Goal: Task Accomplishment & Management: Complete application form

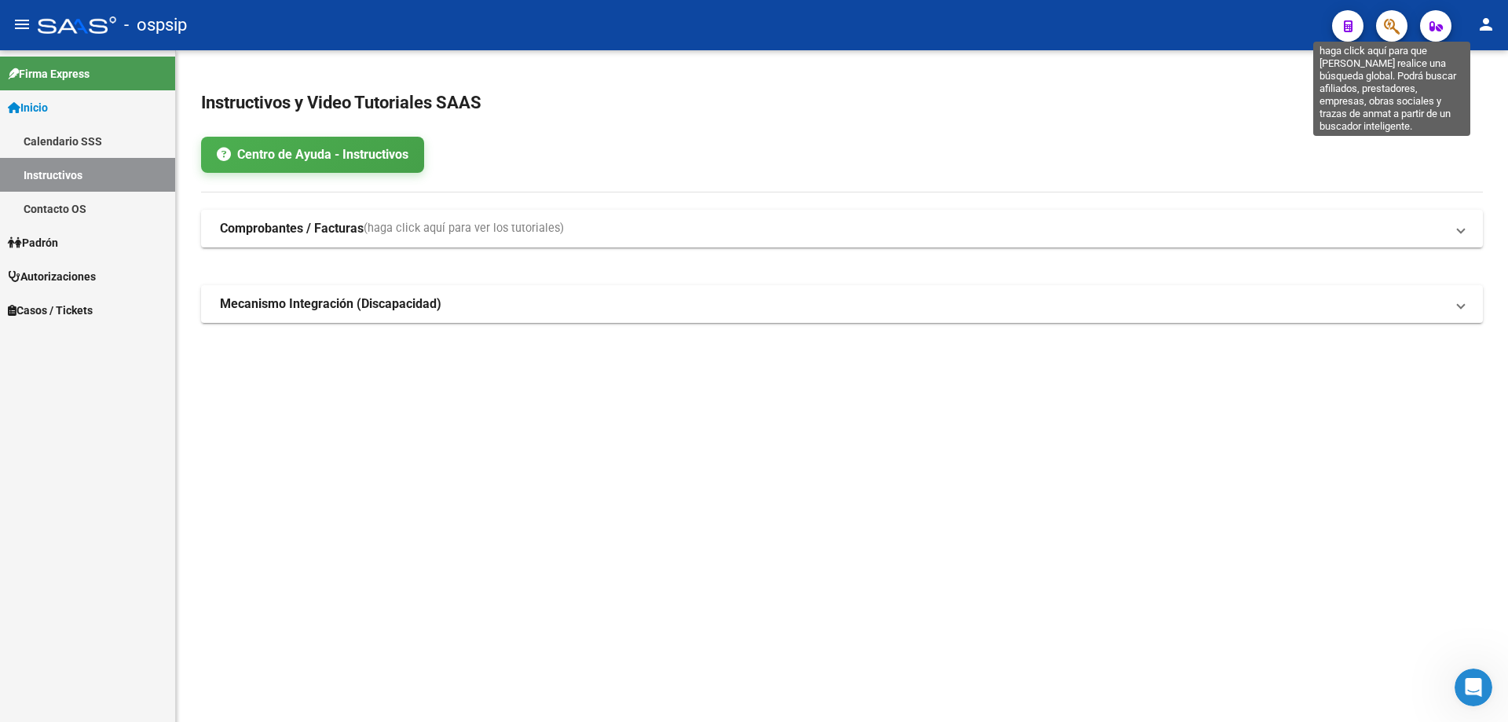
click at [1383, 19] on button "button" at bounding box center [1391, 25] width 31 height 31
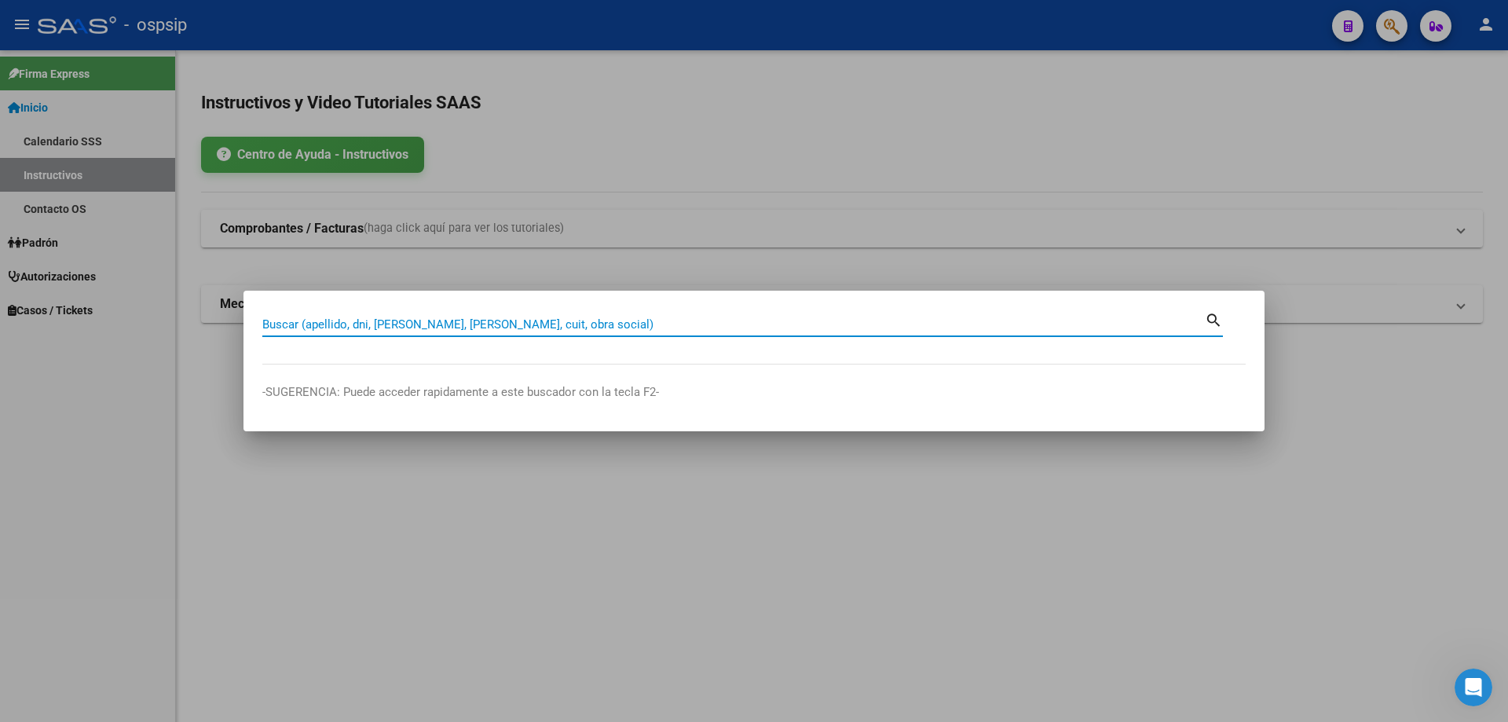
paste input "16900748"
type input "16900748"
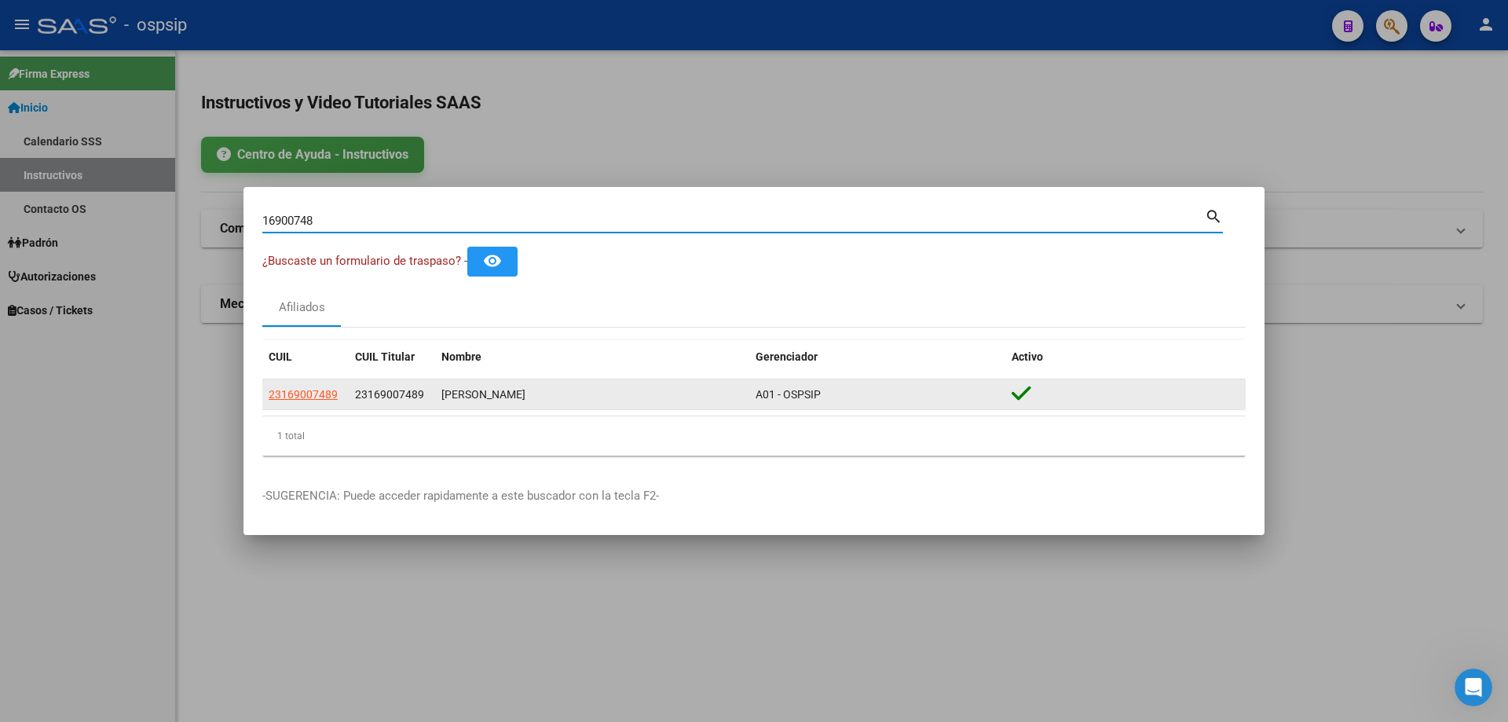
click at [307, 386] on app-link-go-to "23169007489" at bounding box center [303, 395] width 69 height 18
click at [307, 388] on span "23169007489" at bounding box center [303, 394] width 69 height 13
type textarea "23169007489"
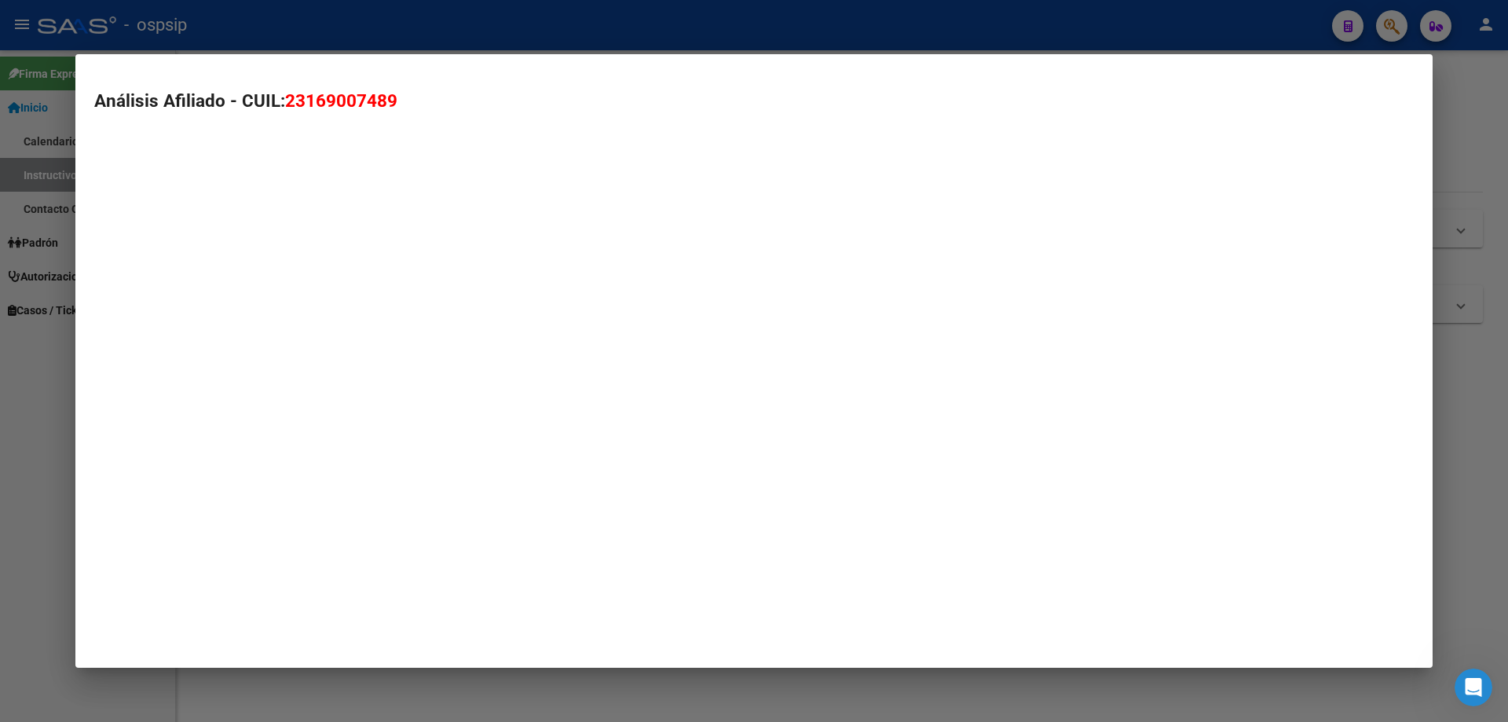
click at [298, 399] on mat-dialog-container "Análisis Afiliado - CUIL: 23169007489" at bounding box center [753, 360] width 1357 height 613
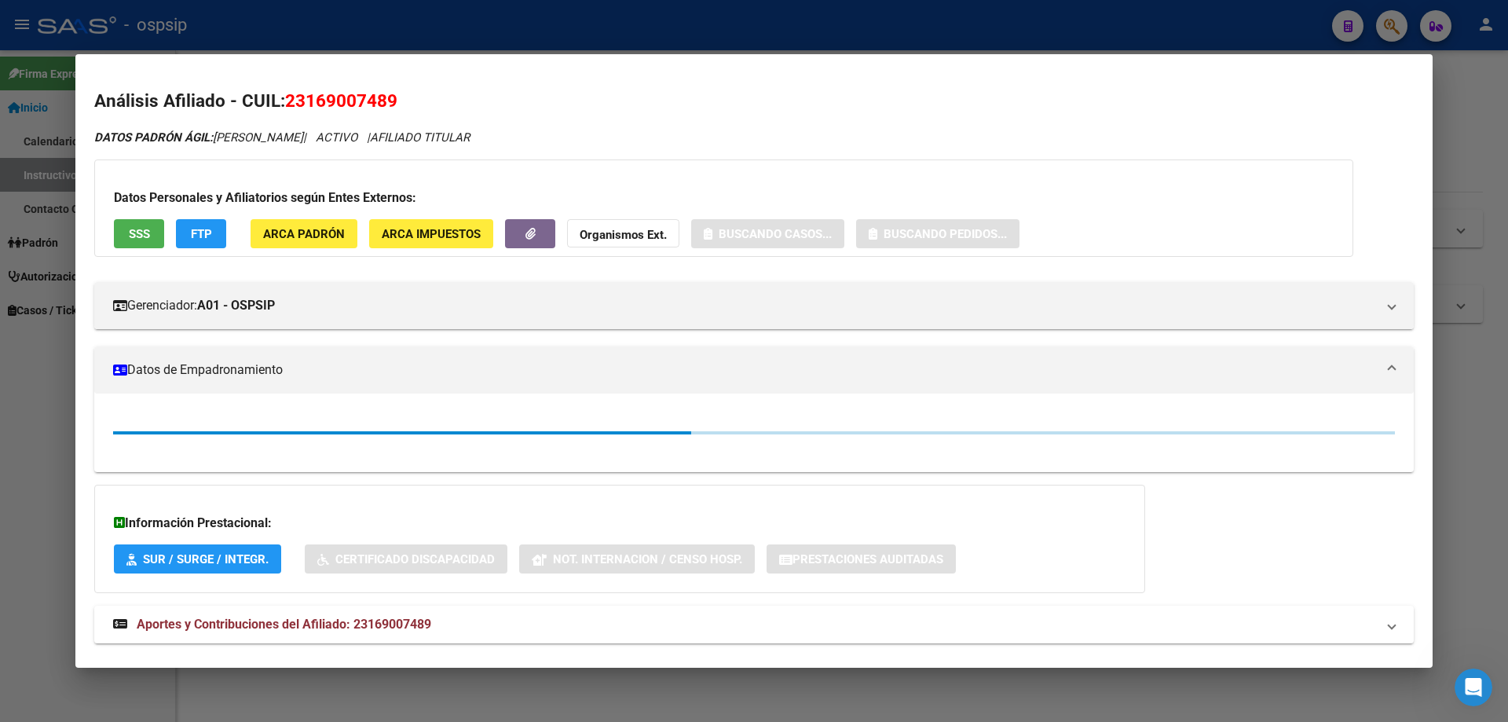
click at [140, 213] on div "Datos Personales y Afiliatorios según Entes Externos: SSS FTP ARCA Padrón ARCA …" at bounding box center [723, 207] width 1259 height 97
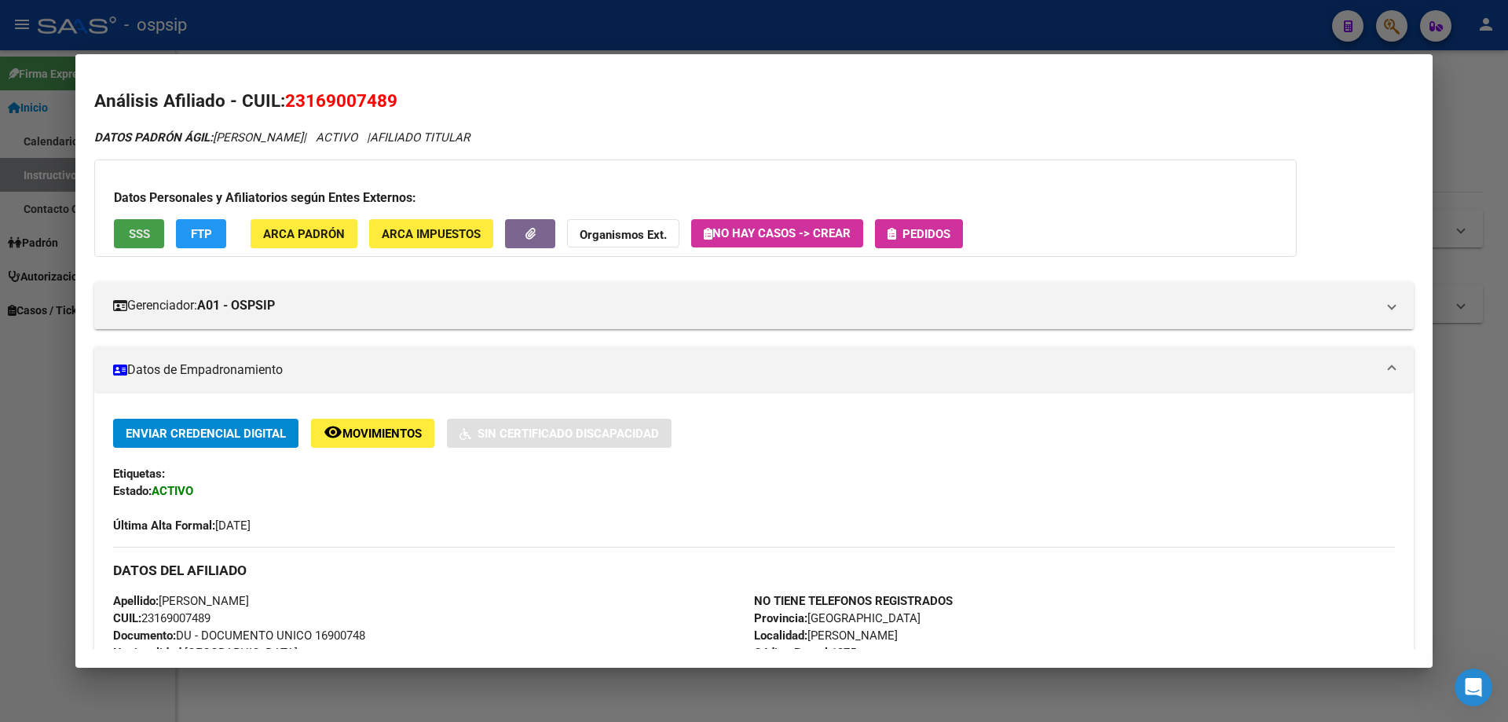
click at [143, 229] on span "SSS" at bounding box center [139, 234] width 21 height 14
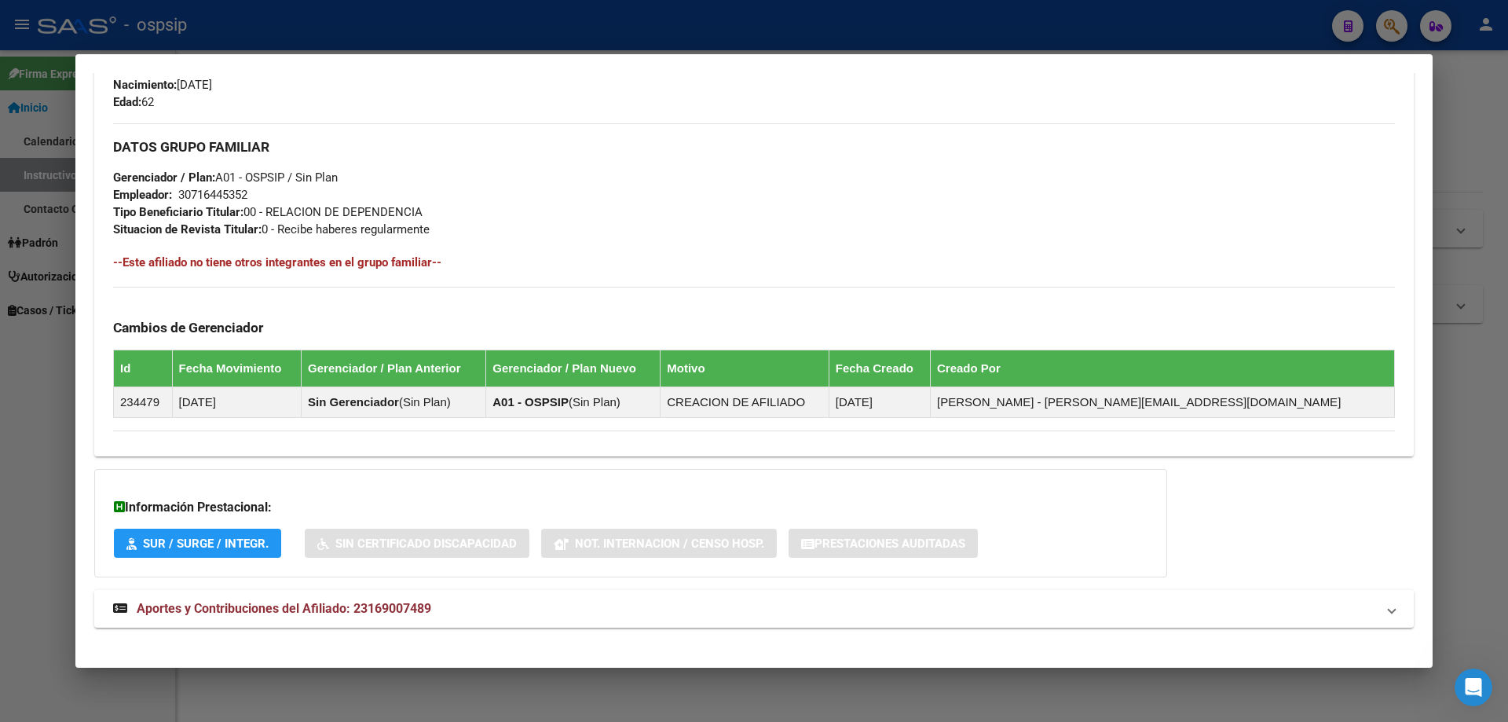
scroll to position [668, 0]
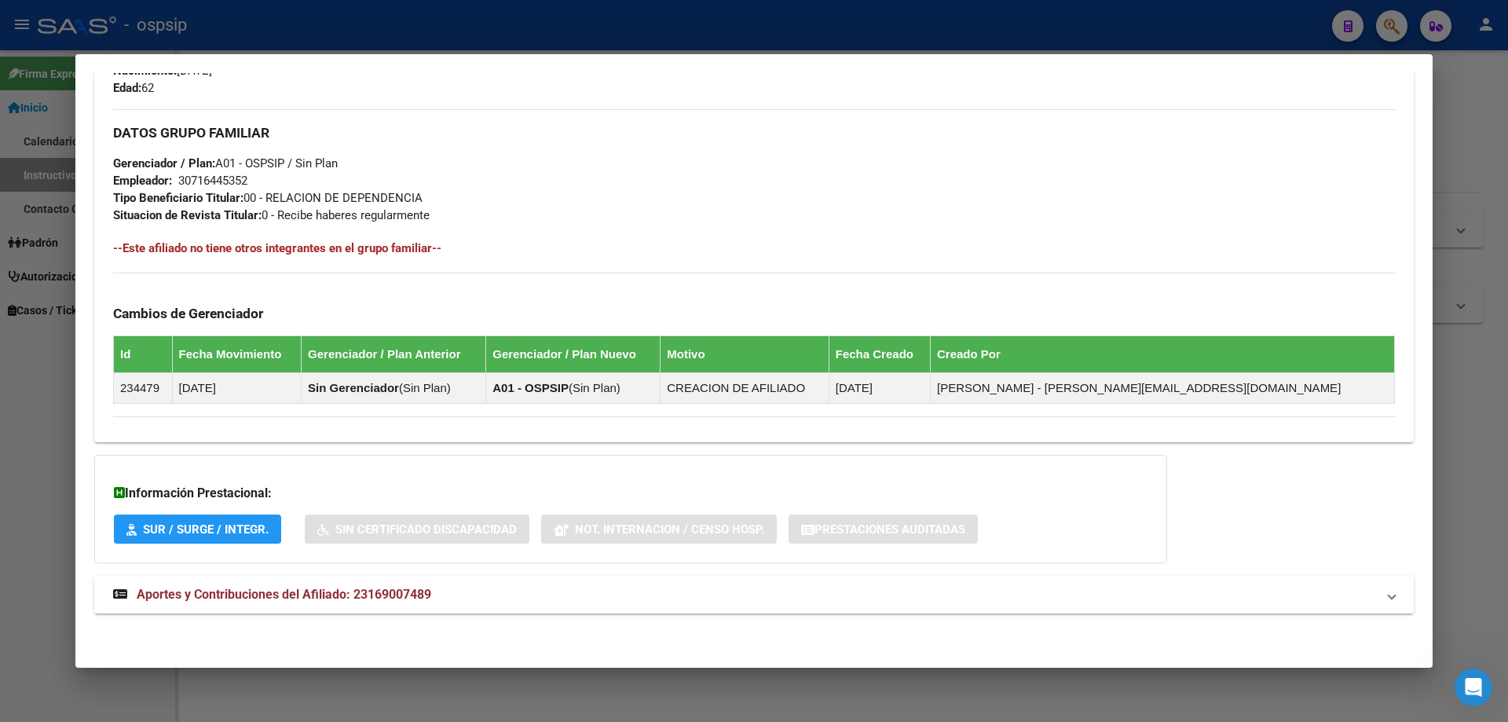
click at [379, 597] on span "Aportes y Contribuciones del Afiliado: 23169007489" at bounding box center [284, 594] width 294 height 15
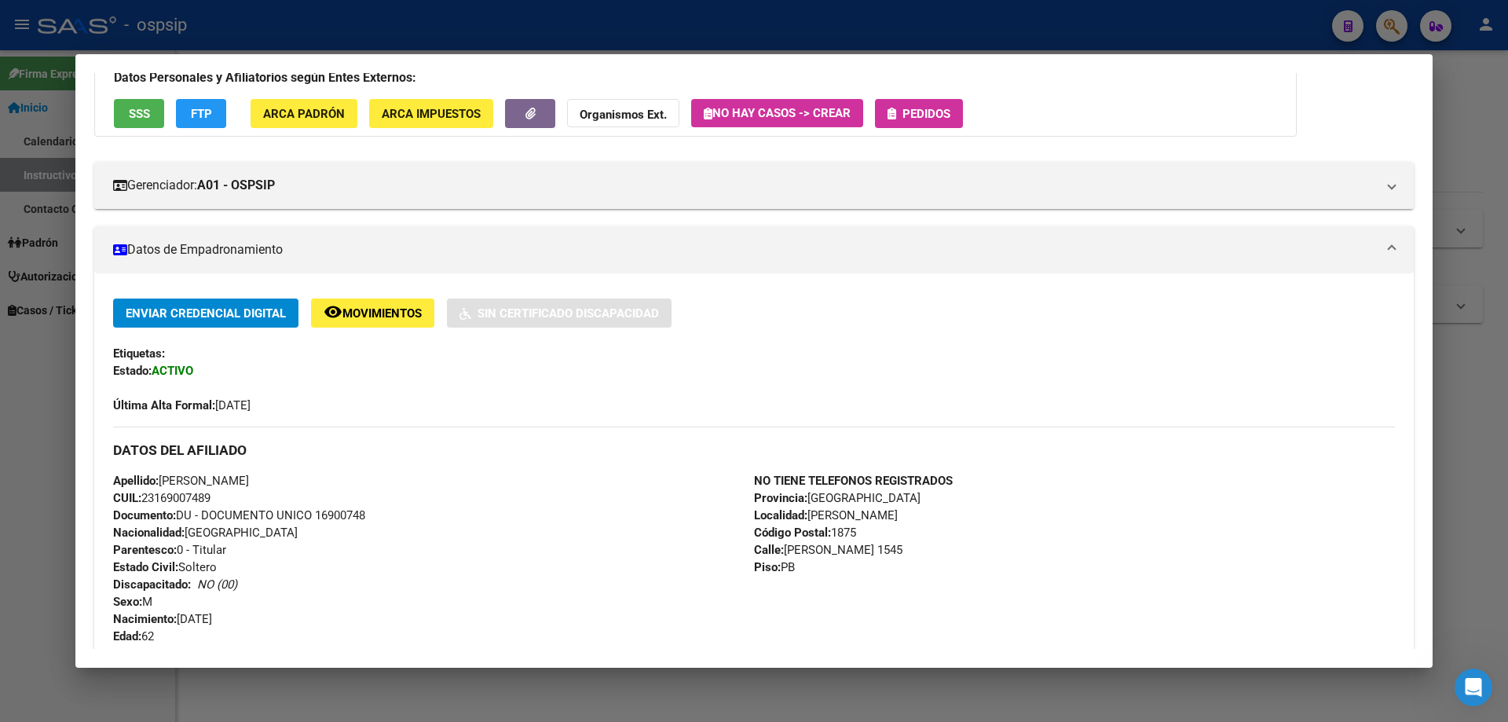
scroll to position [0, 0]
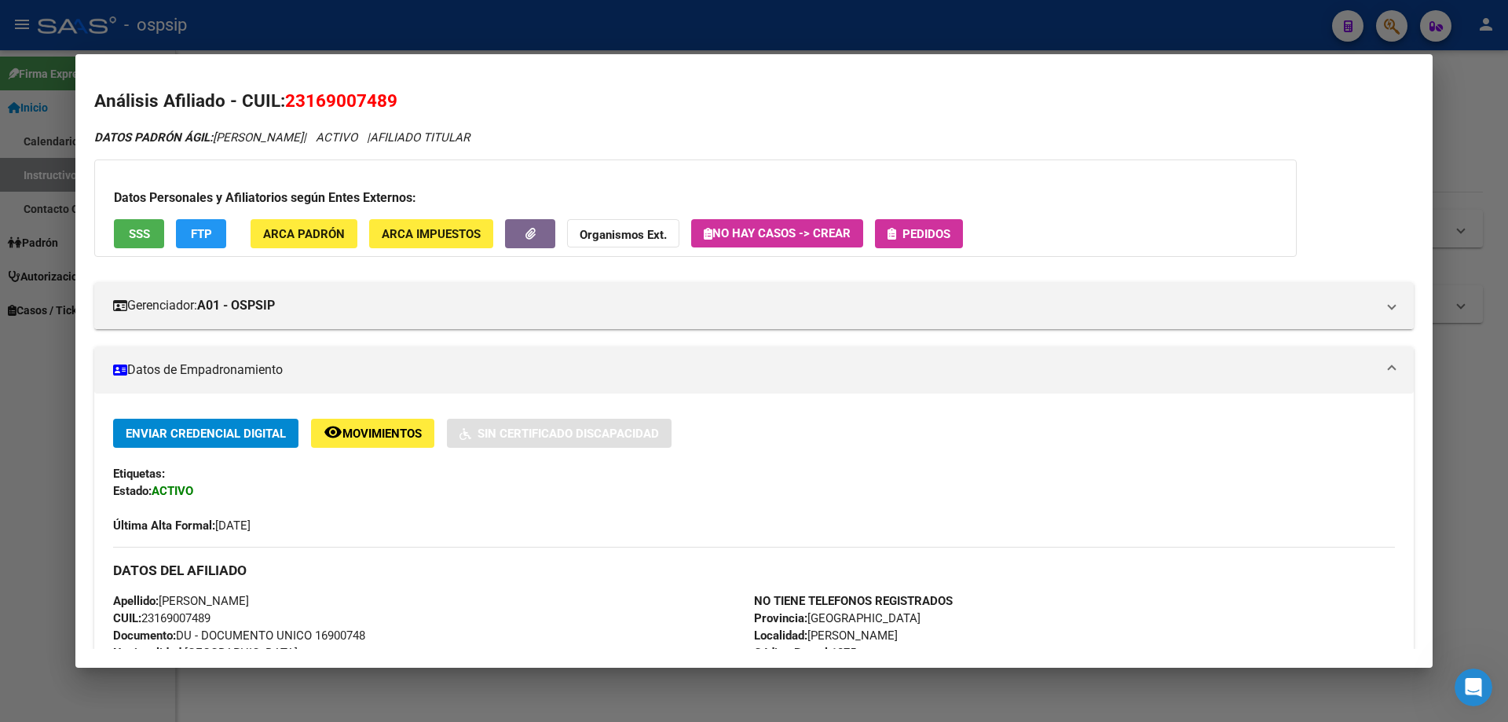
click at [927, 234] on span "Pedidos" at bounding box center [926, 234] width 48 height 14
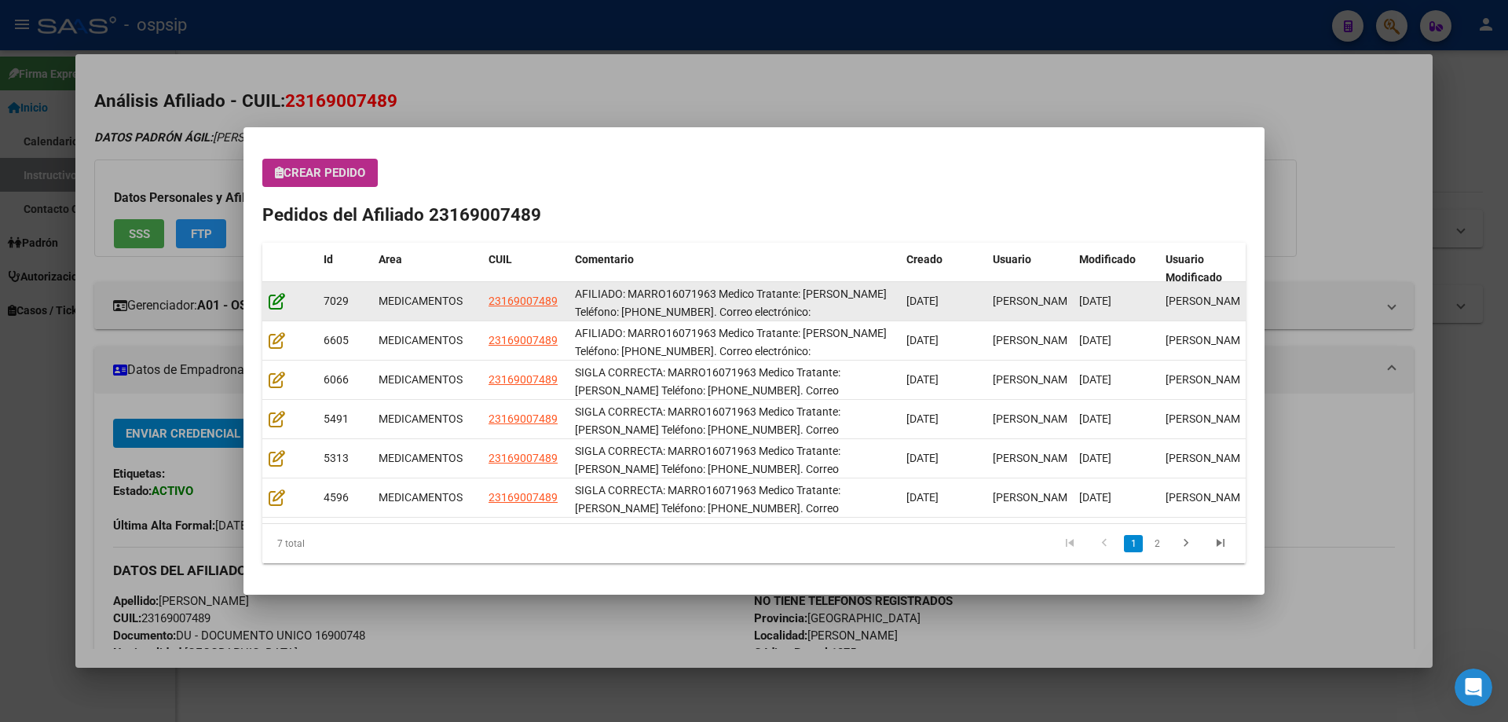
click at [273, 305] on icon at bounding box center [277, 300] width 16 height 17
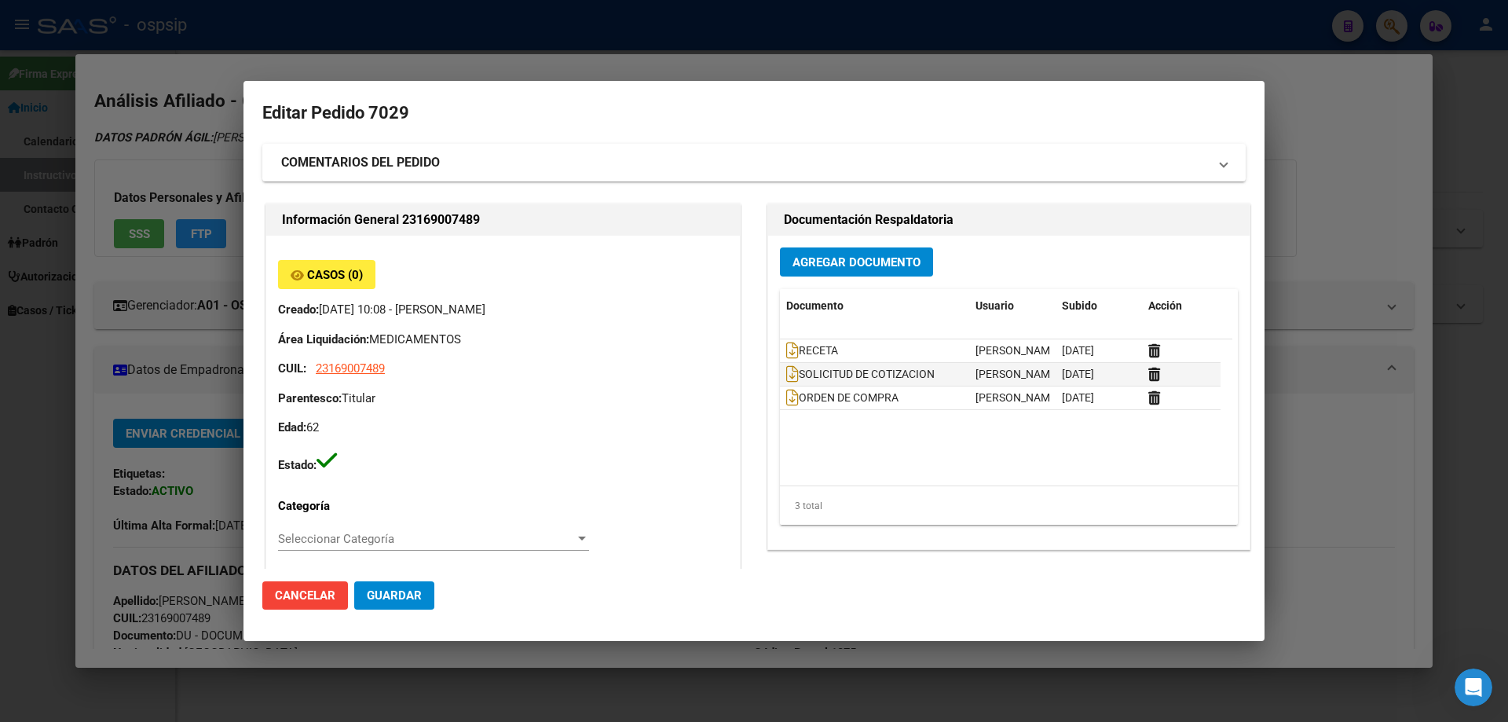
type input "Buenos Aires, wilde, mendez 1545, Piso: PB"
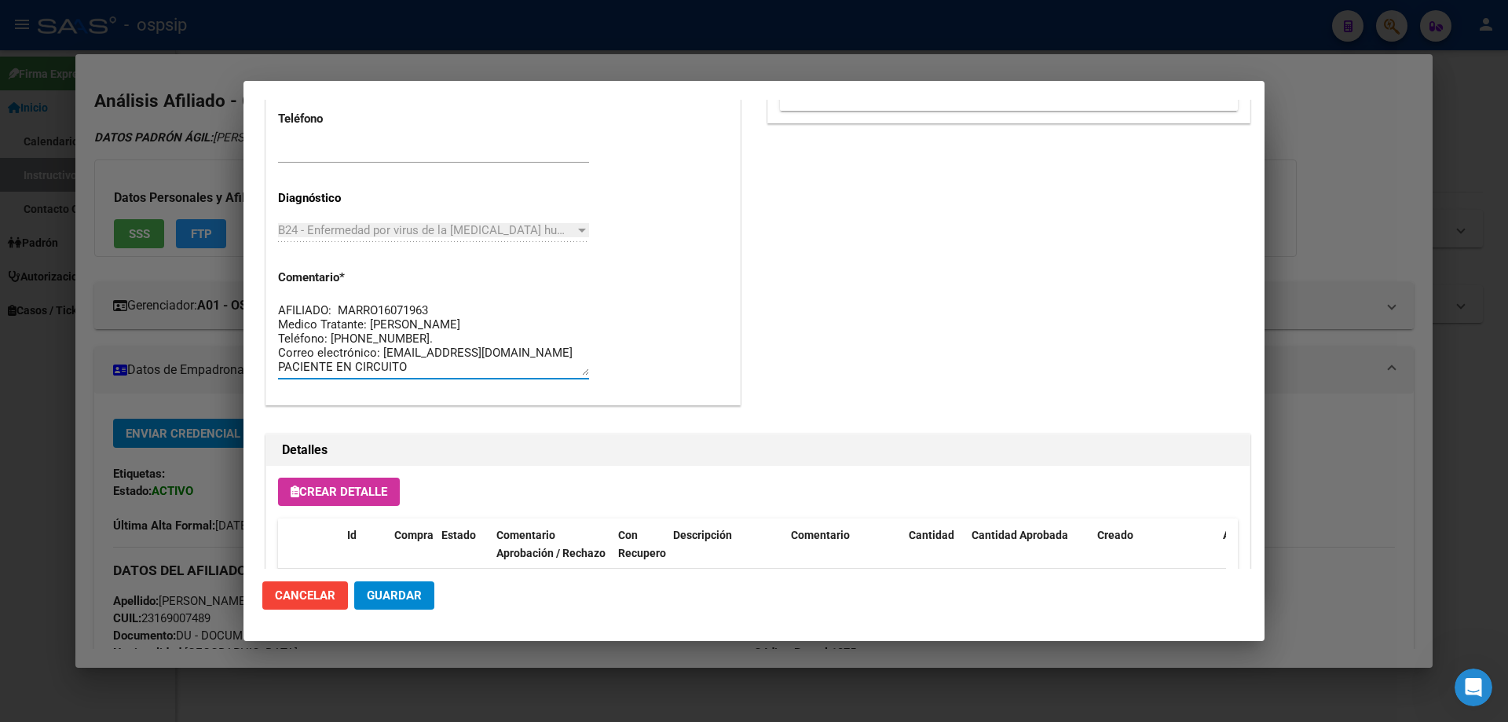
scroll to position [14, 0]
drag, startPoint x: 445, startPoint y: 370, endPoint x: 264, endPoint y: 279, distance: 203.0
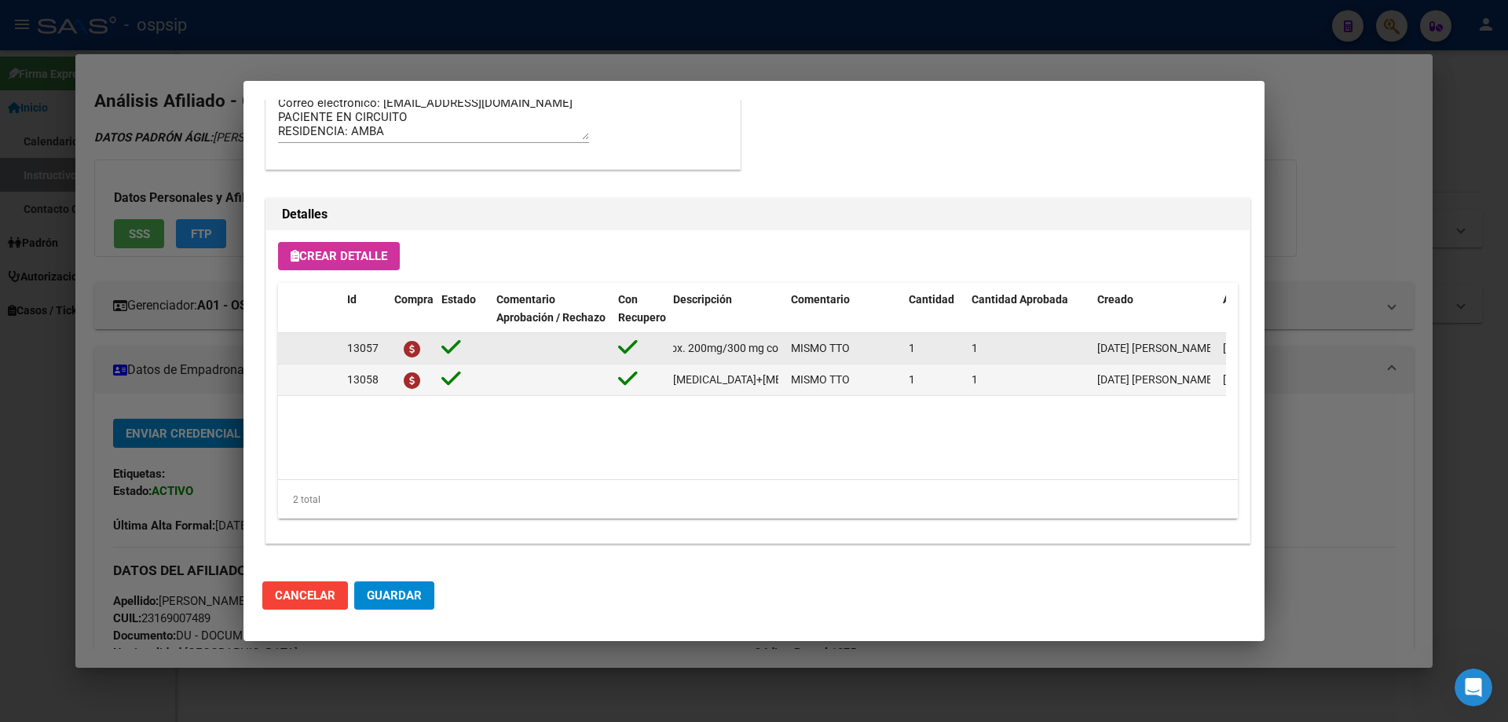
scroll to position [0, 262]
drag, startPoint x: 674, startPoint y: 349, endPoint x: 782, endPoint y: 346, distance: 108.4
click at [782, 346] on datatable-body-cell "emtricitabina+ tenofovirdisoprox. 200mg/300 mg comp.rec.x 30 (FTC/TDF)" at bounding box center [726, 348] width 118 height 31
copy span "emtricitabina+ tenofovirdisoprox. 200mg/300 mg comp.rec.x 30 (FTC/TDF)"
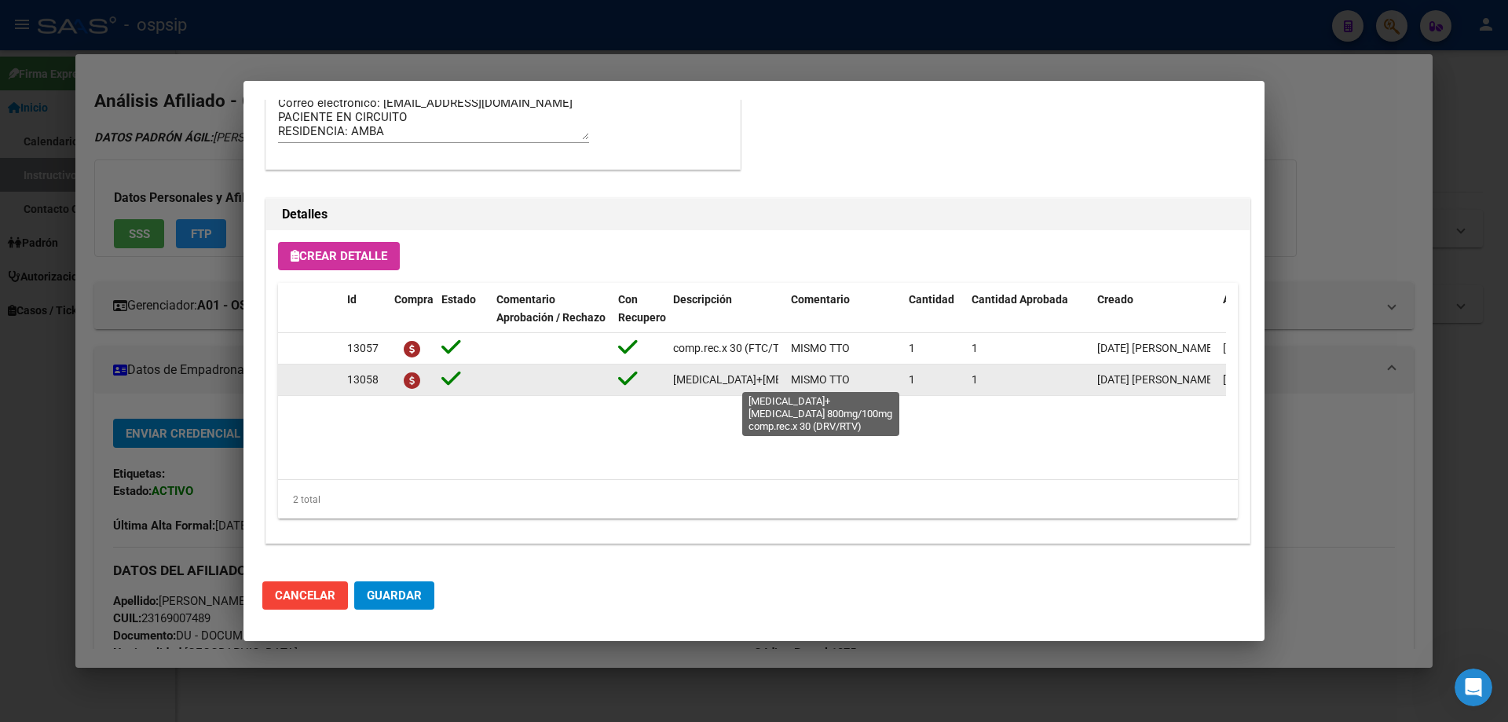
scroll to position [0, 191]
drag, startPoint x: 669, startPoint y: 380, endPoint x: 784, endPoint y: 386, distance: 114.8
click at [784, 386] on datatable-body-cell "darunavir+ritonavir 800mg/100mg comp.rec.x 30 (DRV/RTV)" at bounding box center [726, 379] width 118 height 31
copy span "darunavir+ritonavir 800mg/100mg comp.rec.x 30 (DRV/RTV)"
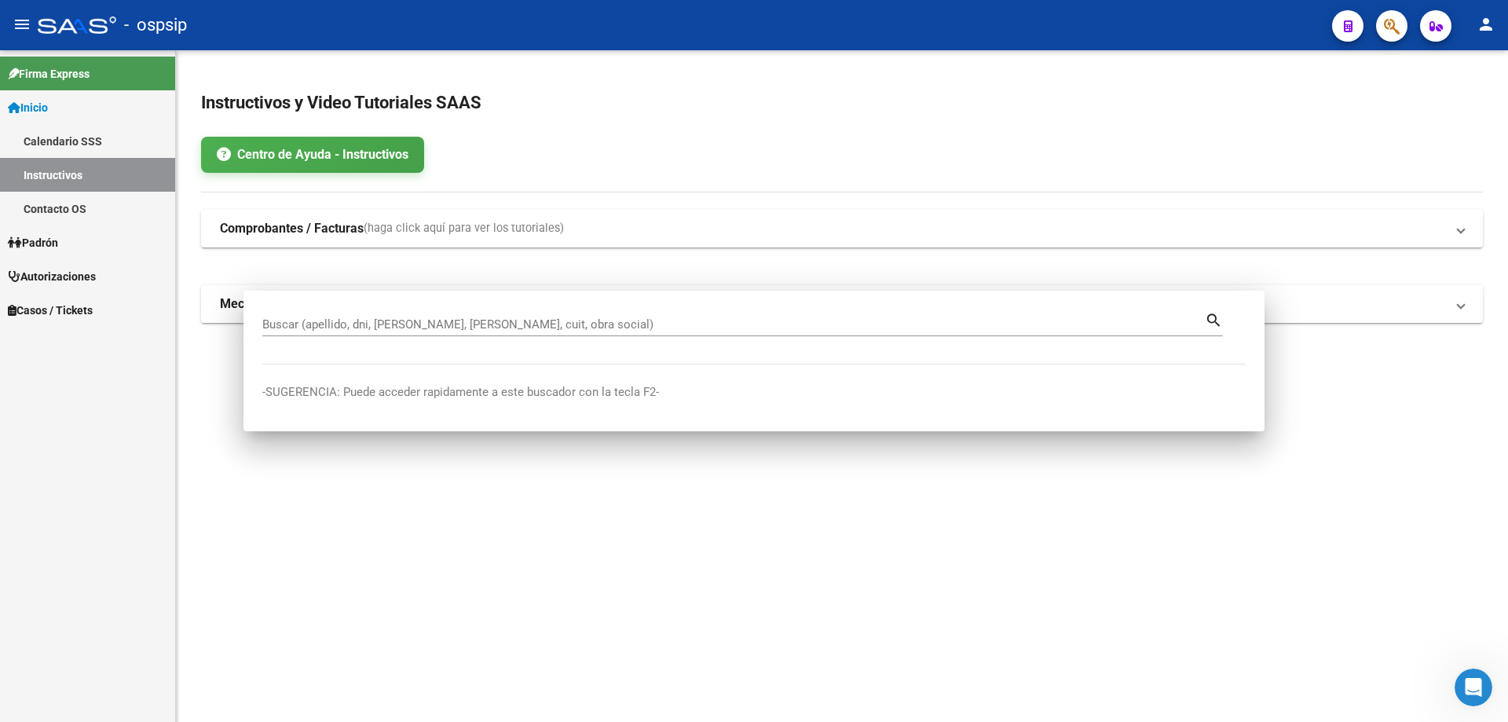
click at [1399, 25] on icon "button" at bounding box center [1392, 26] width 16 height 18
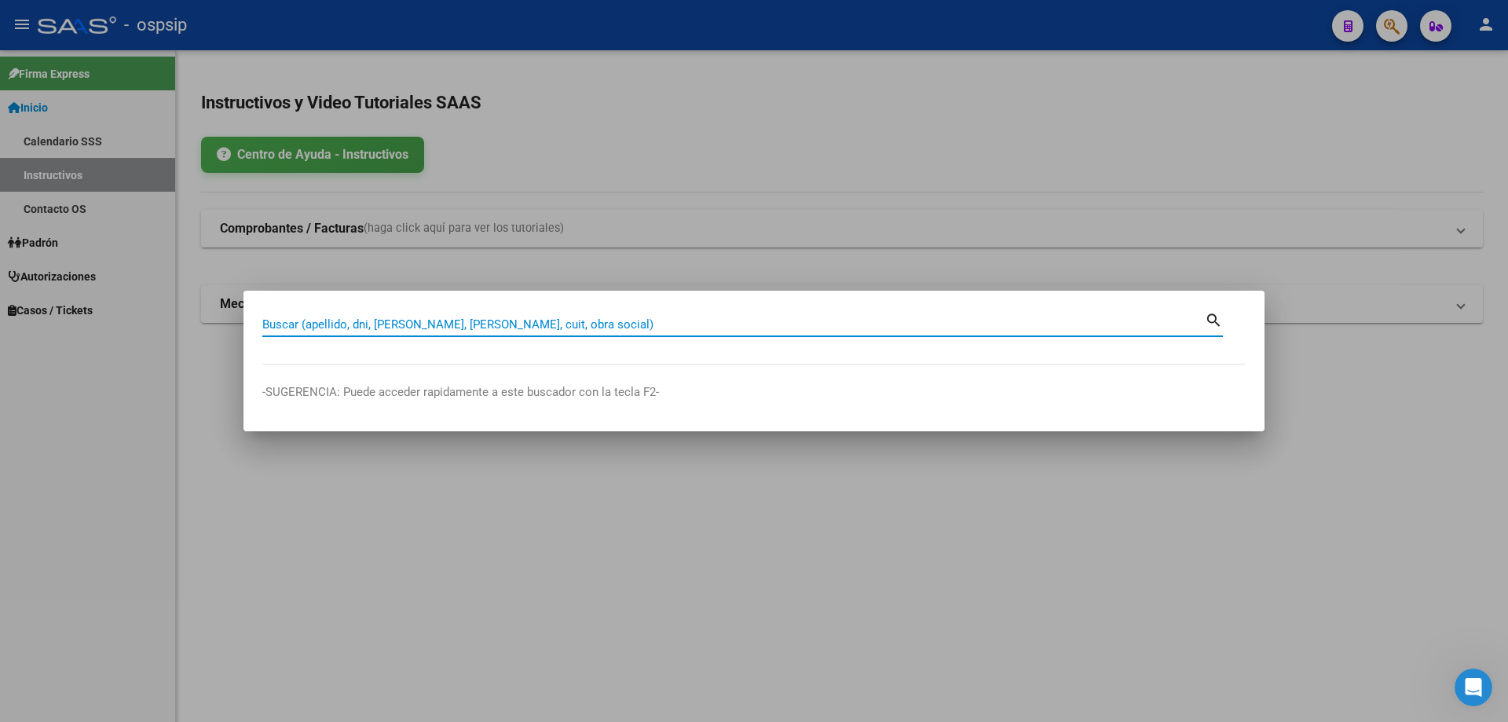
paste input "37711141"
type input "37711141"
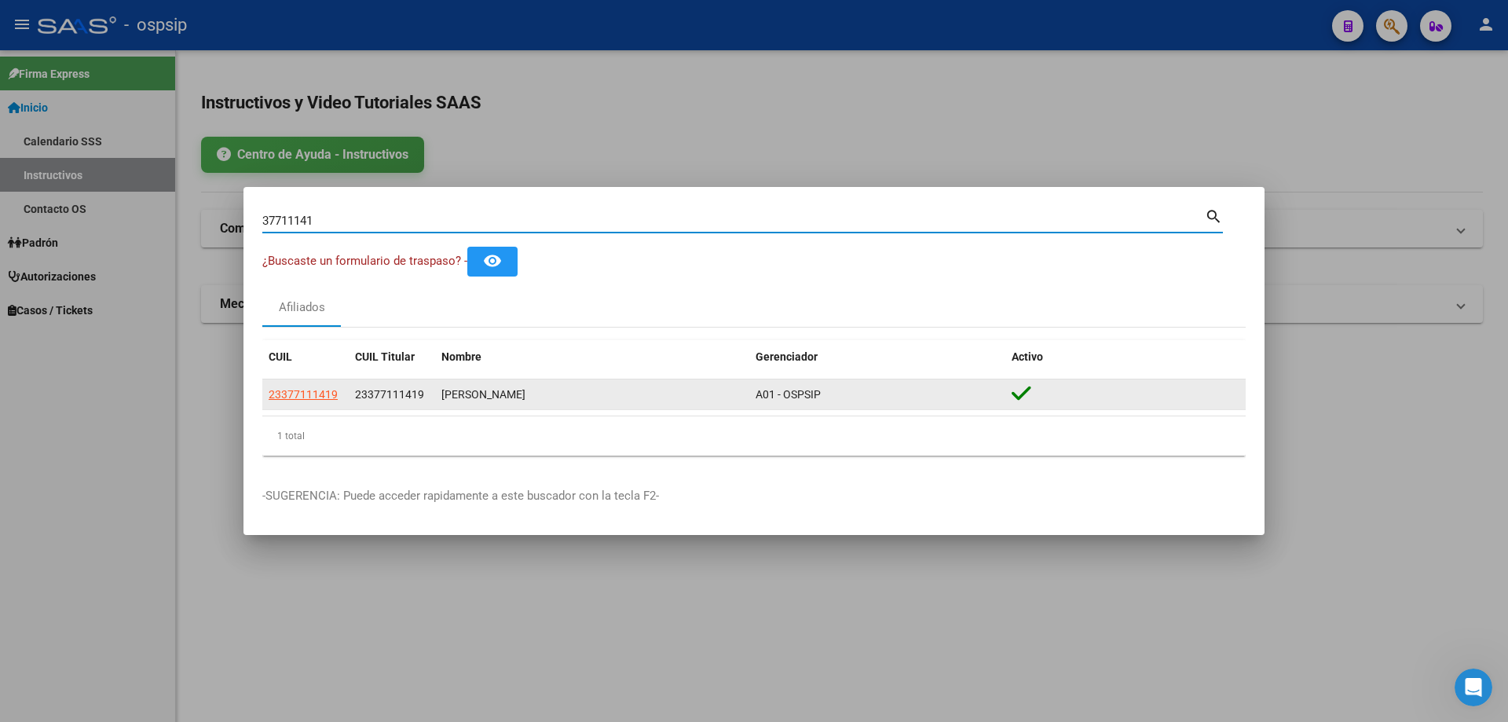
click at [300, 398] on span "23377111419" at bounding box center [303, 394] width 69 height 13
type textarea "23377111419"
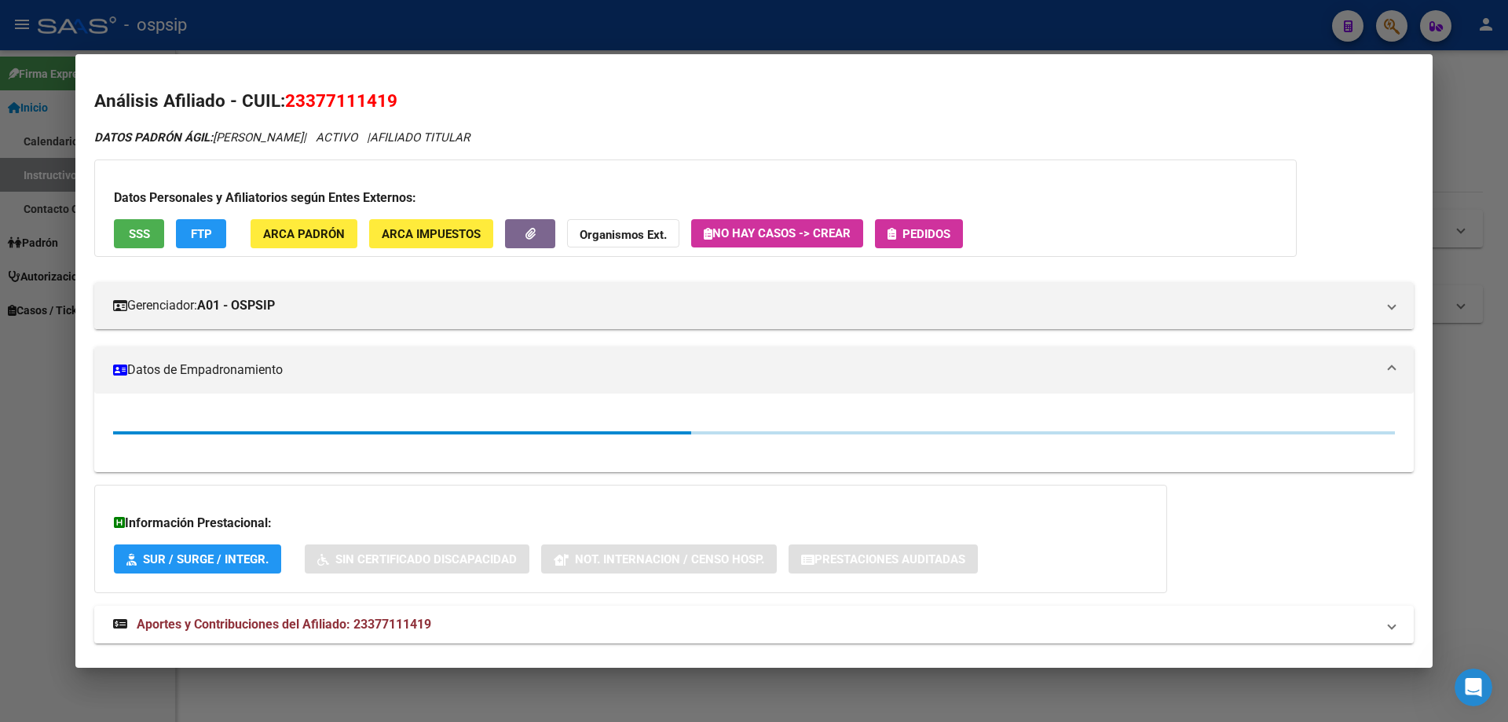
click at [123, 226] on button "SSS" at bounding box center [139, 233] width 50 height 29
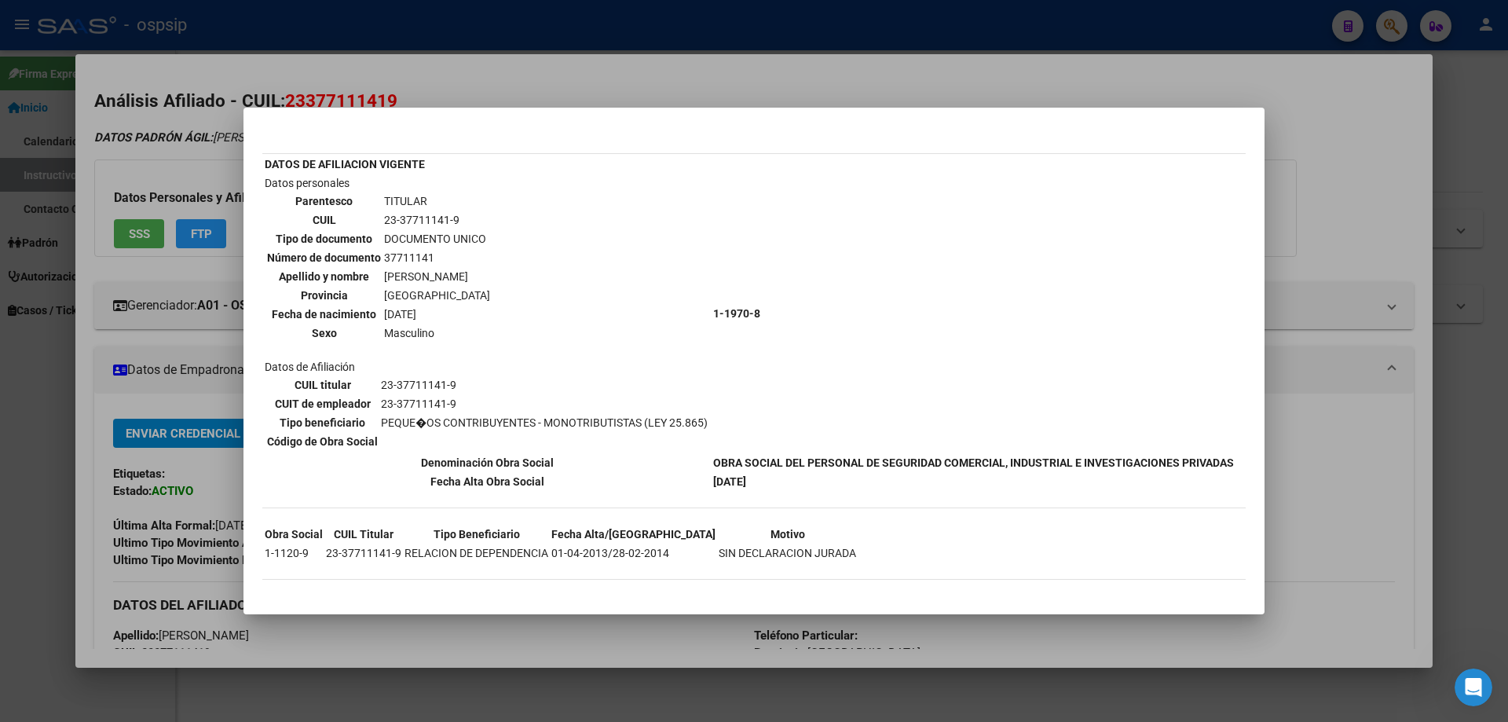
scroll to position [79, 0]
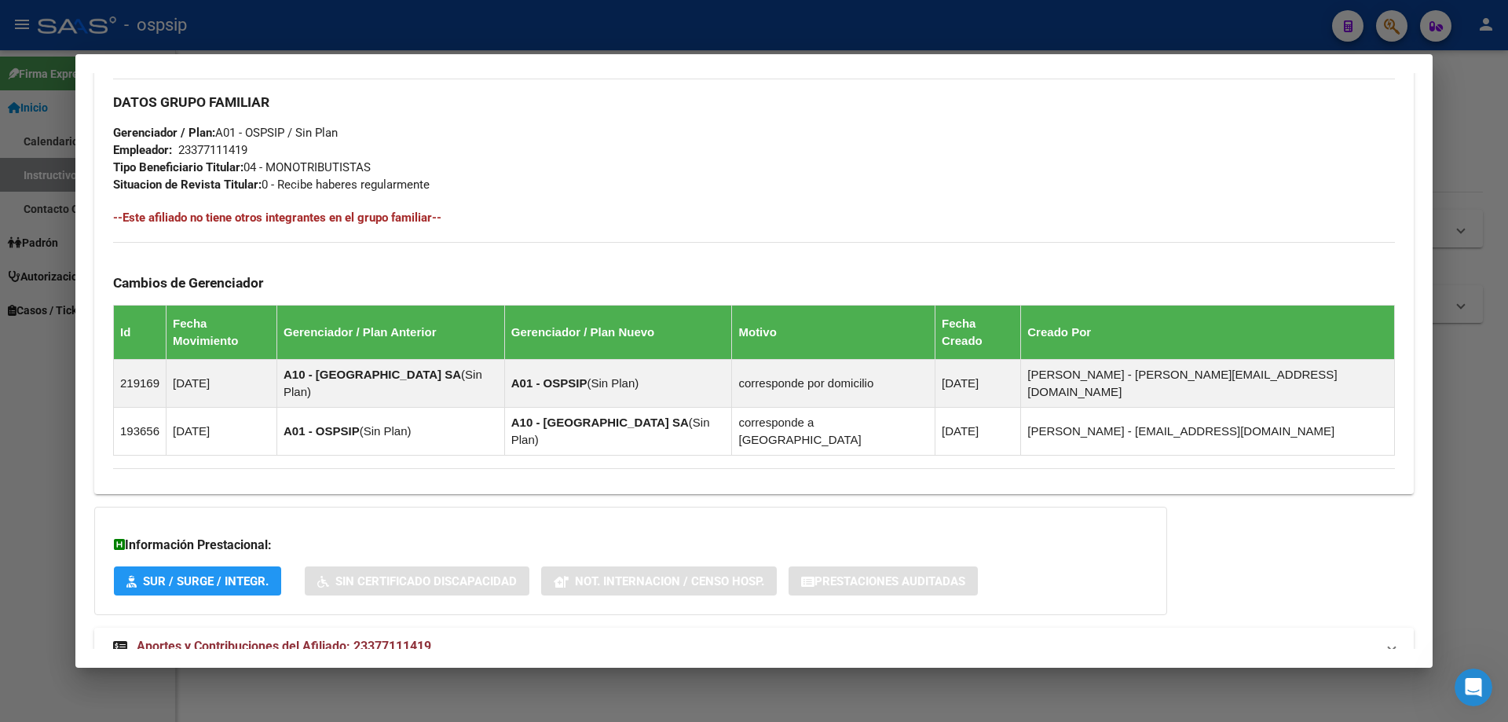
click at [331, 627] on mat-expansion-panel-header "Aportes y Contribuciones del Afiliado: 23377111419" at bounding box center [753, 646] width 1319 height 38
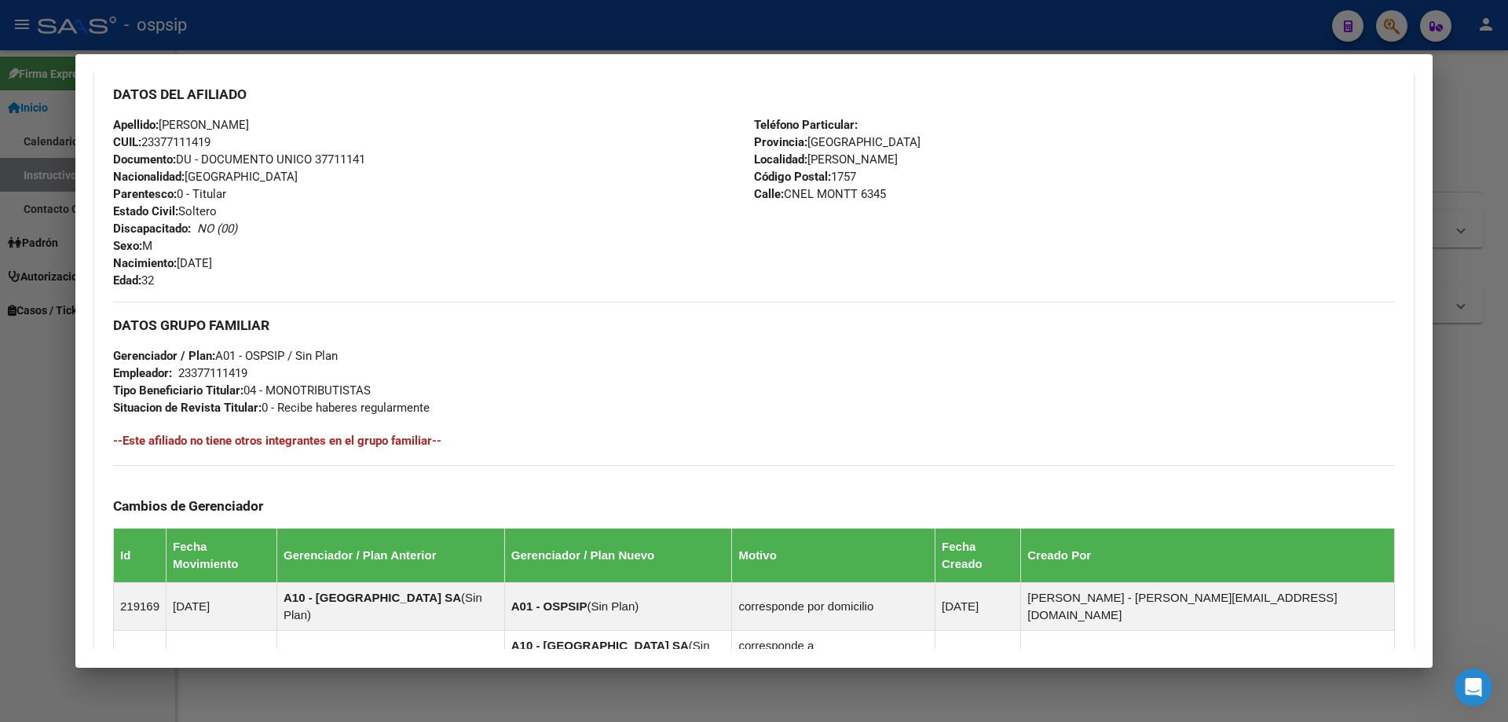
scroll to position [0, 0]
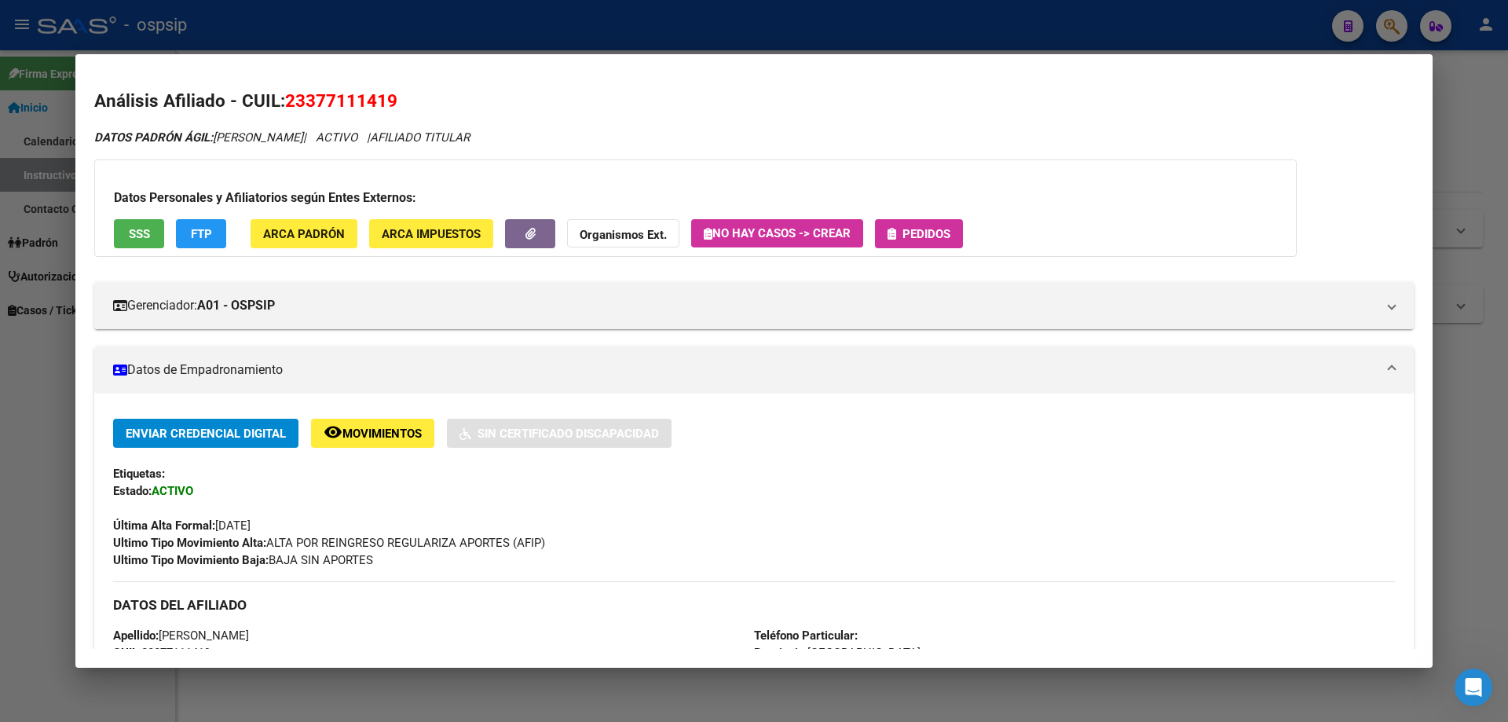
click at [950, 231] on span "Pedidos" at bounding box center [926, 234] width 48 height 14
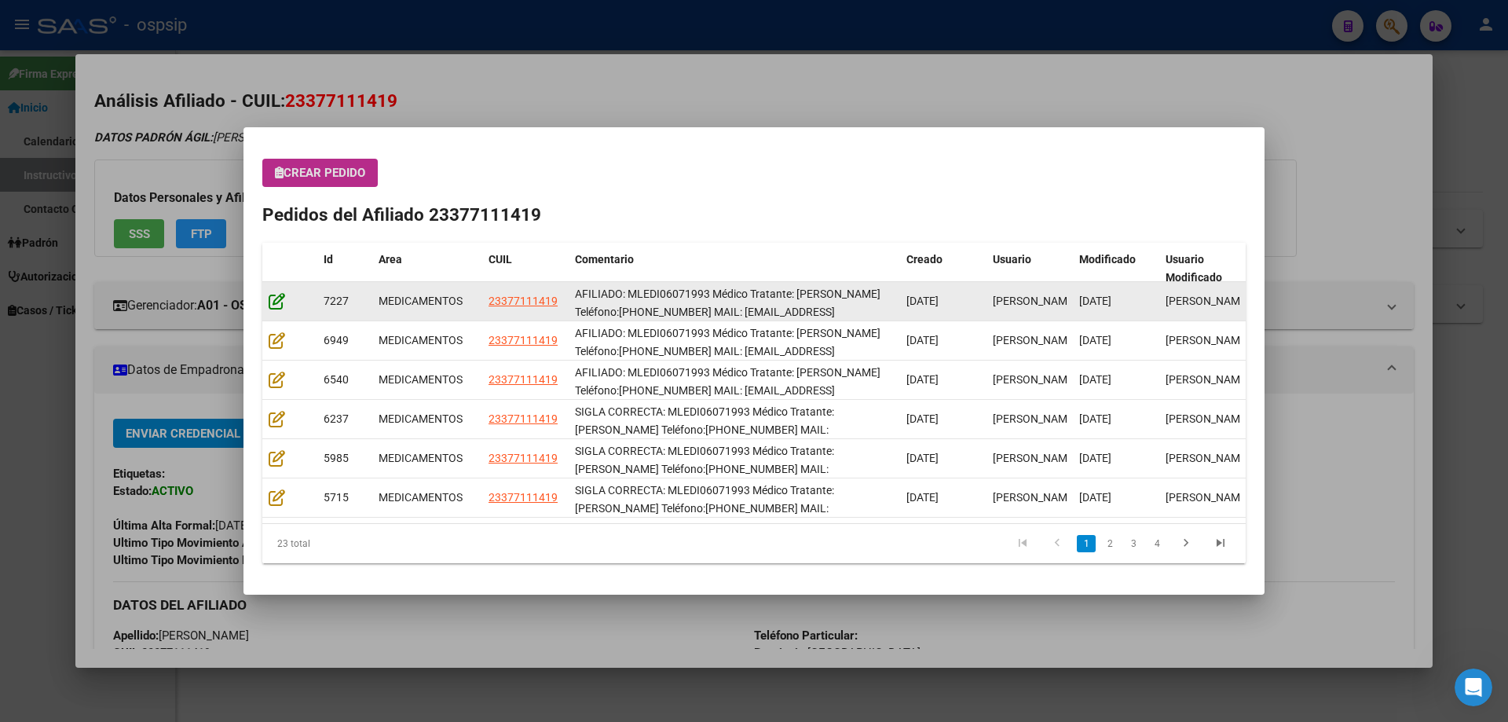
click at [284, 305] on icon at bounding box center [277, 300] width 16 height 17
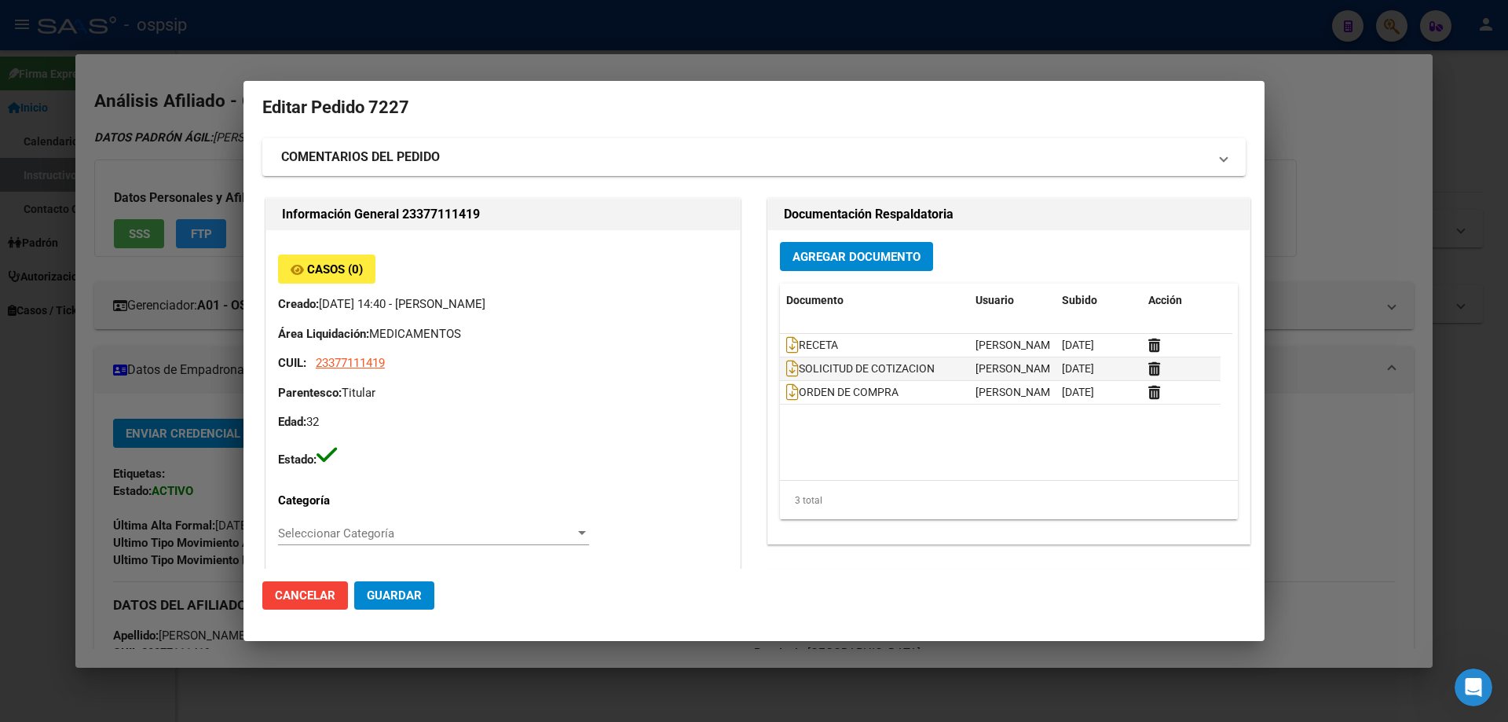
type input "Buenos Aires, GREGORIO DE LAFERRERE, CNEL MONTT 6345"
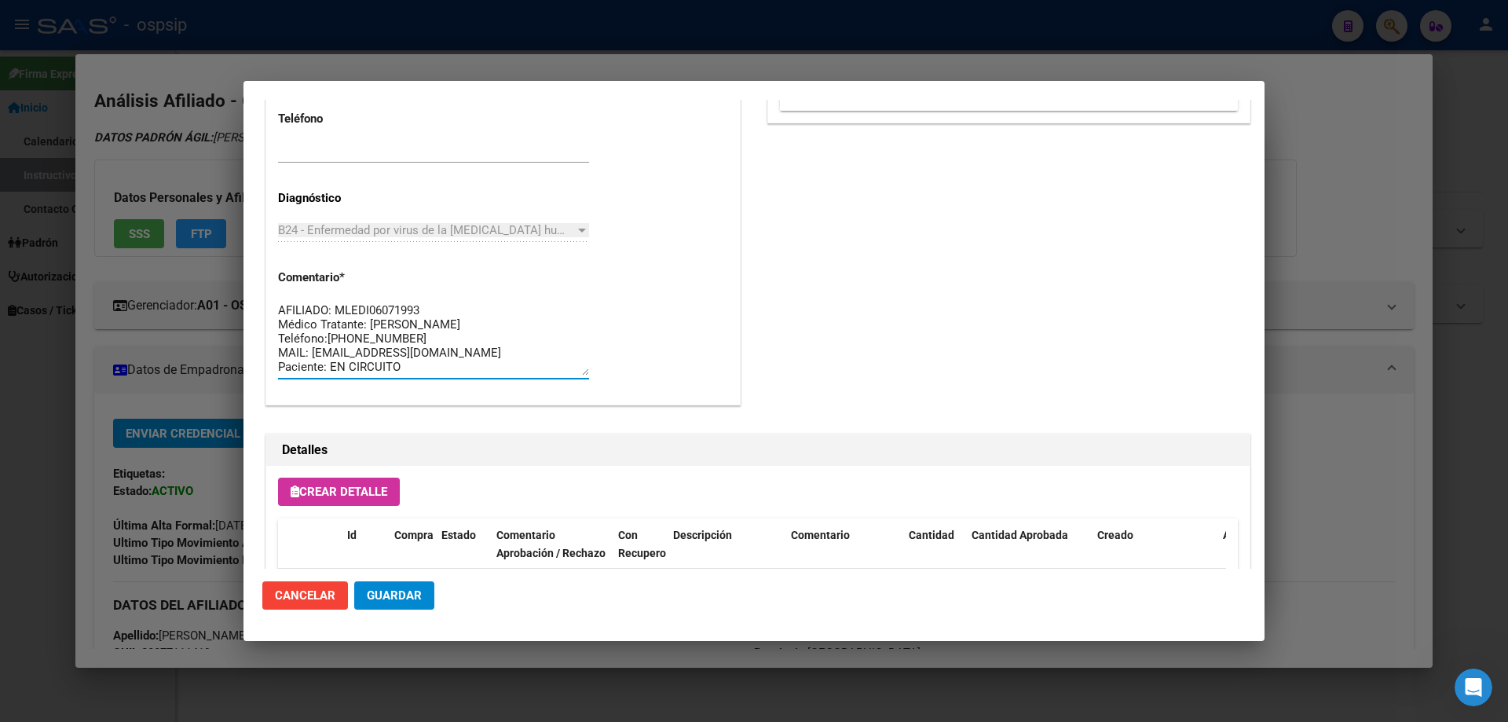
drag, startPoint x: 458, startPoint y: 368, endPoint x: 260, endPoint y: 269, distance: 221.6
click at [260, 269] on mat-dialog-content "Editar Pedido 7227 COMENTARIOS DEL PEDIDO Escriba su comentario aquí. Enviar co…" at bounding box center [753, 334] width 1021 height 469
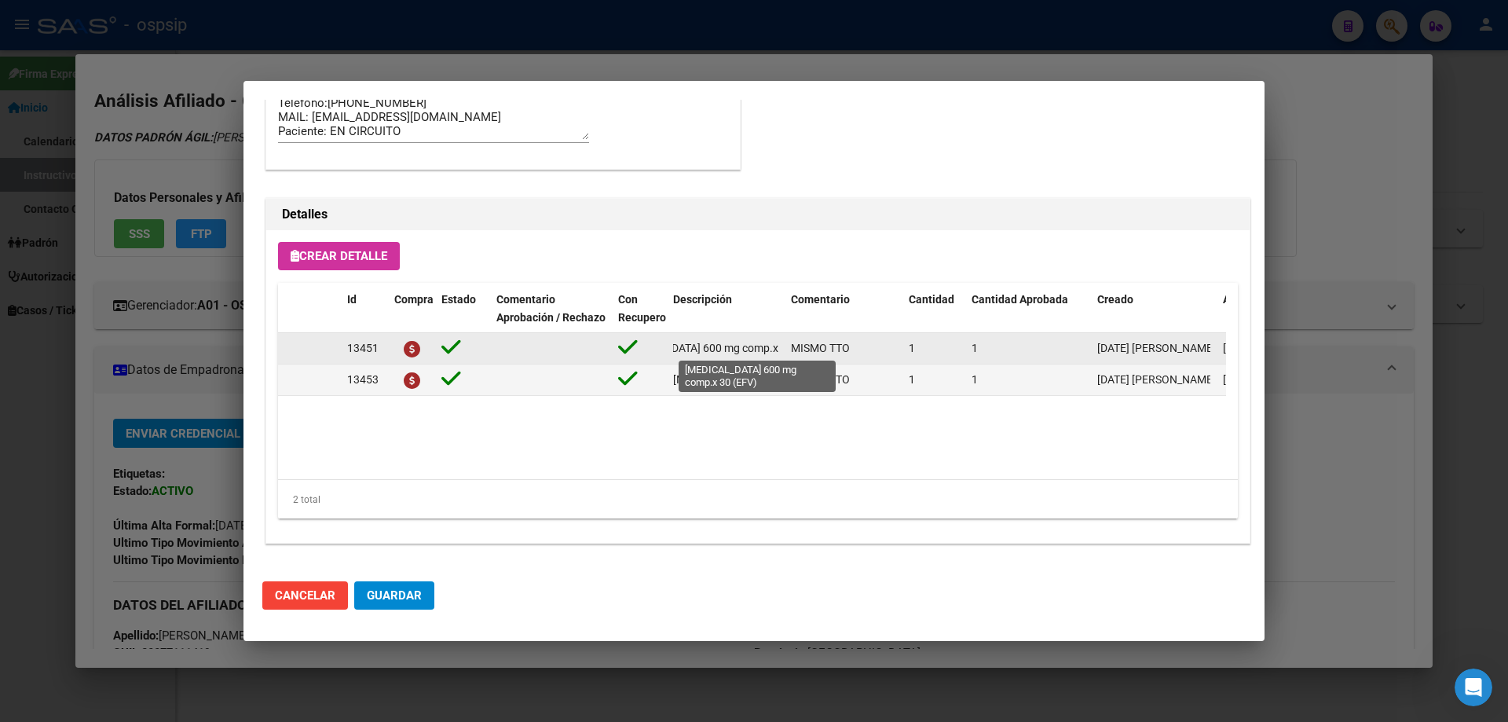
scroll to position [0, 63]
drag, startPoint x: 671, startPoint y: 347, endPoint x: 781, endPoint y: 349, distance: 109.2
click at [781, 349] on datatable-body-cell "efavirenz 600 mg comp.x 30 (EFV)" at bounding box center [726, 348] width 118 height 31
copy span "efavirenz 600 mg comp.x 30 (EFV)"
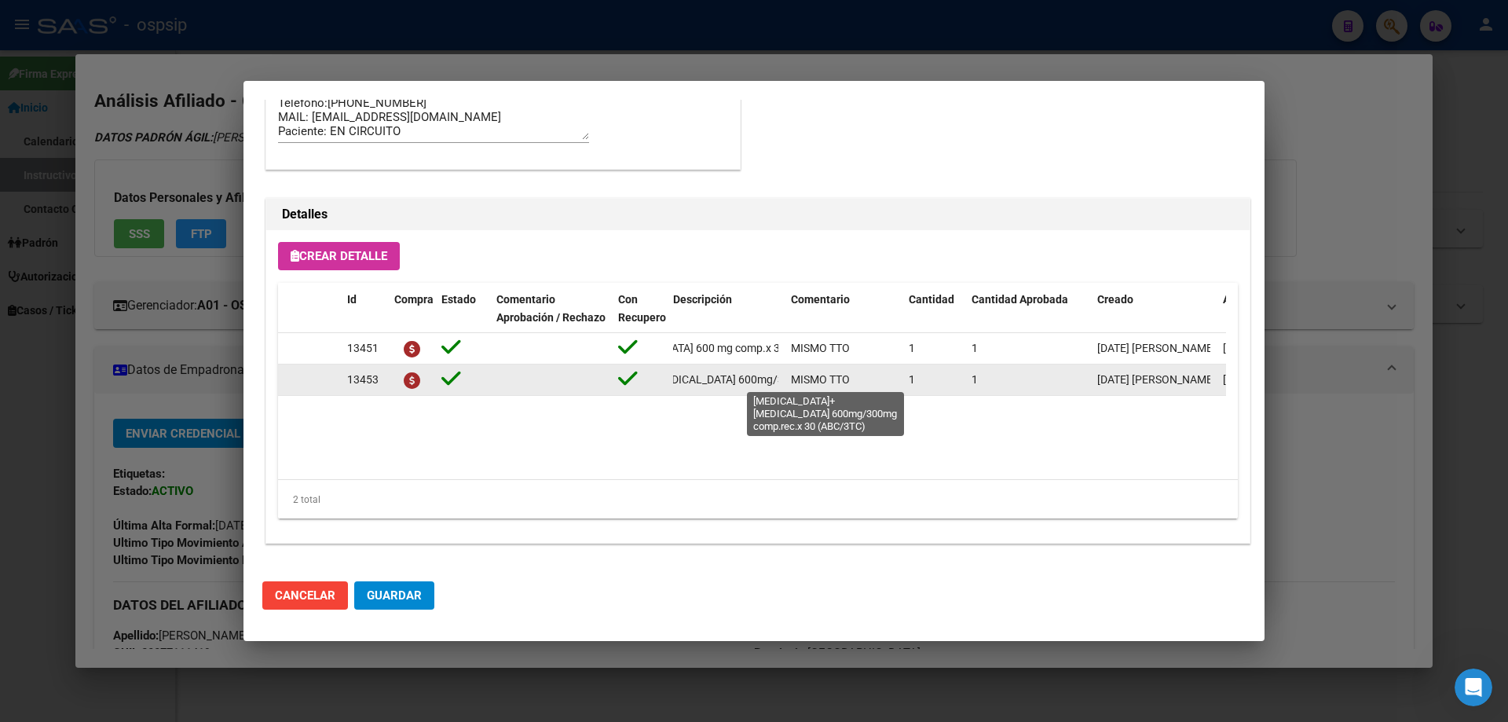
scroll to position [0, 199]
drag, startPoint x: 674, startPoint y: 377, endPoint x: 791, endPoint y: 378, distance: 117.0
click at [791, 378] on div "13453 abacavir+lamivudina 600mg/300mg comp.rec.x 30 (ABC/3TC) MISMO TTO 1 1 17/…" at bounding box center [865, 379] width 1174 height 31
copy span "abacavir+lamivudina 600mg/300mg comp.rec.x 30 (ABC/3TC)"
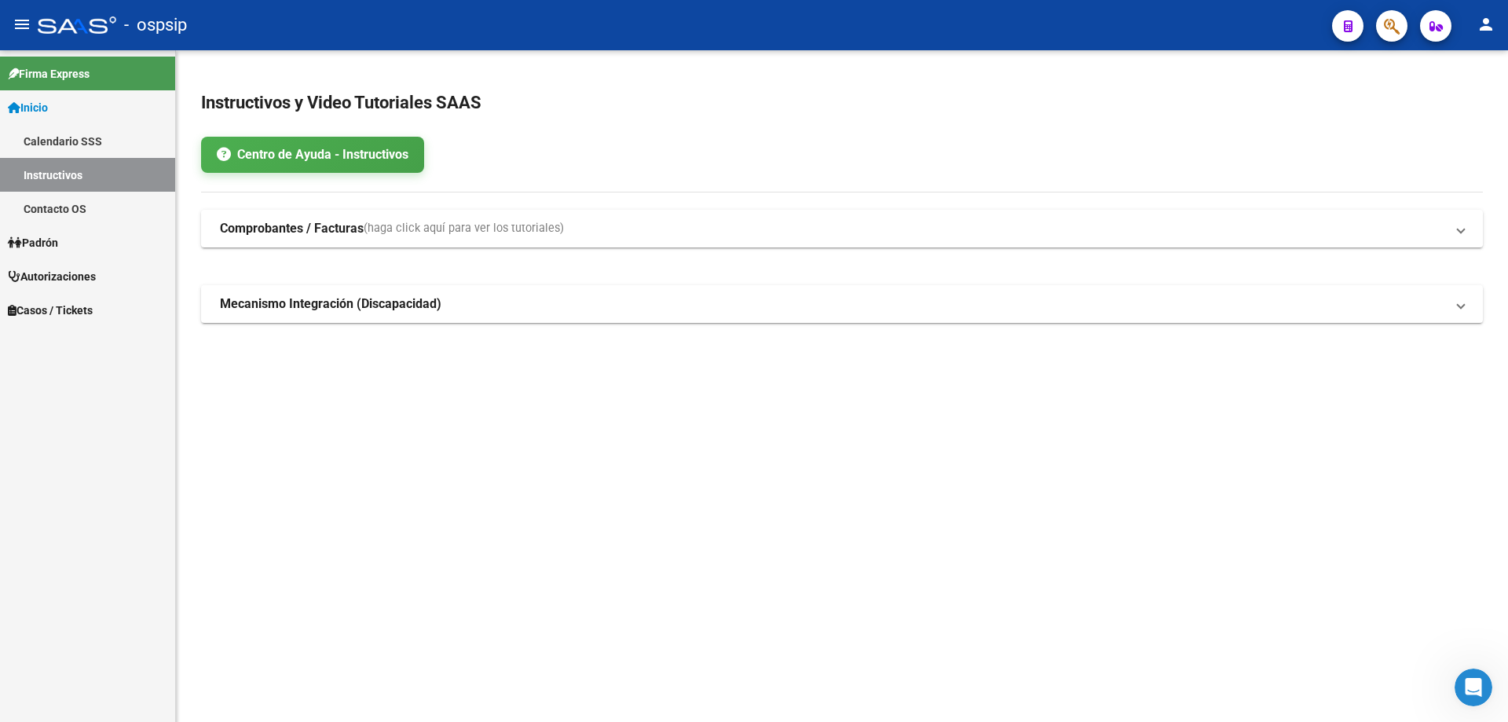
click at [1386, 30] on icon "button" at bounding box center [1392, 26] width 16 height 18
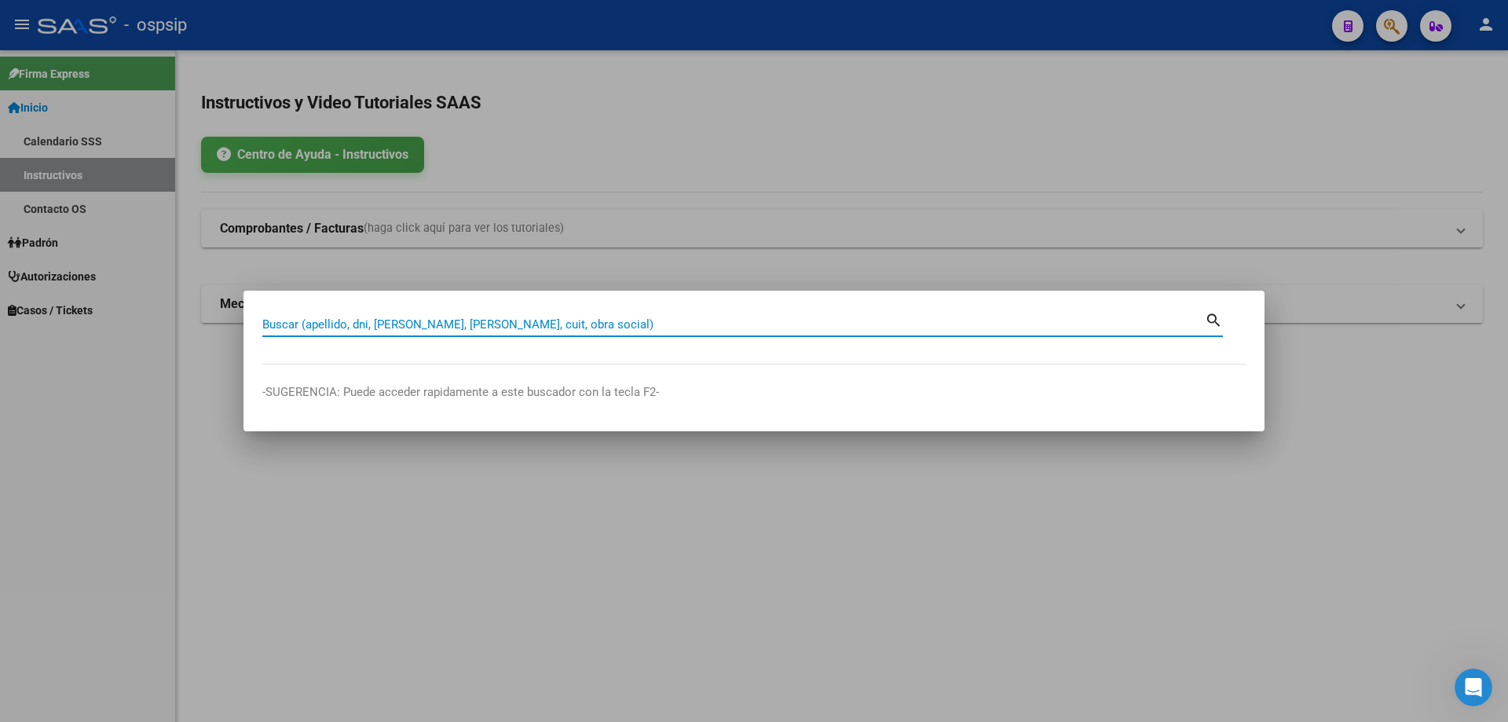
paste input "96023137"
type input "96023137"
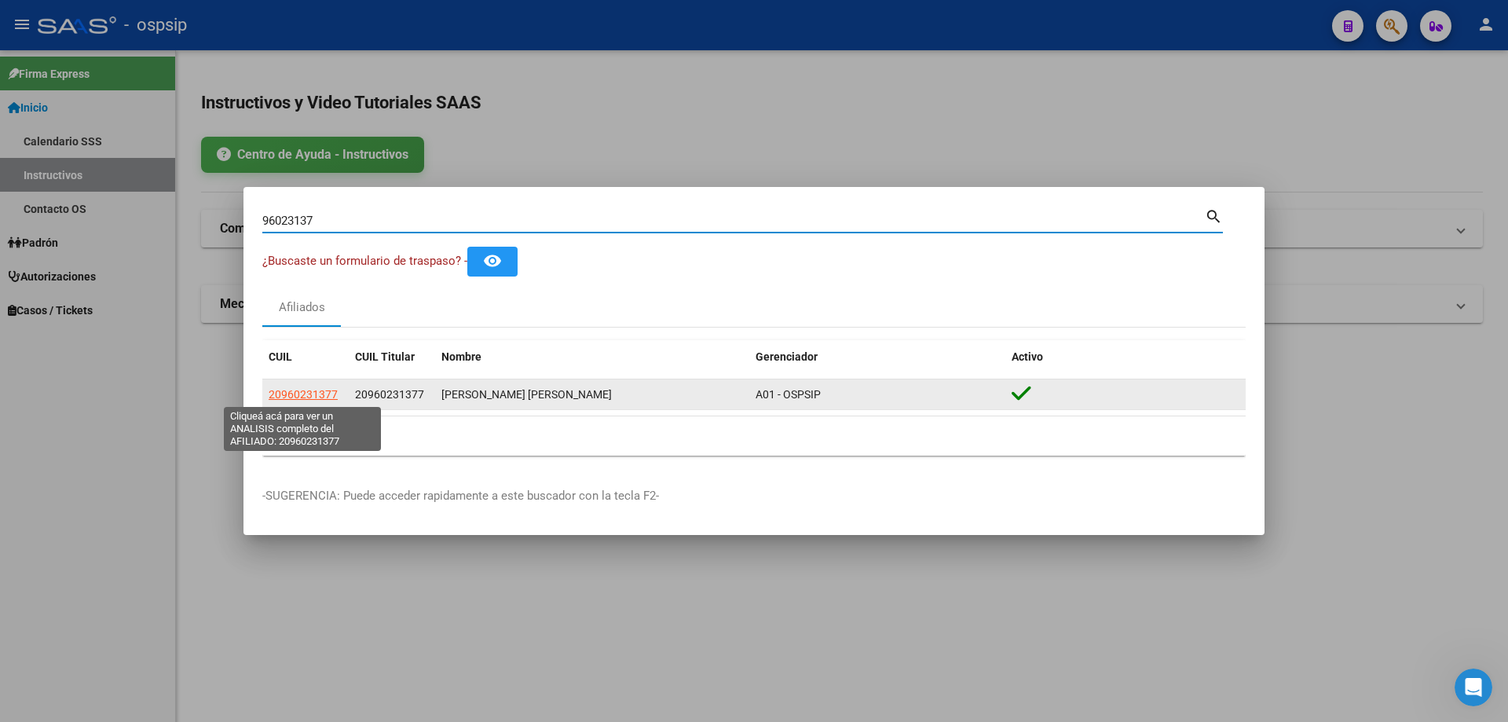
click at [305, 393] on span "20960231377" at bounding box center [303, 394] width 69 height 13
type textarea "20960231377"
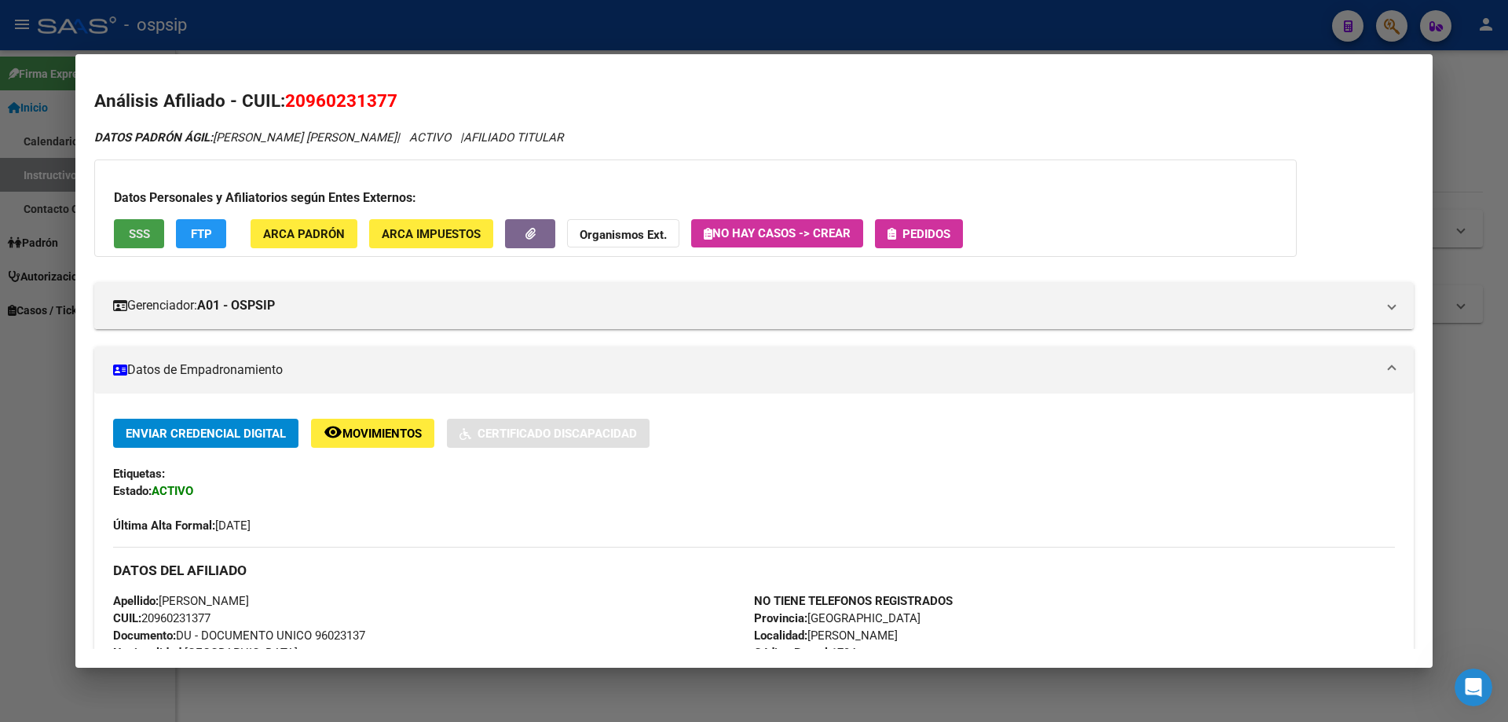
click at [130, 223] on button "SSS" at bounding box center [139, 233] width 50 height 29
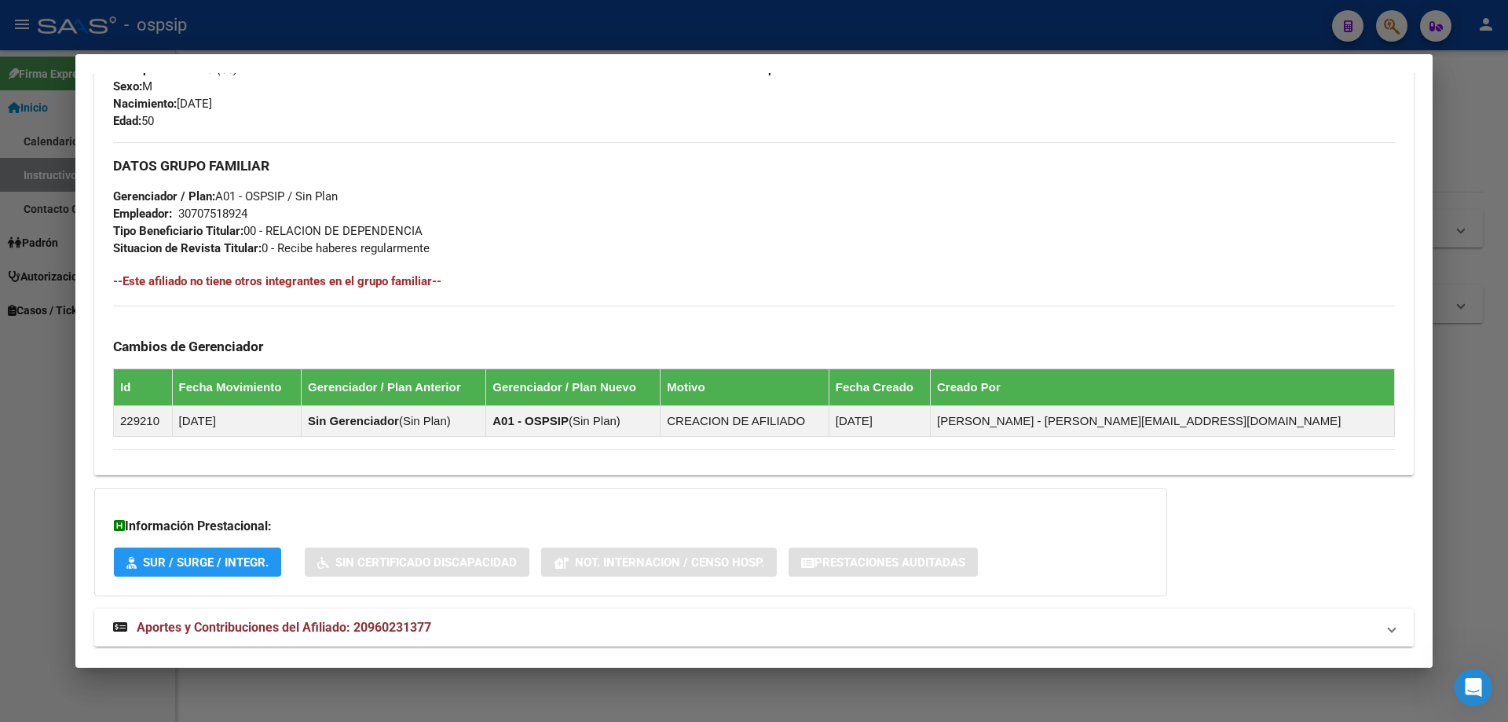
scroll to position [668, 0]
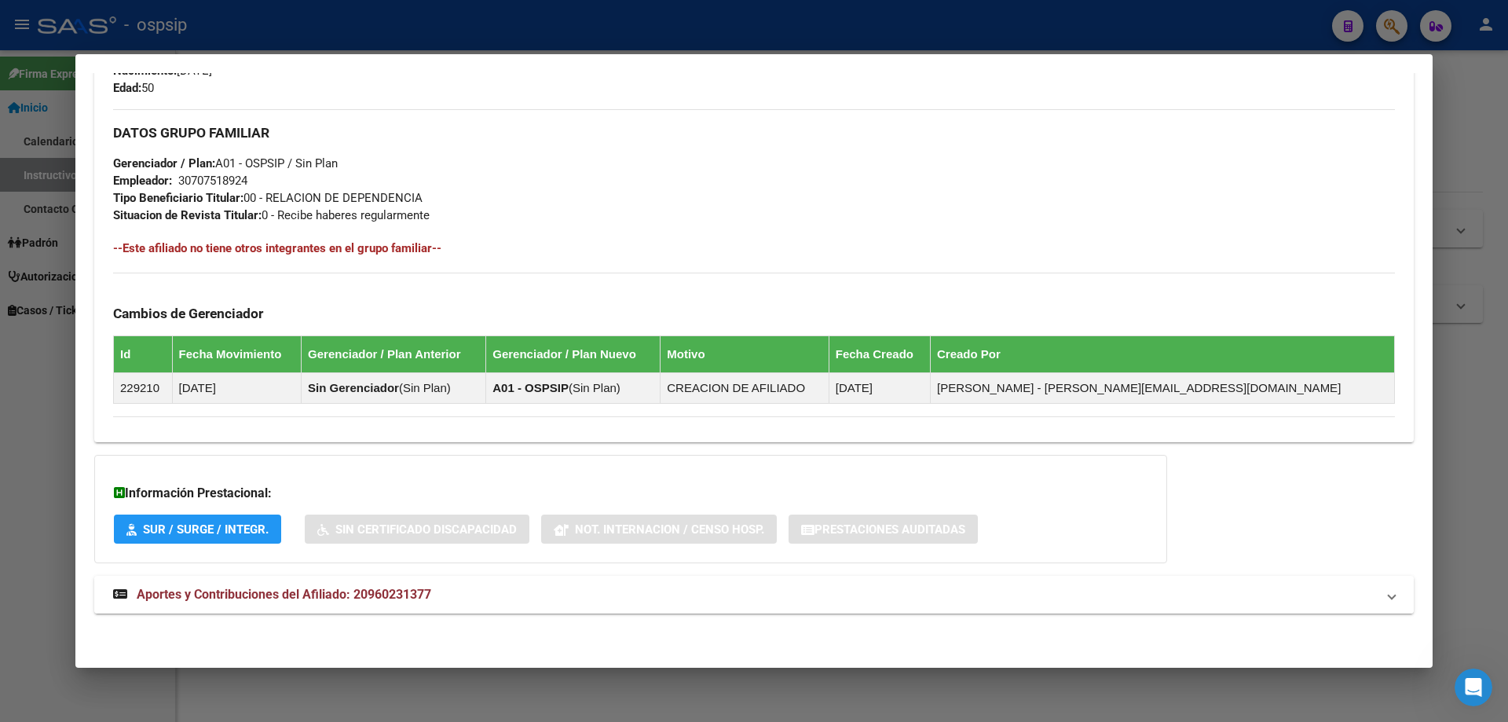
click at [335, 596] on span "Aportes y Contribuciones del Afiliado: 20960231377" at bounding box center [284, 594] width 294 height 15
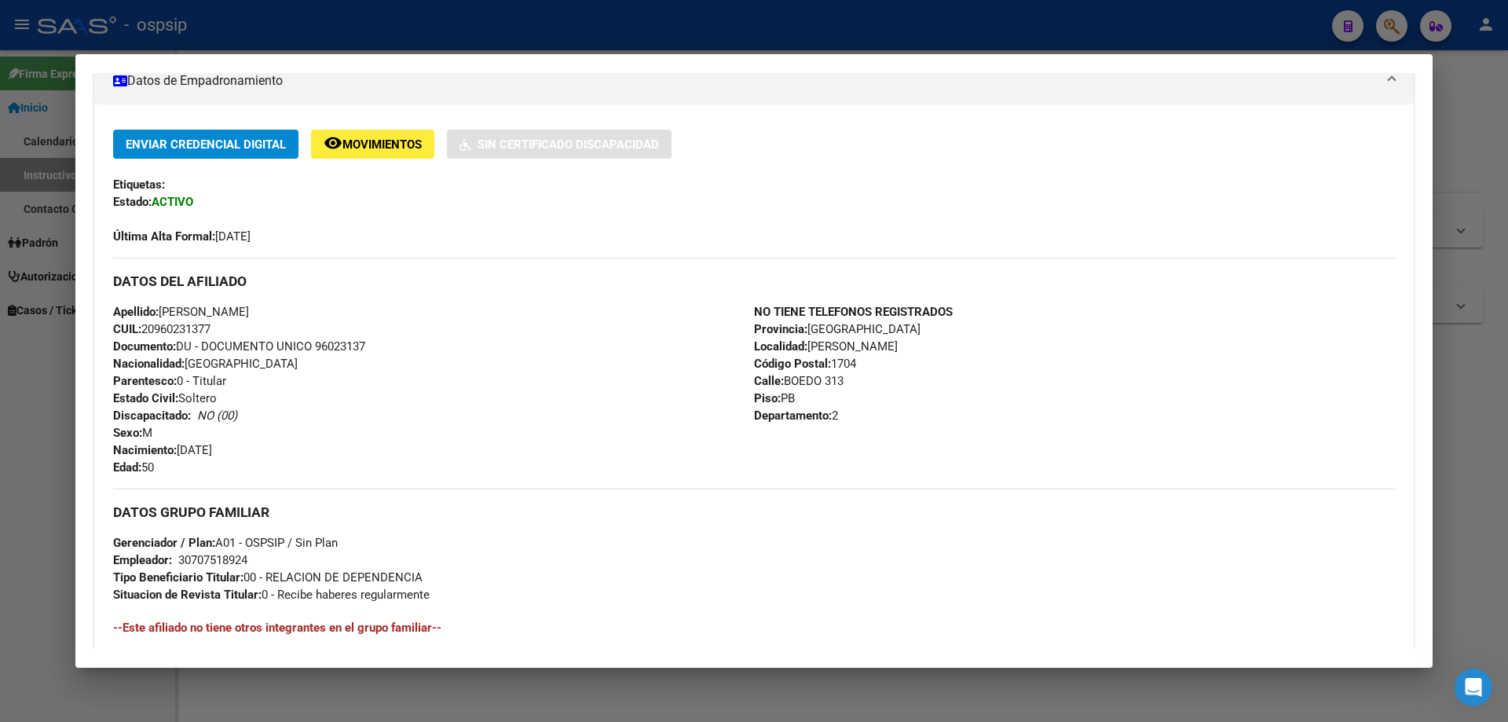
scroll to position [0, 0]
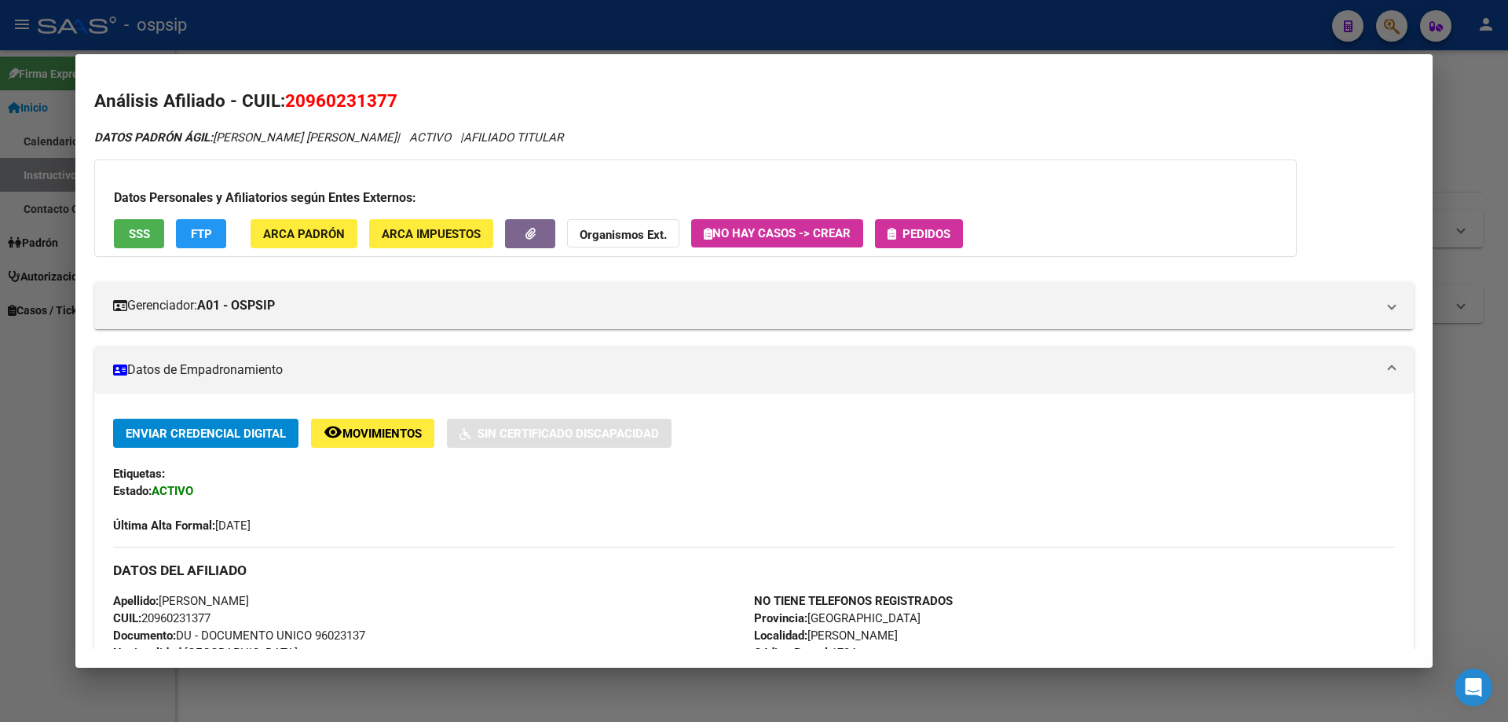
click at [911, 218] on div "Datos Personales y Afiliatorios según Entes Externos: SSS FTP ARCA Padrón ARCA …" at bounding box center [695, 207] width 1202 height 97
click at [914, 236] on span "Pedidos" at bounding box center [926, 234] width 48 height 14
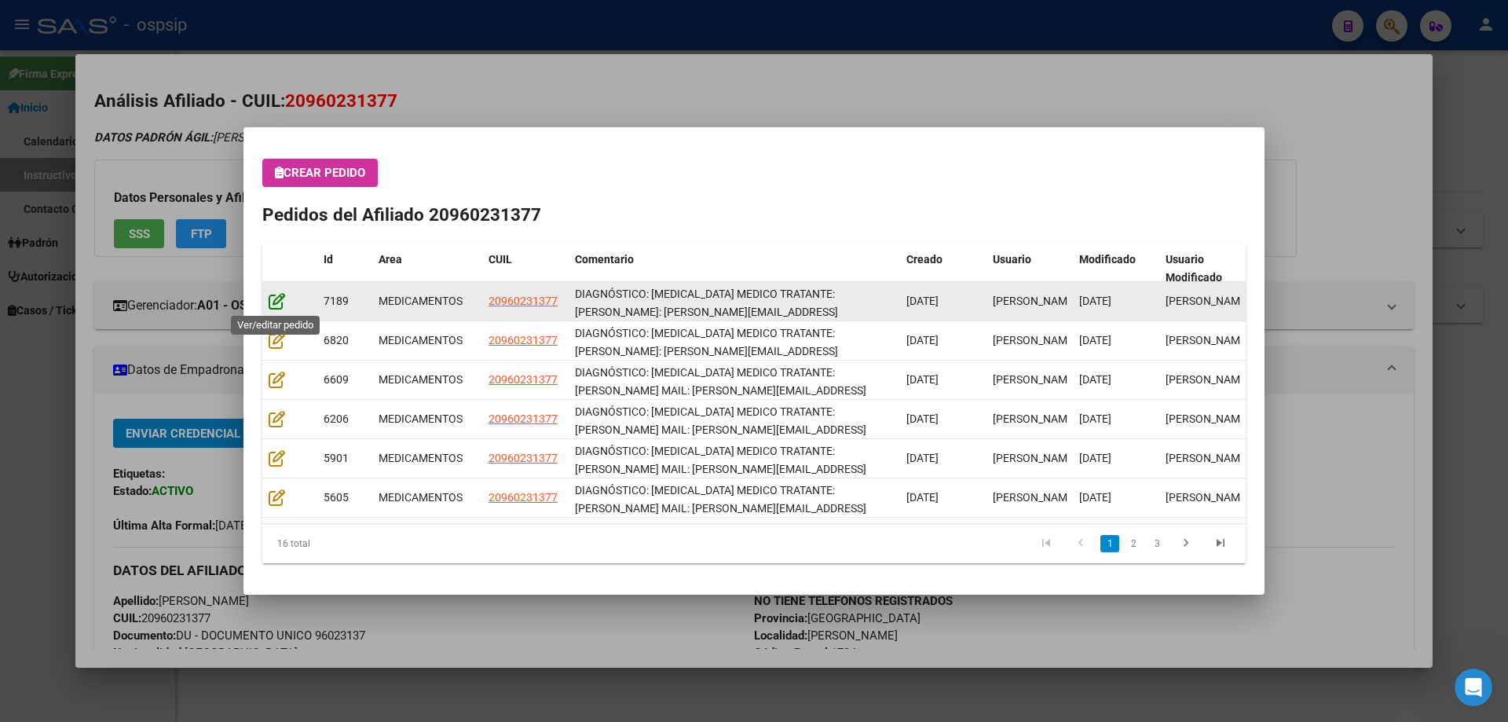
click at [280, 302] on icon at bounding box center [277, 300] width 16 height 17
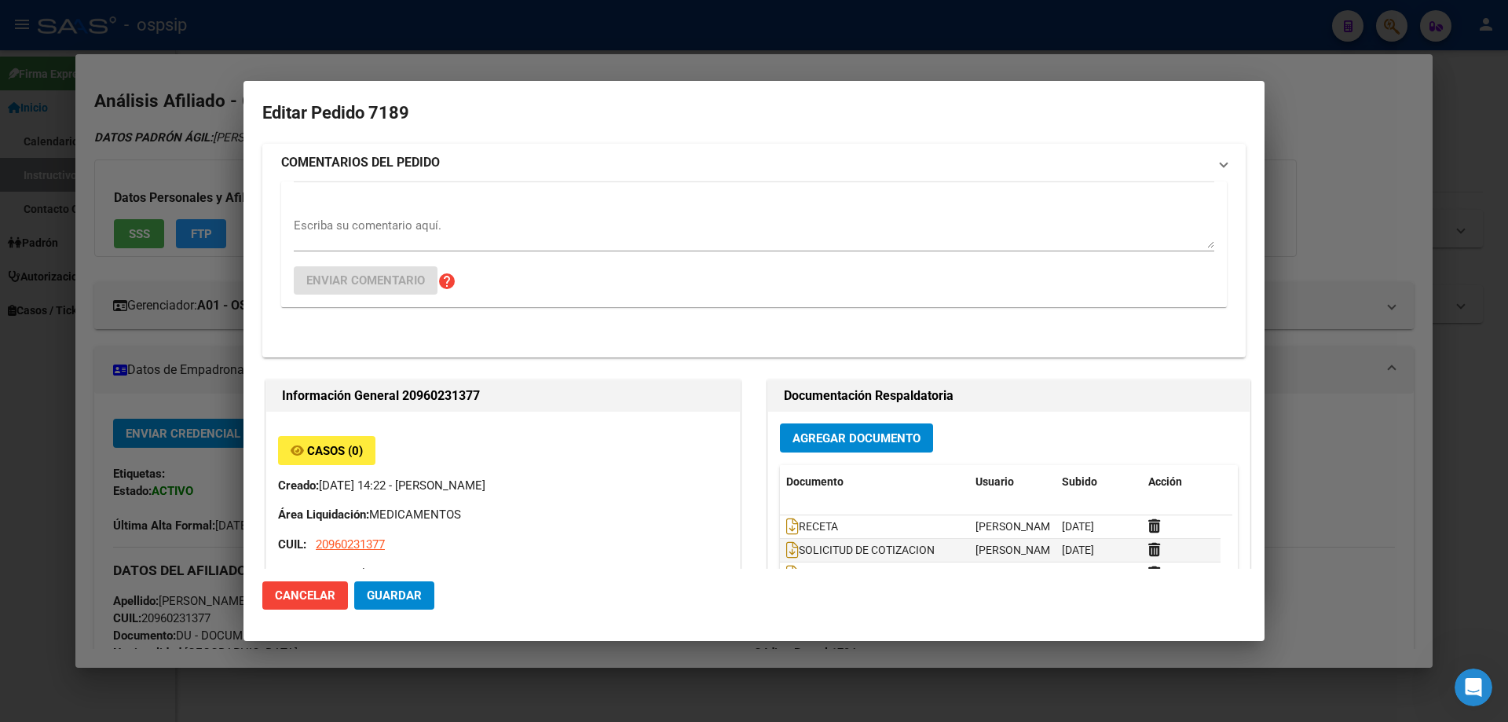
type input "JOSE LUIS SOSA ARIAS"
type input "Buenos Aires, RAMOS MEJIA, BOEDO 313, Piso: PB, Departamento: 2"
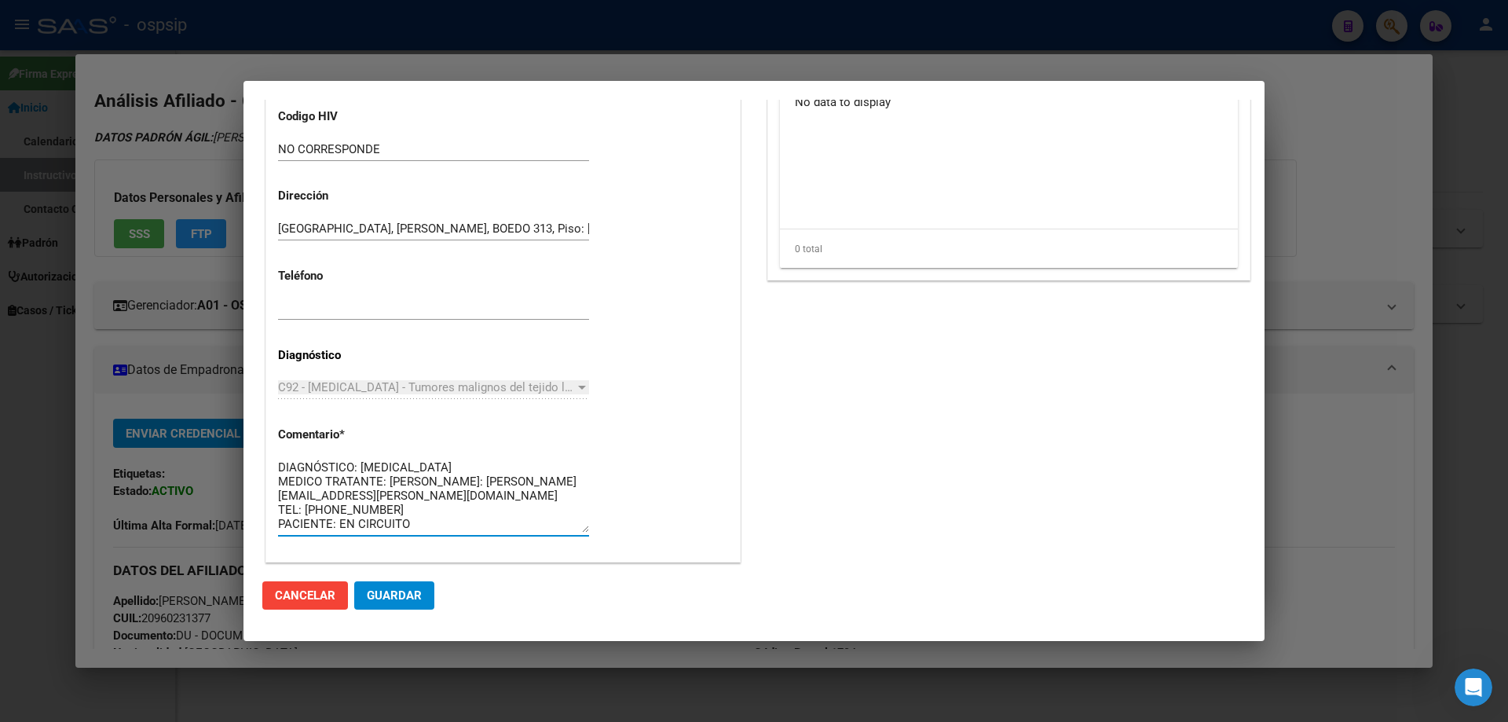
drag, startPoint x: 484, startPoint y: 525, endPoint x: 271, endPoint y: 421, distance: 237.1
click at [271, 421] on div "Casos (0) Creado: 15/09/2025 14:22 - Ortiz Jesica Área Liquidación: MEDICAMENTO…" at bounding box center [503, 84] width 474 height 954
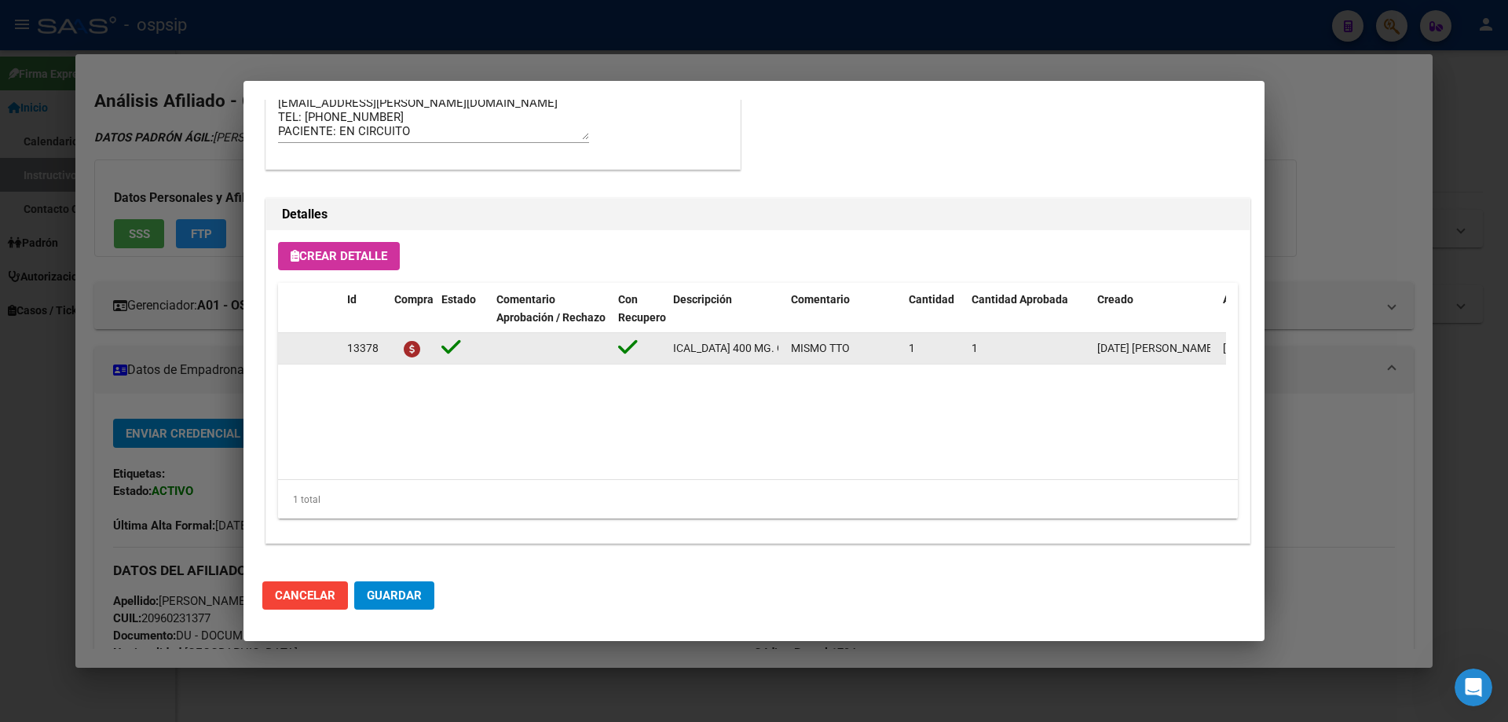
scroll to position [0, 118]
drag, startPoint x: 669, startPoint y: 342, endPoint x: 780, endPoint y: 353, distance: 111.2
click at [780, 353] on datatable-body-cell "IMATINIB 400 MG. COMP. RECUBIERTOS X 30" at bounding box center [726, 348] width 118 height 31
copy span "IMATINIB 400 MG. COMP. RECUBIERTOS X 30"
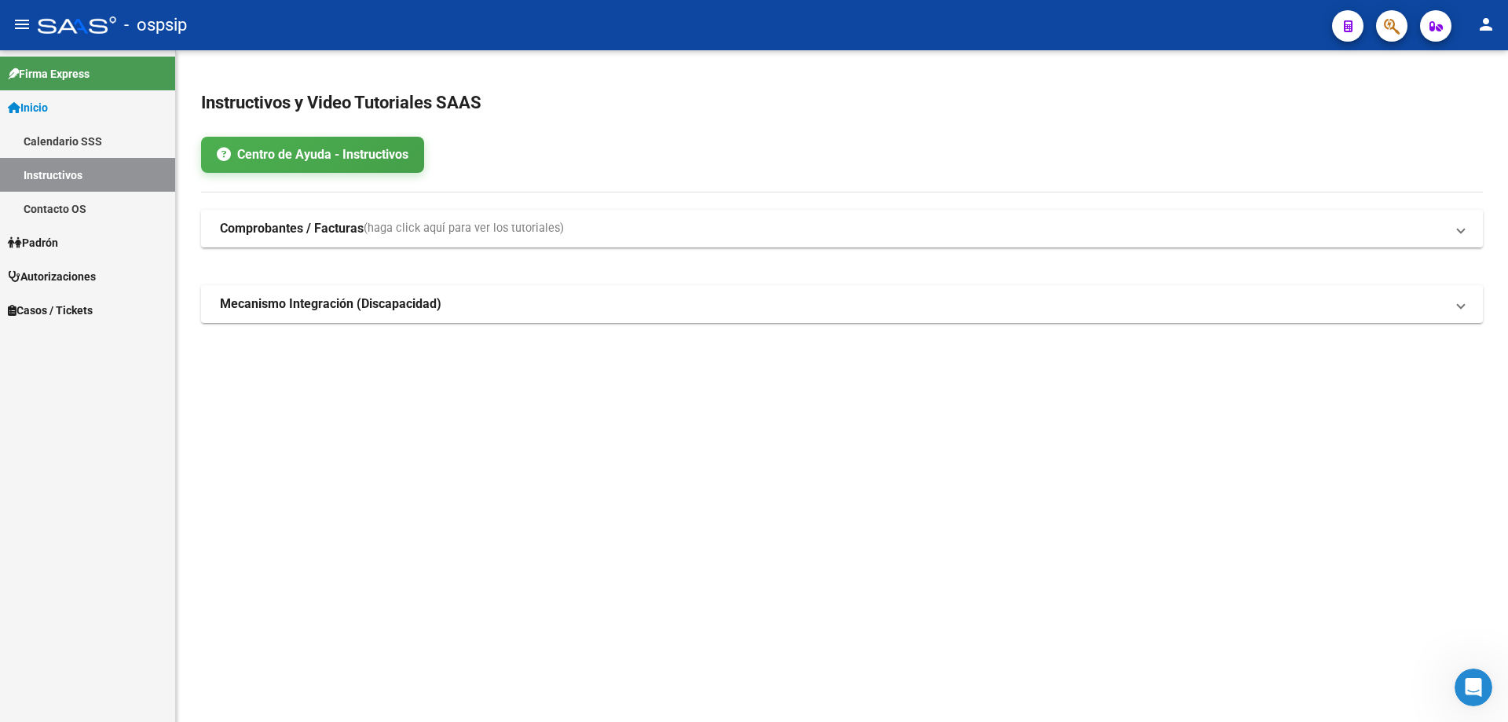
click at [1384, 31] on icon "button" at bounding box center [1392, 26] width 16 height 18
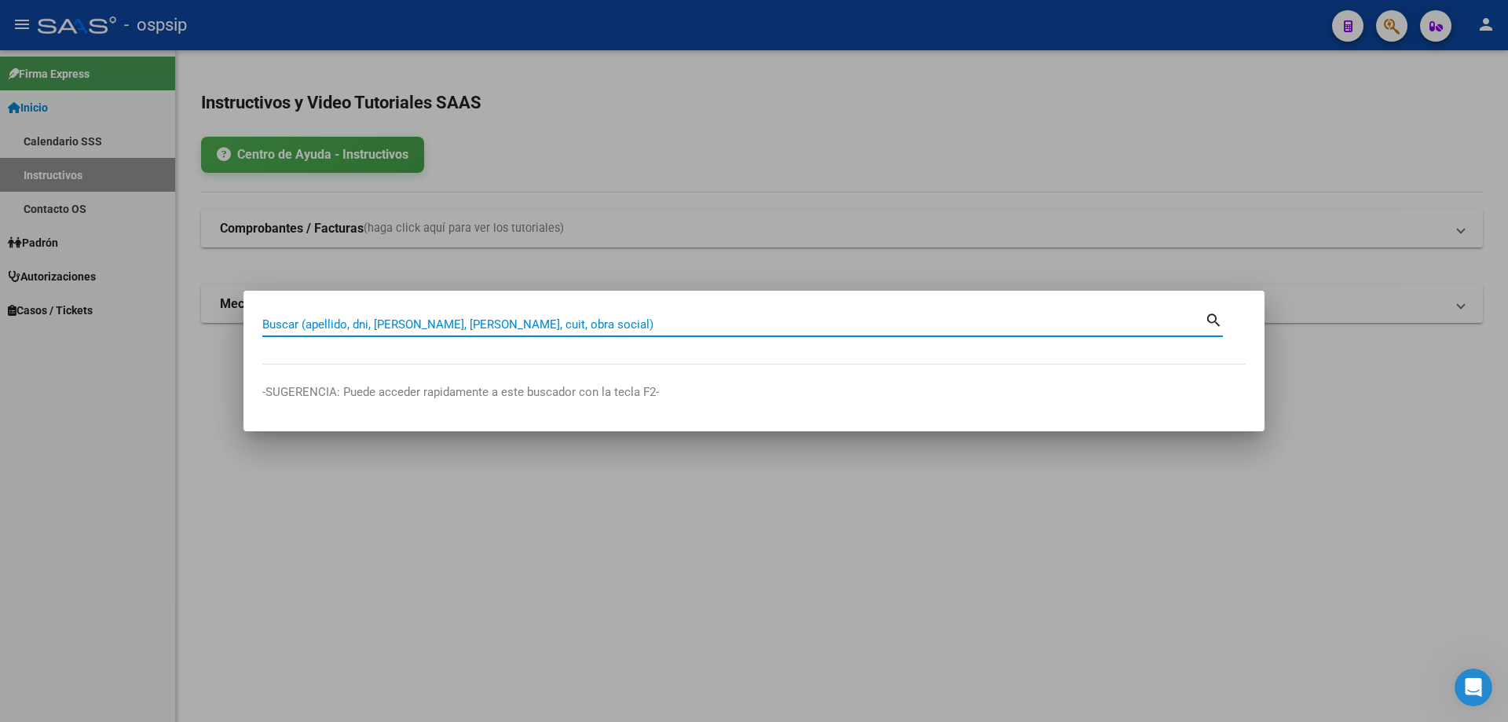
paste input "18867099"
type input "18867099"
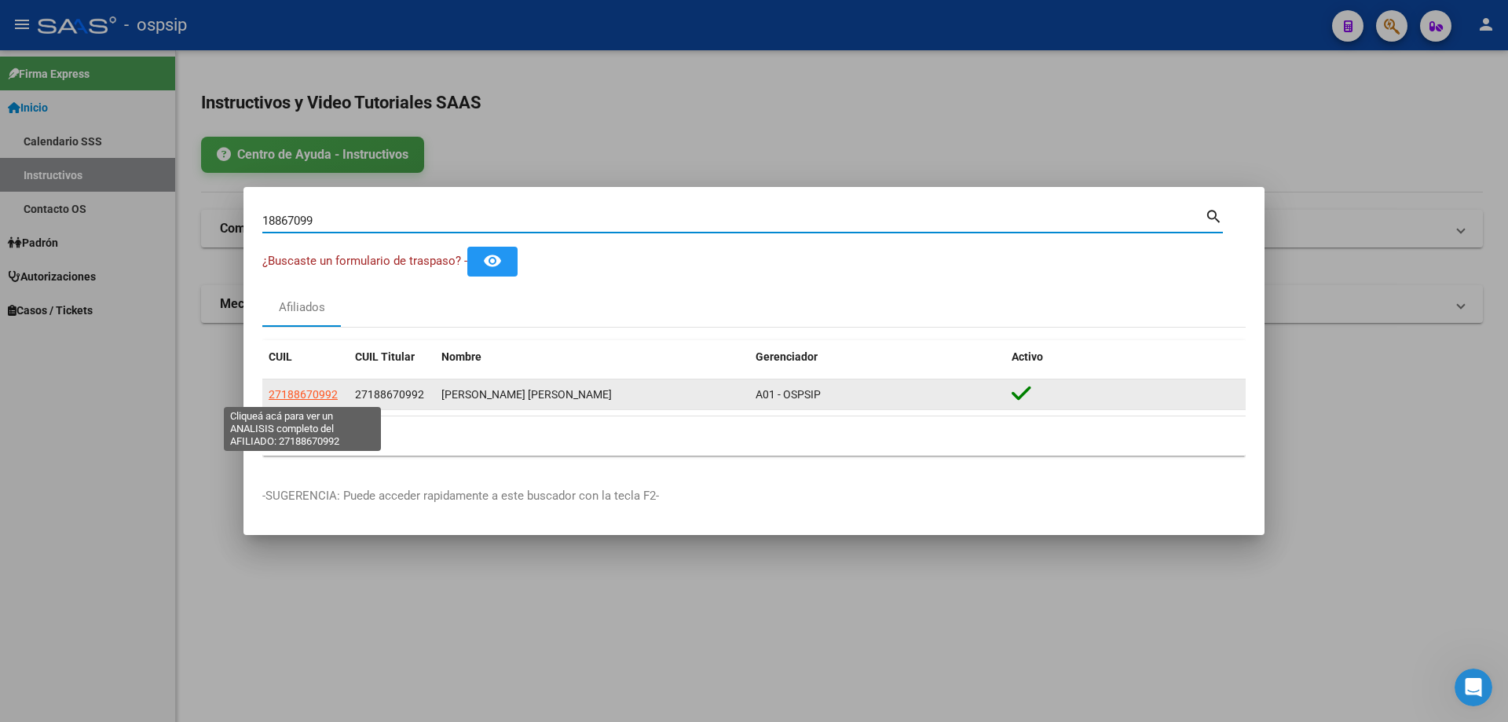
click at [318, 397] on span "27188670992" at bounding box center [303, 394] width 69 height 13
type textarea "27188670992"
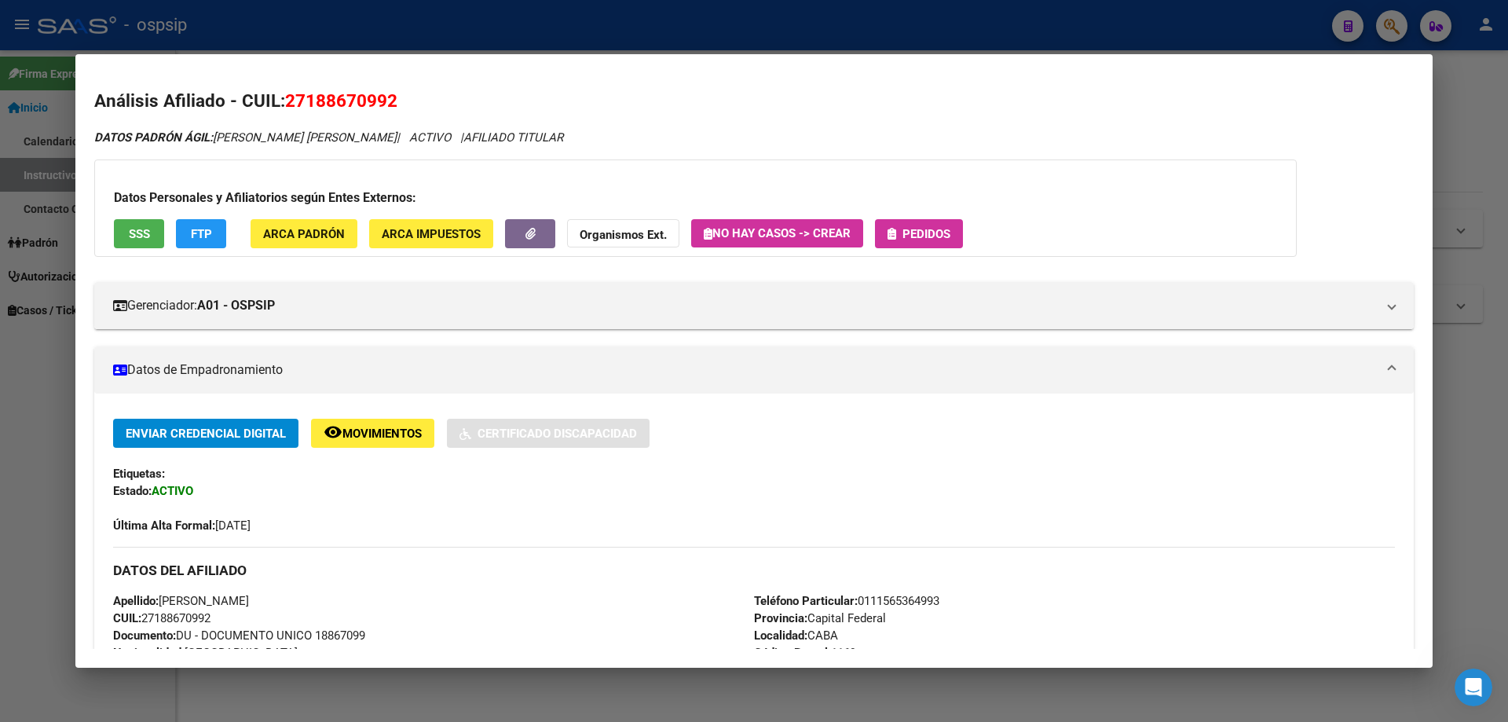
click at [151, 231] on button "SSS" at bounding box center [139, 233] width 50 height 29
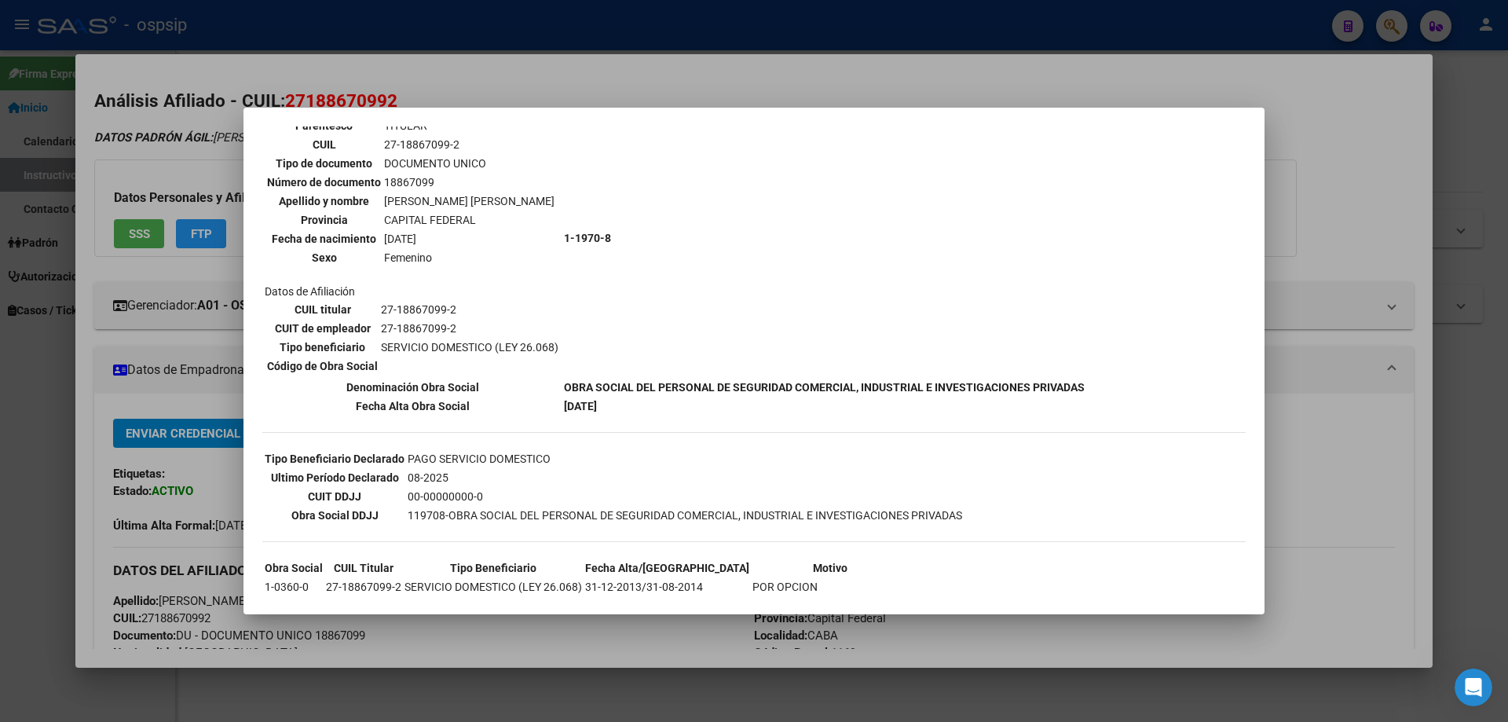
scroll to position [198, 0]
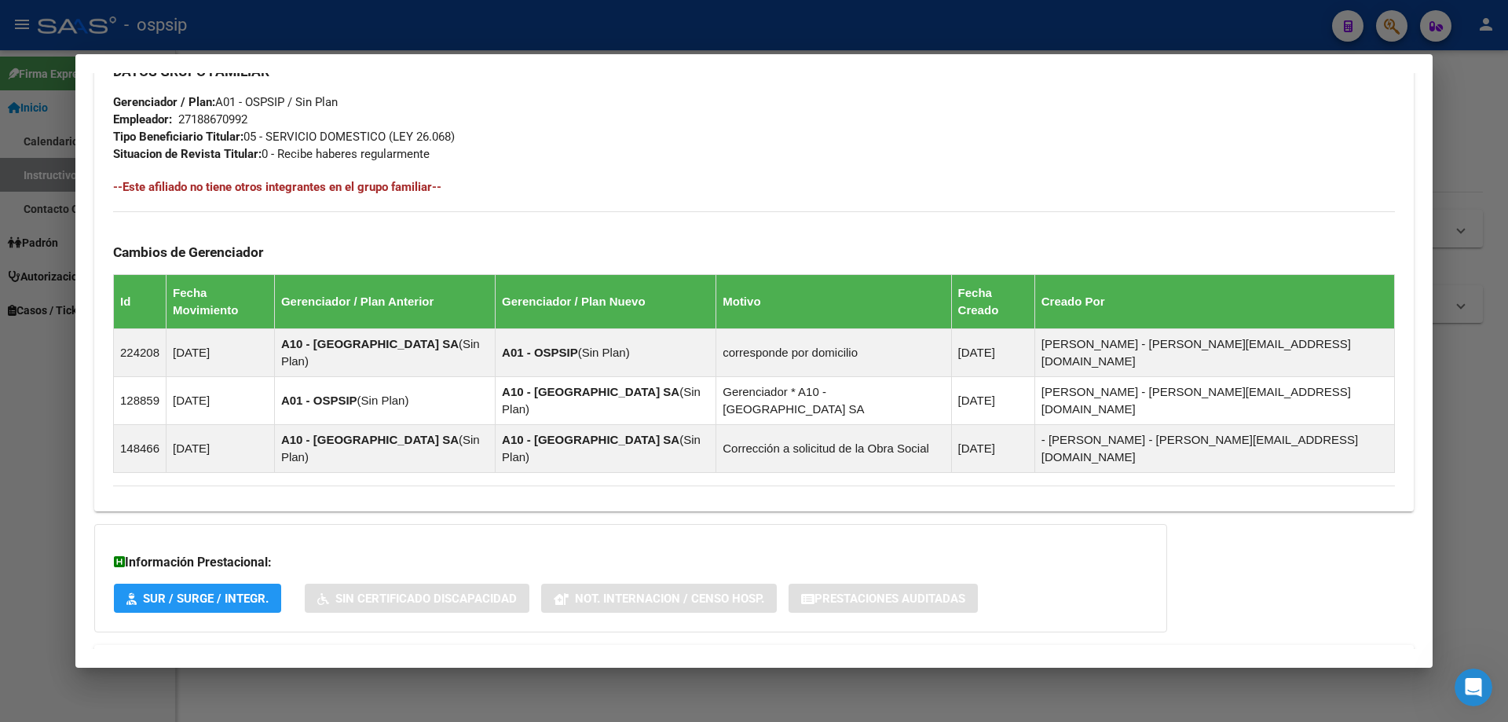
click at [378, 654] on strong "Aportes y Contribuciones del Afiliado: 27188670992" at bounding box center [272, 663] width 318 height 19
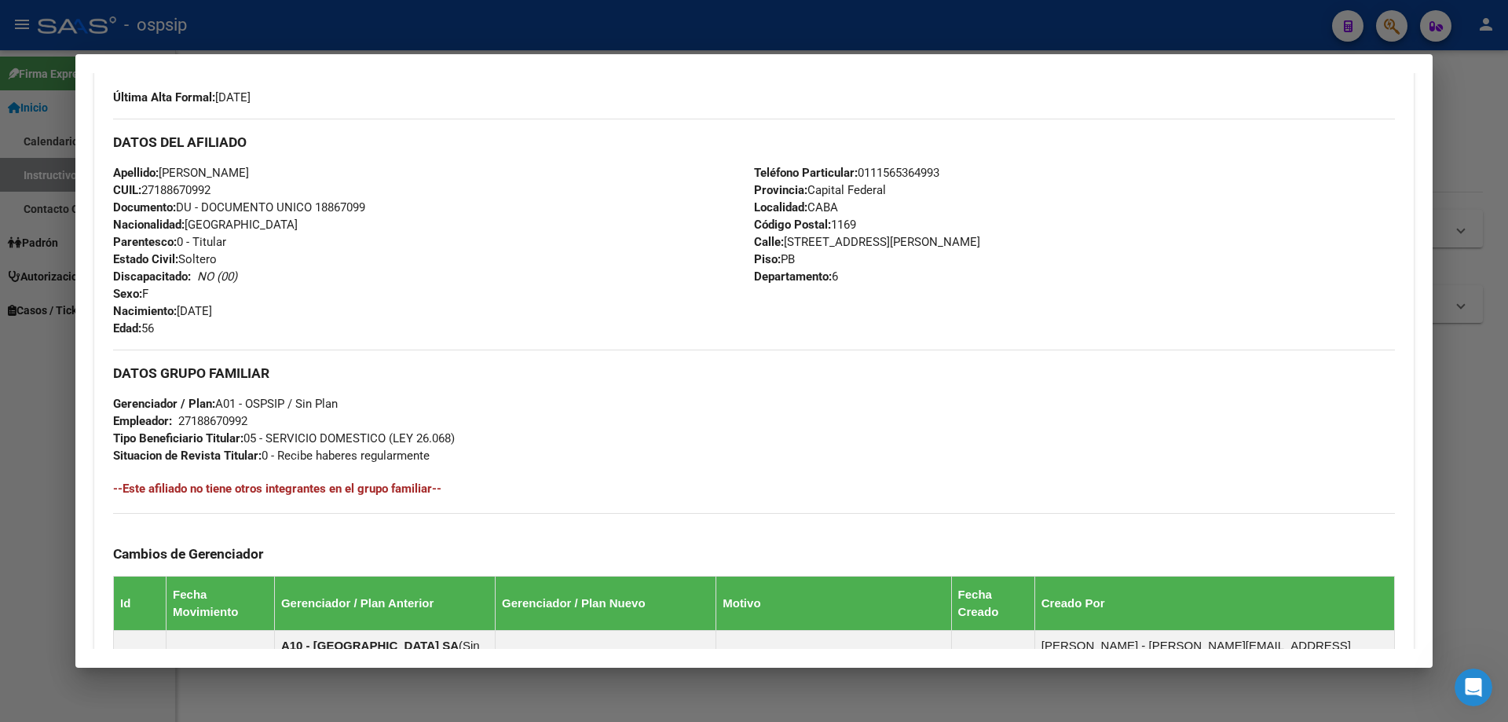
scroll to position [0, 0]
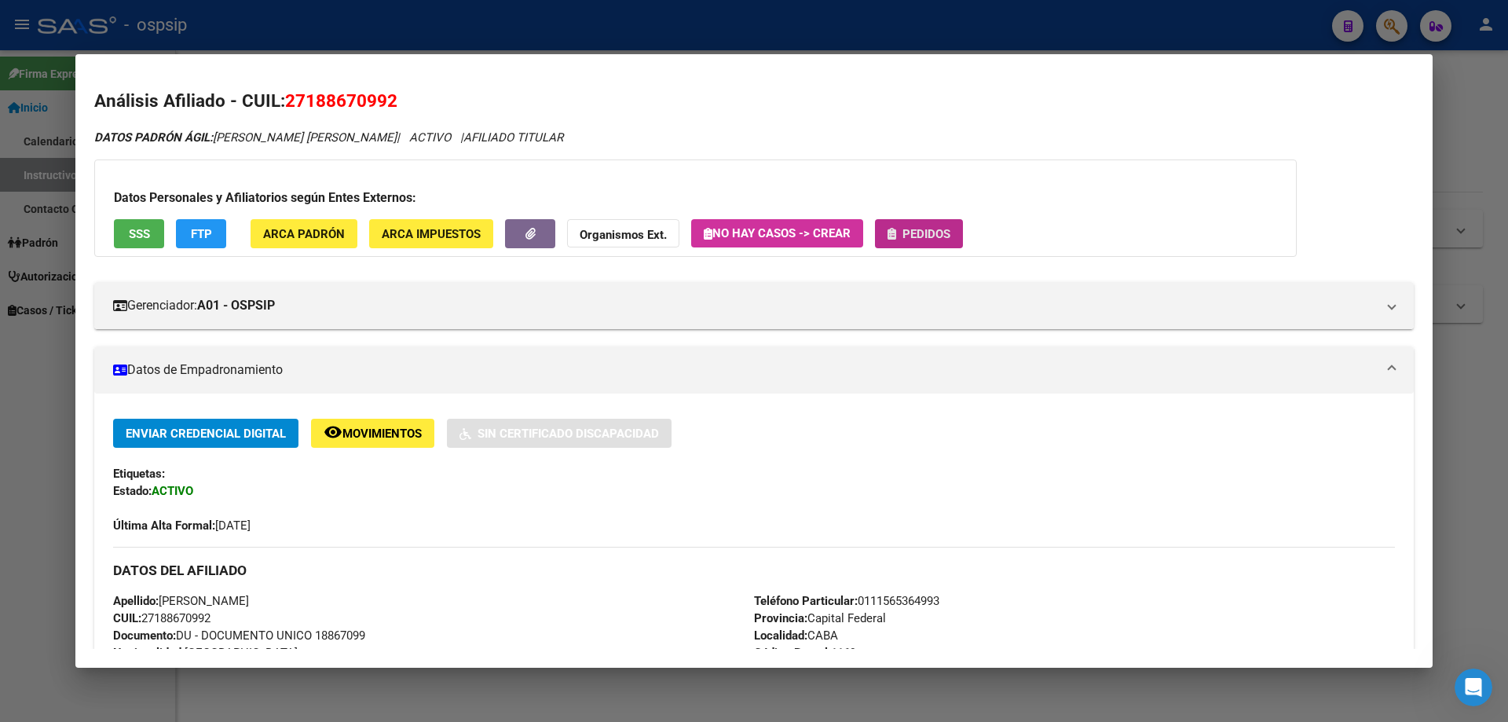
click at [920, 235] on span "Pedidos" at bounding box center [926, 234] width 48 height 14
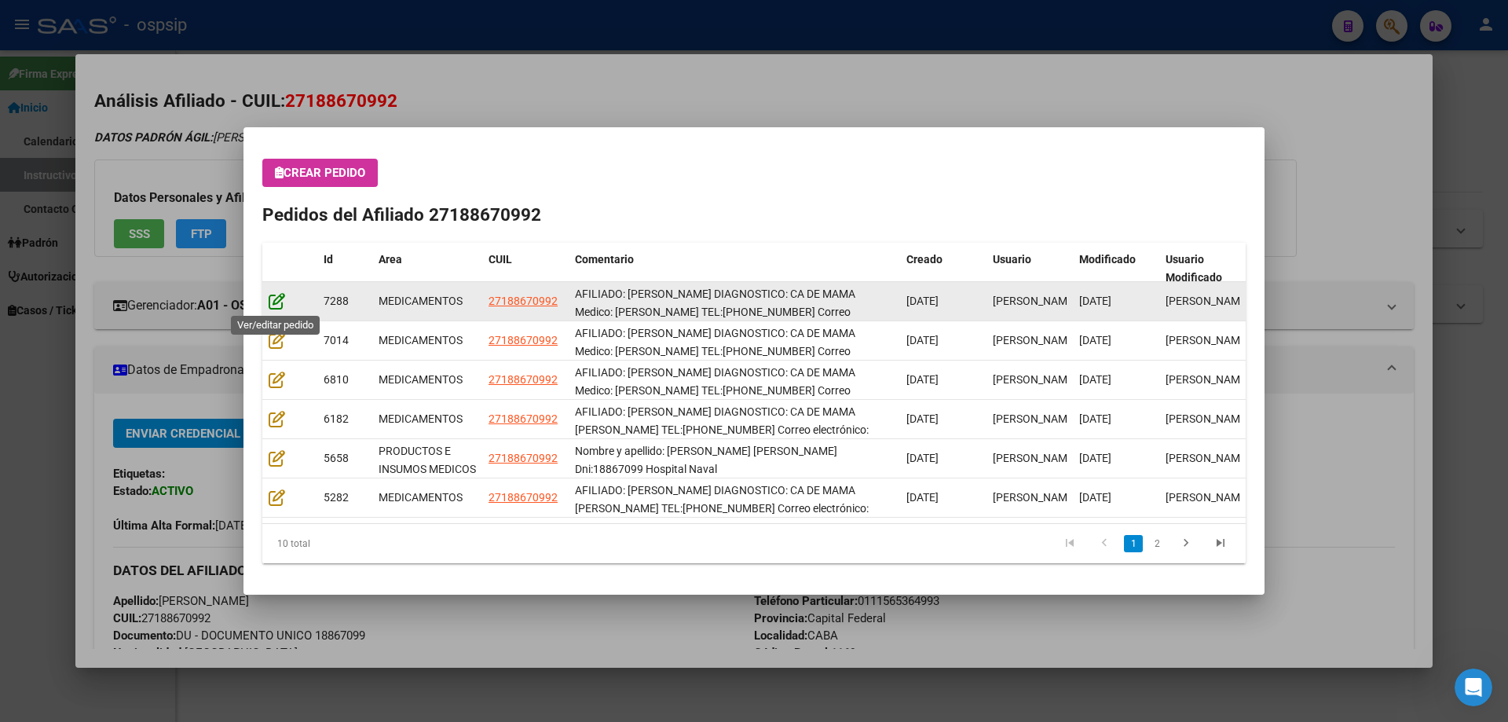
click at [276, 301] on icon at bounding box center [277, 300] width 16 height 17
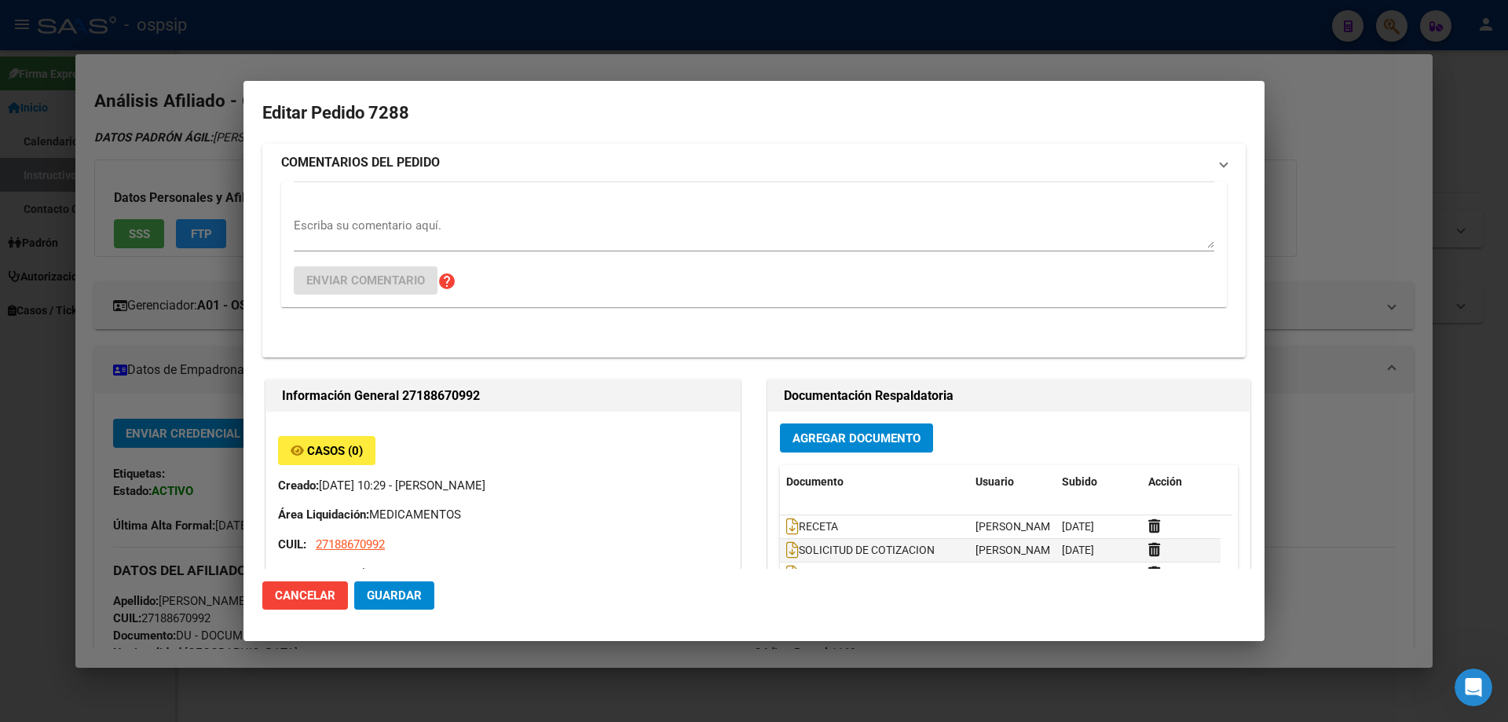
type input "Capital Federal, CABA, [STREET_ADDRESS][PERSON_NAME]"
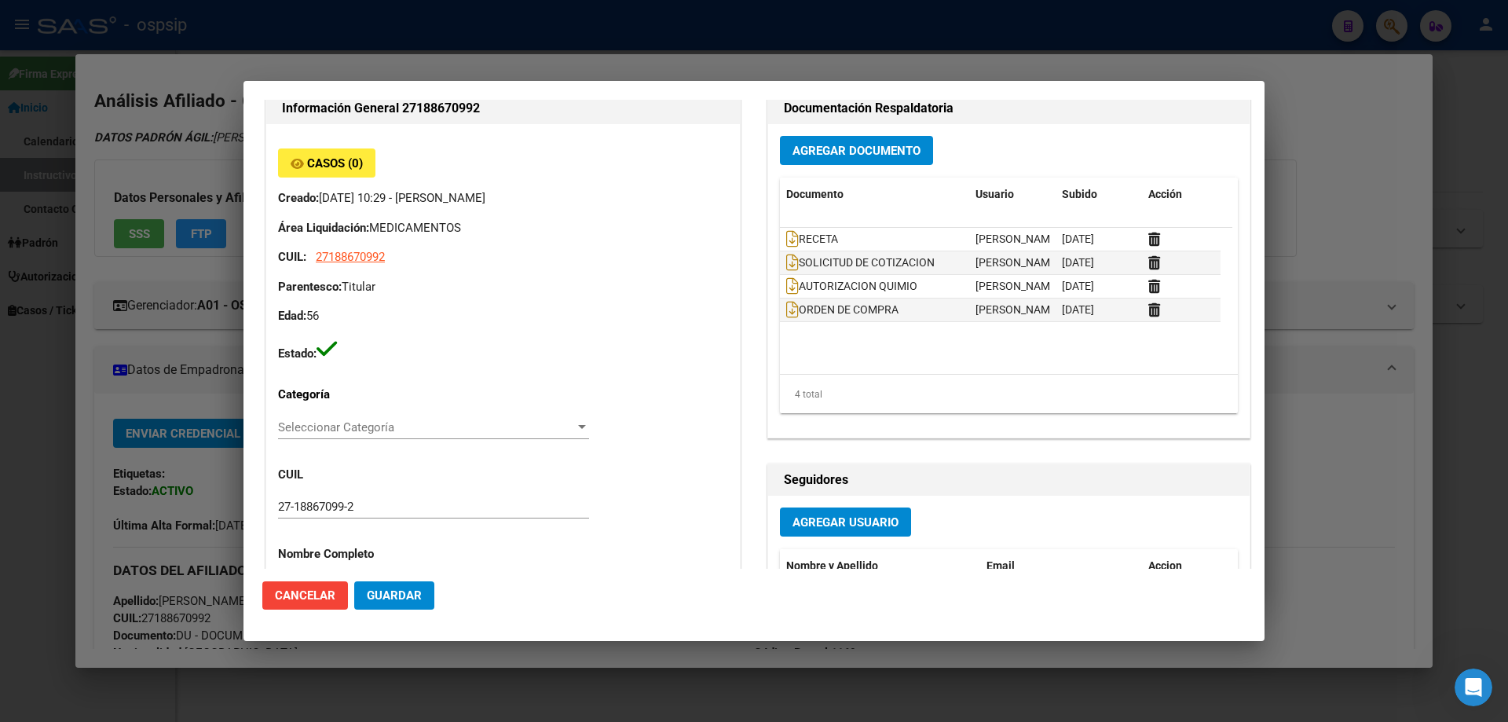
scroll to position [79, 0]
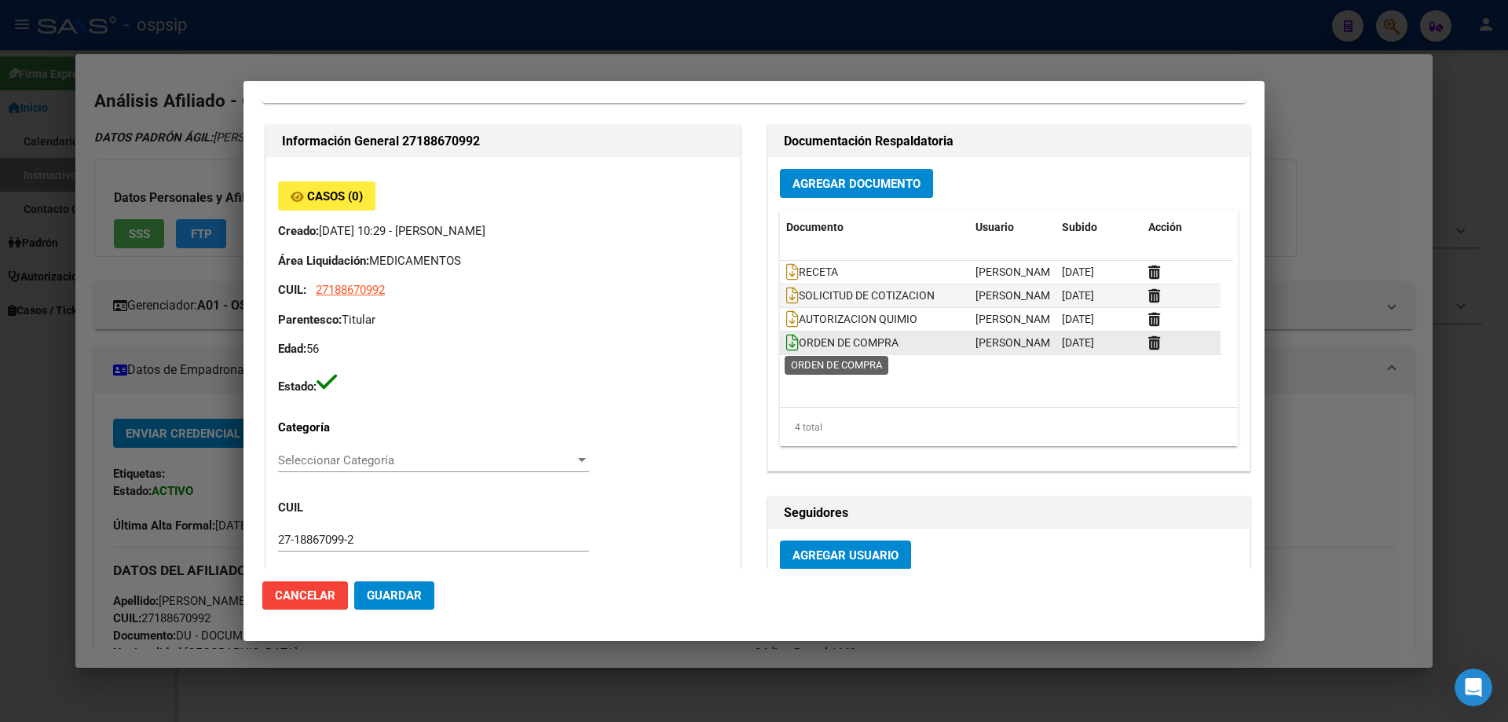
click at [787, 341] on icon at bounding box center [792, 342] width 13 height 17
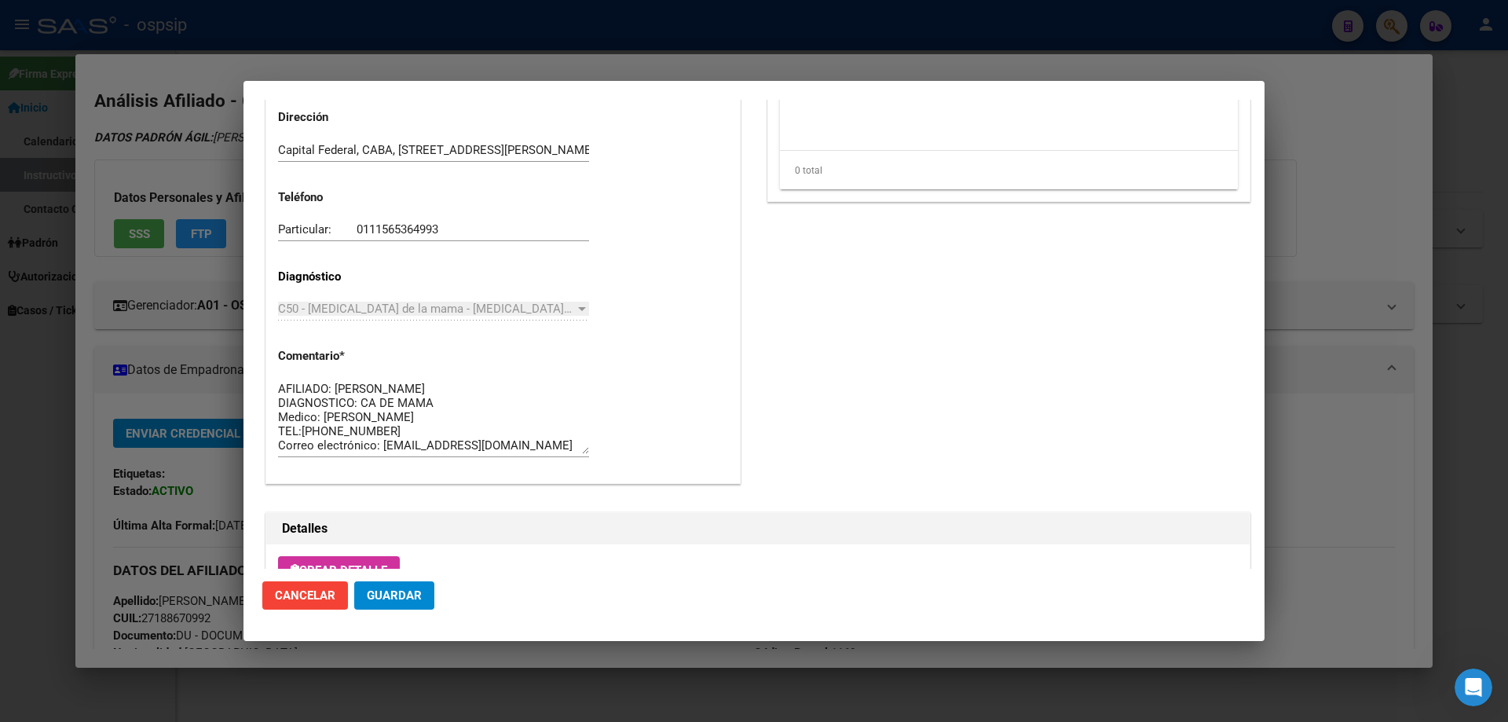
scroll to position [28, 0]
drag, startPoint x: 421, startPoint y: 453, endPoint x: 255, endPoint y: 347, distance: 196.7
click at [255, 347] on mat-dialog-content "Editar Pedido 7288 COMENTARIOS DEL PEDIDO Escriba su comentario aquí. Enviar co…" at bounding box center [753, 334] width 1021 height 469
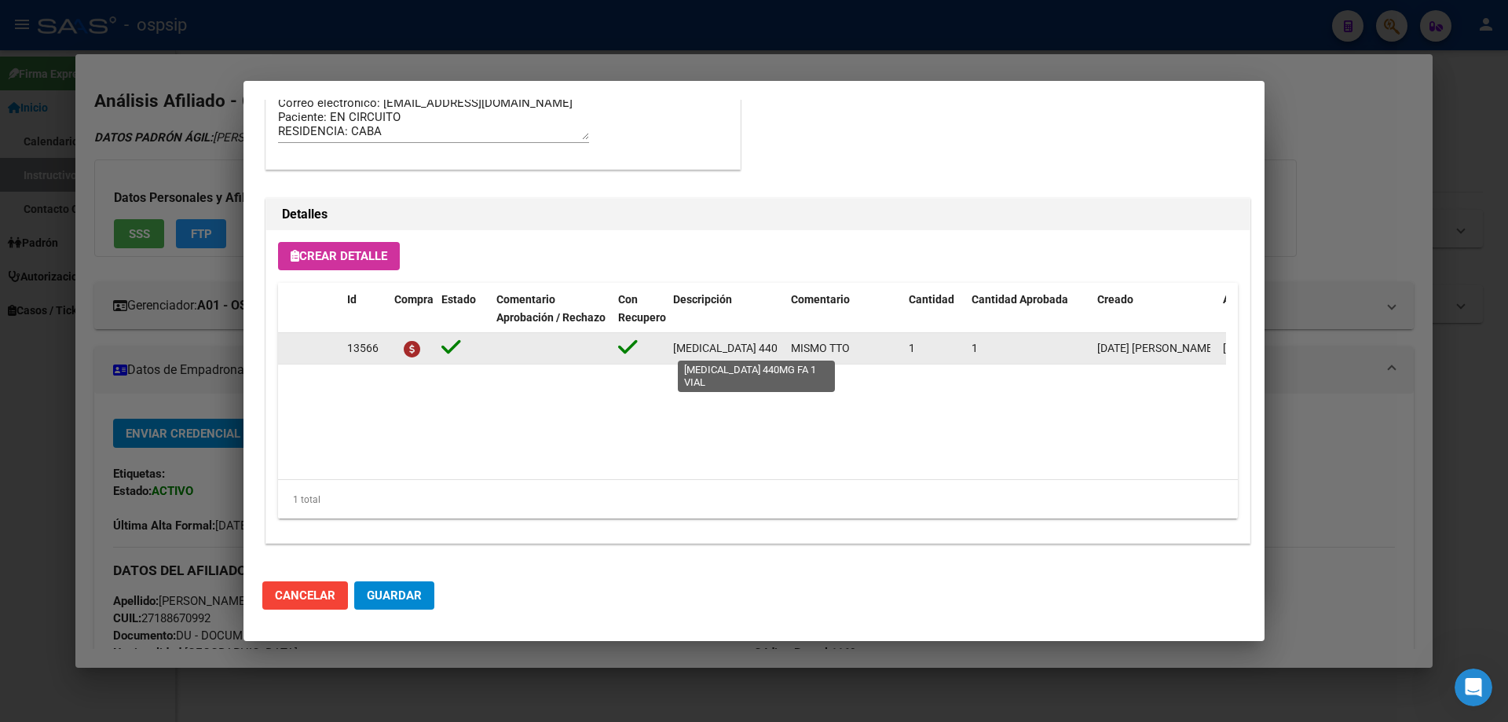
scroll to position [0, 61]
drag, startPoint x: 673, startPoint y: 346, endPoint x: 789, endPoint y: 355, distance: 116.6
click at [789, 355] on div "13566 TRASTUZUMAB 440MG FA 1 VIAL MISMO TTO 1 1 23/09/2025 Jesica 23/09/2025 Pe…" at bounding box center [865, 348] width 1174 height 31
copy span "[MEDICAL_DATA] 440MG FA 1 VIAL"
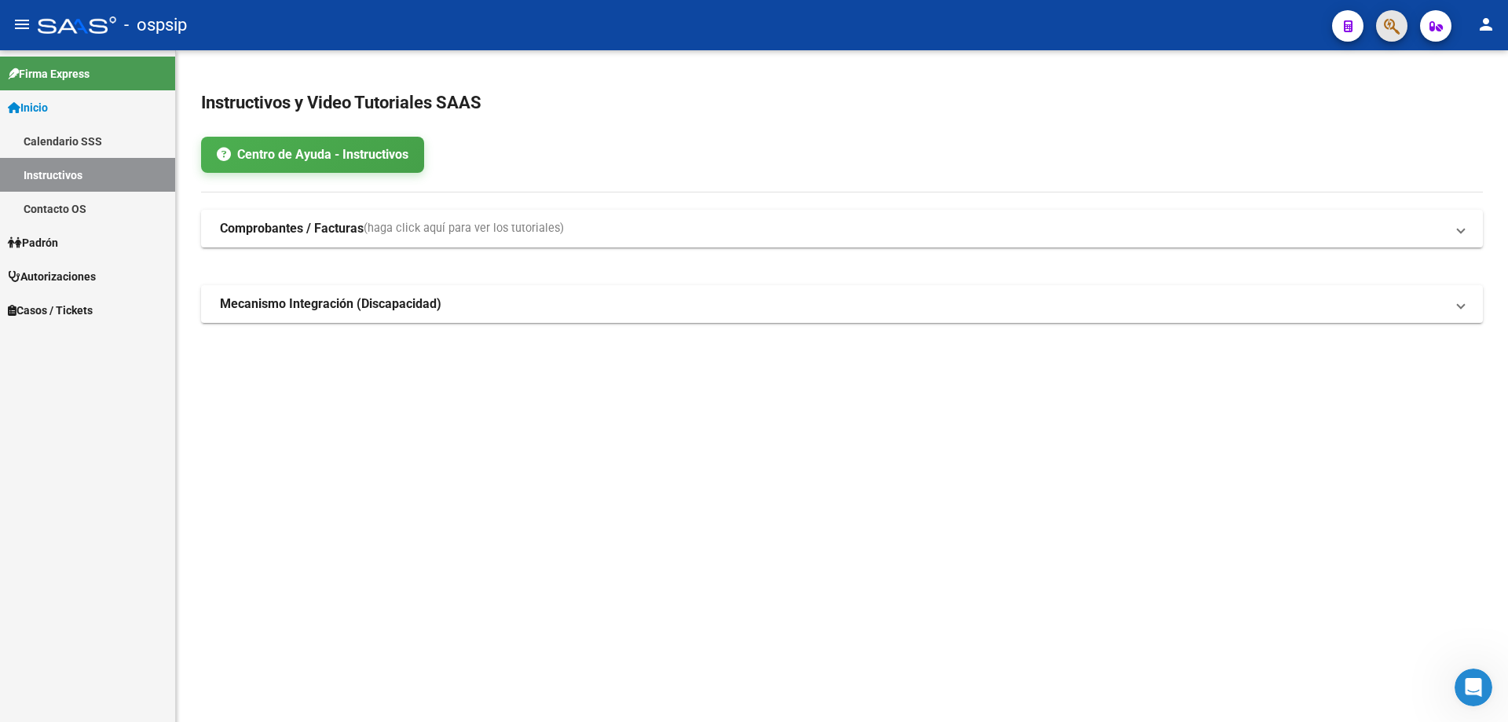
click at [1387, 21] on icon "button" at bounding box center [1392, 26] width 16 height 18
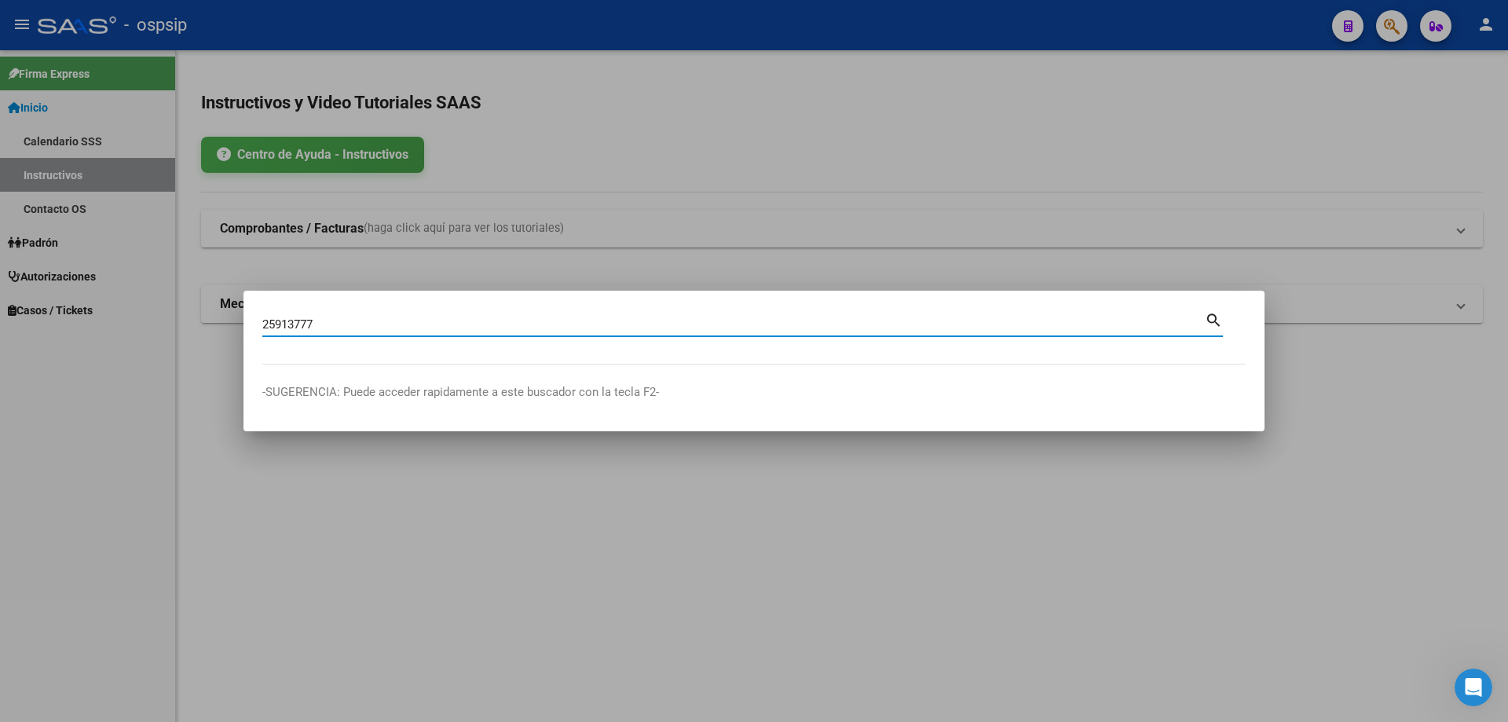
type input "25913777"
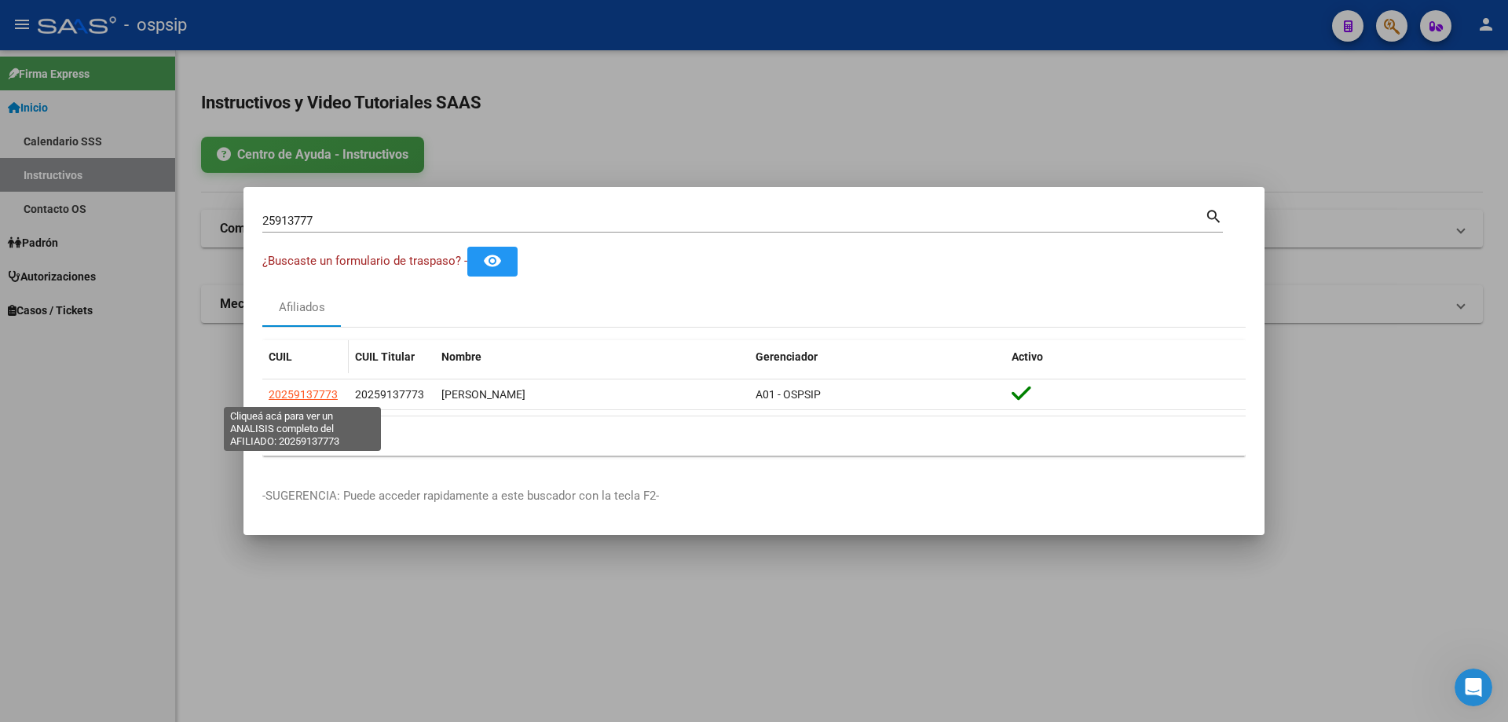
click at [319, 393] on span "20259137773" at bounding box center [303, 394] width 69 height 13
type textarea "20259137773"
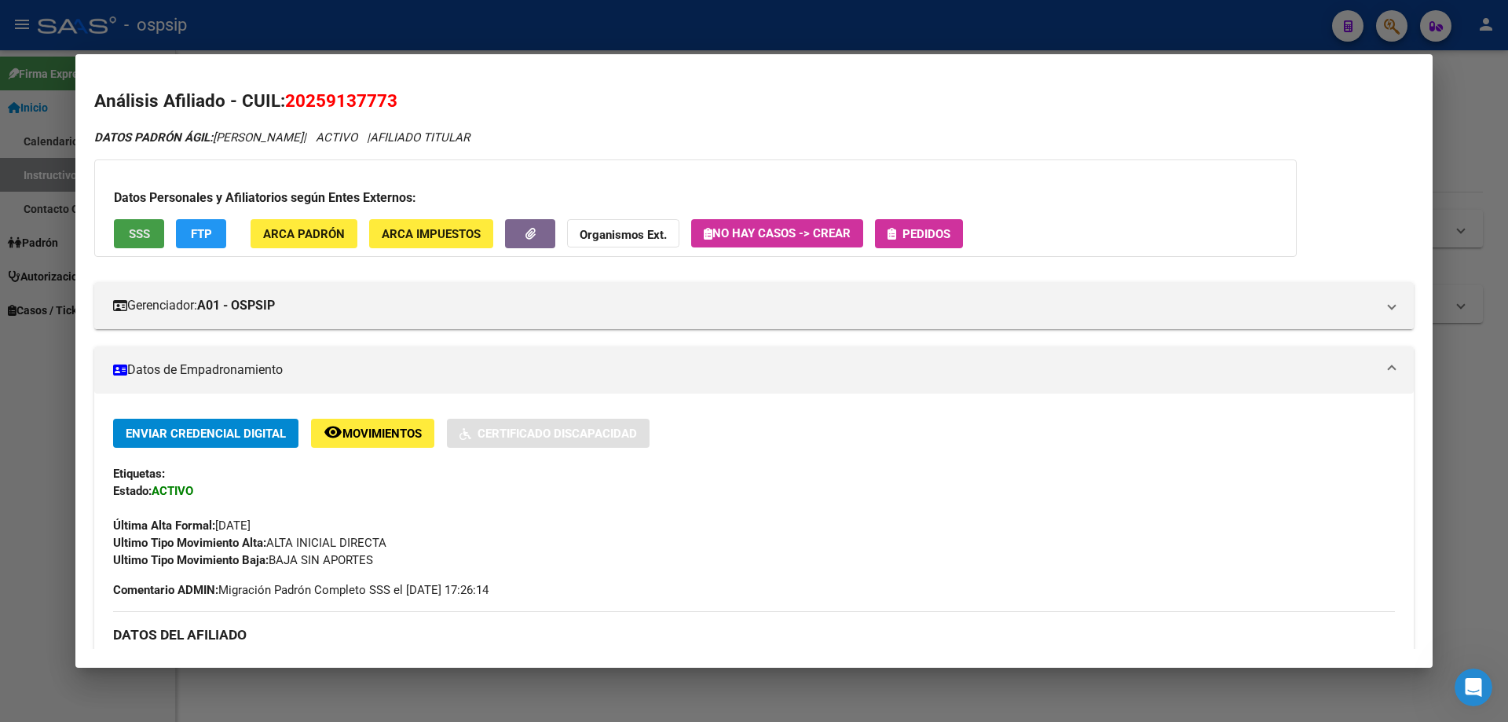
click at [152, 237] on button "SSS" at bounding box center [139, 233] width 50 height 29
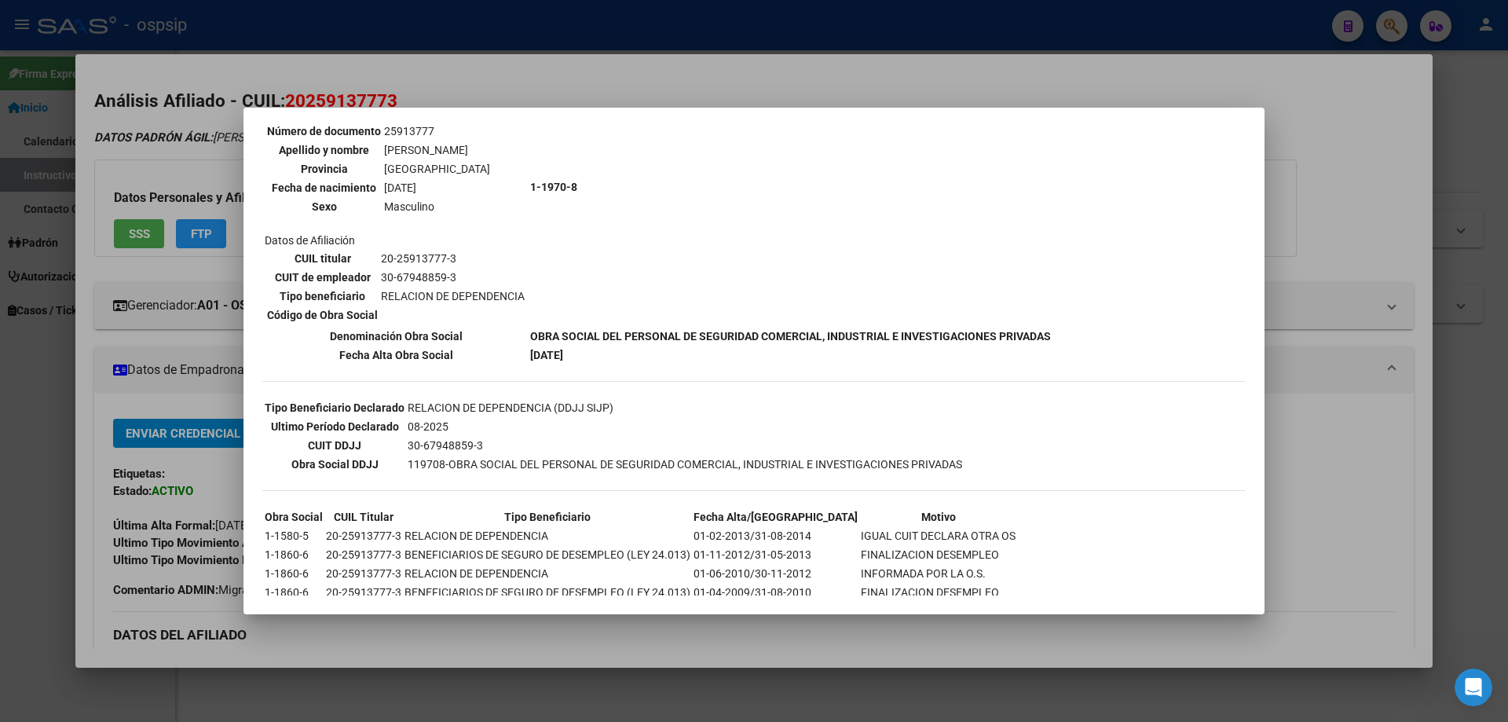
scroll to position [254, 0]
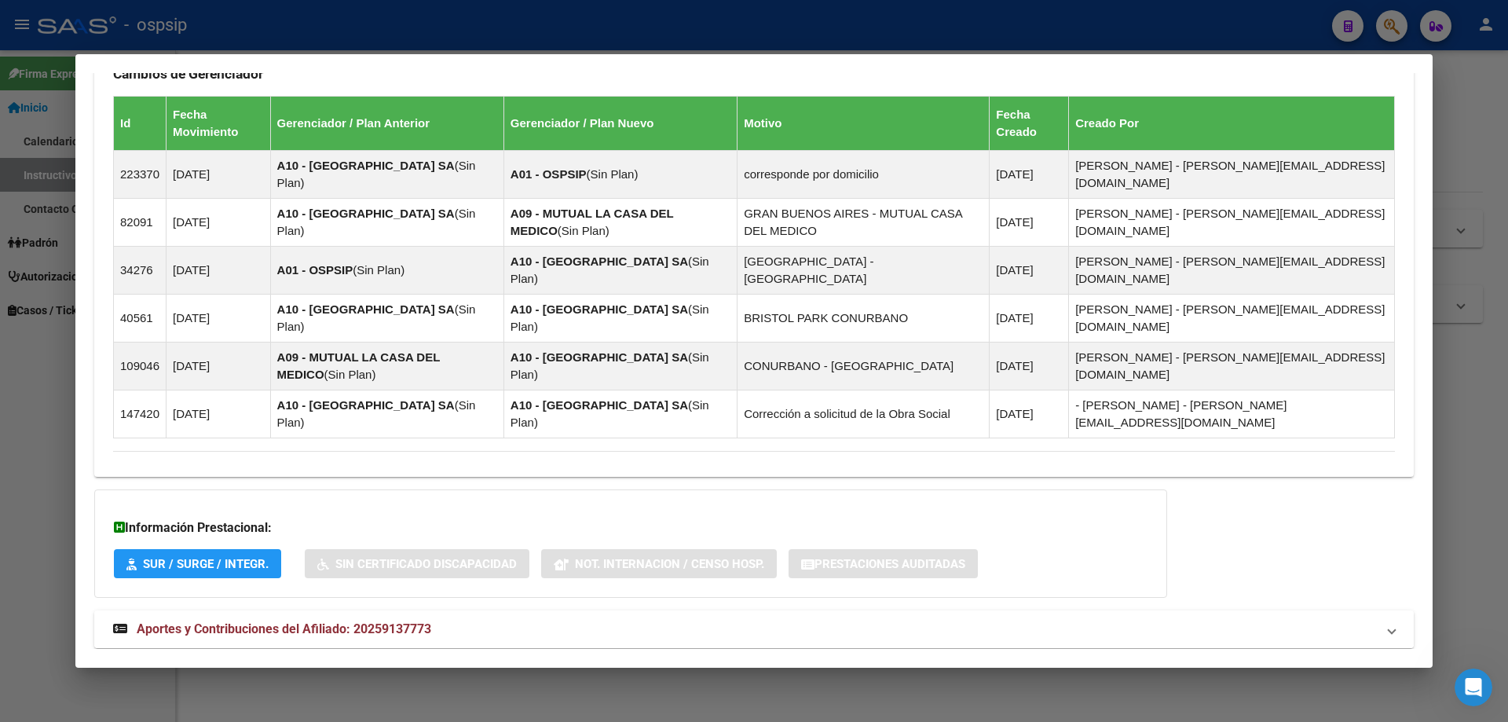
click at [320, 610] on mat-expansion-panel-header "Aportes y Contribuciones del Afiliado: 20259137773" at bounding box center [753, 629] width 1319 height 38
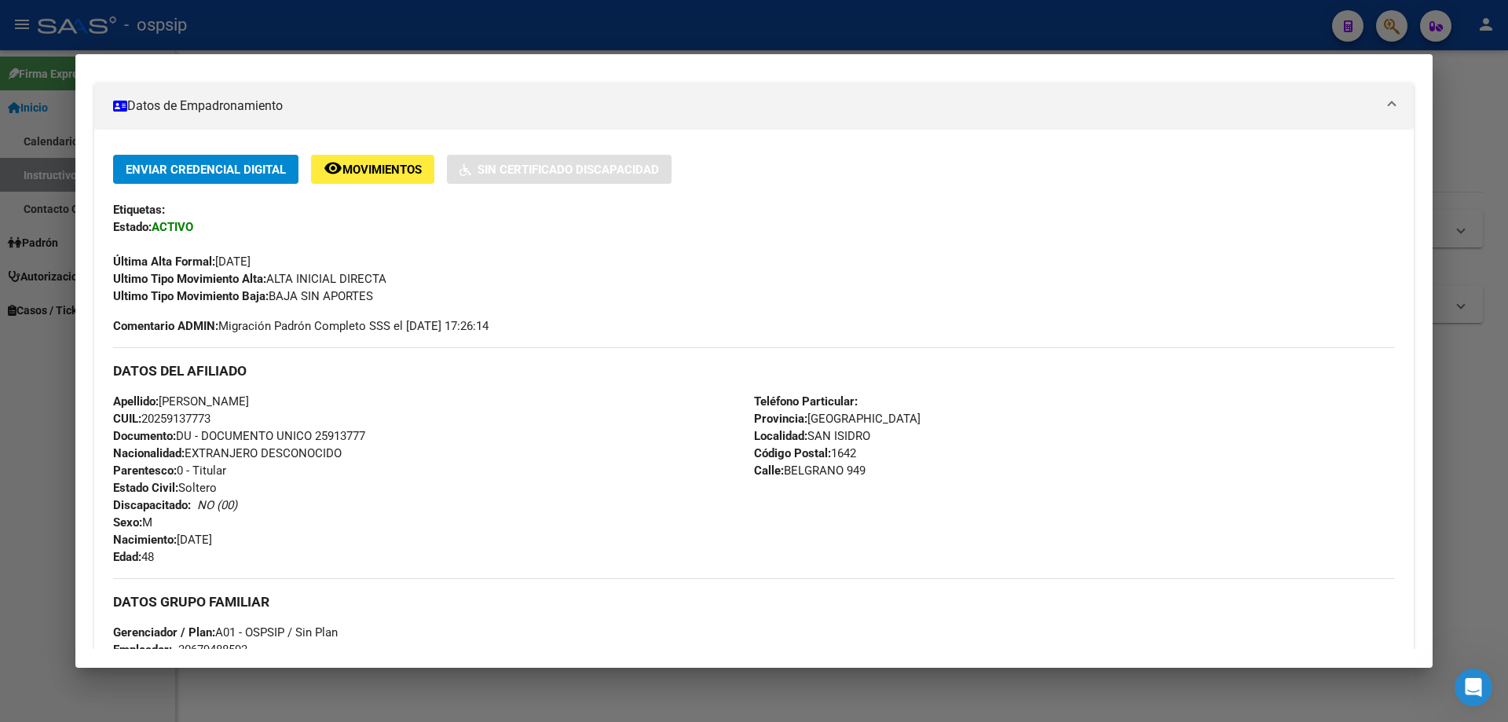
scroll to position [0, 0]
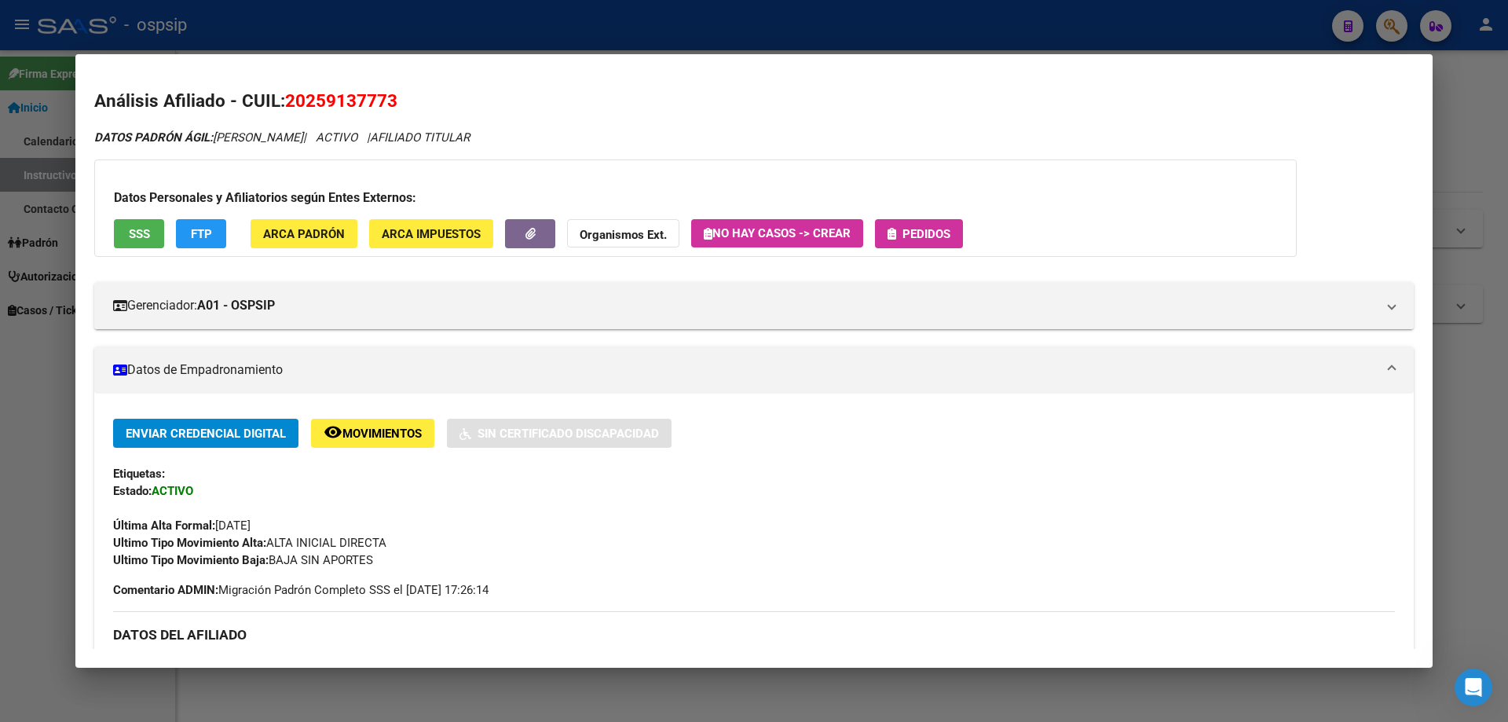
click at [893, 237] on icon "button" at bounding box center [891, 234] width 9 height 12
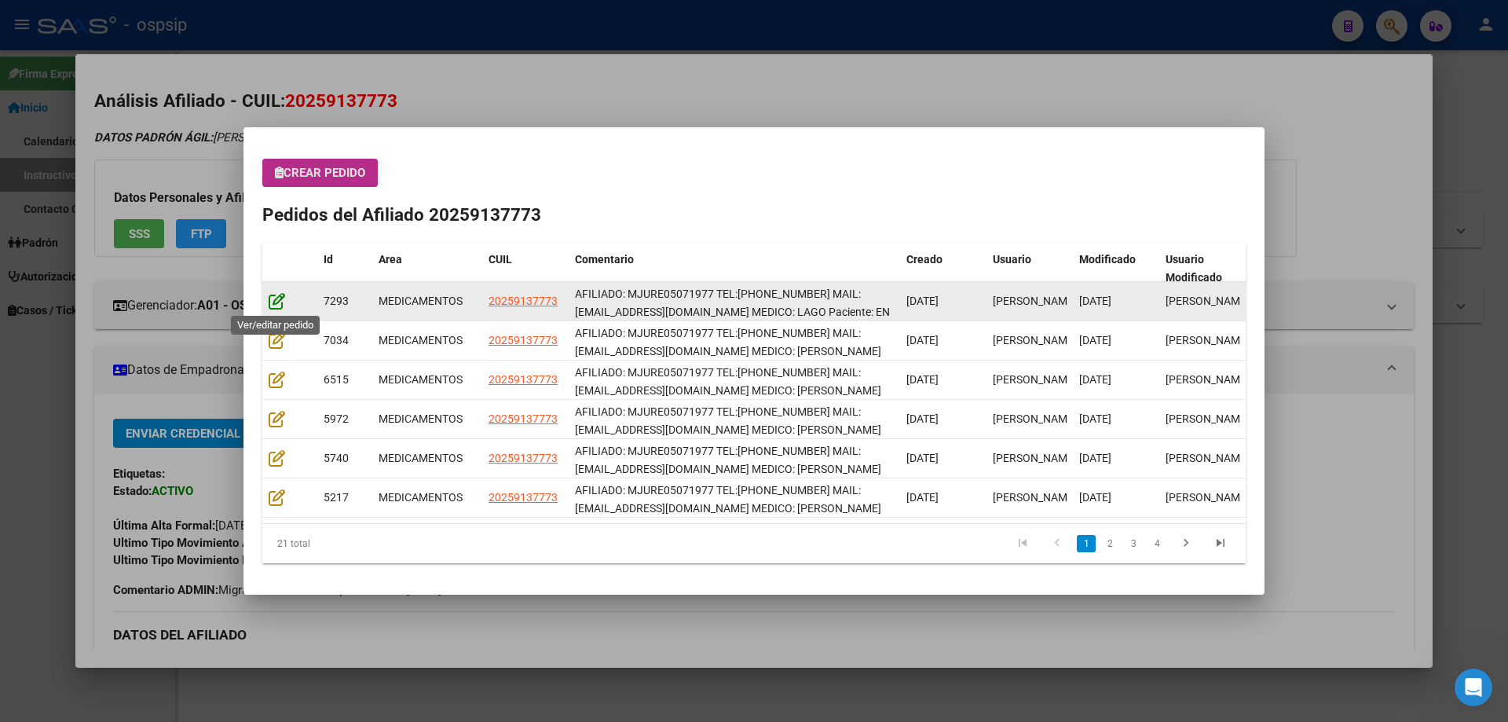
click at [277, 296] on icon at bounding box center [277, 300] width 16 height 17
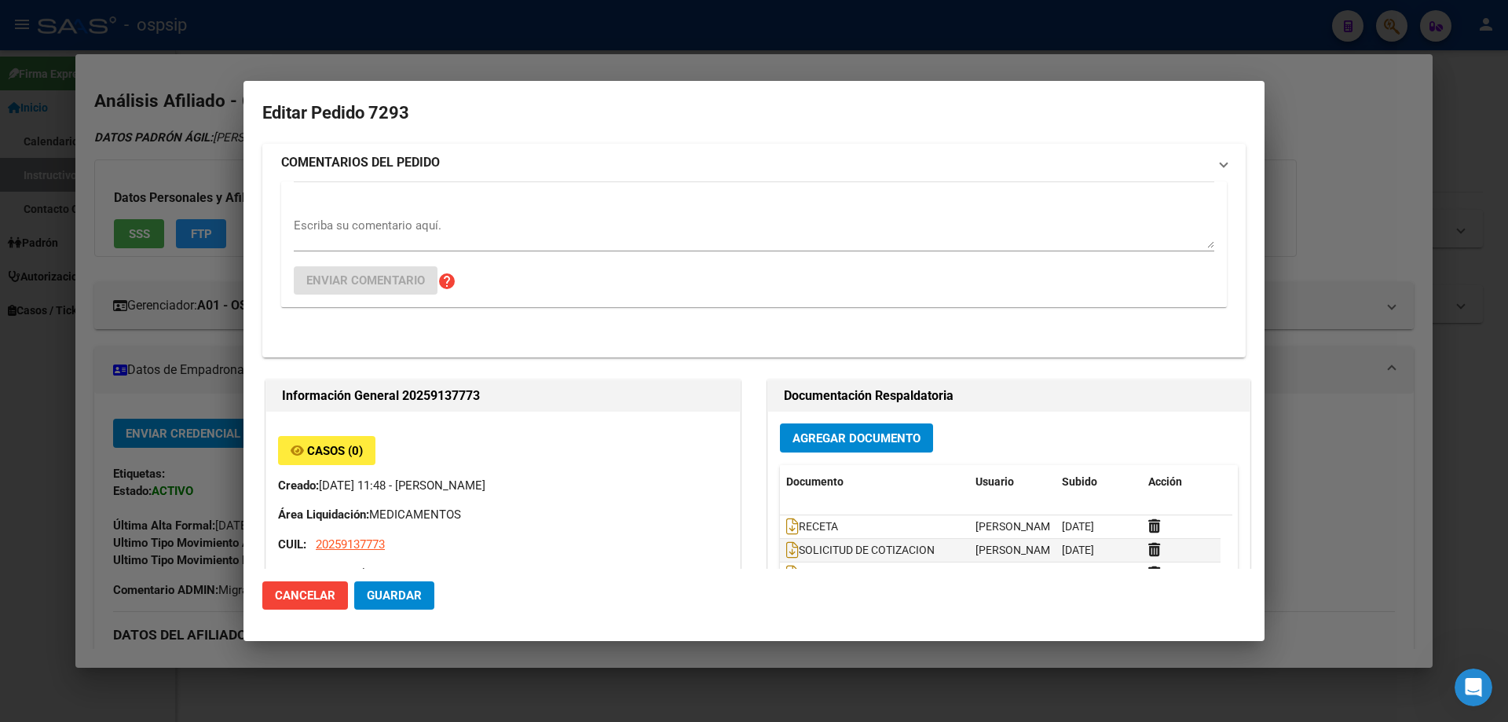
type input "[GEOGRAPHIC_DATA], [GEOGRAPHIC_DATA][PERSON_NAME], [GEOGRAPHIC_DATA] 949"
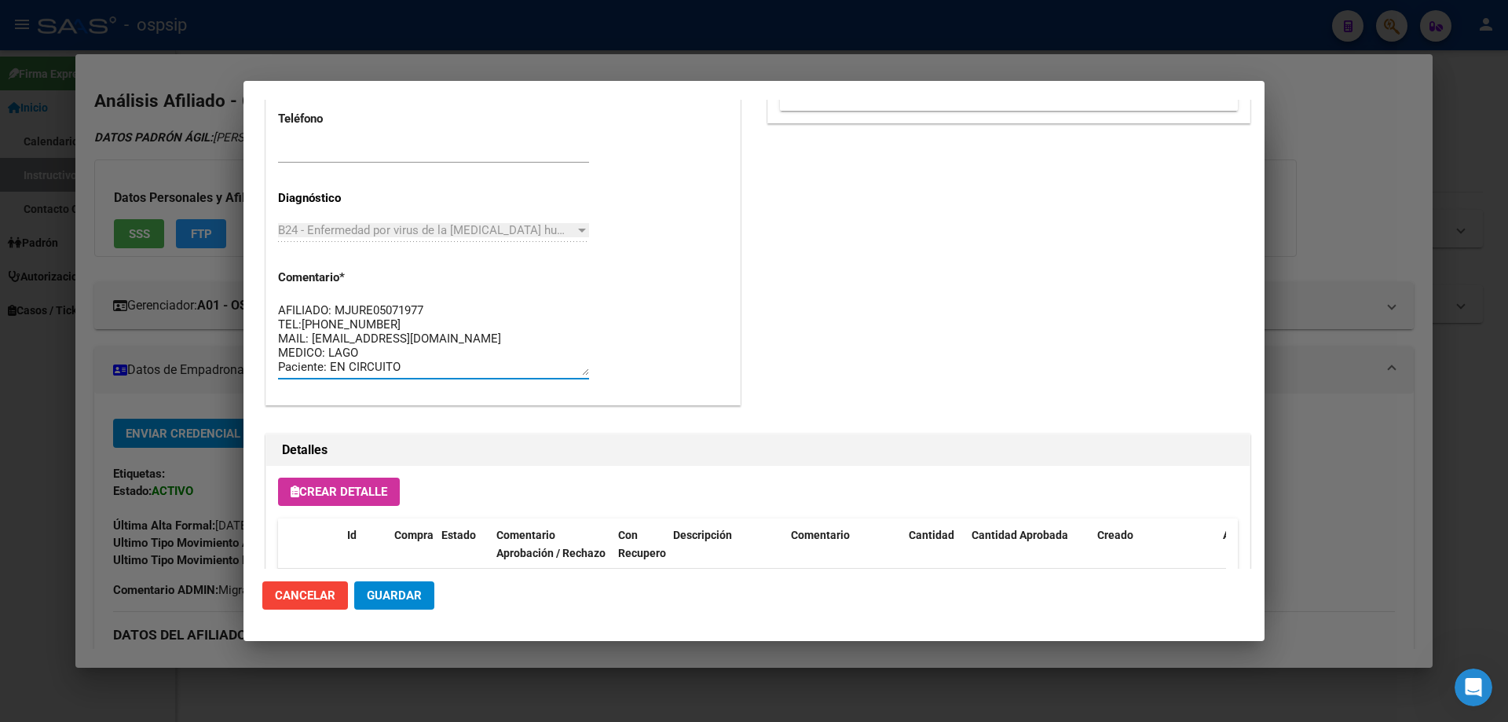
drag, startPoint x: 433, startPoint y: 367, endPoint x: 265, endPoint y: 289, distance: 184.4
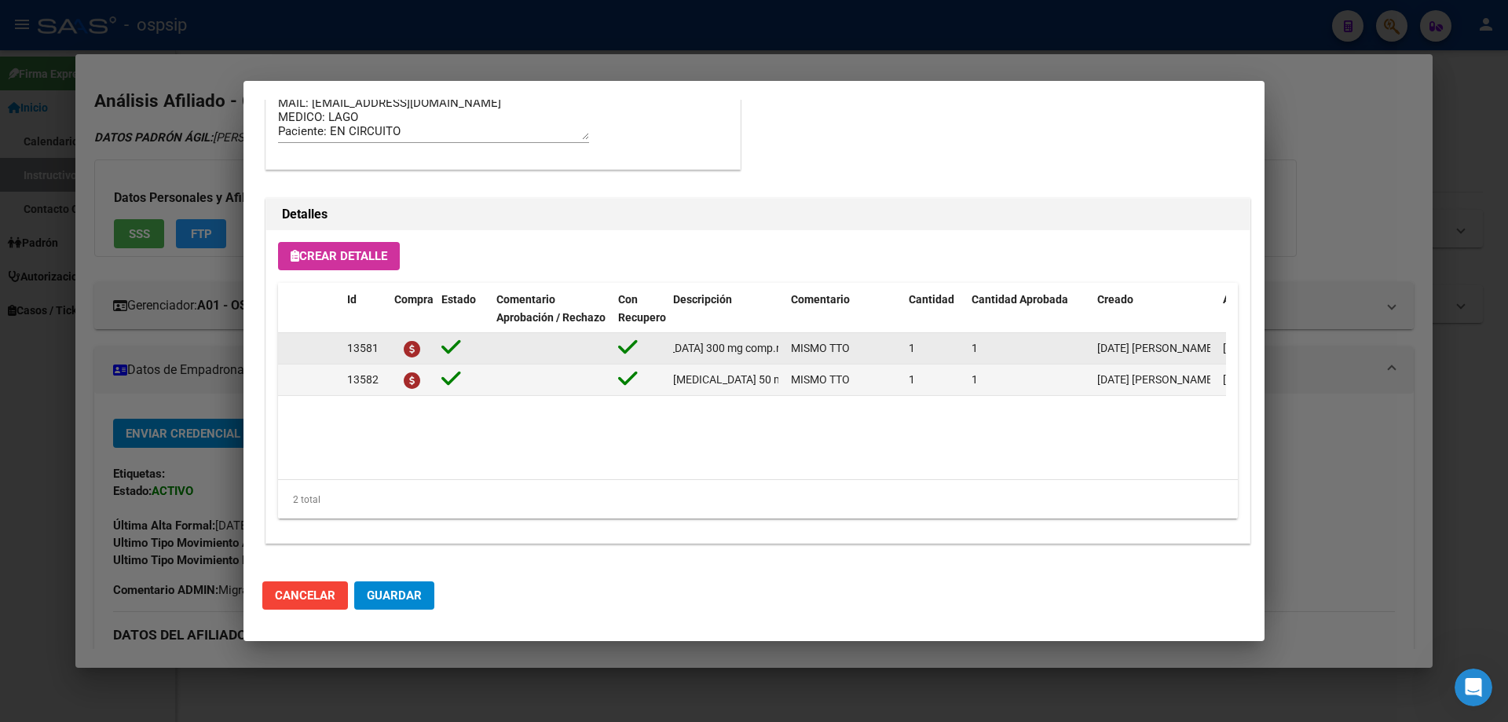
scroll to position [0, 60]
drag, startPoint x: 669, startPoint y: 351, endPoint x: 759, endPoint y: 340, distance: 90.2
click at [783, 352] on datatable-body-cell "[MEDICAL_DATA] 300 mg comp.rec.x 30" at bounding box center [726, 348] width 118 height 31
copy span "[MEDICAL_DATA] 300 mg comp.rec.x 30"
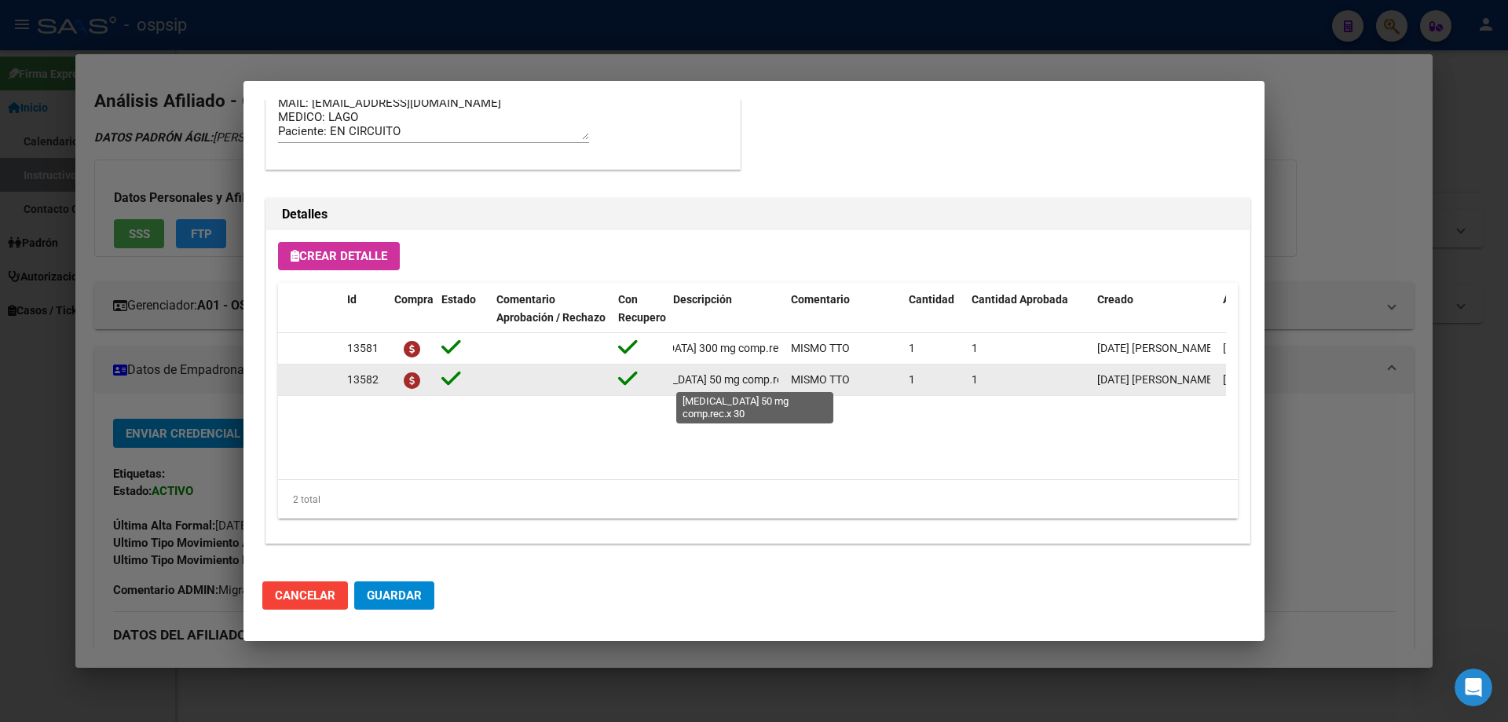
scroll to position [0, 58]
drag, startPoint x: 672, startPoint y: 382, endPoint x: 787, endPoint y: 387, distance: 114.8
click at [787, 387] on div "13582 dolutegravir 50 mg comp.rec.x 30 MISMO TTO 1 1 23/09/2025 Jesica 24/09/20…" at bounding box center [865, 379] width 1174 height 31
copy span "[MEDICAL_DATA] 50 mg comp.rec.x 30"
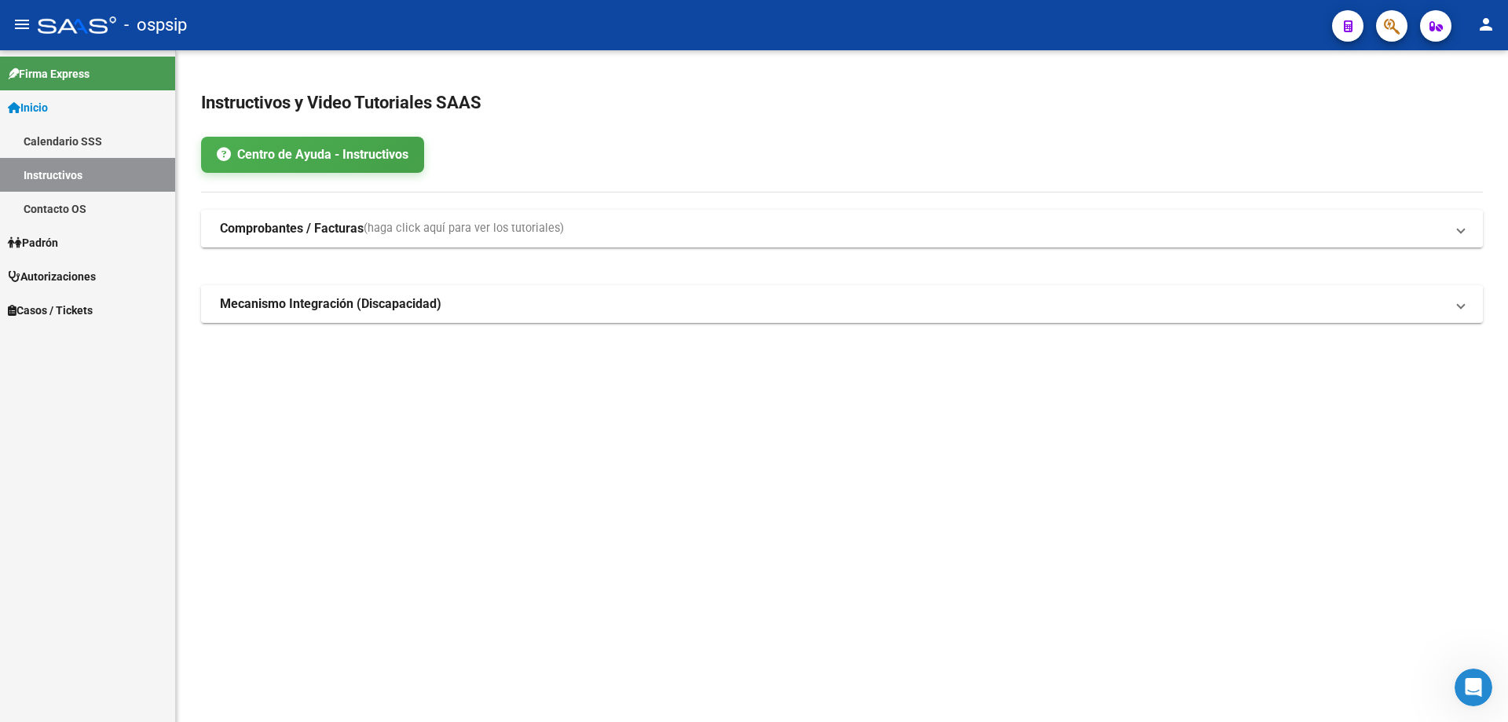
click at [1389, 26] on icon "button" at bounding box center [1392, 26] width 16 height 18
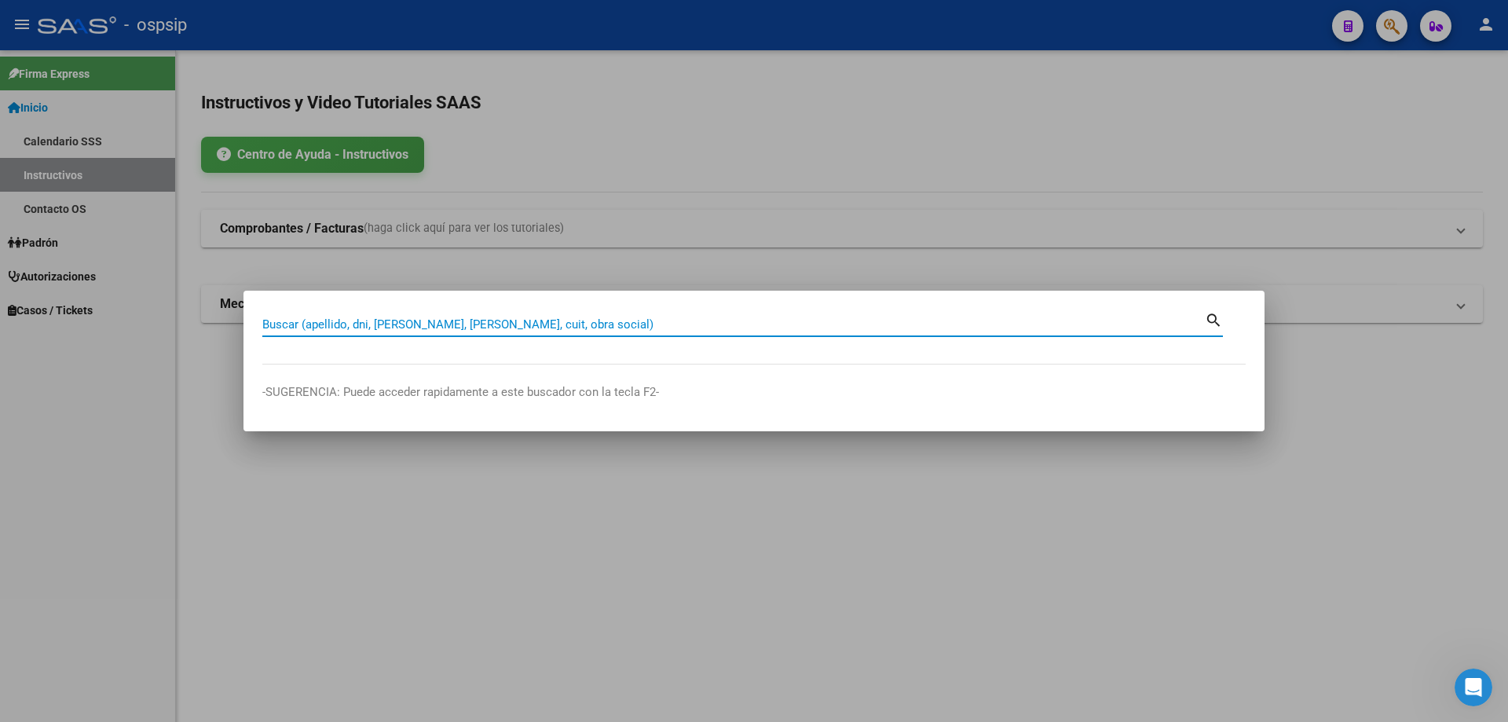
paste input "14620673"
type input "14620673"
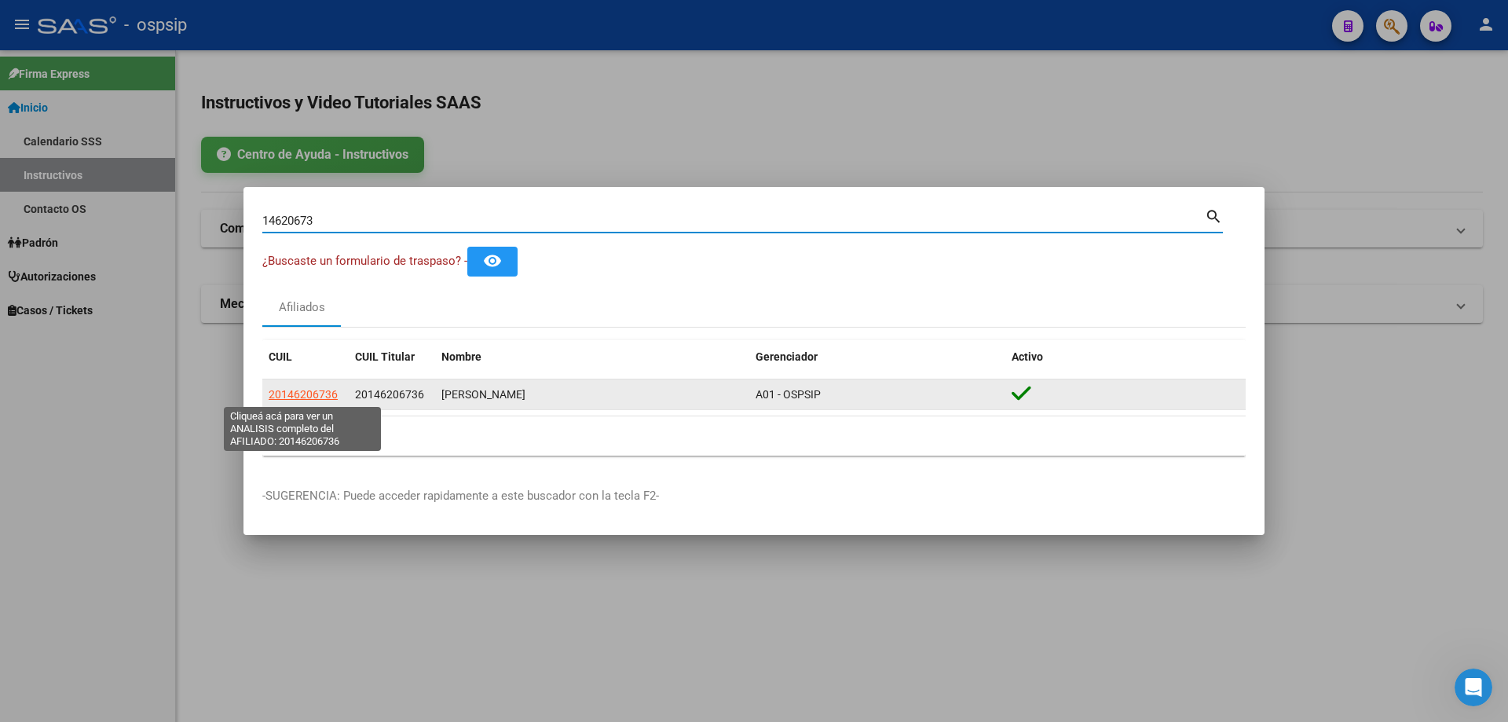
click at [327, 388] on span "20146206736" at bounding box center [303, 394] width 69 height 13
type textarea "20146206736"
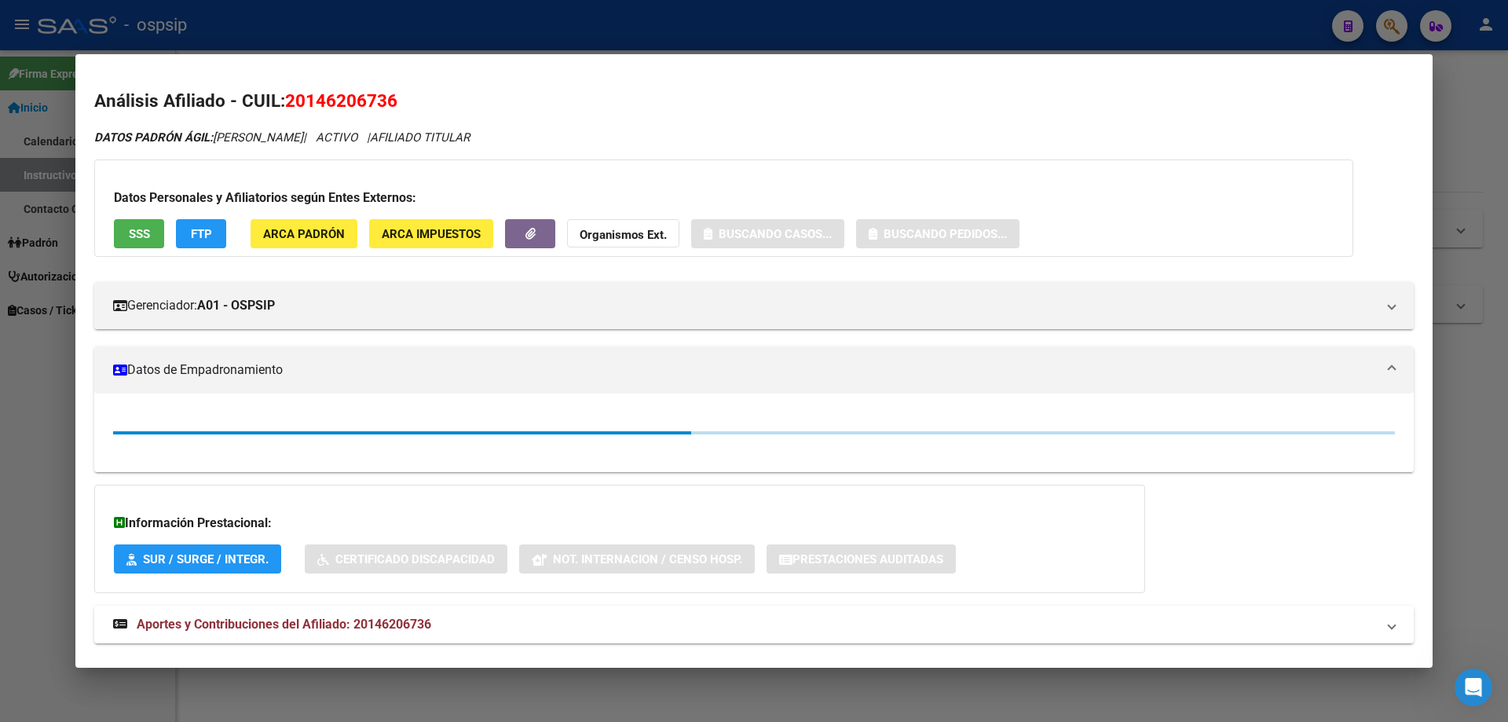
click at [151, 229] on button "SSS" at bounding box center [139, 233] width 50 height 29
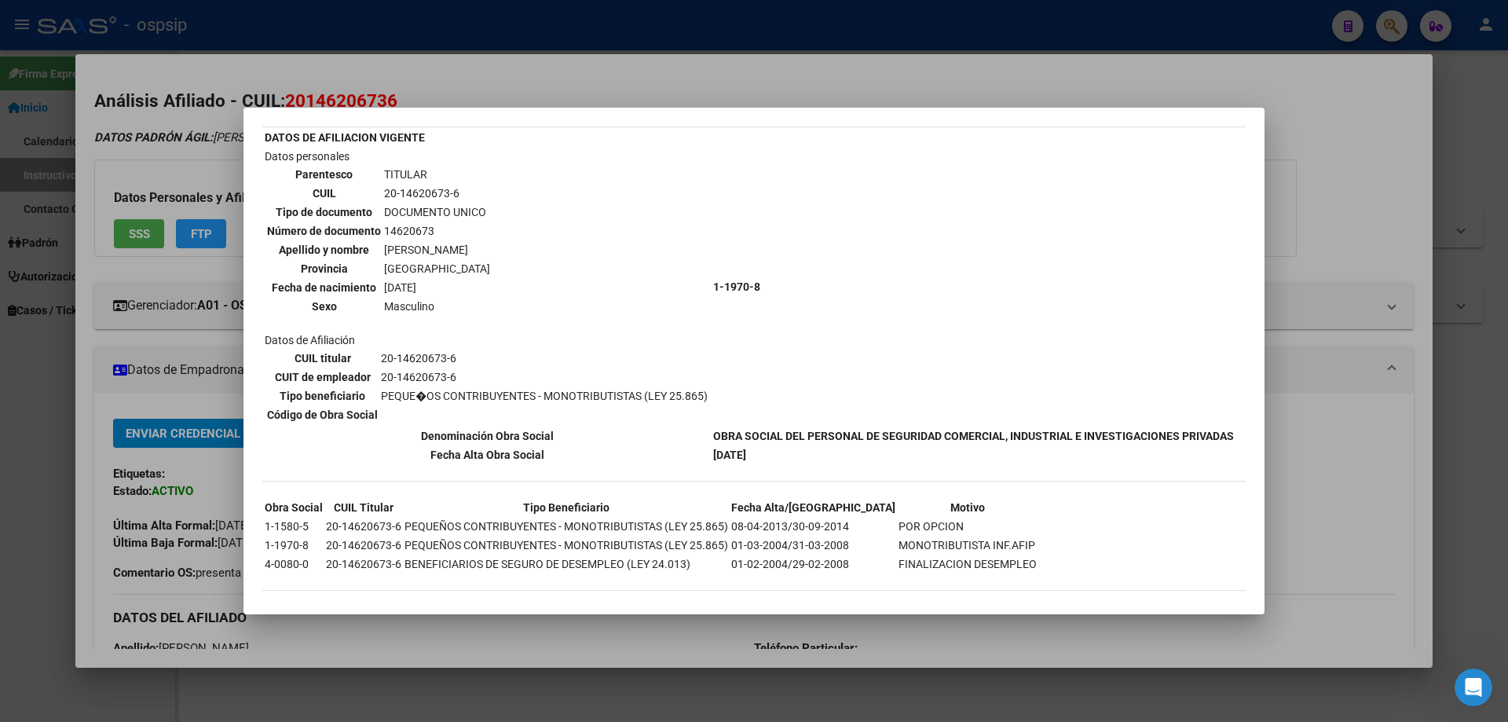
scroll to position [117, 0]
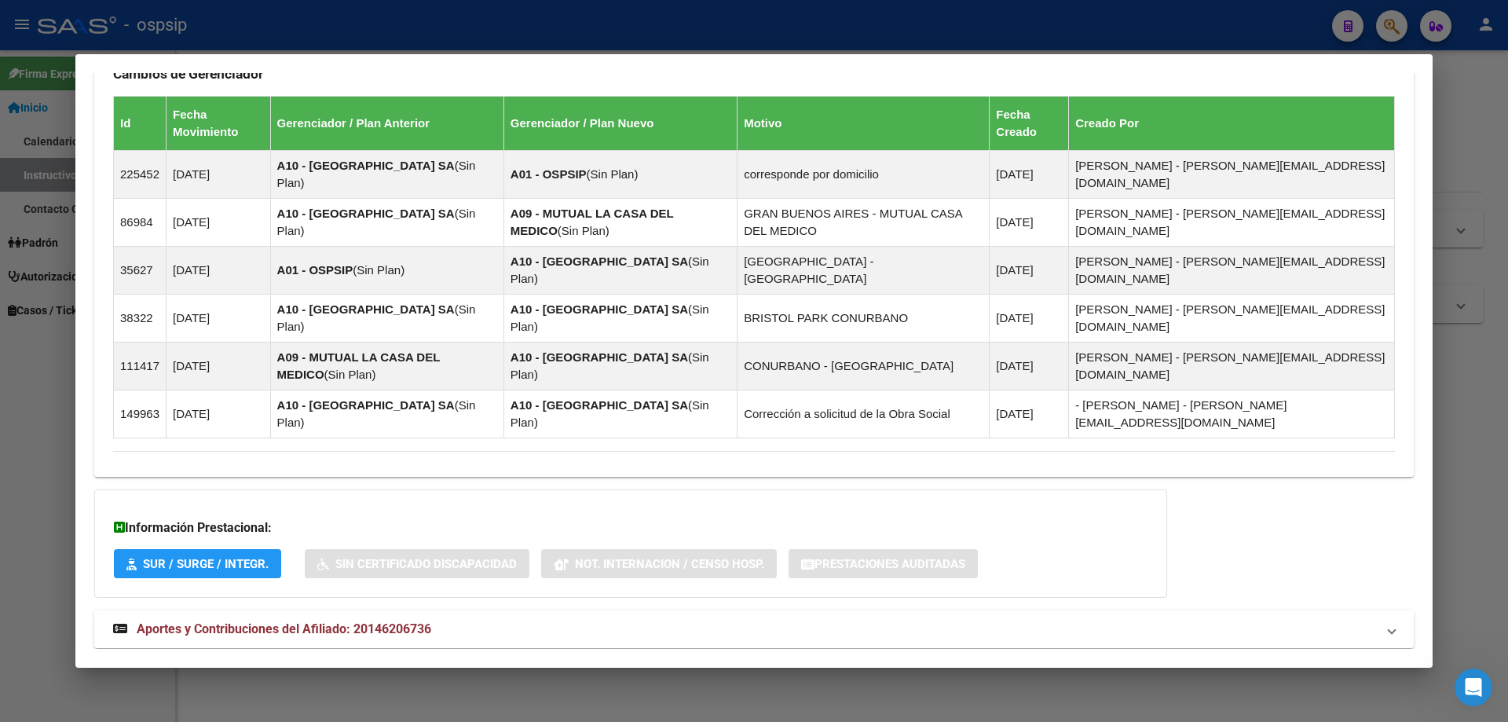
click at [331, 621] on span "Aportes y Contribuciones del Afiliado: 20146206736" at bounding box center [284, 628] width 294 height 15
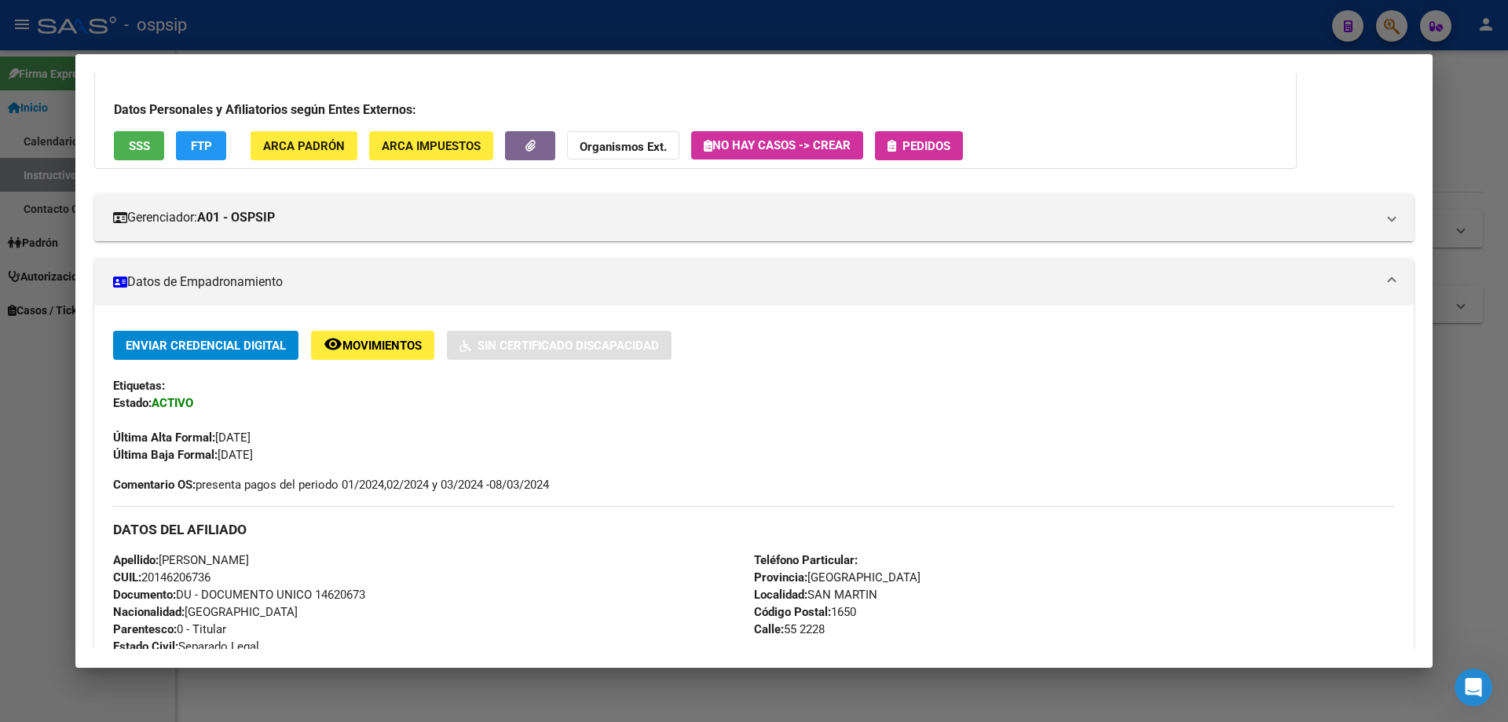
scroll to position [0, 0]
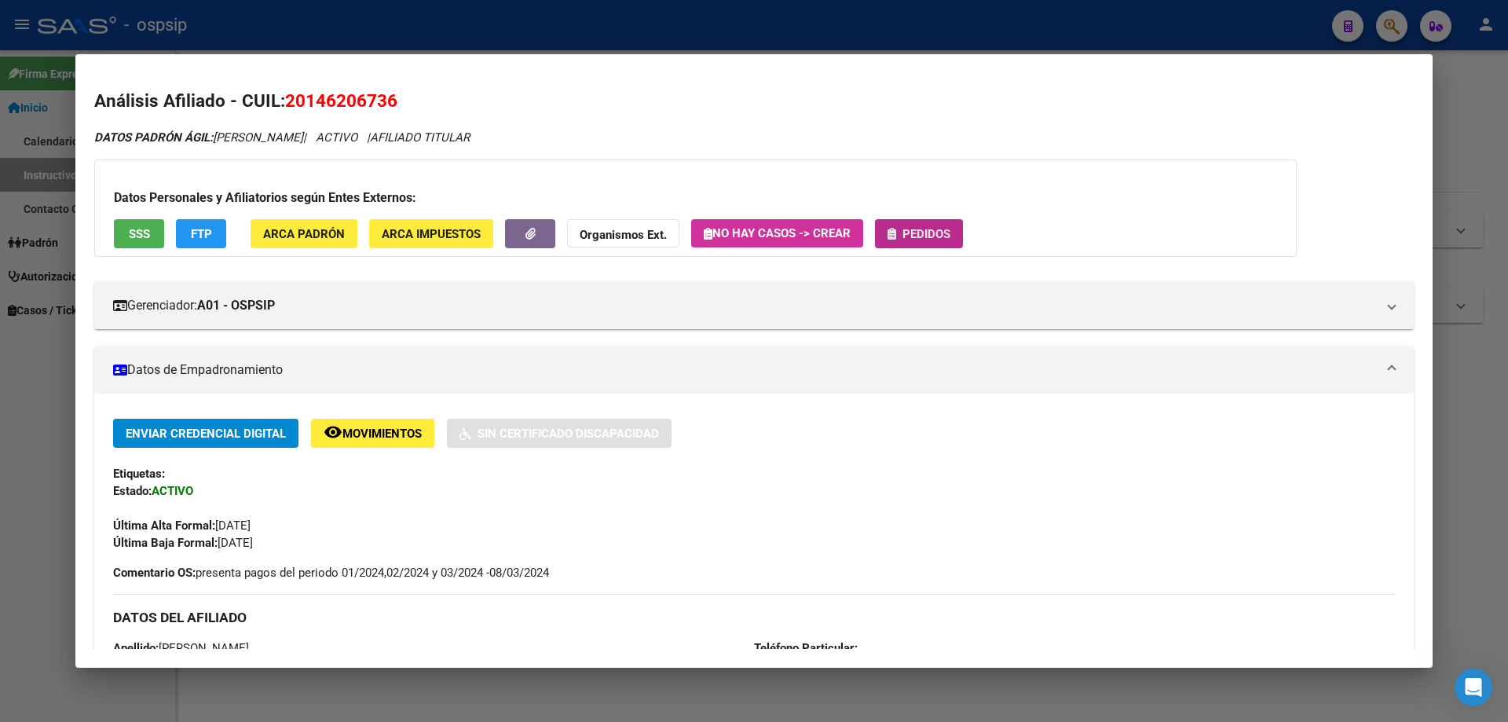
click at [914, 235] on span "Pedidos" at bounding box center [926, 234] width 48 height 14
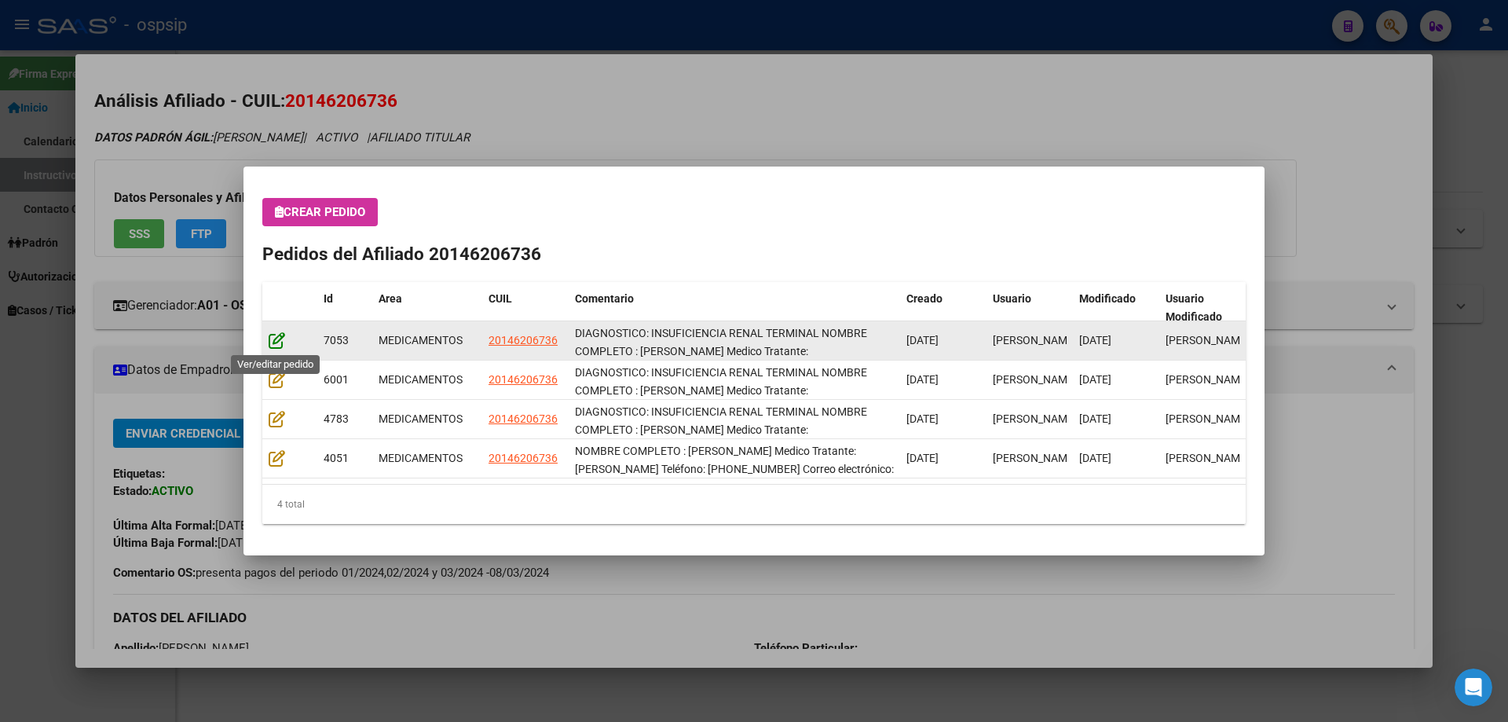
click at [276, 345] on icon at bounding box center [277, 339] width 16 height 17
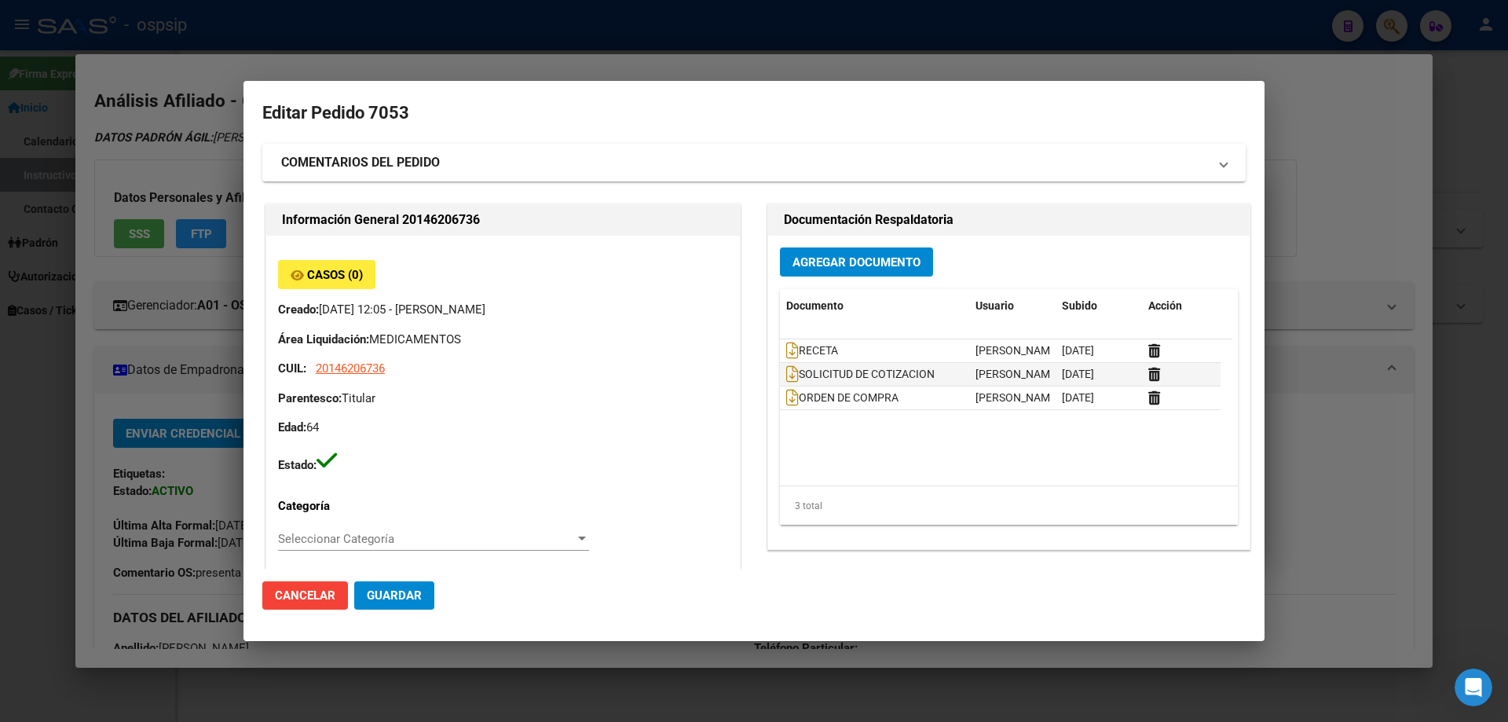
type input "[GEOGRAPHIC_DATA], [GEOGRAPHIC_DATA][PERSON_NAME], 55 2228"
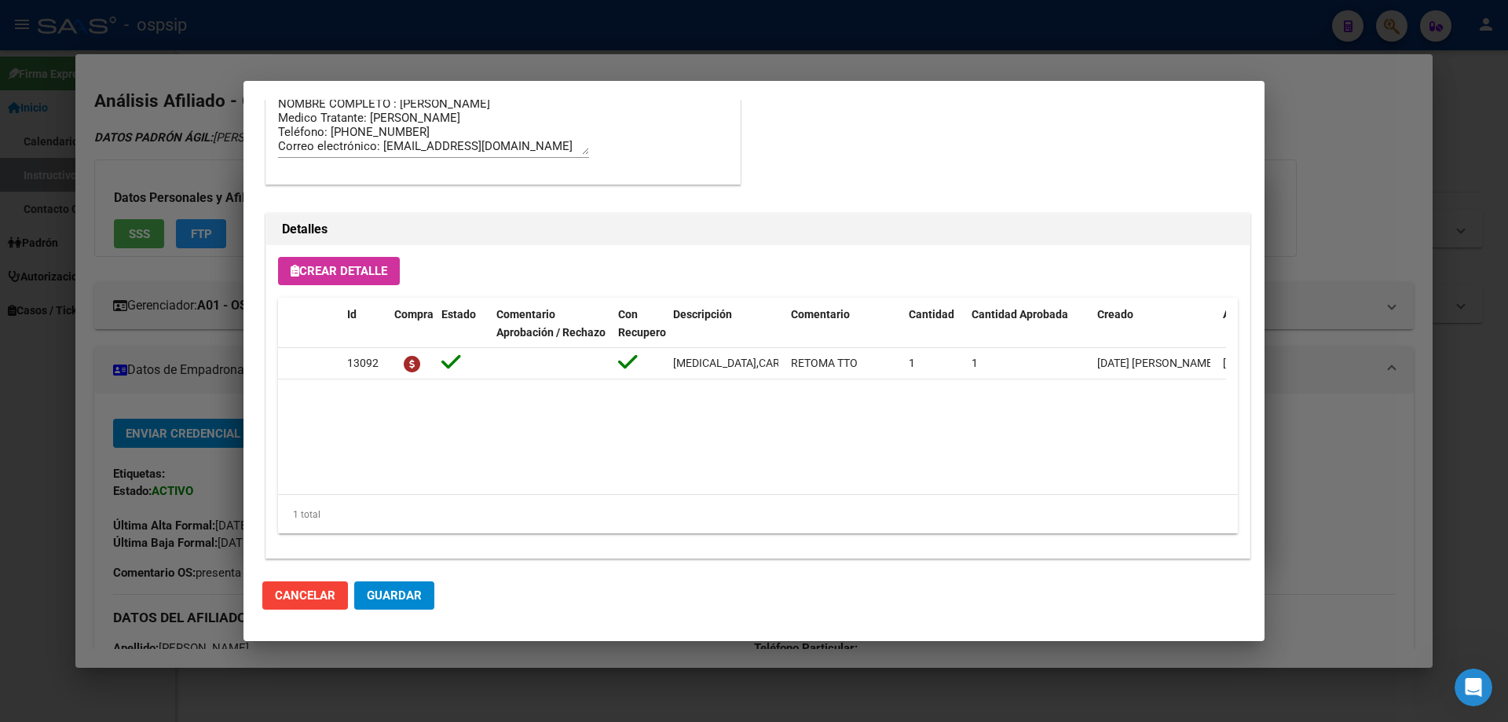
scroll to position [1021, 0]
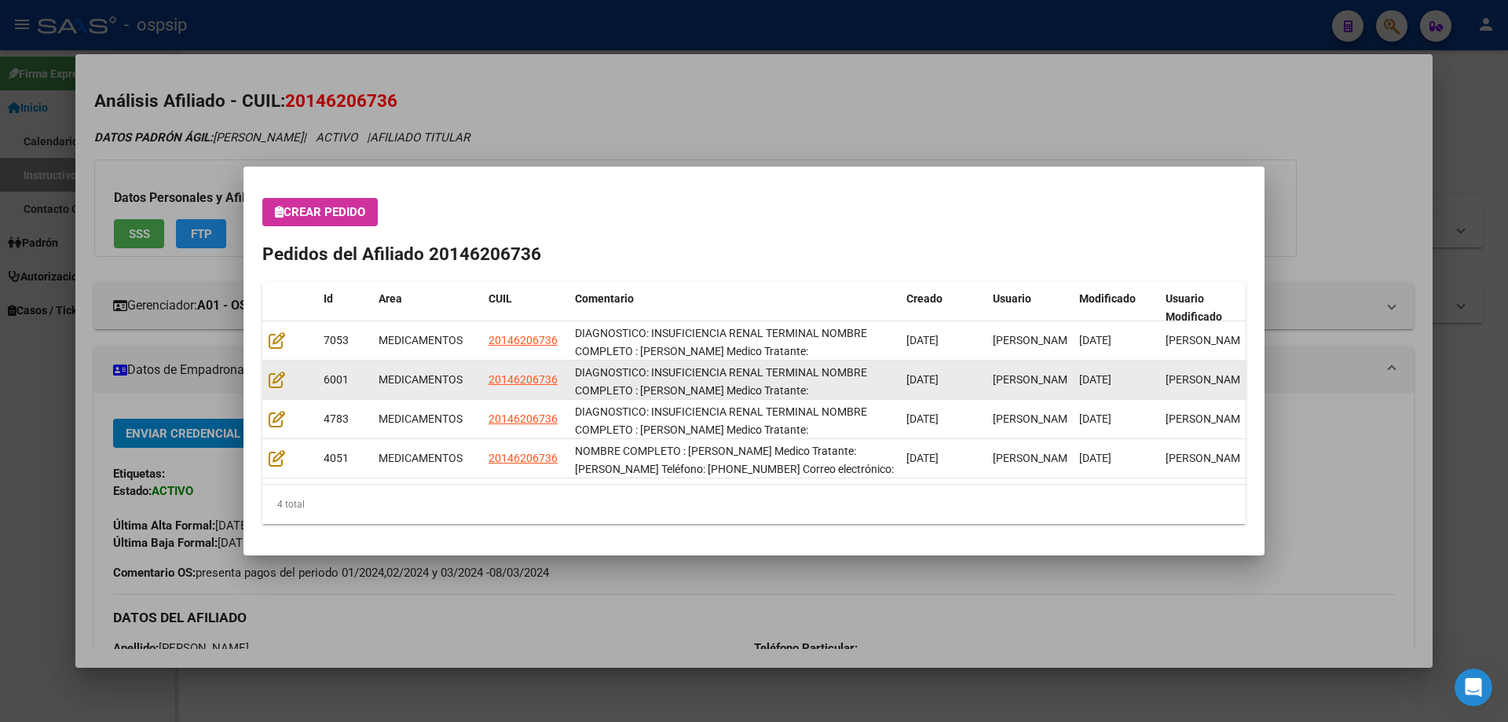
click at [269, 389] on datatable-body-cell at bounding box center [289, 379] width 55 height 38
click at [270, 368] on datatable-body-cell at bounding box center [289, 379] width 55 height 38
click at [280, 376] on icon at bounding box center [277, 379] width 16 height 17
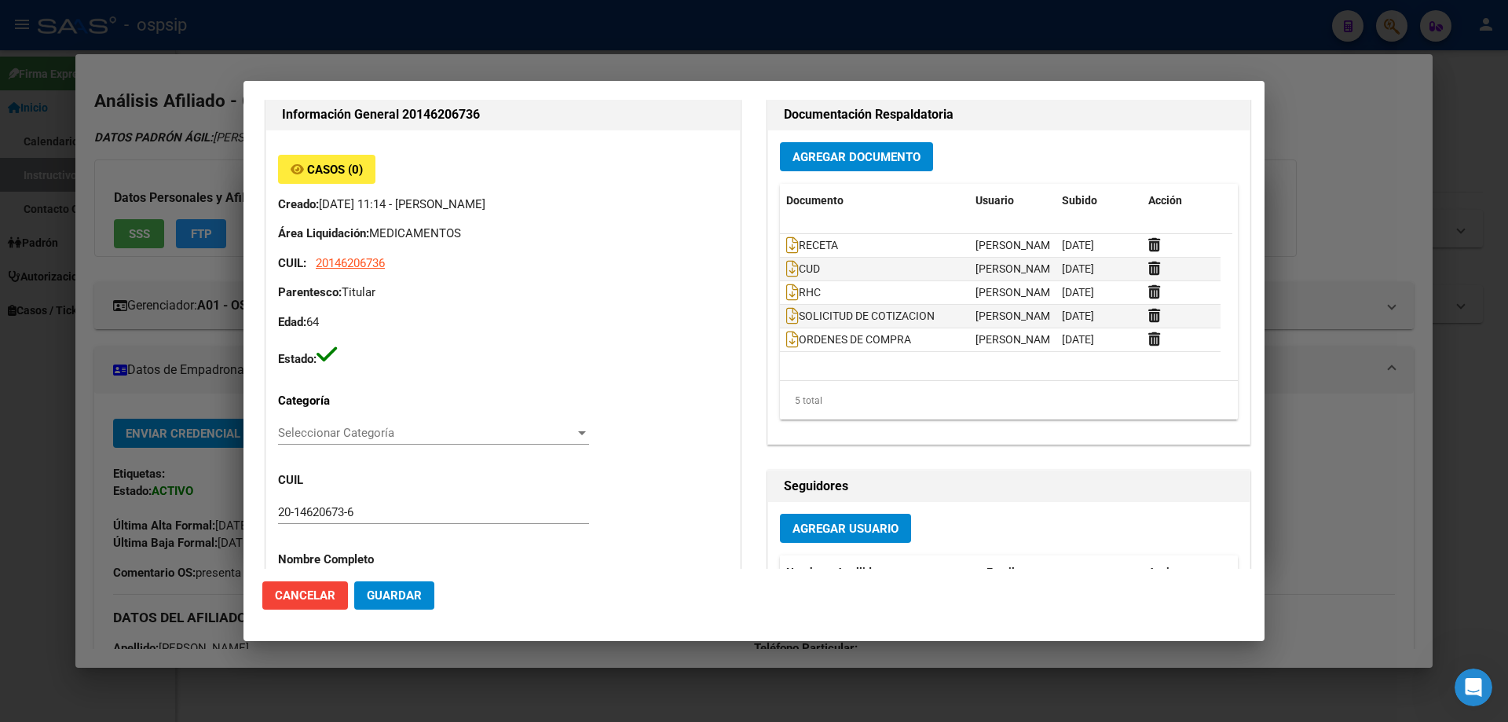
type input "[GEOGRAPHIC_DATA], [GEOGRAPHIC_DATA][PERSON_NAME], 55 2228"
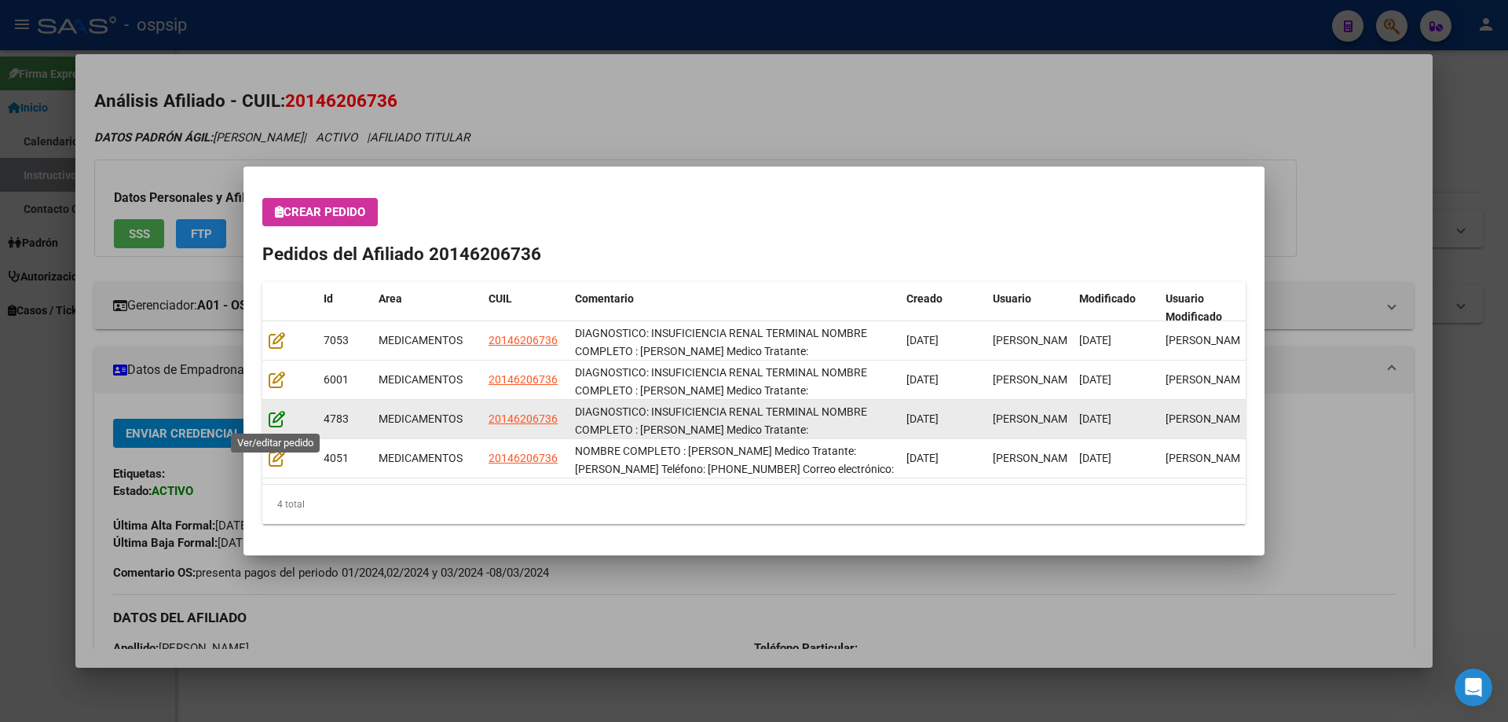
click at [276, 425] on icon at bounding box center [277, 418] width 16 height 17
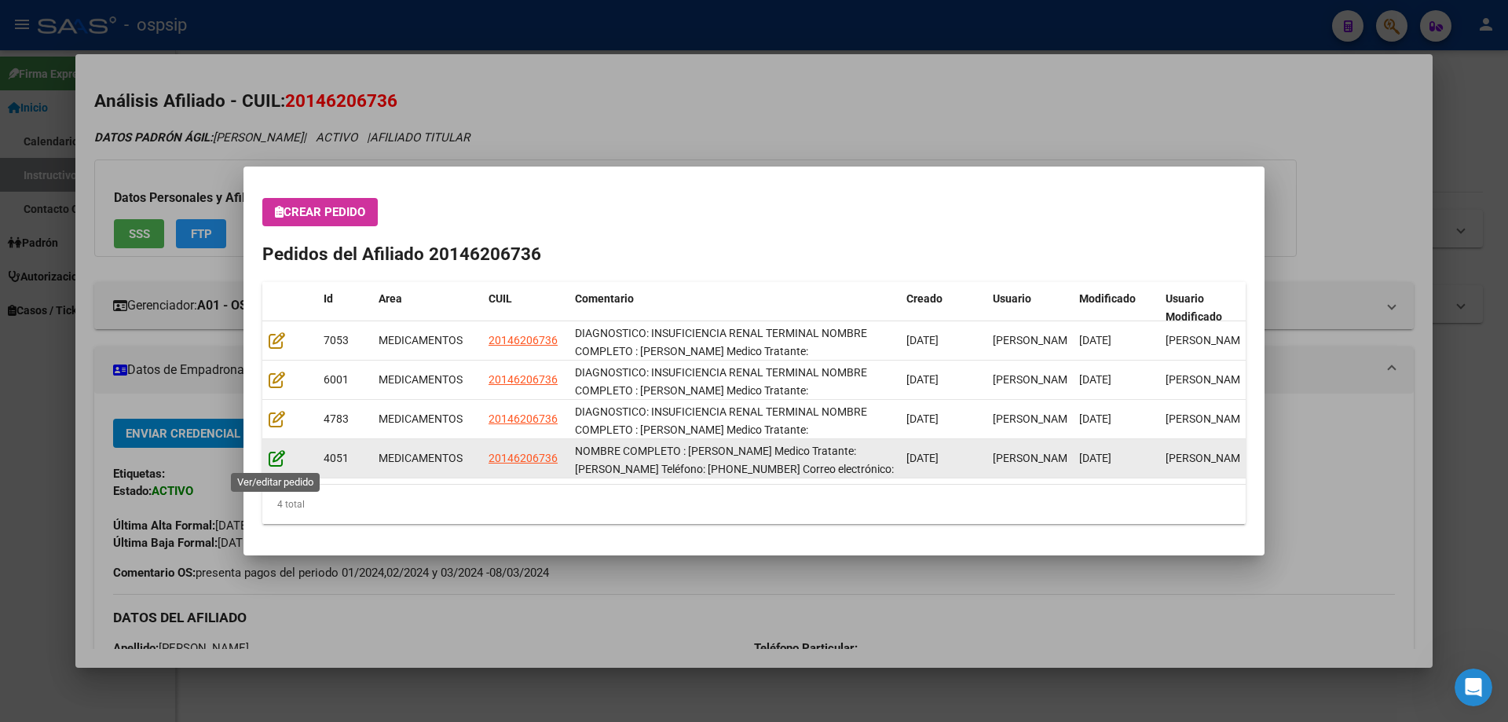
click at [275, 458] on icon at bounding box center [277, 457] width 16 height 17
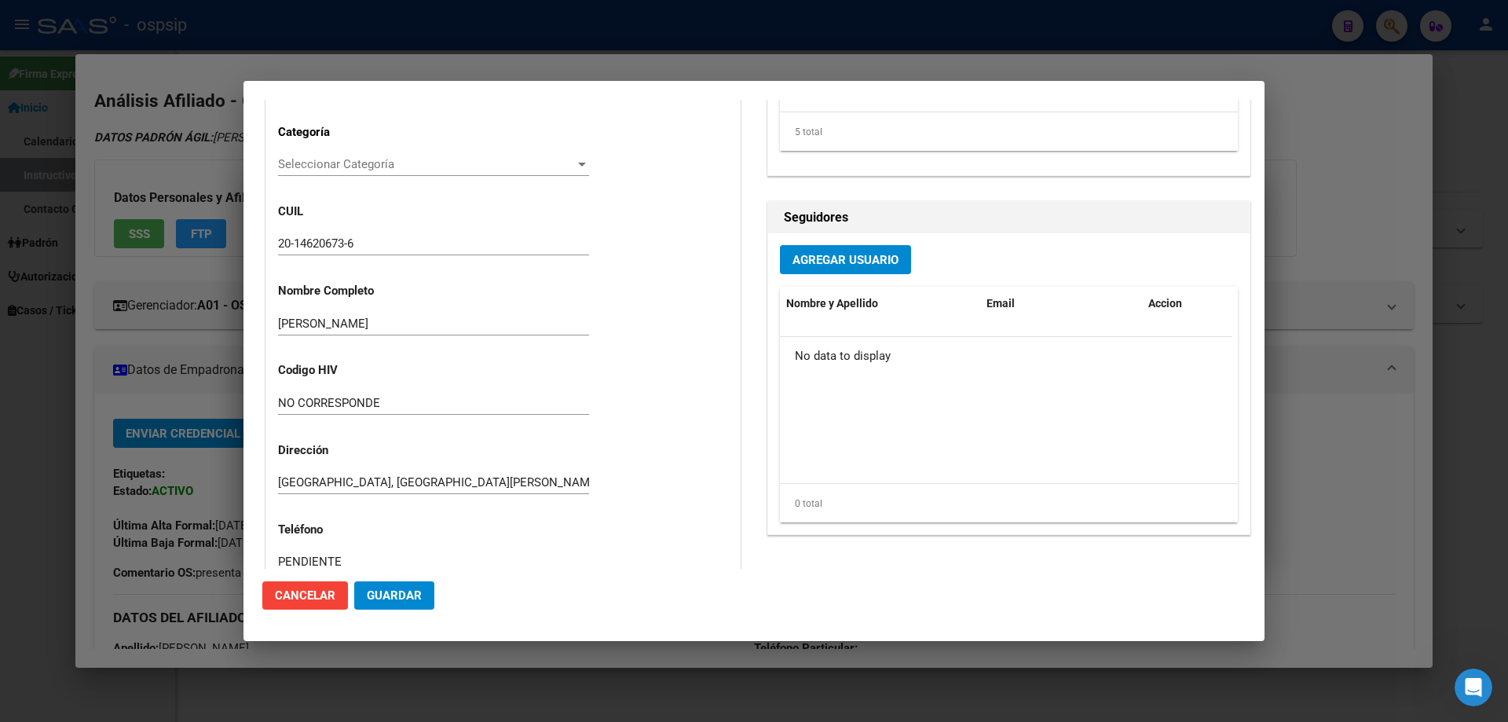
type input "[GEOGRAPHIC_DATA], [GEOGRAPHIC_DATA][PERSON_NAME], 55 2228"
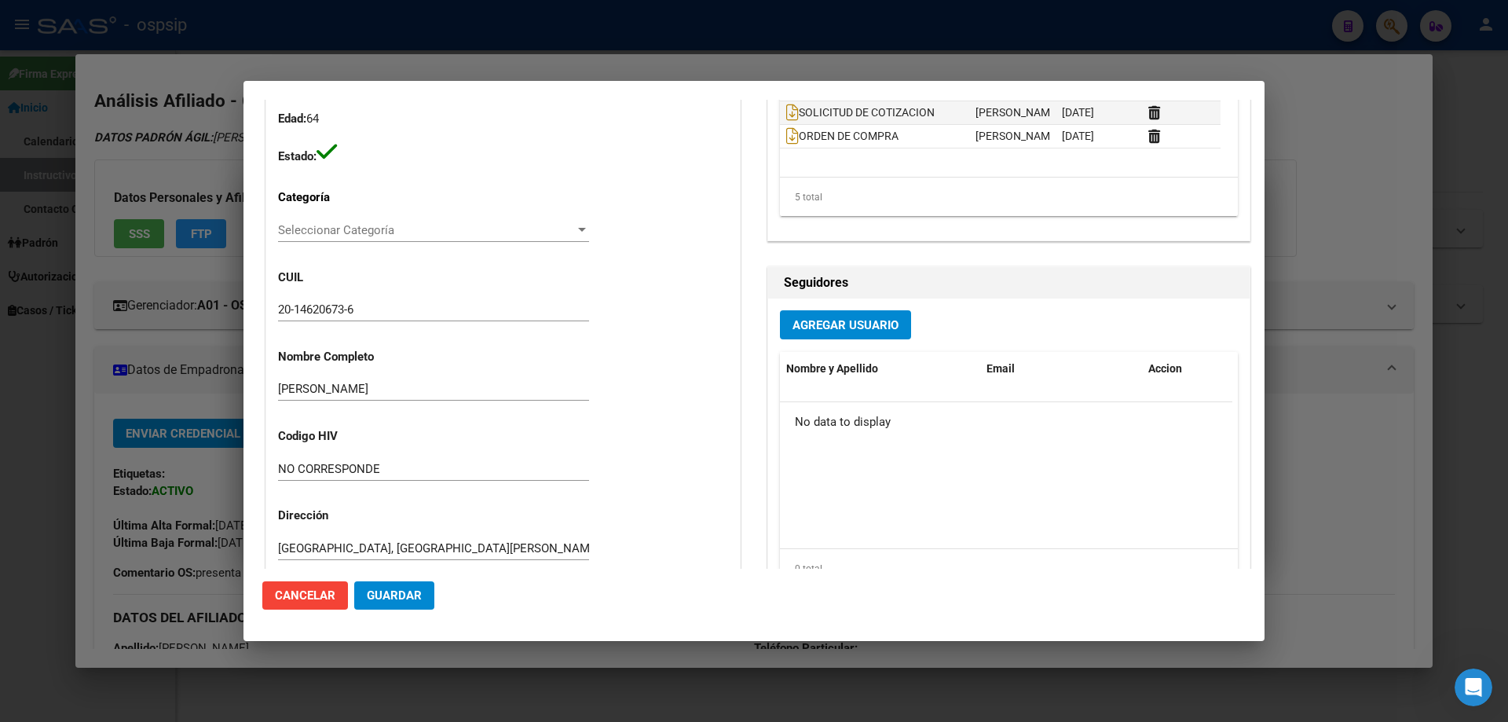
scroll to position [314, 0]
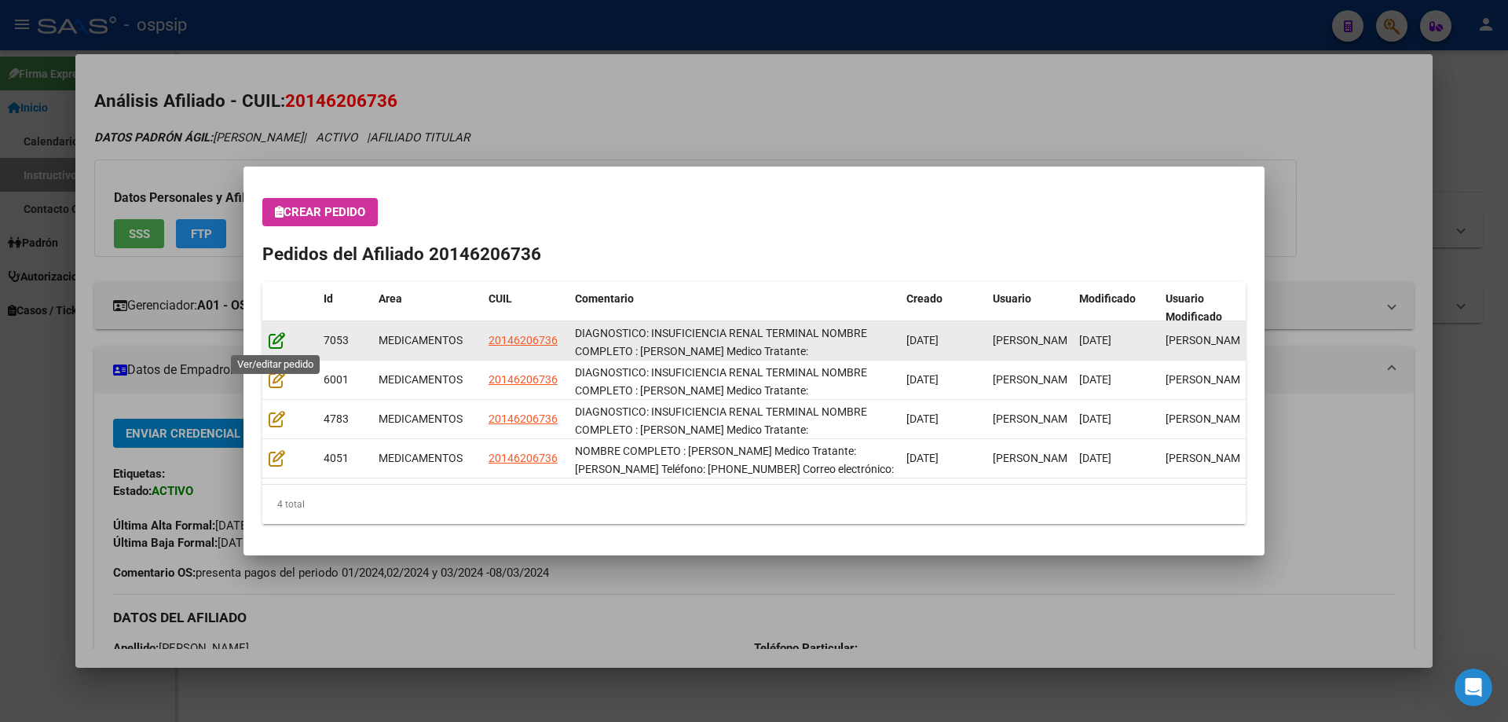
click at [275, 339] on icon at bounding box center [277, 339] width 16 height 17
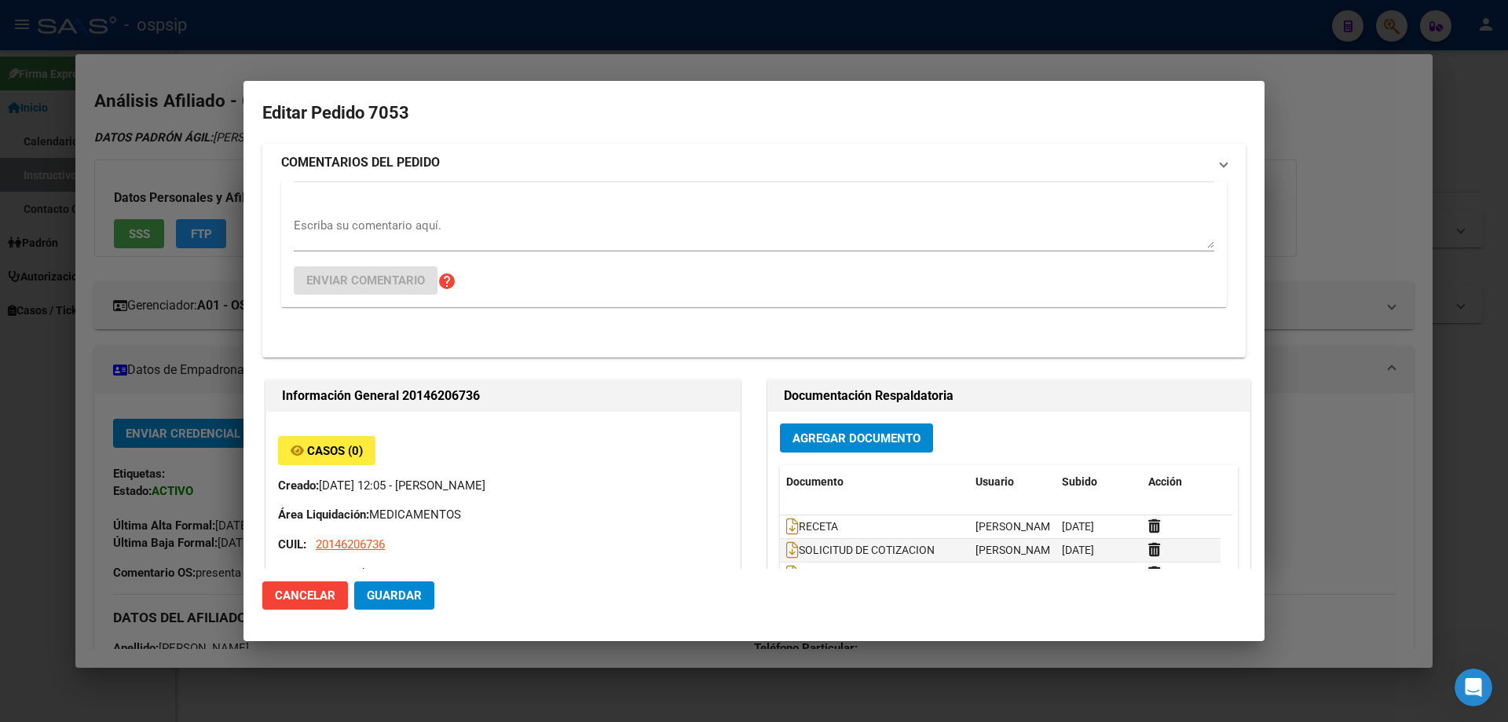
type input "[GEOGRAPHIC_DATA], [GEOGRAPHIC_DATA][PERSON_NAME], 55 2228"
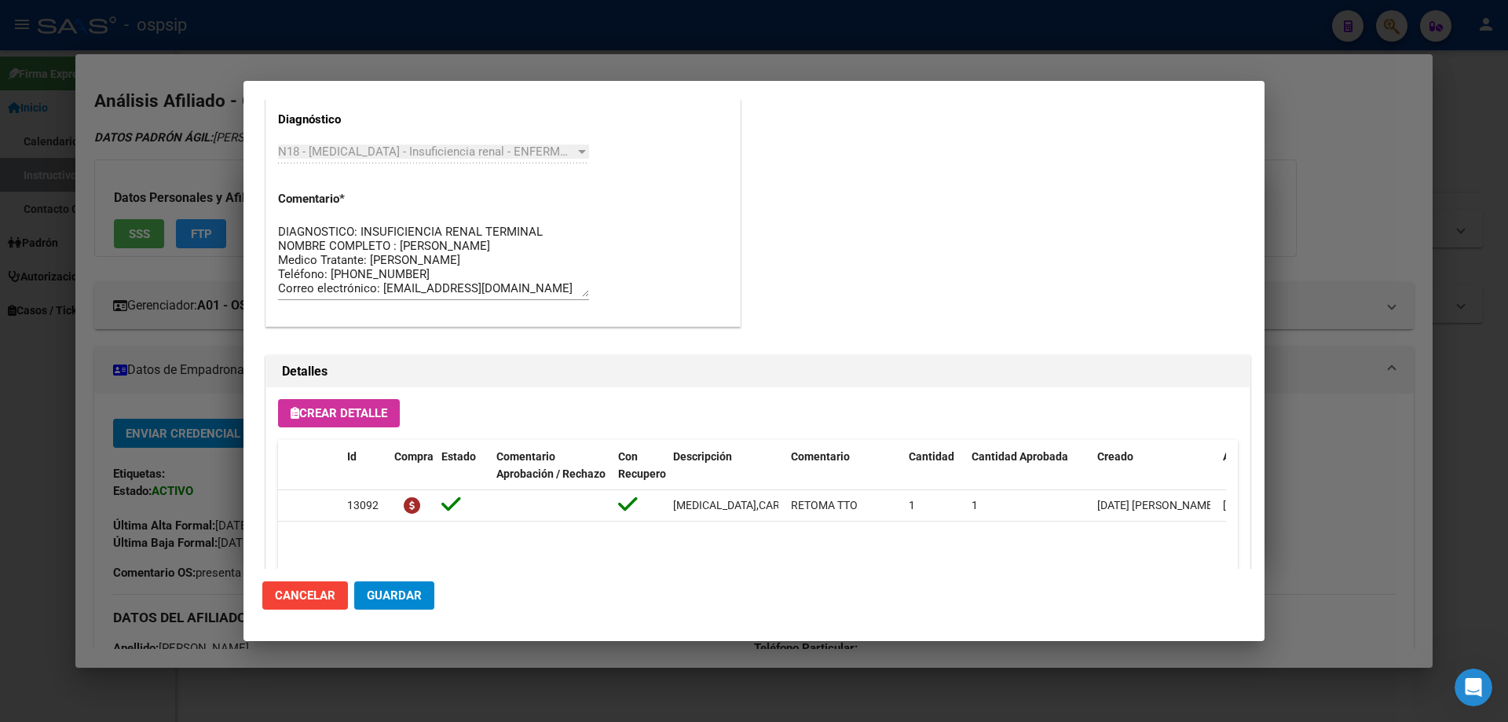
scroll to position [1021, 0]
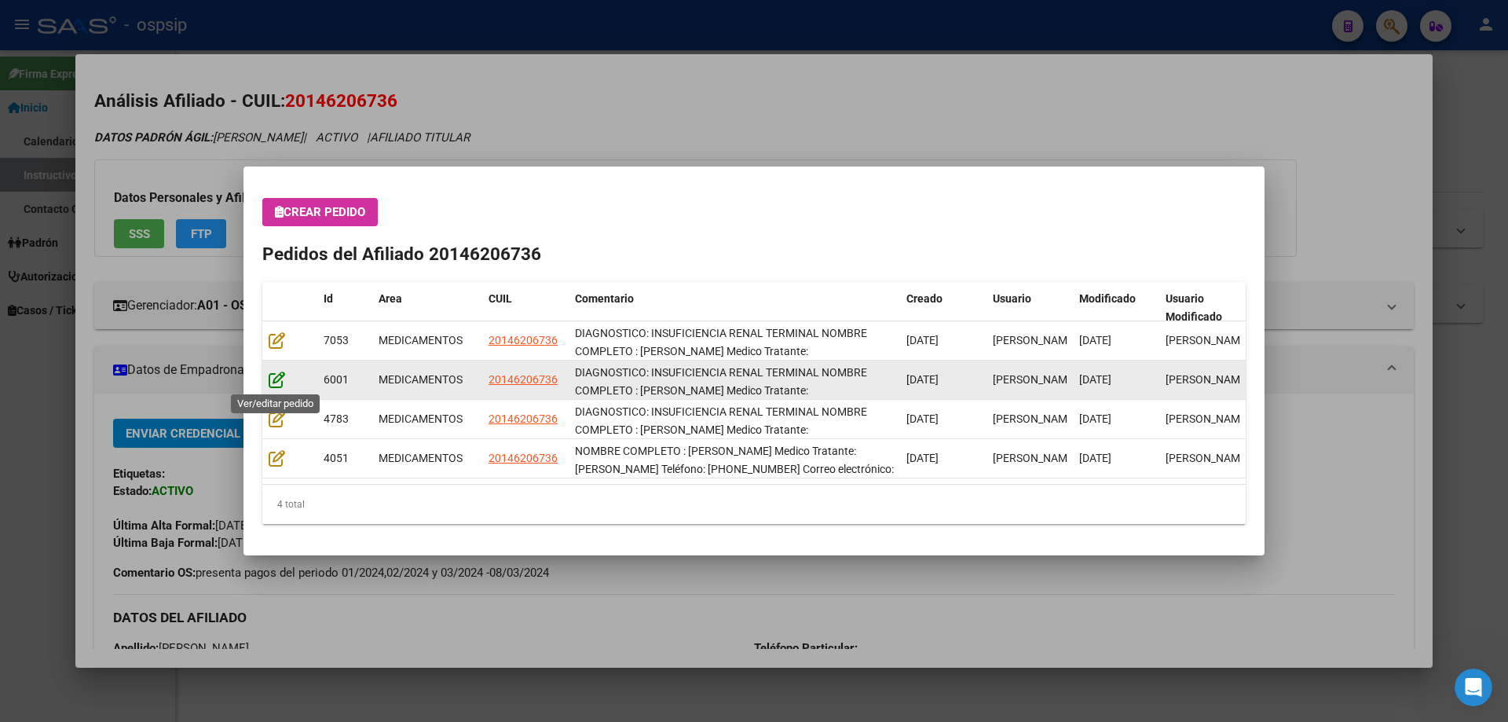
click at [278, 384] on icon at bounding box center [277, 379] width 16 height 17
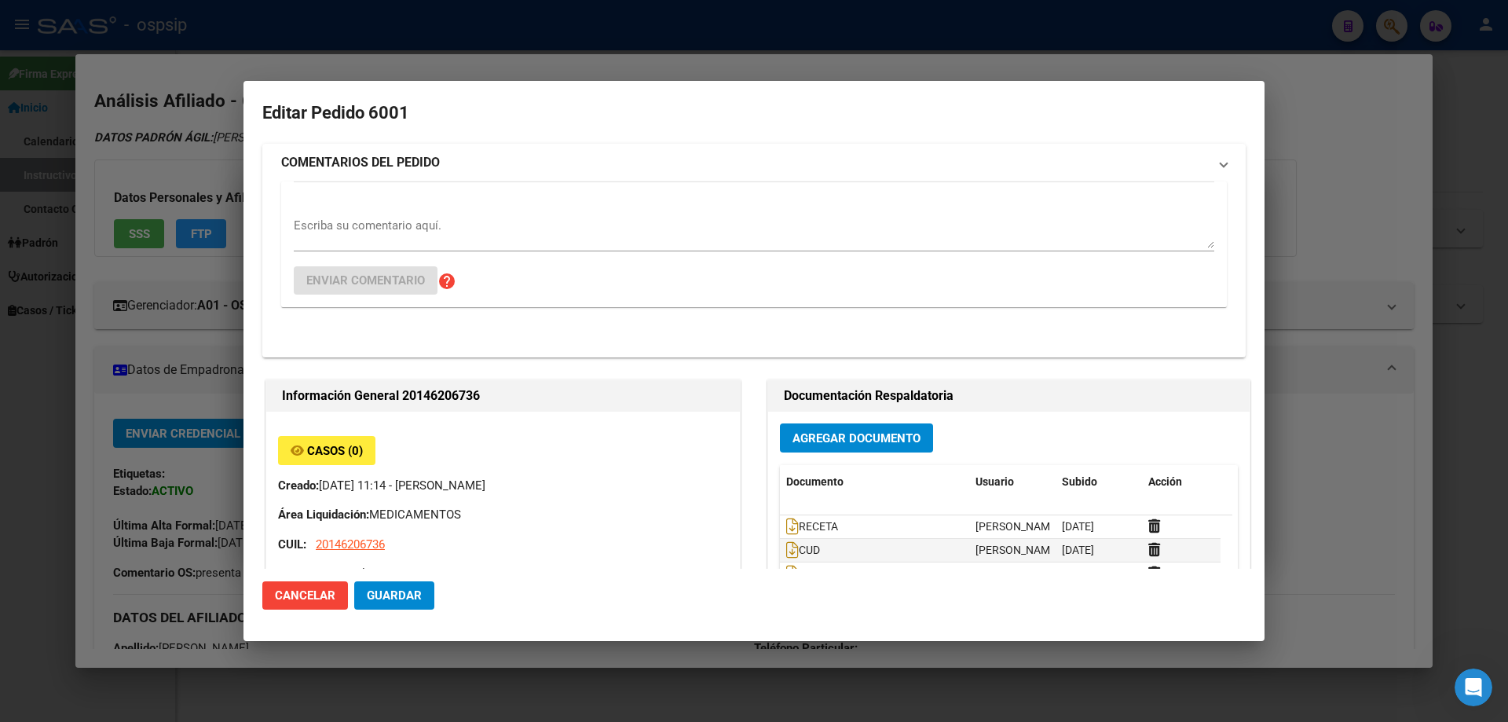
type input "[GEOGRAPHIC_DATA], [GEOGRAPHIC_DATA][PERSON_NAME], 55 2228"
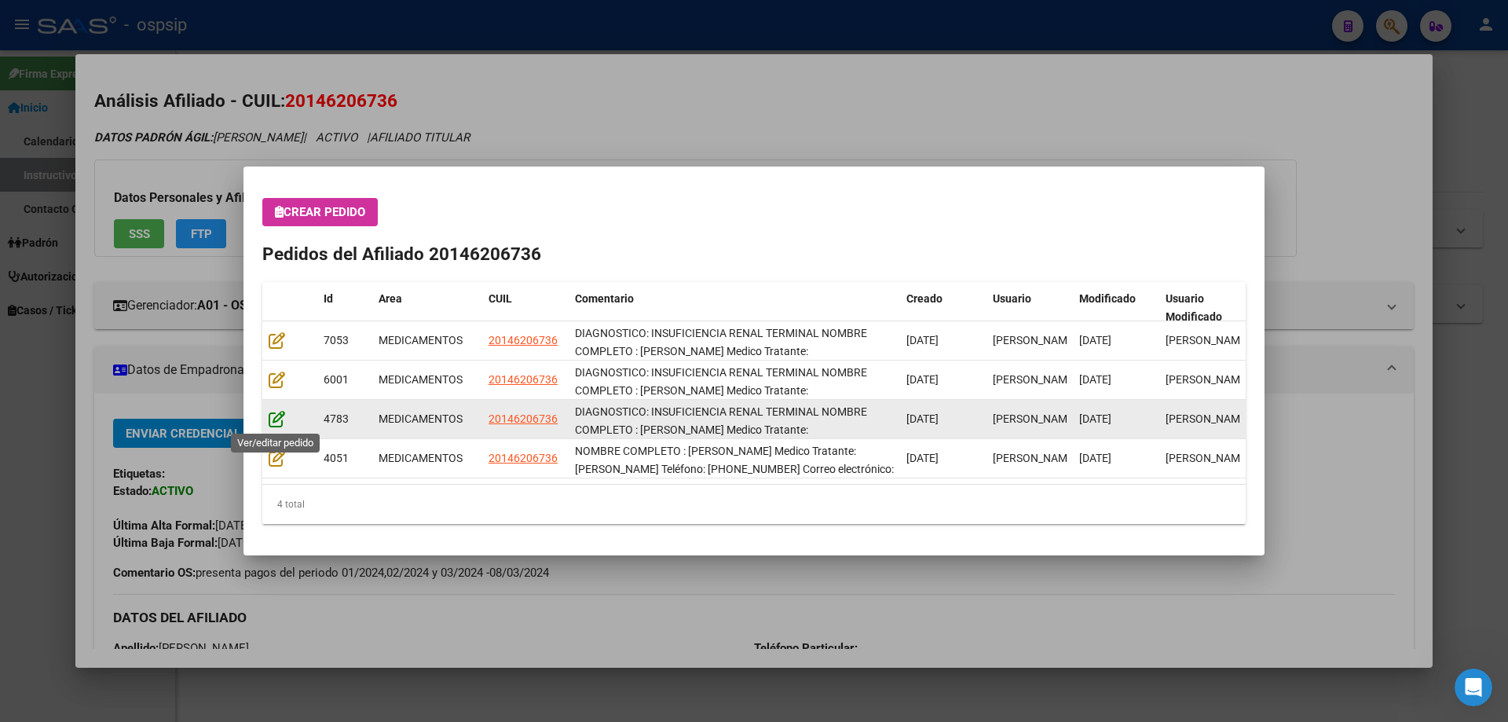
click at [272, 422] on icon at bounding box center [277, 418] width 16 height 17
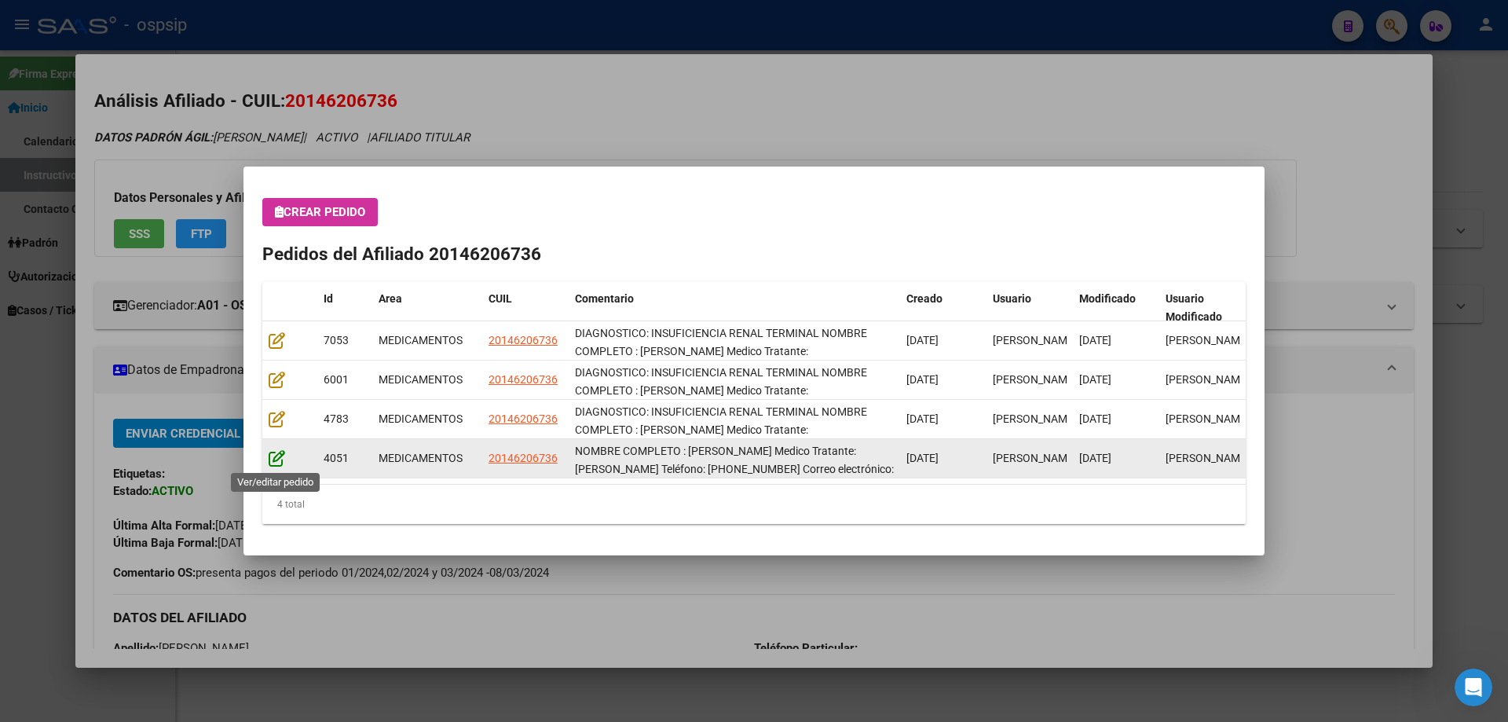
click at [277, 463] on icon at bounding box center [277, 457] width 16 height 17
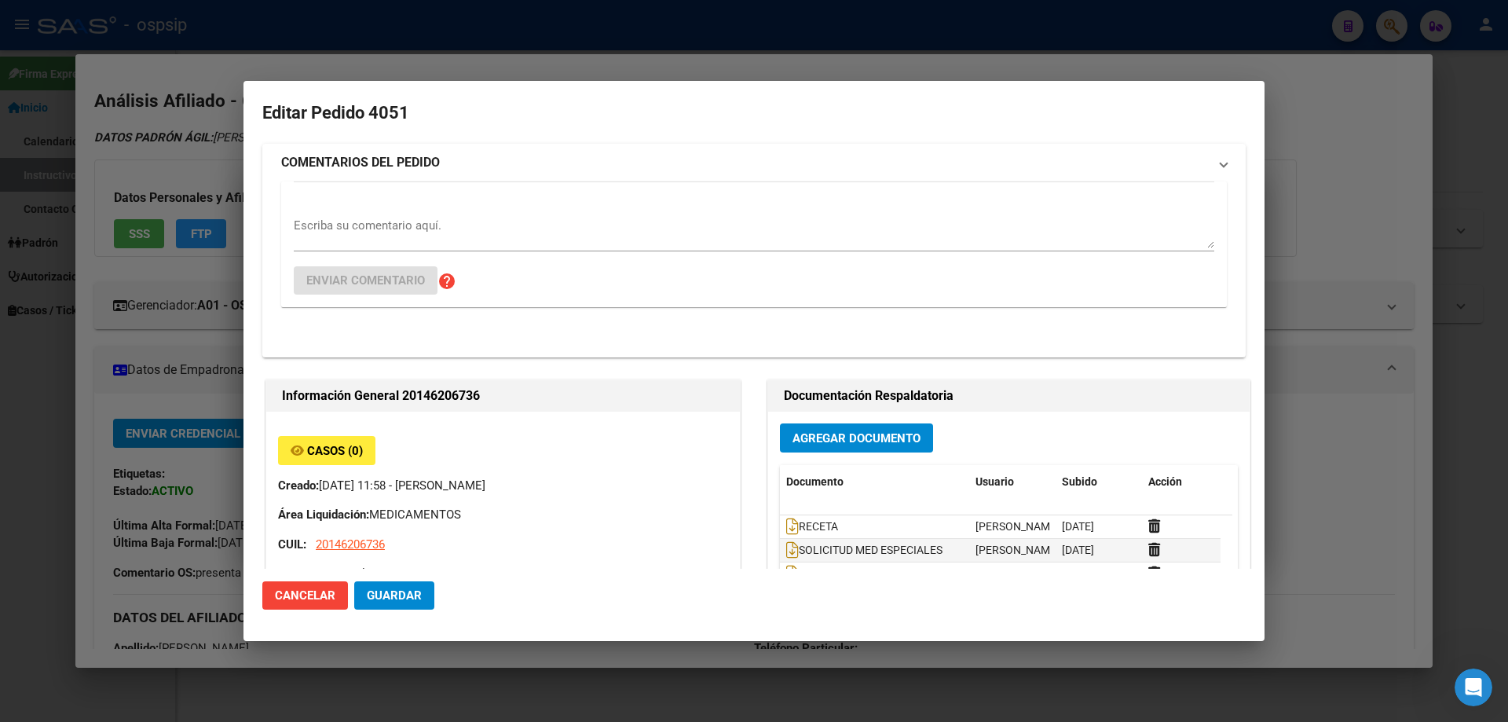
type input "[GEOGRAPHIC_DATA], [GEOGRAPHIC_DATA][PERSON_NAME], 55 2228"
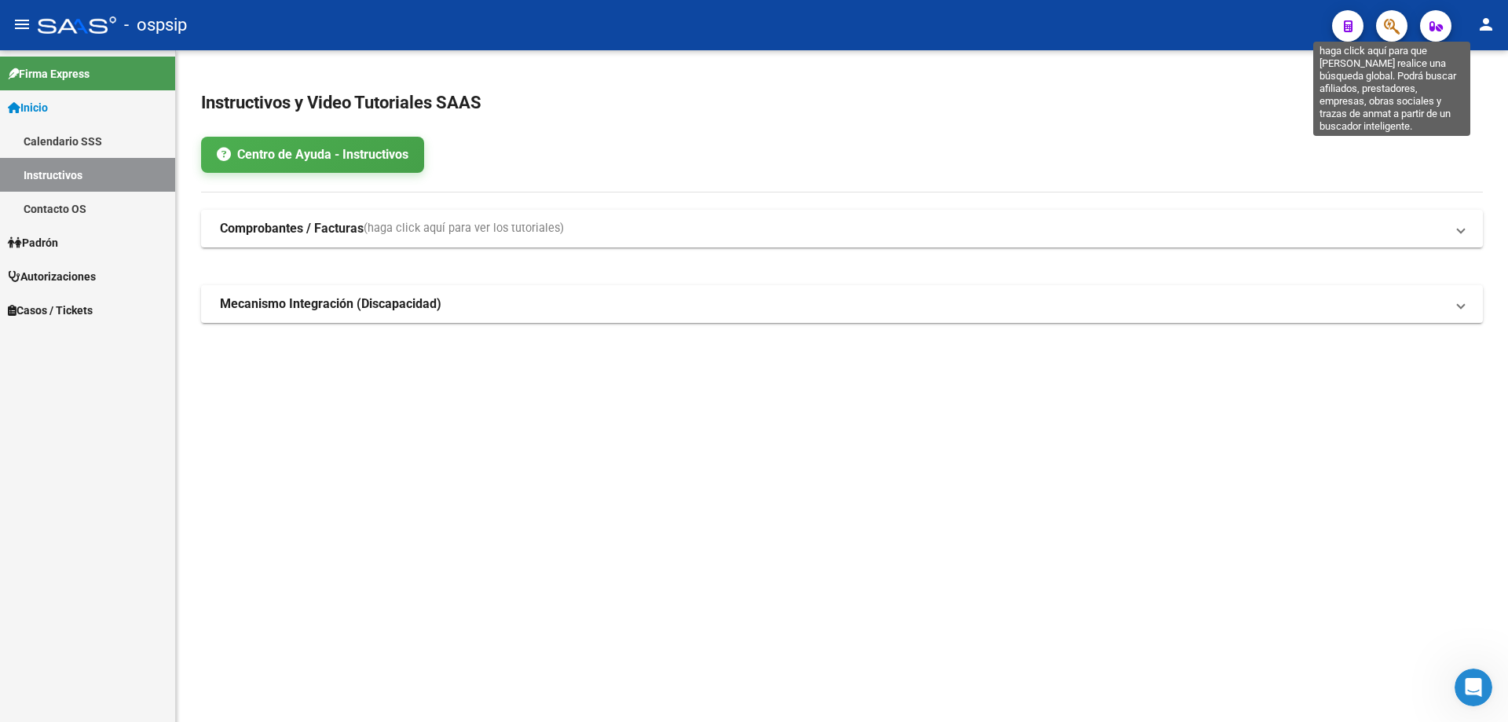
click at [1397, 20] on icon "button" at bounding box center [1392, 26] width 16 height 18
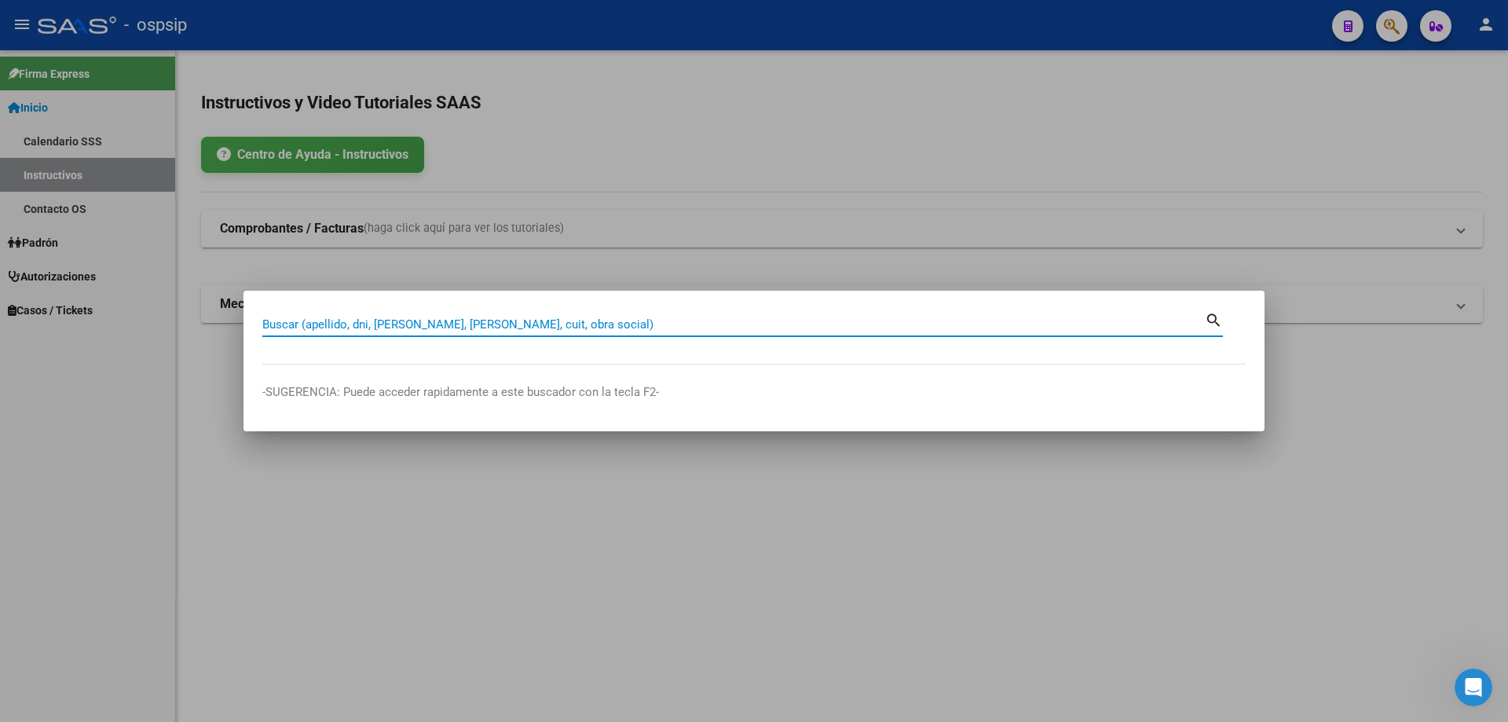
paste input "23169007489"
type input "23169007489"
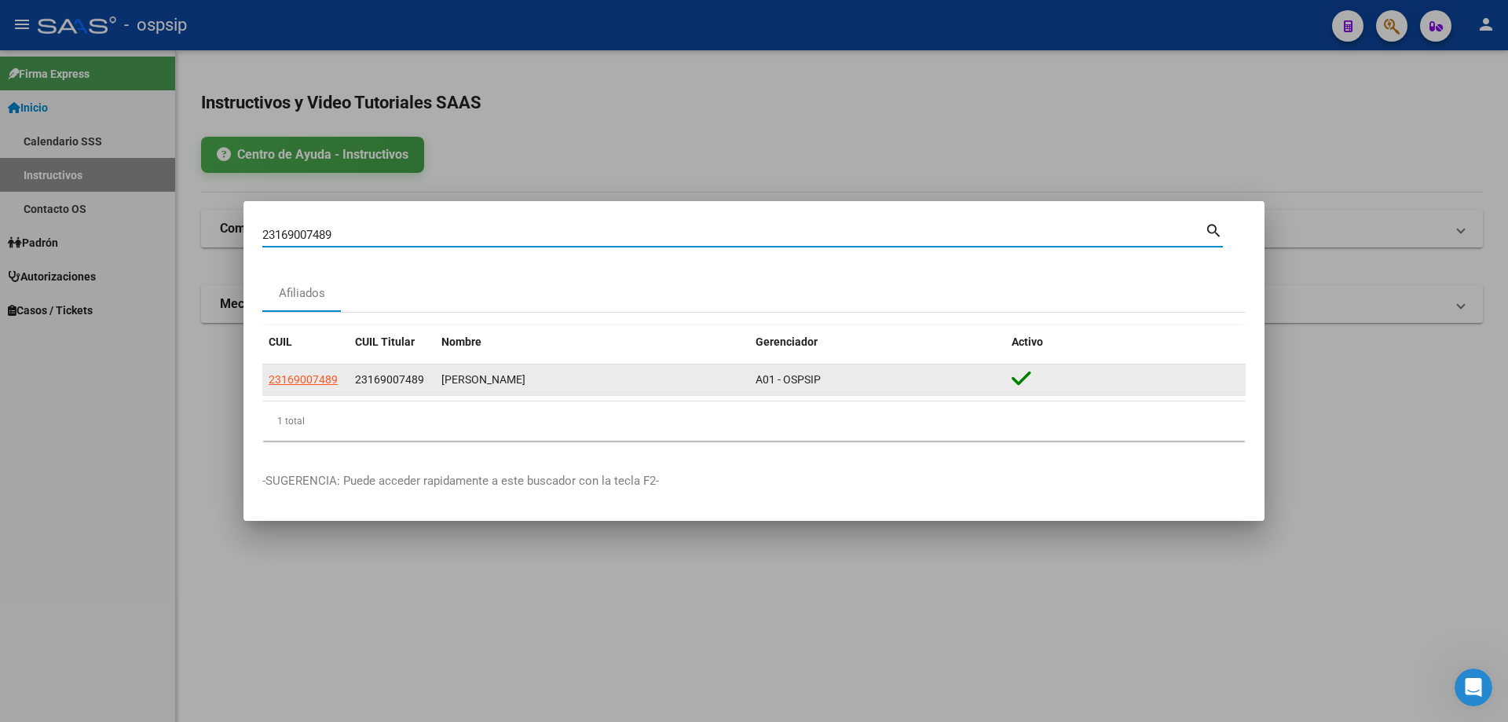
click at [288, 387] on app-link-go-to "23169007489" at bounding box center [303, 380] width 69 height 18
click at [301, 370] on datatable-body-cell "23169007489" at bounding box center [305, 379] width 86 height 31
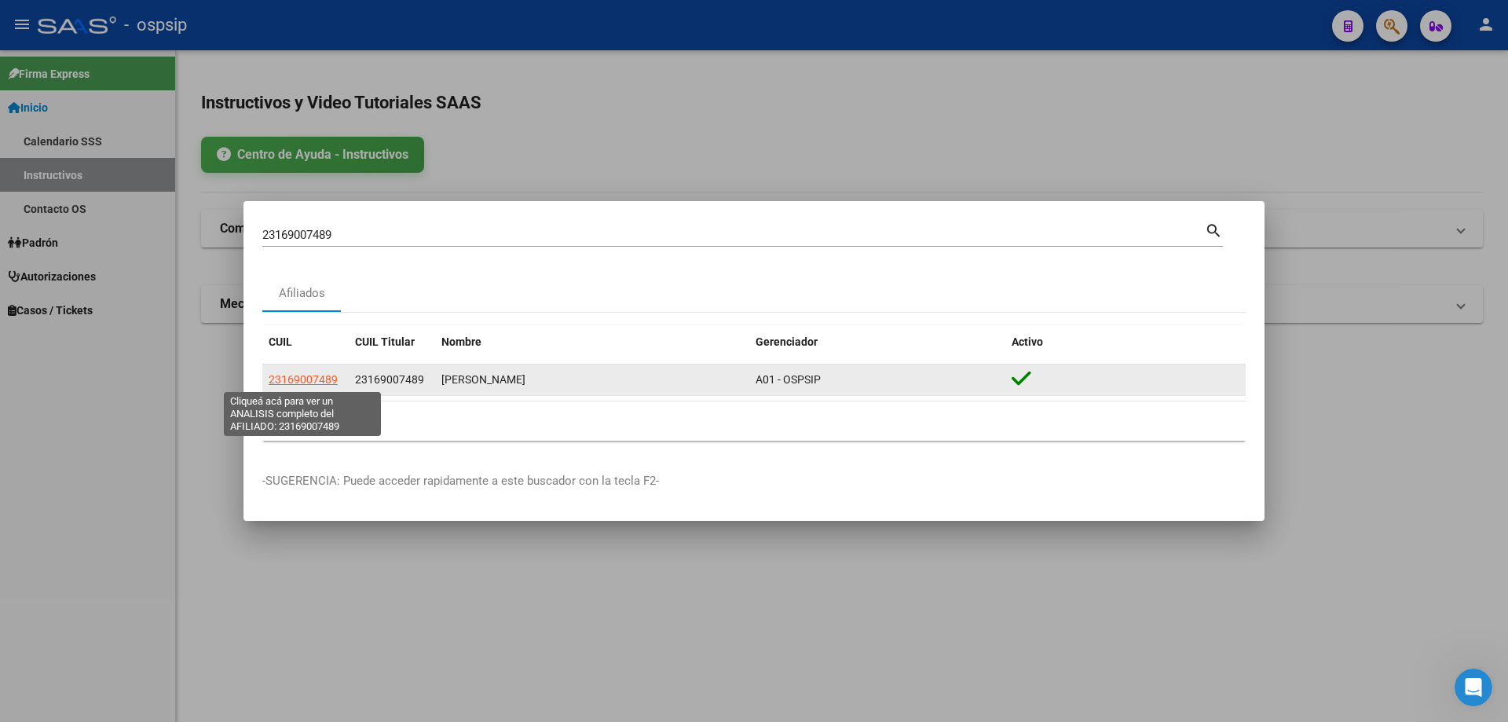
click at [301, 374] on span "23169007489" at bounding box center [303, 379] width 69 height 13
type textarea "23169007489"
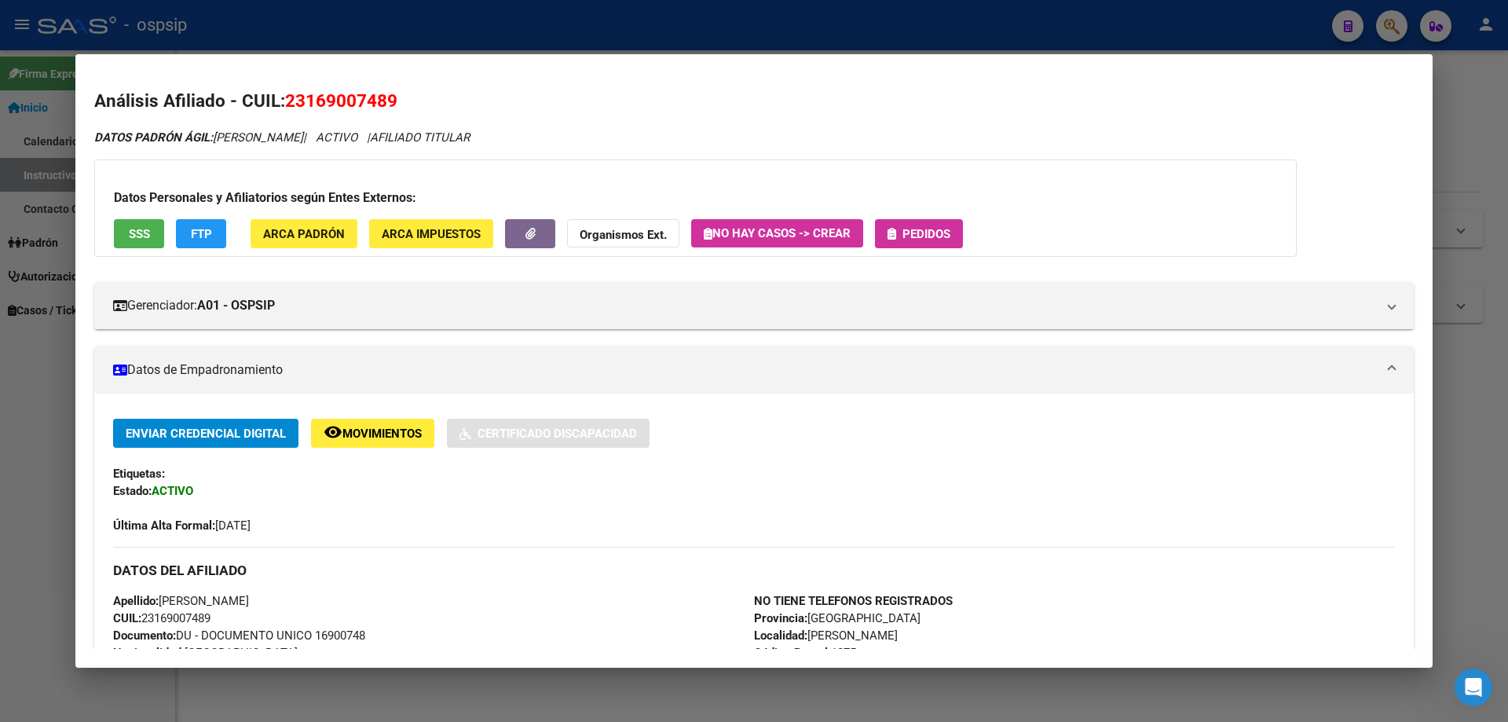
click at [949, 225] on button "Pedidos" at bounding box center [919, 233] width 88 height 29
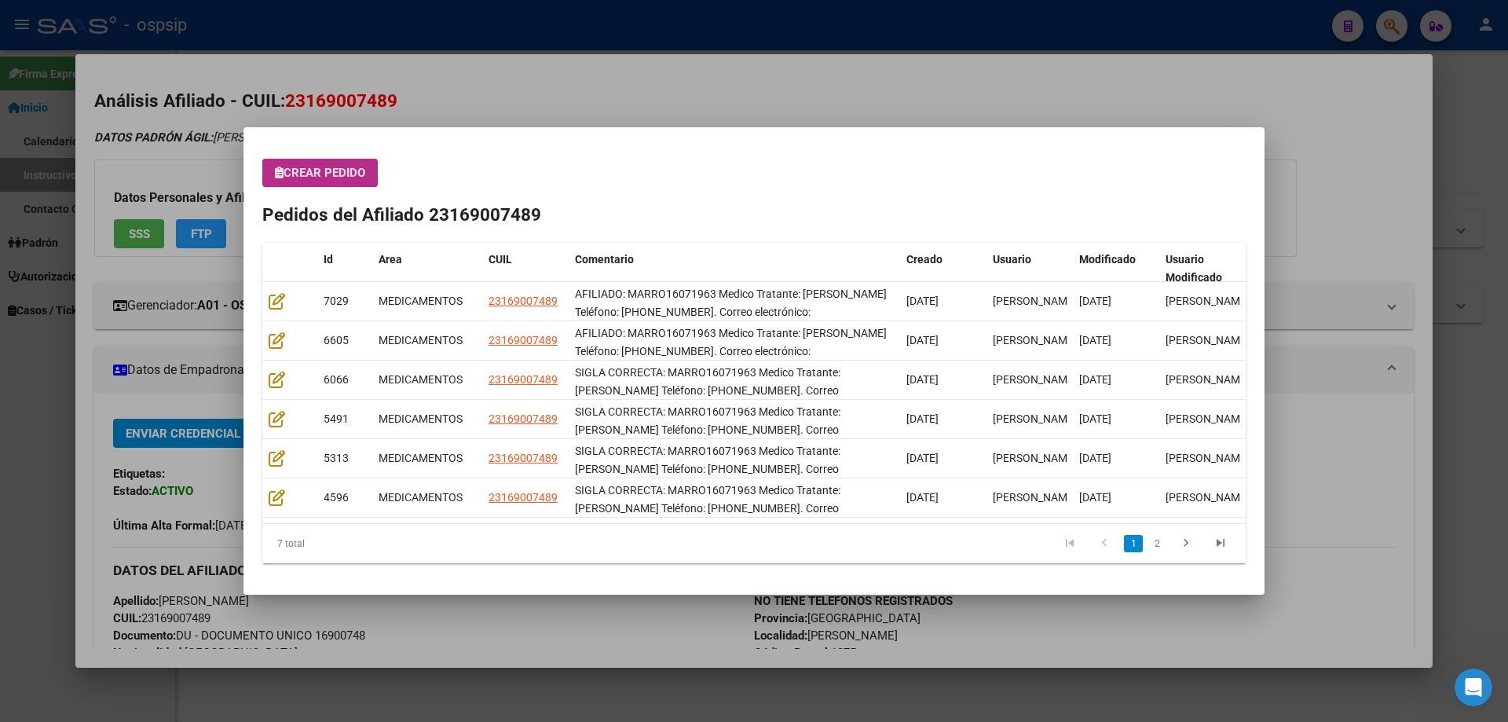
click at [327, 172] on span "Crear Pedido" at bounding box center [320, 173] width 90 height 14
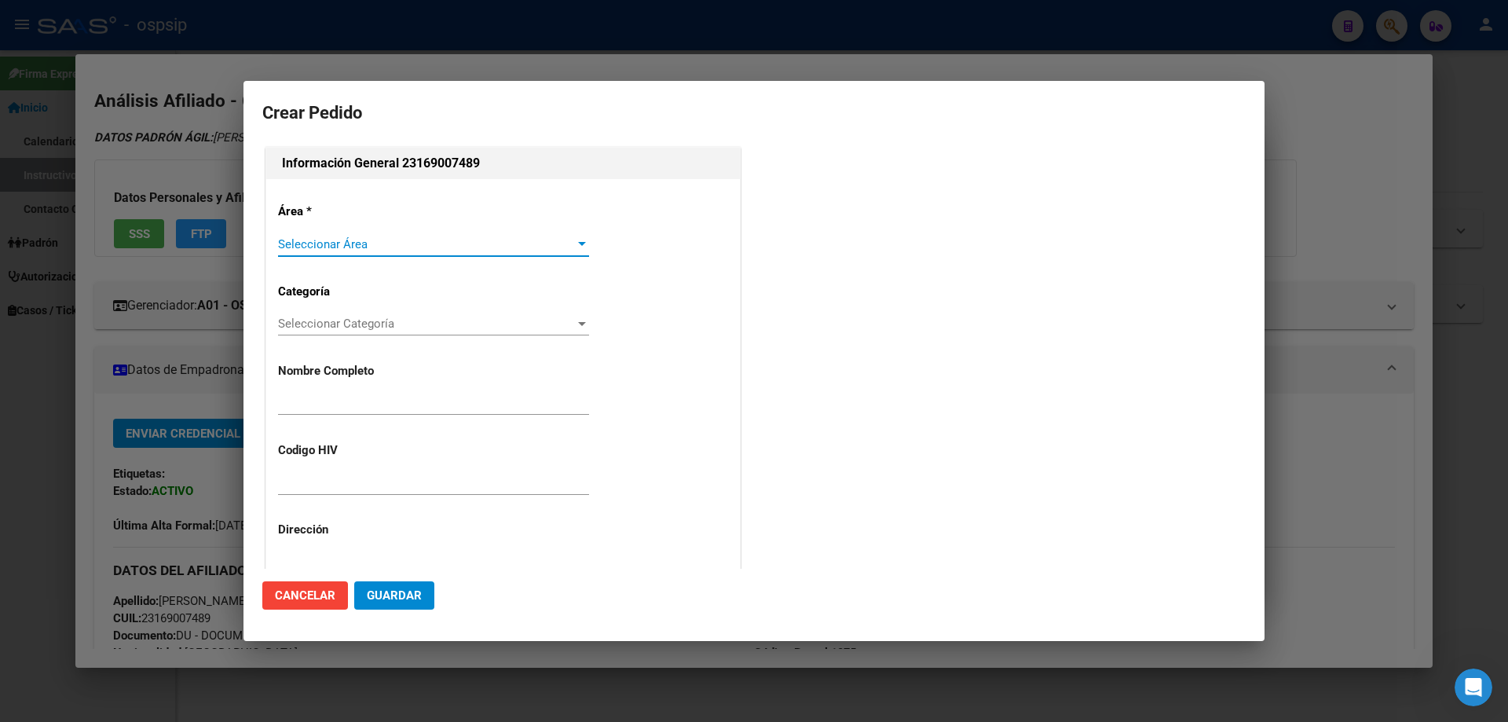
type input "ARIEL MARCELO ROMERO"
type input "MARRO26071963"
type input "CIUDAD AUTONOMA BUENOS AIRES, CABA, SAN JOSE DE CALASANZ 847, Piso: PB"
click at [330, 249] on span "Seleccionar Área" at bounding box center [426, 244] width 297 height 14
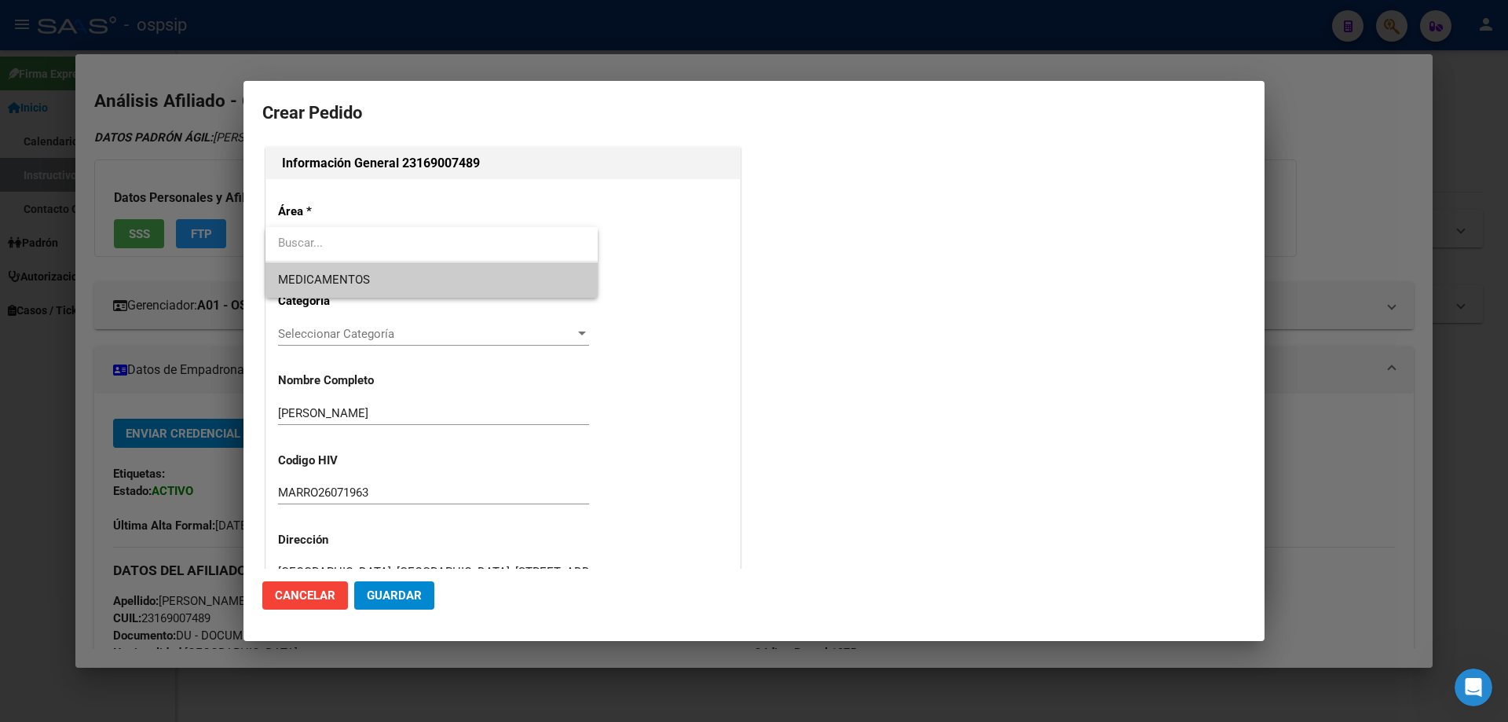
click at [319, 271] on span "MEDICAMENTOS" at bounding box center [431, 279] width 307 height 35
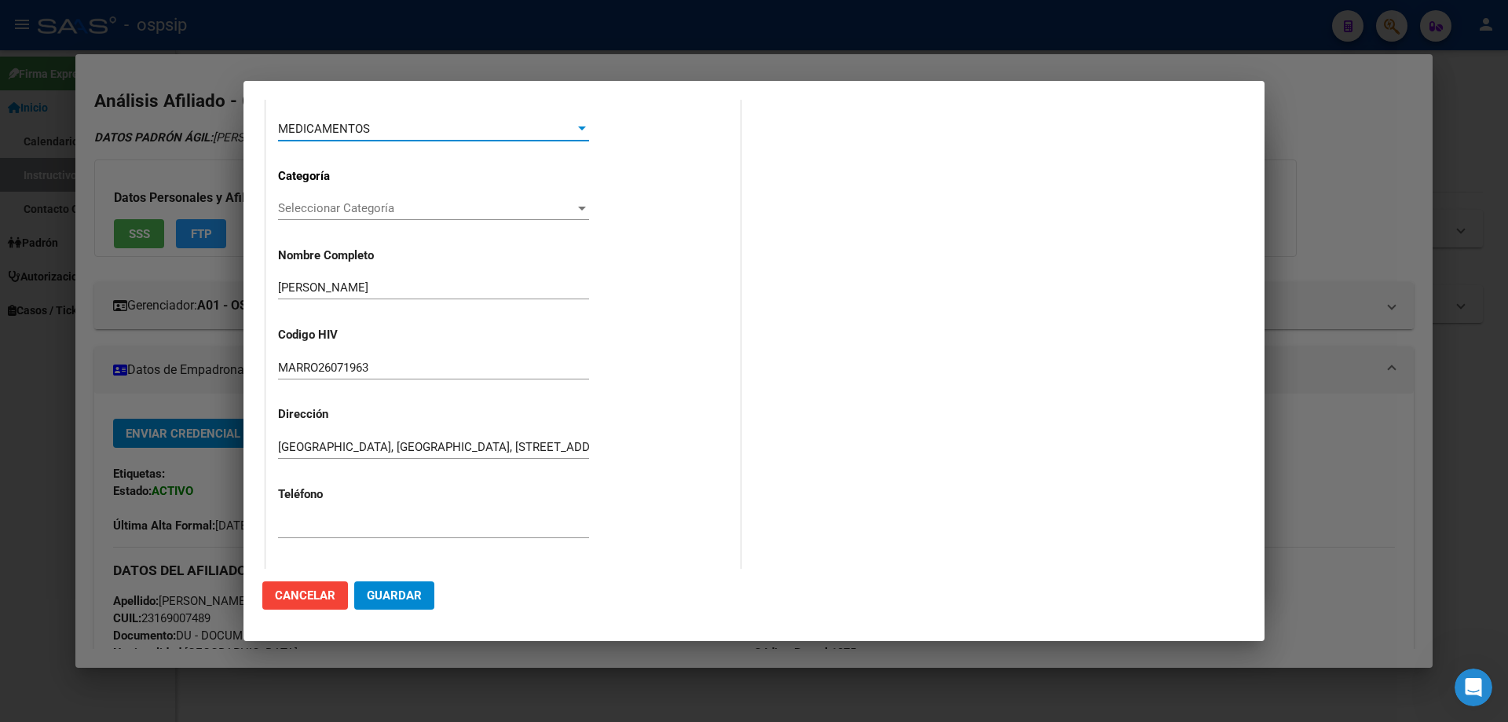
scroll to position [236, 0]
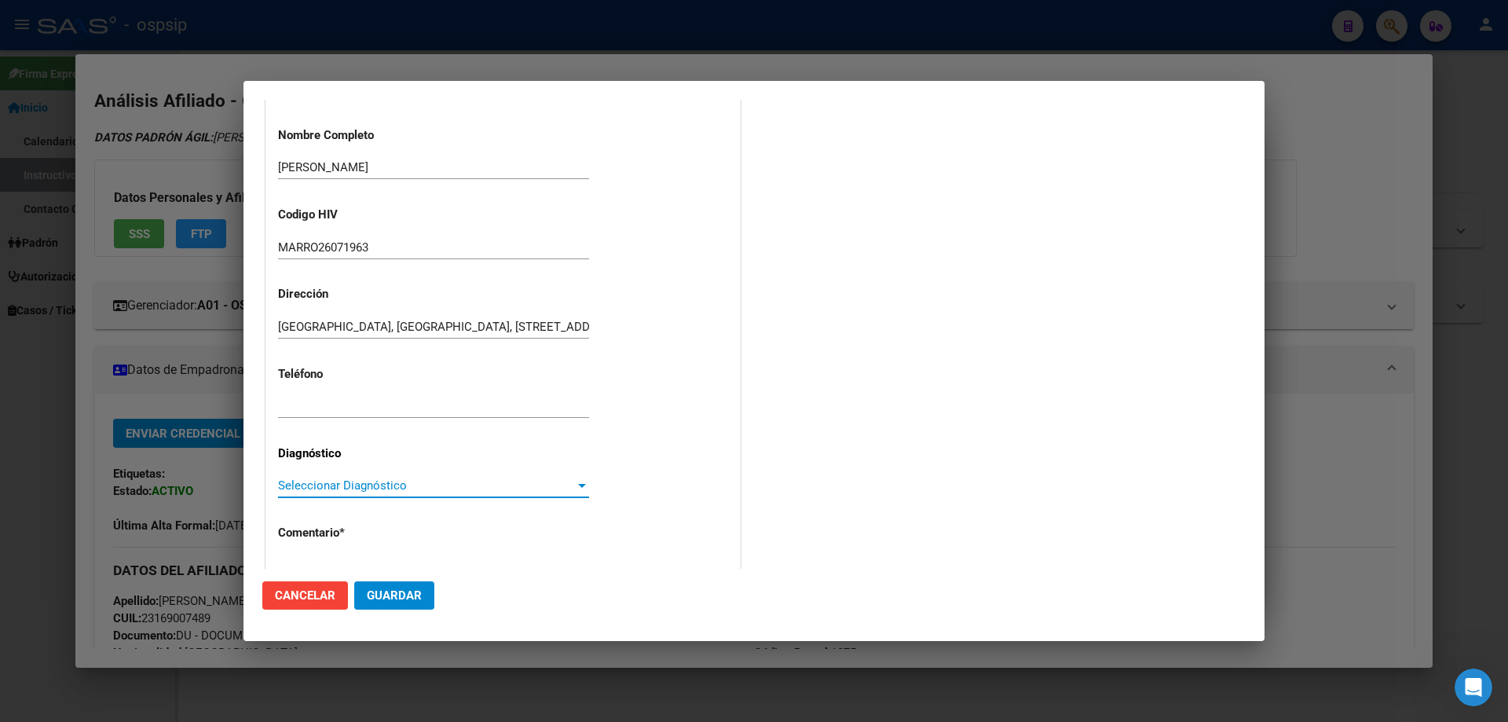
click at [323, 481] on span "Seleccionar Diagnóstico" at bounding box center [426, 485] width 297 height 14
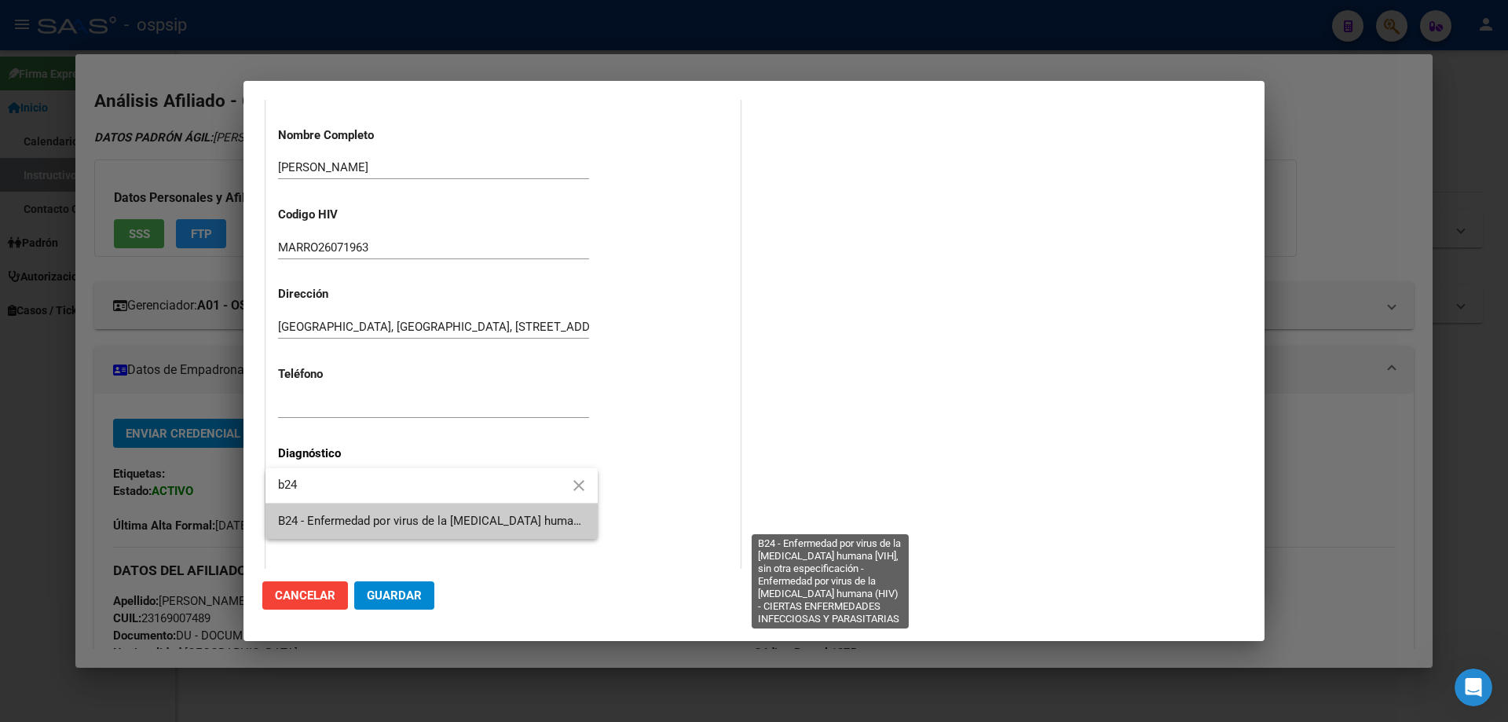
type input "b24"
click at [357, 525] on span "B24 - Enfermedad por virus de la [MEDICAL_DATA] humana [VIH], sin otra especifi…" at bounding box center [827, 521] width 1099 height 14
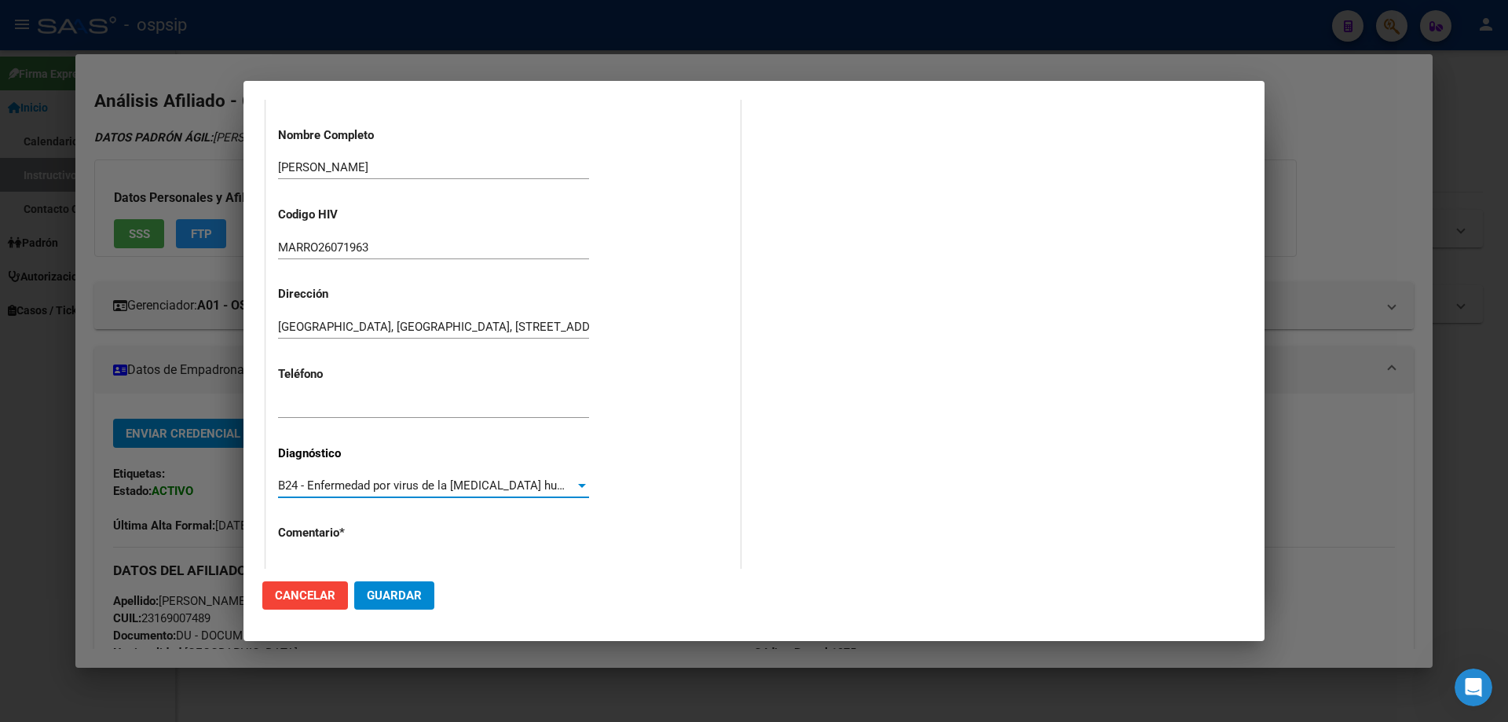
scroll to position [353, 0]
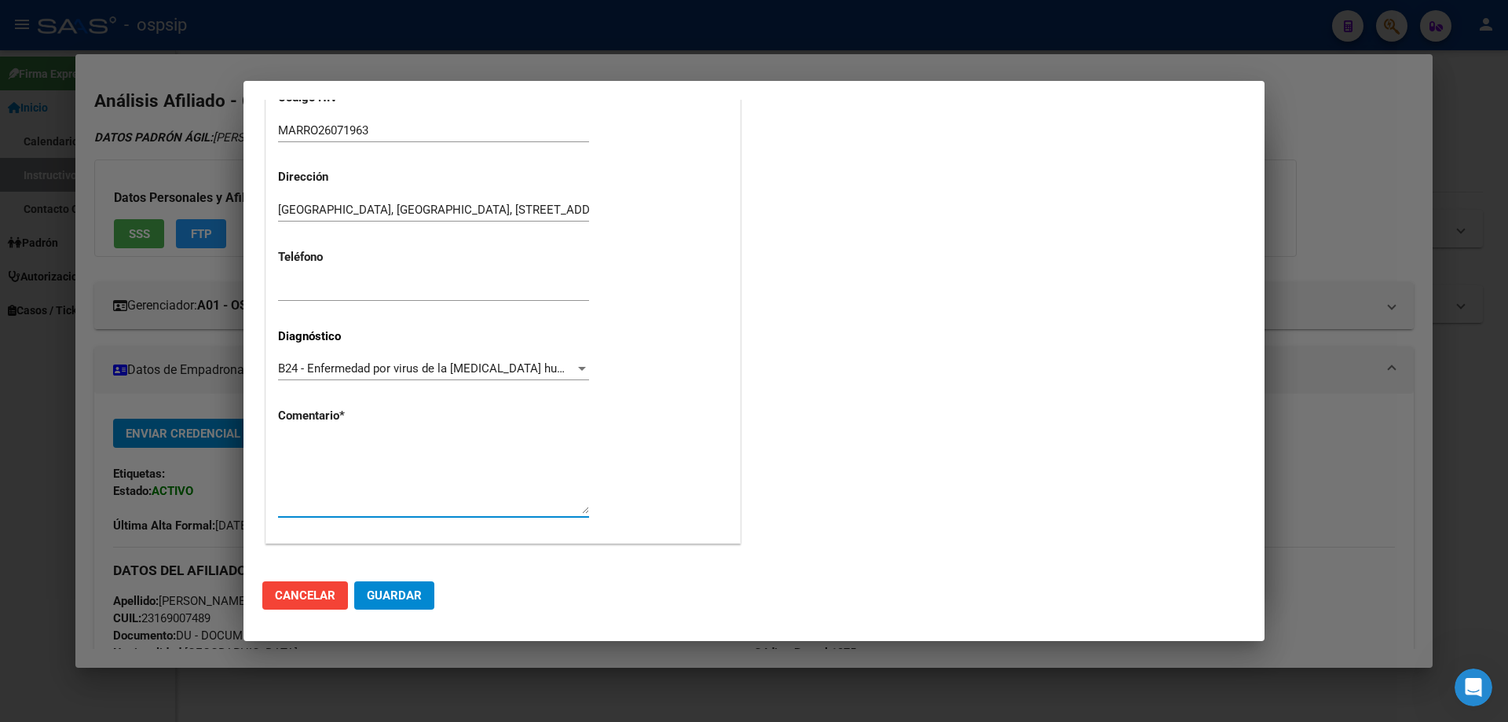
paste textarea "AFILIADO: MARRO16071963 Medico Tratante: RICCO Teléfono: 1125981031. Correo ele…"
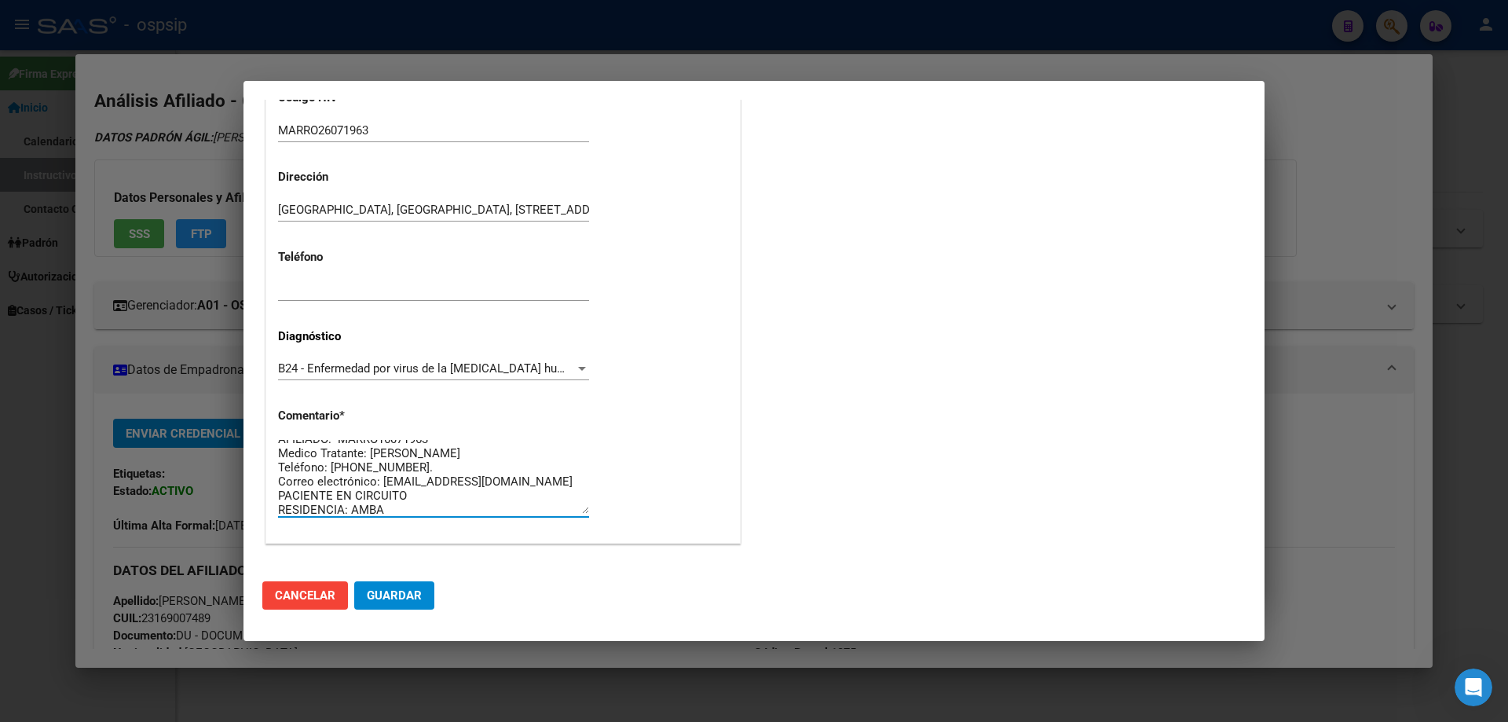
scroll to position [14, 0]
type textarea "AFILIADO: MARRO16071963 Medico Tratante: RICCO Teléfono: 1125981031. Correo ele…"
click at [417, 589] on span "Guardar" at bounding box center [394, 595] width 55 height 14
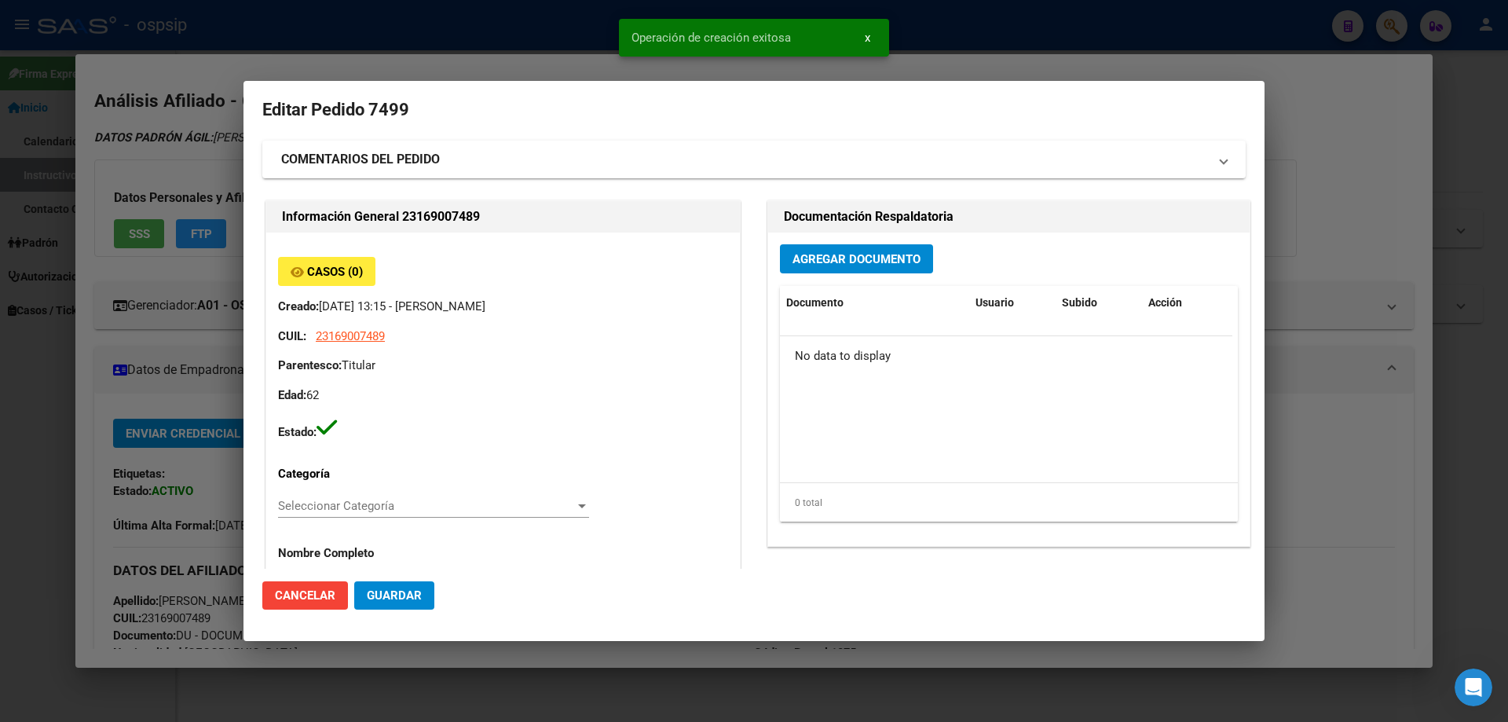
scroll to position [0, 0]
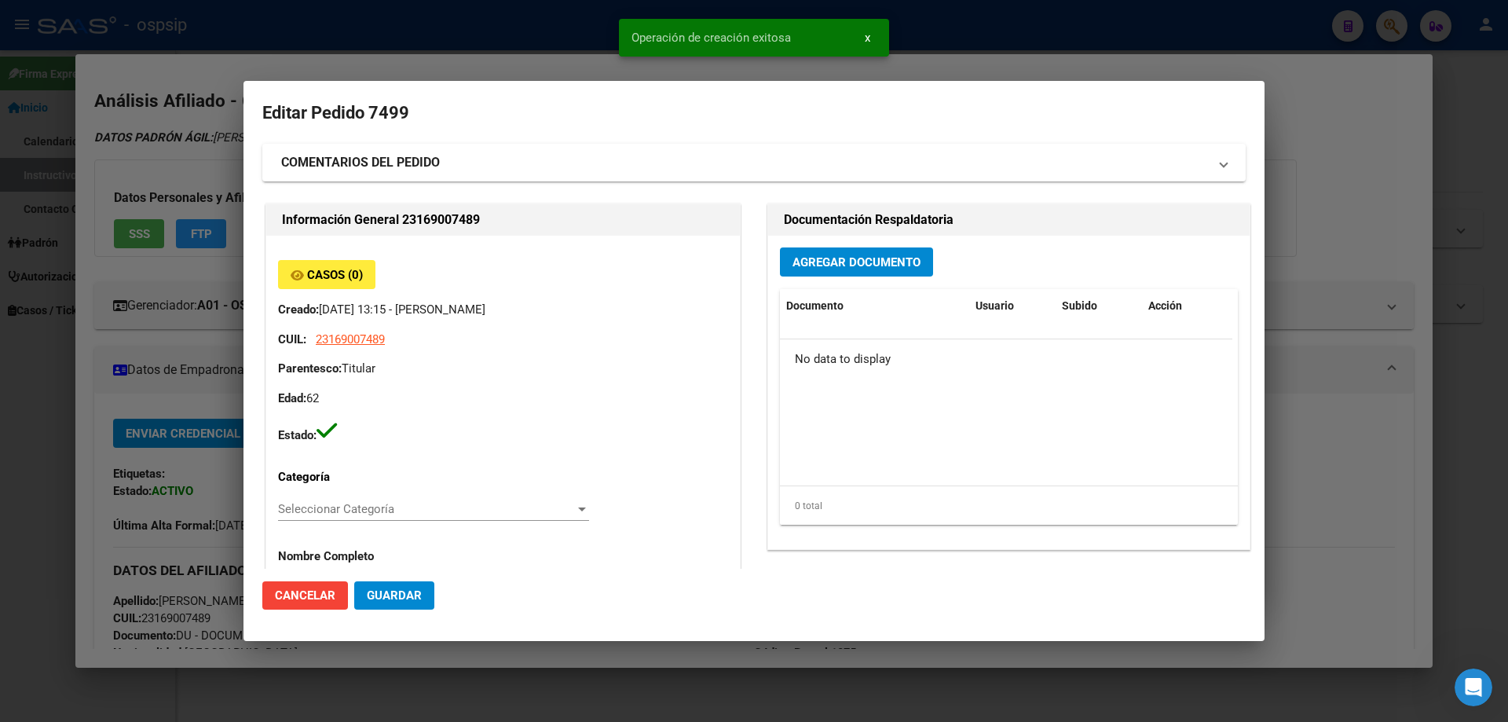
click at [830, 254] on span "Agregar Documento" at bounding box center [856, 261] width 128 height 14
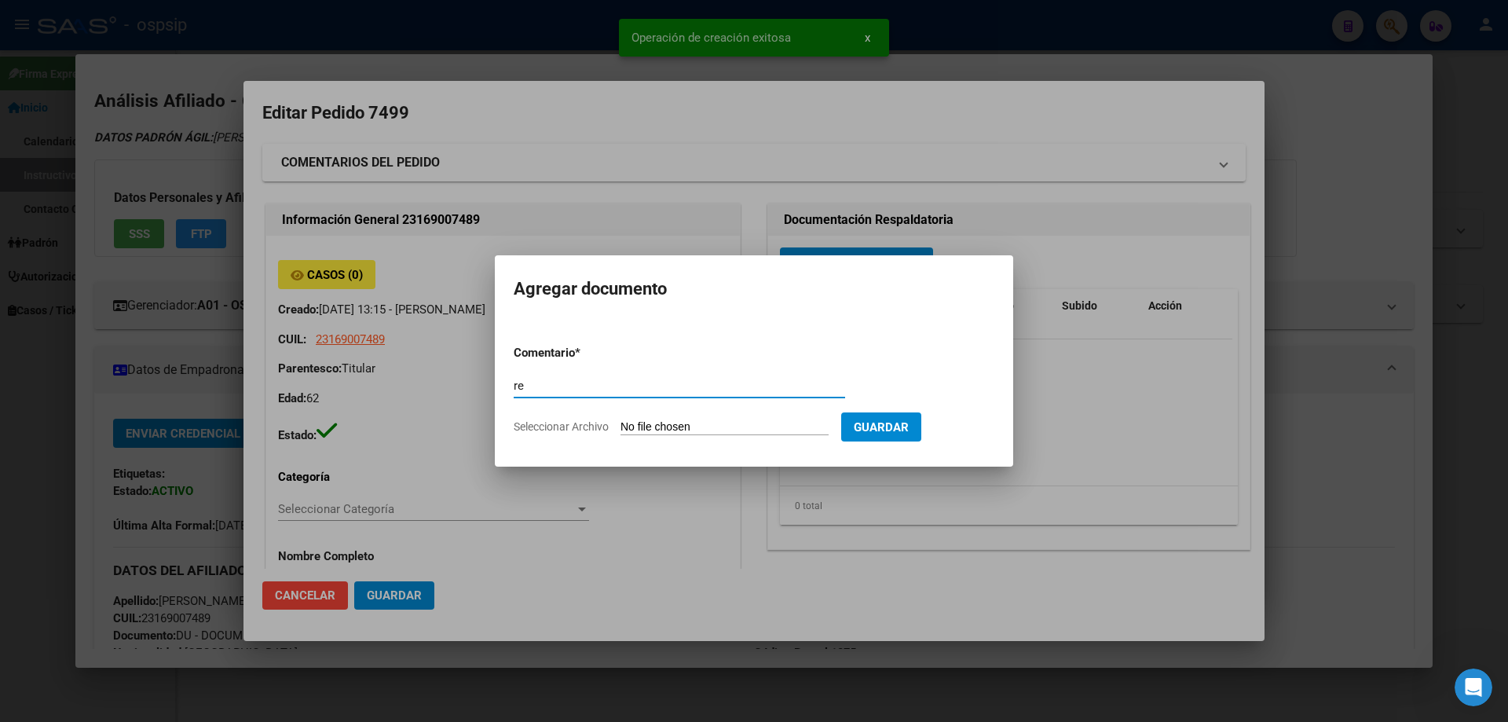
type input "r"
type input "RECETA"
click at [699, 423] on input "Seleccionar Archivo" at bounding box center [724, 427] width 208 height 15
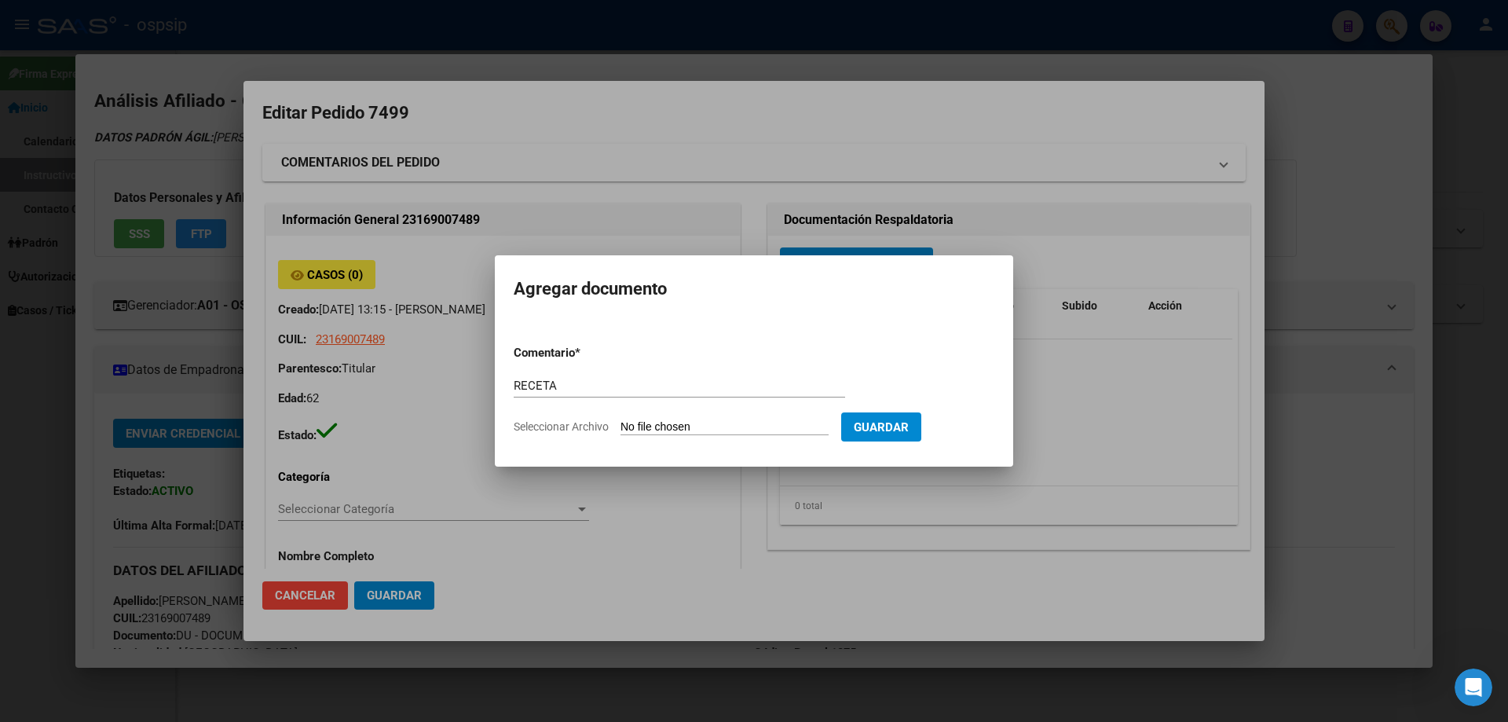
type input "C:\fakepath\D0XOPPH07GRQ4QZDOB80IOXXWQBUH7_134045095634229738.pdf"
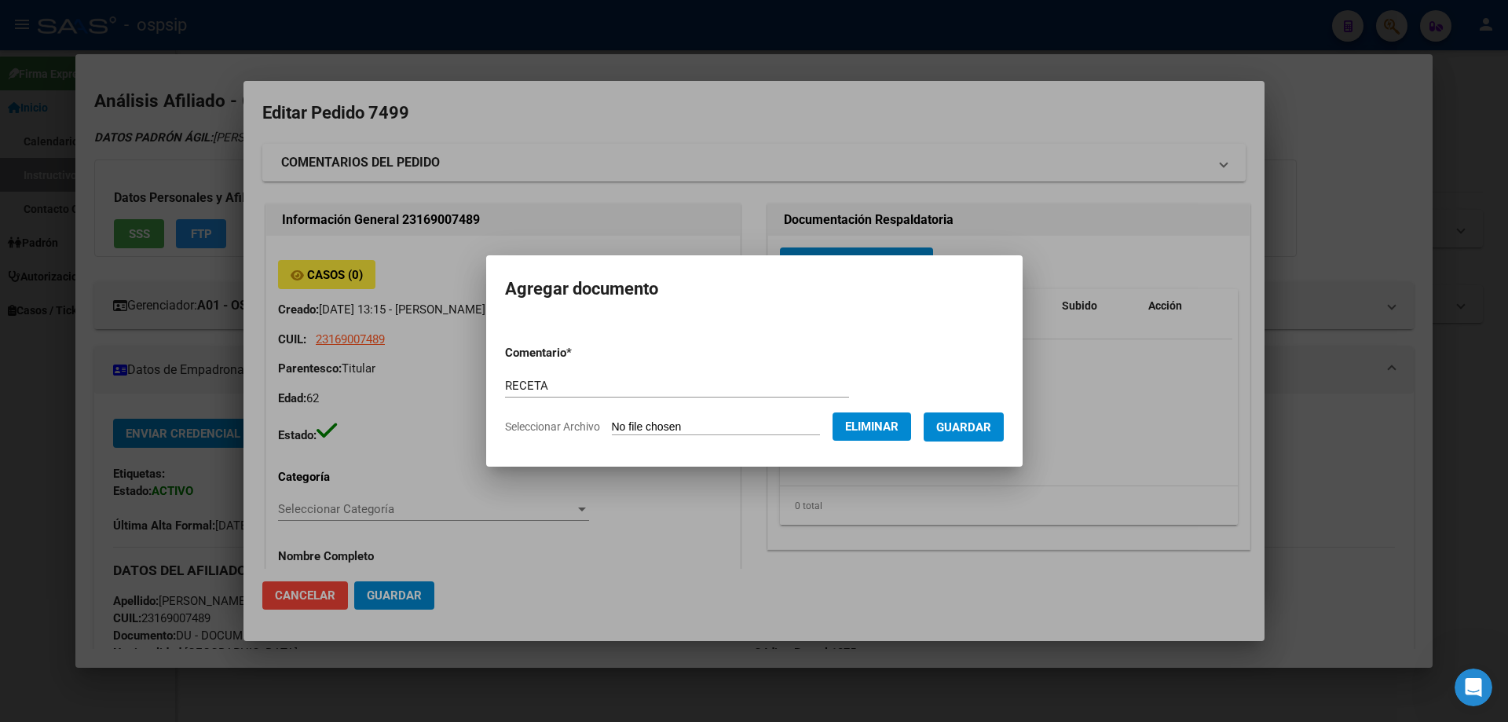
click at [978, 441] on form "Comentario * RECETA Comentario Seleccionar Archivo Eliminar Guardar" at bounding box center [754, 389] width 499 height 115
click at [978, 433] on span "Guardar" at bounding box center [963, 427] width 55 height 14
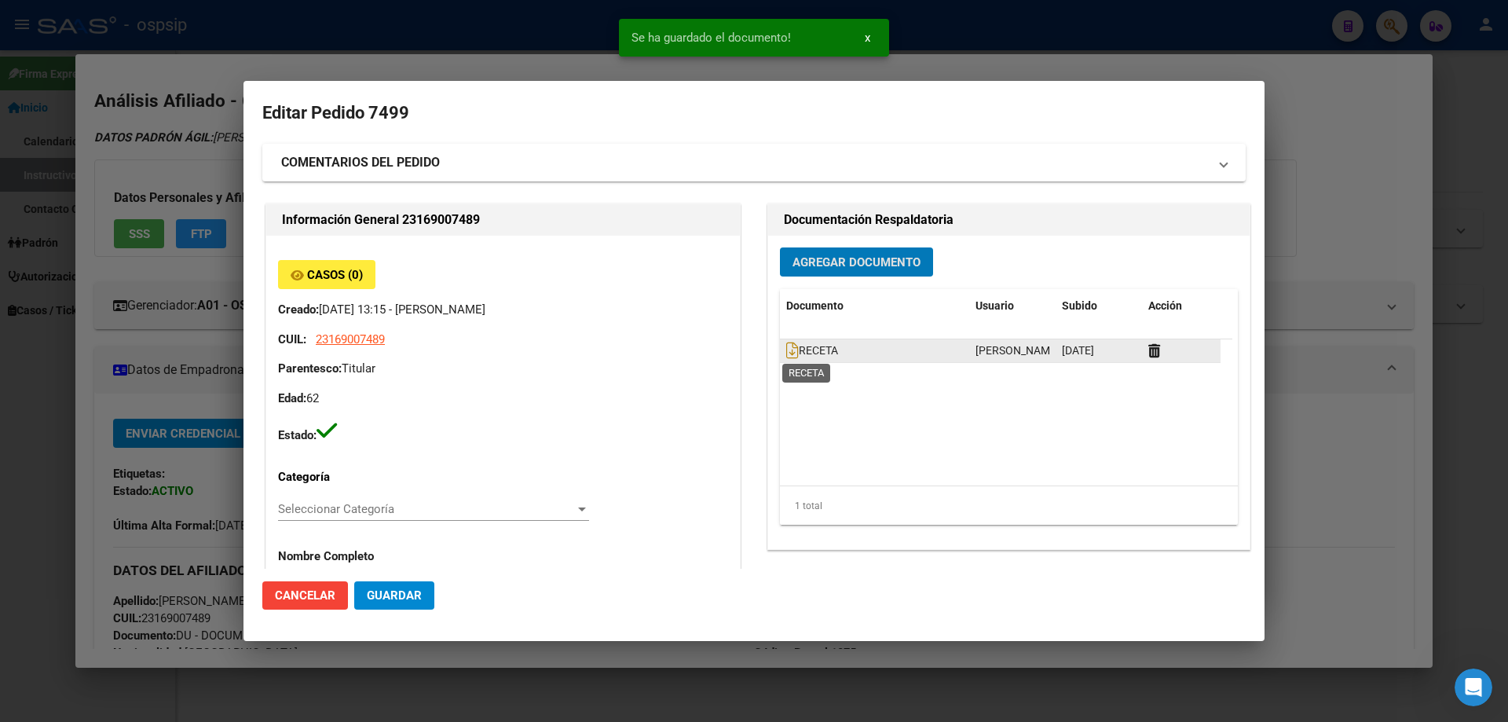
click at [792, 362] on datatable-body-cell "RECETA" at bounding box center [874, 350] width 189 height 23
click at [786, 349] on icon at bounding box center [792, 350] width 13 height 17
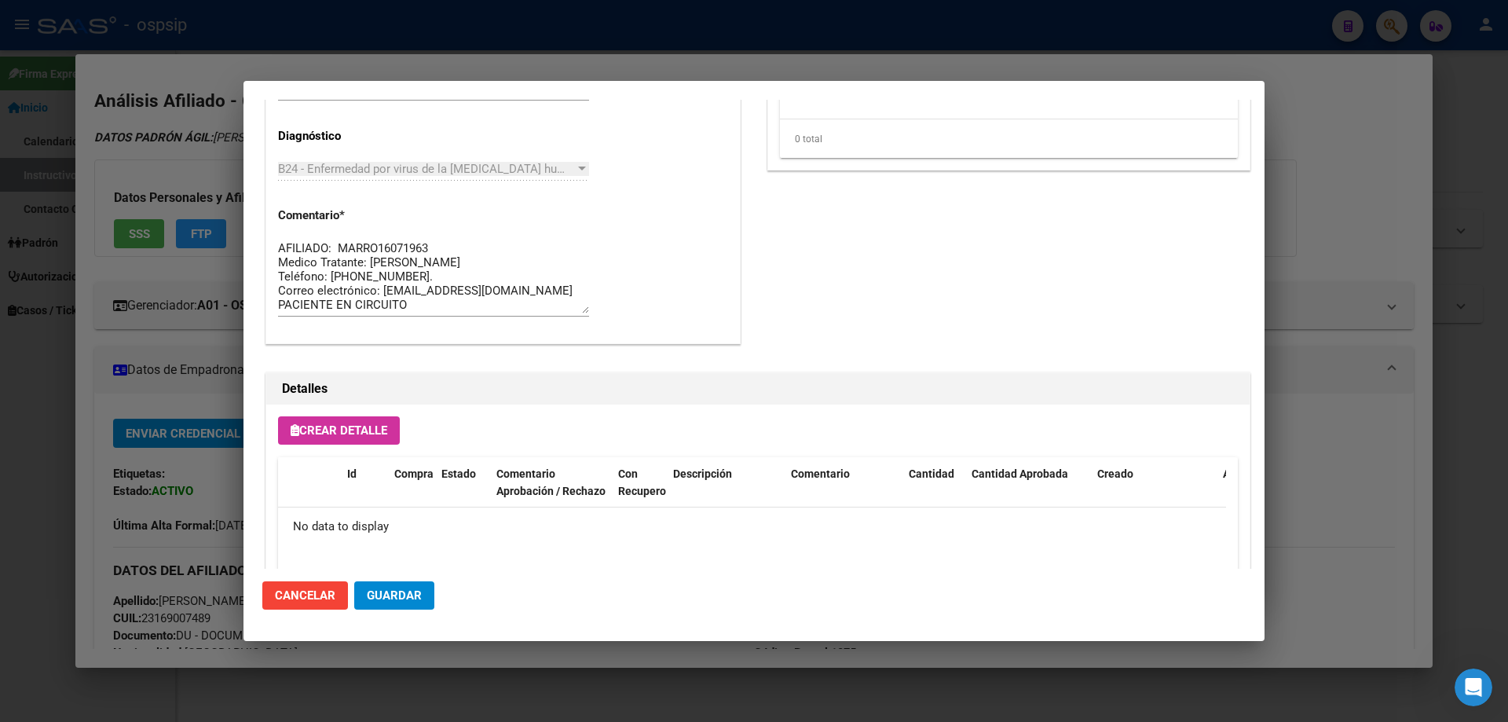
scroll to position [864, 0]
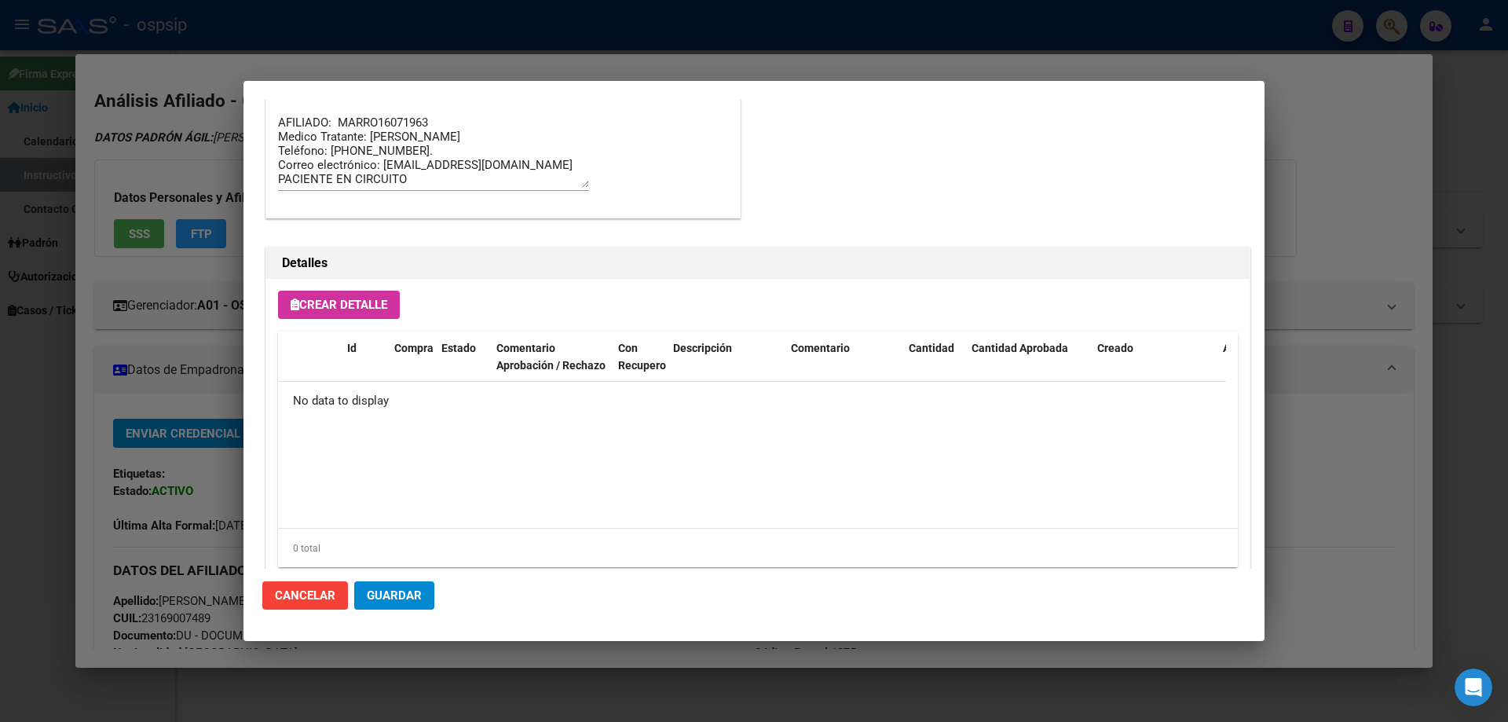
click at [324, 298] on span "Crear Detalle" at bounding box center [339, 305] width 97 height 14
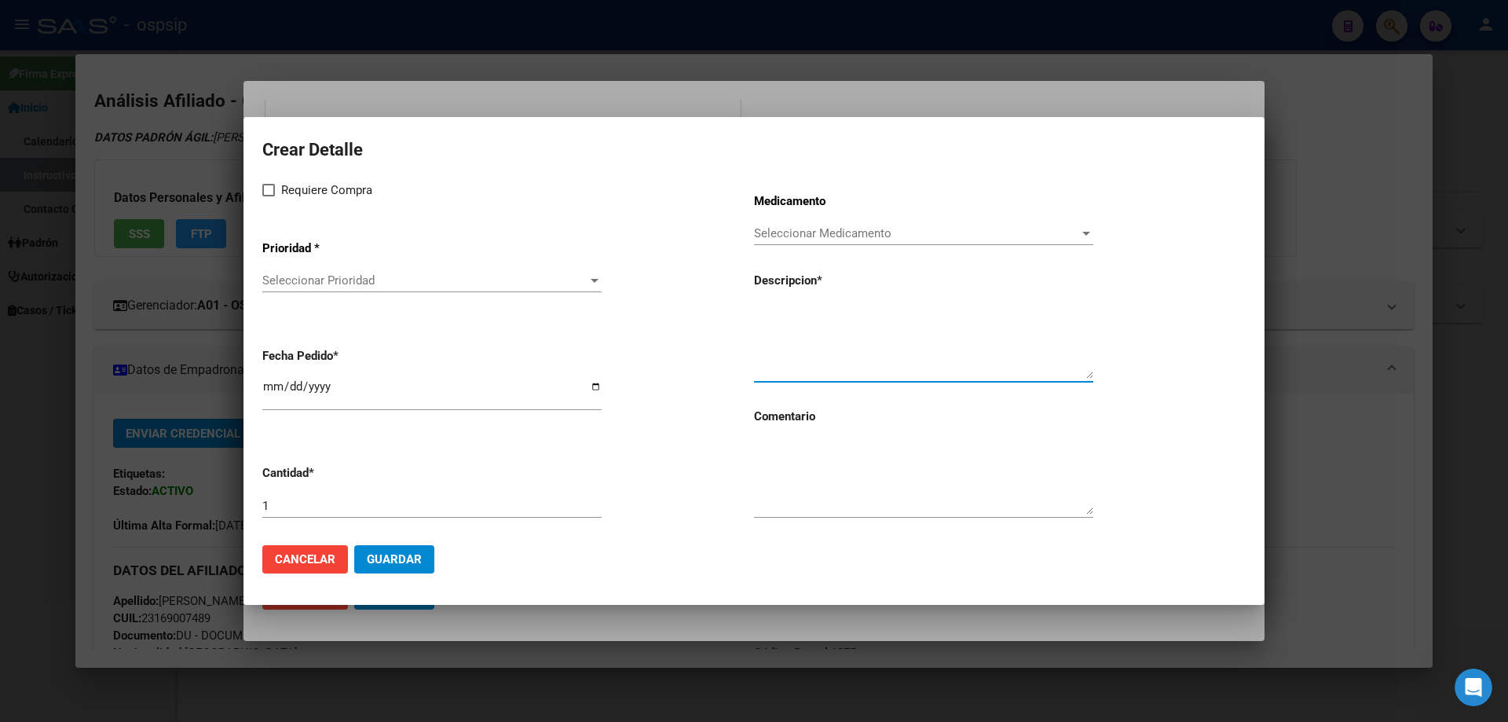
paste textarea "emtricitabina+ tenofovirdisoprox. 200mg/300 mg comp.rec.x 30 (FTC/TDF)"
type textarea "emtricitabina+ tenofovirdisoprox. 200mg/300 mg comp.rec.x 30 (FTC/TDF)"
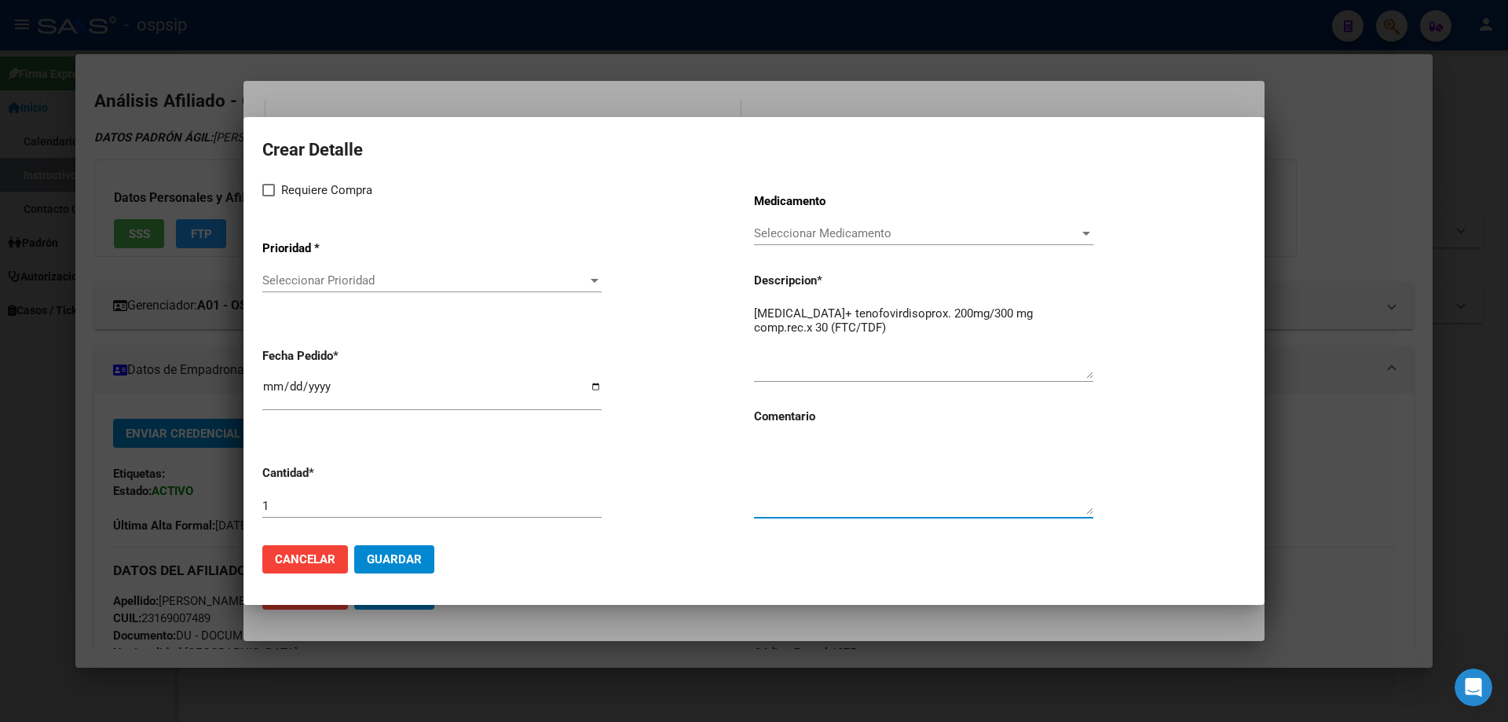
click at [821, 499] on textarea at bounding box center [923, 478] width 339 height 74
type textarea "MISMO TTO"
click at [265, 201] on div "Requiere Compra Prioridad * Seleccionar Prioridad Seleccionar Prioridad Fecha P…" at bounding box center [508, 357] width 492 height 352
click at [269, 185] on span at bounding box center [268, 190] width 13 height 13
click at [269, 196] on input "Requiere Compra" at bounding box center [268, 196] width 1 height 1
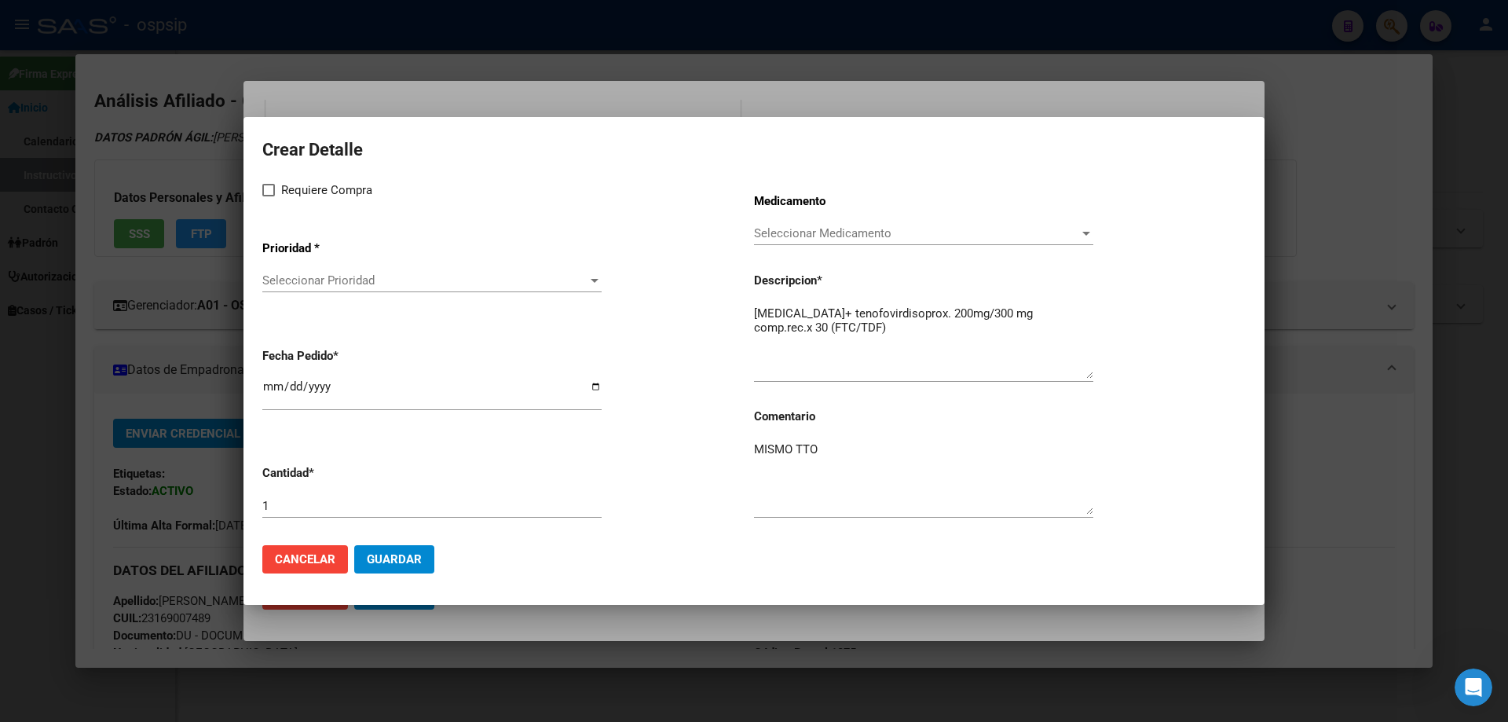
checkbox input "true"
click at [312, 280] on span "Seleccionar Prioridad" at bounding box center [424, 280] width 325 height 14
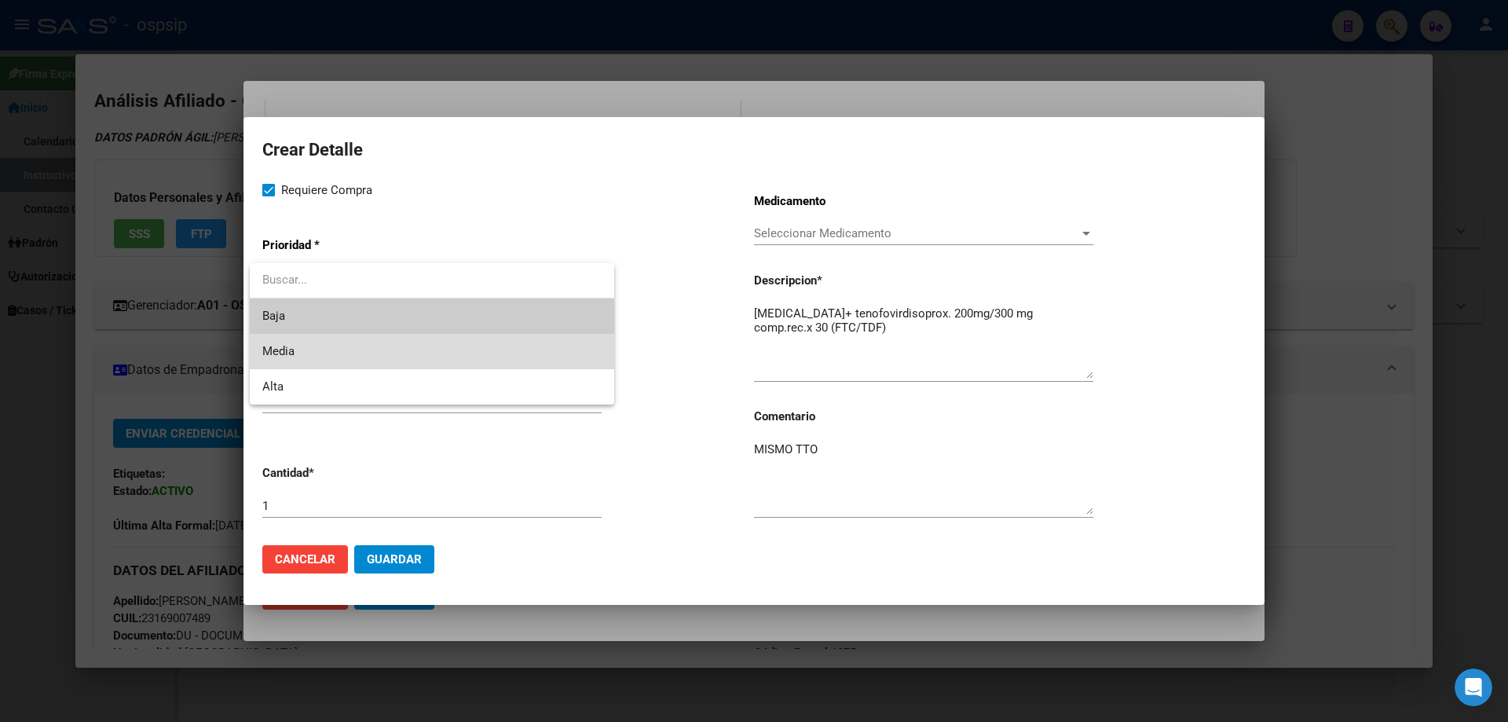
click at [302, 360] on span "Media" at bounding box center [431, 351] width 339 height 35
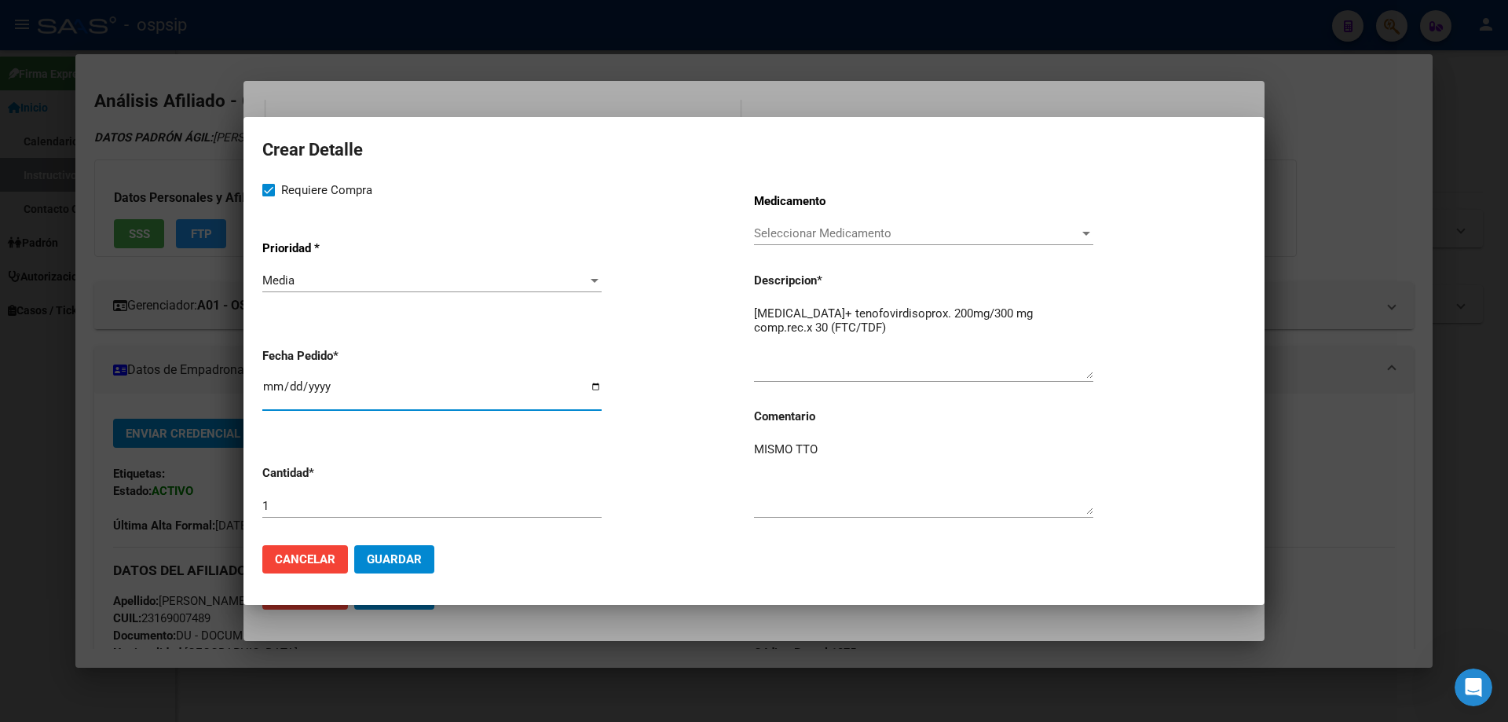
click at [266, 383] on input "[DATE]" at bounding box center [431, 392] width 339 height 25
type input "2025-10-09"
click at [371, 558] on span "Guardar" at bounding box center [394, 559] width 55 height 14
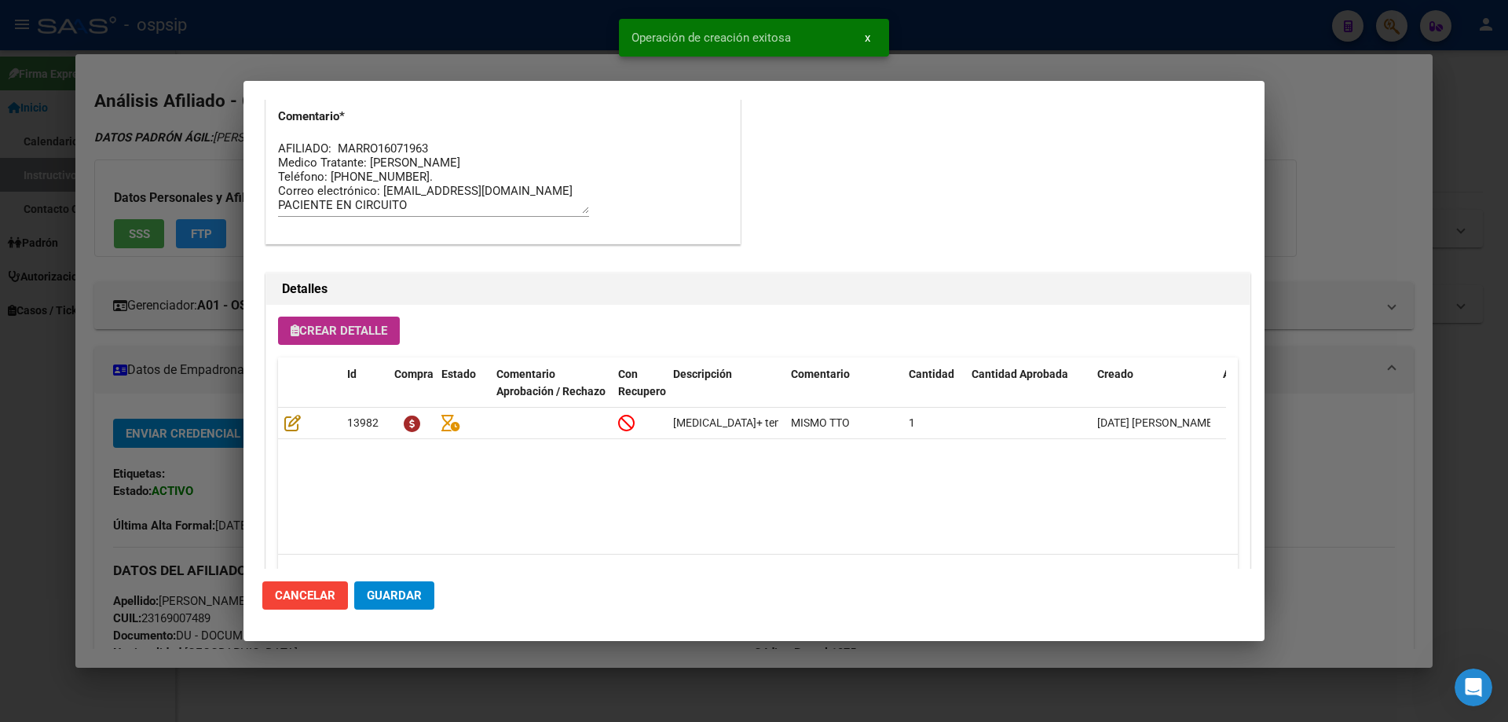
scroll to position [894, 0]
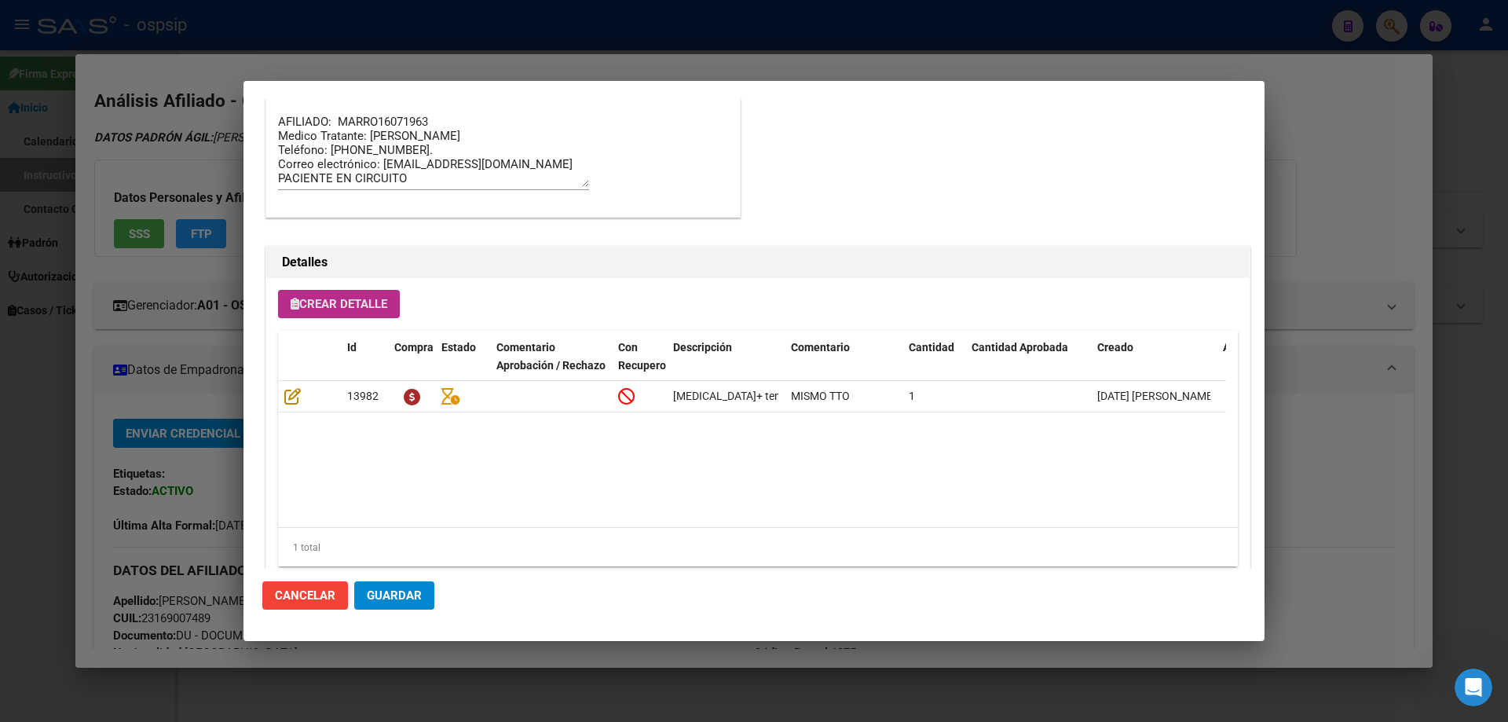
click at [341, 298] on span "Crear Detalle" at bounding box center [339, 304] width 97 height 14
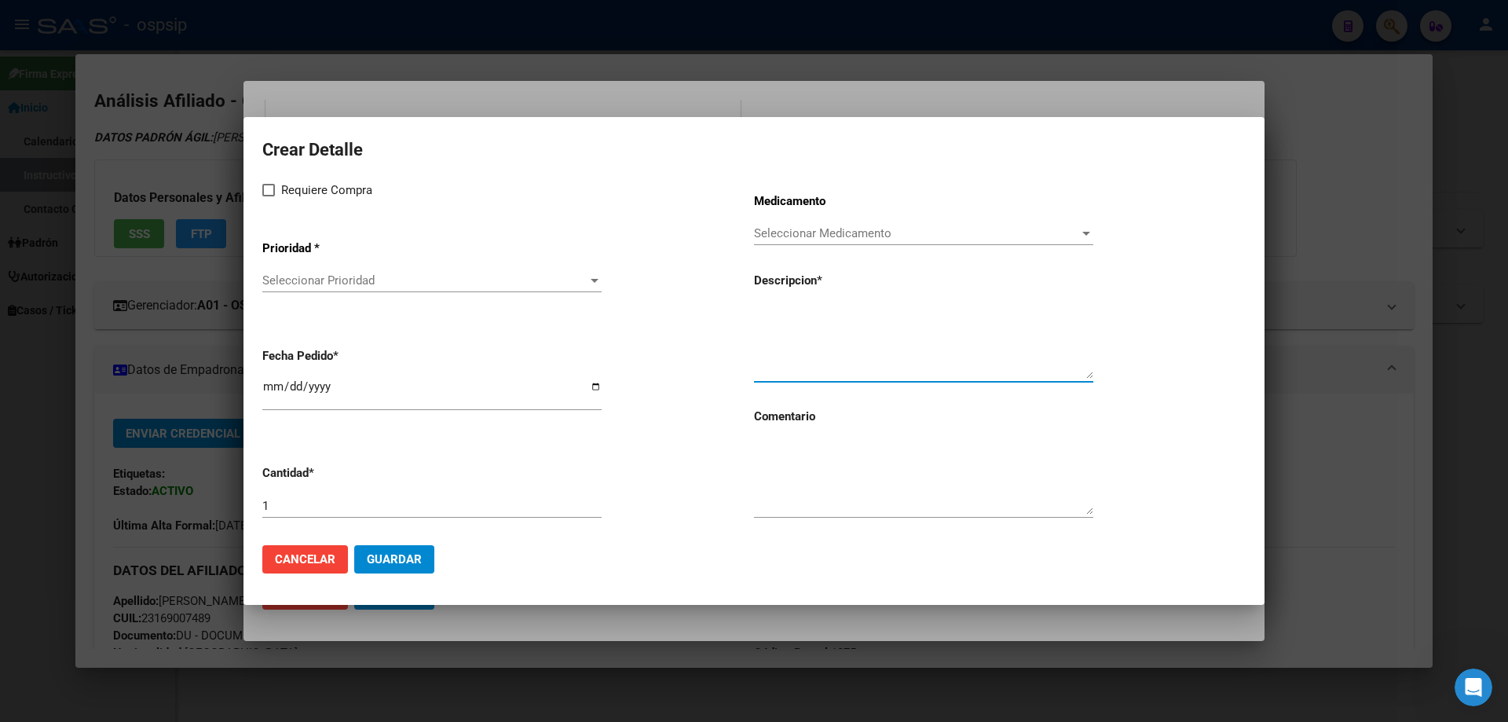
paste textarea "darunavir+ritonavir 800mg/100mg comp.rec.x 30 (DRV/RTV)"
type textarea "darunavir+ritonavir 800mg/100mg comp.rec.x 30 (DRV/RTV)"
click at [806, 506] on textarea at bounding box center [923, 478] width 339 height 74
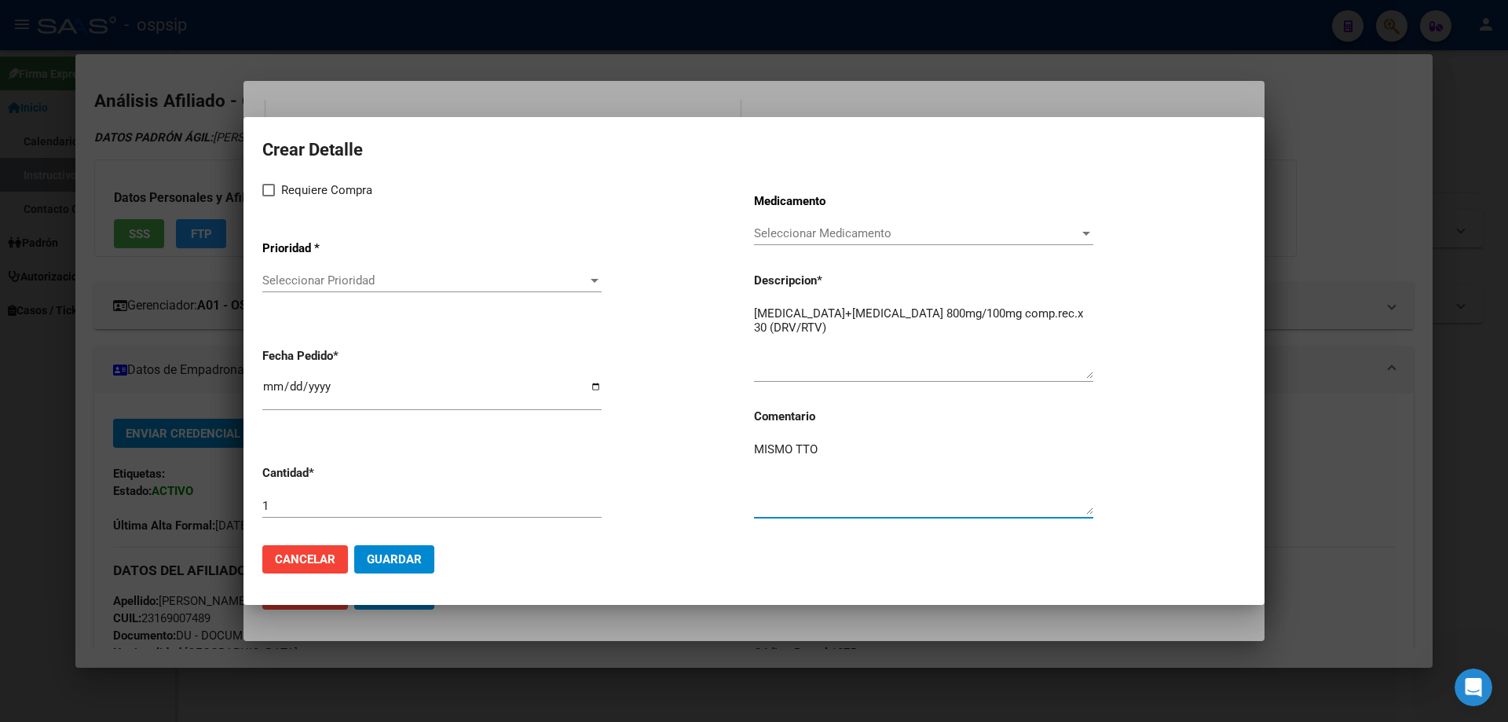
type textarea "MISMO TTO"
click at [264, 193] on span at bounding box center [268, 190] width 13 height 13
click at [268, 196] on input "Requiere Compra" at bounding box center [268, 196] width 1 height 1
checkbox input "true"
click at [304, 272] on div "Seleccionar Prioridad Seleccionar Prioridad" at bounding box center [431, 281] width 339 height 24
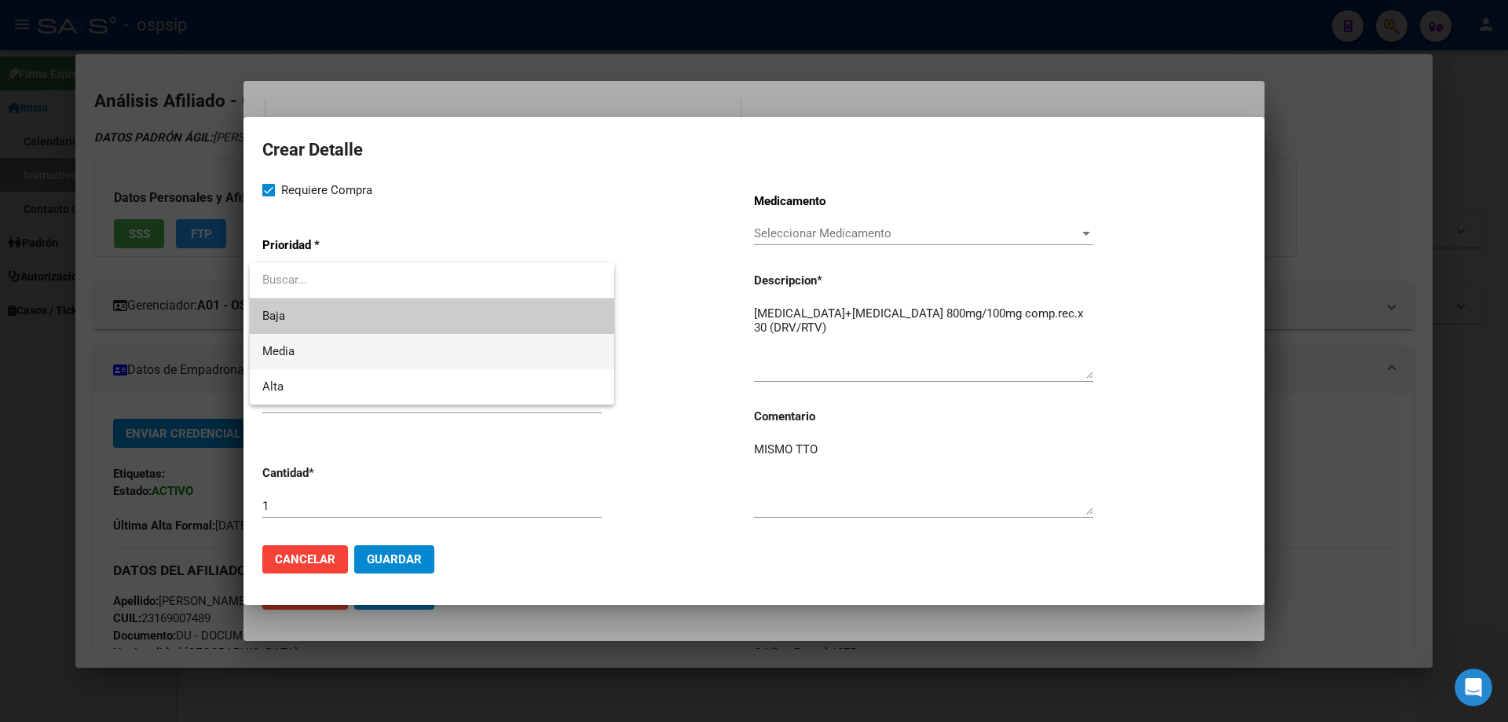
click at [298, 349] on span "Media" at bounding box center [431, 351] width 339 height 35
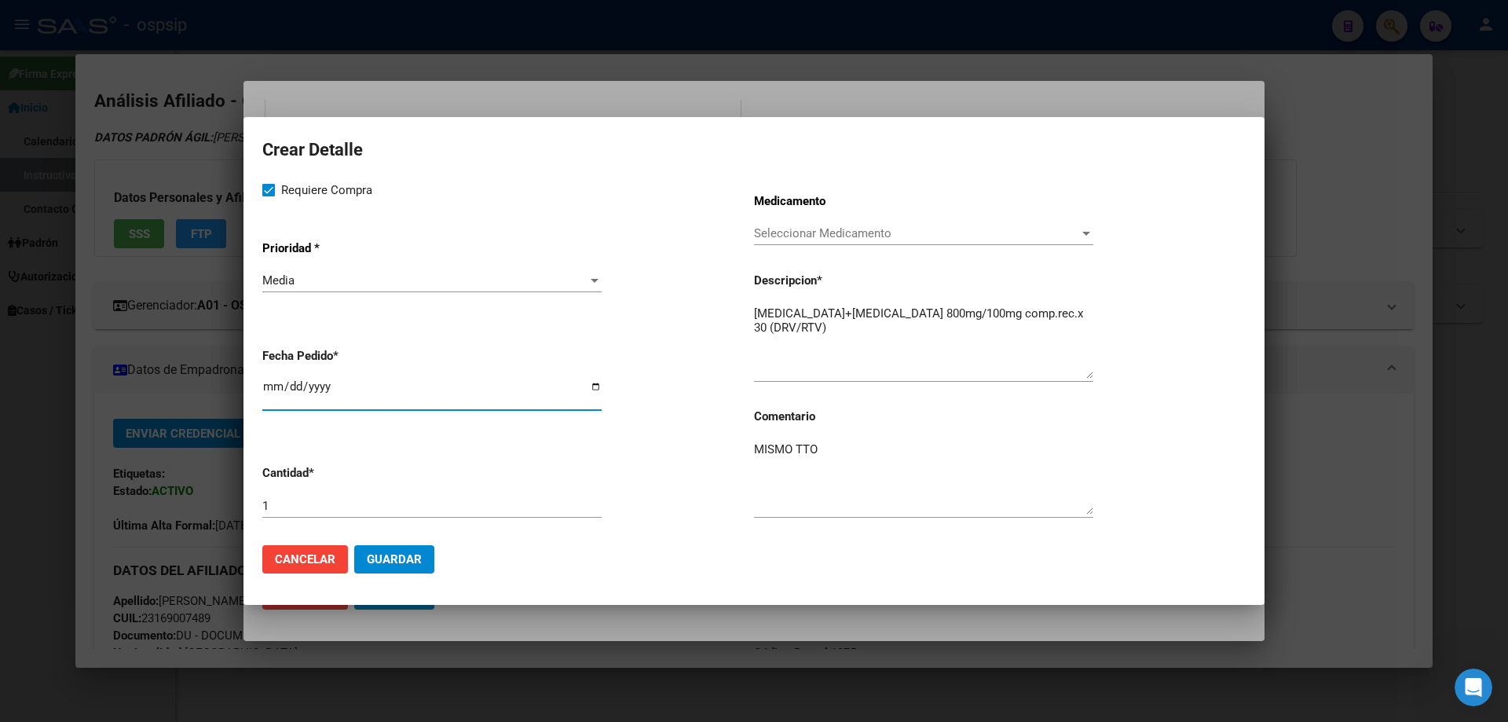
click at [272, 389] on input "[DATE]" at bounding box center [431, 392] width 339 height 25
type input "2025-10-09"
click at [406, 572] on button "Guardar" at bounding box center [394, 559] width 80 height 28
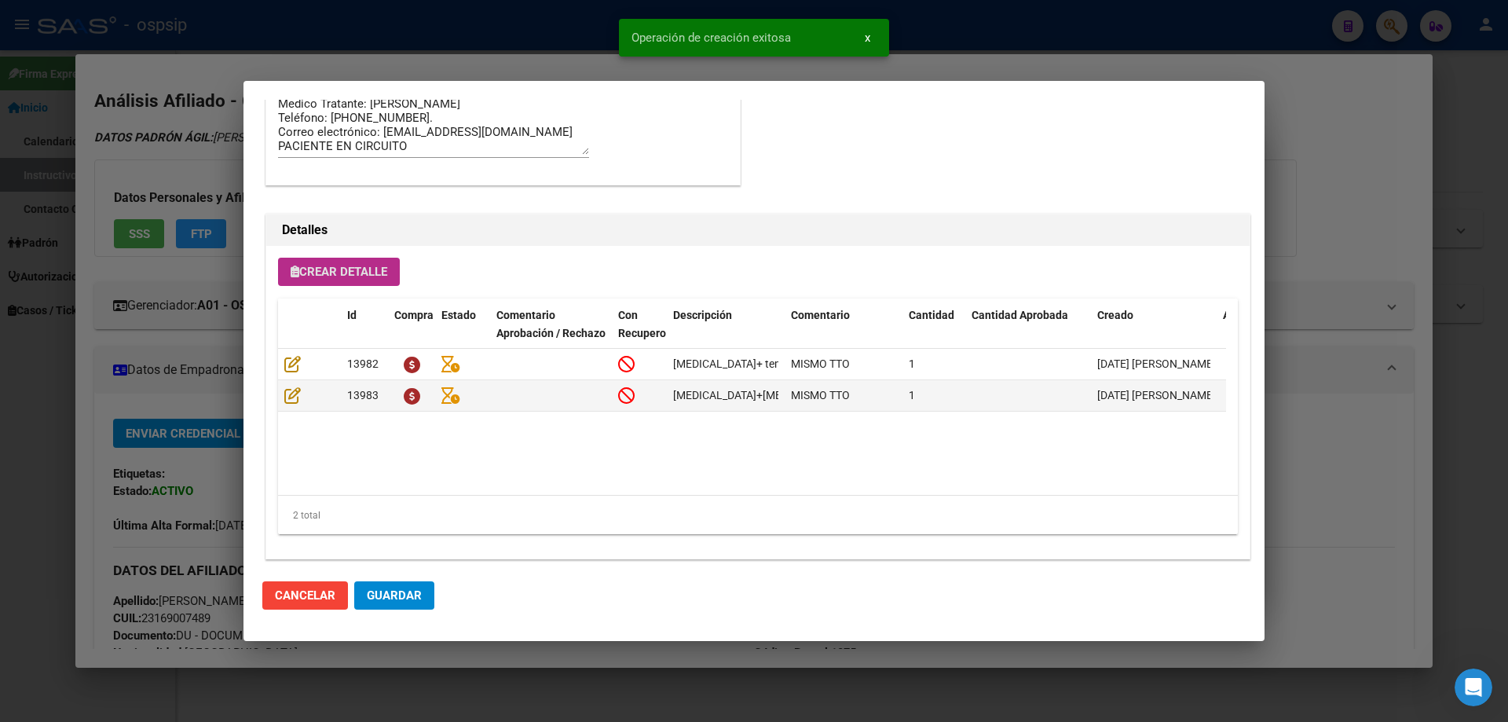
scroll to position [942, 0]
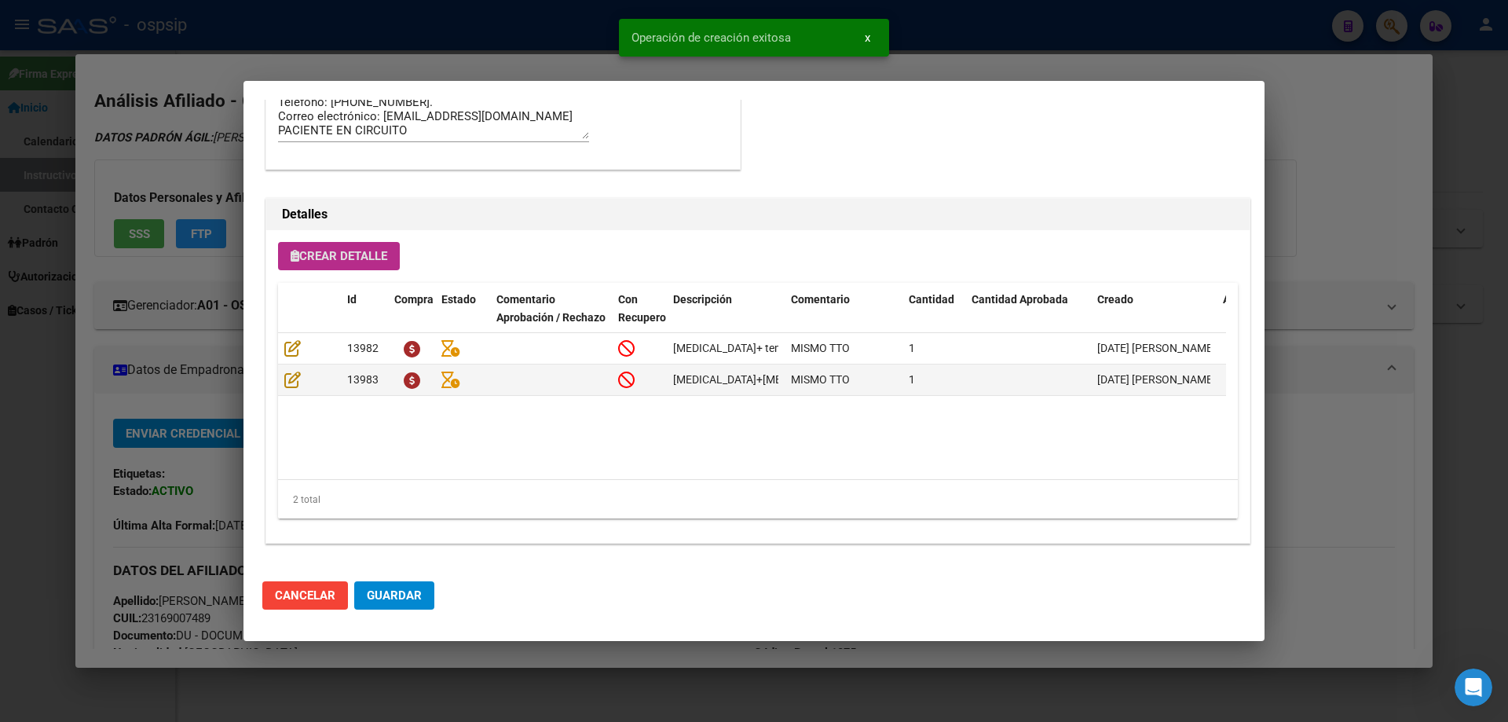
click at [389, 590] on span "Guardar" at bounding box center [394, 595] width 55 height 14
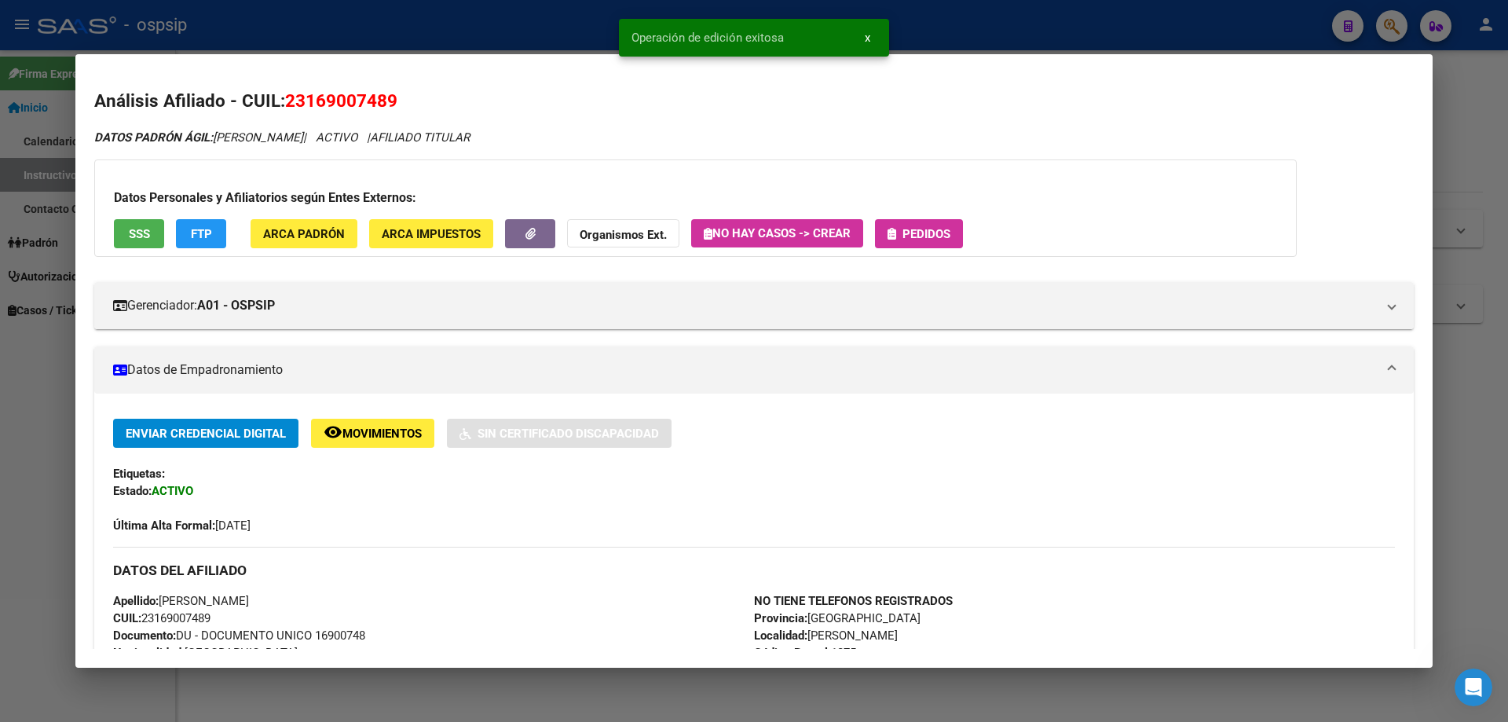
click at [946, 230] on span "Pedidos" at bounding box center [926, 234] width 48 height 14
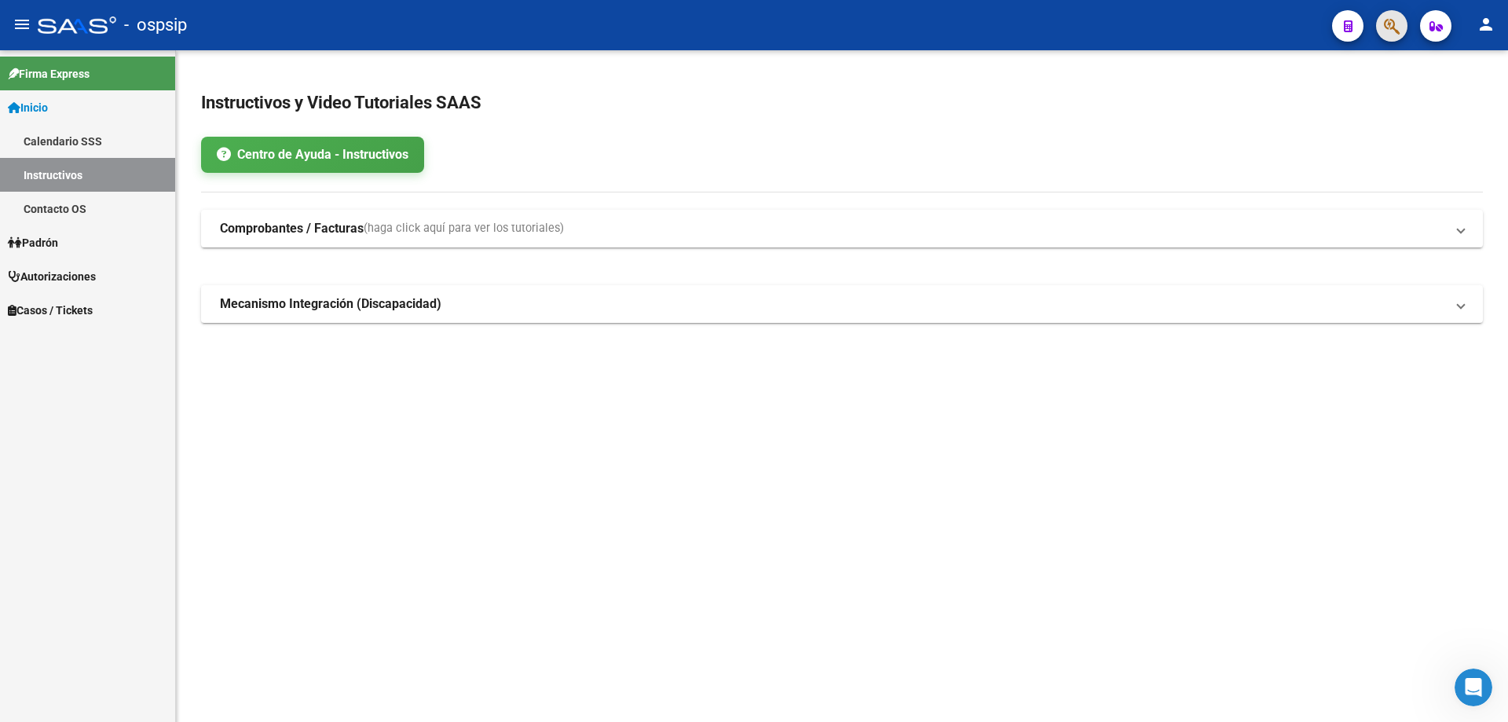
click at [1405, 27] on button "button" at bounding box center [1391, 25] width 31 height 31
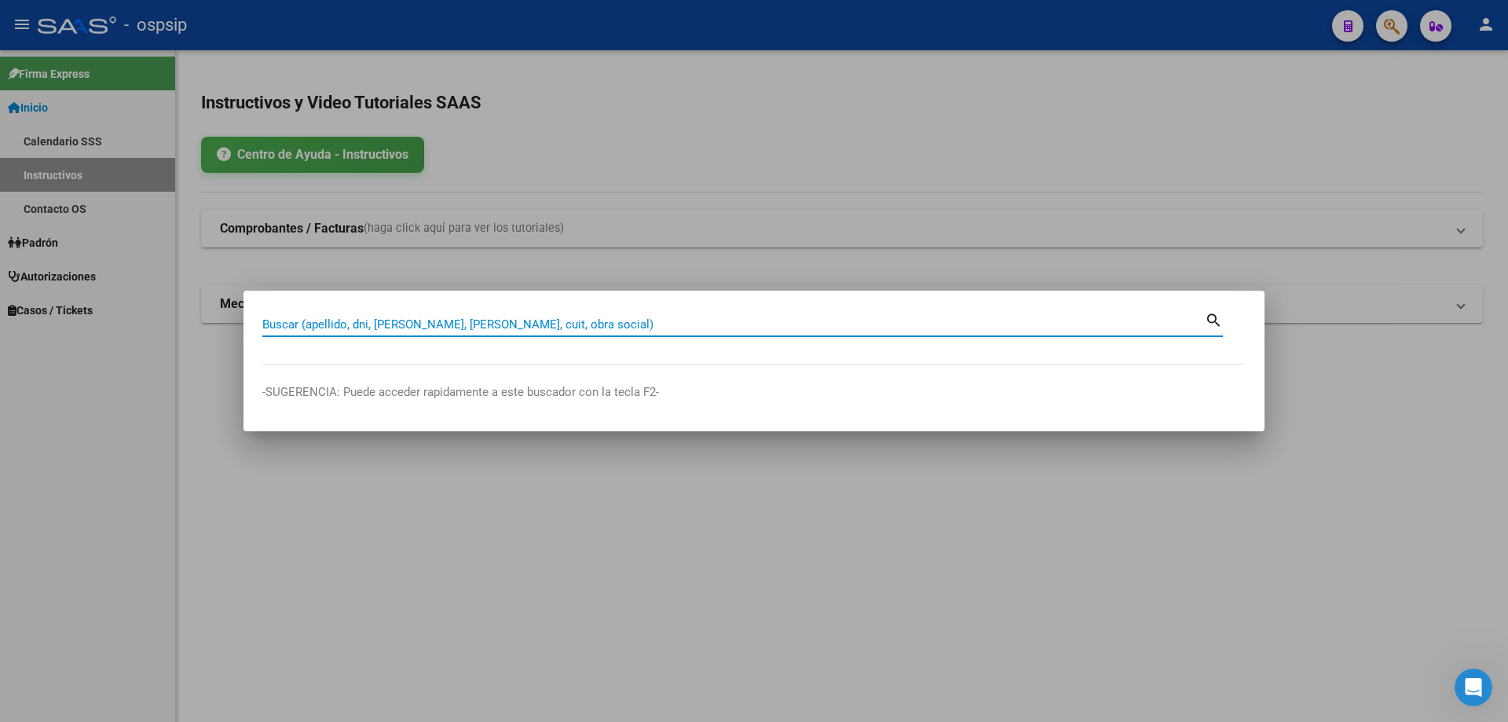
paste input "23377111419"
type input "23377111419"
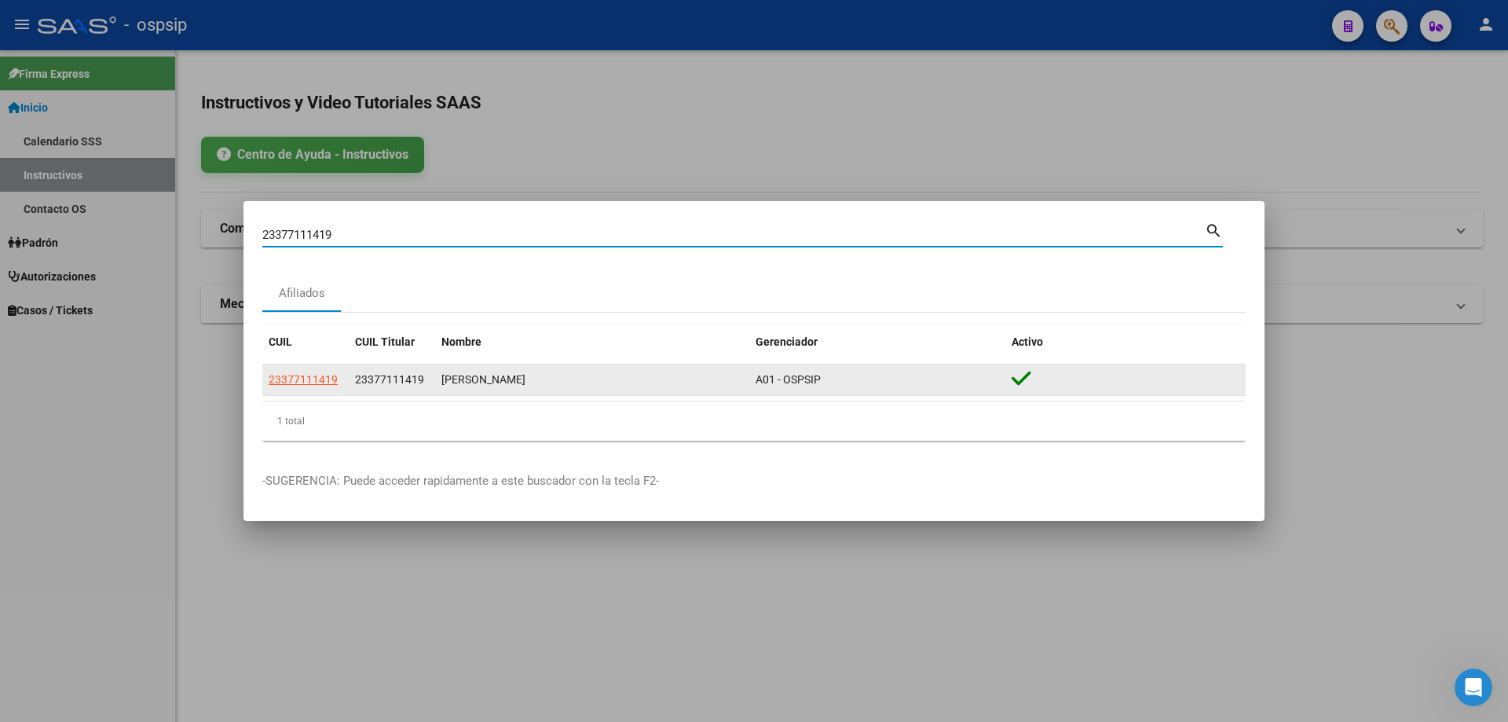
click at [327, 383] on span "23377111419" at bounding box center [303, 379] width 69 height 13
type textarea "23377111419"
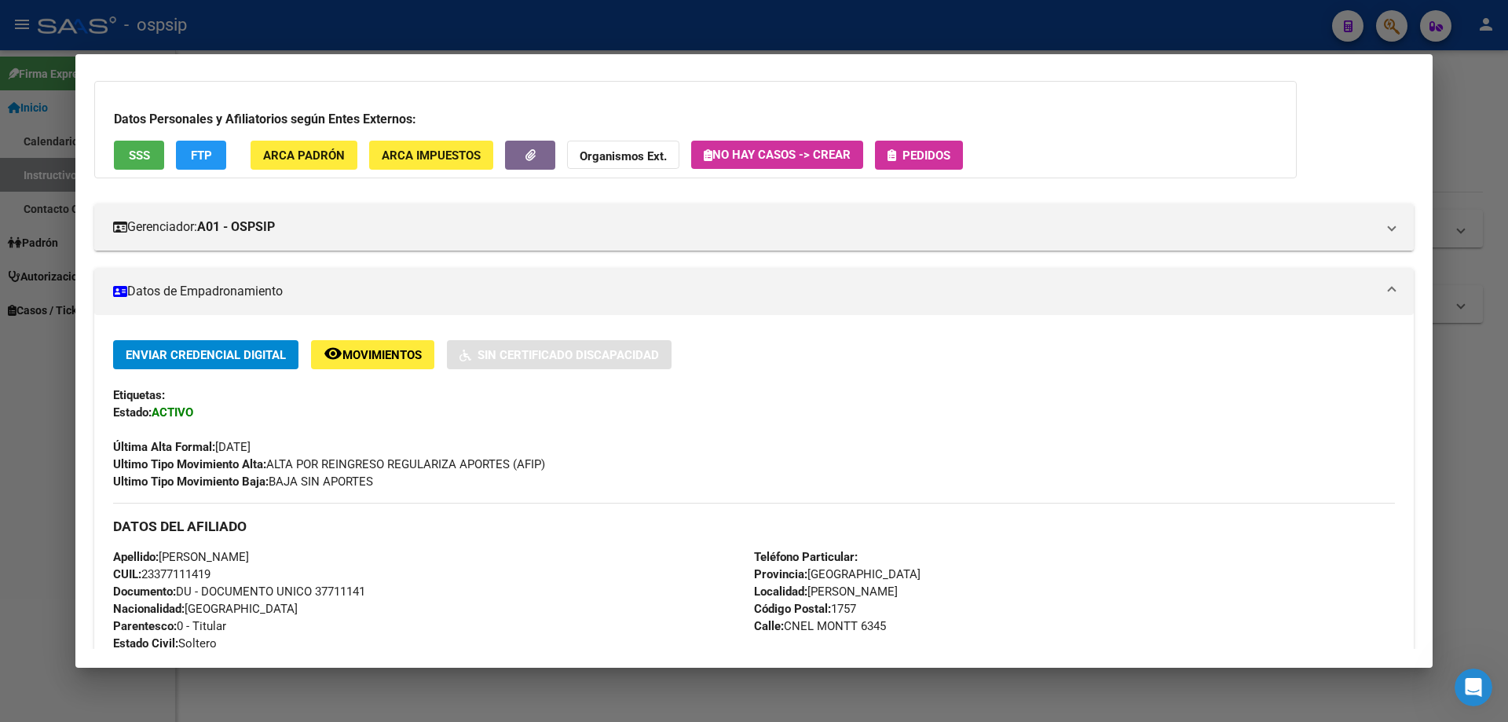
scroll to position [157, 0]
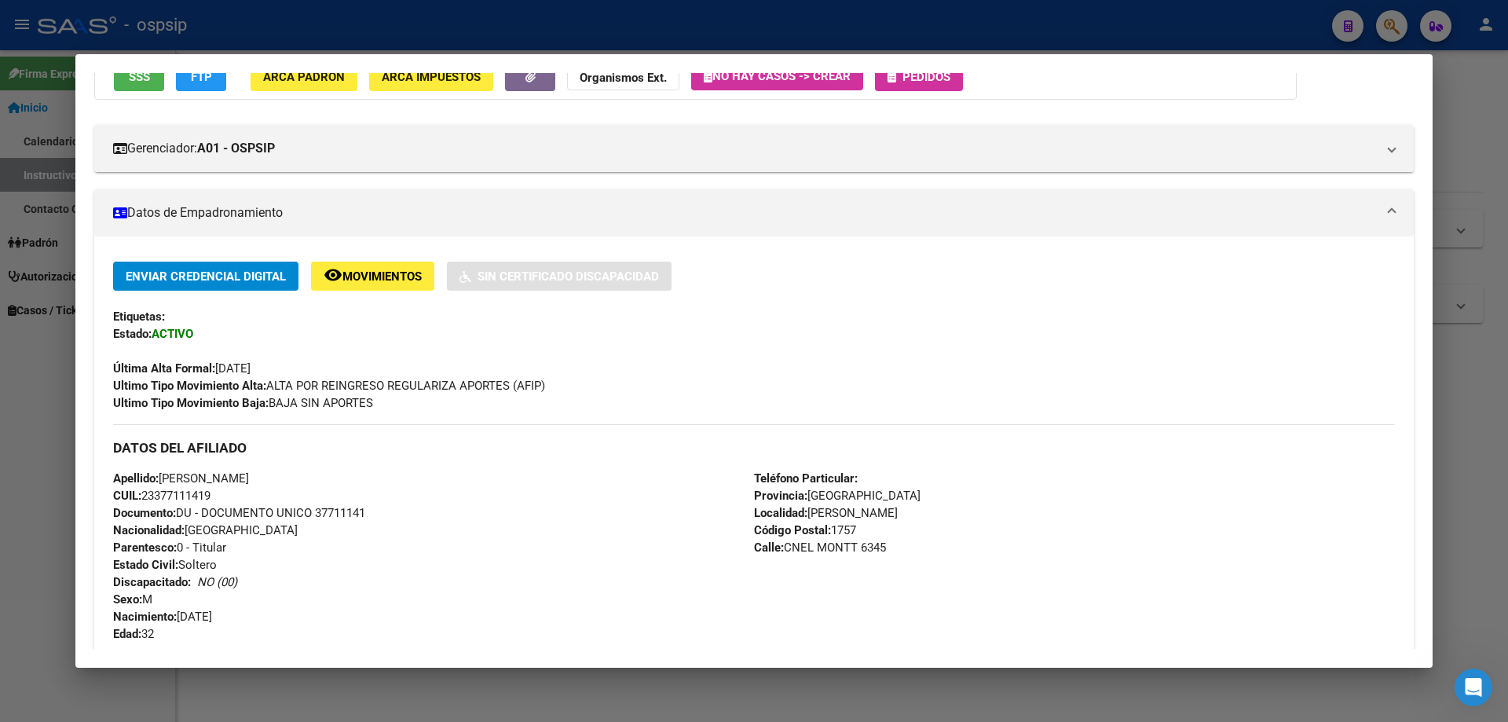
drag, startPoint x: 316, startPoint y: 514, endPoint x: 378, endPoint y: 514, distance: 61.3
click at [378, 514] on div "Apellido: LEONARDO NAHUEL DIAZ CUIL: 23377111419 Documento: DU - DOCUMENTO UNIC…" at bounding box center [433, 556] width 641 height 173
copy span "37711141"
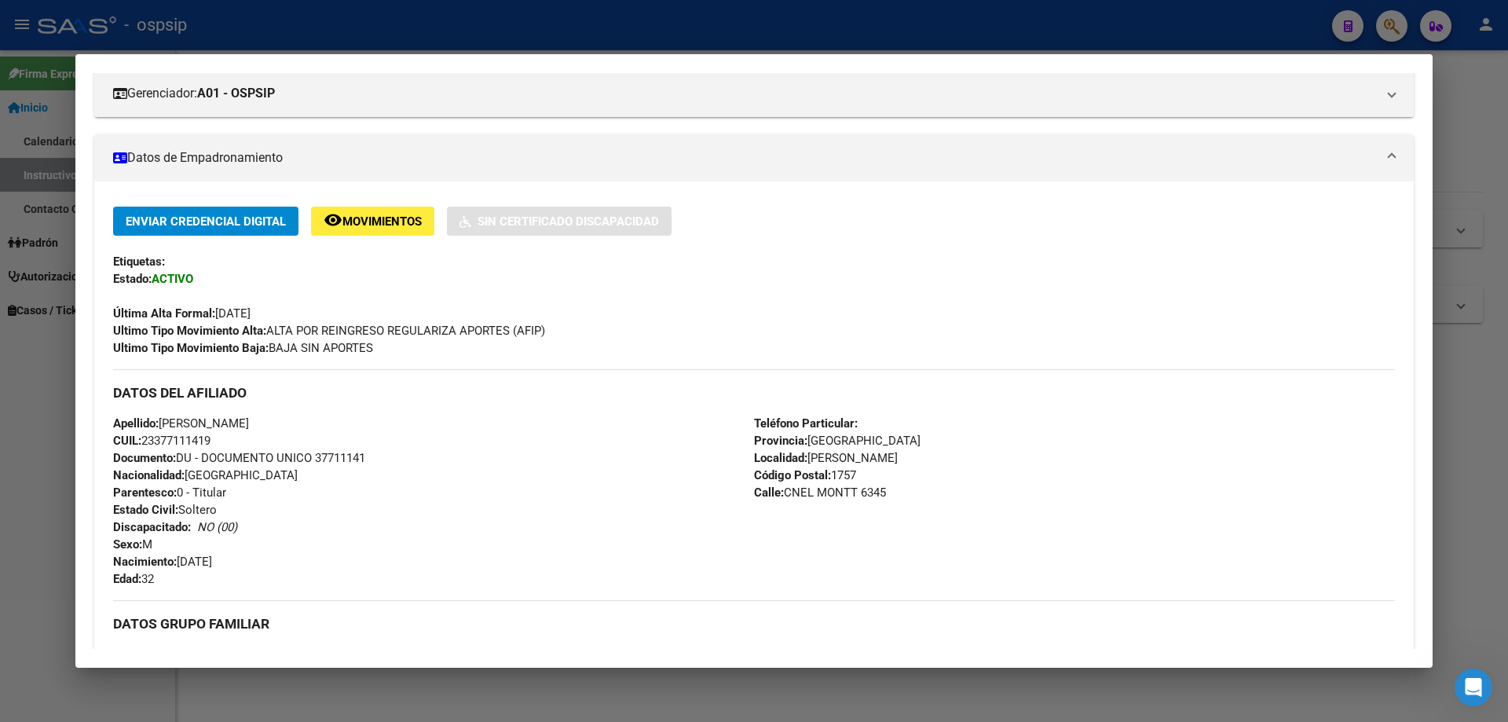
scroll to position [79, 0]
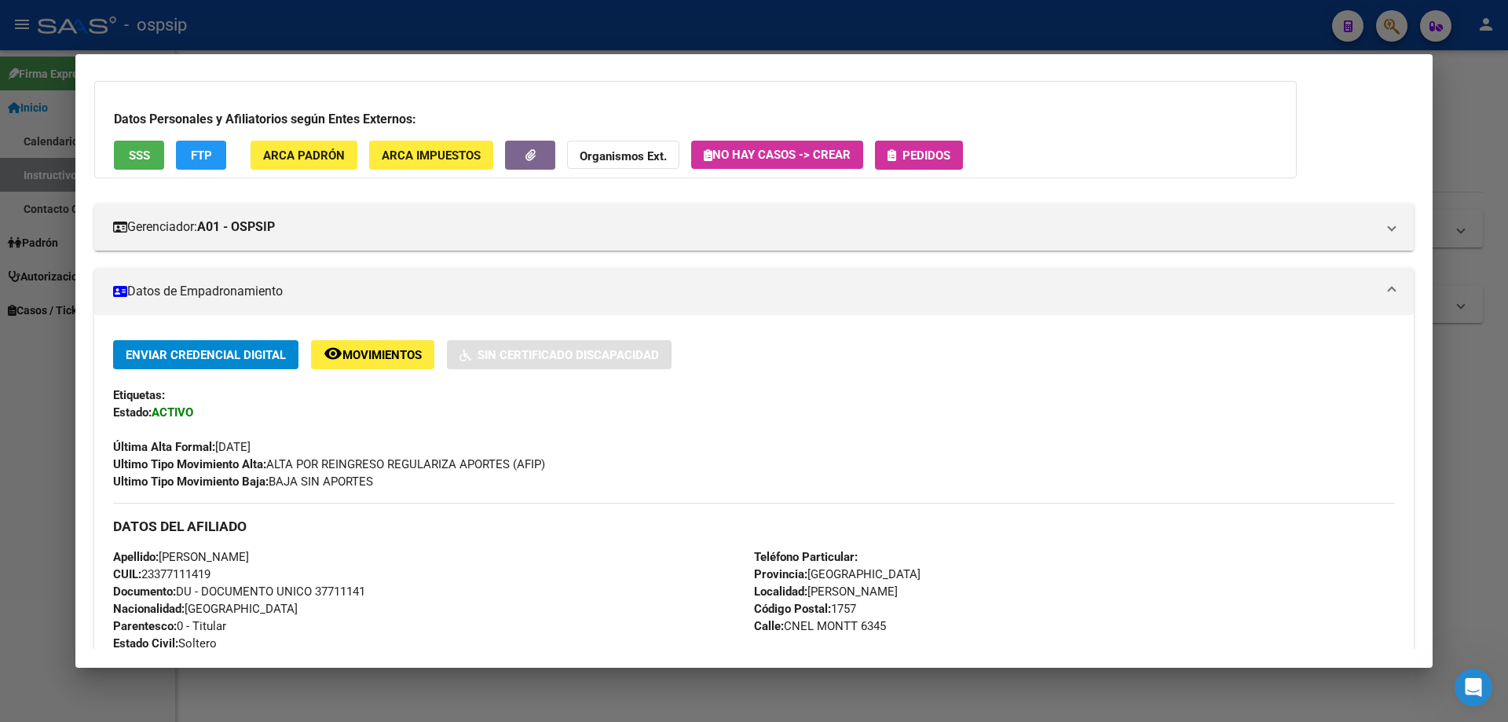
click at [920, 151] on span "Pedidos" at bounding box center [926, 155] width 48 height 14
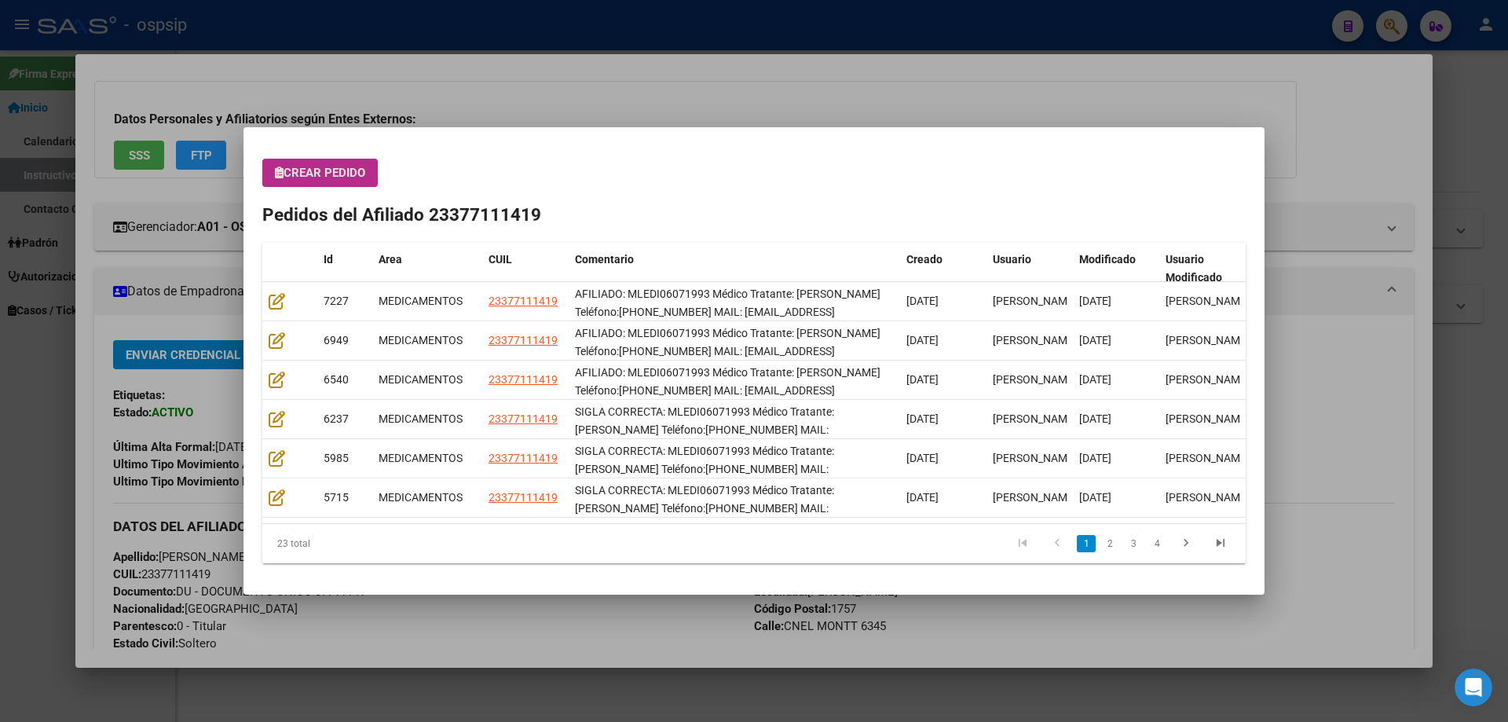
click at [342, 184] on button "Crear Pedido" at bounding box center [319, 173] width 115 height 28
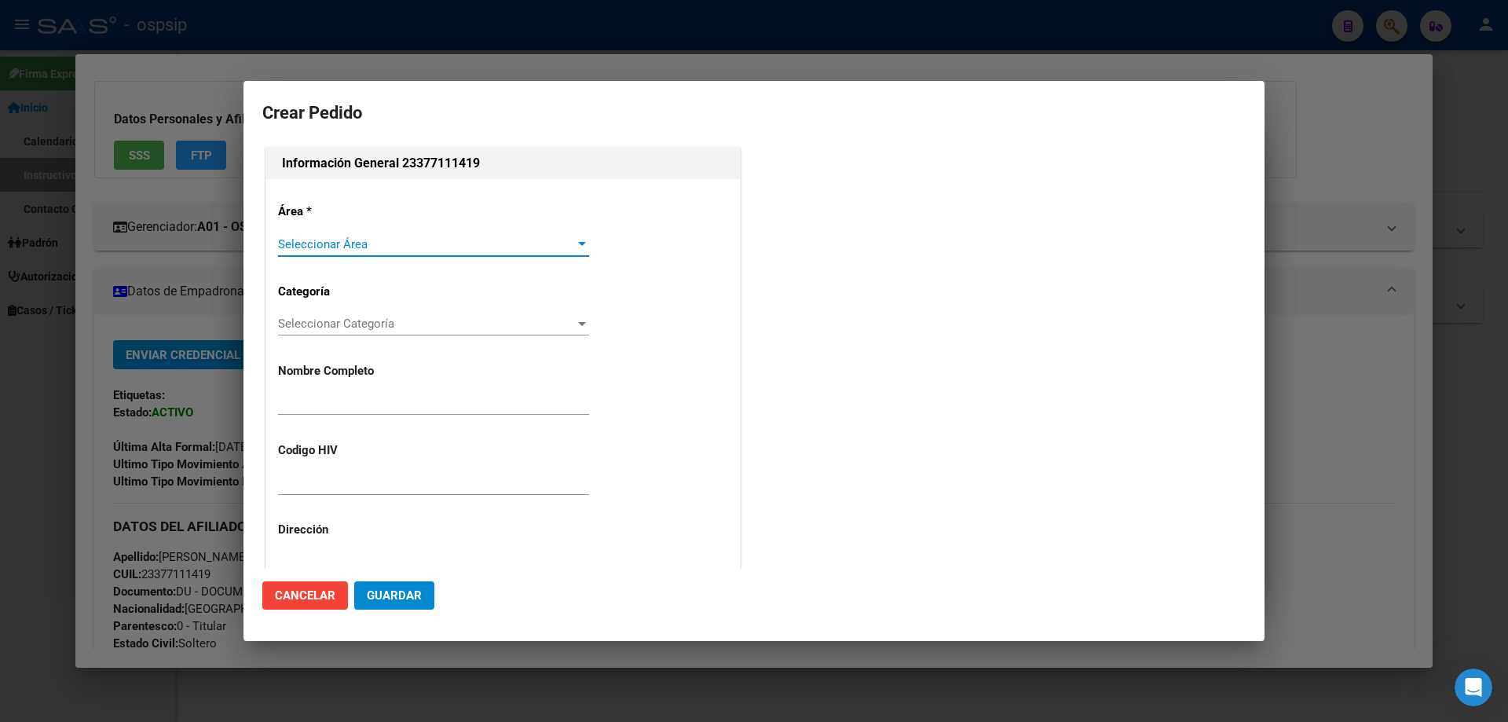
type input "LEONARDO NAHUEL DIAZ"
type input "MLEDI06071993"
type input "BUENOS AIRES, GREGORIO DE LAFERRERE, CNEL MONTT 6345"
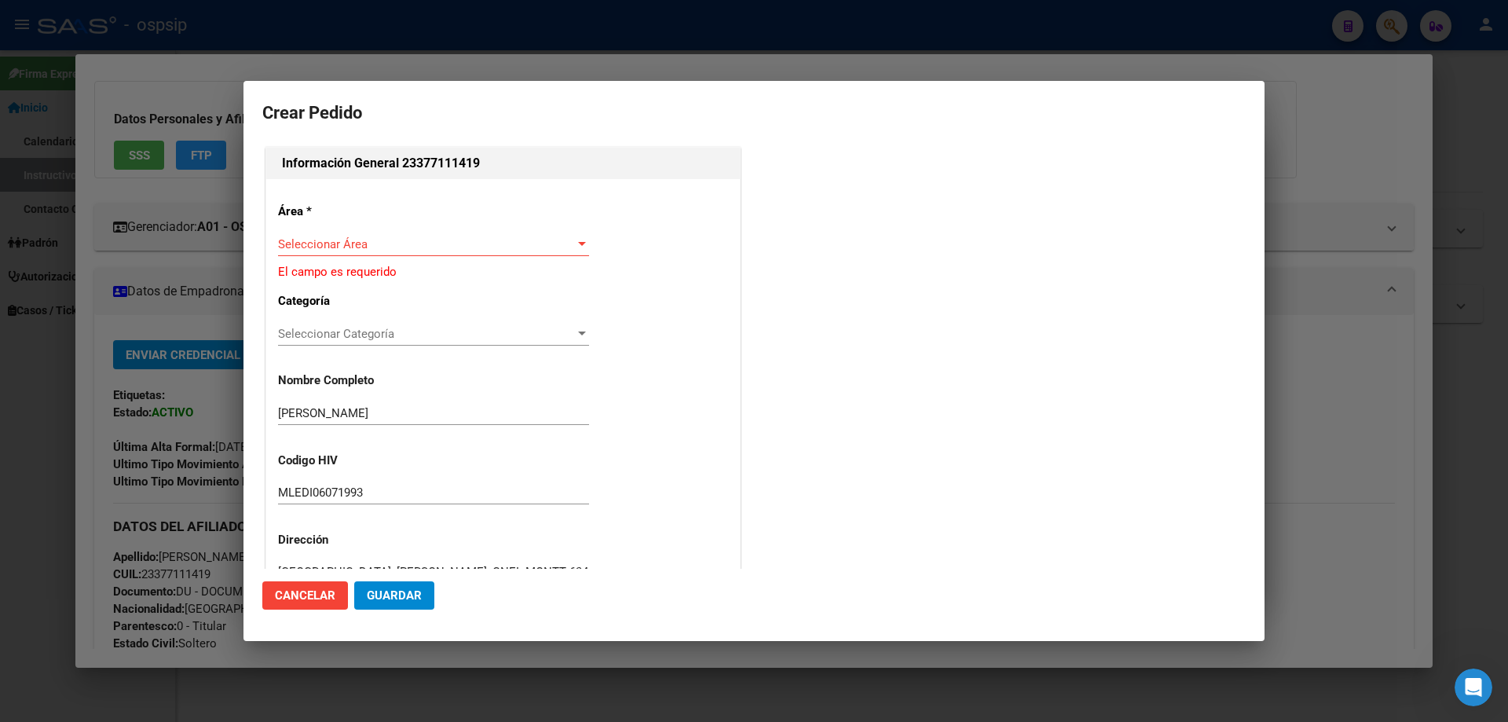
click at [314, 257] on div "Seleccionar Área Seleccionar Área" at bounding box center [433, 251] width 311 height 38
click at [316, 238] on span "Seleccionar Área" at bounding box center [426, 244] width 297 height 14
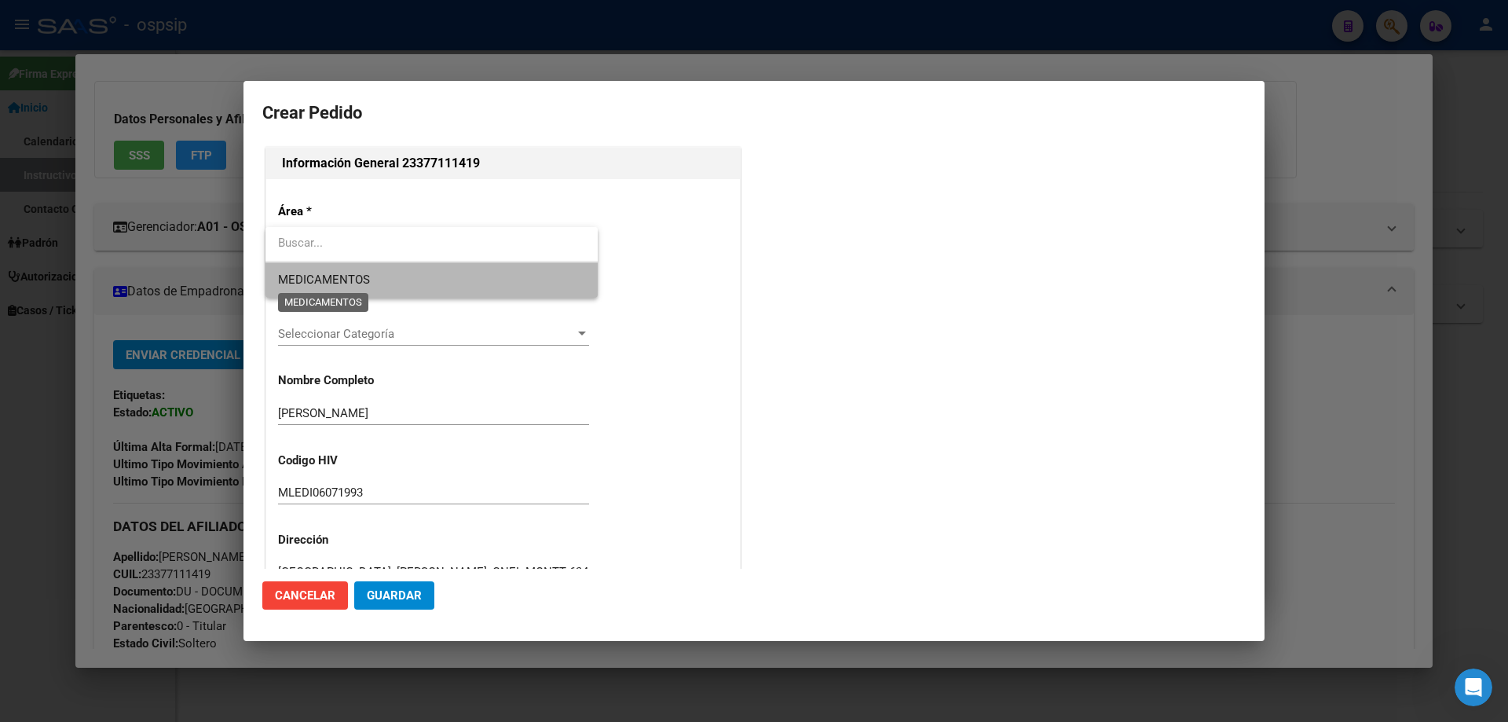
click at [319, 276] on span "MEDICAMENTOS" at bounding box center [324, 279] width 92 height 14
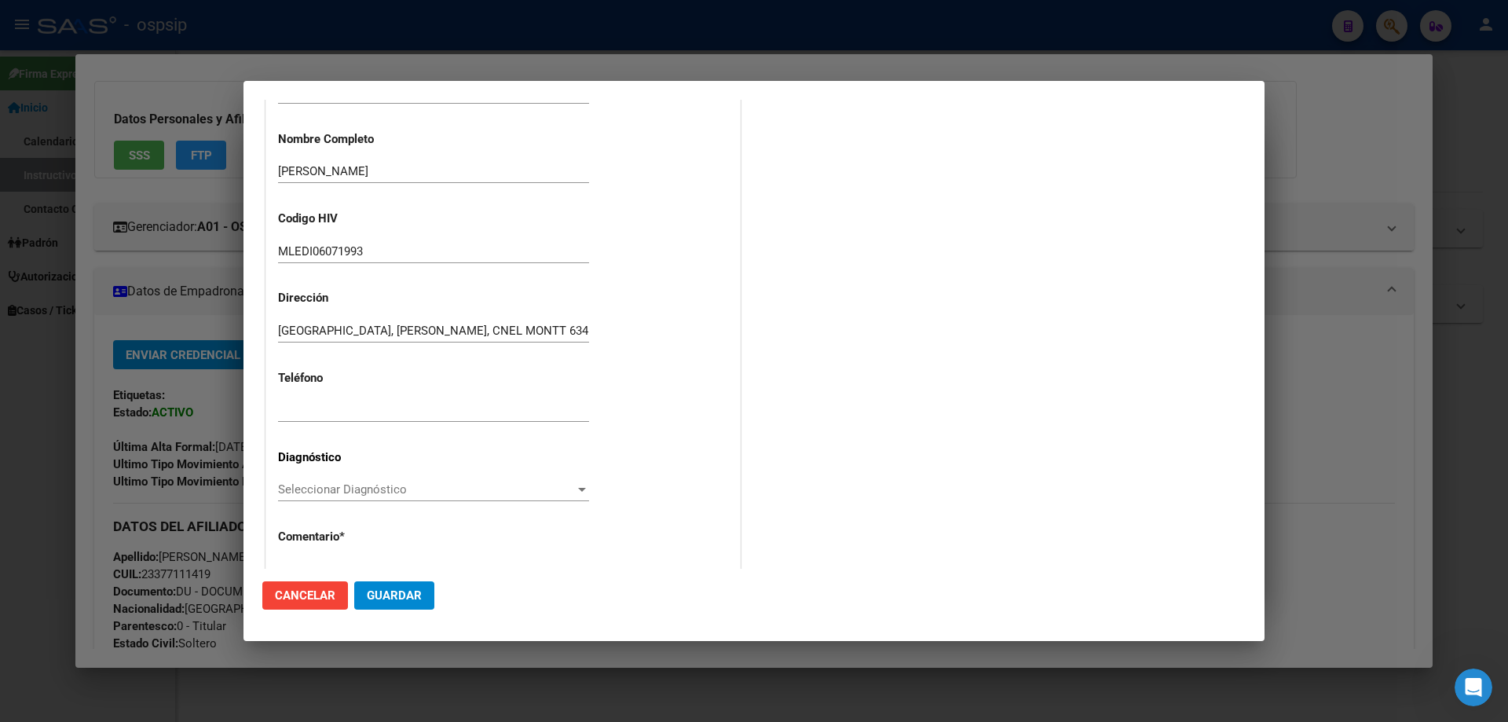
scroll to position [236, 0]
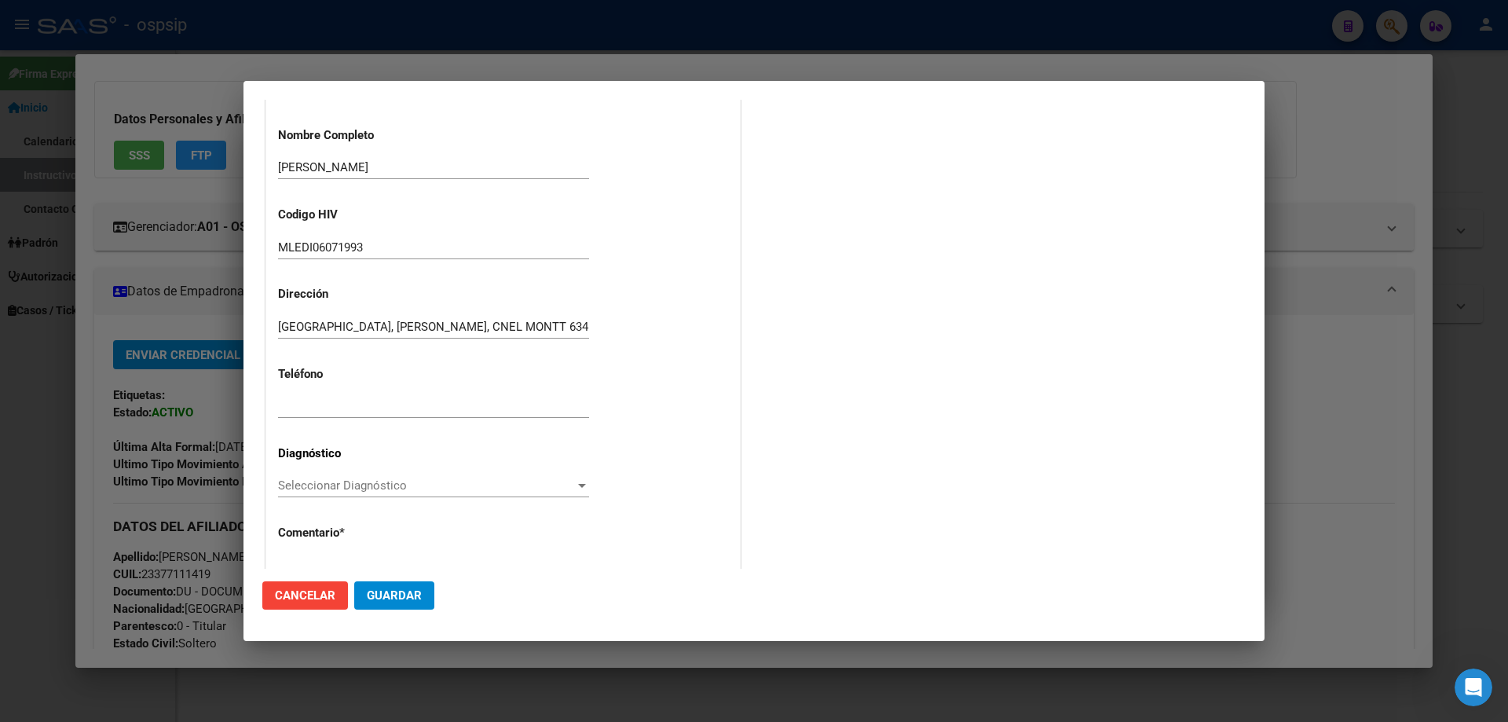
click at [313, 488] on span "Seleccionar Diagnóstico" at bounding box center [426, 485] width 297 height 14
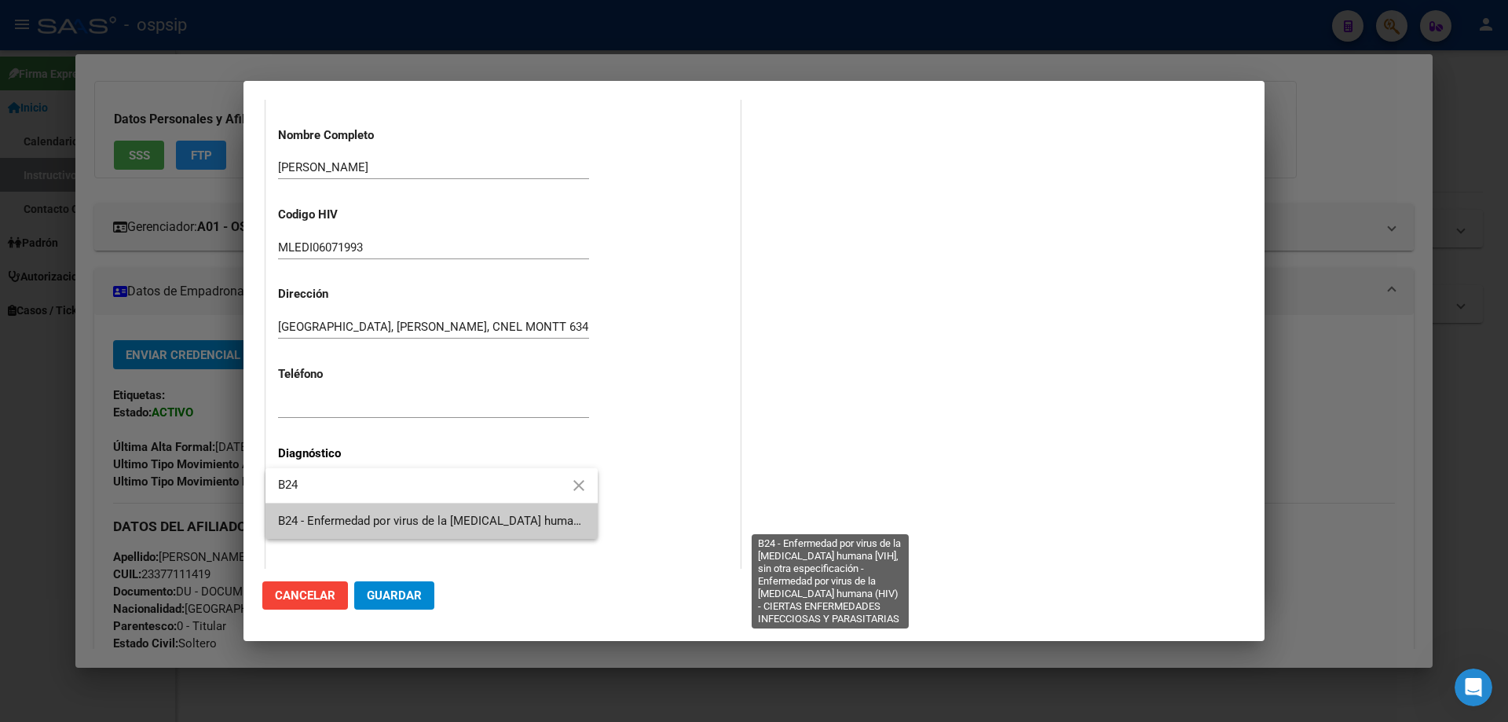
type input "B24"
click at [332, 527] on span "B24 - Enfermedad por virus de la [MEDICAL_DATA] humana [VIH], sin otra especifi…" at bounding box center [827, 521] width 1099 height 14
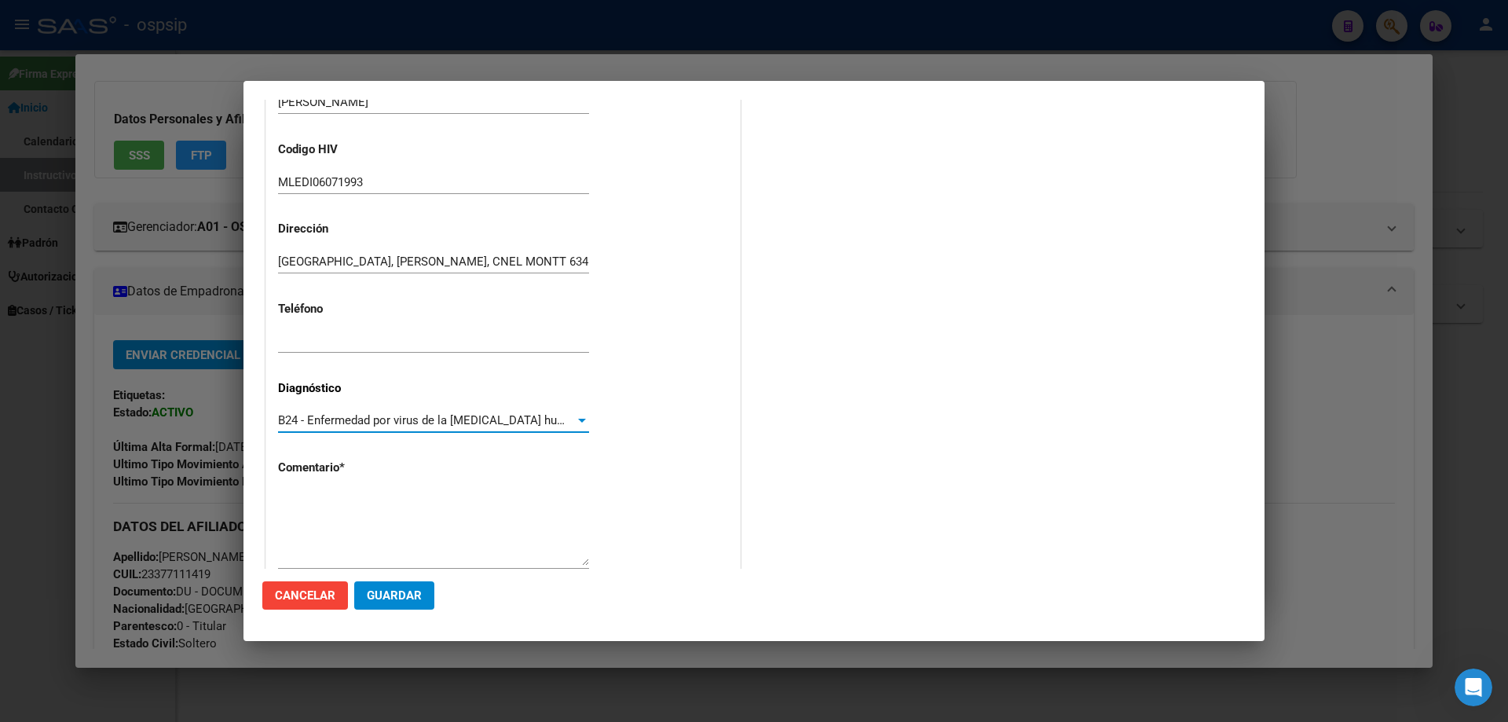
scroll to position [353, 0]
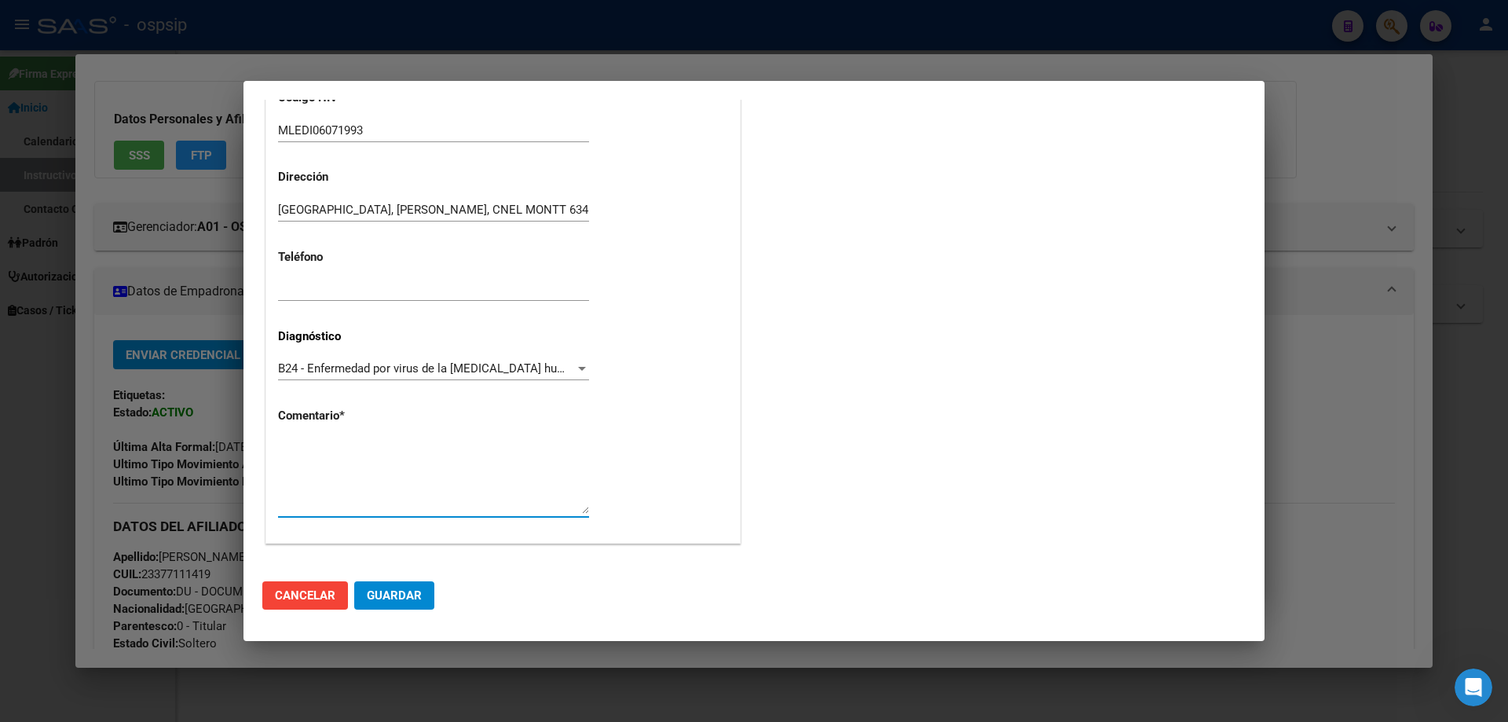
paste textarea "AFILIADO: MLEDI06071993 Médico Tratante: ORTEGA Teléfono:15-4940-3633 MAIL: leo…"
type textarea "AFILIADO: MLEDI06071993 Médico Tratante: ORTEGA Teléfono:15-4940-3633 MAIL: leo…"
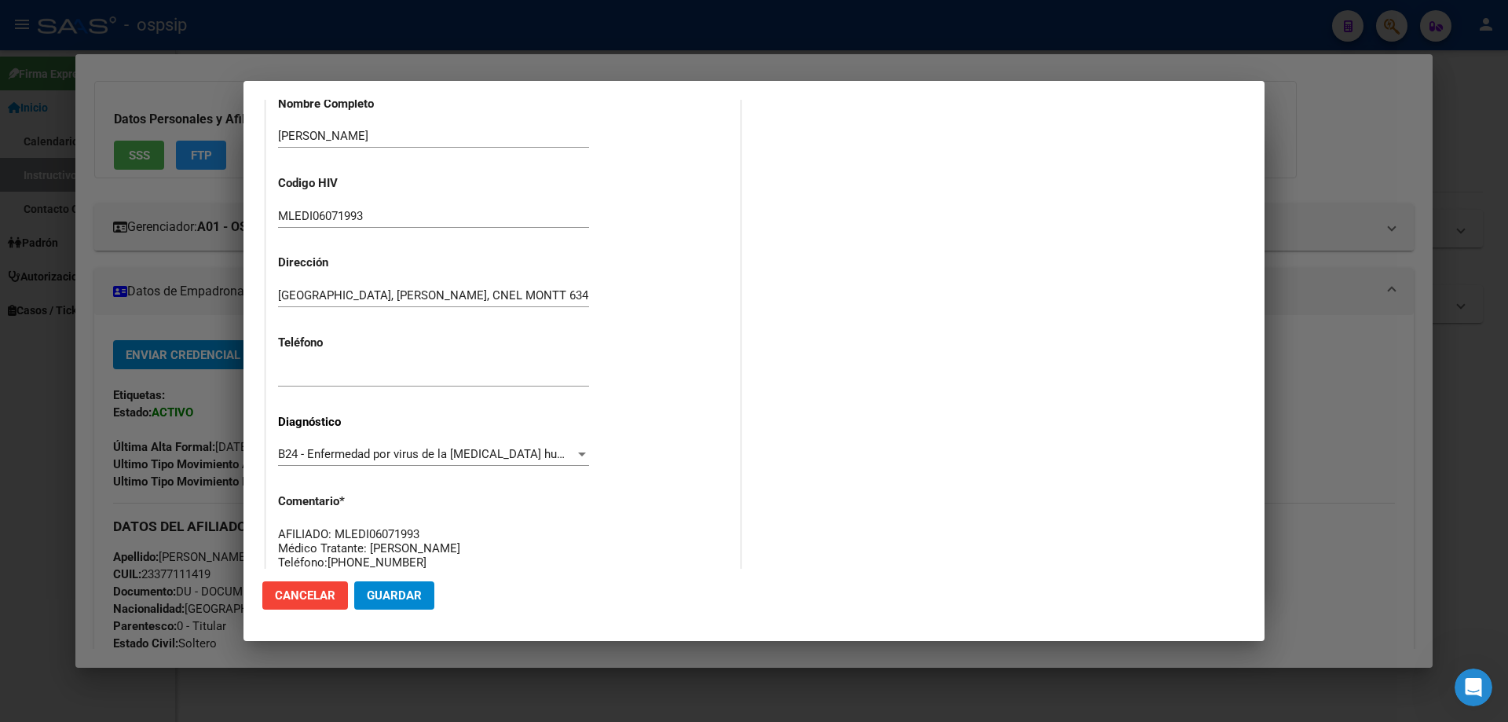
scroll to position [353, 0]
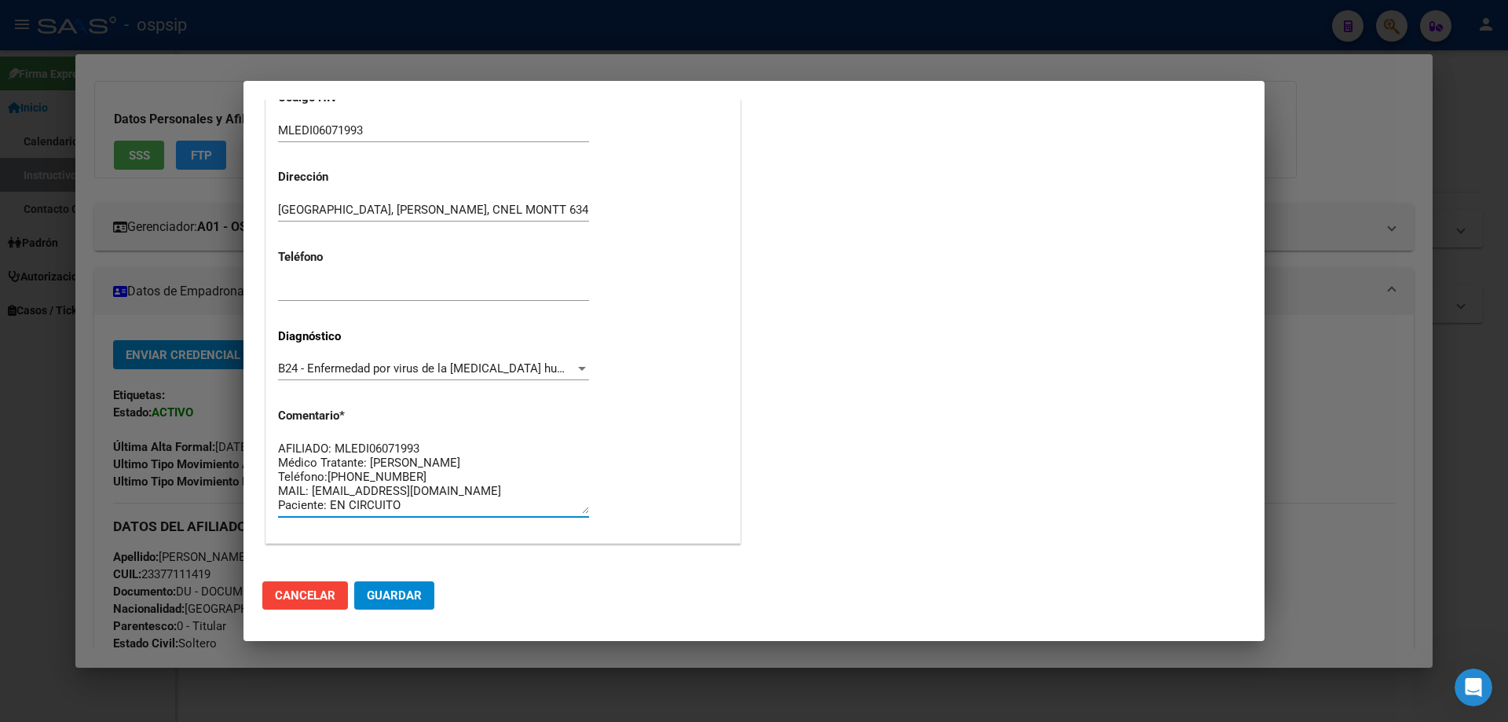
click at [407, 594] on span "Guardar" at bounding box center [394, 595] width 55 height 14
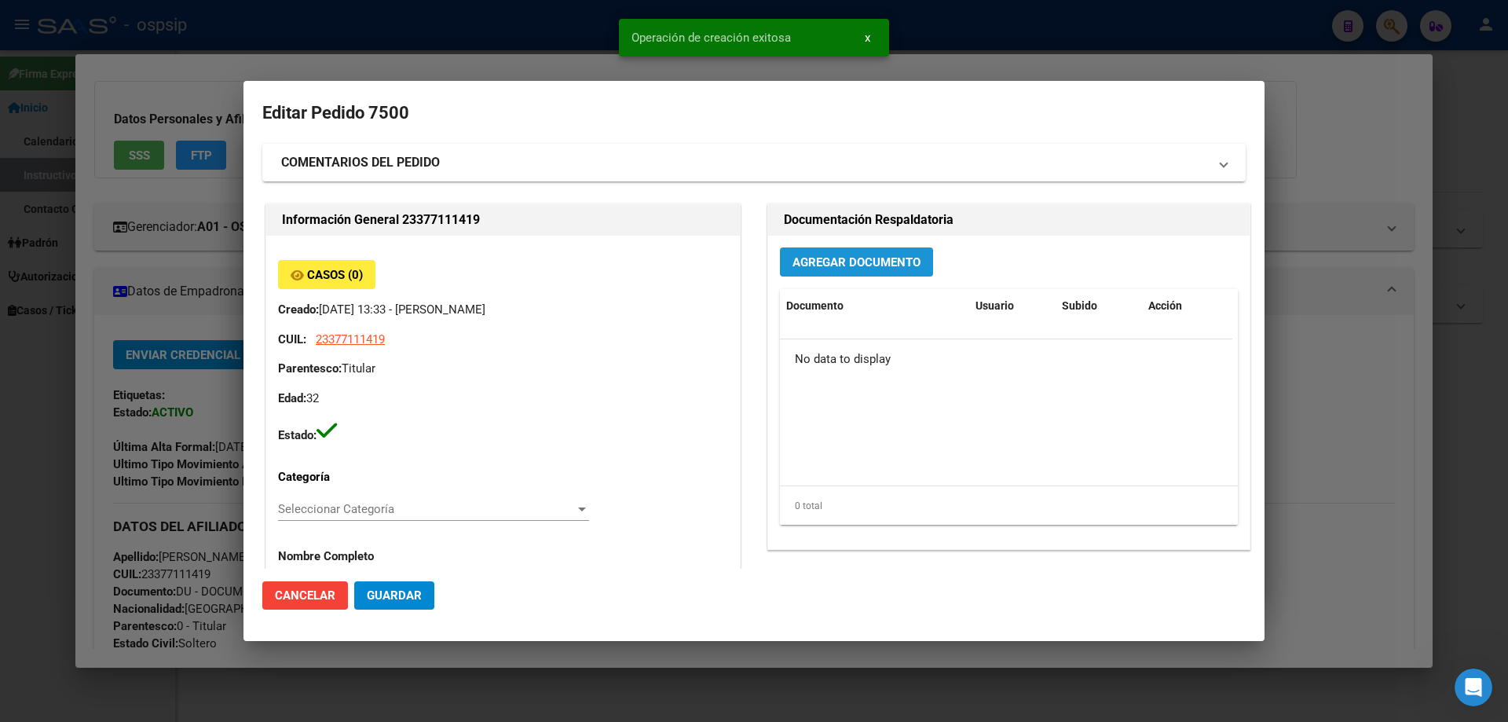
click at [832, 252] on button "Agregar Documento" at bounding box center [856, 261] width 153 height 29
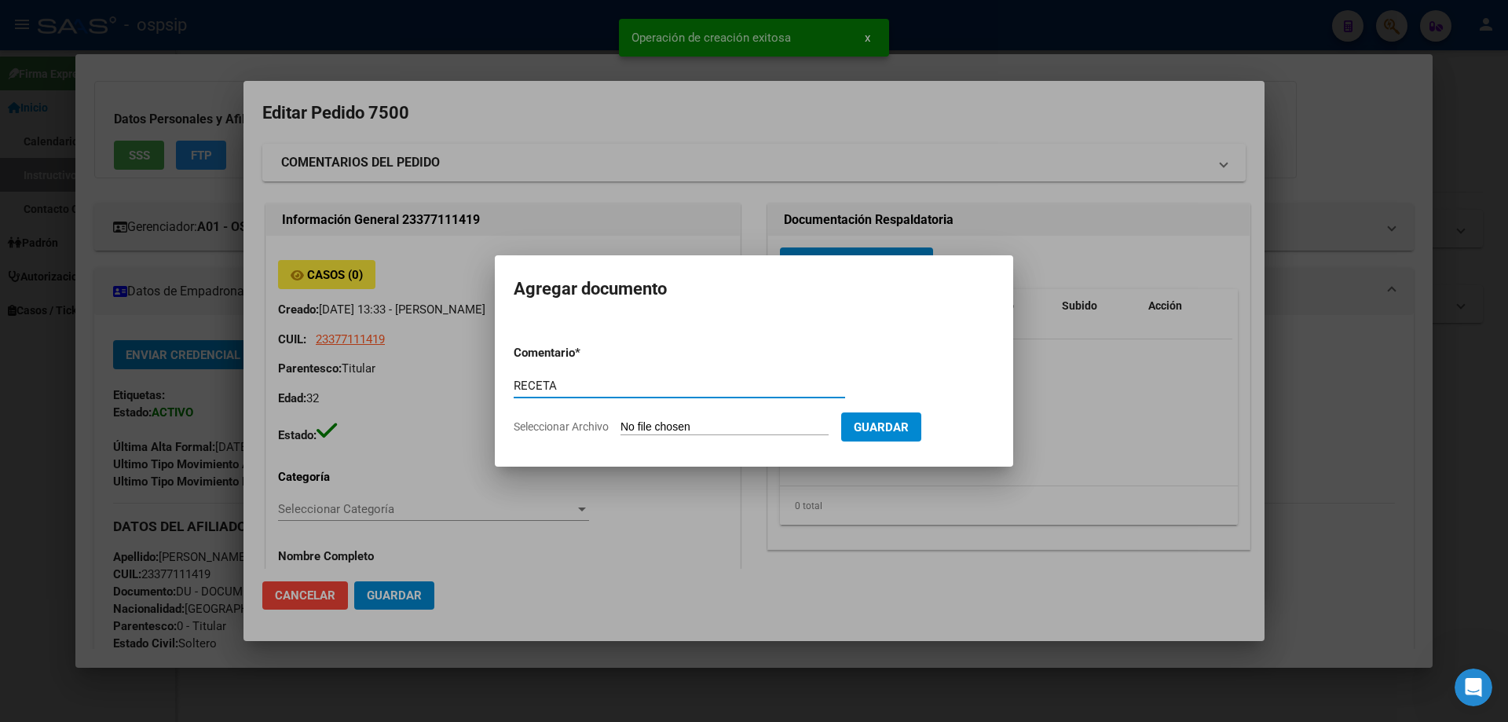
type input "RECETA"
click at [729, 418] on form "Comentario * RECETA Comentario Seleccionar Archivo Guardar" at bounding box center [754, 389] width 481 height 115
click at [723, 431] on input "Seleccionar Archivo" at bounding box center [724, 427] width 208 height 15
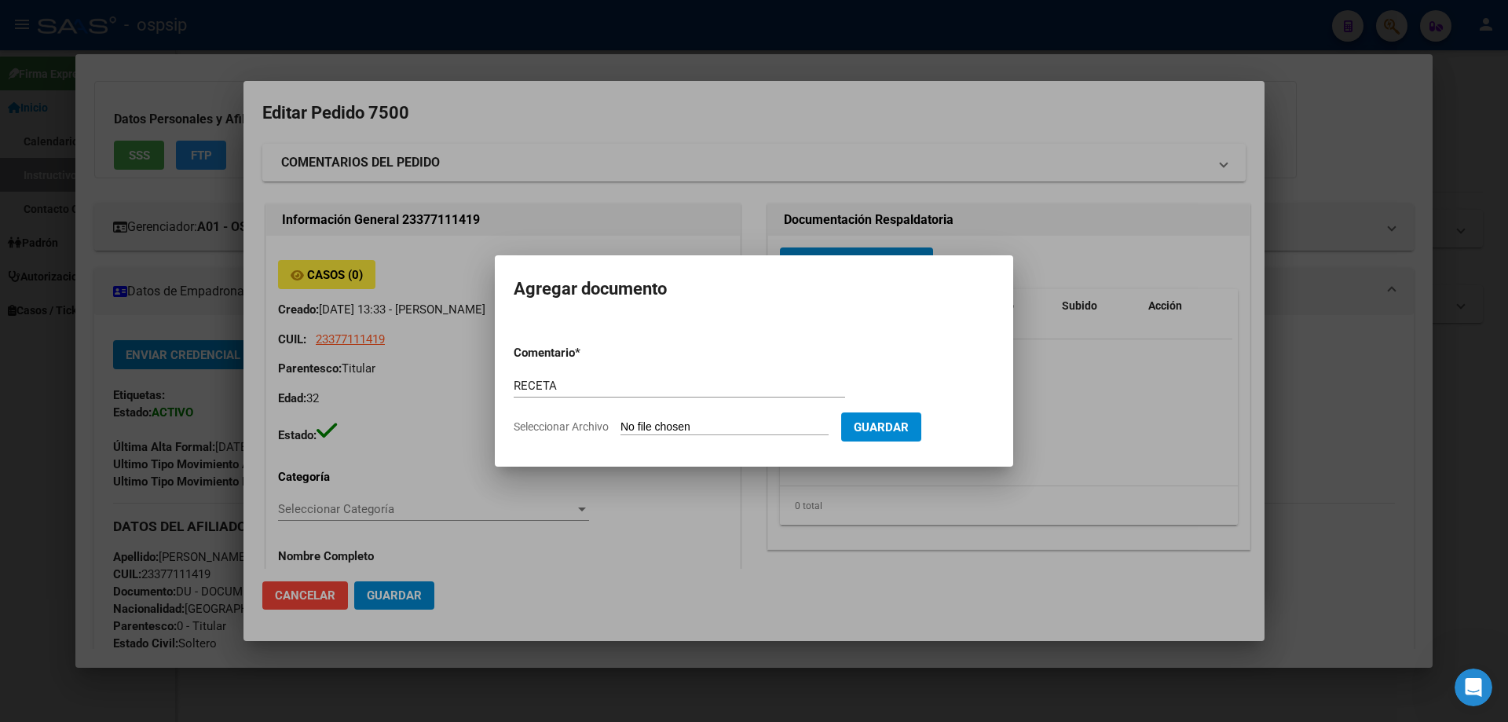
type input "C:\fakepath\101331_6683726XVVFVI5AQMIQRE8VYY4M1SKPJ2HOK1.pdf"
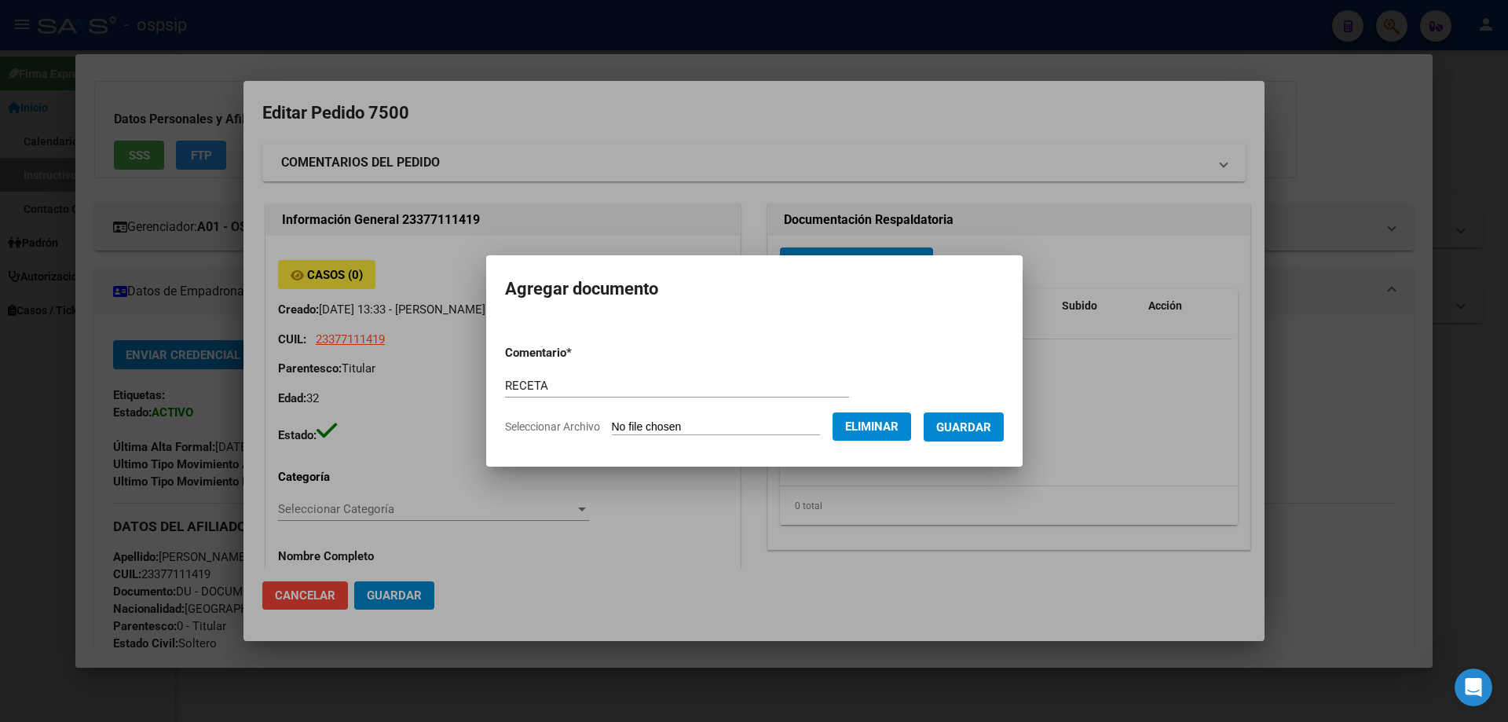
click at [955, 428] on span "Guardar" at bounding box center [963, 427] width 55 height 14
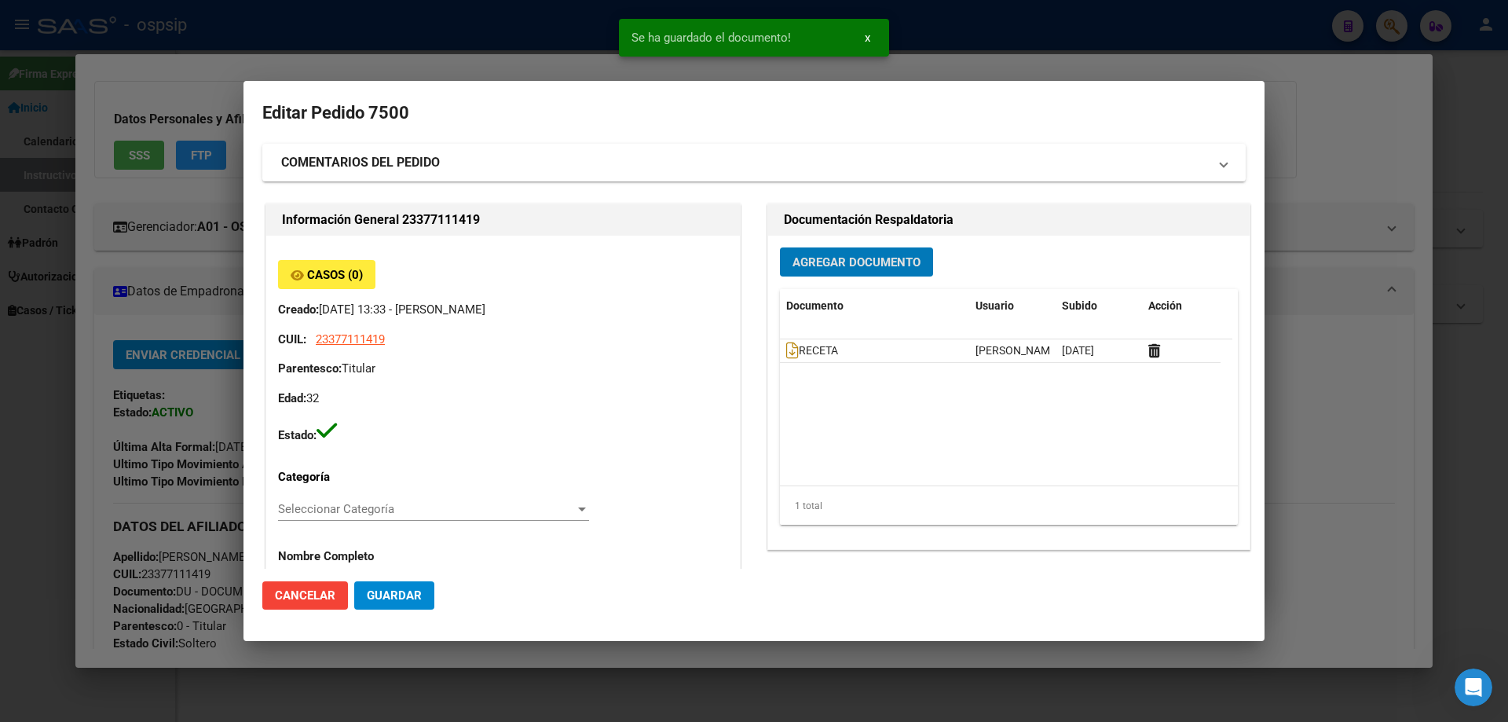
click at [780, 336] on datatable-header "Documento Usuario Subido Acción" at bounding box center [1006, 314] width 452 height 50
click at [786, 346] on icon at bounding box center [792, 350] width 13 height 17
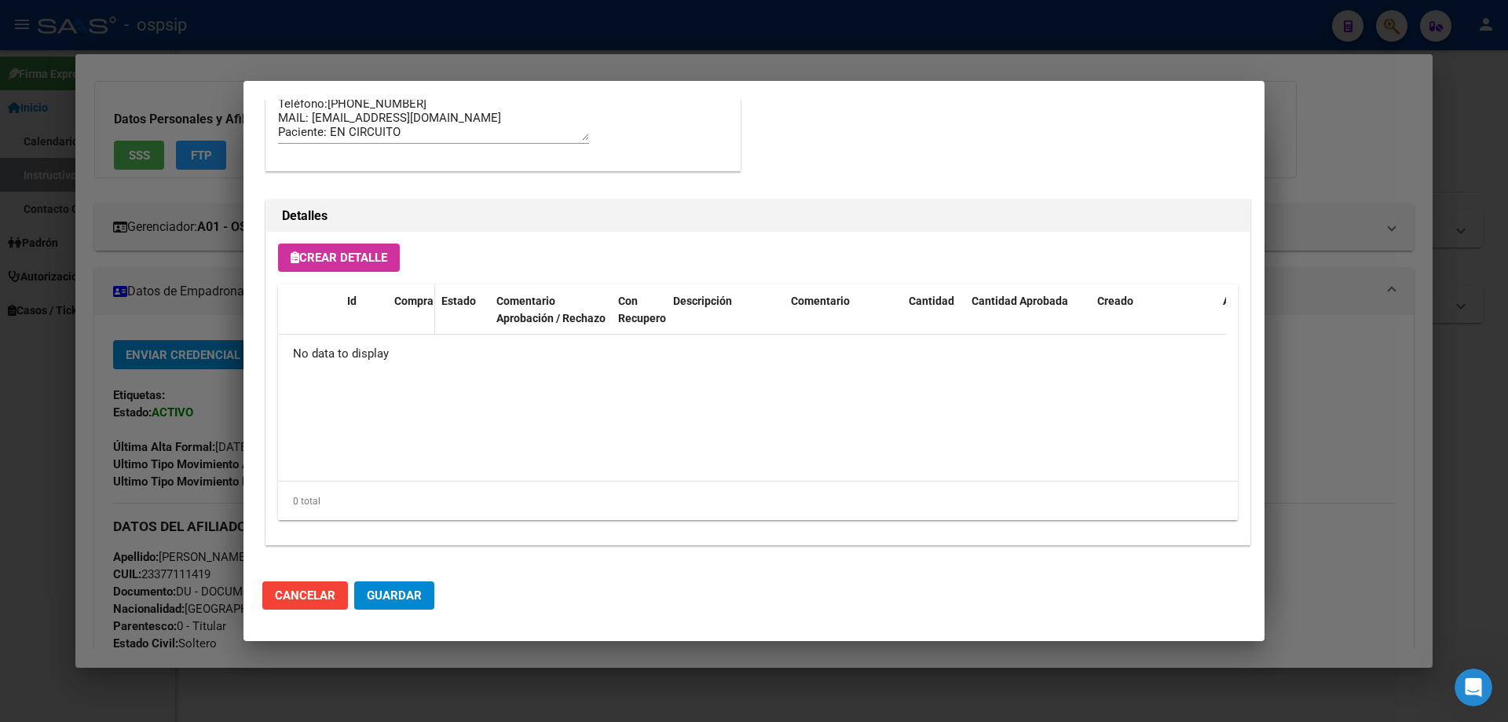
scroll to position [912, 0]
click at [327, 225] on div "Detalles" at bounding box center [757, 214] width 983 height 31
click at [333, 270] on div "Crear Detalle Id Compra Estado Comentario Aprobación / Rechazo Con Recupero Des…" at bounding box center [757, 386] width 983 height 313
click at [332, 252] on span "Crear Detalle" at bounding box center [339, 256] width 97 height 14
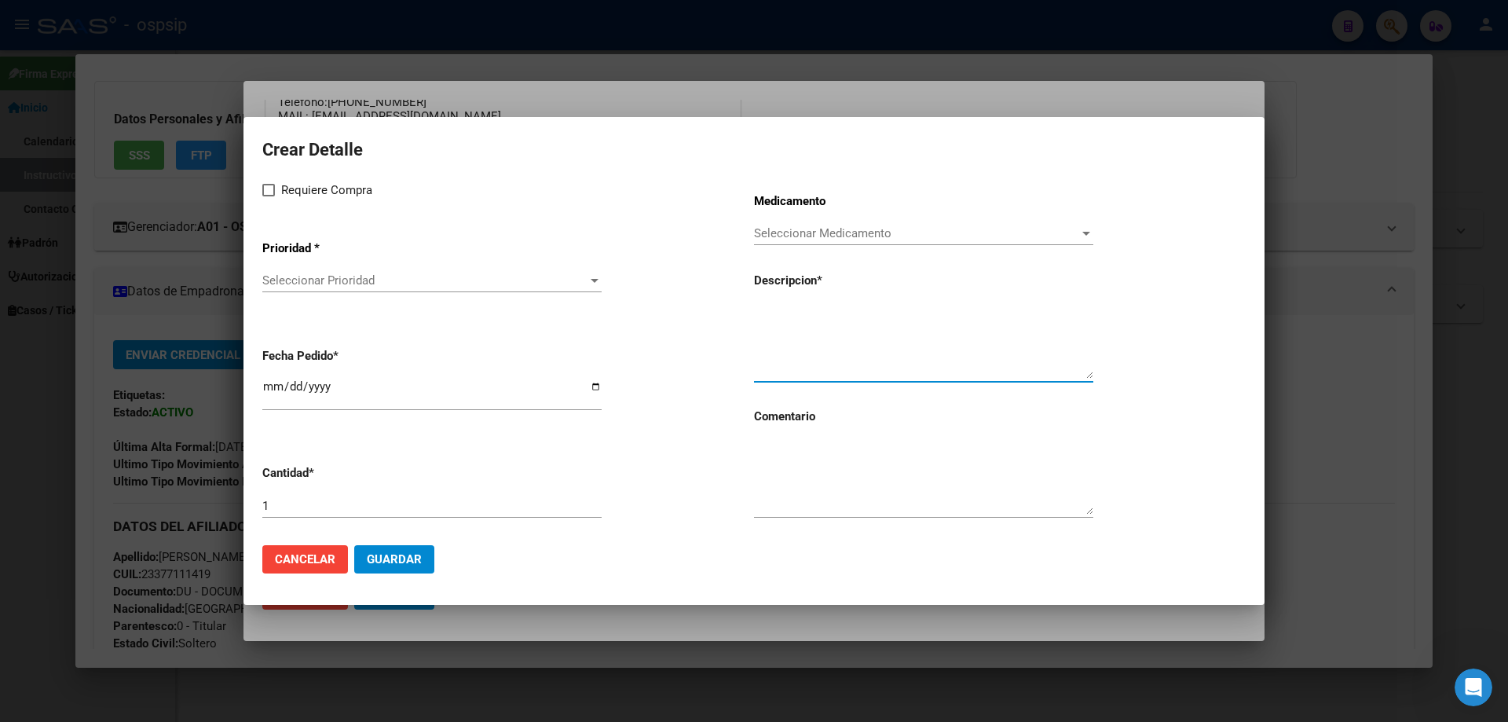
paste textarea "efavirenz 600 mg comp.x 30 (EFV)"
type textarea "efavirenz 600 mg comp.x 30 (EFV)"
click at [795, 476] on textarea at bounding box center [923, 478] width 339 height 74
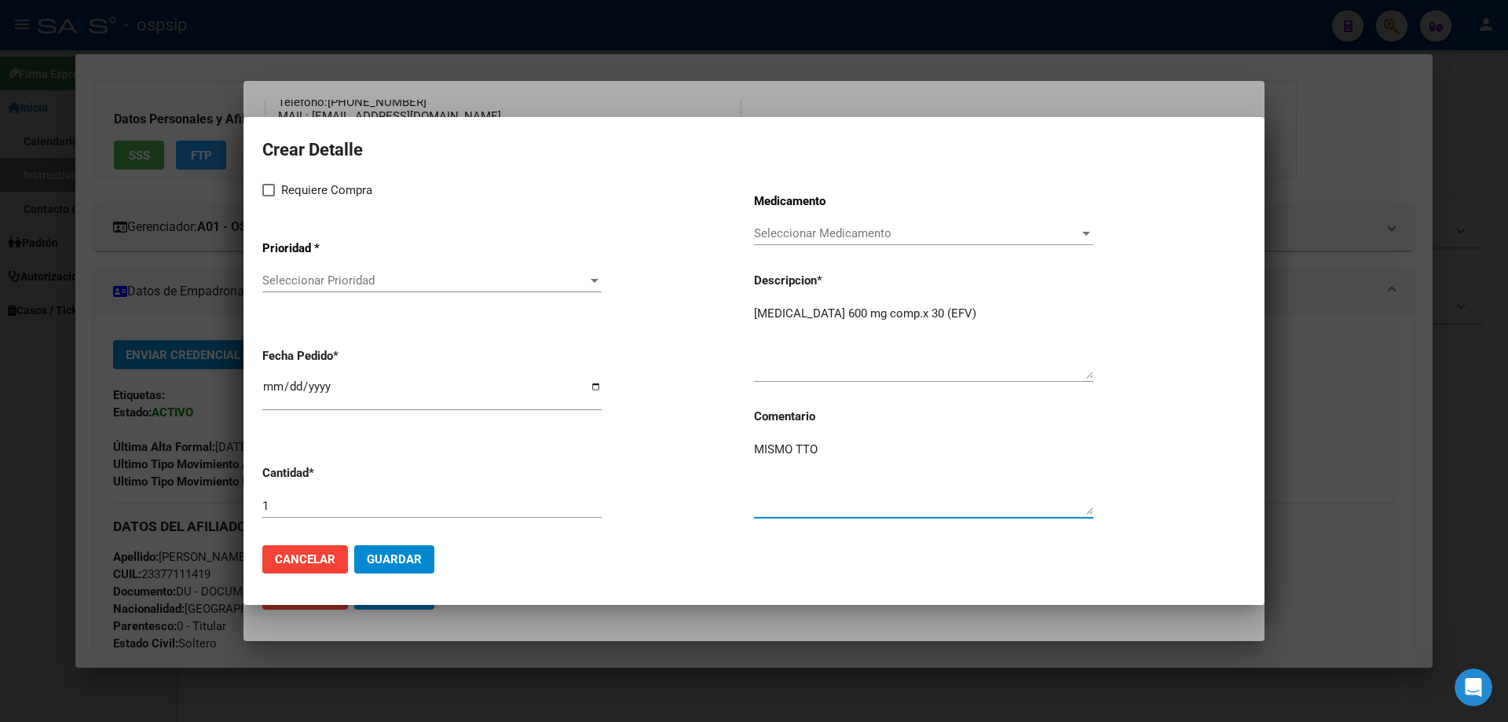
type textarea "MISMO TTO"
click at [272, 191] on span at bounding box center [268, 190] width 13 height 13
click at [269, 196] on input "Requiere Compra" at bounding box center [268, 196] width 1 height 1
checkbox input "true"
click at [308, 287] on span "Seleccionar Prioridad" at bounding box center [424, 280] width 325 height 14
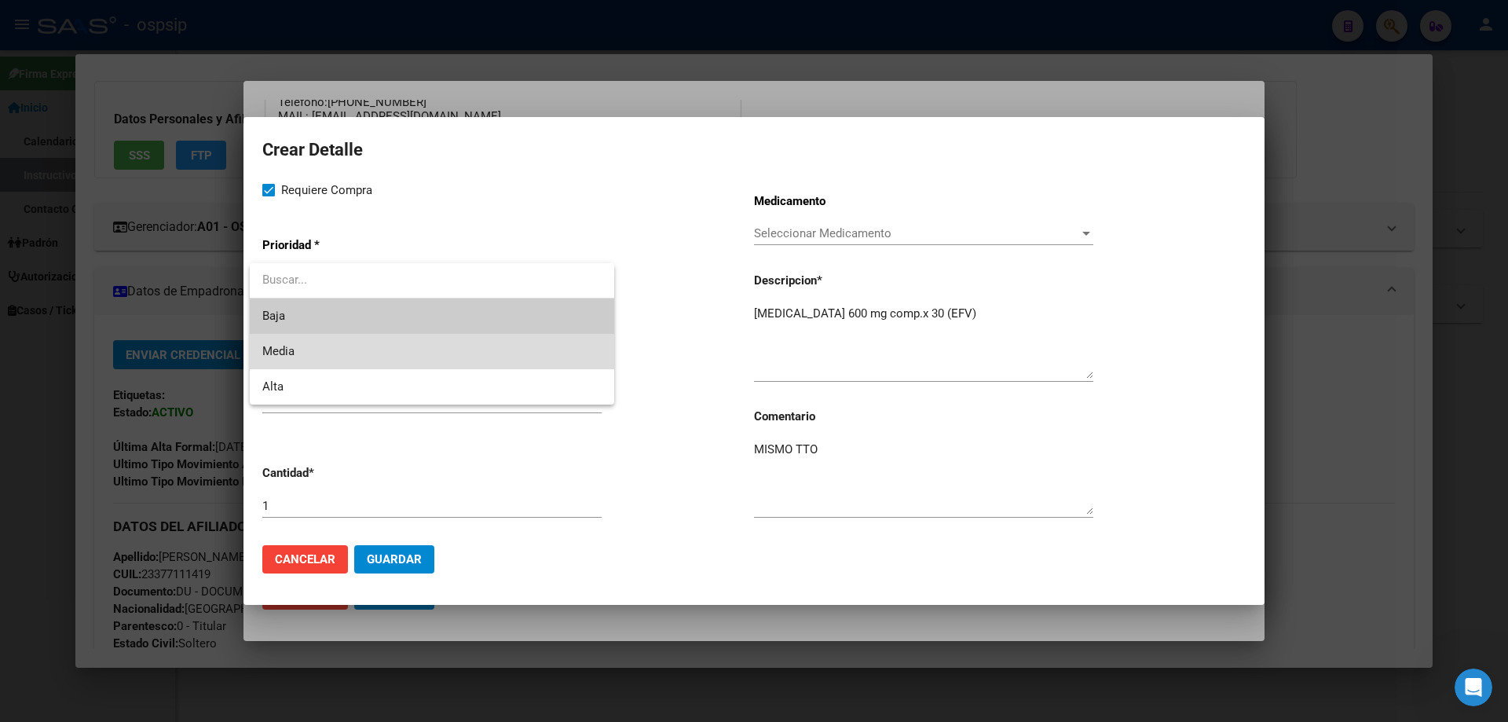
click at [305, 338] on span "Media" at bounding box center [431, 351] width 339 height 35
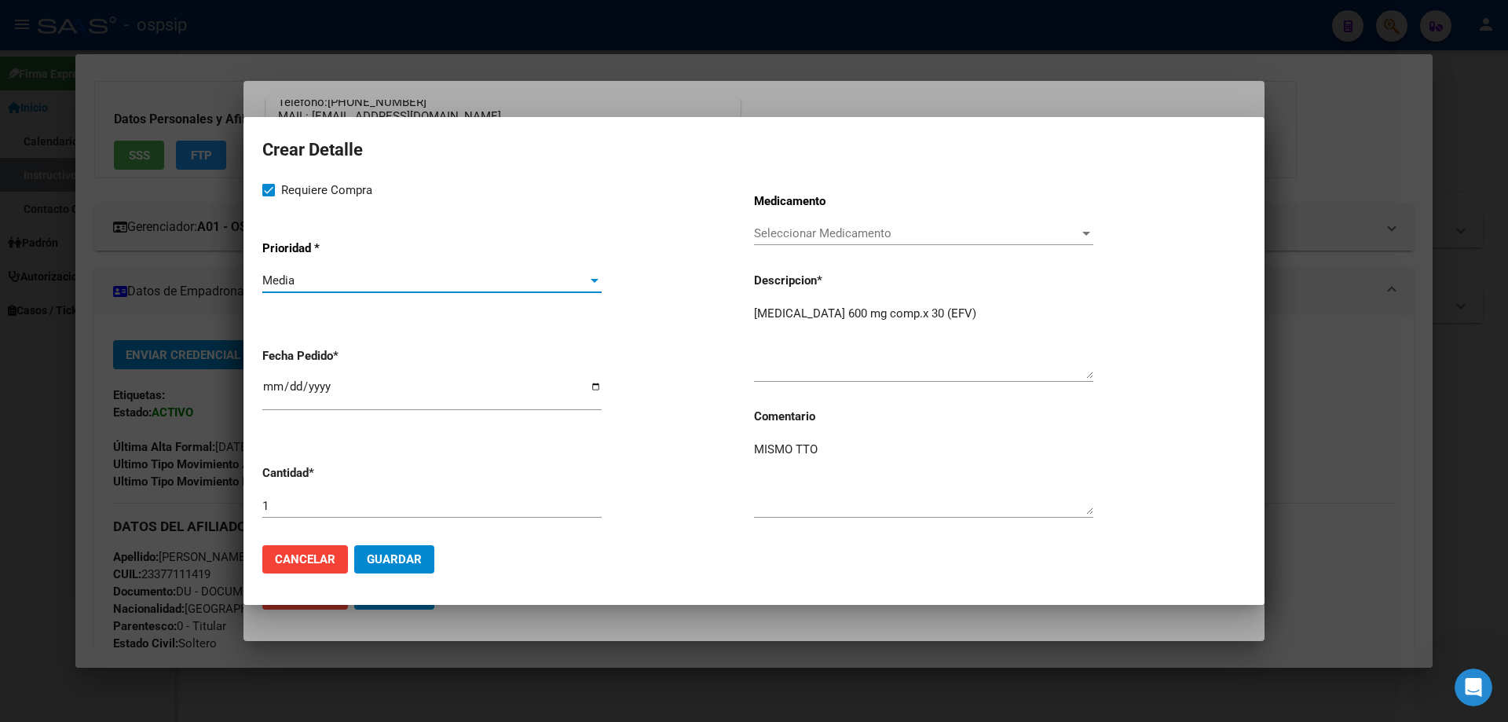
click at [268, 392] on input "[DATE]" at bounding box center [431, 392] width 339 height 25
type input "[DATE]"
click at [382, 547] on button "Guardar" at bounding box center [394, 559] width 80 height 28
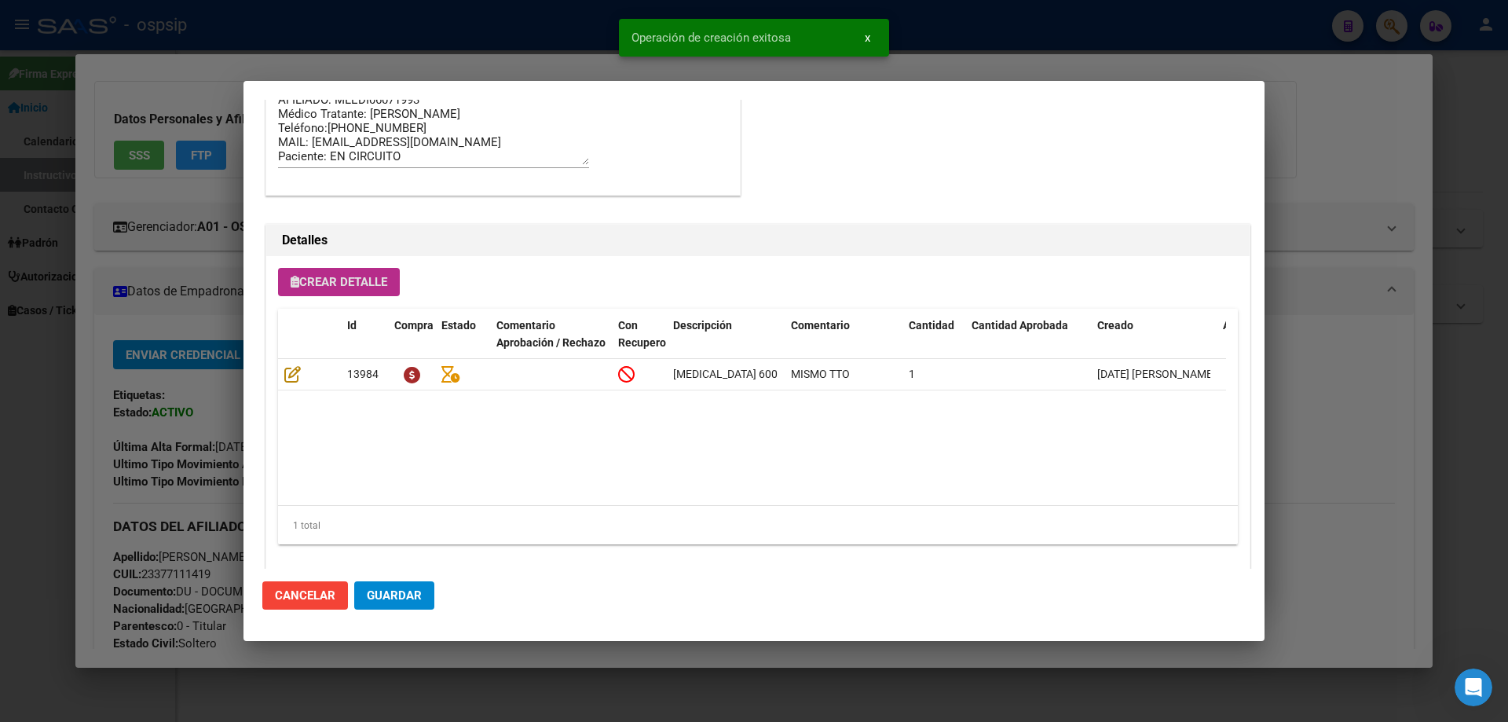
scroll to position [942, 0]
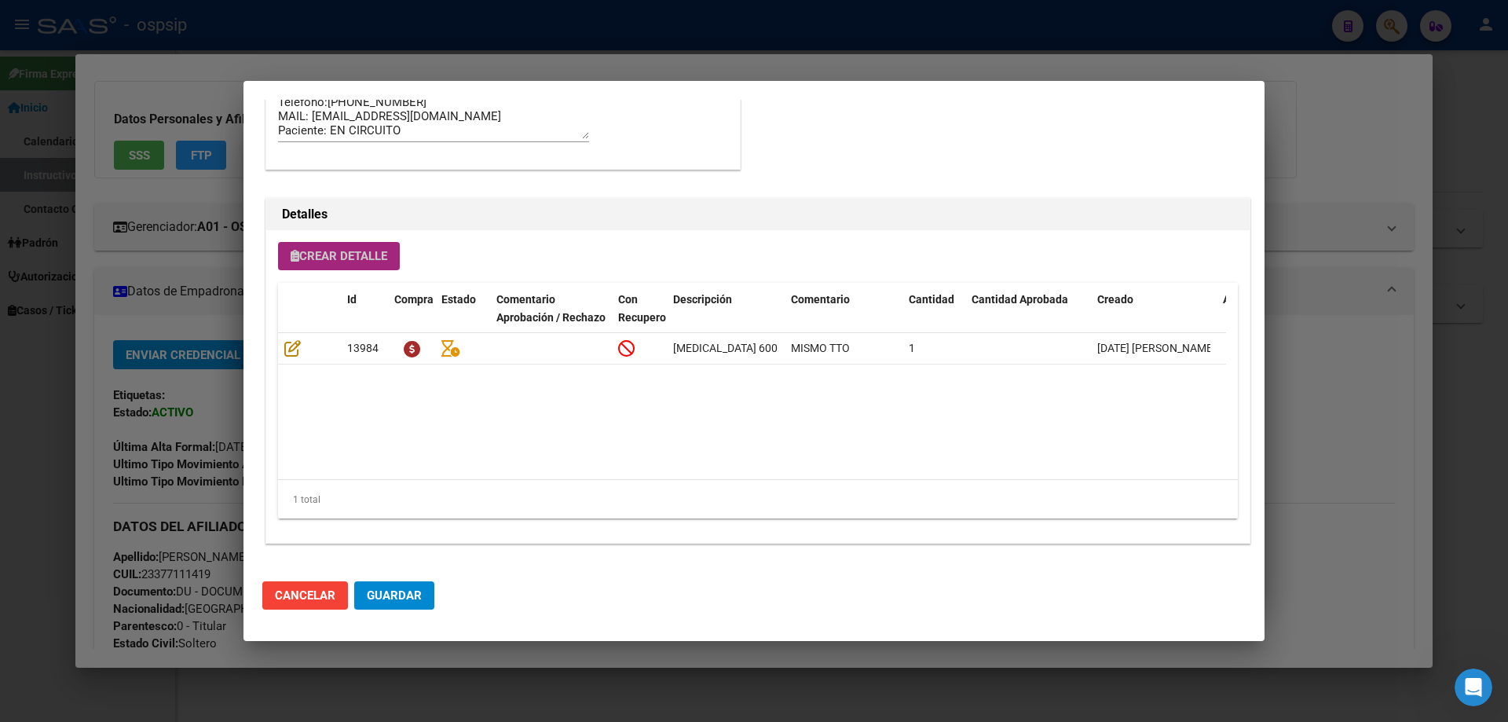
click at [353, 254] on span "Crear Detalle" at bounding box center [339, 256] width 97 height 14
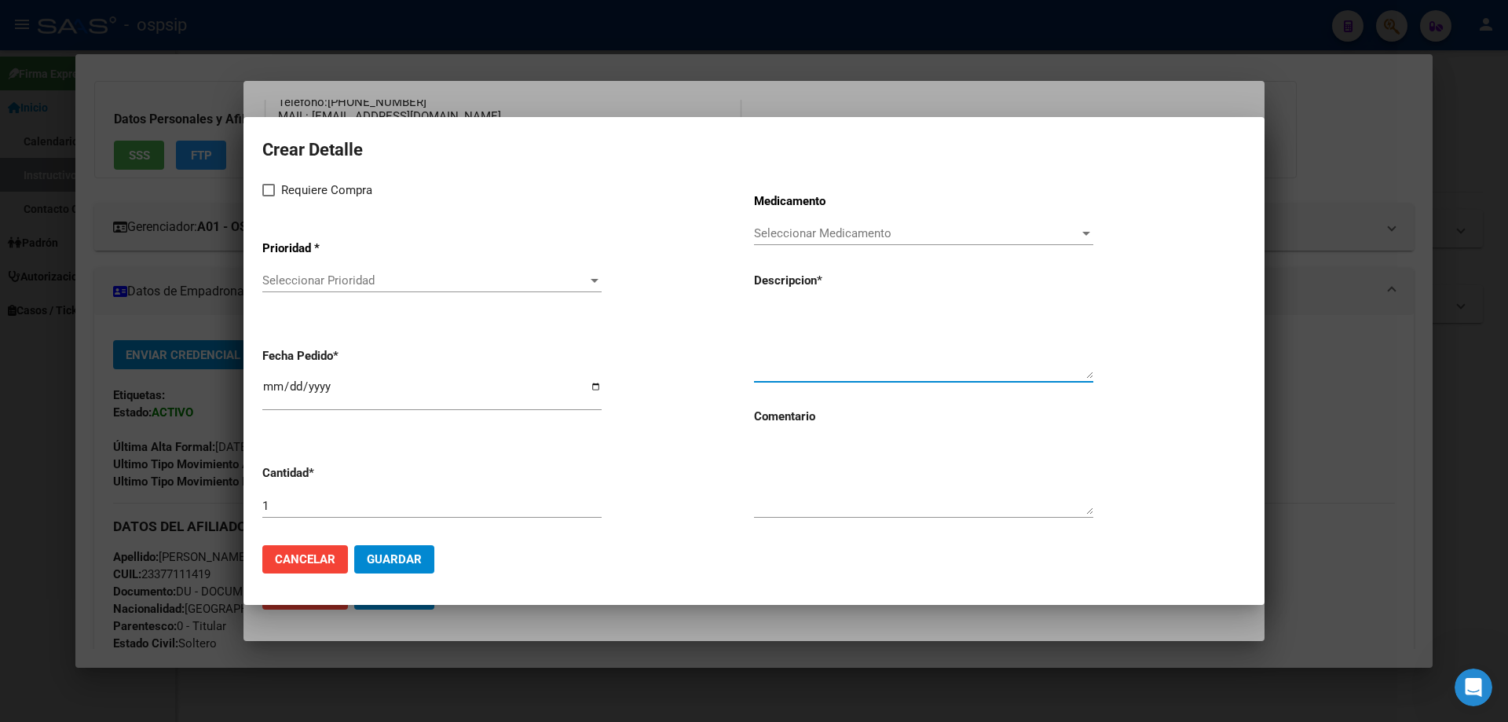
paste textarea "abacavir+lamivudina 600mg/300mg comp.rec.x 30 (ABC/3TC)"
type textarea "abacavir+lamivudina 600mg/300mg comp.rec.x 30 (ABC/3TC)"
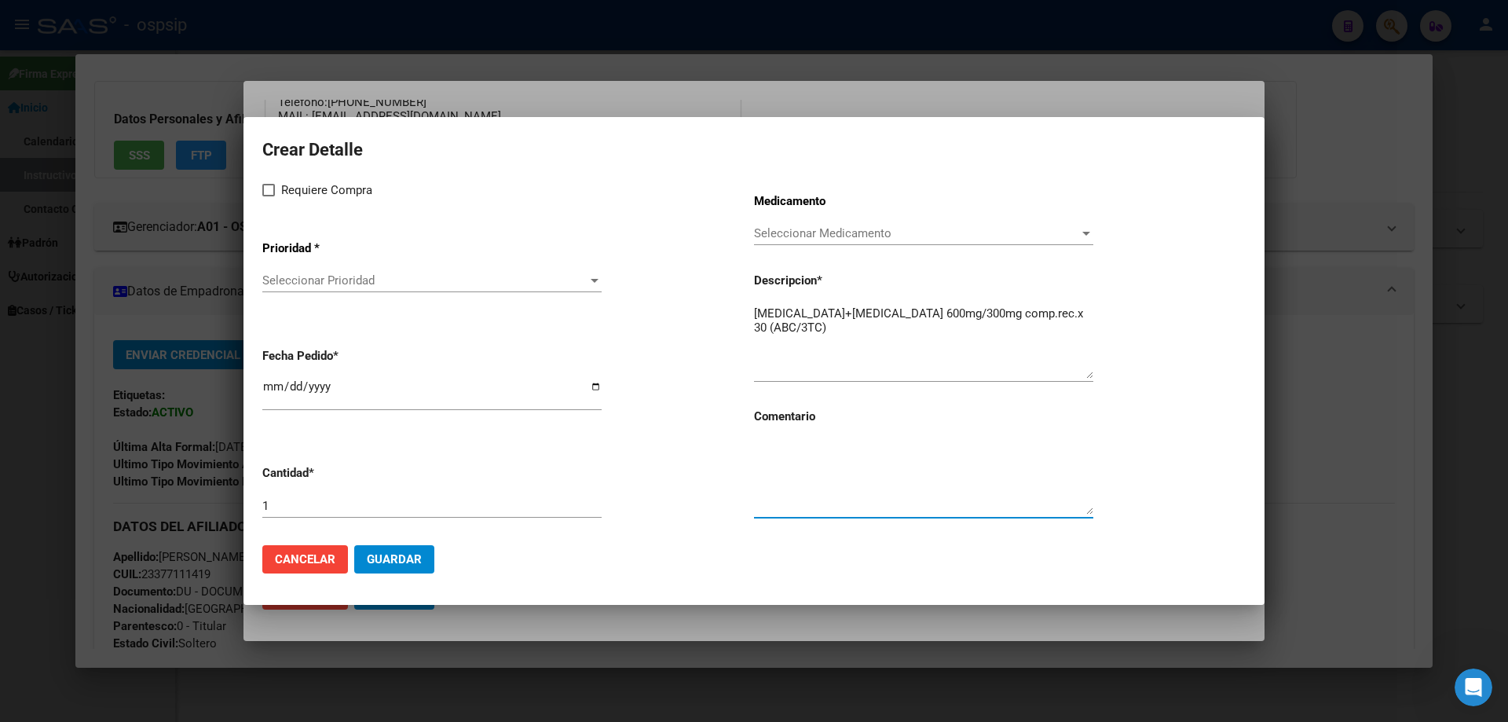
click at [819, 502] on textarea at bounding box center [923, 478] width 339 height 74
type textarea "MISMO TTO"
click at [266, 201] on div "Requiere Compra Prioridad * Seleccionar Prioridad Seleccionar Prioridad Fecha P…" at bounding box center [508, 357] width 492 height 352
click at [271, 193] on span at bounding box center [268, 190] width 13 height 13
click at [269, 196] on input "Requiere Compra" at bounding box center [268, 196] width 1 height 1
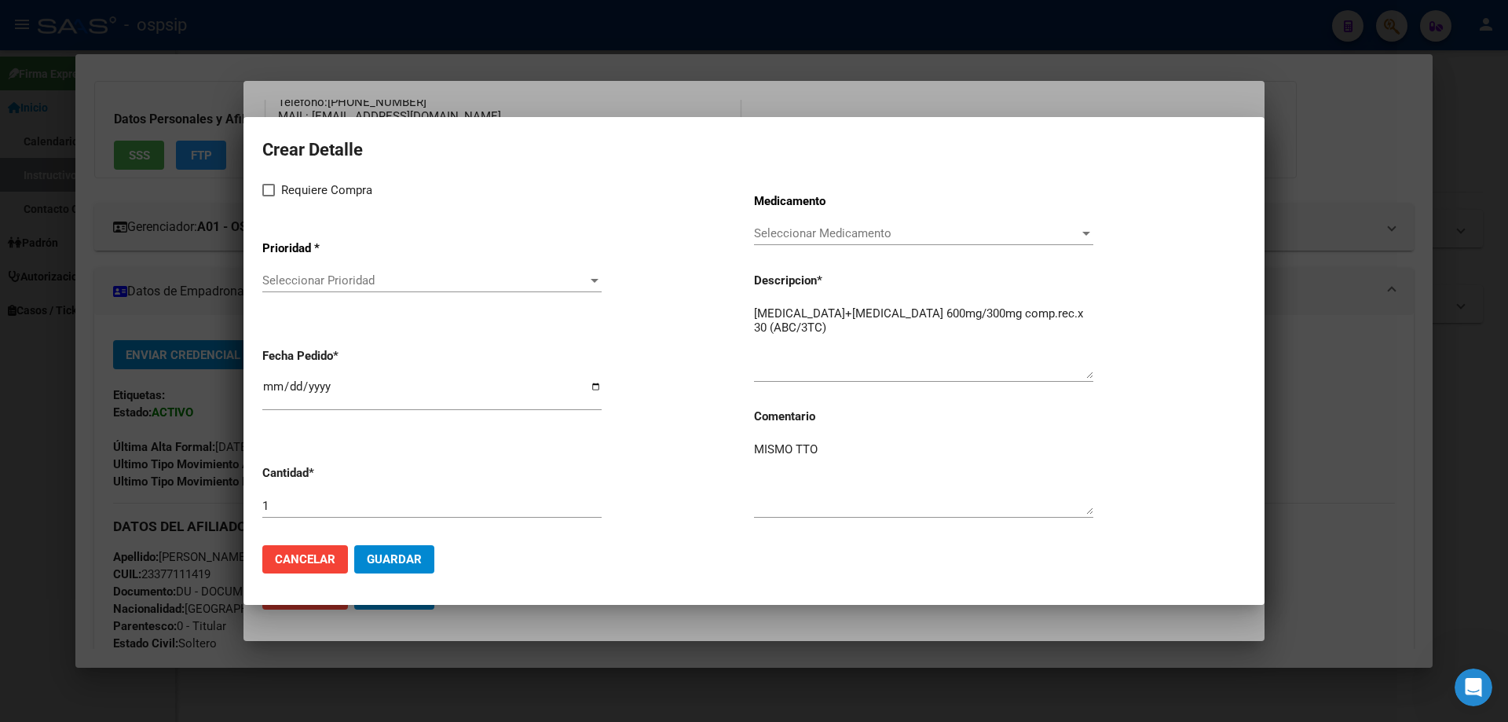
checkbox input "true"
click at [298, 265] on app-drop-down-list "Prioridad * Seleccionar Prioridad Seleccionar Prioridad" at bounding box center [508, 267] width 492 height 79
click at [305, 291] on div "Seleccionar Prioridad Seleccionar Prioridad" at bounding box center [431, 281] width 339 height 24
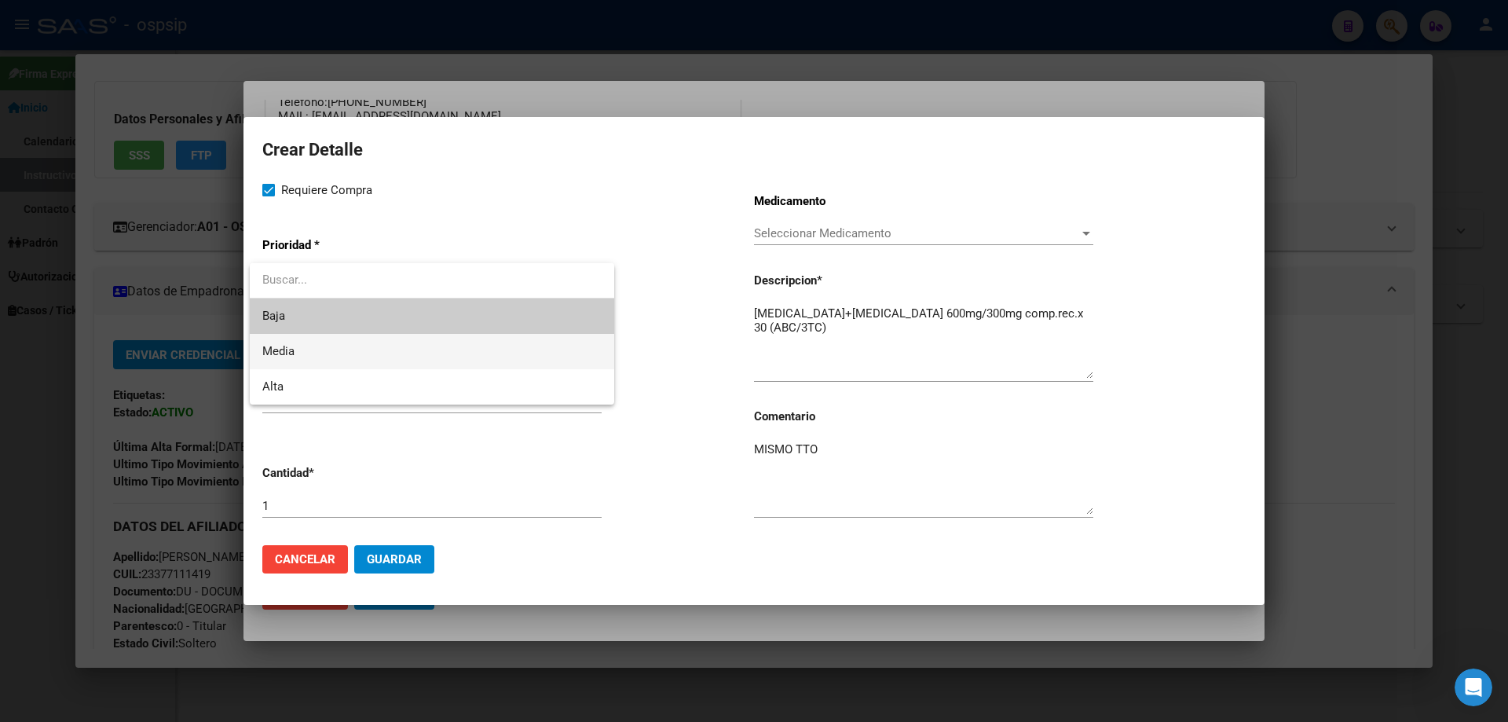
click at [303, 356] on span "Media" at bounding box center [431, 351] width 339 height 35
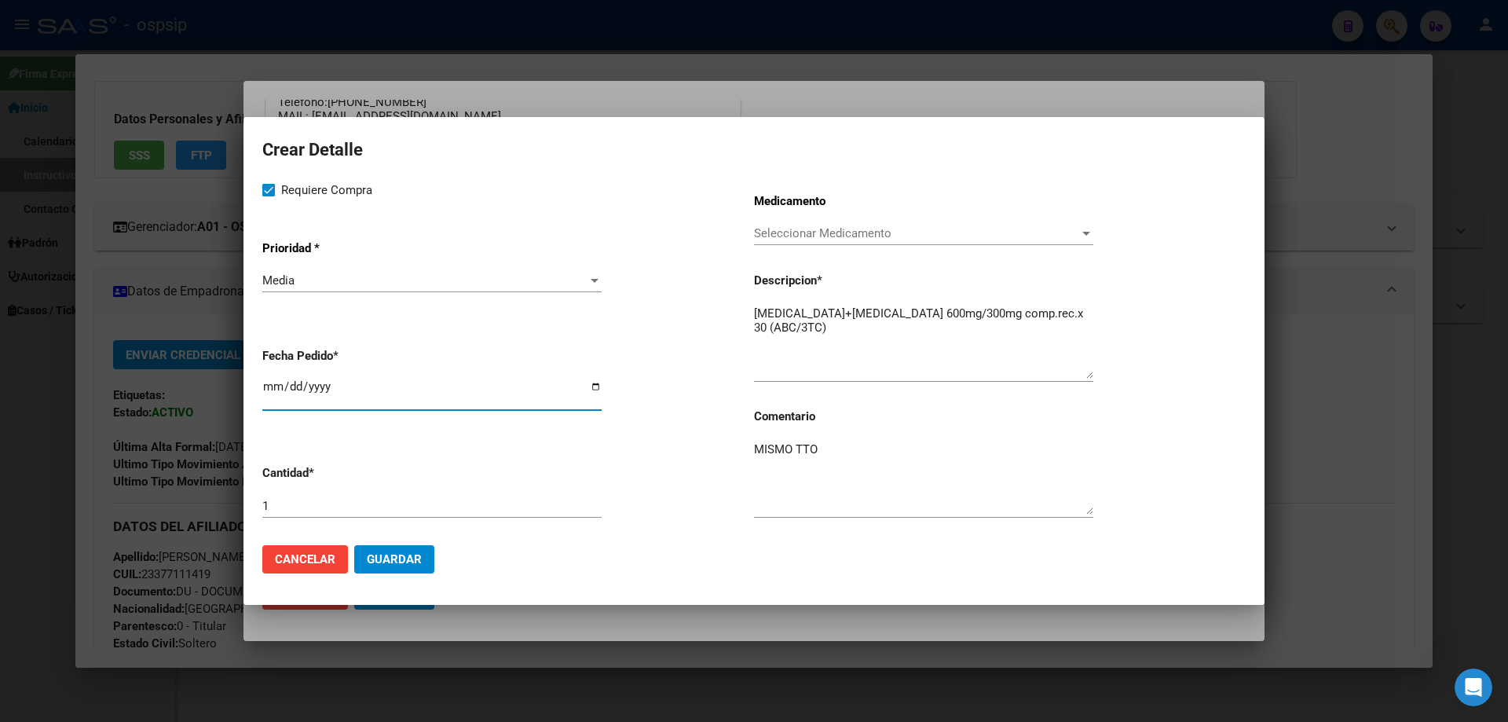
click at [271, 381] on input "[DATE]" at bounding box center [431, 392] width 339 height 25
type input "[DATE]"
click at [384, 560] on span "Guardar" at bounding box center [394, 559] width 55 height 14
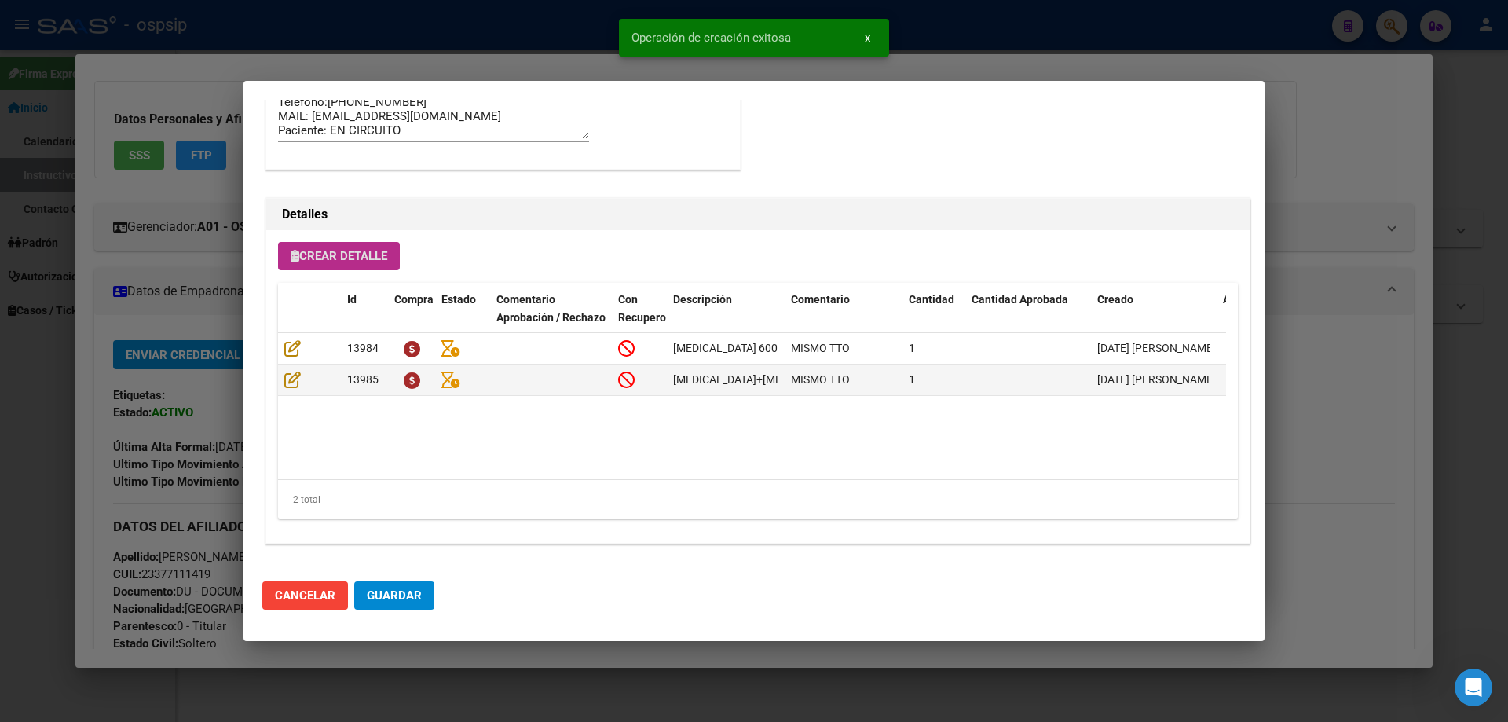
click at [404, 587] on button "Guardar" at bounding box center [394, 595] width 80 height 28
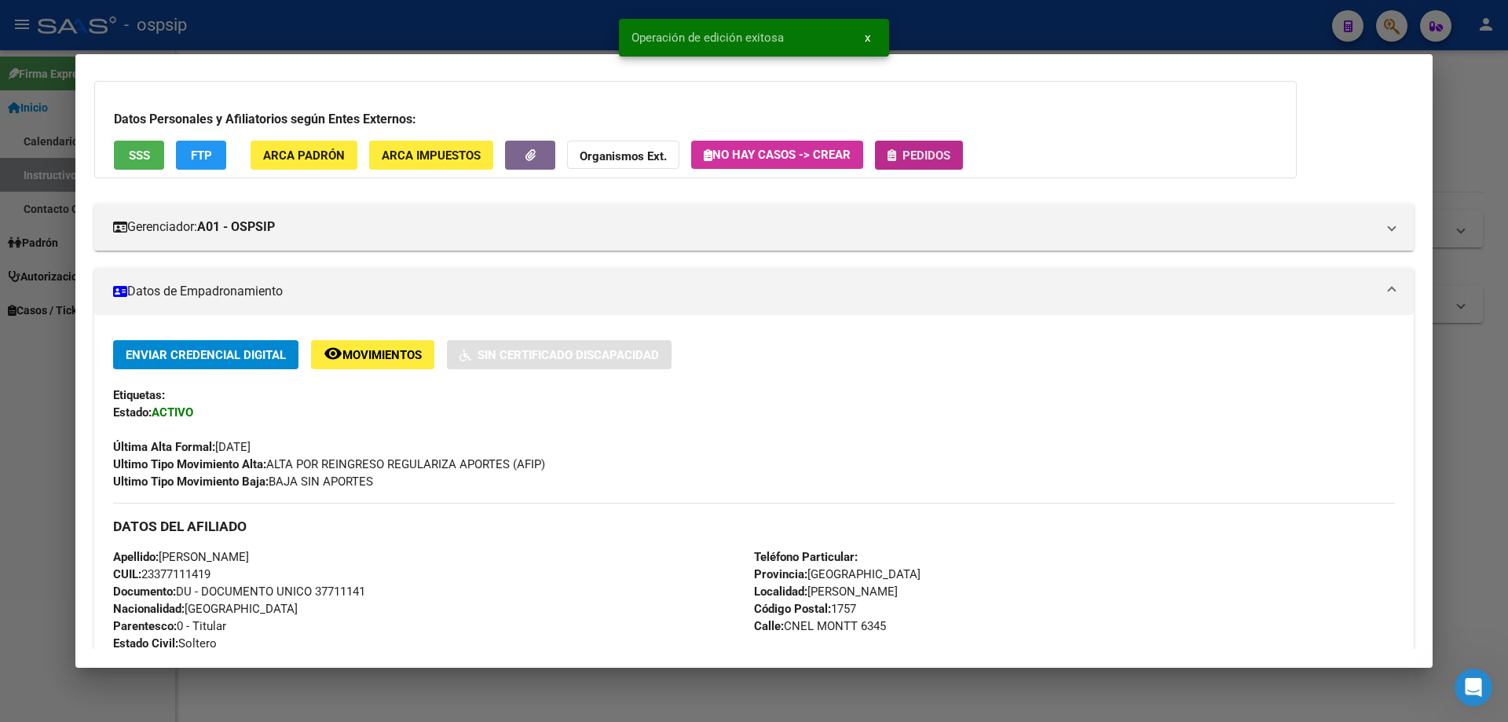
click at [920, 166] on button "Pedidos" at bounding box center [919, 155] width 88 height 29
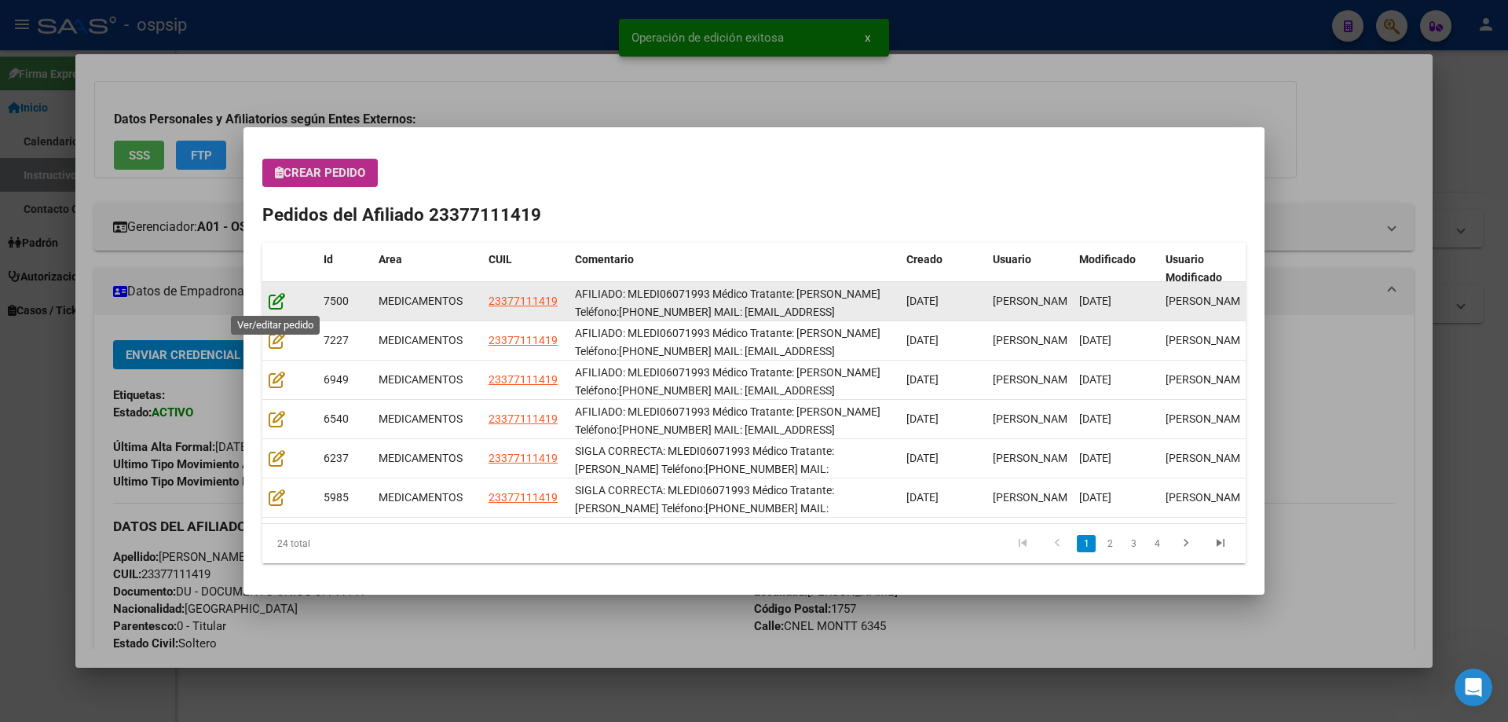
click at [272, 301] on icon at bounding box center [277, 300] width 16 height 17
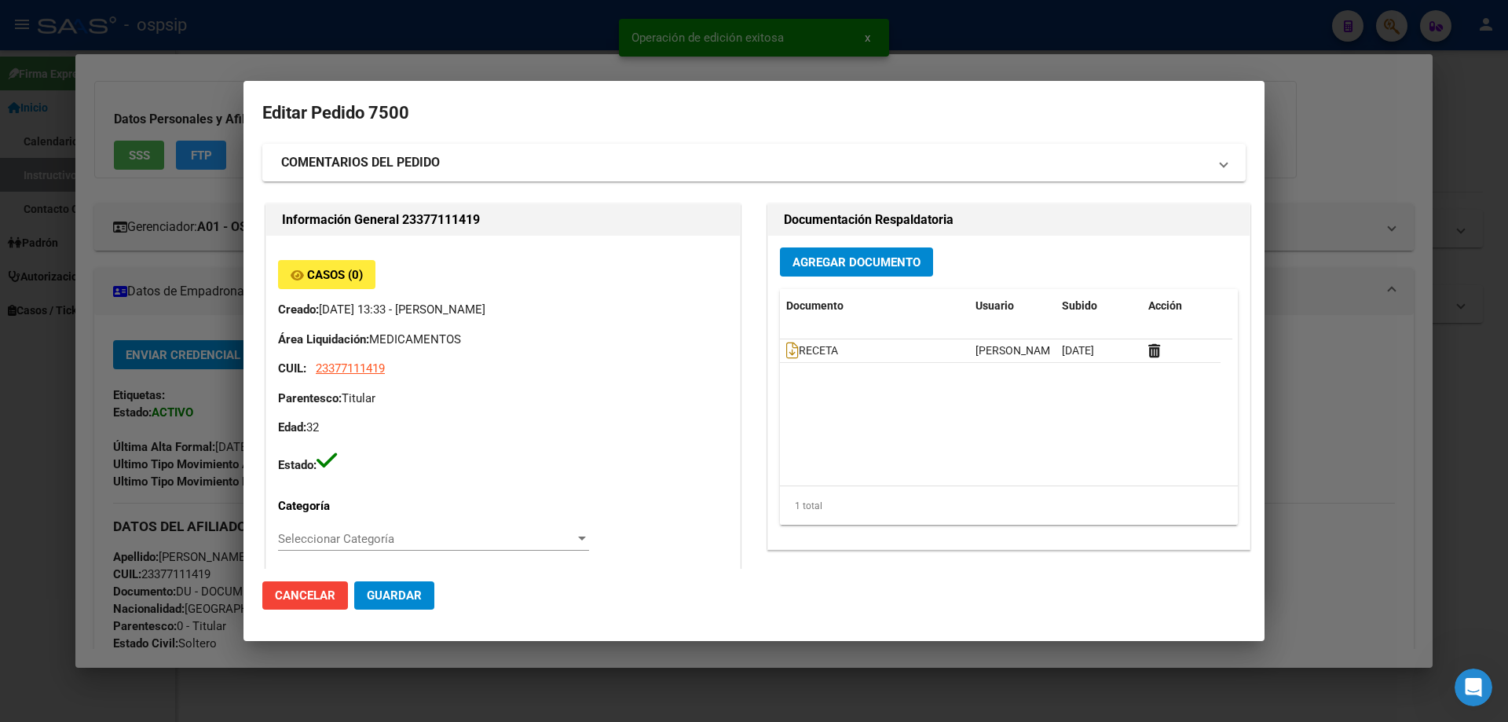
type input "Buenos Aires, GREGORIO DE LAFERRERE, CNEL MONTT 6345"
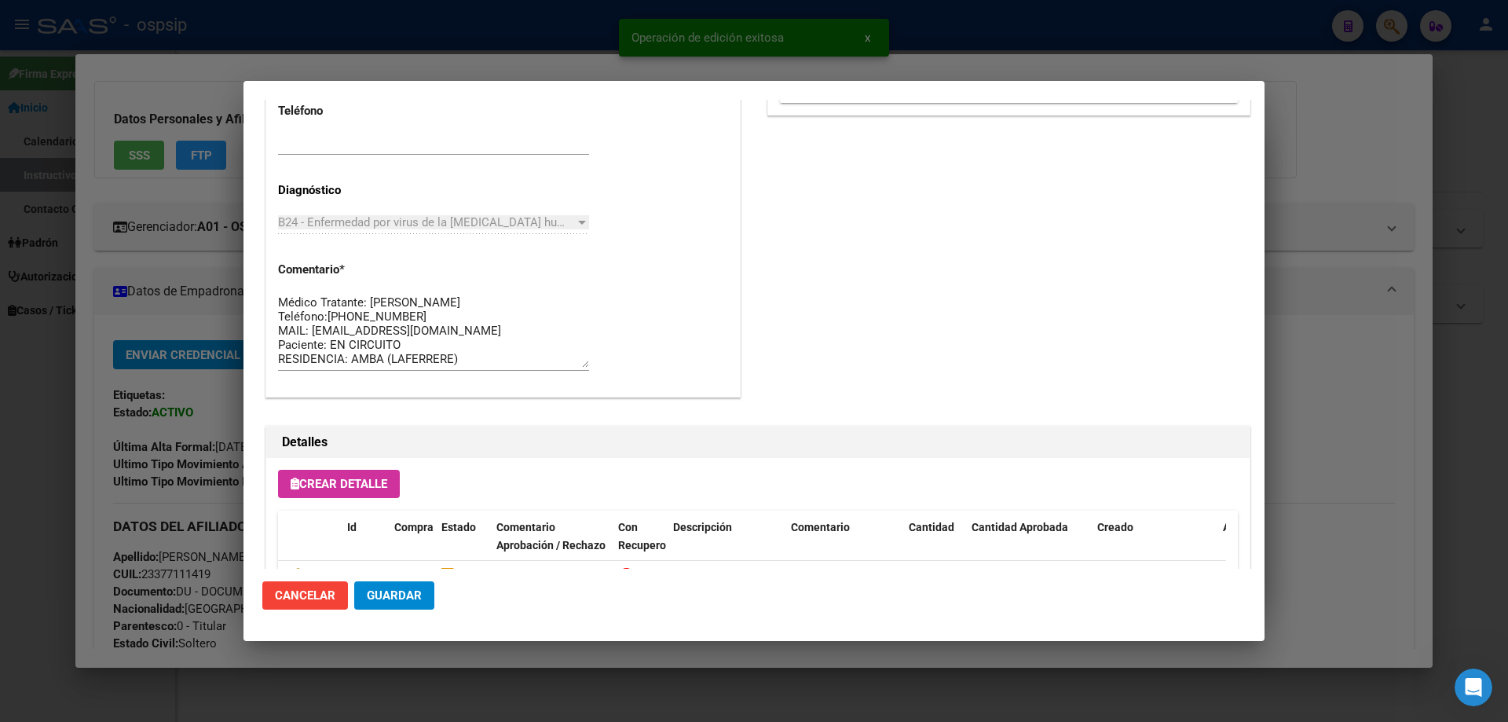
scroll to position [1021, 0]
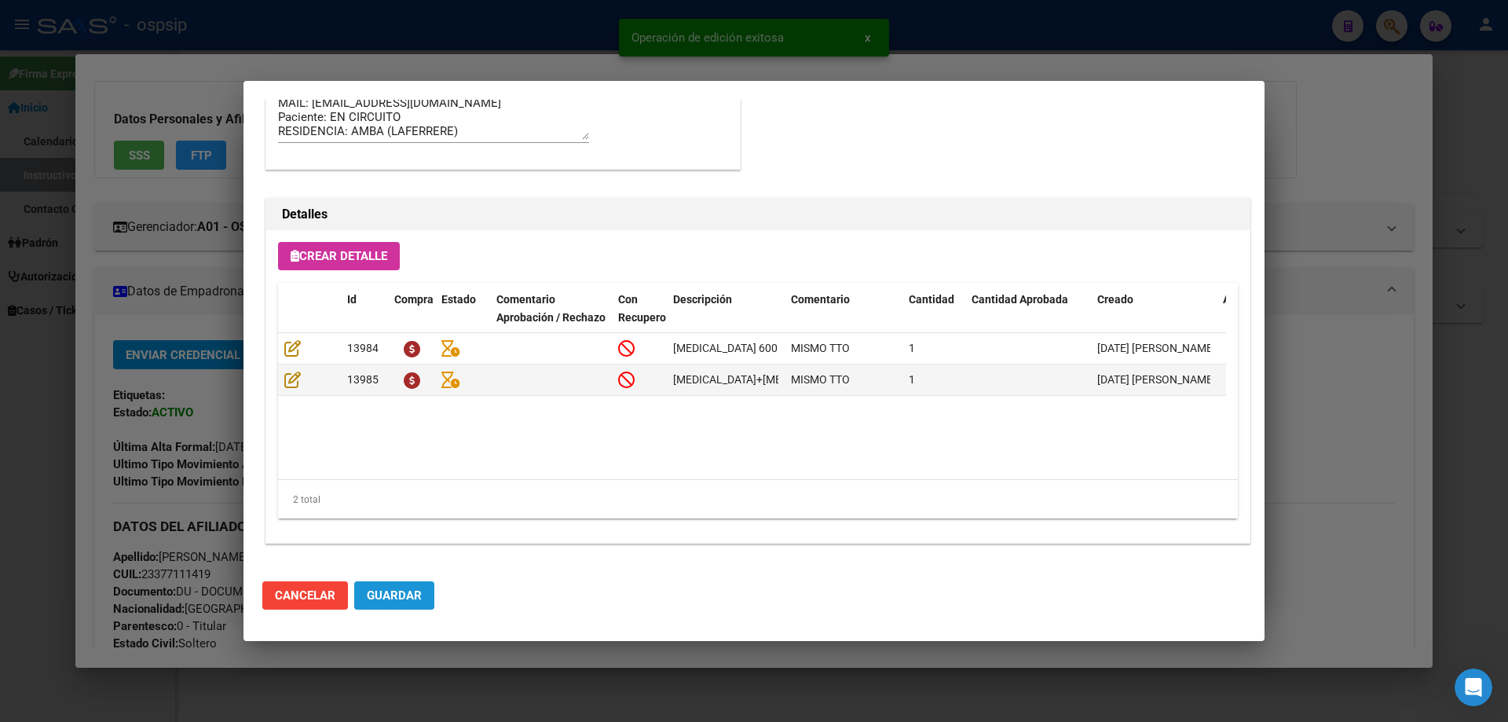
click at [411, 594] on span "Guardar" at bounding box center [394, 595] width 55 height 14
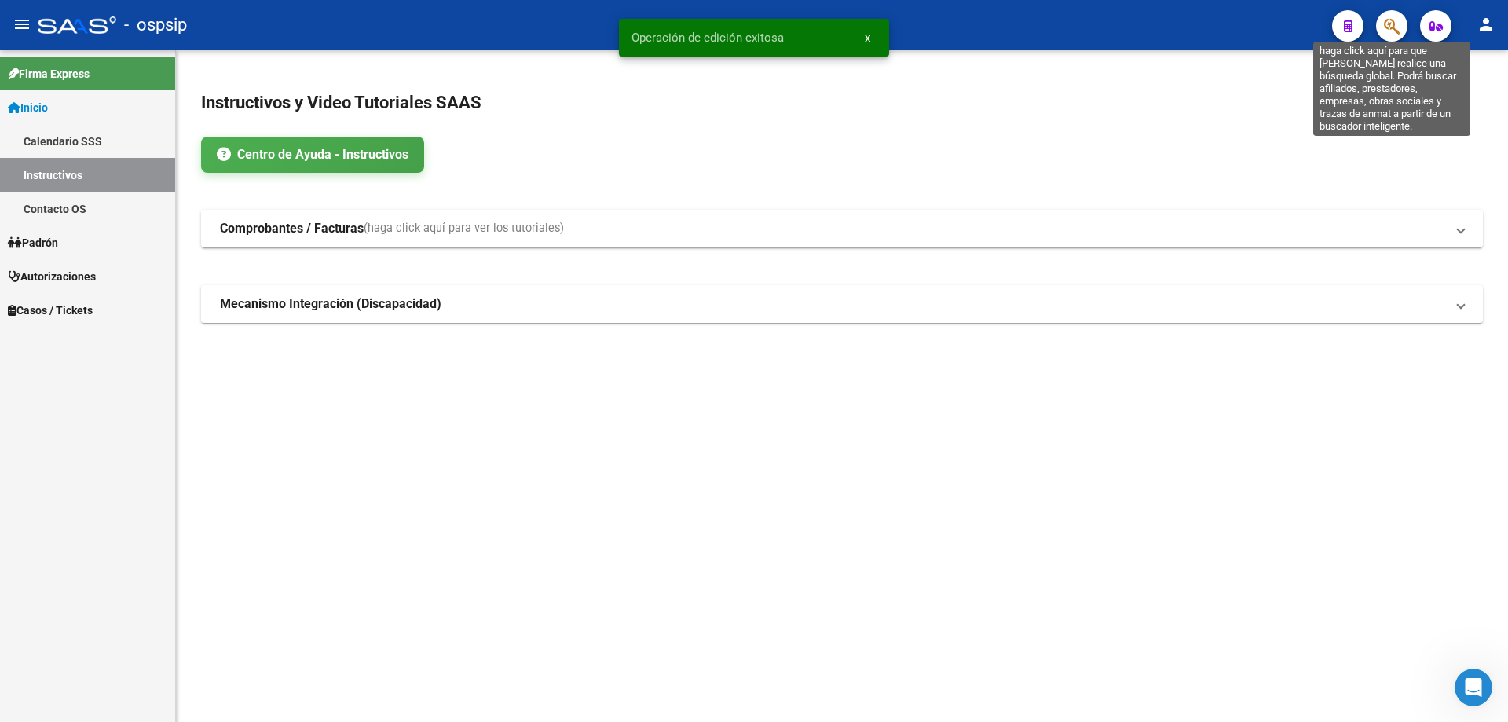
click at [1390, 27] on icon "button" at bounding box center [1392, 26] width 16 height 18
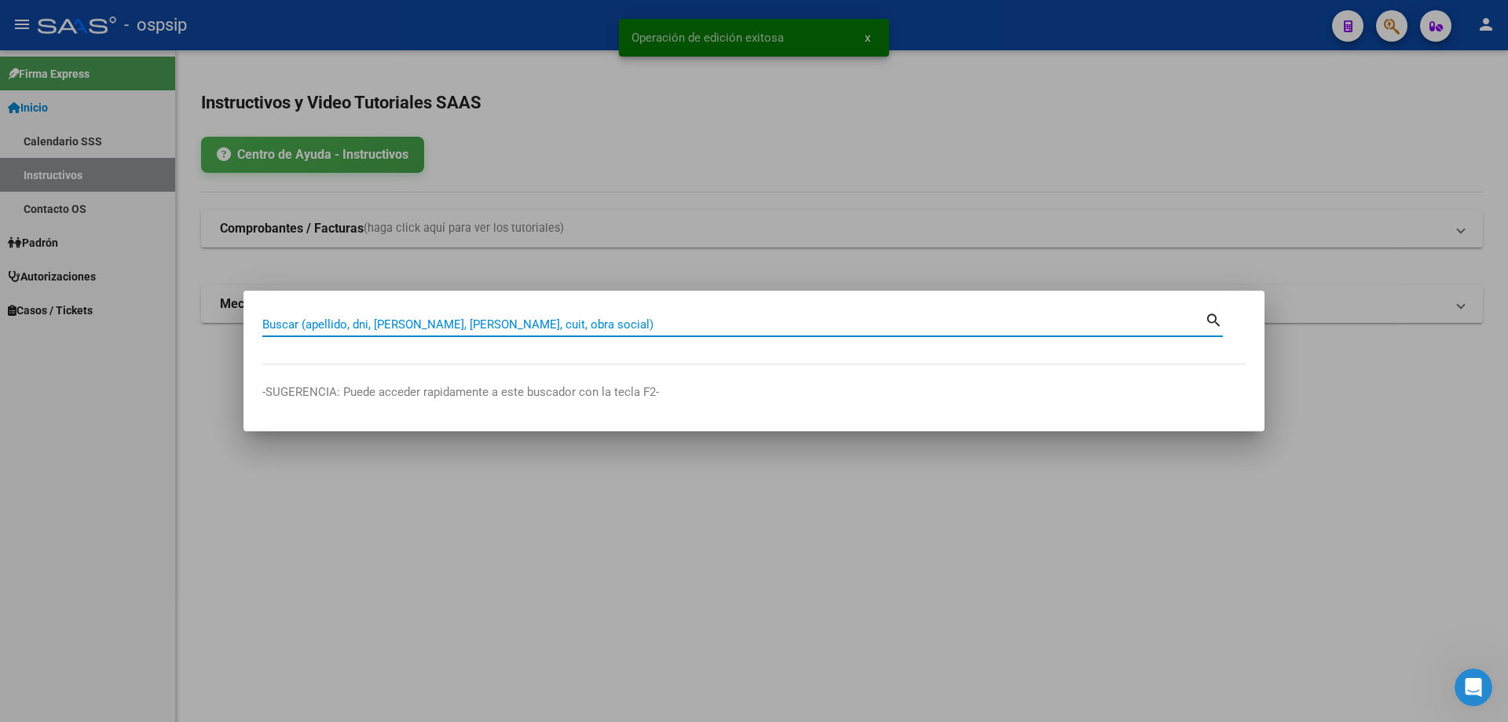
paste input "20960231377"
type input "20960231377"
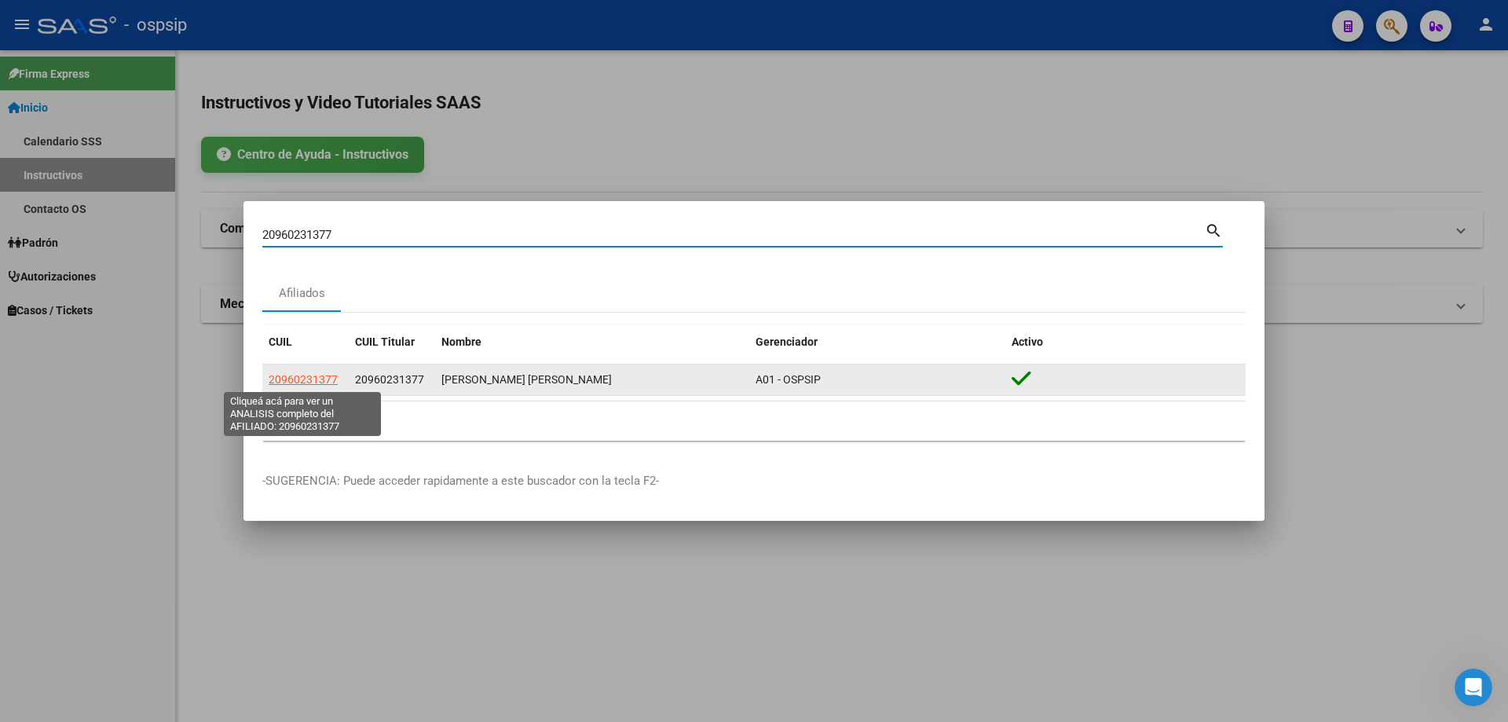
click at [313, 381] on span "20960231377" at bounding box center [303, 379] width 69 height 13
type textarea "20960231377"
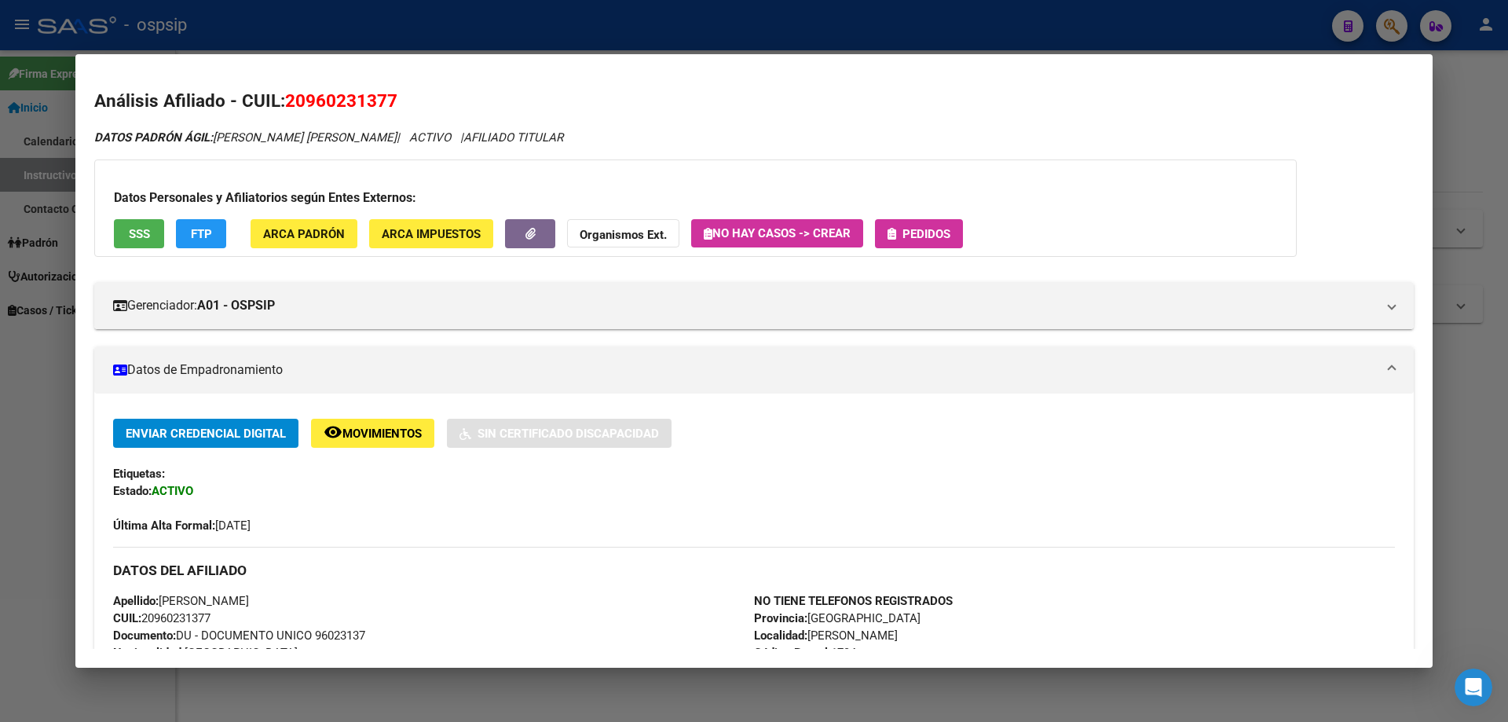
click at [941, 236] on span "Pedidos" at bounding box center [926, 234] width 48 height 14
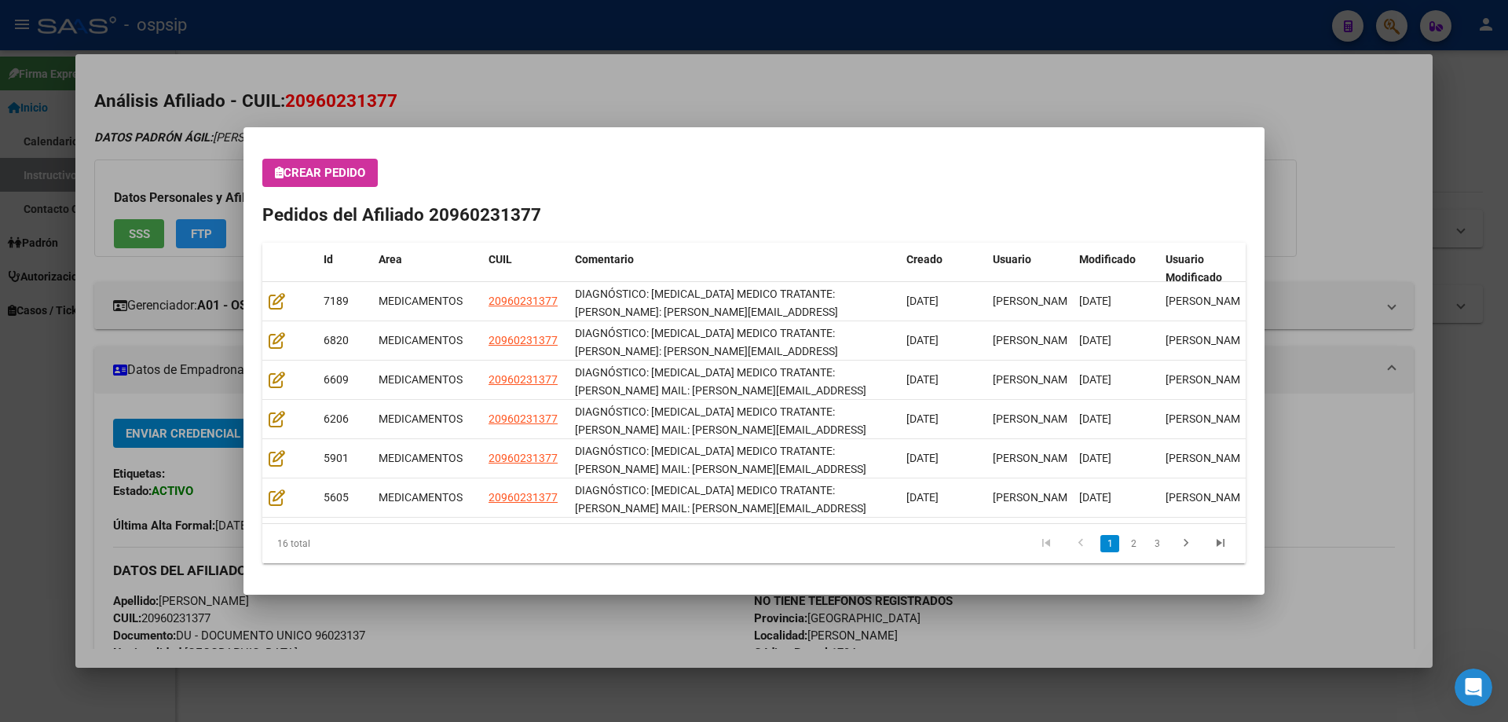
click at [341, 142] on mat-dialog-container "Crear Pedido Pedidos del Afiliado 20960231377 Id Area CUIL Comentario Creado Us…" at bounding box center [753, 360] width 1021 height 467
click at [337, 170] on span "Crear Pedido" at bounding box center [320, 173] width 90 height 14
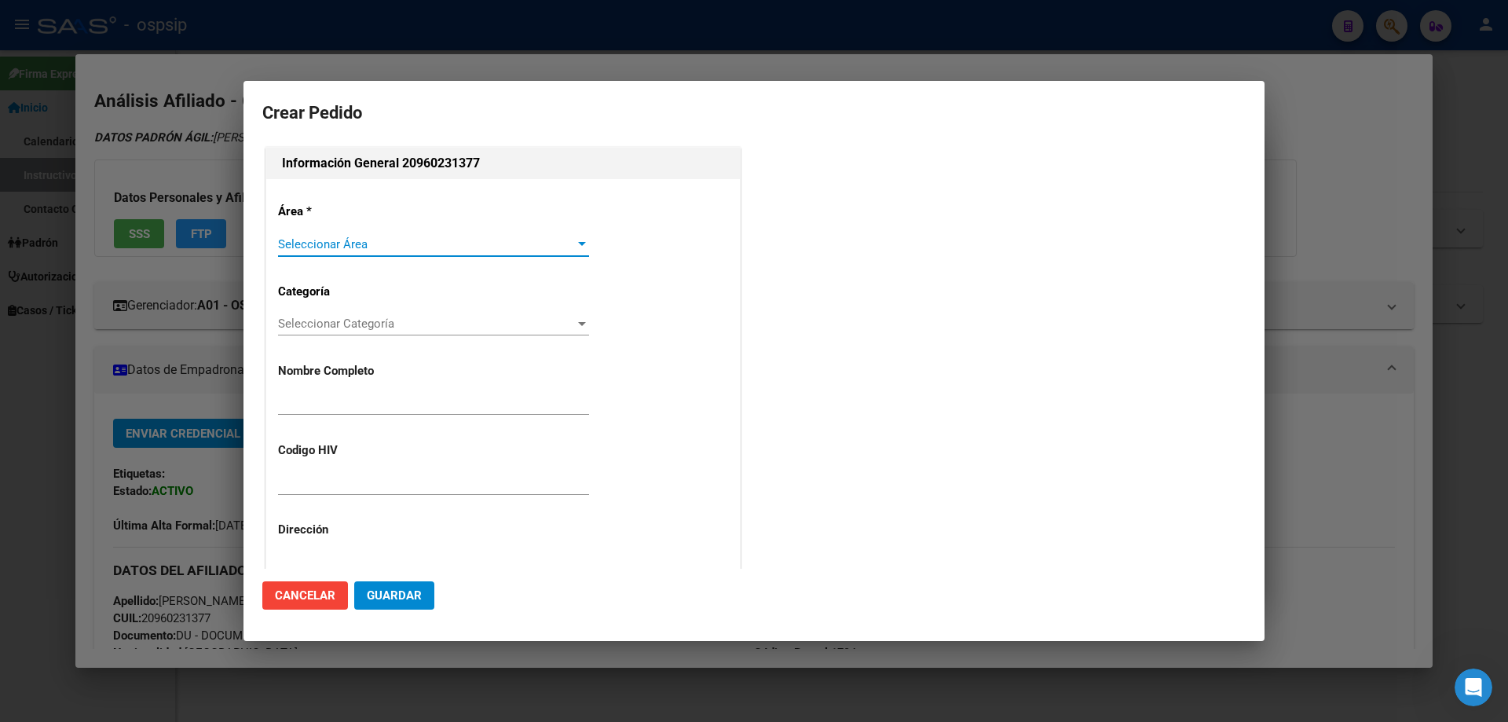
type input "JOSE LUIS SOSA ARIAS"
type input "NO CORRESPONDE"
type input "Buenos Aires, RAMOS MEJIA, BOEDO 313, Piso: PB, Departamento: 2"
type input "SOSA ARIAS JOSE LUIS"
type input "BUENOS AIRES, RAMOS MEJIA, BOEDO 313, Piso: PB"
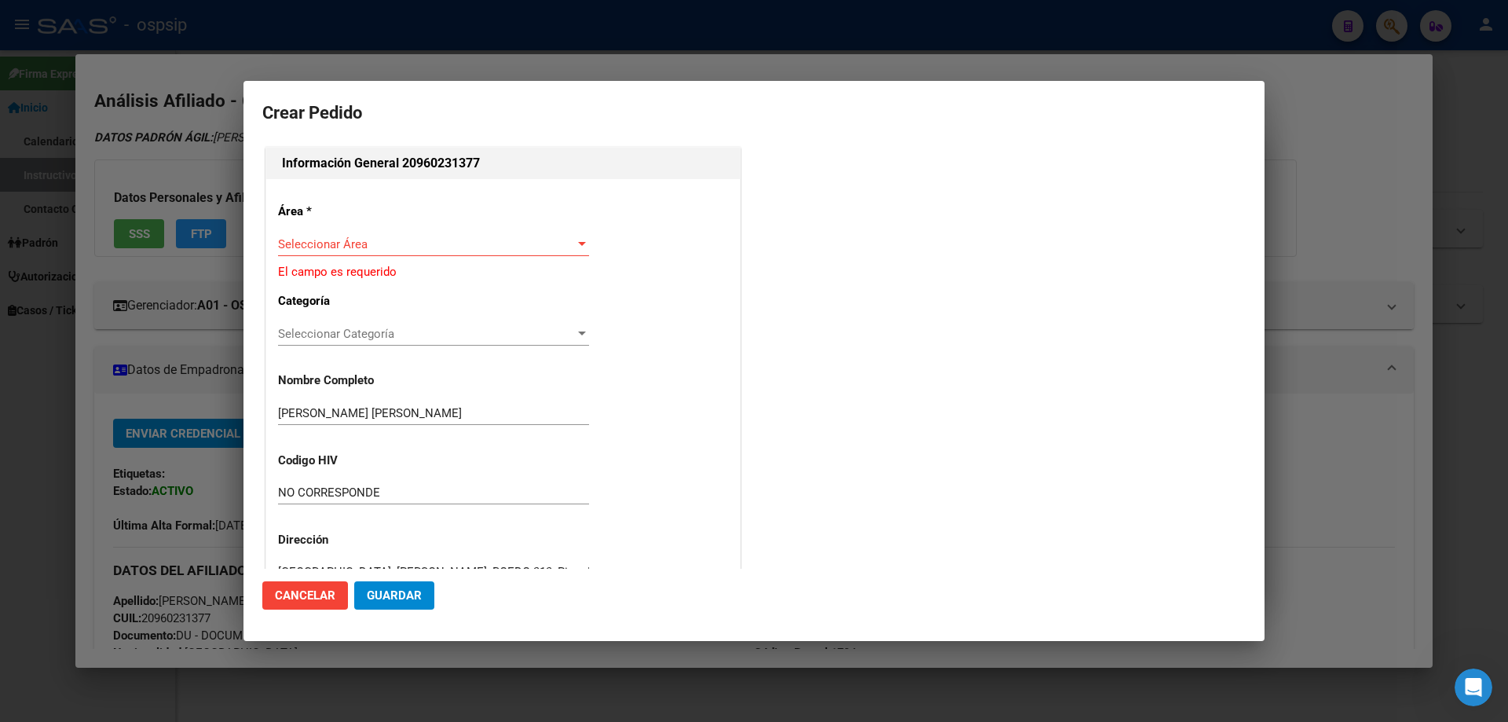
click at [309, 234] on div "Seleccionar Área Seleccionar Área" at bounding box center [433, 244] width 311 height 24
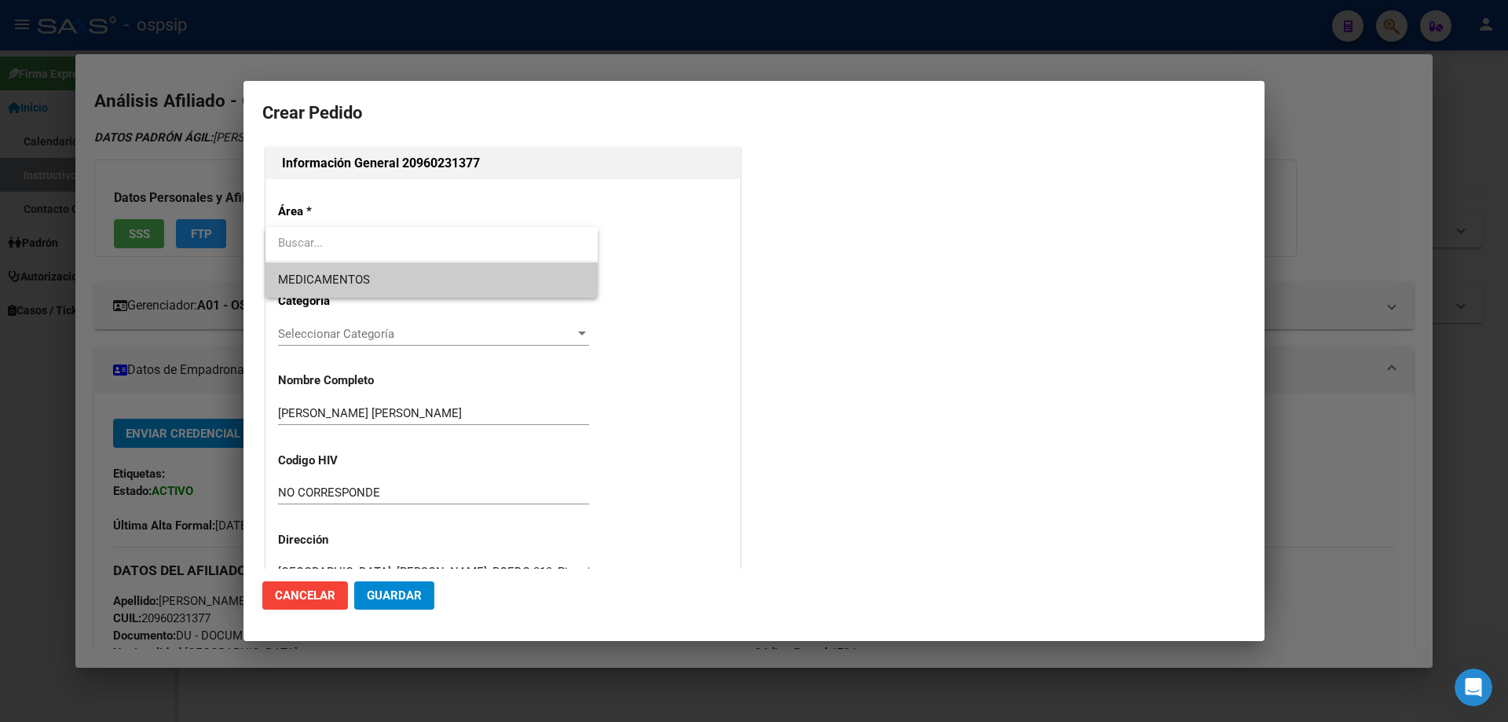
click at [305, 263] on span "MEDICAMENTOS" at bounding box center [431, 279] width 307 height 35
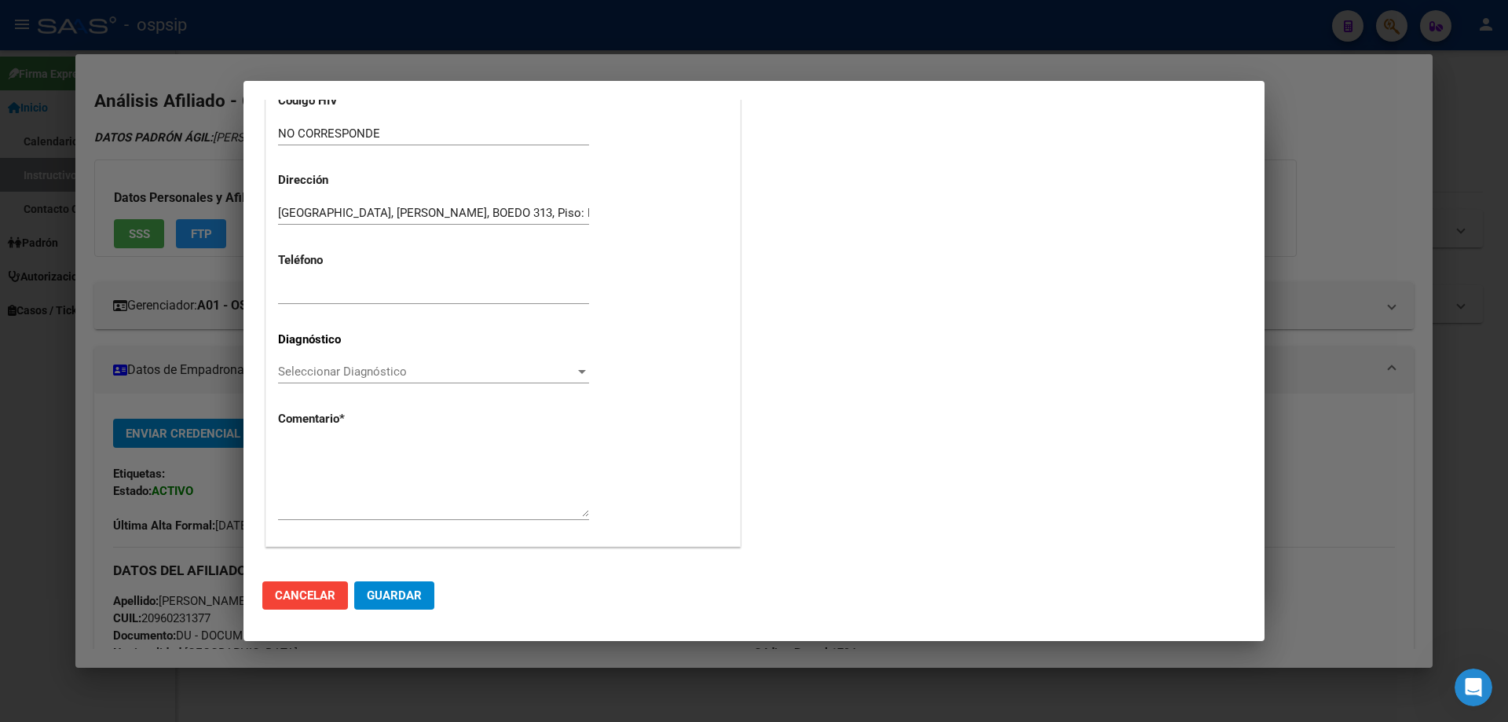
scroll to position [353, 0]
click at [294, 371] on span "Seleccionar Diagnóstico" at bounding box center [426, 368] width 297 height 14
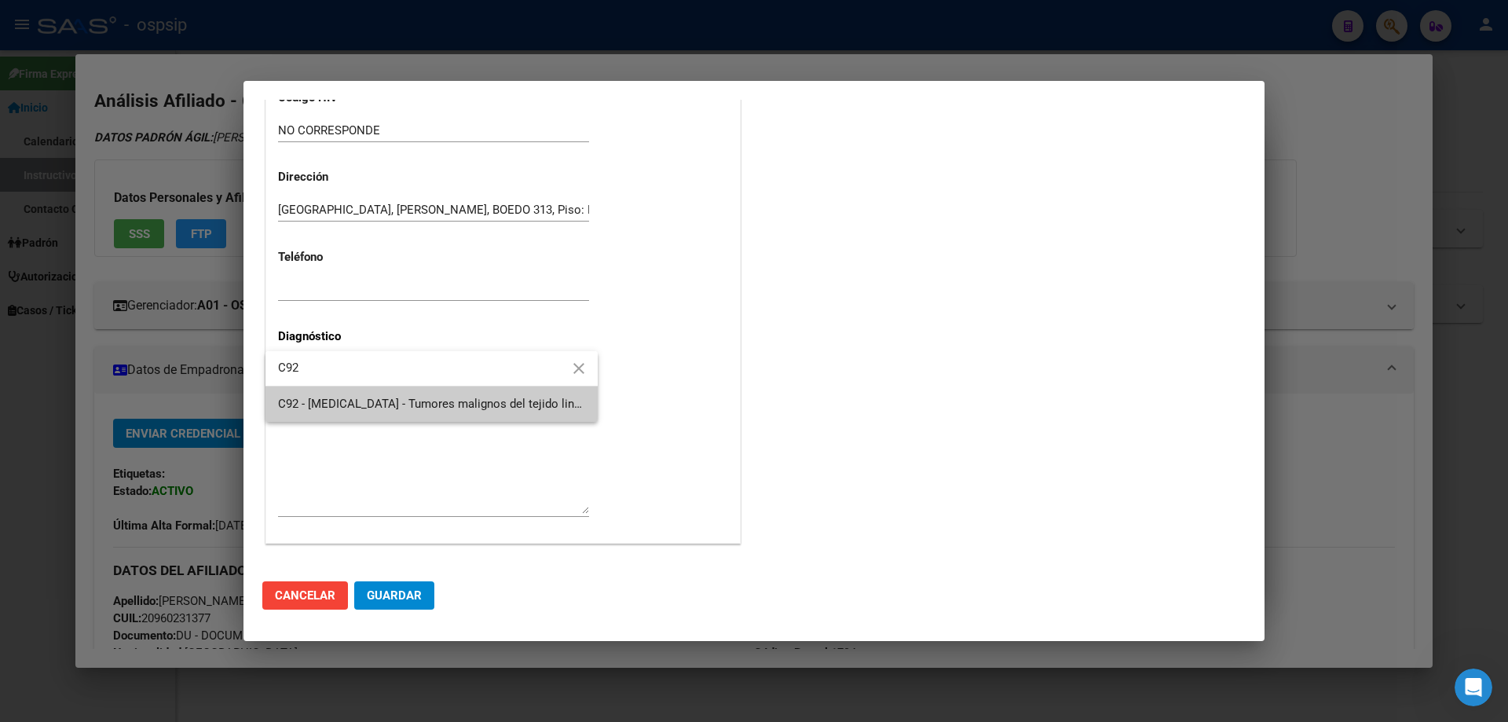
type input "C92"
click at [309, 399] on span "C92 - [MEDICAL_DATA] - Tumores malignos del tejido linfático, de los órganos he…" at bounding box center [668, 404] width 780 height 14
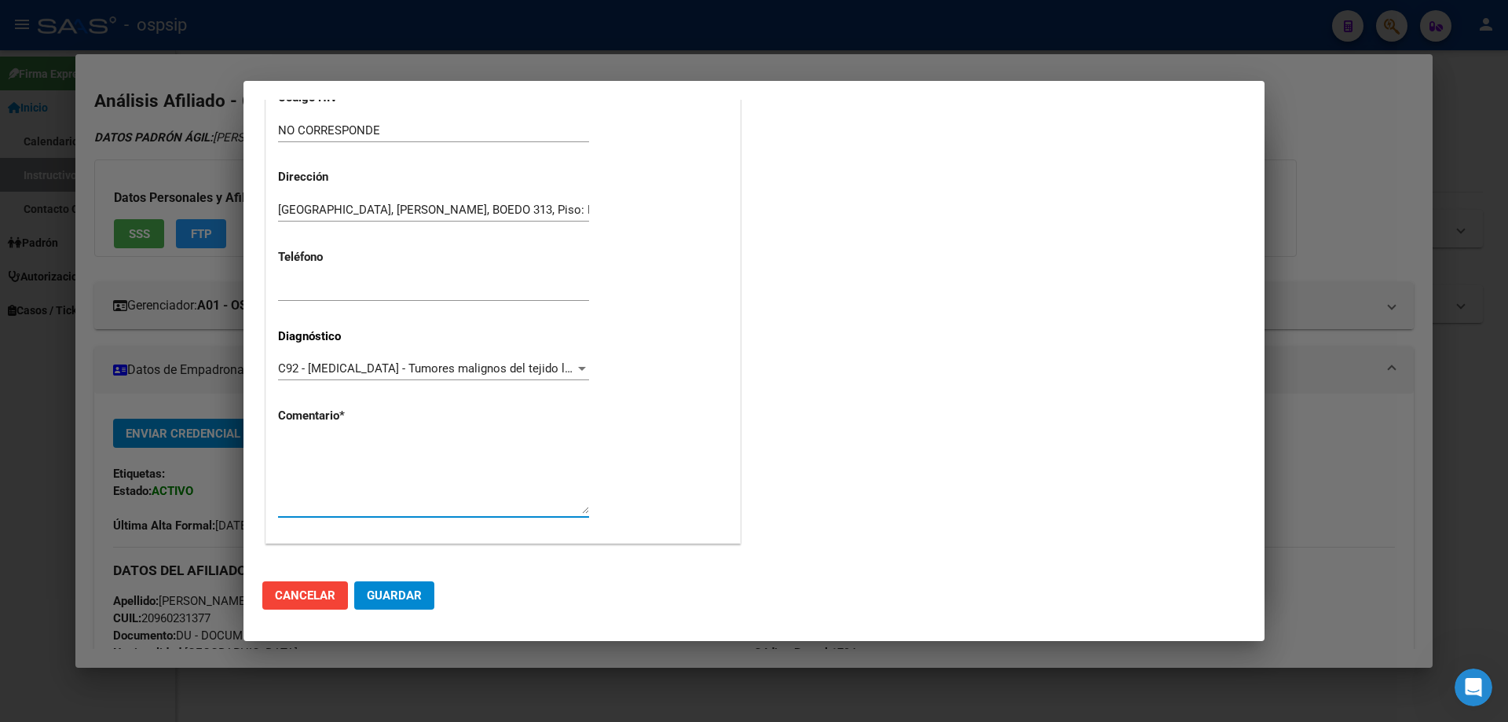
drag, startPoint x: 270, startPoint y: 466, endPoint x: 303, endPoint y: 484, distance: 37.6
paste textarea "DIAGNÓSTICO: LEUCEMIA MIELOIDE MEDICO TRATANTE: FREITAS MARIA MAIL: jose.l.sosa…"
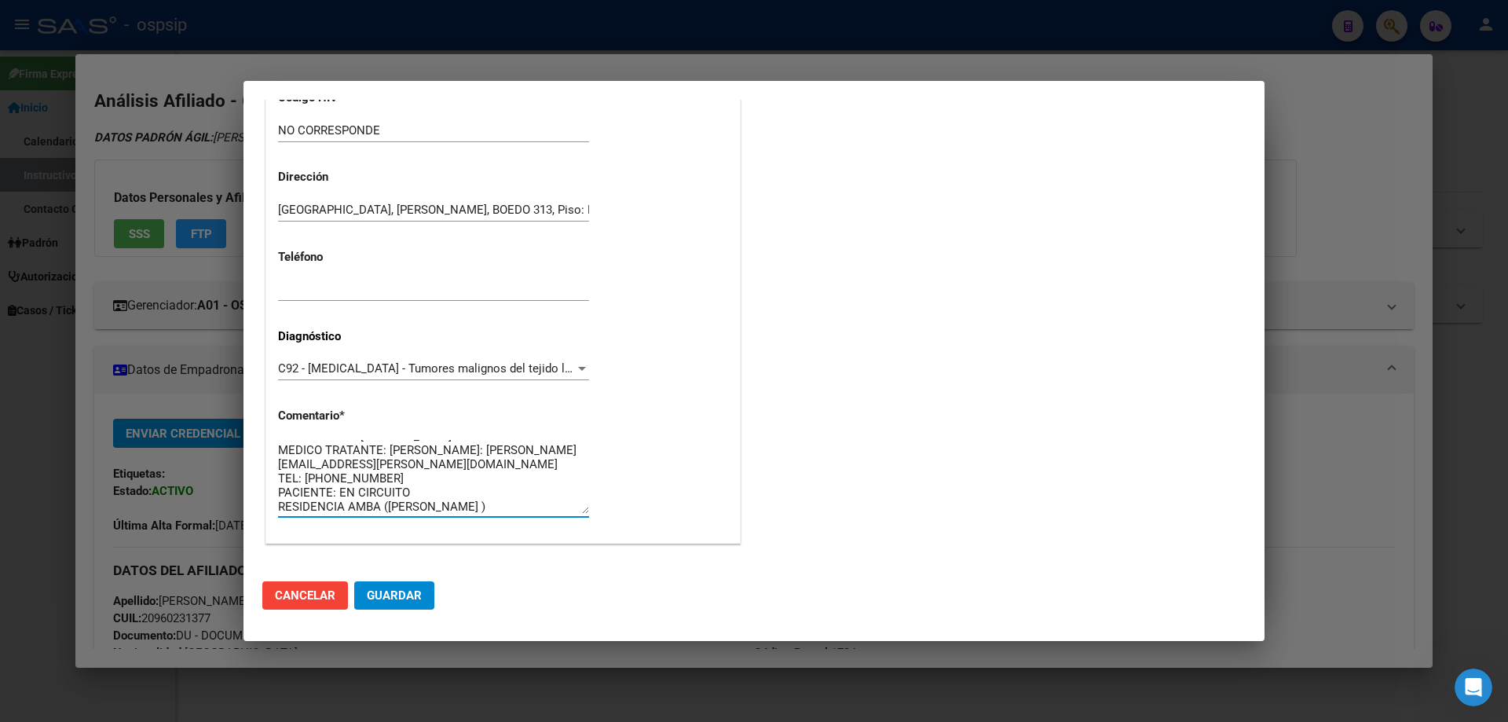
scroll to position [0, 0]
type textarea "DIAGNÓSTICO: LEUCEMIA MIELOIDE MEDICO TRATANTE: FREITAS MARIA MAIL: jose.l.sosa…"
click at [401, 596] on span "Guardar" at bounding box center [394, 595] width 55 height 14
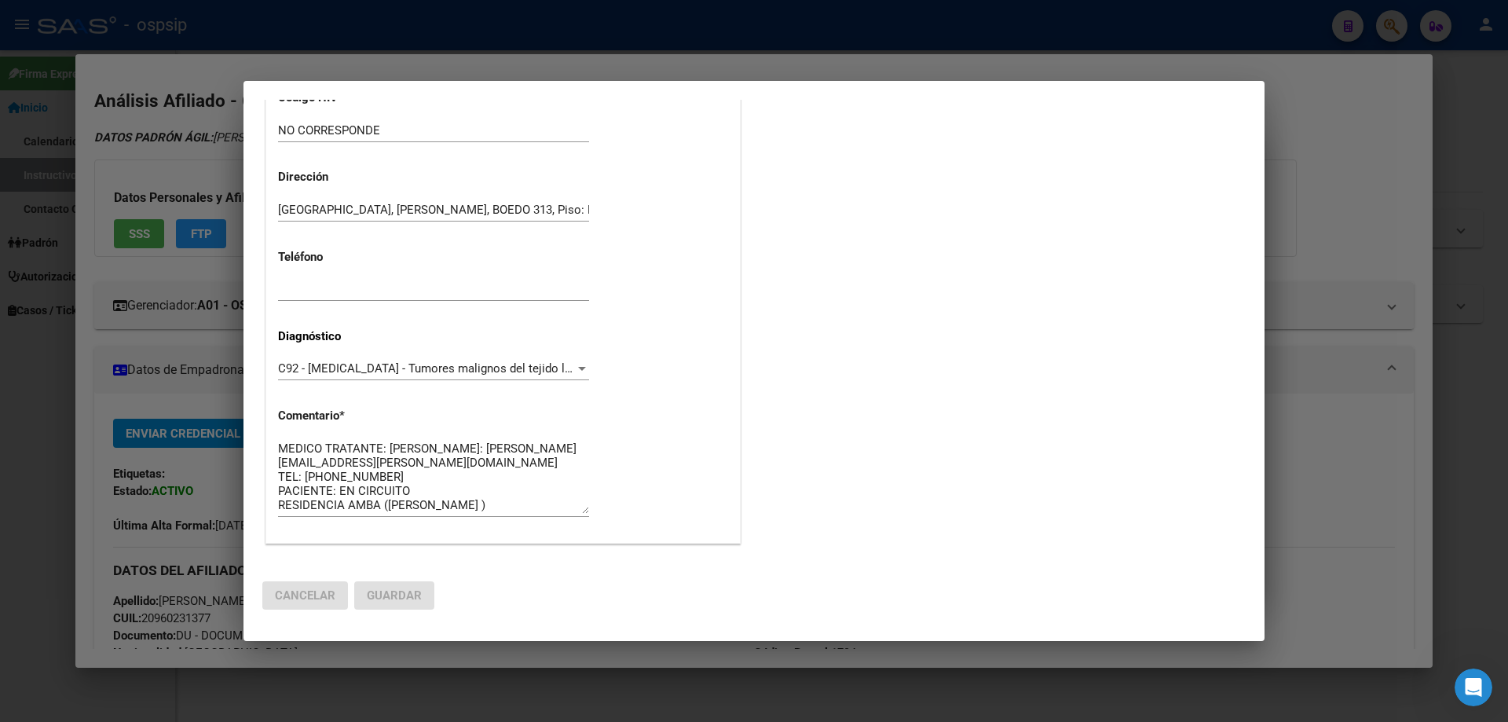
scroll to position [0, 0]
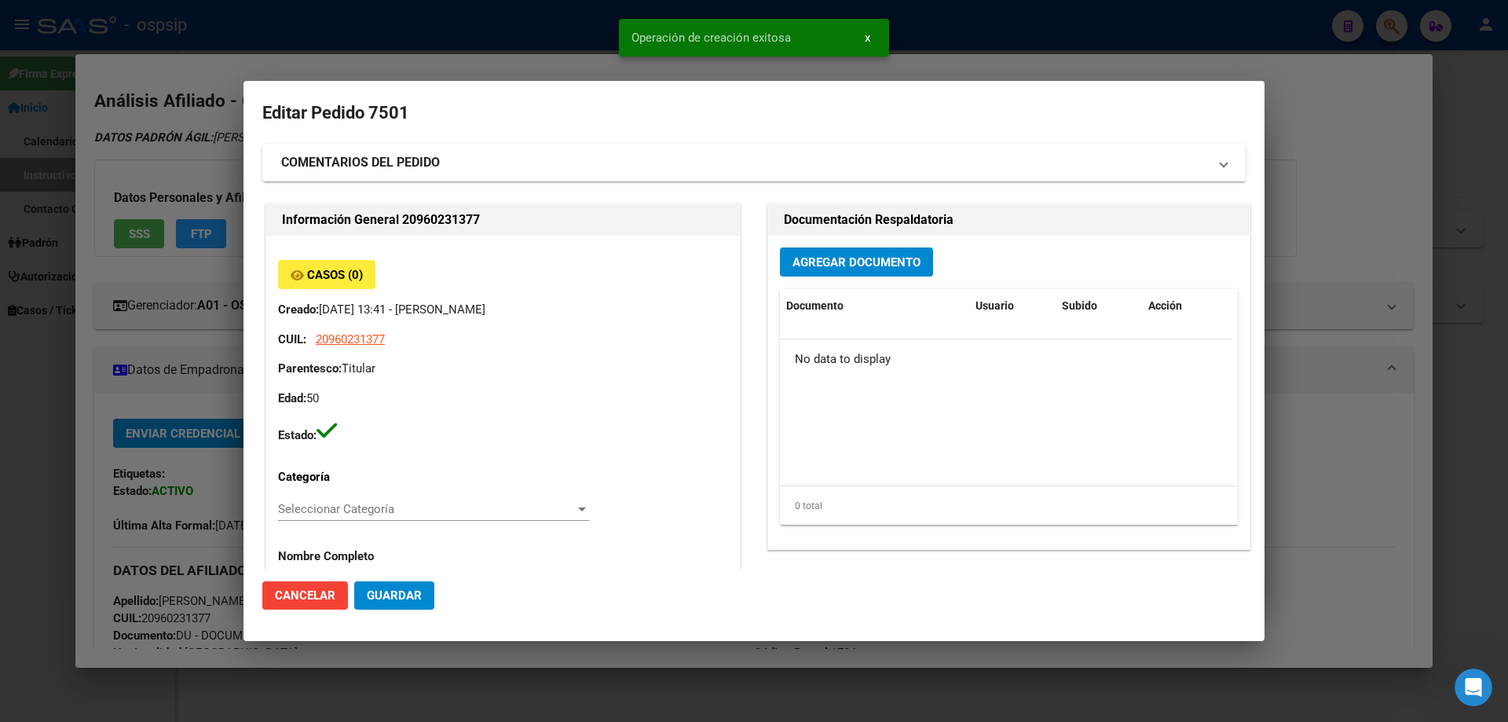
click at [844, 268] on span "Agregar Documento" at bounding box center [856, 262] width 128 height 14
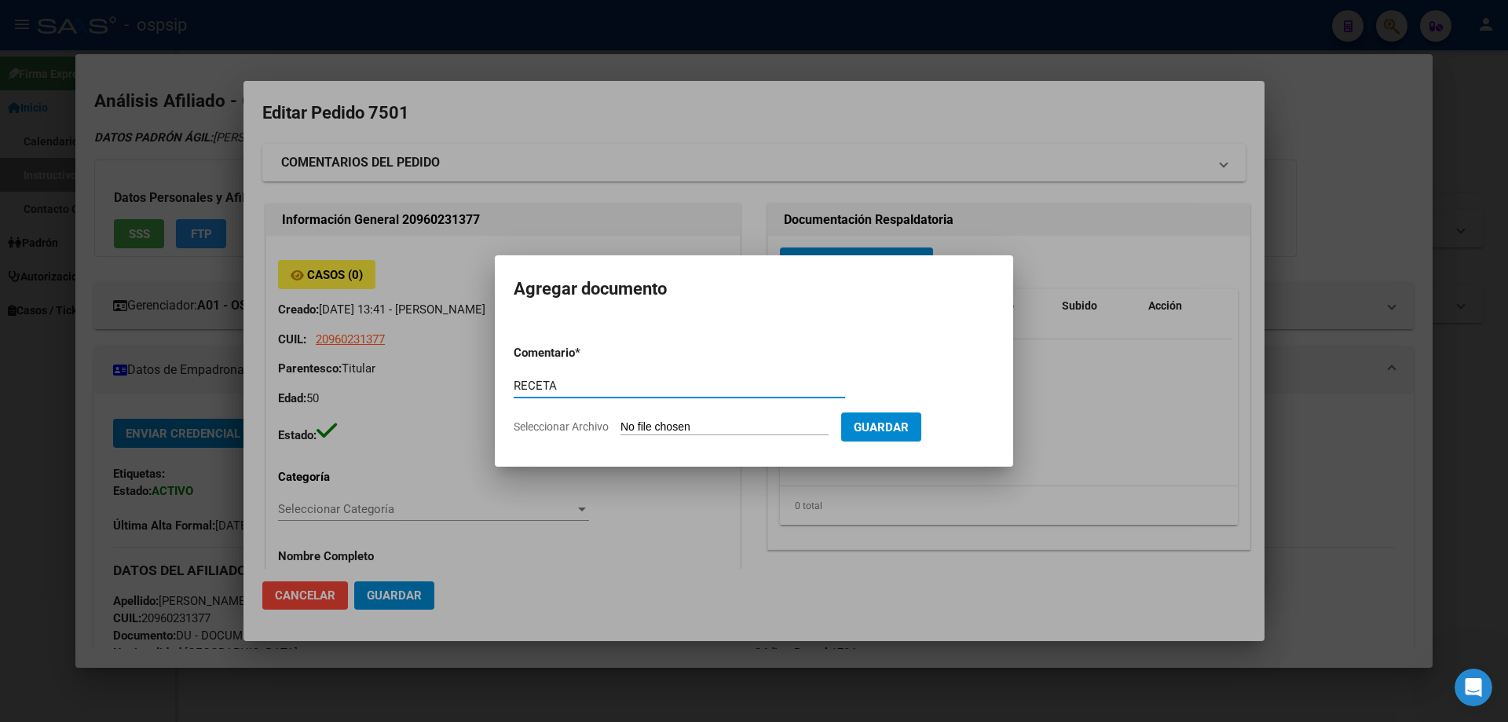
type input "RECETA"
click at [671, 432] on input "Seleccionar Archivo" at bounding box center [724, 427] width 208 height 15
type input "C:\fakepath\20251012_202210.jpg"
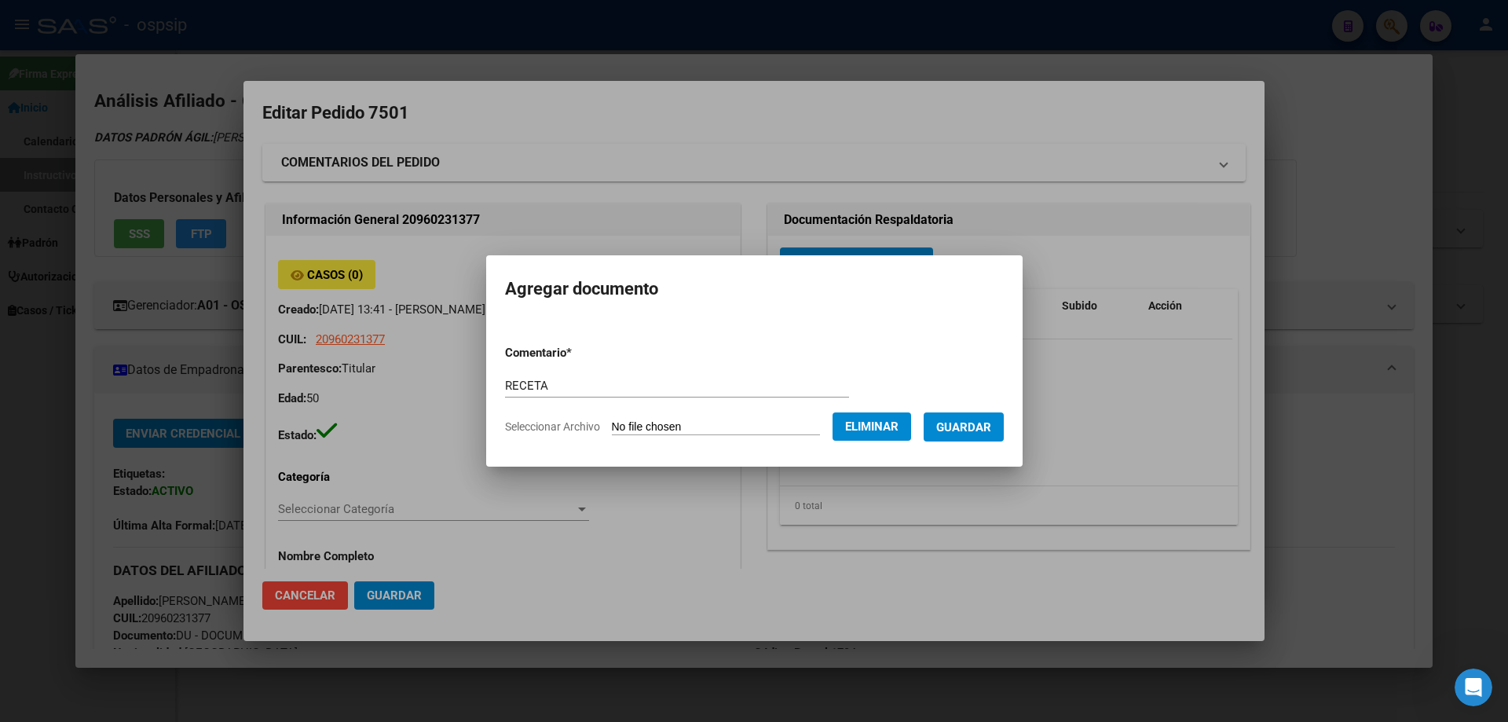
click at [979, 436] on button "Guardar" at bounding box center [963, 426] width 80 height 29
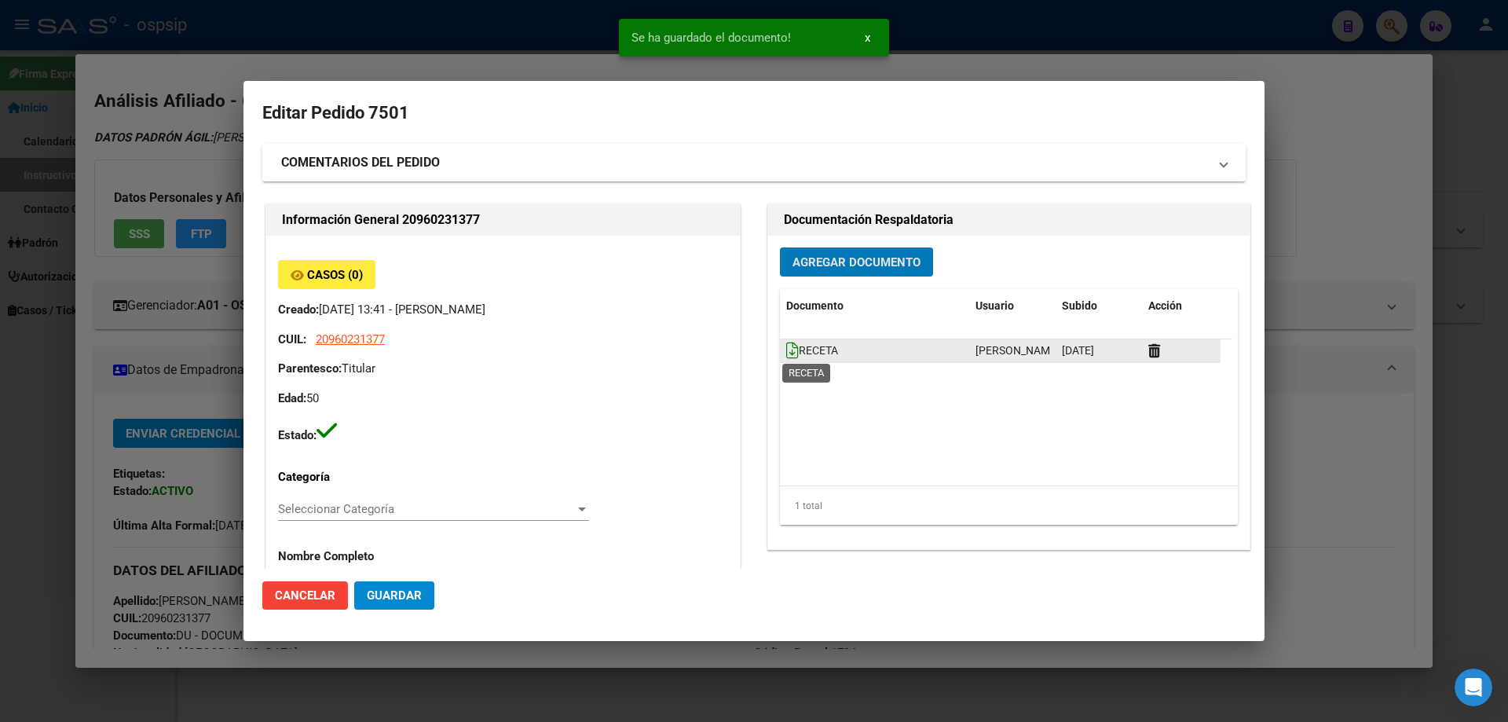
click at [786, 352] on icon at bounding box center [792, 350] width 13 height 17
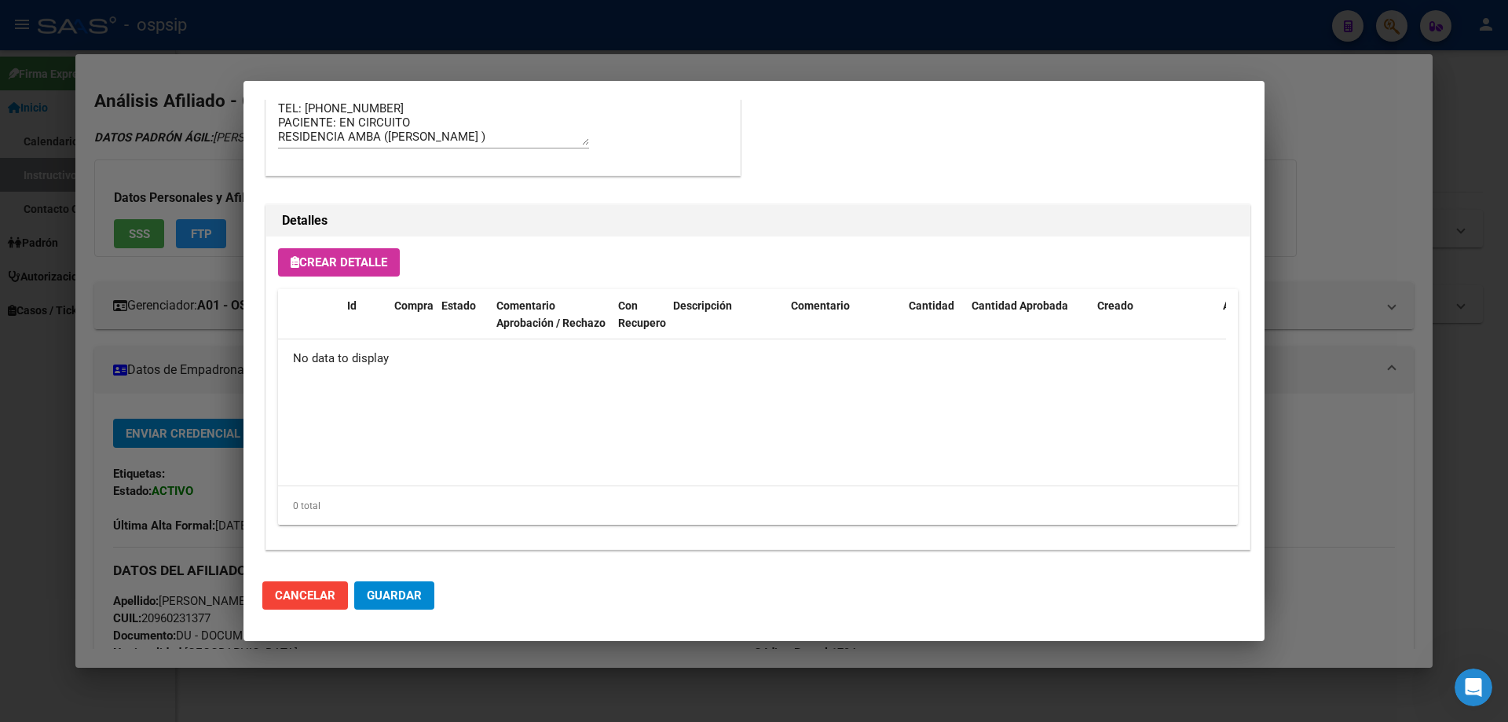
scroll to position [912, 0]
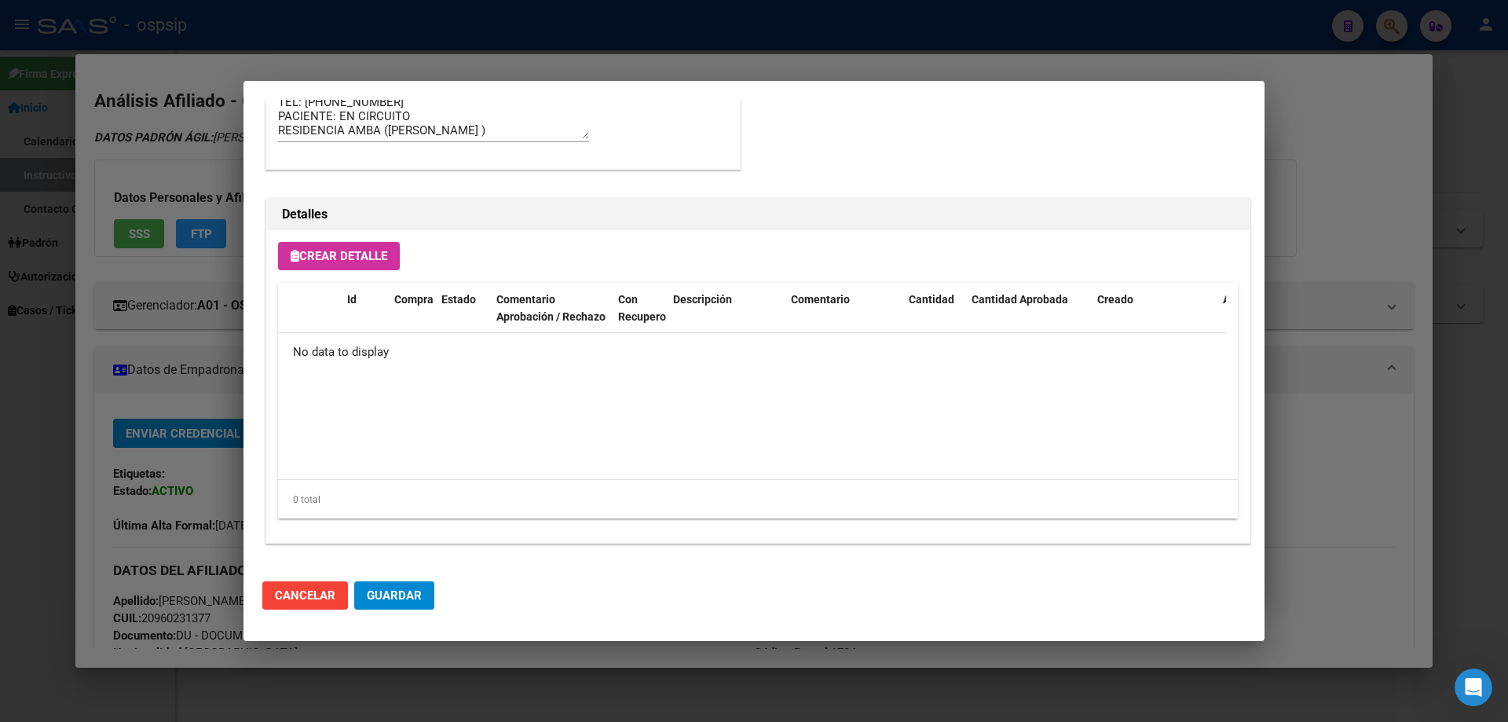
click at [368, 242] on button "Crear Detalle" at bounding box center [339, 256] width 122 height 28
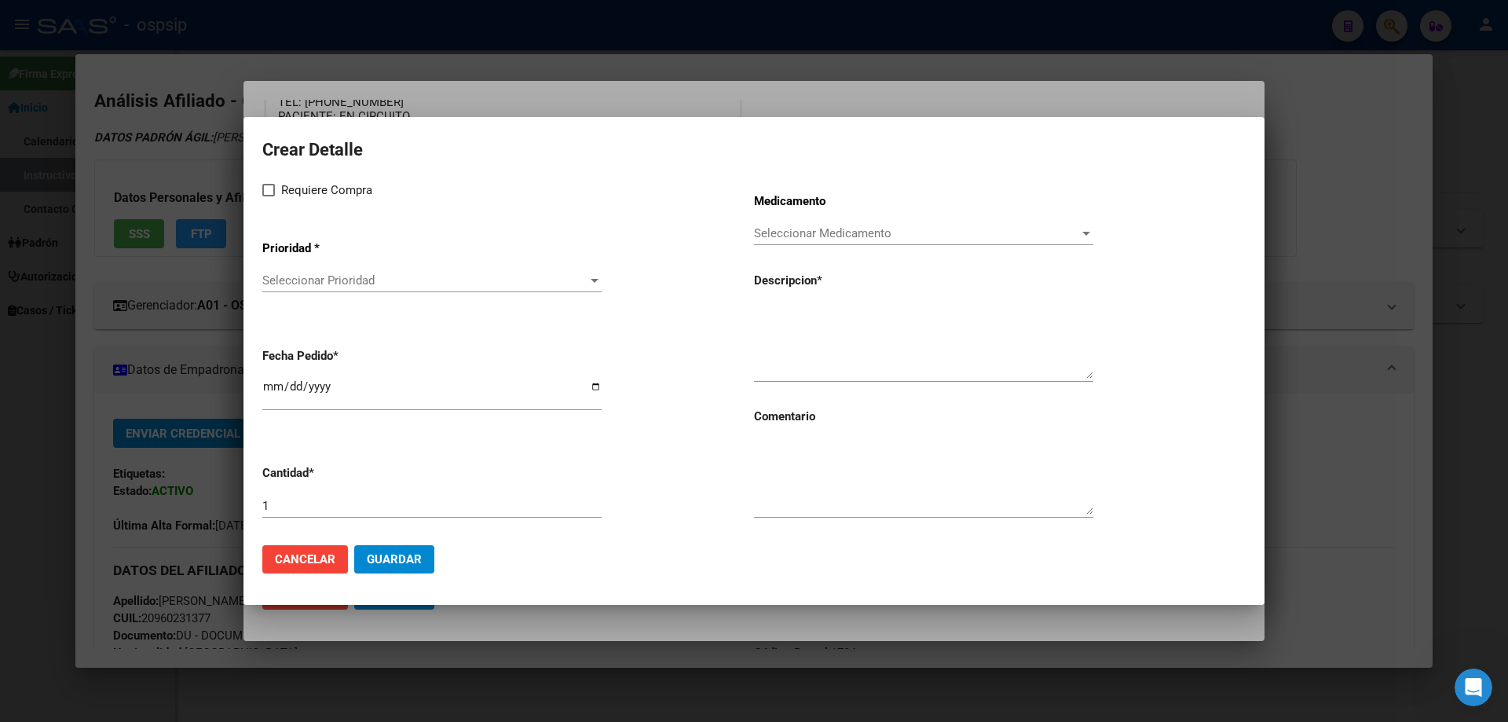
drag, startPoint x: 782, startPoint y: 298, endPoint x: 771, endPoint y: 312, distance: 17.3
paste textarea "IMATINIB 400 MG. COMP. RECUBIERTOS X 30"
type textarea "IMATINIB 400 MG. COMP. RECUBIERTOS X 30"
click at [803, 467] on textarea at bounding box center [923, 478] width 339 height 74
type textarea "MISMO TTO"
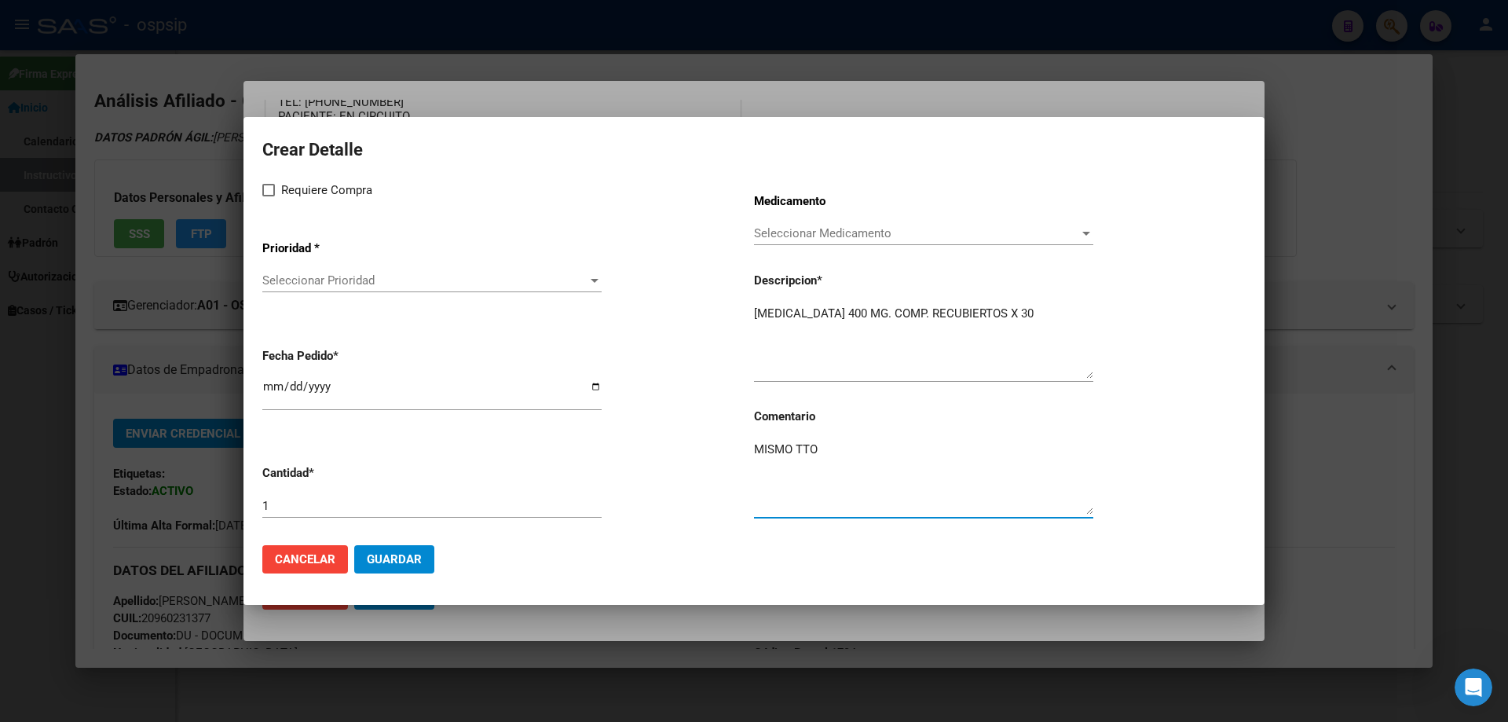
click at [273, 209] on div "Requiere Compra Prioridad * Seleccionar Prioridad Seleccionar Prioridad Fecha P…" at bounding box center [508, 357] width 492 height 352
click at [298, 274] on span "Seleccionar Prioridad" at bounding box center [424, 280] width 325 height 14
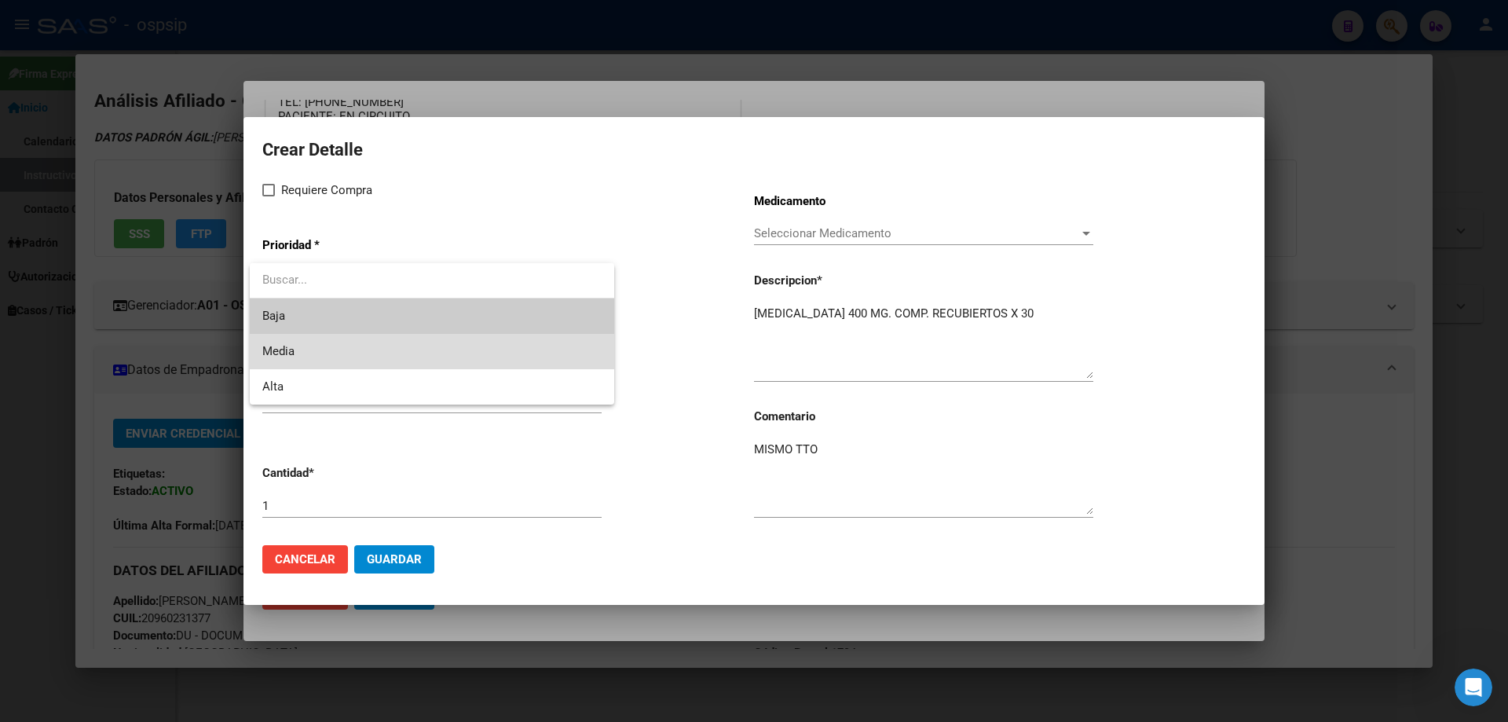
click at [298, 349] on span "Media" at bounding box center [431, 351] width 339 height 35
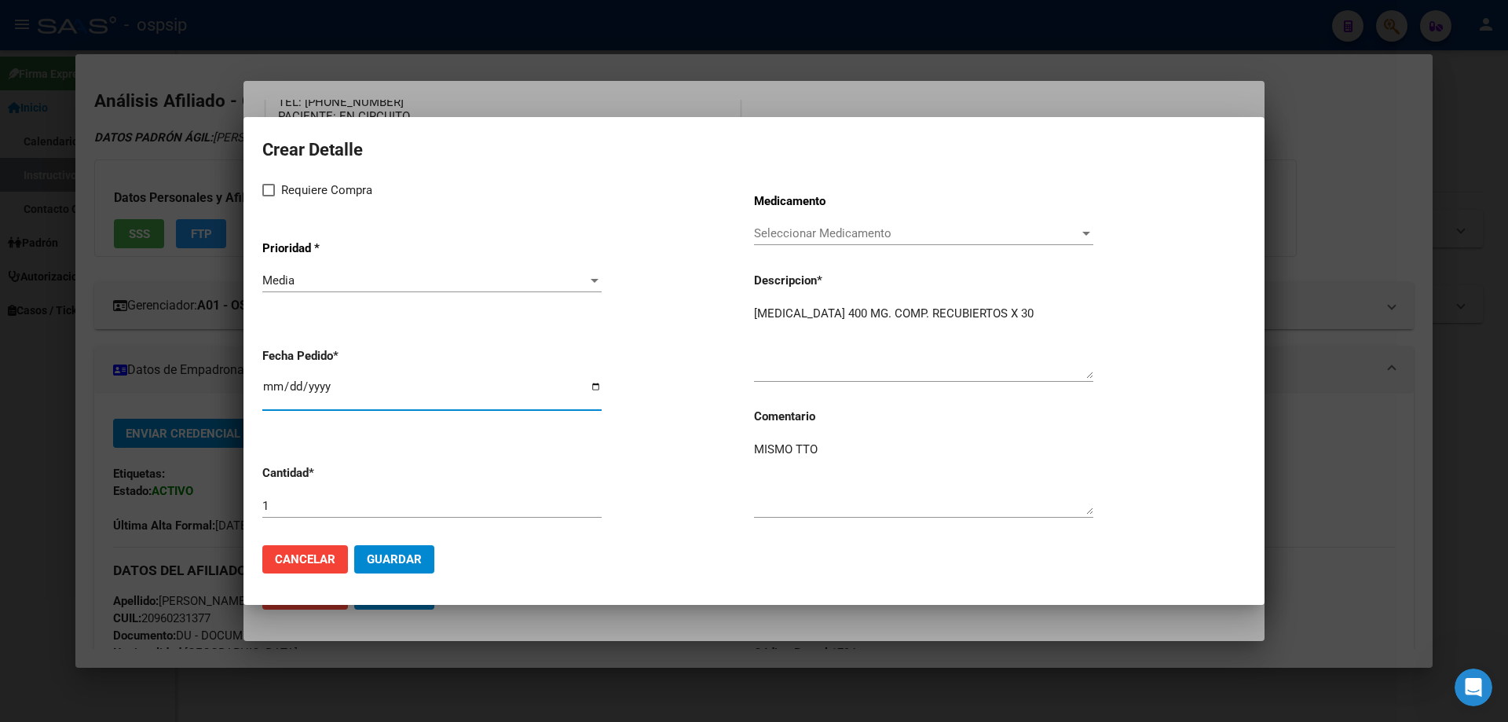
click at [269, 384] on input "[DATE]" at bounding box center [431, 392] width 339 height 25
type input "2025-10-10"
click at [412, 567] on button "Guardar" at bounding box center [394, 559] width 80 height 28
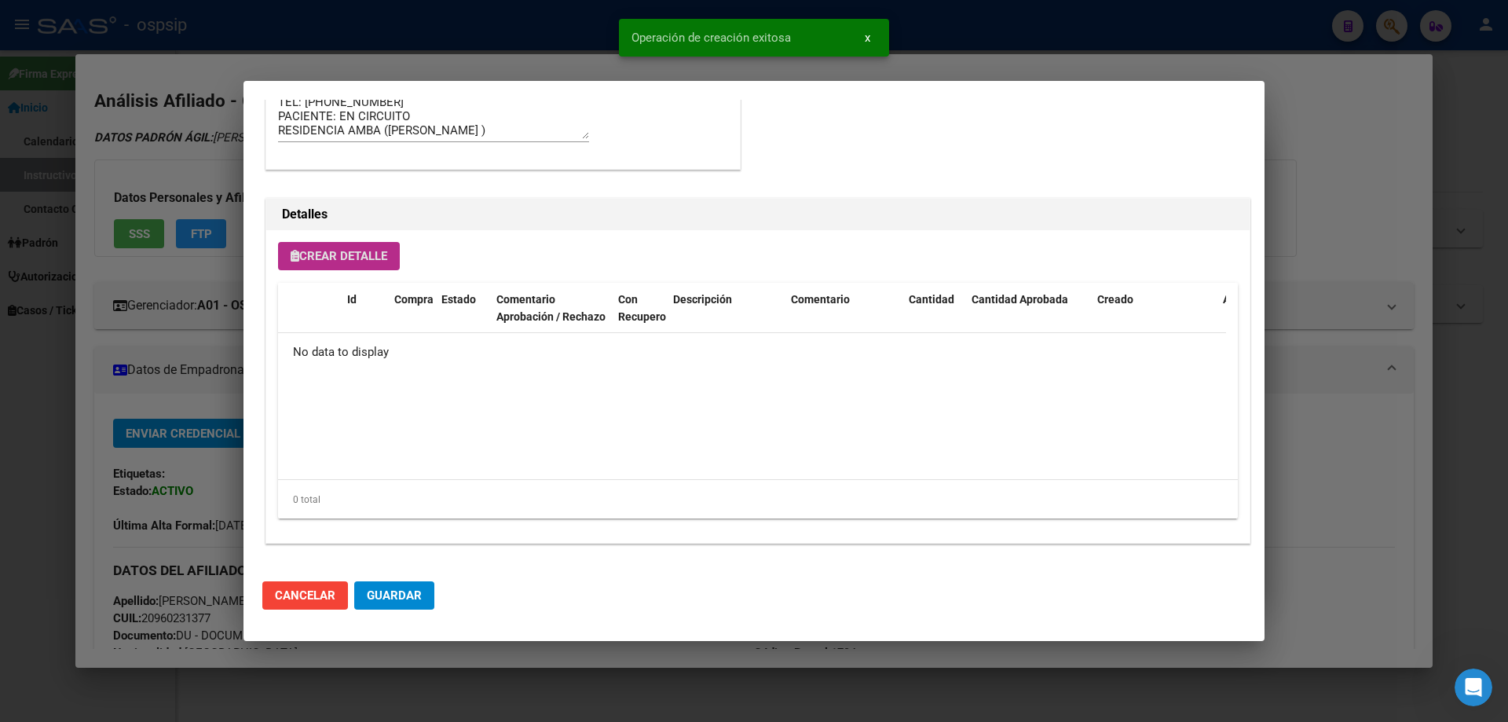
scroll to position [942, 0]
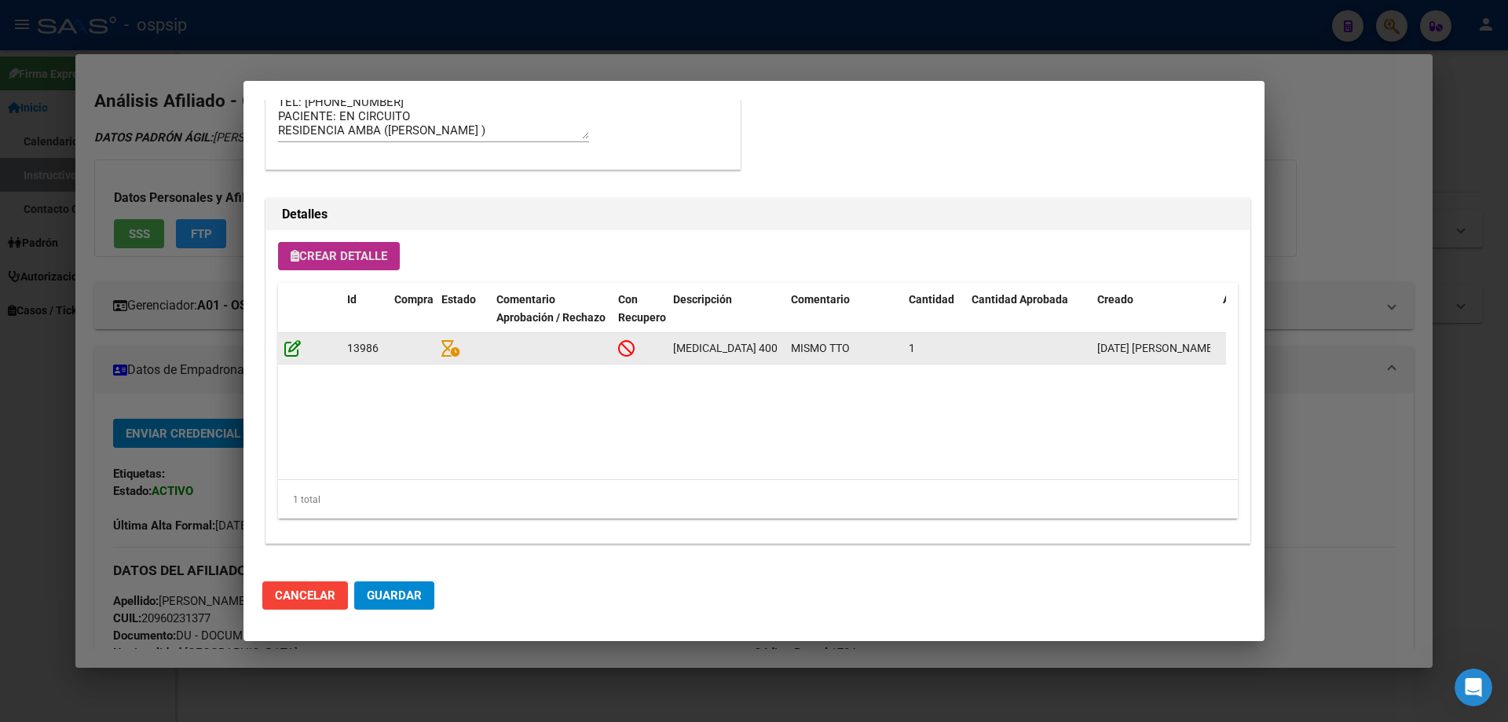
click at [288, 345] on icon at bounding box center [292, 347] width 16 height 17
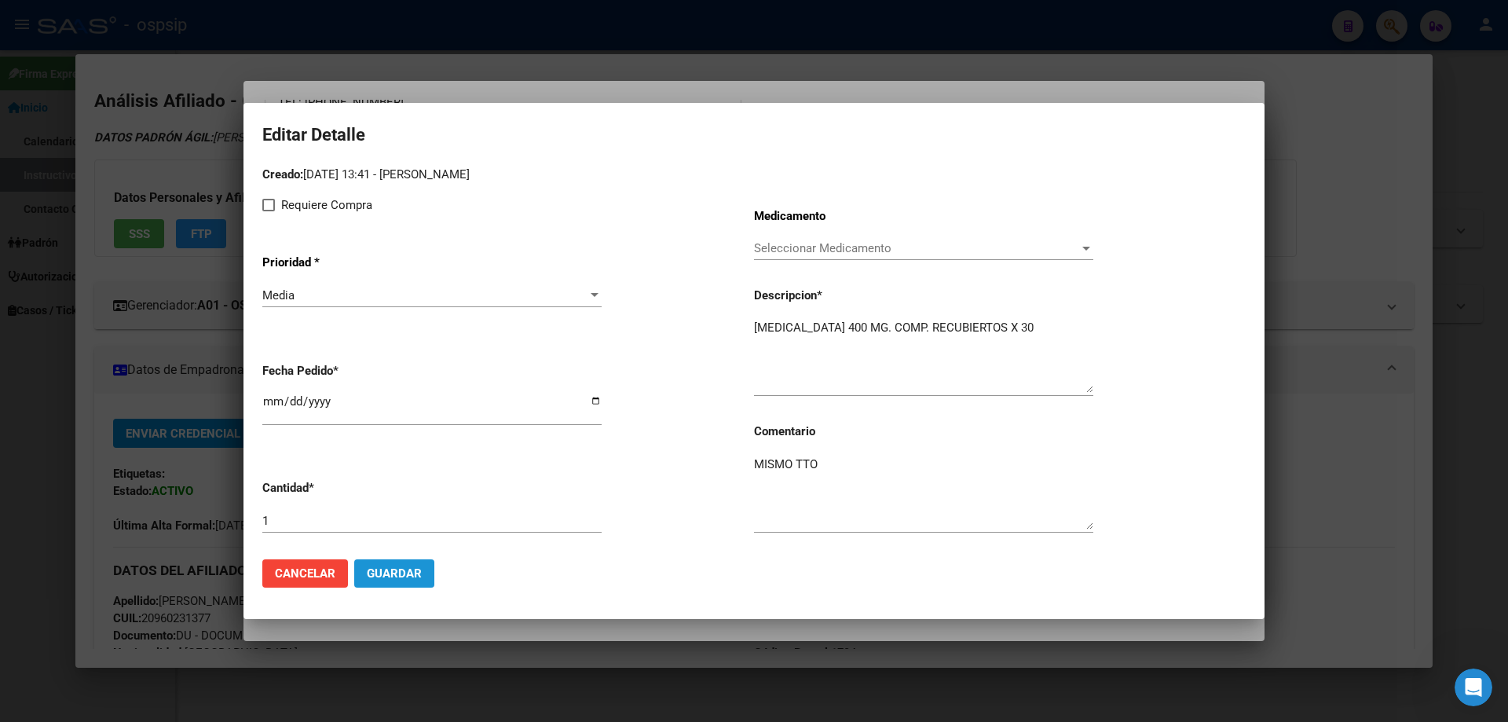
click at [395, 576] on span "Guardar" at bounding box center [394, 573] width 55 height 14
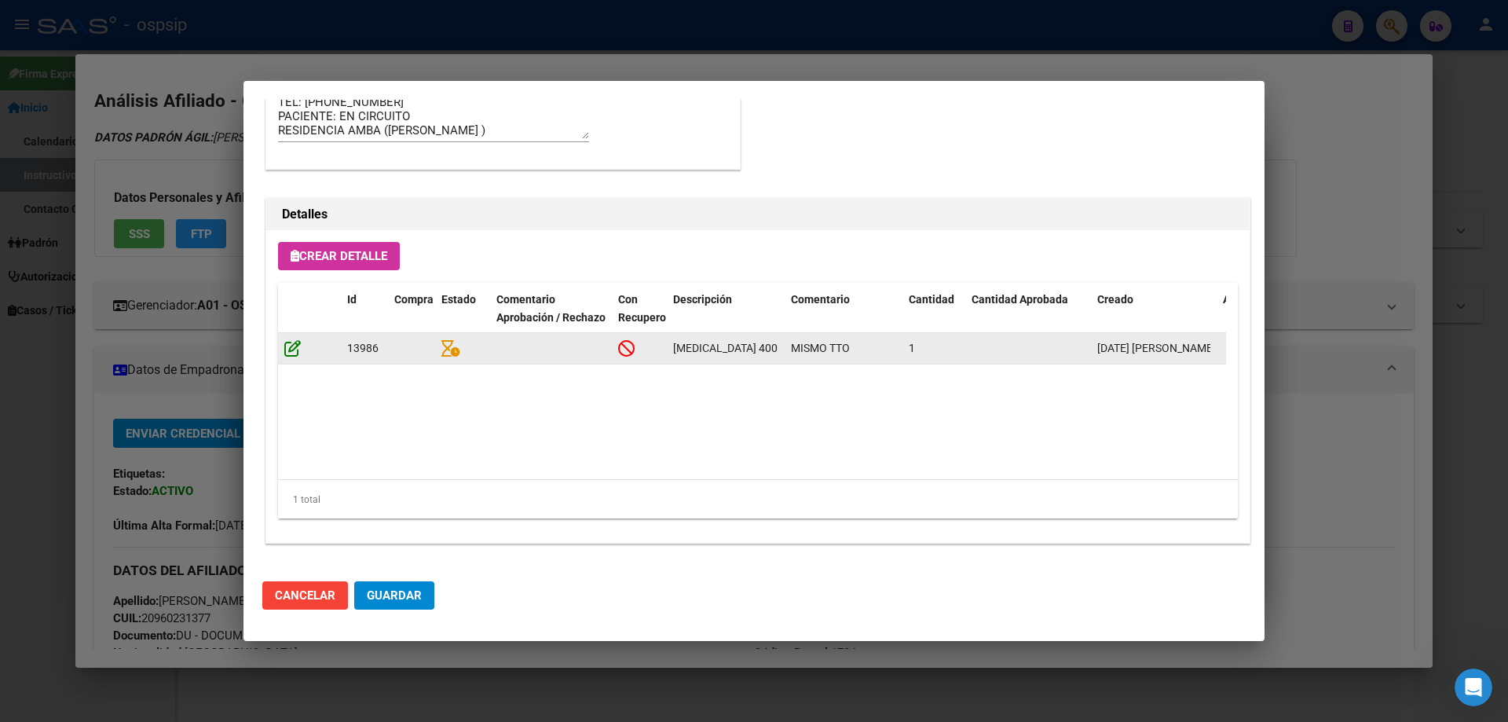
click at [298, 353] on icon at bounding box center [292, 347] width 16 height 17
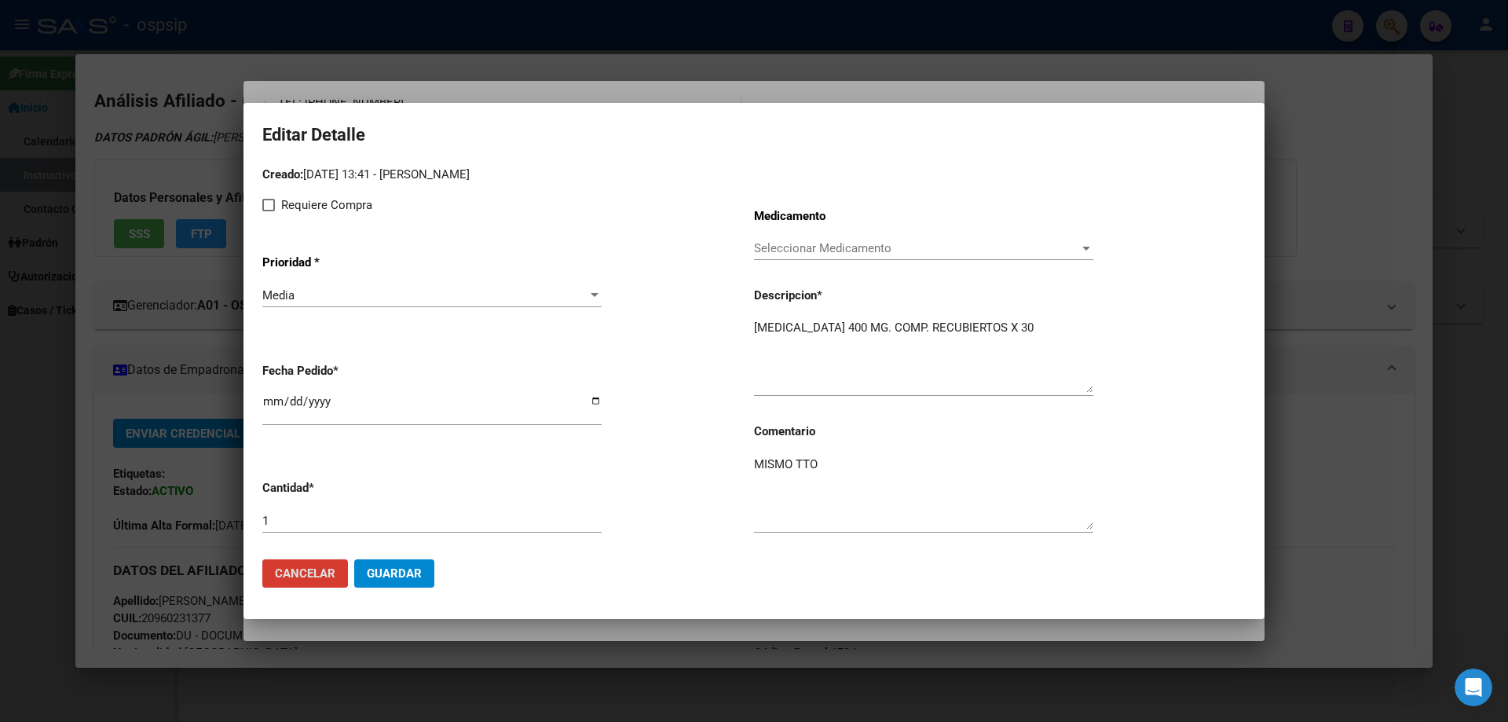
click at [387, 574] on span "Guardar" at bounding box center [394, 573] width 55 height 14
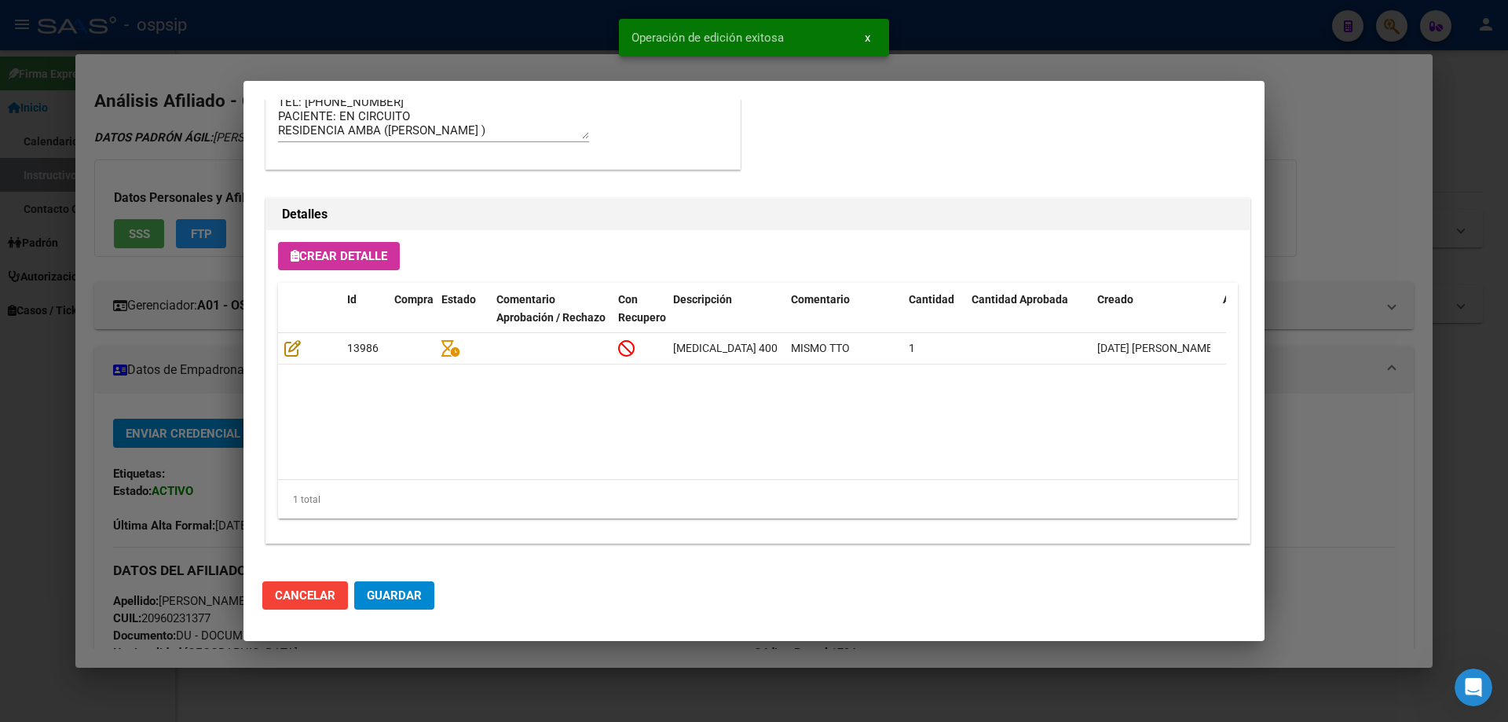
click at [426, 583] on button "Guardar" at bounding box center [394, 595] width 80 height 28
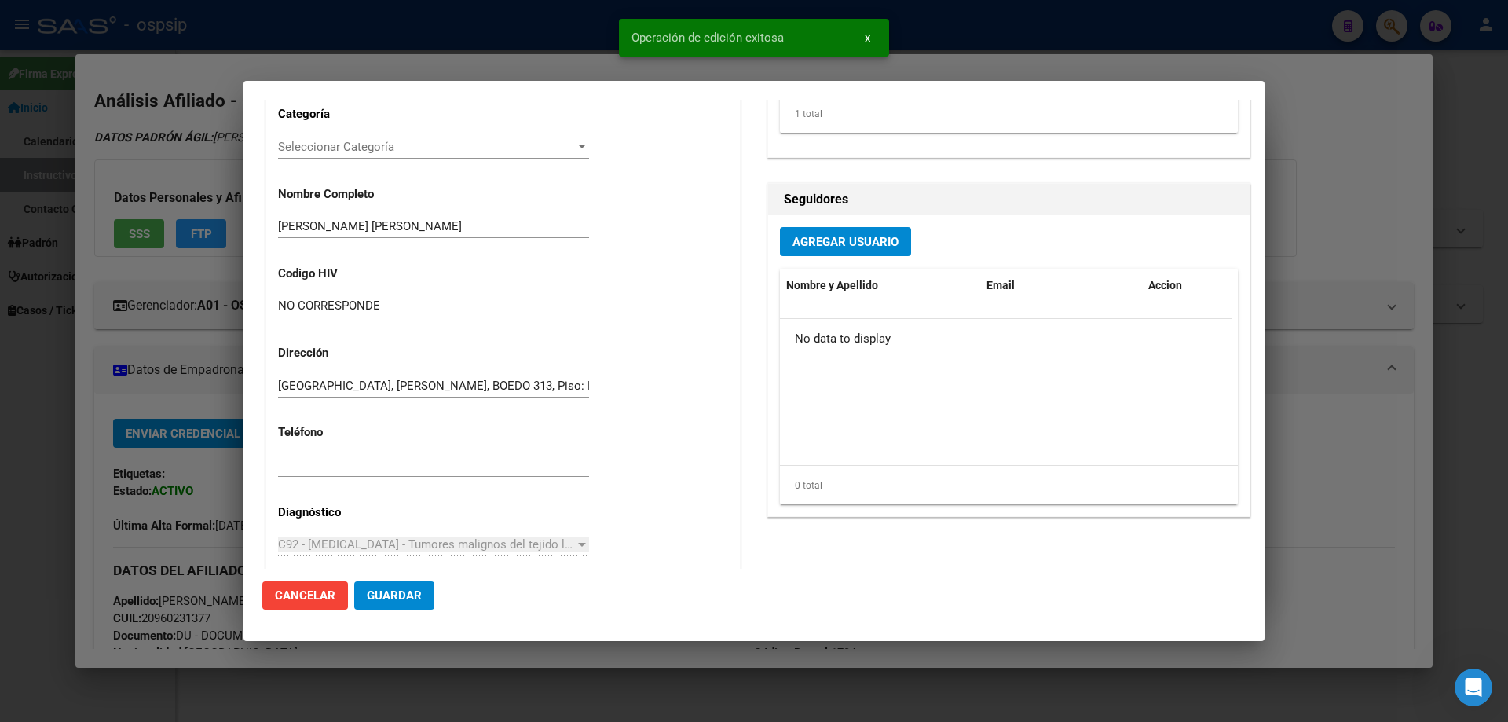
scroll to position [0, 0]
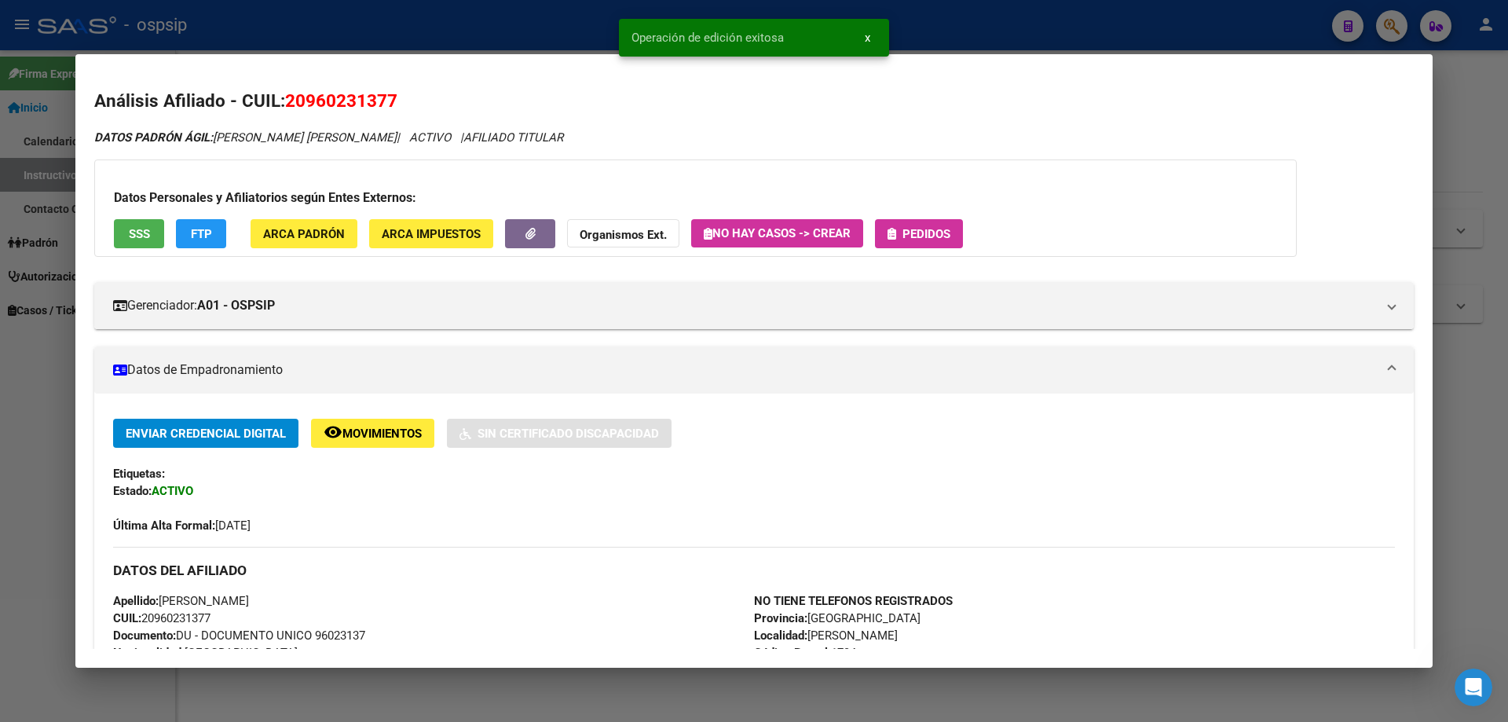
click at [903, 229] on span "Pedidos" at bounding box center [918, 233] width 63 height 14
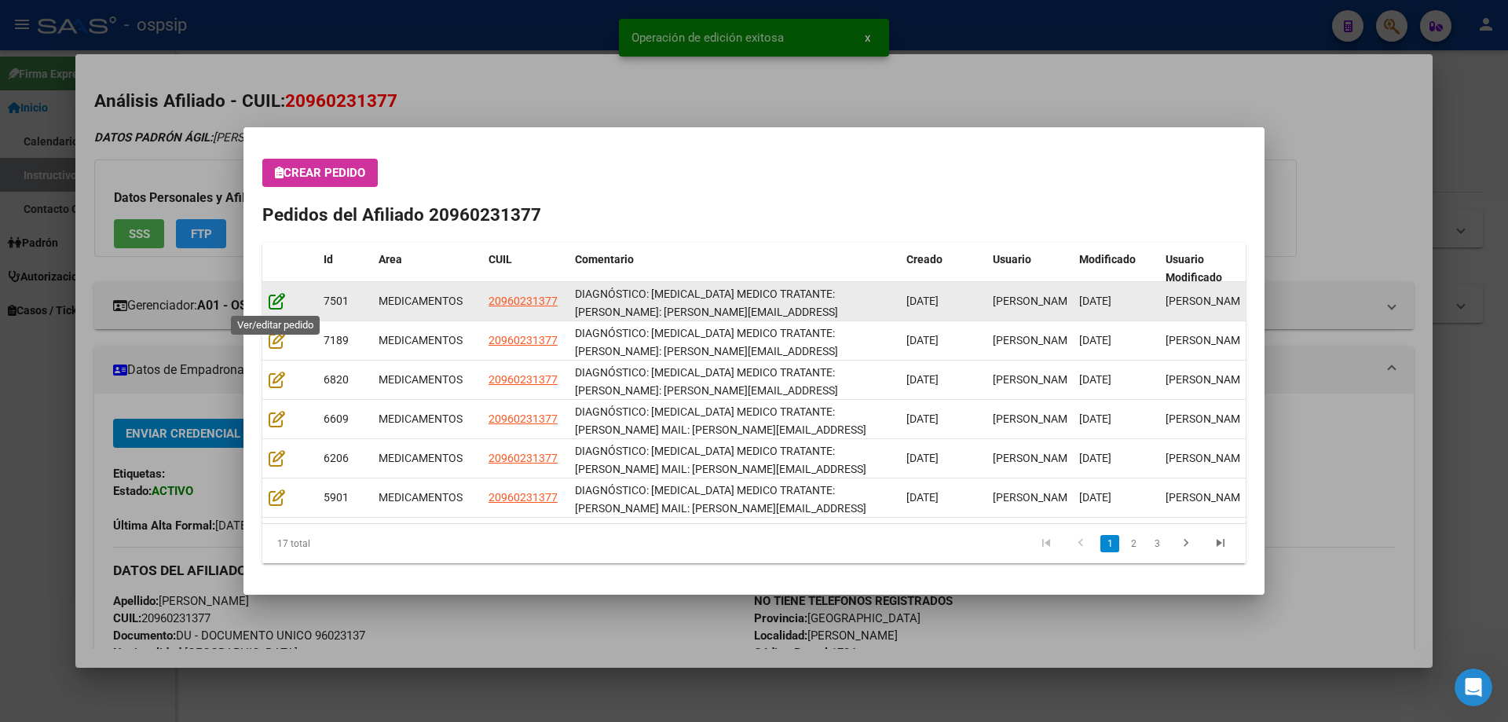
click at [280, 297] on icon at bounding box center [277, 300] width 16 height 17
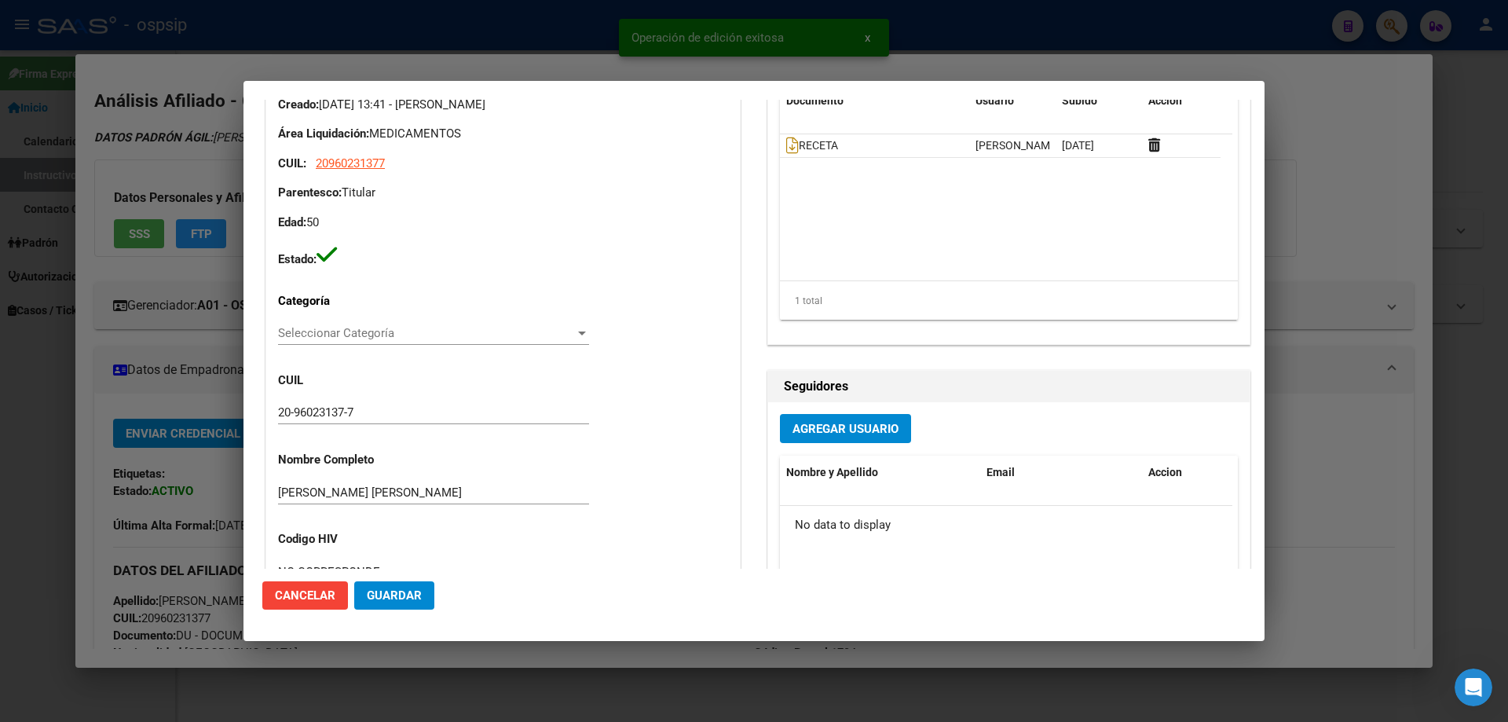
type input "JOSE LUIS SOSA ARIAS"
type input "Buenos Aires, RAMOS MEJIA, BOEDO 313, Piso: PB, Departamento: 2"
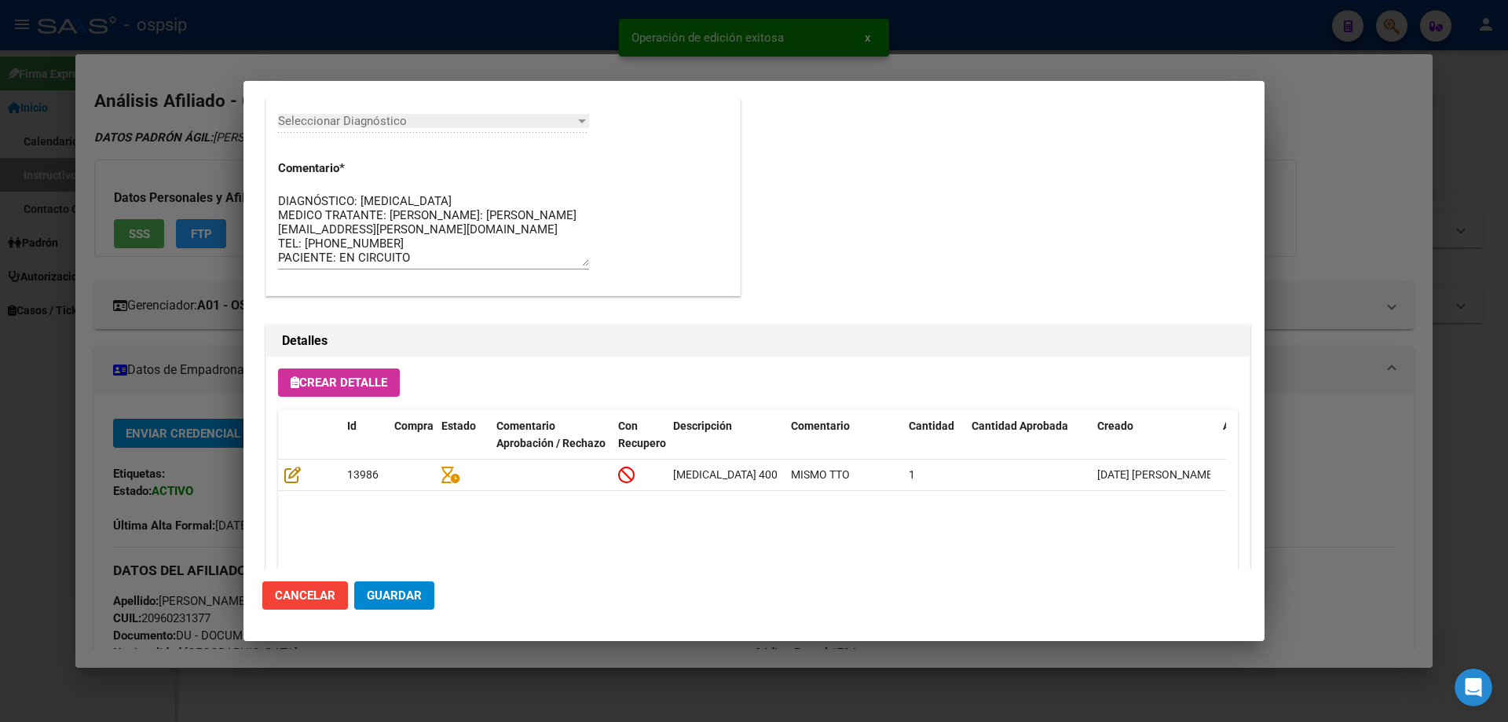
scroll to position [1021, 0]
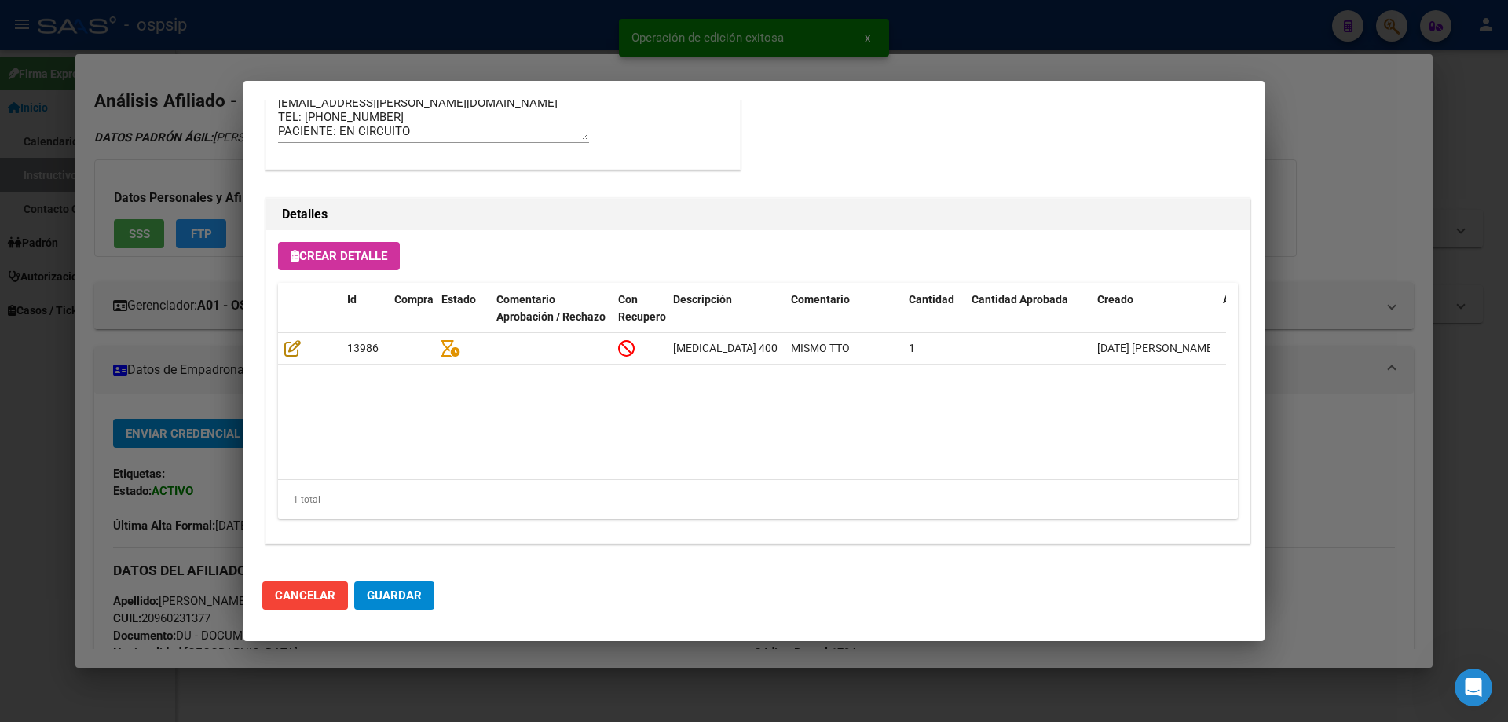
click at [398, 608] on button "Guardar" at bounding box center [394, 595] width 80 height 28
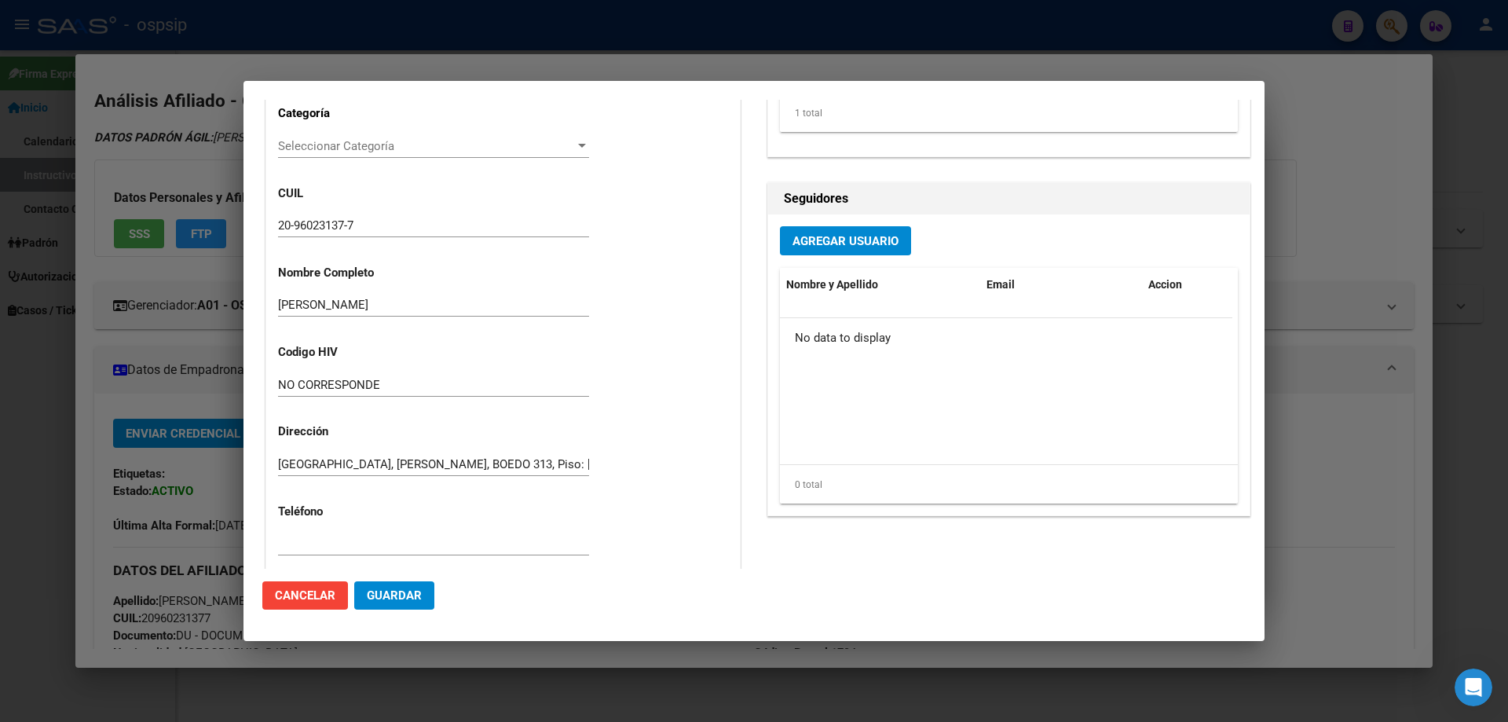
scroll to position [0, 0]
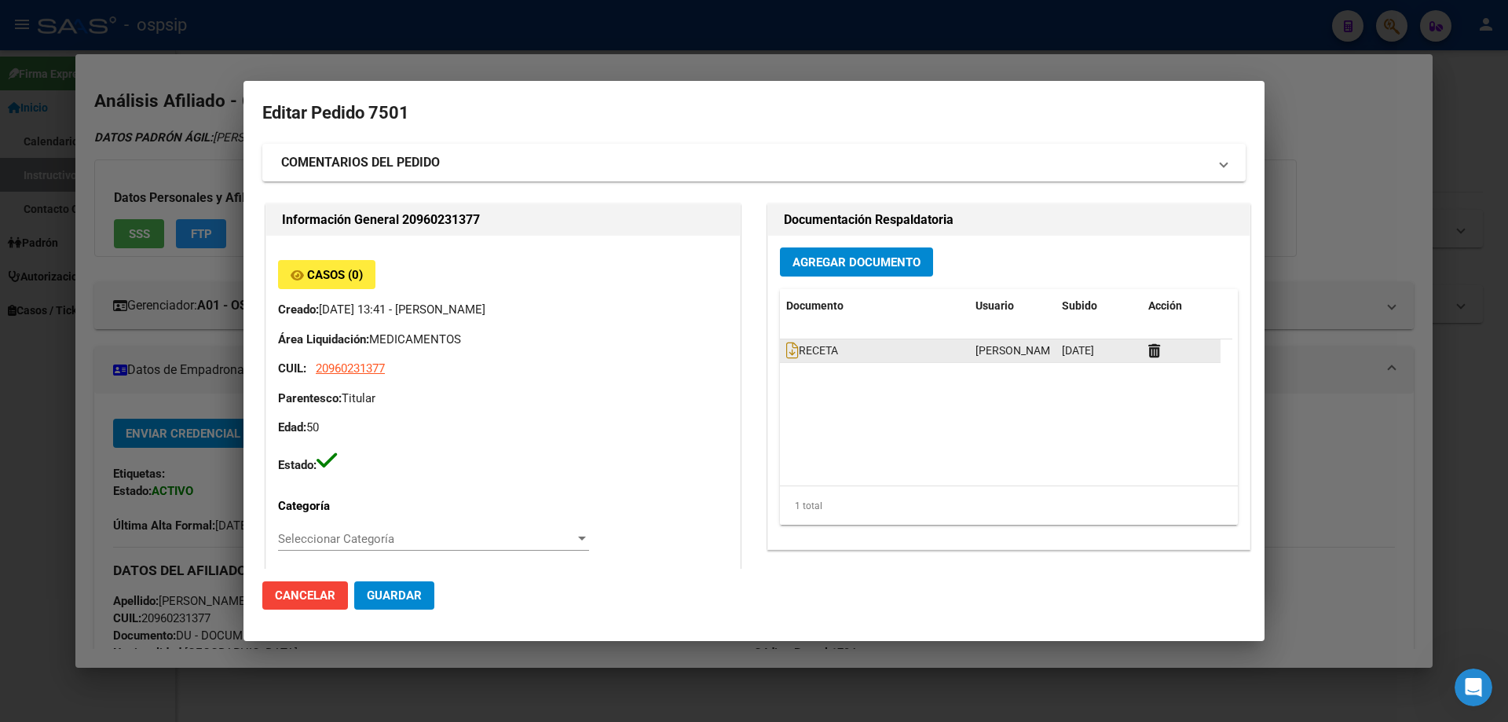
click at [780, 352] on datatable-body-cell "RECETA" at bounding box center [874, 350] width 189 height 23
click at [786, 352] on icon at bounding box center [792, 350] width 13 height 17
click at [397, 611] on mat-dialog-actions "Cancelar Guardar" at bounding box center [753, 595] width 983 height 53
click at [396, 603] on button "Guardar" at bounding box center [394, 595] width 80 height 28
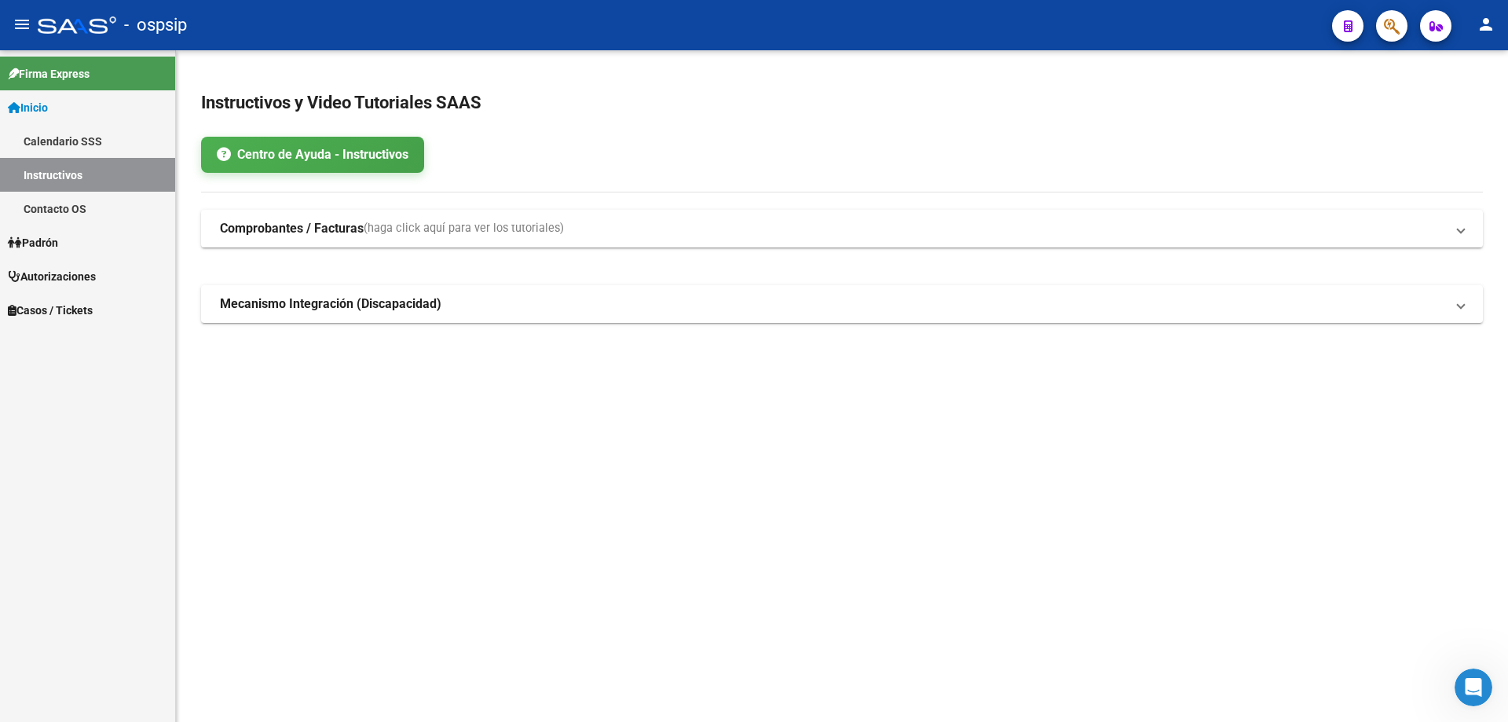
click at [1373, 22] on div at bounding box center [1385, 25] width 44 height 32
click at [1377, 24] on button "button" at bounding box center [1391, 25] width 31 height 31
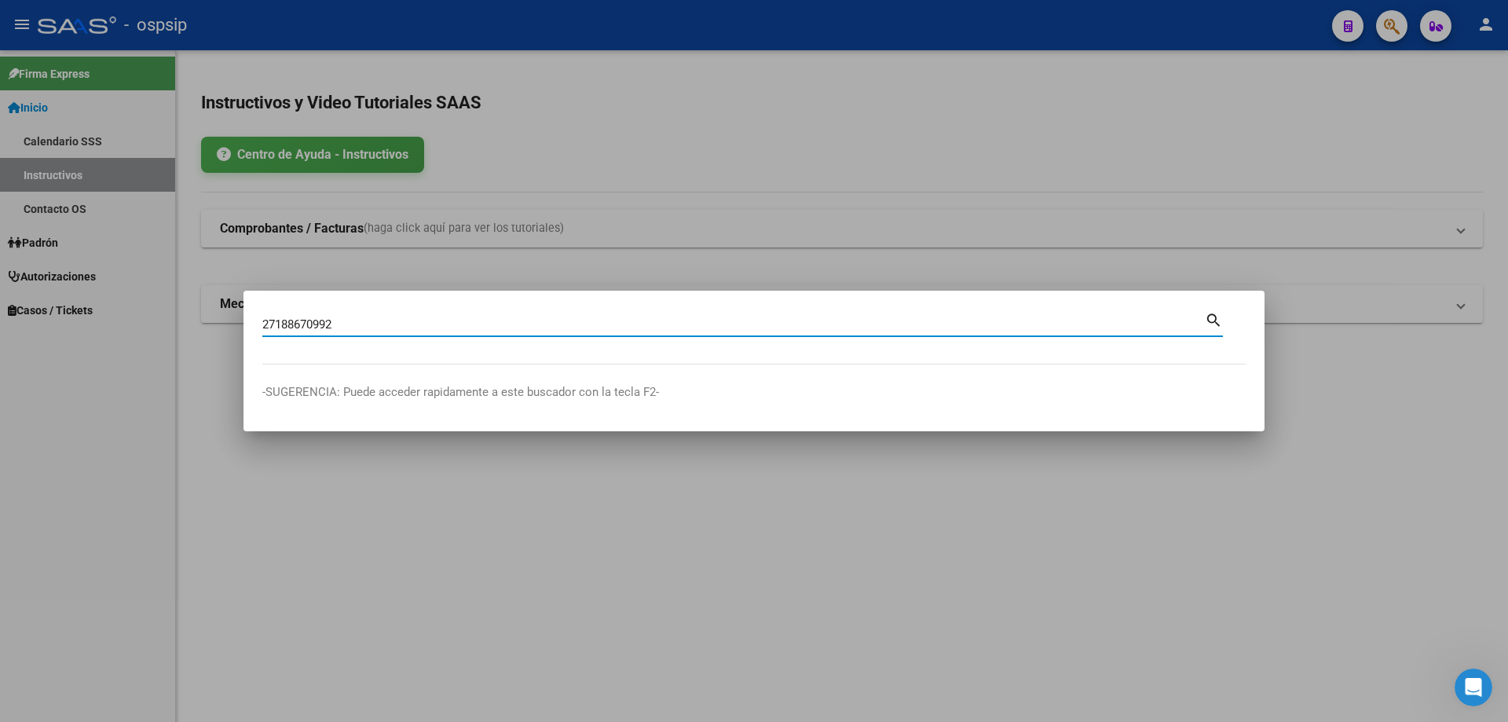
type input "27188670992"
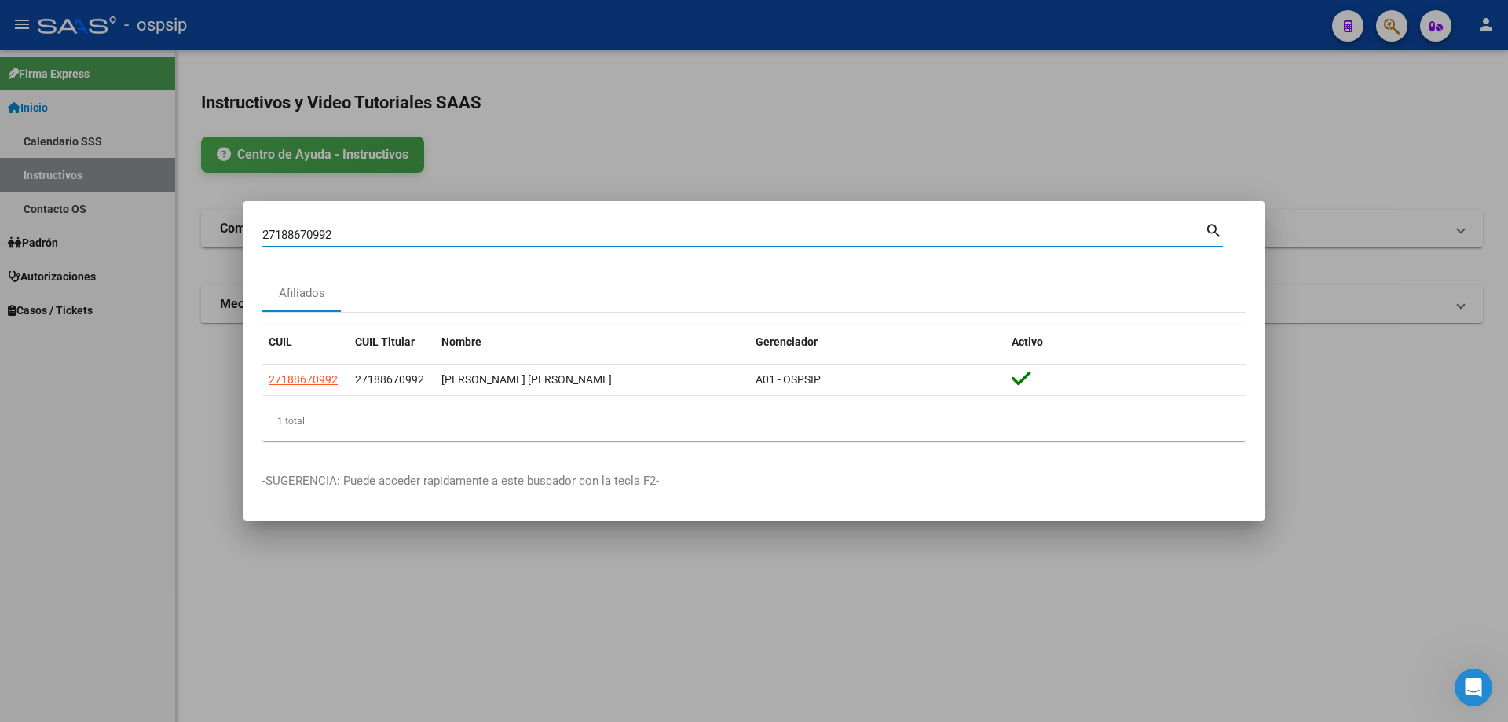
click at [314, 391] on datatable-body-cell "27188670992" at bounding box center [305, 379] width 86 height 31
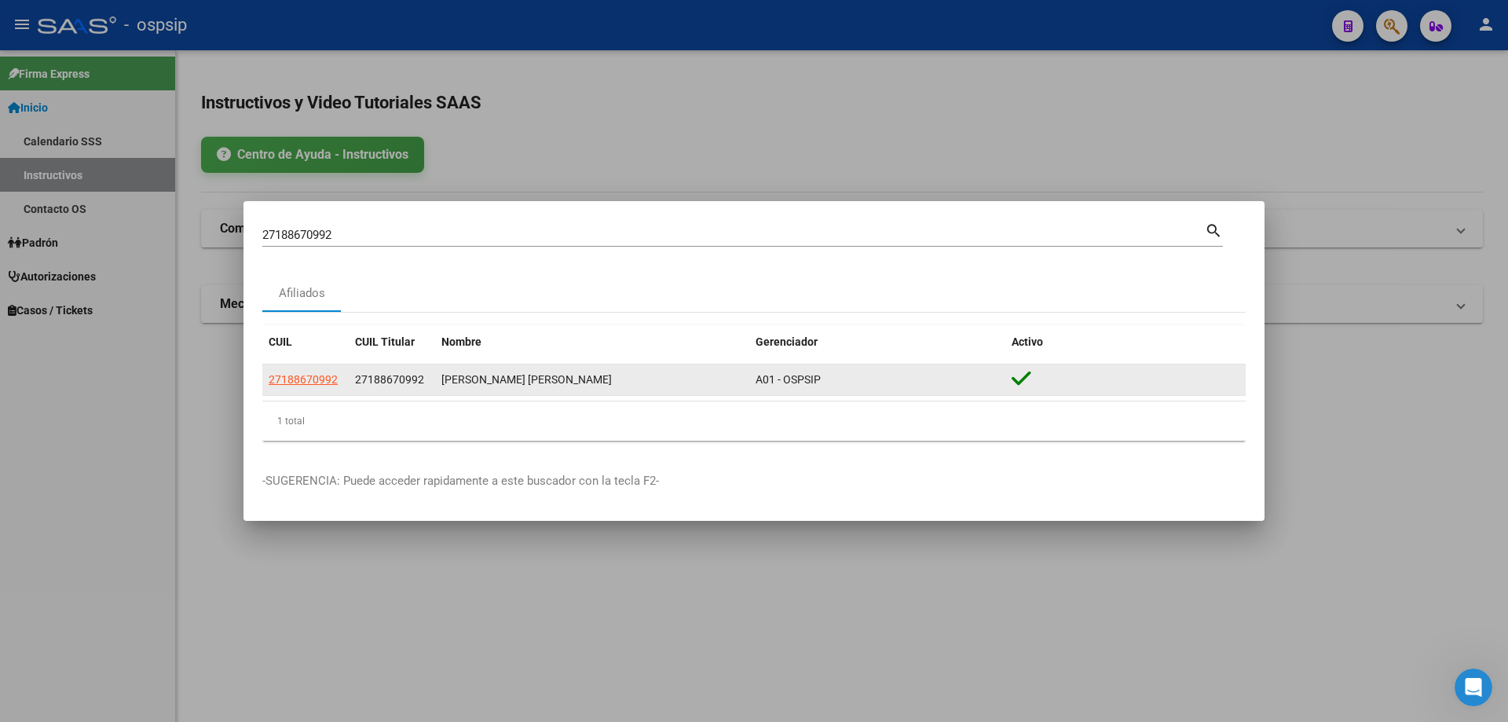
click at [316, 382] on span "27188670992" at bounding box center [303, 379] width 69 height 13
type textarea "27188670992"
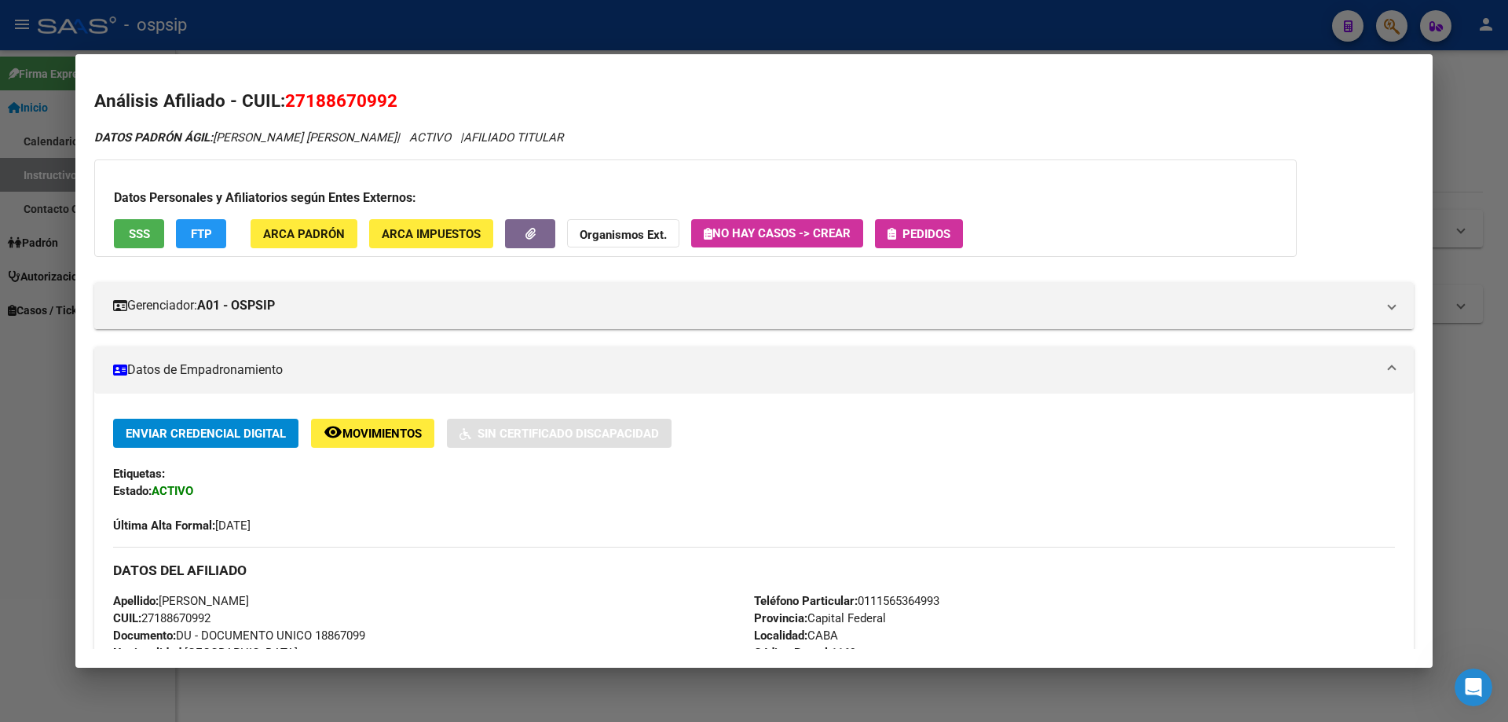
click at [911, 229] on span "Pedidos" at bounding box center [926, 234] width 48 height 14
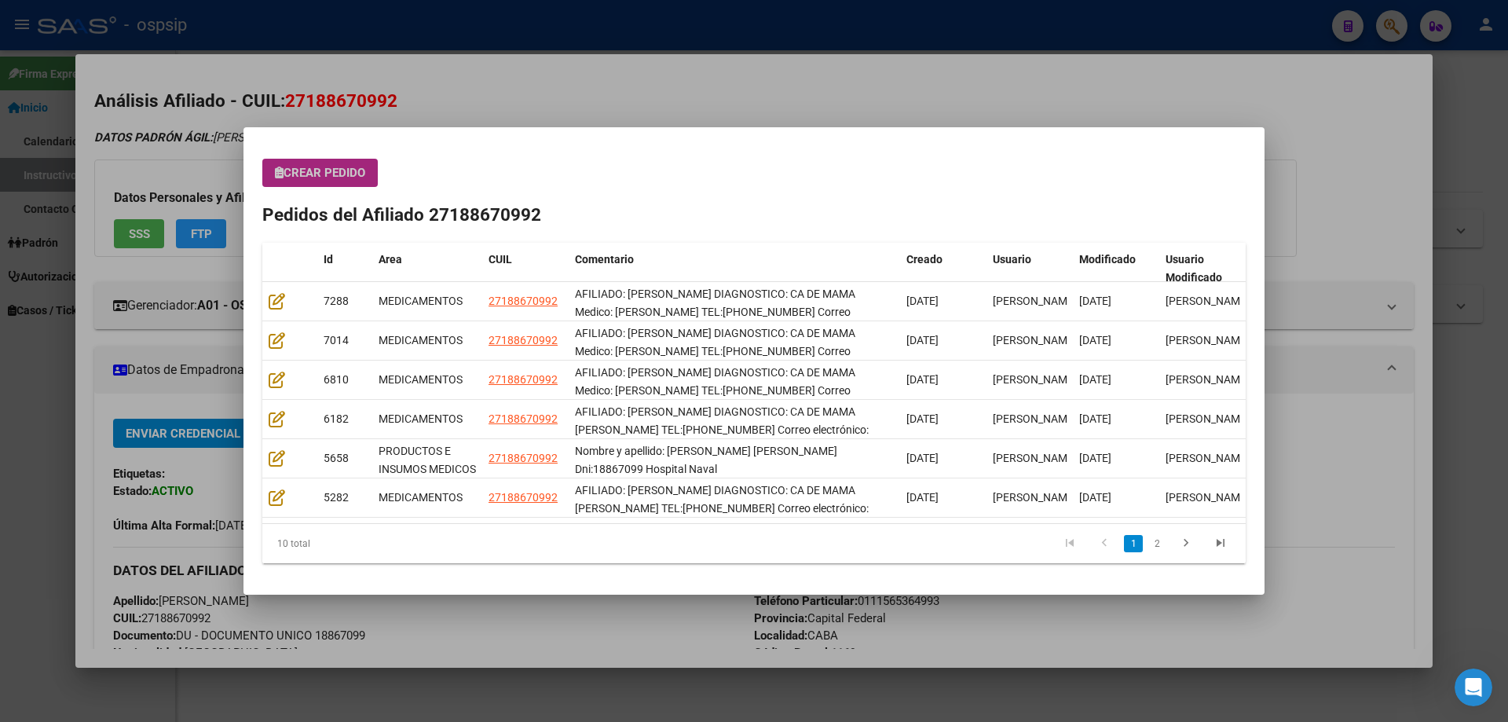
click at [339, 178] on span "Crear Pedido" at bounding box center [320, 173] width 90 height 14
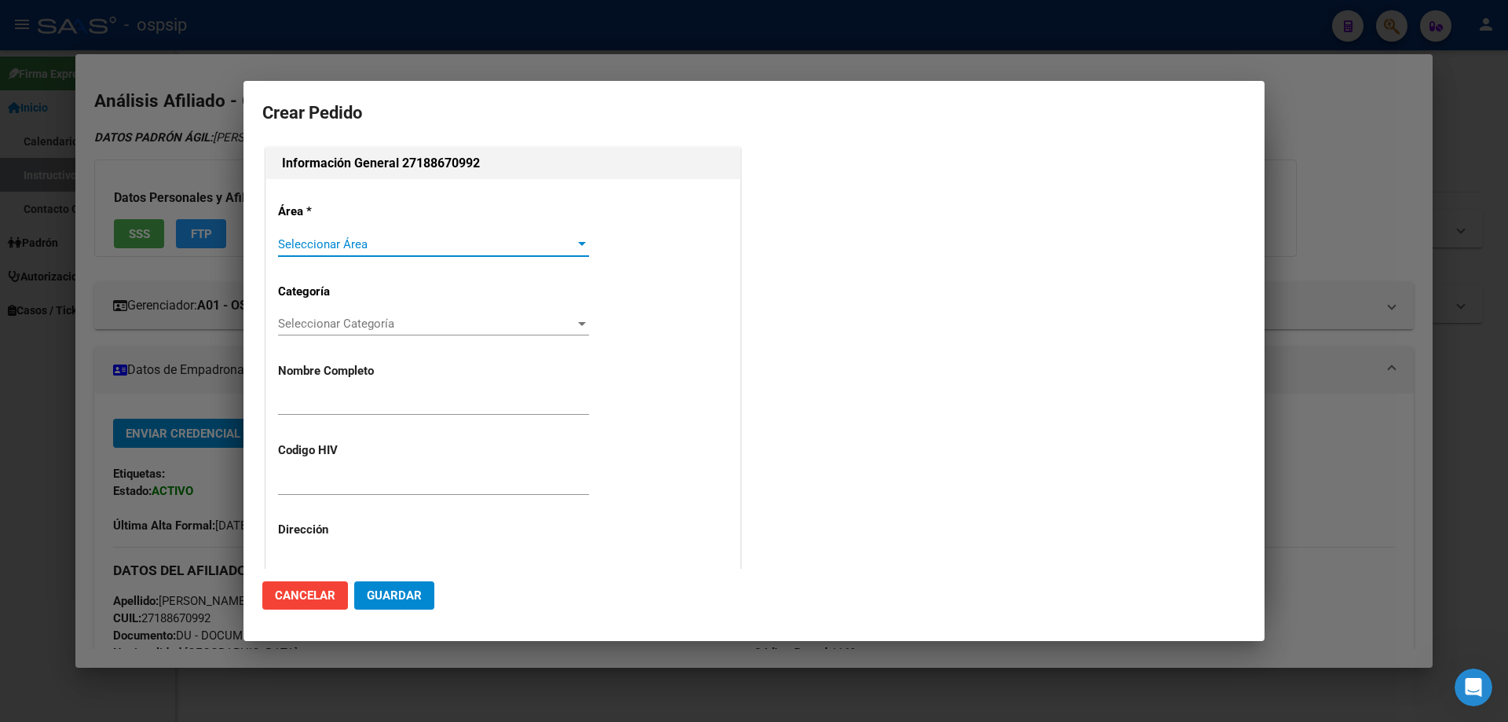
type input "[PERSON_NAME]"
type input "NO CORRESPONDE"
type input "Capital Federal, CABA, [STREET_ADDRESS][PERSON_NAME]"
type input "Particular: 0111565364993"
click at [330, 251] on div "Seleccionar Área Seleccionar Área" at bounding box center [433, 244] width 311 height 24
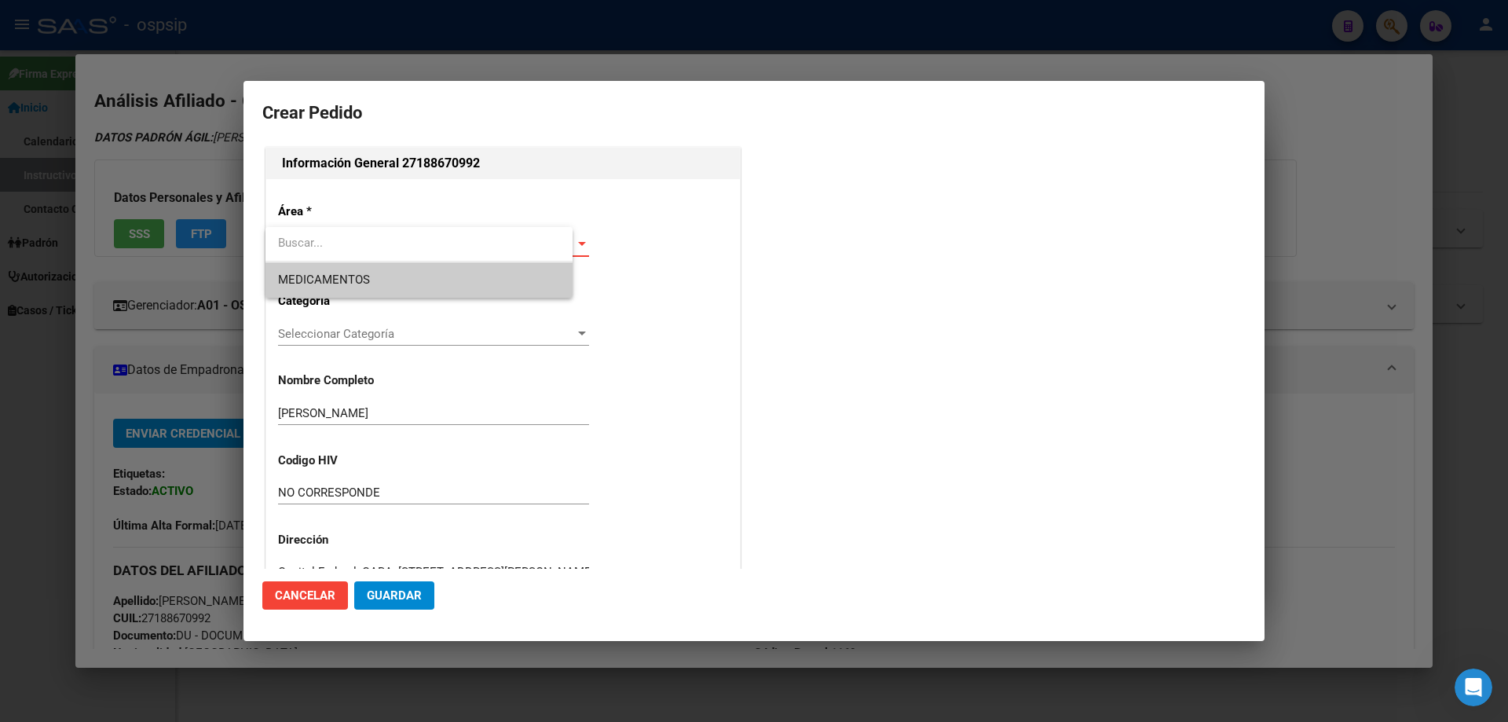
type input "[GEOGRAPHIC_DATA], [STREET_ADDRESS][PERSON_NAME]"
click at [326, 284] on span "MEDICAMENTOS" at bounding box center [324, 279] width 92 height 14
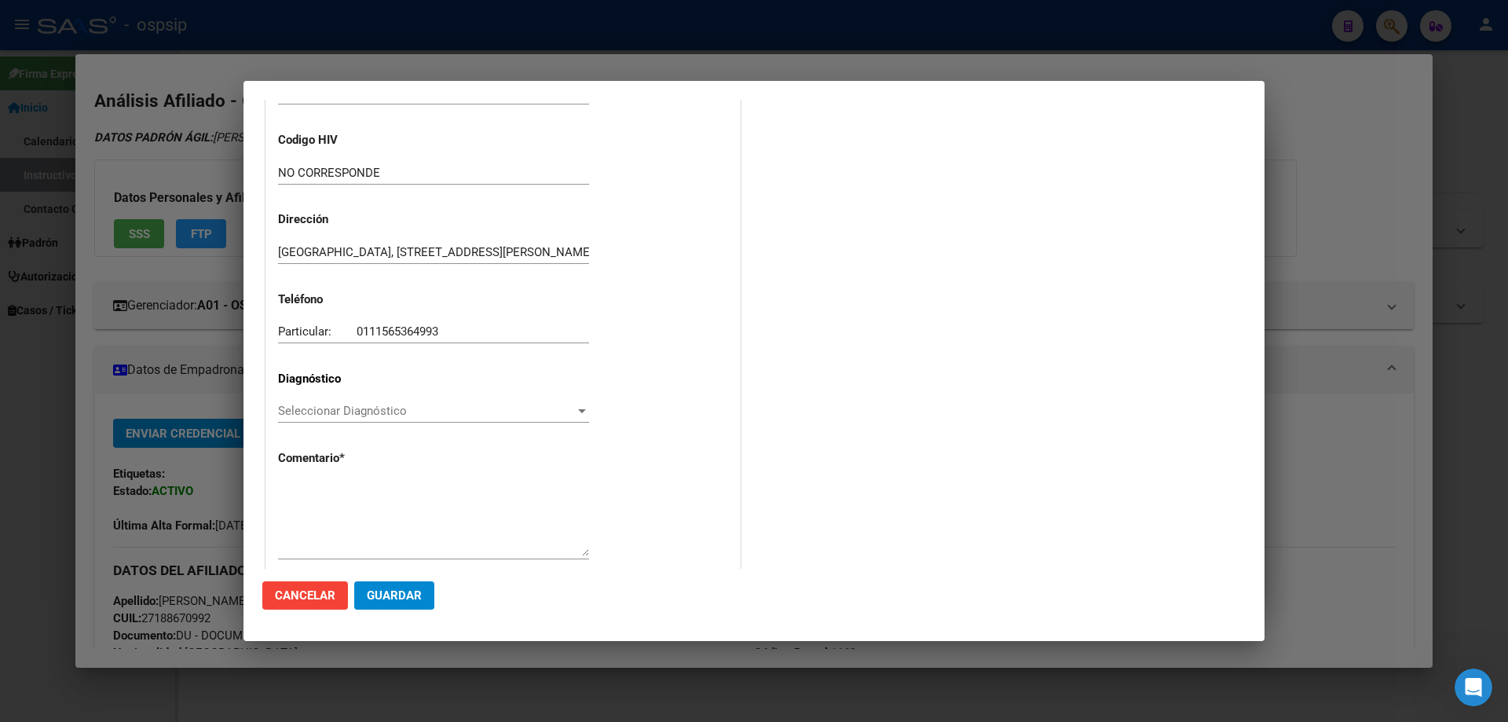
scroll to position [314, 0]
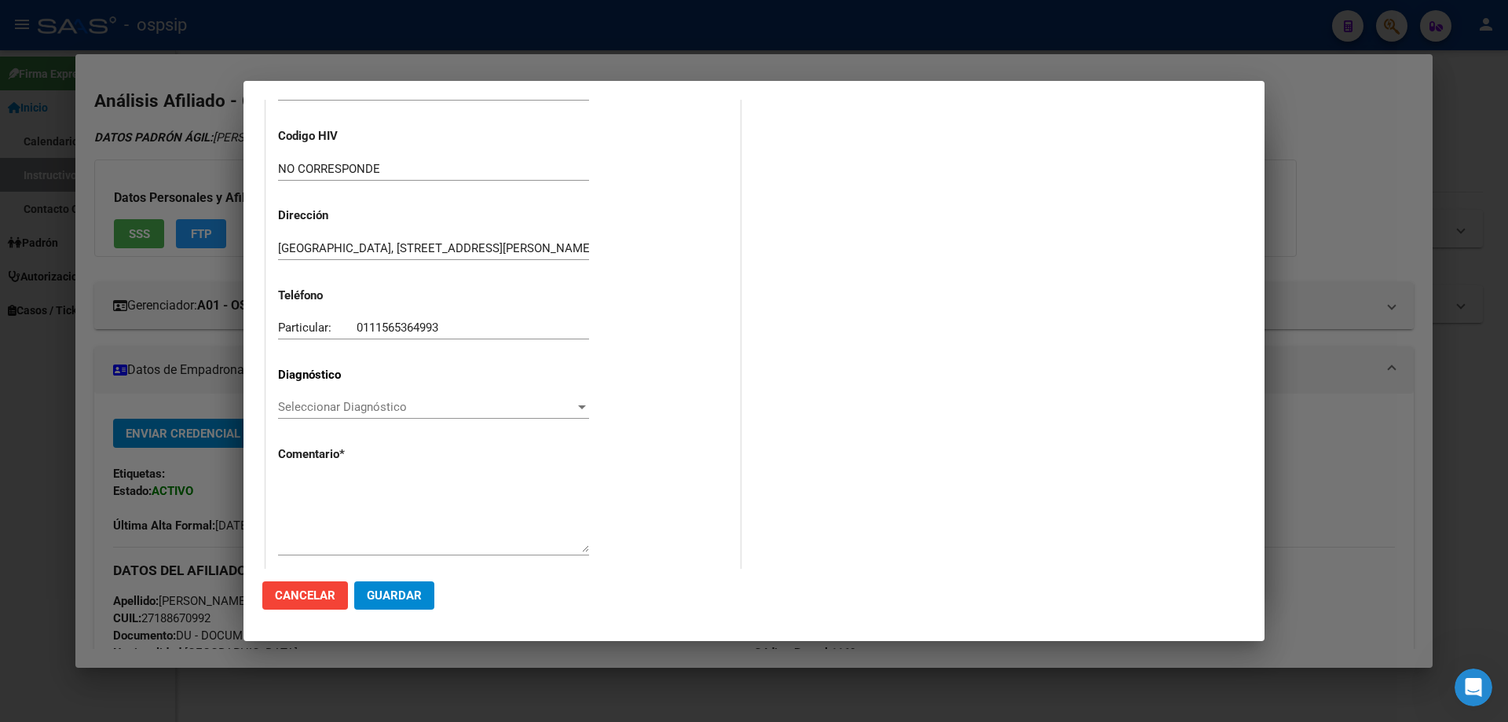
click at [291, 404] on span "Seleccionar Diagnóstico" at bounding box center [426, 407] width 297 height 14
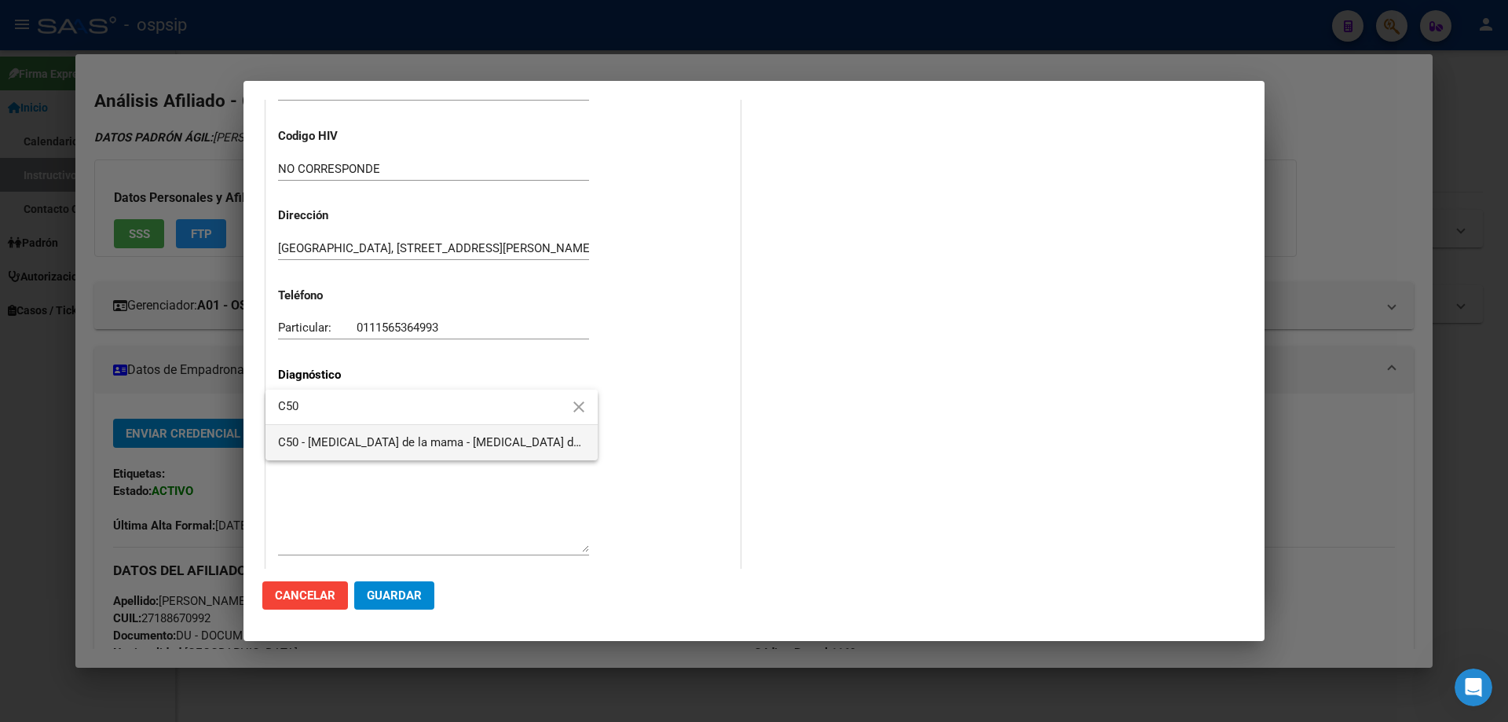
type input "C50"
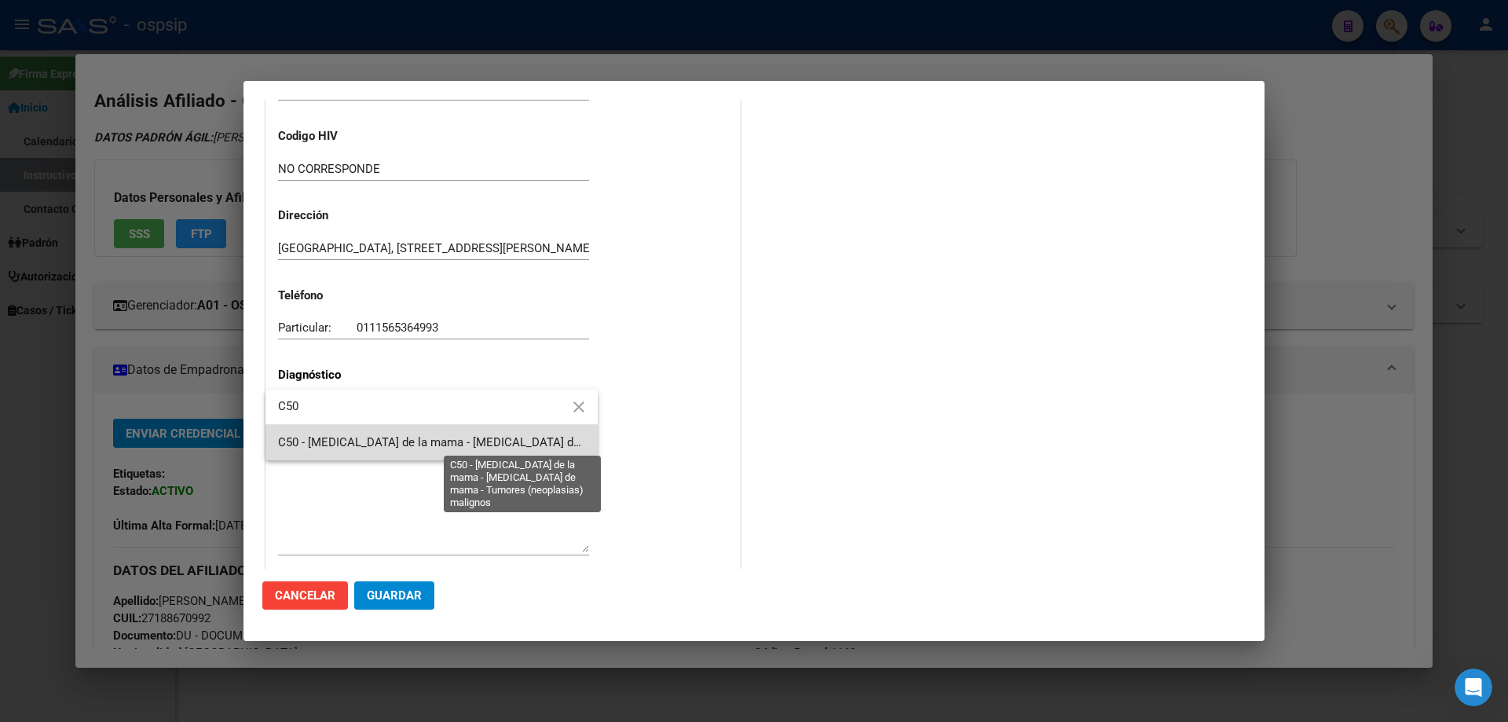
click at [333, 435] on span "C50 - [MEDICAL_DATA] de la mama - [MEDICAL_DATA] de mama - Tumores (neoplasias)…" at bounding box center [535, 442] width 514 height 14
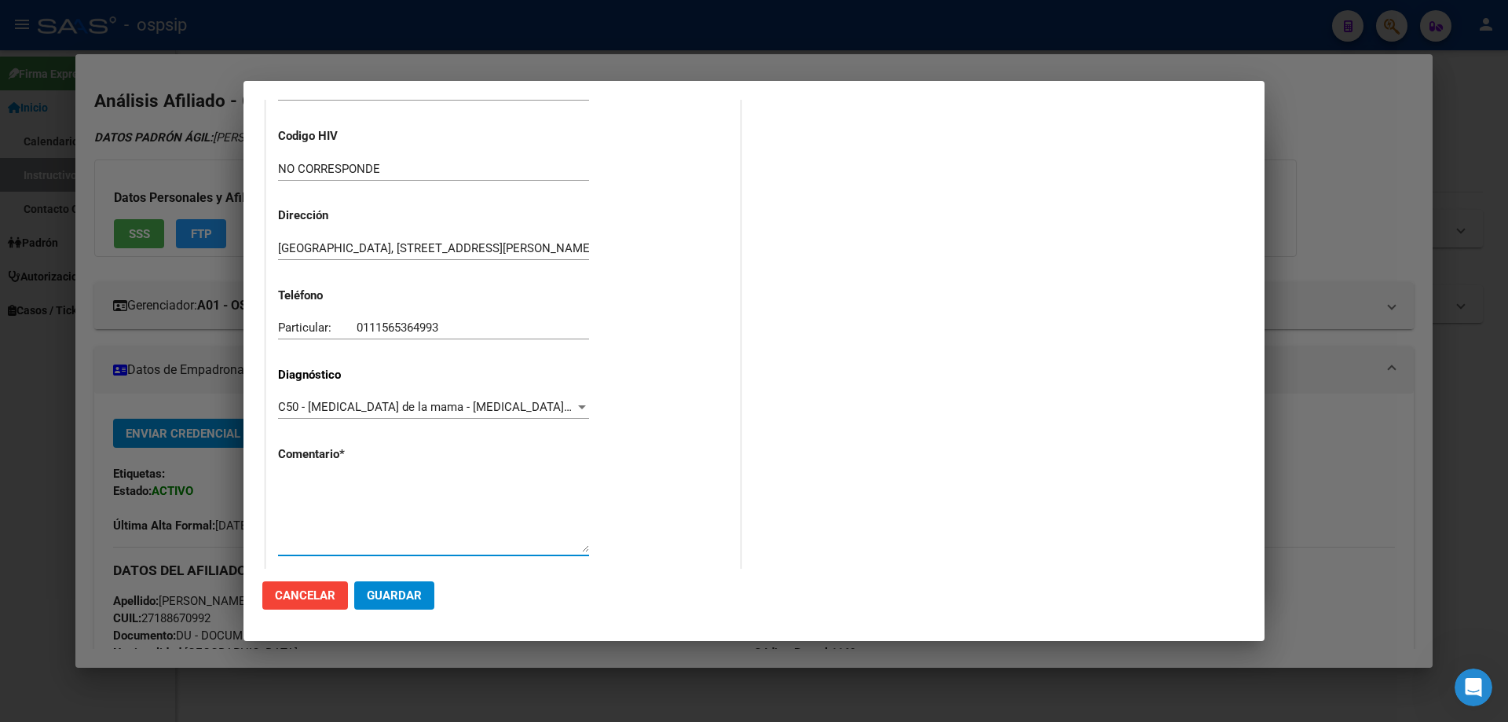
paste textarea "AFILIADO: [PERSON_NAME] DIAGNOSTICO: CA DE MAMA Medico: [PERSON_NAME] TEL:[PHON…"
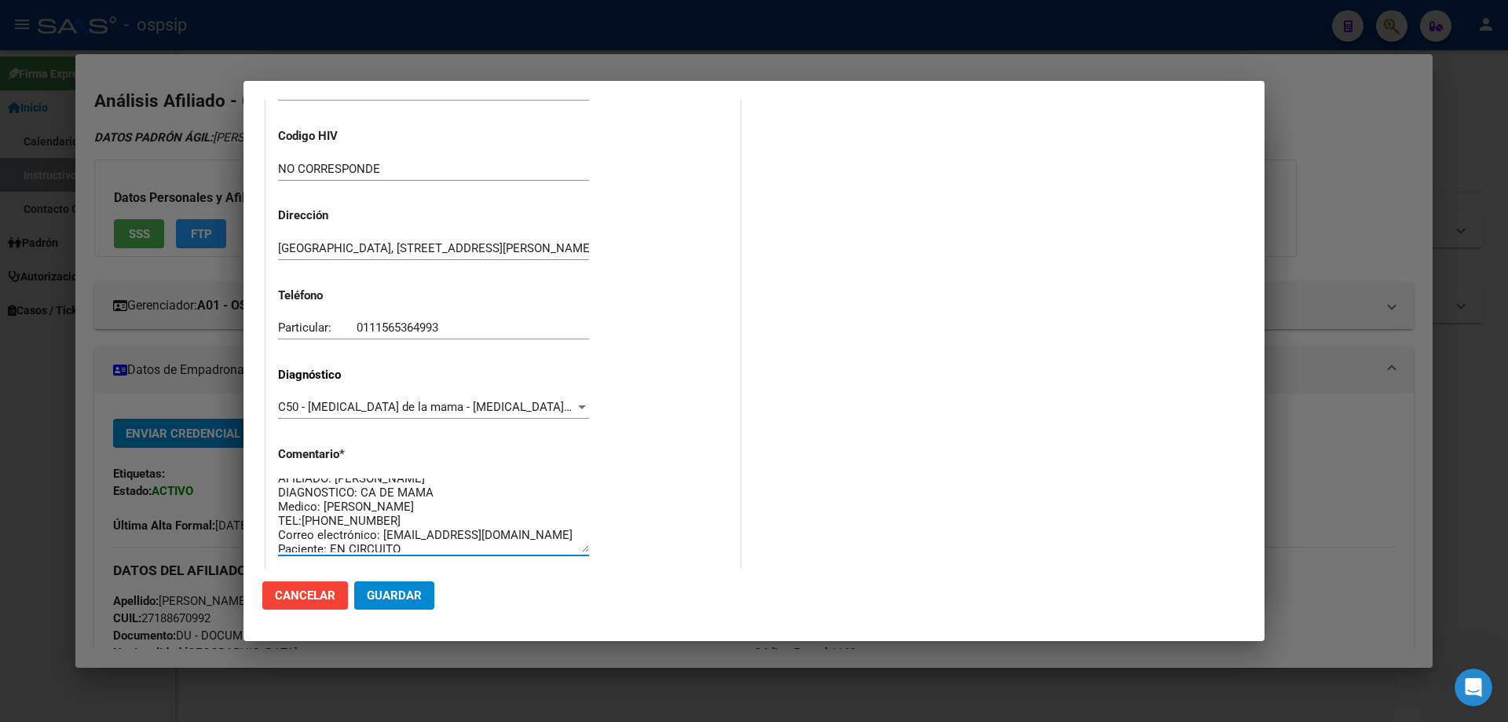
scroll to position [0, 0]
type textarea "AFILIADO: [PERSON_NAME] DIAGNOSTICO: CA DE MAMA Medico: [PERSON_NAME] TEL:[PHON…"
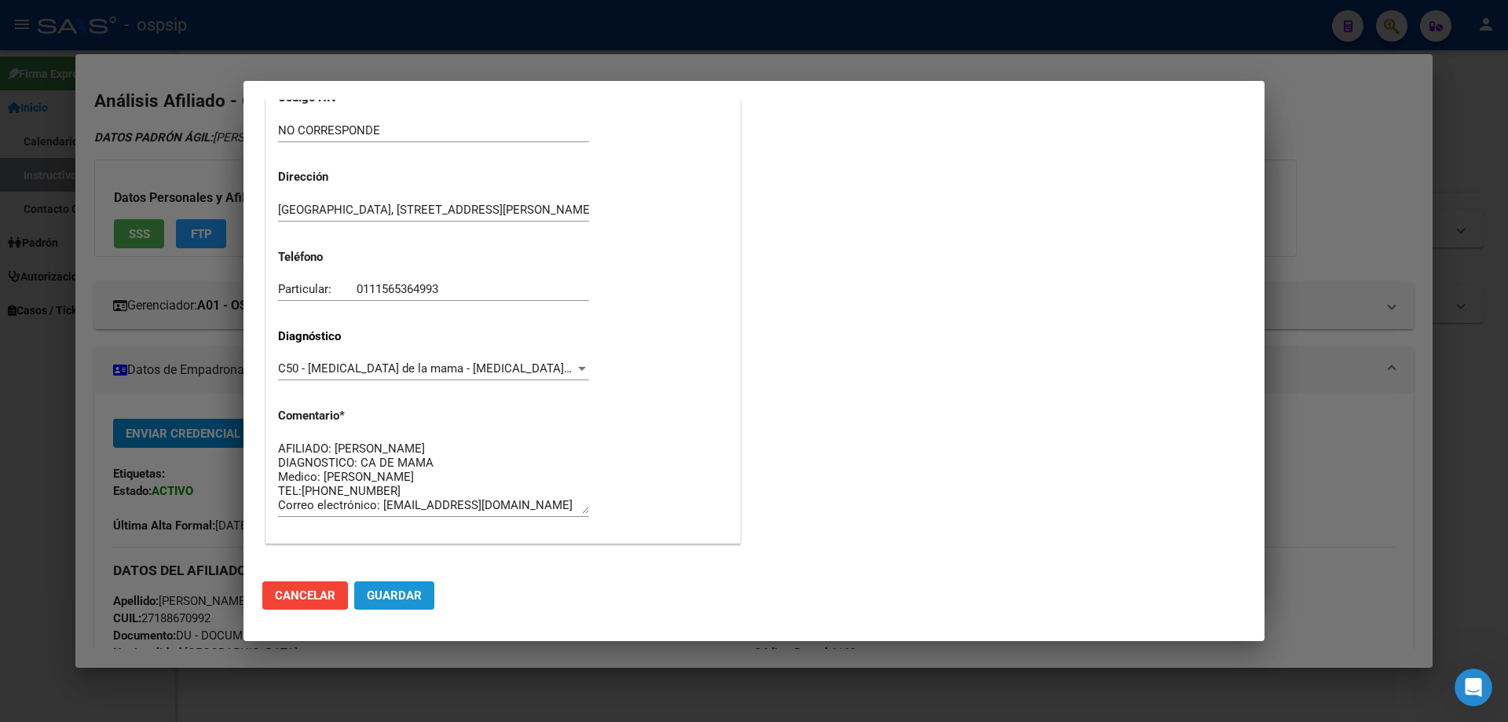
click at [406, 601] on span "Guardar" at bounding box center [394, 595] width 55 height 14
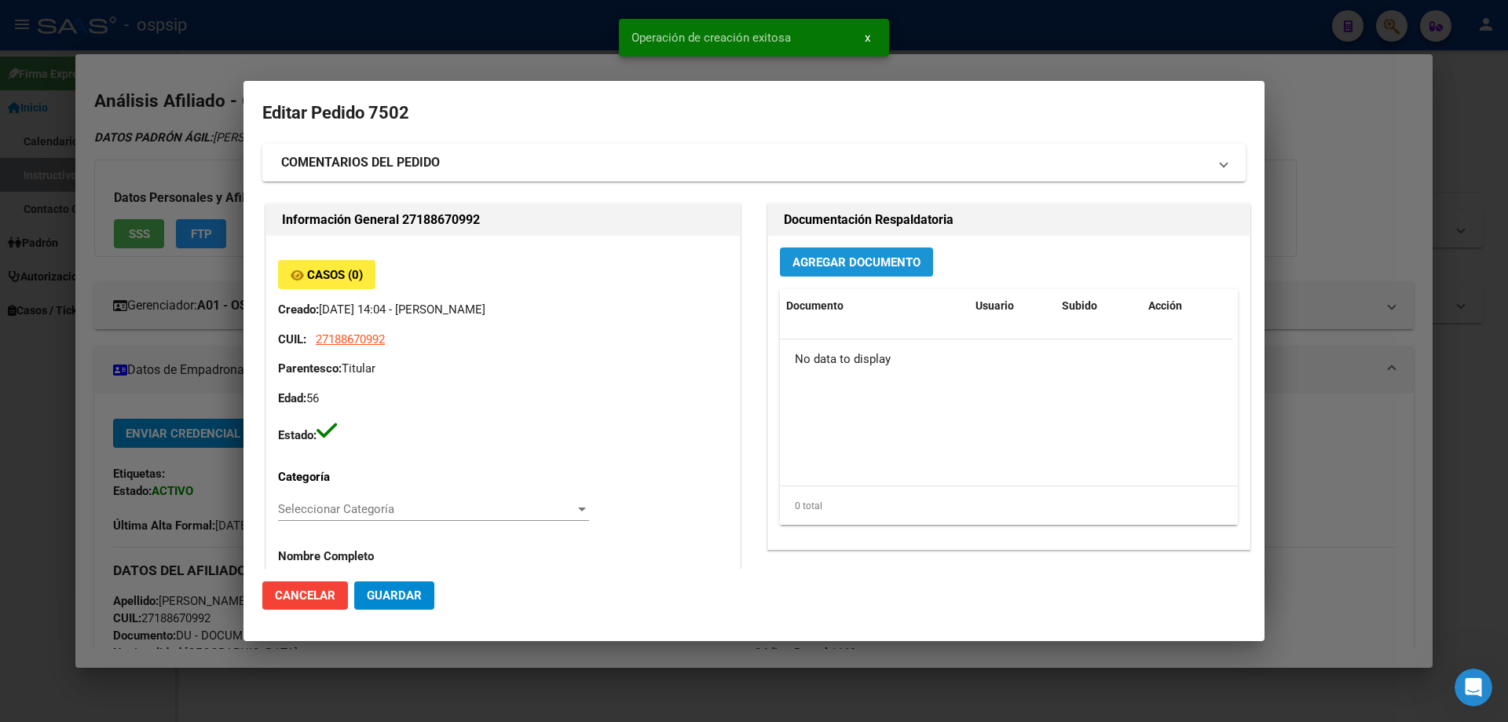
click at [871, 256] on span "Agregar Documento" at bounding box center [856, 262] width 128 height 14
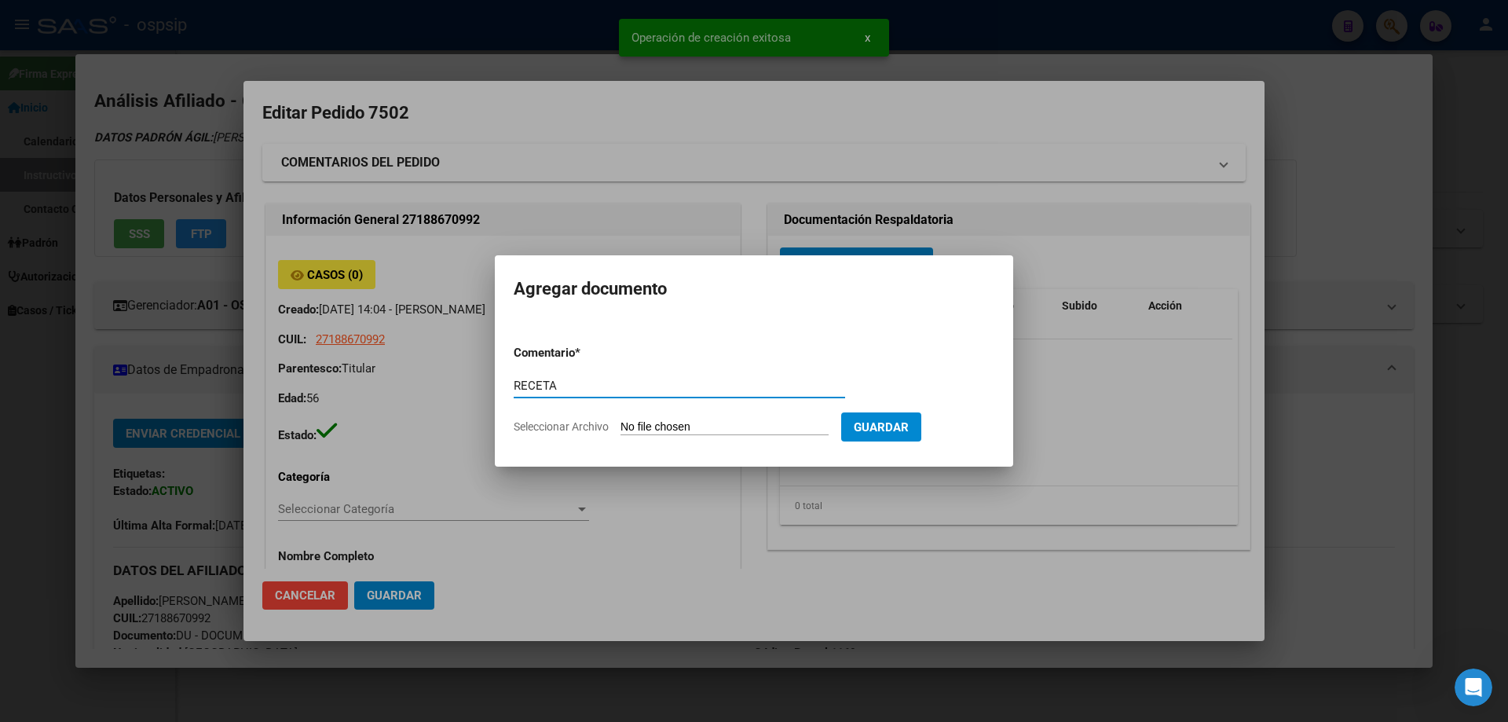
type input "RECETA"
click at [701, 430] on input "Seleccionar Archivo" at bounding box center [724, 427] width 208 height 15
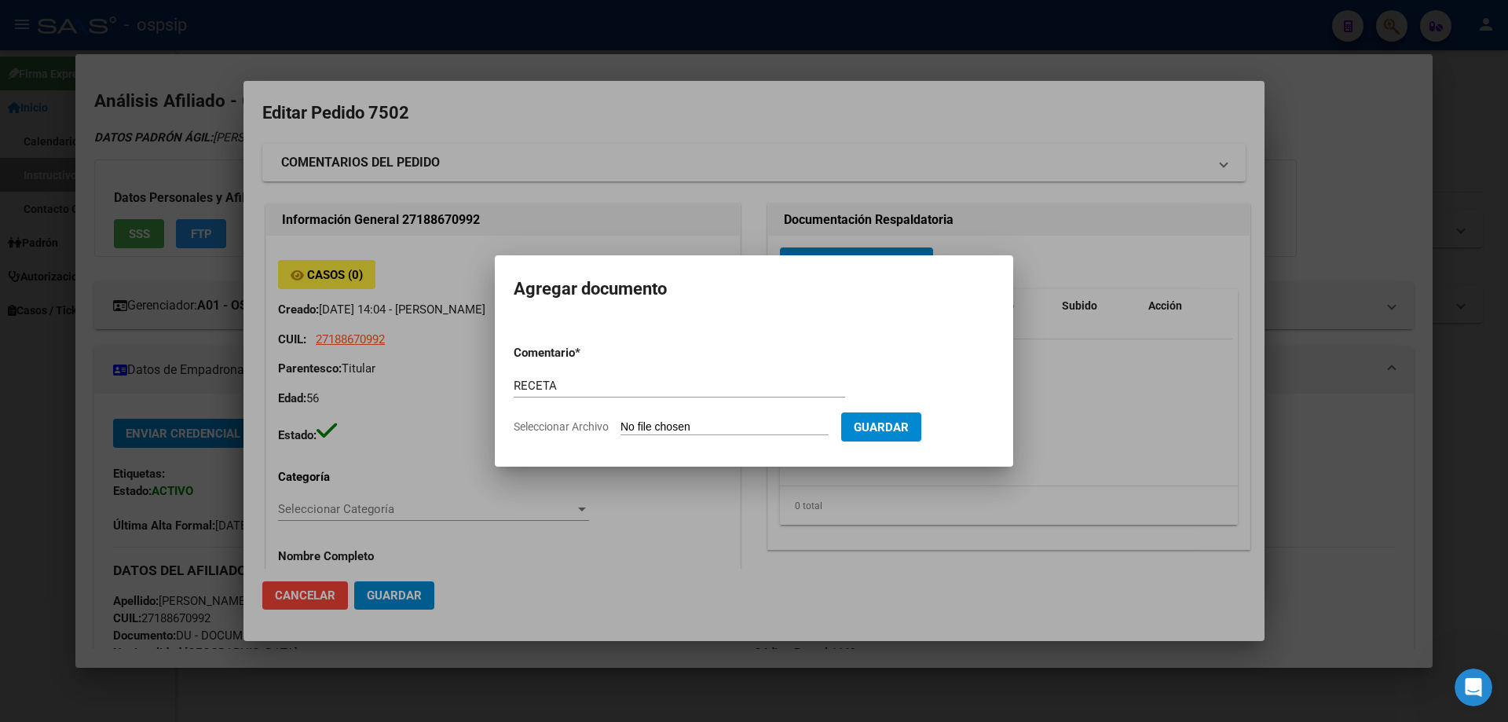
type input "C:\fakepath\[PERSON_NAME] RECETA TRASTU (1).pdf"
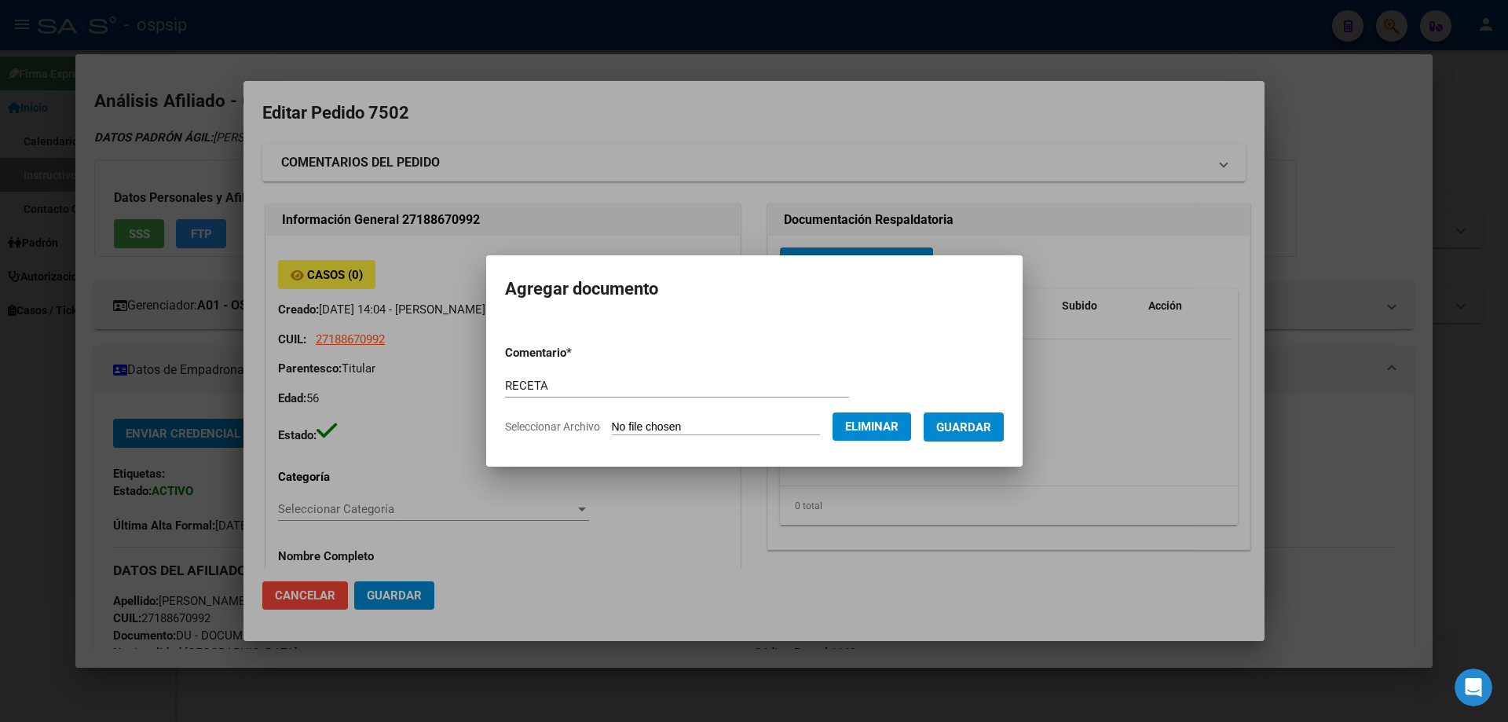
click at [984, 424] on span "Guardar" at bounding box center [963, 427] width 55 height 14
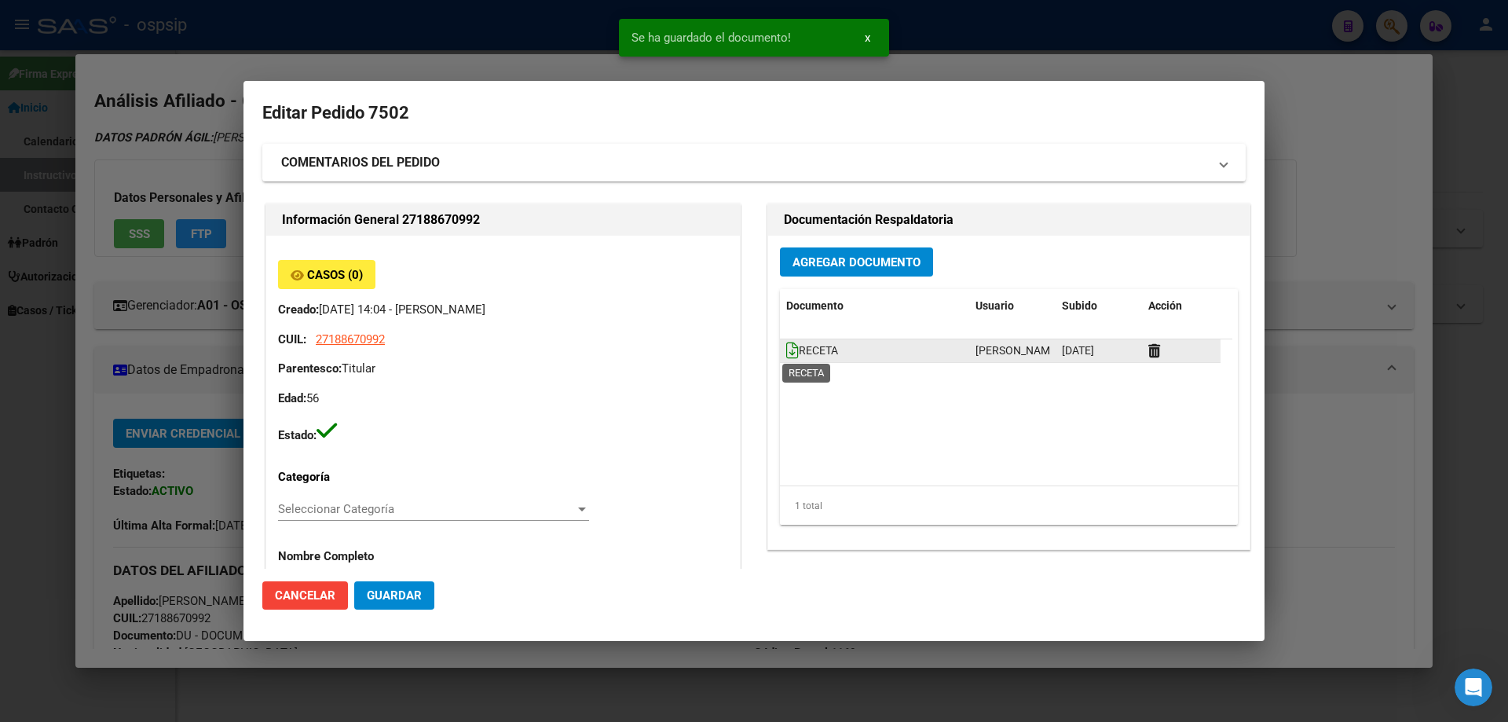
click at [787, 357] on icon at bounding box center [792, 350] width 13 height 17
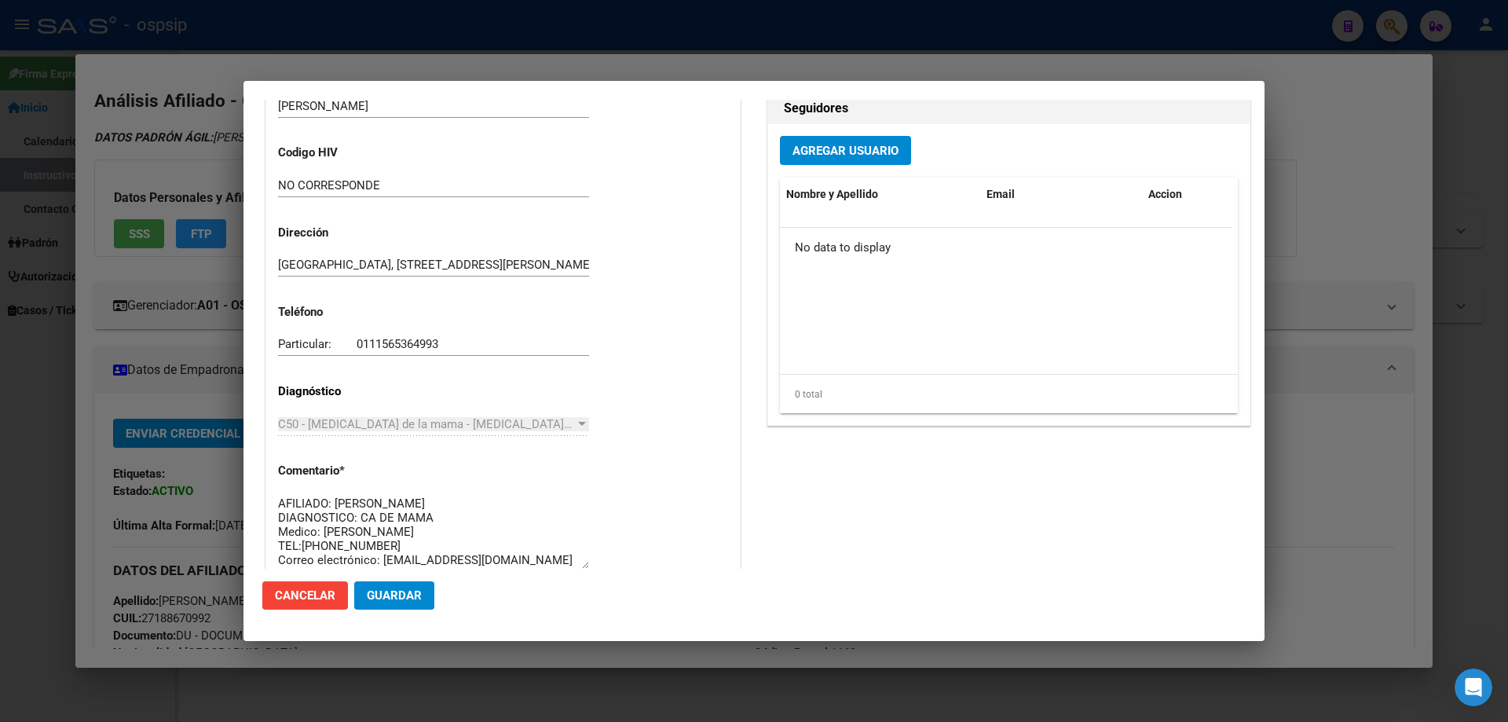
scroll to position [707, 0]
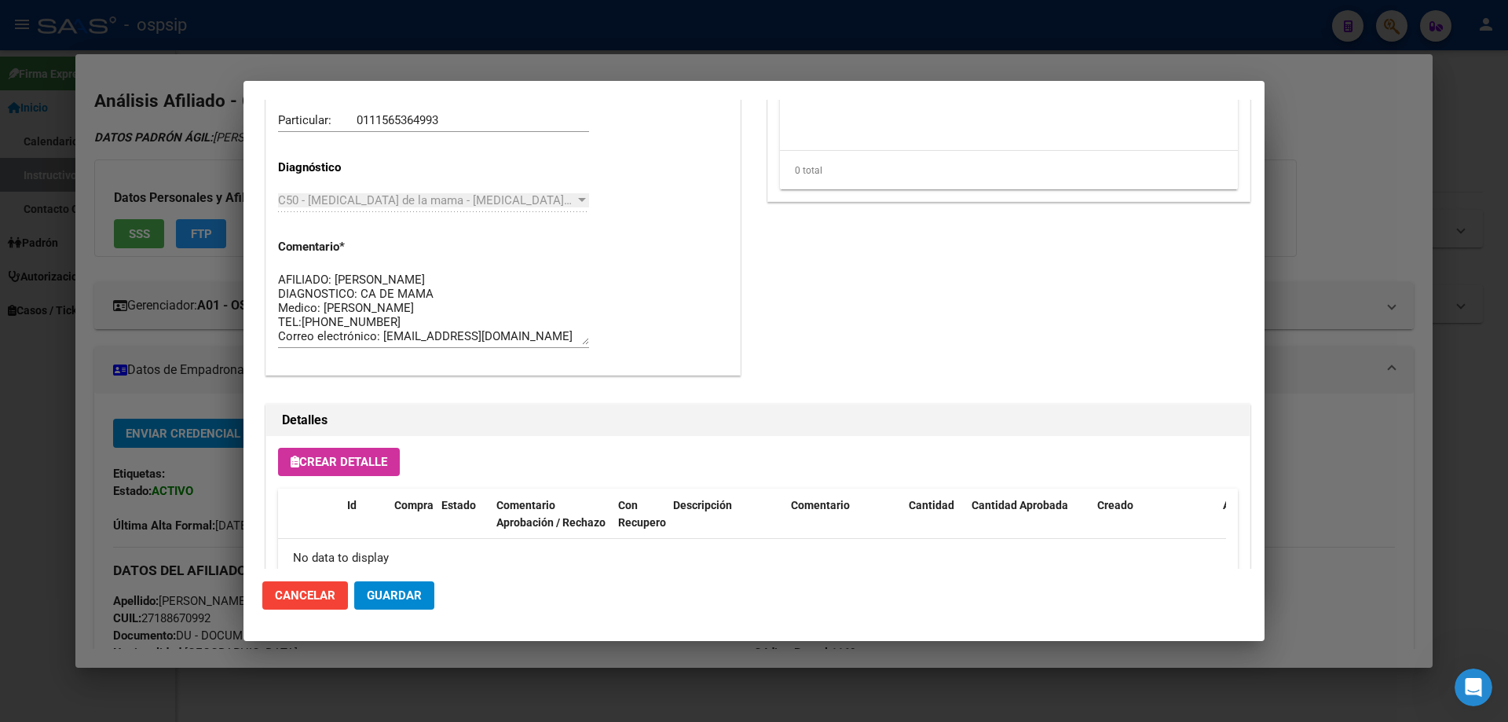
click at [341, 470] on button "Crear Detalle" at bounding box center [339, 462] width 122 height 28
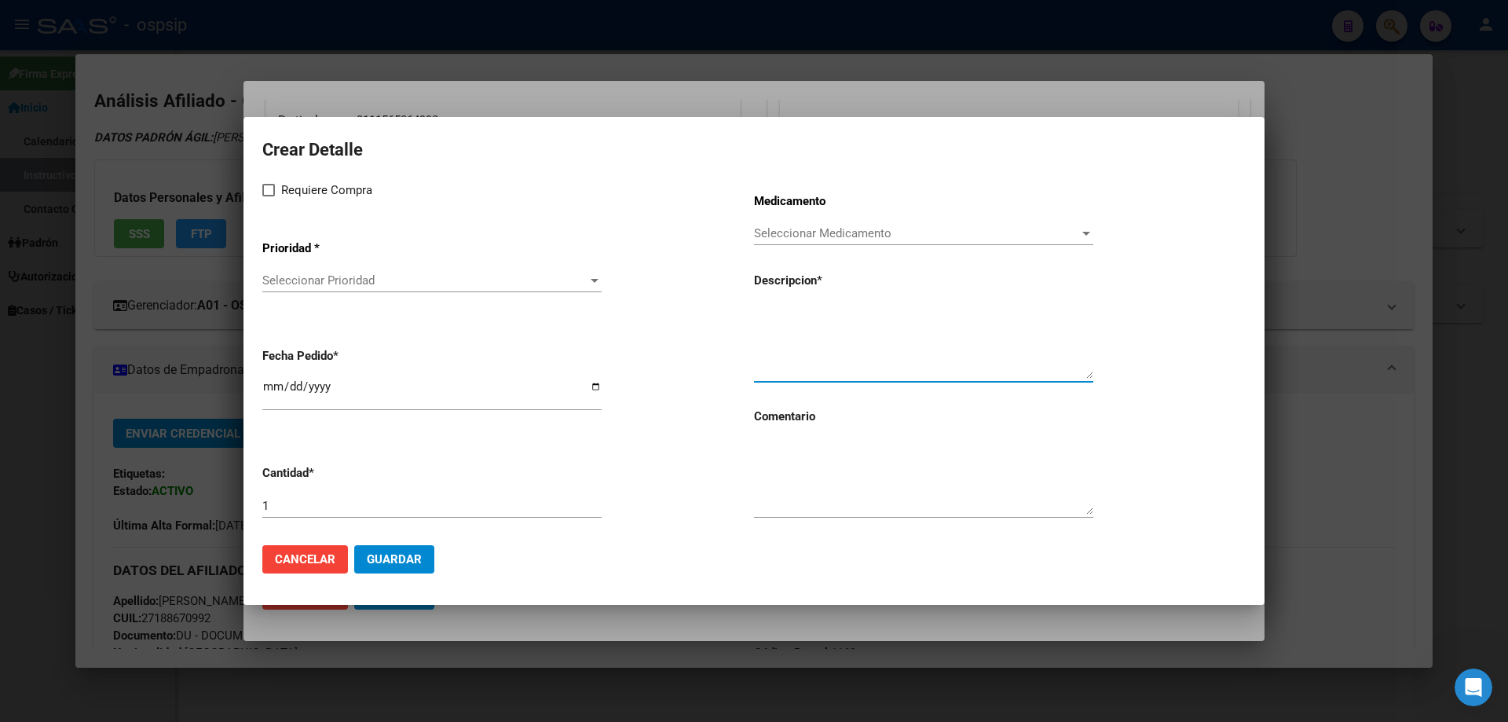
paste textarea "[MEDICAL_DATA] 440MG FA 1 VIAL"
type textarea "[MEDICAL_DATA] 440MG FA 1 VIAL"
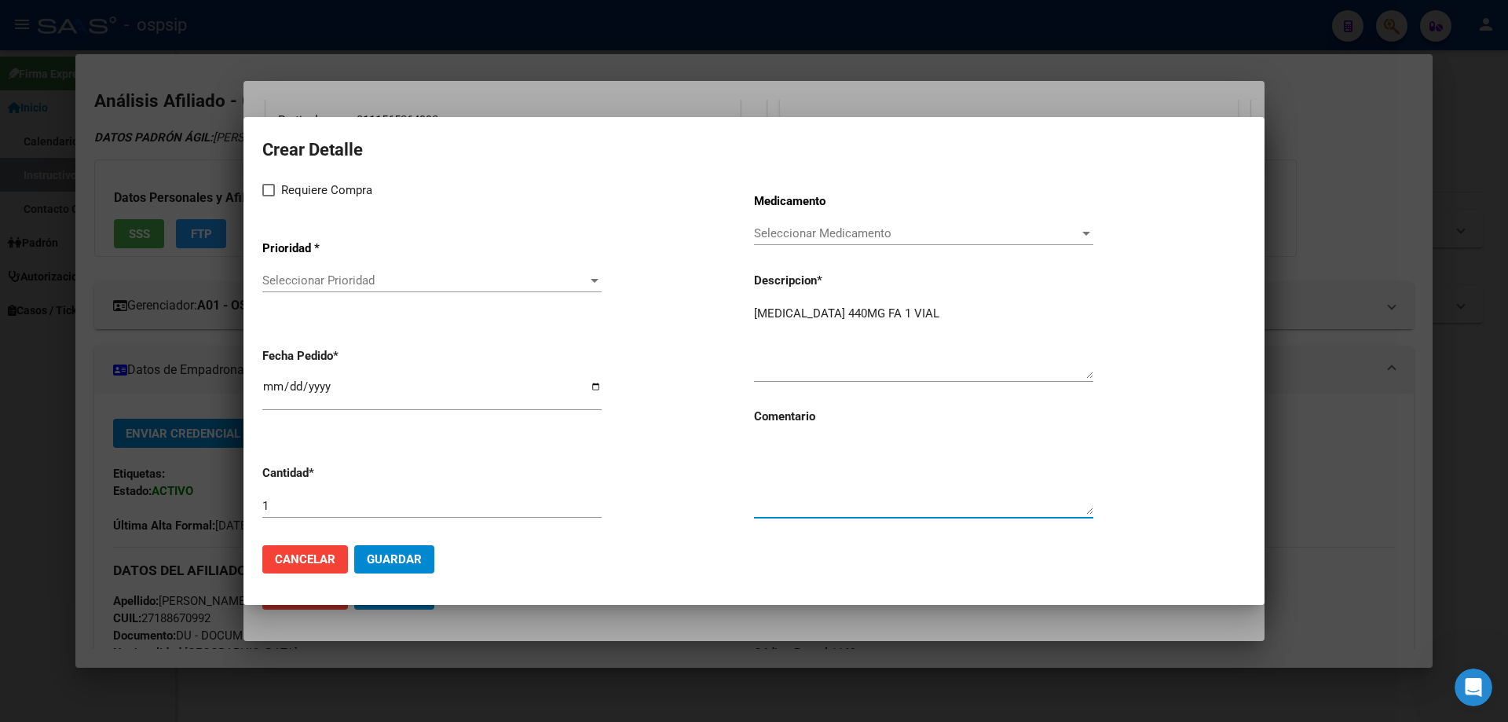
click at [814, 488] on textarea at bounding box center [923, 478] width 339 height 74
type textarea "MISMO TTO"
click at [277, 190] on label "Requiere Compra" at bounding box center [317, 190] width 110 height 19
click at [269, 196] on input "Requiere Compra" at bounding box center [268, 196] width 1 height 1
checkbox input "true"
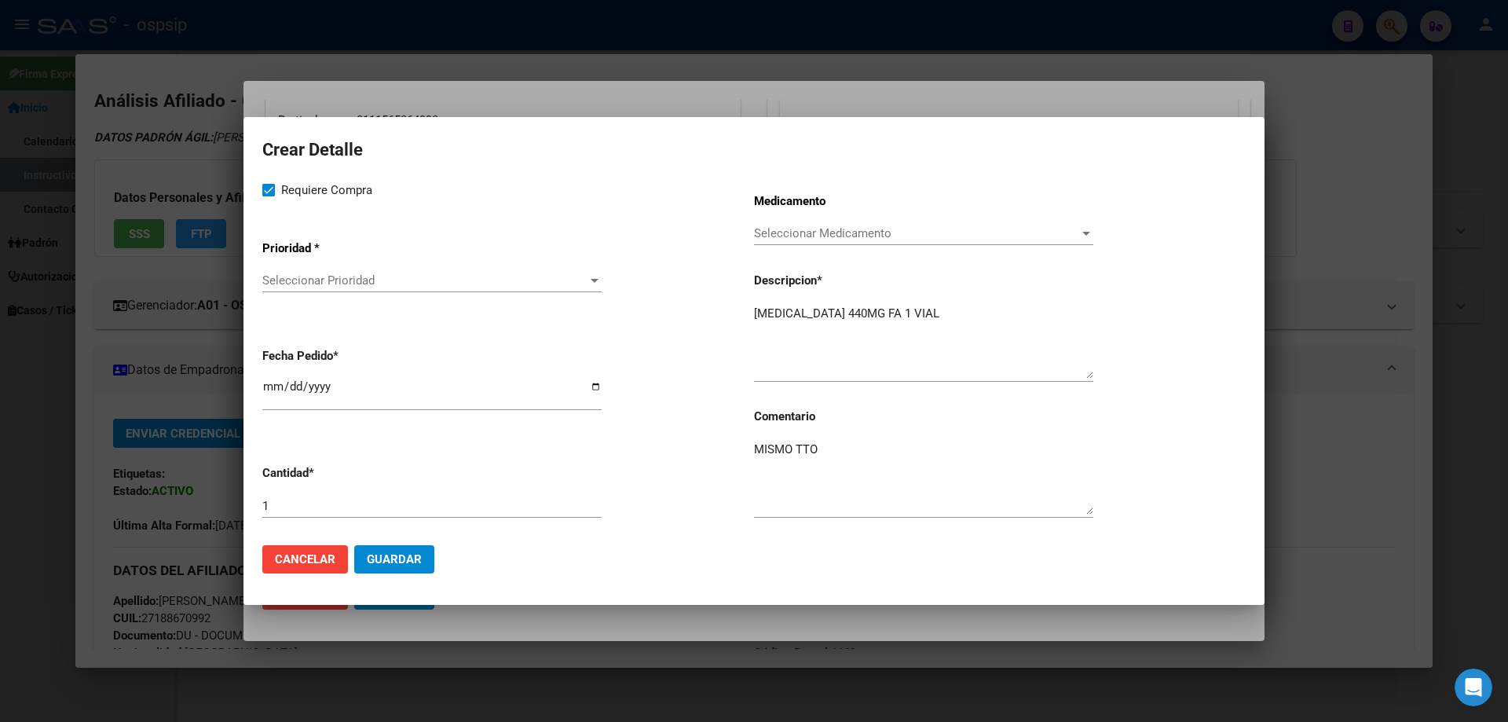
click at [298, 271] on div "Seleccionar Prioridad Seleccionar Prioridad" at bounding box center [431, 281] width 339 height 24
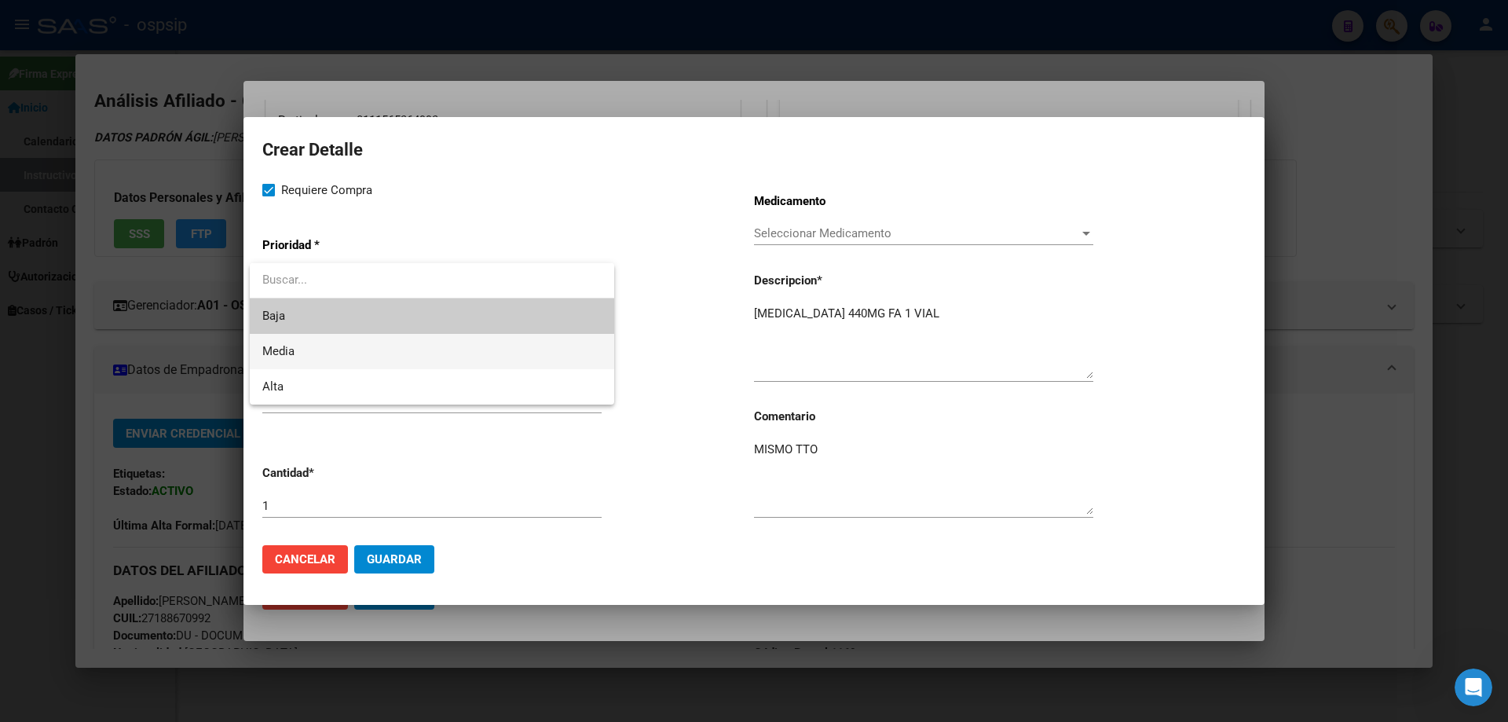
click at [306, 345] on span "Media" at bounding box center [431, 351] width 339 height 35
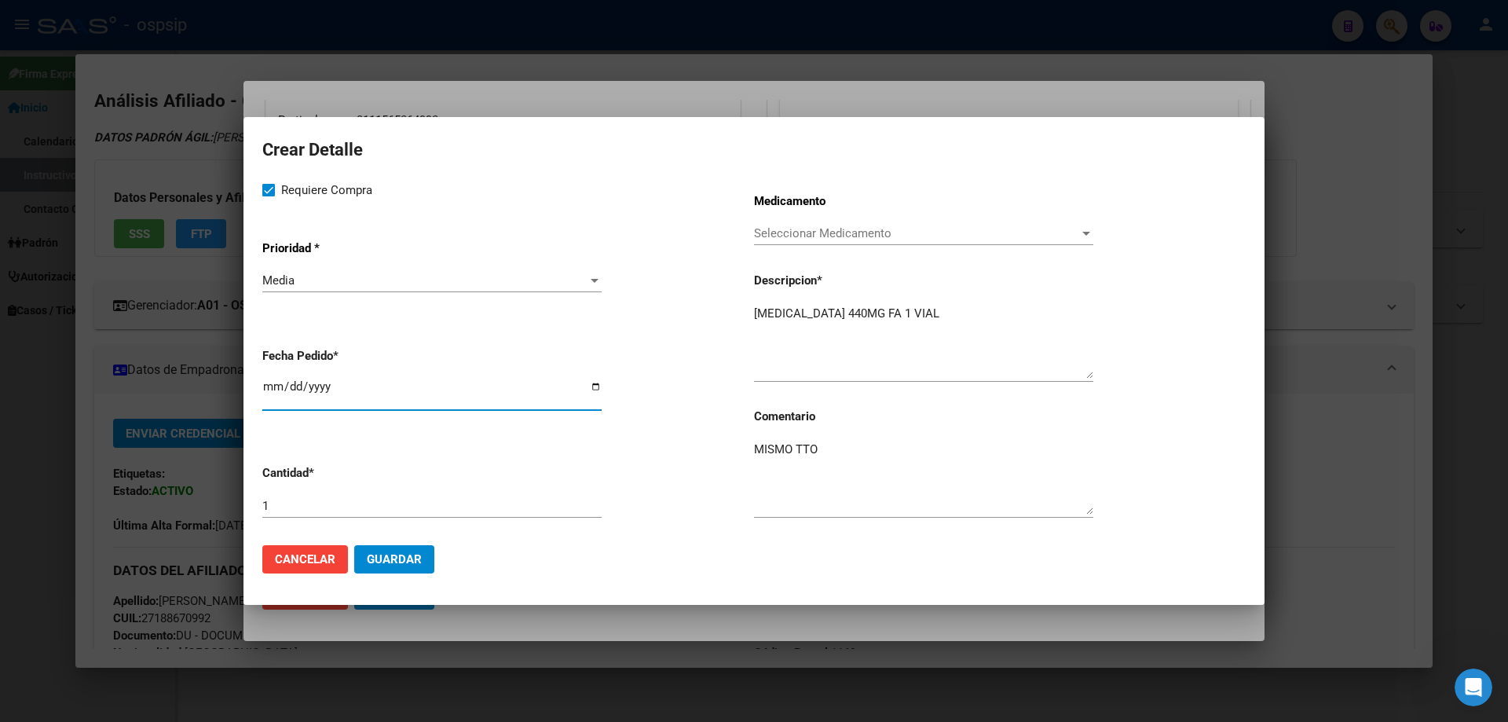
click at [273, 386] on input "[DATE]" at bounding box center [431, 392] width 339 height 25
type input "[DATE]"
click at [401, 558] on span "Guardar" at bounding box center [394, 559] width 55 height 14
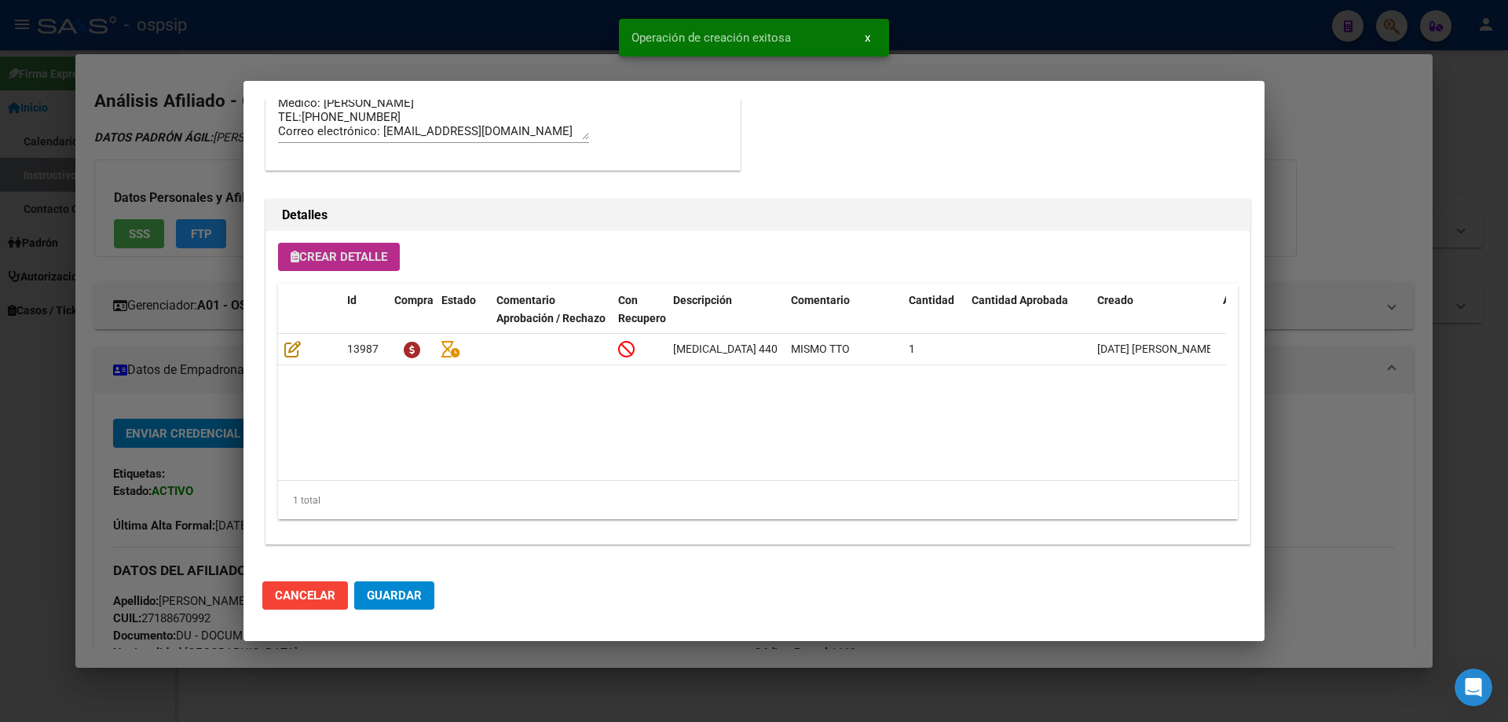
scroll to position [942, 0]
click at [349, 617] on mat-dialog-actions "Cancelar Guardar" at bounding box center [753, 595] width 983 height 53
click at [380, 601] on span "Guardar" at bounding box center [394, 595] width 55 height 14
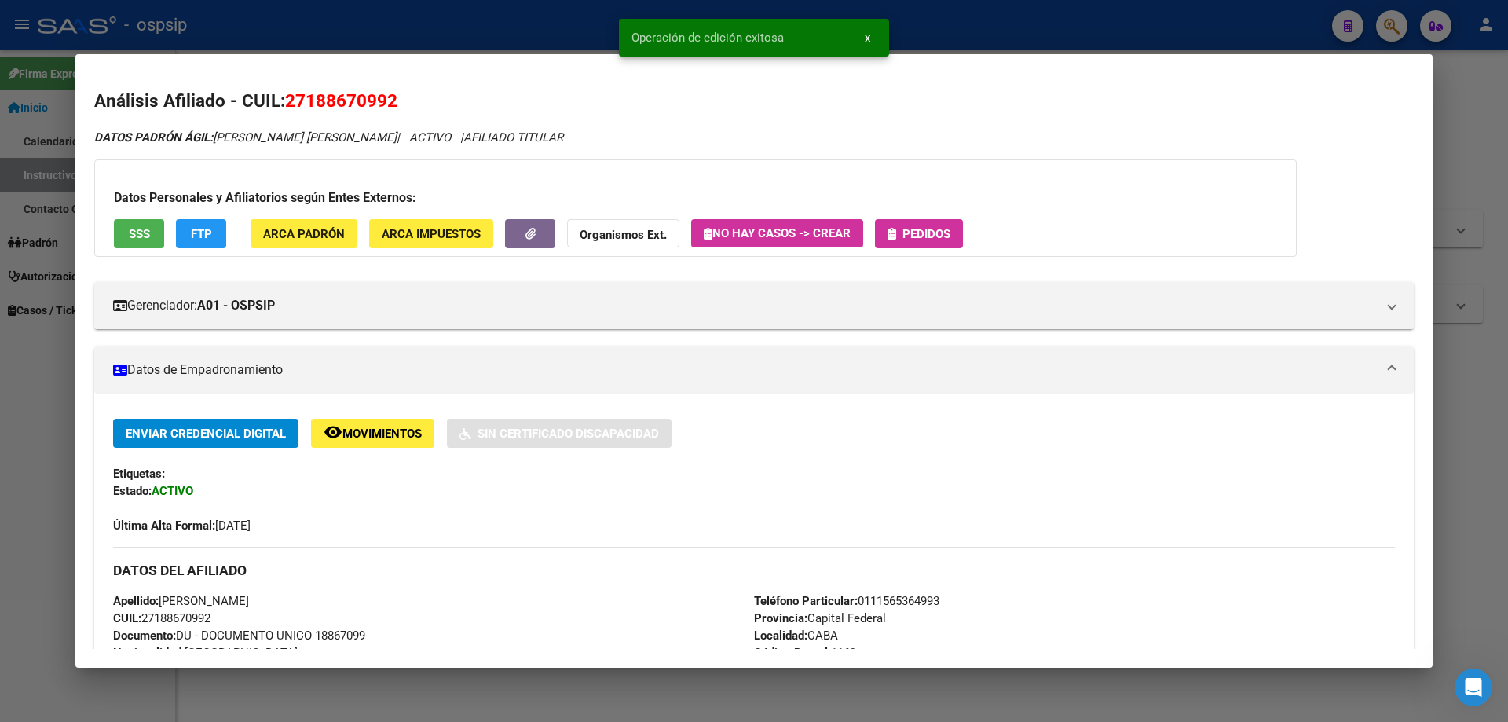
click at [895, 246] on button "Pedidos" at bounding box center [919, 233] width 88 height 29
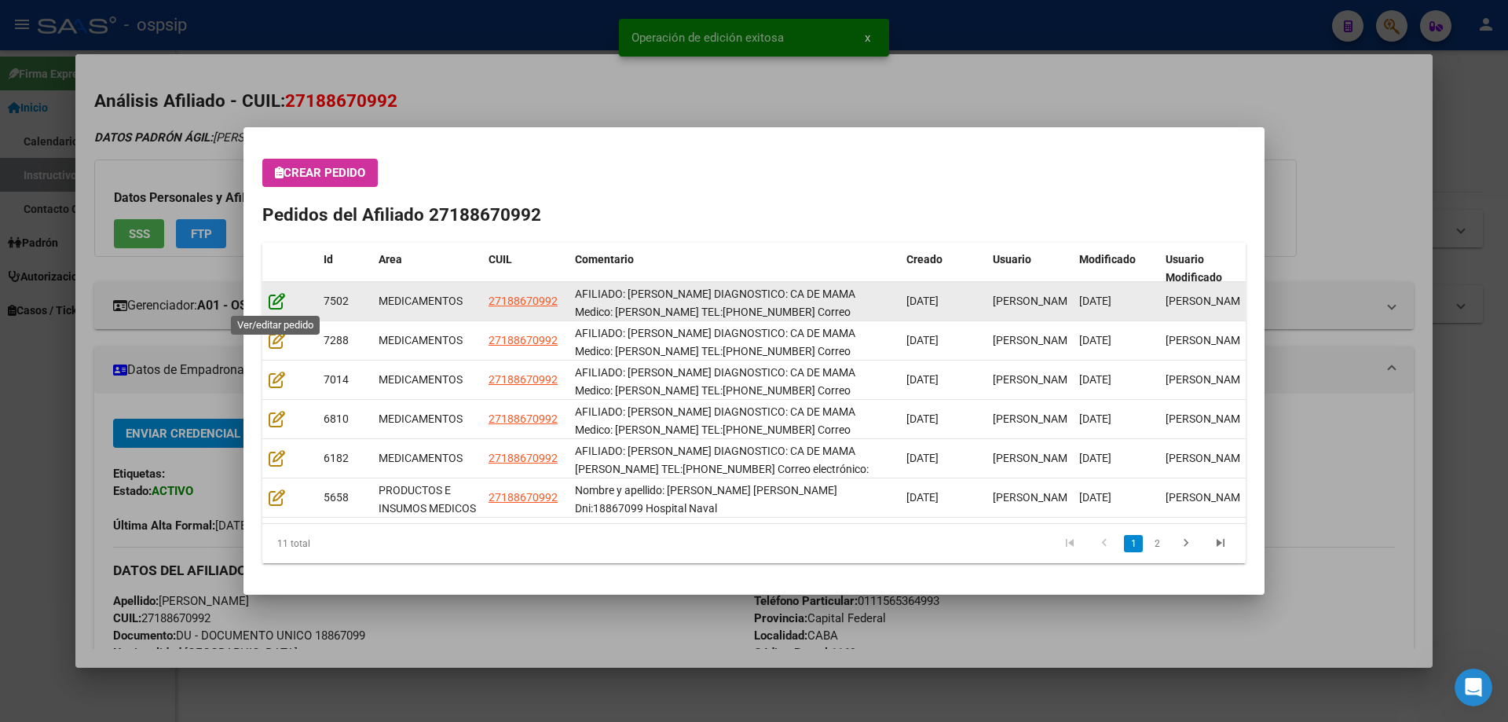
click at [273, 301] on icon at bounding box center [277, 300] width 16 height 17
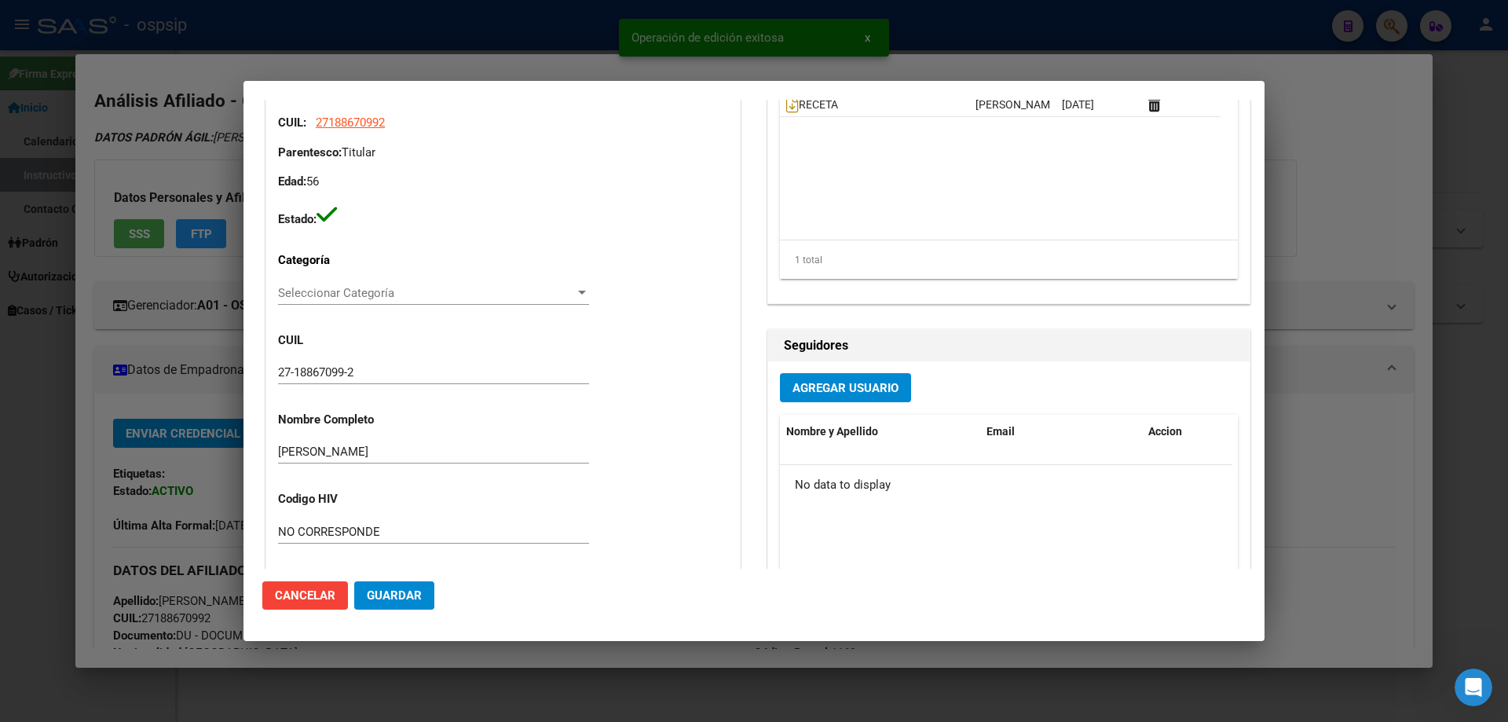
type input "Capital Federal, CABA, [STREET_ADDRESS][PERSON_NAME]"
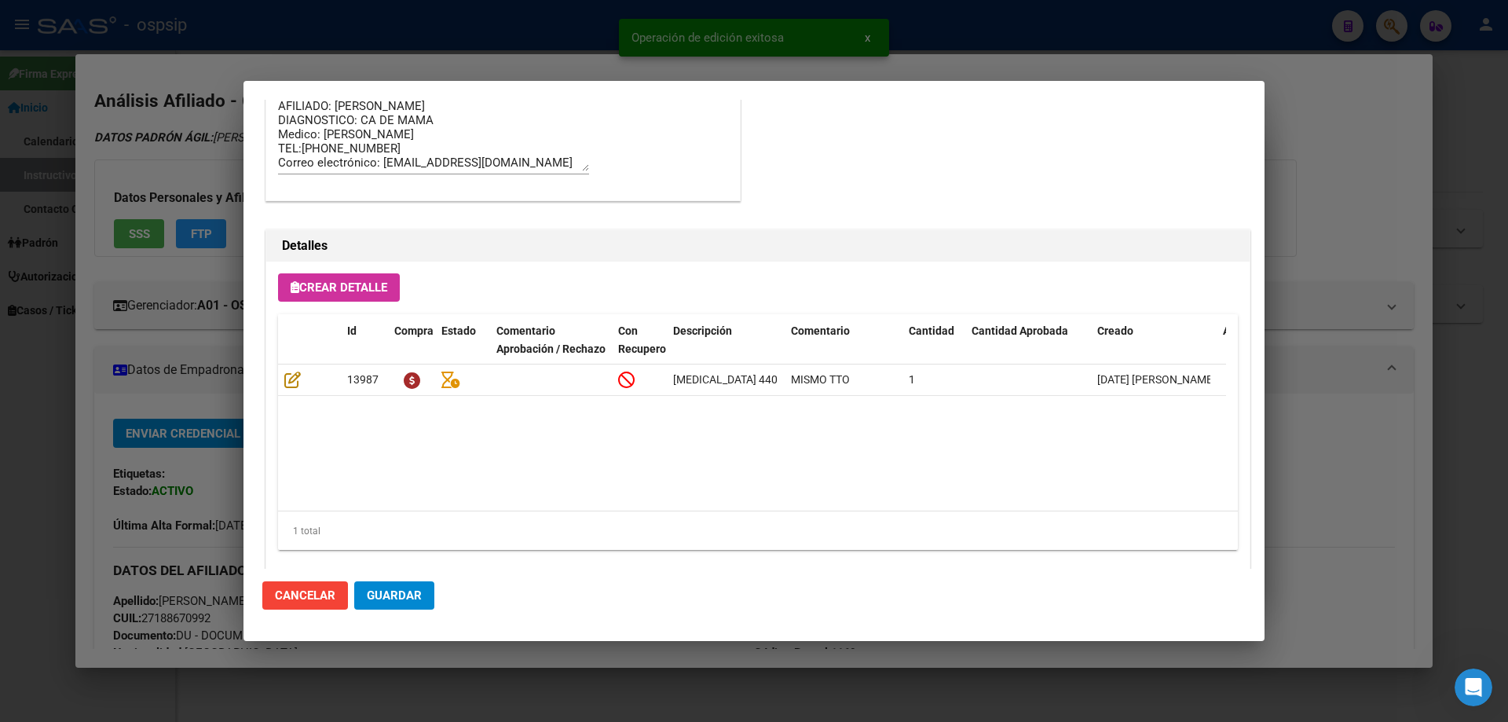
scroll to position [1021, 0]
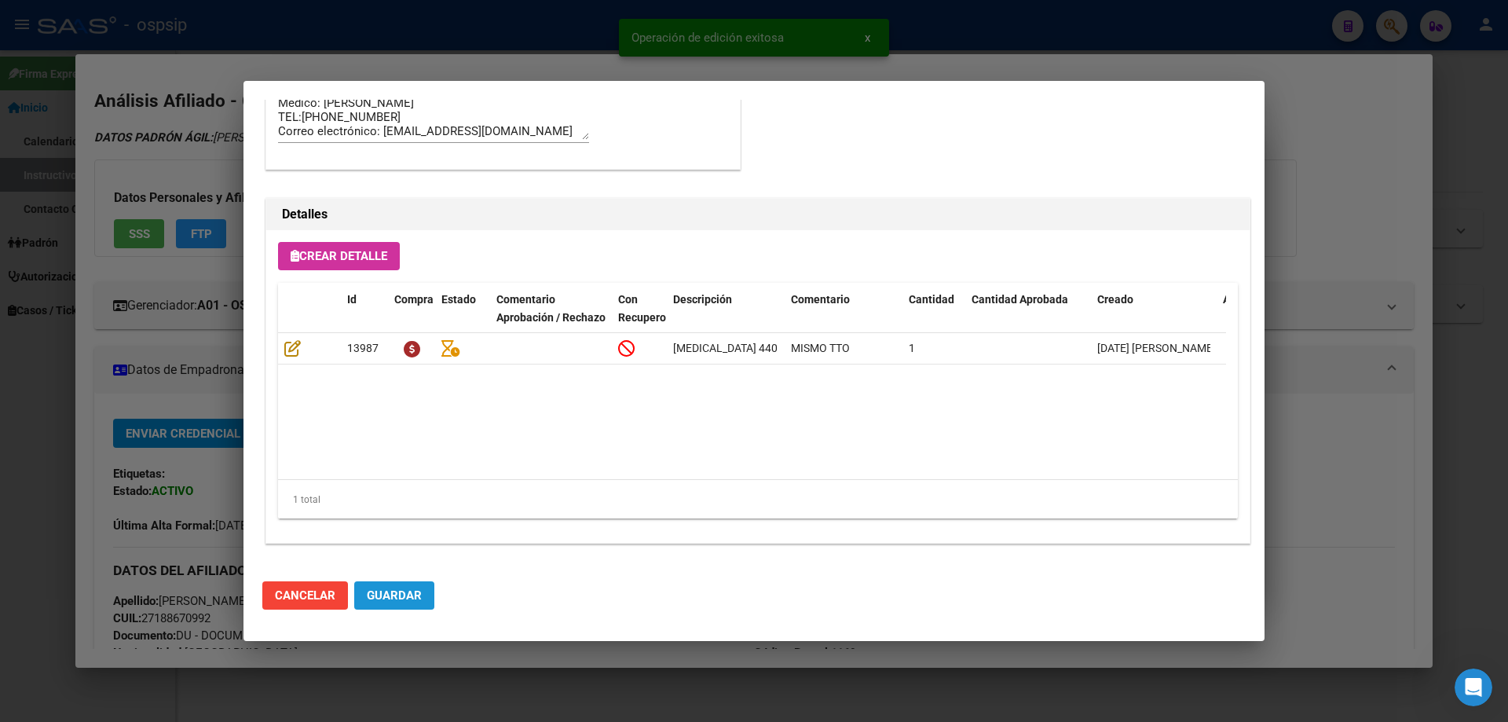
click at [383, 609] on button "Guardar" at bounding box center [394, 595] width 80 height 28
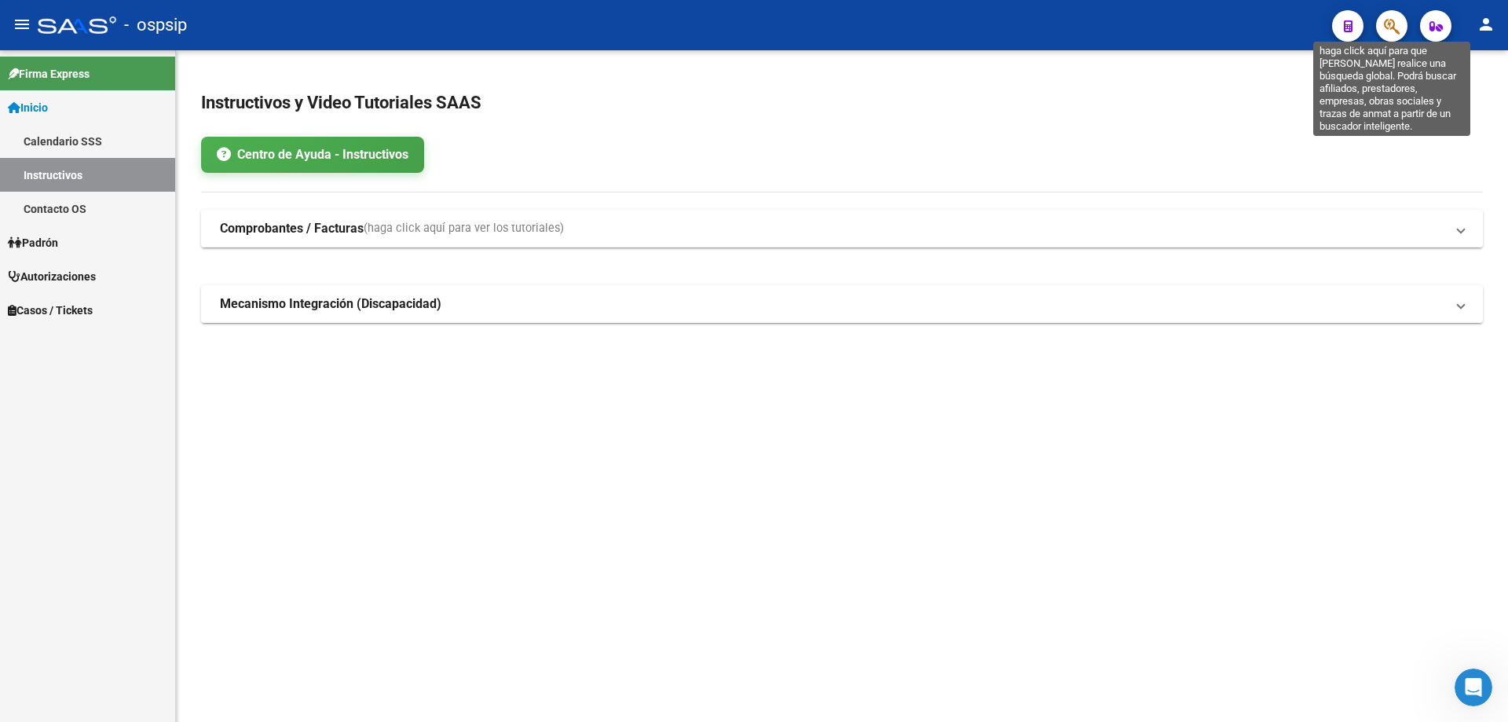
click at [1387, 22] on icon "button" at bounding box center [1392, 26] width 16 height 18
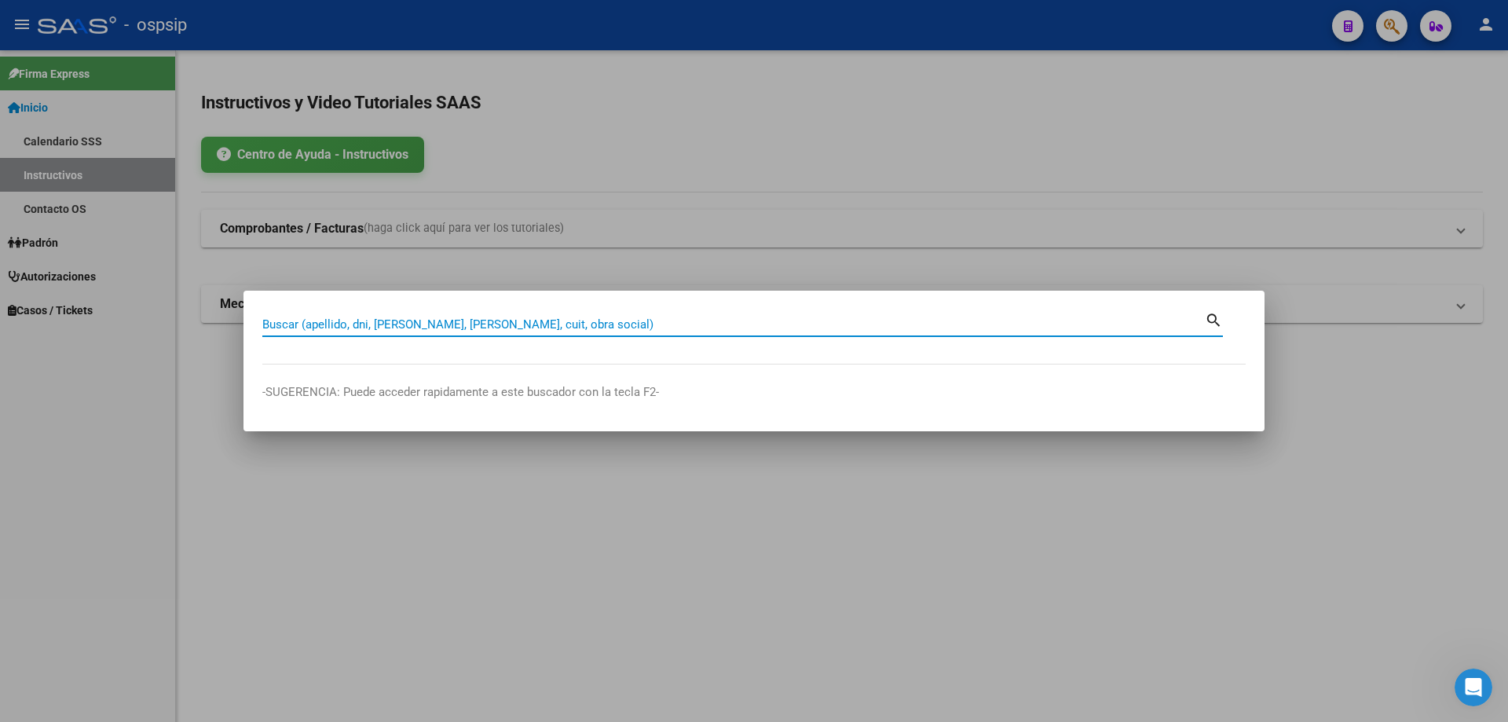
paste input "20259137773"
type input "20259137773"
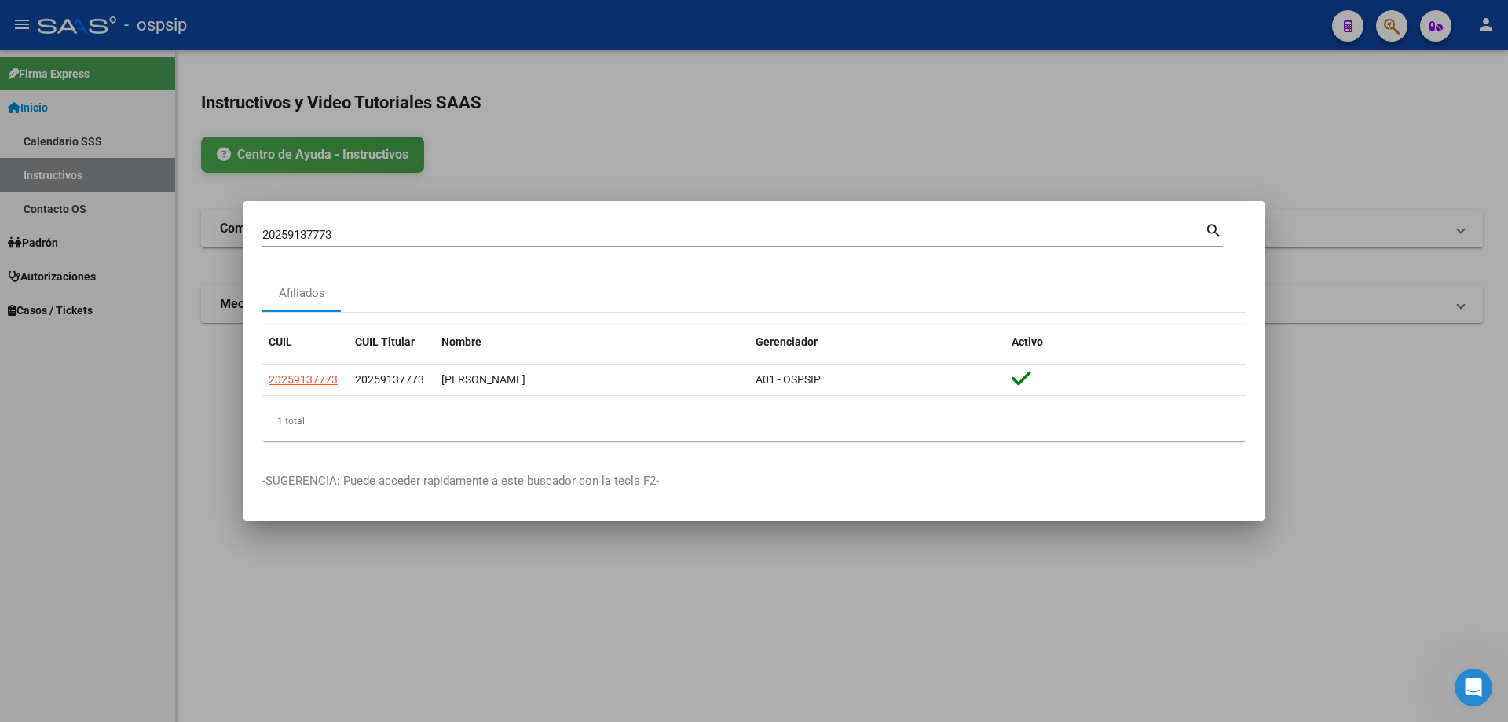
click at [307, 391] on datatable-body-cell "20259137773" at bounding box center [305, 379] width 86 height 31
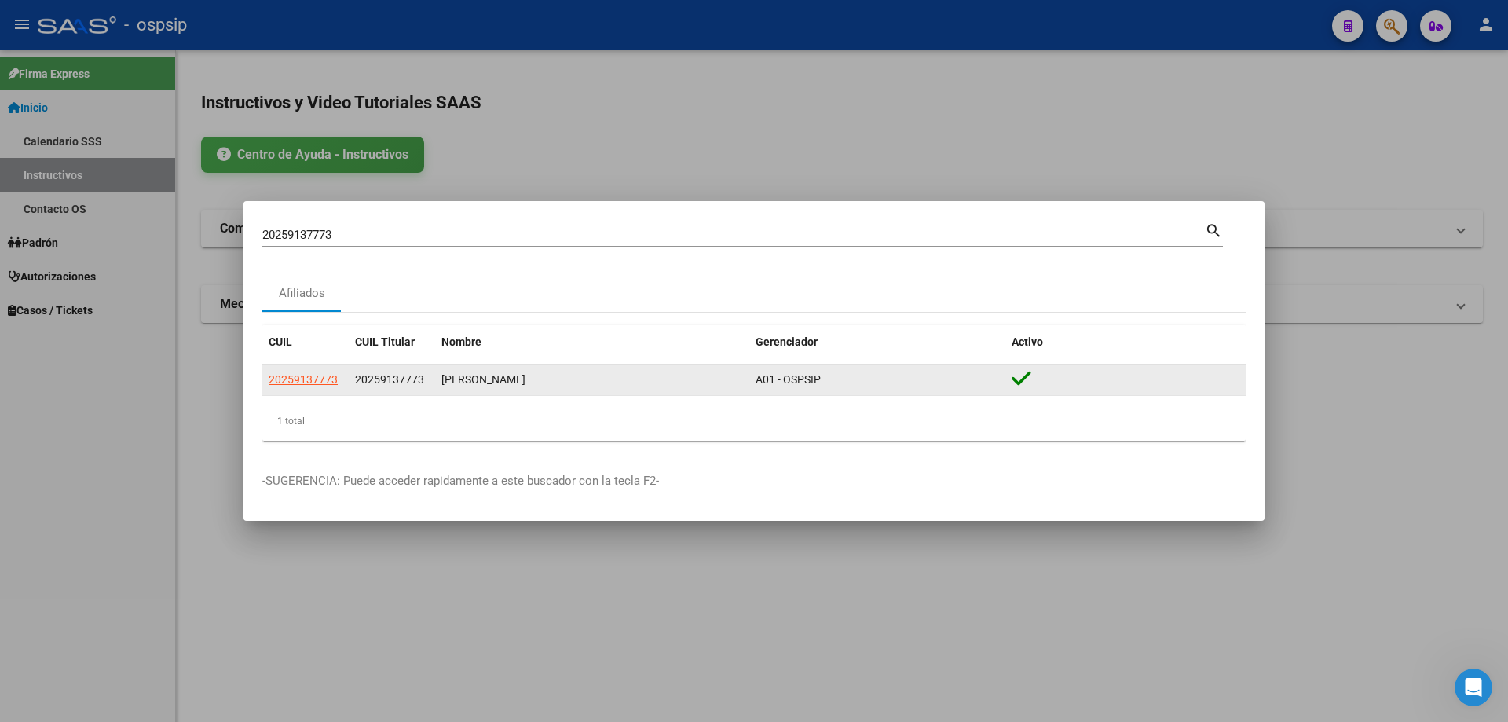
click at [309, 389] on datatable-body-cell "20259137773" at bounding box center [305, 379] width 86 height 31
click at [309, 388] on app-link-go-to "20259137773" at bounding box center [303, 380] width 69 height 18
click at [310, 378] on span "20259137773" at bounding box center [303, 379] width 69 height 13
type textarea "20259137773"
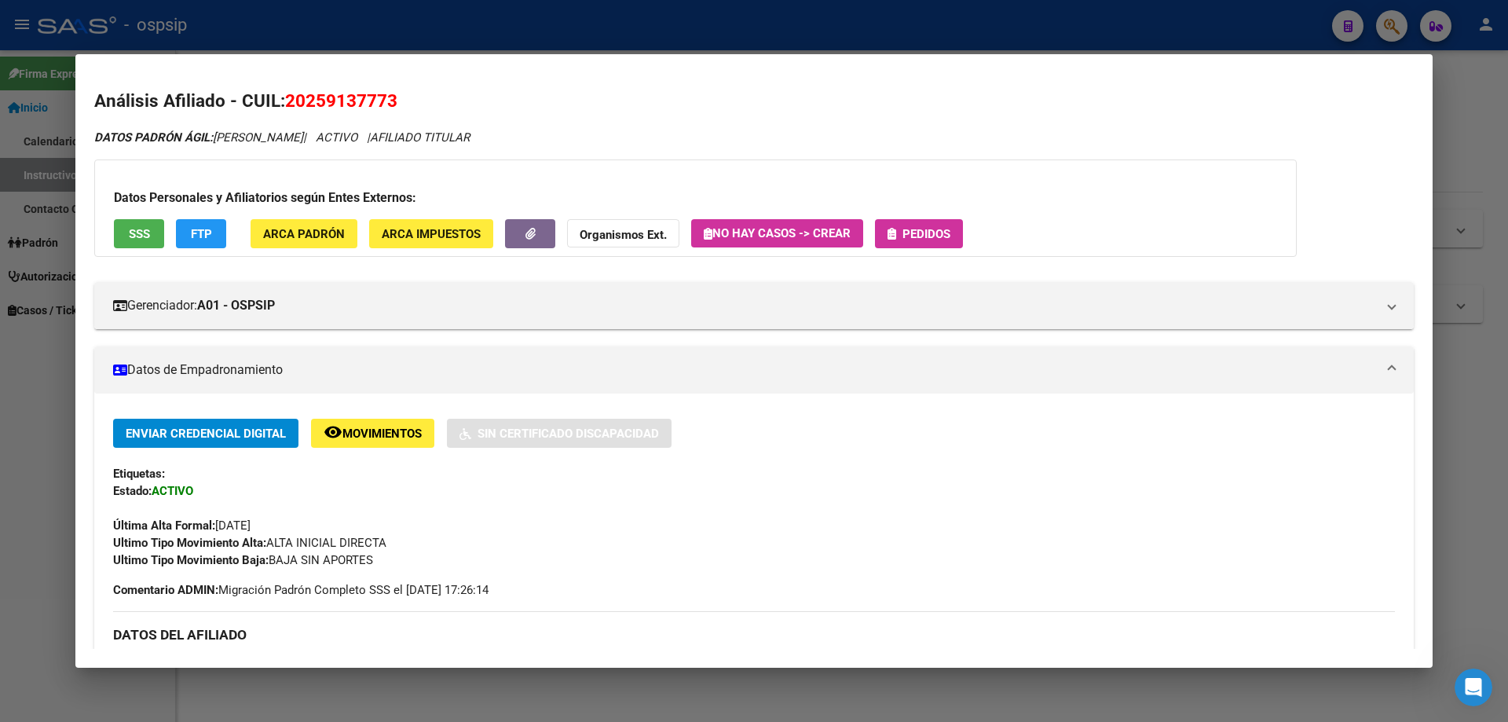
click at [924, 239] on span "Pedidos" at bounding box center [926, 234] width 48 height 14
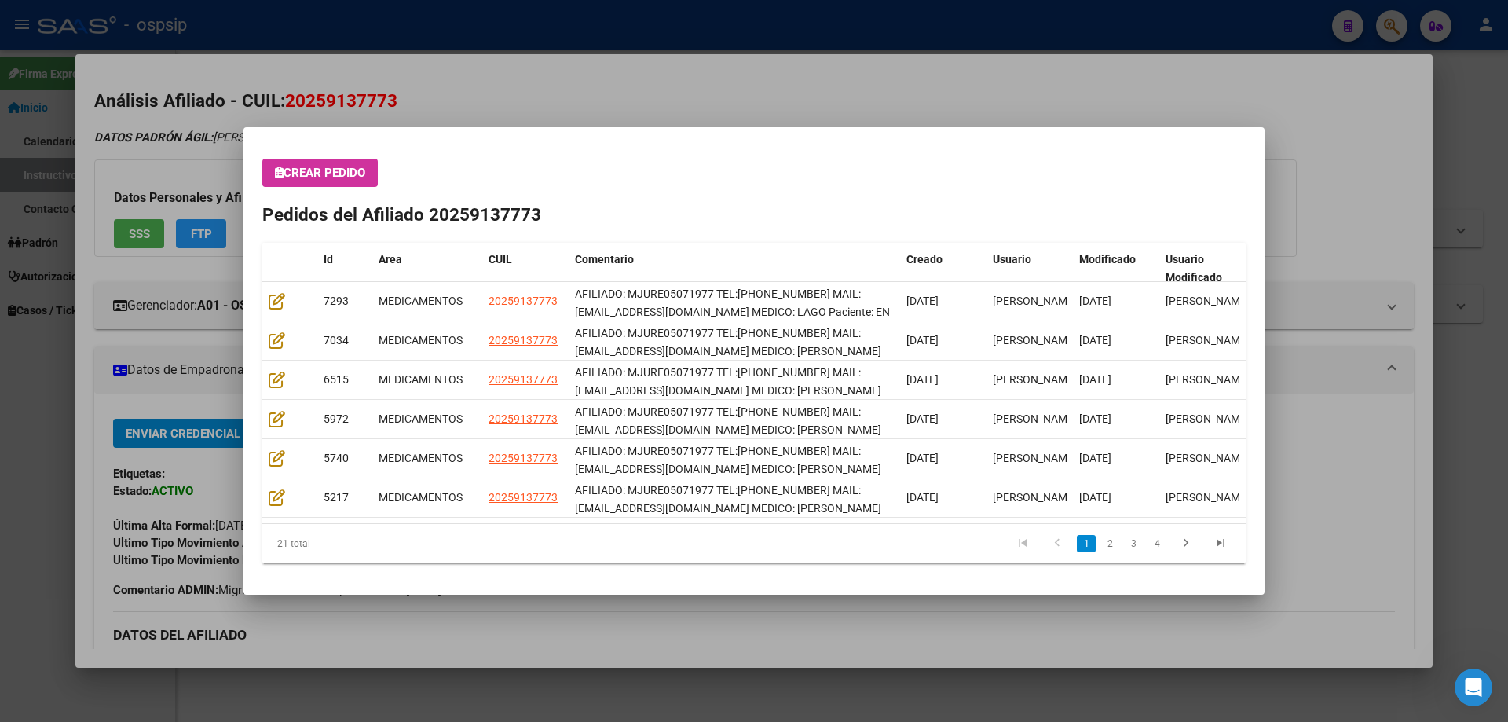
click at [321, 188] on div "Crear Pedido Pedidos del Afiliado 20259137773 Id Area CUIL Comentario Creado Us…" at bounding box center [753, 361] width 983 height 404
click at [321, 196] on div "Crear Pedido Pedidos del Afiliado 20259137773 Id Area CUIL Comentario Creado Us…" at bounding box center [753, 361] width 983 height 404
click at [324, 178] on span "Crear Pedido" at bounding box center [320, 173] width 90 height 14
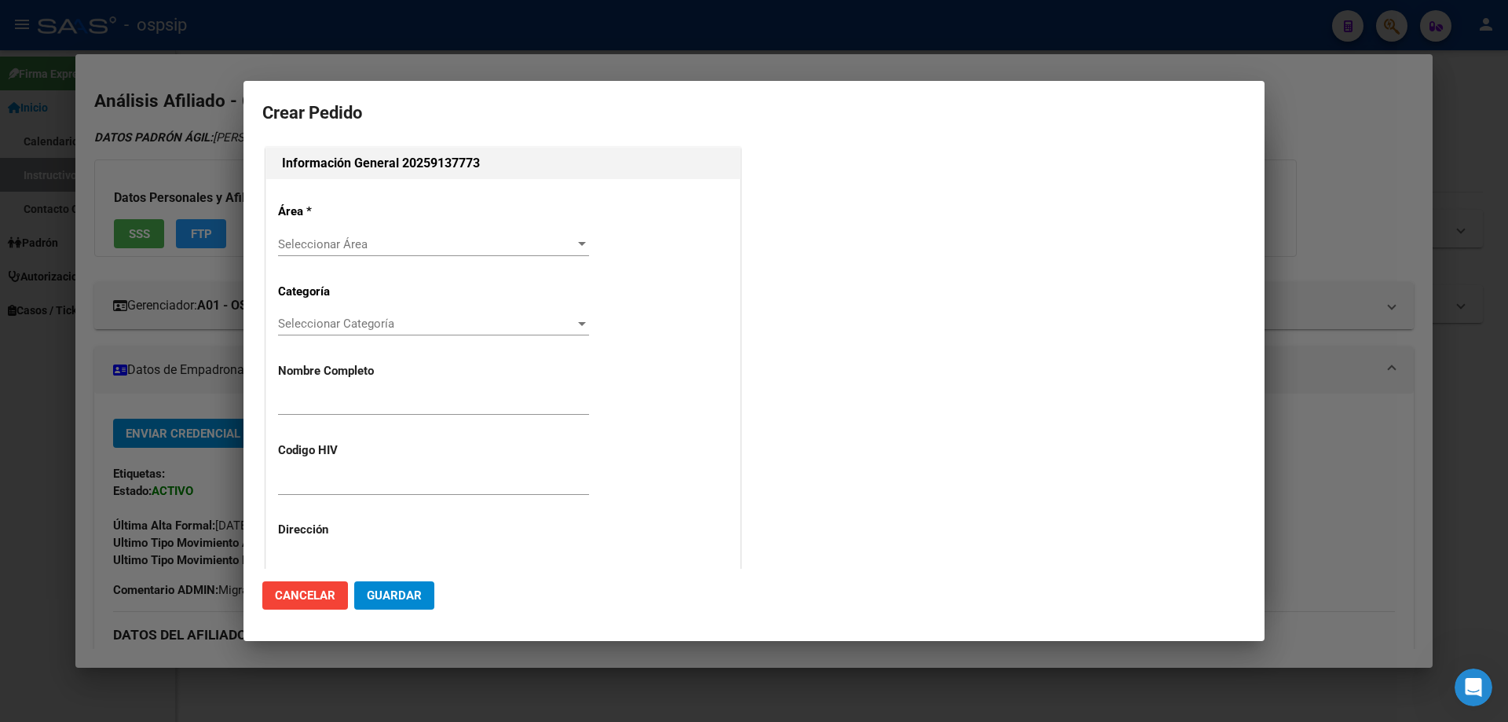
type input "[PERSON_NAME]"
type input "MJURE05071977"
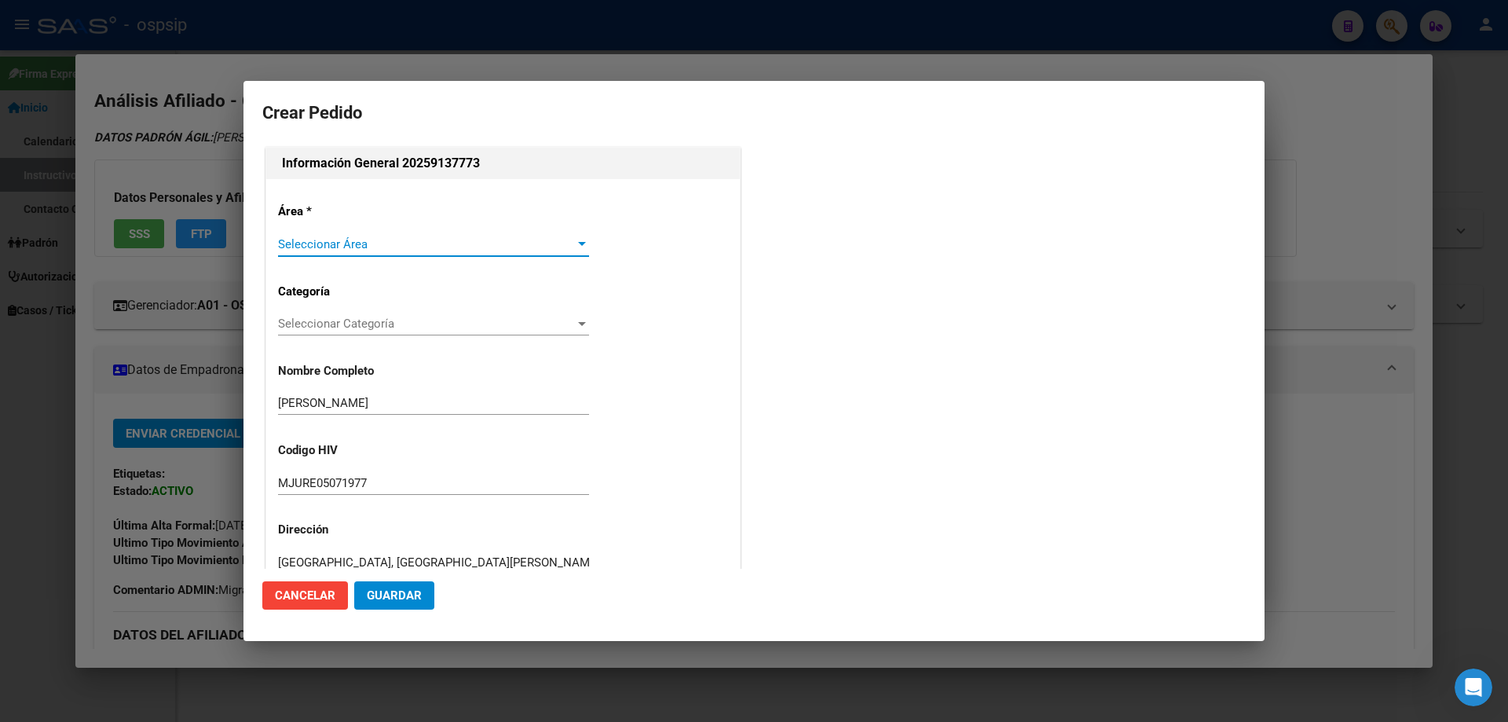
type input "[GEOGRAPHIC_DATA], [GEOGRAPHIC_DATA][PERSON_NAME], [GEOGRAPHIC_DATA] 949"
click at [332, 246] on span "Seleccionar Área" at bounding box center [426, 244] width 297 height 14
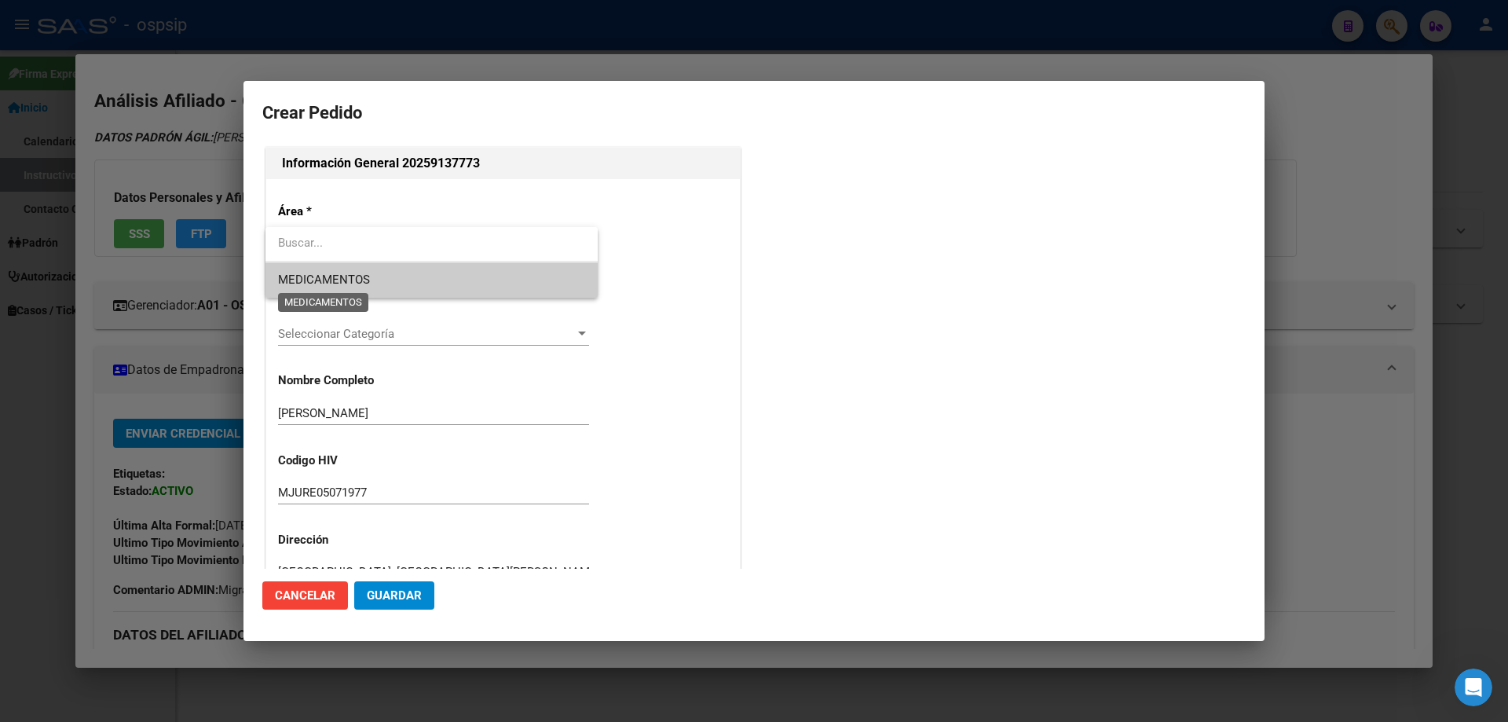
click at [324, 286] on span "MEDICAMENTOS" at bounding box center [324, 279] width 92 height 14
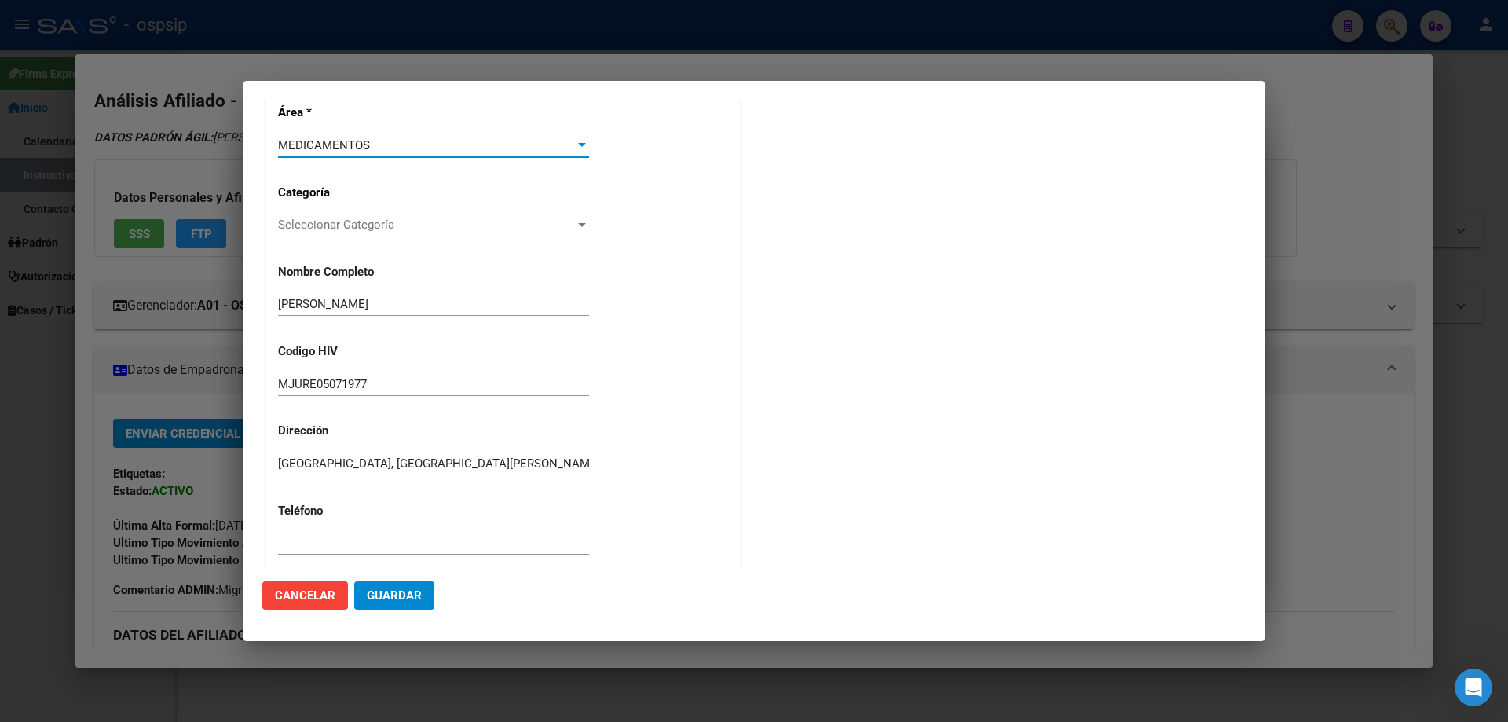
scroll to position [236, 0]
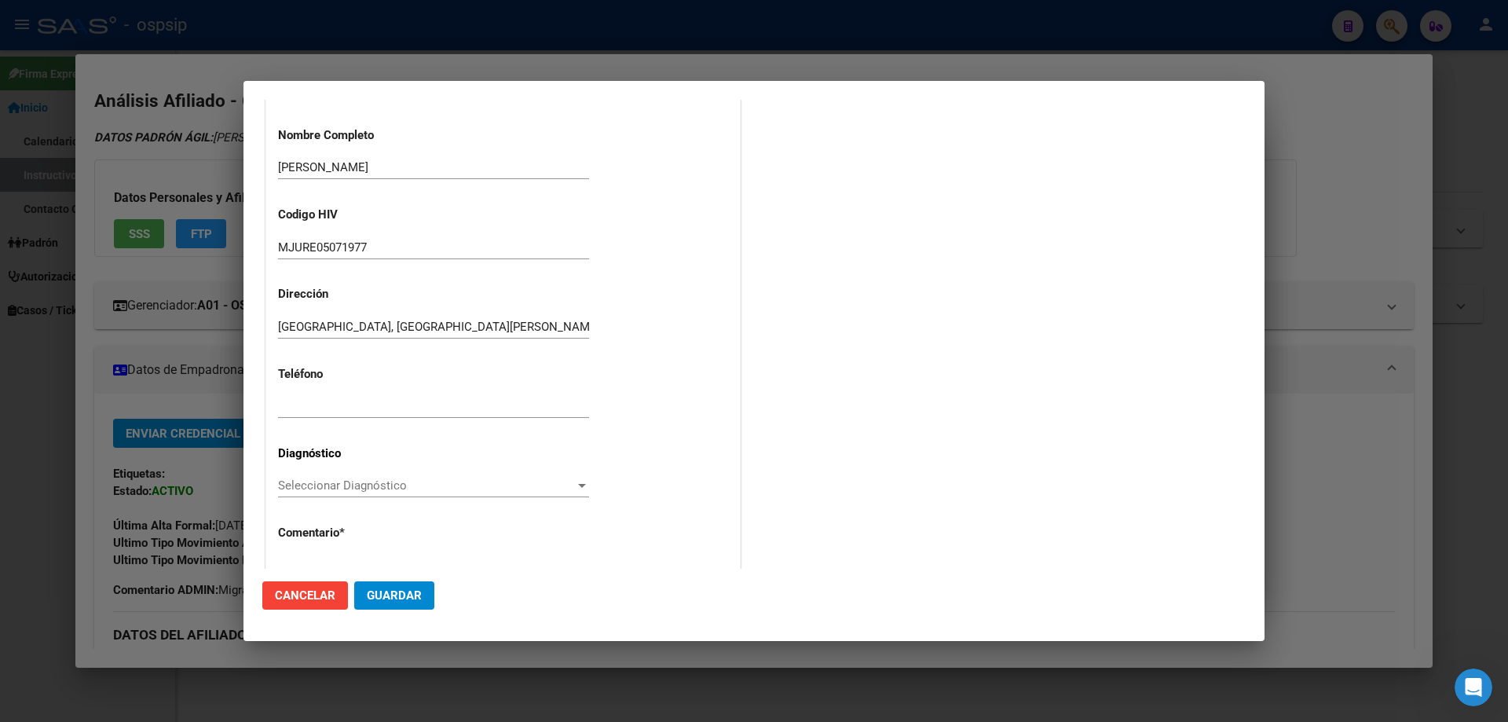
click at [309, 489] on span "Seleccionar Diagnóstico" at bounding box center [426, 485] width 297 height 14
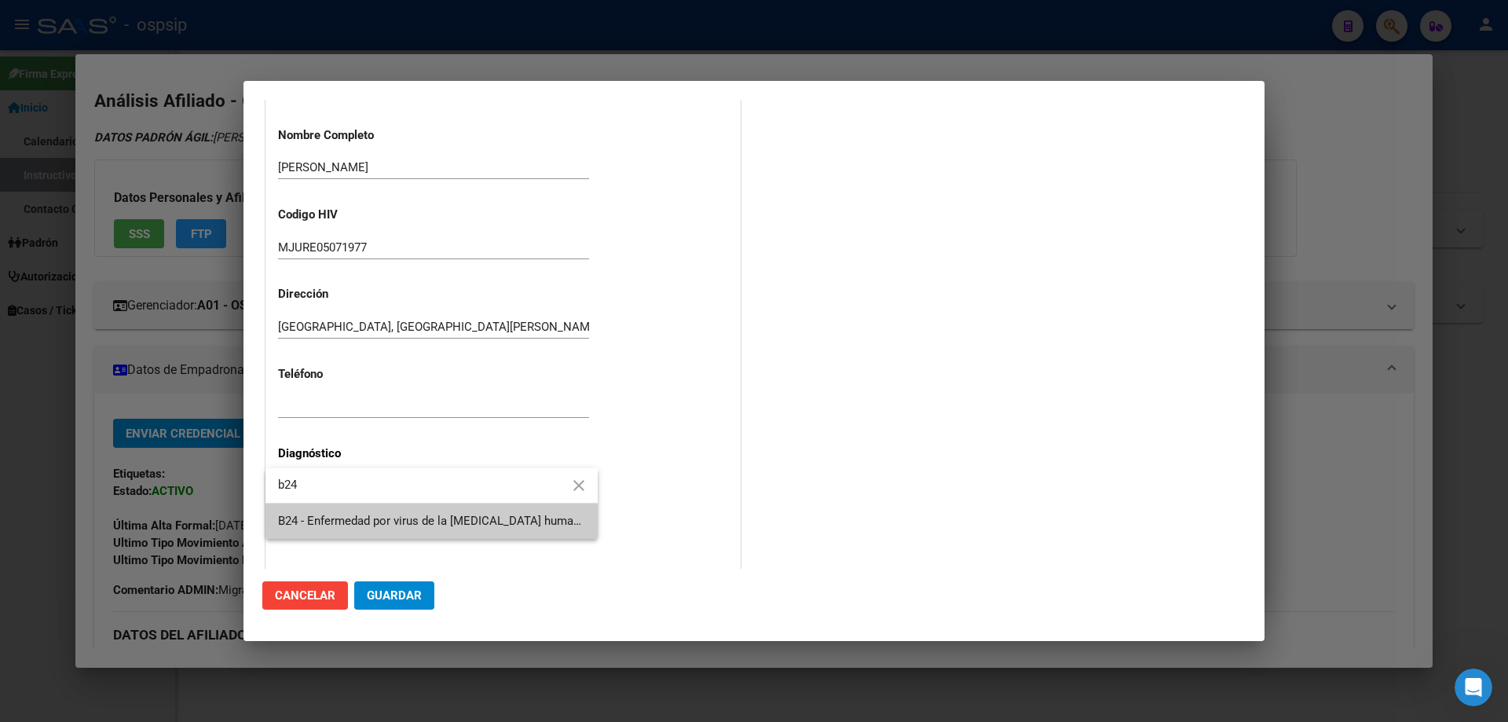
type input "b24"
click at [330, 528] on span "B24 - Enfermedad por virus de la [MEDICAL_DATA] humana [VIH], sin otra especifi…" at bounding box center [431, 520] width 307 height 35
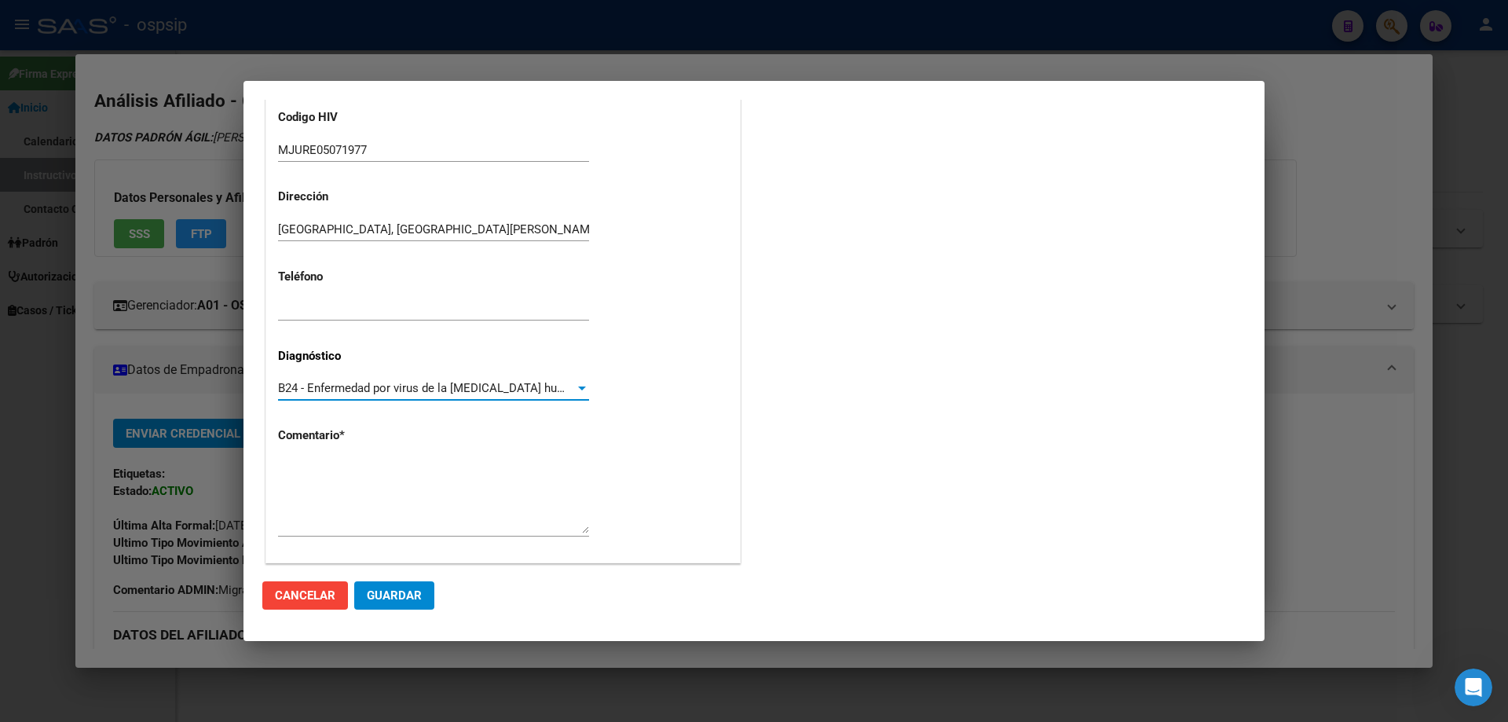
scroll to position [353, 0]
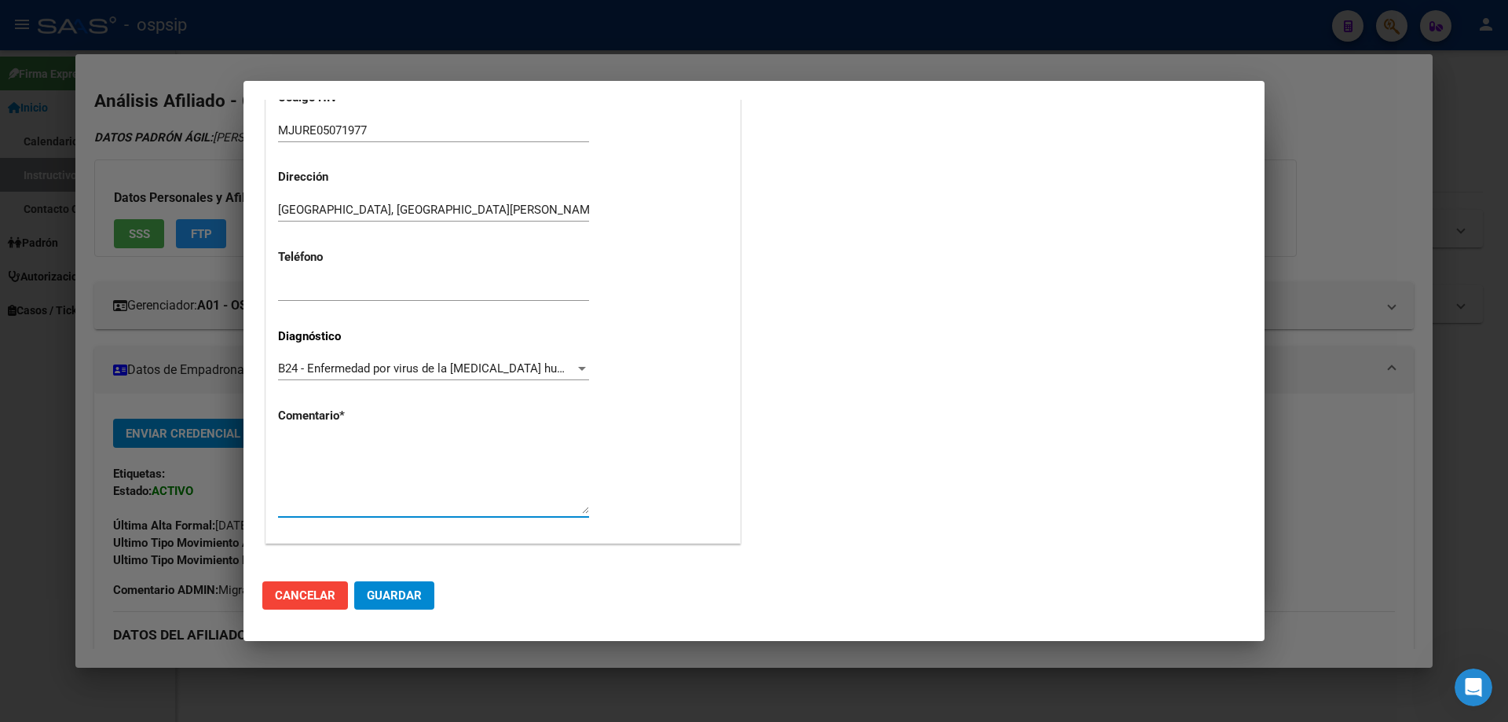
paste textarea "AFILIADO: MJURE05071977 TEL:15-4038-9605 MAIL: djmixjcr@hotmail.com MEDICO: LAG…"
type textarea "AFILIADO: MJURE05071977 TEL:15-4038-9605 MAIL: djmixjcr@hotmail.com MEDICO: LAG…"
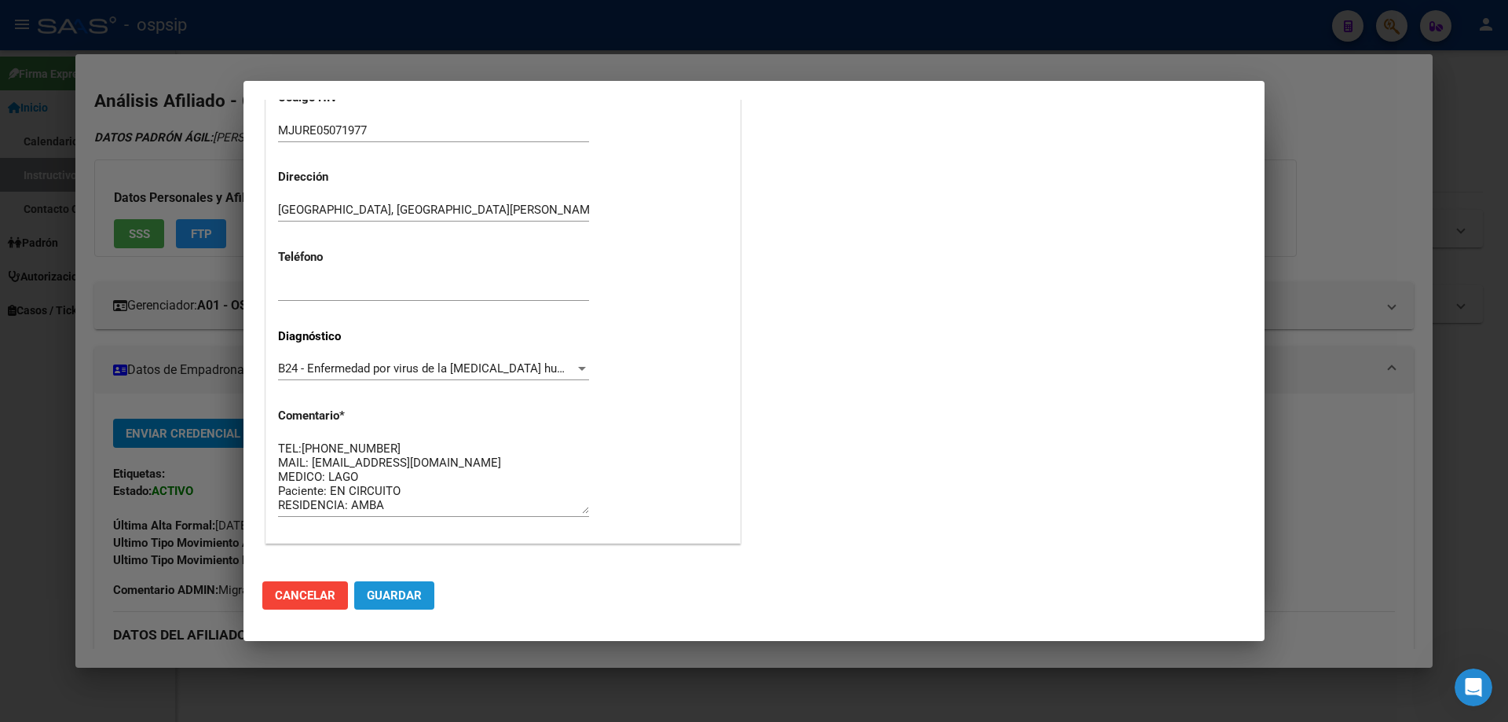
click at [403, 594] on span "Guardar" at bounding box center [394, 595] width 55 height 14
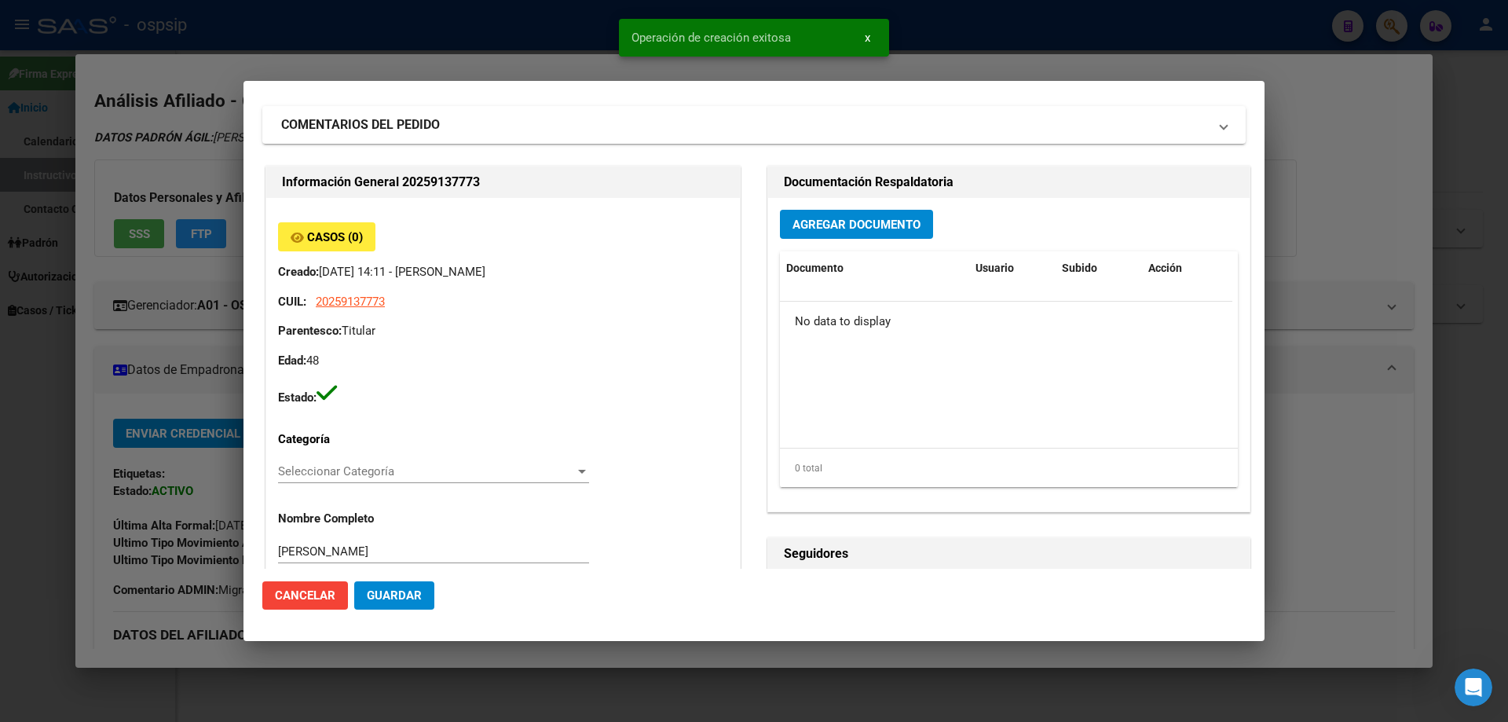
scroll to position [0, 0]
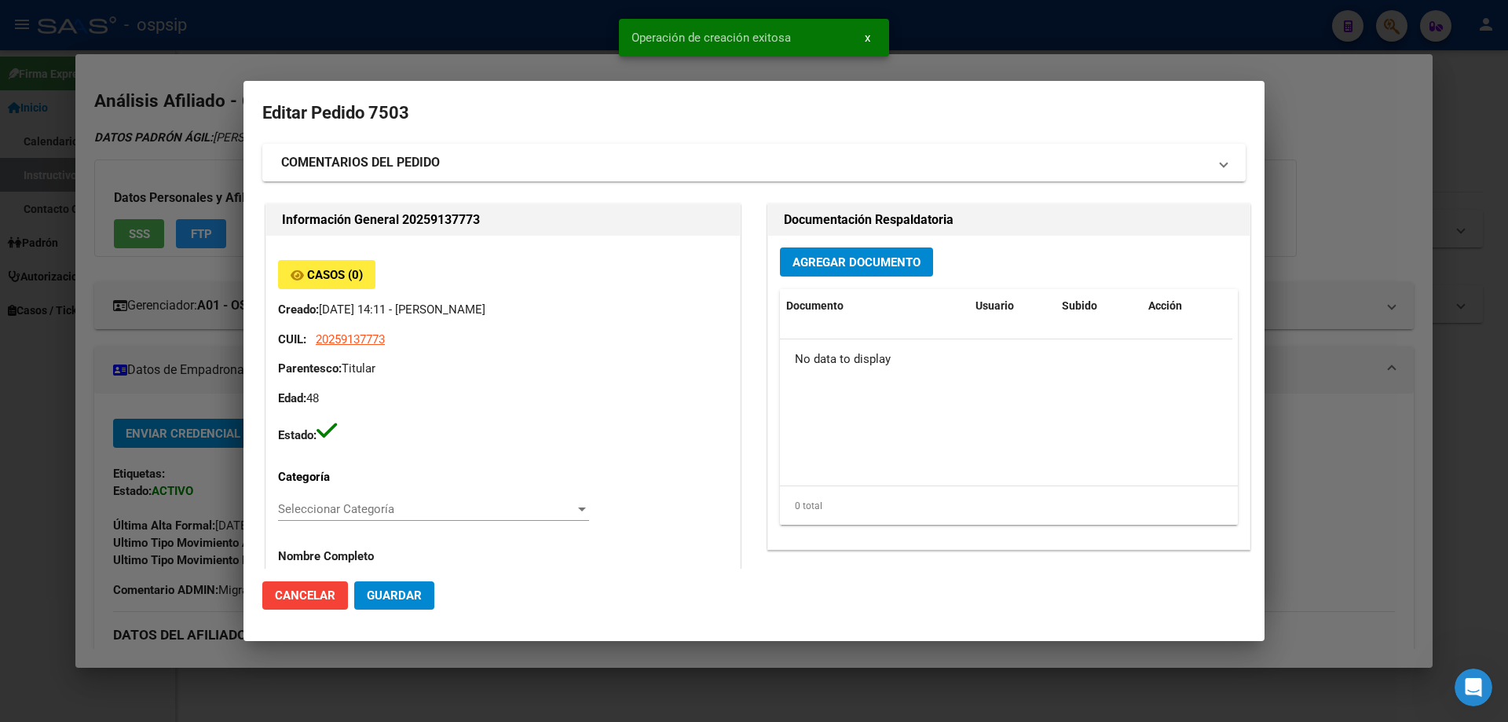
click at [856, 274] on button "Agregar Documento" at bounding box center [856, 261] width 153 height 29
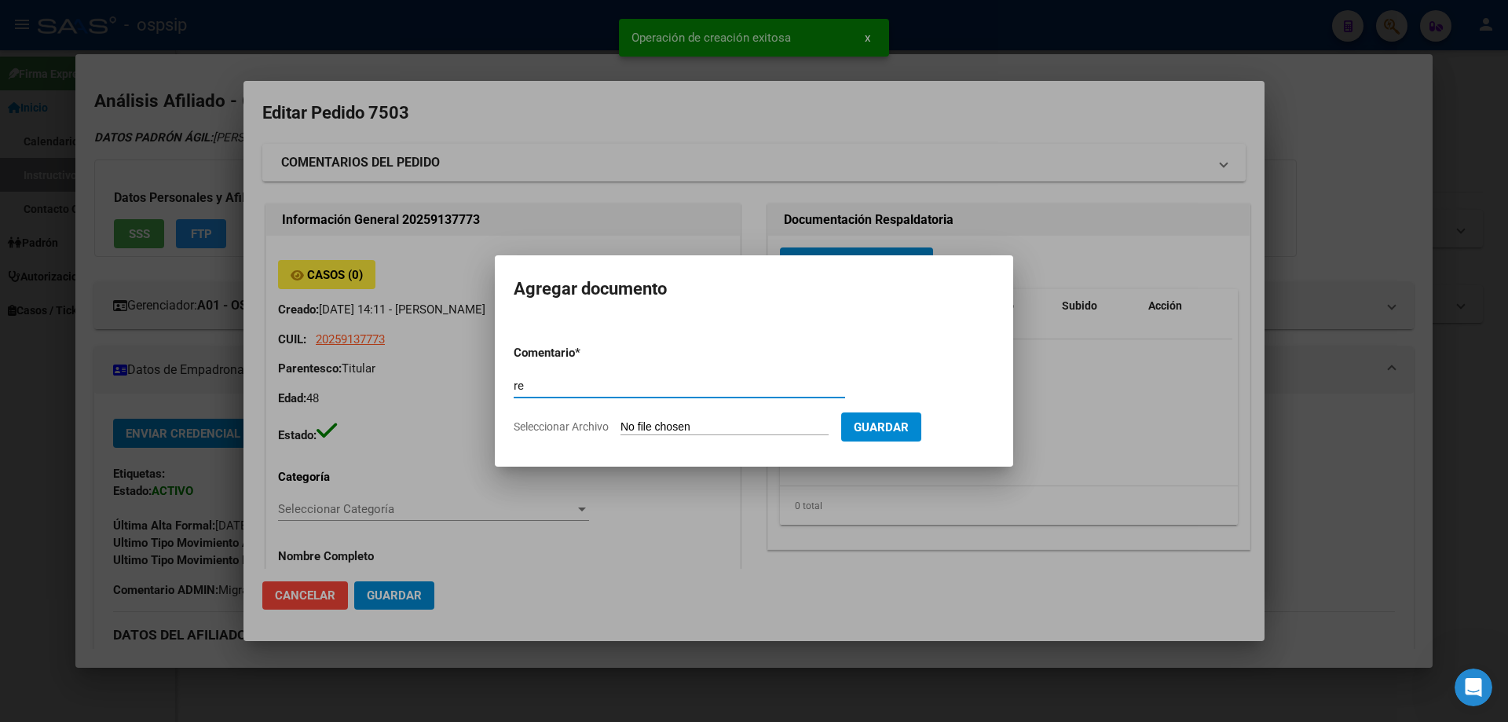
type input "r"
type input "RECETA"
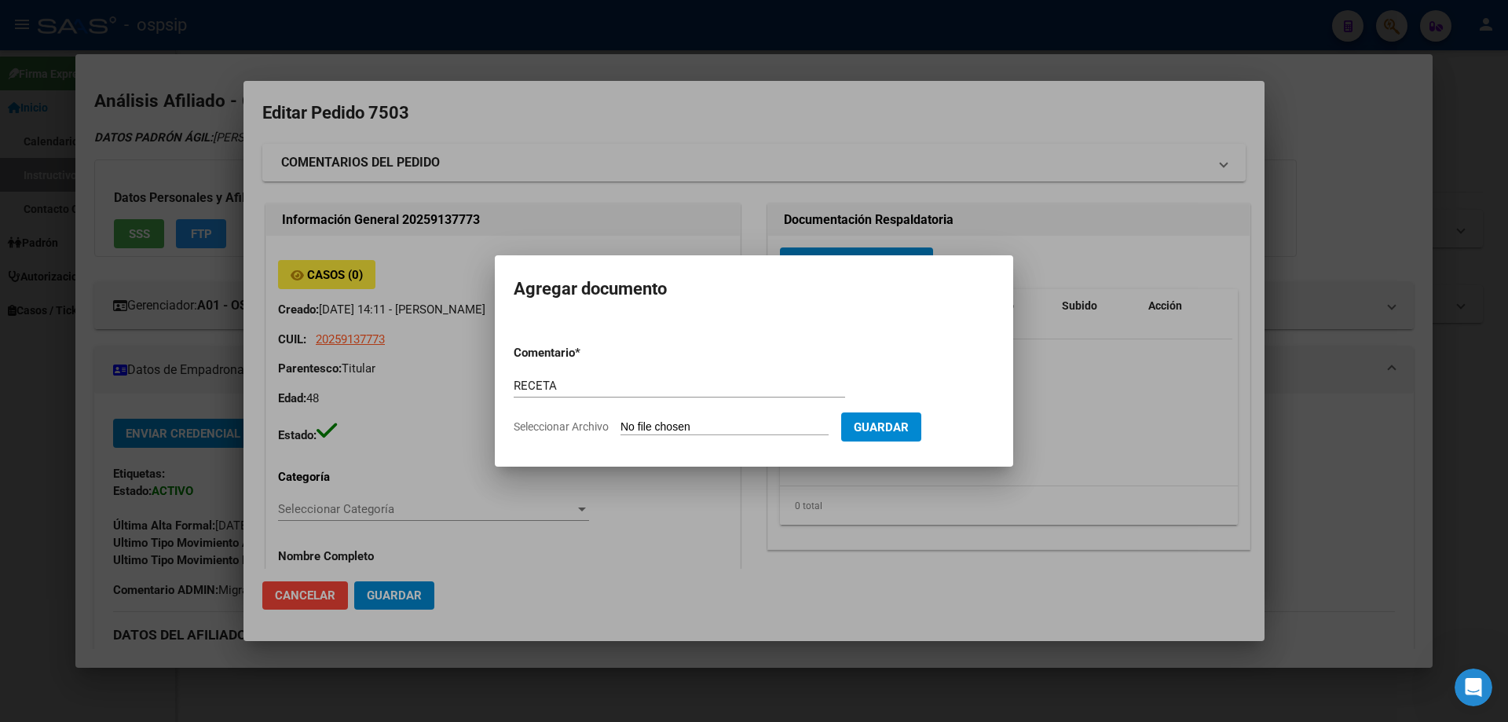
click at [721, 433] on input "Seleccionar Archivo" at bounding box center [724, 427] width 208 height 15
type input "C:\fakepath\Captura de pantalla 2025-10-15 140707.jpg"
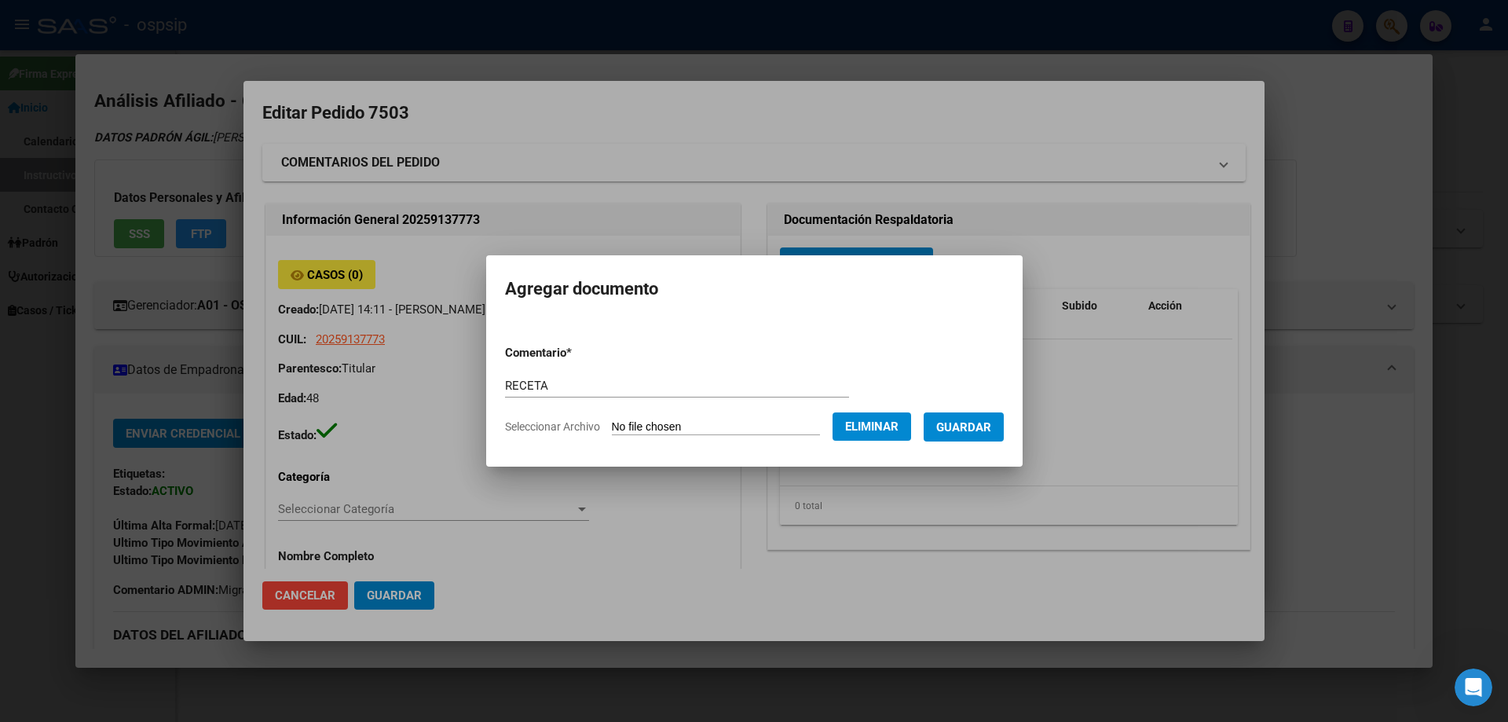
click at [967, 433] on span "Guardar" at bounding box center [963, 427] width 55 height 14
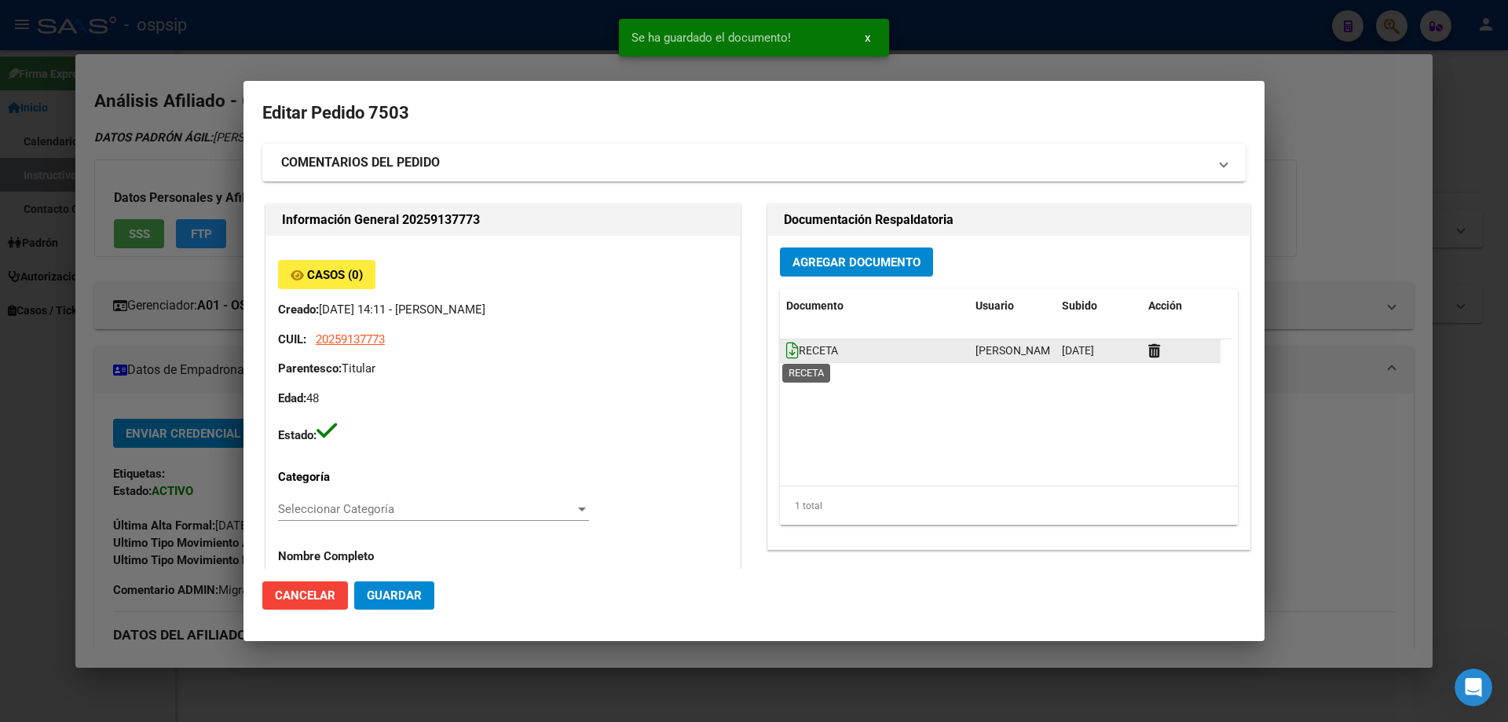
click at [786, 354] on icon at bounding box center [792, 350] width 13 height 17
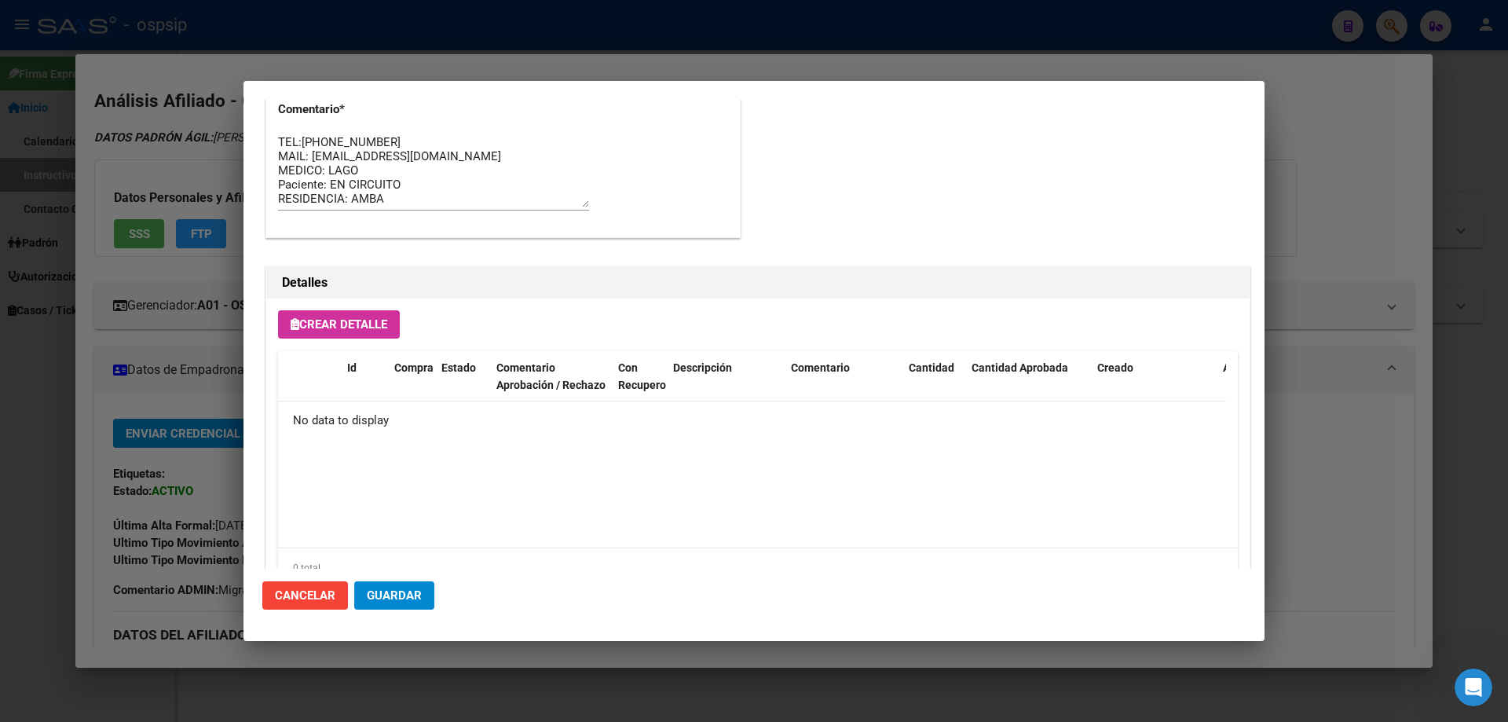
scroll to position [912, 0]
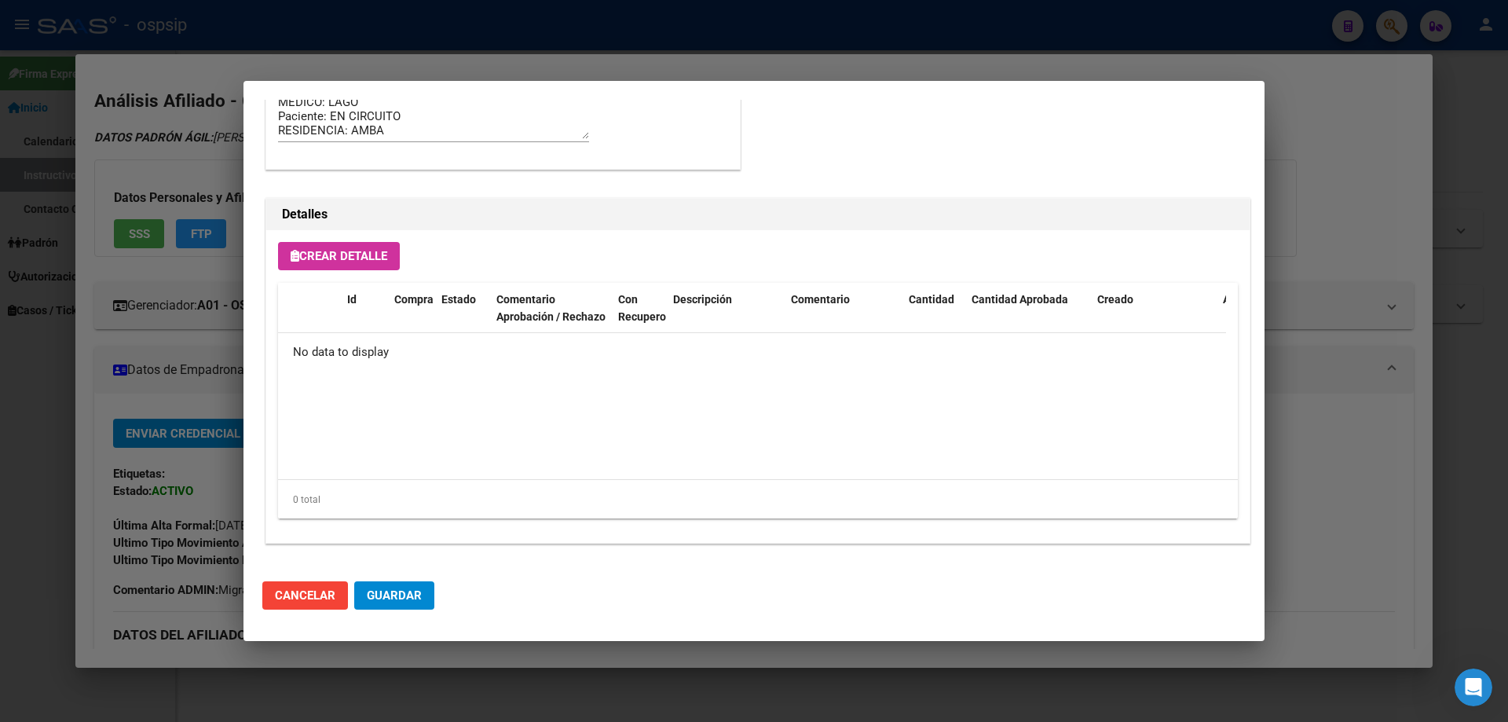
click at [358, 254] on span "Crear Detalle" at bounding box center [339, 256] width 97 height 14
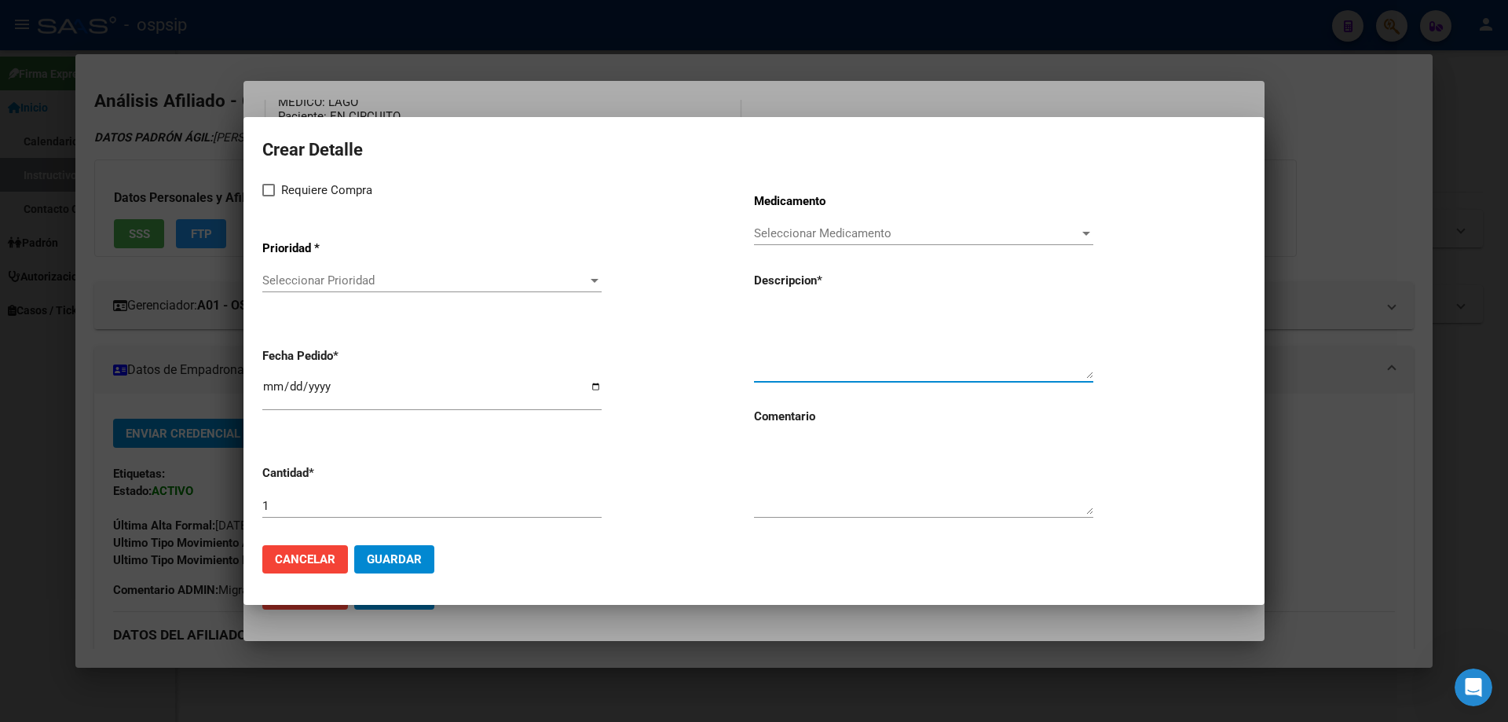
paste textarea "lamivudina 300 mg comp.rec.x 30"
type textarea "lamivudina 300 mg comp.rec.x 30"
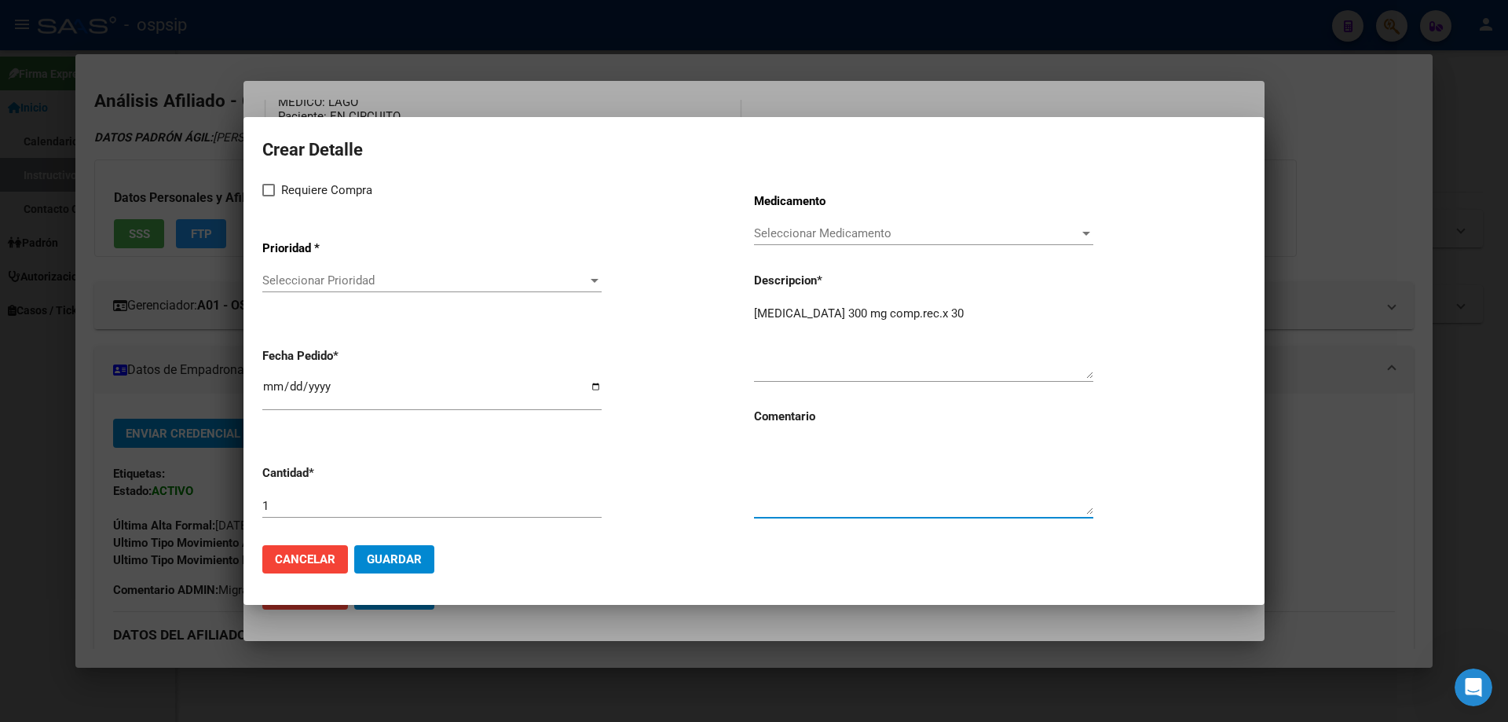
click at [823, 456] on textarea at bounding box center [923, 478] width 339 height 74
click at [822, 458] on textarea at bounding box center [923, 478] width 339 height 74
type textarea "MISMO TTO"
click at [280, 189] on label "Requiere Compra" at bounding box center [317, 190] width 110 height 19
click at [269, 196] on input "Requiere Compra" at bounding box center [268, 196] width 1 height 1
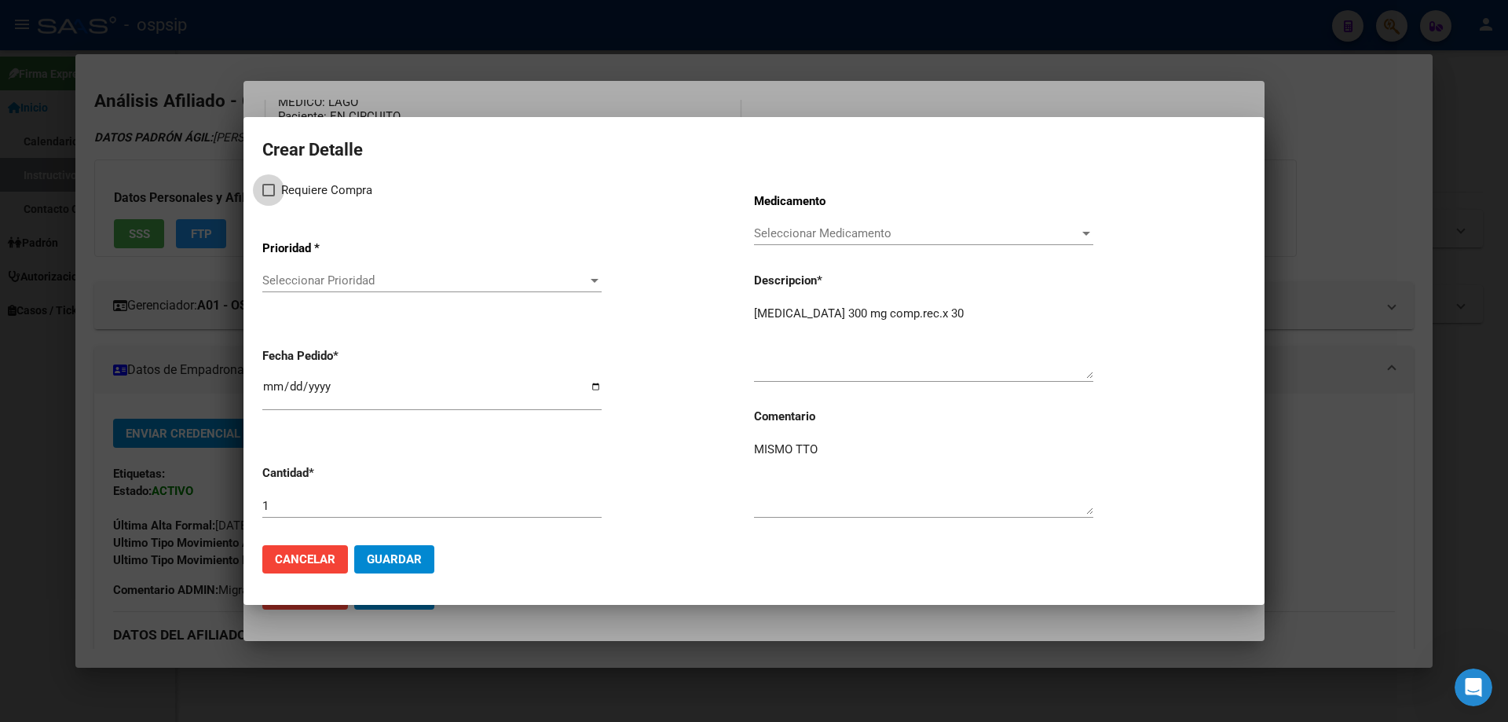
checkbox input "true"
drag, startPoint x: 302, startPoint y: 265, endPoint x: 305, endPoint y: 273, distance: 9.2
click at [302, 265] on app-drop-down-list "Prioridad * Seleccionar Prioridad Seleccionar Prioridad" at bounding box center [508, 267] width 492 height 79
click at [308, 290] on div "Seleccionar Prioridad Seleccionar Prioridad" at bounding box center [431, 281] width 339 height 24
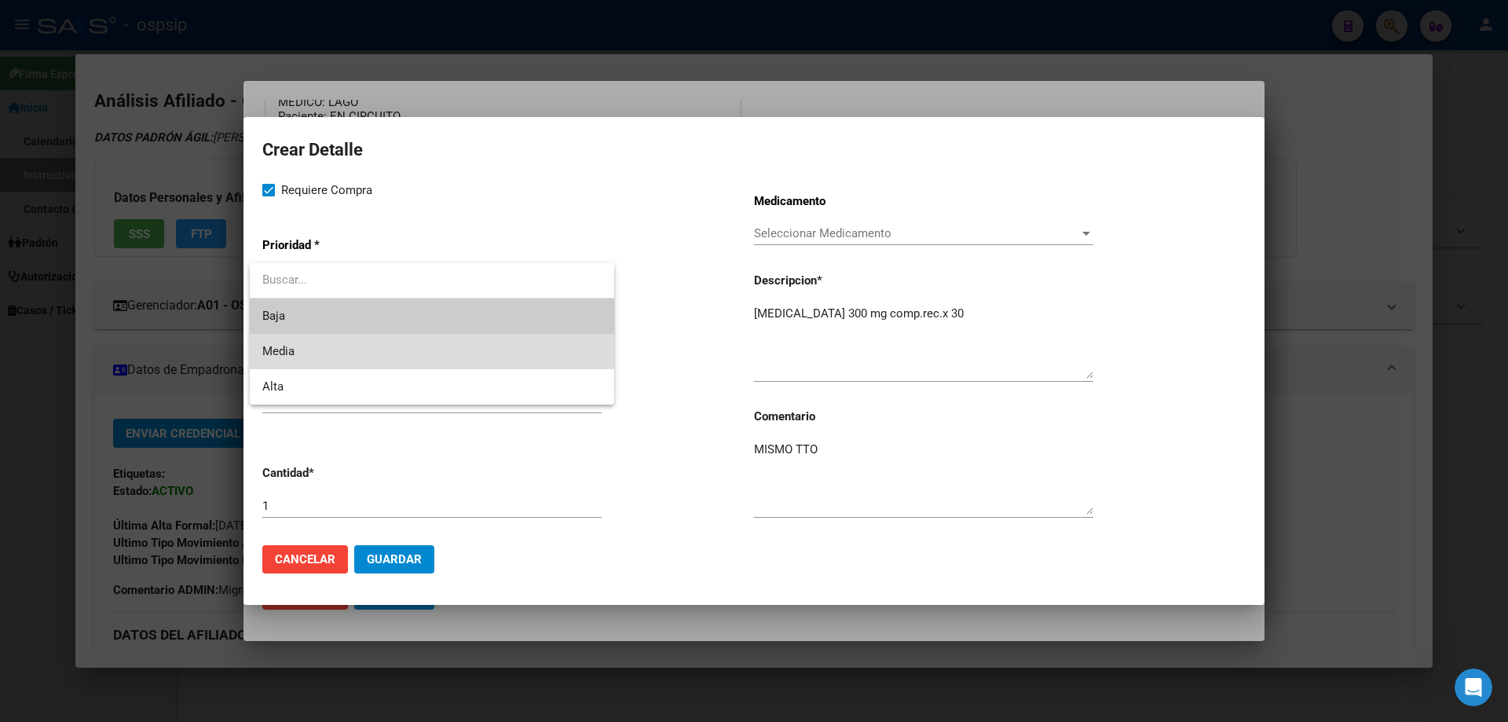
drag, startPoint x: 328, startPoint y: 357, endPoint x: 584, endPoint y: 623, distance: 369.3
click at [331, 361] on span "Media" at bounding box center [431, 351] width 339 height 35
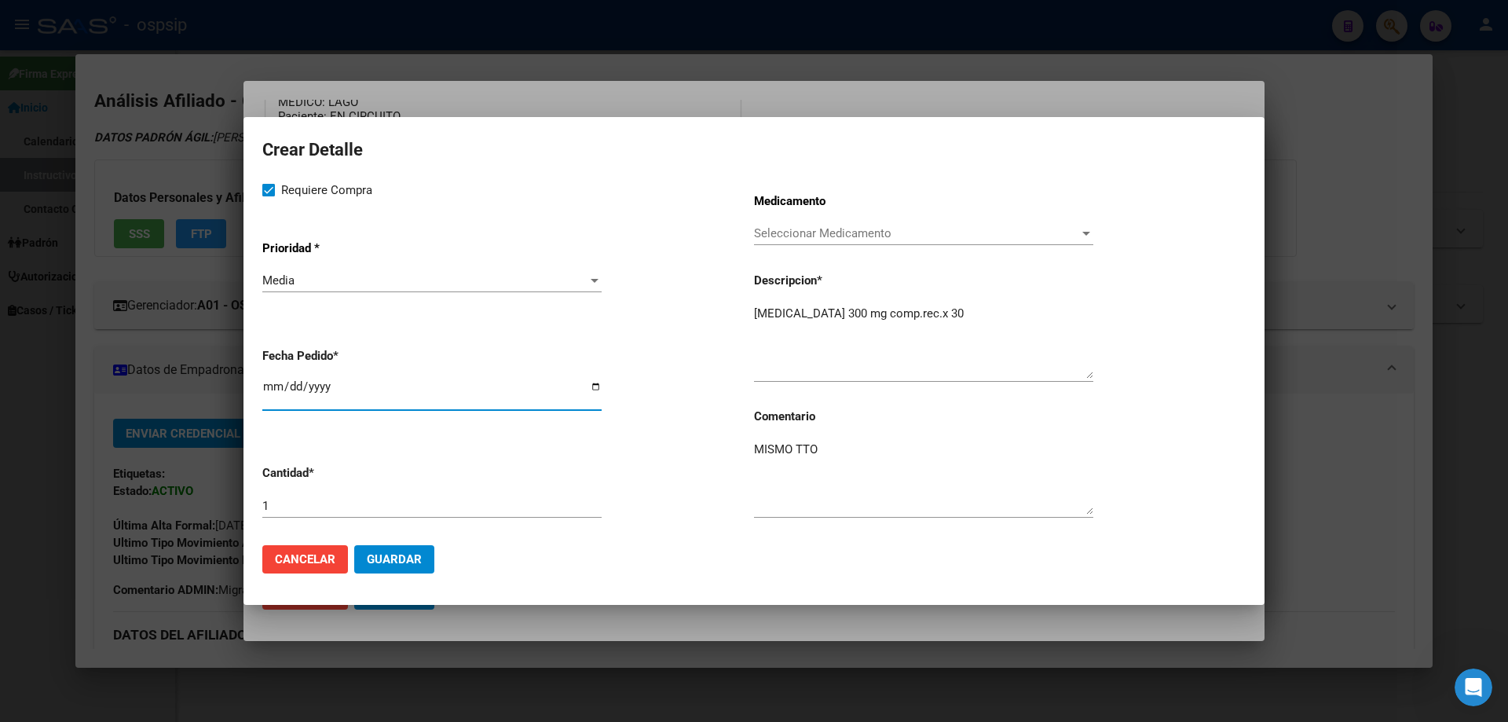
click at [275, 394] on input "[DATE]" at bounding box center [431, 392] width 339 height 25
type input "2025-10-10"
click at [394, 565] on span "Guardar" at bounding box center [394, 559] width 55 height 14
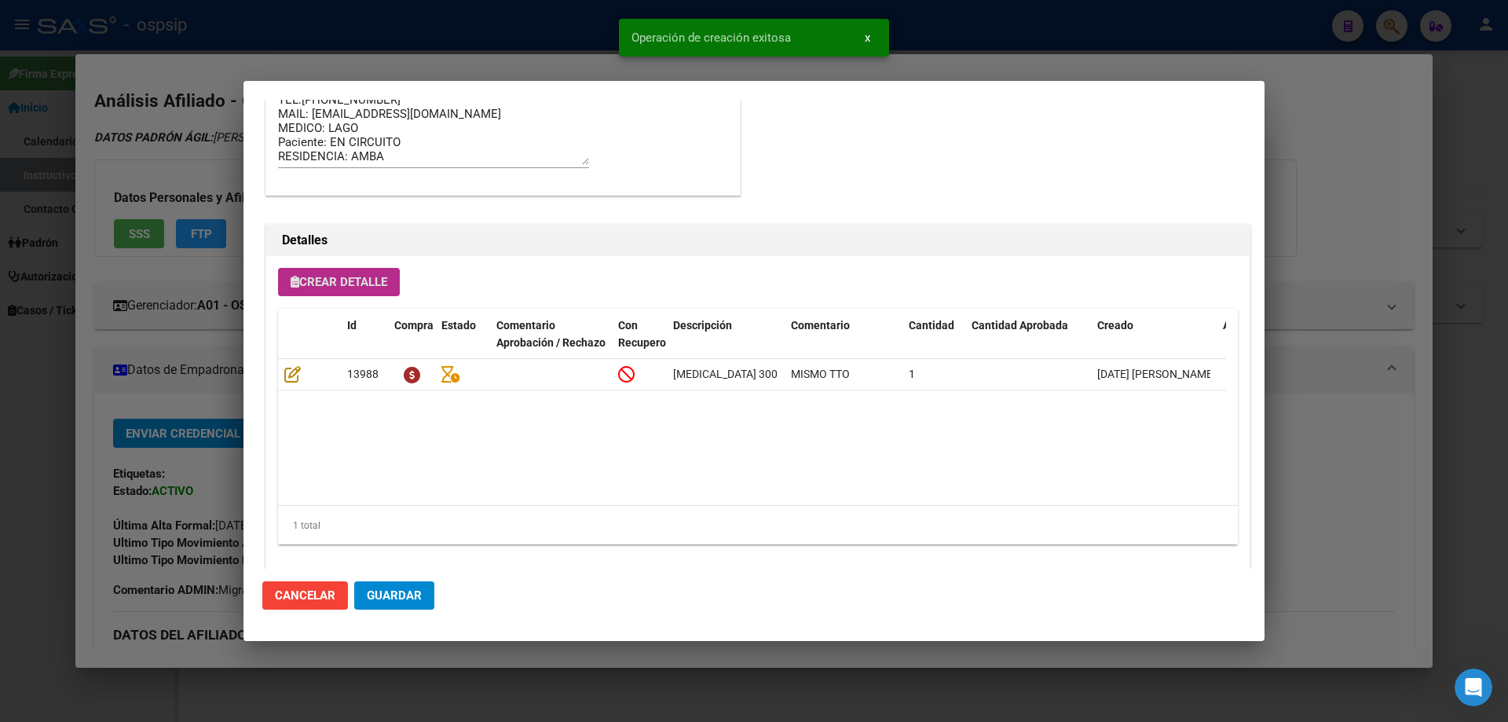
scroll to position [942, 0]
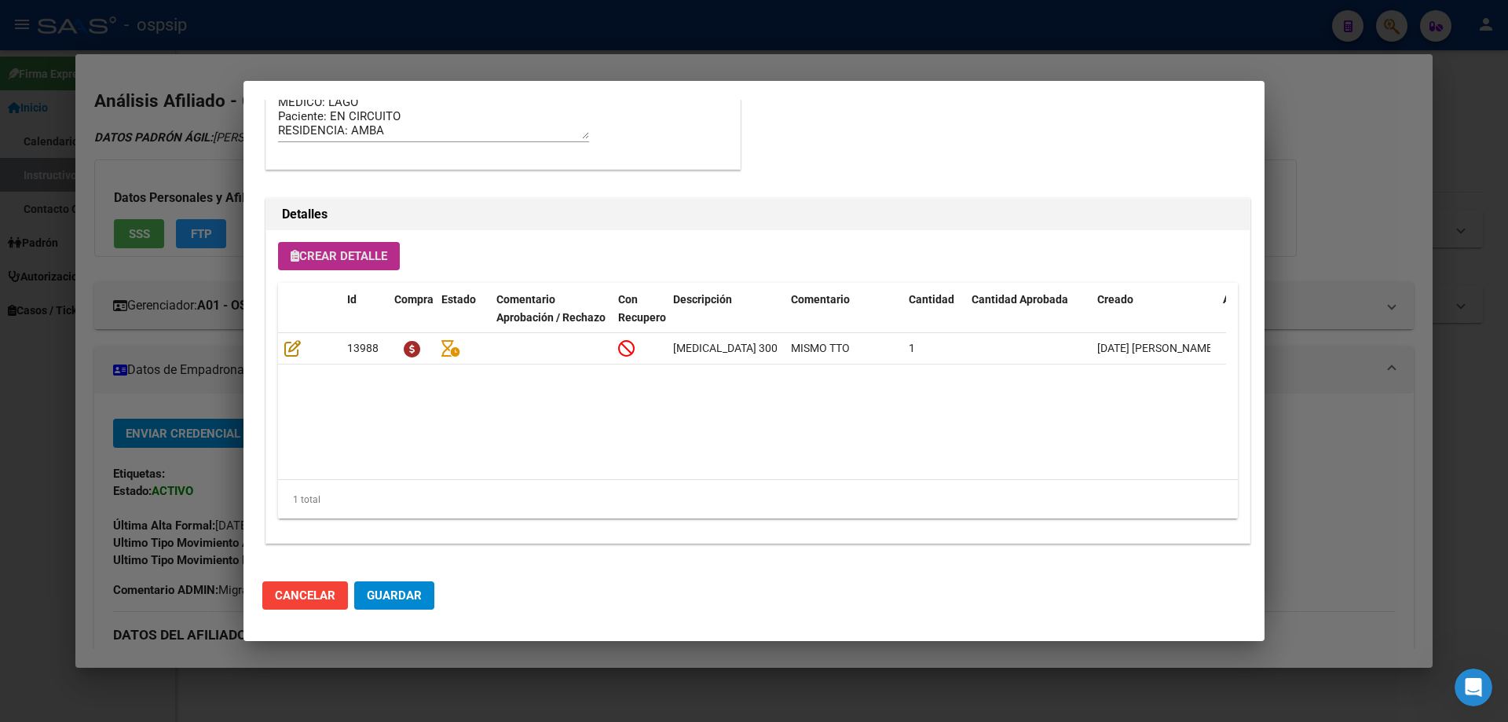
click at [352, 256] on span "Crear Detalle" at bounding box center [339, 256] width 97 height 14
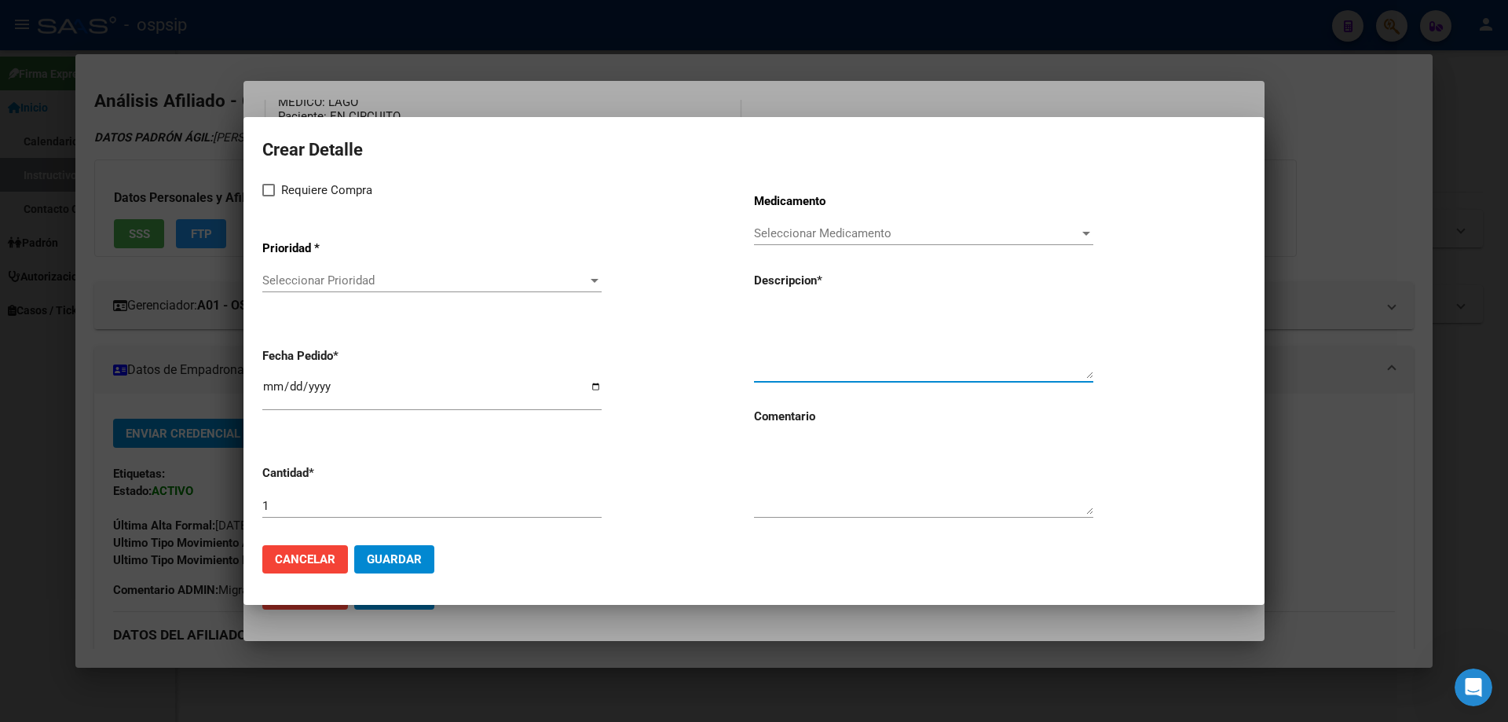
paste textarea "dolutegravir 50 mg comp.rec.x 30"
type textarea "dolutegravir 50 mg comp.rec.x 30"
click at [787, 472] on textarea at bounding box center [923, 478] width 339 height 74
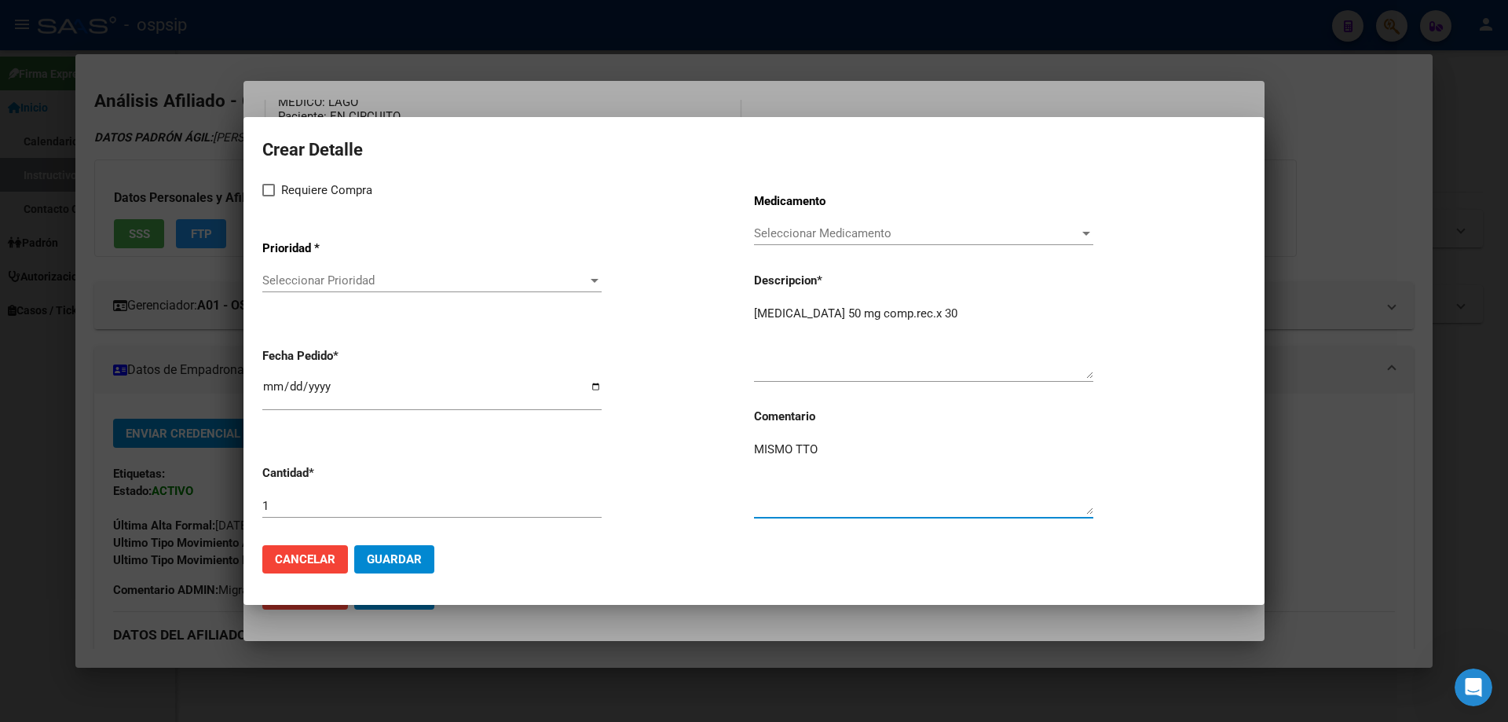
type textarea "MISMO TTO"
click at [275, 190] on label "Requiere Compra" at bounding box center [317, 190] width 110 height 19
click at [269, 196] on input "Requiere Compra" at bounding box center [268, 196] width 1 height 1
checkbox input "true"
click at [324, 296] on div "Seleccionar Prioridad Seleccionar Prioridad" at bounding box center [431, 288] width 339 height 38
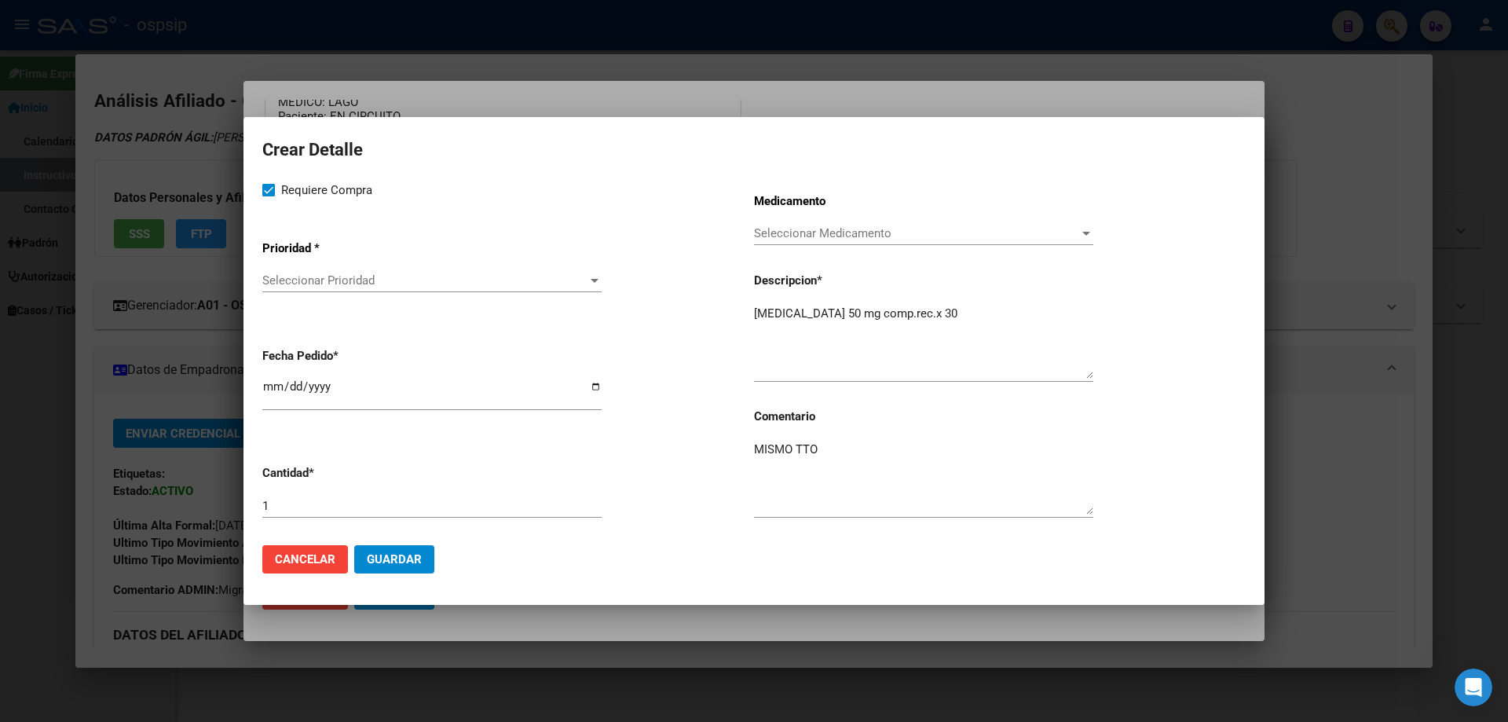
click at [333, 287] on div "Seleccionar Prioridad Seleccionar Prioridad" at bounding box center [431, 281] width 339 height 24
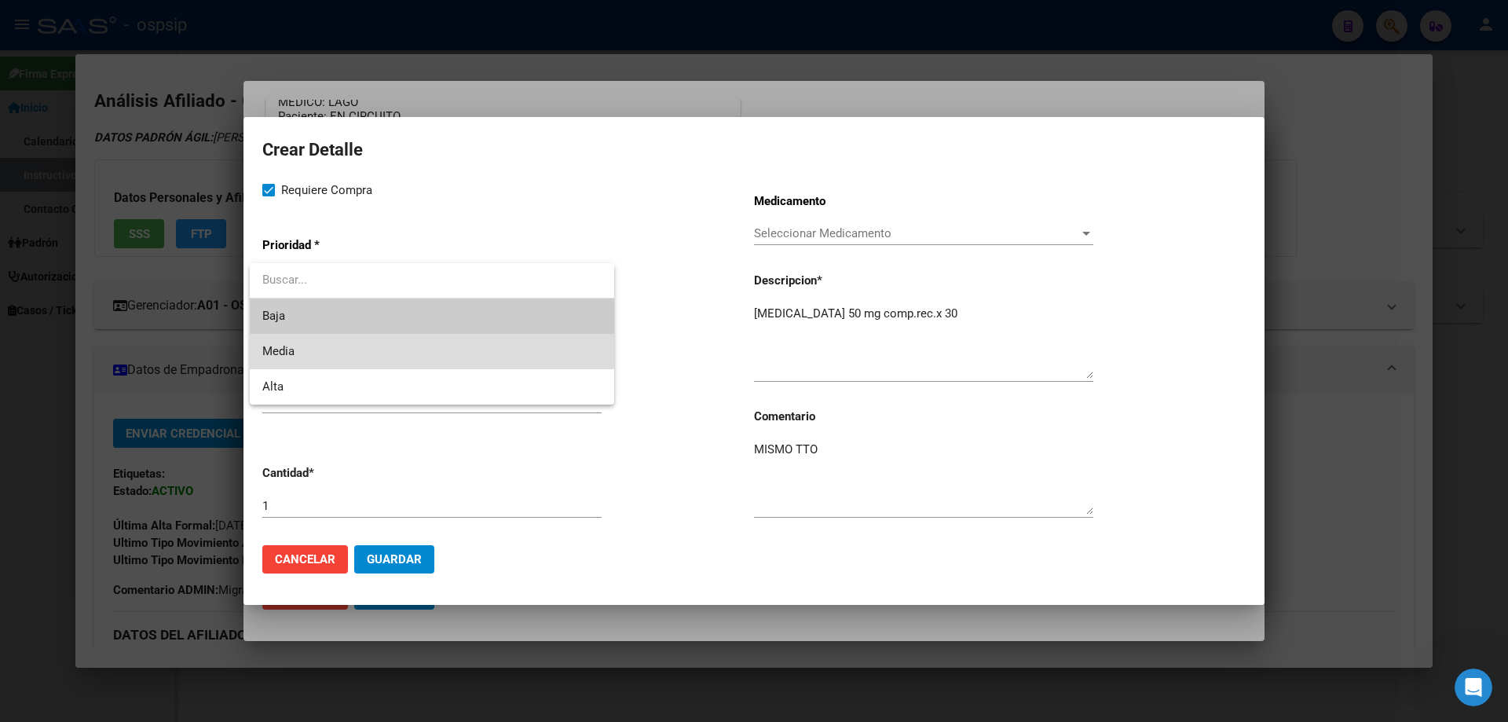
click at [321, 353] on span "Media" at bounding box center [431, 351] width 339 height 35
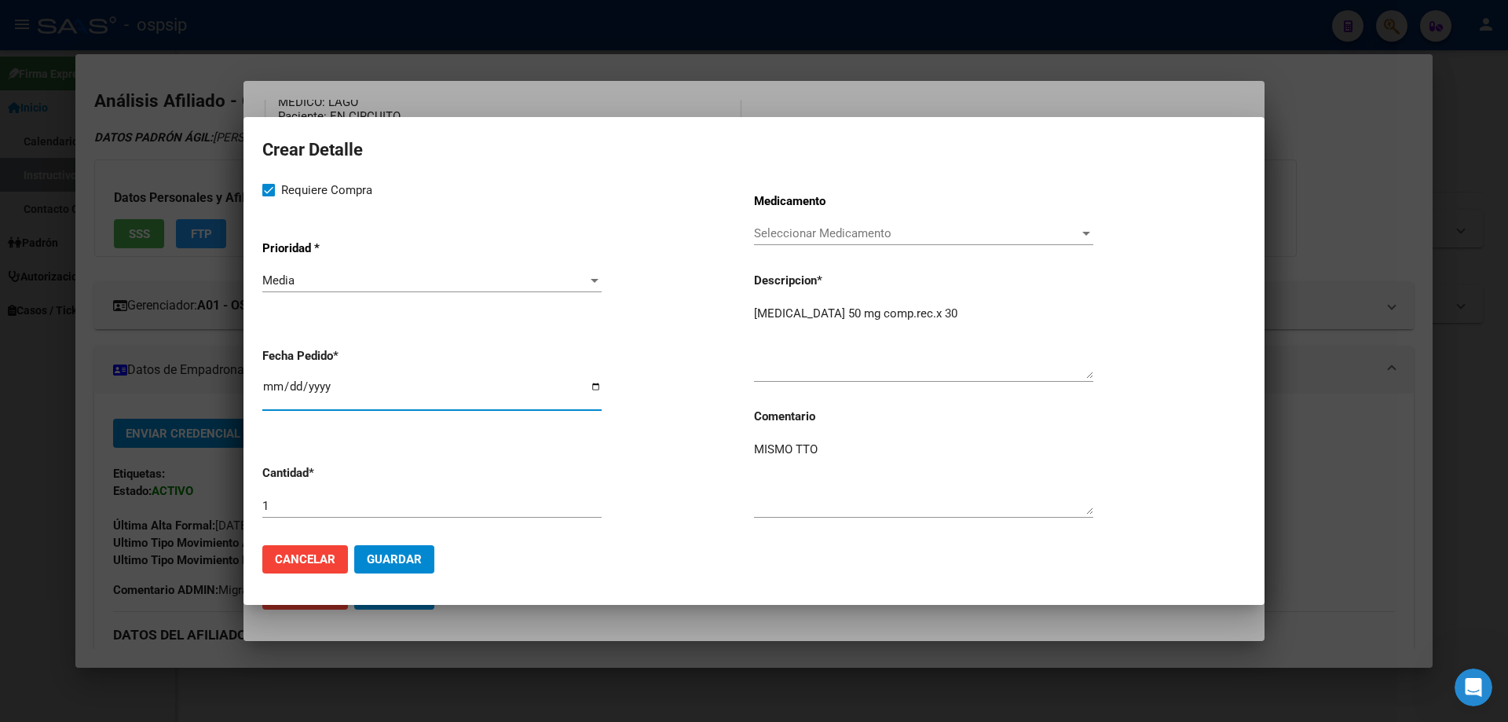
click at [262, 387] on input "[DATE]" at bounding box center [431, 392] width 339 height 25
type input "2025-10-10"
click at [395, 570] on button "Guardar" at bounding box center [394, 559] width 80 height 28
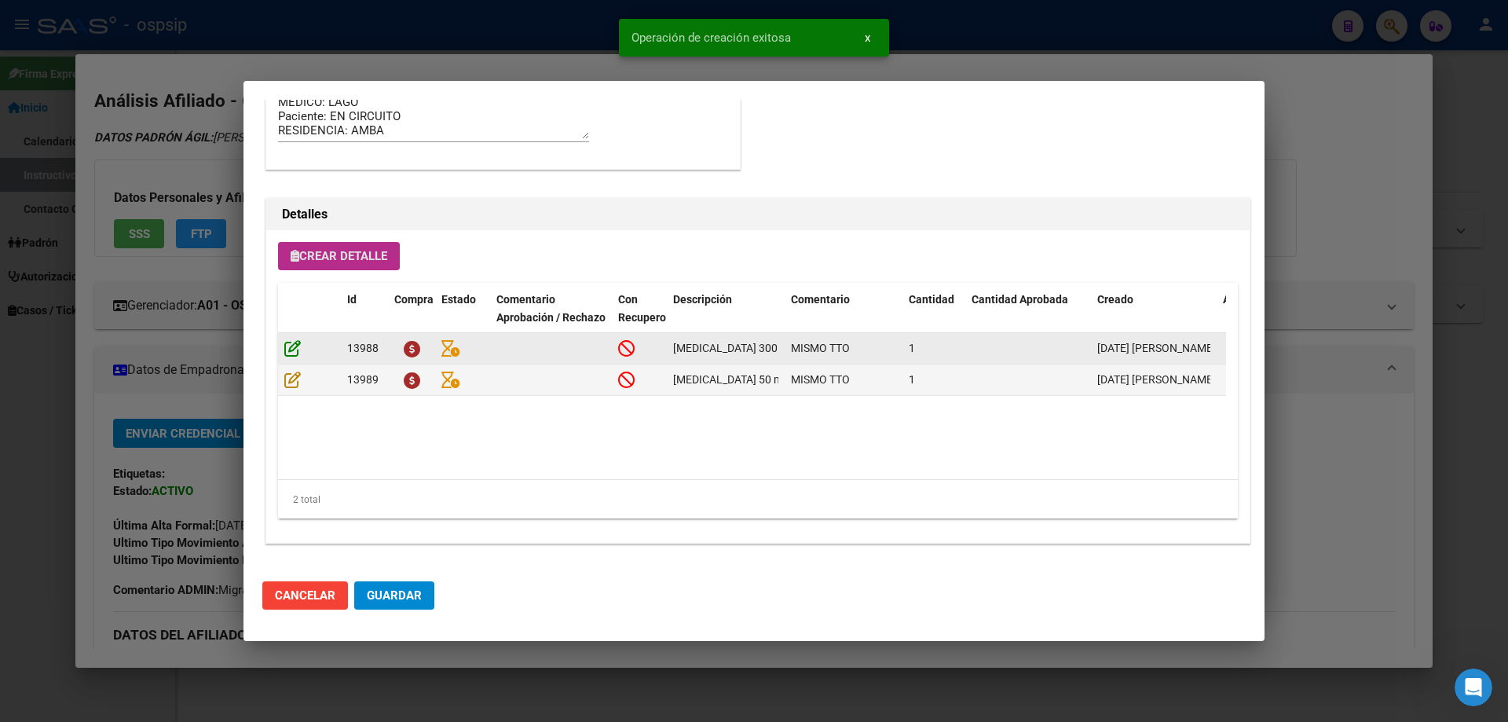
click at [295, 349] on icon at bounding box center [292, 347] width 16 height 17
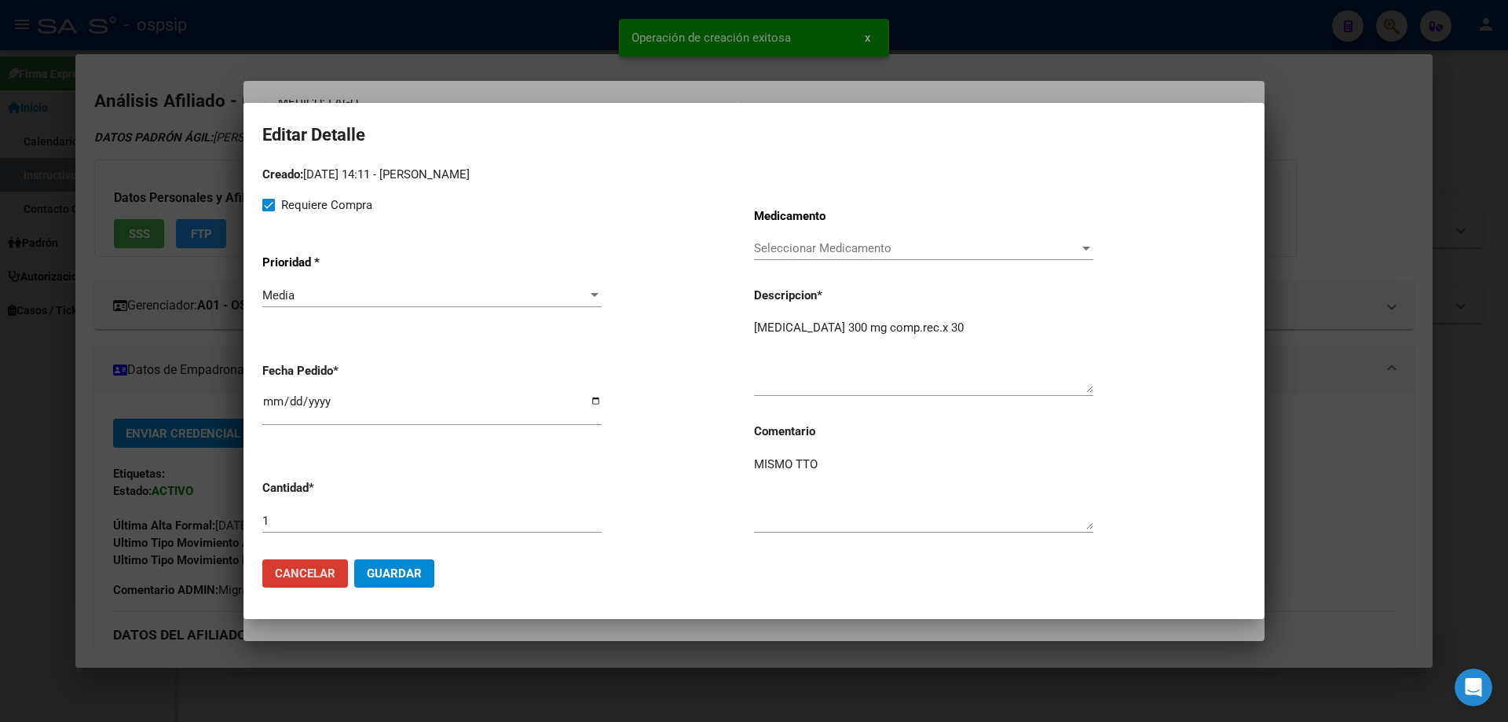
click at [387, 568] on span "Guardar" at bounding box center [394, 573] width 55 height 14
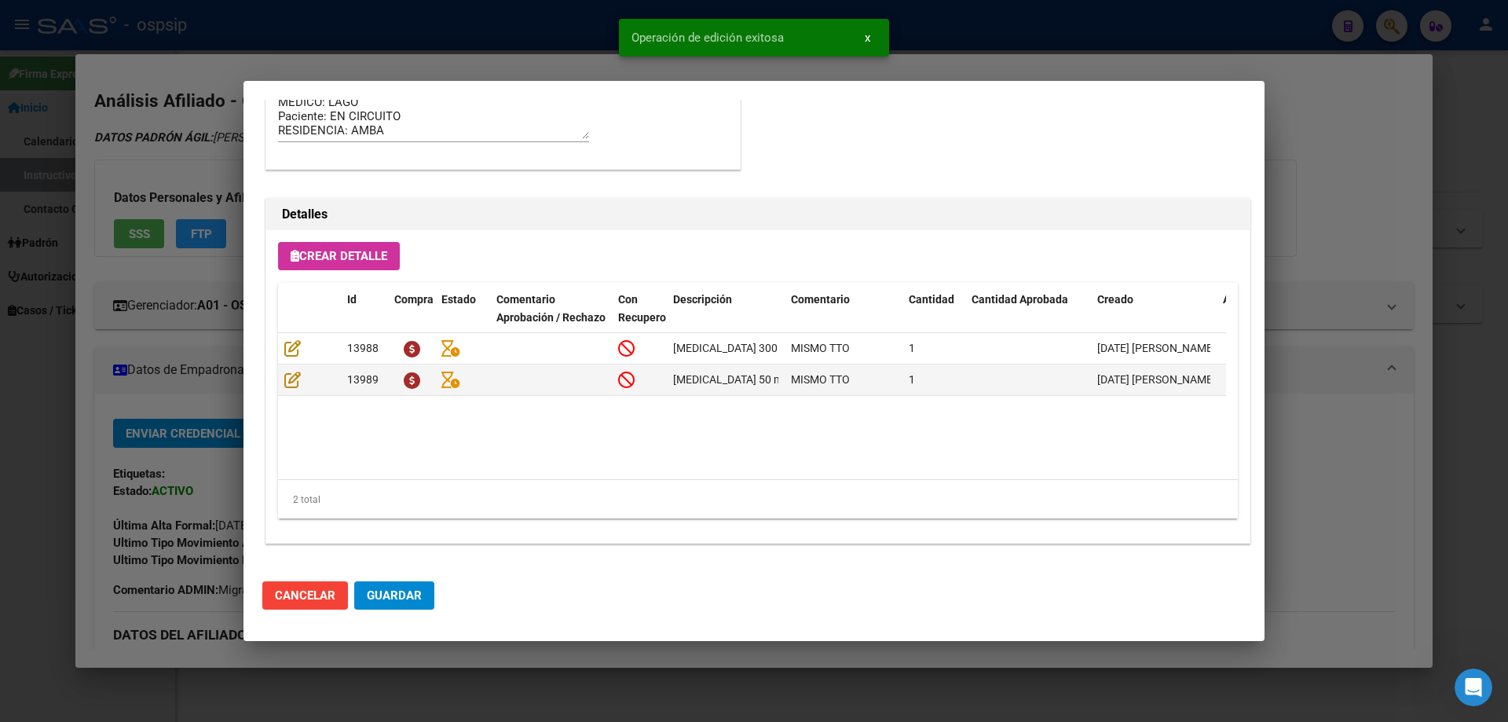
click at [419, 582] on button "Guardar" at bounding box center [394, 595] width 80 height 28
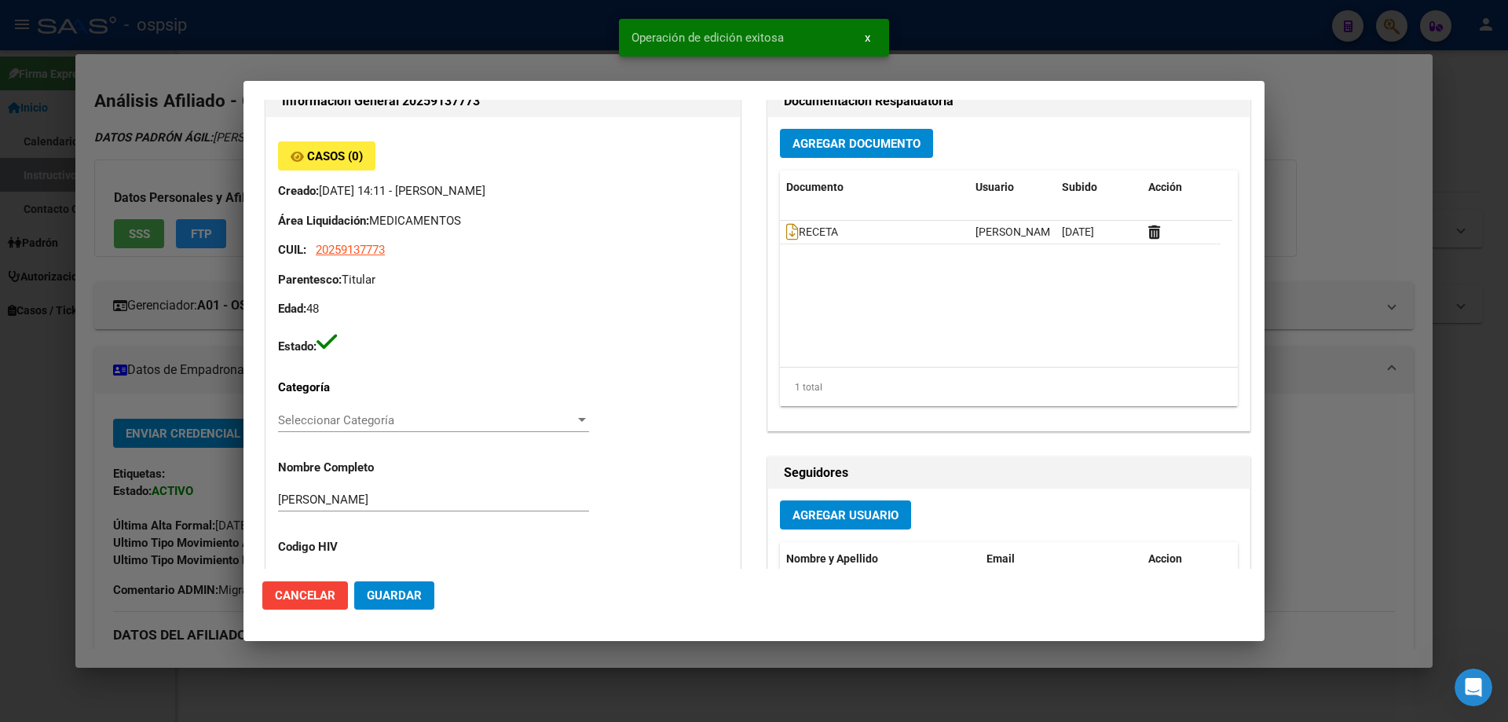
scroll to position [0, 0]
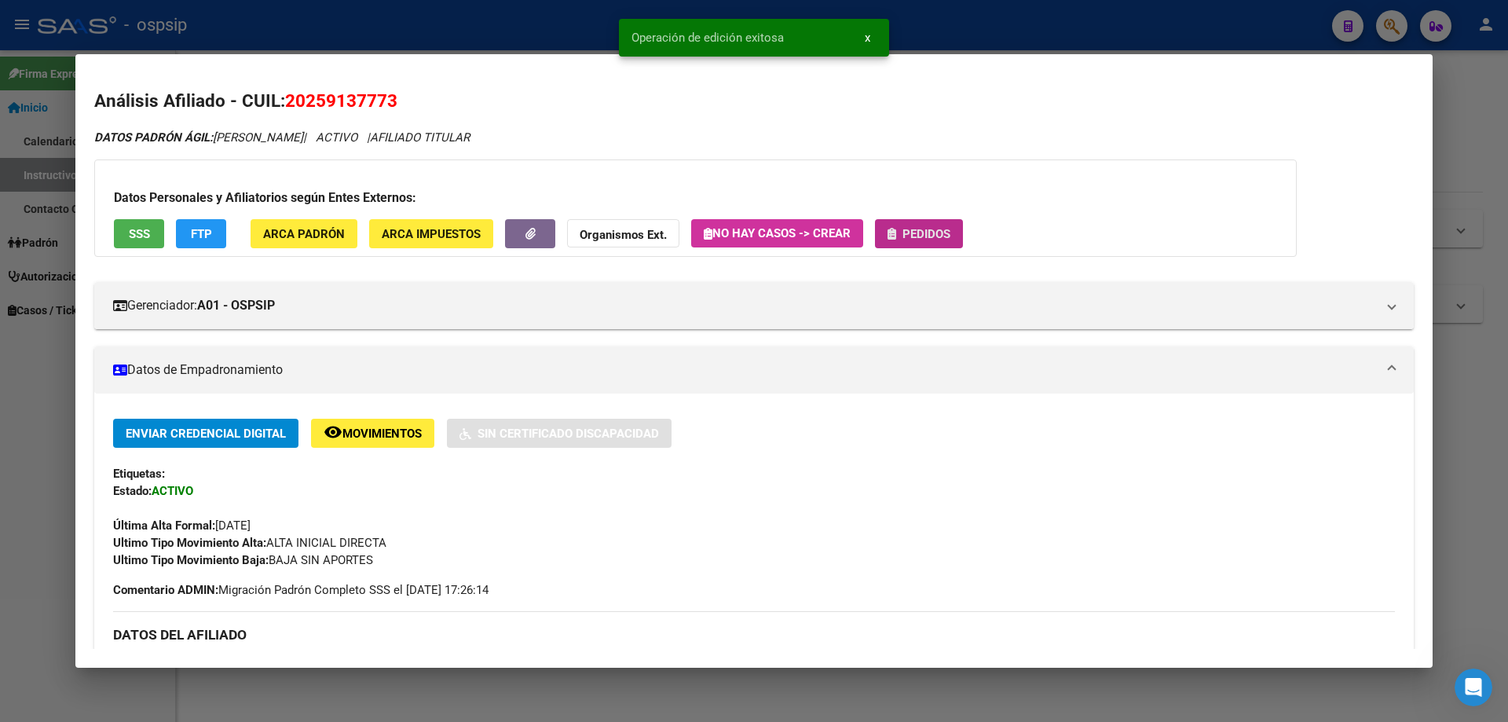
click at [904, 226] on span "Pedidos" at bounding box center [918, 233] width 63 height 14
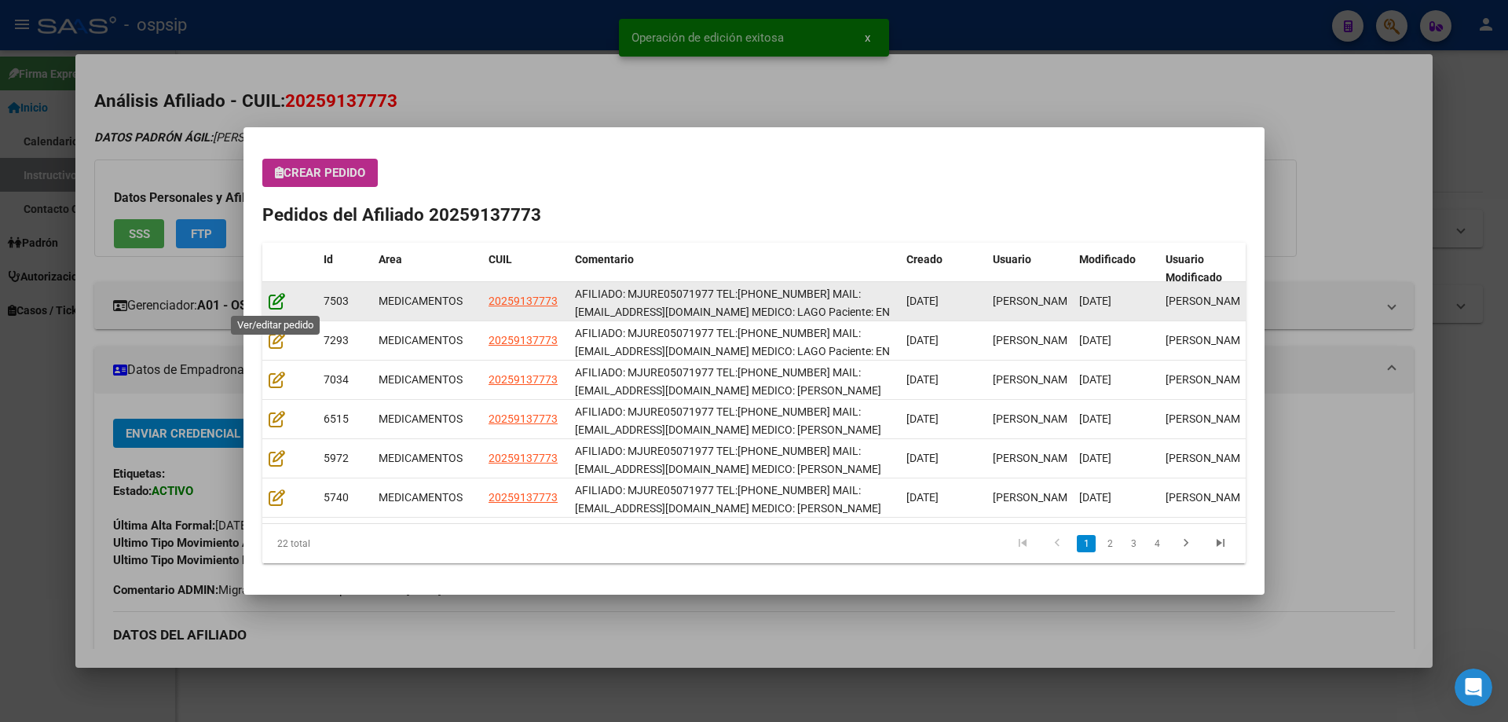
click at [278, 309] on icon at bounding box center [277, 300] width 16 height 17
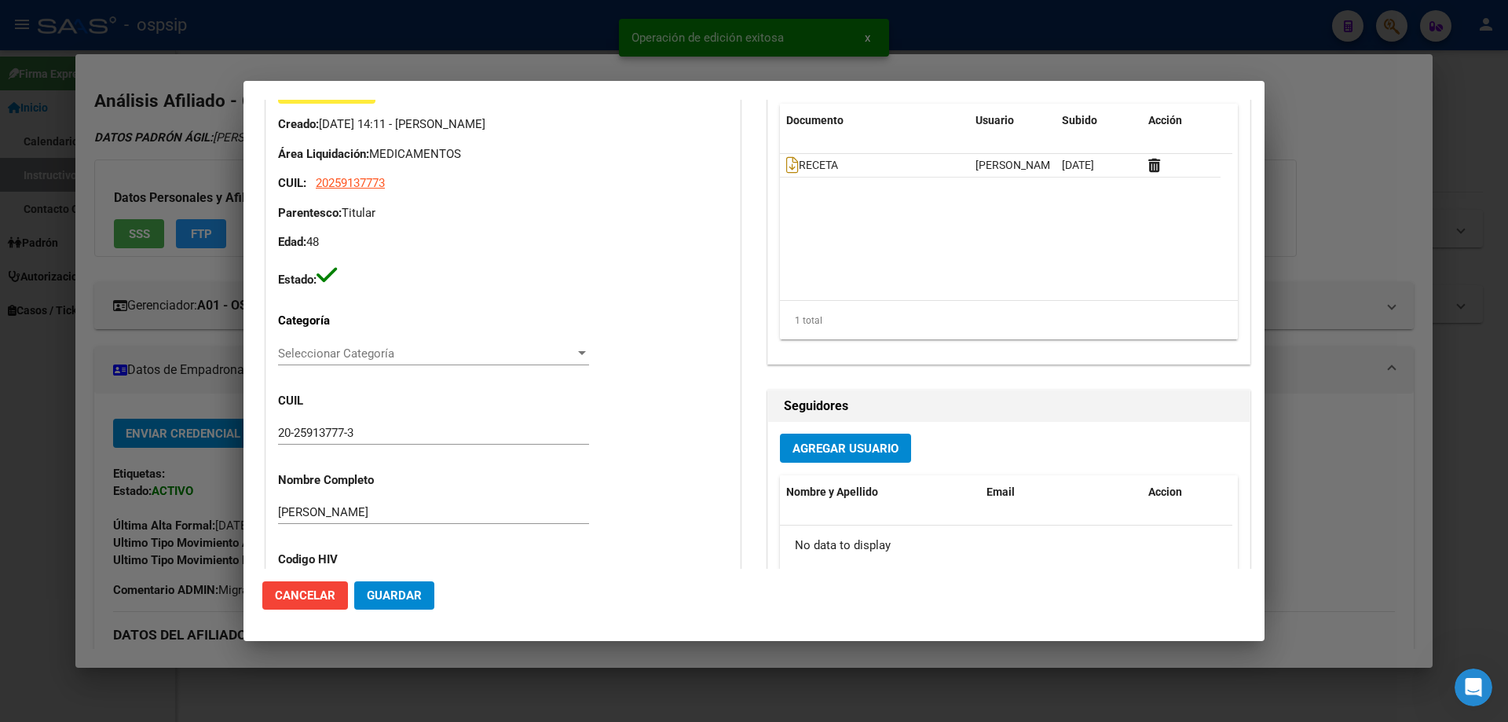
type input "Buenos Aires, SAN ISIDRO, BELGRANO 949"
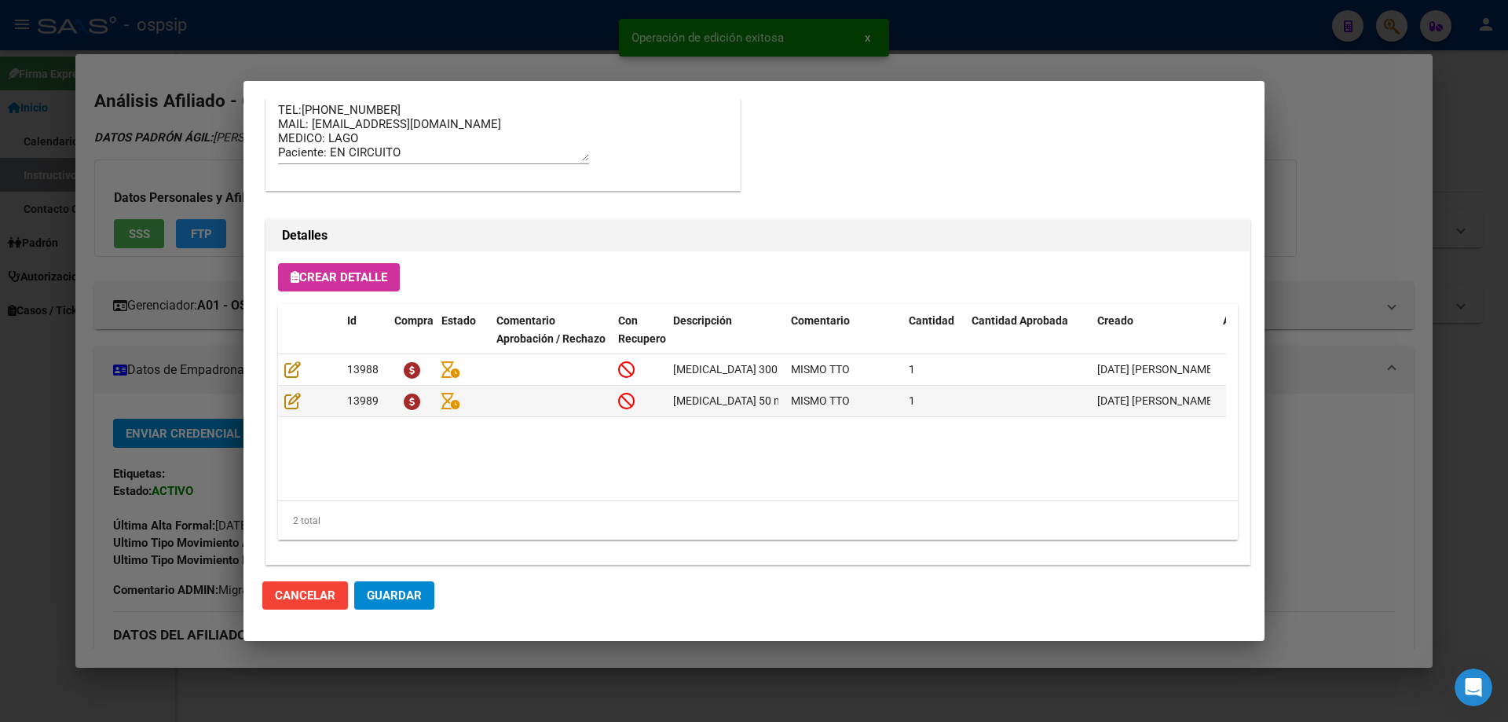
scroll to position [1021, 0]
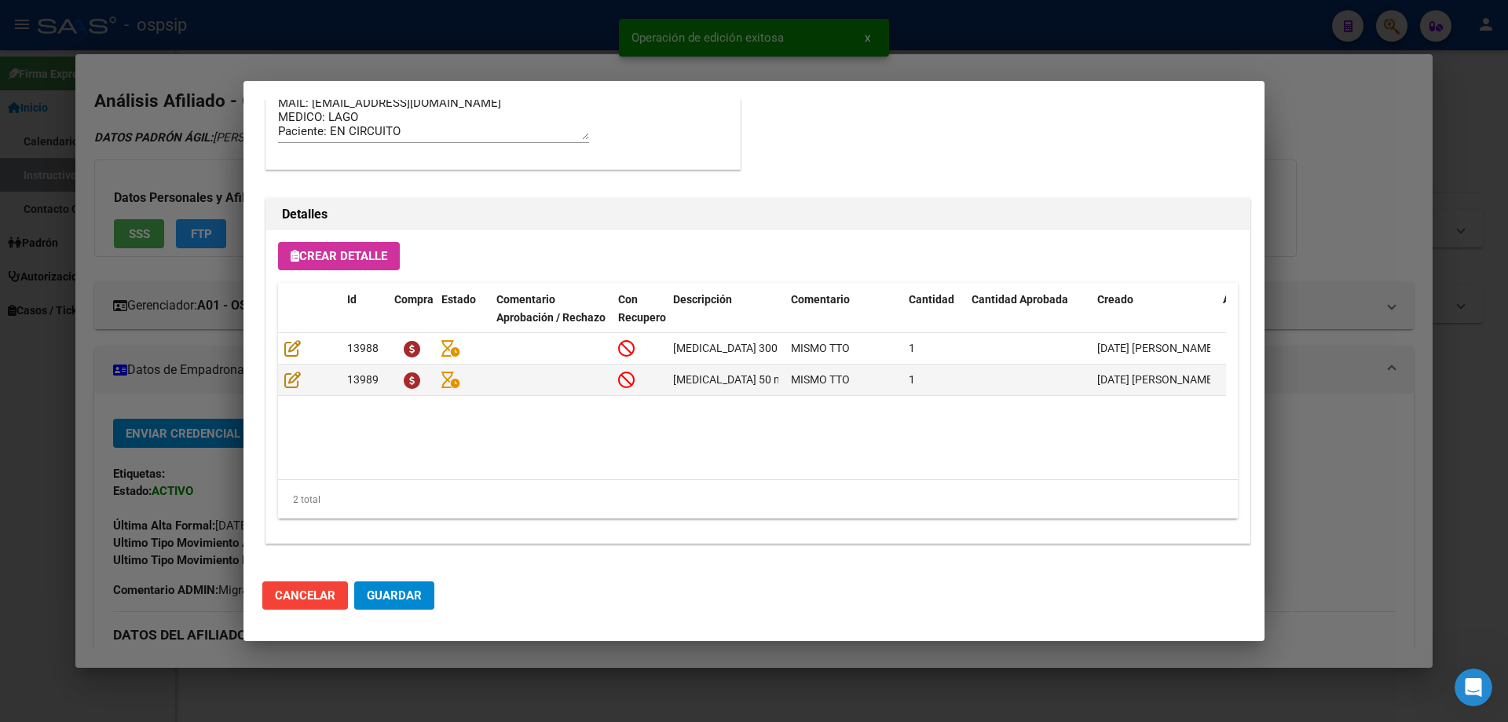
drag, startPoint x: 419, startPoint y: 591, endPoint x: 406, endPoint y: 487, distance: 104.5
click at [419, 591] on span "Guardar" at bounding box center [394, 595] width 55 height 14
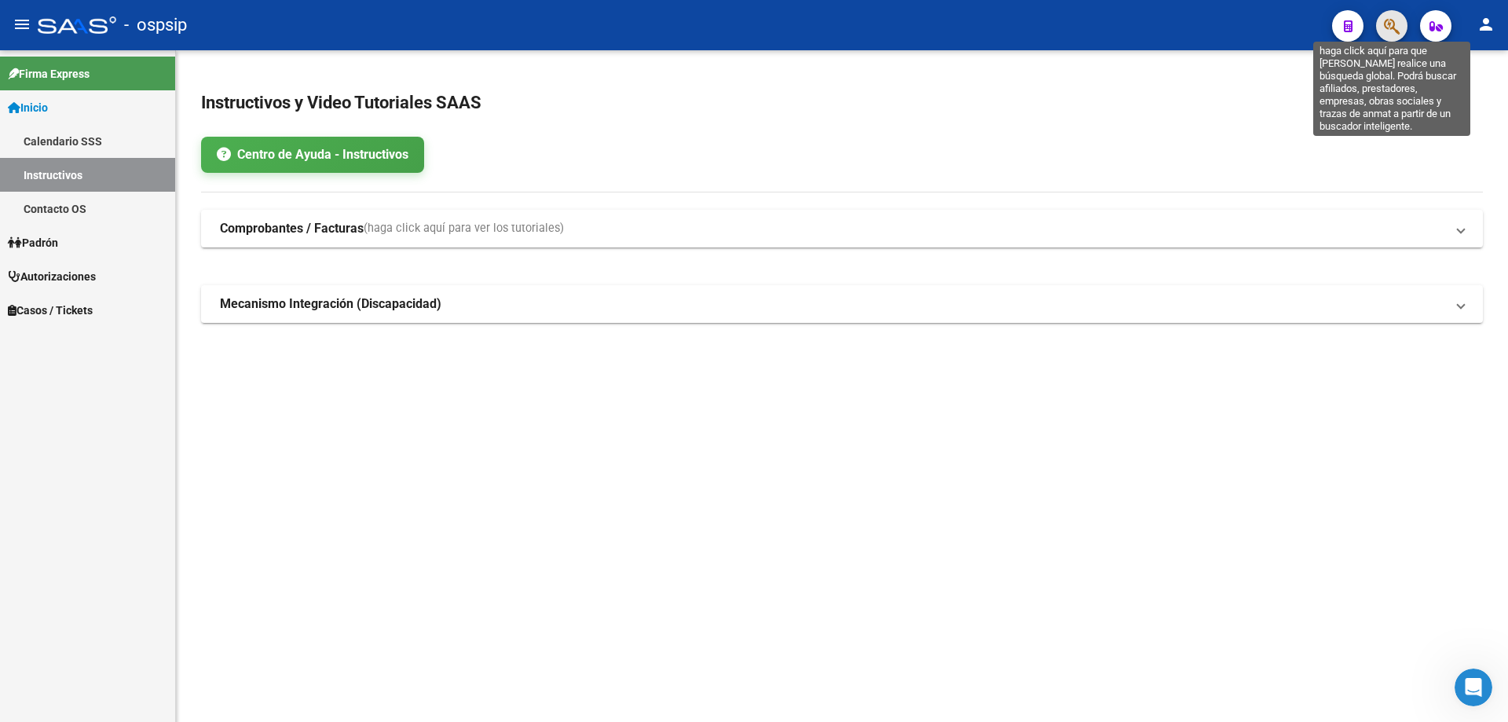
click at [1385, 23] on icon "button" at bounding box center [1392, 26] width 16 height 18
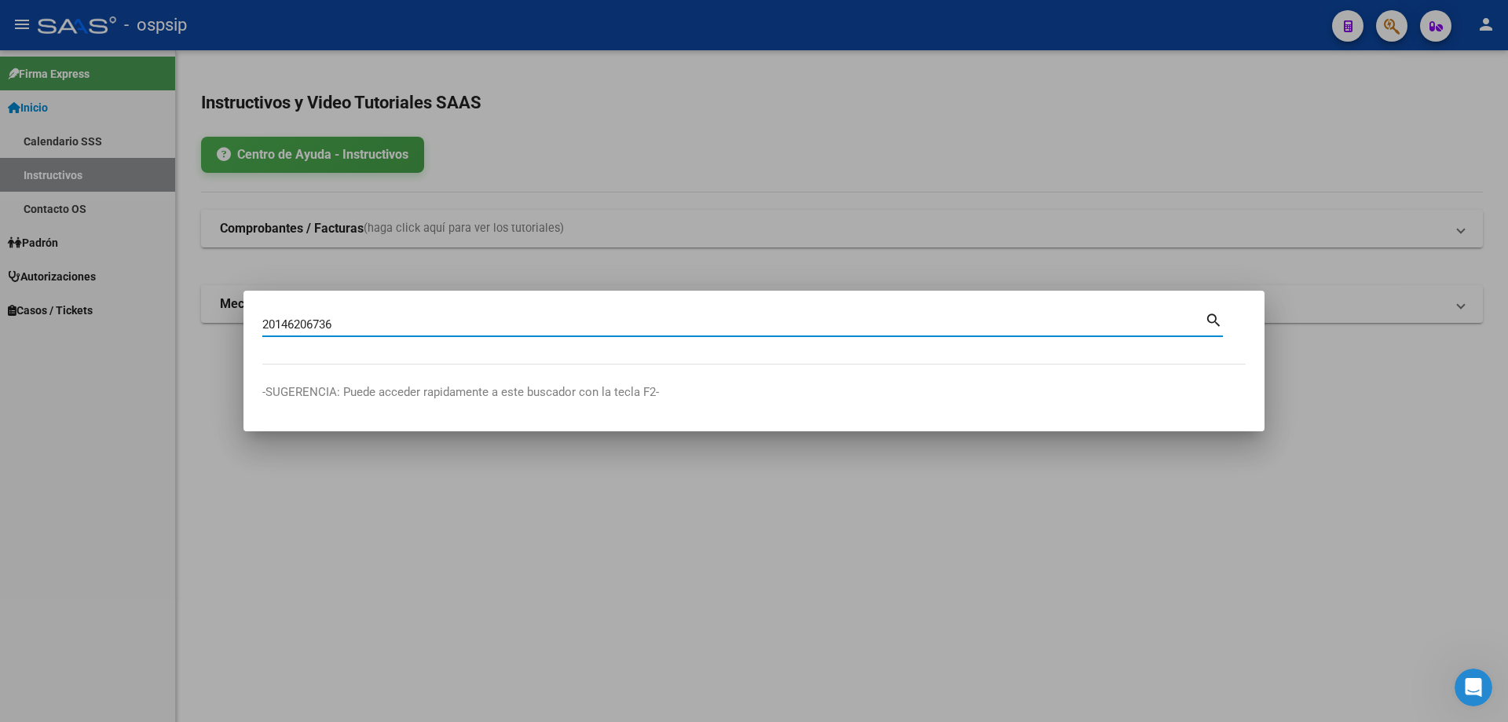
type input "20146206736"
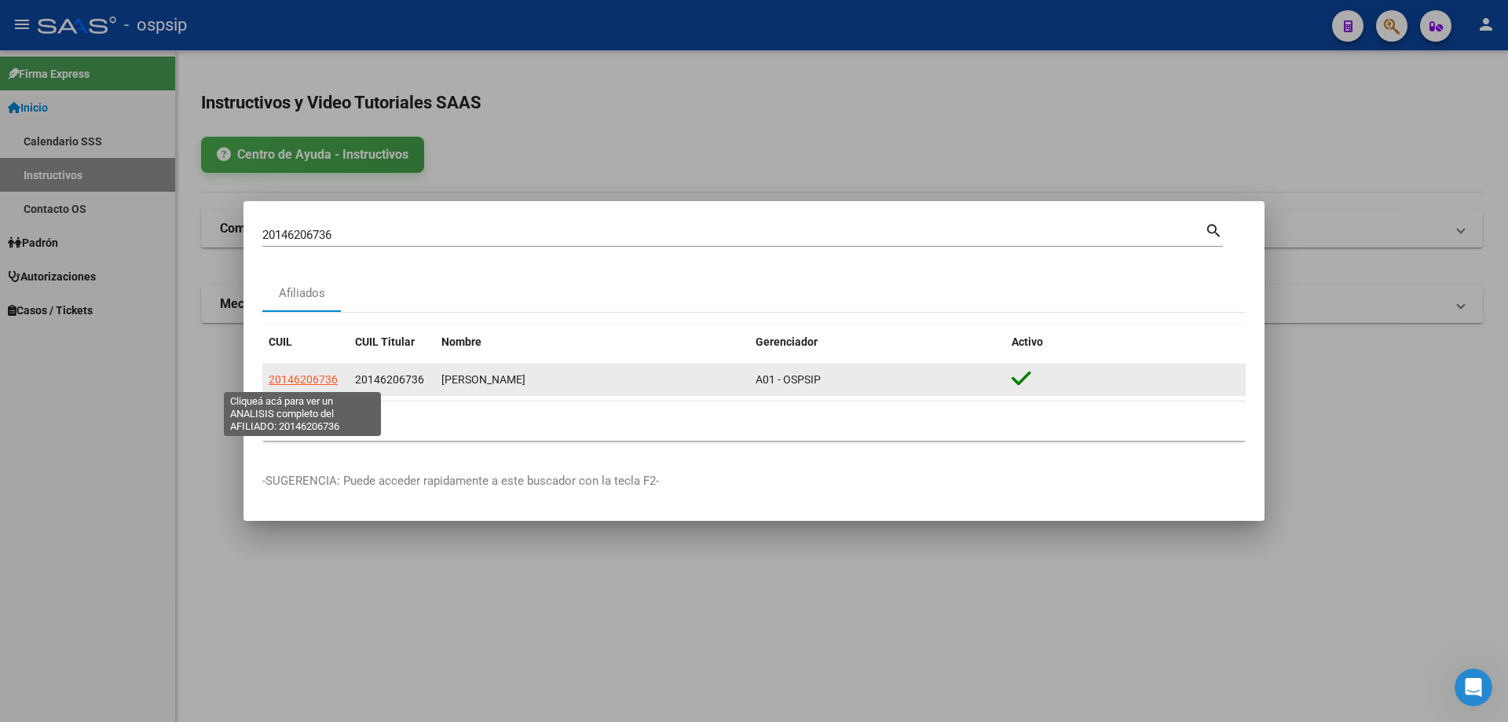
click at [327, 378] on span "20146206736" at bounding box center [303, 379] width 69 height 13
type textarea "20146206736"
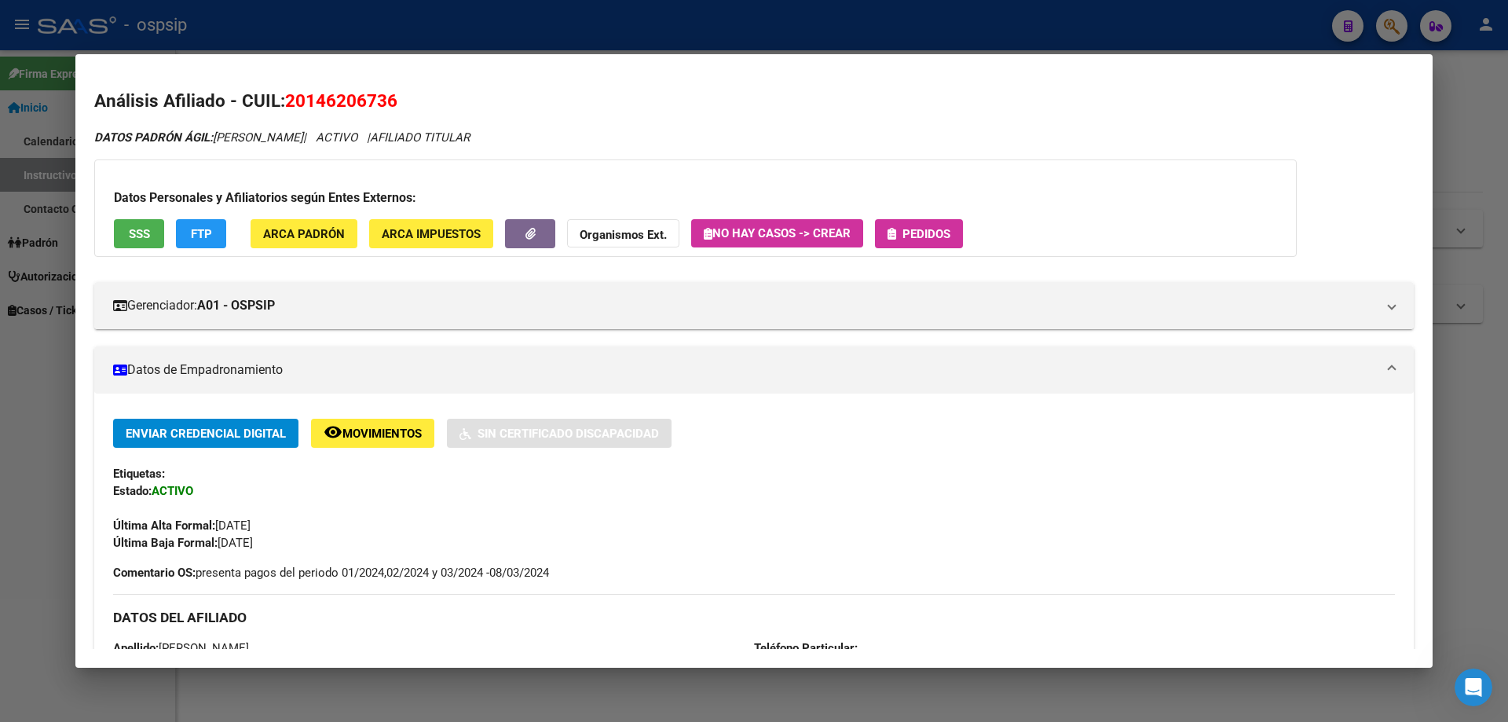
click at [912, 219] on button "Pedidos" at bounding box center [919, 233] width 88 height 29
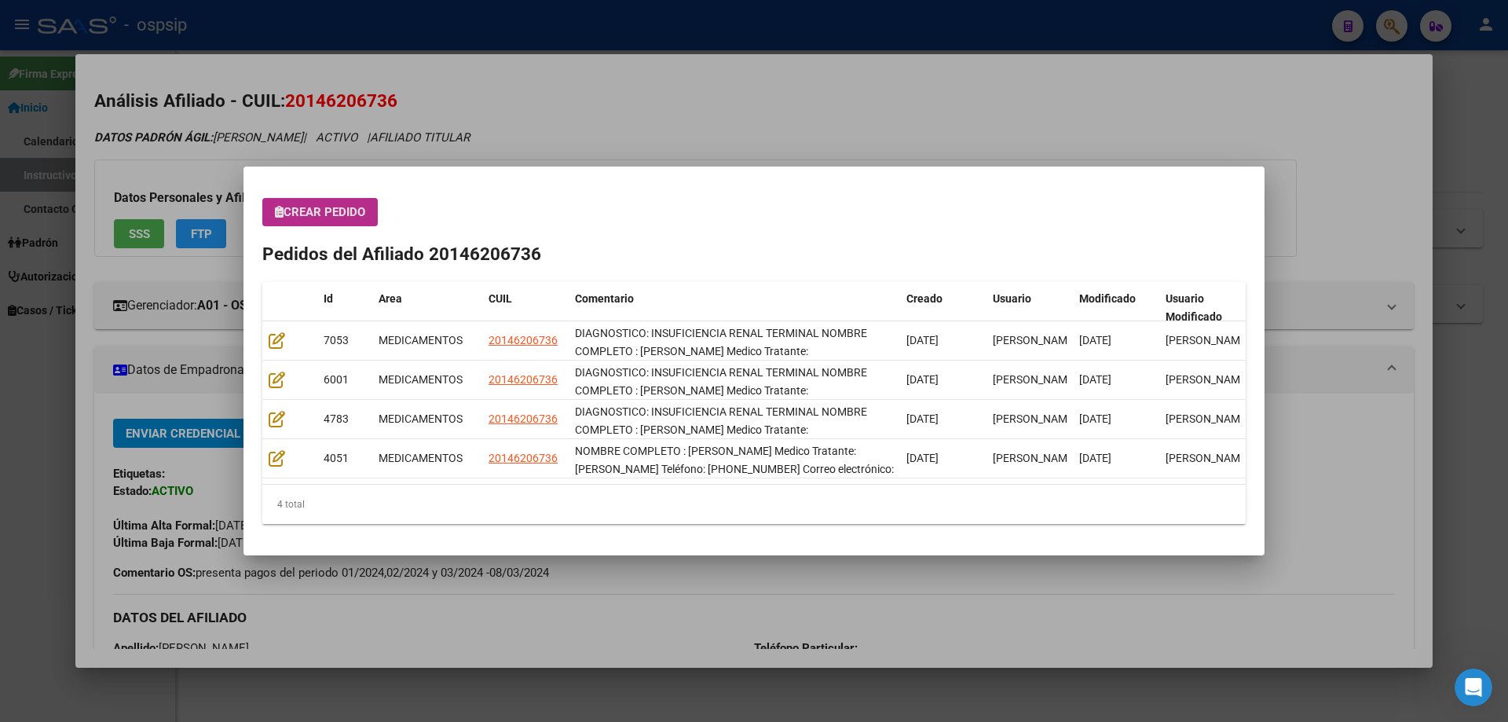
click at [307, 241] on h2 "Pedidos del Afiliado 20146206736" at bounding box center [753, 254] width 983 height 27
click at [316, 229] on div "Crear Pedido Pedidos del Afiliado 20146206736 Id Area CUIL Comentario Creado Us…" at bounding box center [753, 361] width 983 height 326
click at [327, 211] on span "Crear Pedido" at bounding box center [320, 212] width 90 height 14
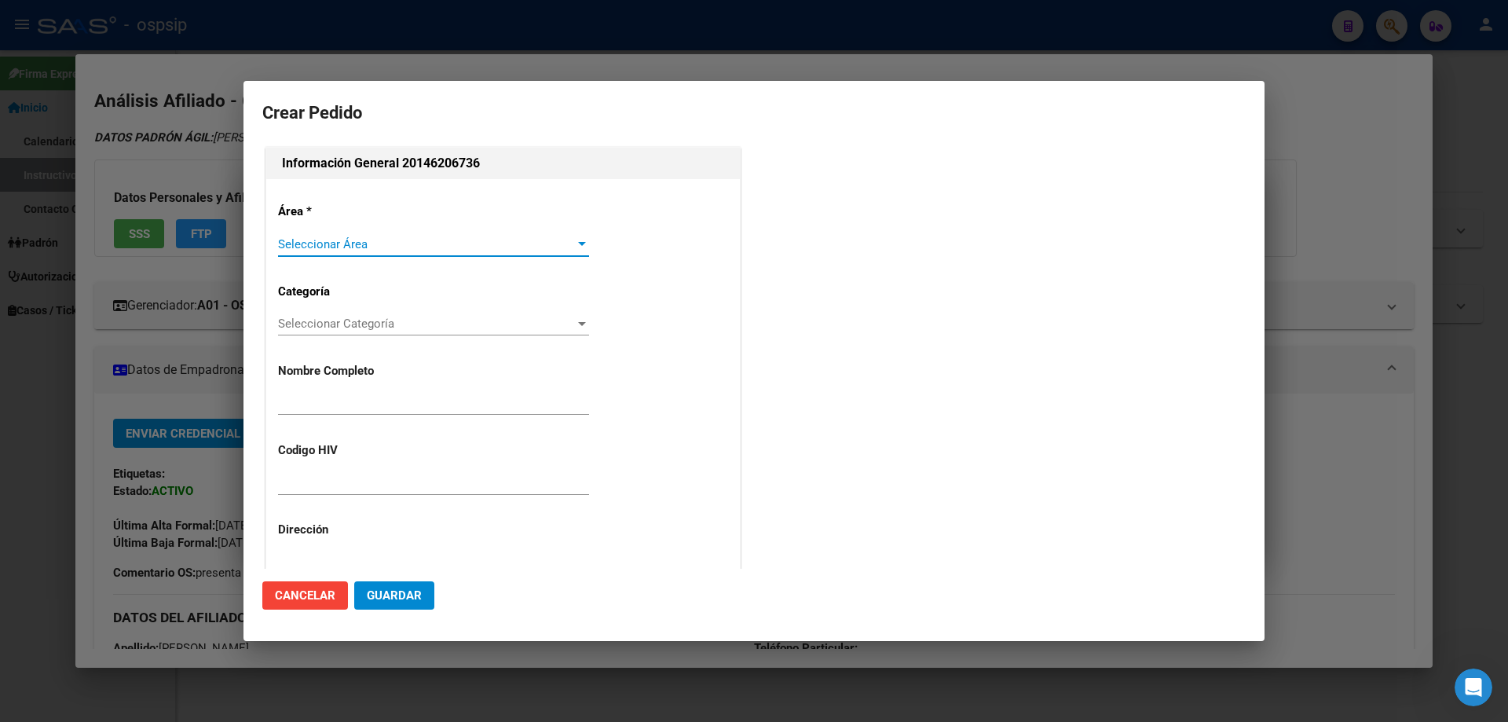
type input "DANIEL WALTER PRECERUTTI"
type input "NO CORRESPONDE"
type input "BUENOS AIRES, SAN MARTIN, 55 2228"
click at [316, 229] on div "Área * Seleccionar Área Seleccionar Área Categoría Seleccionar Categoría Selecc…" at bounding box center [503, 537] width 474 height 716
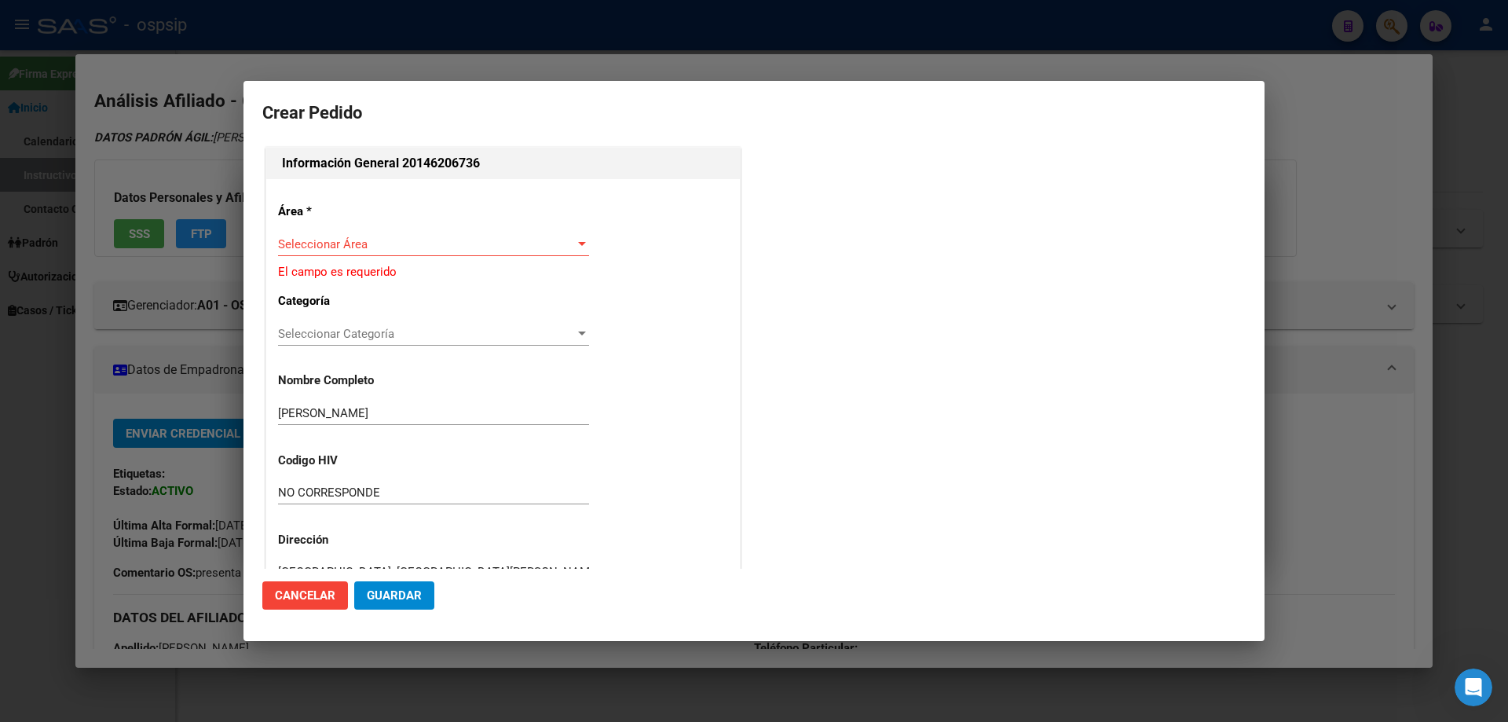
click at [313, 251] on div "Seleccionar Área Seleccionar Área" at bounding box center [433, 244] width 311 height 24
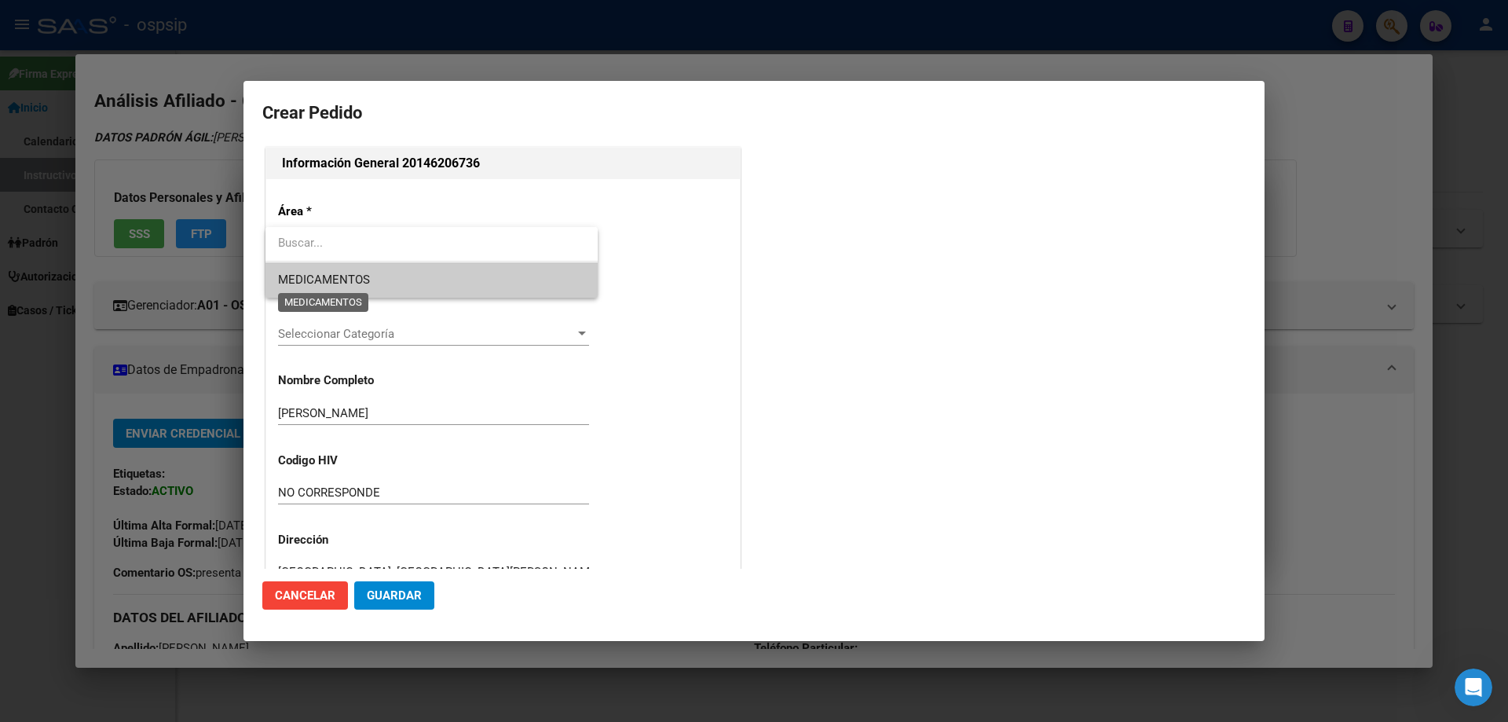
click at [311, 282] on span "MEDICAMENTOS" at bounding box center [324, 279] width 92 height 14
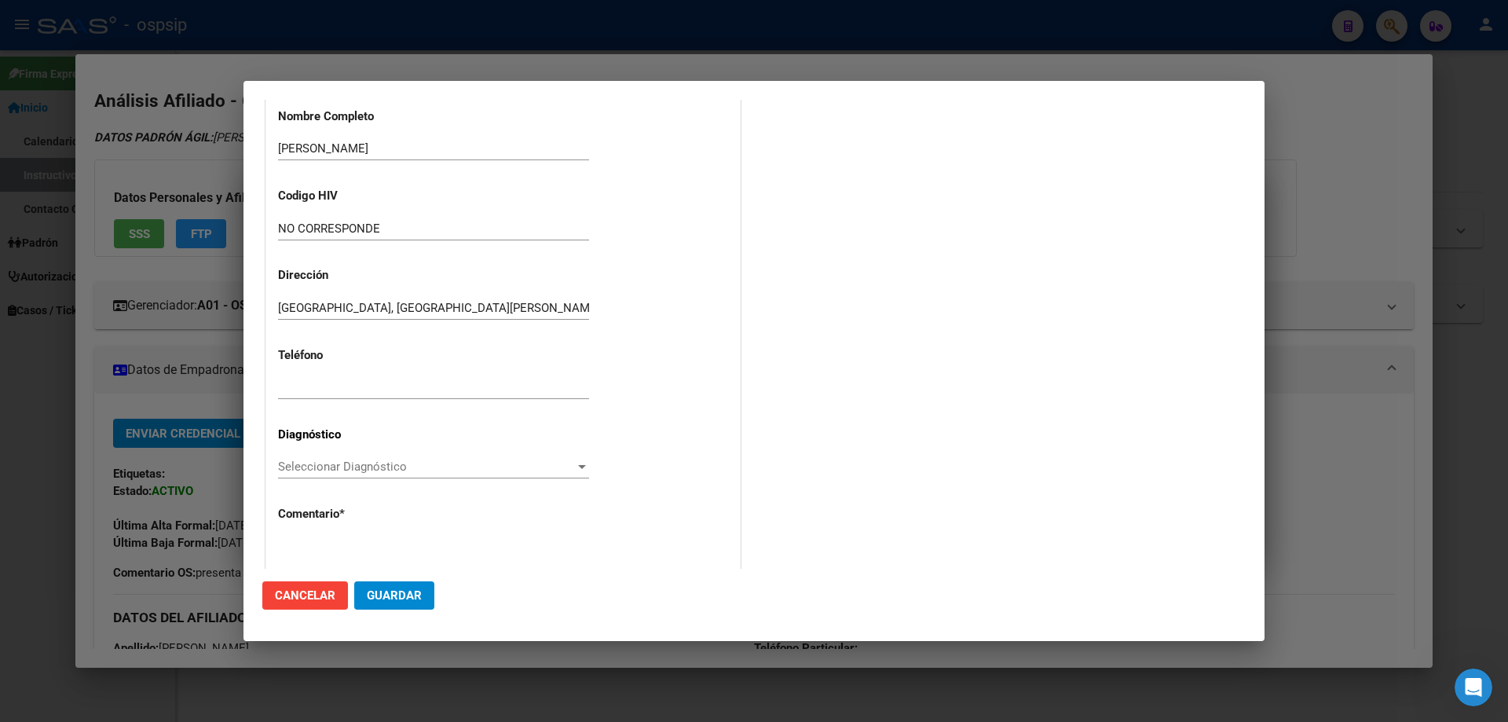
scroll to position [314, 0]
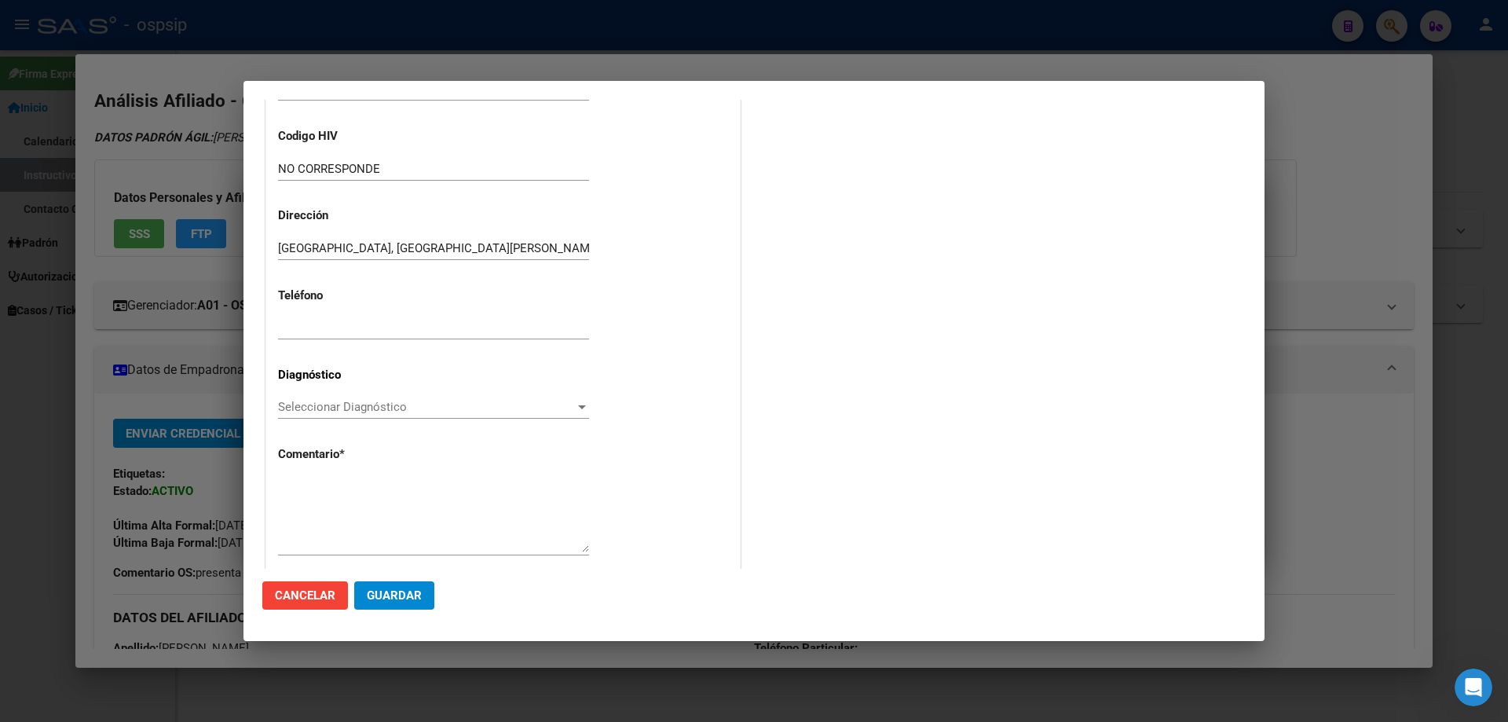
click at [289, 400] on span "Seleccionar Diagnóstico" at bounding box center [426, 407] width 297 height 14
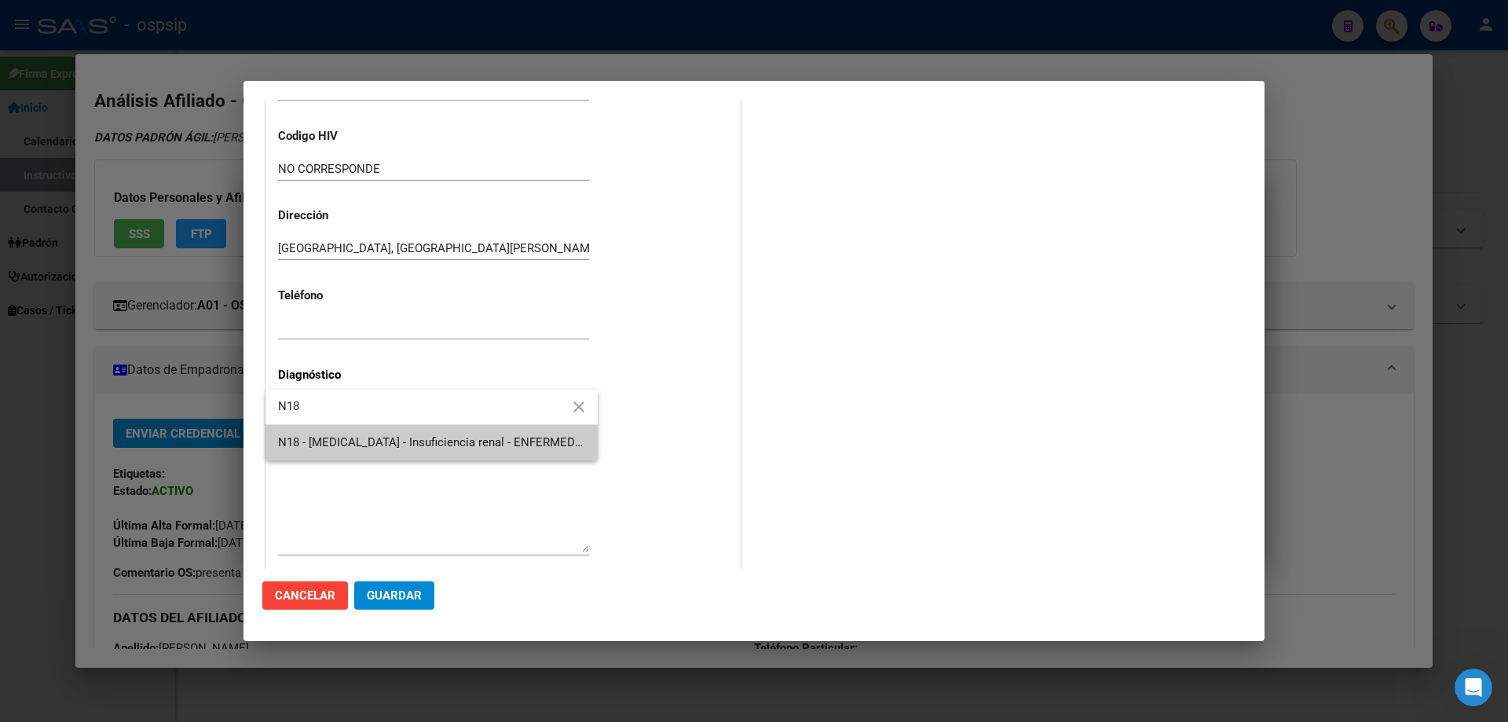
type input "N18"
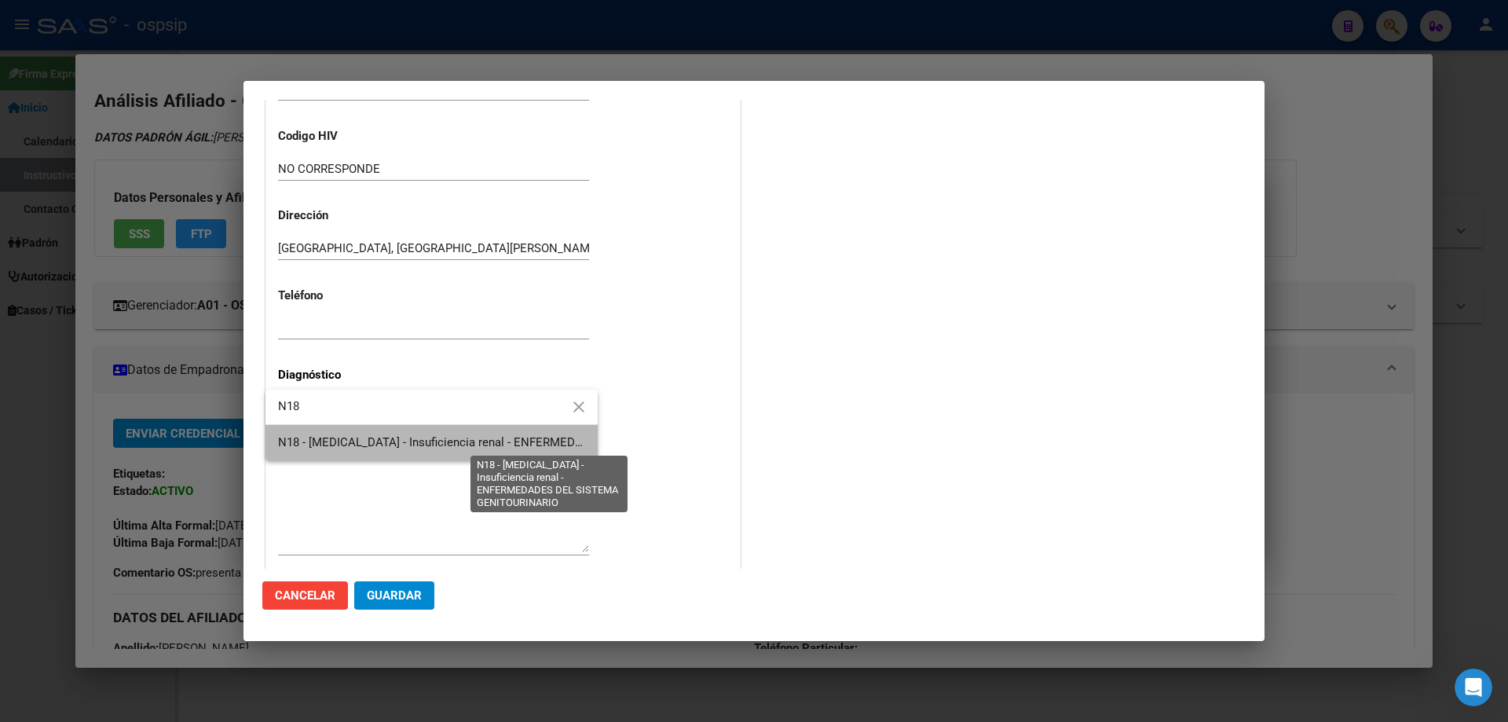
click at [338, 445] on span "N18 - [MEDICAL_DATA] - Insuficiencia renal - ENFERMEDADES DEL SISTEMA GENITOURI…" at bounding box center [528, 442] width 501 height 14
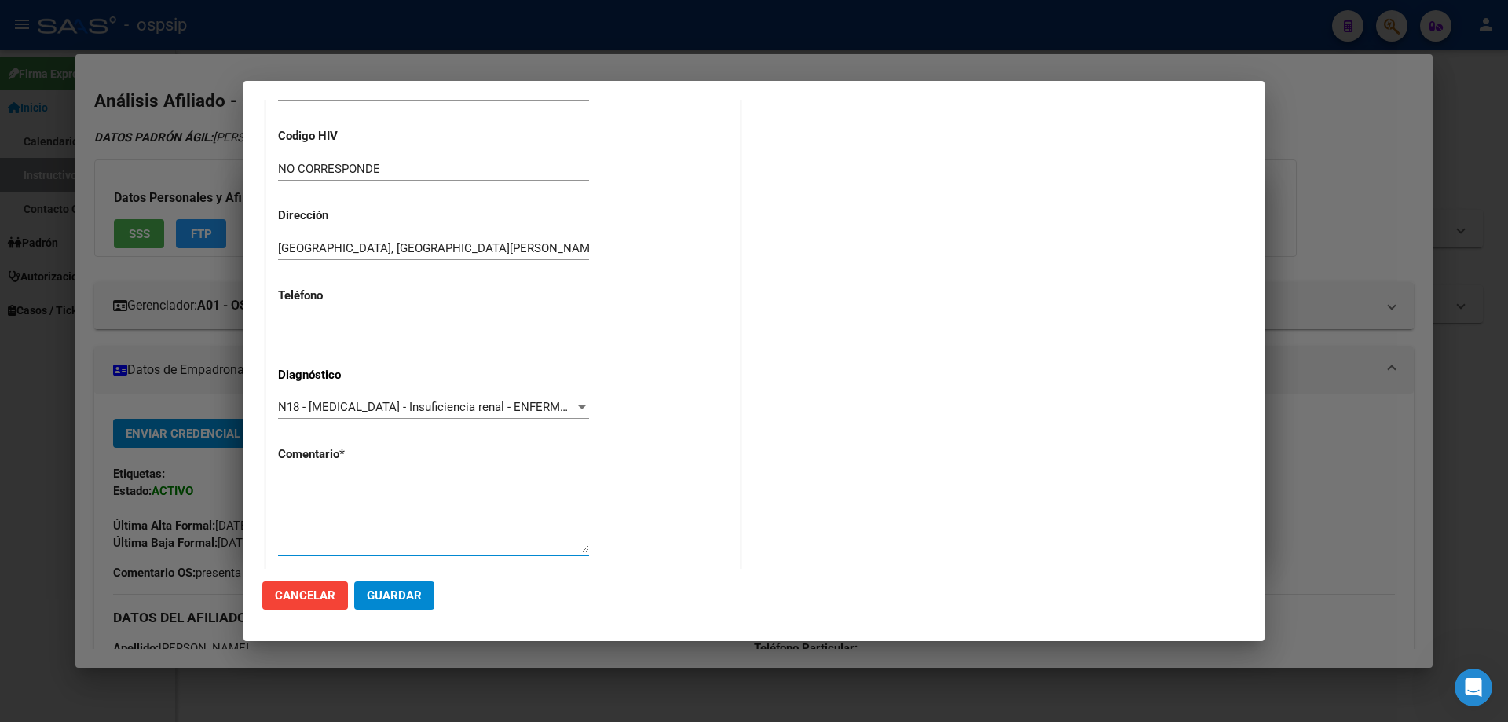
paste textarea "NOMBRE COMPLETO : DANIEL WALTER PRECERUTTI Medico Tratante: AGOSTINA CAPO Teléf…"
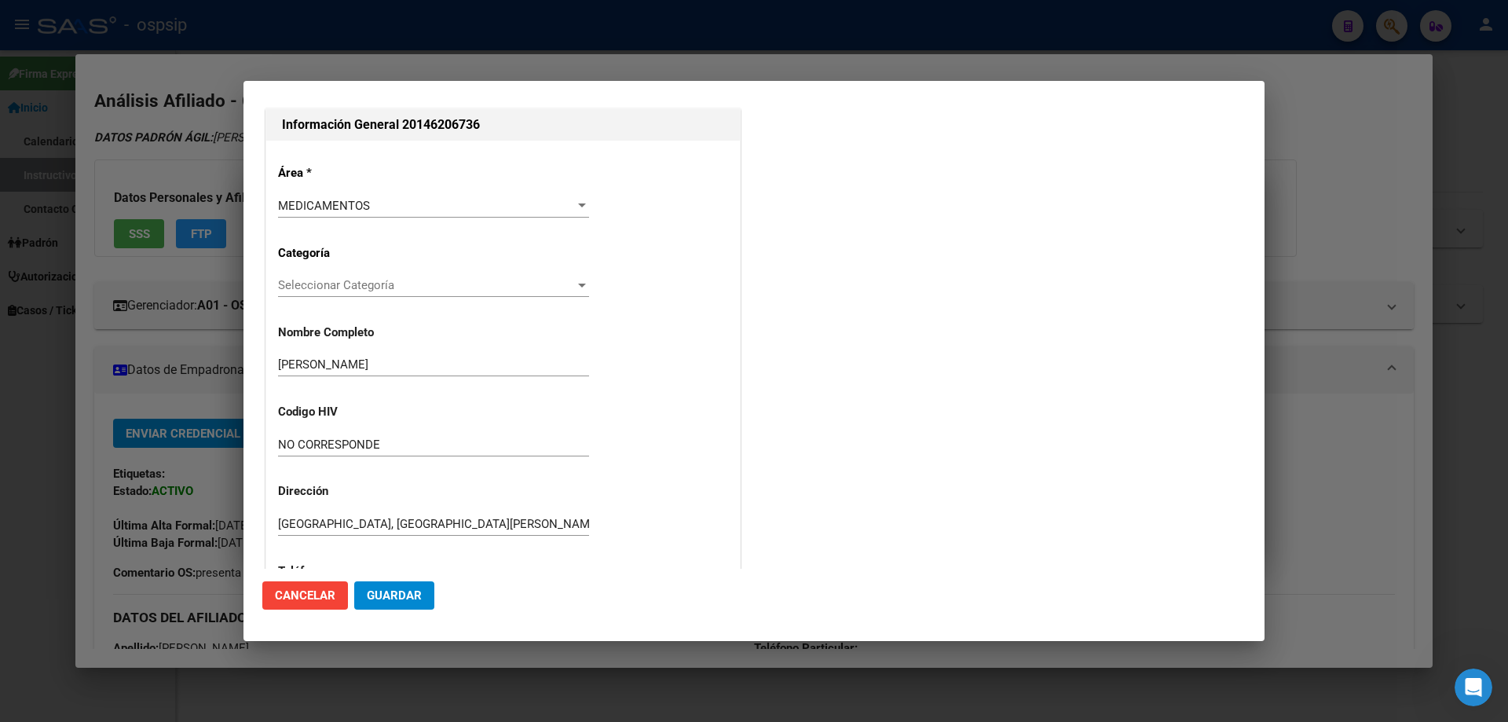
scroll to position [353, 0]
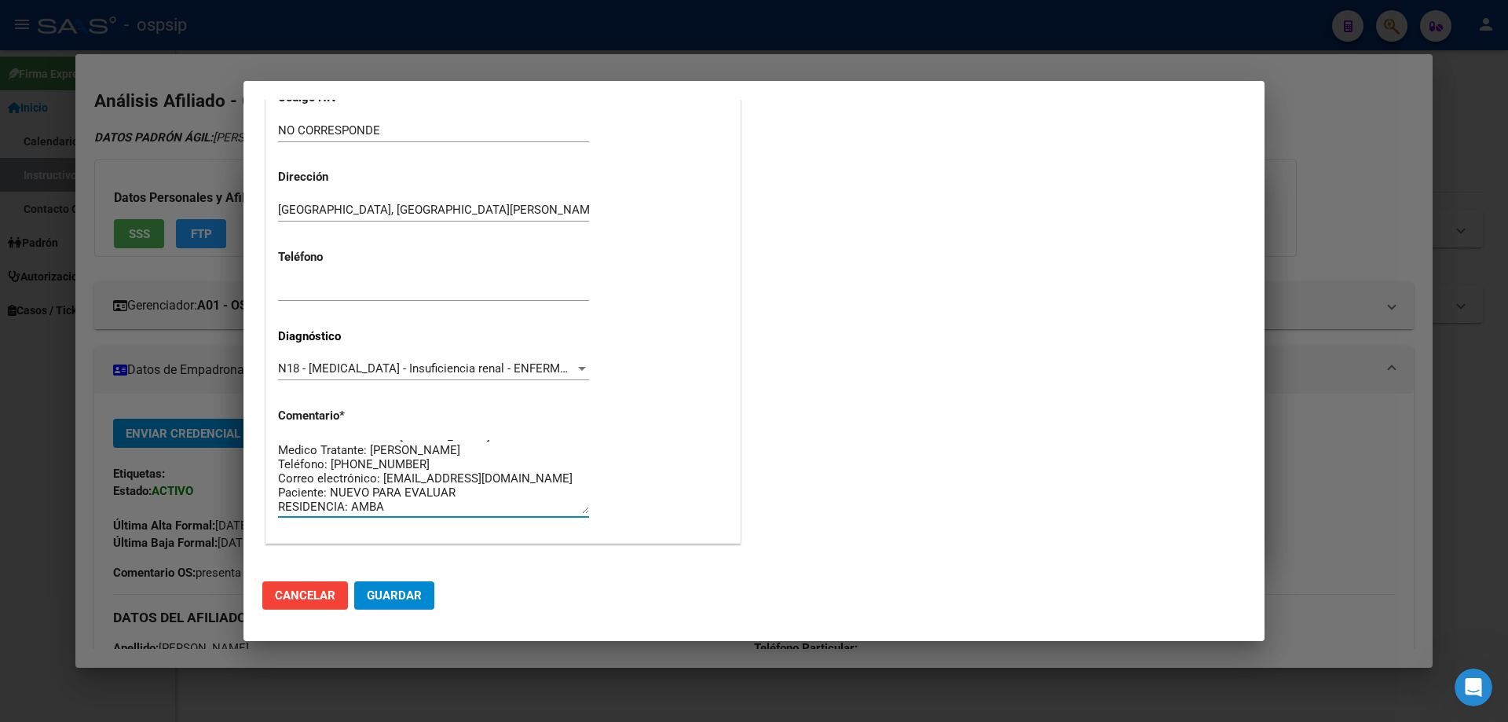
click at [464, 449] on textarea "NOMBRE COMPLETO : DANIEL WALTER PRECERUTTI Medico Tratante: AGOSTINA CAPO Teléf…" at bounding box center [433, 477] width 311 height 74
type textarea "NOMBRE COMPLETO : DANIEL WALTER PRECERUTTI Medico Tratante: MELINDA ROJAS Teléf…"
click at [412, 605] on button "Guardar" at bounding box center [394, 595] width 80 height 28
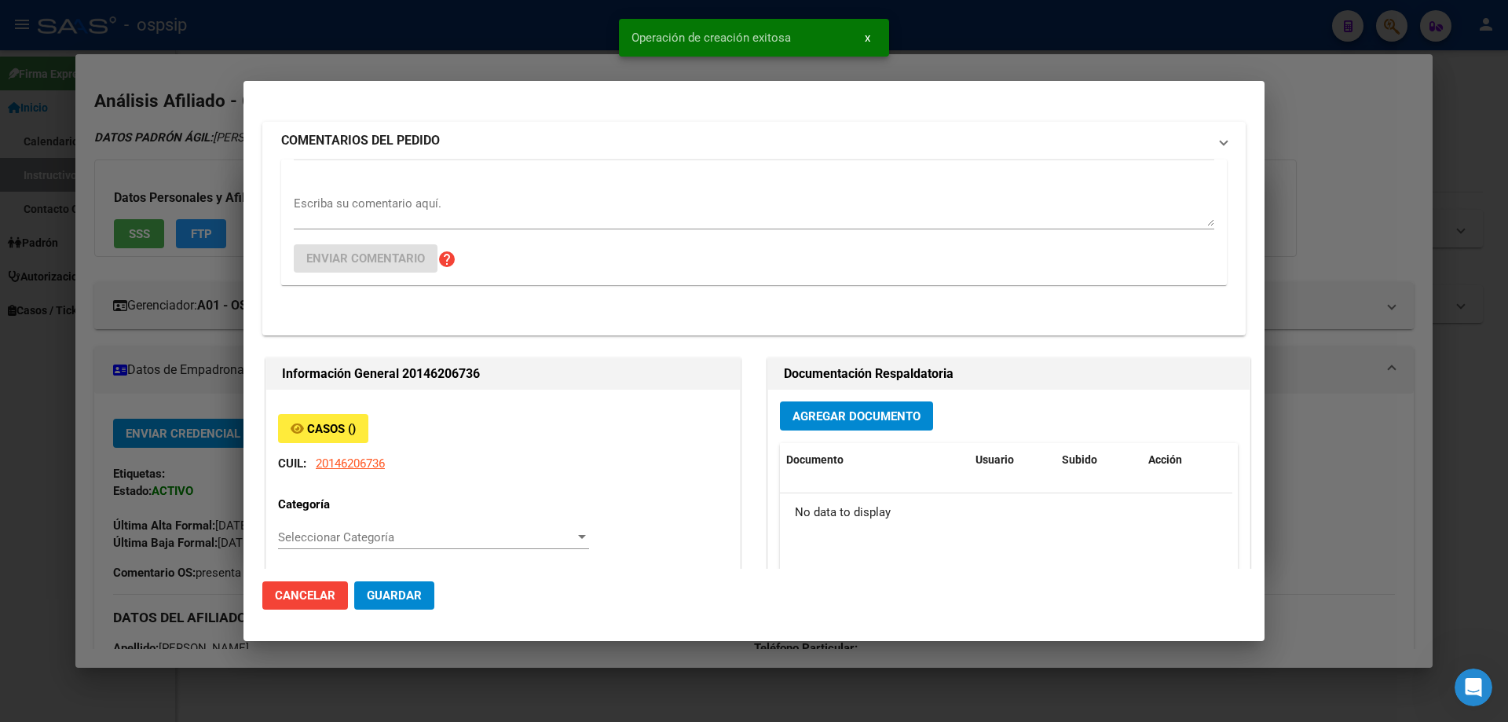
scroll to position [0, 0]
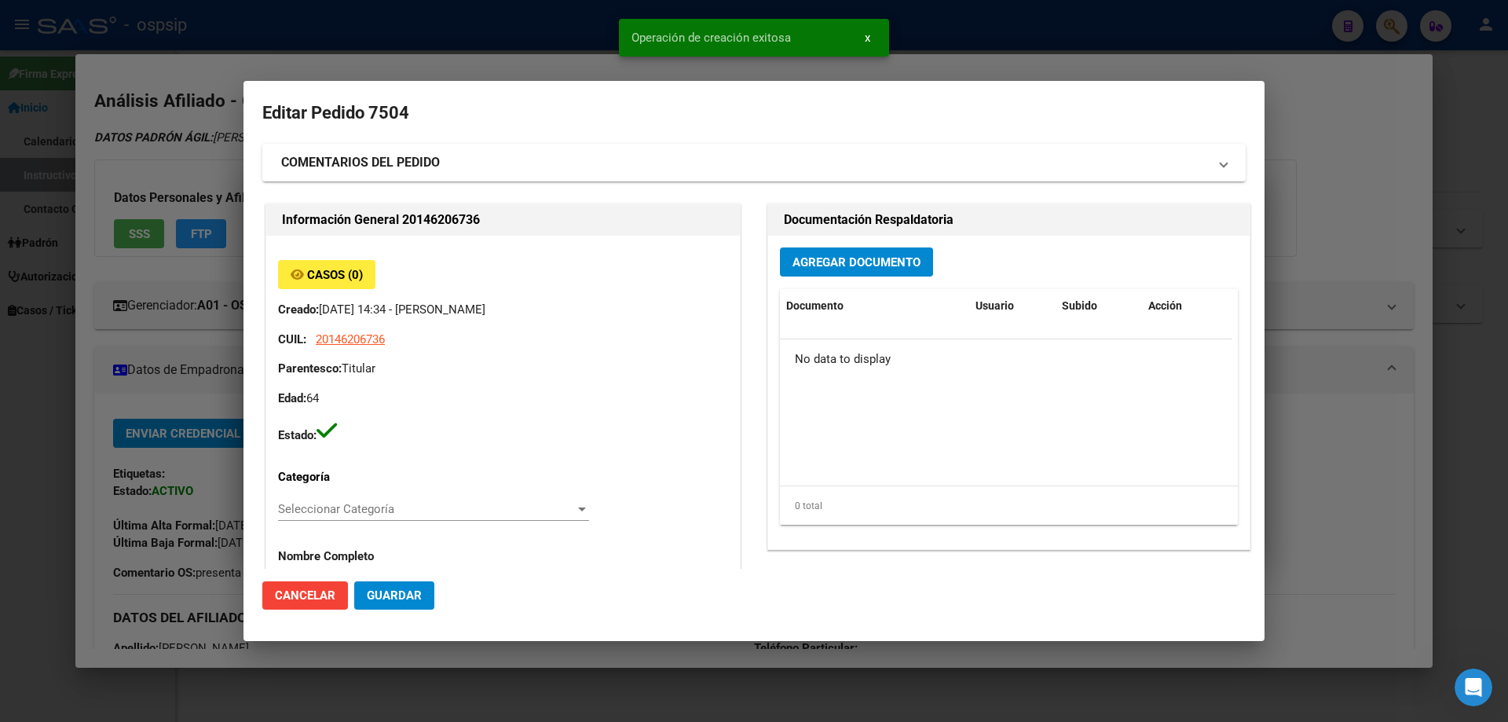
click at [832, 281] on div "Agregar Documento Documento Usuario Subido Acción No data to display 0 total 1" at bounding box center [1008, 392] width 481 height 313
click at [824, 276] on button "Agregar Documento" at bounding box center [856, 261] width 153 height 29
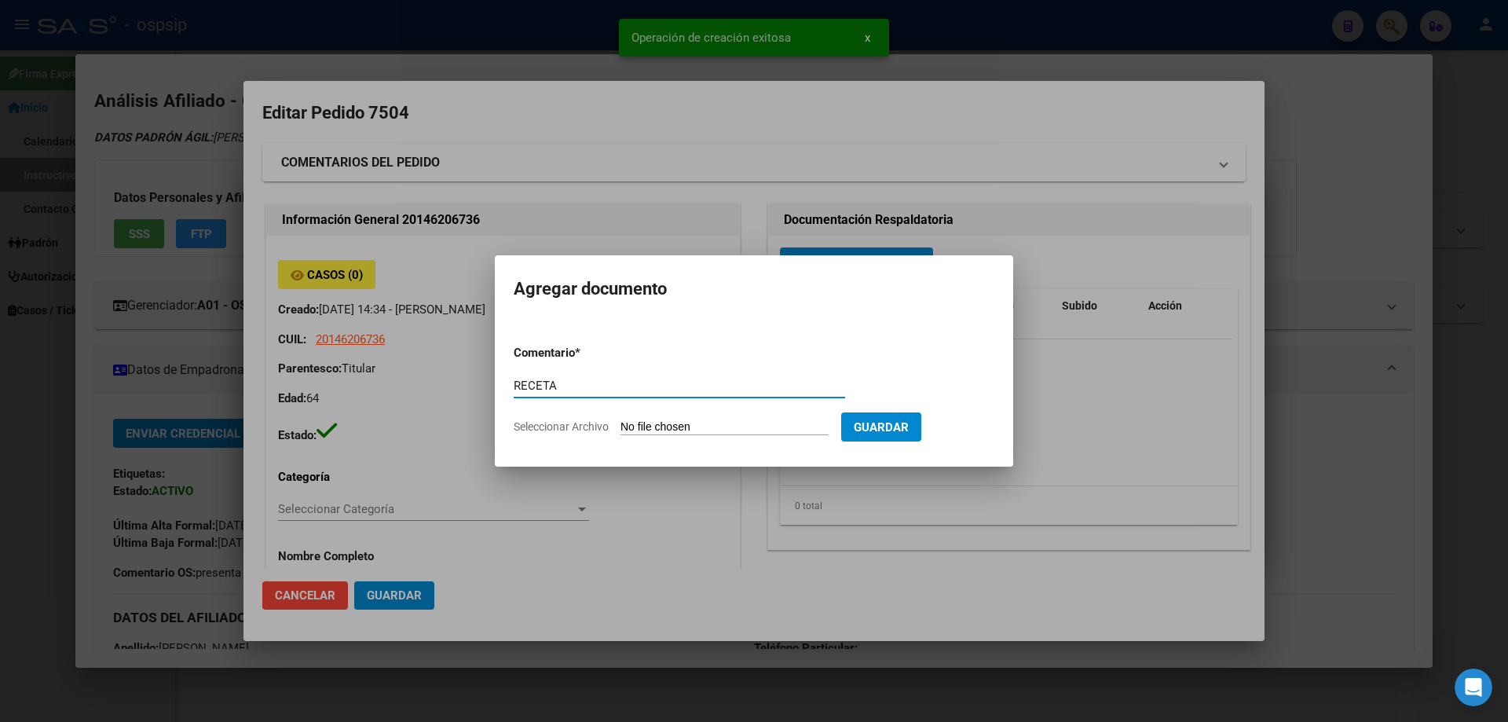
type input "RECETA"
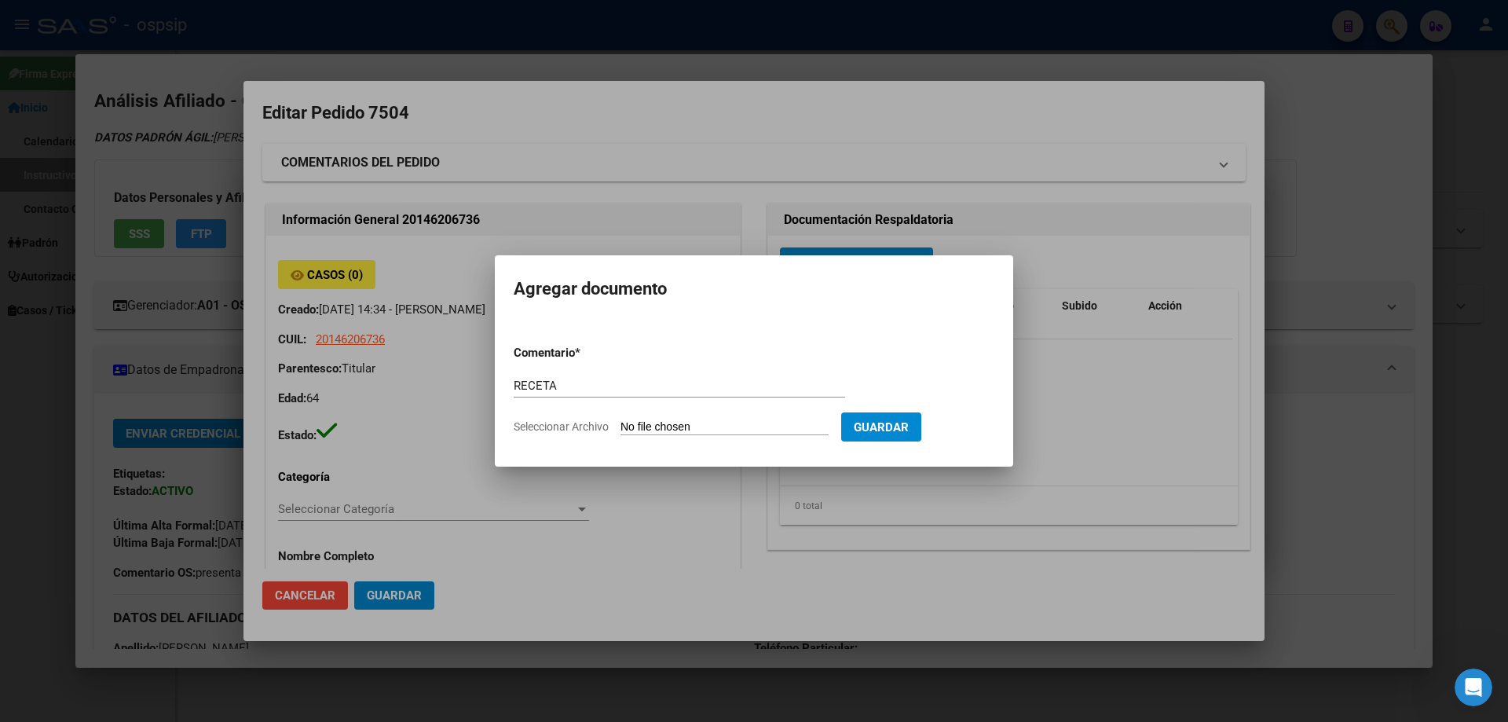
click at [642, 426] on input "Seleccionar Archivo" at bounding box center [724, 427] width 208 height 15
type input "C:\fakepath\receta precerutti 1 (1).pdf"
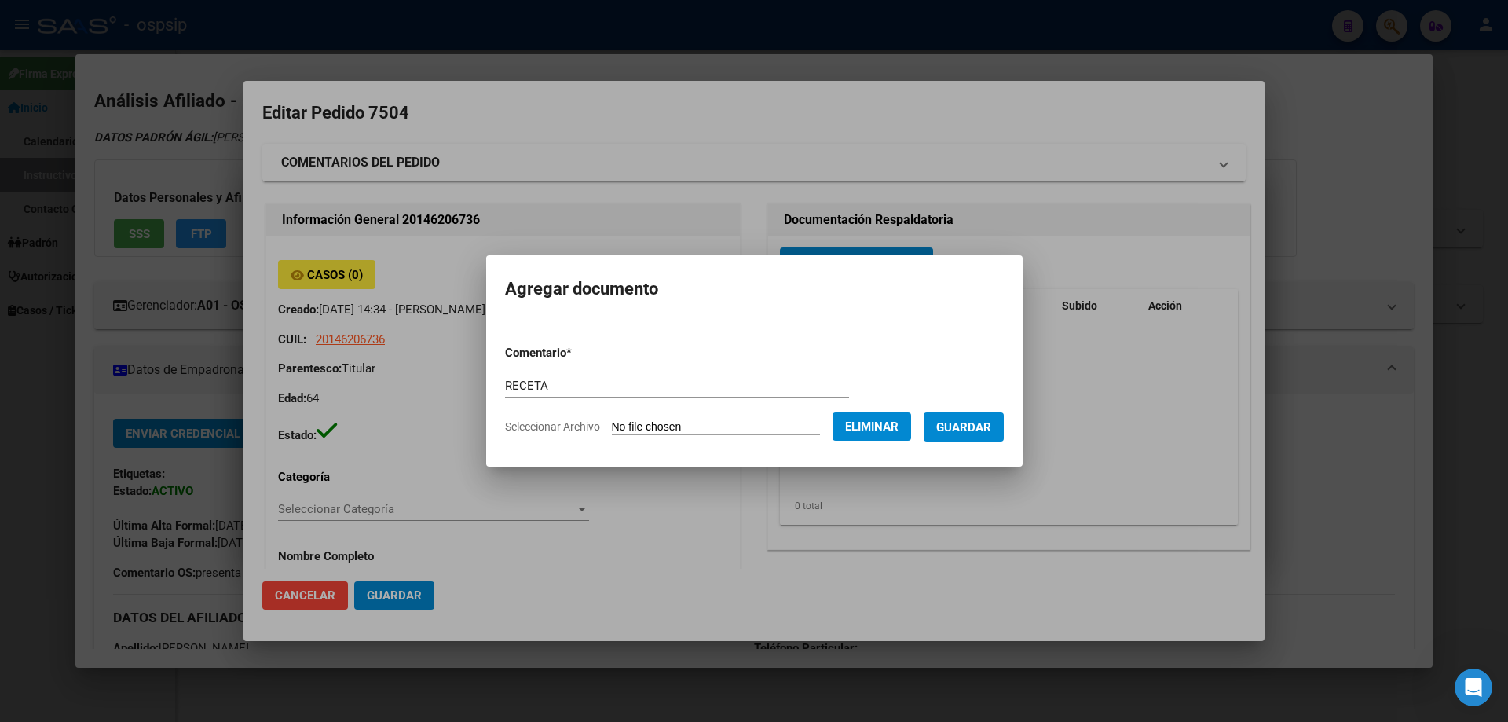
click at [988, 423] on span "Guardar" at bounding box center [963, 427] width 55 height 14
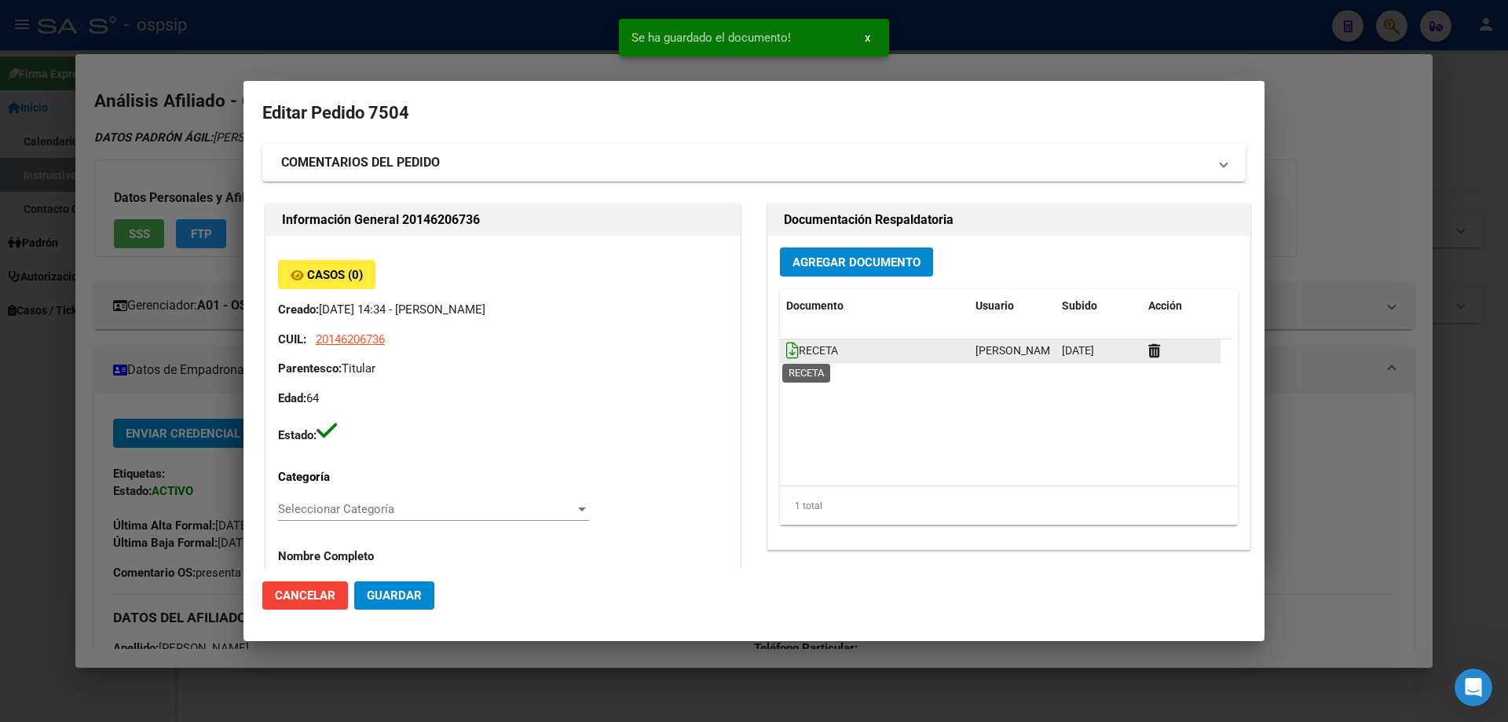
click at [788, 355] on icon at bounding box center [792, 350] width 13 height 17
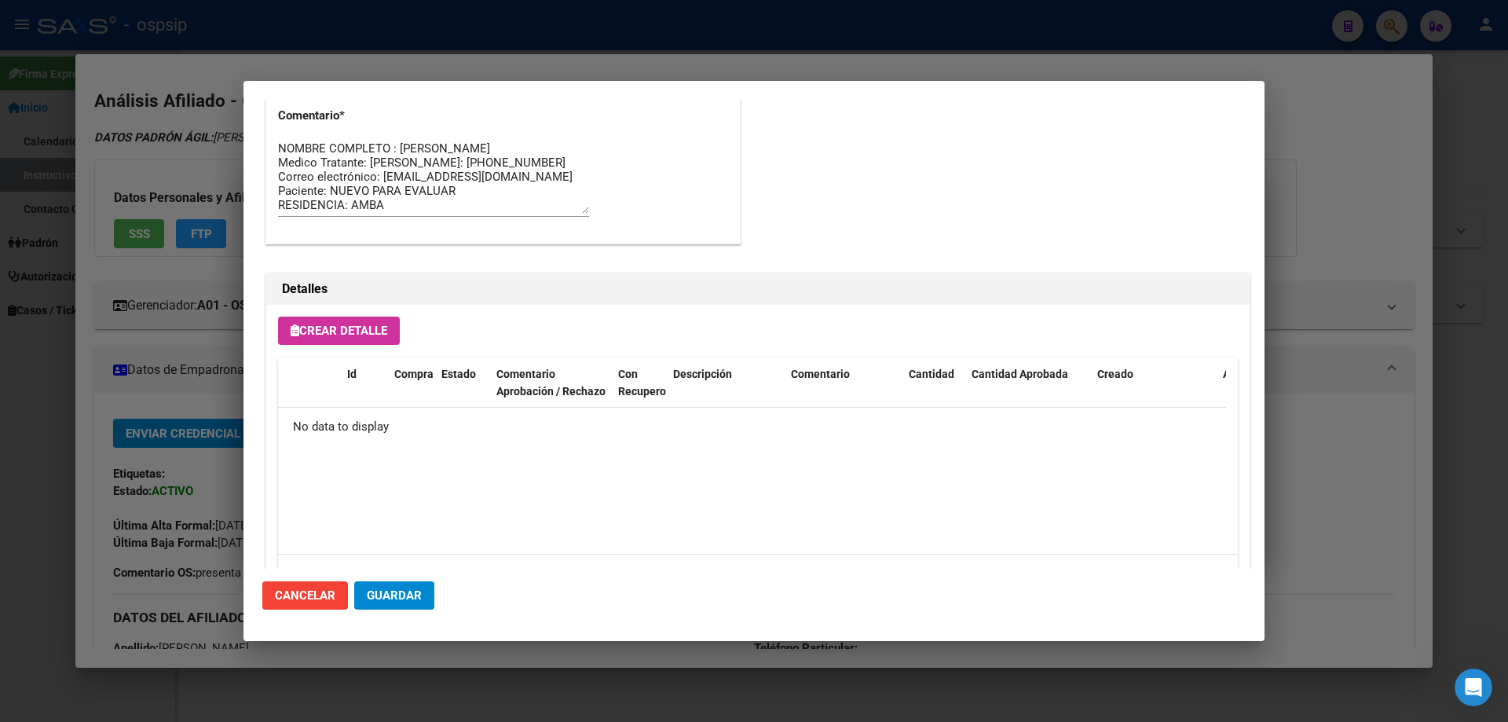
scroll to position [912, 0]
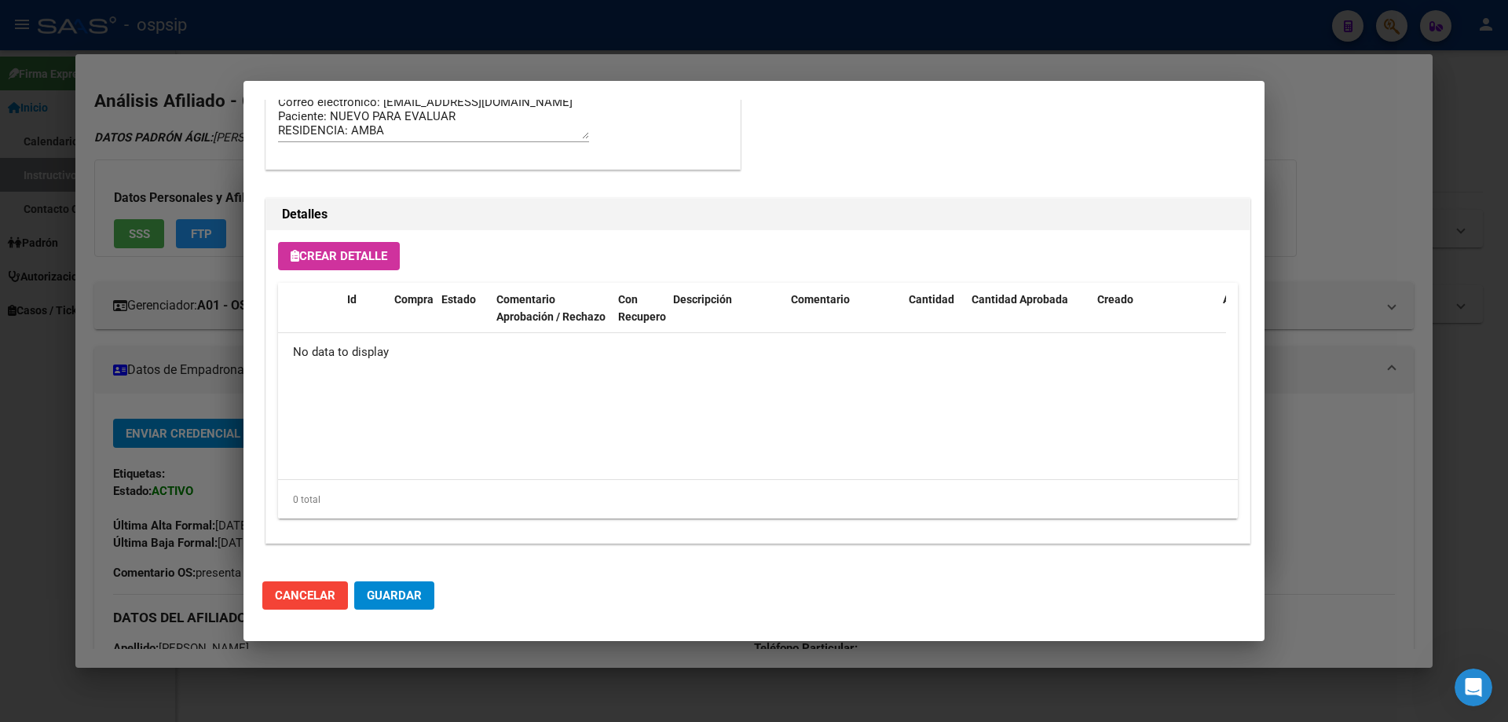
click at [337, 251] on span "Crear Detalle" at bounding box center [339, 256] width 97 height 14
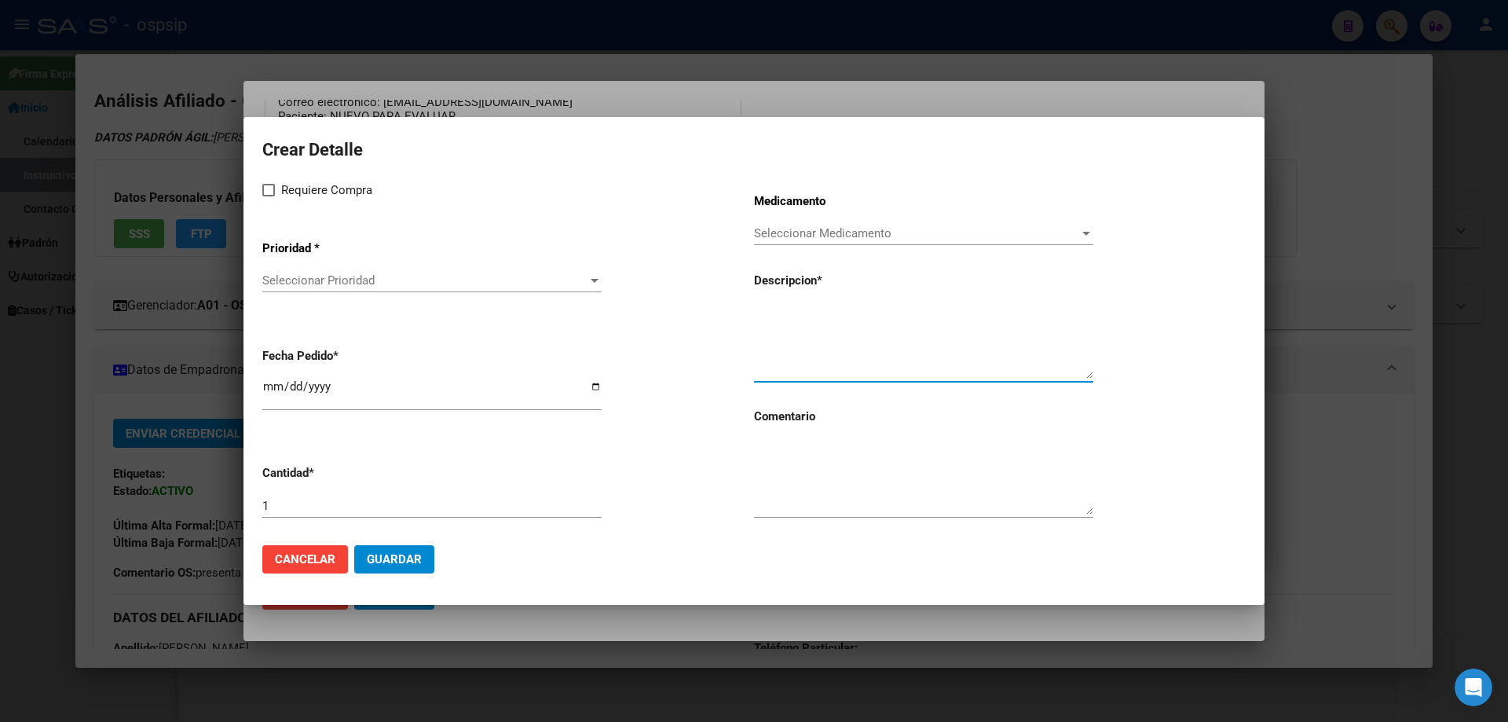
paste textarea "CINACALCET 30 mg comp.rec.x 30"
type textarea "CINACALCET 30 mg comp.rec.x 30"
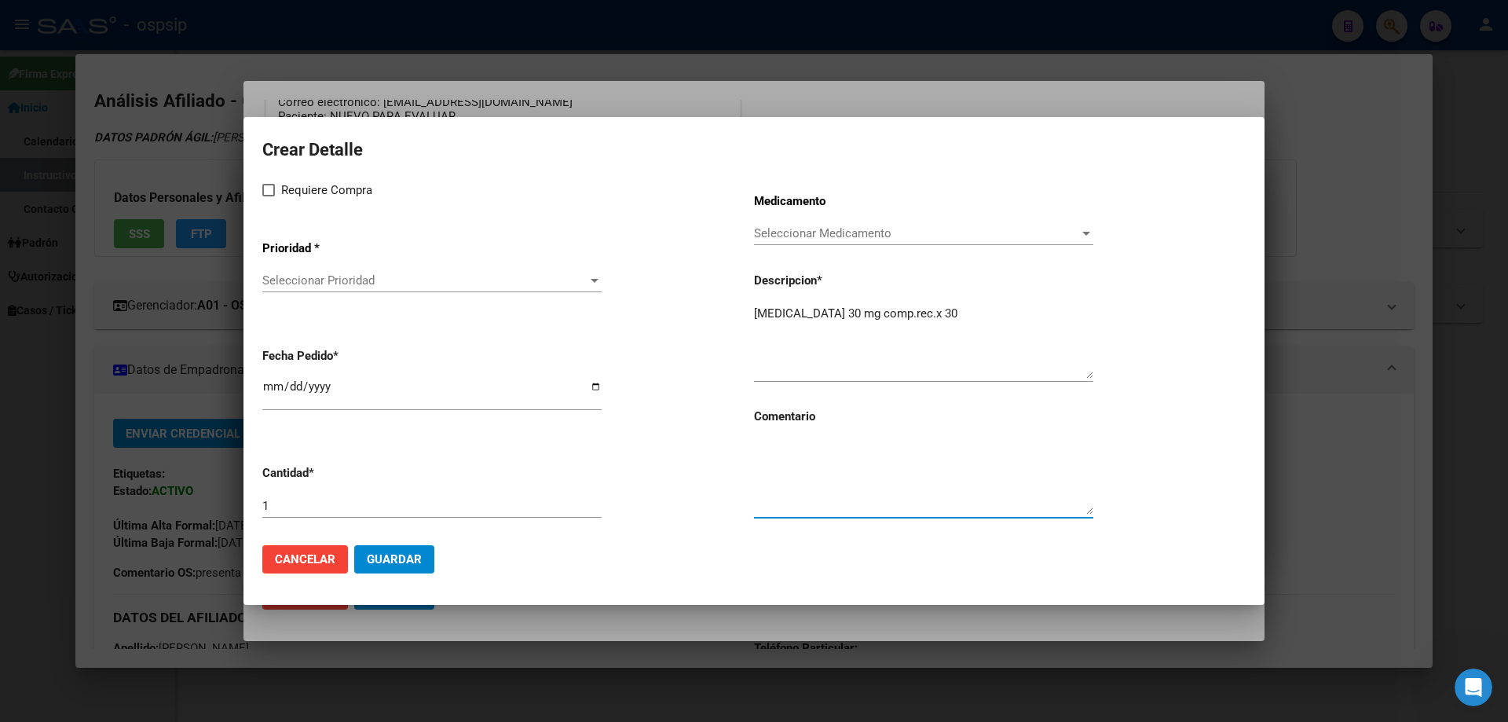
click at [810, 472] on textarea at bounding box center [923, 478] width 339 height 74
type textarea "m"
type textarea "MISMO TTO"
click at [280, 191] on label "Requiere Compra" at bounding box center [317, 190] width 110 height 19
click at [269, 196] on input "Requiere Compra" at bounding box center [268, 196] width 1 height 1
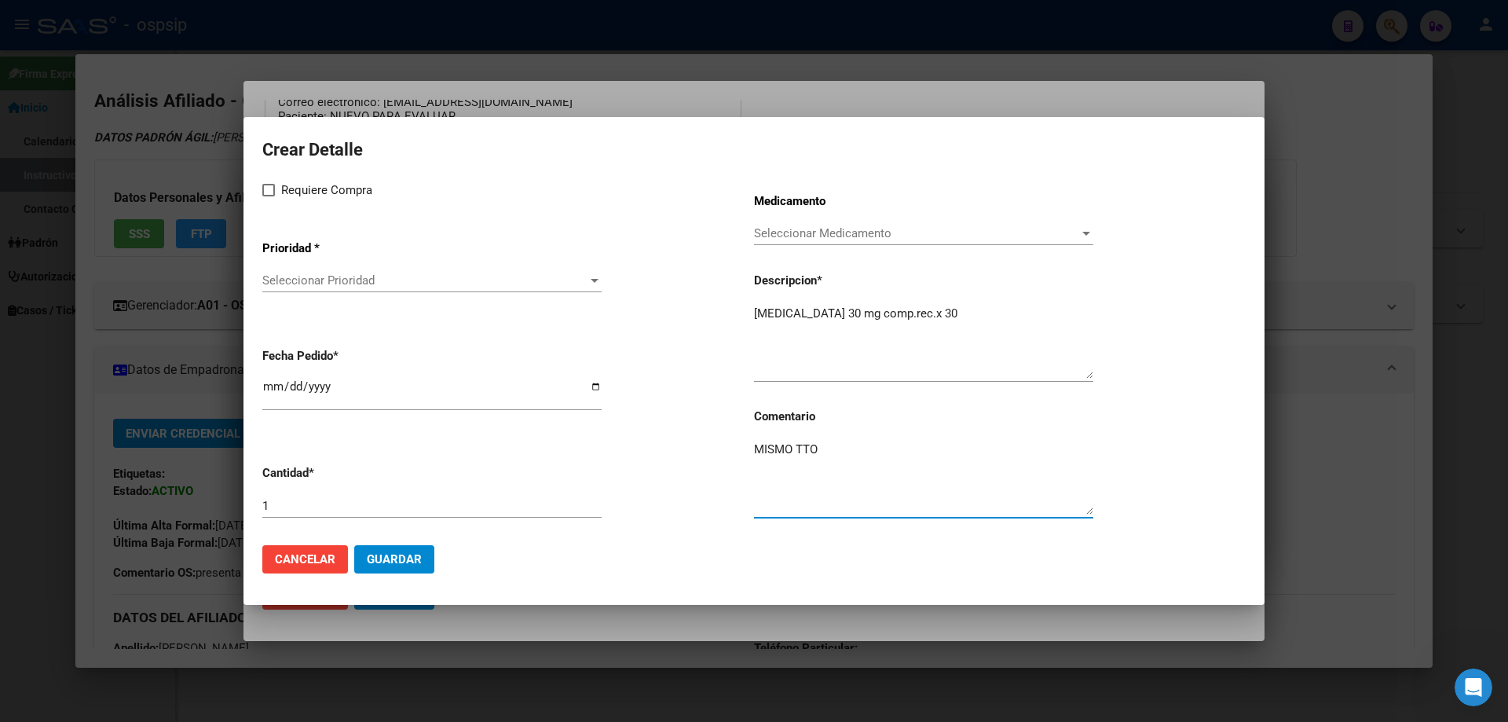
checkbox input "true"
click at [319, 283] on span "Seleccionar Prioridad" at bounding box center [424, 280] width 325 height 14
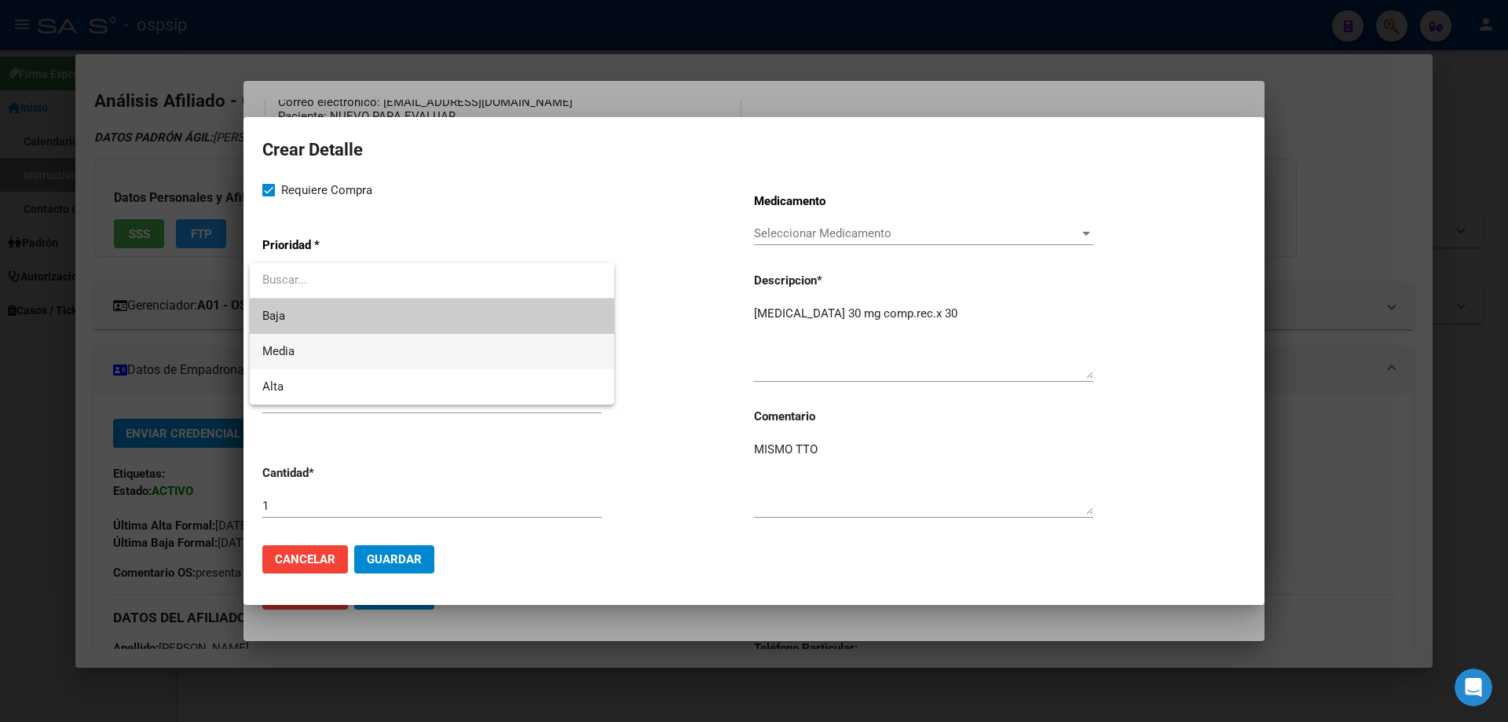
click at [329, 345] on span "Media" at bounding box center [431, 351] width 339 height 35
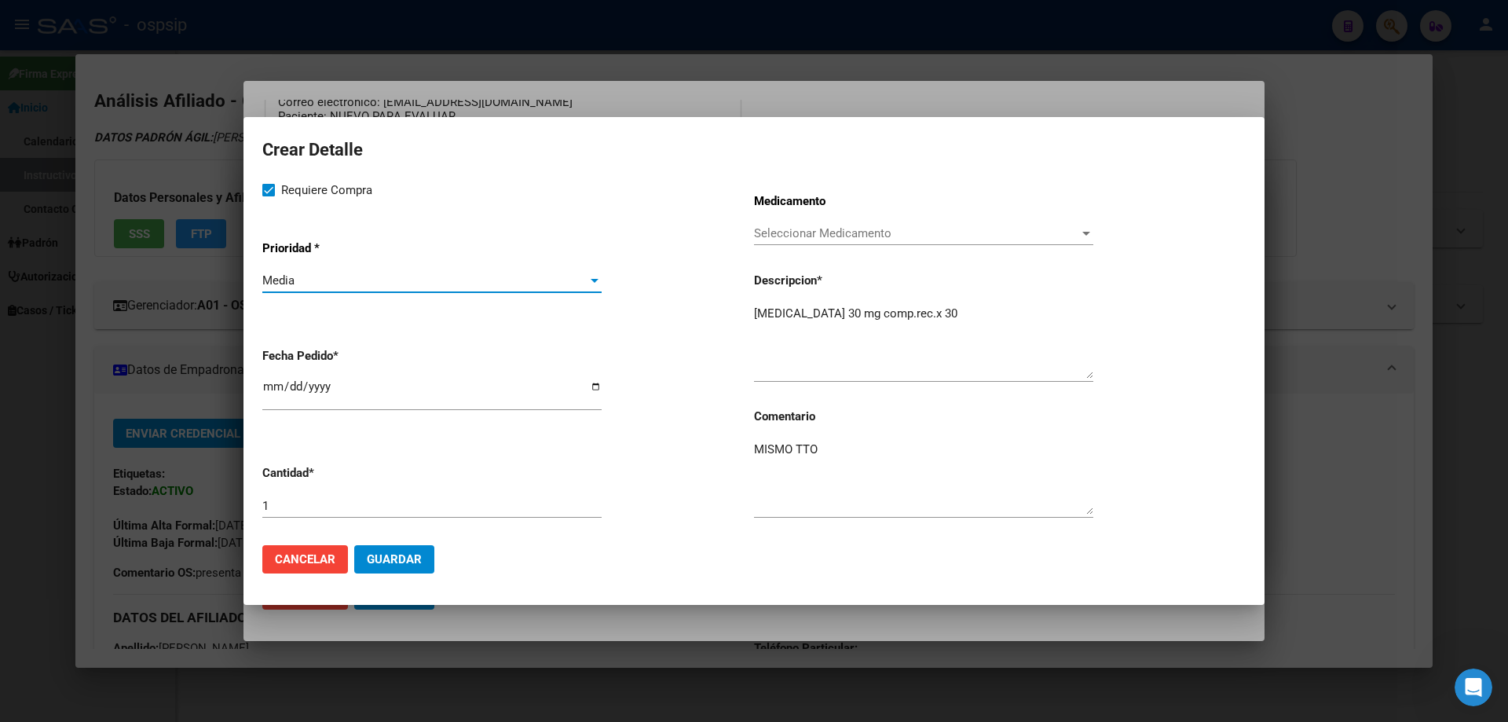
click at [272, 381] on input "[DATE]" at bounding box center [431, 392] width 339 height 25
type input "2025-10-21"
type input "2025-09-21"
click at [404, 557] on span "Guardar" at bounding box center [394, 559] width 55 height 14
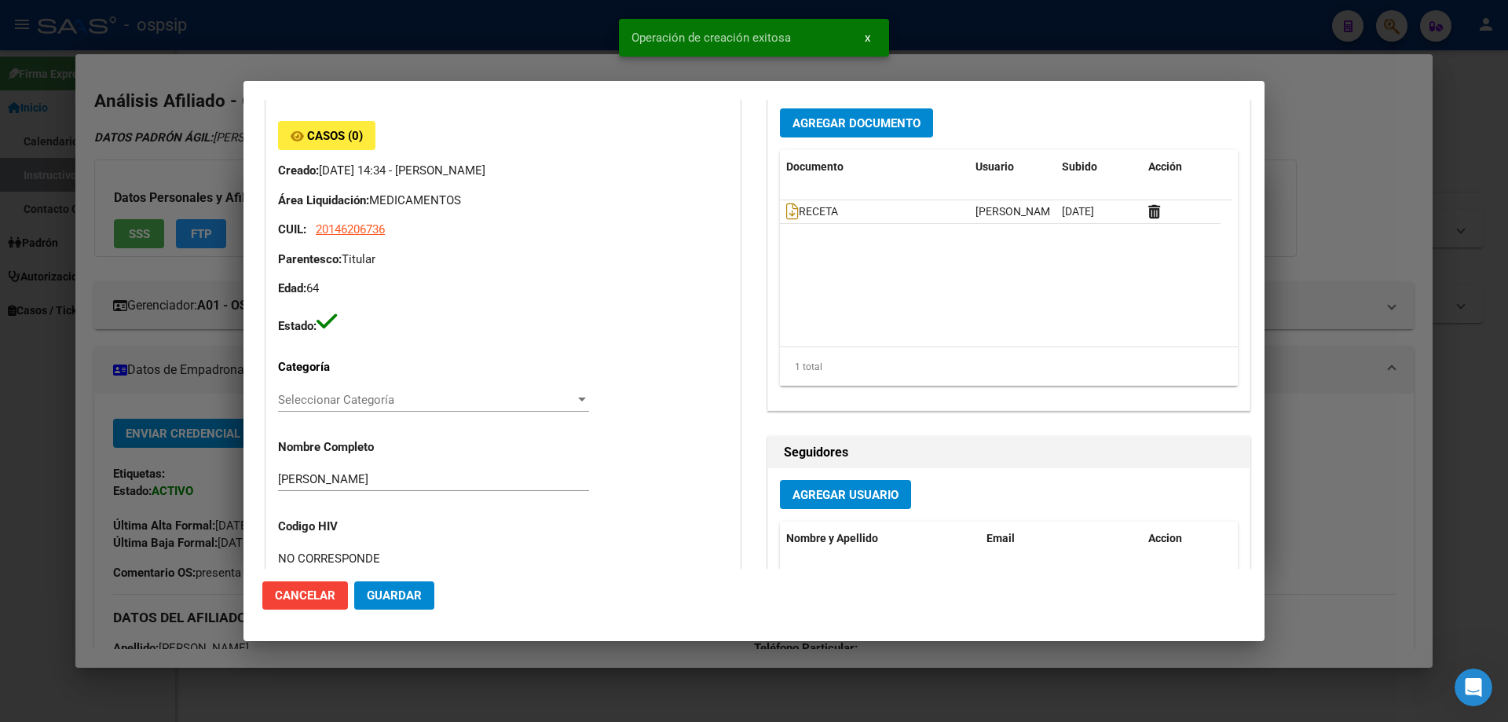
scroll to position [0, 0]
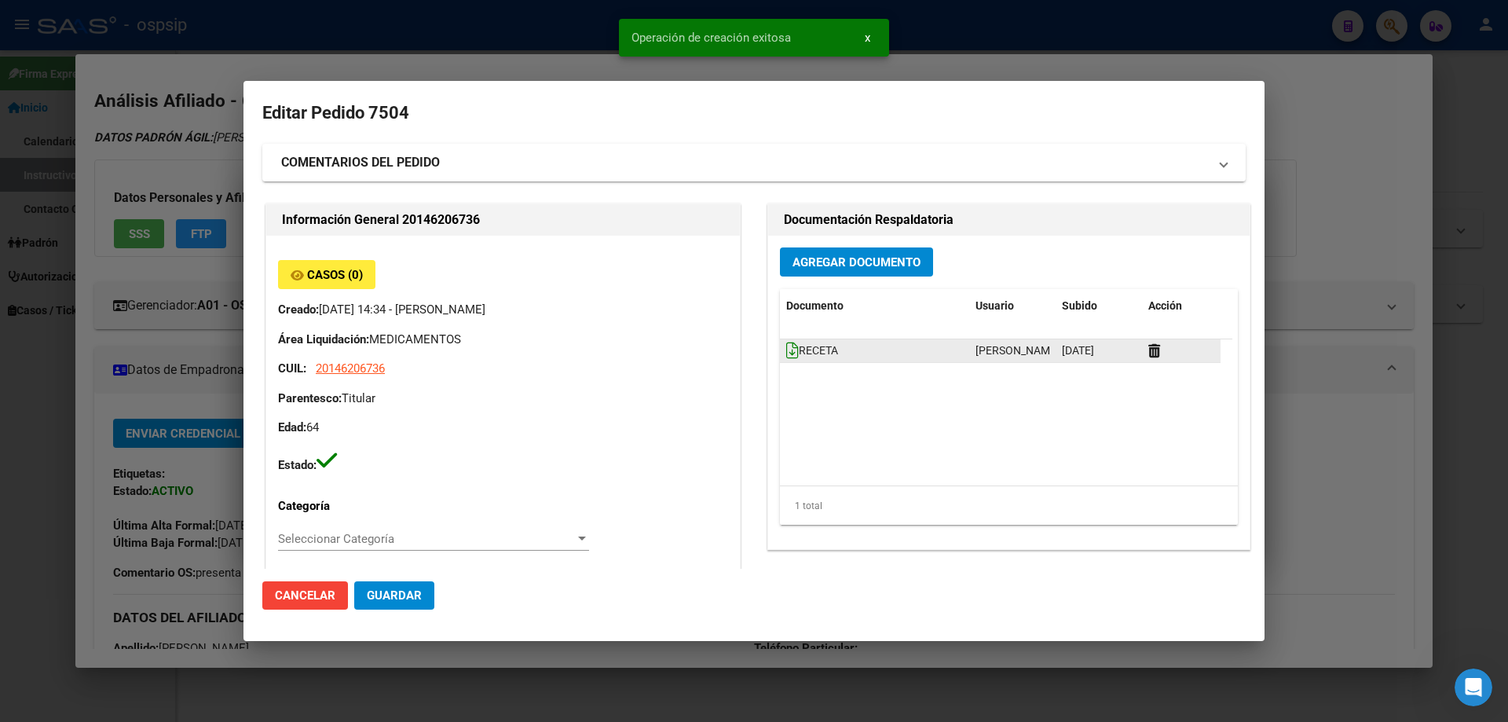
click at [786, 351] on icon at bounding box center [792, 350] width 13 height 17
click at [786, 349] on icon at bounding box center [792, 350] width 13 height 17
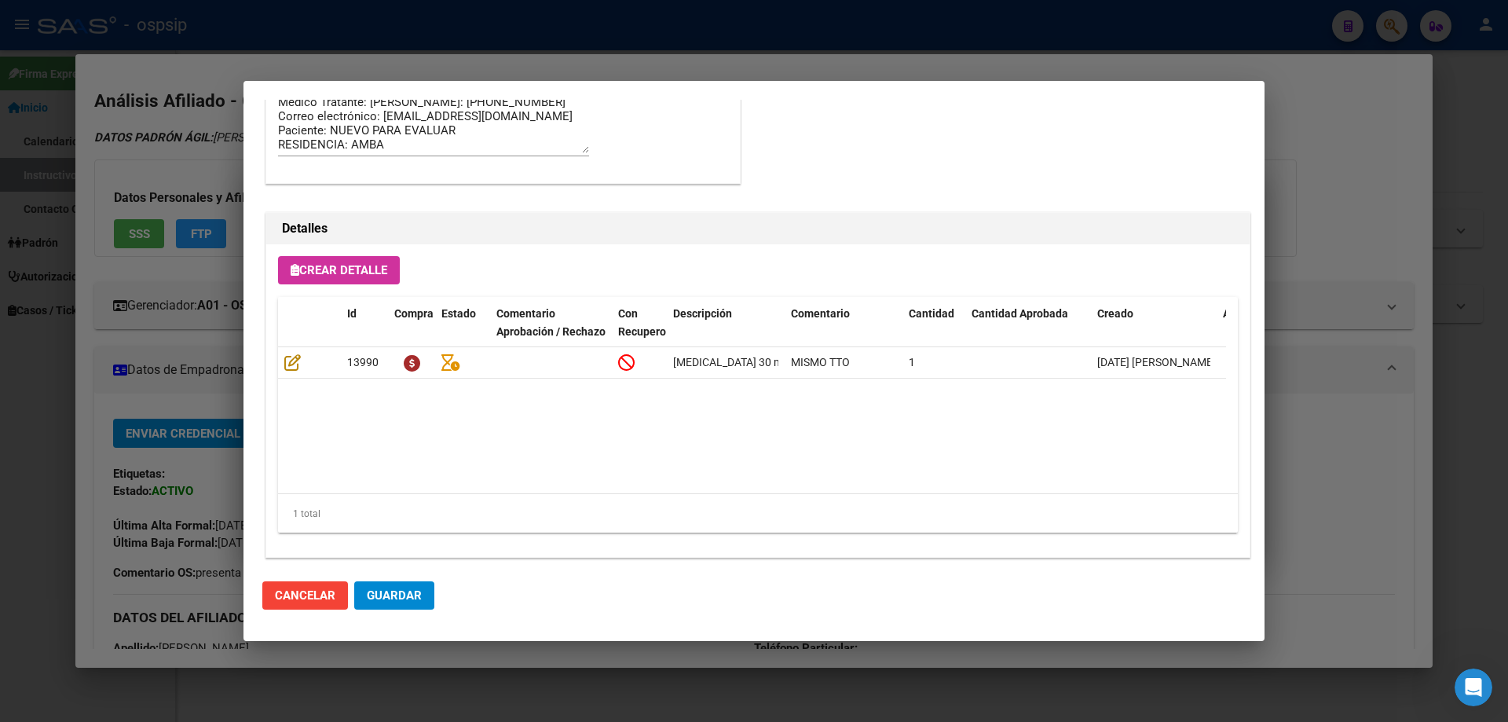
scroll to position [942, 0]
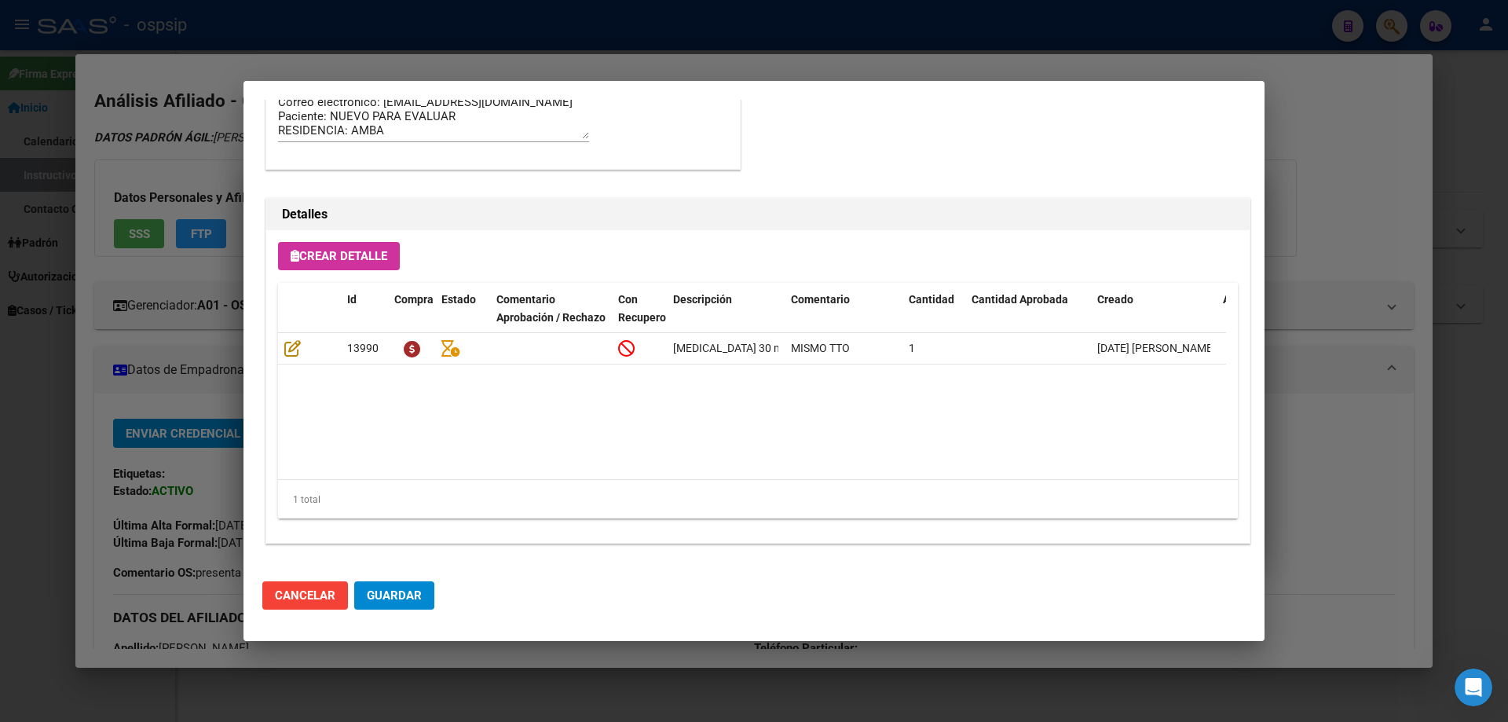
click at [386, 596] on span "Guardar" at bounding box center [394, 595] width 55 height 14
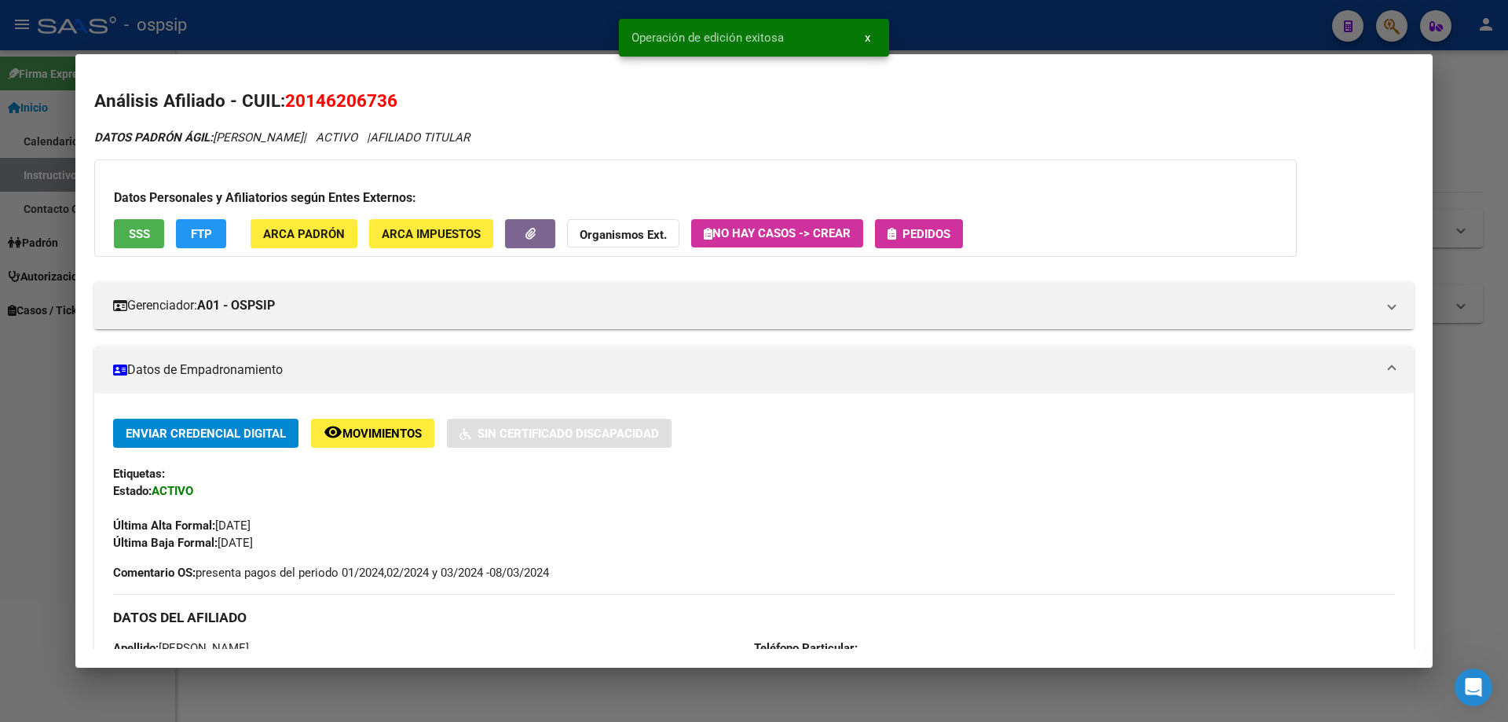
click at [911, 242] on button "Pedidos" at bounding box center [919, 233] width 88 height 29
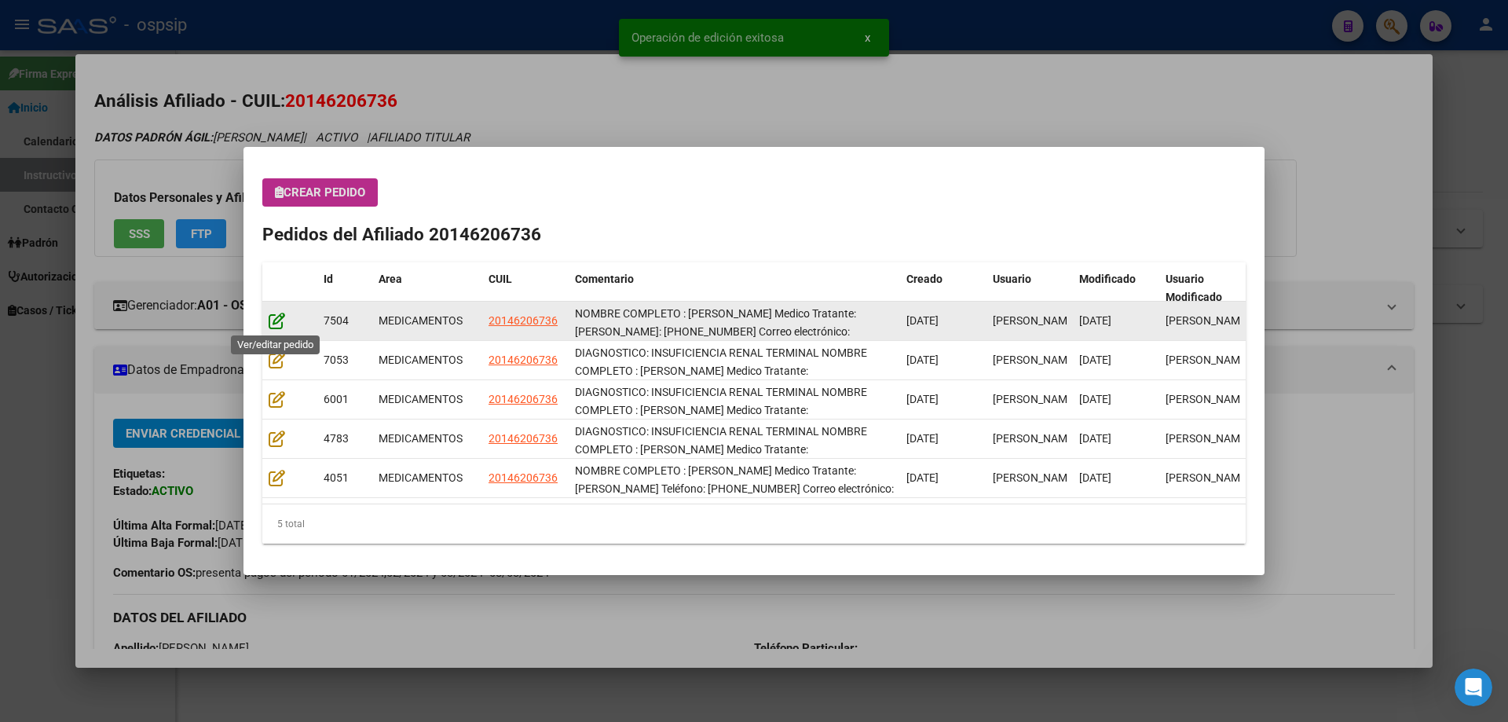
click at [272, 324] on icon at bounding box center [277, 320] width 16 height 17
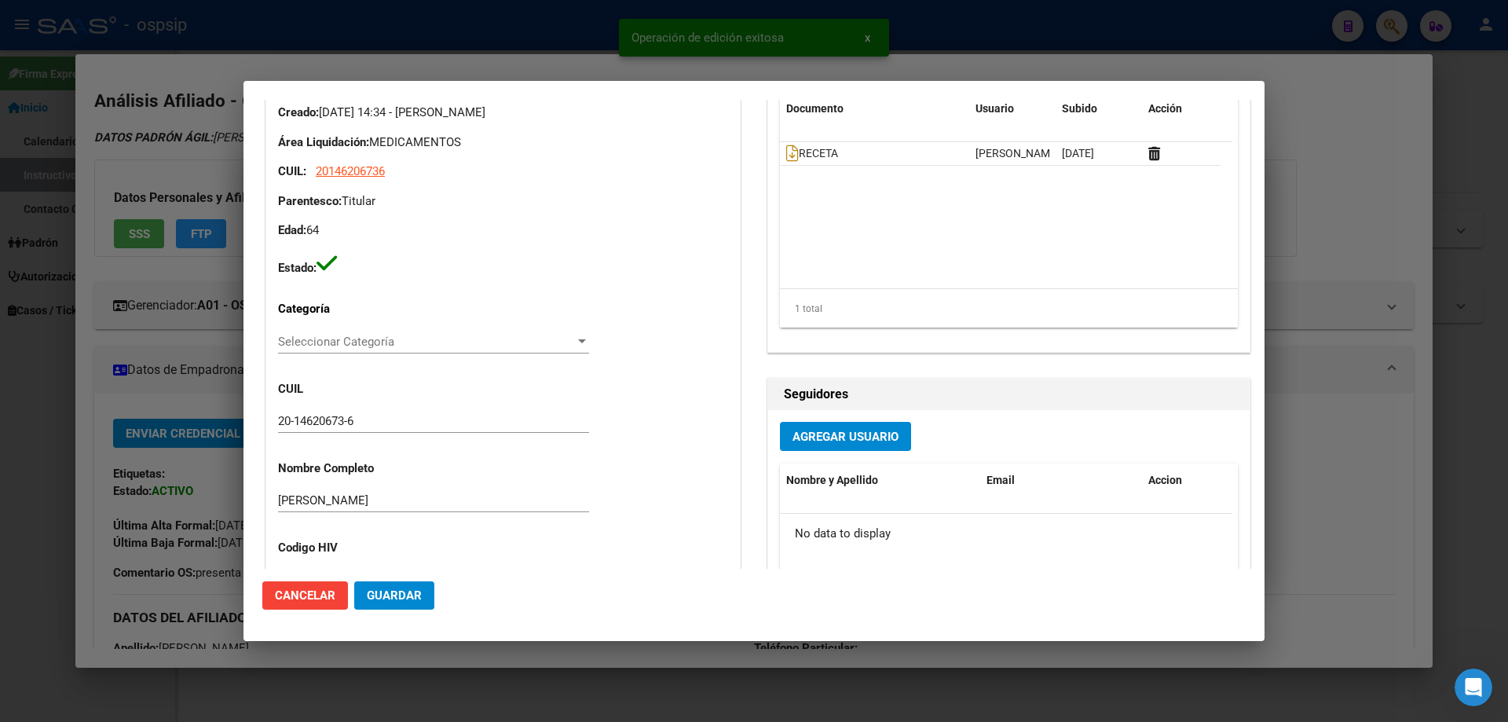
type input "Buenos Aires, SAN MARTIN, 55 2228"
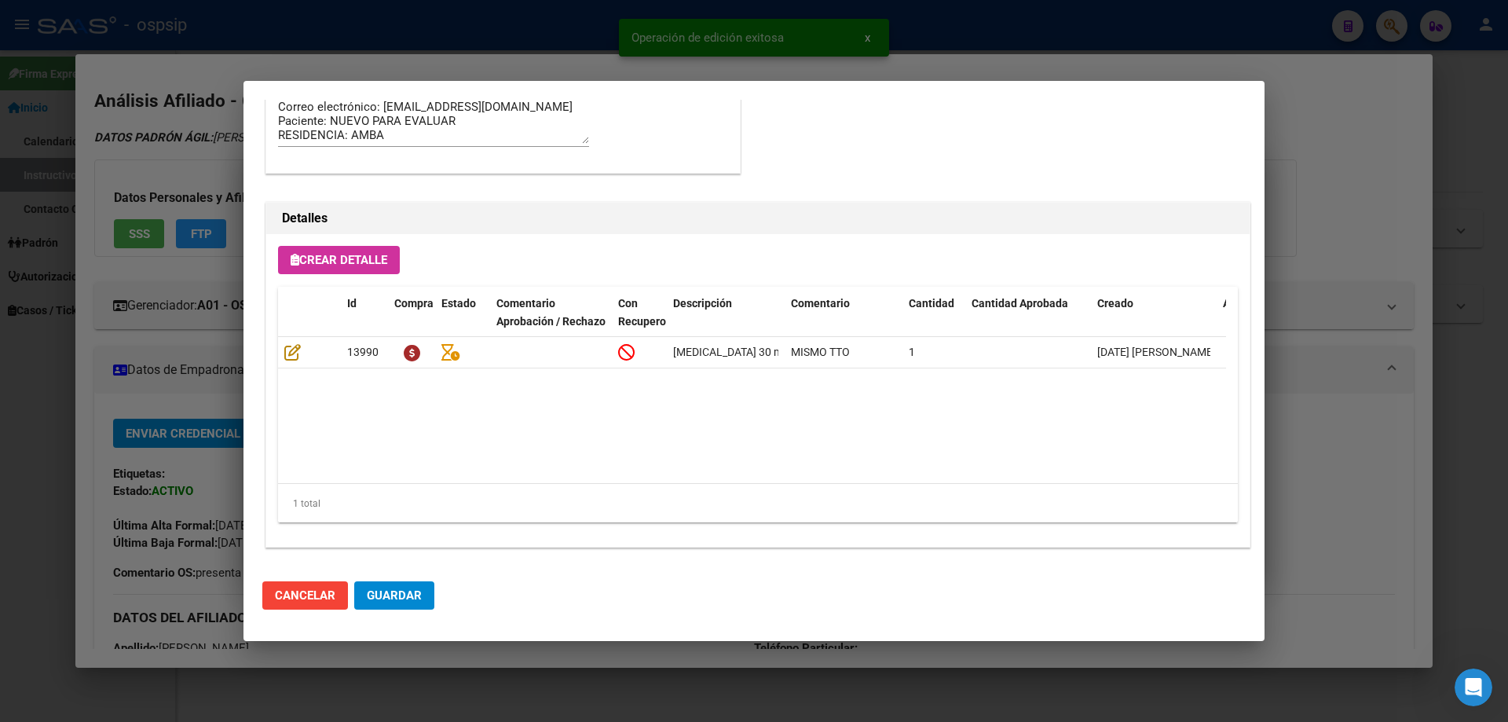
scroll to position [1021, 0]
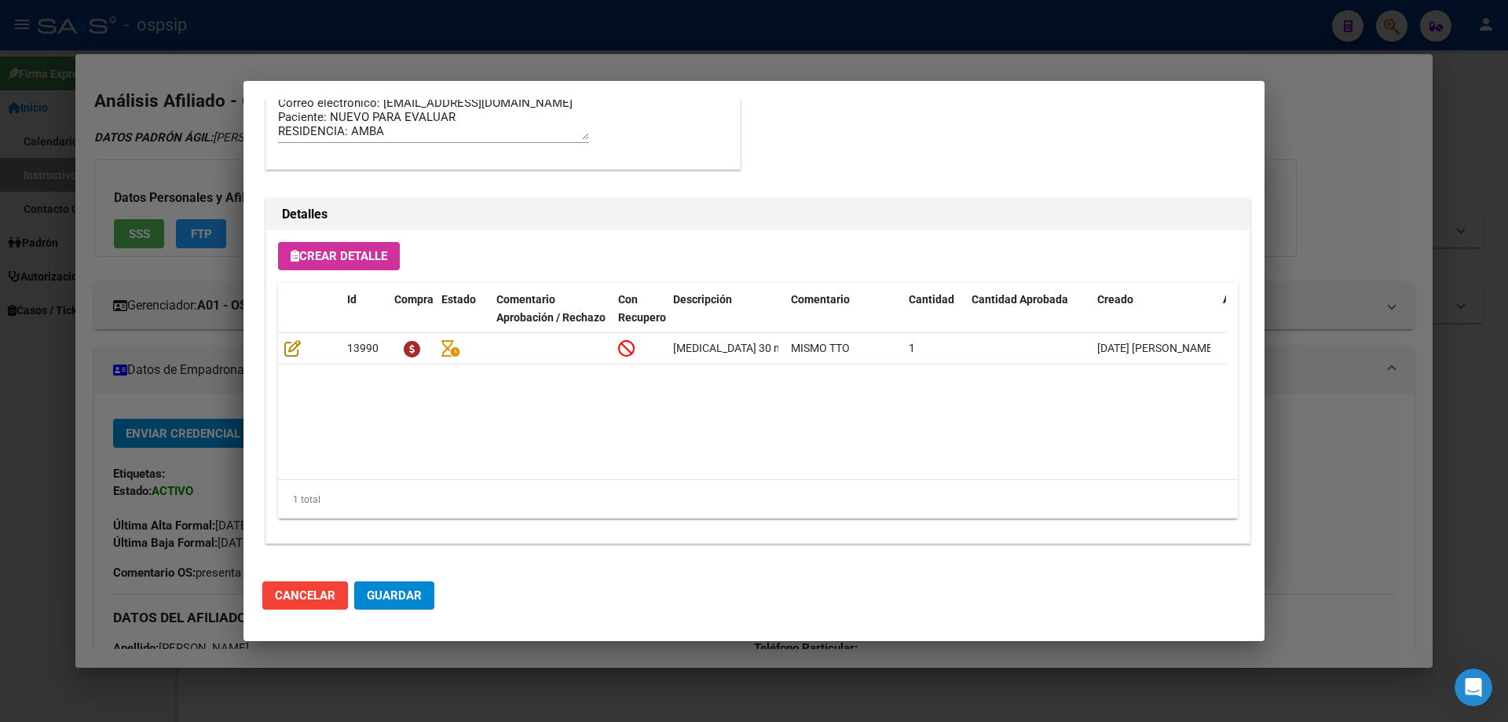
click at [397, 602] on span "Guardar" at bounding box center [394, 595] width 55 height 14
click at [397, 592] on span "Guardar" at bounding box center [394, 595] width 55 height 14
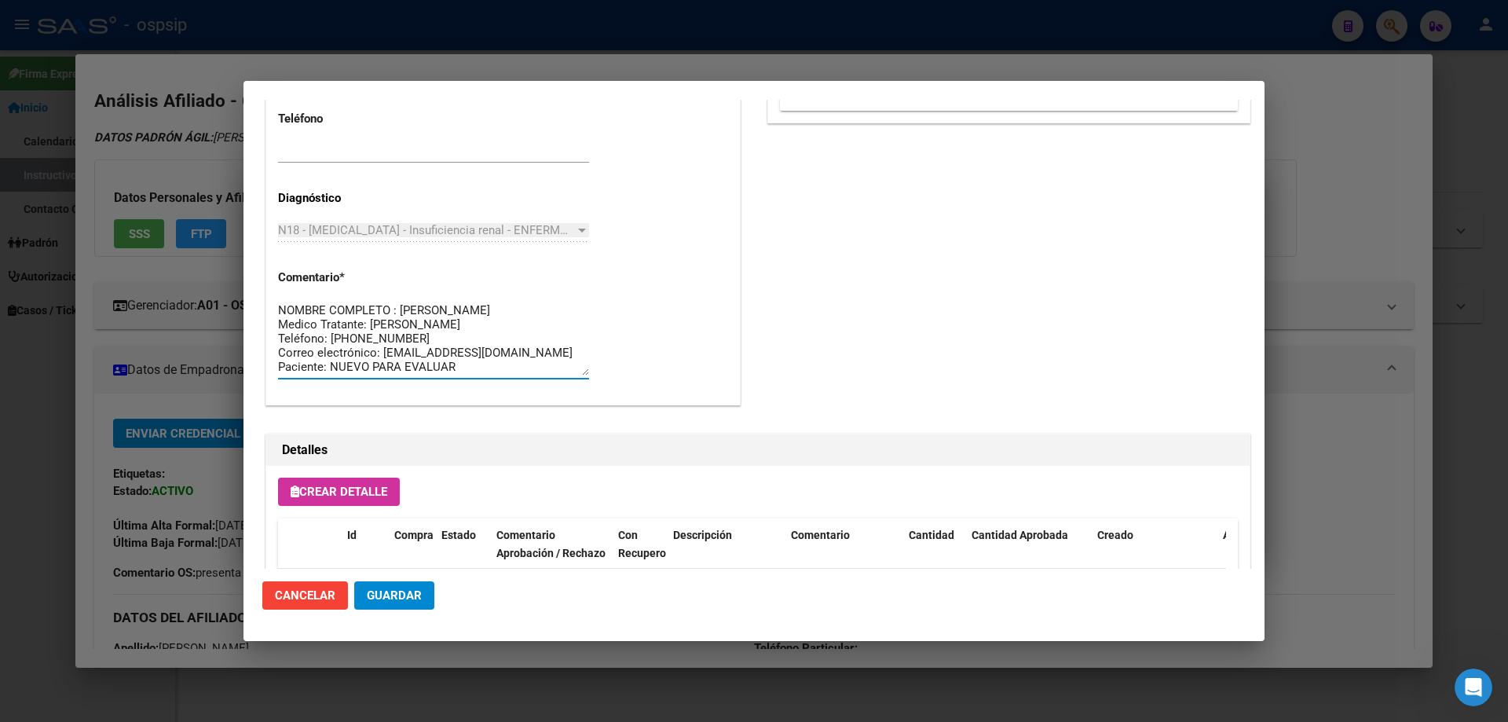
drag, startPoint x: 426, startPoint y: 359, endPoint x: 273, endPoint y: 273, distance: 175.4
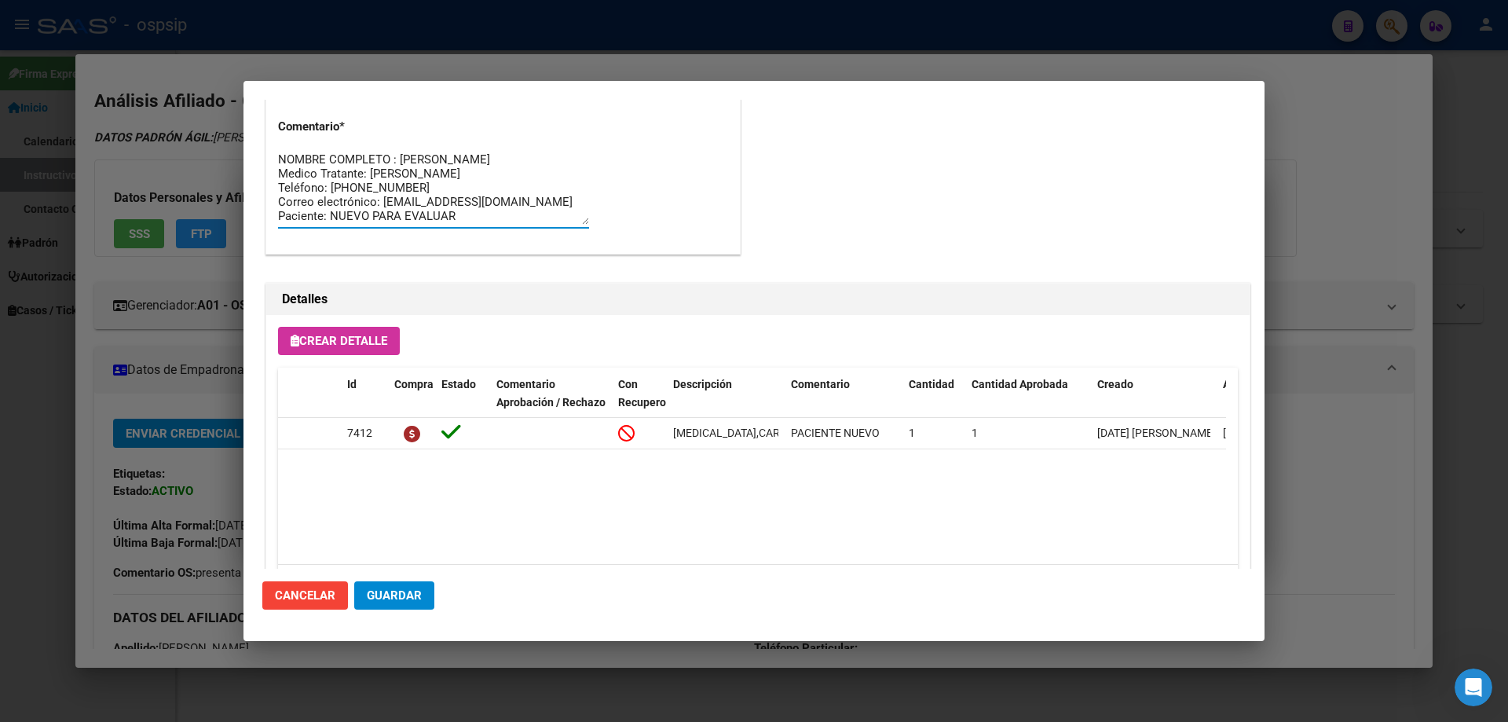
scroll to position [1021, 0]
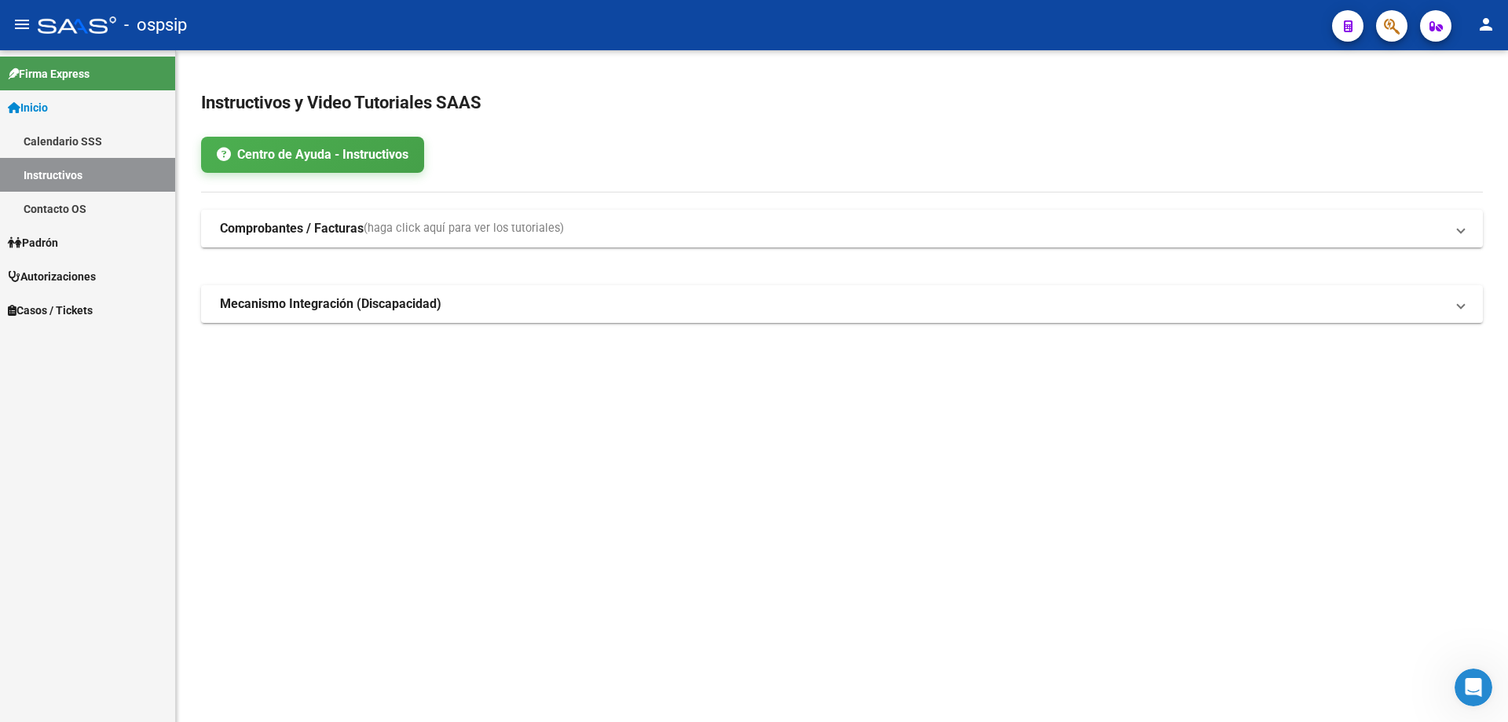
drag, startPoint x: 1388, startPoint y: 31, endPoint x: 651, endPoint y: 334, distance: 796.2
click at [1349, 59] on div "menu - ospsip person Firma Express Inicio Calendario SSS Instructivos Contacto …" at bounding box center [754, 361] width 1508 height 722
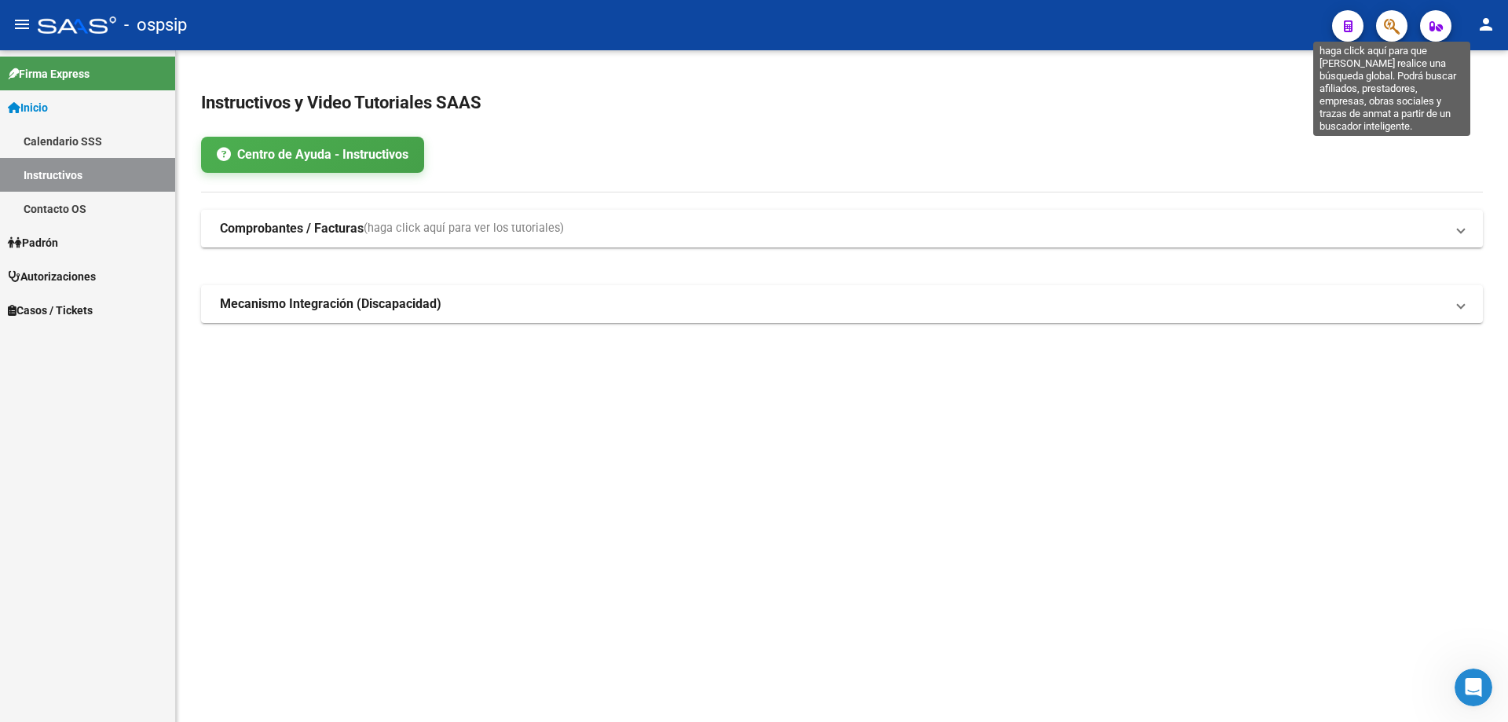
click at [1402, 28] on button "button" at bounding box center [1391, 25] width 31 height 31
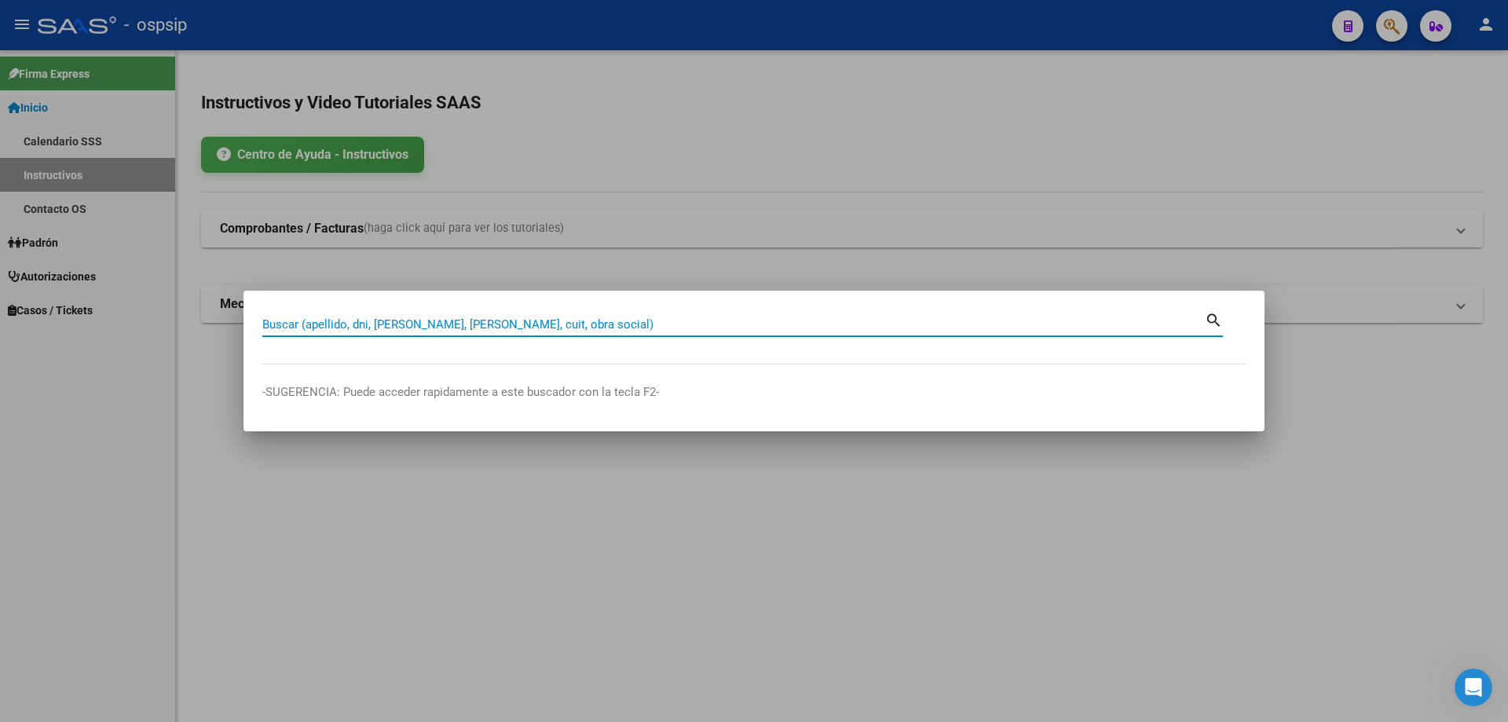
paste input "44287953"
type input "44287953"
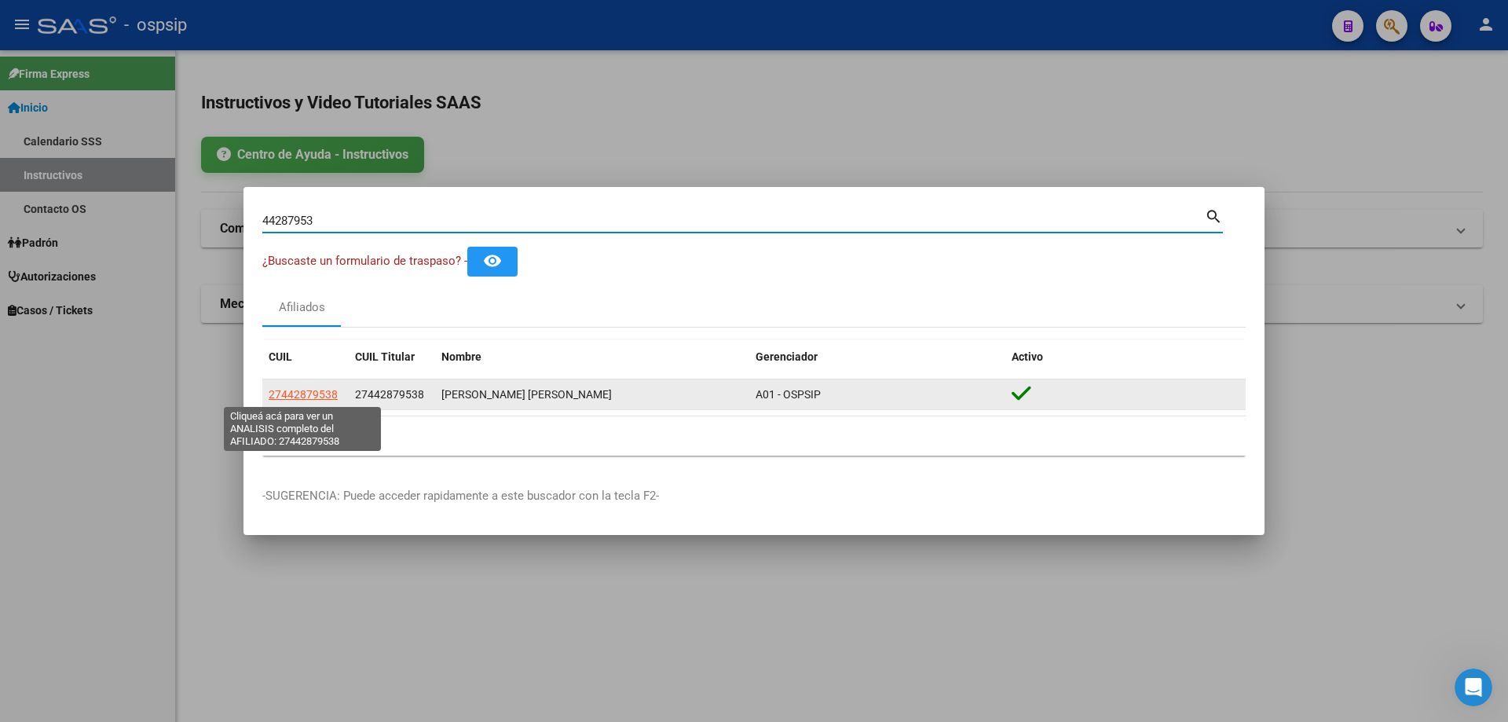
click at [315, 395] on span "27442879538" at bounding box center [303, 394] width 69 height 13
type textarea "27442879538"
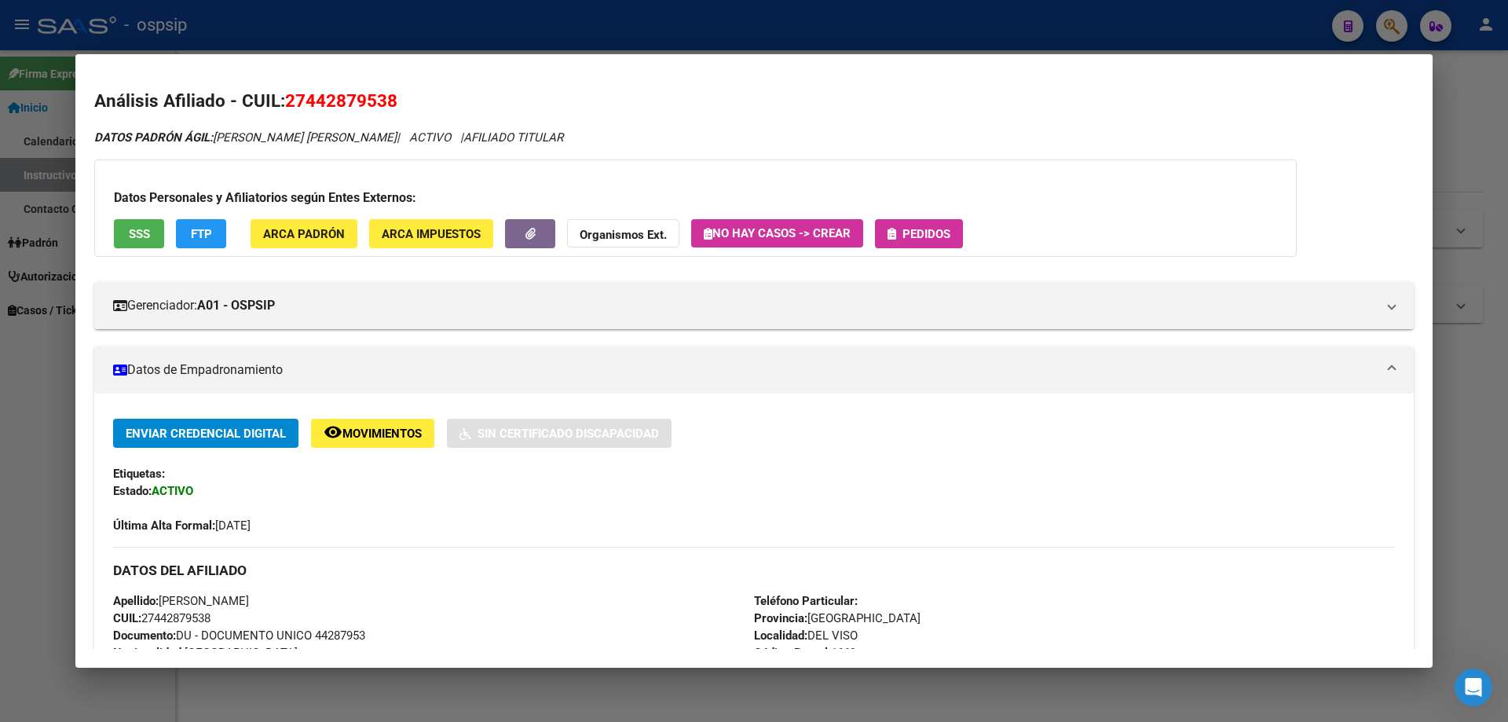
click at [137, 238] on span "SSS" at bounding box center [139, 234] width 21 height 14
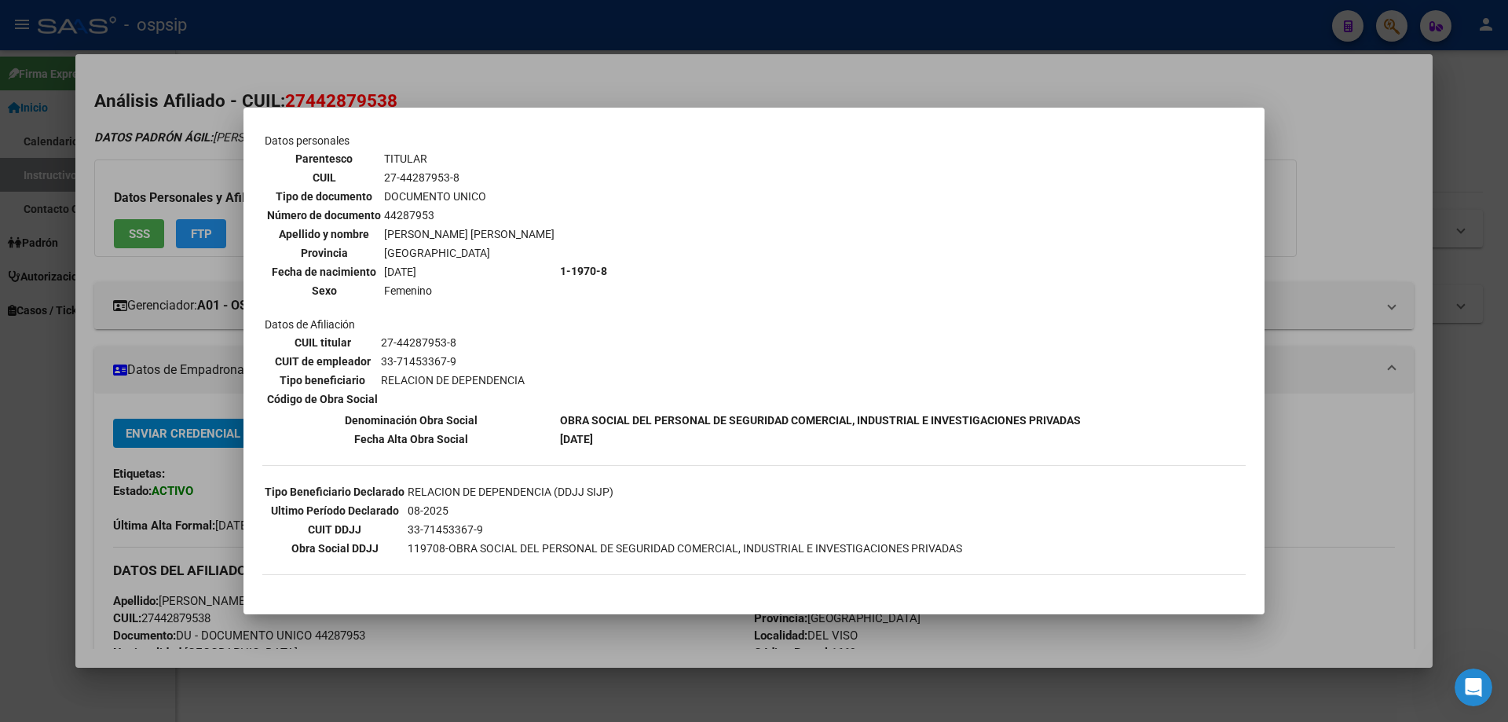
scroll to position [141, 0]
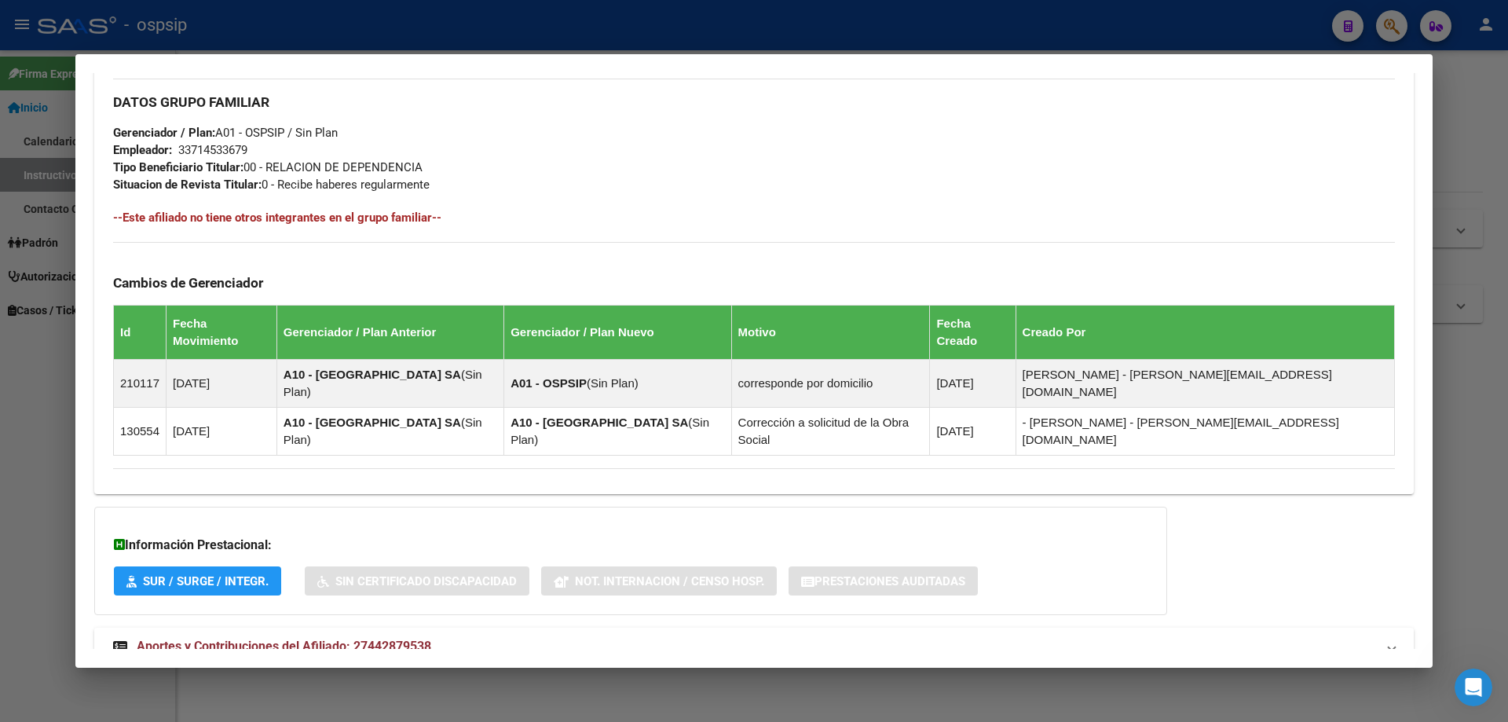
click at [371, 638] on span "Aportes y Contribuciones del Afiliado: 27442879538" at bounding box center [284, 645] width 294 height 15
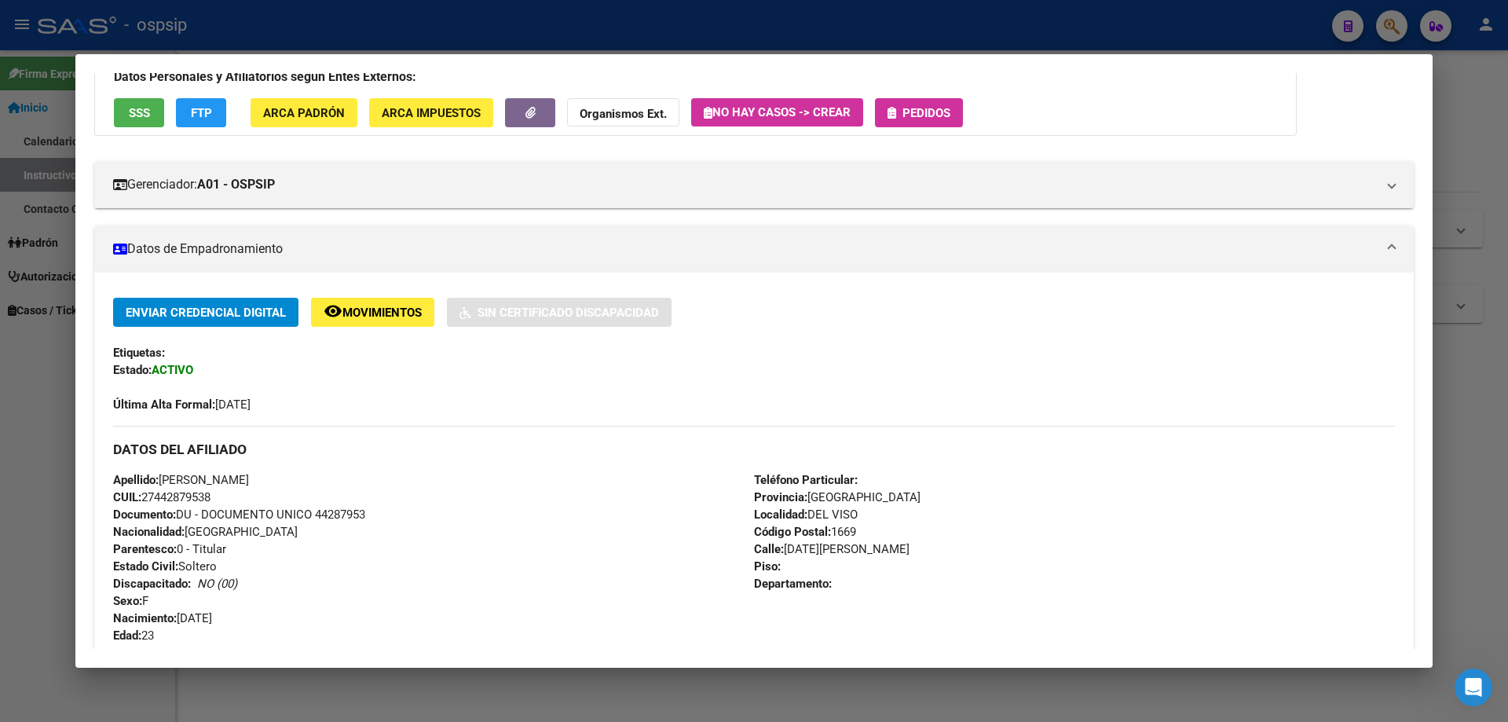
scroll to position [0, 0]
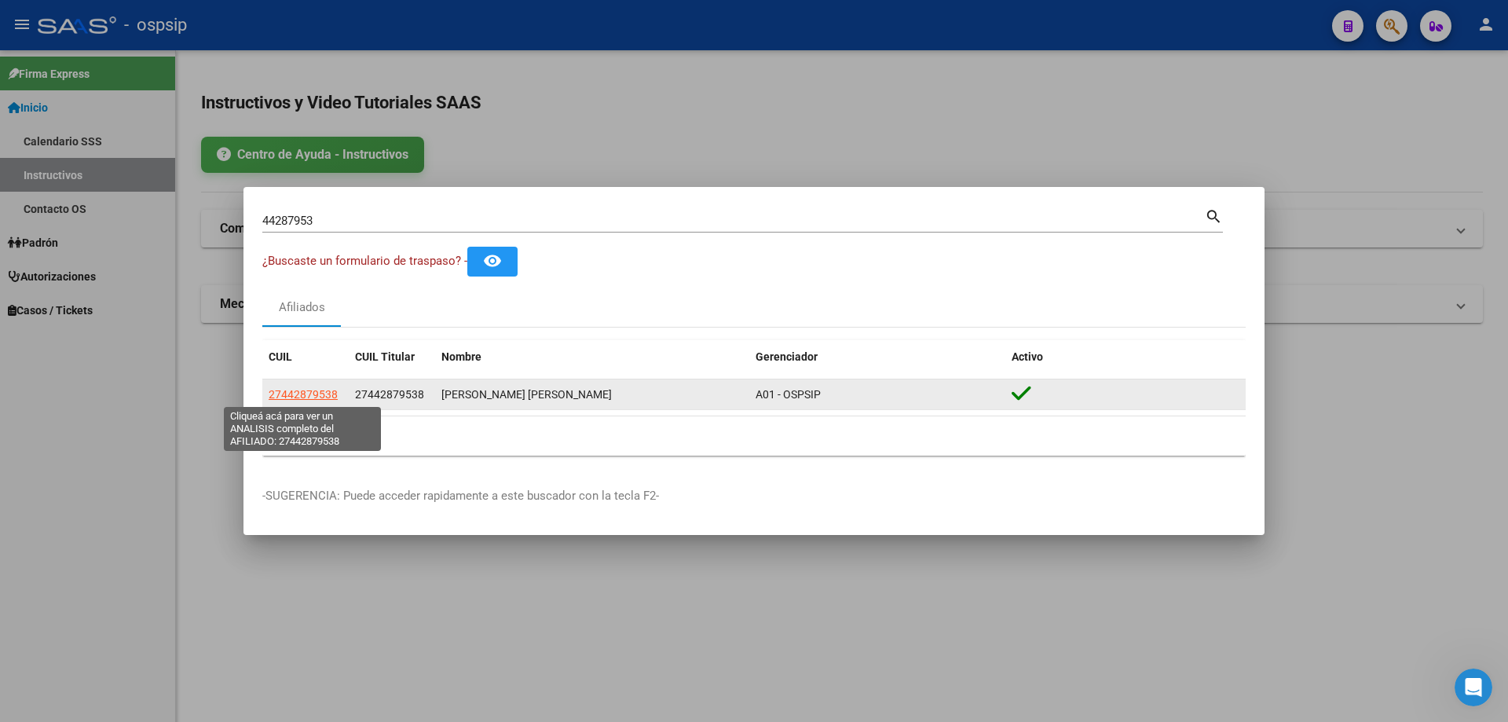
click at [296, 392] on span "27442879538" at bounding box center [303, 394] width 69 height 13
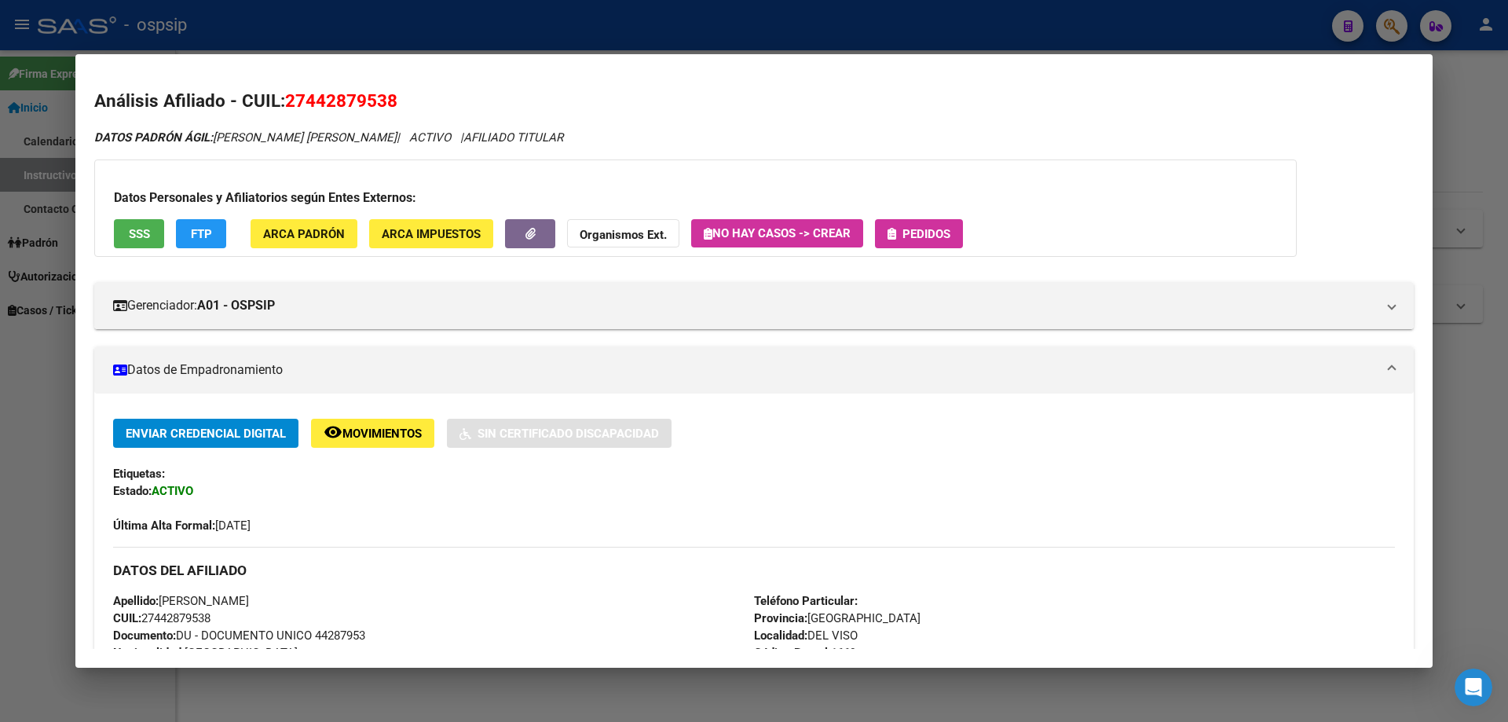
click at [931, 221] on button "Pedidos" at bounding box center [919, 233] width 88 height 29
click at [141, 228] on span "SSS" at bounding box center [139, 234] width 21 height 14
click at [136, 236] on span "SSS" at bounding box center [139, 234] width 21 height 14
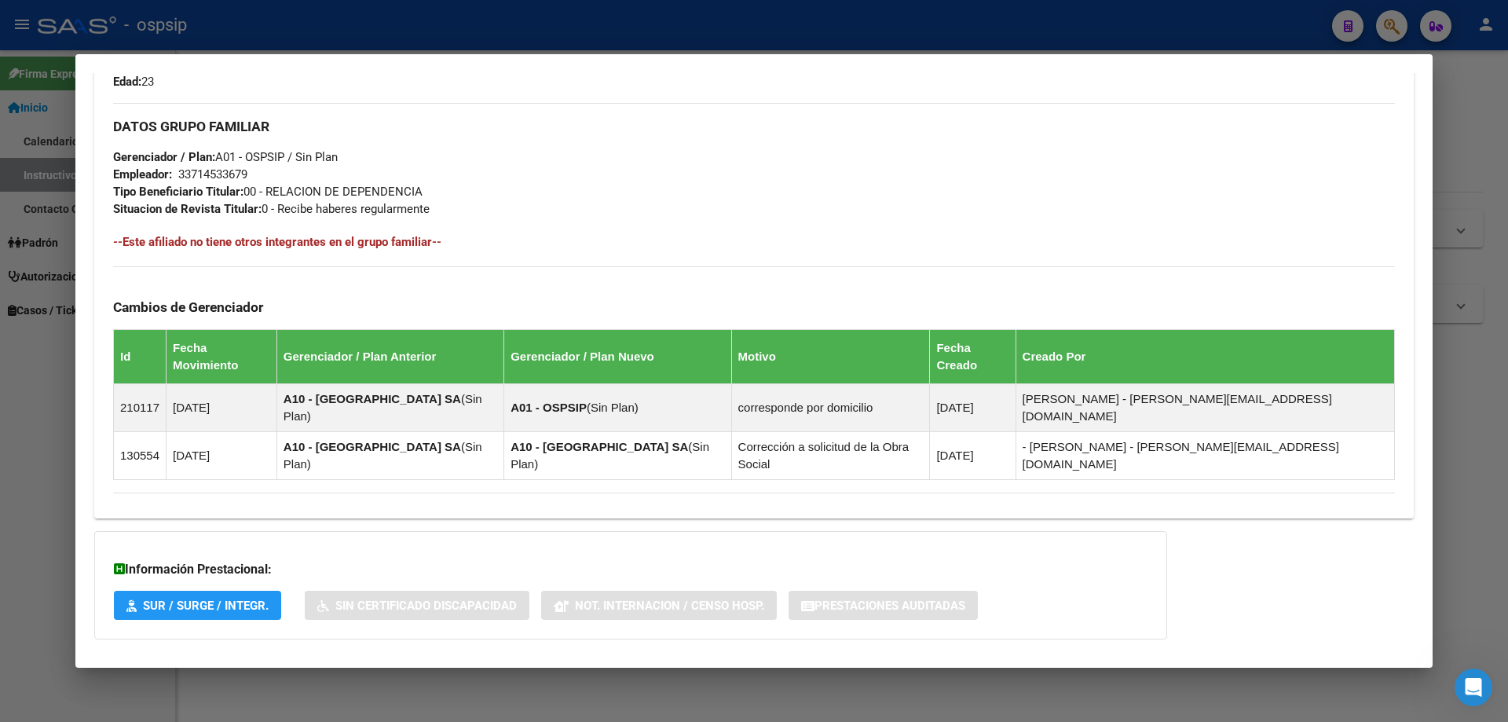
scroll to position [699, 0]
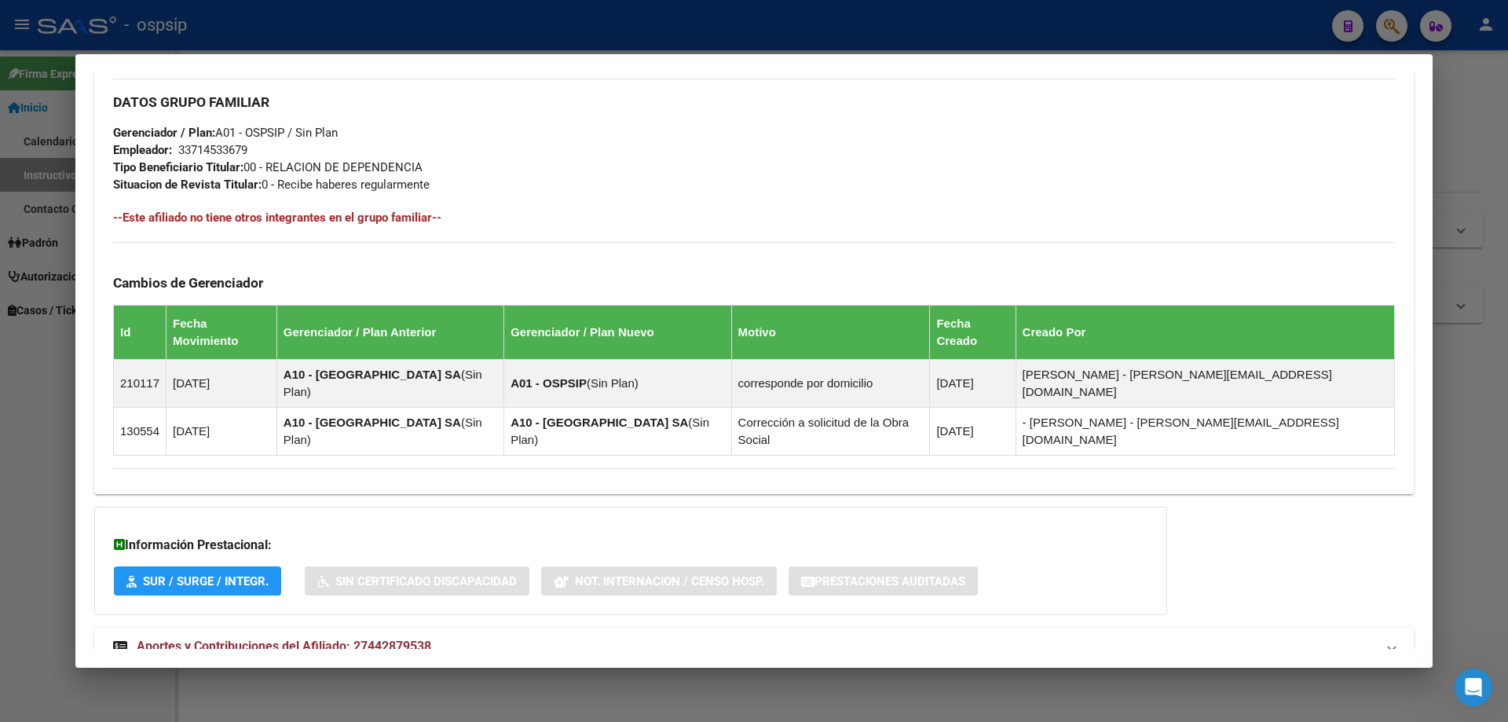
click at [300, 572] on div "DATOS PADRÓN ÁGIL: RODRIGUEZ BARBARA BELEN | ACTIVO | AFILIADO TITULAR Datos Pe…" at bounding box center [753, 56] width 1319 height 1253
click at [301, 627] on mat-expansion-panel-header "Aportes y Contribuciones del Afiliado: 27442879538" at bounding box center [753, 646] width 1319 height 38
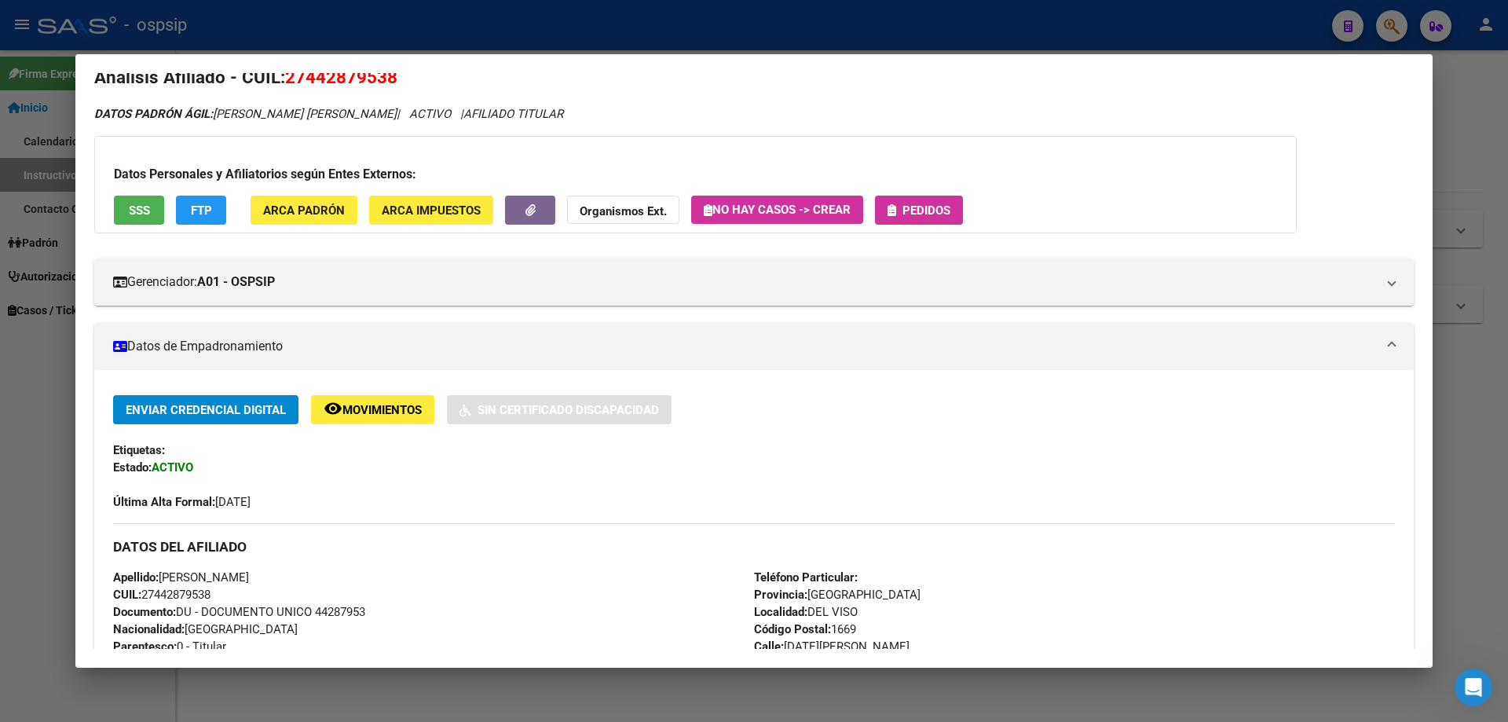
scroll to position [0, 0]
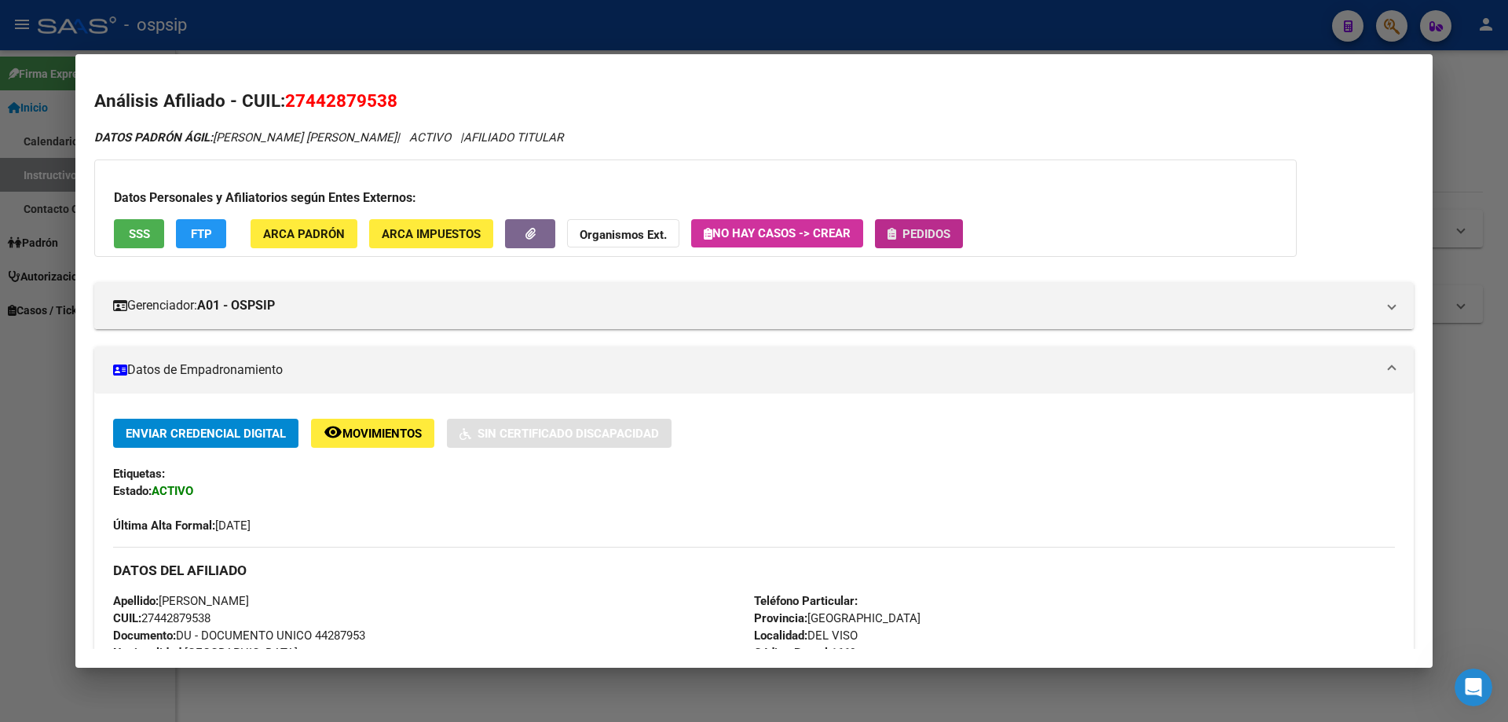
click at [901, 231] on span "Pedidos" at bounding box center [918, 233] width 63 height 14
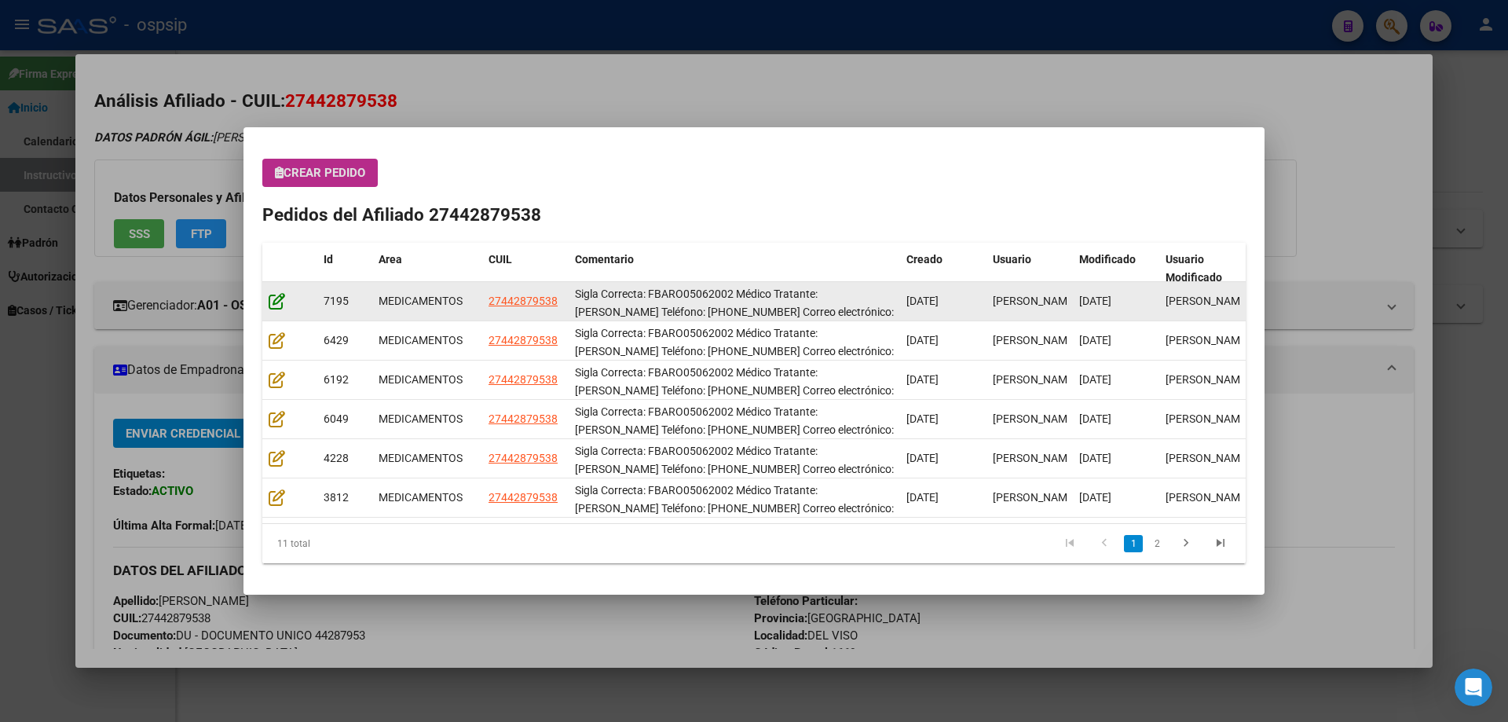
click at [270, 302] on icon at bounding box center [277, 300] width 16 height 17
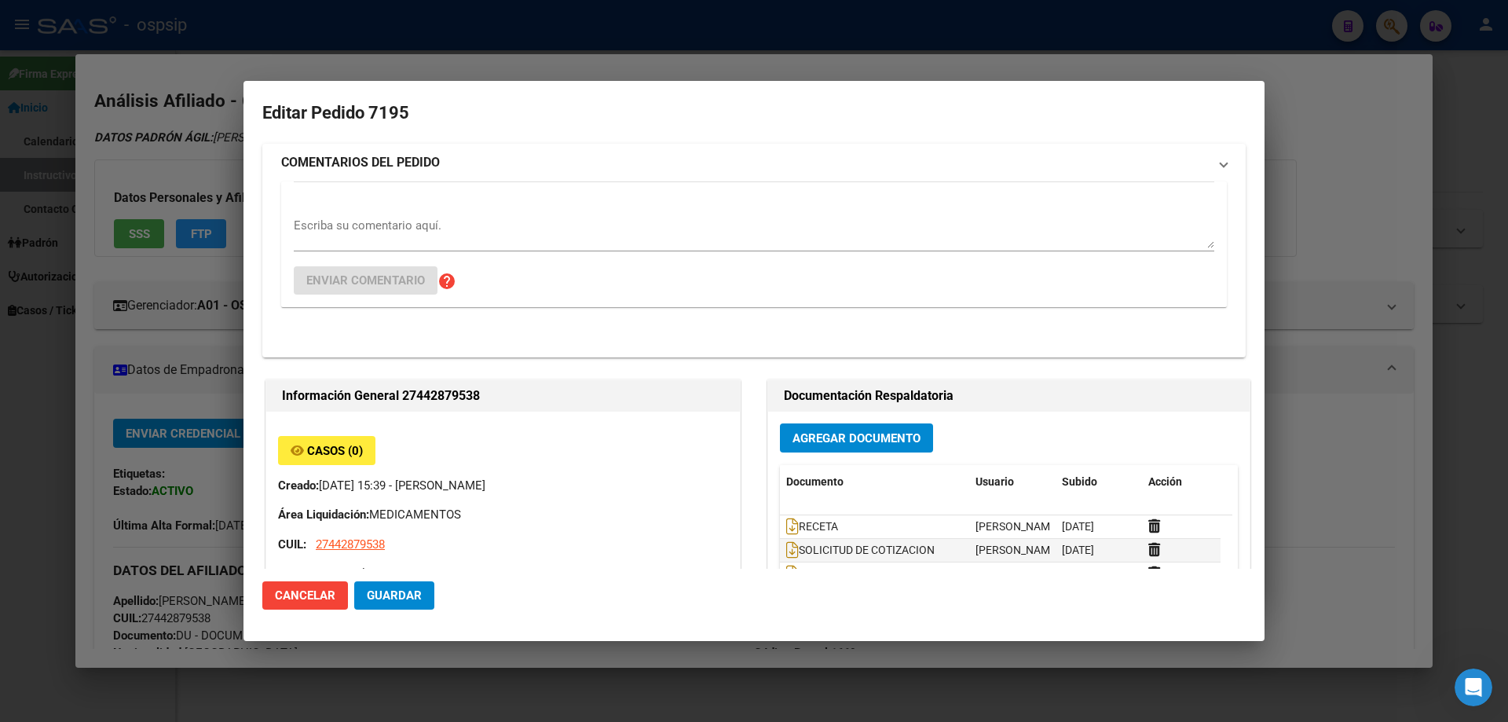
type input "BARBARA BELEN RODRIGUEZ"
type input "Buenos Aires, DEL VISO, 25 DE MAYO 518"
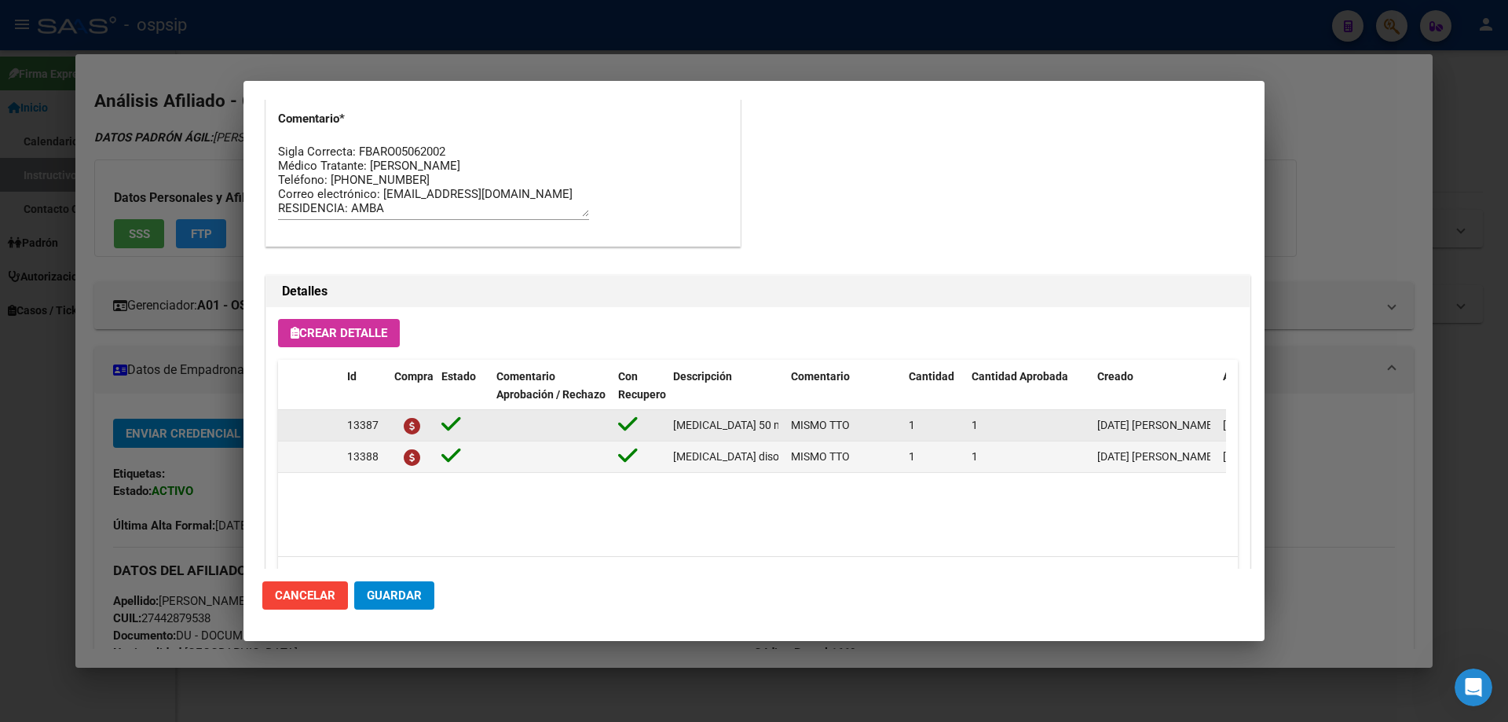
scroll to position [707, 0]
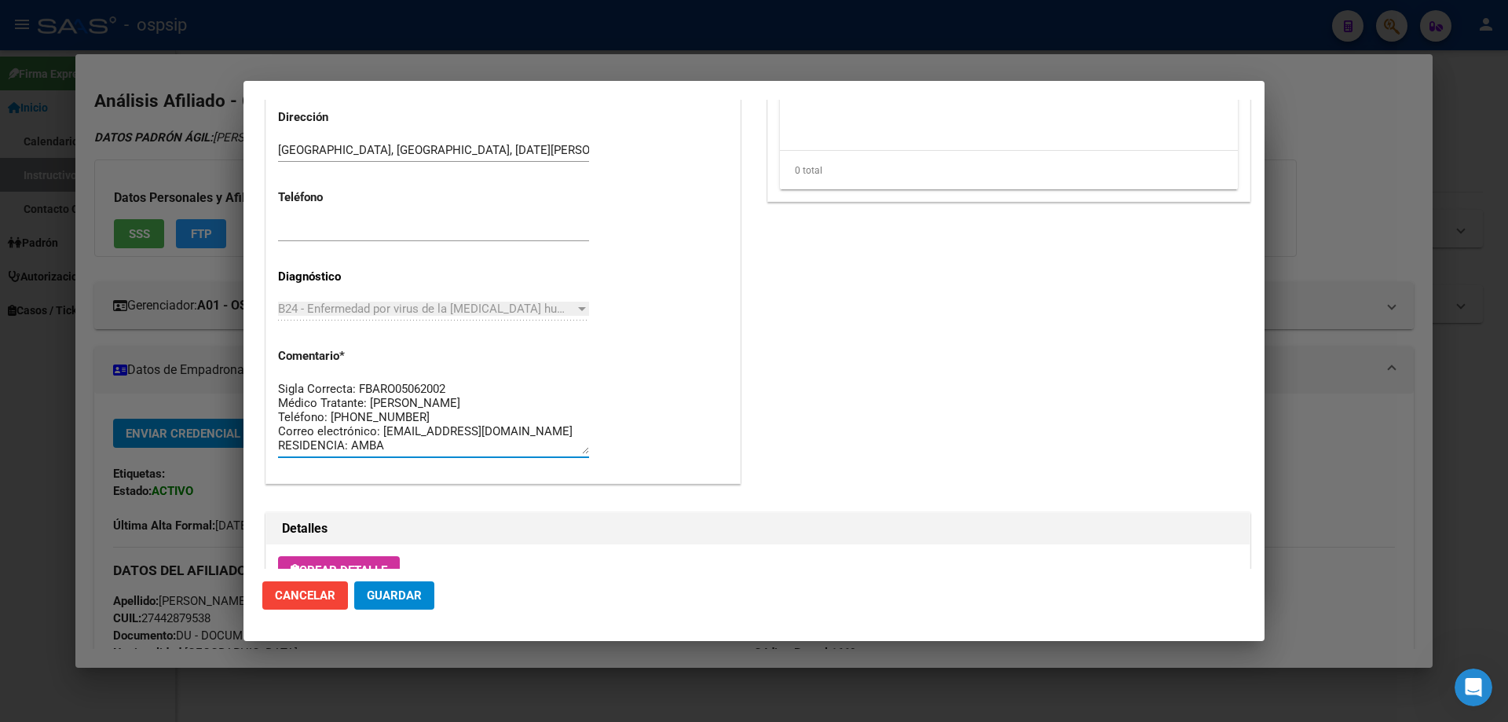
drag, startPoint x: 389, startPoint y: 444, endPoint x: 264, endPoint y: 357, distance: 152.9
click at [264, 357] on div "Información General 27442879538 Casos (0) Creado: 15/09/2025 15:39 - Ortiz Jesi…" at bounding box center [502, 1] width 481 height 1015
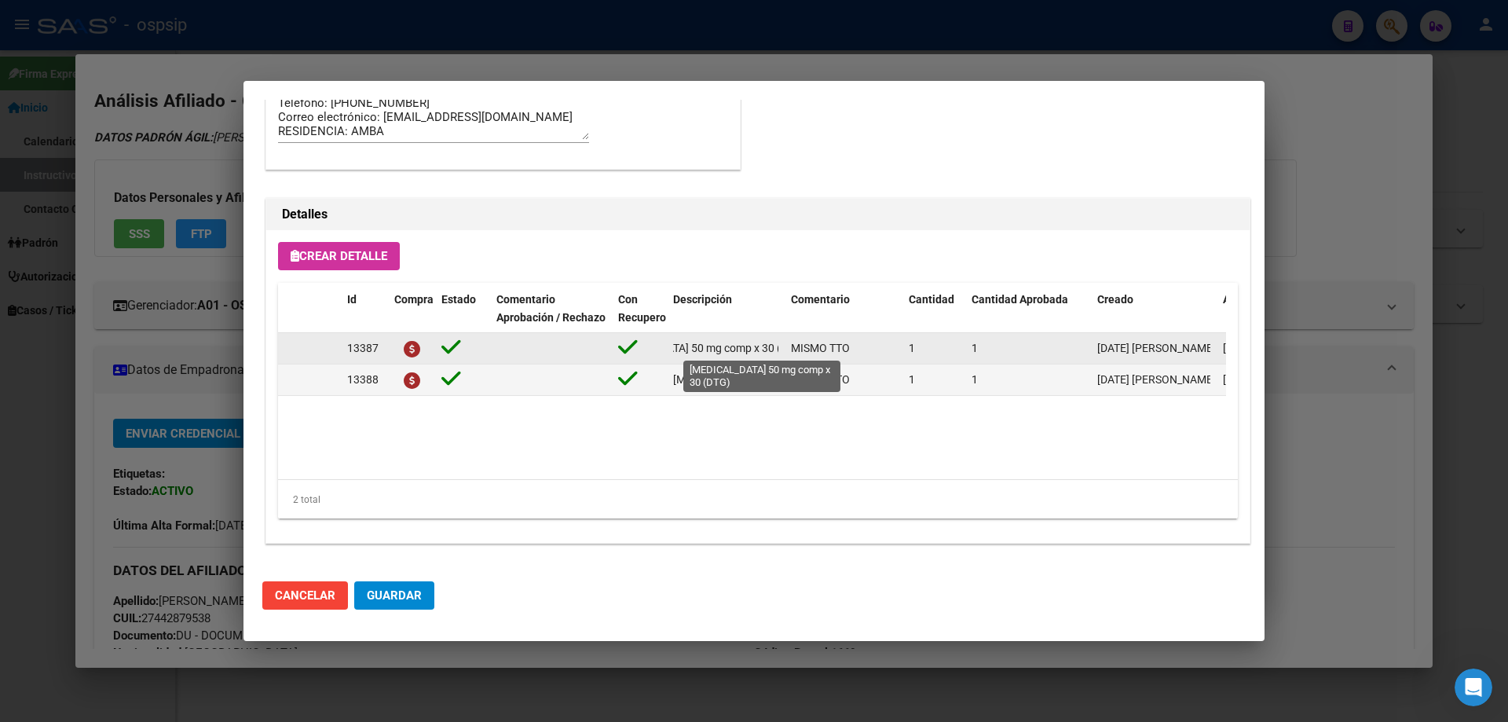
scroll to position [0, 71]
drag, startPoint x: 670, startPoint y: 347, endPoint x: 787, endPoint y: 350, distance: 117.0
click at [787, 350] on div "13387 dolutegravir 50 mg comp x 30 (DTG) MISMO TTO 1 1 15/09/2025 Jesica 15/09/…" at bounding box center [865, 348] width 1174 height 31
copy span "dolutegravir 50 mg comp x 30 (DTG)"
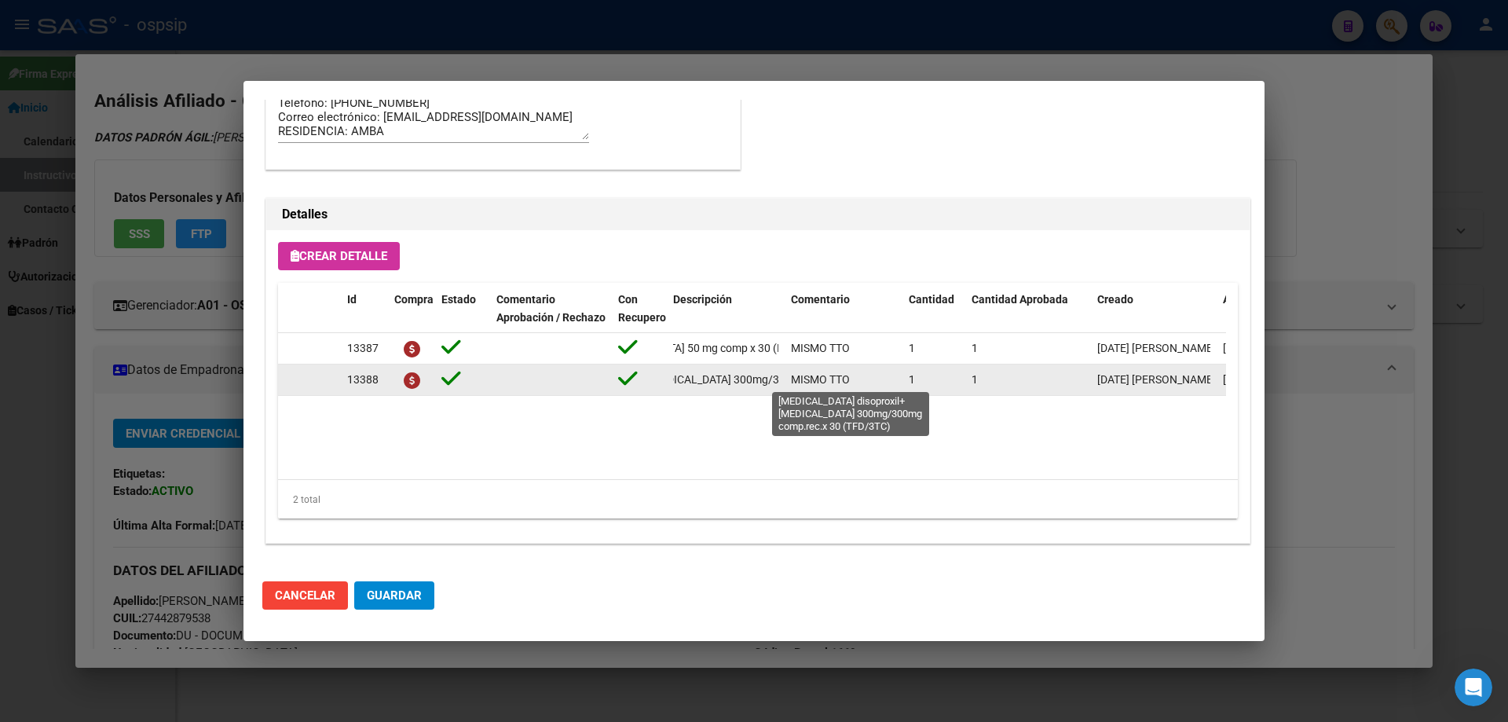
scroll to position [0, 251]
drag, startPoint x: 671, startPoint y: 378, endPoint x: 788, endPoint y: 389, distance: 117.5
click at [795, 387] on div "13388 tenofovir disoproxil+lamivudina 300mg/300mg comp.rec.x 30 (TFD/3TC) MISMO…" at bounding box center [865, 379] width 1174 height 31
copy span "tenofovir disoproxil+lamivudina 300mg/300mg comp.rec.x 30 (TFD/3TC)"
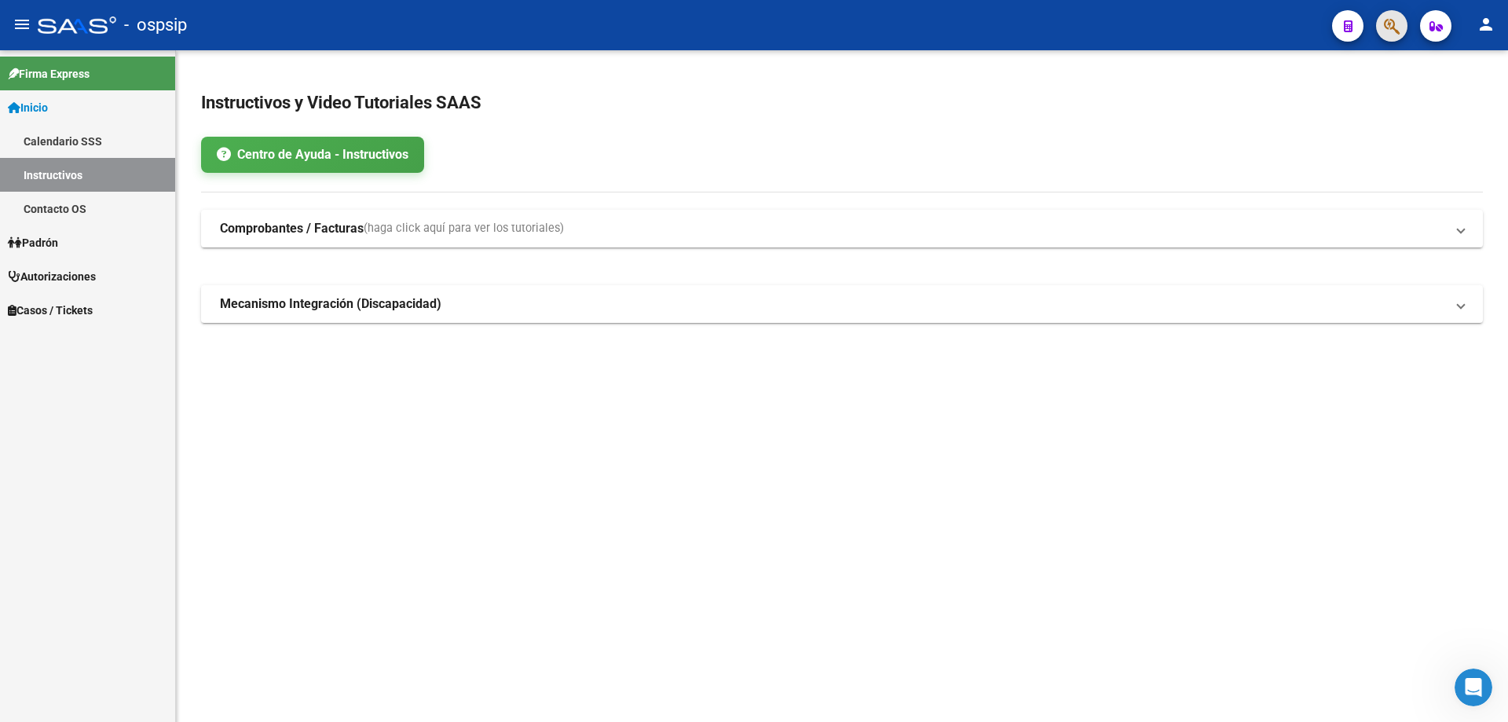
click at [1396, 32] on icon "button" at bounding box center [1392, 26] width 16 height 18
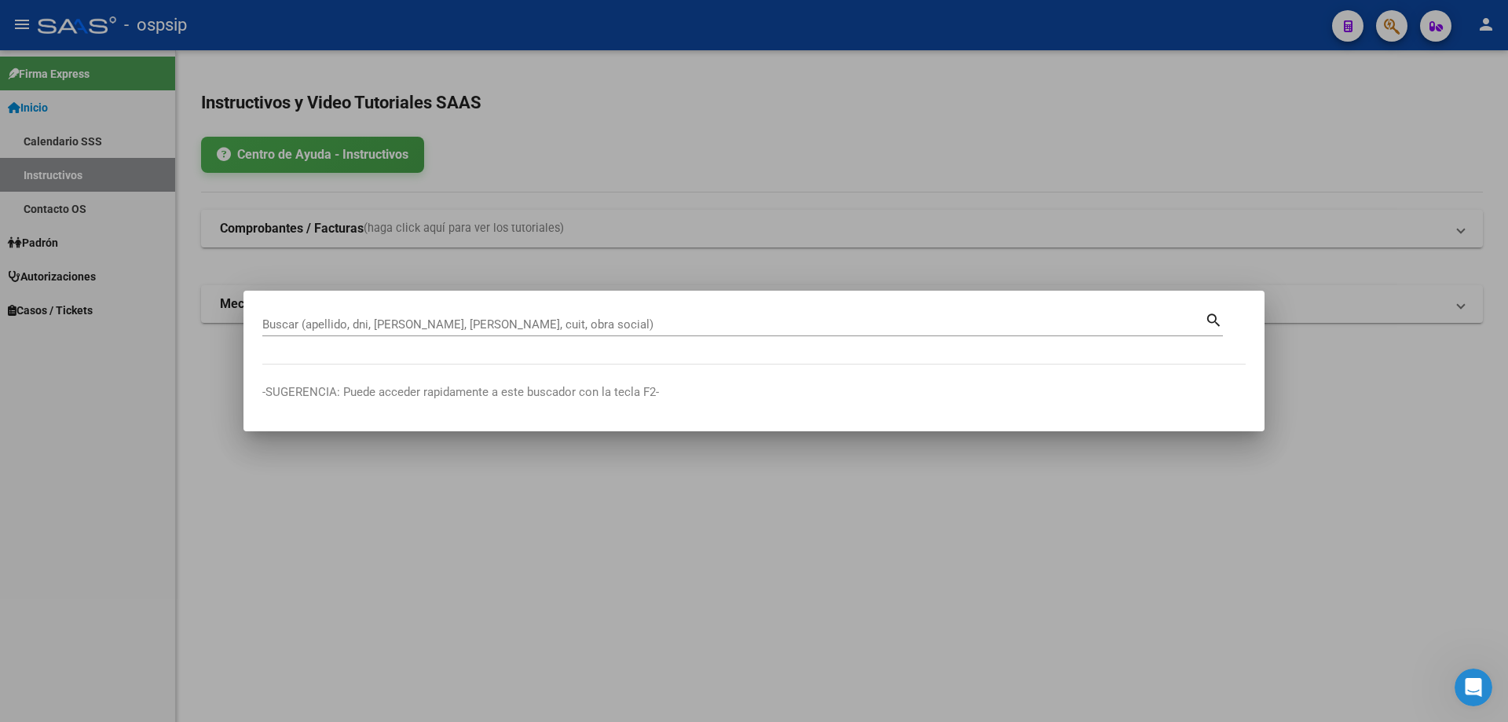
drag, startPoint x: 268, startPoint y: 333, endPoint x: 269, endPoint y: 322, distance: 11.1
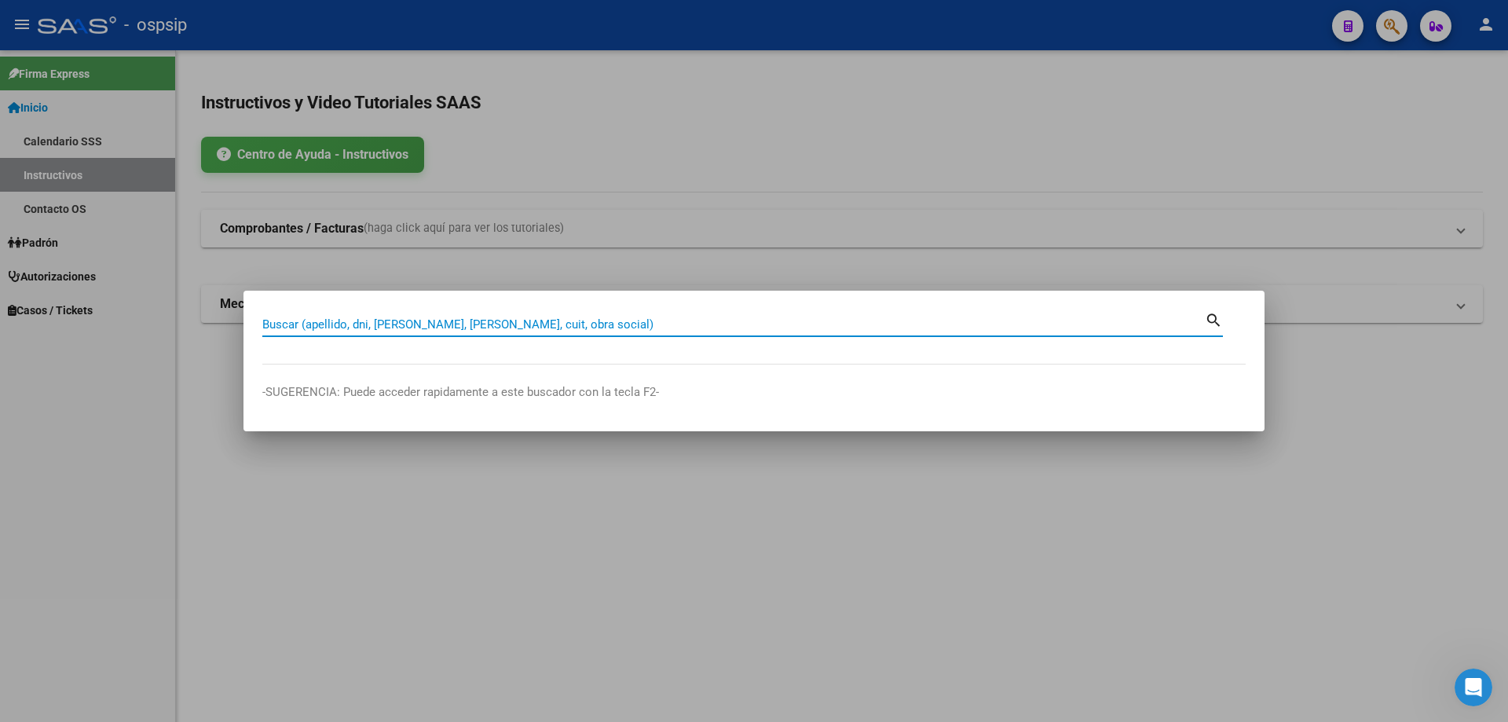
paste input "37769258"
type input "37769258"
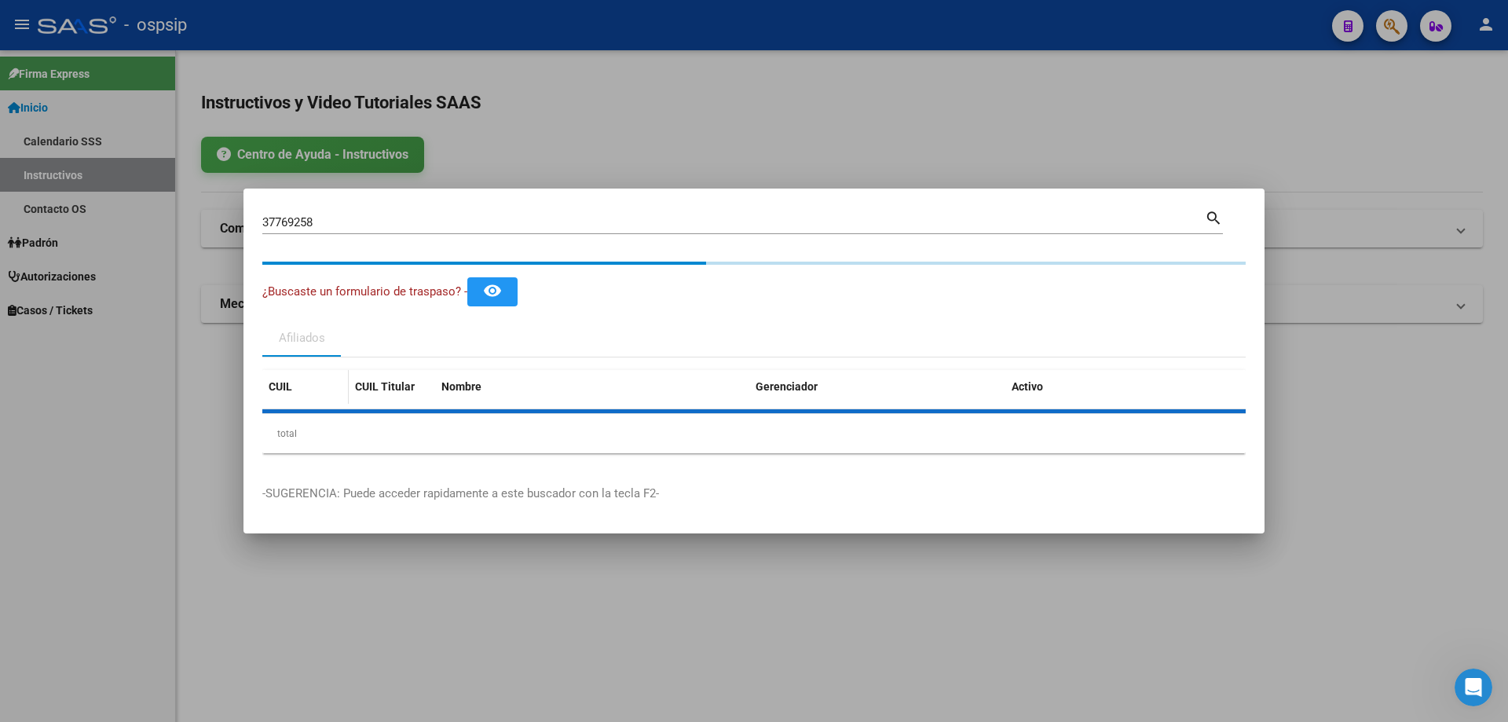
click at [302, 397] on div "CUIL CUIL Titular Nombre Gerenciador Activo total 1" at bounding box center [753, 411] width 983 height 83
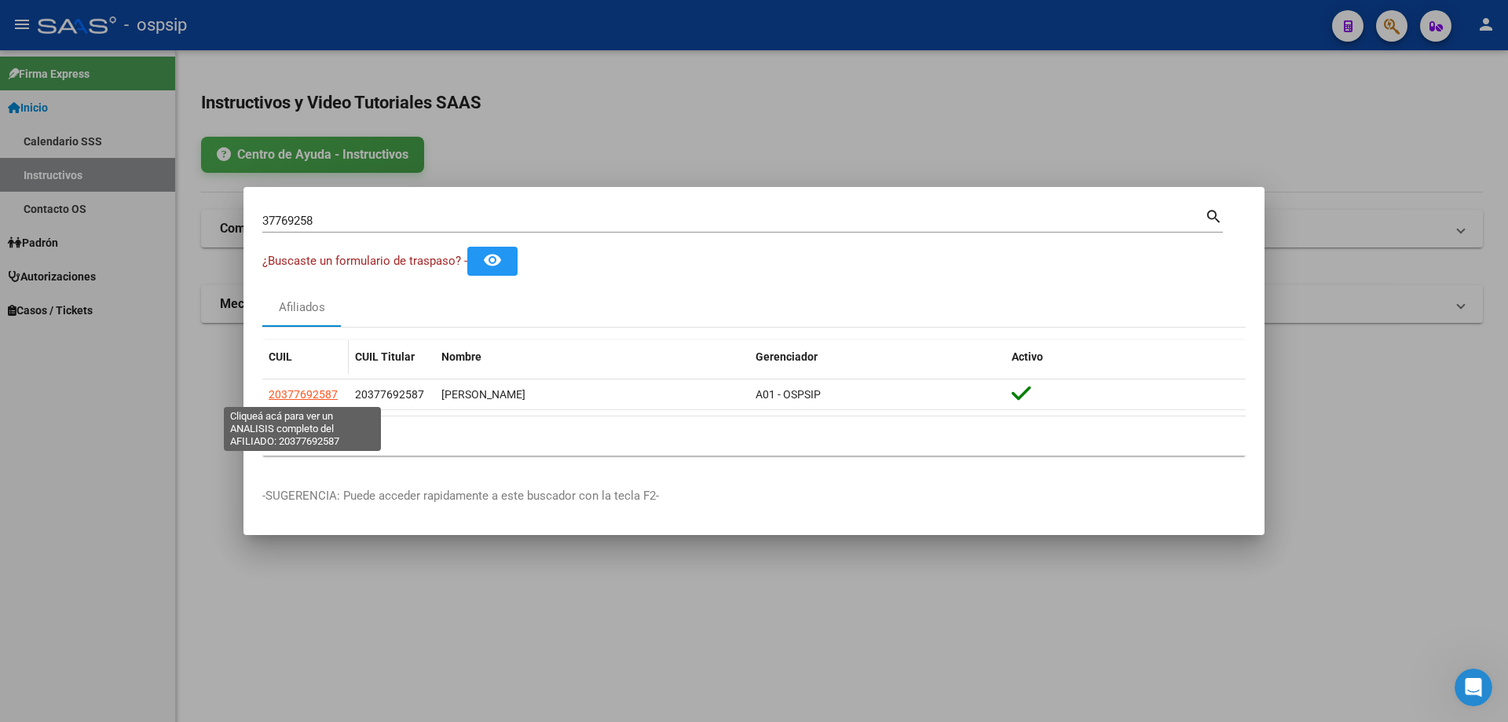
click at [302, 397] on span "20377692587" at bounding box center [303, 394] width 69 height 13
copy span "20377692587"
type textarea "20377692587"
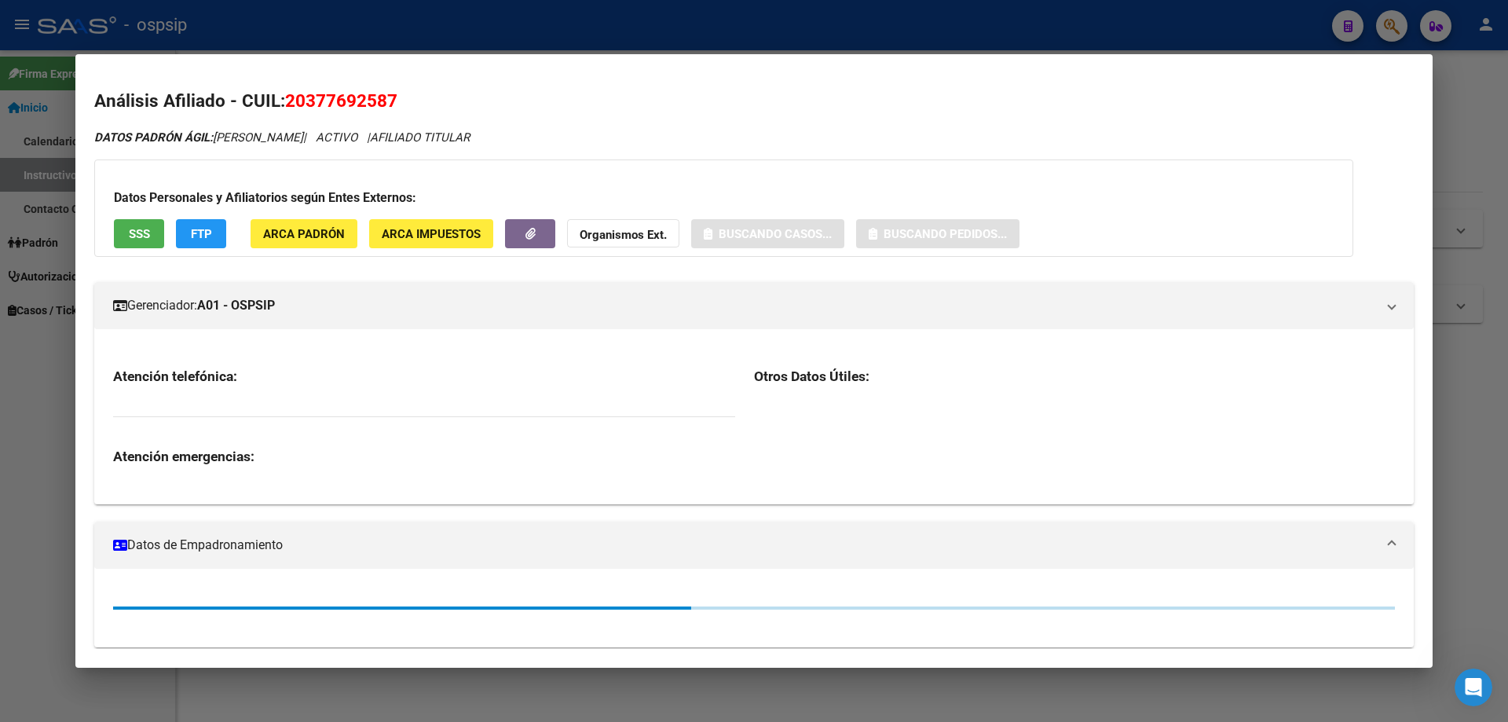
click at [141, 239] on span "SSS" at bounding box center [139, 234] width 21 height 14
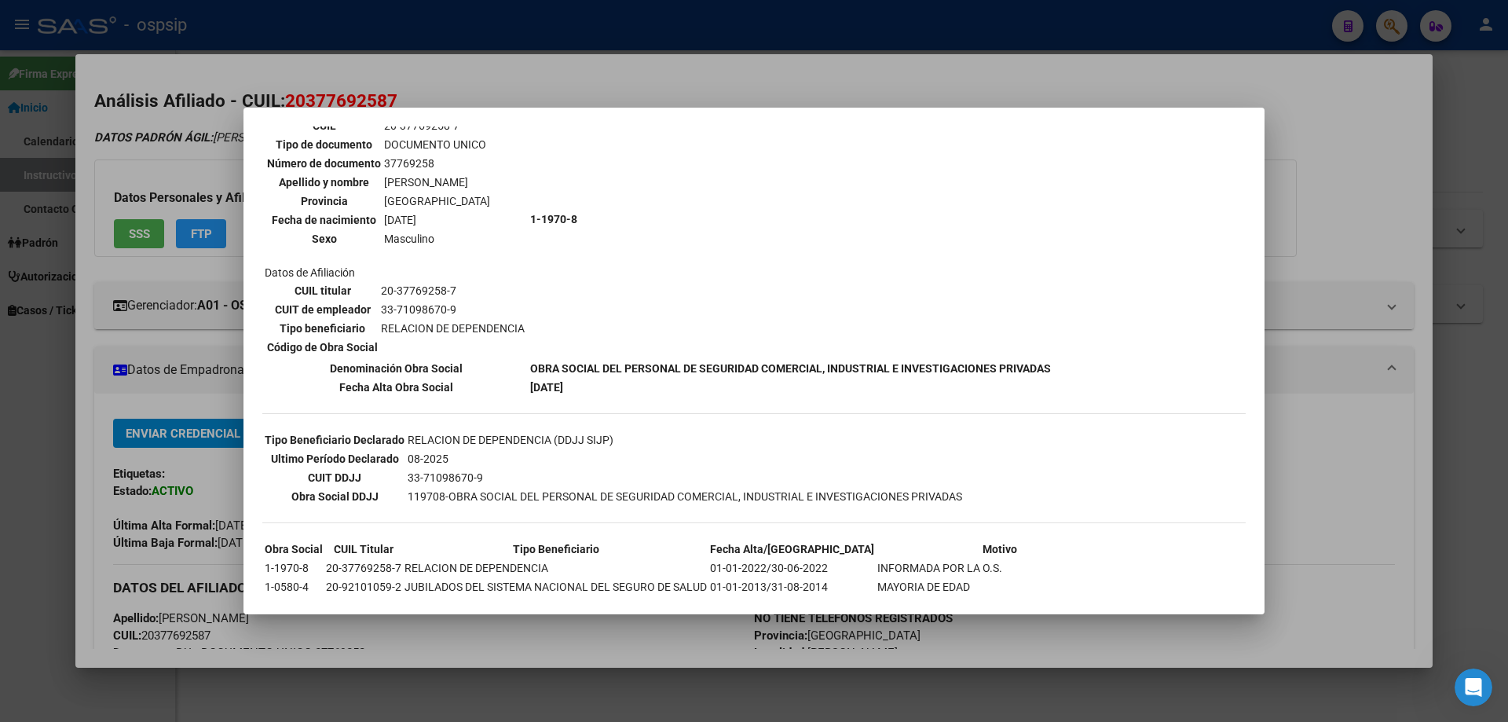
scroll to position [198, 0]
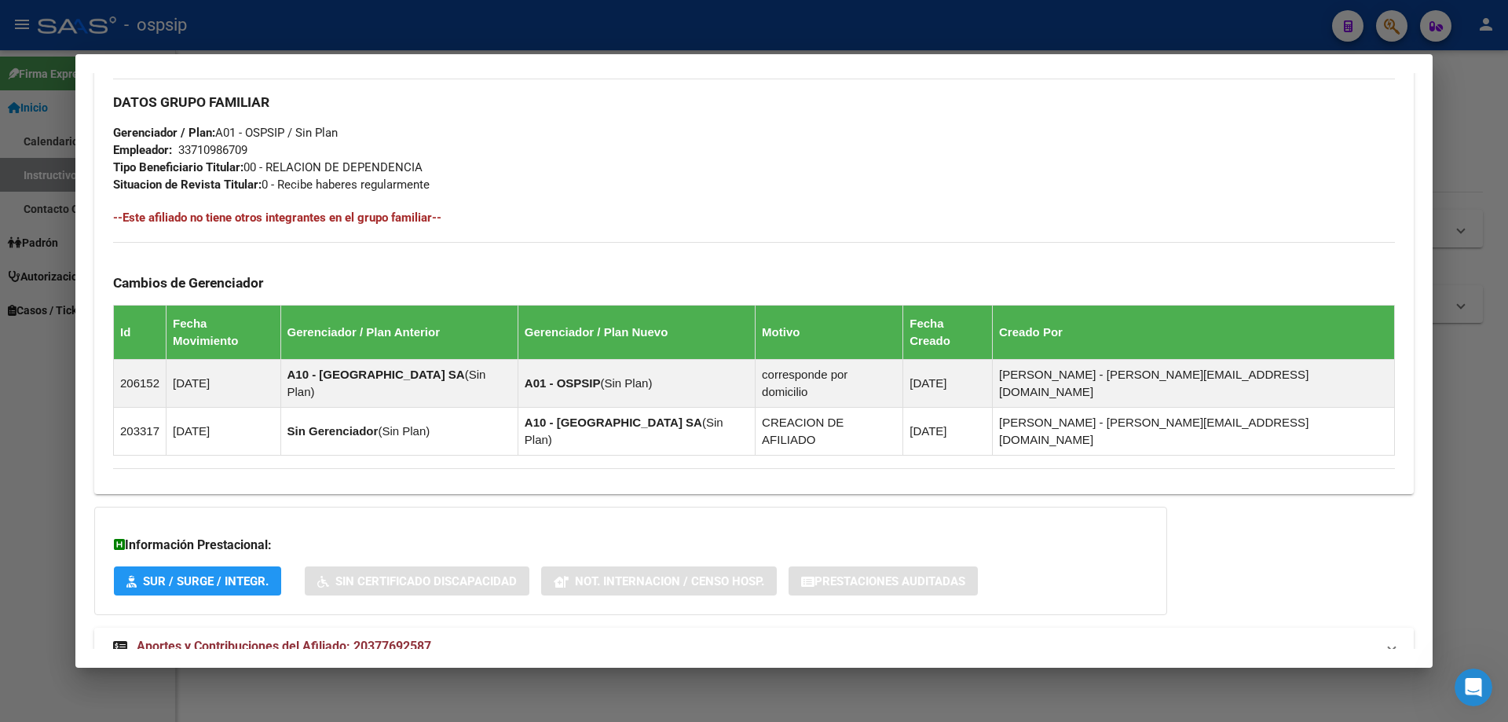
click at [288, 638] on span "Aportes y Contribuciones del Afiliado: 20377692587" at bounding box center [284, 645] width 294 height 15
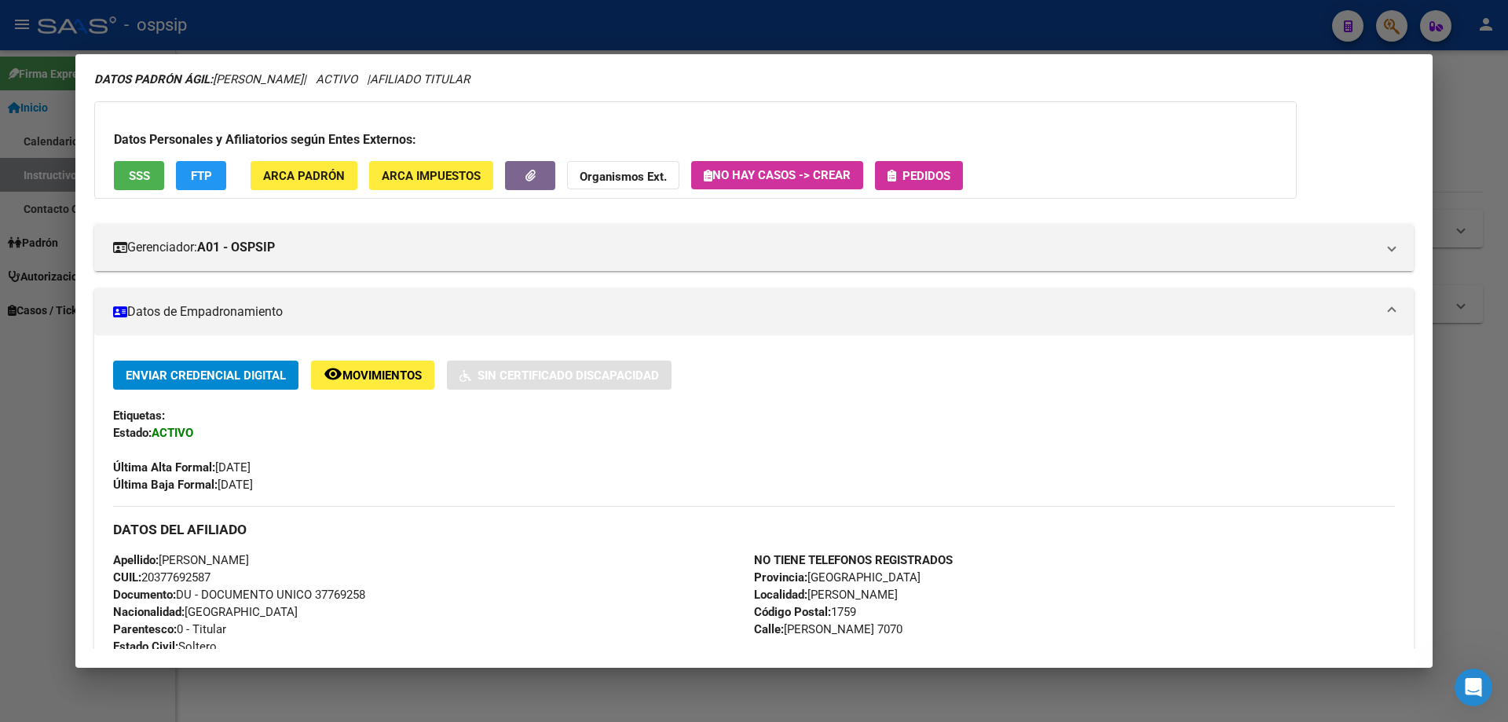
scroll to position [0, 0]
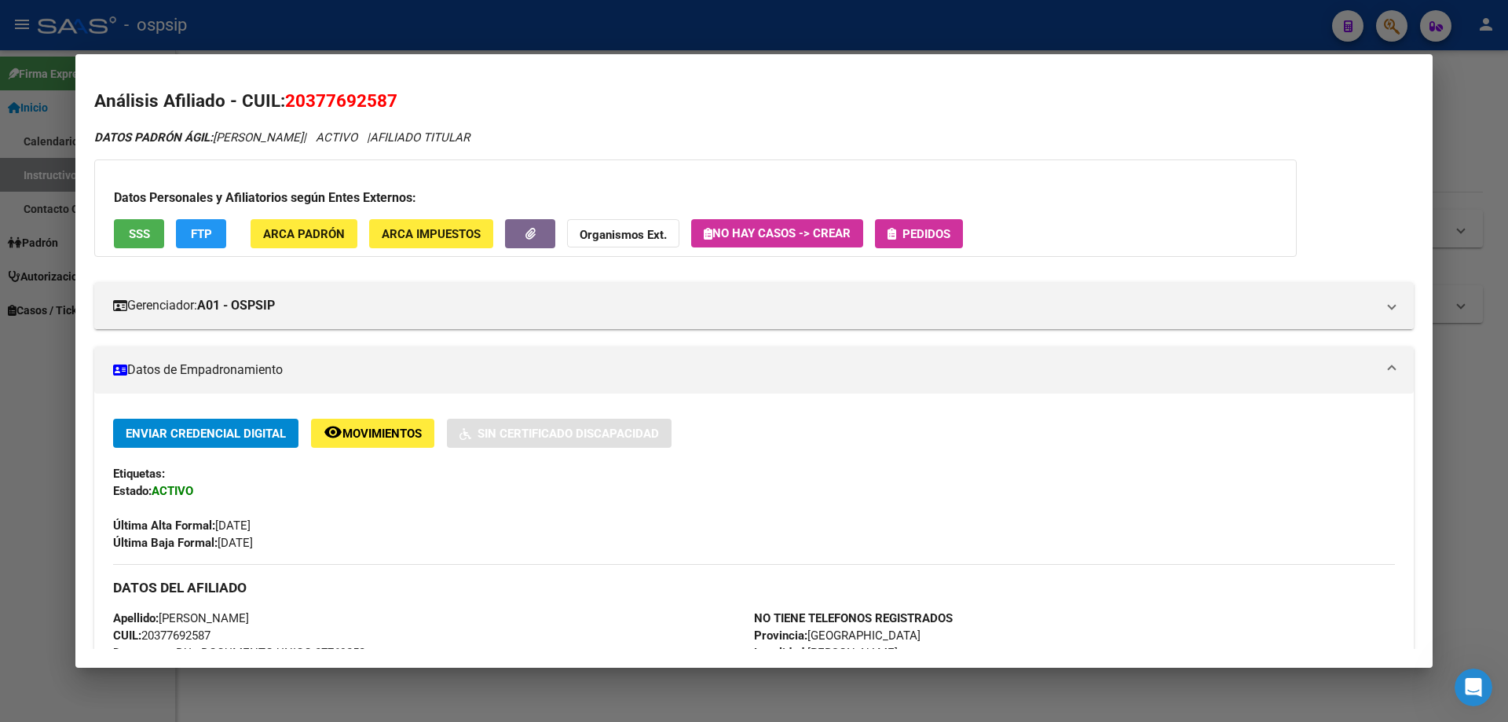
click at [938, 229] on span "Pedidos" at bounding box center [926, 234] width 48 height 14
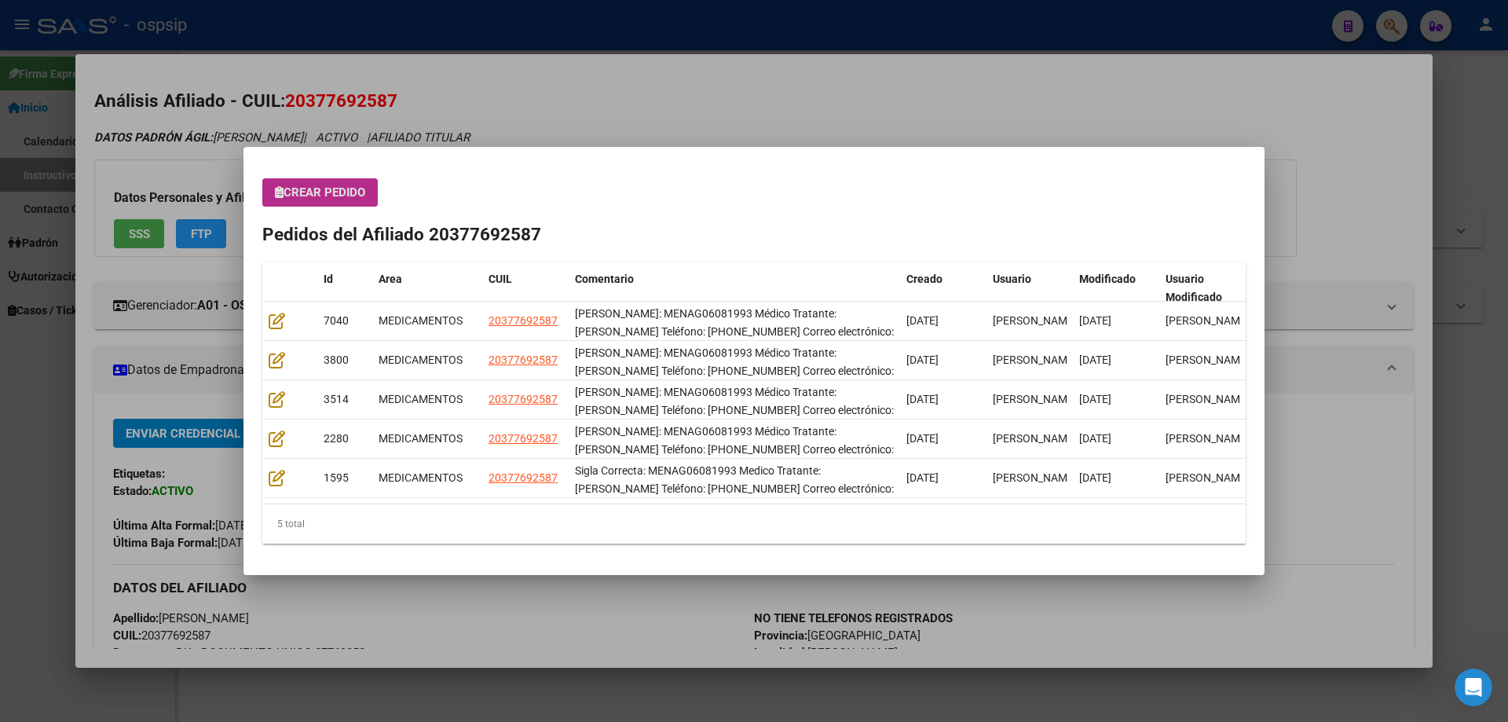
click at [988, 85] on div at bounding box center [754, 361] width 1508 height 722
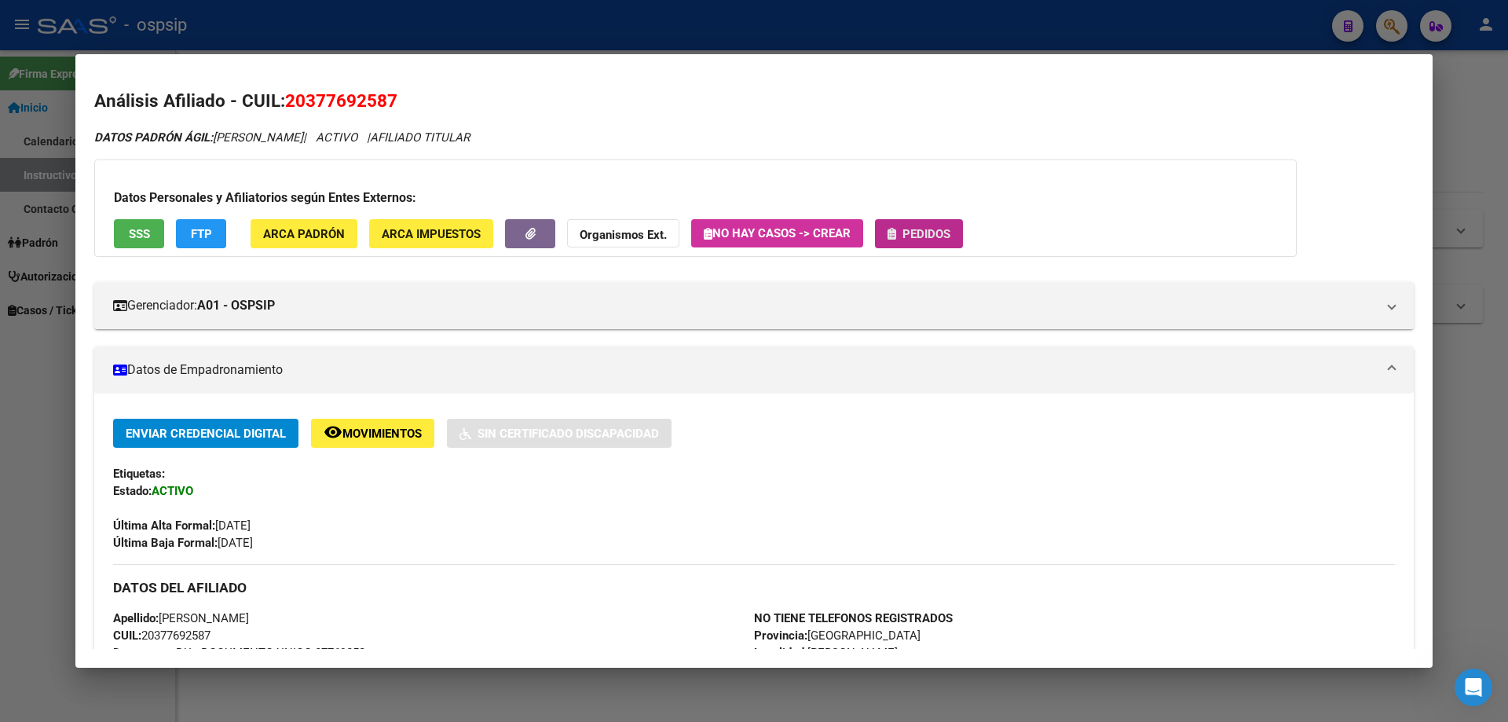
click at [925, 229] on span "Pedidos" at bounding box center [926, 234] width 48 height 14
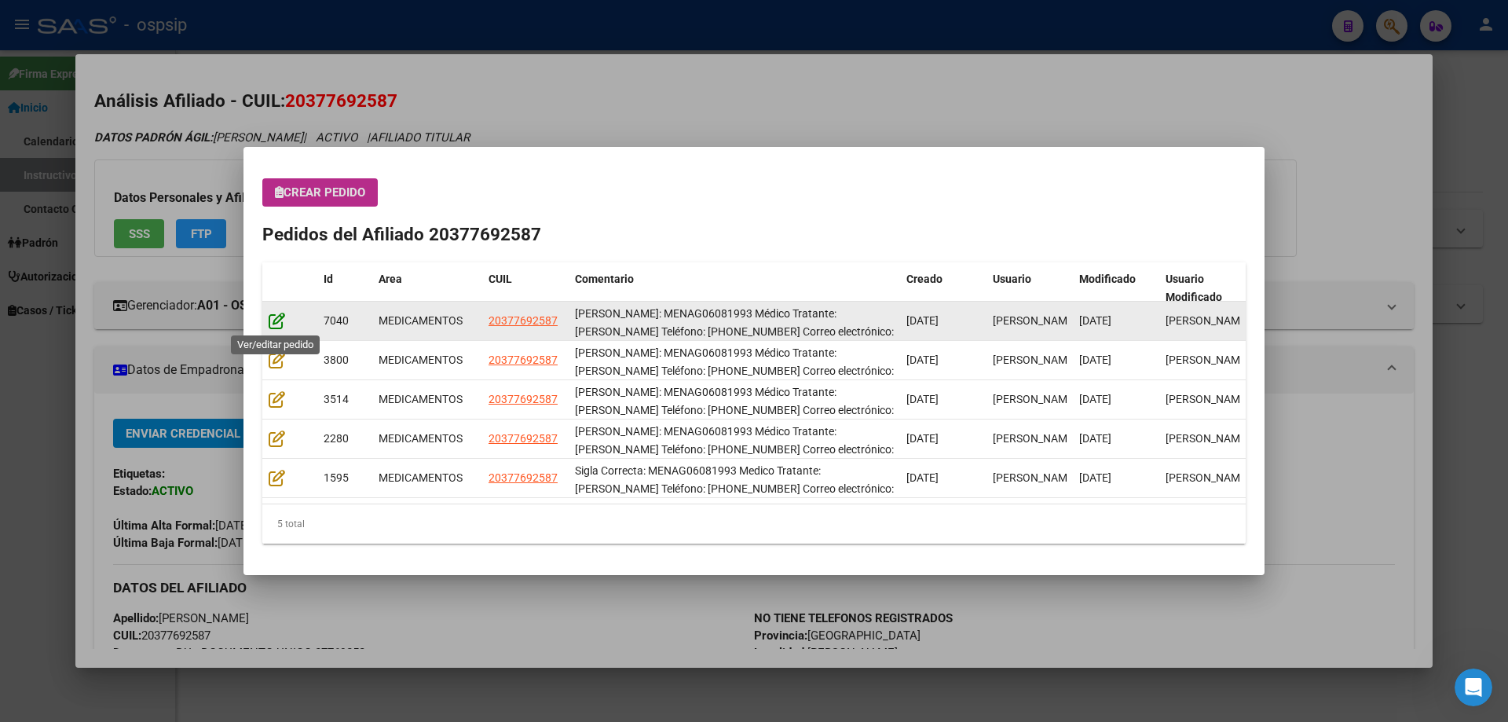
click at [279, 324] on icon at bounding box center [277, 320] width 16 height 17
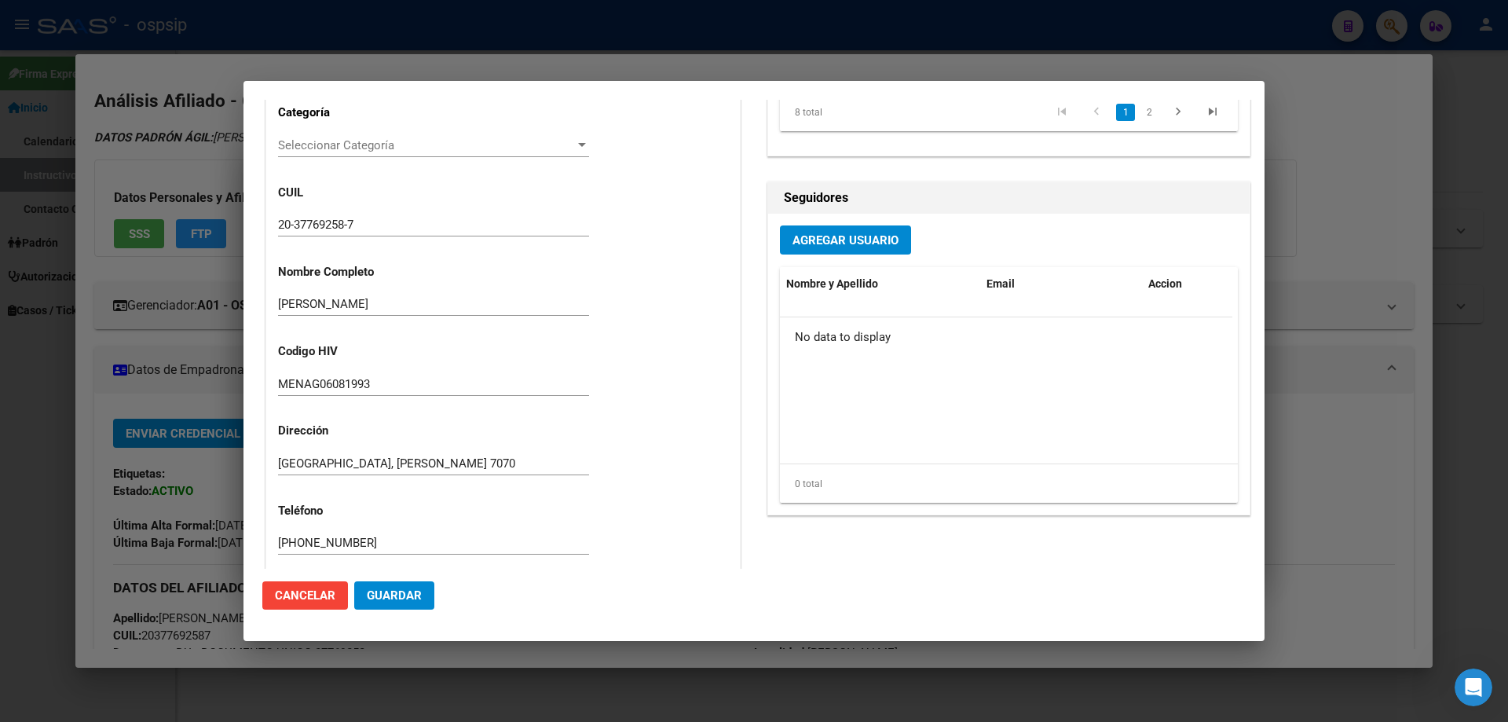
type input "Buenos Aires, GONZALEZ CATAN, LLORENTE 7070"
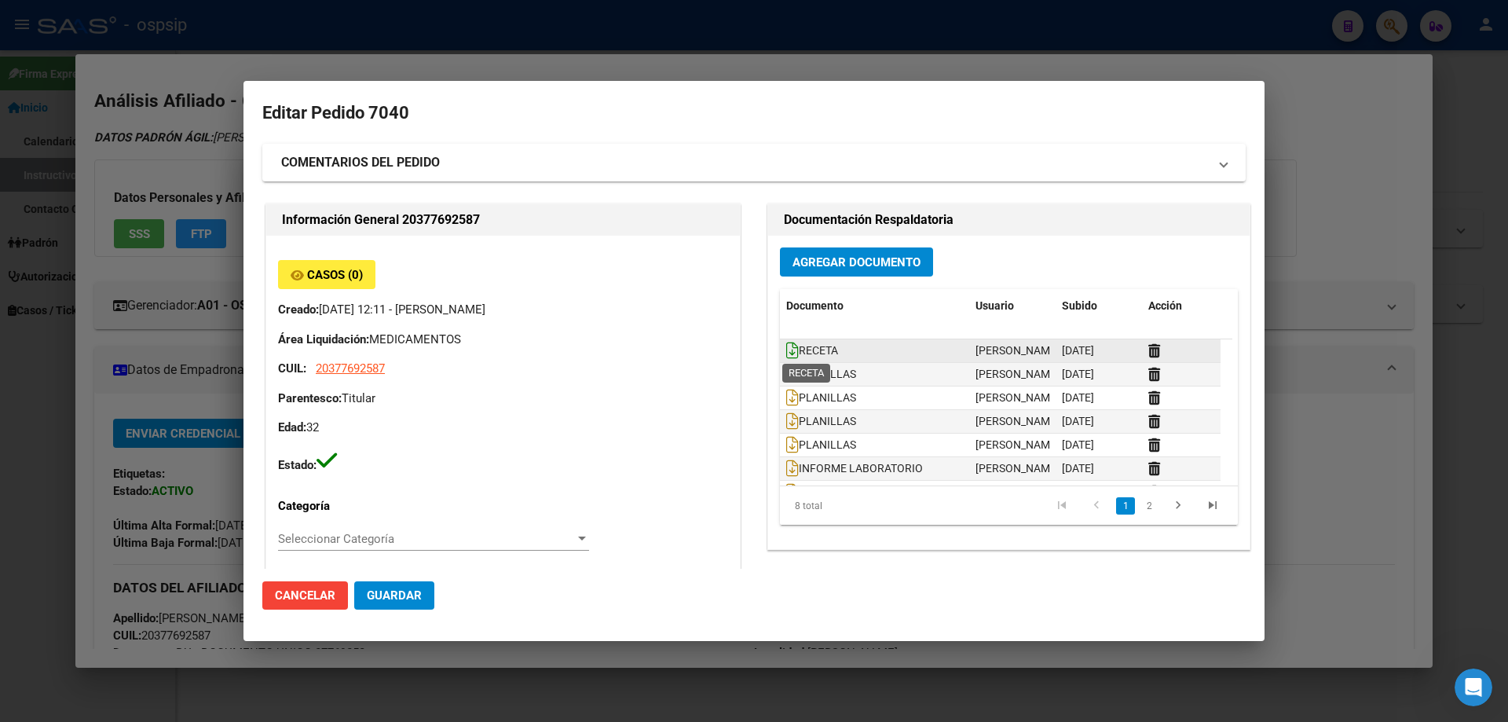
click at [786, 351] on icon at bounding box center [792, 350] width 13 height 17
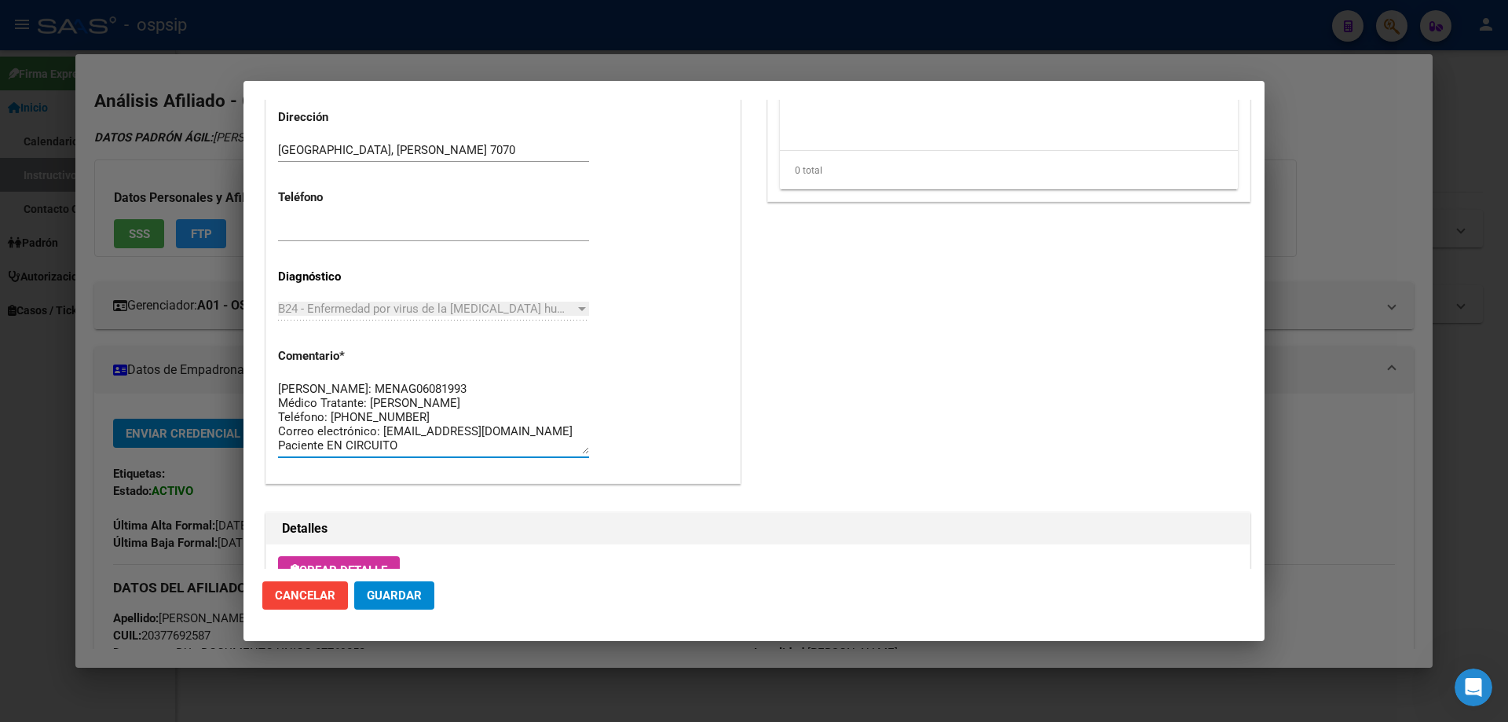
drag, startPoint x: 400, startPoint y: 430, endPoint x: 262, endPoint y: 365, distance: 152.8
click at [262, 365] on div "Información General 20377692587 Casos (0) Creado: 01/09/2025 12:11 - Ortiz Jesi…" at bounding box center [502, 1] width 481 height 1015
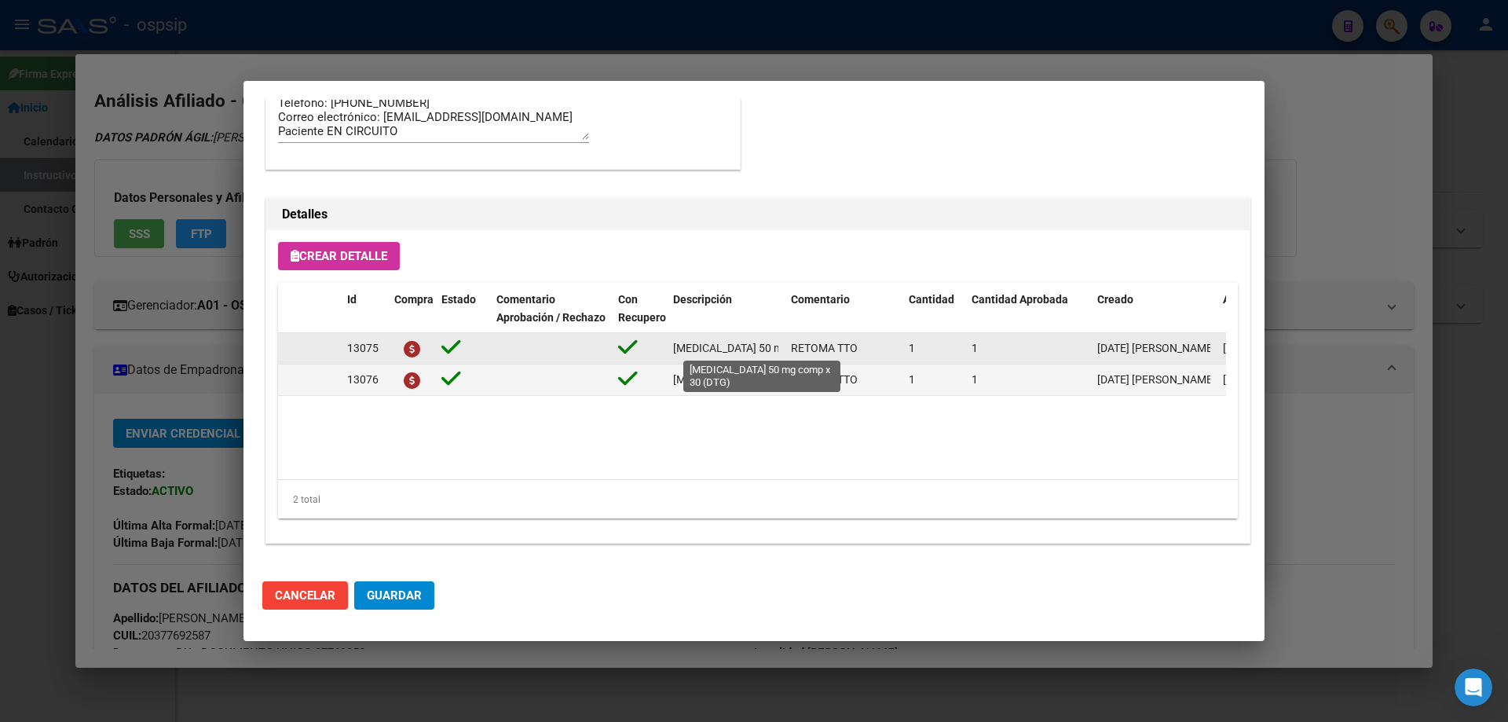
scroll to position [0, 71]
drag, startPoint x: 670, startPoint y: 345, endPoint x: 757, endPoint y: 349, distance: 87.3
click at [786, 355] on div "13075 dolutegravir 50 mg comp x 30 (DTG) RETOMA TTO 1 1 01/09/2025 Jesica 01/09…" at bounding box center [865, 348] width 1174 height 31
copy span "dolutegravir 50 mg comp x 30 (DTG)"
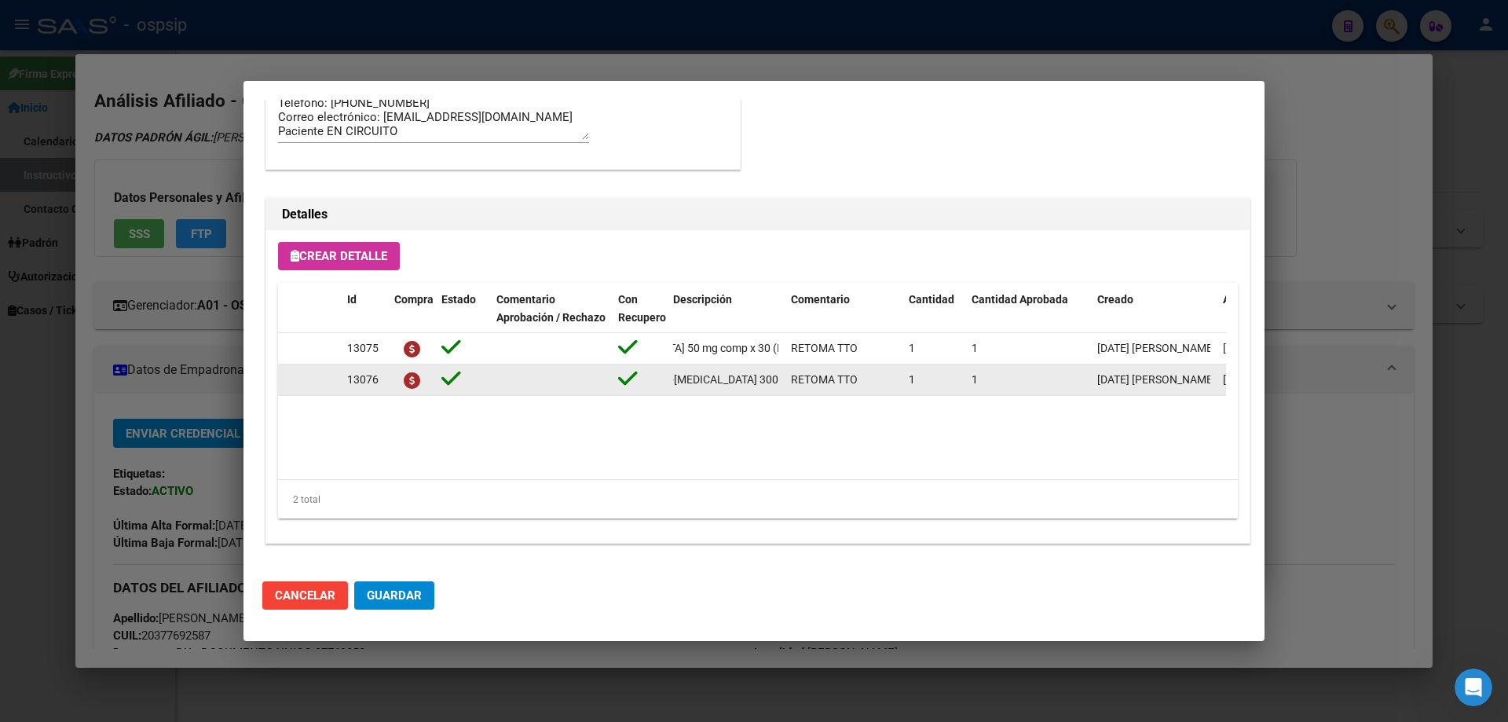
scroll to position [0, 251]
drag, startPoint x: 668, startPoint y: 375, endPoint x: 794, endPoint y: 382, distance: 125.8
click at [794, 382] on div "13076 tenofovir disoproxil+lamivudina 300mg/300mg comp.rec.x 30 (TFD/3TC) RETOM…" at bounding box center [865, 379] width 1174 height 31
copy span "tenofovir disoproxil+lamivudina 300mg/300mg comp.rec.x 30 (TFD/3TC)"
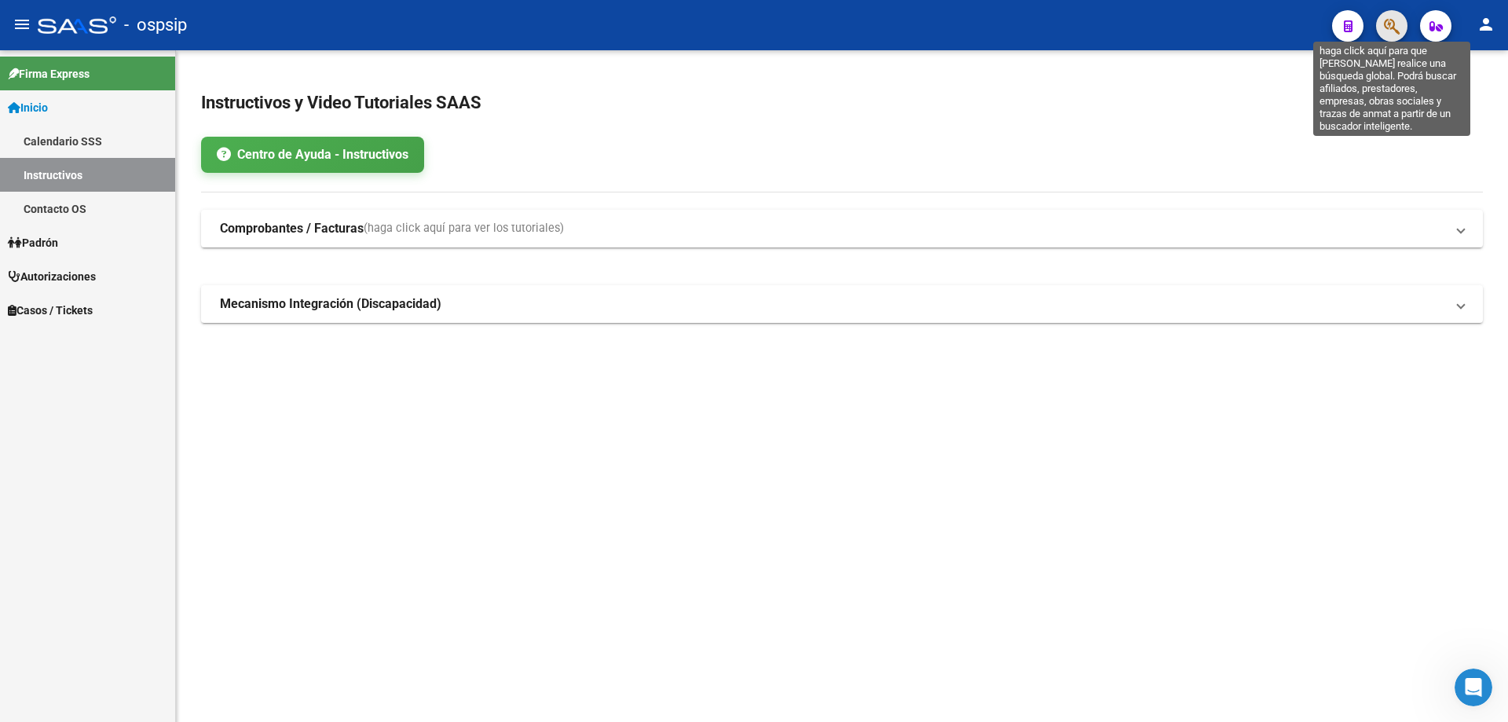
click at [1382, 34] on button "button" at bounding box center [1391, 25] width 31 height 31
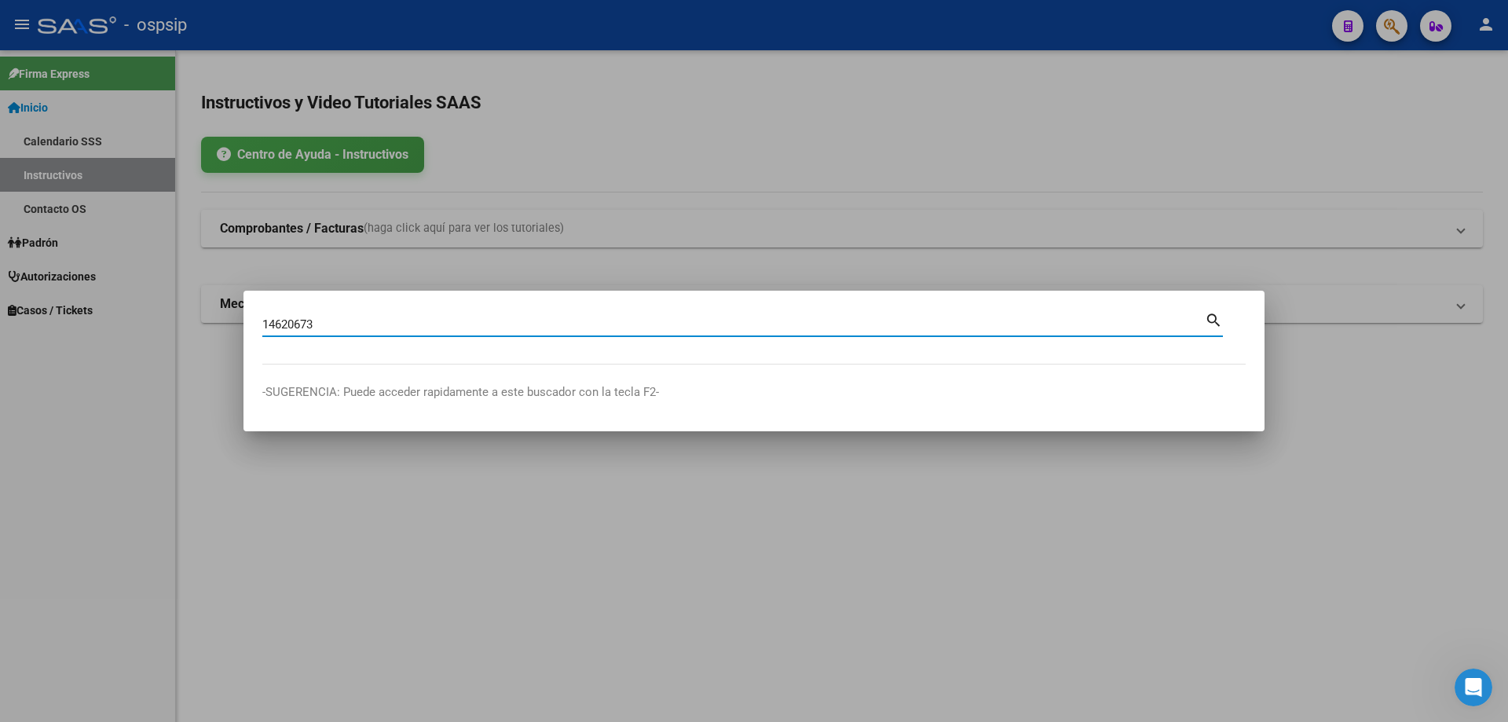
type input "14620673"
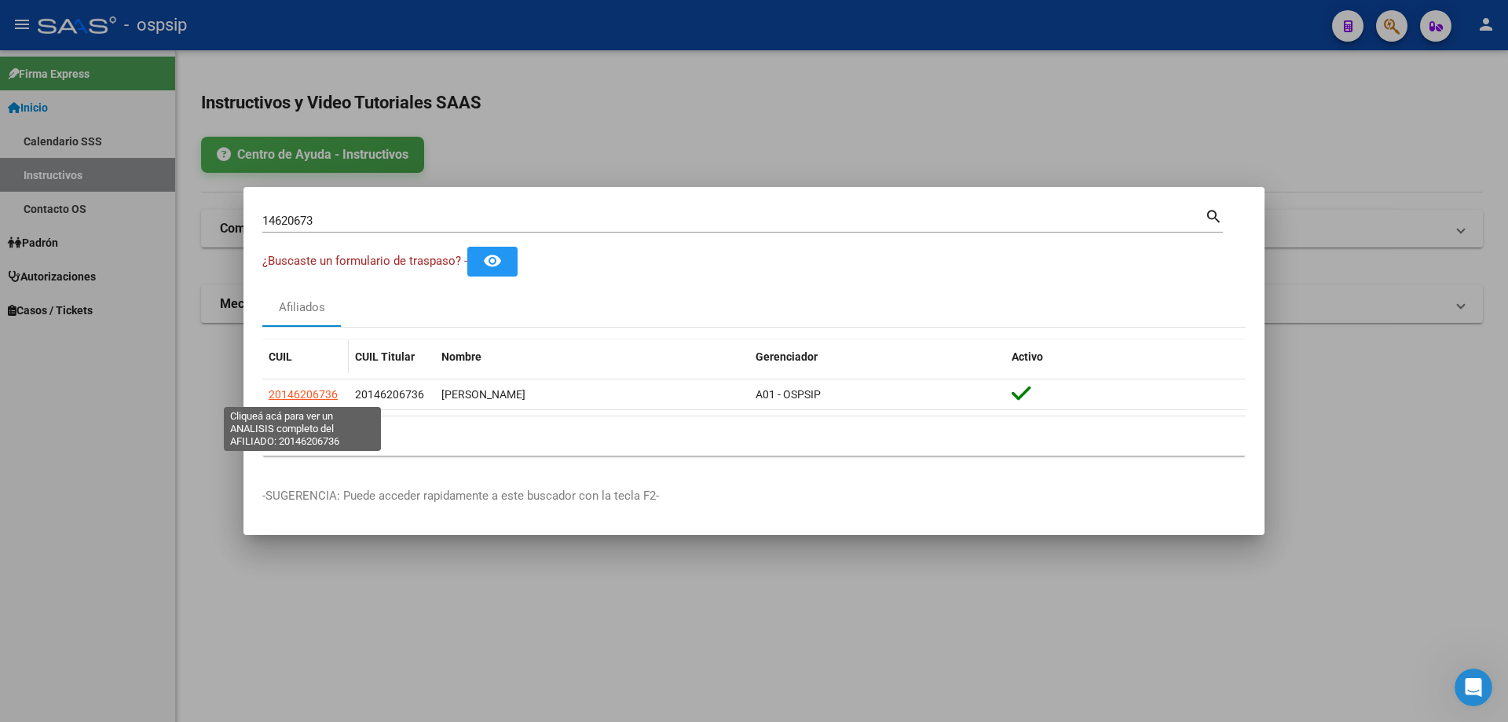
click at [295, 396] on span "20146206736" at bounding box center [303, 394] width 69 height 13
type textarea "20146206736"
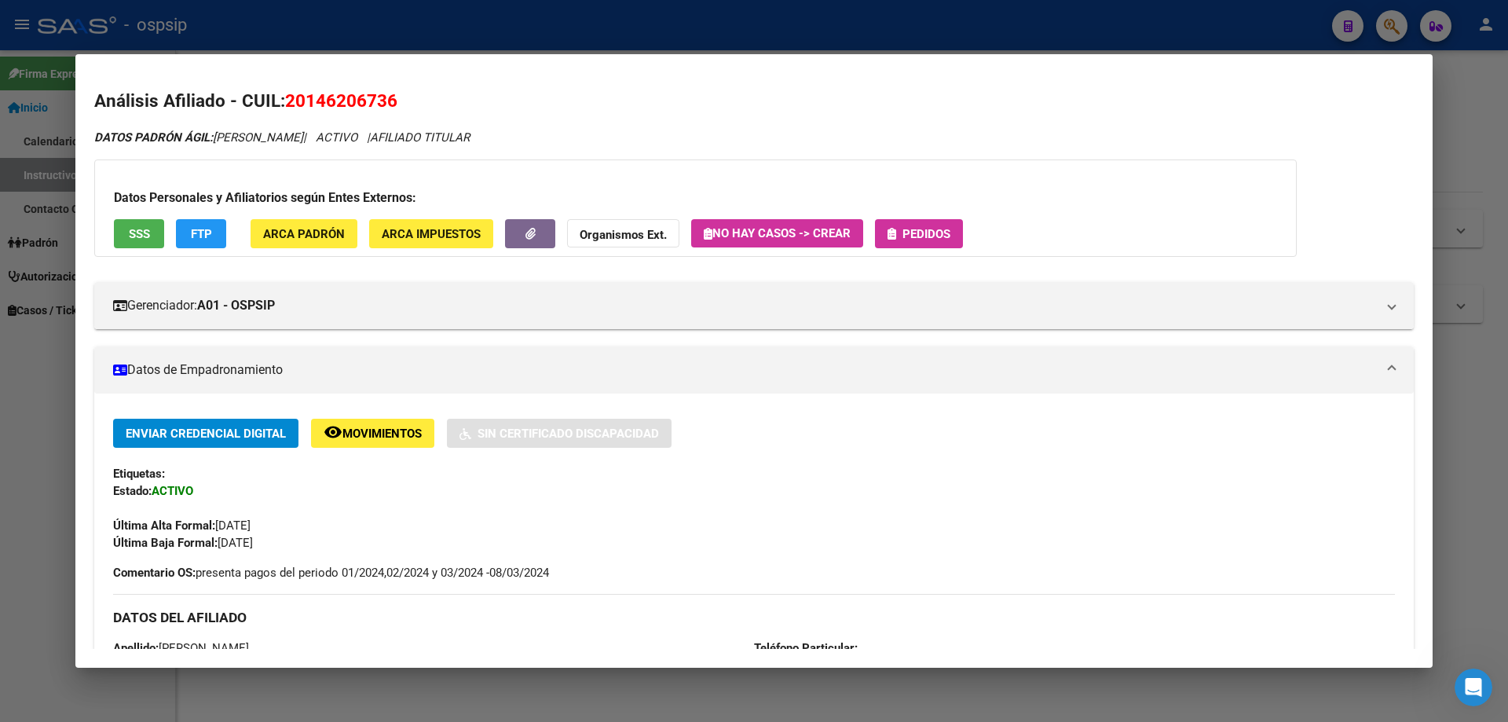
click at [148, 229] on span "SSS" at bounding box center [139, 234] width 21 height 14
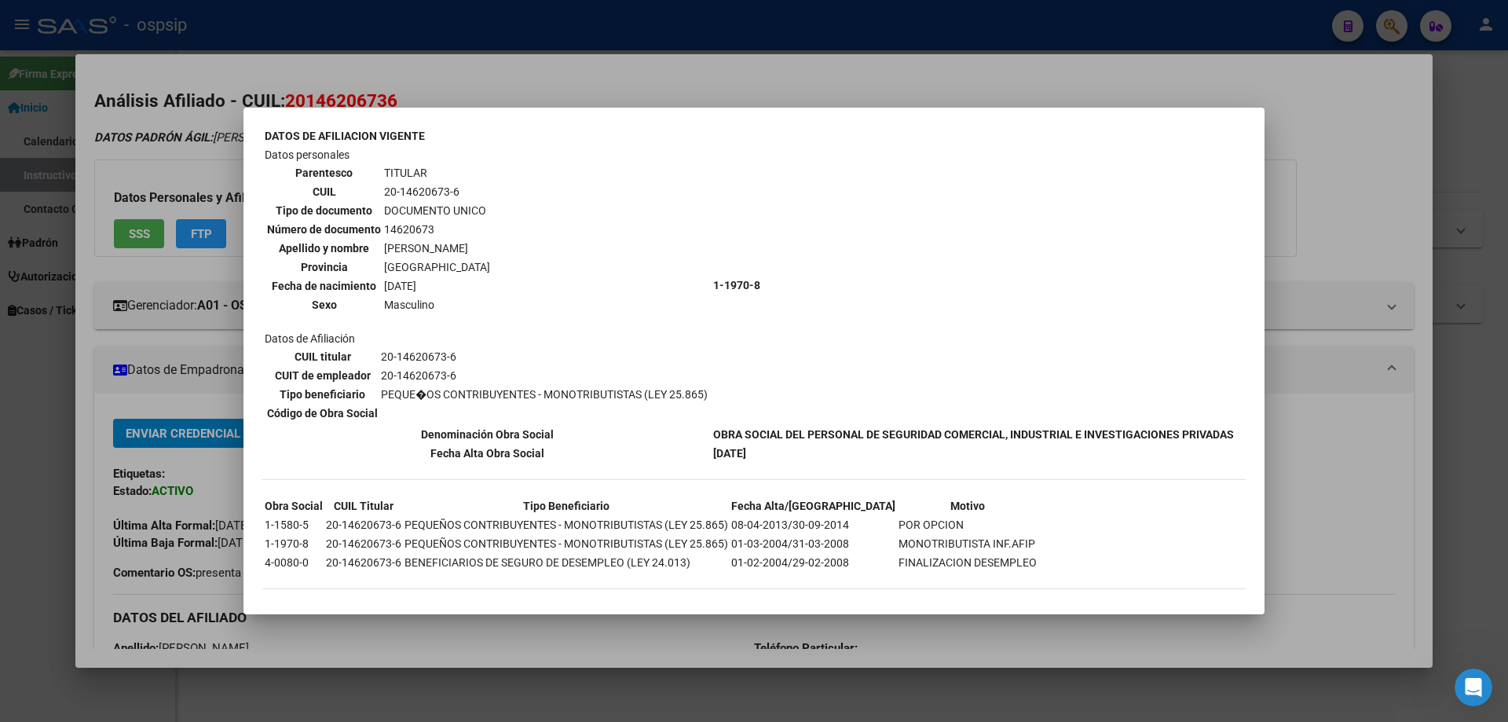
scroll to position [117, 0]
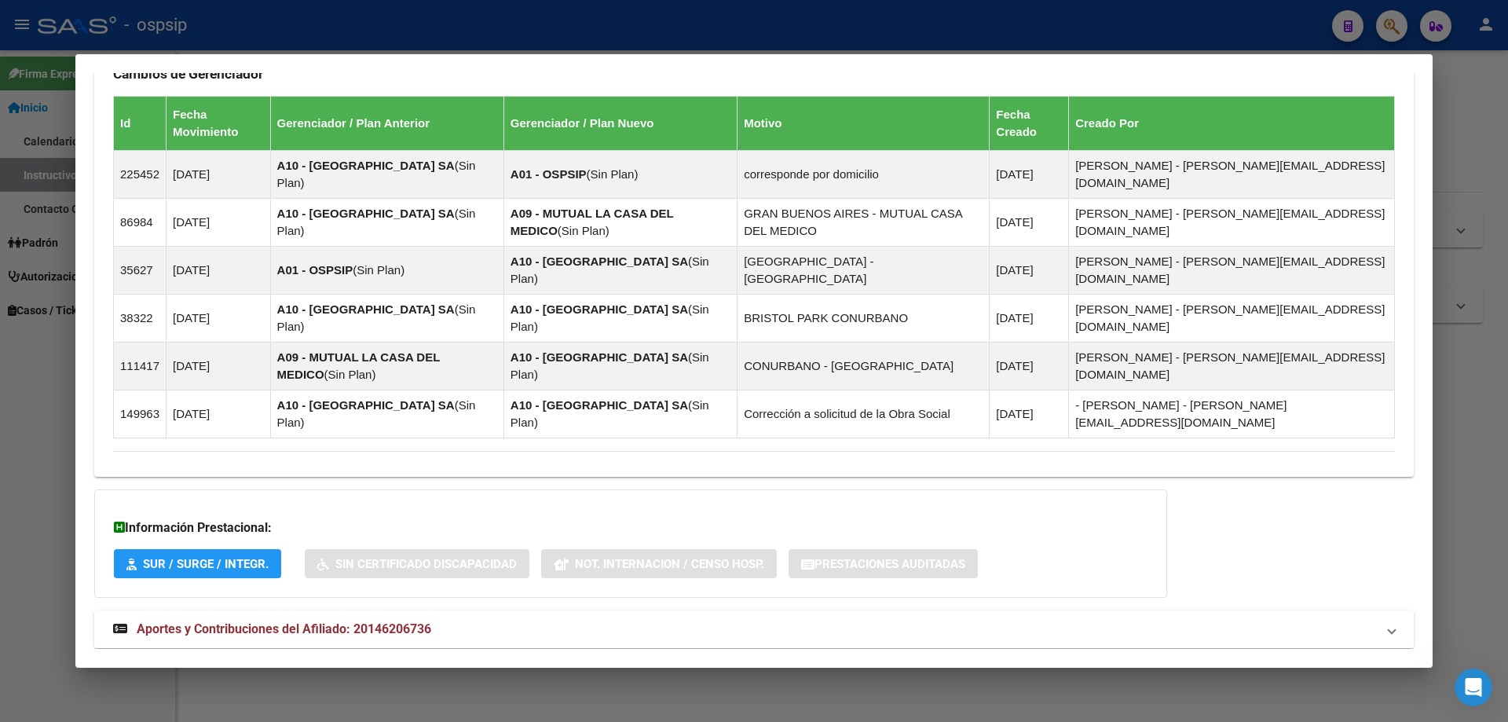
click at [430, 610] on mat-expansion-panel-header "Aportes y Contribuciones del Afiliado: 20146206736" at bounding box center [753, 629] width 1319 height 38
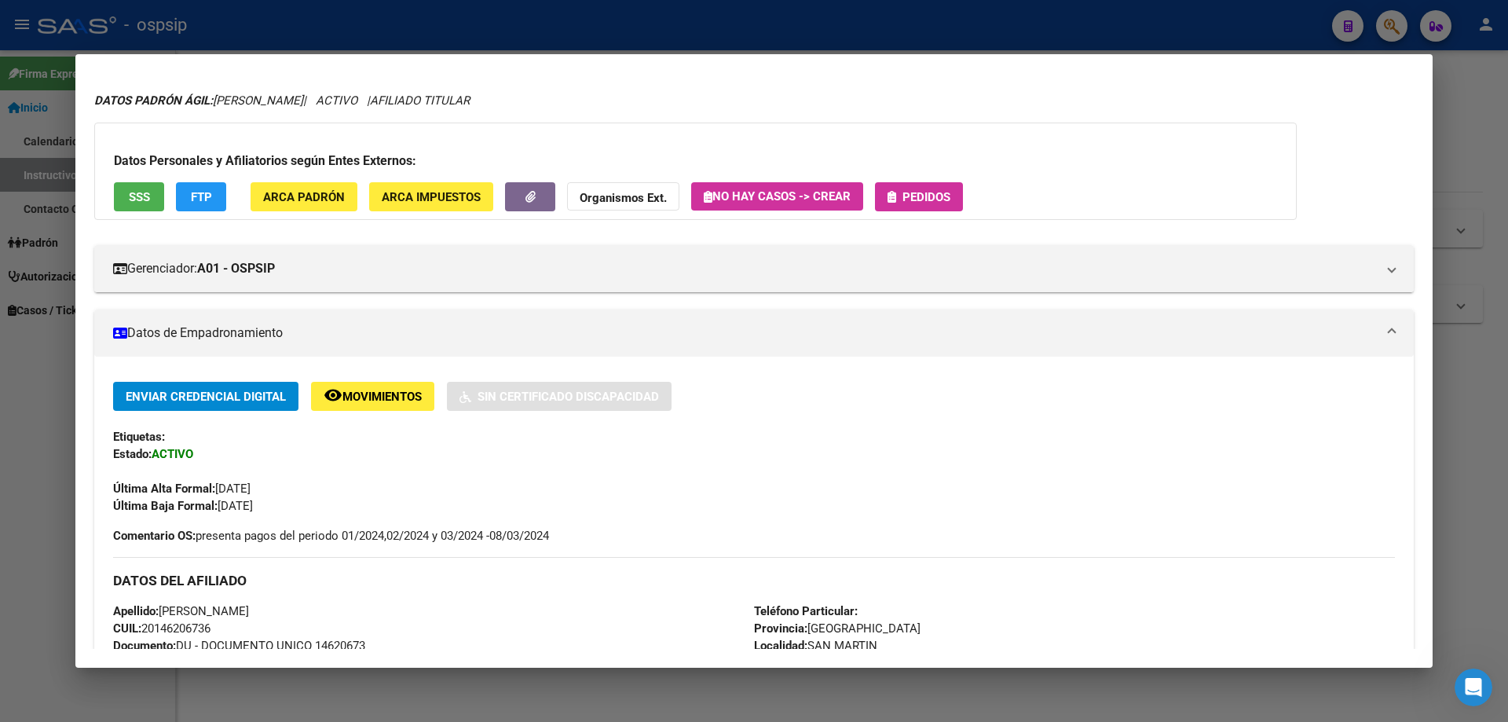
scroll to position [0, 0]
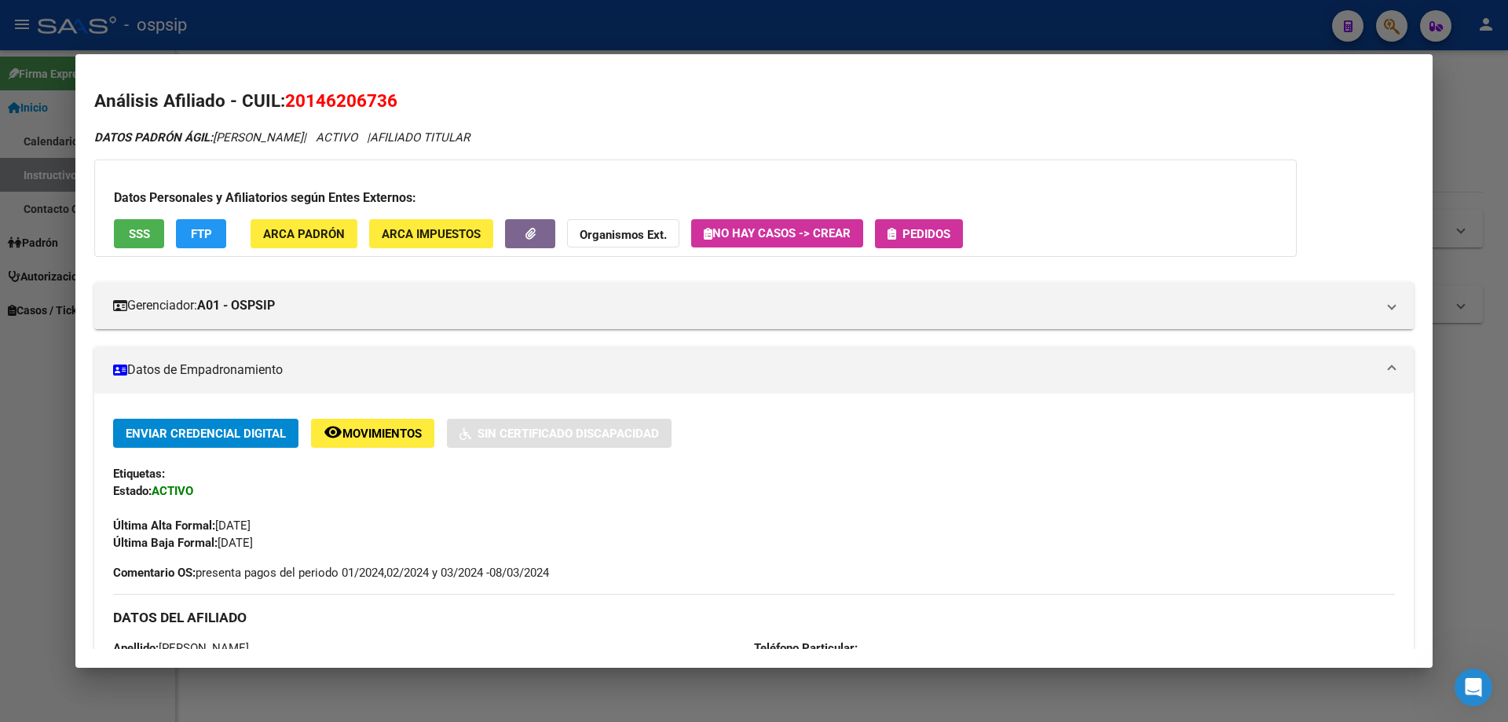
click at [929, 244] on button "Pedidos" at bounding box center [919, 233] width 88 height 29
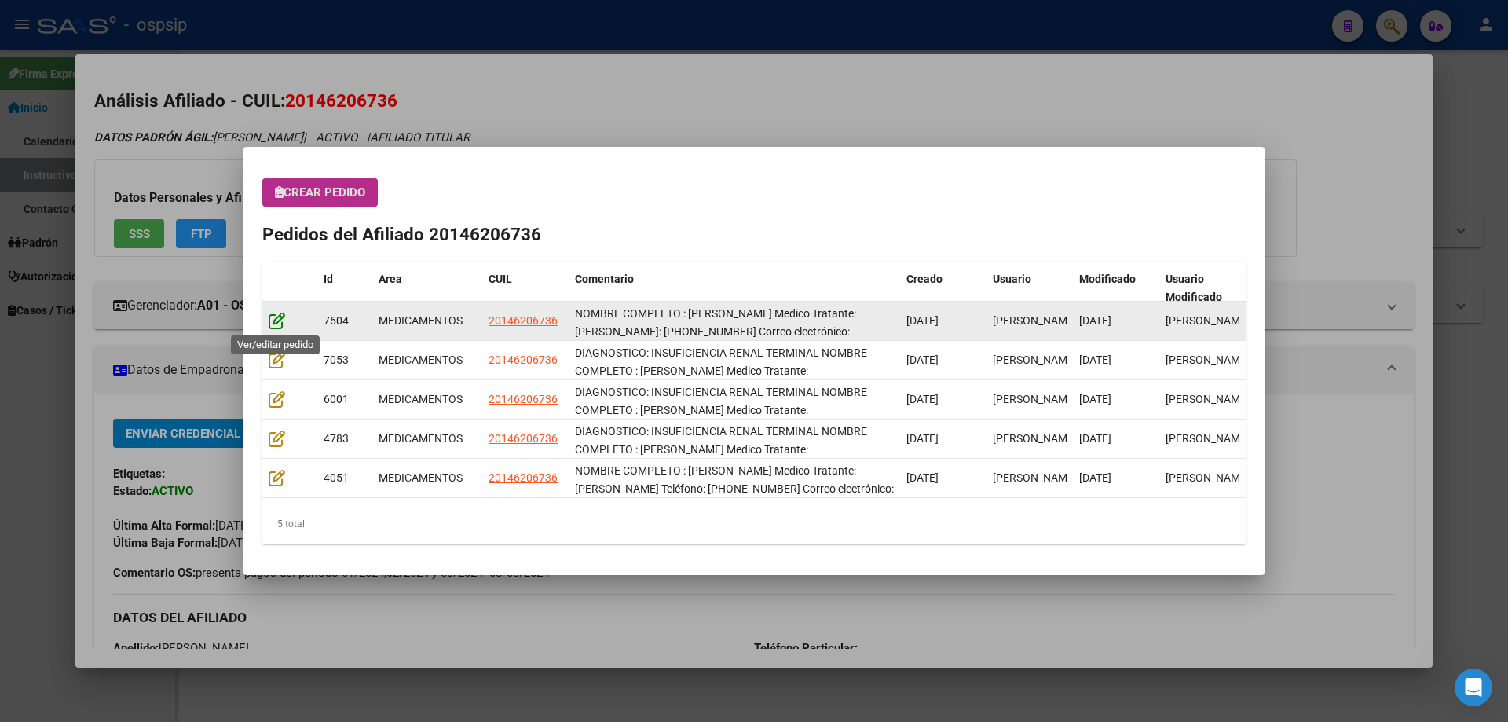
click at [282, 323] on icon at bounding box center [277, 320] width 16 height 17
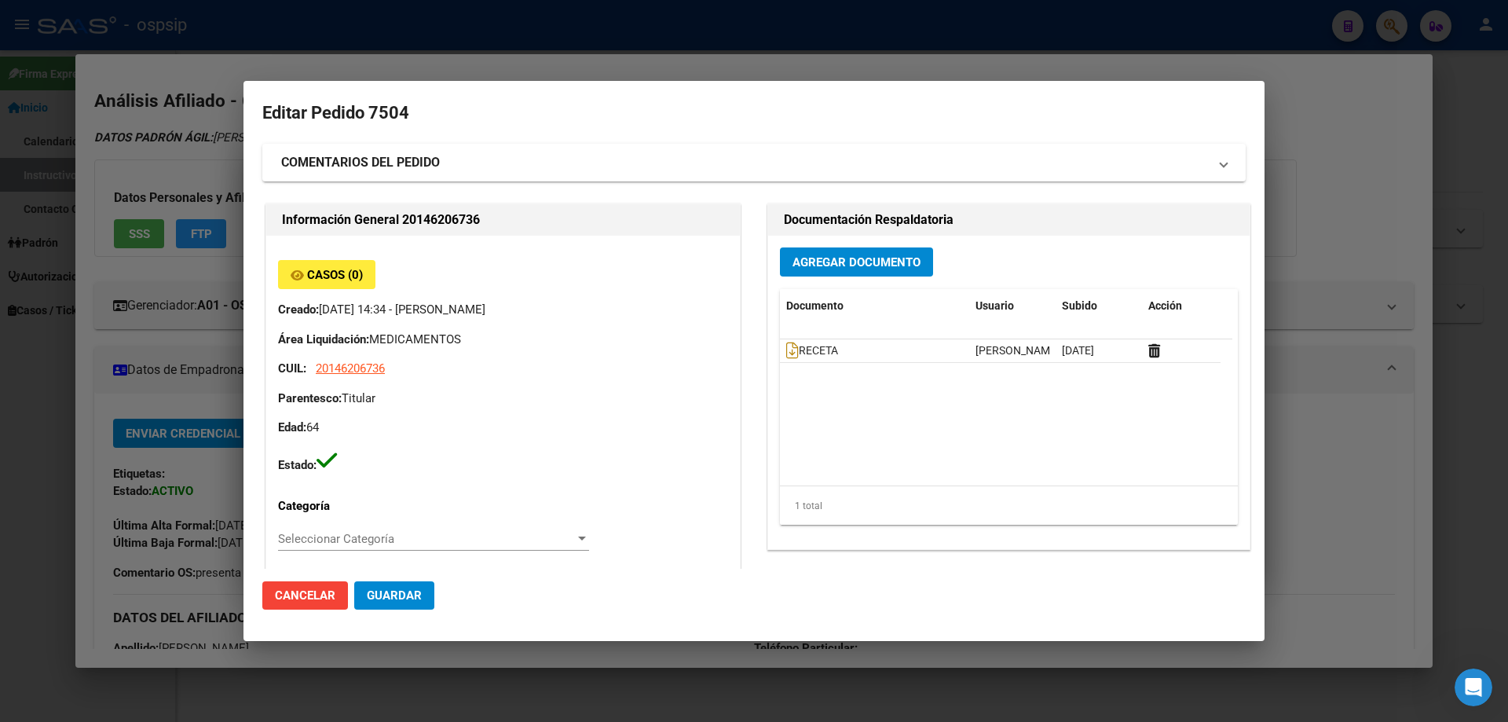
type input "[GEOGRAPHIC_DATA], [GEOGRAPHIC_DATA][PERSON_NAME], 55 2228"
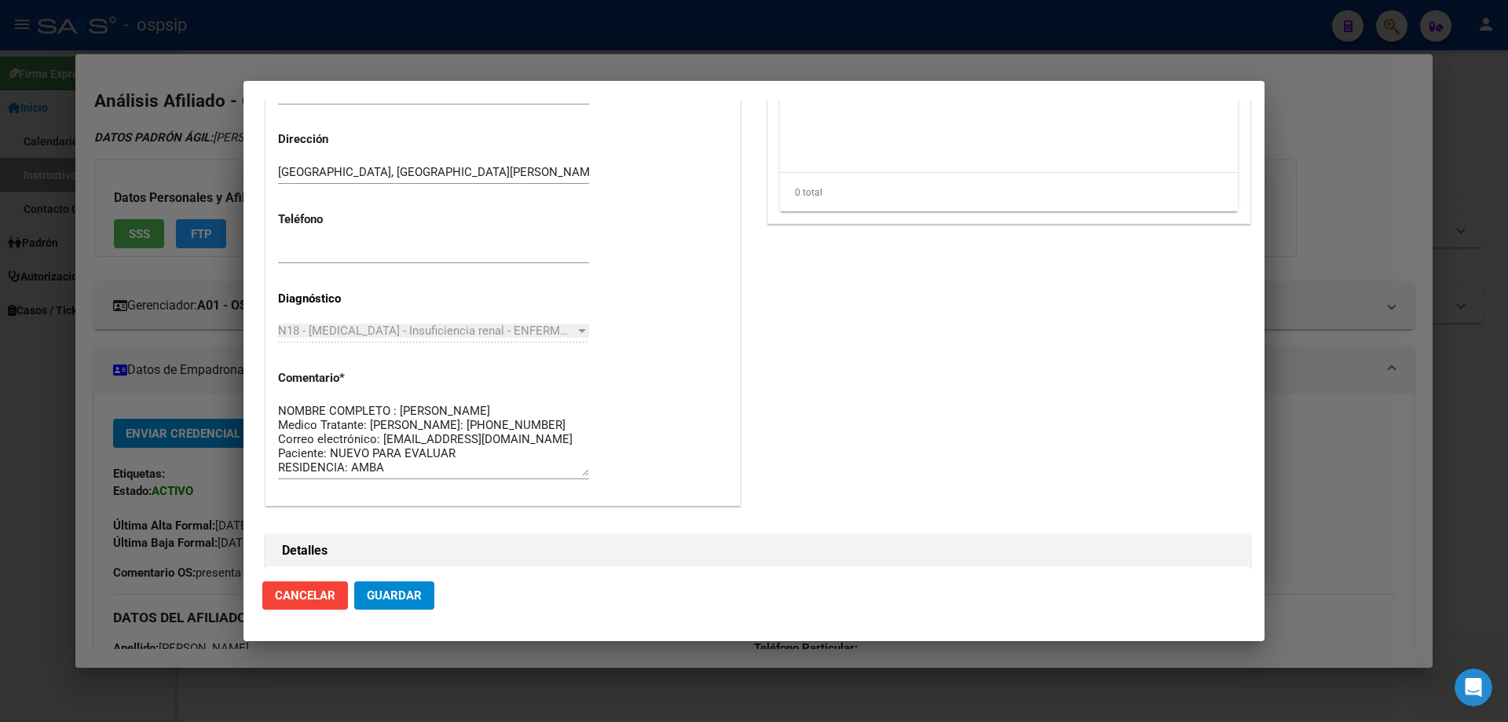
scroll to position [550, 0]
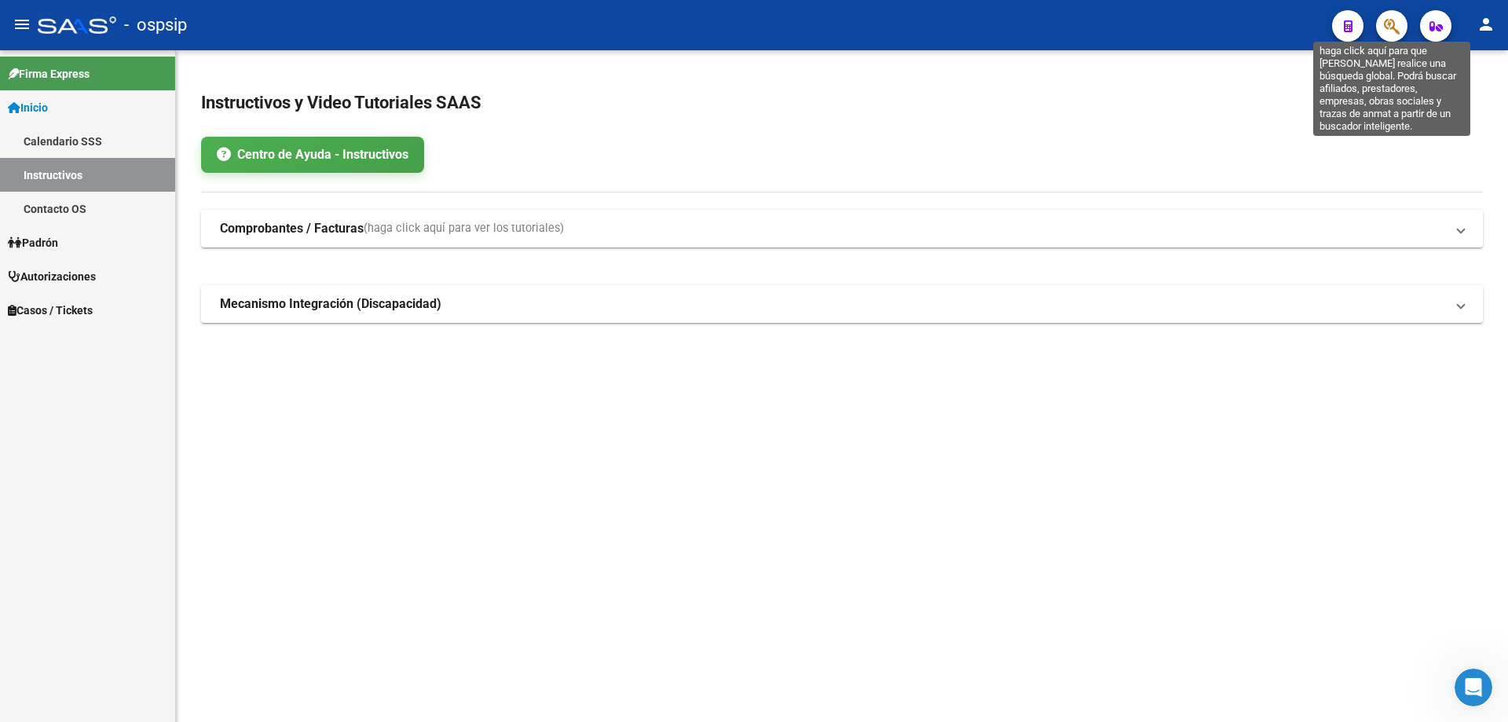
click at [1391, 25] on icon "button" at bounding box center [1392, 26] width 16 height 18
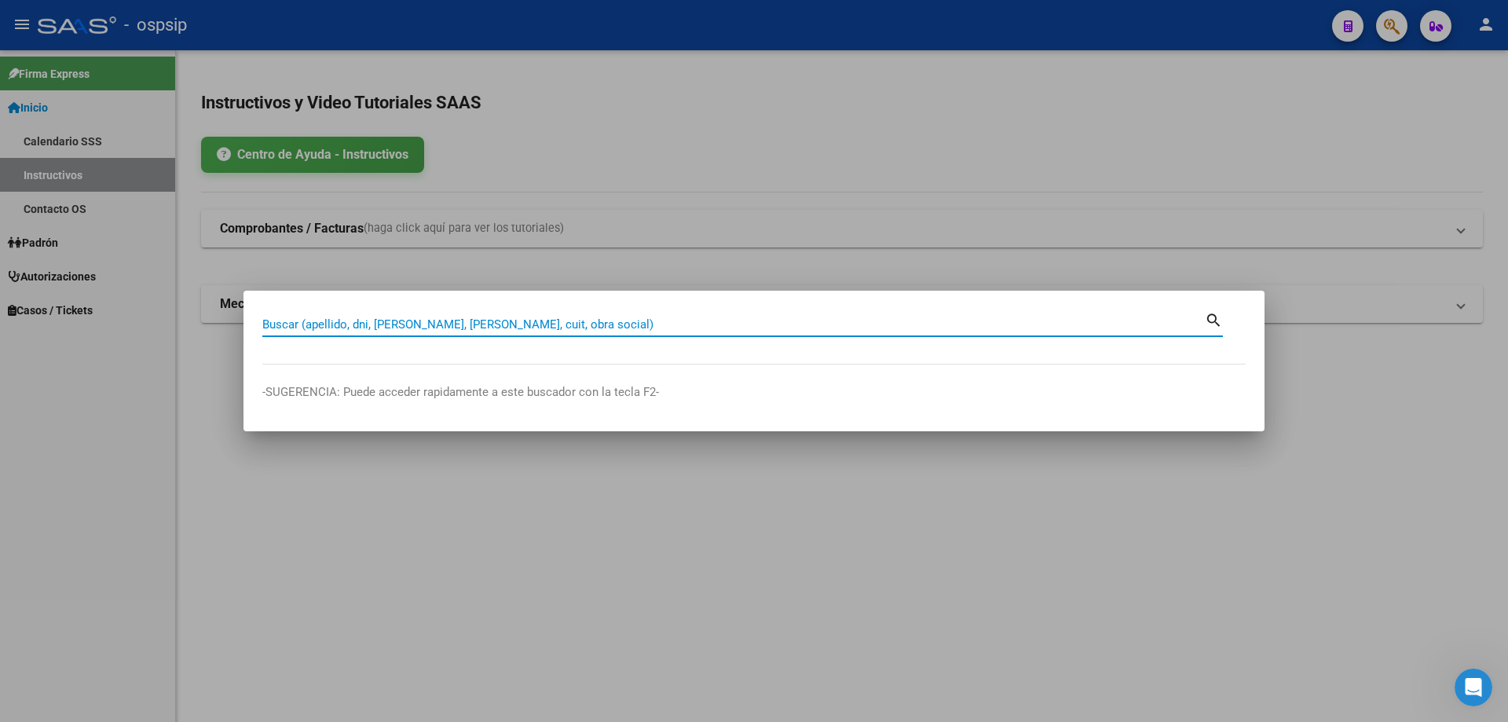
paste input "25750785"
type input "25750785"
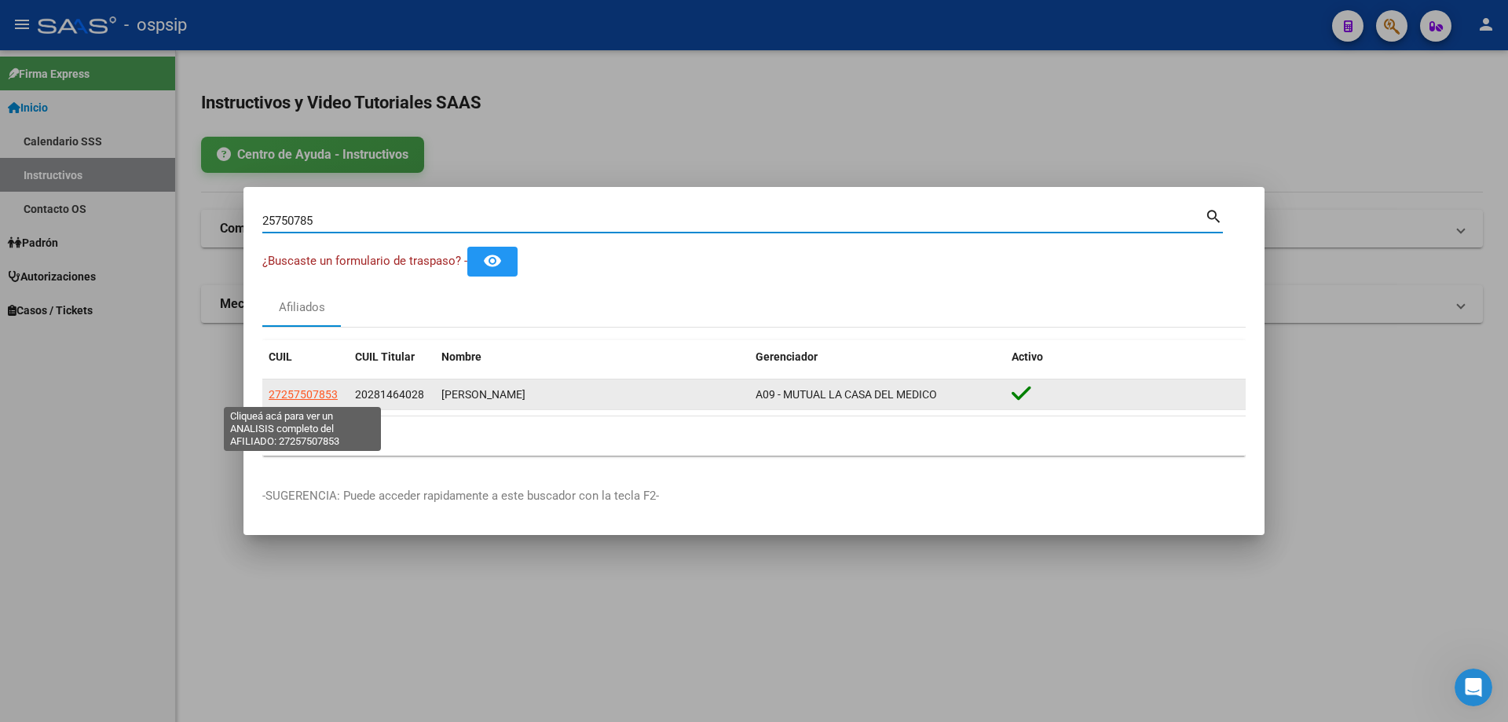
click at [325, 400] on span "27257507853" at bounding box center [303, 394] width 69 height 13
type textarea "27257507853"
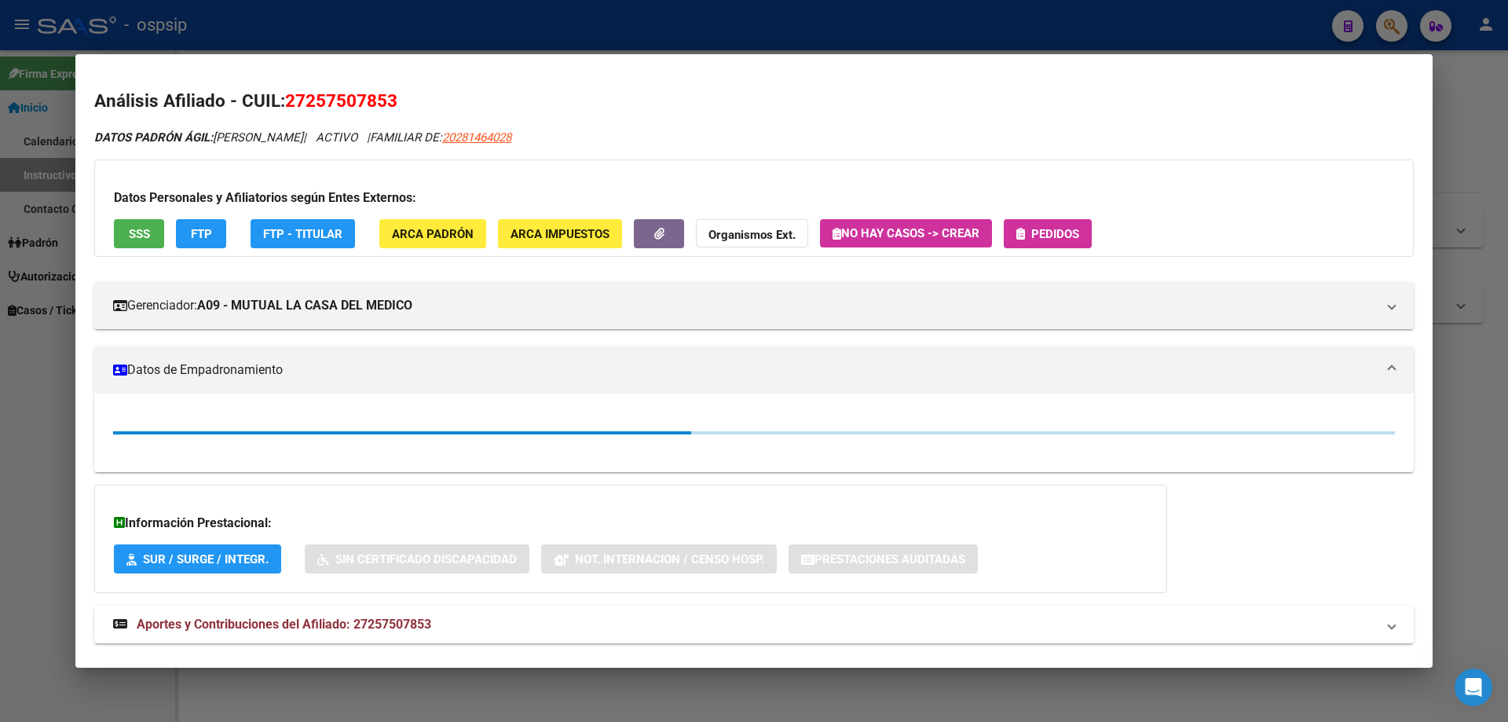
click at [161, 234] on button "SSS" at bounding box center [139, 233] width 50 height 29
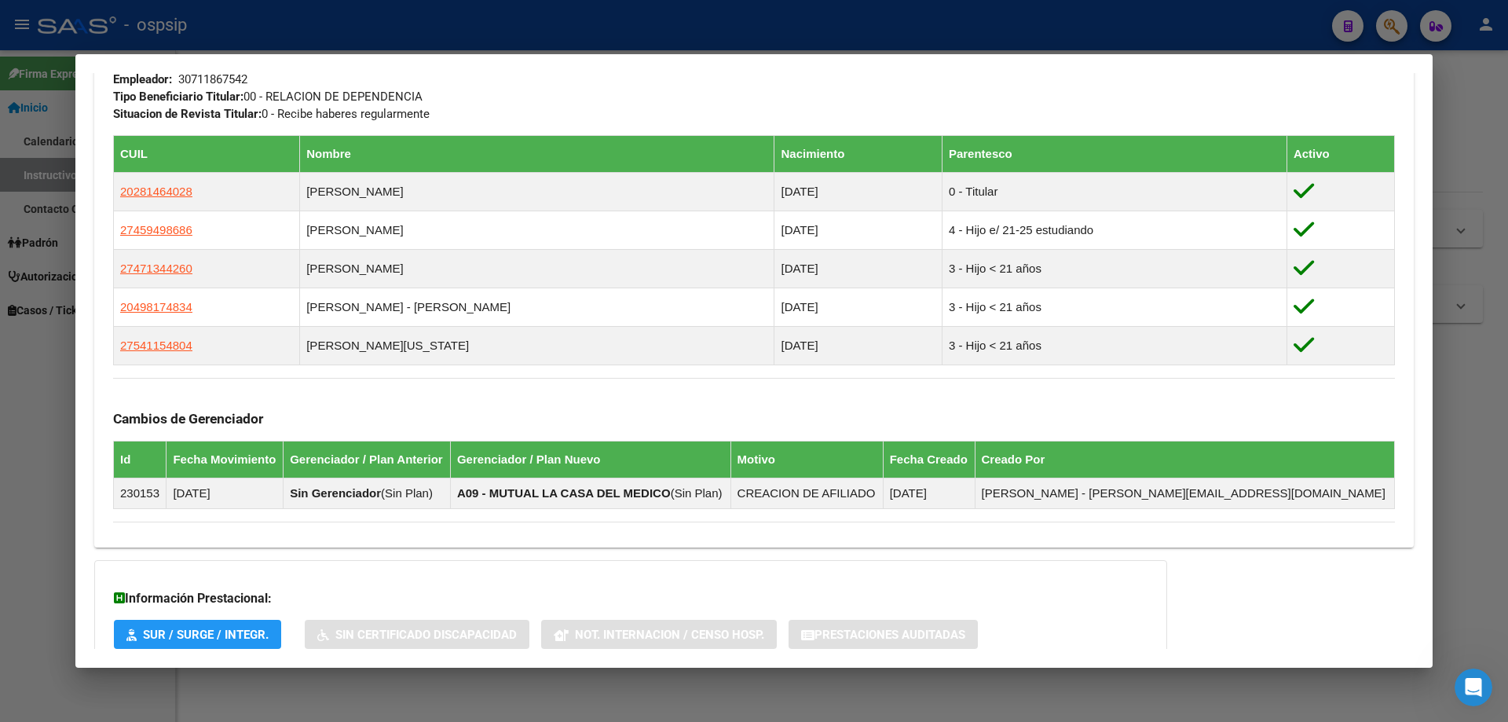
scroll to position [947, 0]
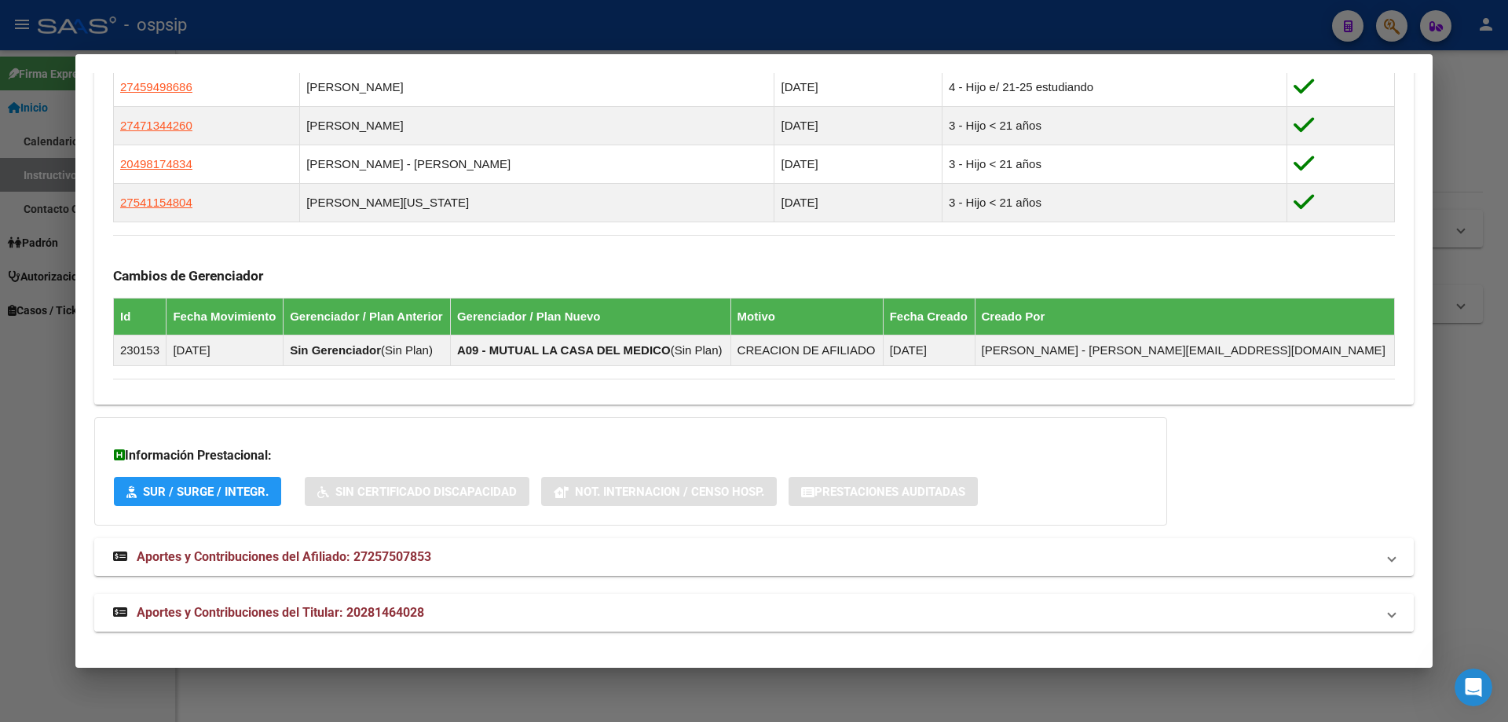
click at [317, 624] on mat-expansion-panel-header "Aportes y Contribuciones del Titular: 20281464028" at bounding box center [753, 613] width 1319 height 38
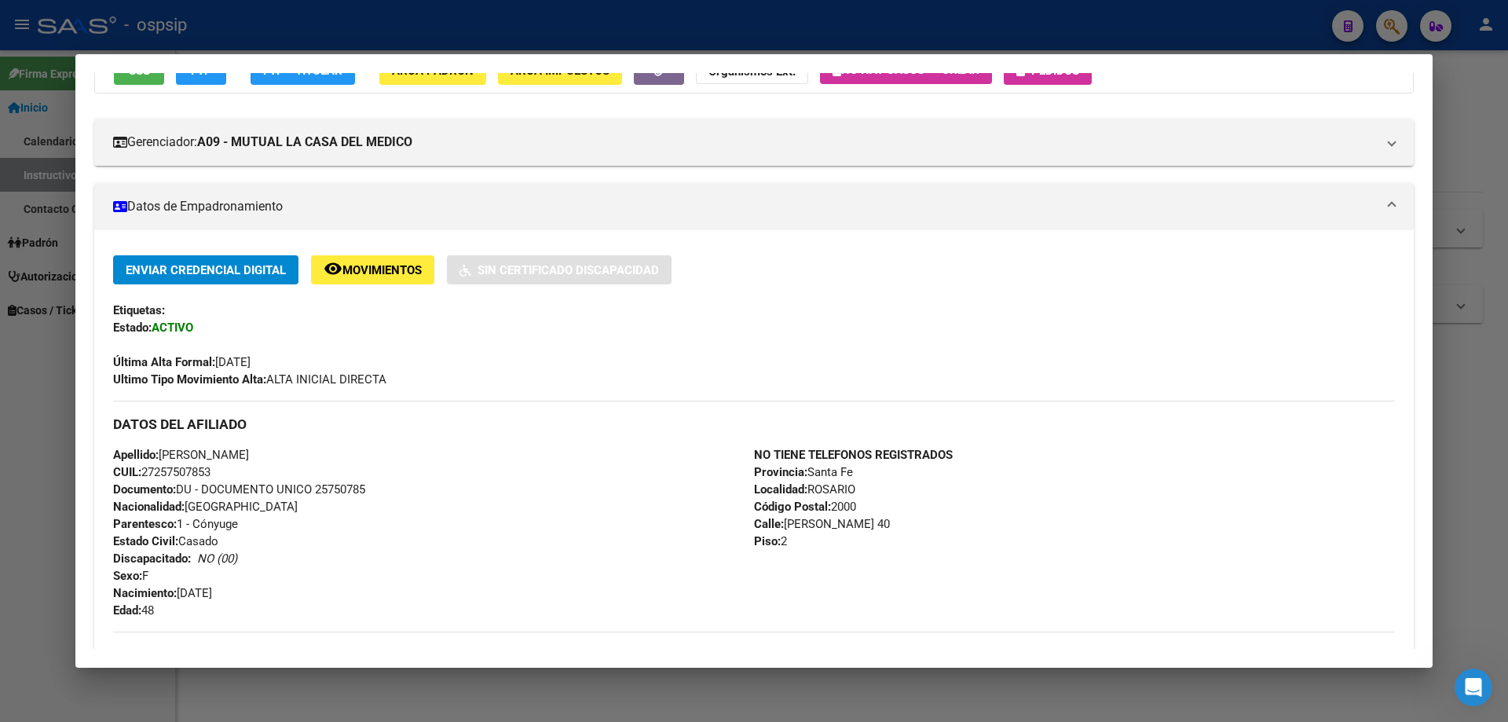
scroll to position [0, 0]
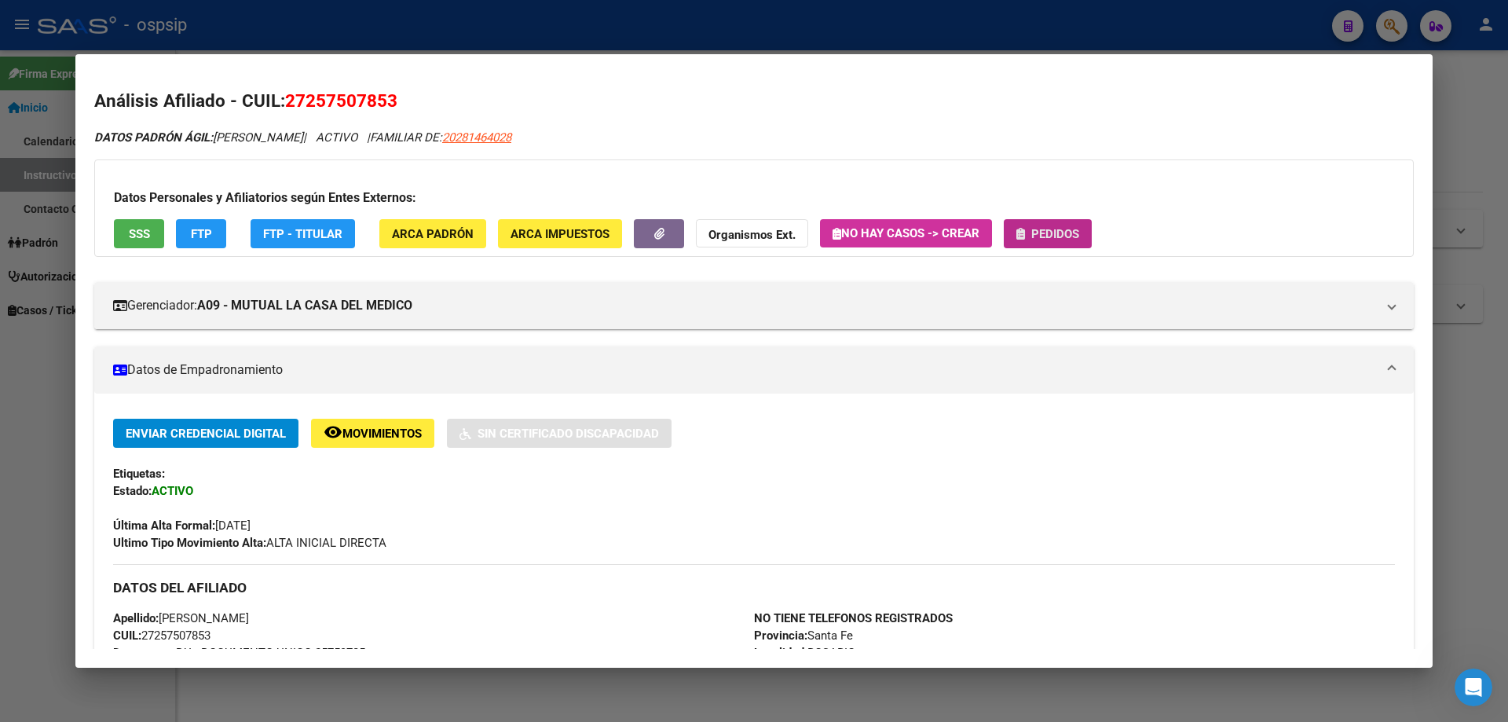
click at [1066, 235] on span "Pedidos" at bounding box center [1055, 234] width 48 height 14
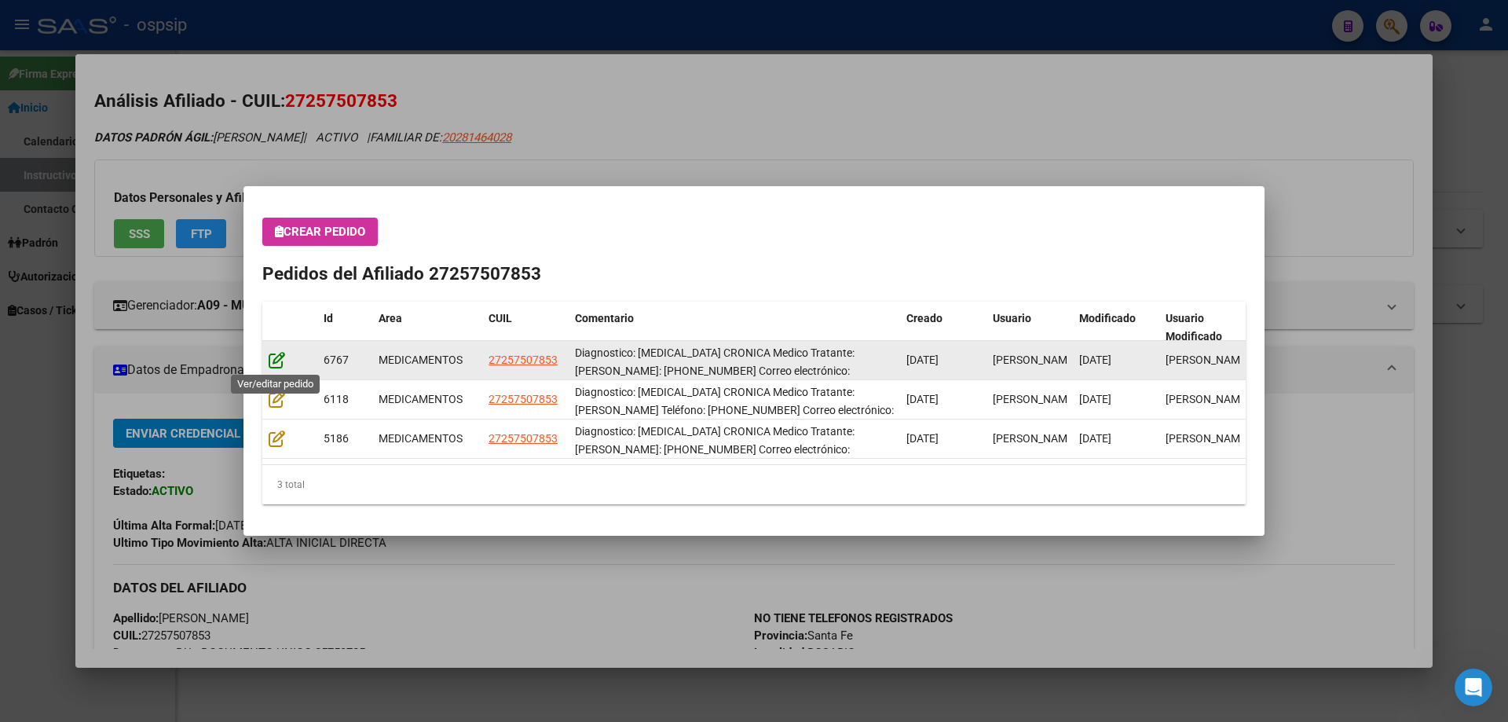
click at [274, 357] on icon at bounding box center [277, 359] width 16 height 17
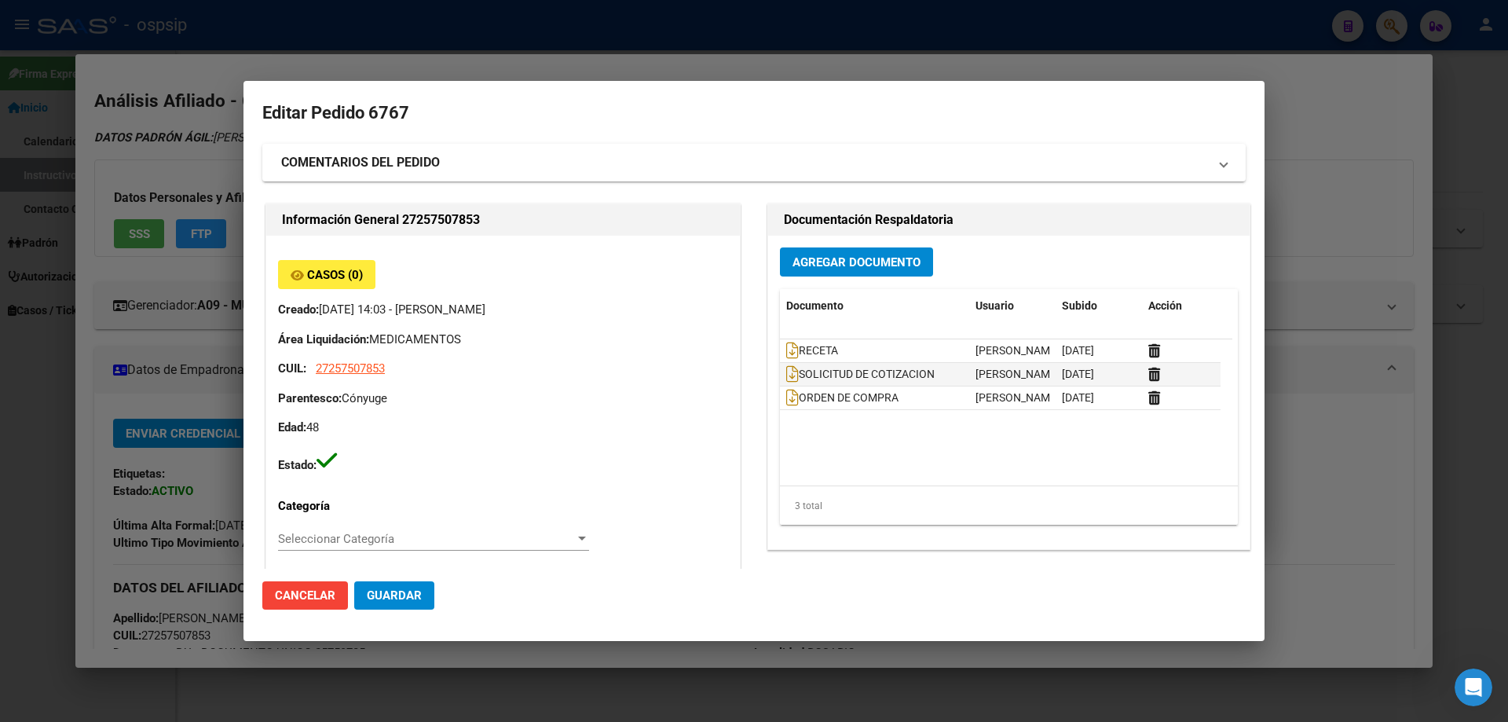
type input "Santa Fe, ROSARIO, JUAN M GUTIERREZ 40, Piso: 2"
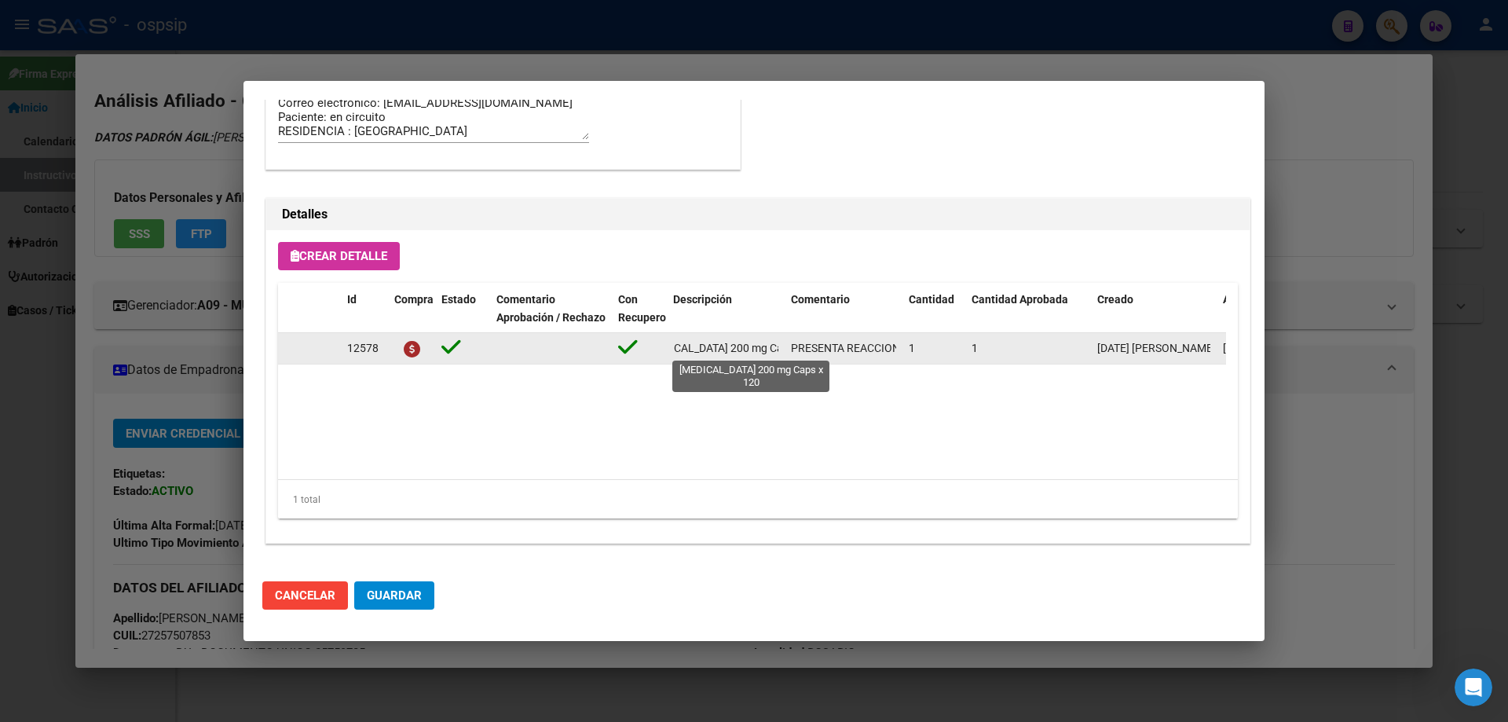
scroll to position [0, 43]
drag, startPoint x: 670, startPoint y: 352, endPoint x: 780, endPoint y: 357, distance: 110.0
click at [780, 357] on datatable-body-cell "NILOTINIB 200 mg Caps x 120" at bounding box center [726, 348] width 118 height 31
copy span "NILOTINIB 200 mg Caps x 120"
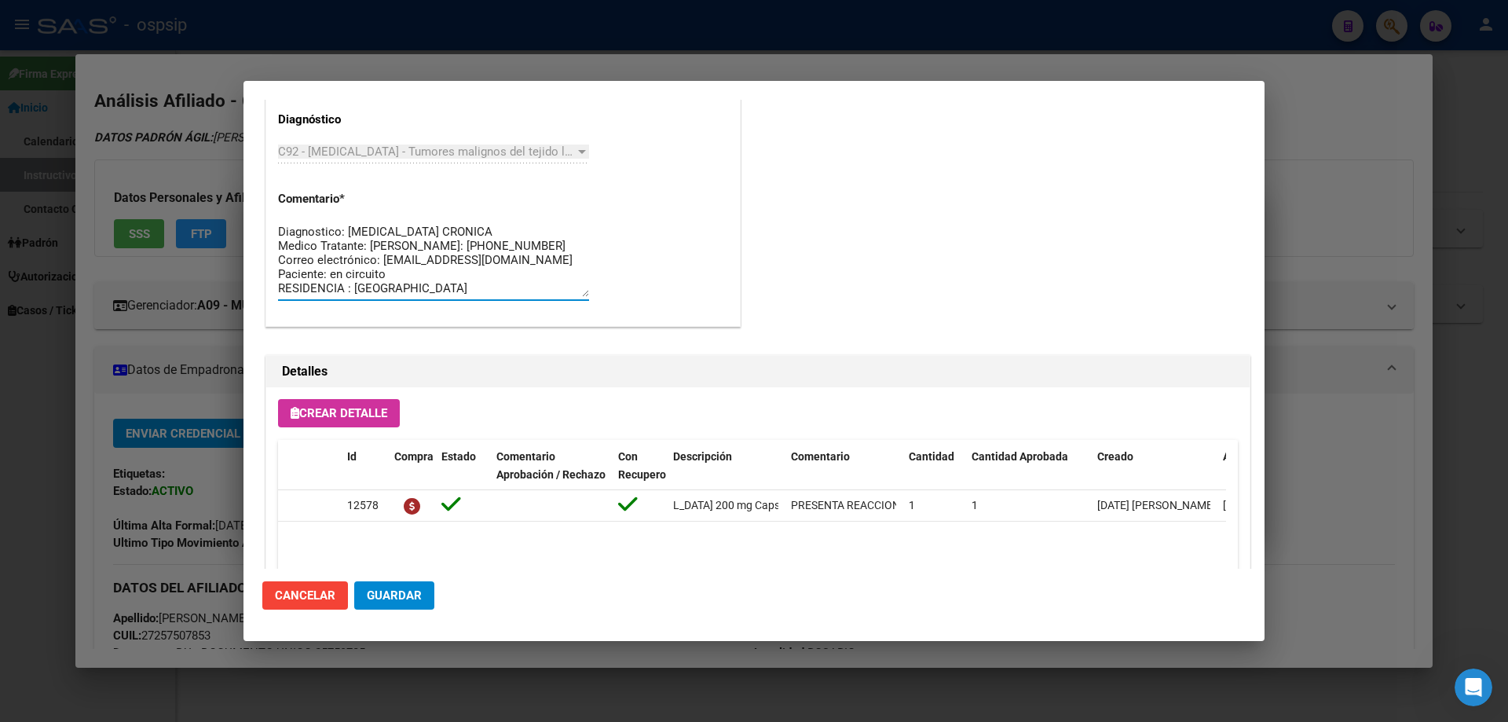
scroll to position [14, 0]
click at [431, 285] on textarea "Diagnostico: LEUCEMIA MIELOIDE CRONICA Medico Tratante: FRANCA ANTONIONI Teléfo…" at bounding box center [433, 260] width 311 height 74
drag, startPoint x: 431, startPoint y: 287, endPoint x: 266, endPoint y: 198, distance: 187.3
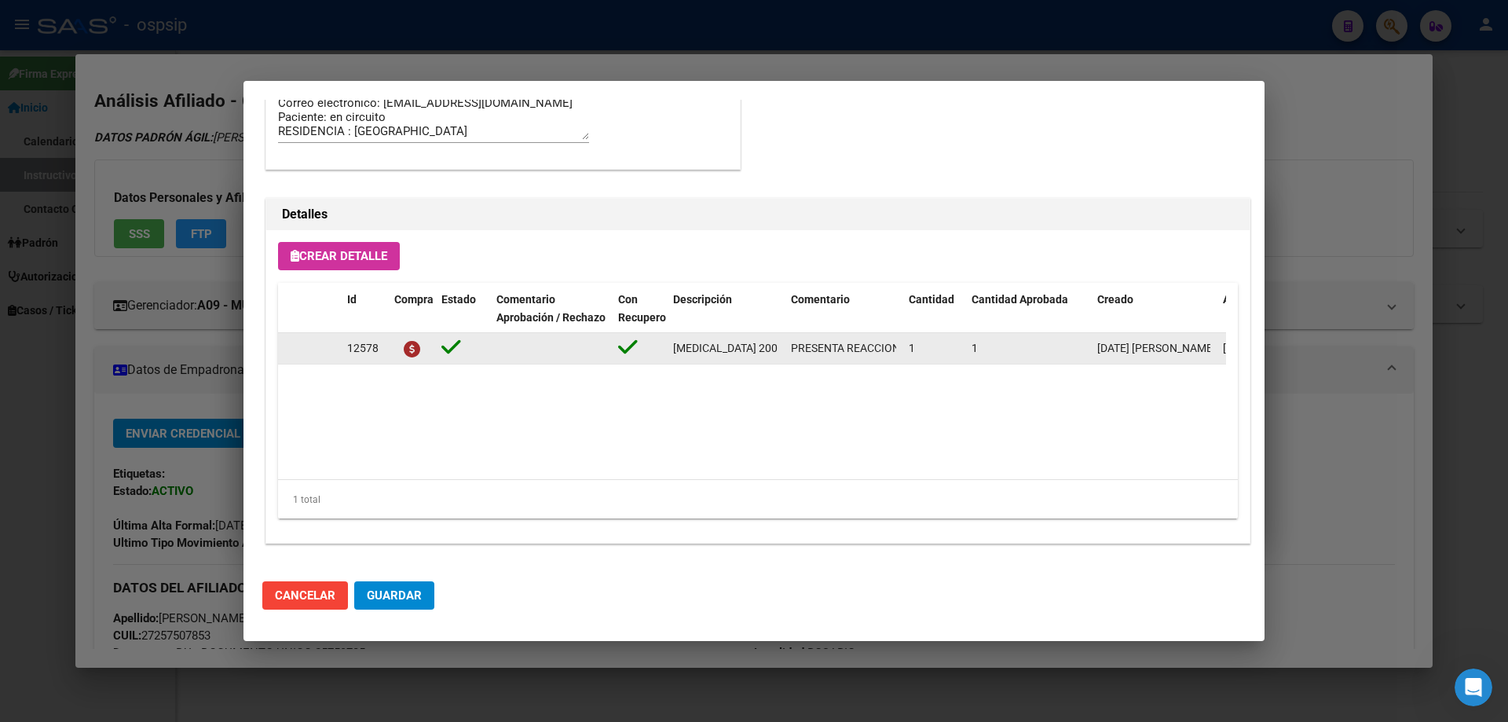
drag, startPoint x: 781, startPoint y: 346, endPoint x: 679, endPoint y: 355, distance: 102.4
click at [654, 353] on div "12578 NILOTINIB 200 mg Caps x 120 PRESENTA REACCION ALERGICA A LA MARCA NILTARA…" at bounding box center [865, 348] width 1174 height 31
copy div "NILOTINIB 200 mg Caps x 120"
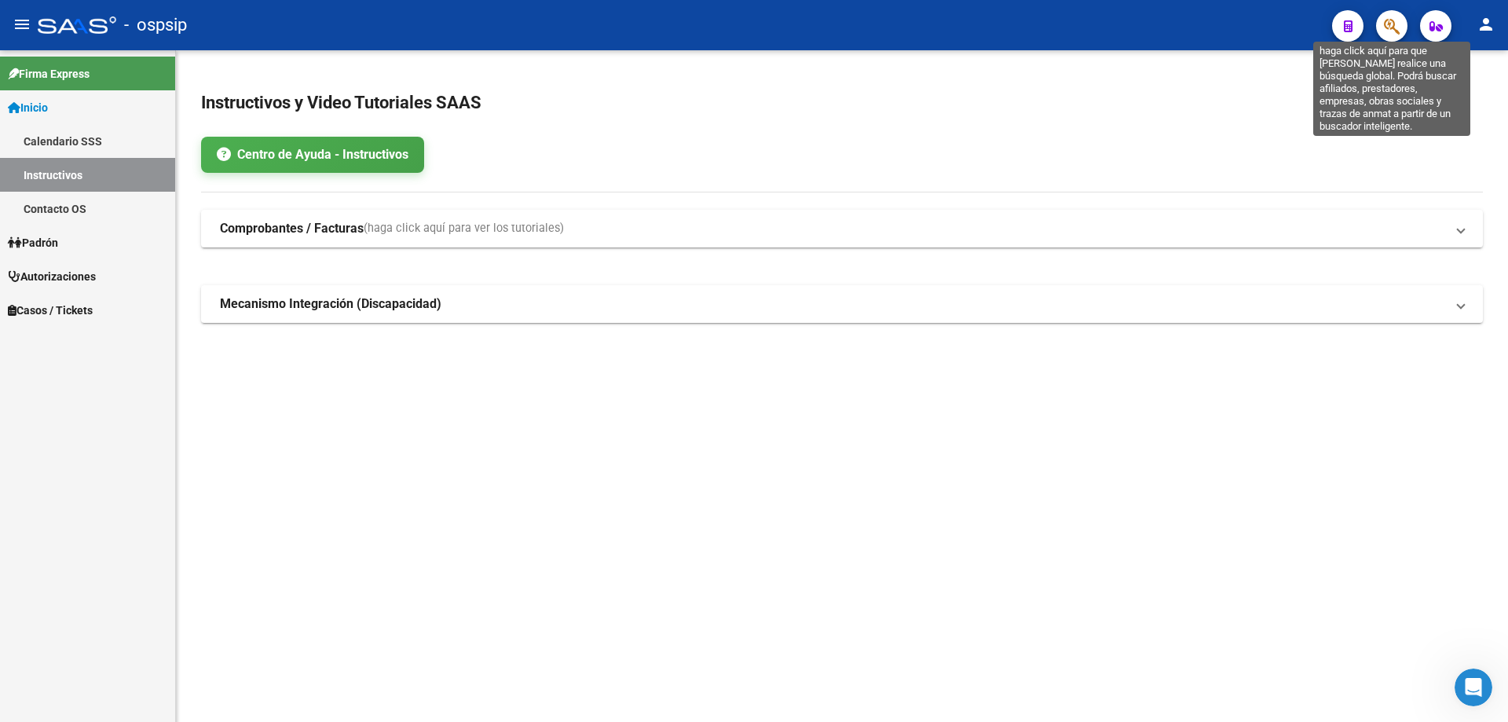
click at [1387, 25] on icon "button" at bounding box center [1392, 26] width 16 height 18
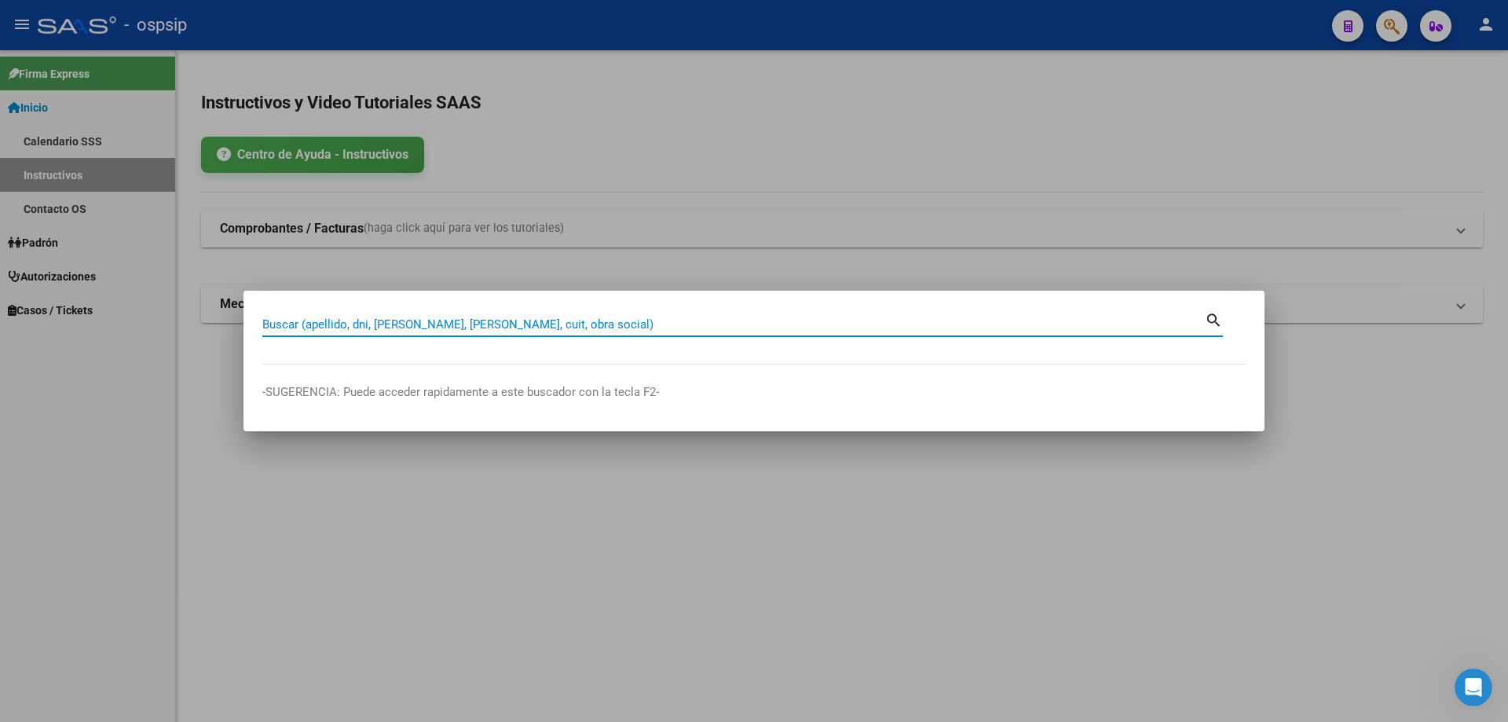
paste input "34.418.180"
type input "34418180"
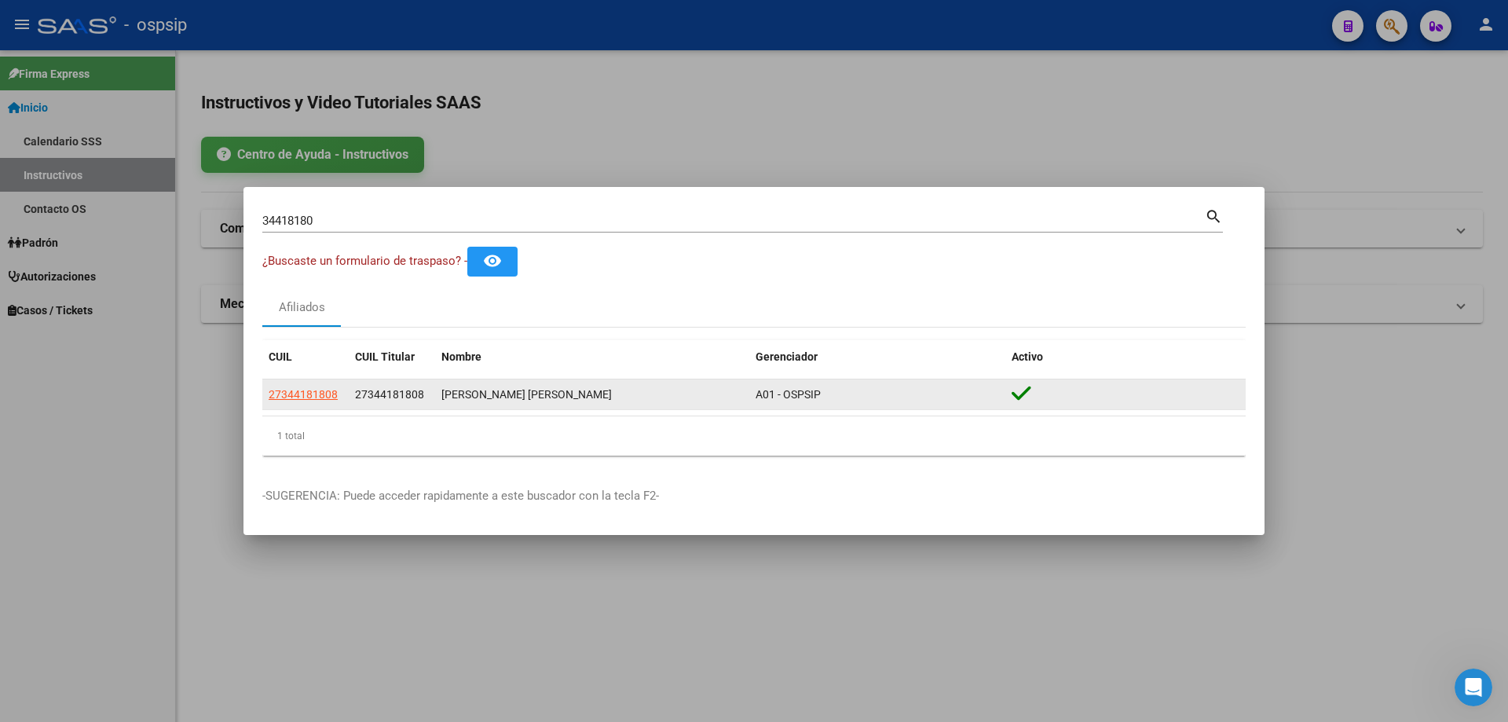
click at [342, 384] on datatable-body-cell "27344181808" at bounding box center [305, 394] width 86 height 31
click at [320, 405] on datatable-body-cell "27344181808" at bounding box center [305, 394] width 86 height 31
click at [312, 399] on span "27344181808" at bounding box center [303, 394] width 69 height 13
type textarea "27344181808"
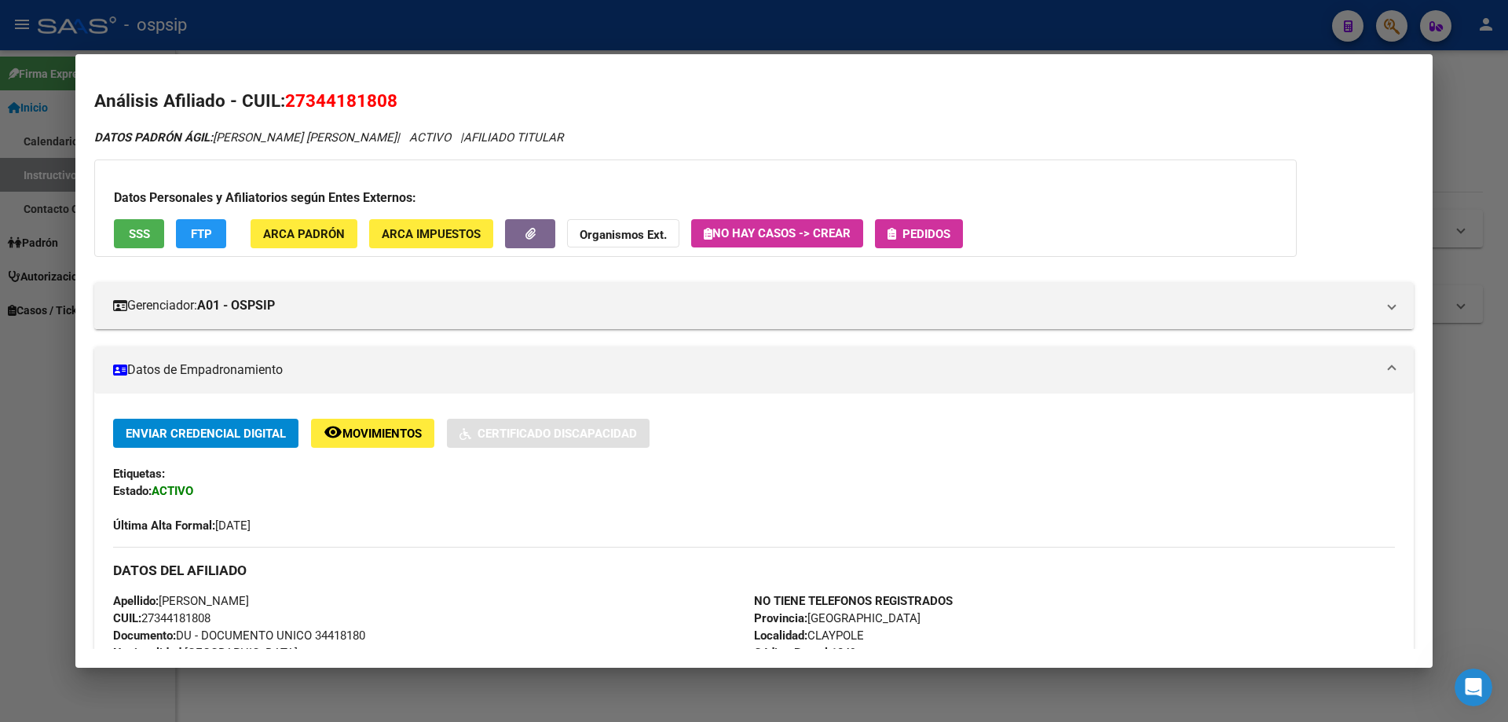
click at [143, 241] on button "SSS" at bounding box center [139, 233] width 50 height 29
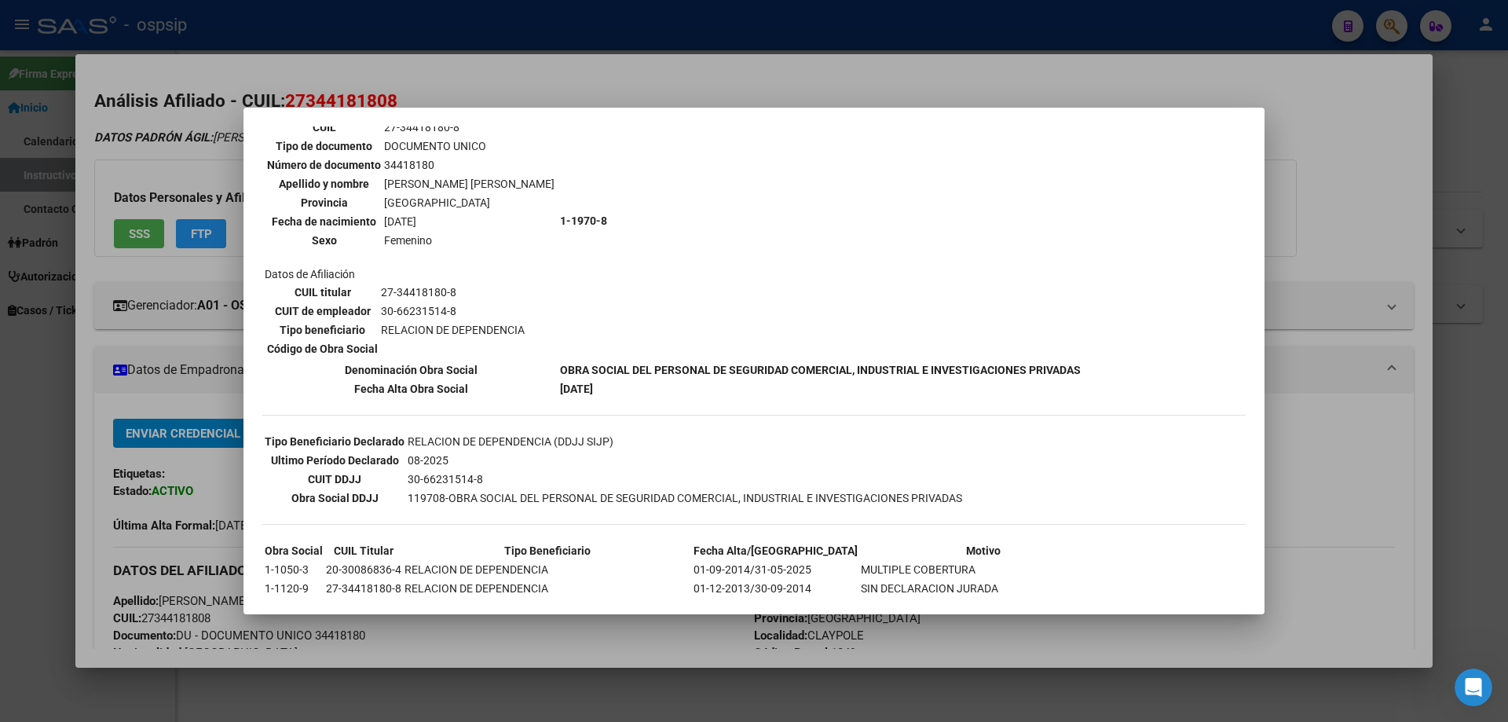
scroll to position [236, 0]
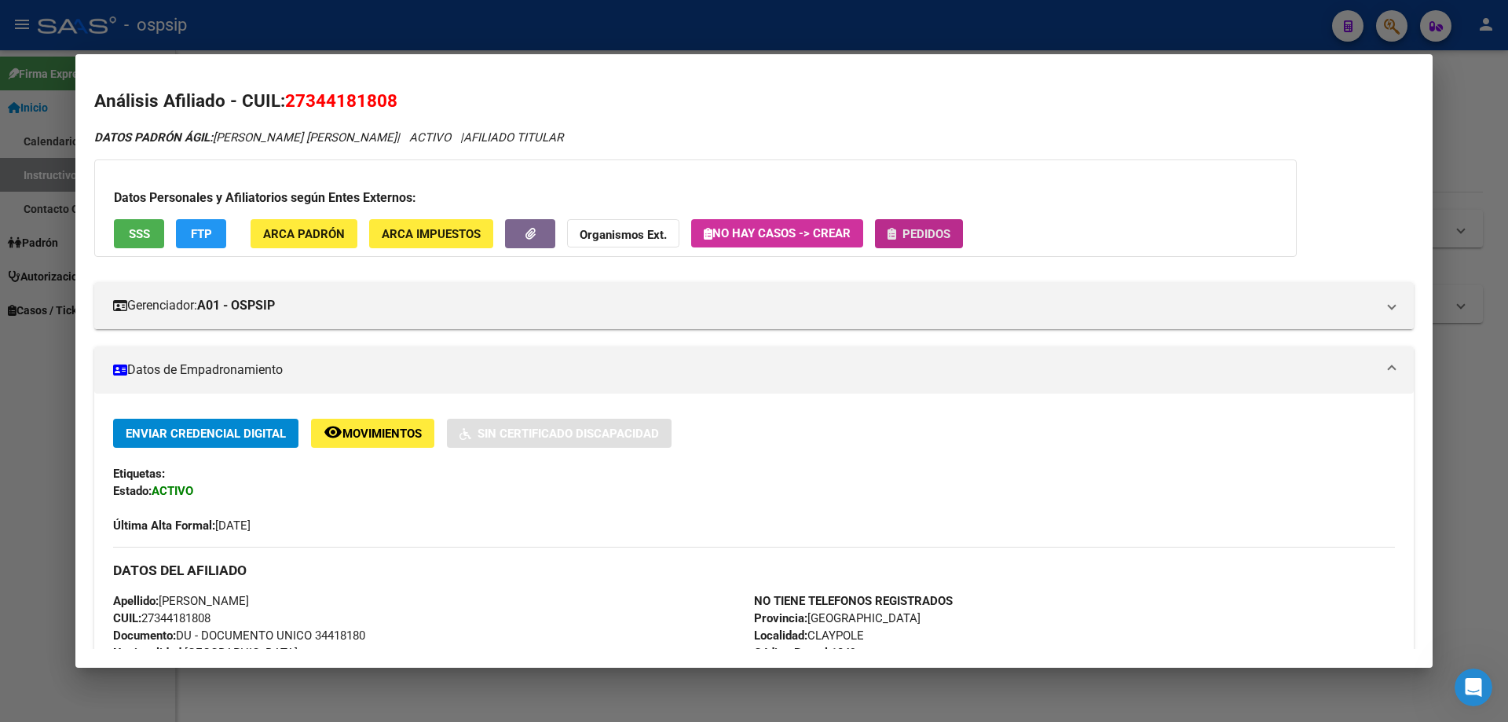
click at [923, 240] on span "Pedidos" at bounding box center [926, 234] width 48 height 14
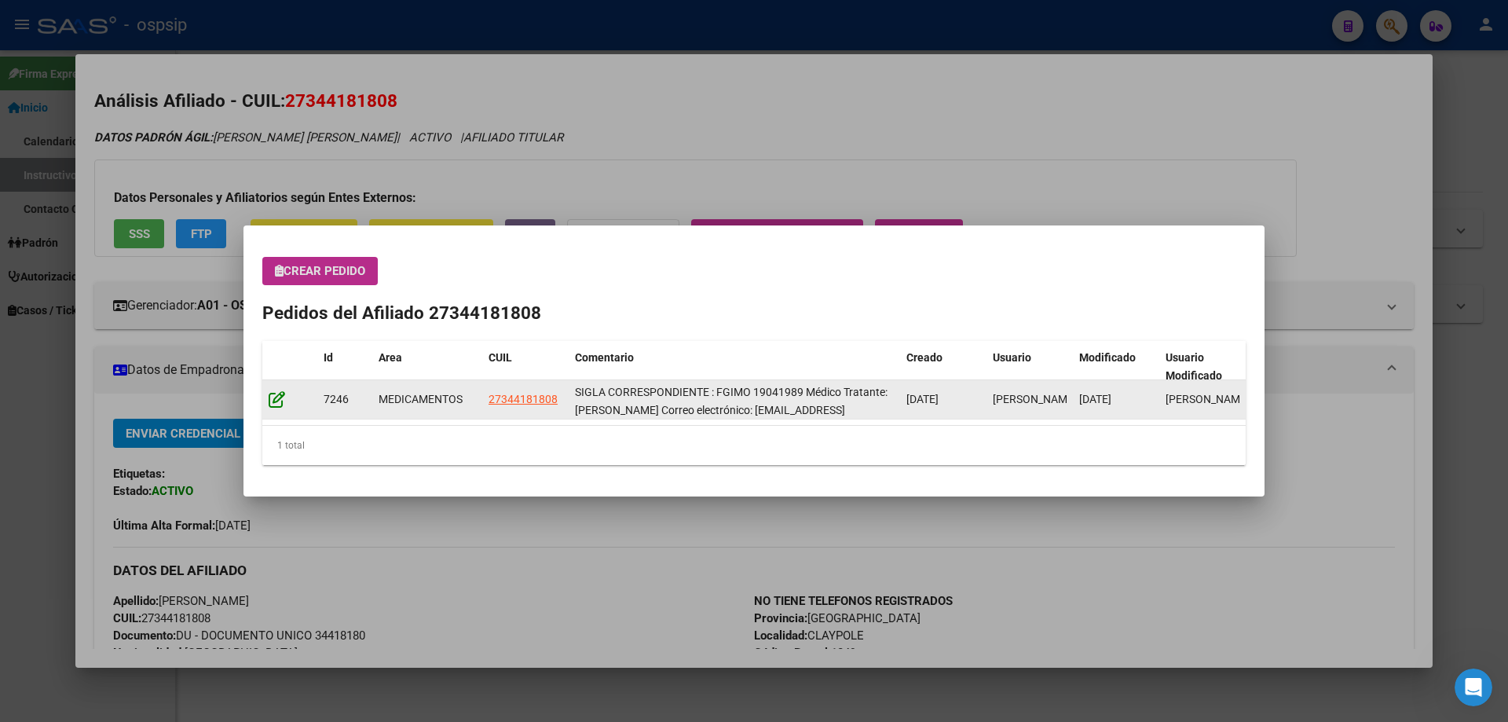
click at [272, 406] on icon at bounding box center [277, 398] width 16 height 17
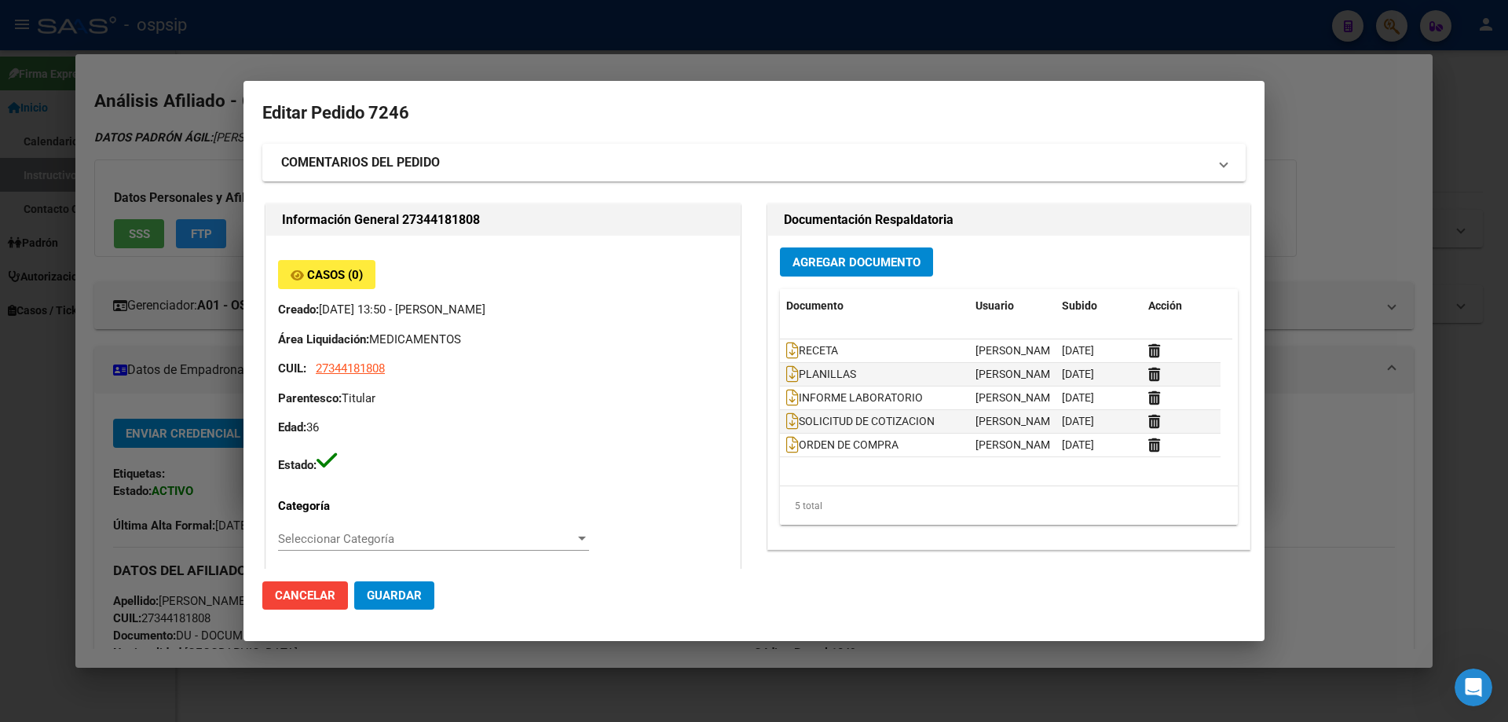
type input "Buenos Aires, CLAYPOLE, Manzana 31, Piso: 1"
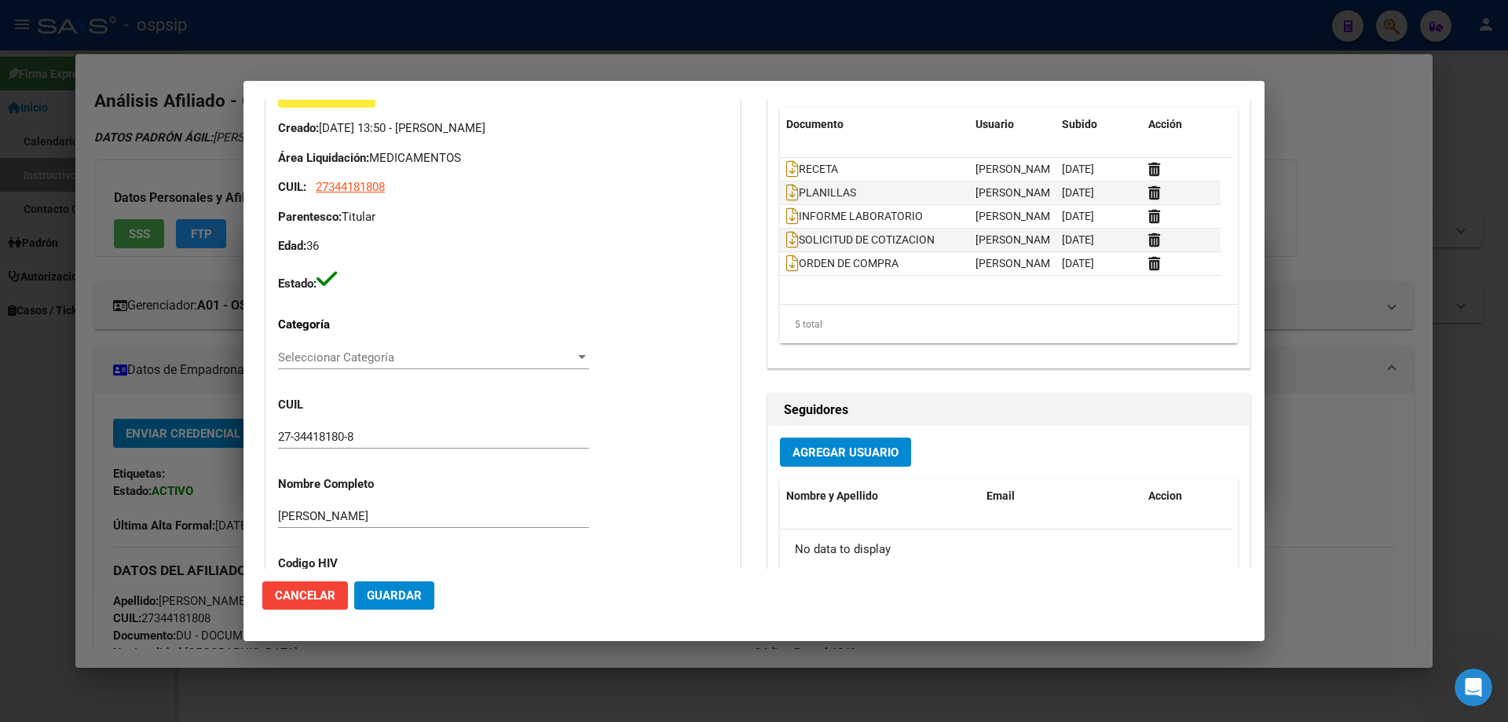
scroll to position [0, 0]
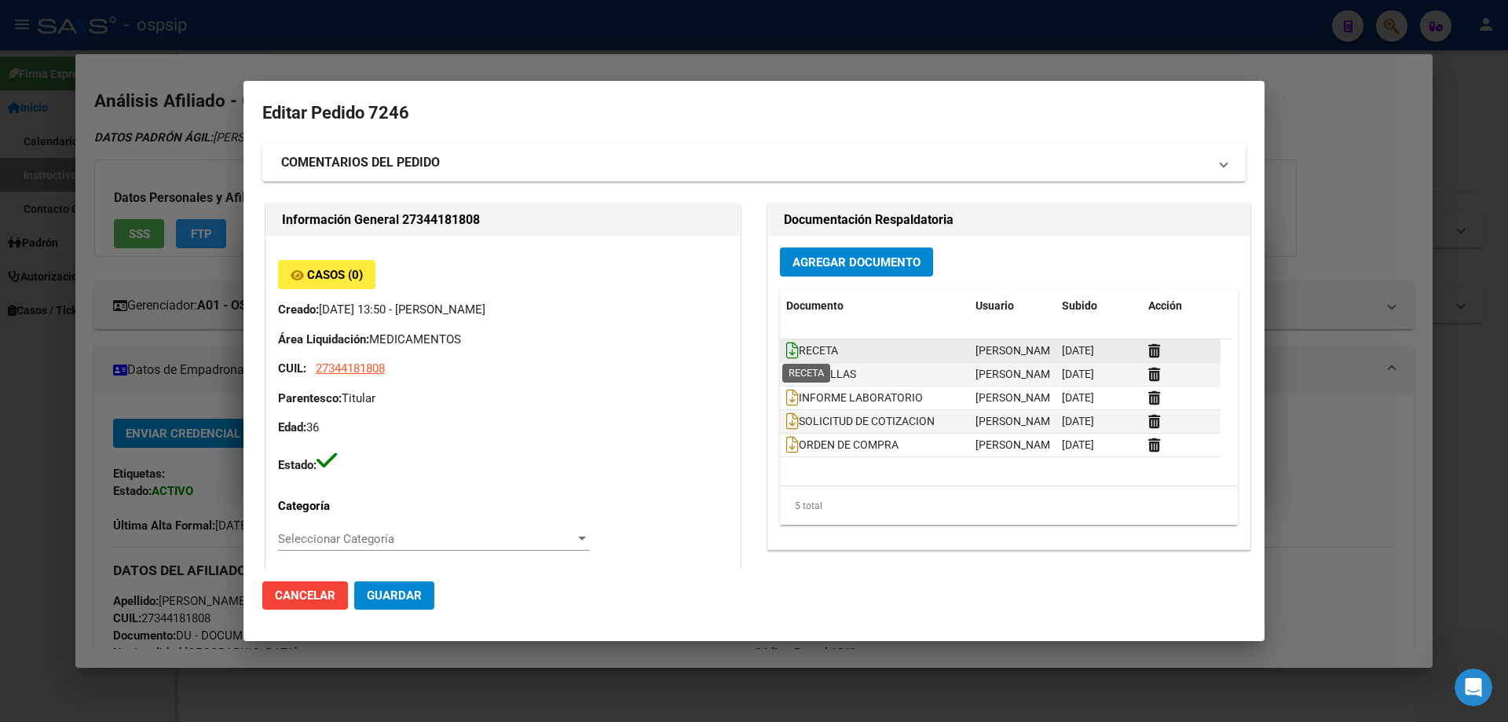
click at [786, 353] on icon at bounding box center [792, 350] width 13 height 17
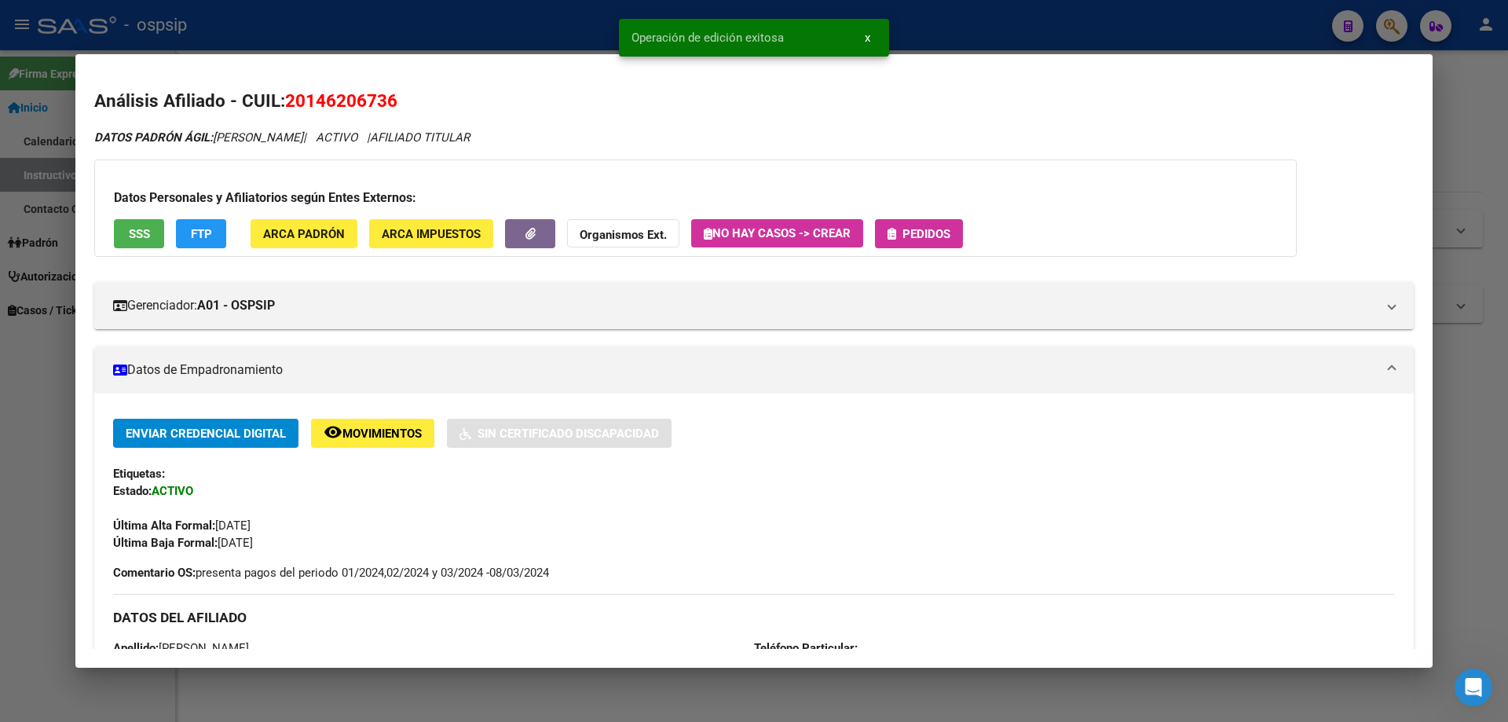
click at [903, 224] on button "Pedidos" at bounding box center [919, 233] width 88 height 29
click at [919, 237] on span "Pedidos" at bounding box center [926, 234] width 48 height 14
click at [909, 227] on span "Pedidos" at bounding box center [926, 234] width 48 height 14
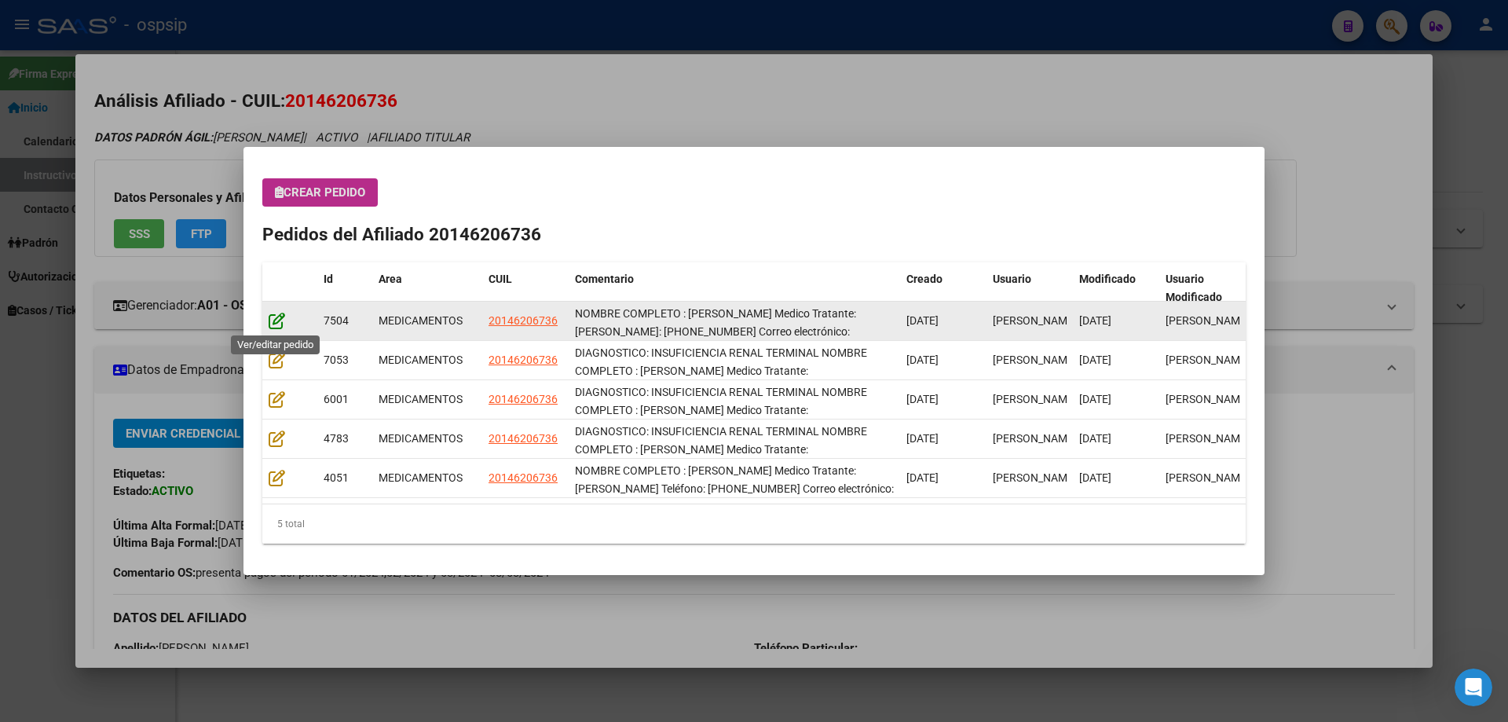
click at [272, 326] on icon at bounding box center [277, 320] width 16 height 17
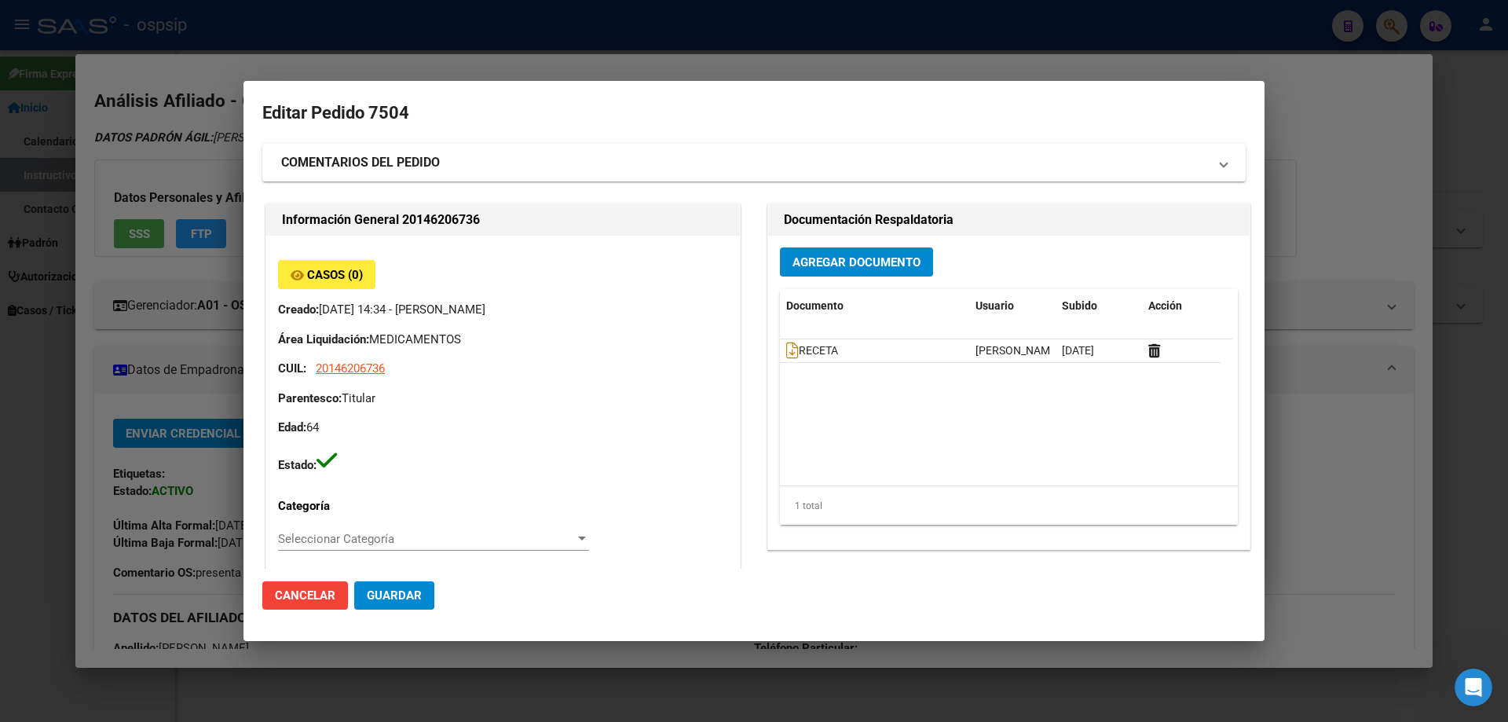
type input "[GEOGRAPHIC_DATA], [GEOGRAPHIC_DATA][PERSON_NAME], 55 2228"
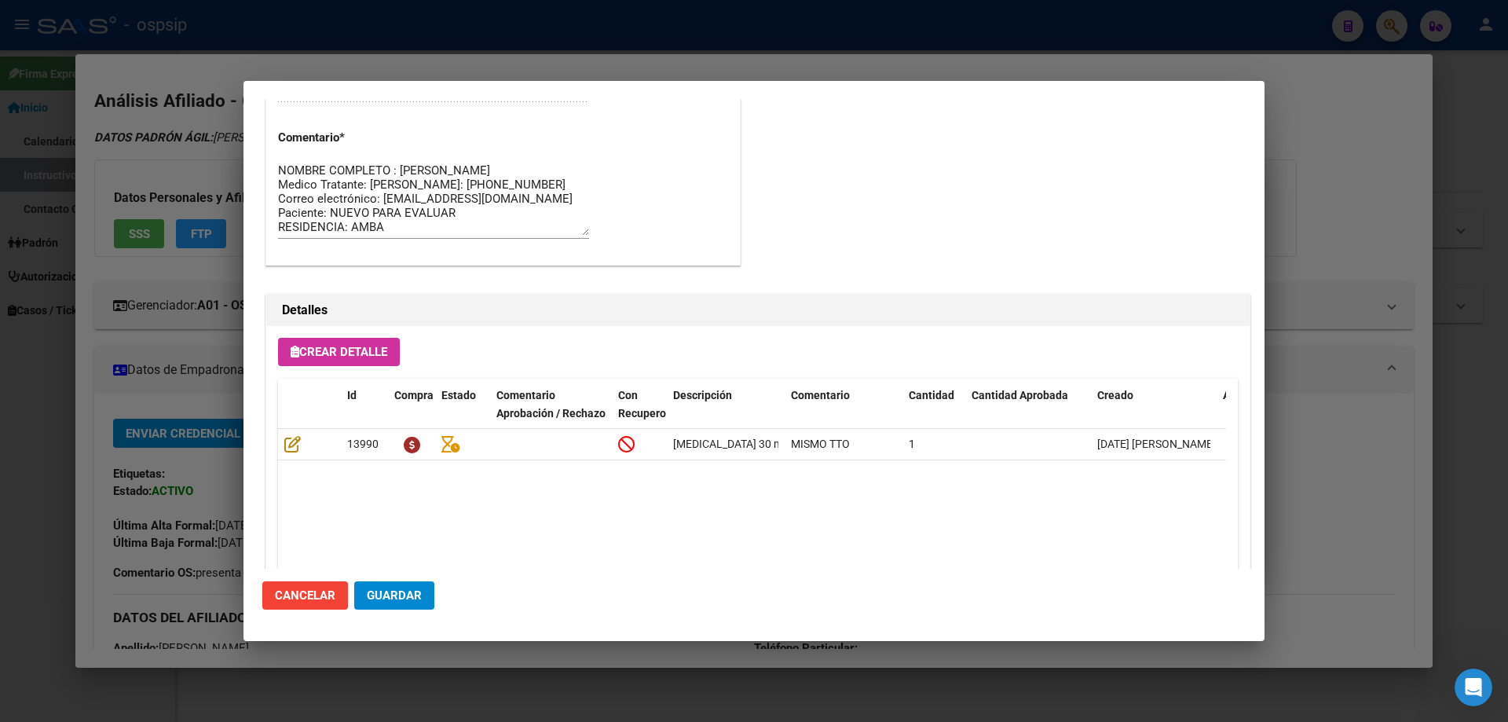
scroll to position [1021, 0]
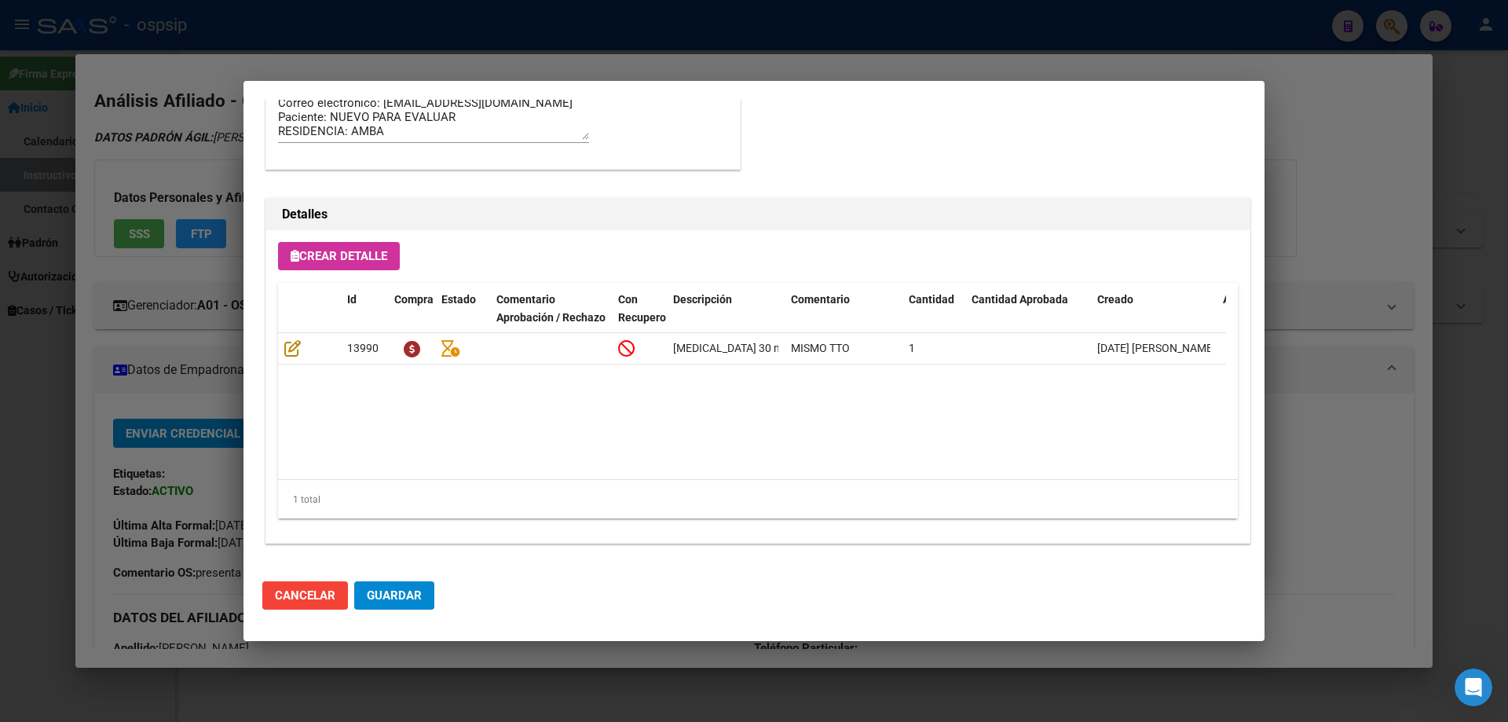
click at [390, 591] on span "Guardar" at bounding box center [394, 595] width 55 height 14
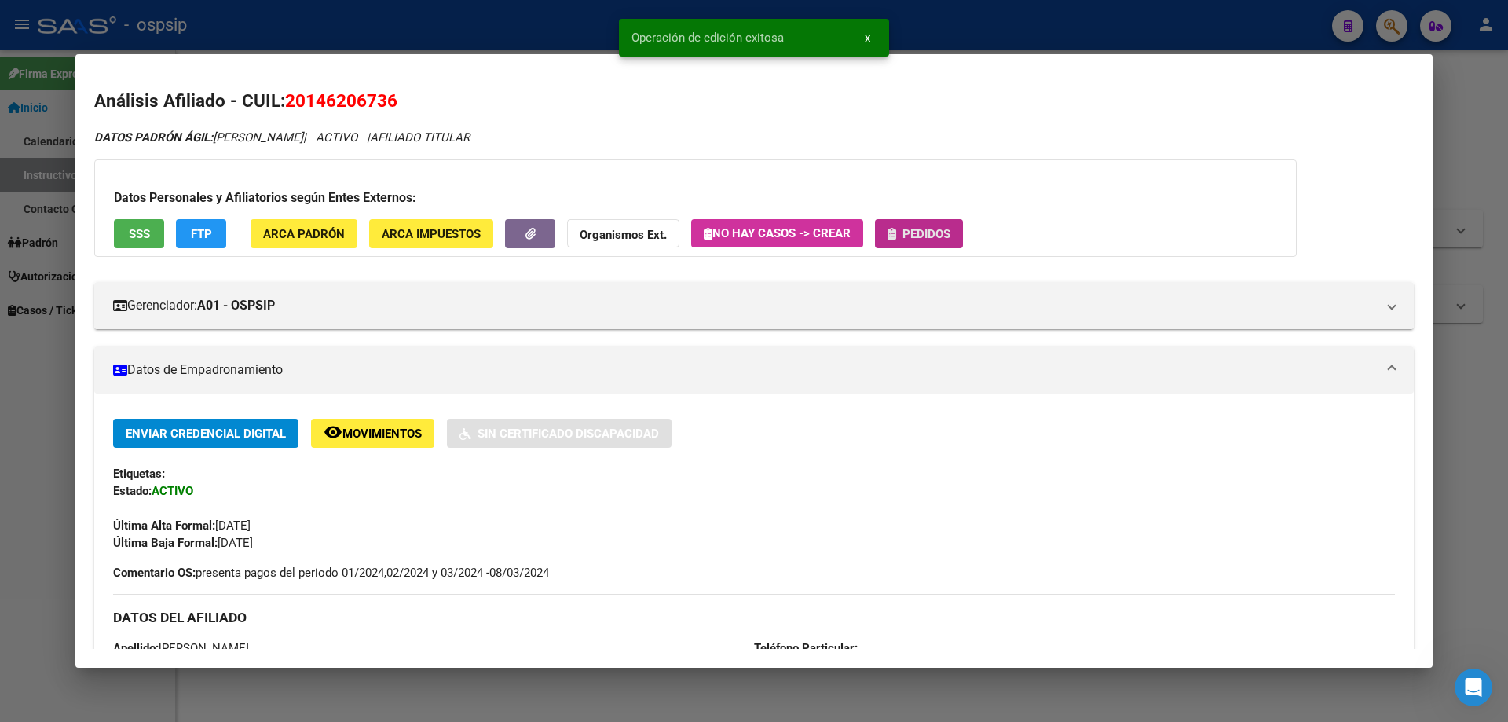
click at [913, 236] on span "Pedidos" at bounding box center [926, 234] width 48 height 14
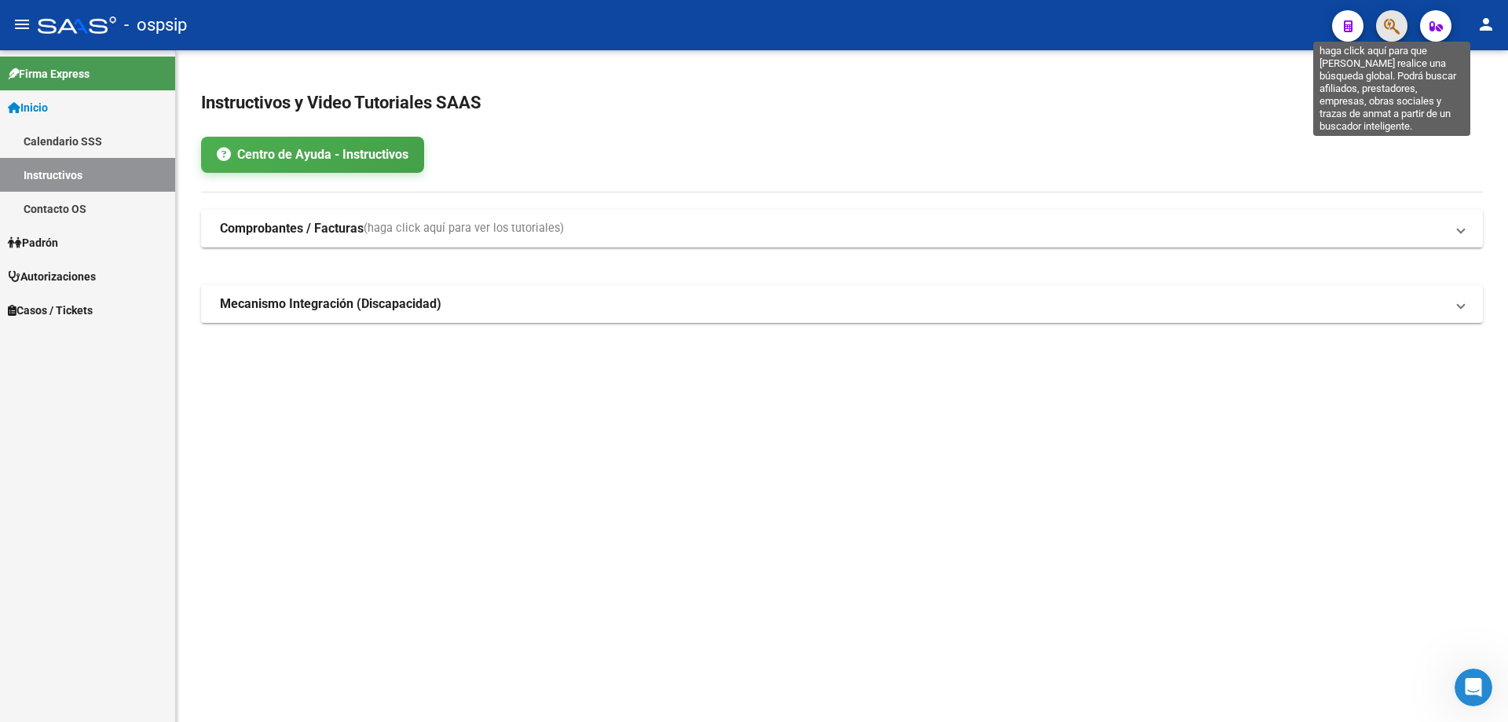
click at [1389, 27] on icon "button" at bounding box center [1392, 26] width 16 height 18
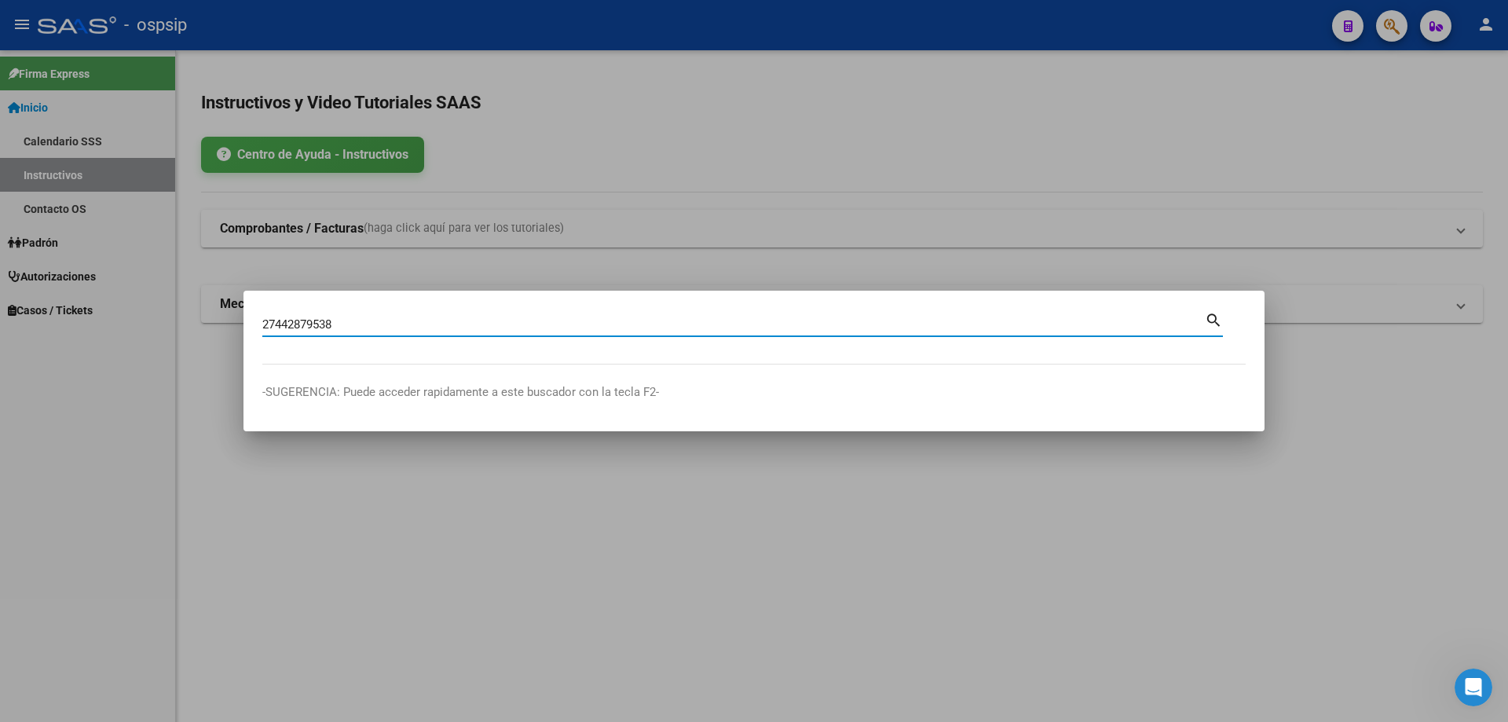
type input "27442879538"
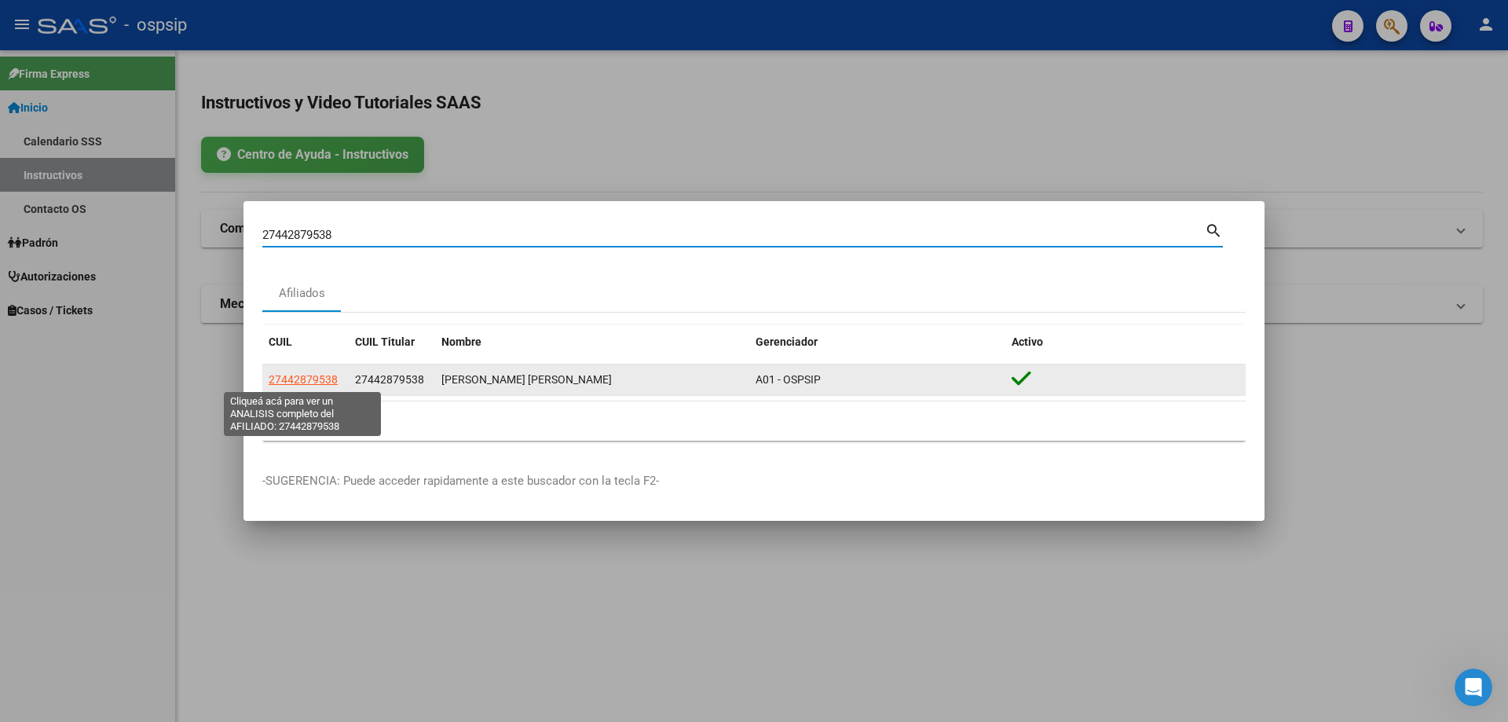
click at [324, 382] on span "27442879538" at bounding box center [303, 379] width 69 height 13
type textarea "27442879538"
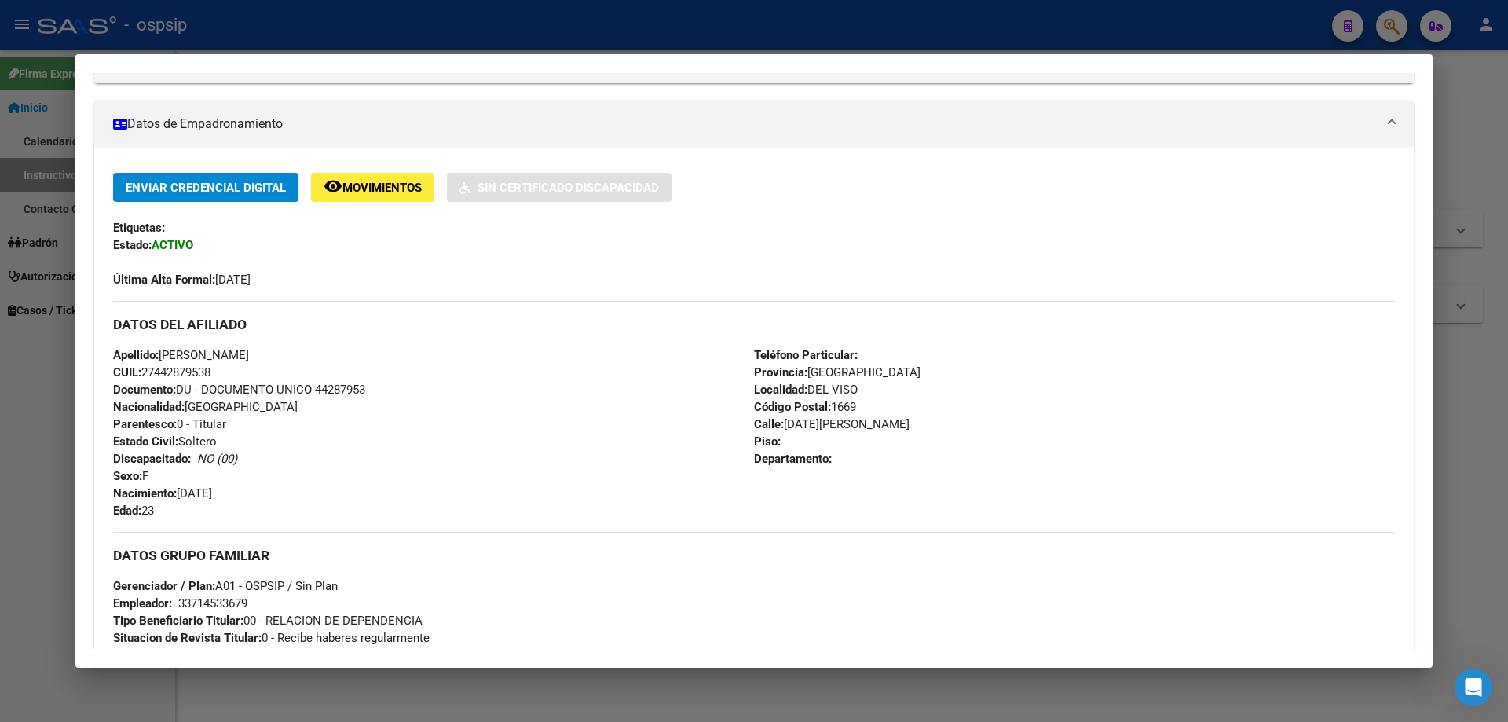
scroll to position [0, 0]
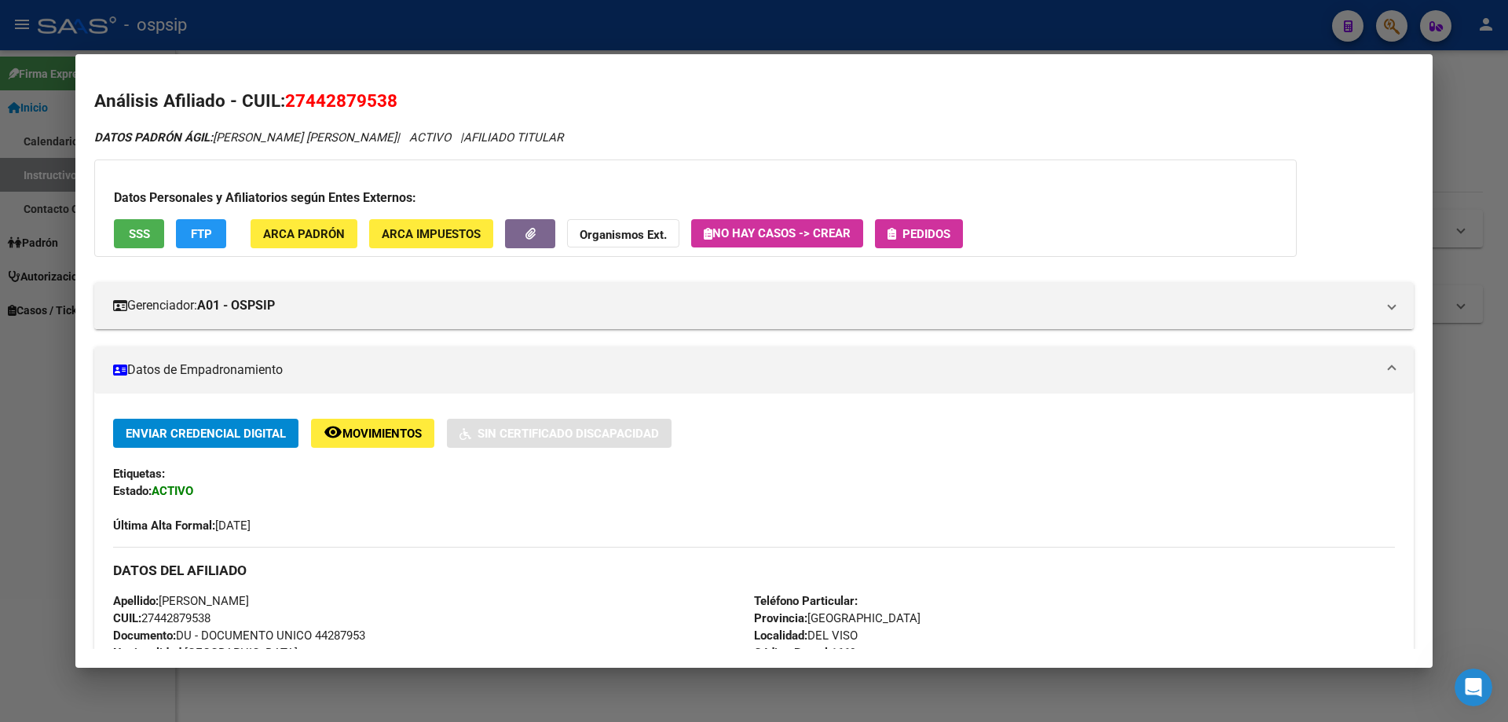
click at [923, 230] on span "Pedidos" at bounding box center [926, 234] width 48 height 14
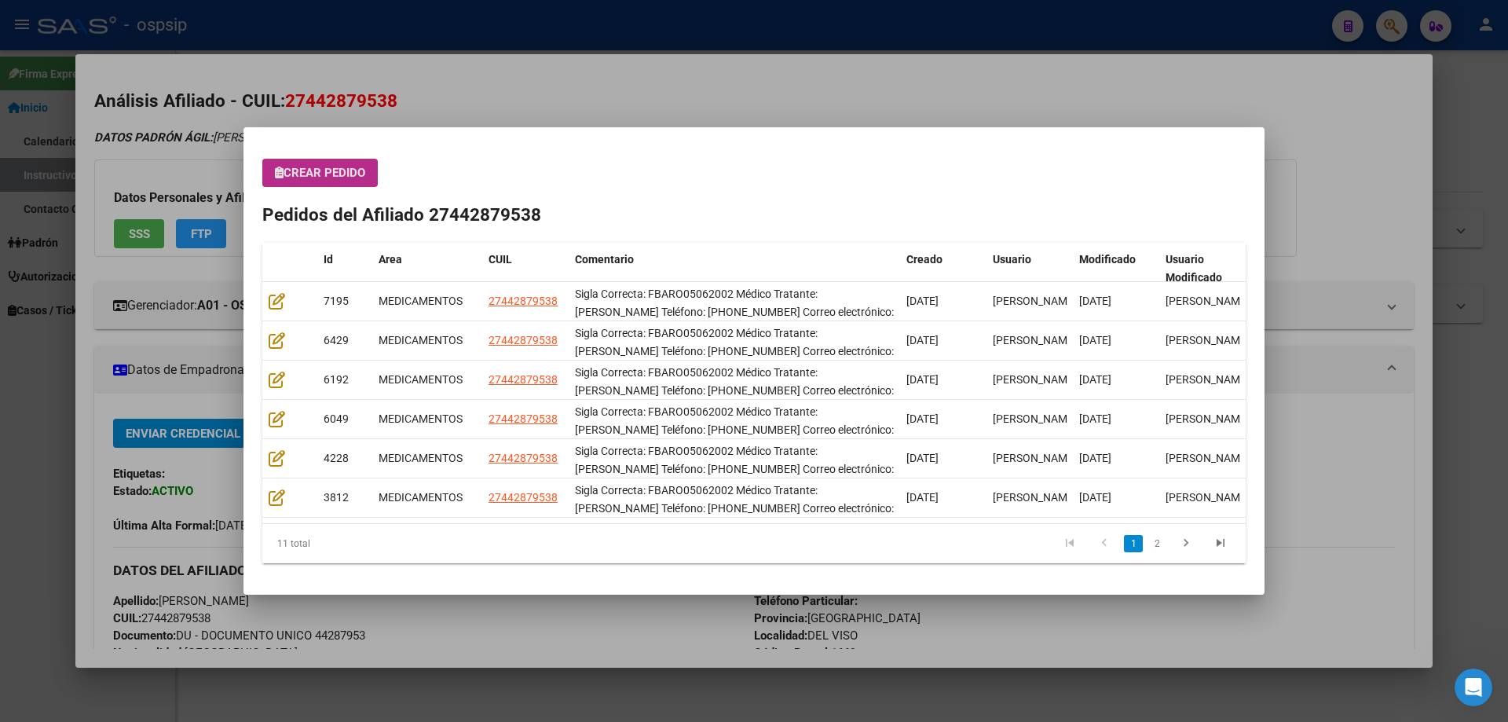
click at [339, 140] on mat-dialog-container "Crear Pedido Pedidos del Afiliado 27442879538 Id Area CUIL Comentario Creado Us…" at bounding box center [753, 360] width 1021 height 467
click at [341, 155] on mat-dialog-content "Crear Pedido Pedidos del Afiliado 27442879538 Id Area CUIL Comentario Creado Us…" at bounding box center [753, 361] width 1021 height 430
click at [342, 155] on mat-dialog-content "Crear Pedido Pedidos del Afiliado 27442879538 Id Area CUIL Comentario Creado Us…" at bounding box center [753, 361] width 1021 height 430
click at [342, 163] on button "Crear Pedido" at bounding box center [319, 173] width 115 height 28
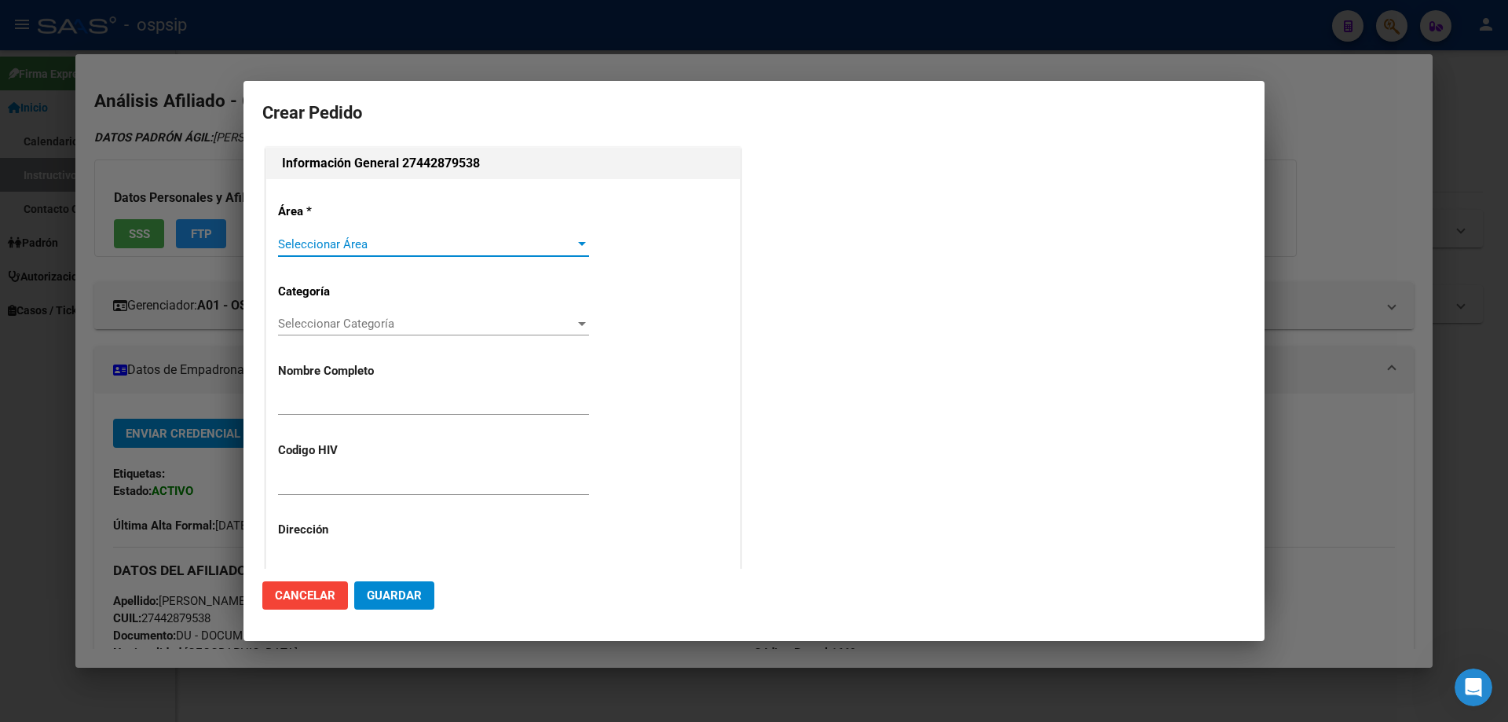
type input "BARBARA BELEN RODRIGUEZ"
type input "FBARO05062002"
type input "Buenos Aires, DEL VISO, 25 DE MAYO 518"
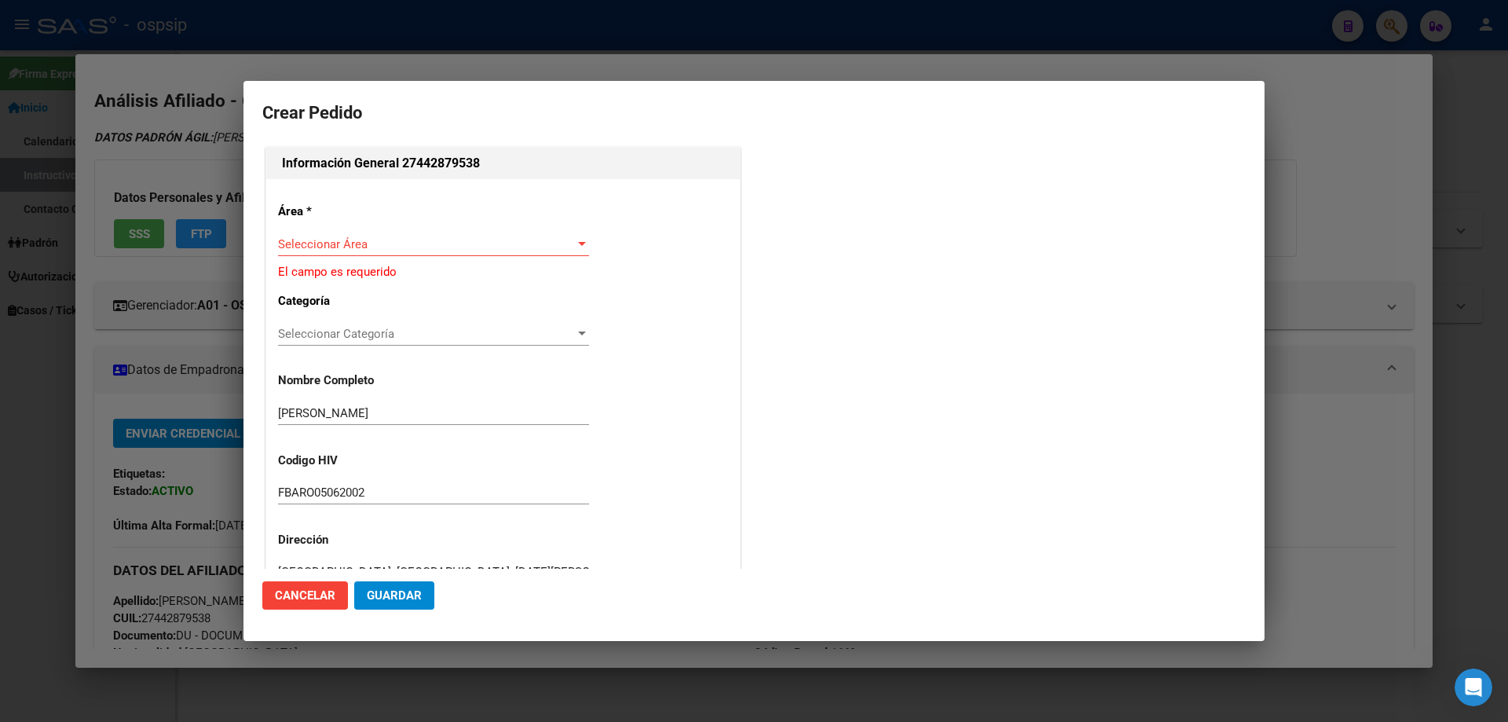
click at [332, 227] on div "Área * Seleccionar Área Seleccionar Área El campo es requerido Categoría Selecc…" at bounding box center [503, 542] width 474 height 726
type input "RODRIGUEZ BARBARA BELEN"
type input "BUENOS AIRES, DEL VISO, 25 DE MAYO 518"
click at [332, 257] on div "Seleccionar Área Seleccionar Área" at bounding box center [433, 251] width 311 height 38
click at [331, 251] on div "Seleccionar Área Seleccionar Área" at bounding box center [433, 244] width 311 height 24
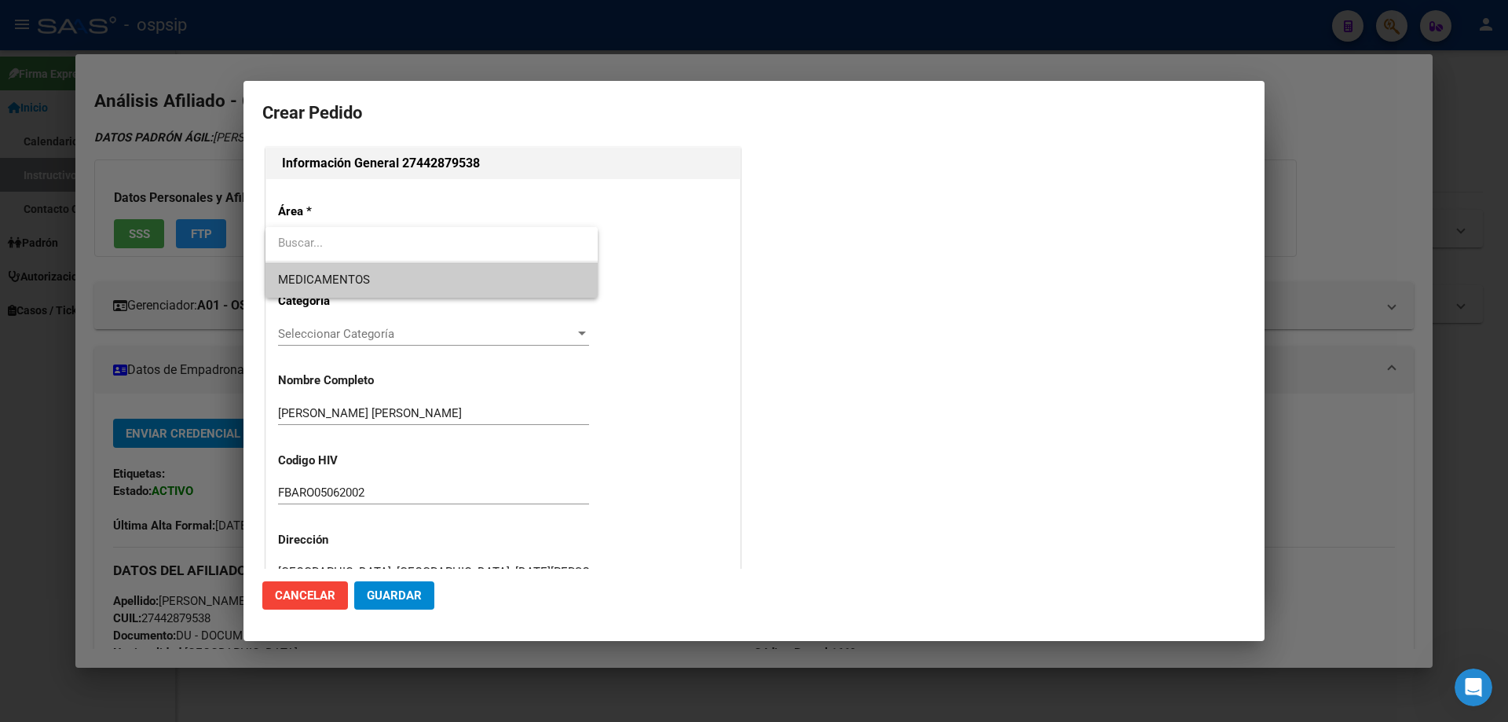
click at [327, 275] on span "MEDICAMENTOS" at bounding box center [324, 279] width 92 height 14
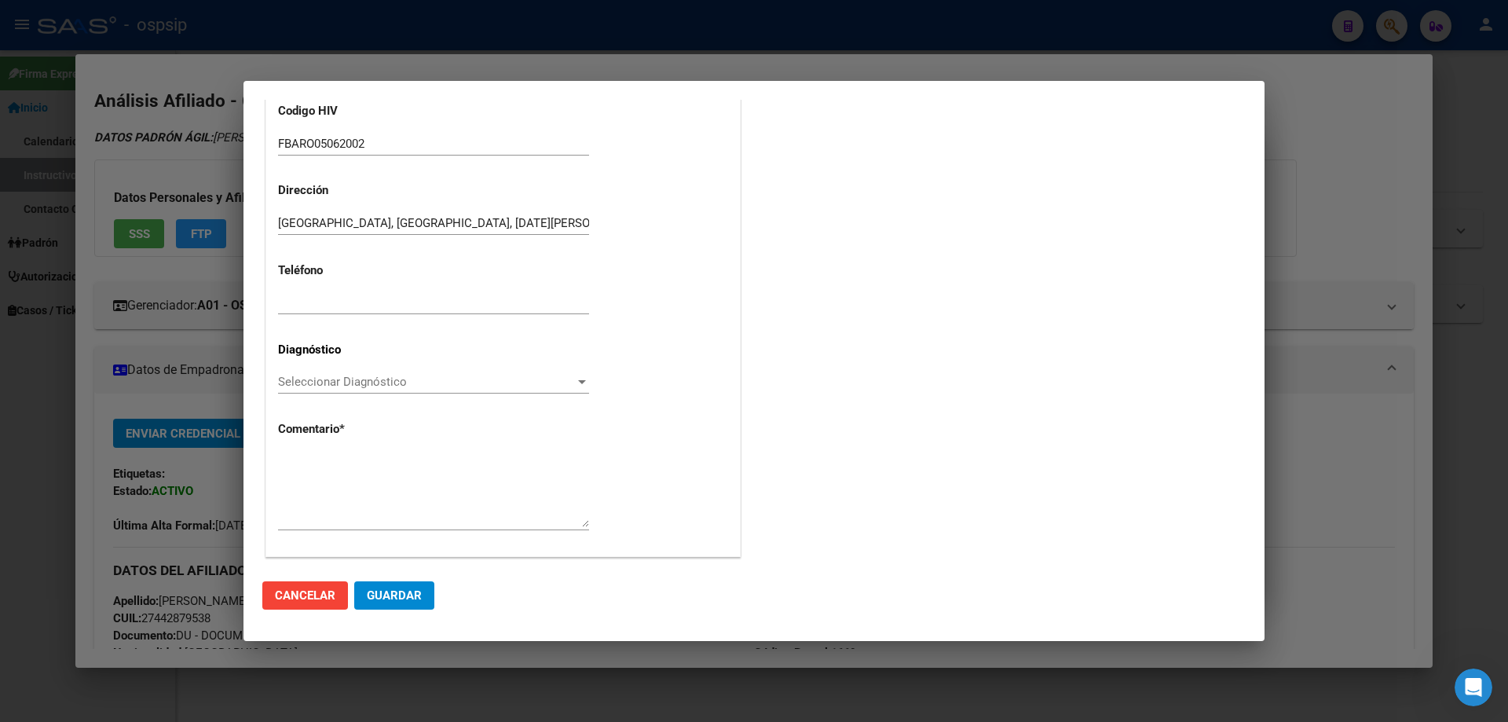
scroll to position [353, 0]
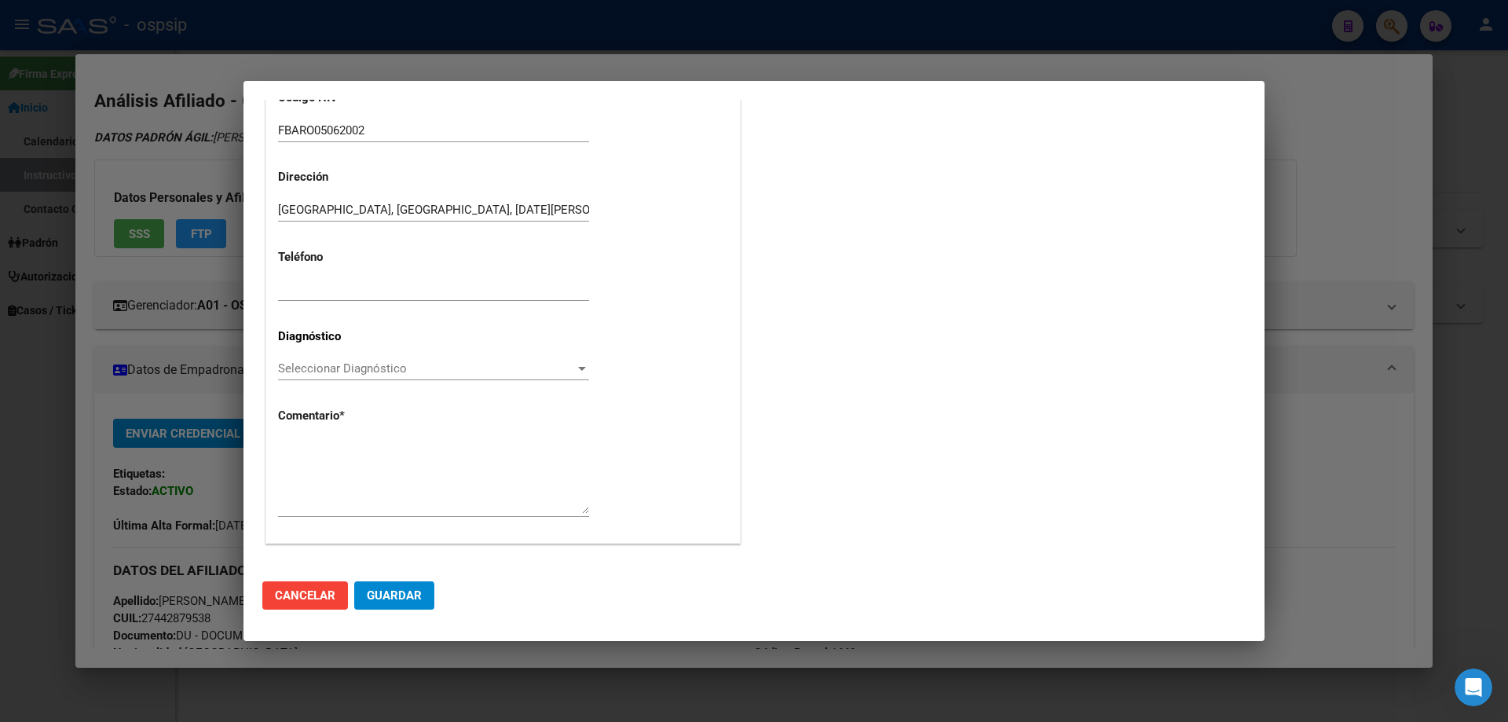
click at [303, 360] on div "Seleccionar Diagnóstico Seleccionar Diagnóstico" at bounding box center [433, 369] width 311 height 24
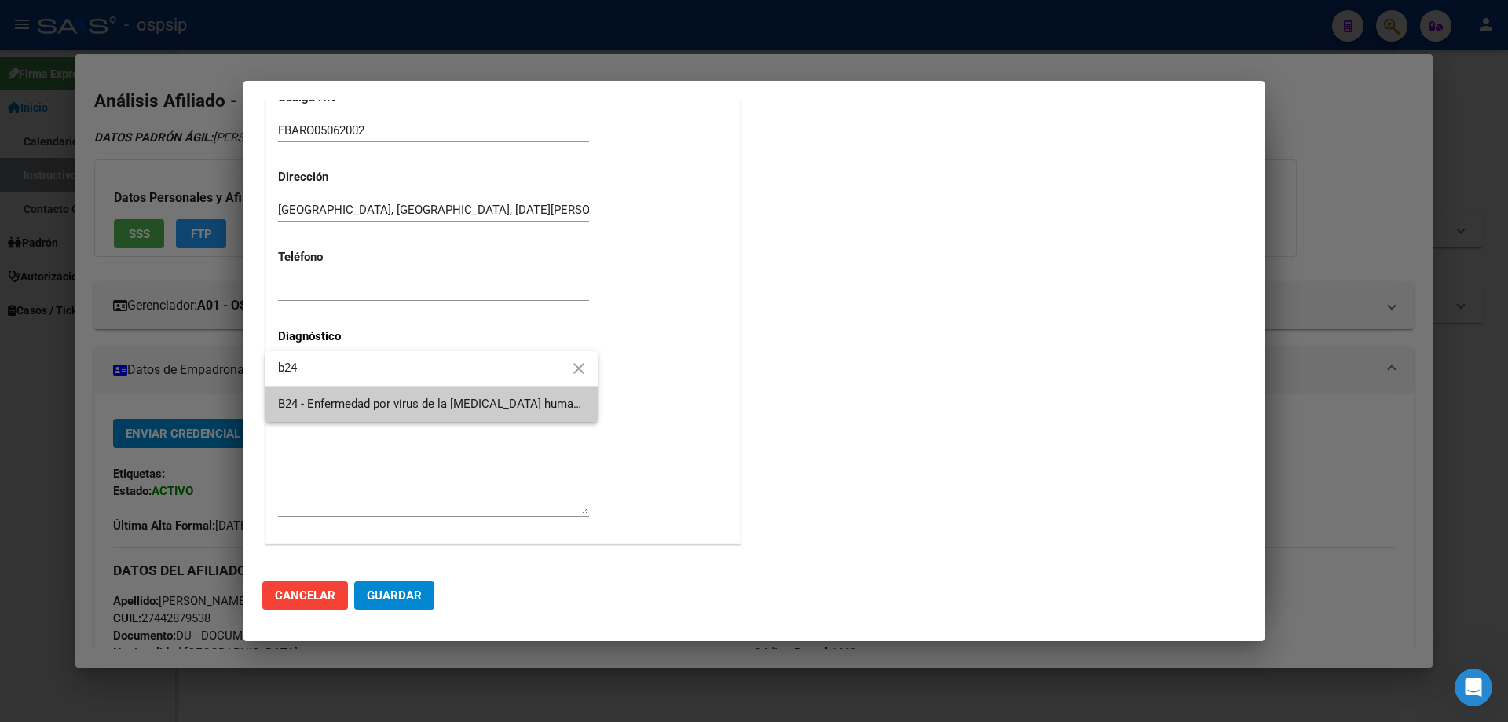
type input "b24"
click at [325, 389] on span "B24 - Enfermedad por virus de la [MEDICAL_DATA] humana [VIH], sin otra especifi…" at bounding box center [431, 403] width 307 height 35
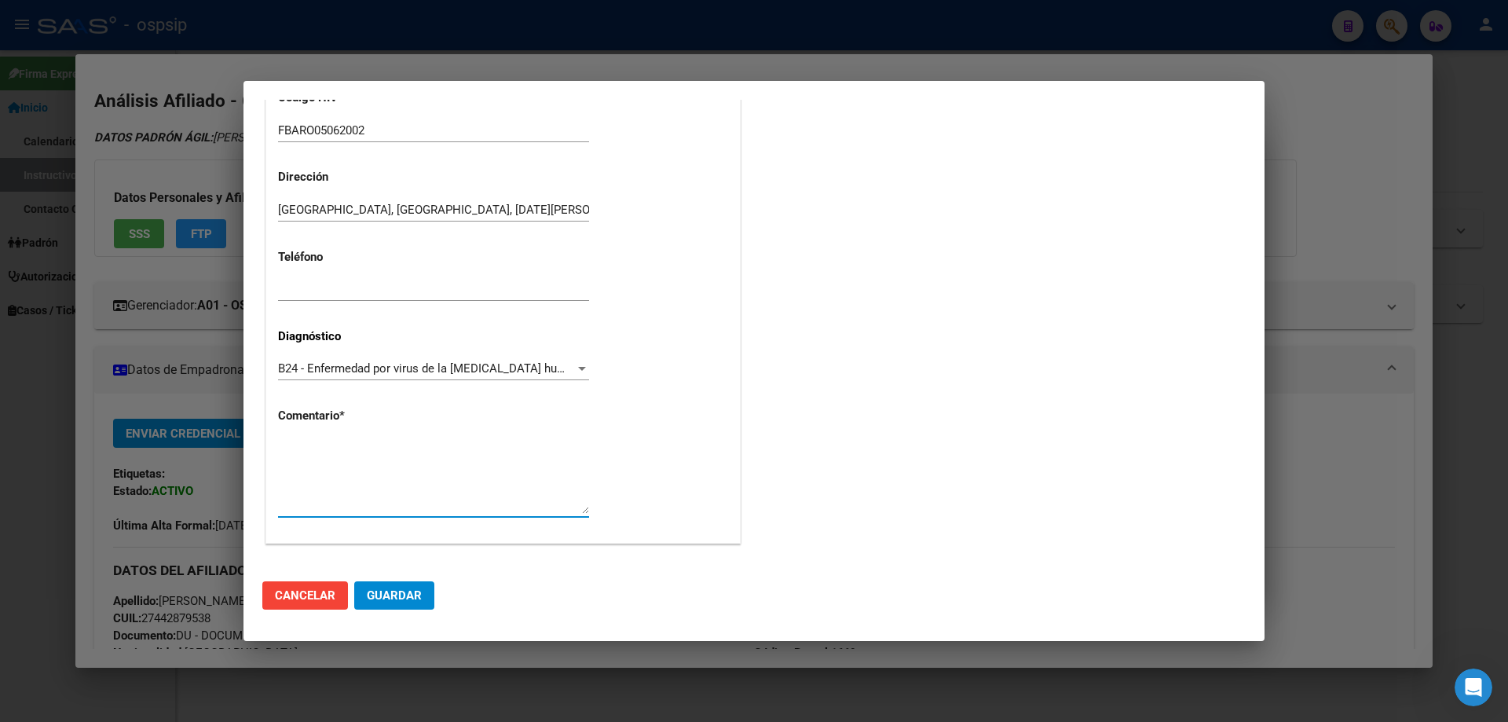
paste textarea "Sigla Correcta: FBARO05062002 Médico Tratante: RICCO Teléfono: 11-2779-3853 Cor…"
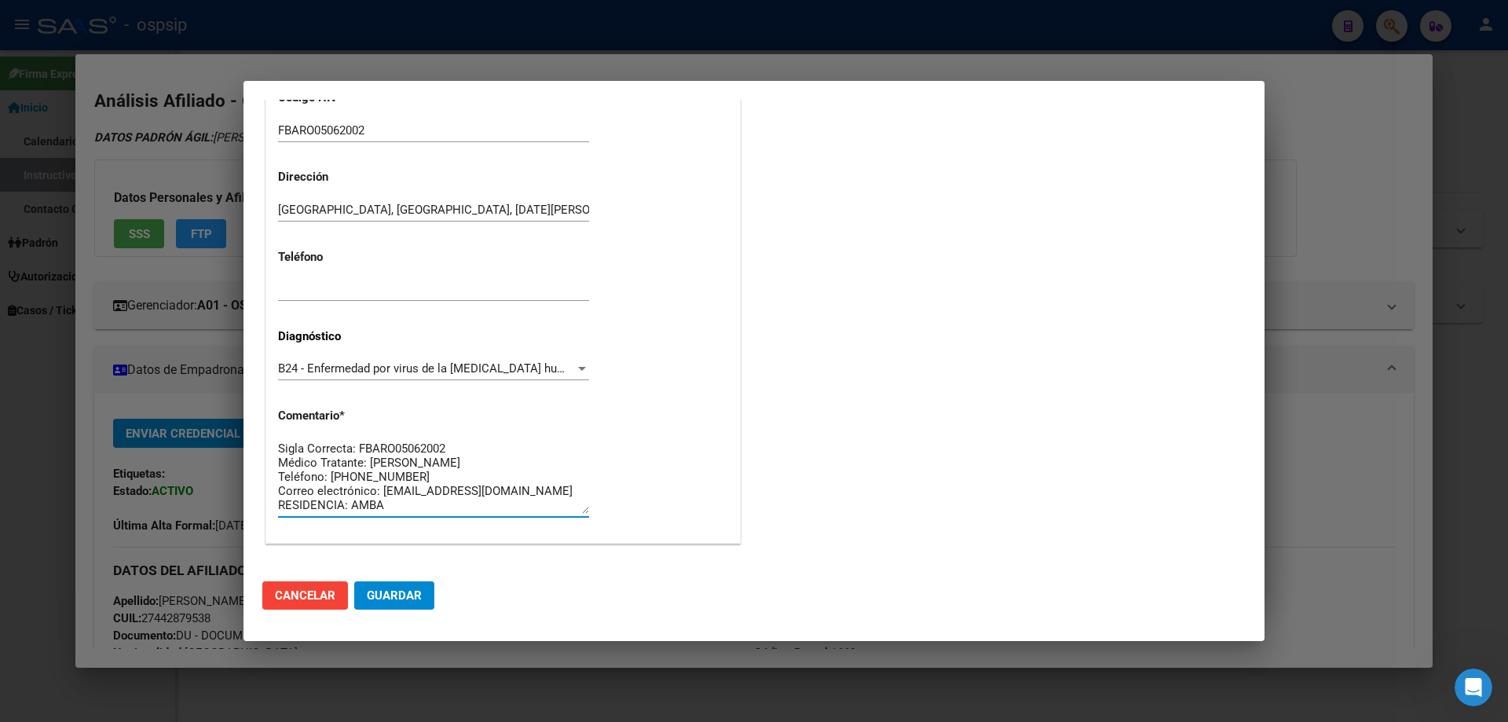
type textarea "Sigla Correcta: FBARO05062002 Médico Tratante: RICCO Teléfono: 11-2779-3853 Cor…"
click at [397, 598] on span "Guardar" at bounding box center [394, 595] width 55 height 14
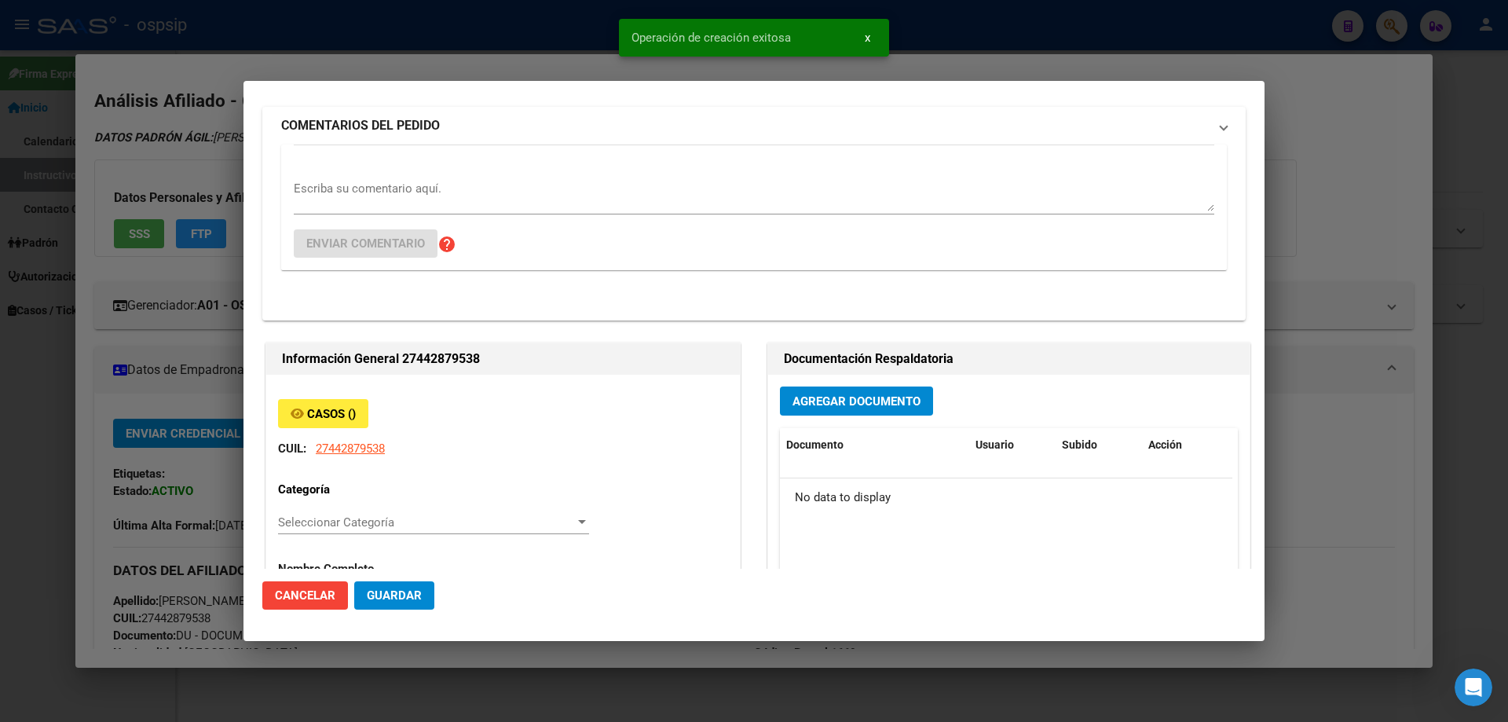
scroll to position [0, 0]
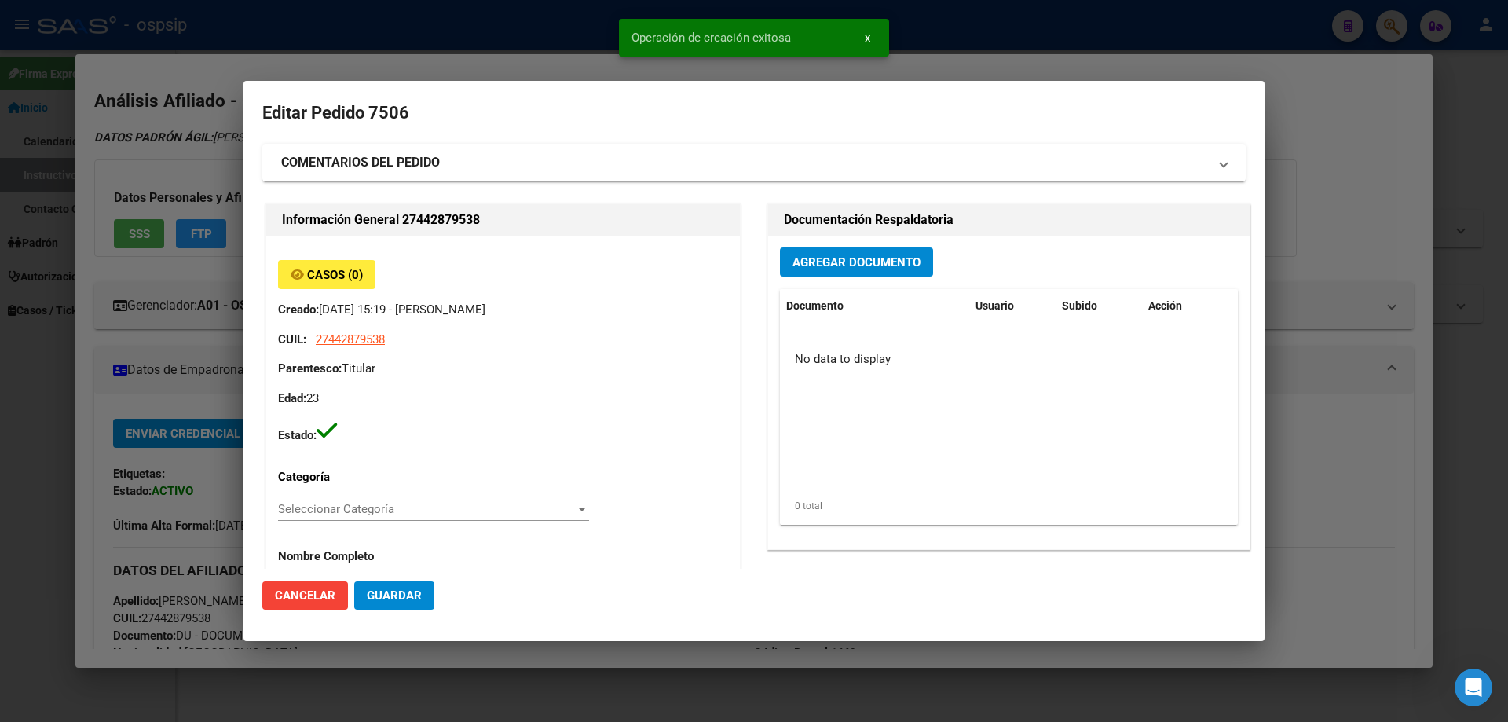
click at [815, 247] on div "Agregar Documento Documento Usuario Subido Acción No data to display 0 total 1" at bounding box center [1008, 392] width 481 height 313
click at [815, 251] on button "Agregar Documento" at bounding box center [856, 261] width 153 height 29
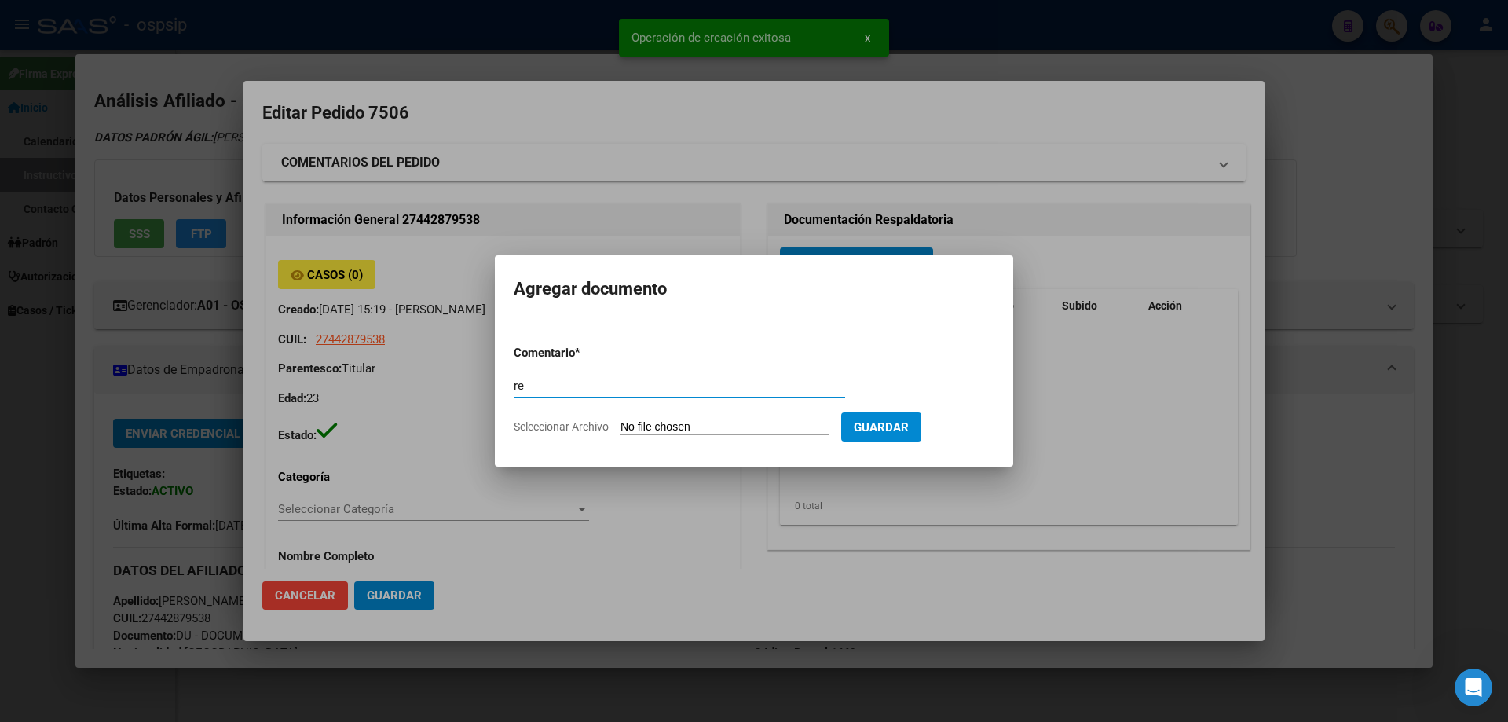
type input "r"
type input "RECETA"
click at [660, 425] on input "Seleccionar Archivo" at bounding box center [724, 427] width 208 height 15
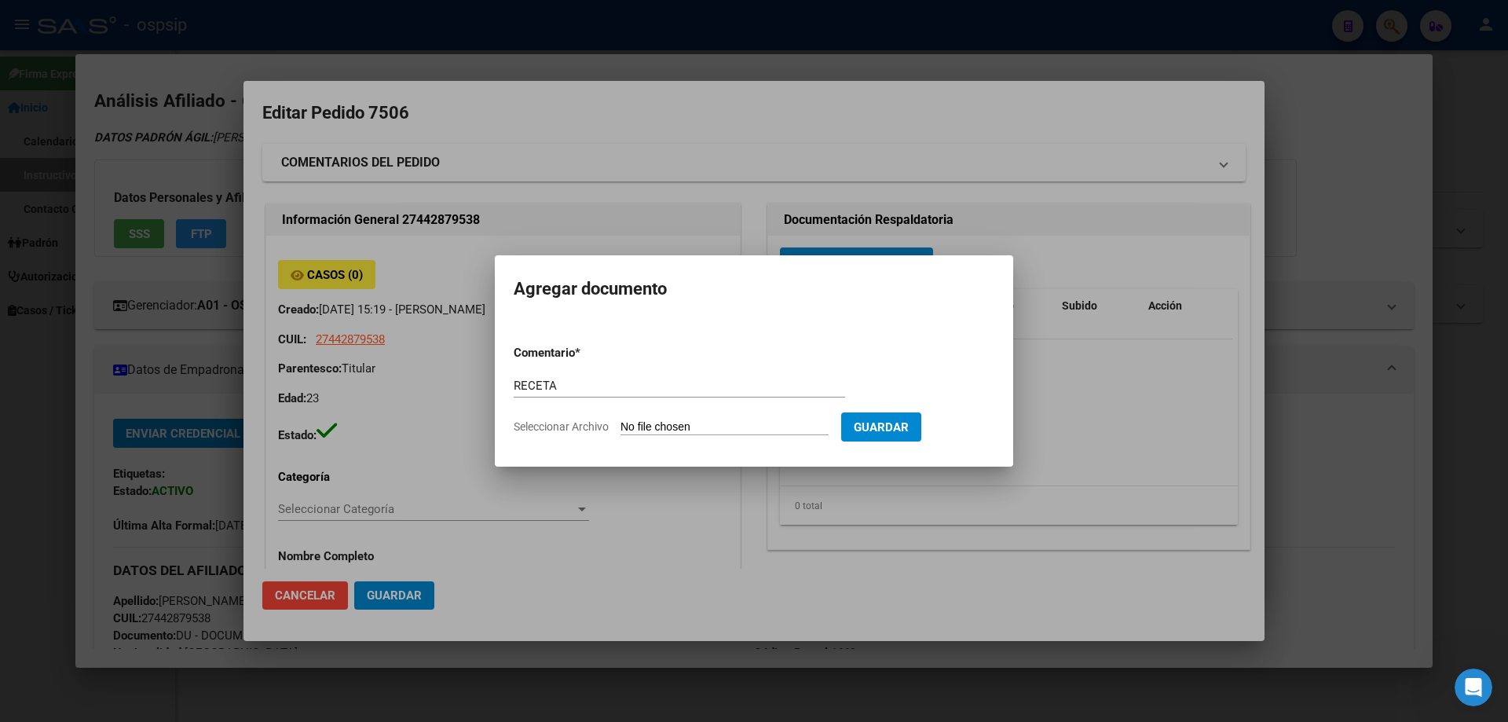
type input "C:\fakepath\receta_2 (1) (2).pdf"
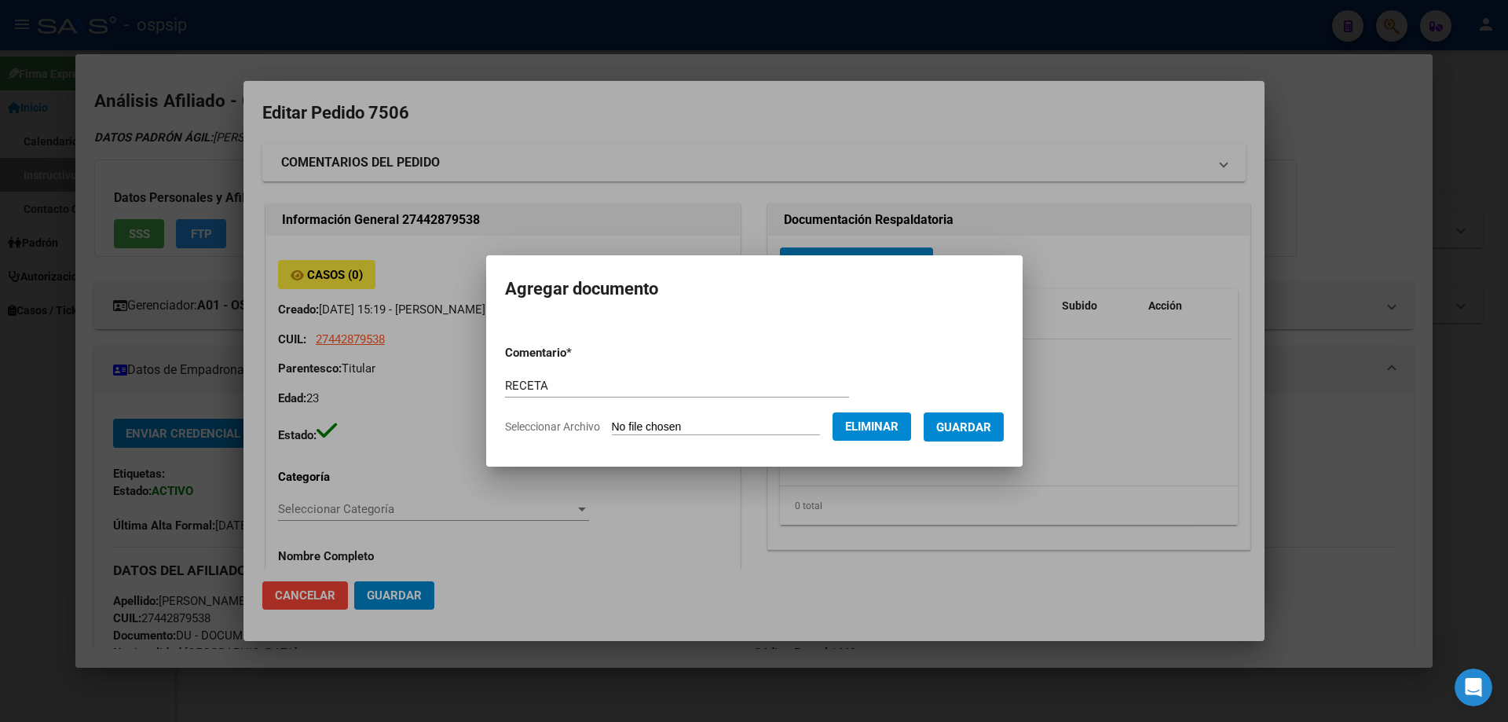
click at [980, 433] on span "Guardar" at bounding box center [963, 427] width 55 height 14
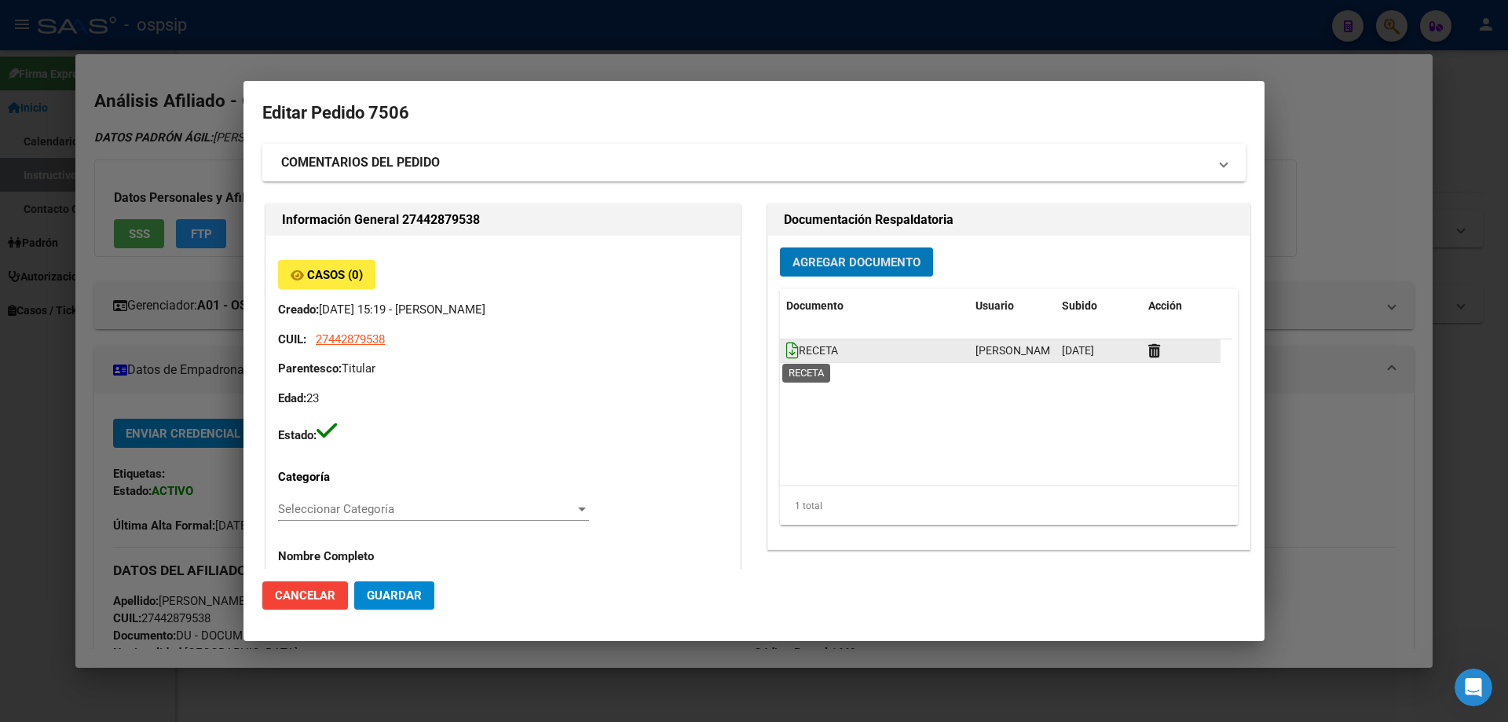
click at [787, 351] on icon at bounding box center [792, 350] width 13 height 17
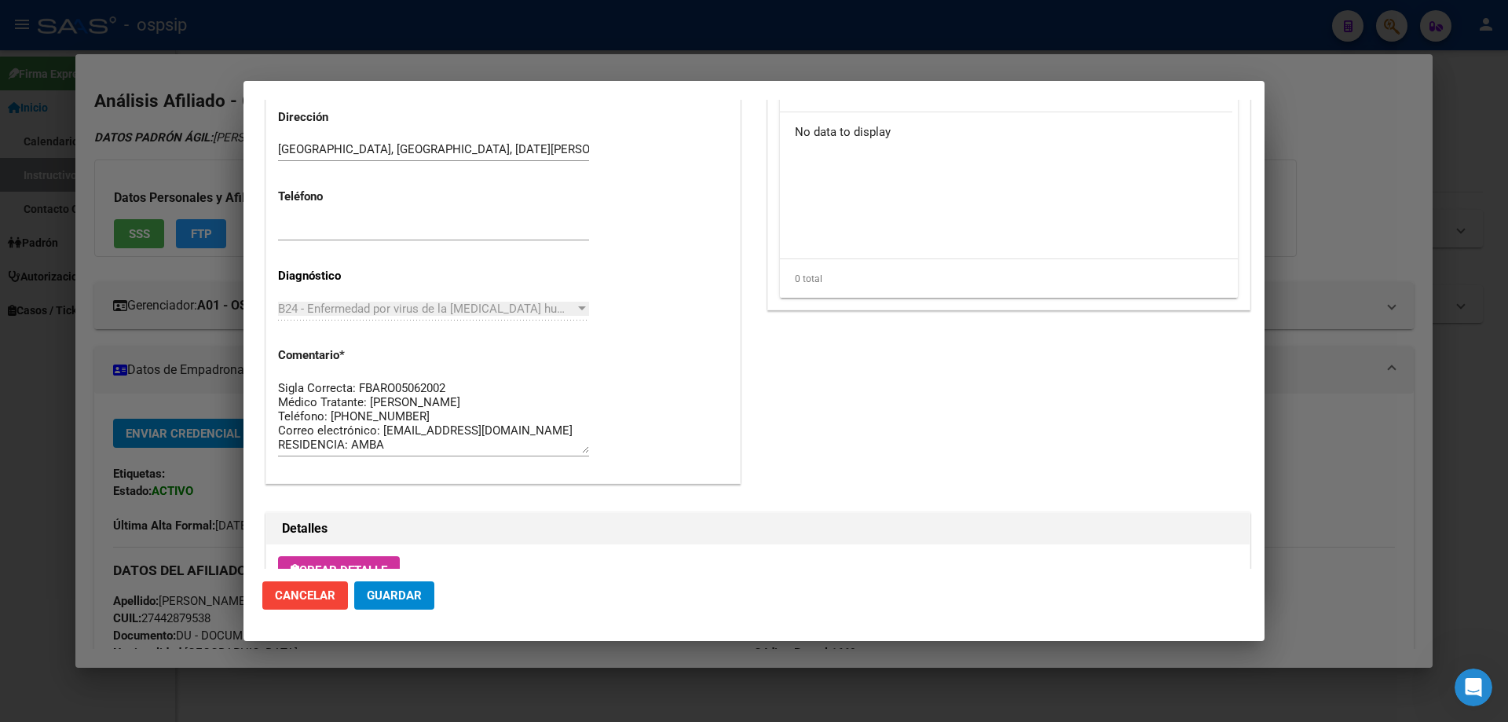
scroll to position [912, 0]
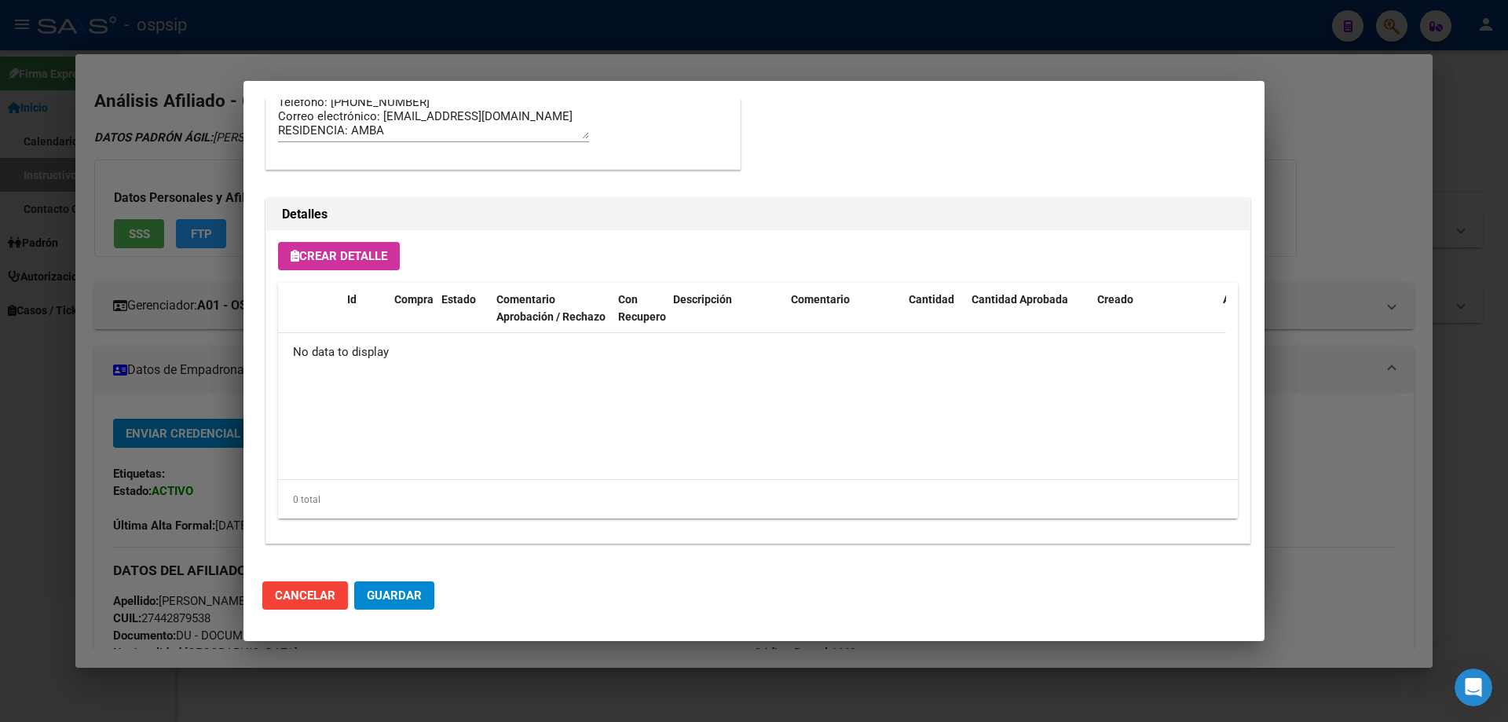
click at [301, 240] on div "Crear Detalle Id Compra Estado Comentario Aprobación / Rechazo Con Recupero Des…" at bounding box center [757, 386] width 983 height 313
click at [306, 265] on button "Crear Detalle" at bounding box center [339, 256] width 122 height 28
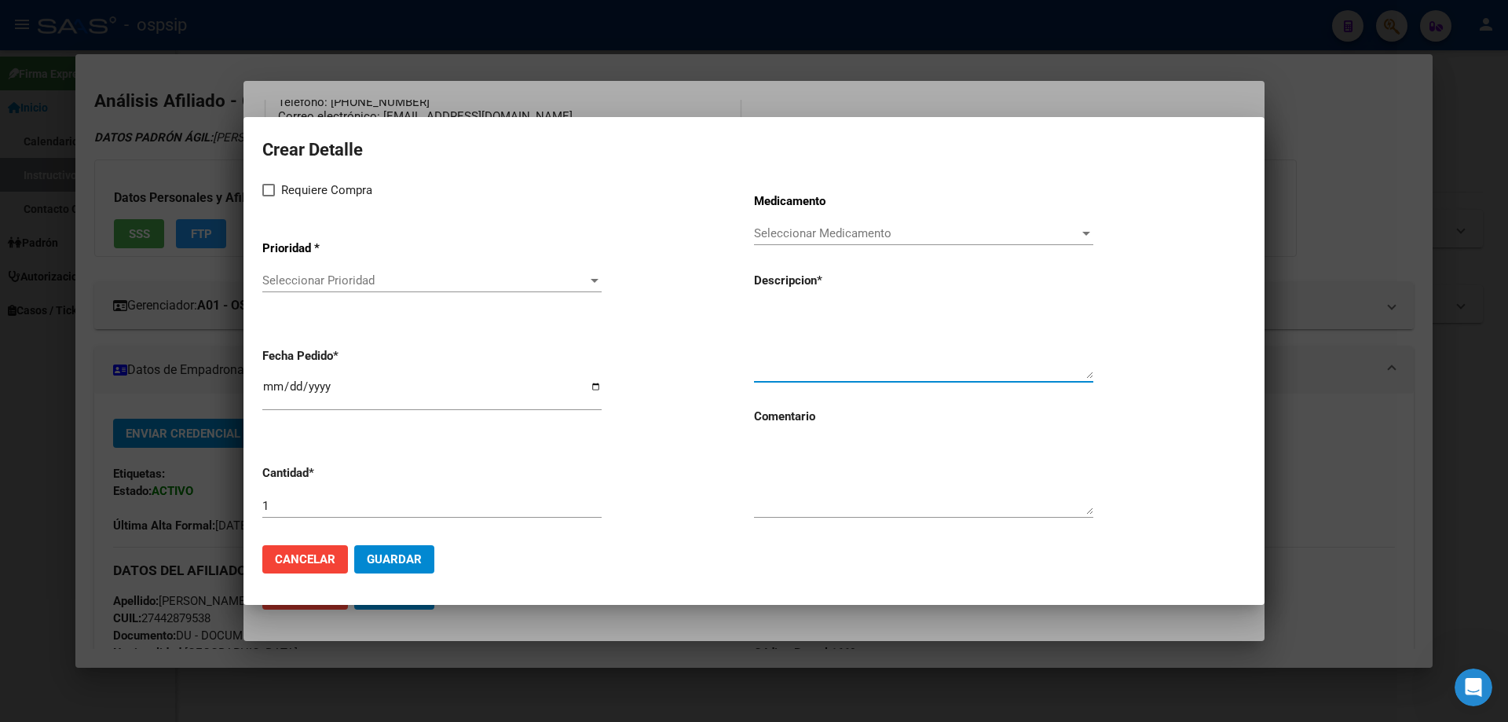
paste textarea "[MEDICAL_DATA] 50 mg comp x 30 (DTG)"
type textarea "[MEDICAL_DATA] 50 mg comp x 30 (DTG)"
click at [821, 479] on textarea at bounding box center [923, 478] width 339 height 74
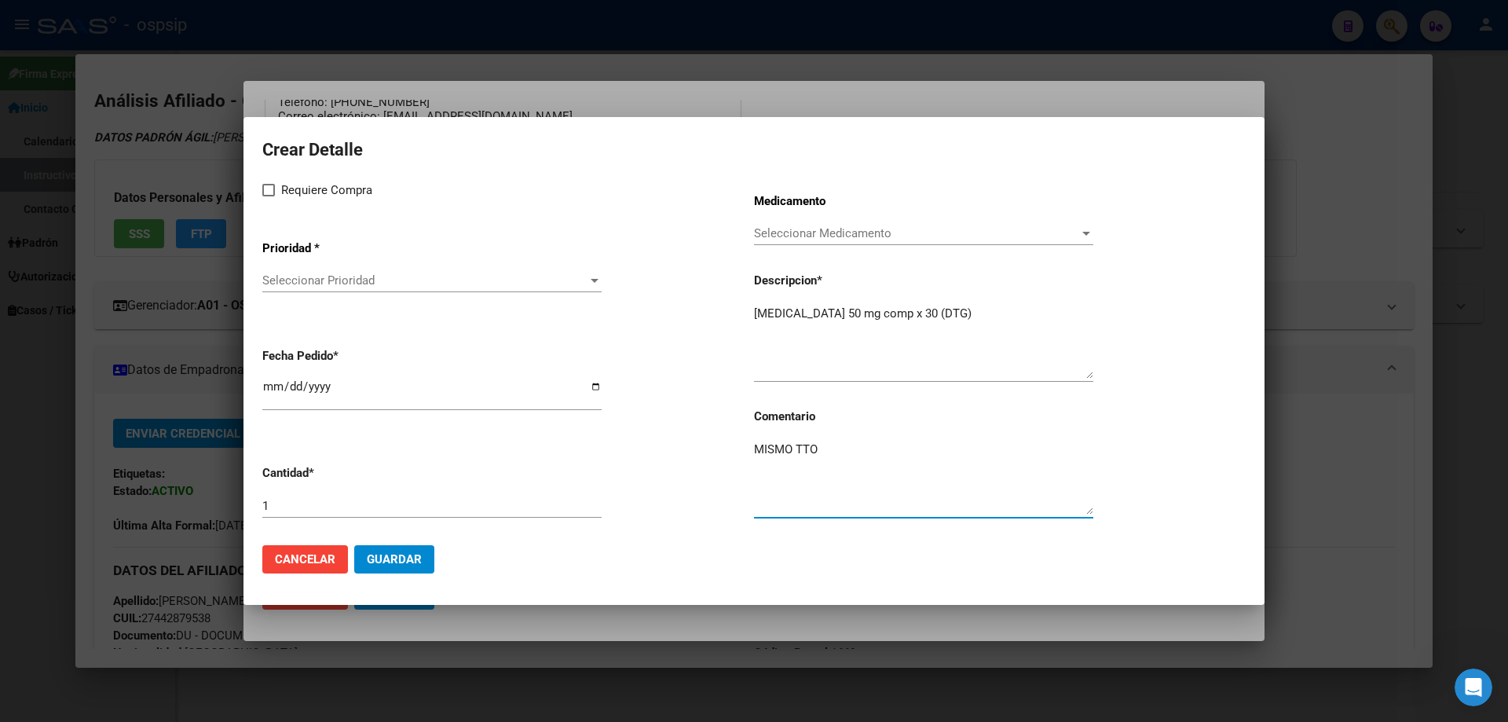
type textarea "MISMO TTO"
click at [258, 196] on mat-dialog-content "Crear Detalle Requiere Compra Prioridad * Seleccionar Prioridad Seleccionar Pri…" at bounding box center [753, 334] width 1021 height 396
click at [262, 196] on label "Requiere Compra" at bounding box center [317, 190] width 110 height 19
click at [268, 196] on input "Requiere Compra" at bounding box center [268, 196] width 1 height 1
checkbox input "true"
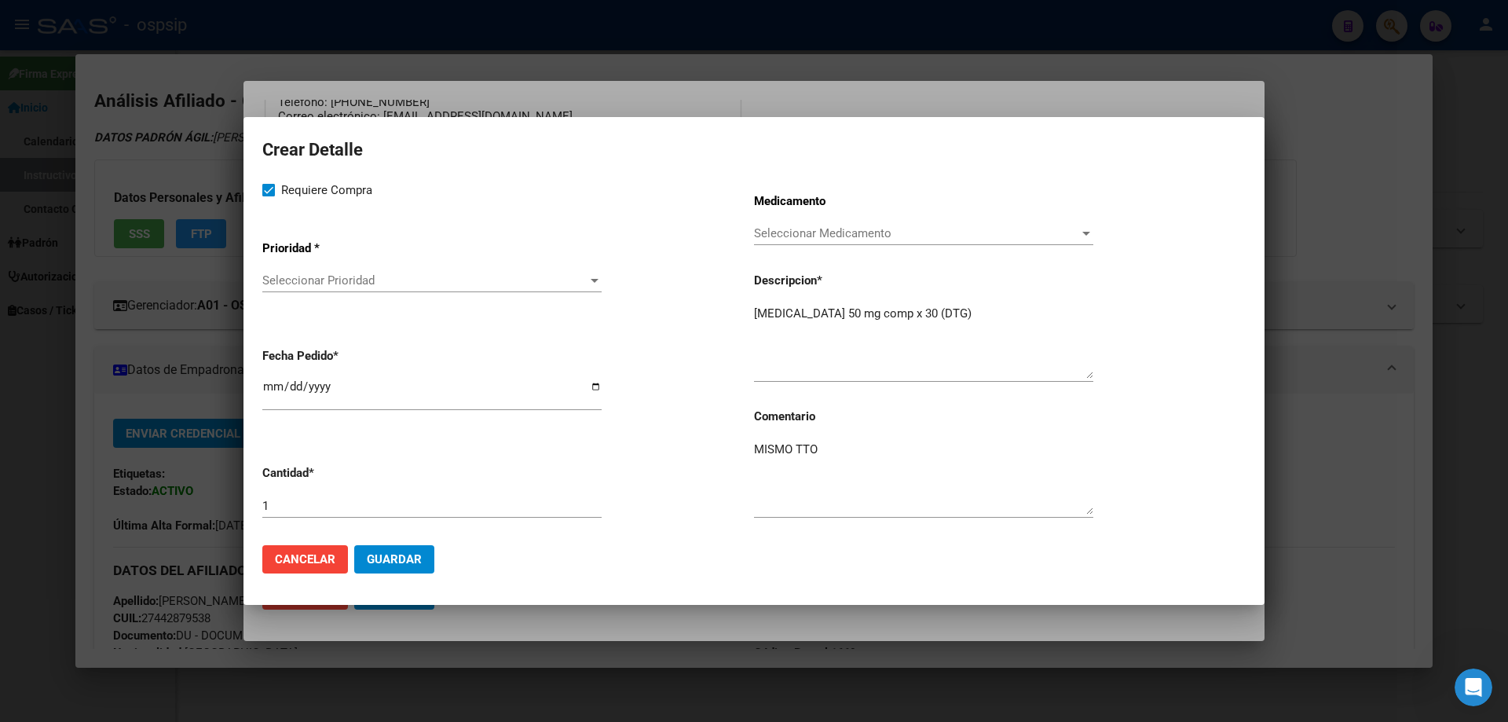
click at [283, 287] on span "Seleccionar Prioridad" at bounding box center [424, 280] width 325 height 14
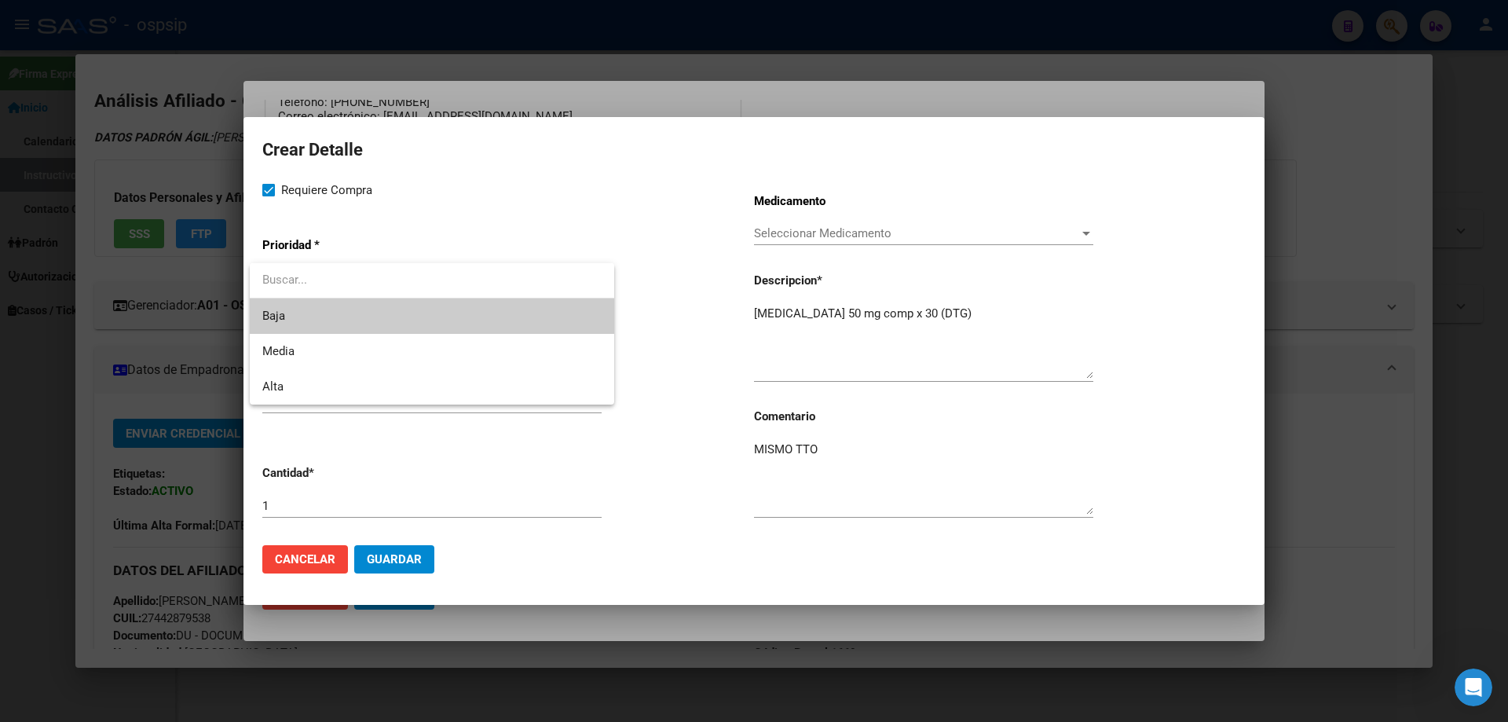
click at [283, 331] on span "Baja" at bounding box center [431, 315] width 339 height 35
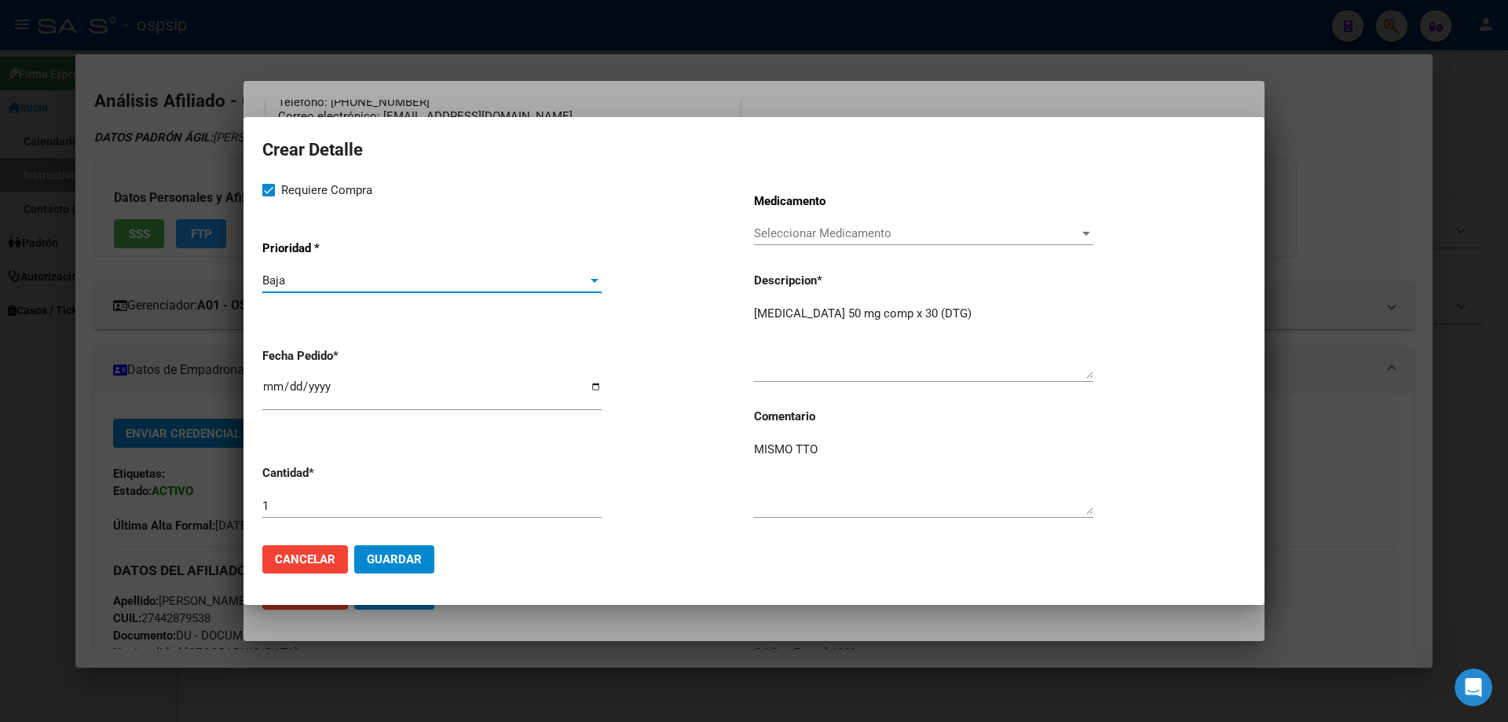
click at [284, 346] on app-form-text-field "Fecha Pedido * 2025-10-15" at bounding box center [508, 380] width 492 height 90
click at [298, 277] on div "Baja" at bounding box center [424, 280] width 325 height 14
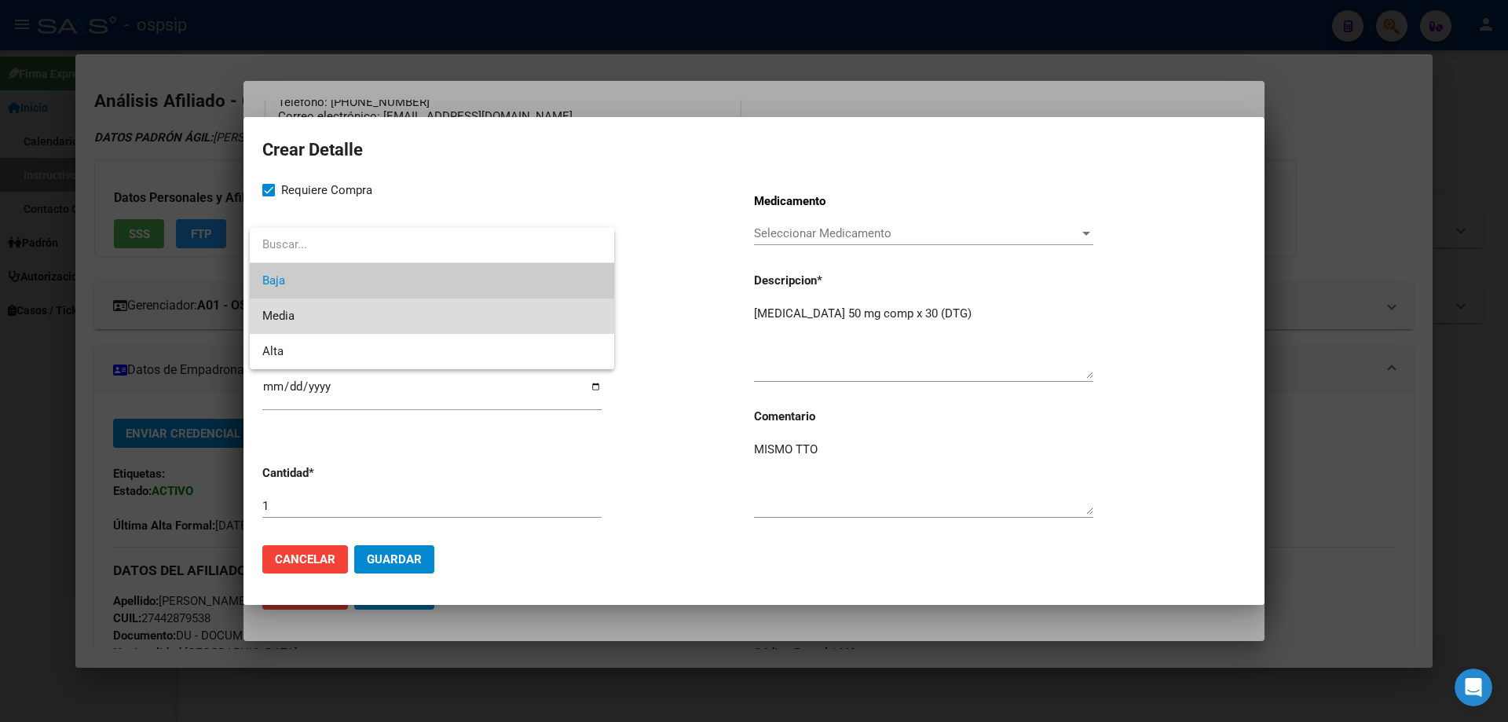
click at [309, 327] on span "Media" at bounding box center [431, 315] width 339 height 35
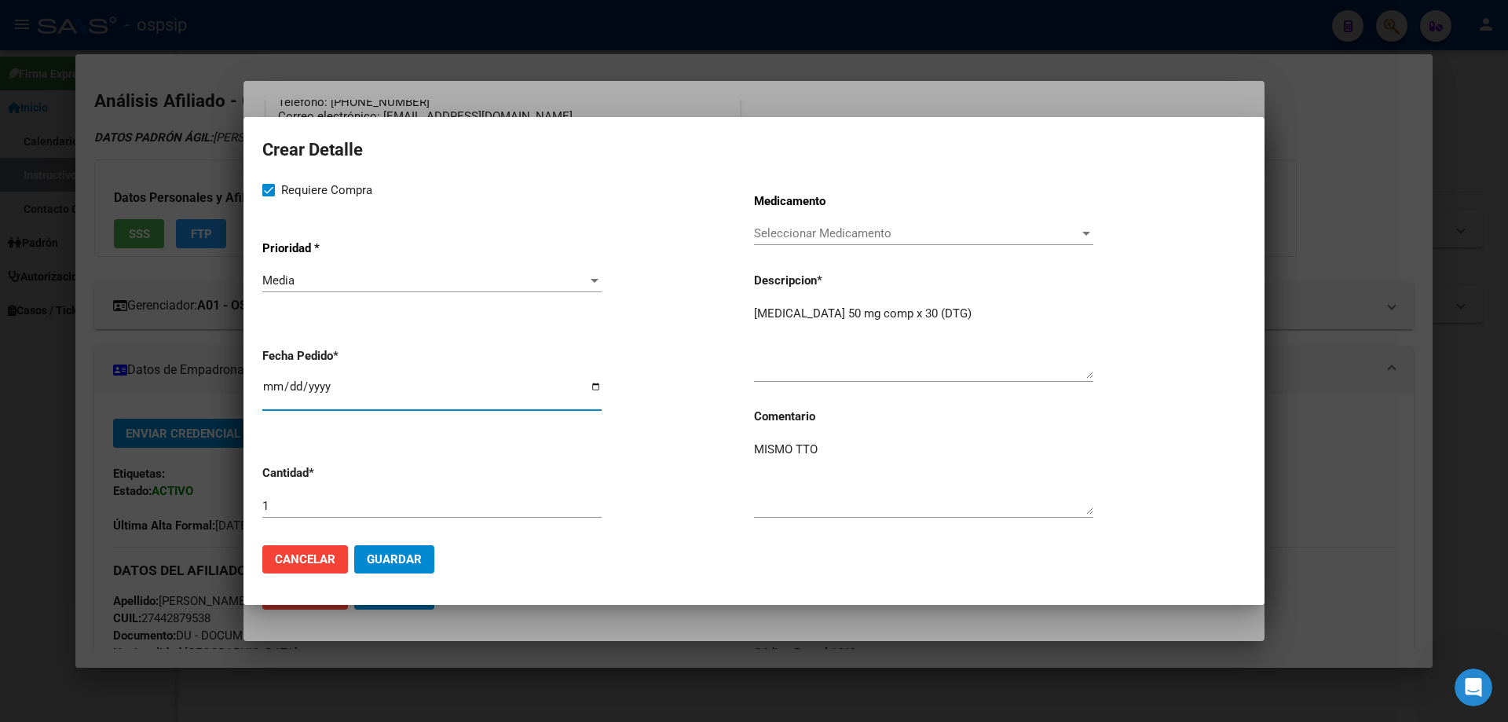
click at [263, 385] on input "[DATE]" at bounding box center [431, 392] width 339 height 25
type input "2025-10-11"
click at [425, 542] on mat-dialog-actions "Cancelar Guardar" at bounding box center [753, 558] width 983 height 53
click at [415, 563] on span "Guardar" at bounding box center [394, 559] width 55 height 14
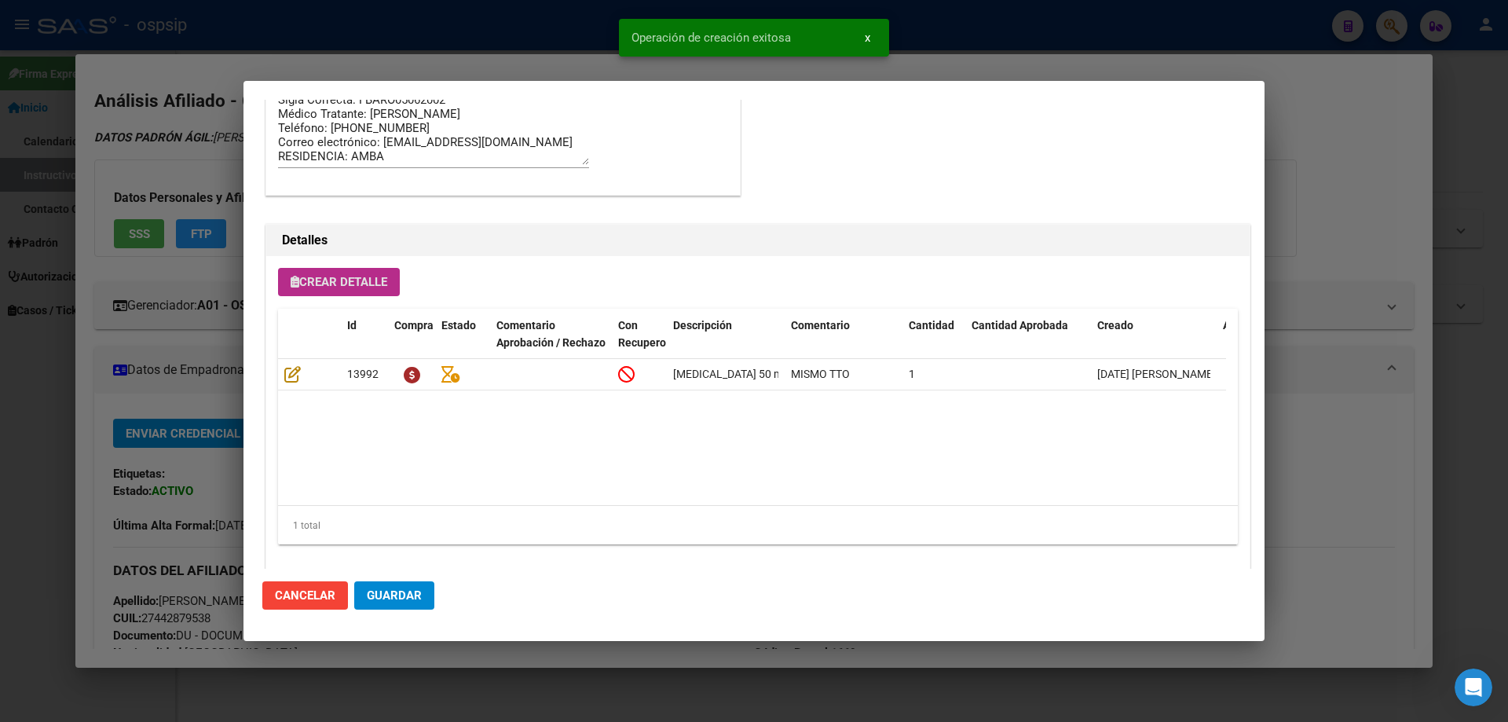
scroll to position [942, 0]
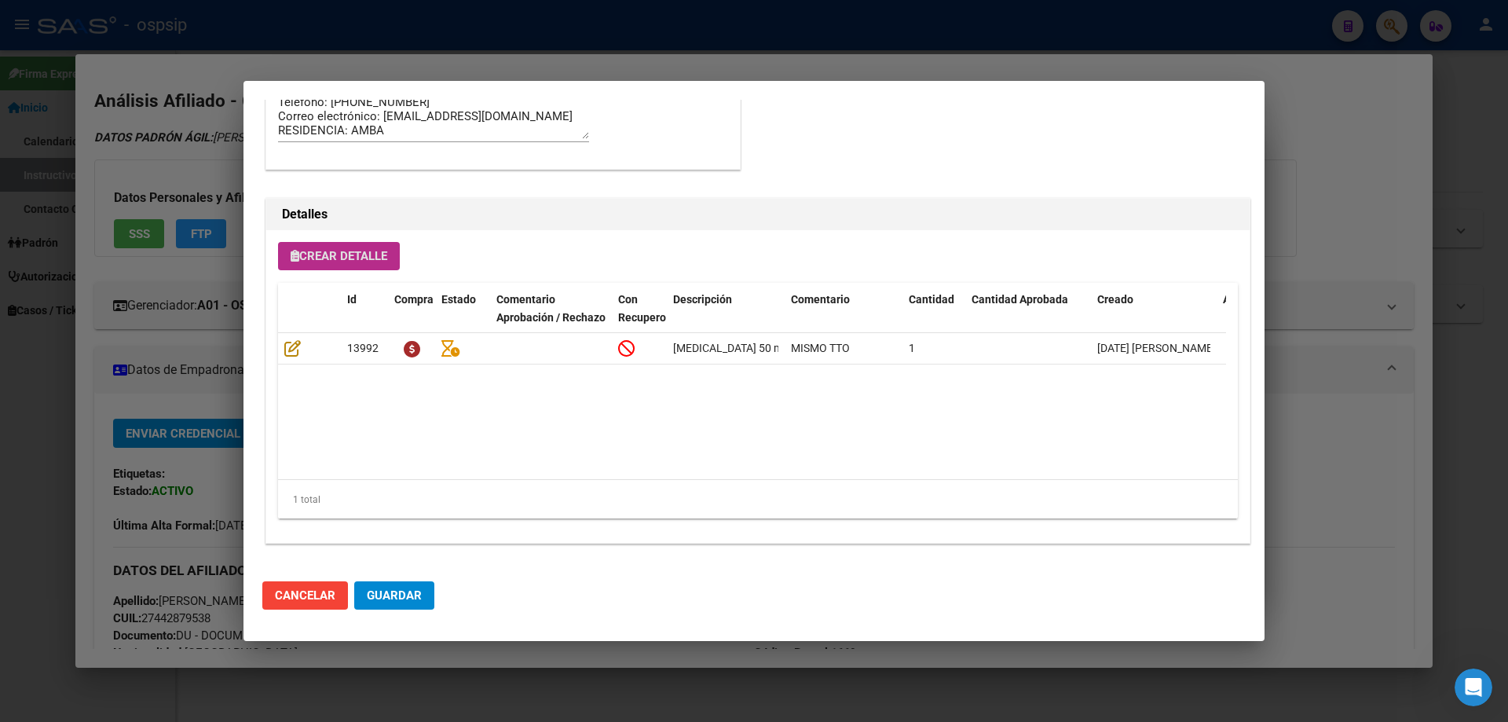
click at [324, 267] on button "Crear Detalle" at bounding box center [339, 256] width 122 height 28
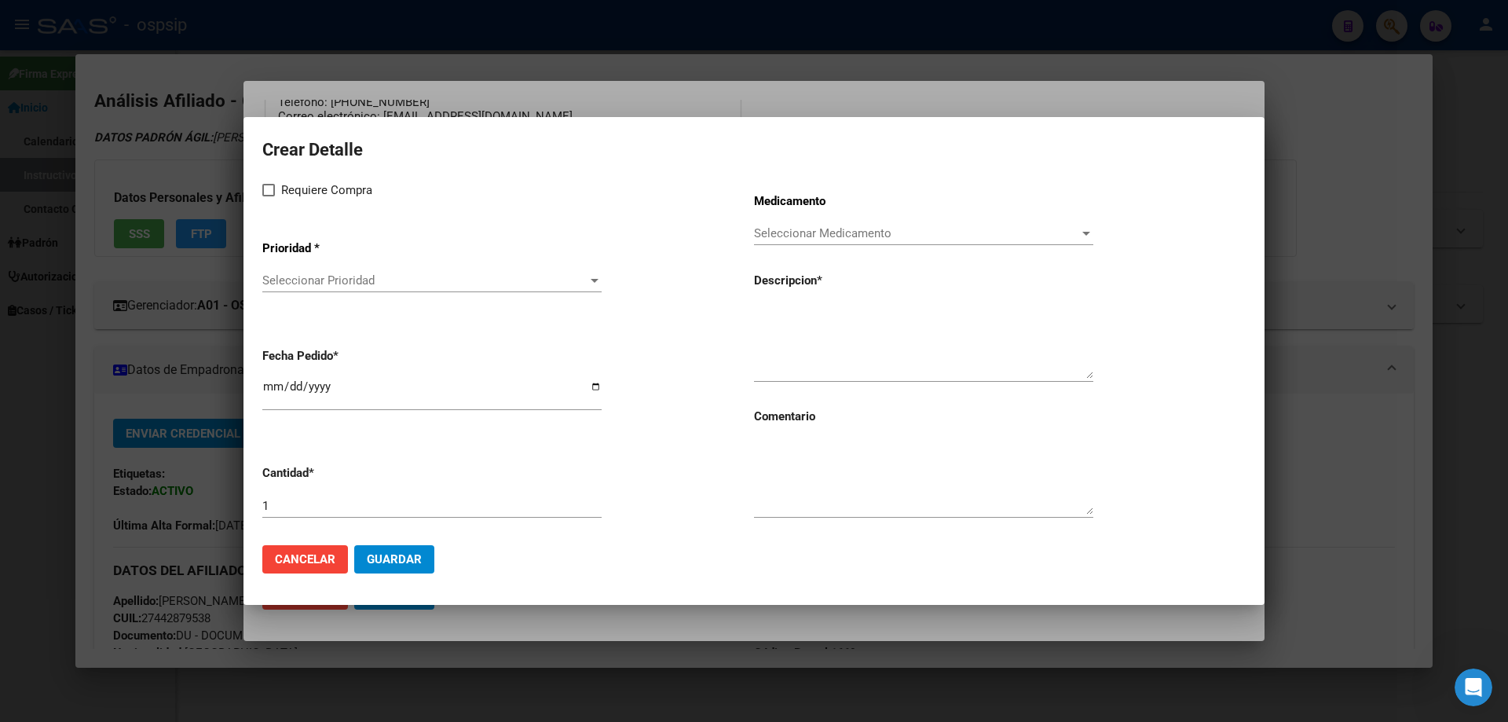
drag, startPoint x: 753, startPoint y: 340, endPoint x: 769, endPoint y: 312, distance: 32.3
paste textarea "[MEDICAL_DATA] disoproxil+[MEDICAL_DATA] 300mg/300mg comp.rec.x 30 (TFD/3TC)"
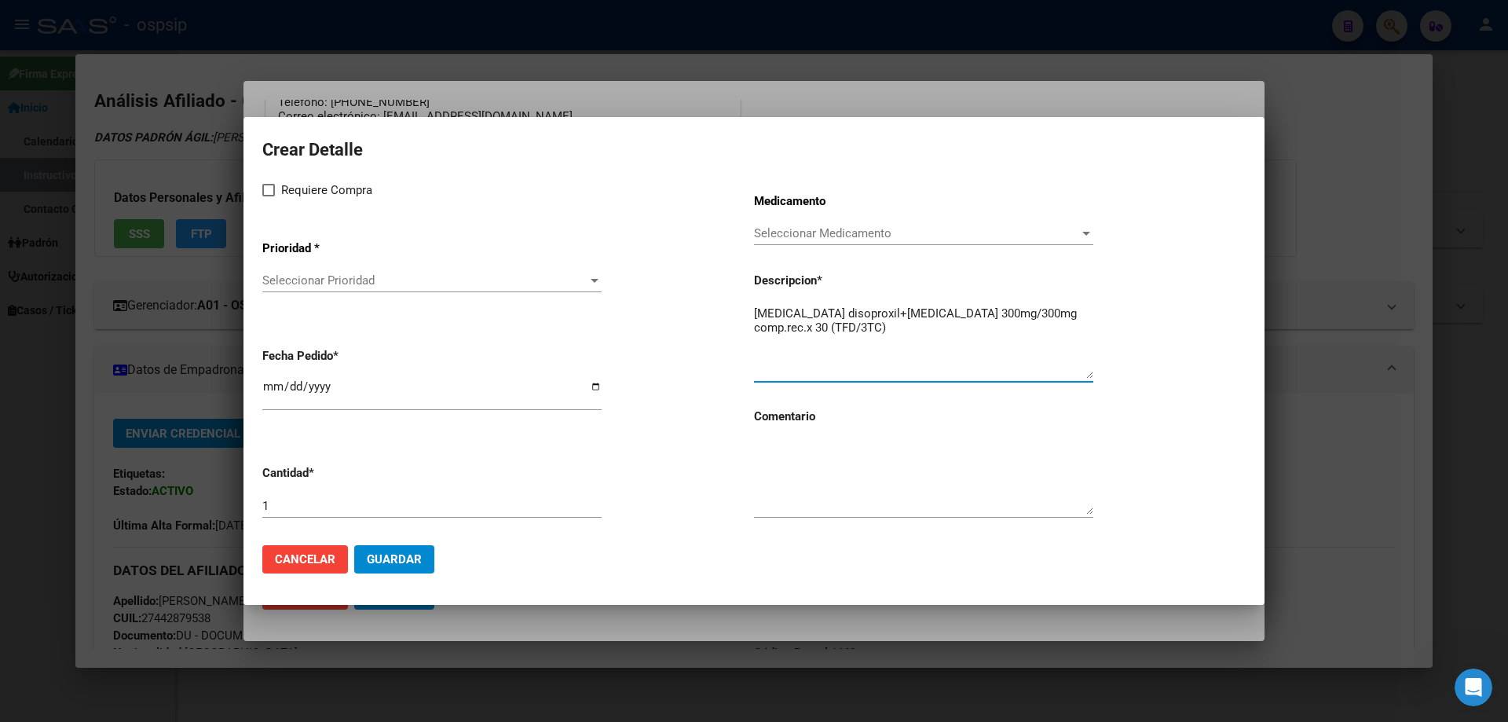
type textarea "[MEDICAL_DATA] disoproxil+[MEDICAL_DATA] 300mg/300mg comp.rec.x 30 (TFD/3TC)"
click at [799, 462] on textarea at bounding box center [923, 478] width 339 height 74
type textarea "k"
type textarea "m"
type textarea "MISMO TTO"
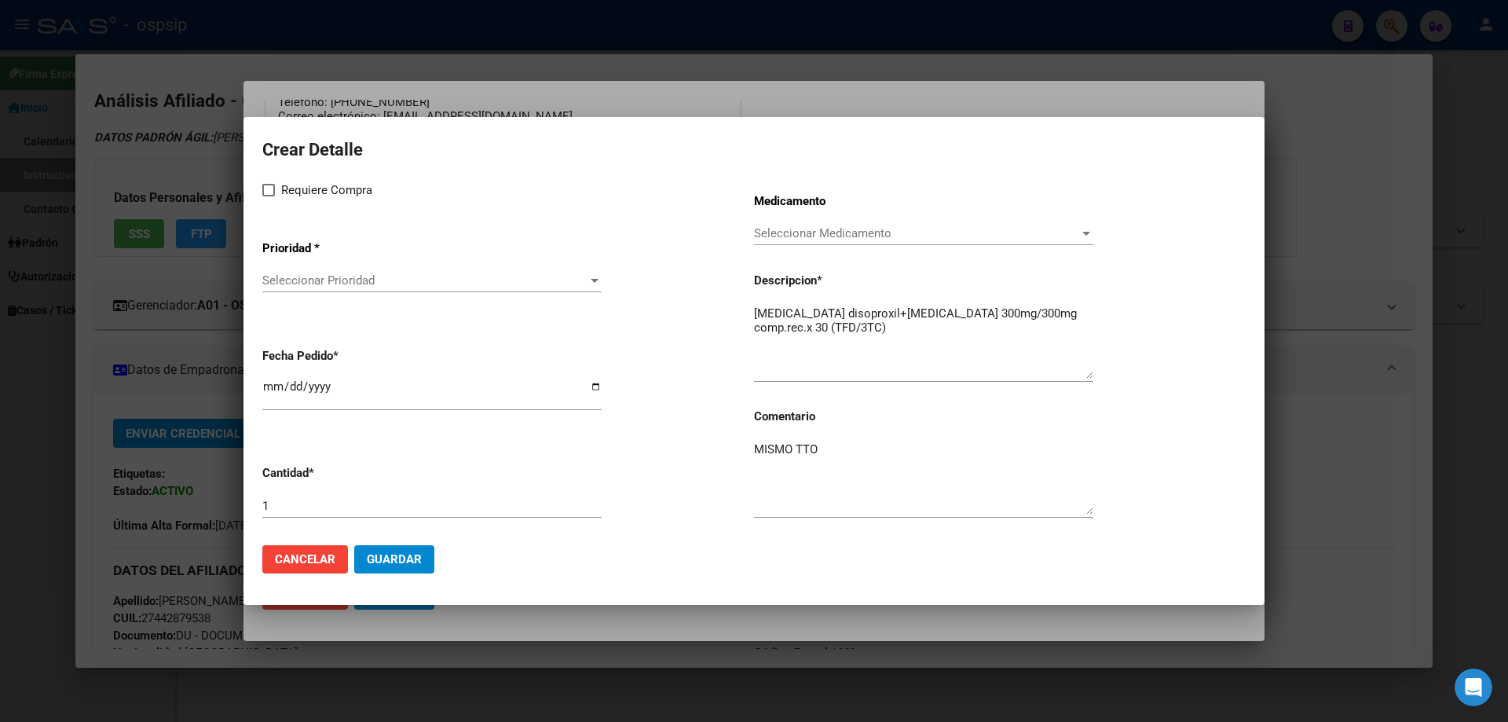
click at [260, 190] on mat-dialog-content "Crear Detalle Requiere Compra Prioridad * Seleccionar Prioridad Seleccionar Pri…" at bounding box center [753, 334] width 1021 height 396
click at [262, 191] on span at bounding box center [268, 190] width 13 height 13
click at [268, 196] on input "Requiere Compra" at bounding box center [268, 196] width 1 height 1
checkbox input "true"
click at [287, 300] on div "Seleccionar Prioridad Seleccionar Prioridad" at bounding box center [431, 288] width 339 height 38
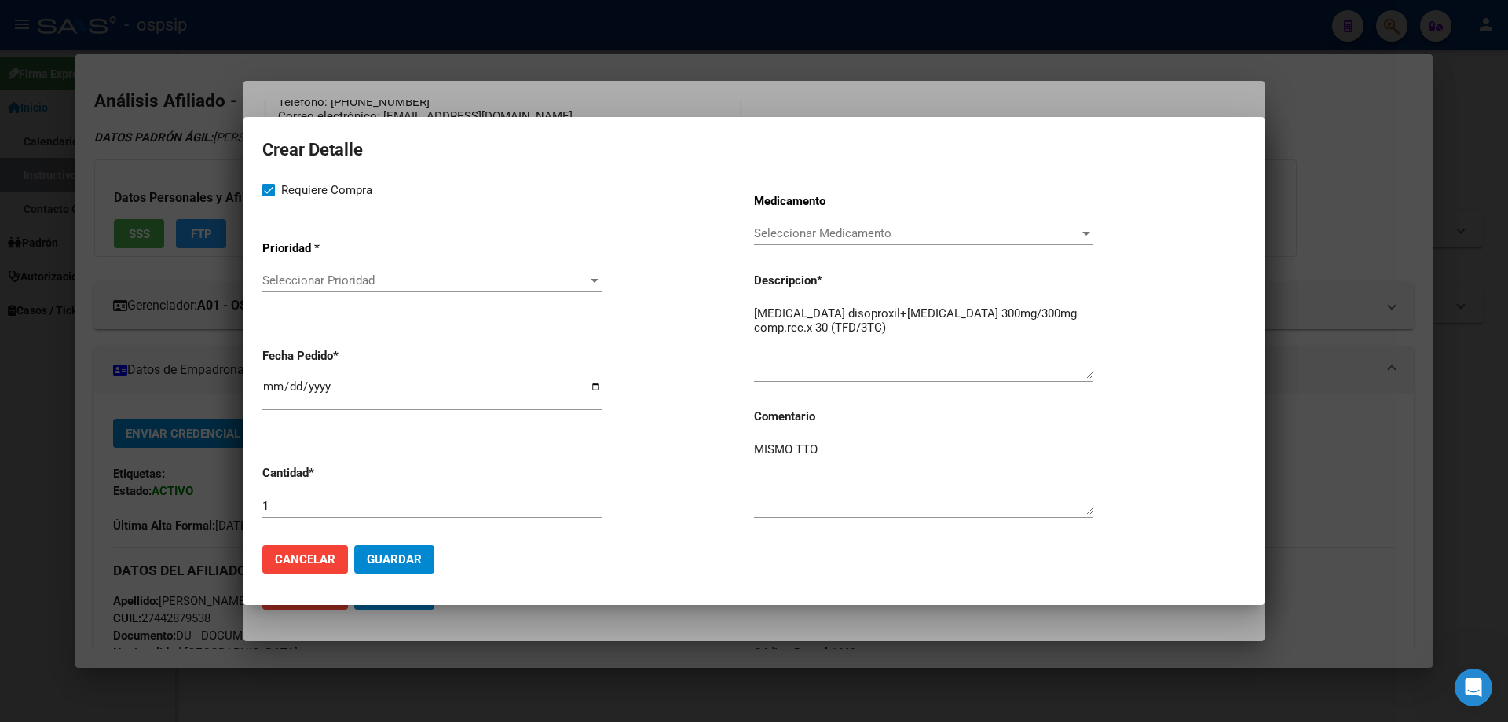
click at [293, 281] on span "Seleccionar Prioridad" at bounding box center [424, 280] width 325 height 14
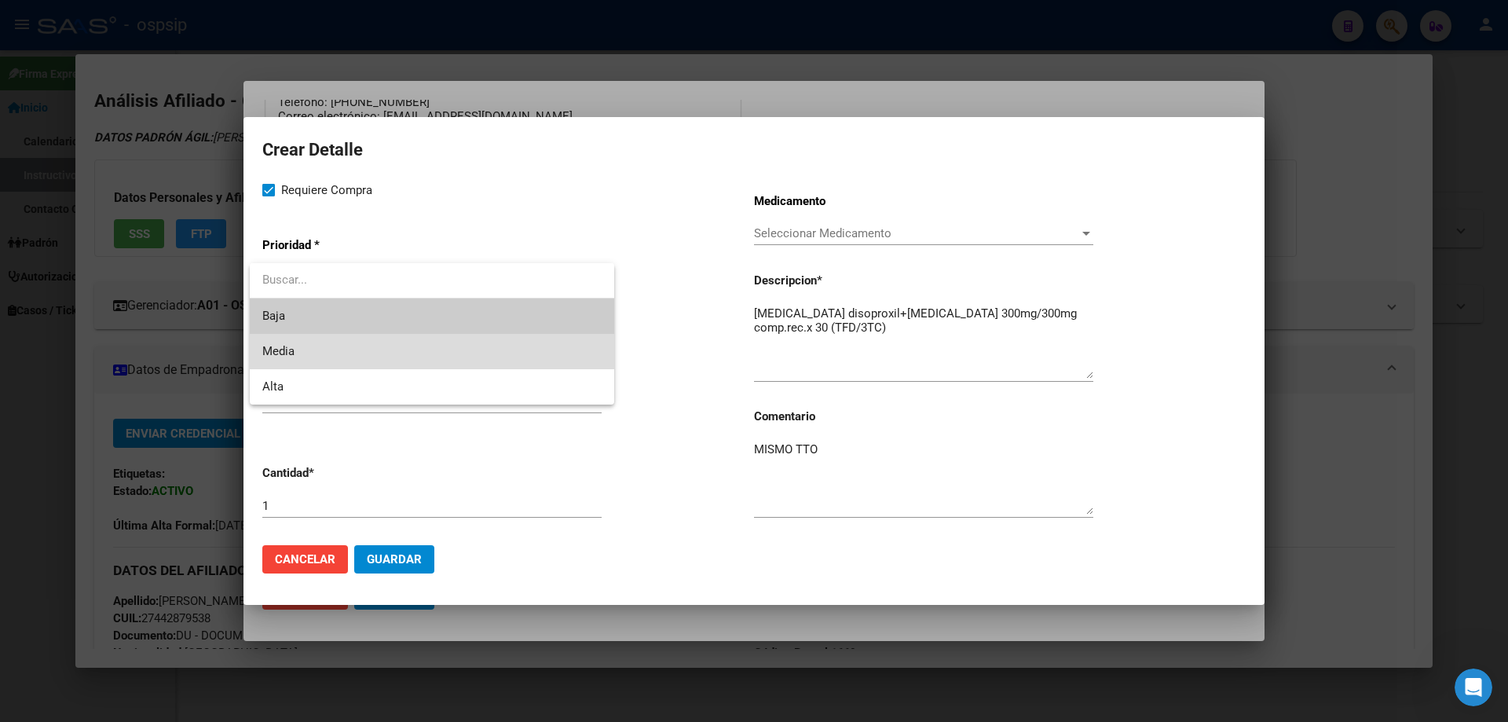
click at [306, 351] on span "Media" at bounding box center [431, 351] width 339 height 35
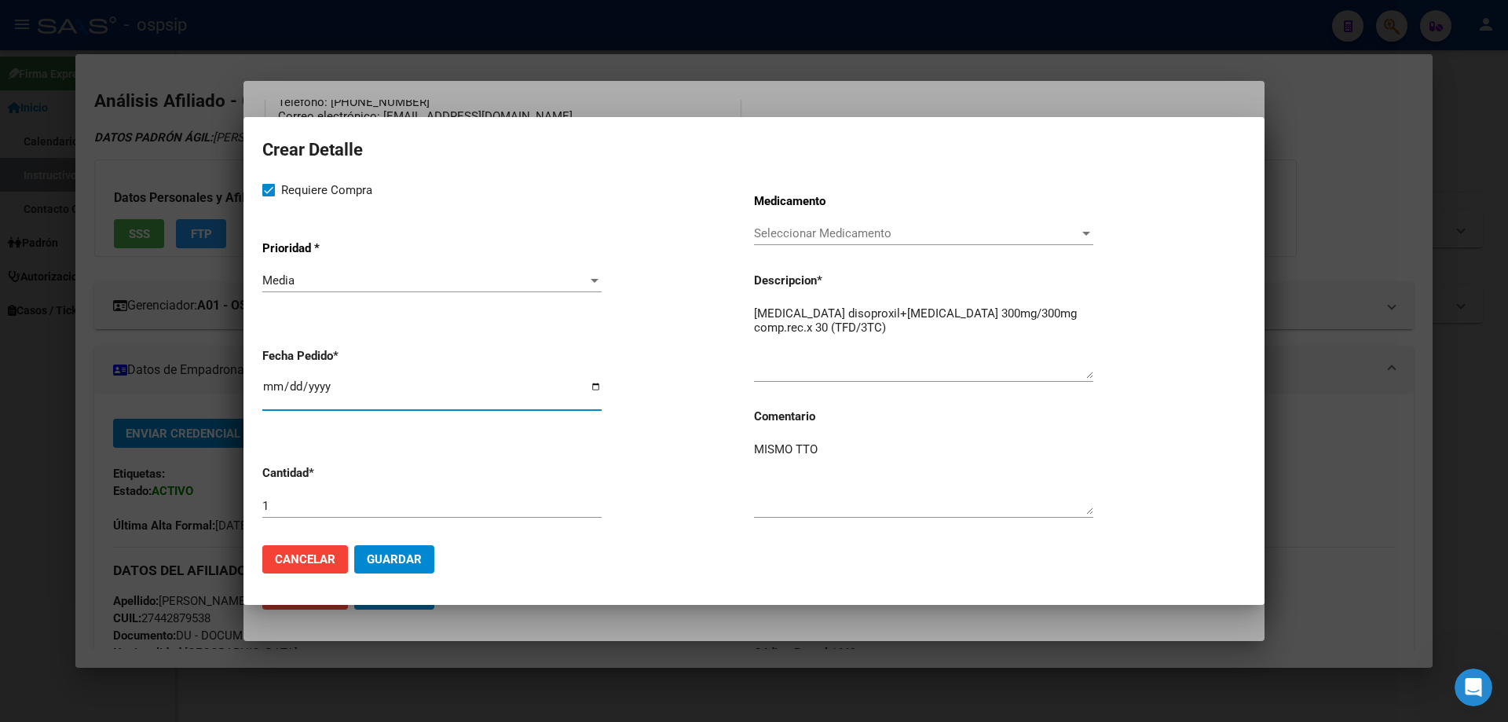
click at [272, 389] on input "[DATE]" at bounding box center [431, 392] width 339 height 25
type input "2025-10-11"
click at [396, 555] on span "Guardar" at bounding box center [394, 559] width 55 height 14
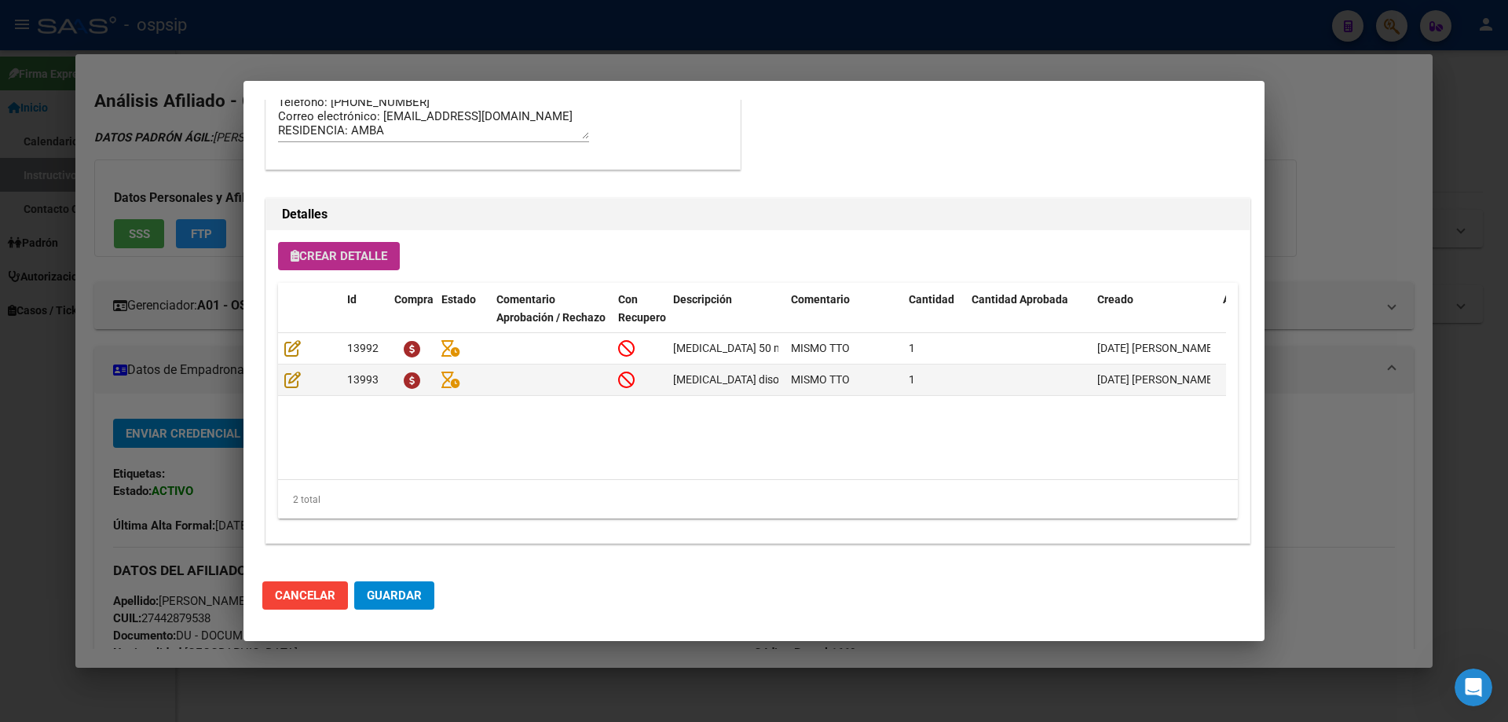
click at [392, 596] on span "Guardar" at bounding box center [394, 595] width 55 height 14
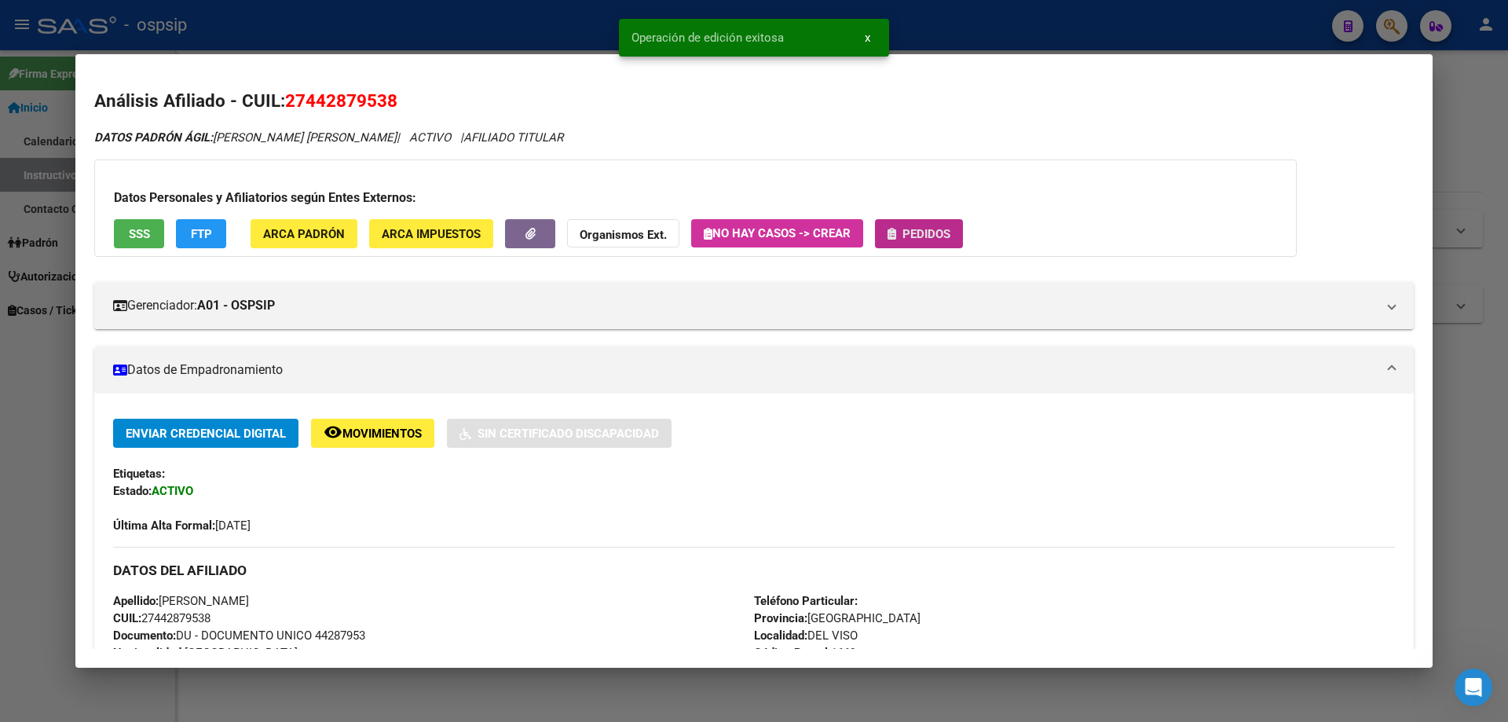
click at [946, 242] on button "Pedidos" at bounding box center [919, 233] width 88 height 29
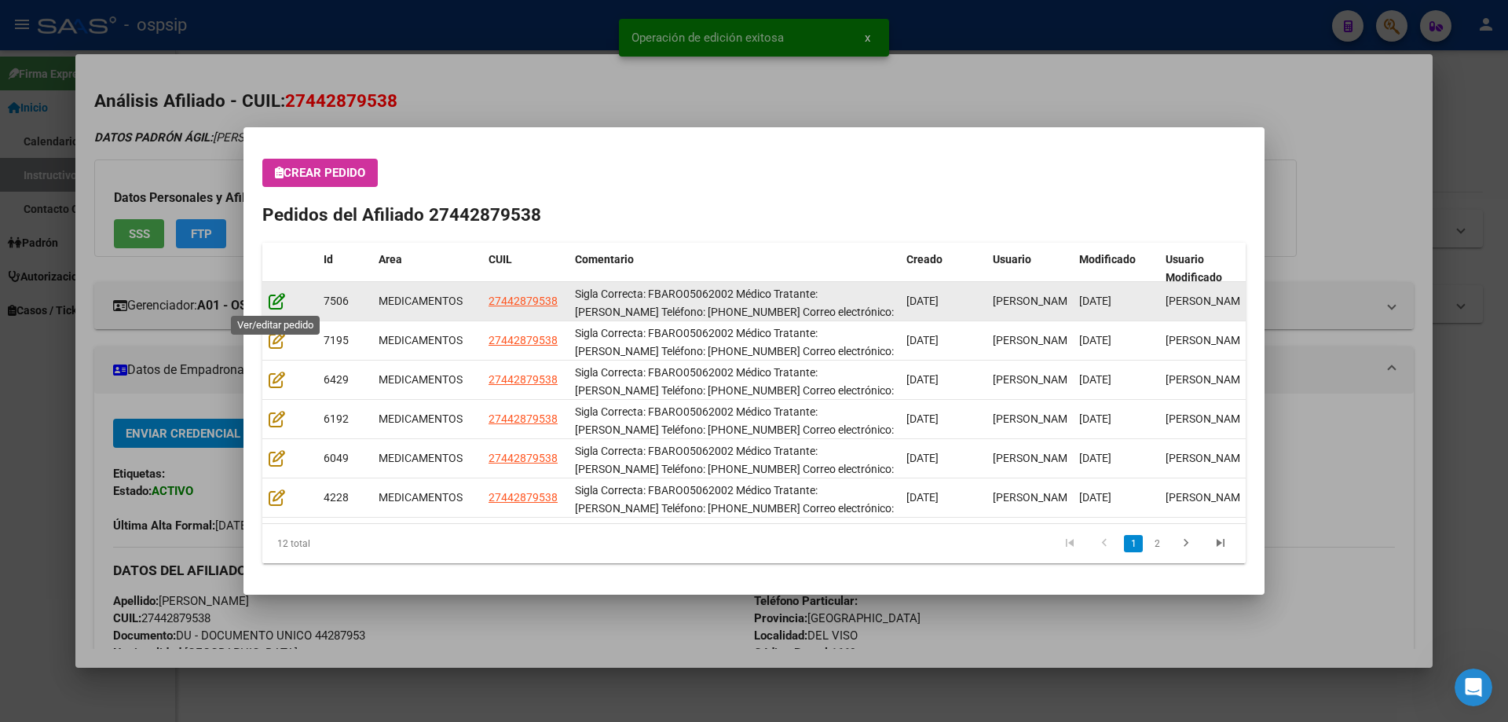
click at [269, 298] on icon at bounding box center [277, 300] width 16 height 17
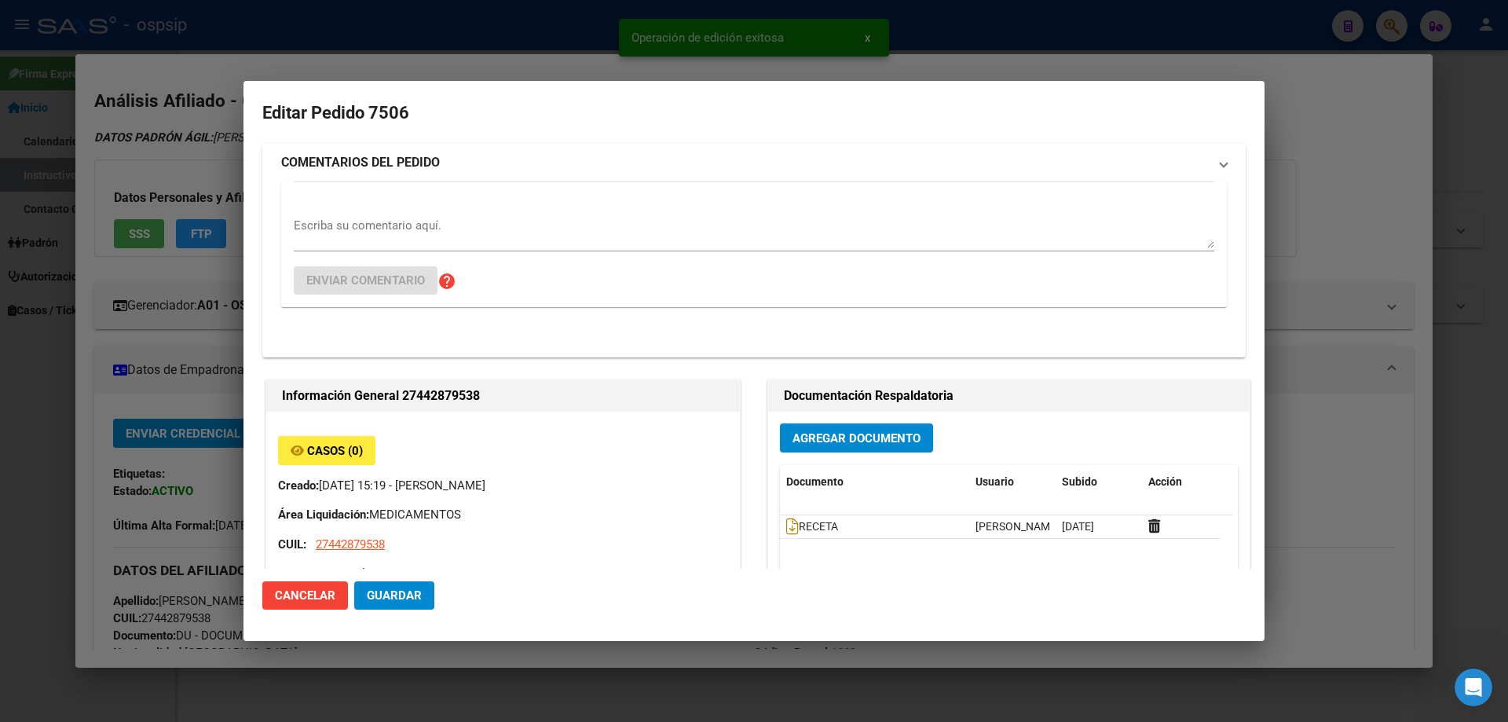
type input "BARBARA BELEN RODRIGUEZ"
type input "Buenos Aires, DEL VISO, 25 DE MAYO 518"
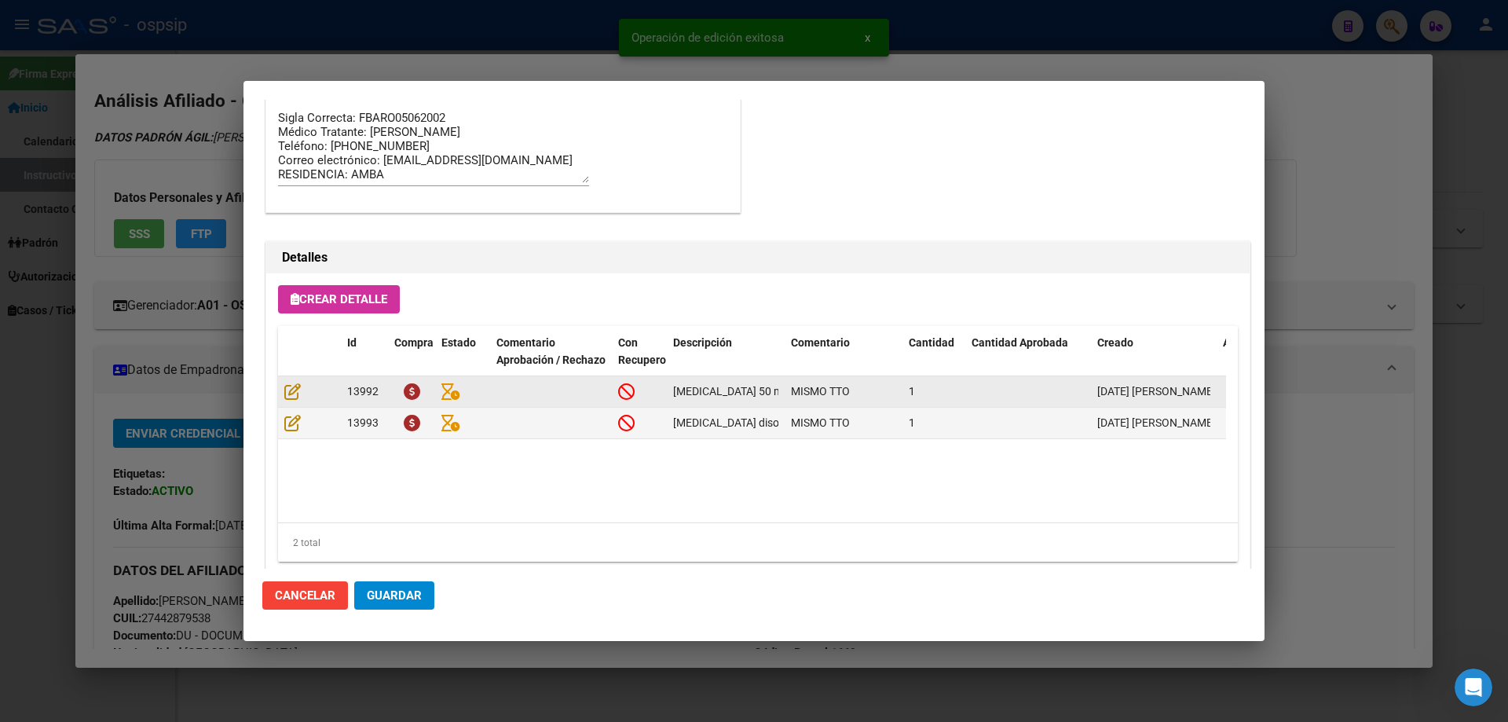
scroll to position [1021, 0]
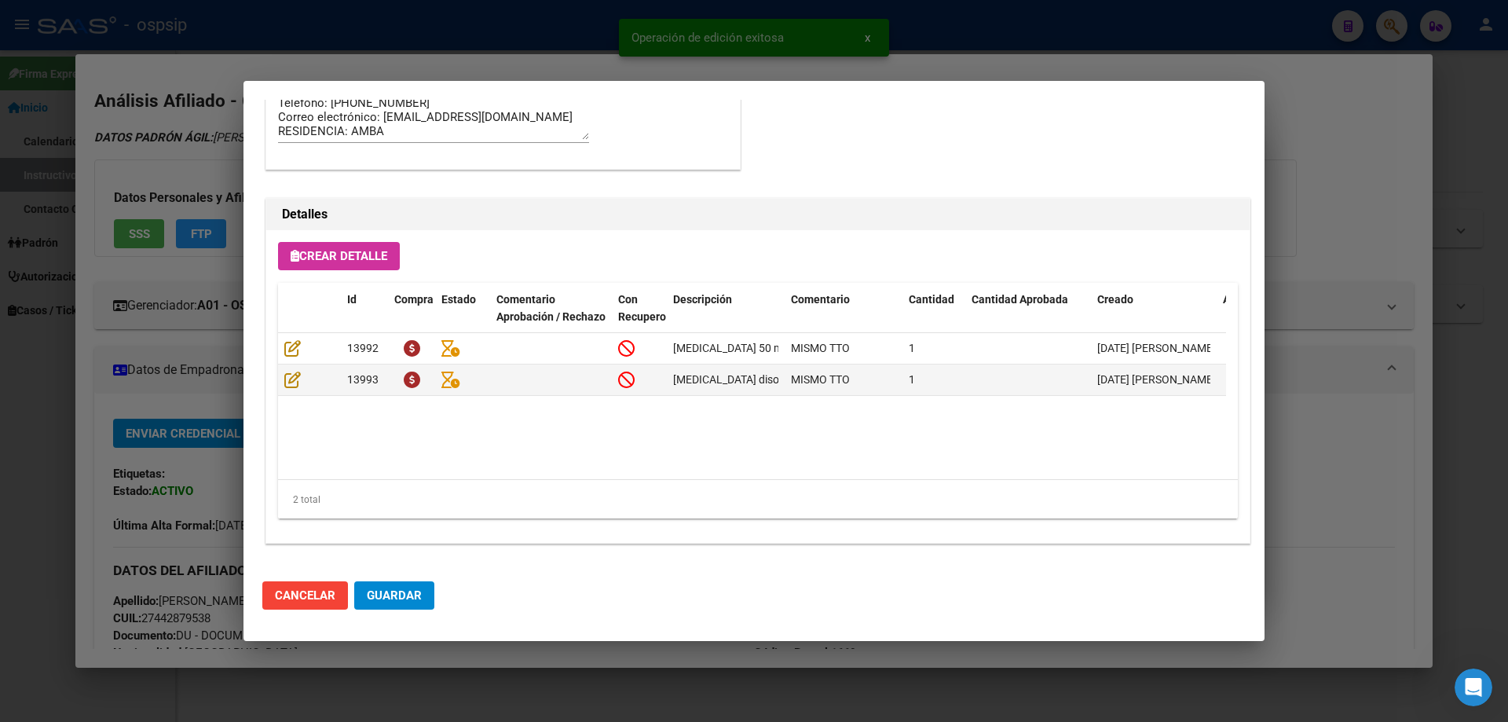
click at [408, 603] on button "Guardar" at bounding box center [394, 595] width 80 height 28
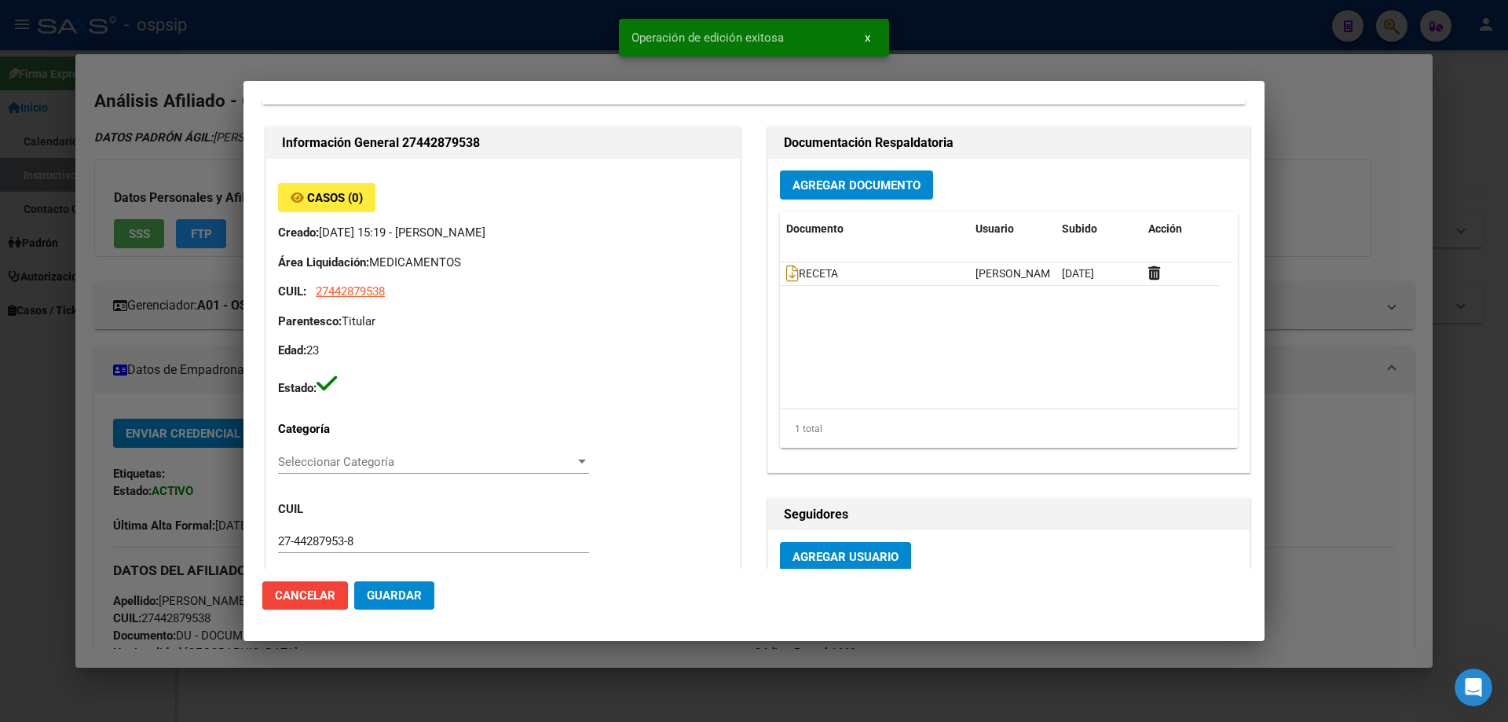
scroll to position [0, 0]
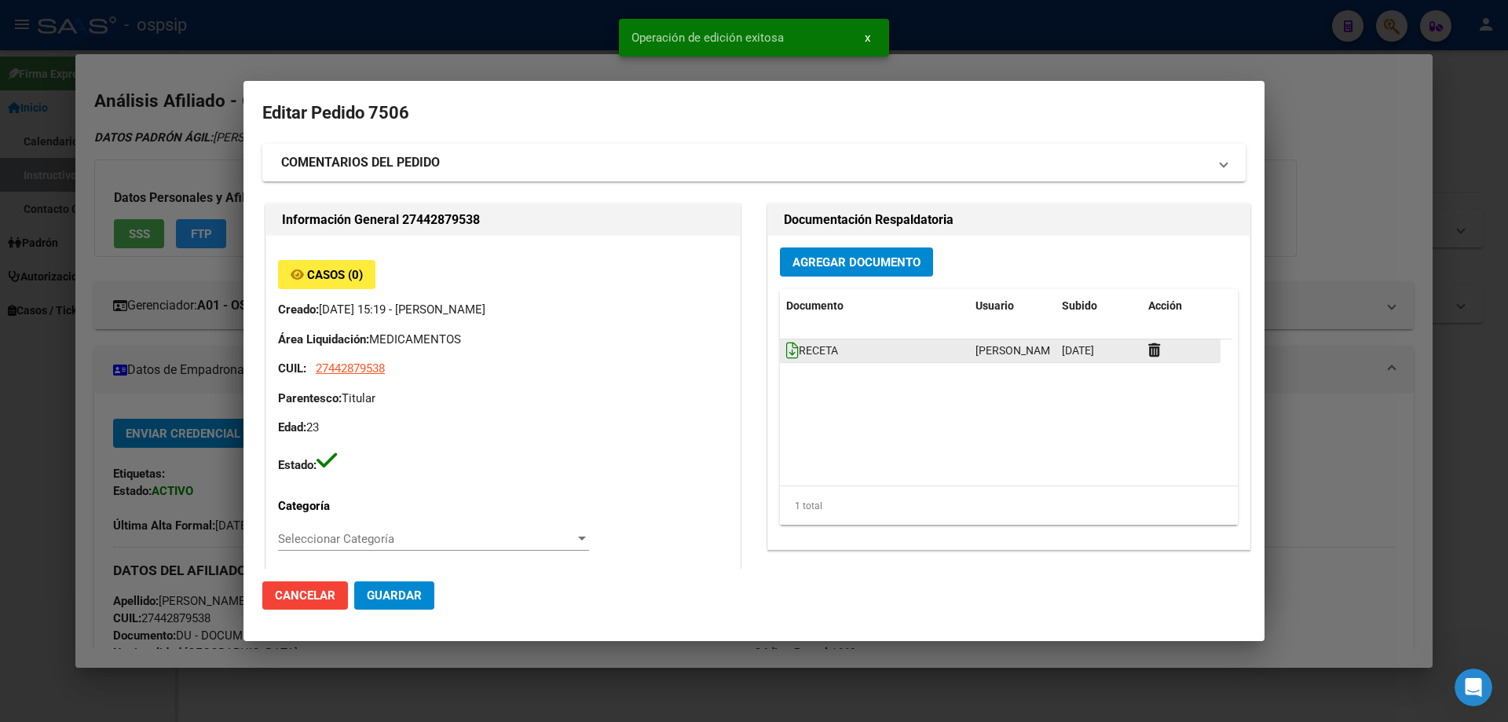
click at [786, 353] on icon at bounding box center [792, 350] width 13 height 17
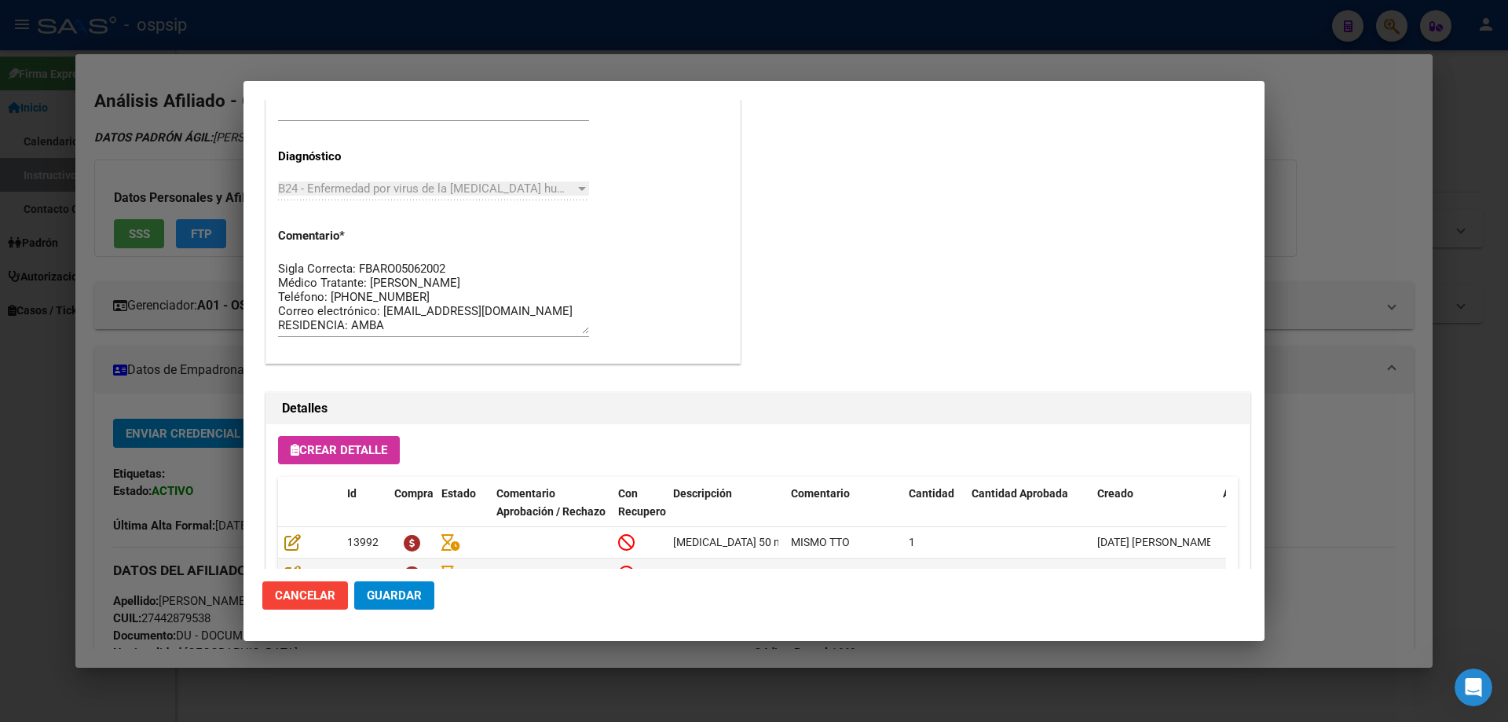
scroll to position [1021, 0]
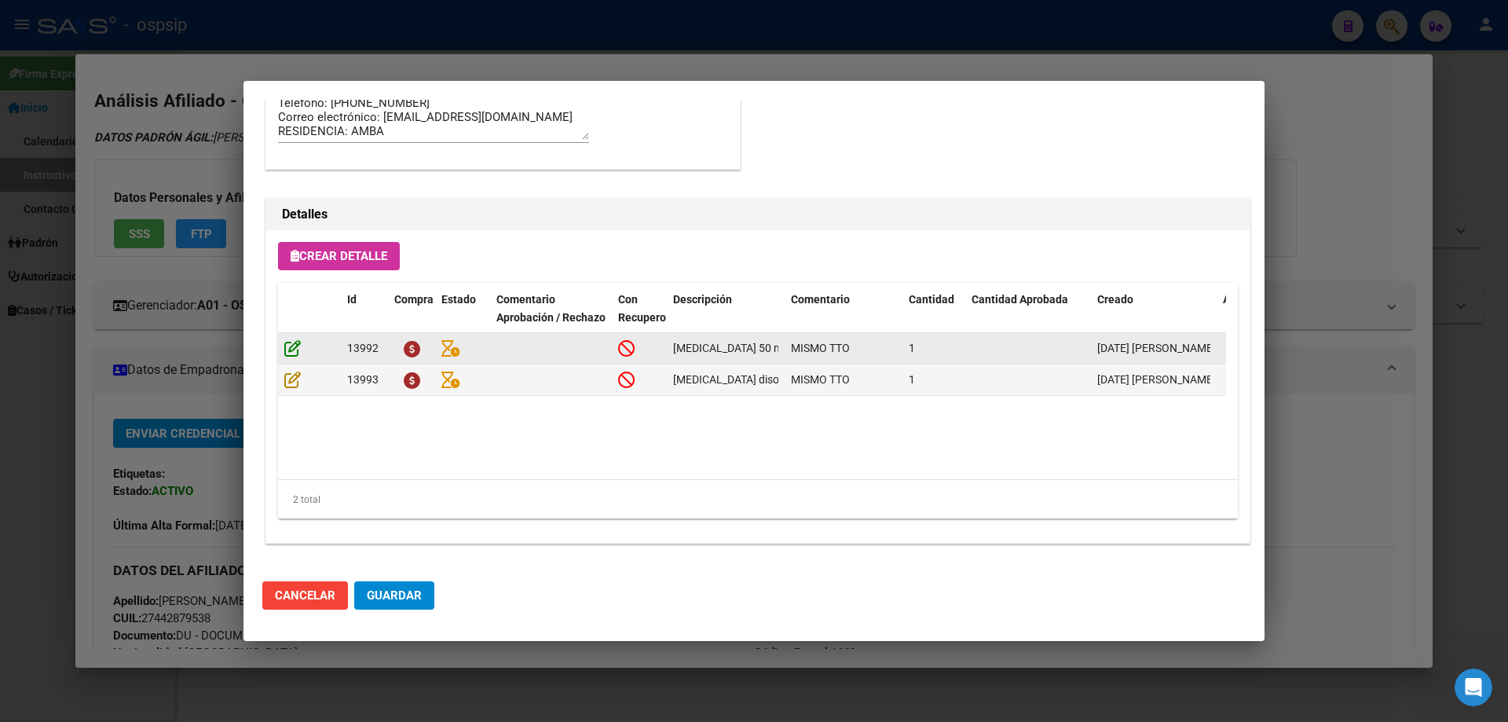
click at [298, 350] on icon at bounding box center [292, 347] width 16 height 17
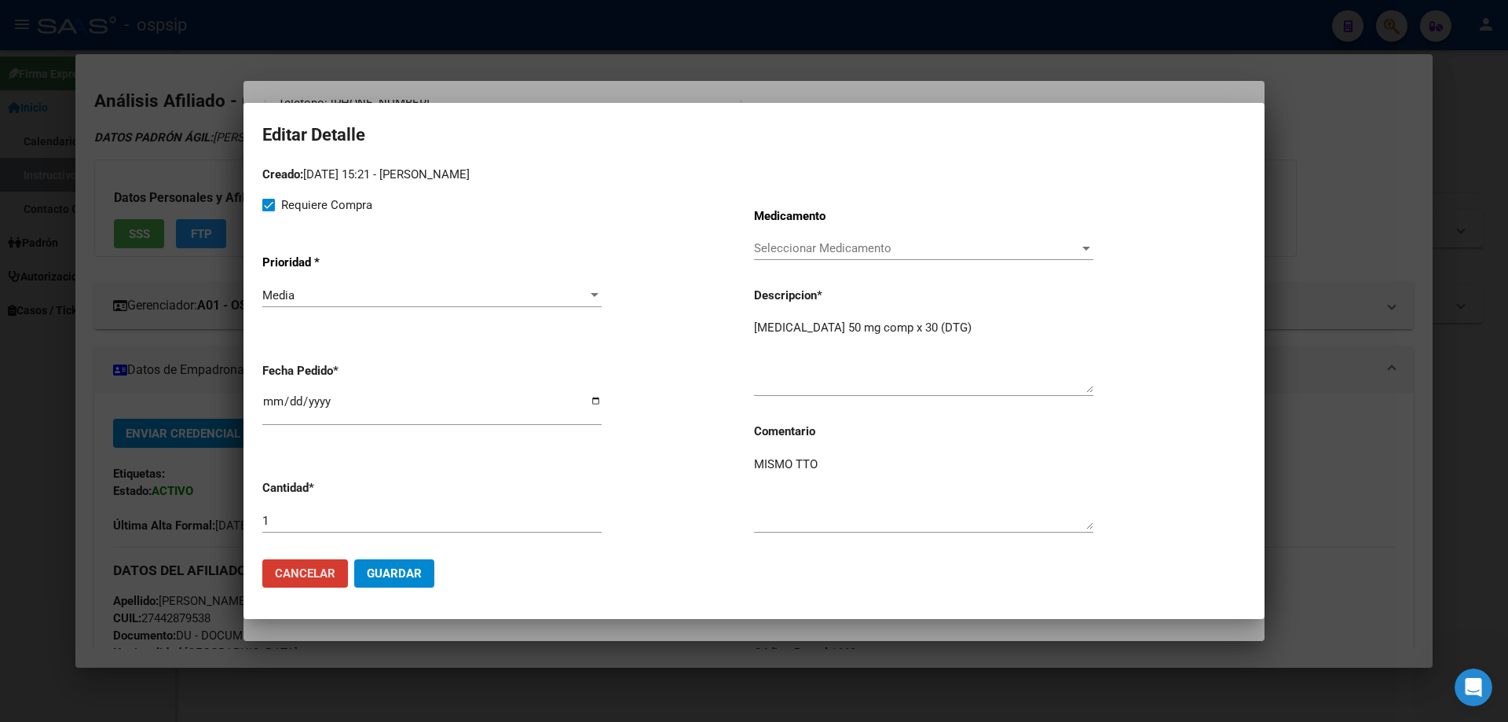
click at [408, 576] on span "Guardar" at bounding box center [394, 573] width 55 height 14
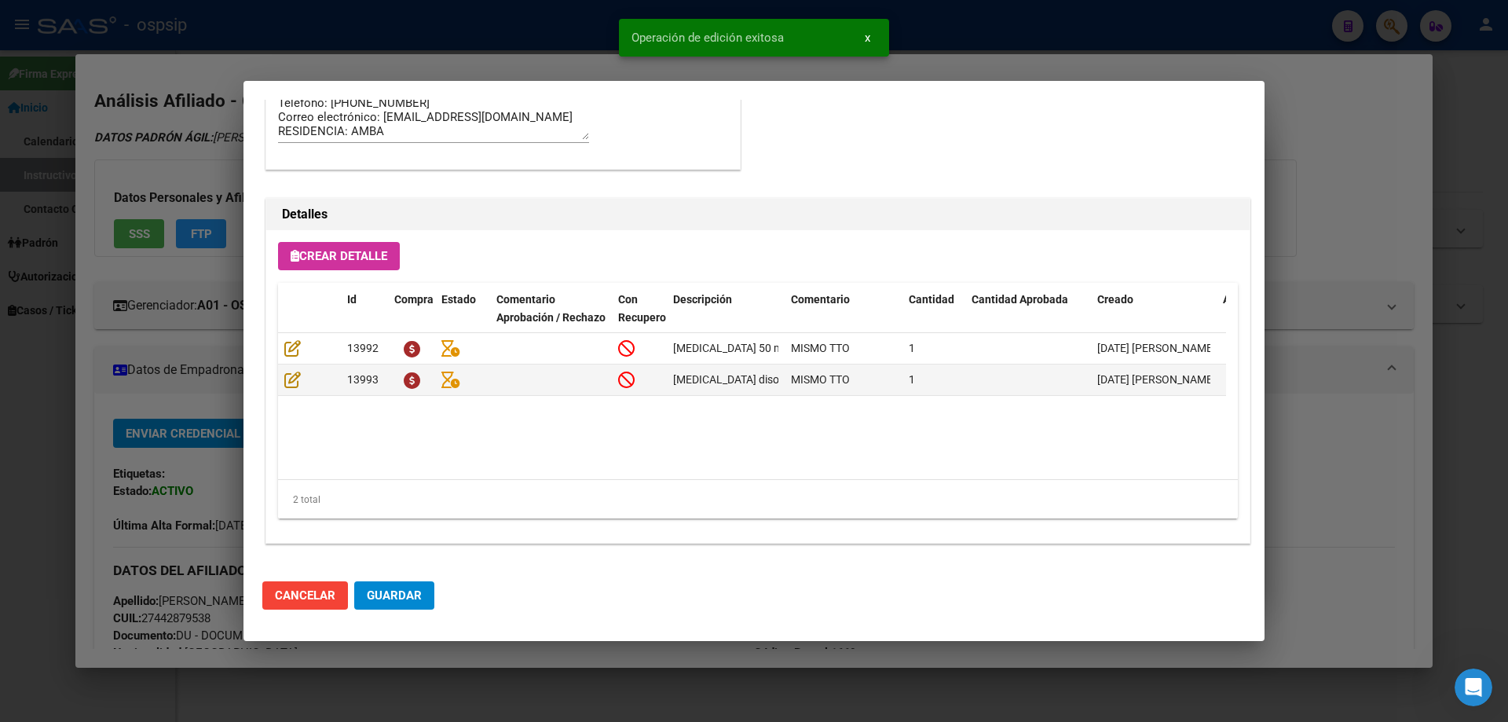
type input "RODRIGUEZ BARBARA BELEN"
type input "BUENOS AIRES, DEL VISO, 25 DE MAYO 518"
click at [292, 384] on icon at bounding box center [292, 379] width 16 height 17
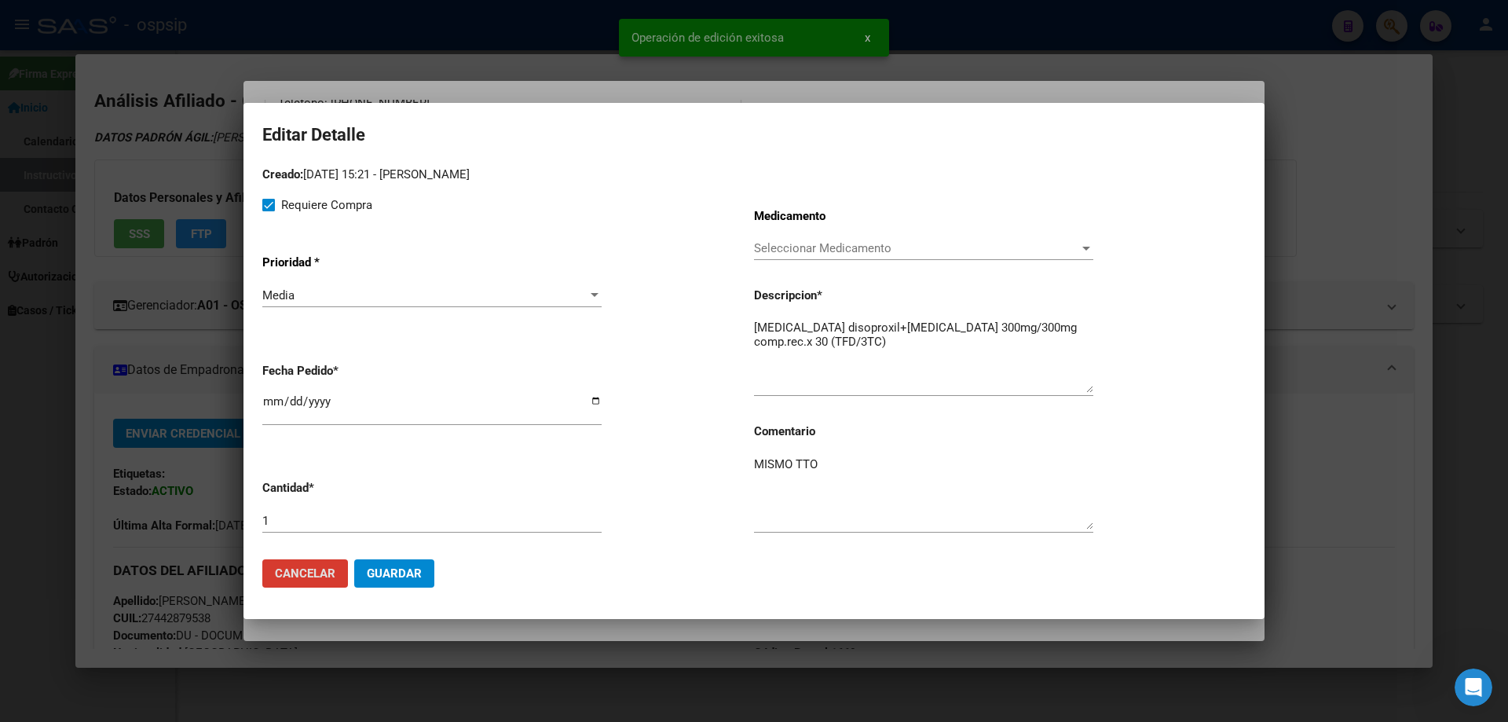
click at [409, 576] on span "Guardar" at bounding box center [394, 573] width 55 height 14
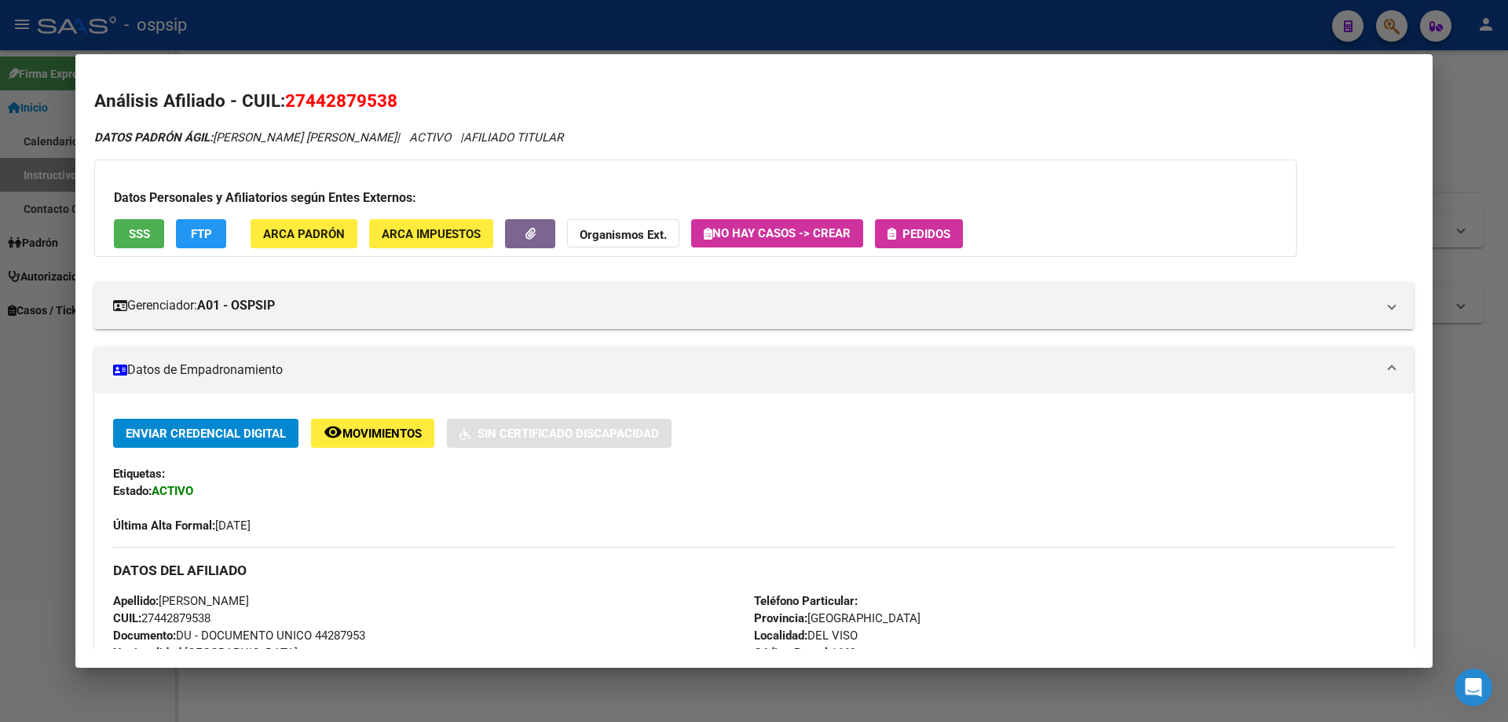
click at [894, 230] on icon "button" at bounding box center [891, 234] width 9 height 12
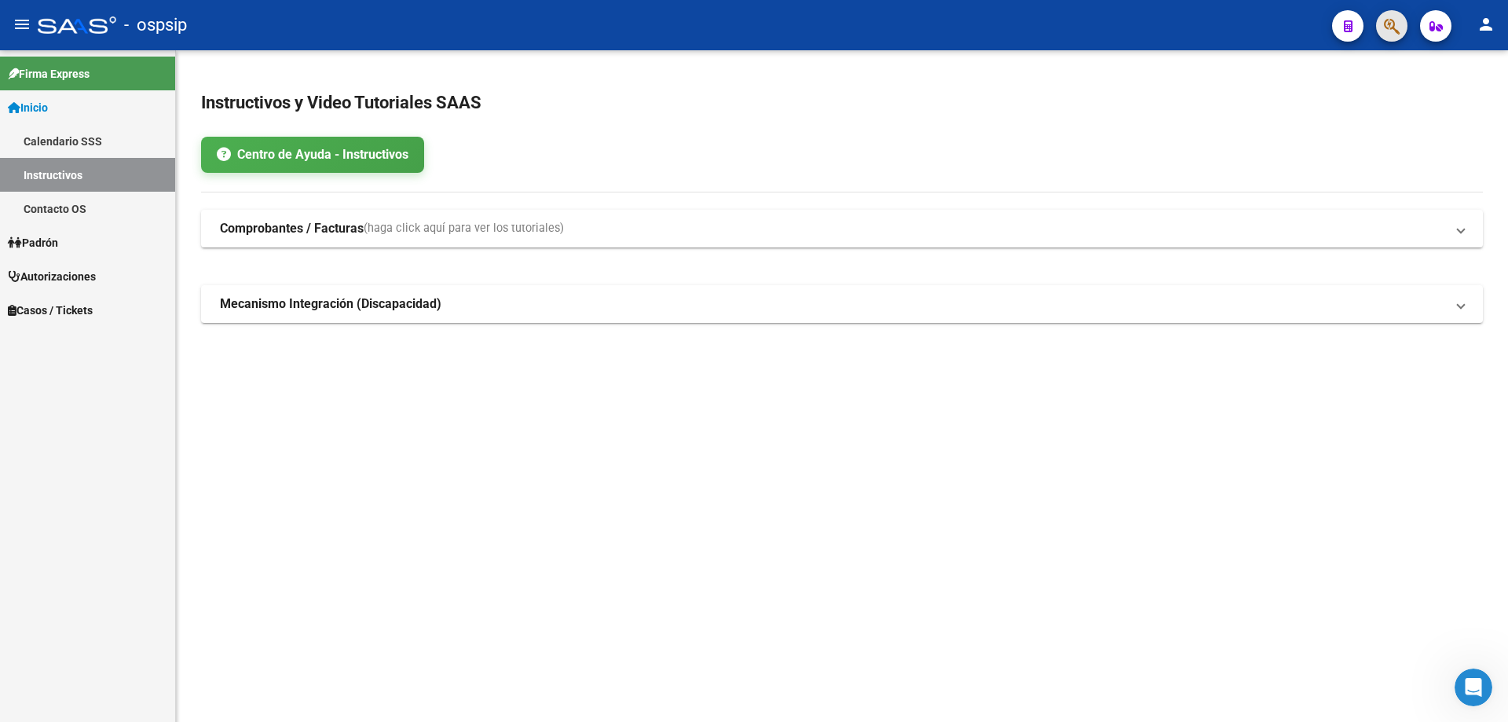
click at [1392, 16] on span "button" at bounding box center [1392, 26] width 16 height 32
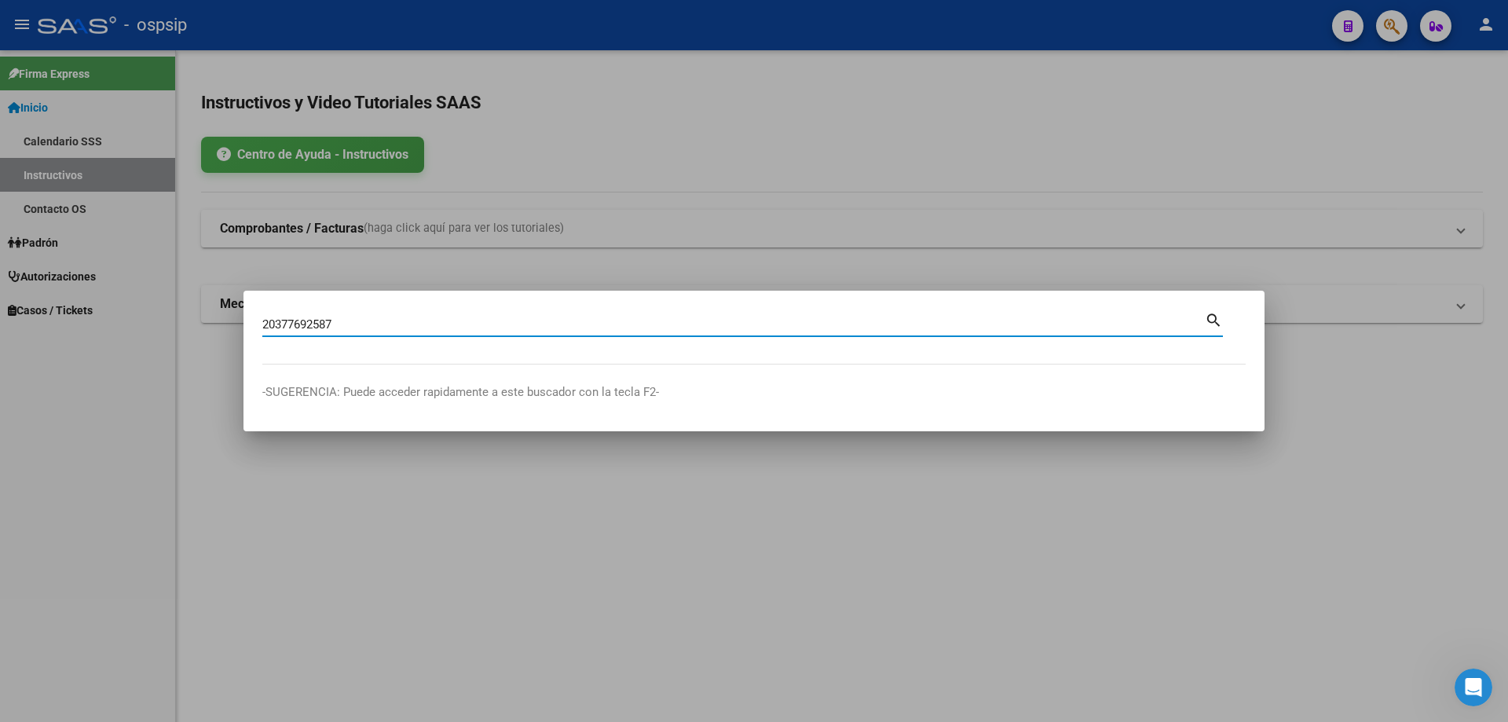
type input "20377692587"
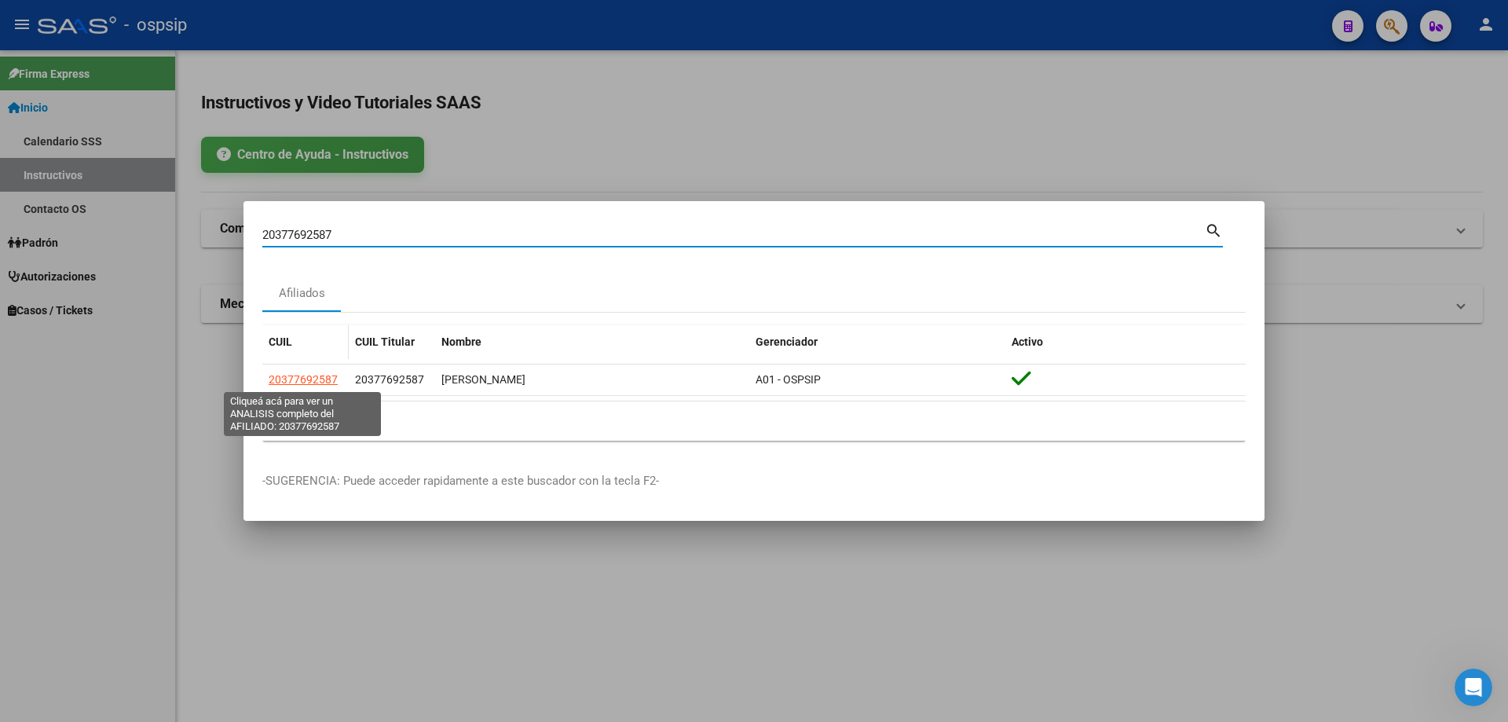
click at [309, 378] on span "20377692587" at bounding box center [303, 379] width 69 height 13
type textarea "20377692587"
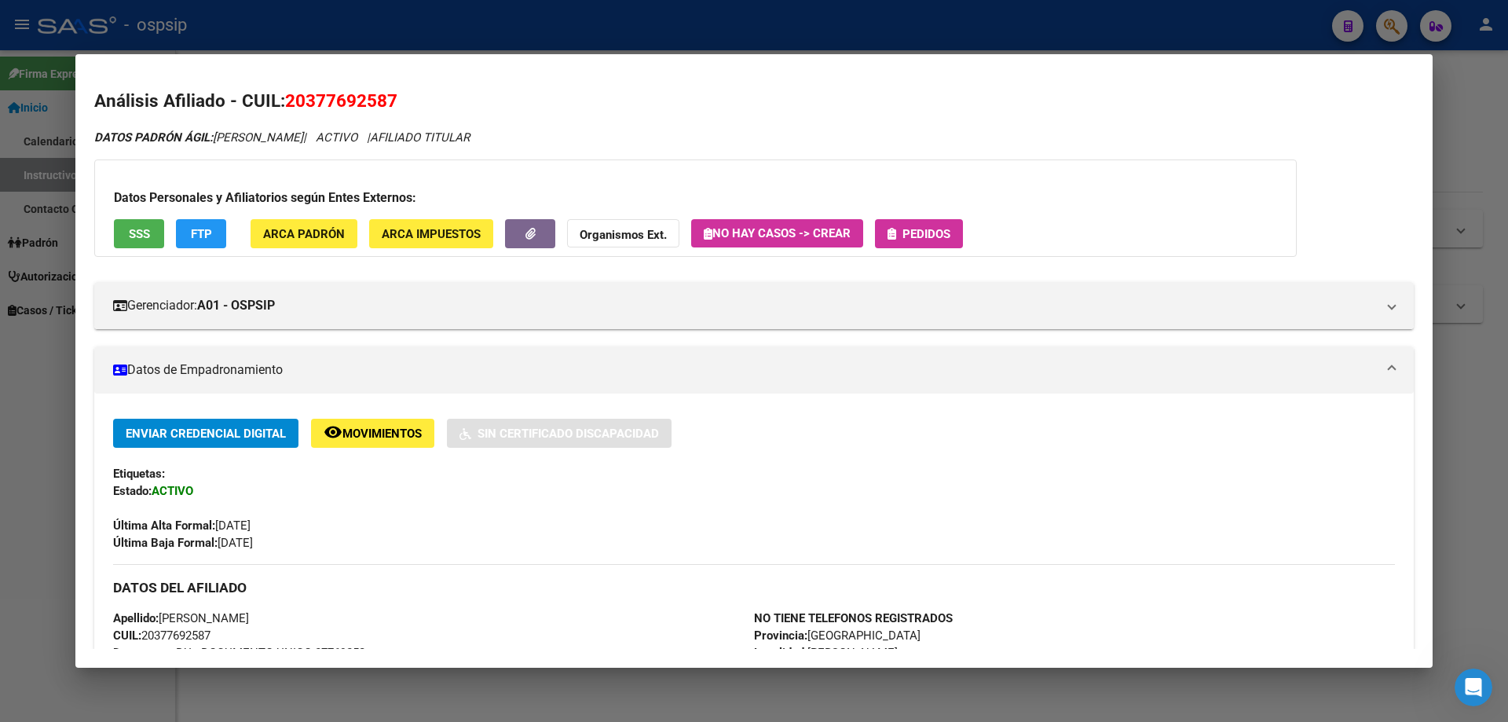
click at [919, 235] on span "Pedidos" at bounding box center [926, 234] width 48 height 14
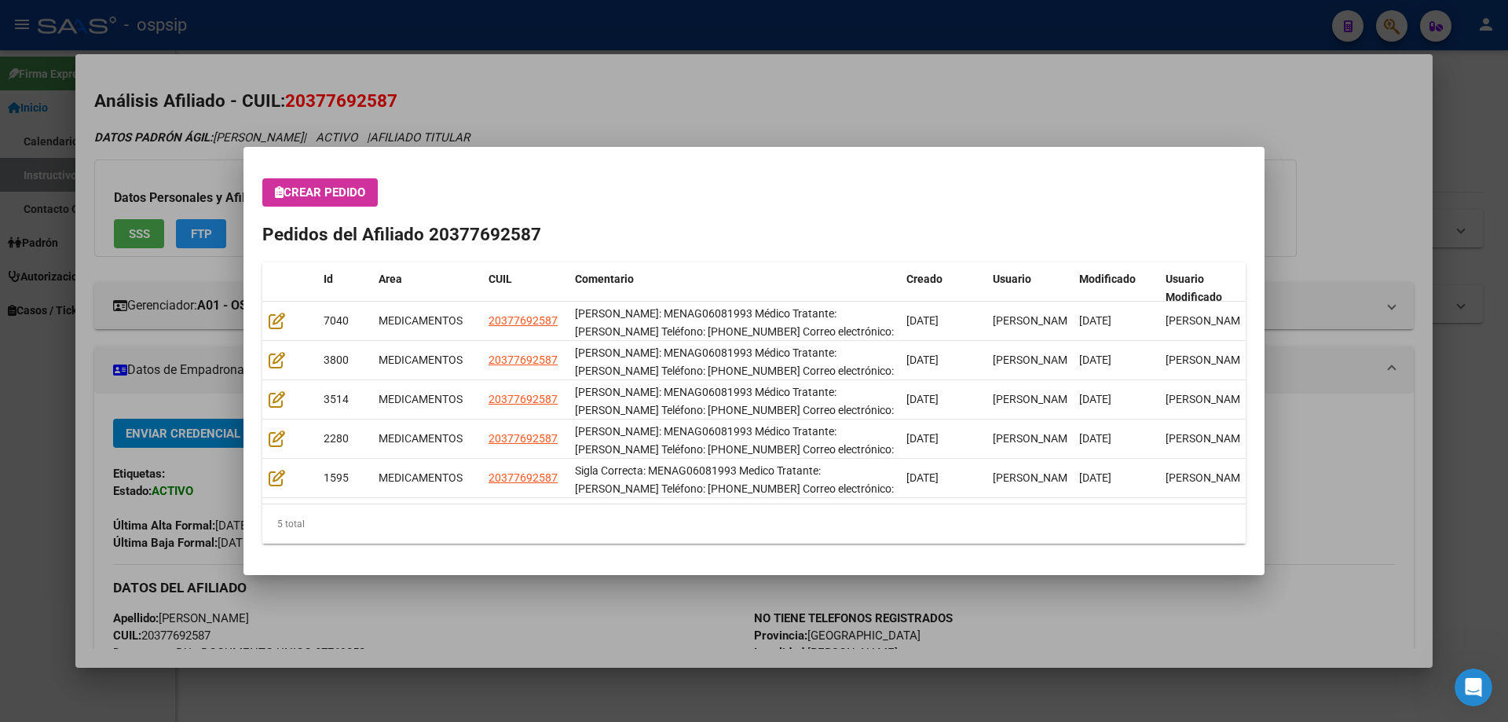
click at [317, 220] on div "Crear Pedido Pedidos del Afiliado 20377692587 Id Area CUIL Comentario Creado Us…" at bounding box center [753, 360] width 983 height 365
click at [307, 201] on button "Crear Pedido" at bounding box center [319, 192] width 115 height 28
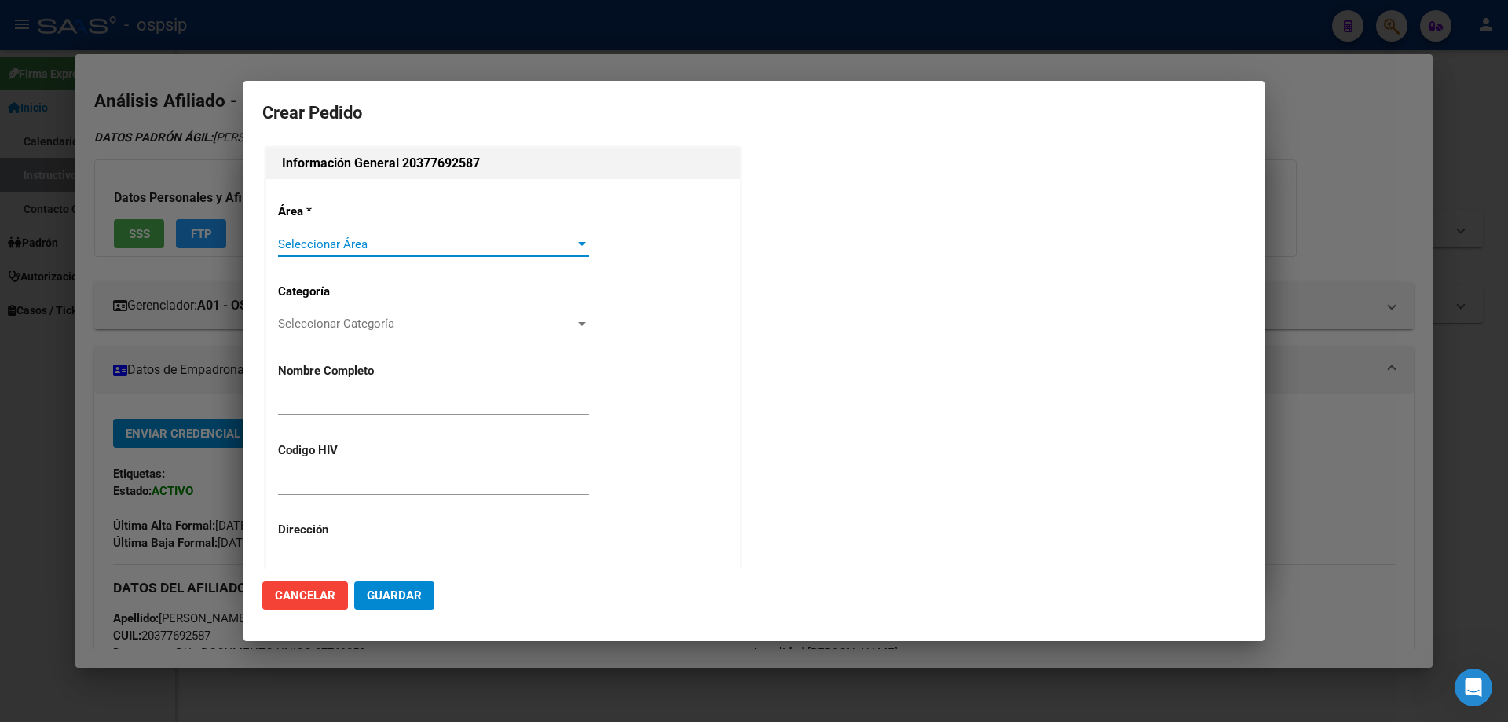
type input "[PERSON_NAME]"
type input "MENAG06081993"
type input "BUENOS AIRES, GONZALEZ CATAN, LLORENTE 7070"
click at [297, 243] on span "Seleccionar Área" at bounding box center [426, 244] width 297 height 14
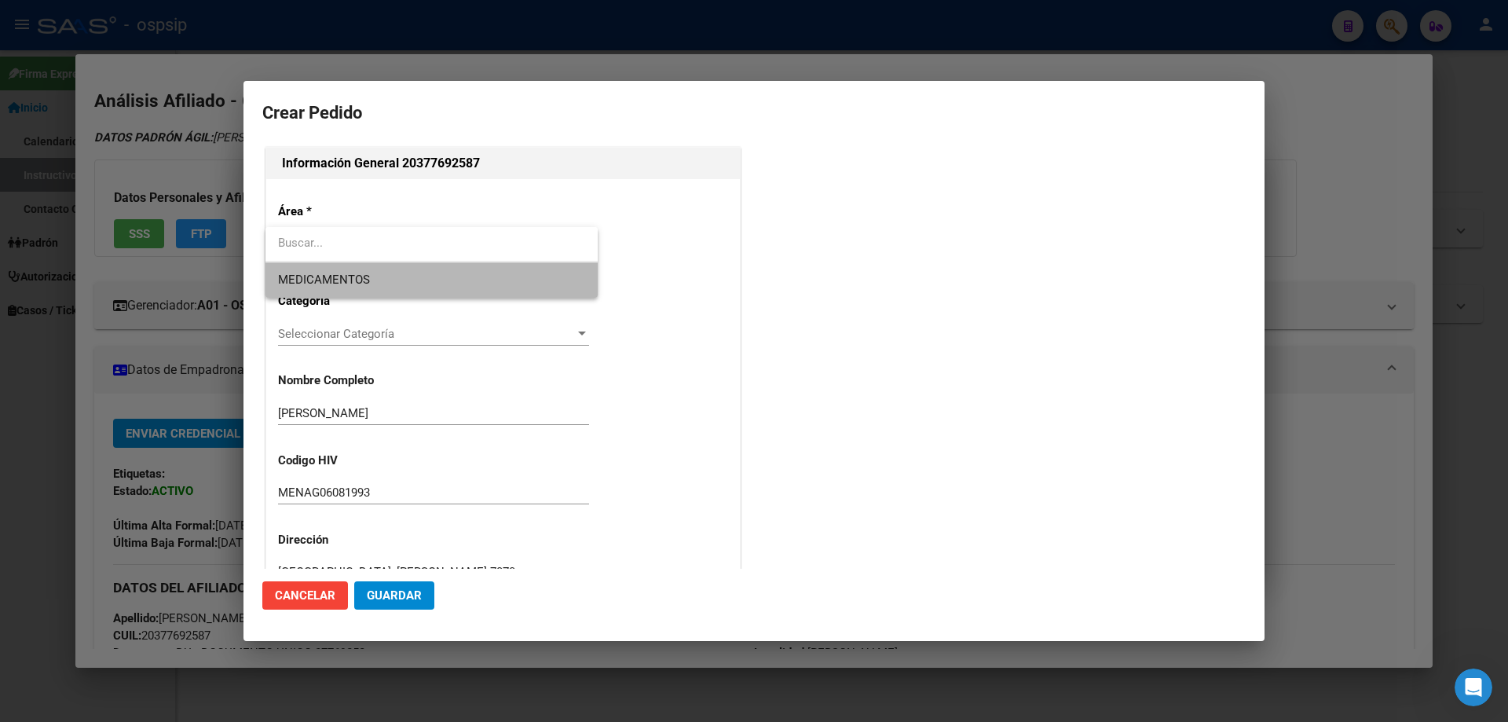
click at [296, 293] on span "MEDICAMENTOS" at bounding box center [431, 279] width 307 height 35
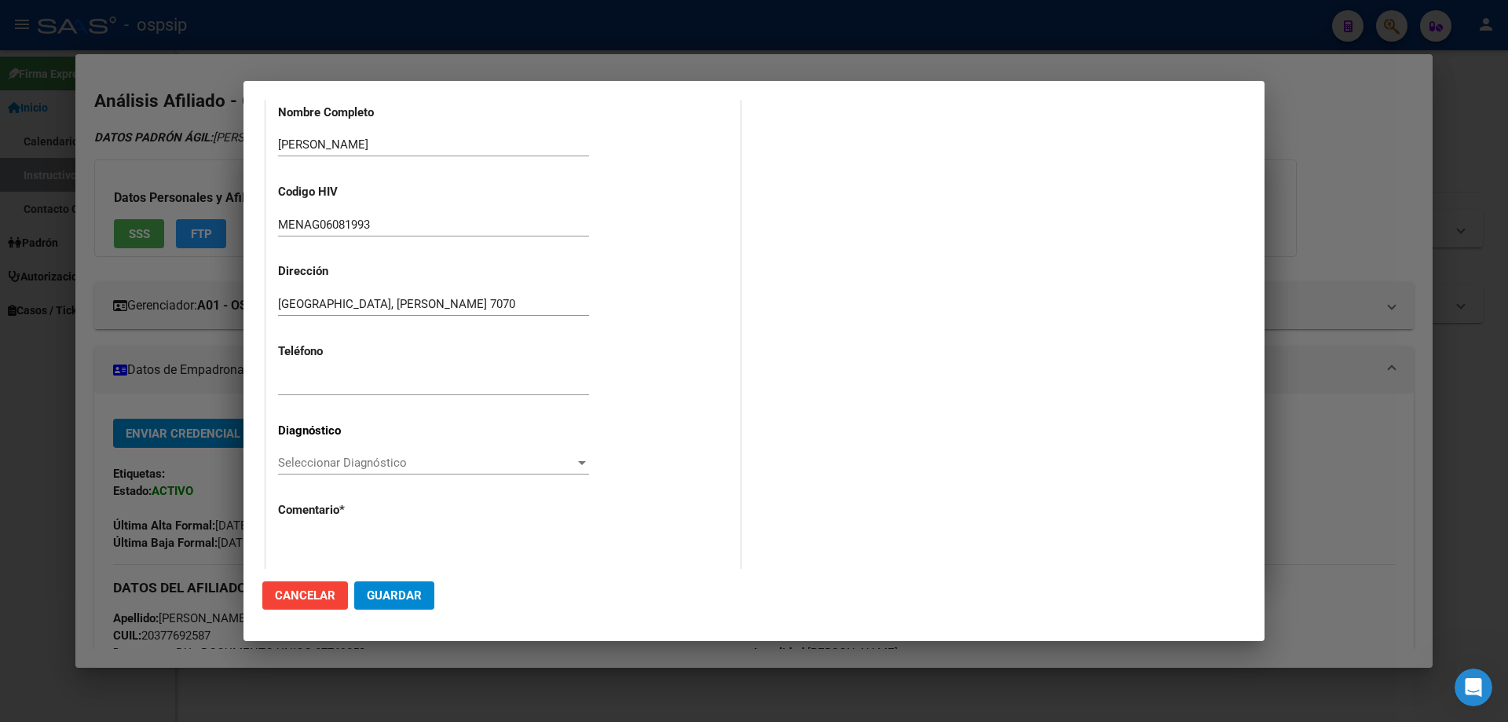
scroll to position [353, 0]
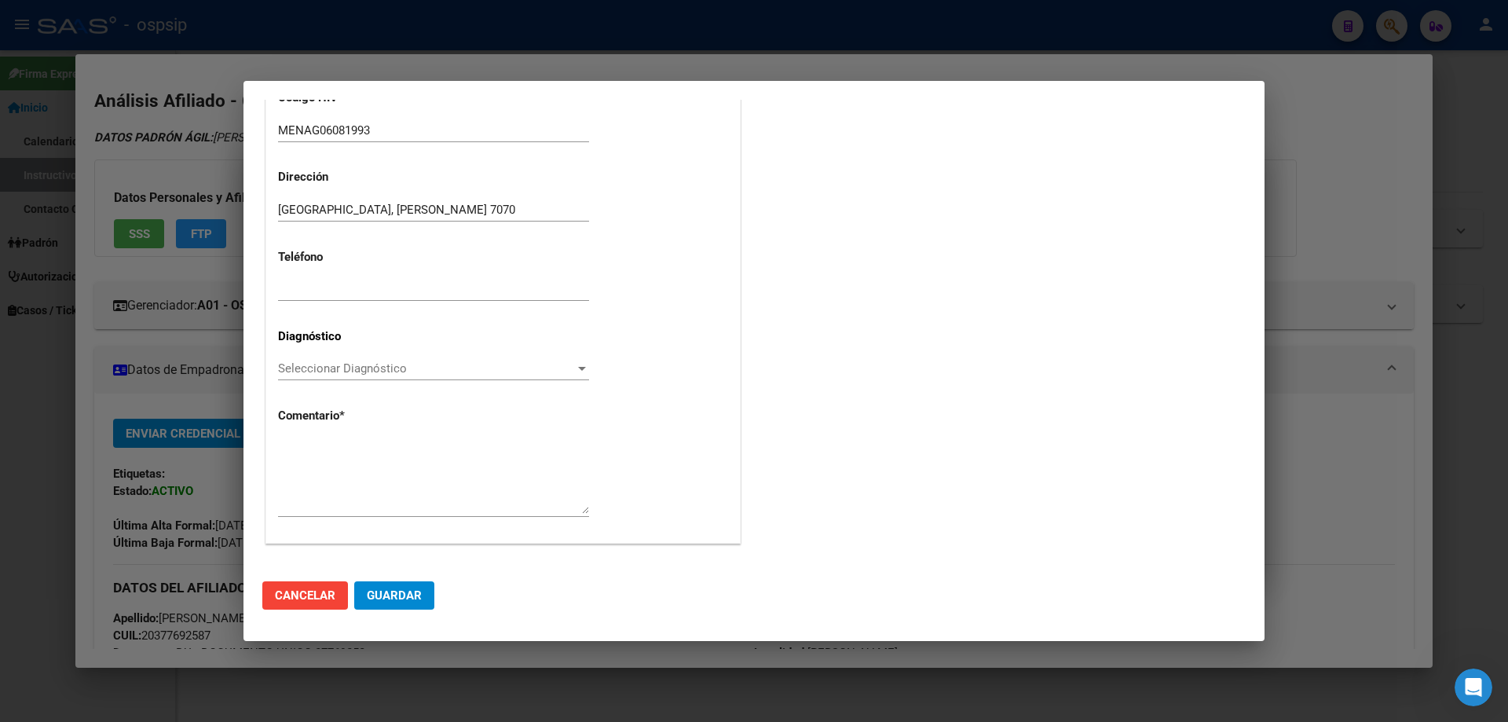
click at [306, 359] on div "Seleccionar Diagnóstico Seleccionar Diagnóstico" at bounding box center [433, 369] width 311 height 24
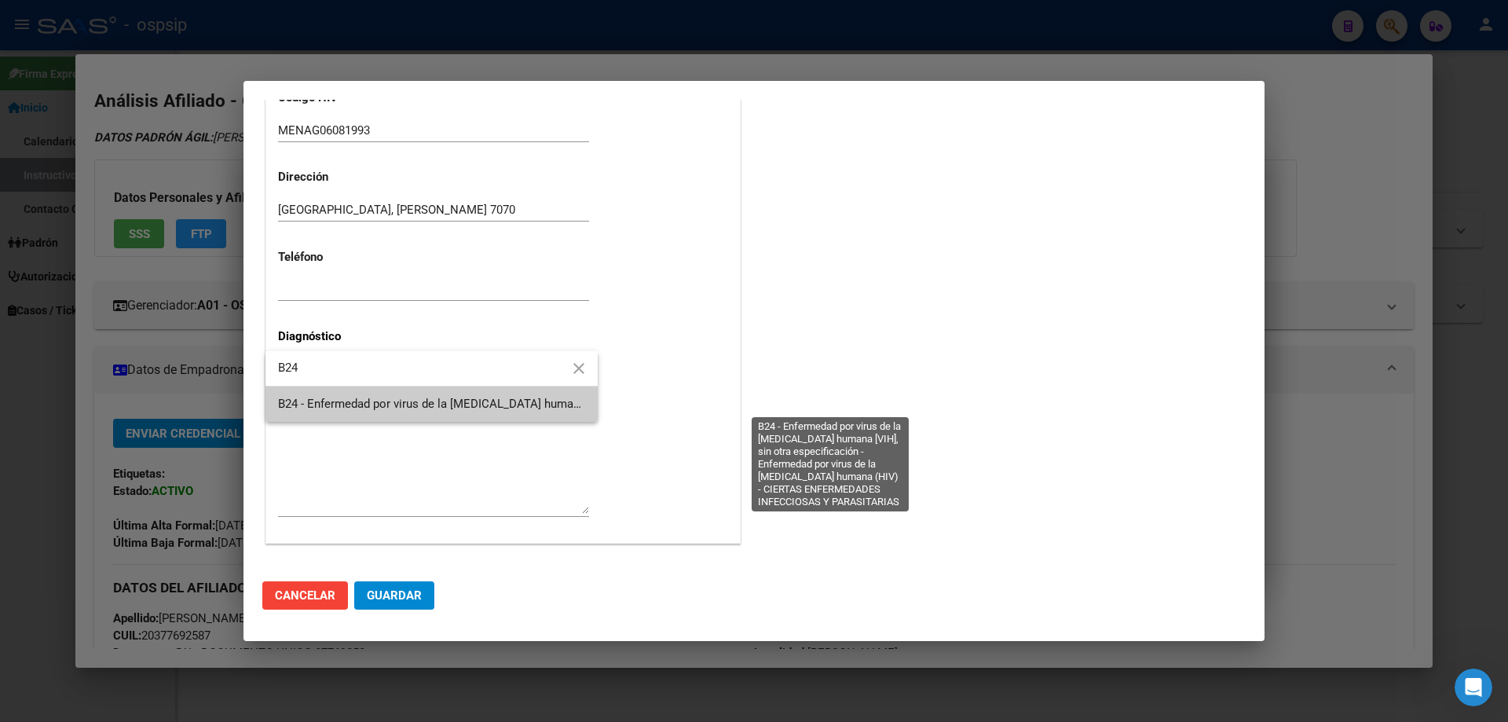
type input "B24"
click at [337, 398] on span "B24 - Enfermedad por virus de la [MEDICAL_DATA] humana [VIH], sin otra especifi…" at bounding box center [827, 404] width 1099 height 14
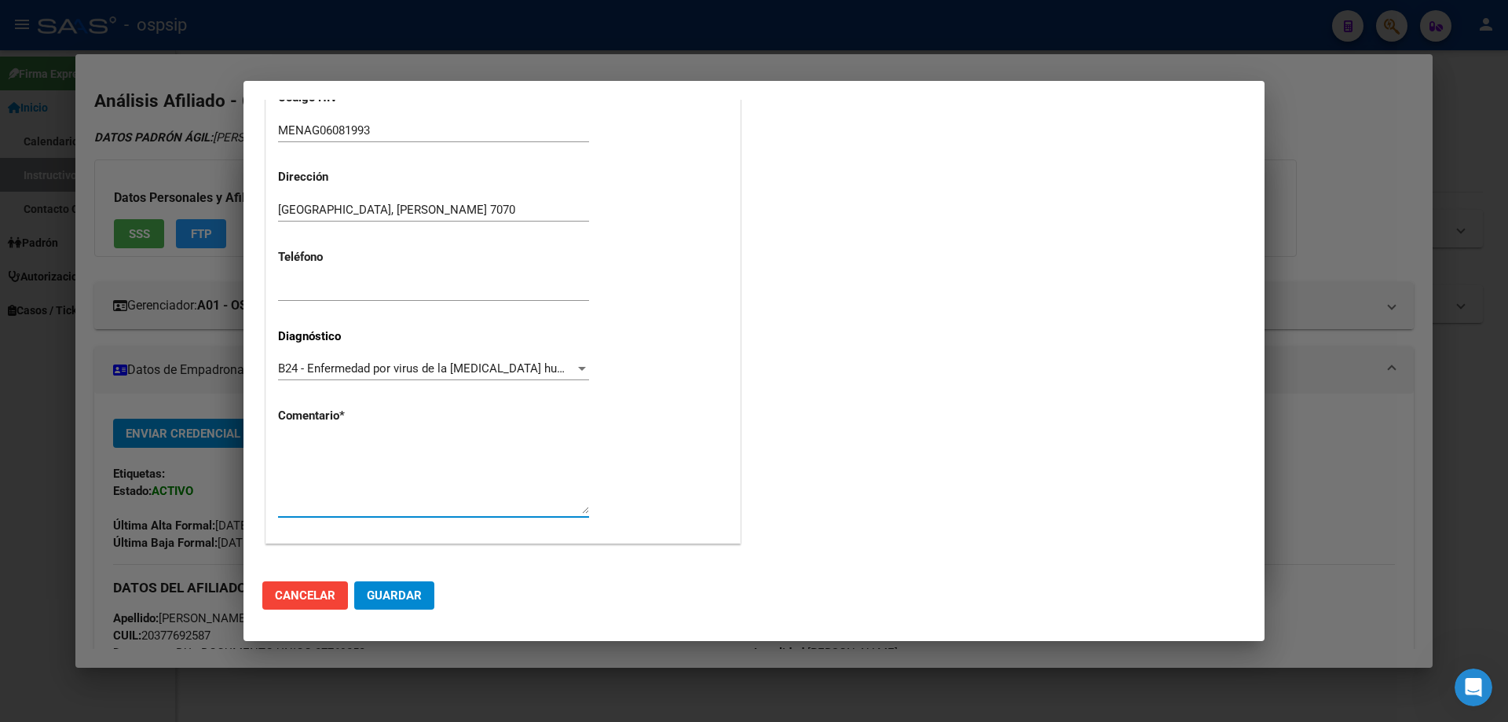
paste textarea "[PERSON_NAME]: MENAG06081993 Médico Tratante: [PERSON_NAME] Teléfono: [PHONE_NU…"
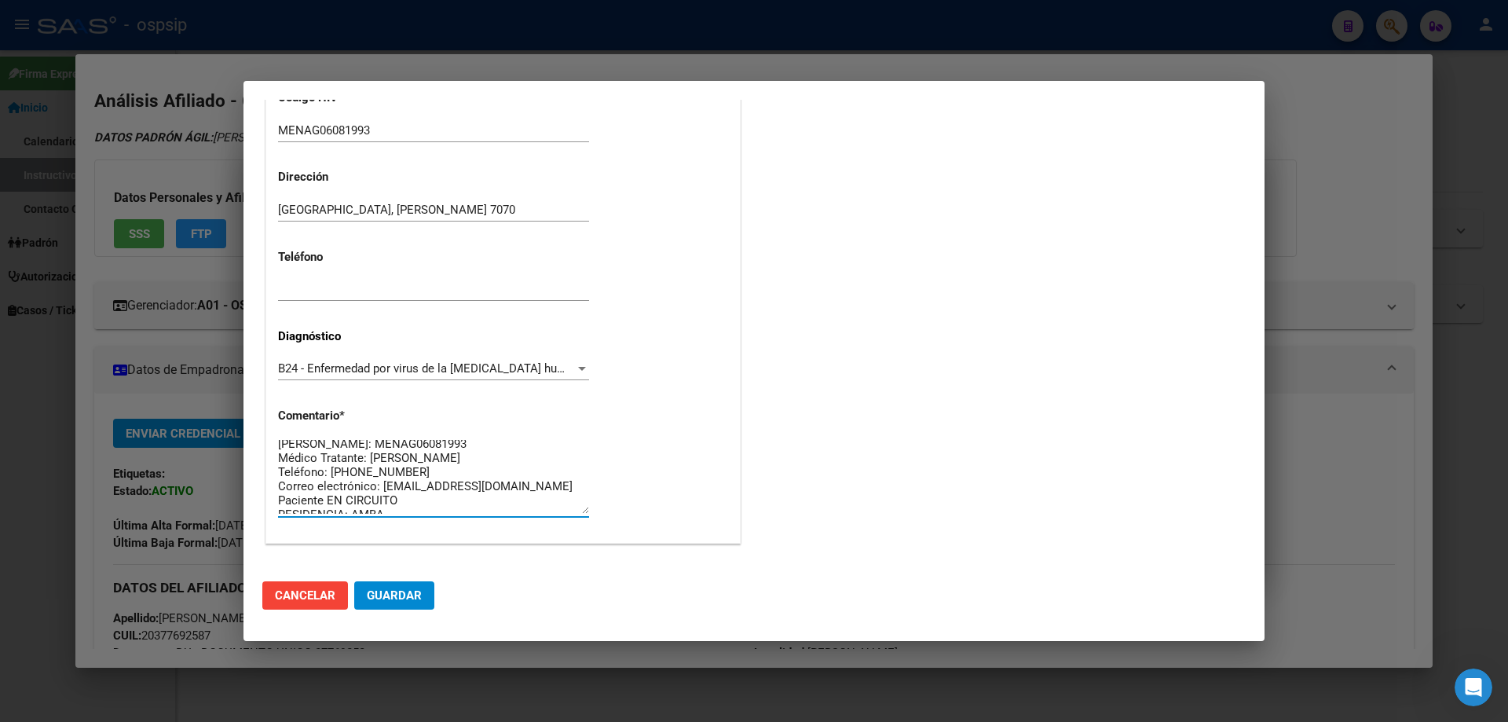
scroll to position [0, 0]
type textarea "[PERSON_NAME]: MENAG06081993 Médico Tratante: [PERSON_NAME] Teléfono: [PHONE_NU…"
click at [408, 601] on span "Guardar" at bounding box center [394, 595] width 55 height 14
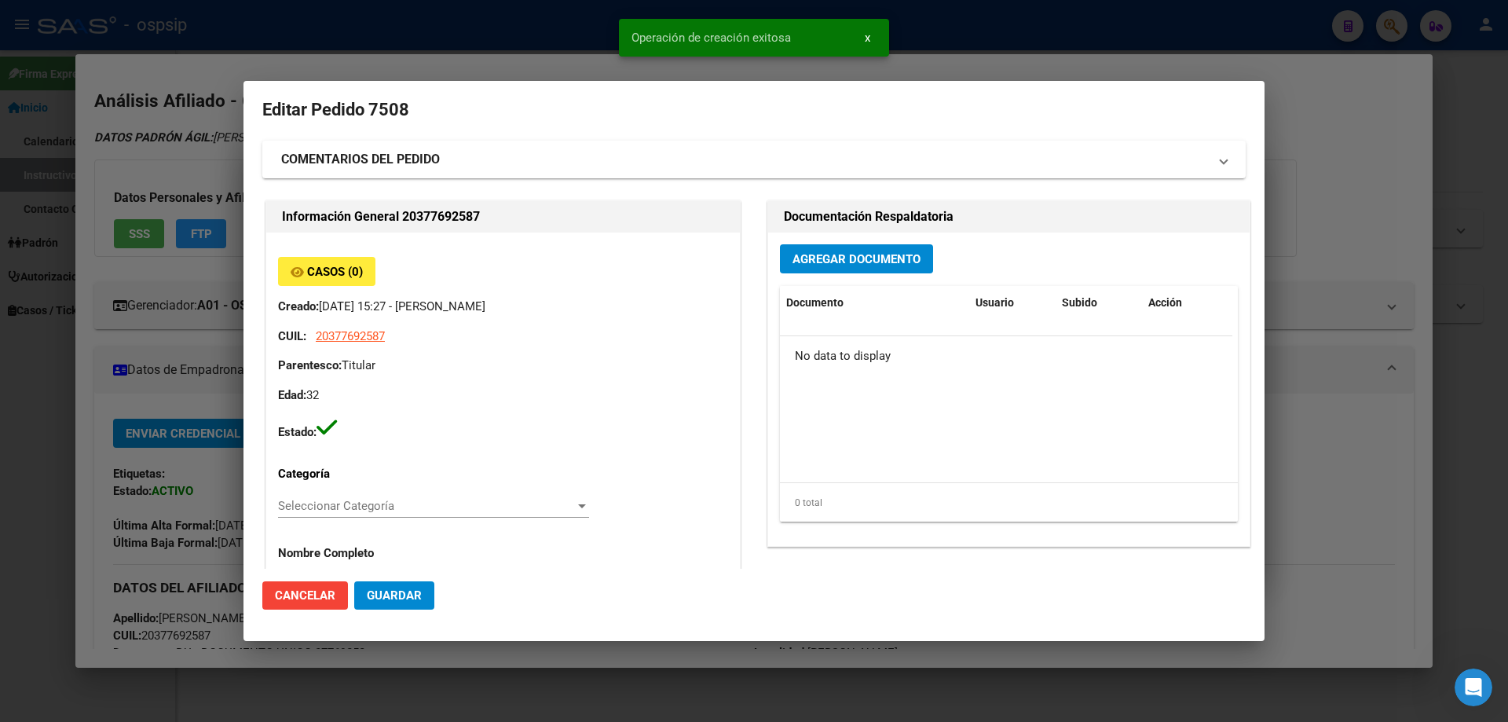
scroll to position [0, 0]
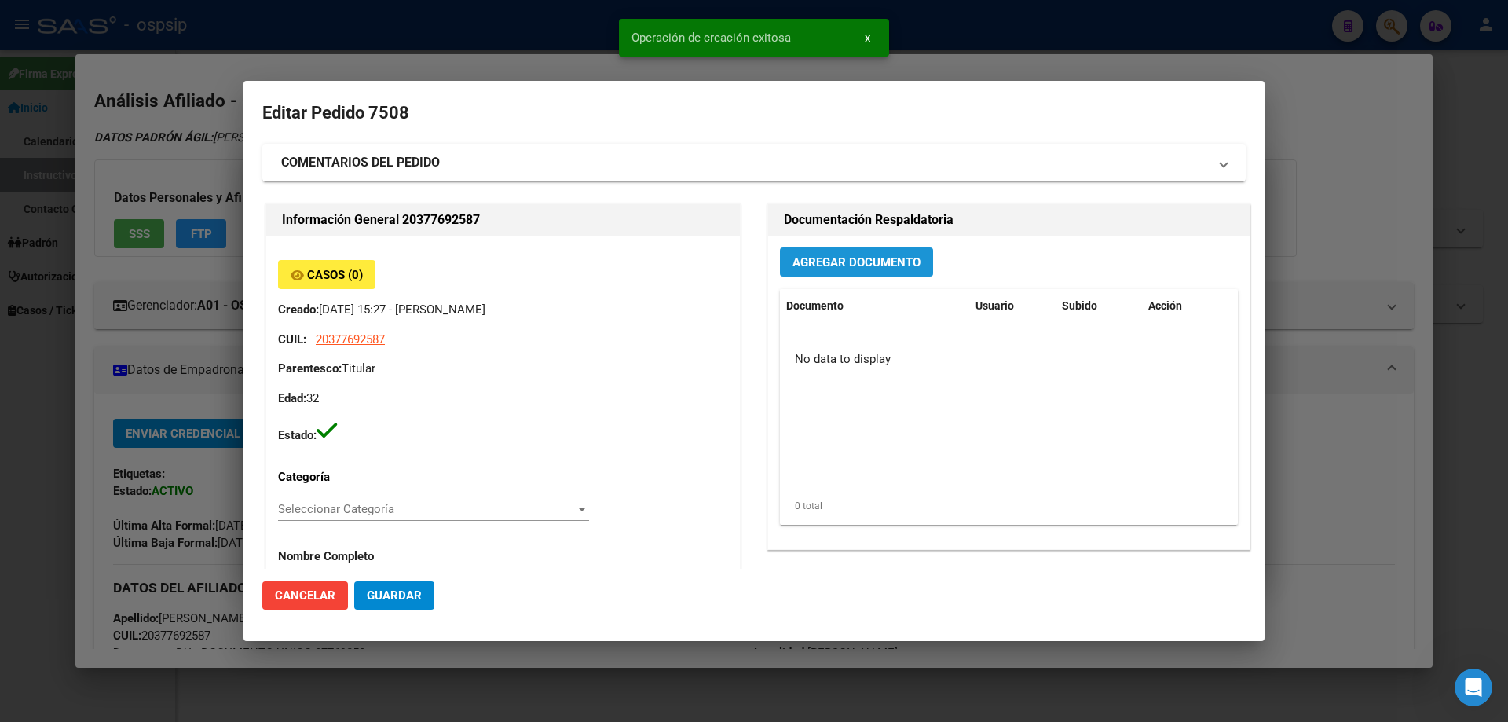
click at [811, 249] on button "Agregar Documento" at bounding box center [856, 261] width 153 height 29
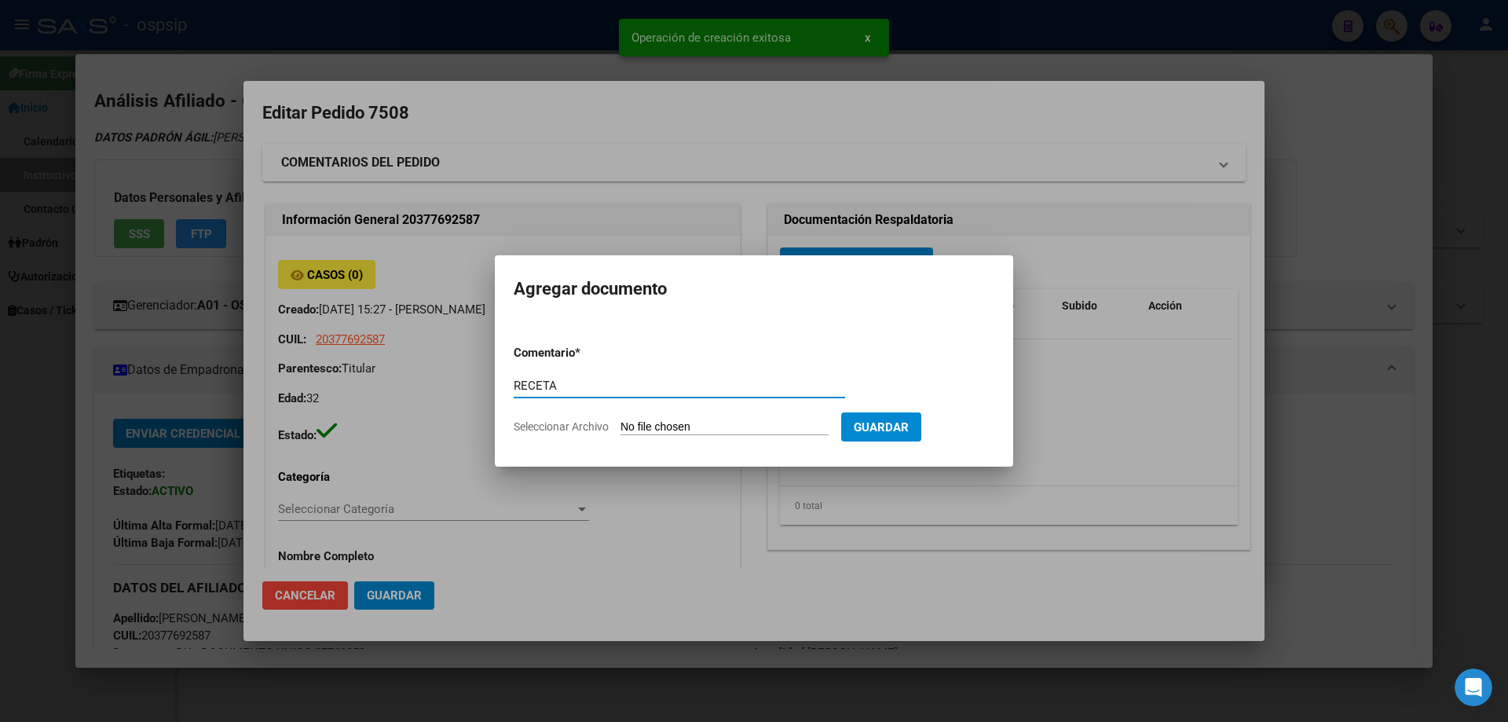
type input "RECETA"
click at [677, 420] on input "Seleccionar Archivo" at bounding box center [724, 427] width 208 height 15
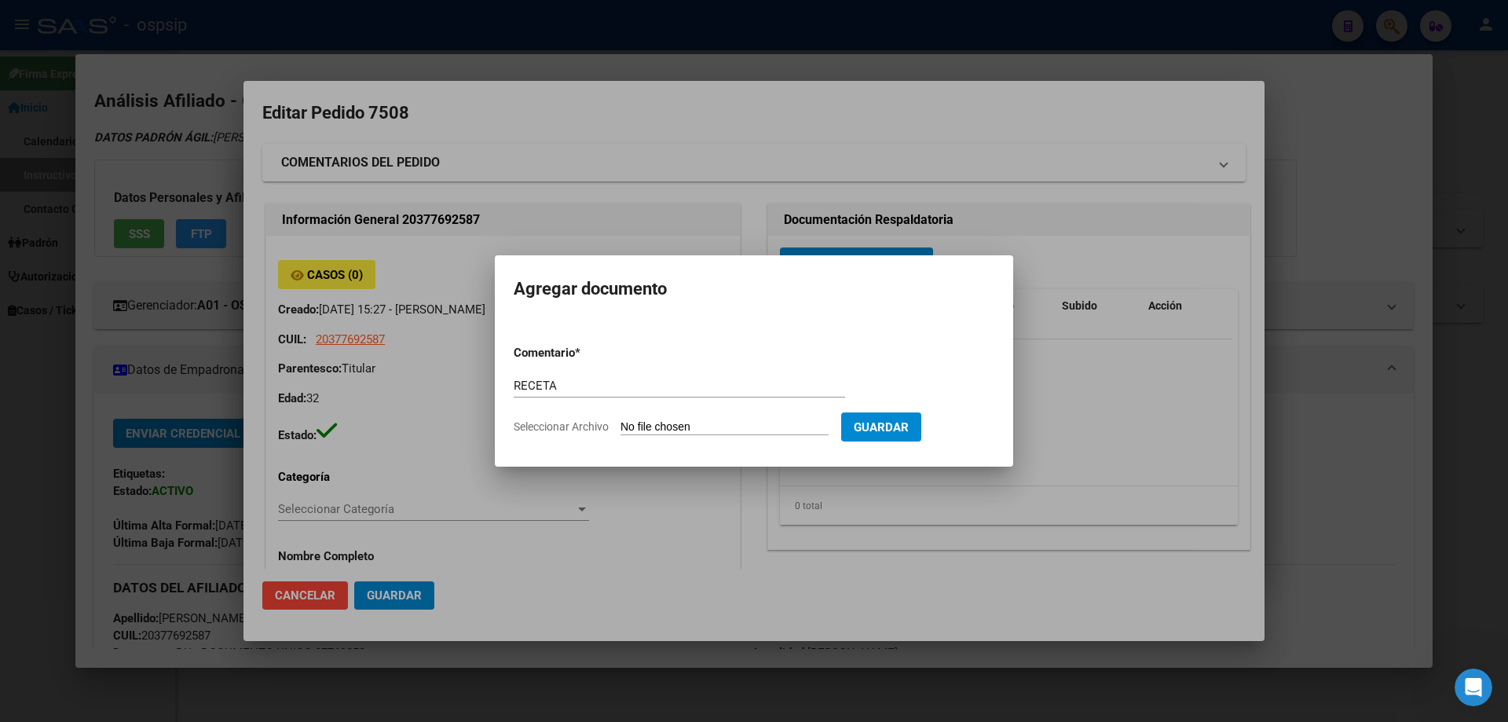
type input "C:\fakepath\32481509_dfaeb91b35b77be92863b84eb06f52e4caa595e3.pdf"
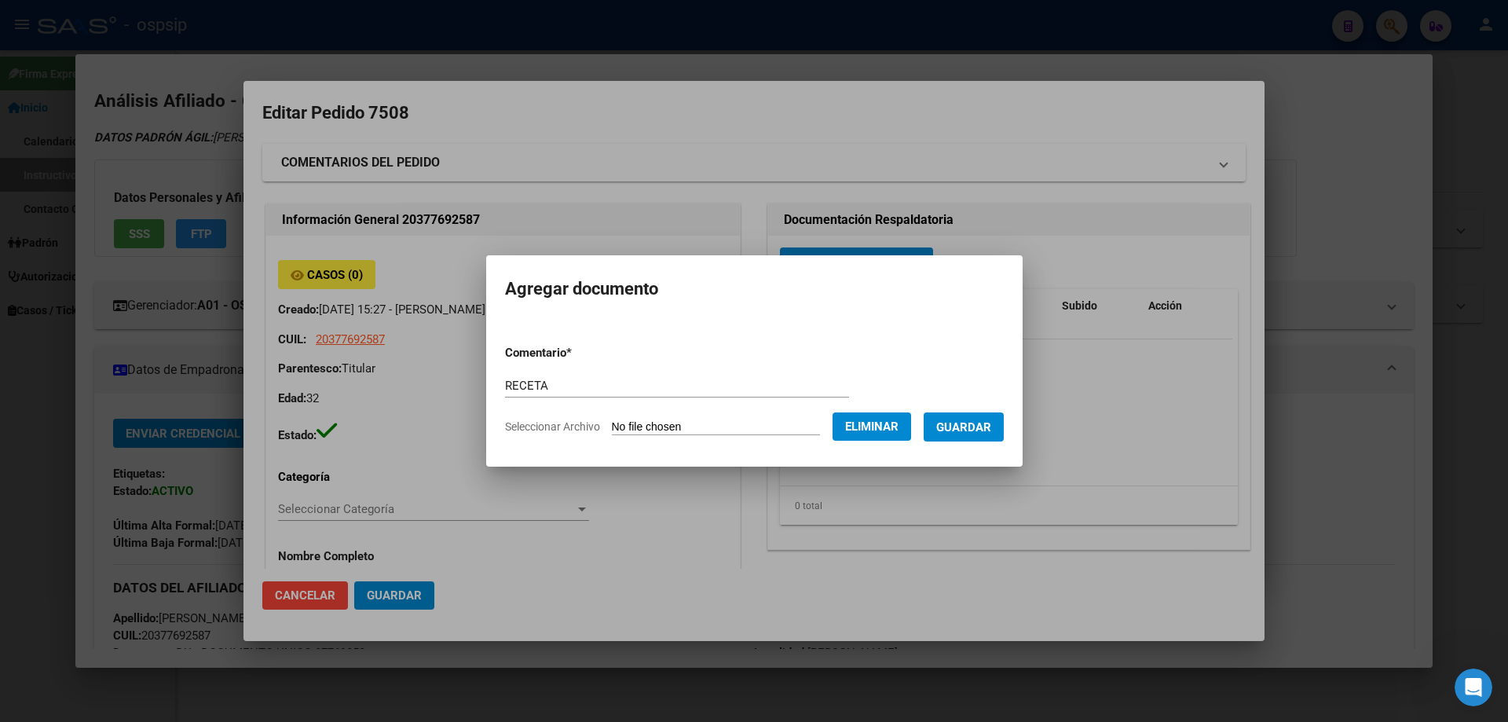
click at [983, 436] on button "Guardar" at bounding box center [963, 426] width 80 height 29
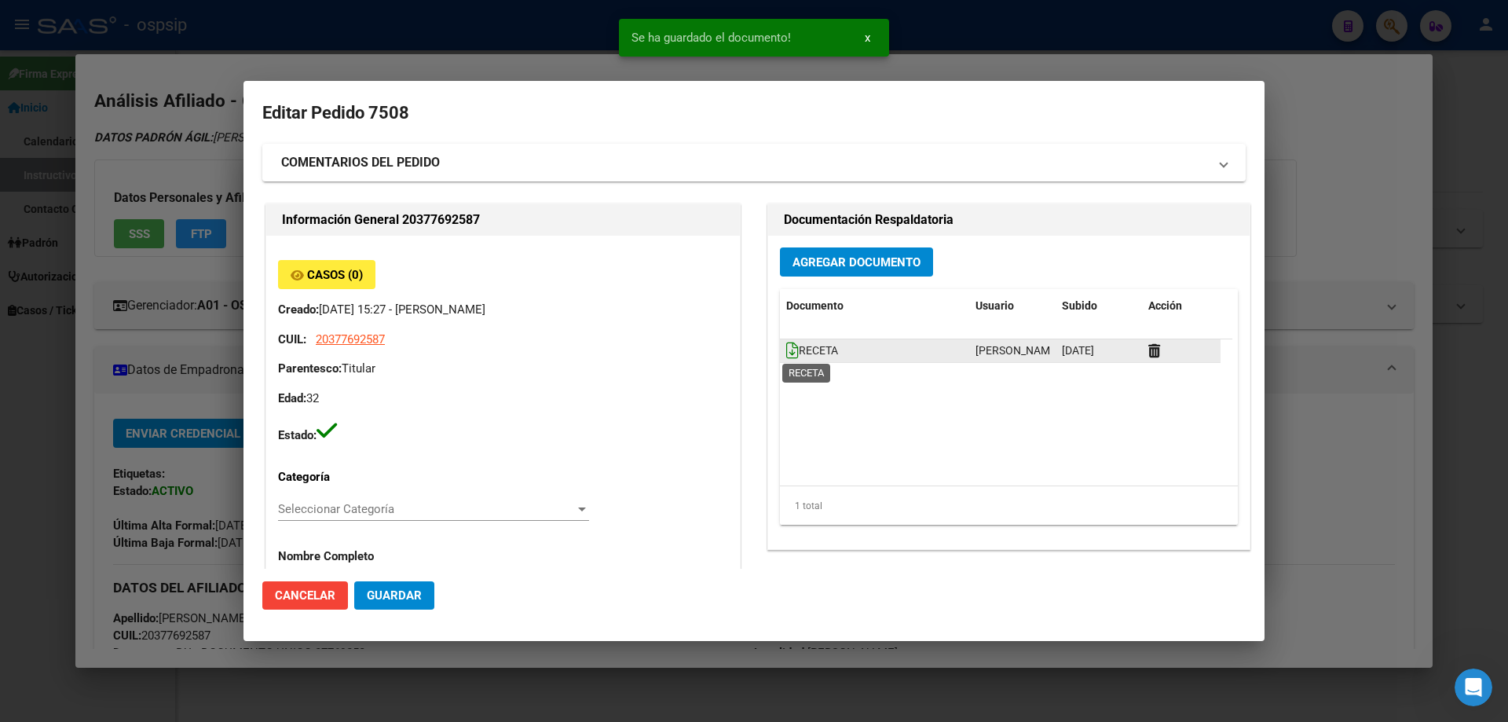
click at [786, 343] on icon at bounding box center [792, 350] width 13 height 17
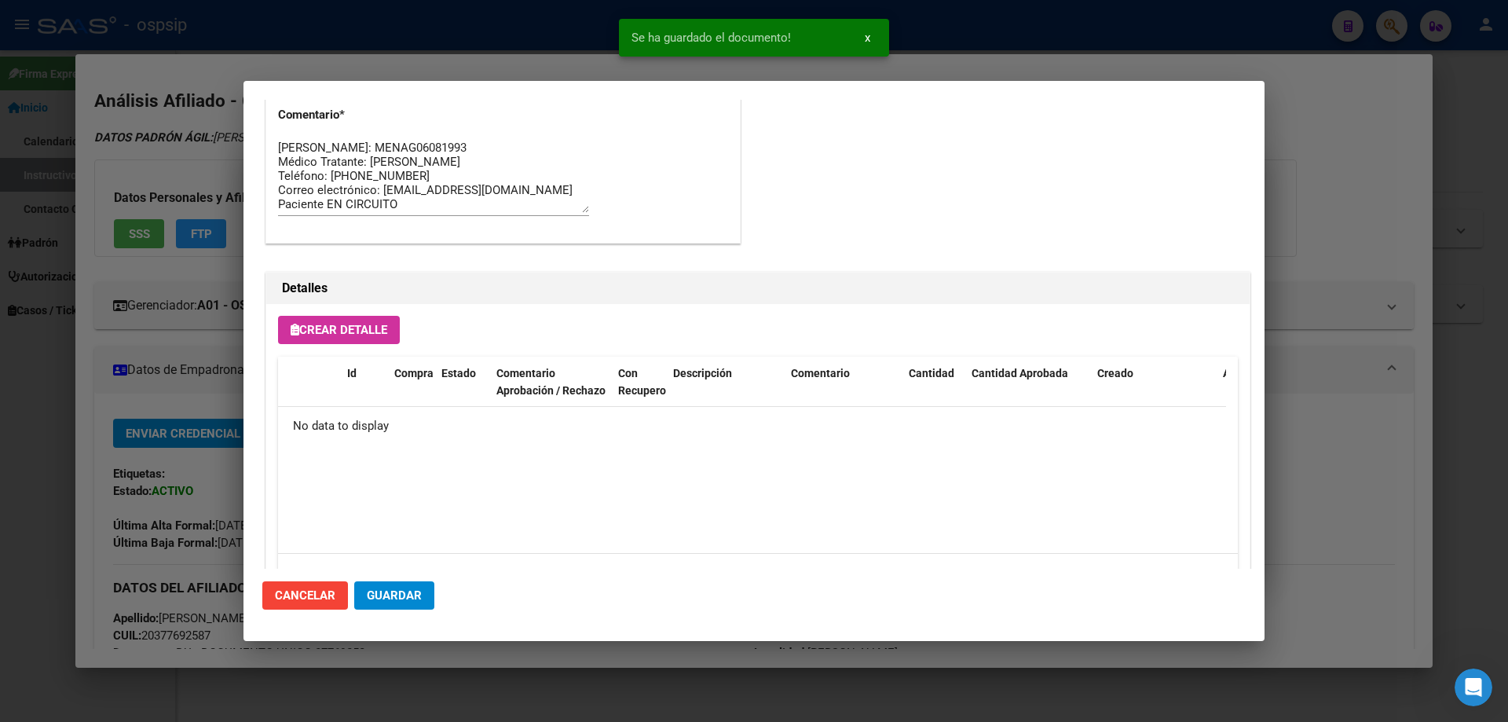
scroll to position [912, 0]
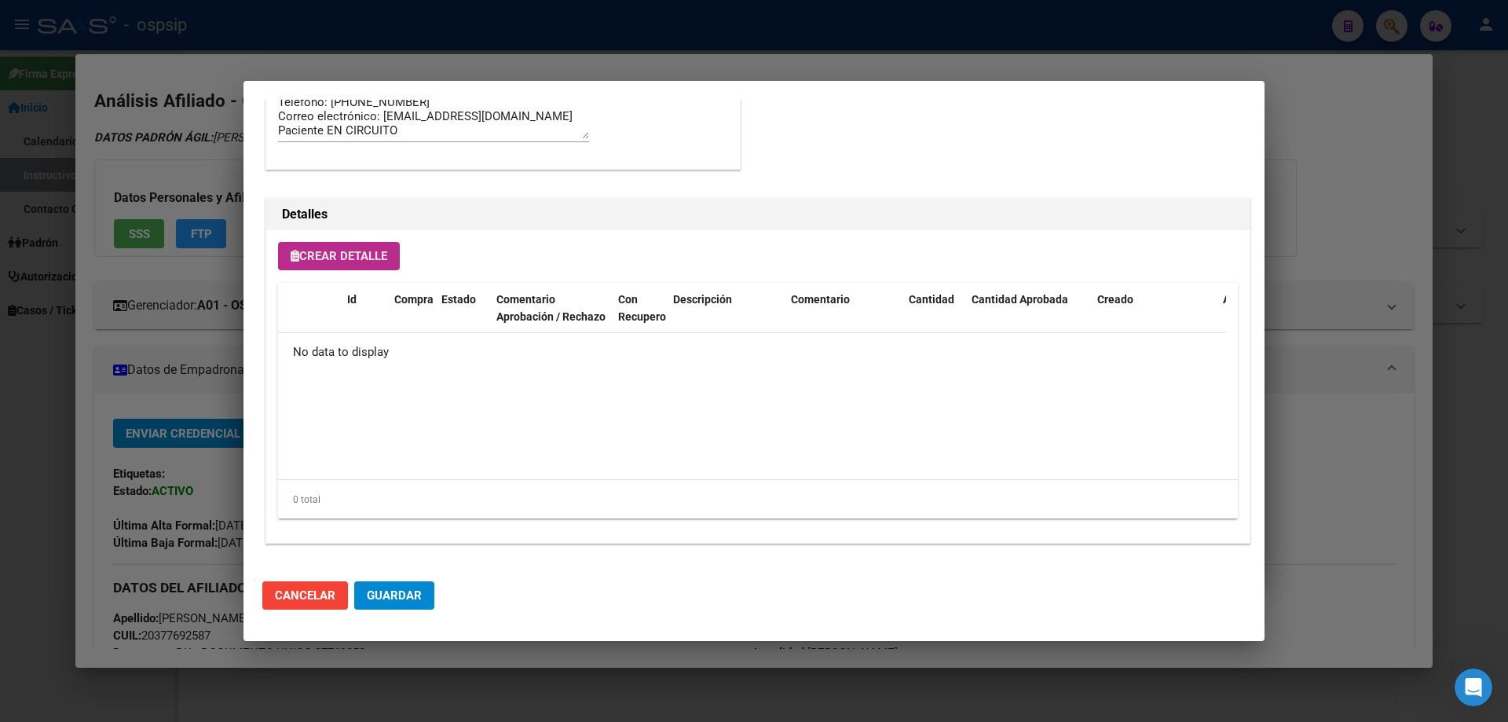
click at [344, 261] on span "Crear Detalle" at bounding box center [339, 256] width 97 height 14
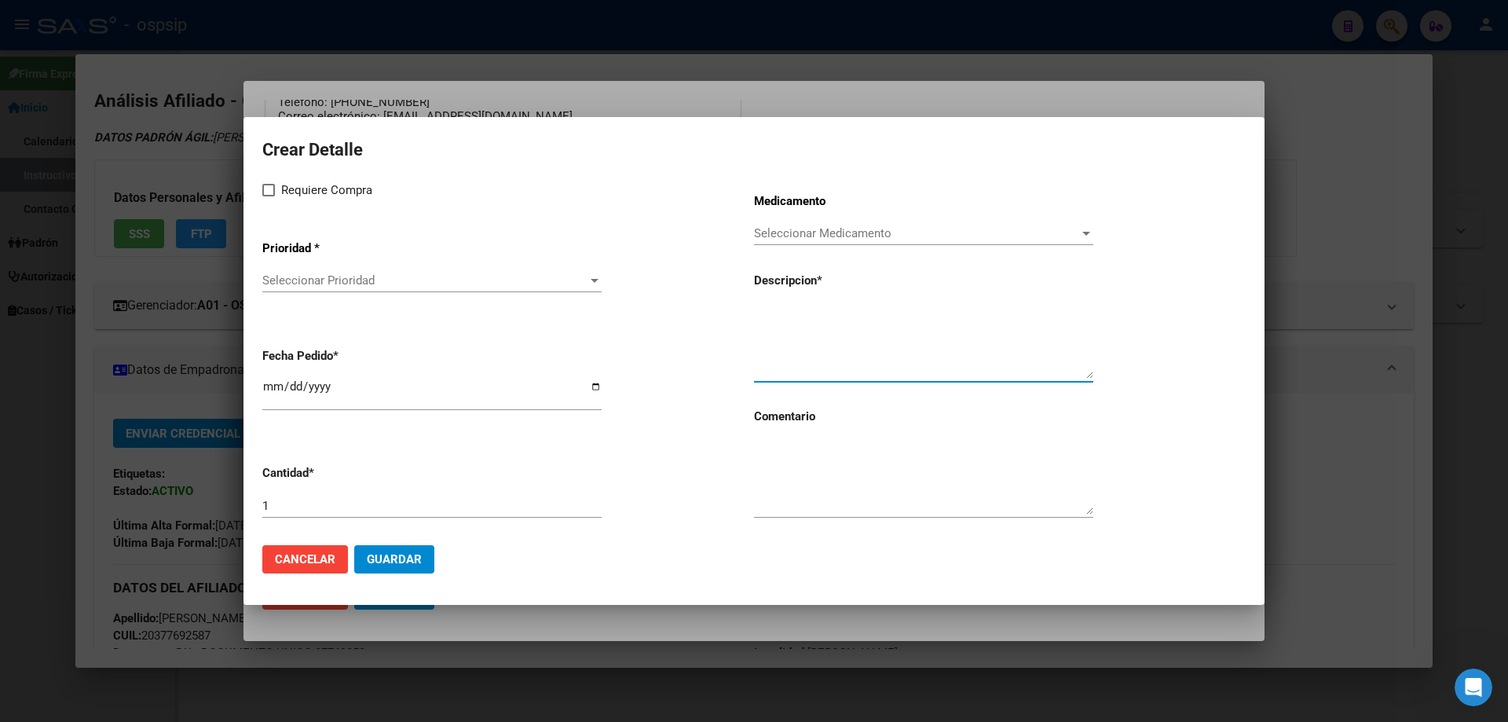
paste textarea "[MEDICAL_DATA] 50 mg comp x 30 (DTG)"
type textarea "[MEDICAL_DATA] 50 mg comp x 30 (DTG)"
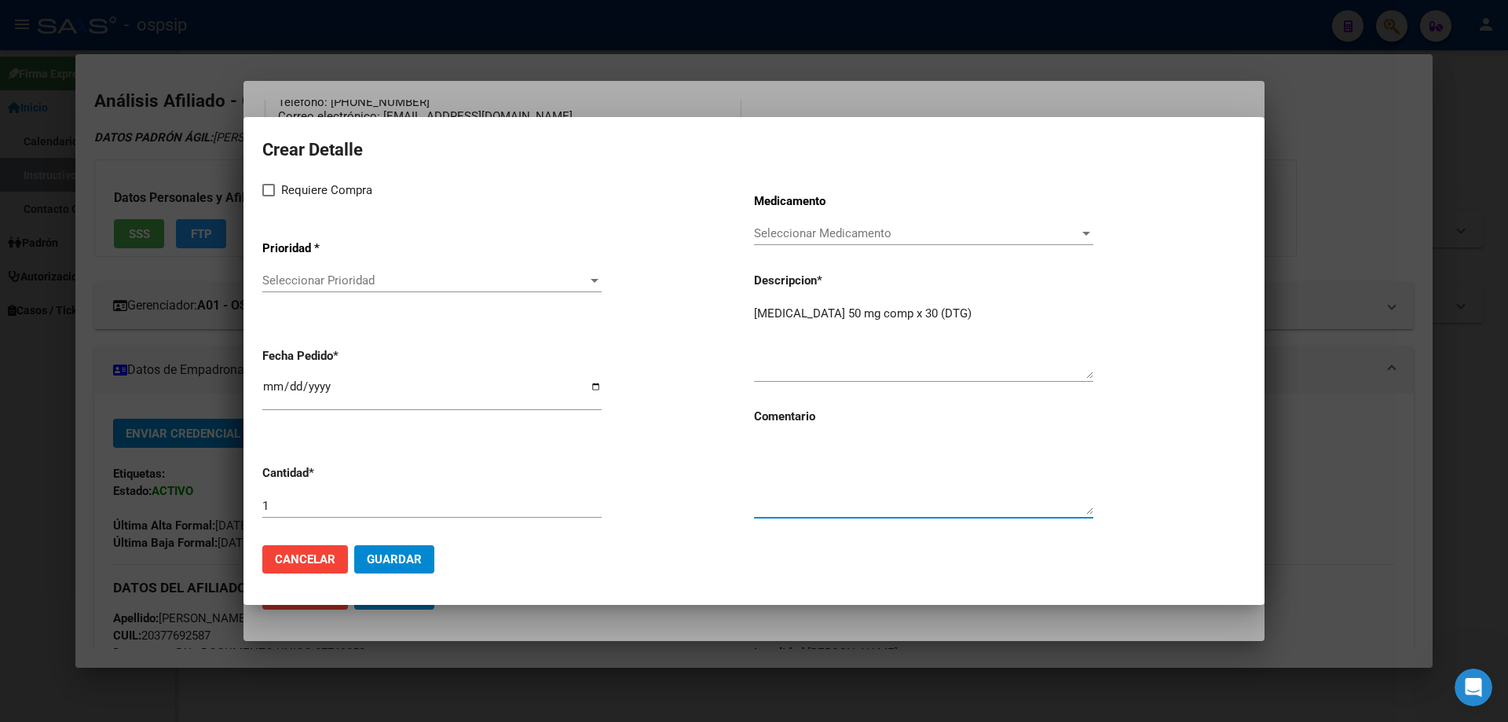
click at [825, 499] on textarea at bounding box center [923, 478] width 339 height 74
type textarea "MISMO TTO"
click at [272, 194] on span at bounding box center [268, 190] width 13 height 13
click at [269, 196] on input "Requiere Compra" at bounding box center [268, 196] width 1 height 1
checkbox input "true"
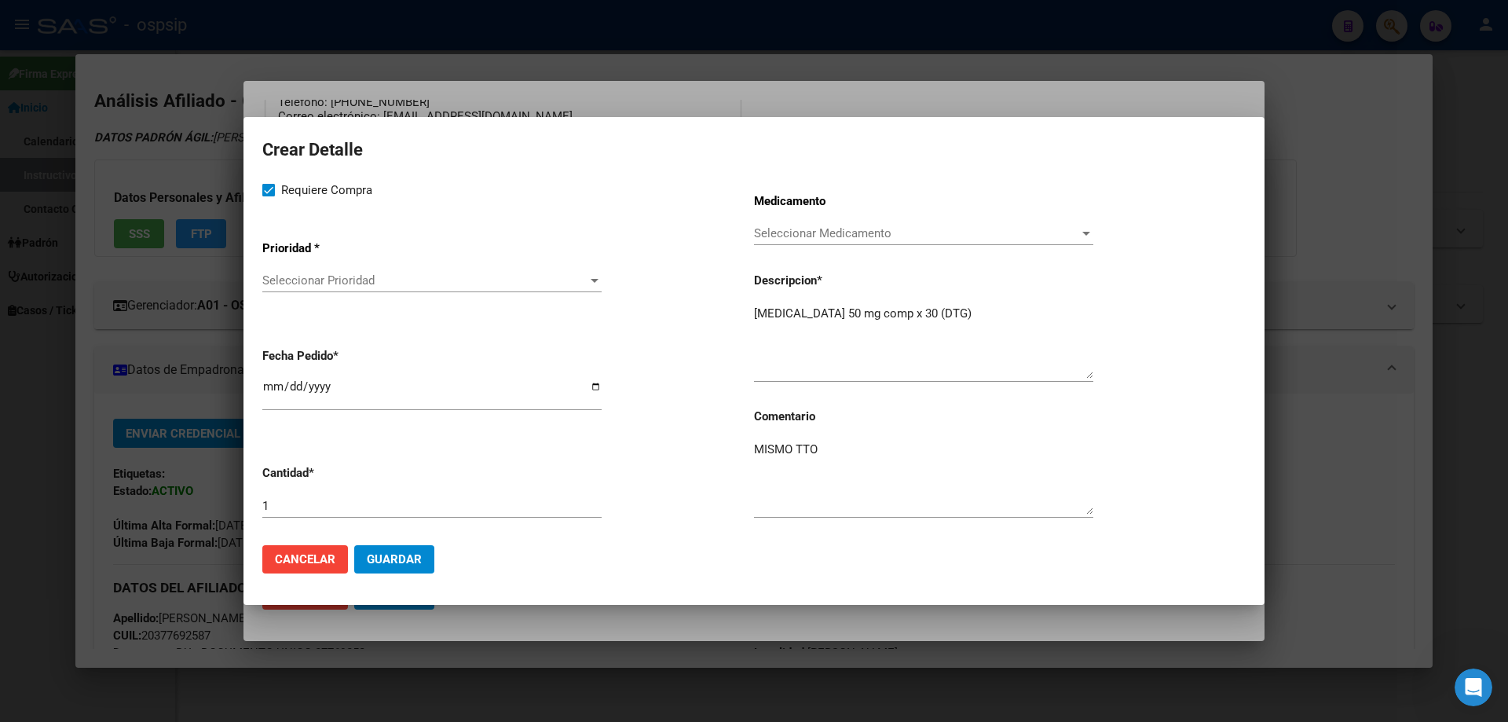
click at [341, 286] on span "Seleccionar Prioridad" at bounding box center [424, 280] width 325 height 14
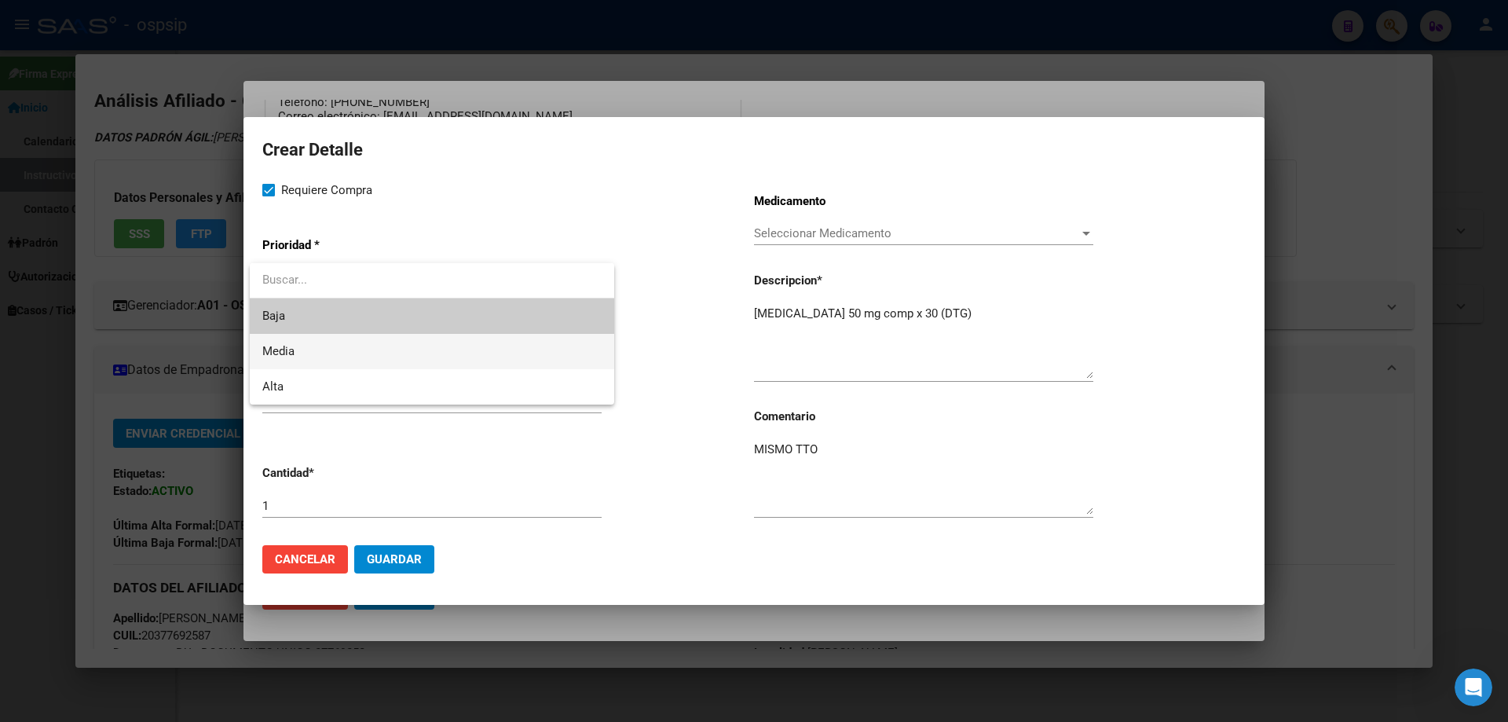
click at [315, 360] on span "Media" at bounding box center [431, 351] width 339 height 35
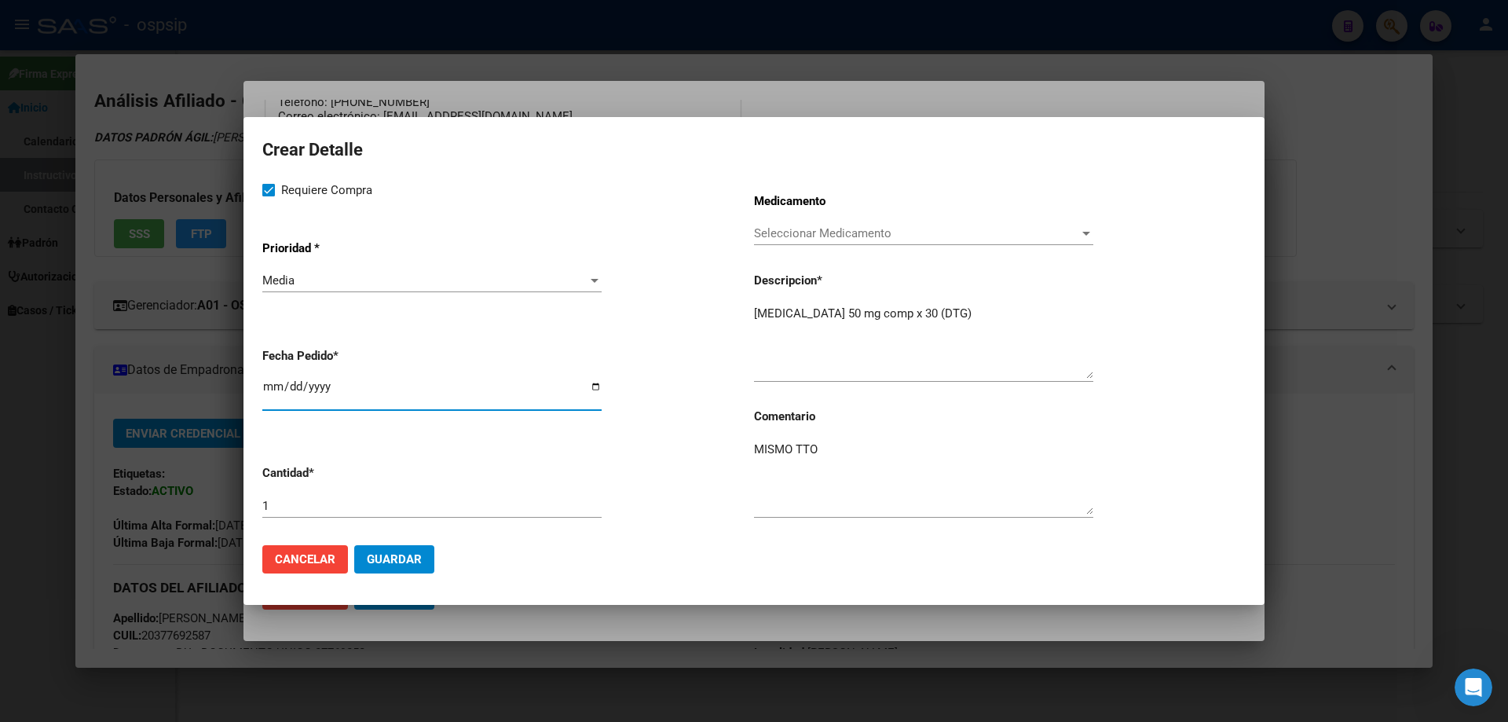
click at [267, 384] on input "[DATE]" at bounding box center [431, 392] width 339 height 25
type input "2025-10-29"
click at [267, 384] on input "date" at bounding box center [431, 392] width 339 height 25
type input "2025-09-28"
click at [386, 569] on button "Guardar" at bounding box center [394, 559] width 80 height 28
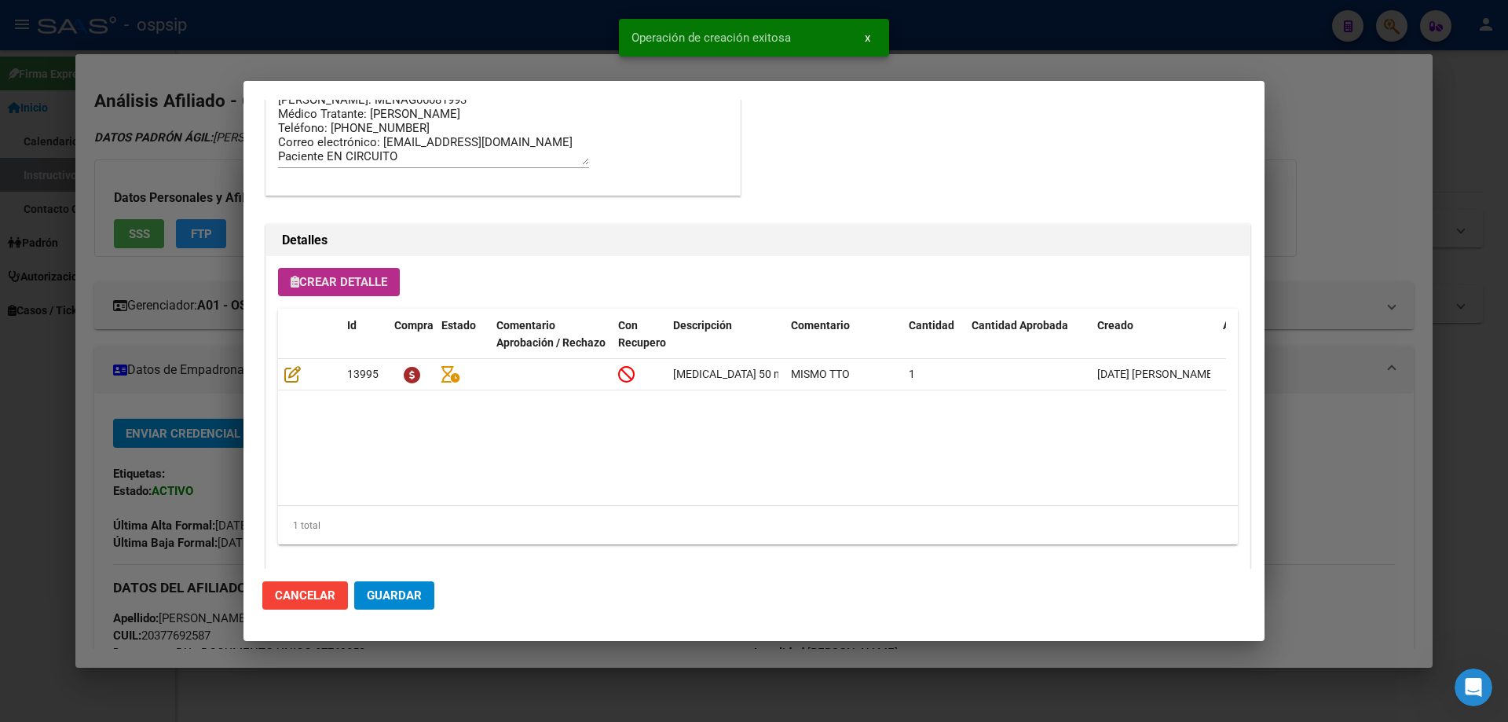
scroll to position [942, 0]
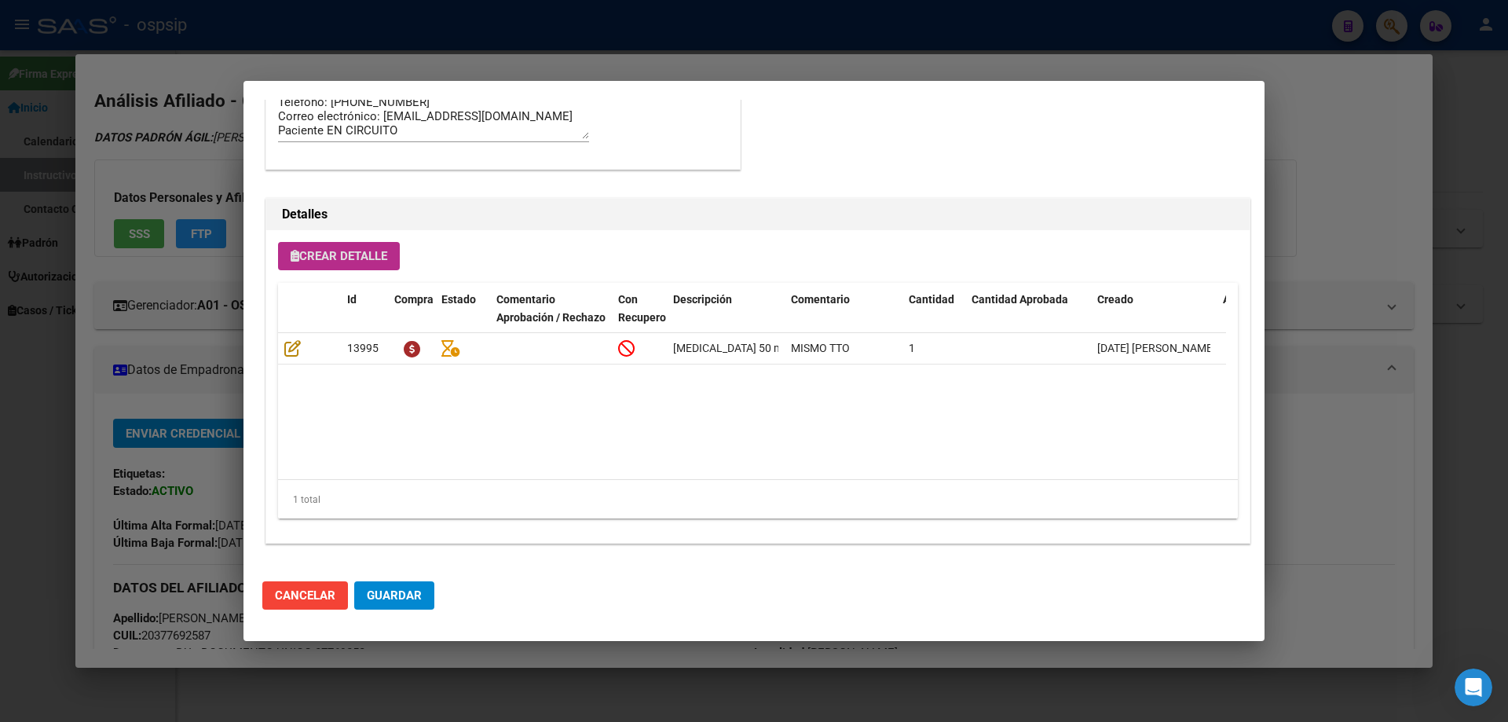
click at [341, 254] on span "Crear Detalle" at bounding box center [339, 256] width 97 height 14
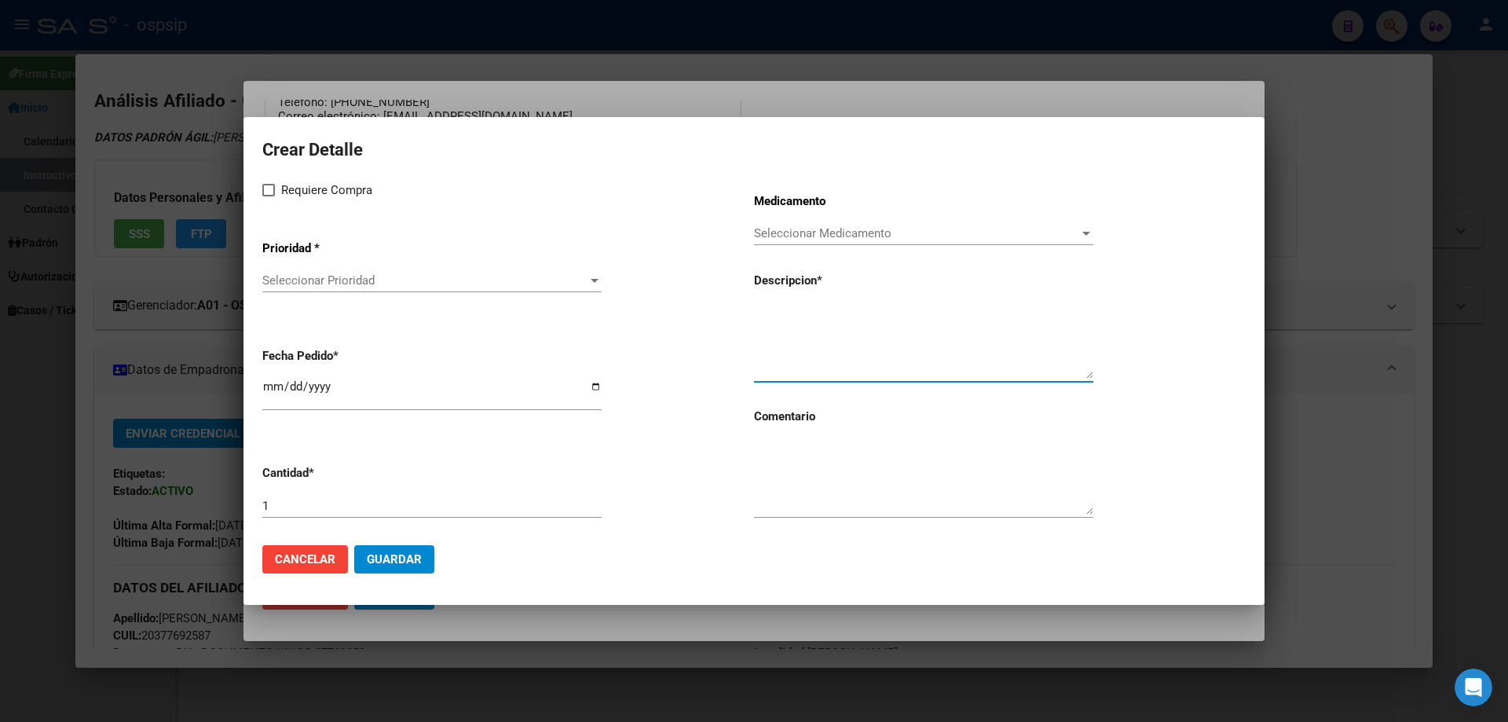
paste textarea "[MEDICAL_DATA] disoproxil+[MEDICAL_DATA] 300mg/300mg comp.rec.x 30 (TFD/3TC)"
type textarea "[MEDICAL_DATA] disoproxil+[MEDICAL_DATA] 300mg/300mg comp.rec.x 30 (TFD/3TC)"
click at [810, 480] on textarea at bounding box center [923, 478] width 339 height 74
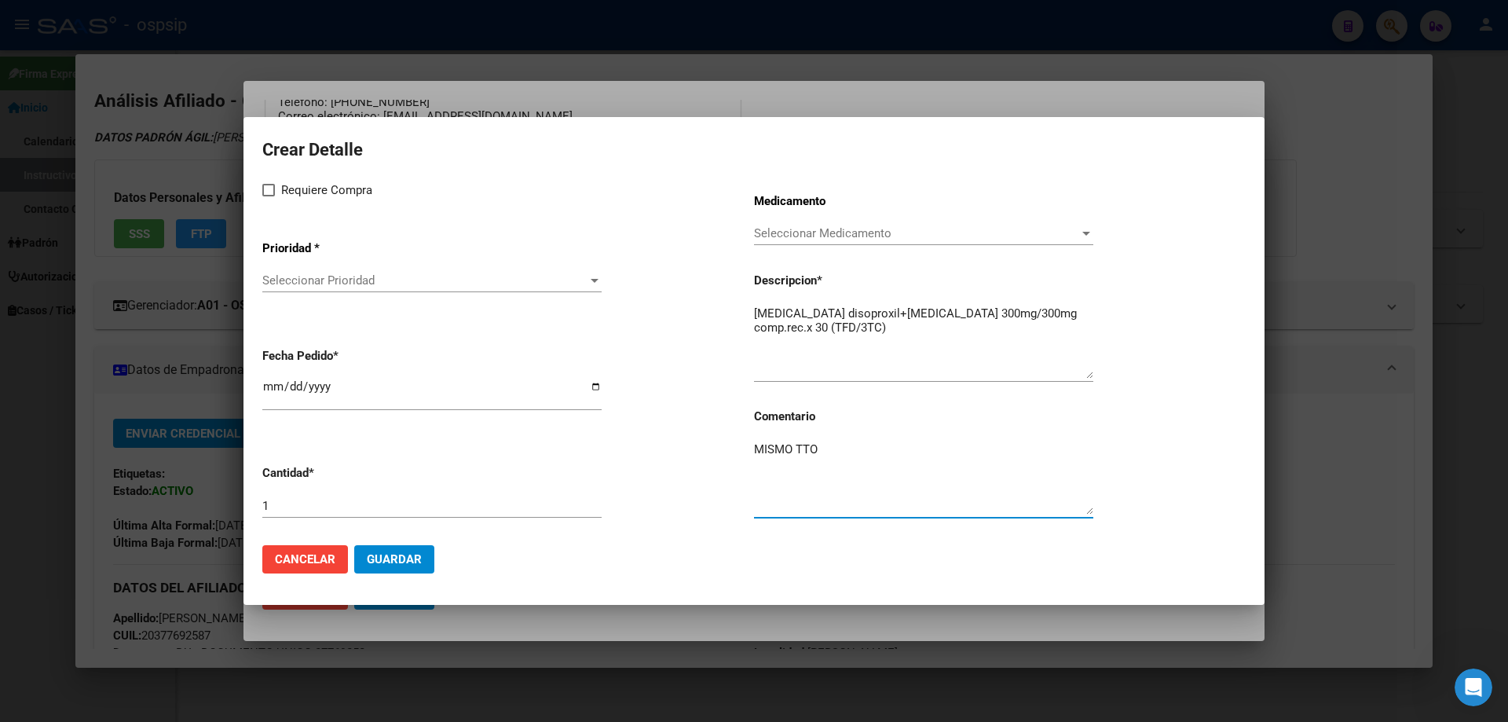
type textarea "MISMO TTO"
click at [281, 196] on span "Requiere Compra" at bounding box center [326, 190] width 91 height 19
click at [269, 196] on input "Requiere Compra" at bounding box center [268, 196] width 1 height 1
checkbox input "true"
click at [318, 277] on span "Seleccionar Prioridad" at bounding box center [424, 280] width 325 height 14
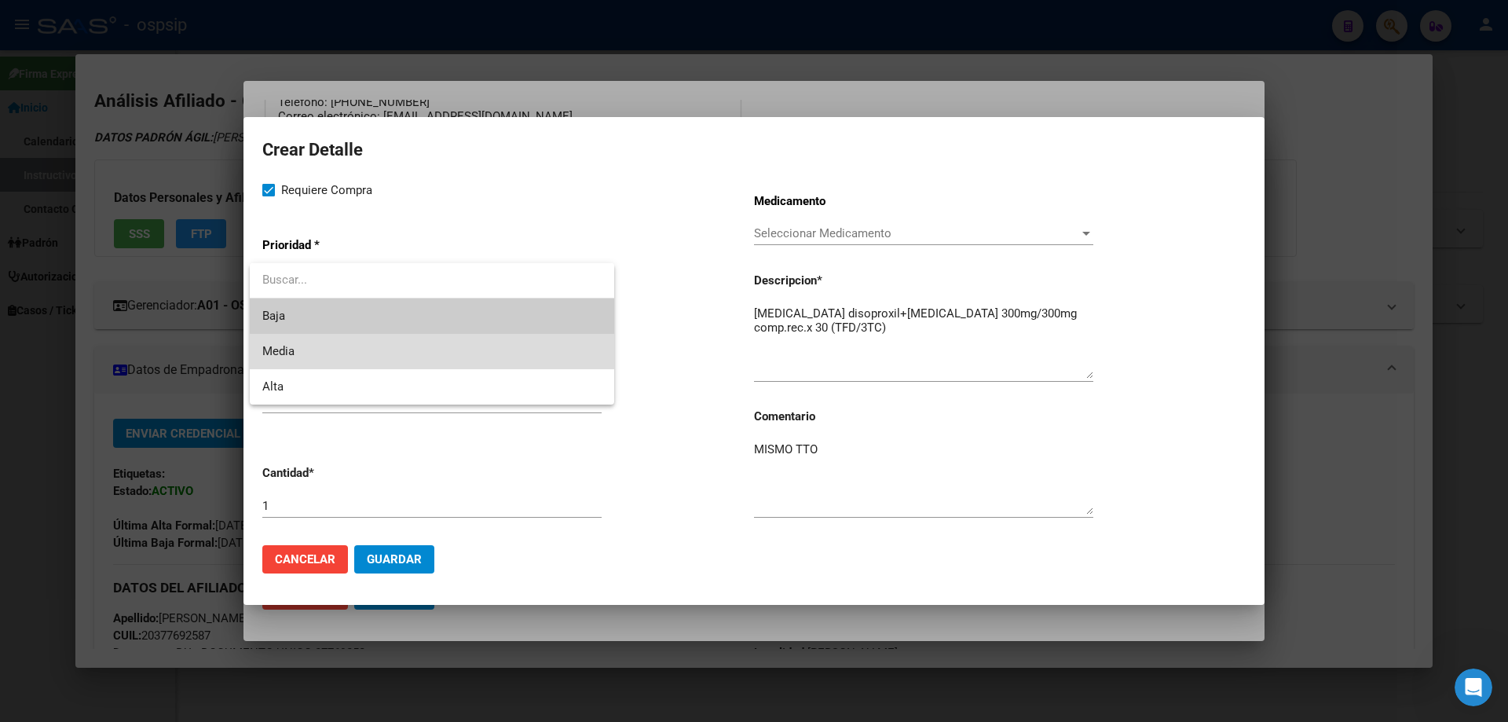
click at [329, 362] on span "Media" at bounding box center [431, 351] width 339 height 35
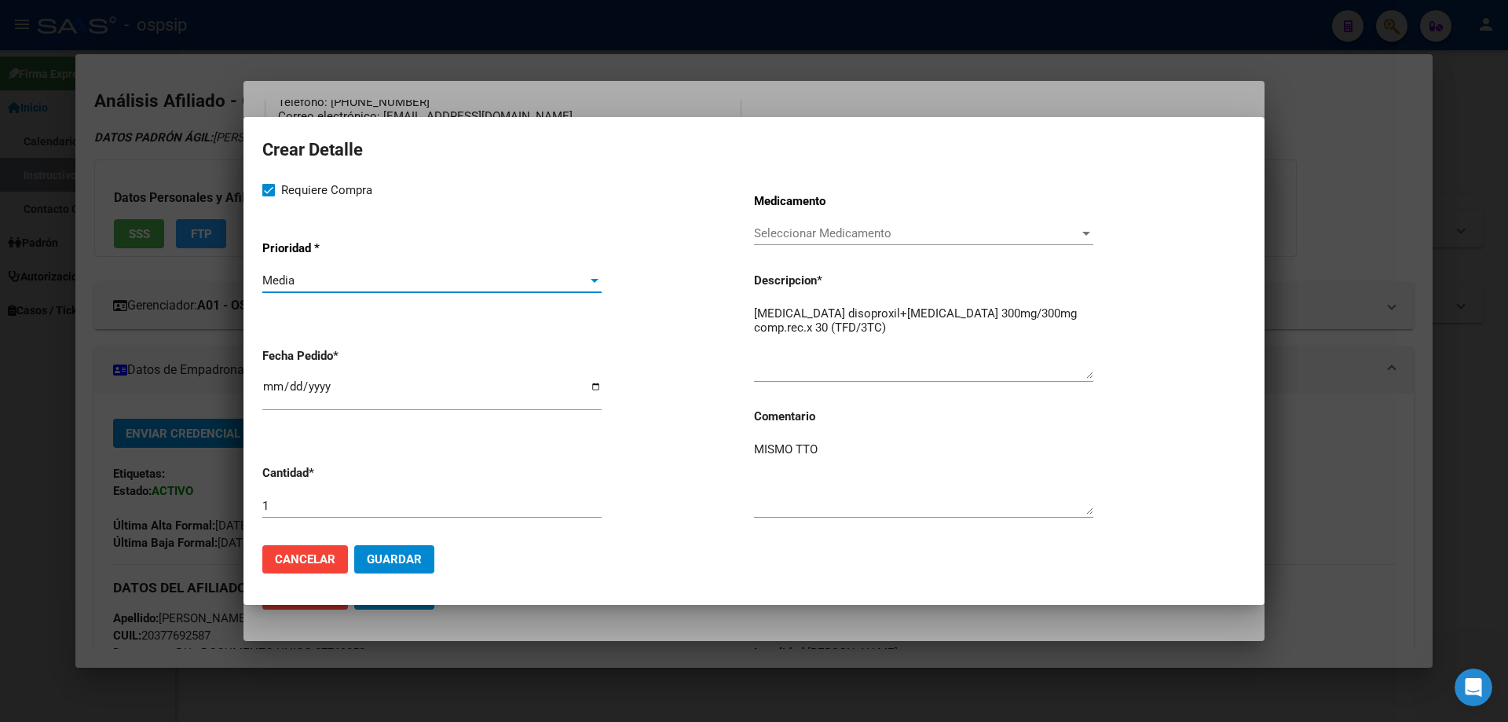
click at [274, 393] on input "[DATE]" at bounding box center [431, 392] width 339 height 25
type input "2025-10-28"
type input "2025-09-28"
click at [406, 567] on button "Guardar" at bounding box center [394, 559] width 80 height 28
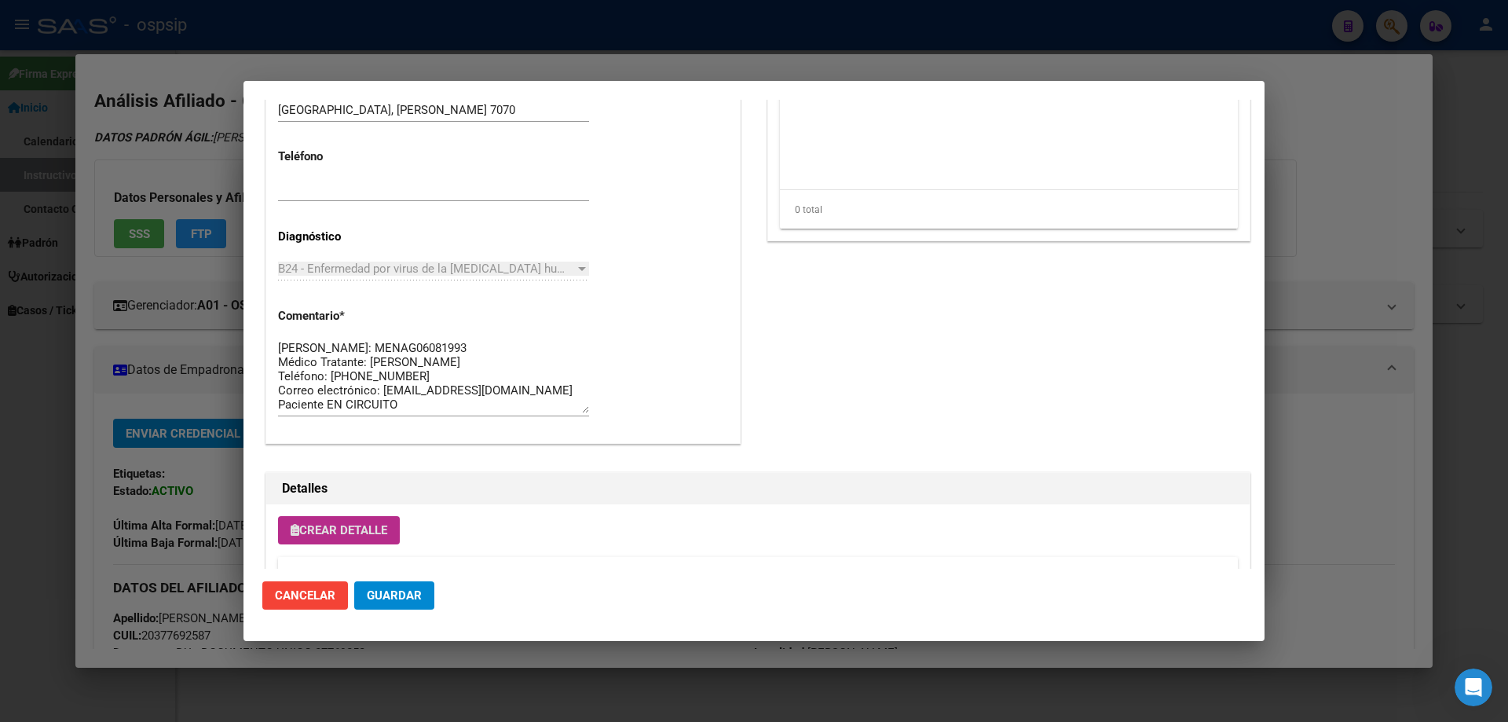
scroll to position [785, 0]
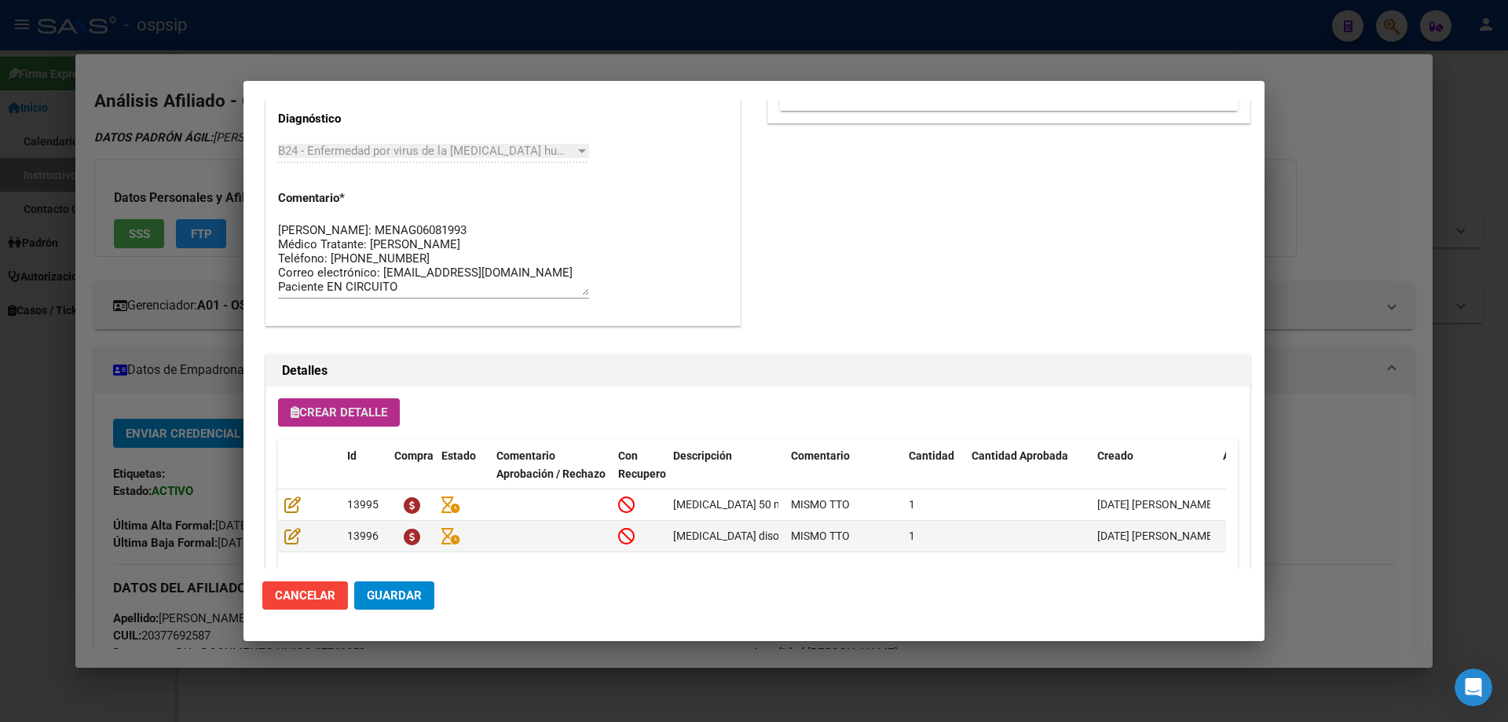
click at [413, 592] on span "Guardar" at bounding box center [394, 595] width 55 height 14
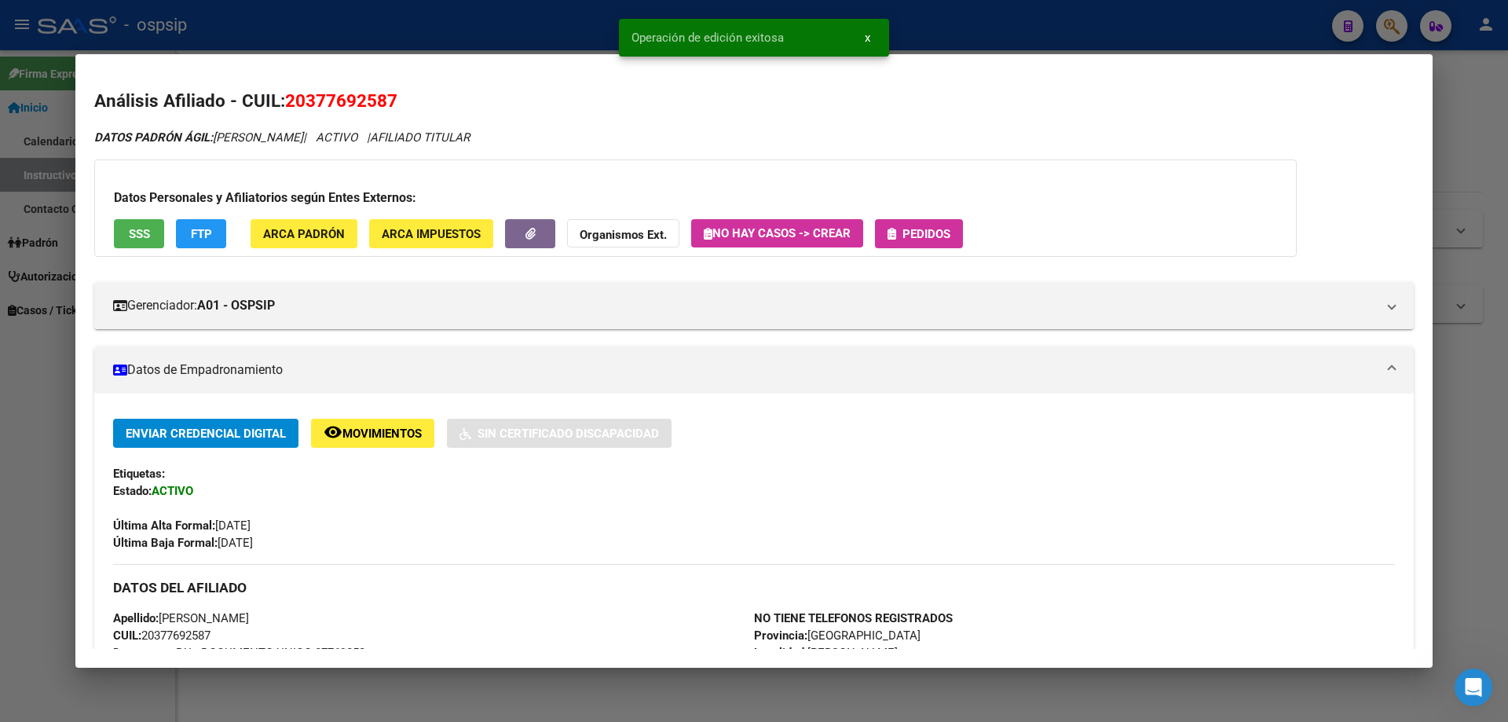
click at [914, 224] on button "Pedidos" at bounding box center [919, 233] width 88 height 29
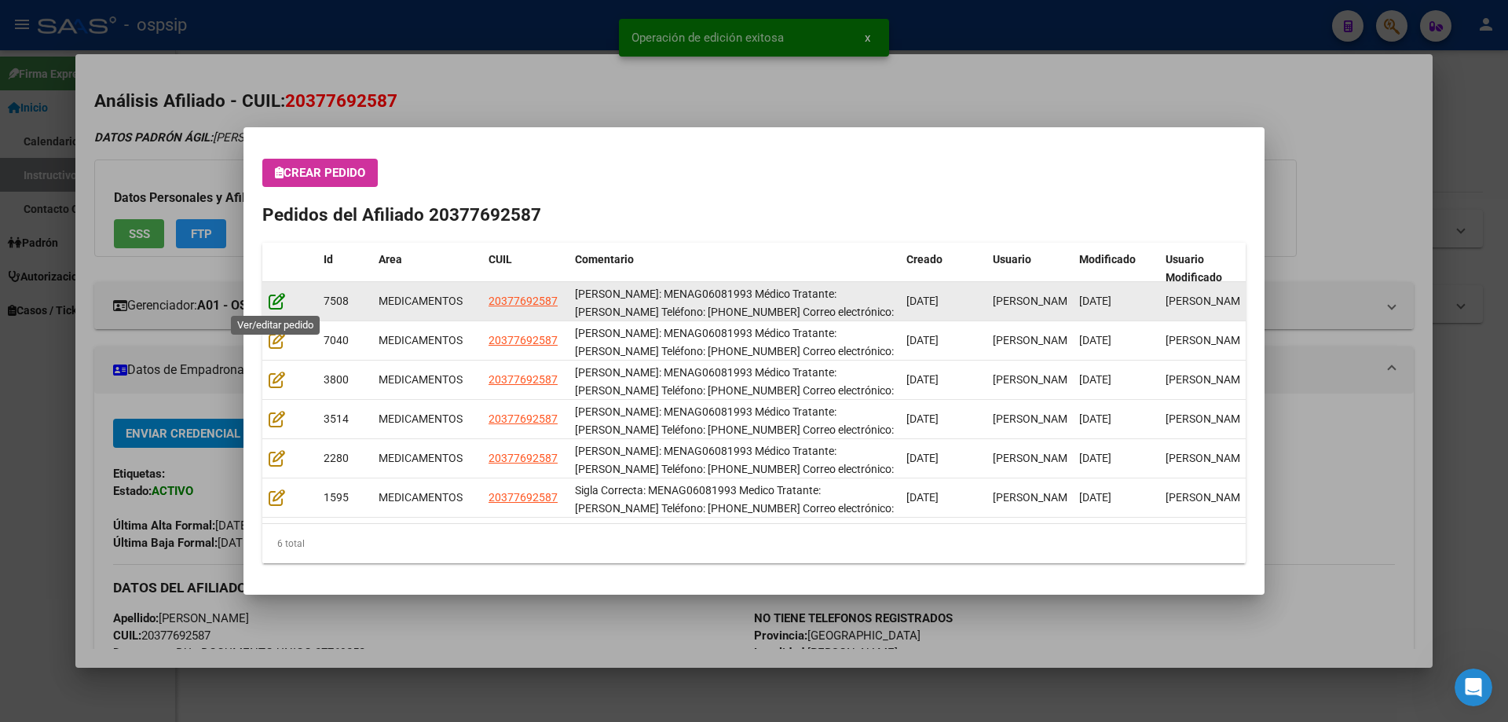
click at [275, 302] on icon at bounding box center [277, 300] width 16 height 17
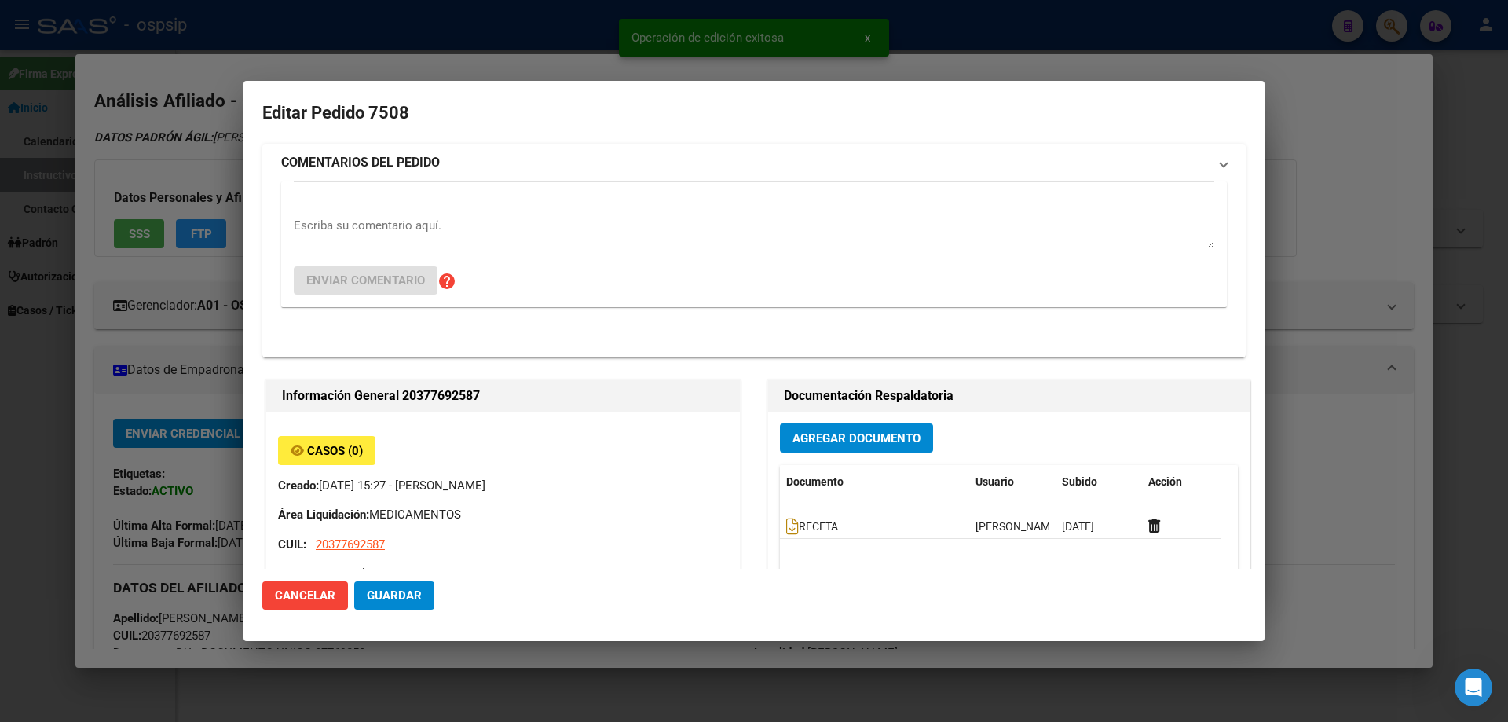
type input "[GEOGRAPHIC_DATA], [PERSON_NAME] 7070"
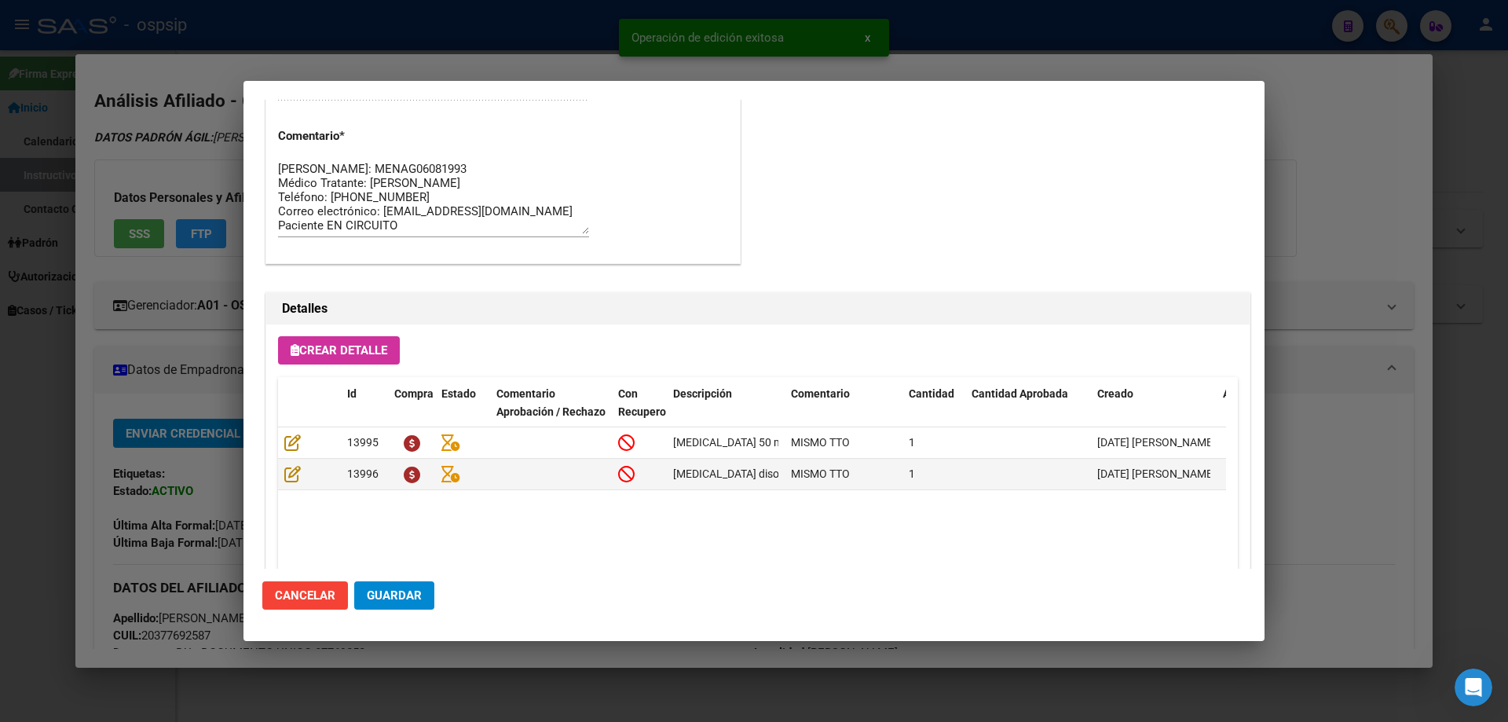
scroll to position [1021, 0]
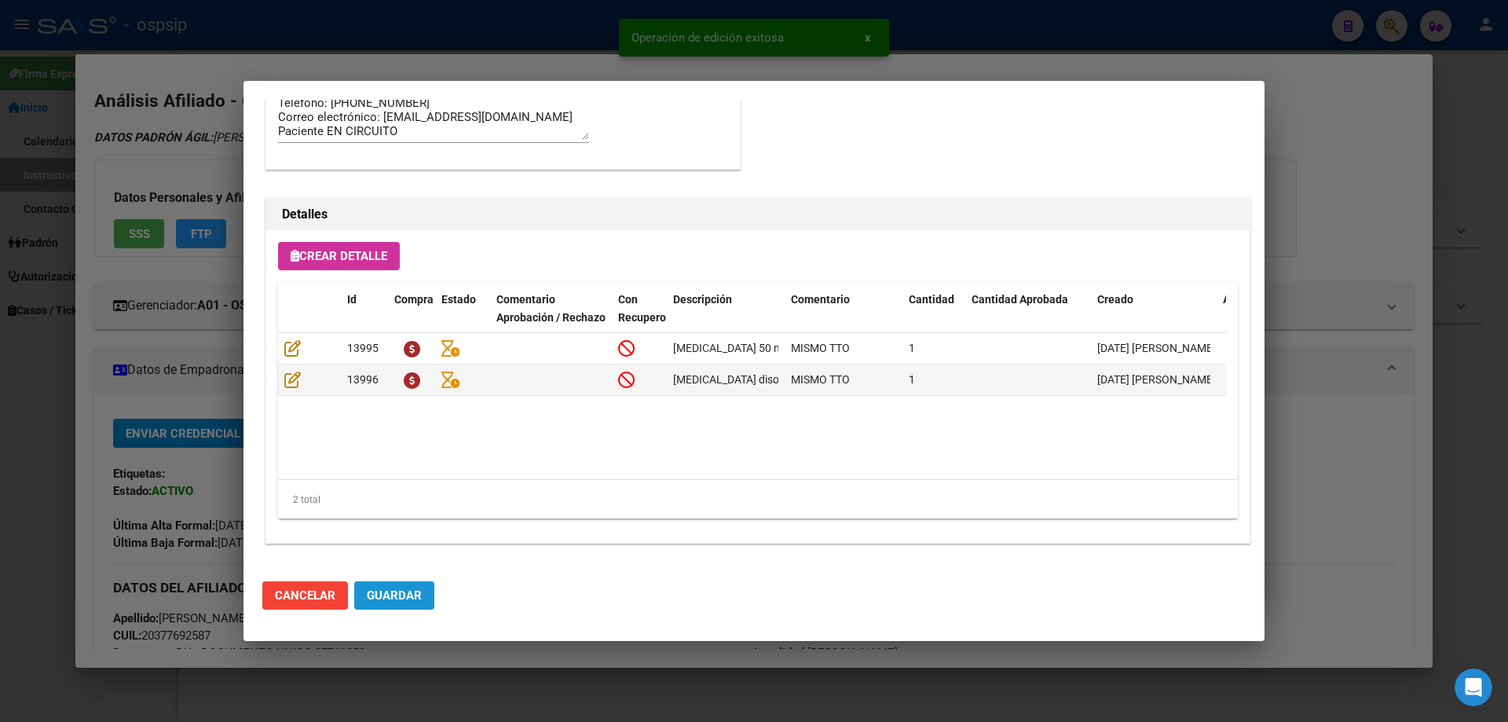
click at [389, 595] on span "Guardar" at bounding box center [394, 595] width 55 height 14
click at [415, 580] on mat-dialog-actions "Cancelar Guardar" at bounding box center [753, 595] width 983 height 53
click at [411, 586] on button "Guardar" at bounding box center [394, 595] width 80 height 28
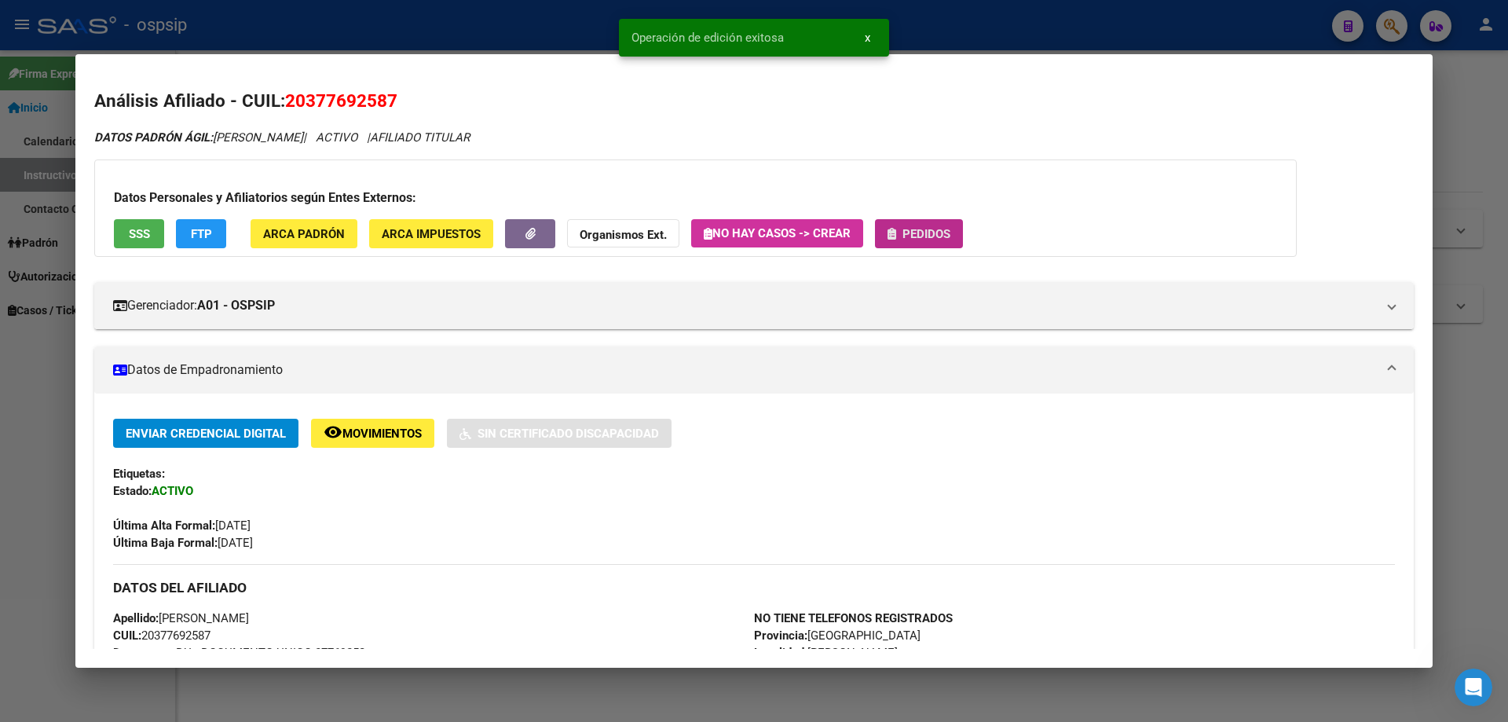
click at [947, 219] on button "Pedidos" at bounding box center [919, 233] width 88 height 29
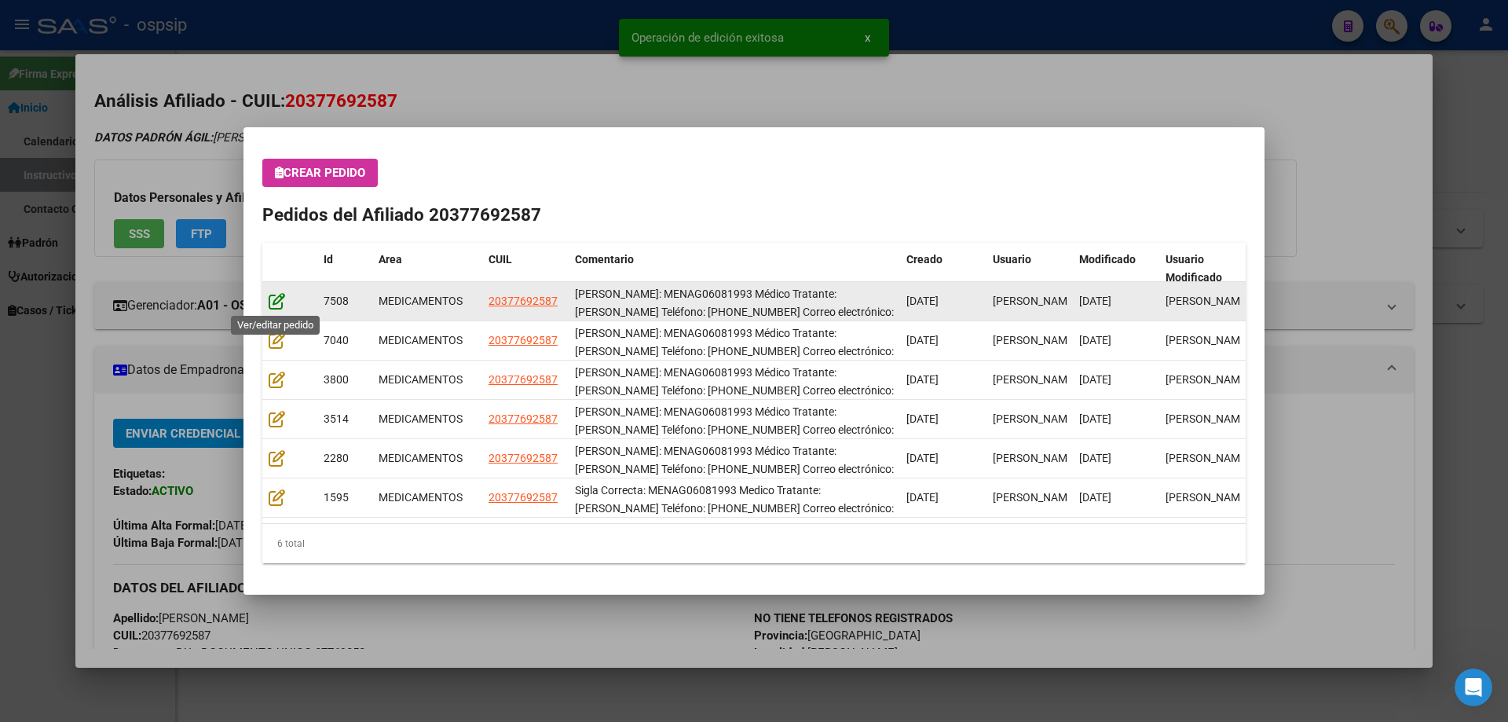
click at [280, 301] on icon at bounding box center [277, 300] width 16 height 17
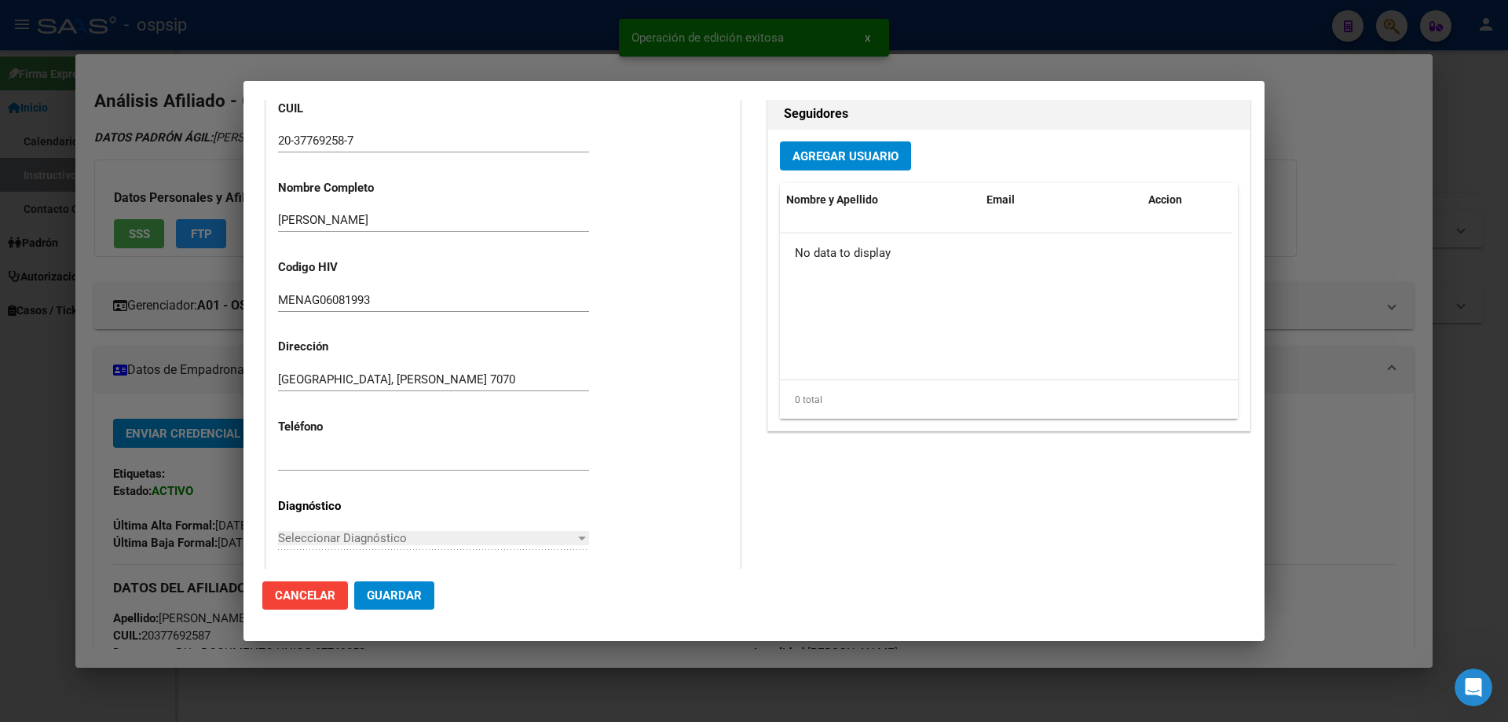
type input "[GEOGRAPHIC_DATA], [PERSON_NAME] 7070"
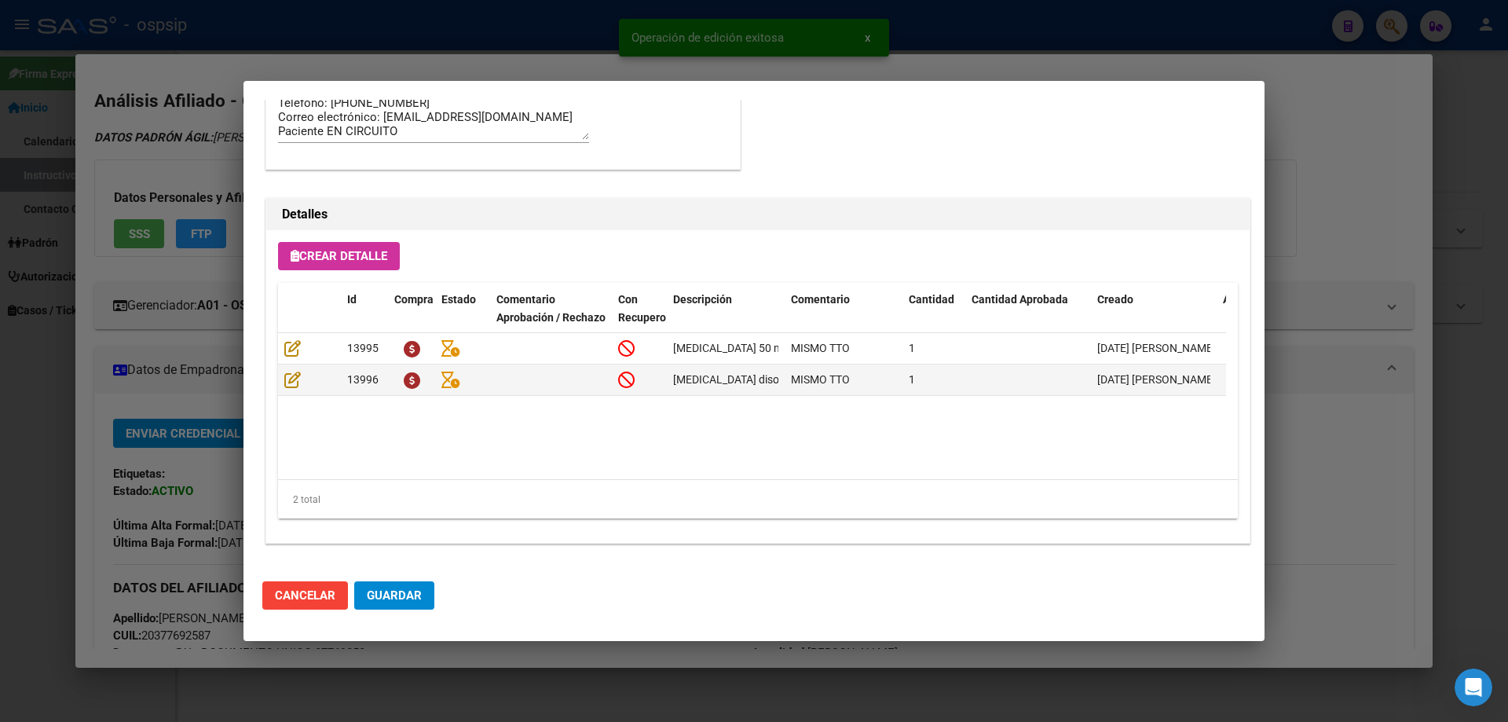
click at [422, 598] on button "Guardar" at bounding box center [394, 595] width 80 height 28
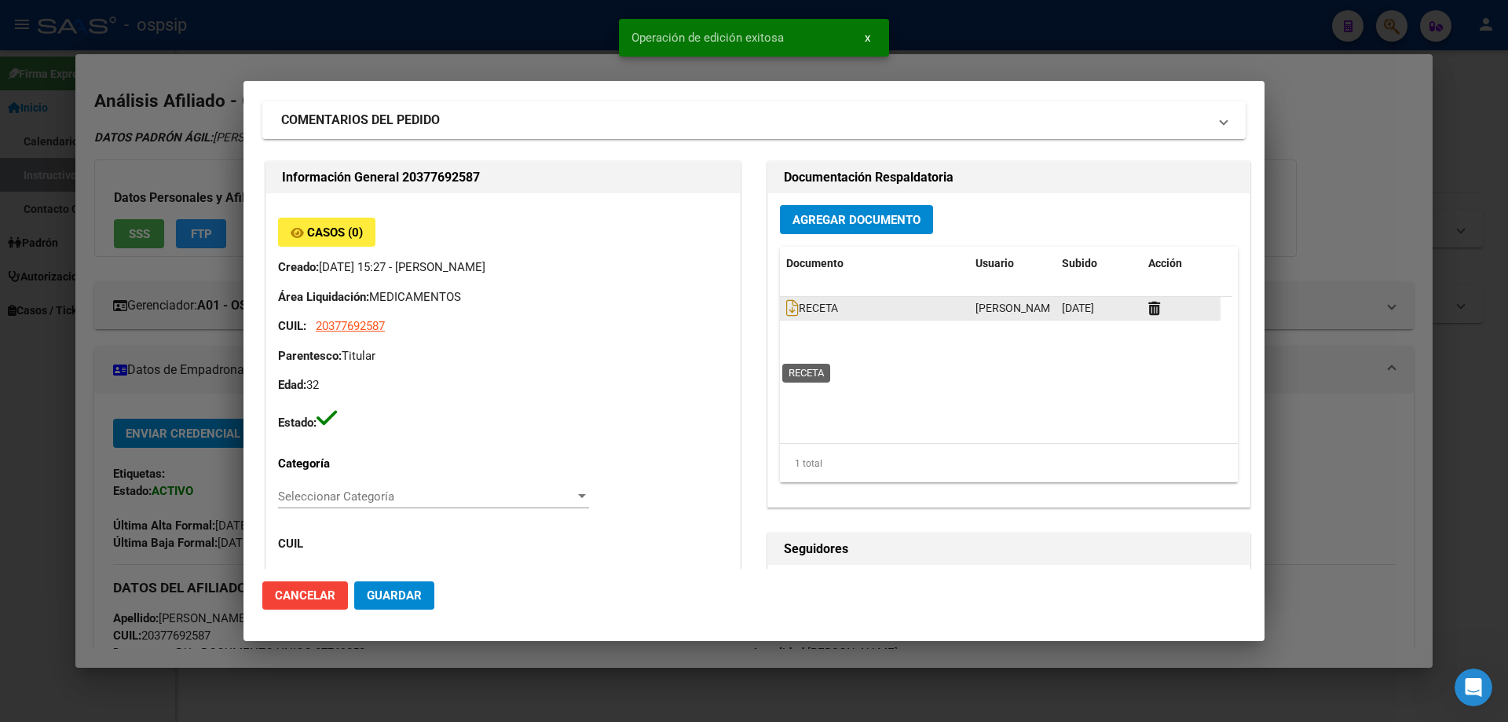
scroll to position [0, 0]
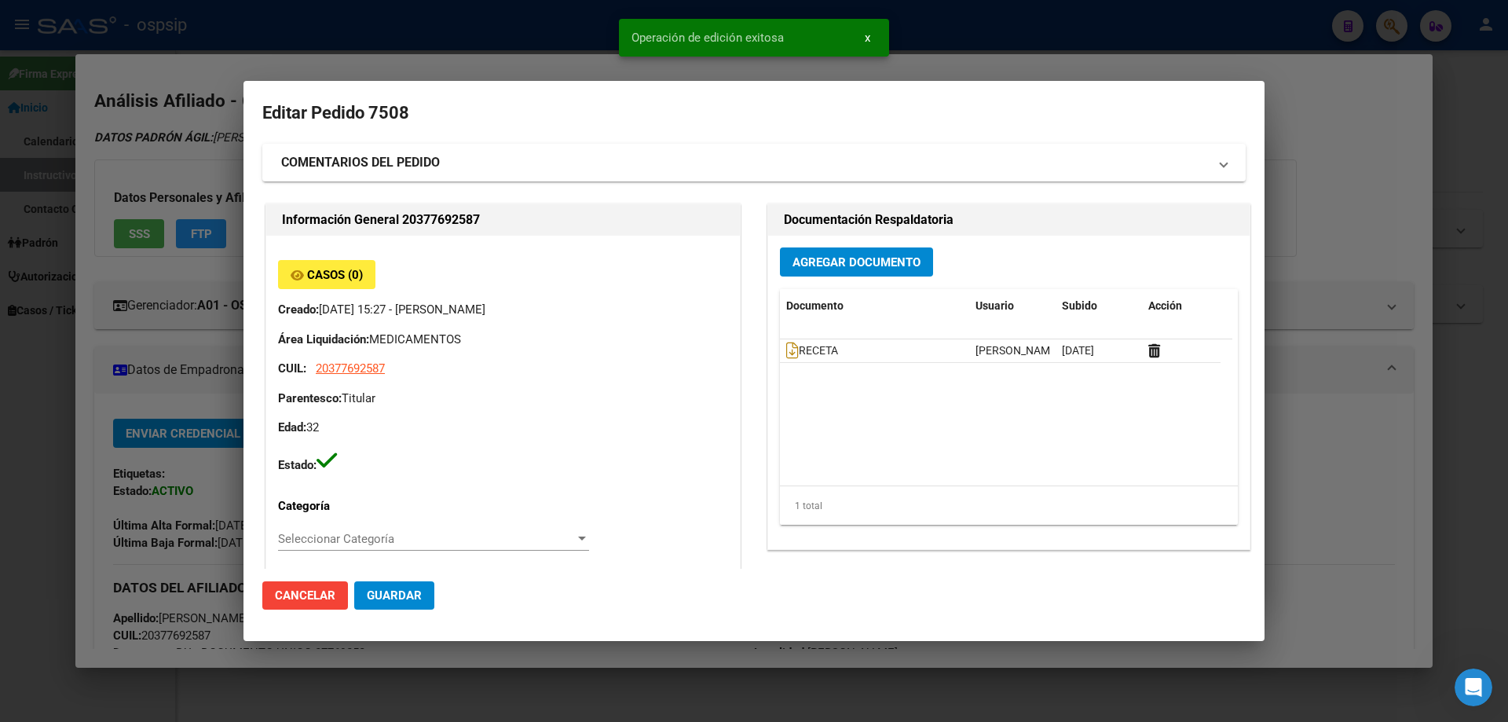
click at [795, 336] on datatable-header "Documento Usuario Subido Acción" at bounding box center [1006, 314] width 452 height 50
click at [786, 348] on icon at bounding box center [792, 350] width 13 height 17
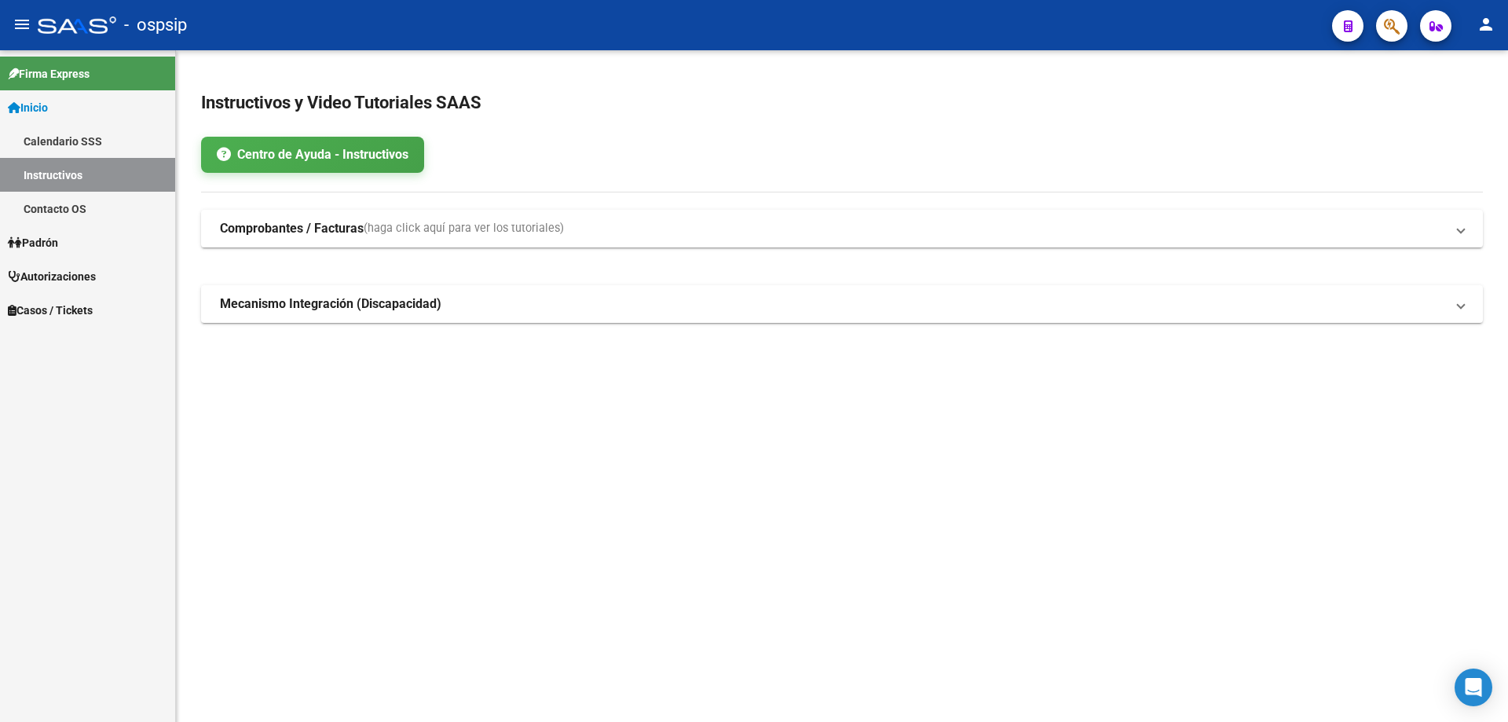
click at [1385, 25] on icon "button" at bounding box center [1392, 26] width 16 height 18
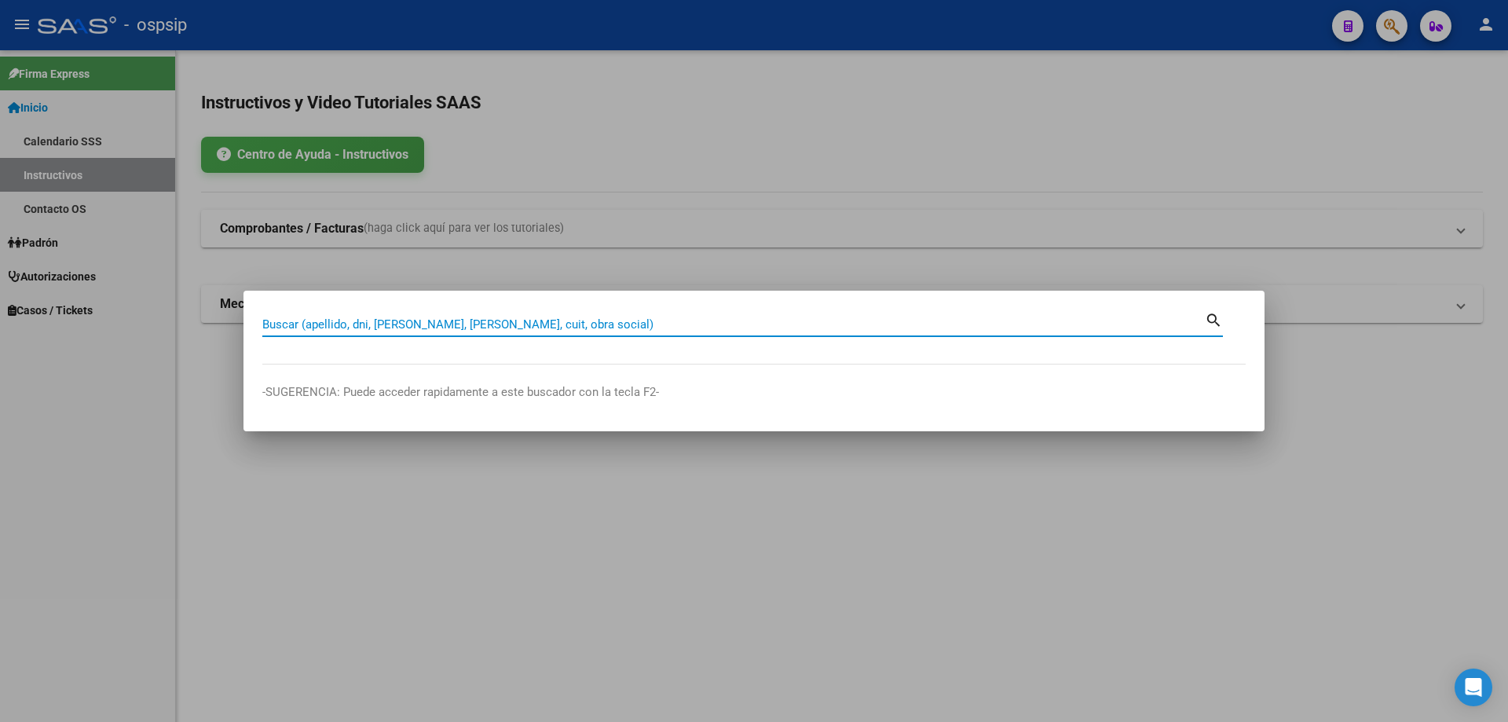
paste input "36689893"
type input "36689893"
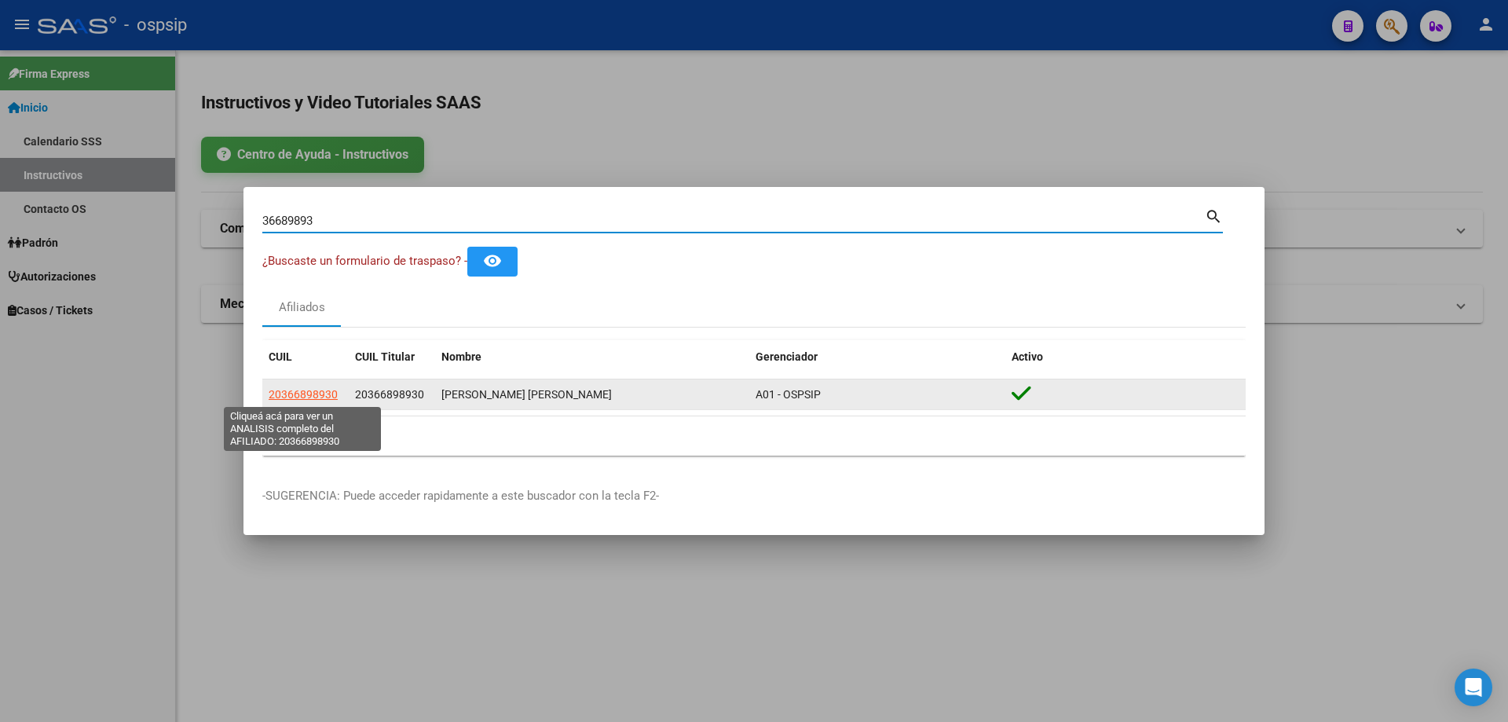
click at [309, 395] on span "20366898930" at bounding box center [303, 394] width 69 height 13
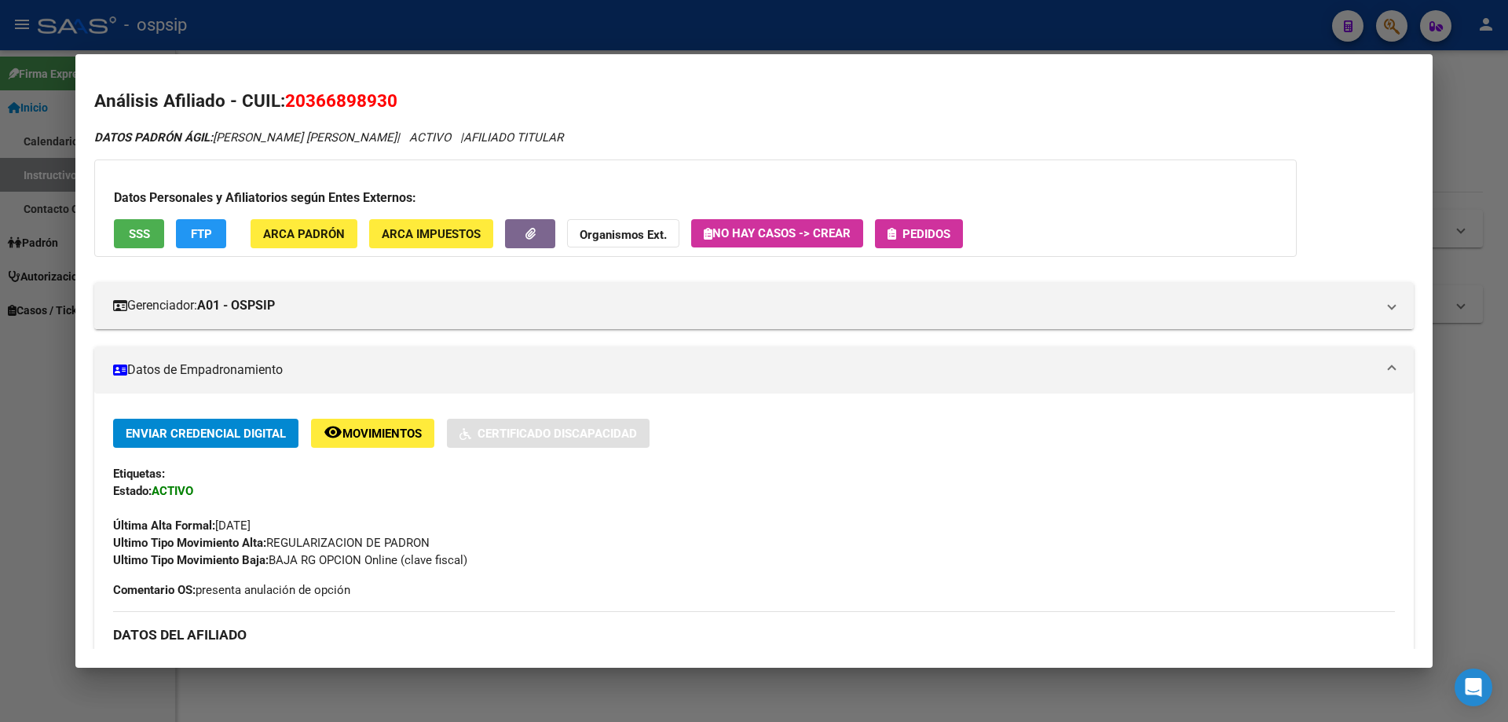
click at [956, 226] on button "Pedidos" at bounding box center [919, 233] width 88 height 29
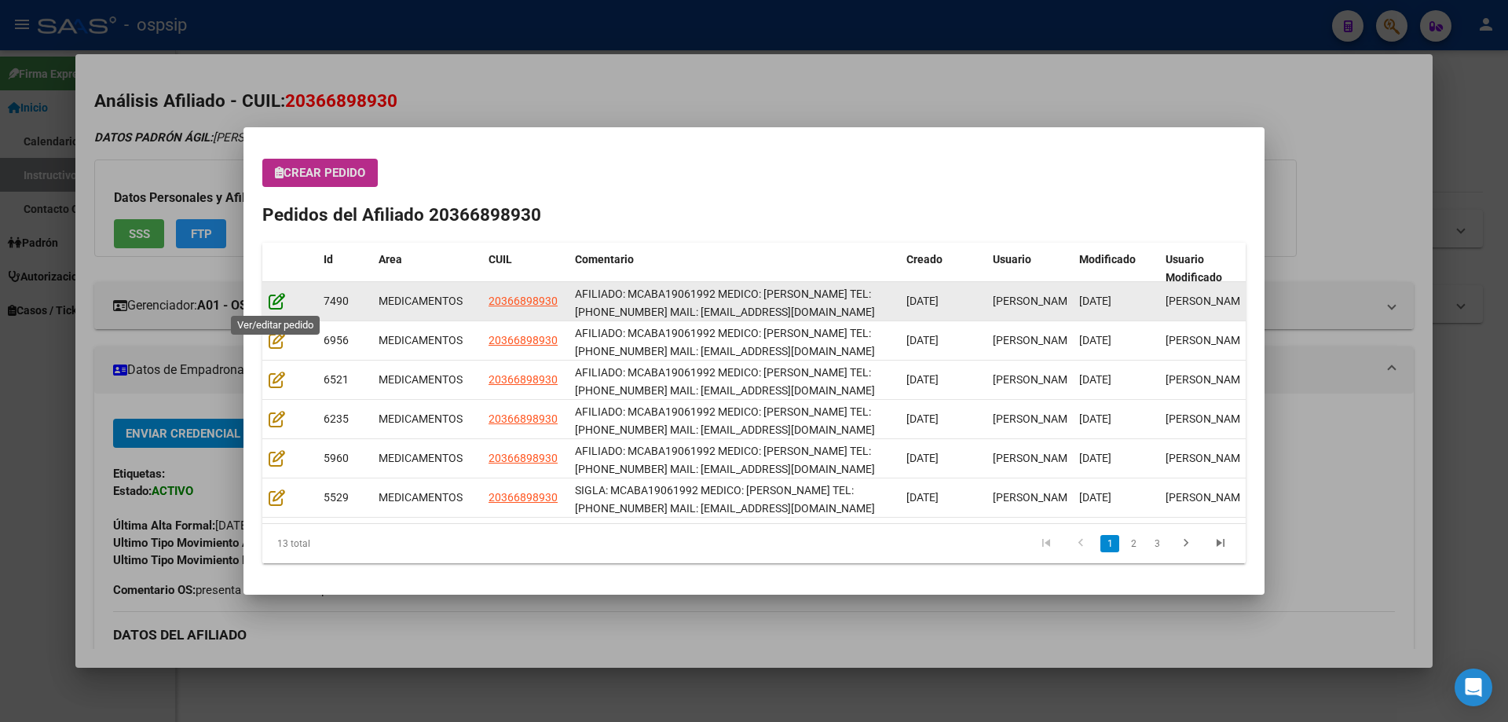
click at [280, 303] on icon at bounding box center [277, 300] width 16 height 17
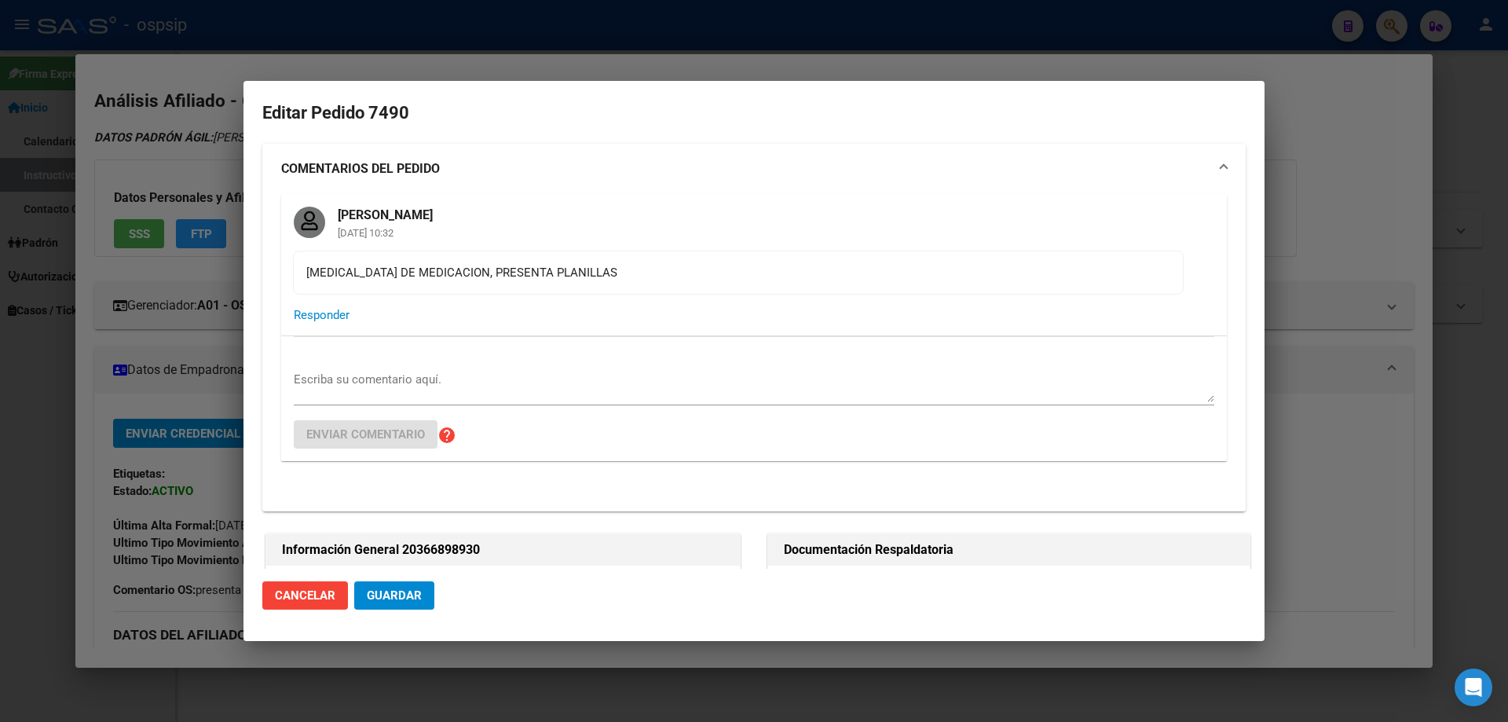
type input "[PERSON_NAME]"
type input "[GEOGRAPHIC_DATA], [GEOGRAPHIC_DATA], AV [PERSON_NAME] 537, Piso: 1"
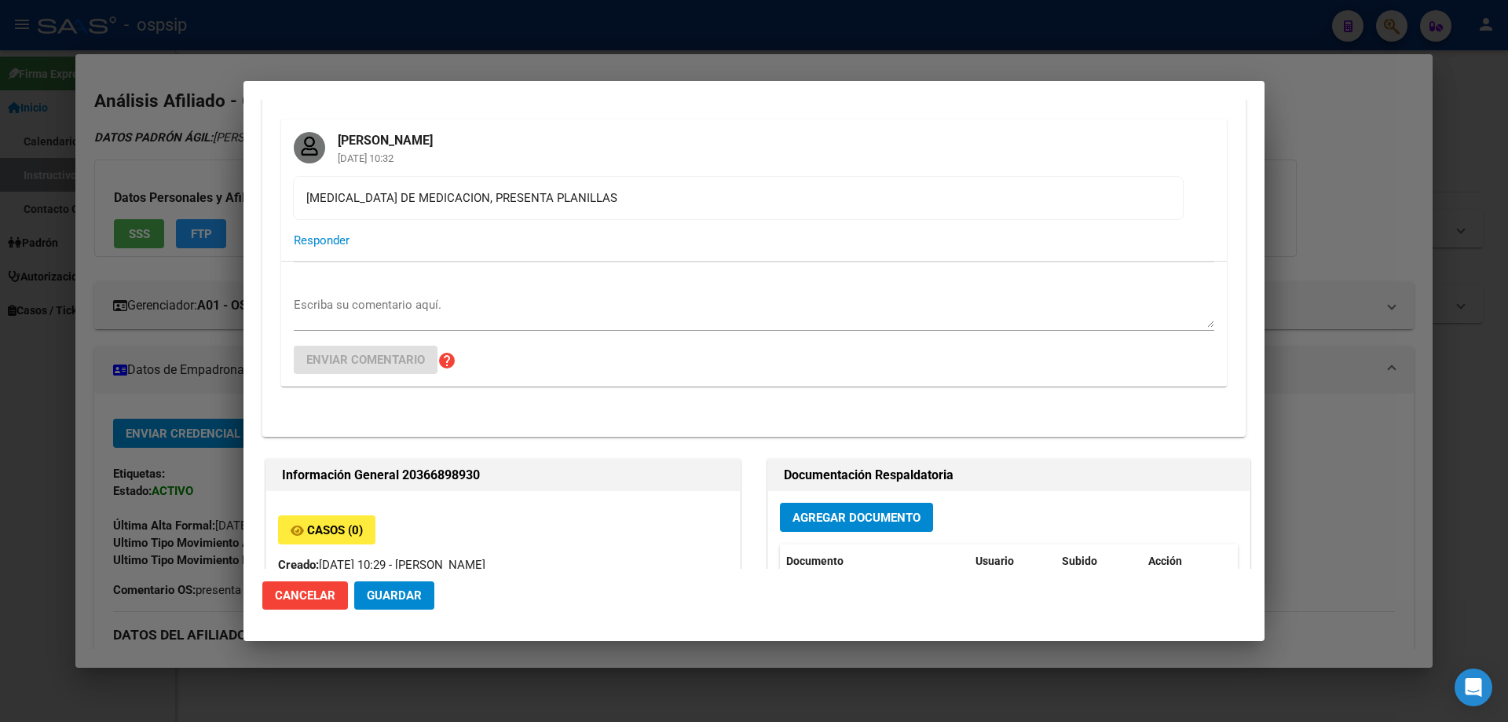
scroll to position [314, 0]
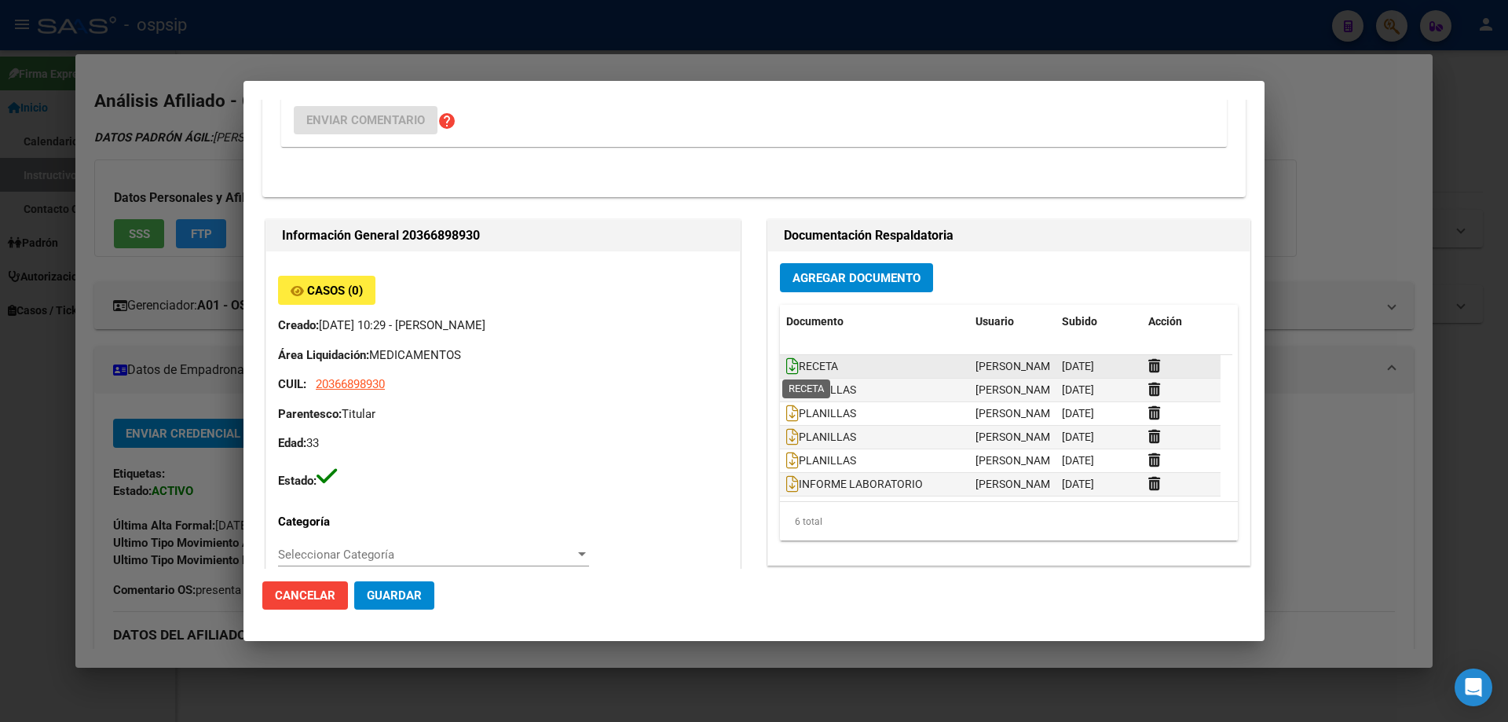
click at [786, 364] on icon at bounding box center [792, 365] width 13 height 17
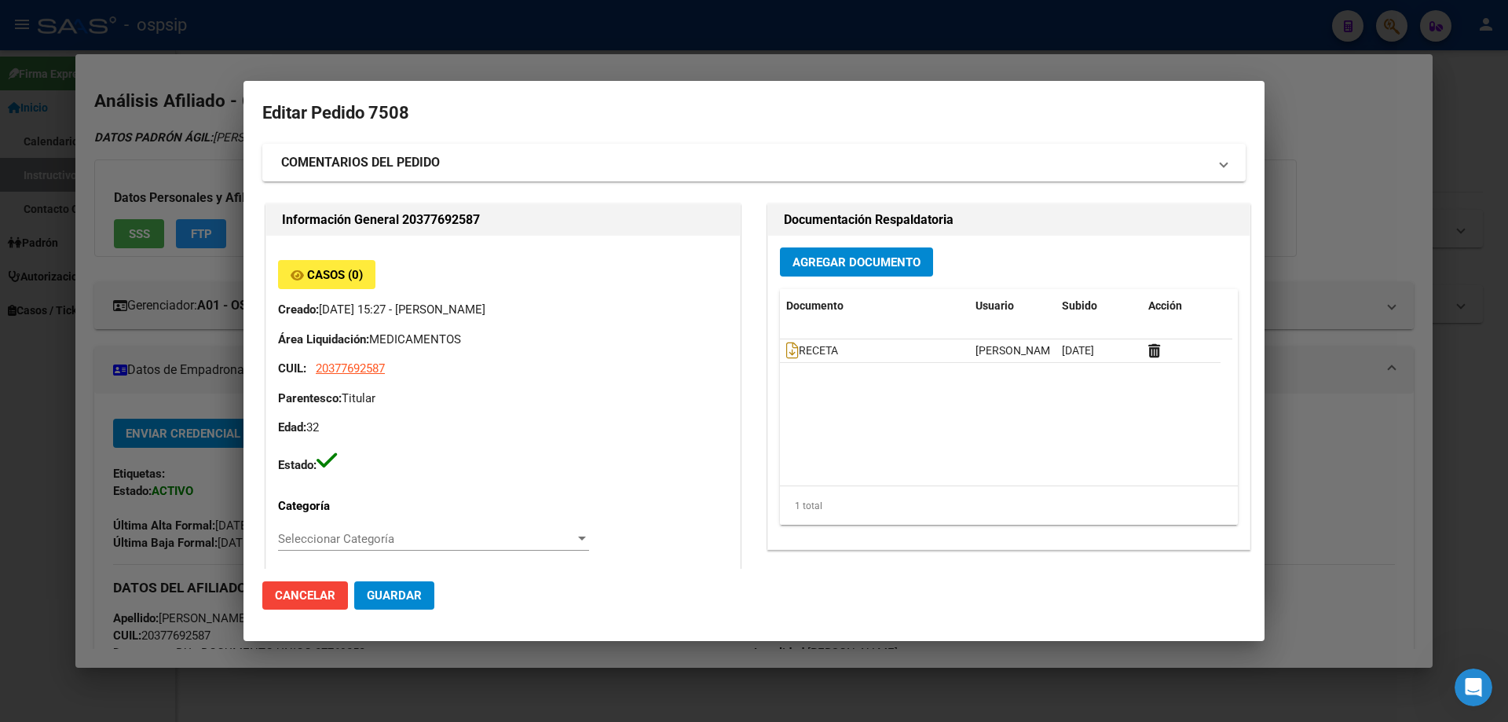
click at [400, 590] on span "Guardar" at bounding box center [394, 595] width 55 height 14
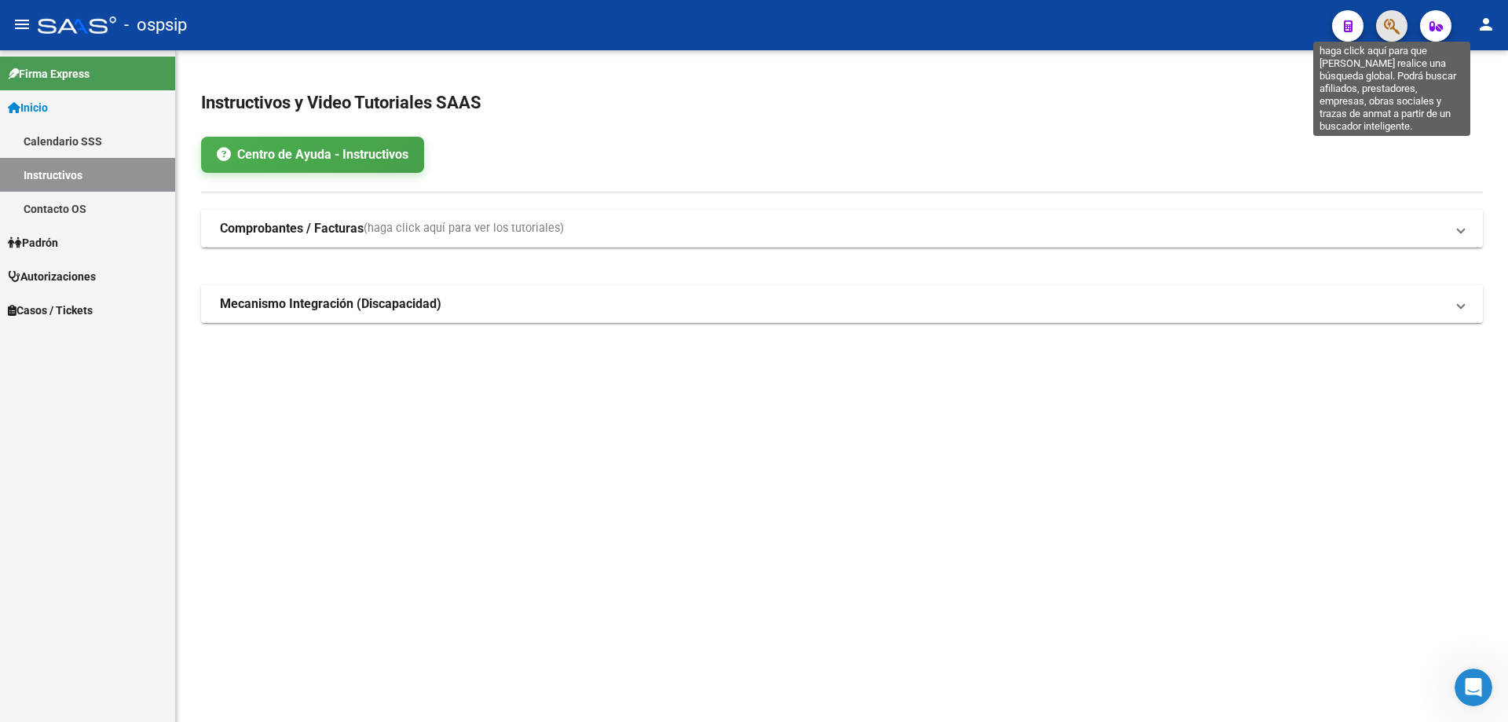
click at [1395, 22] on icon "button" at bounding box center [1392, 26] width 16 height 18
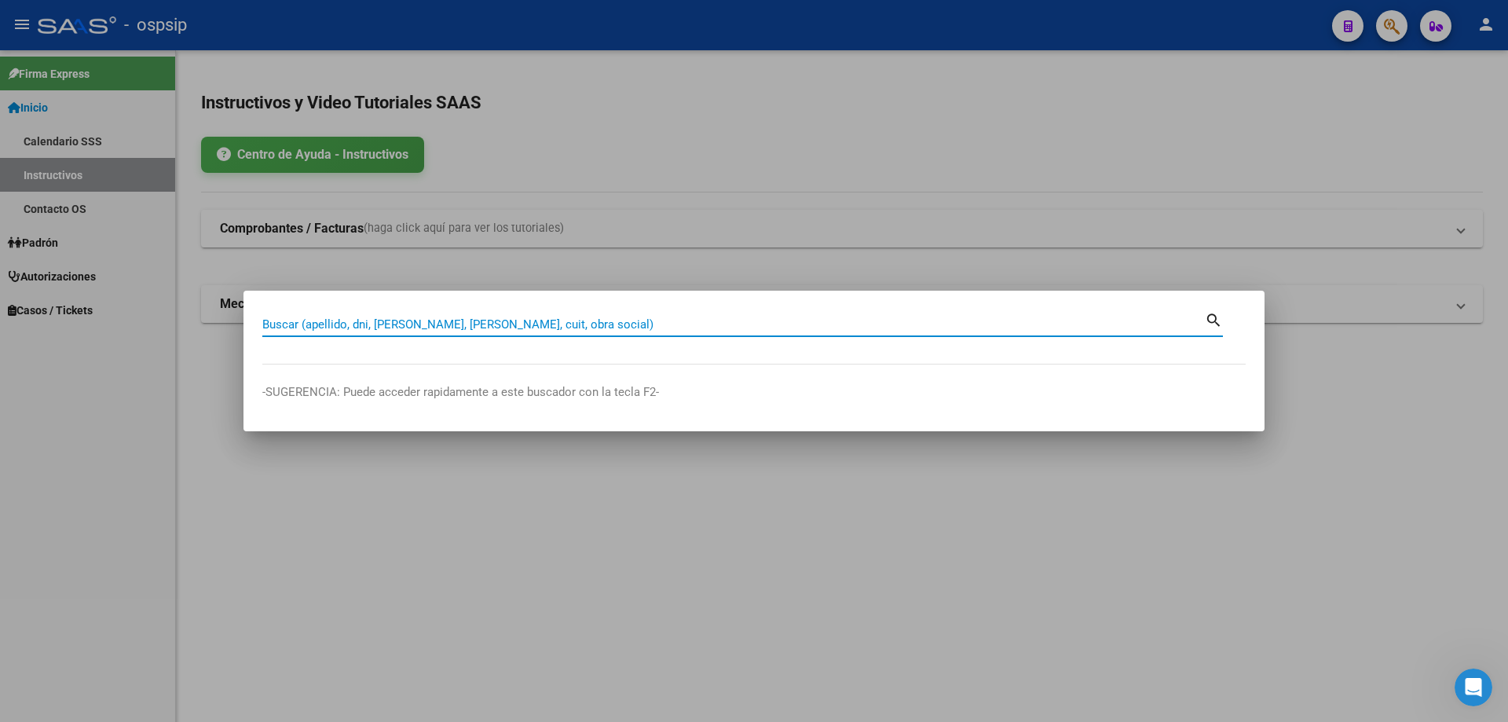
paste input "27257507853"
type input "27257507853"
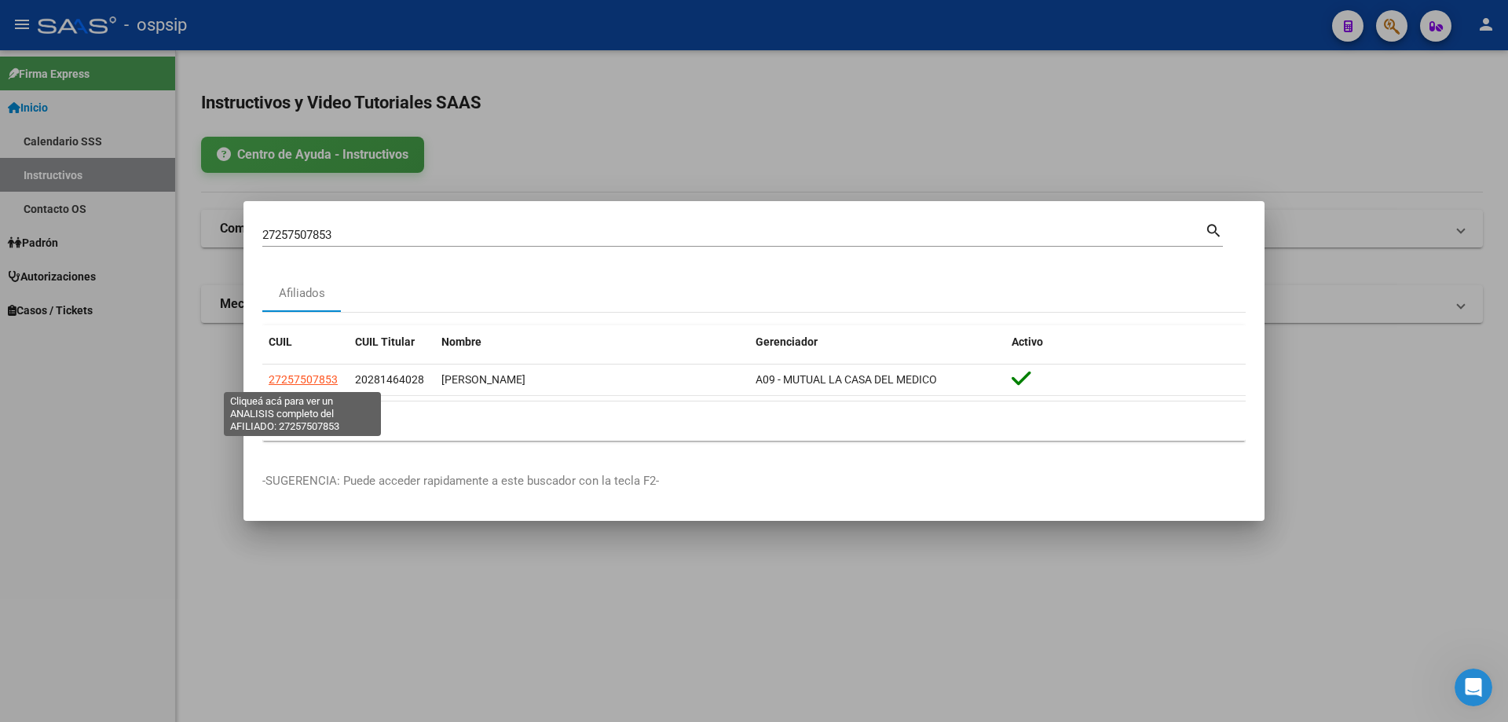
click at [313, 377] on span "27257507853" at bounding box center [303, 379] width 69 height 13
type textarea "27257507853"
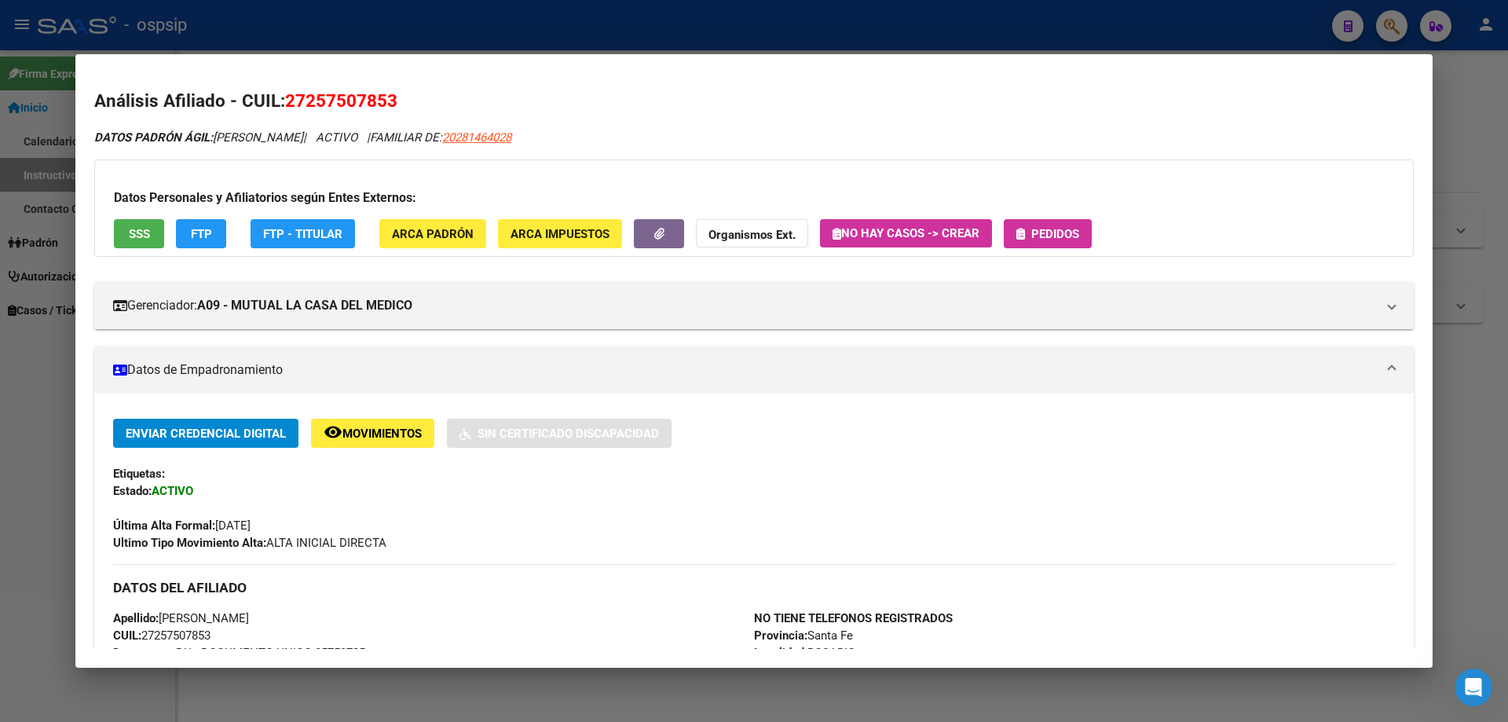
click at [1071, 236] on span "Pedidos" at bounding box center [1055, 234] width 48 height 14
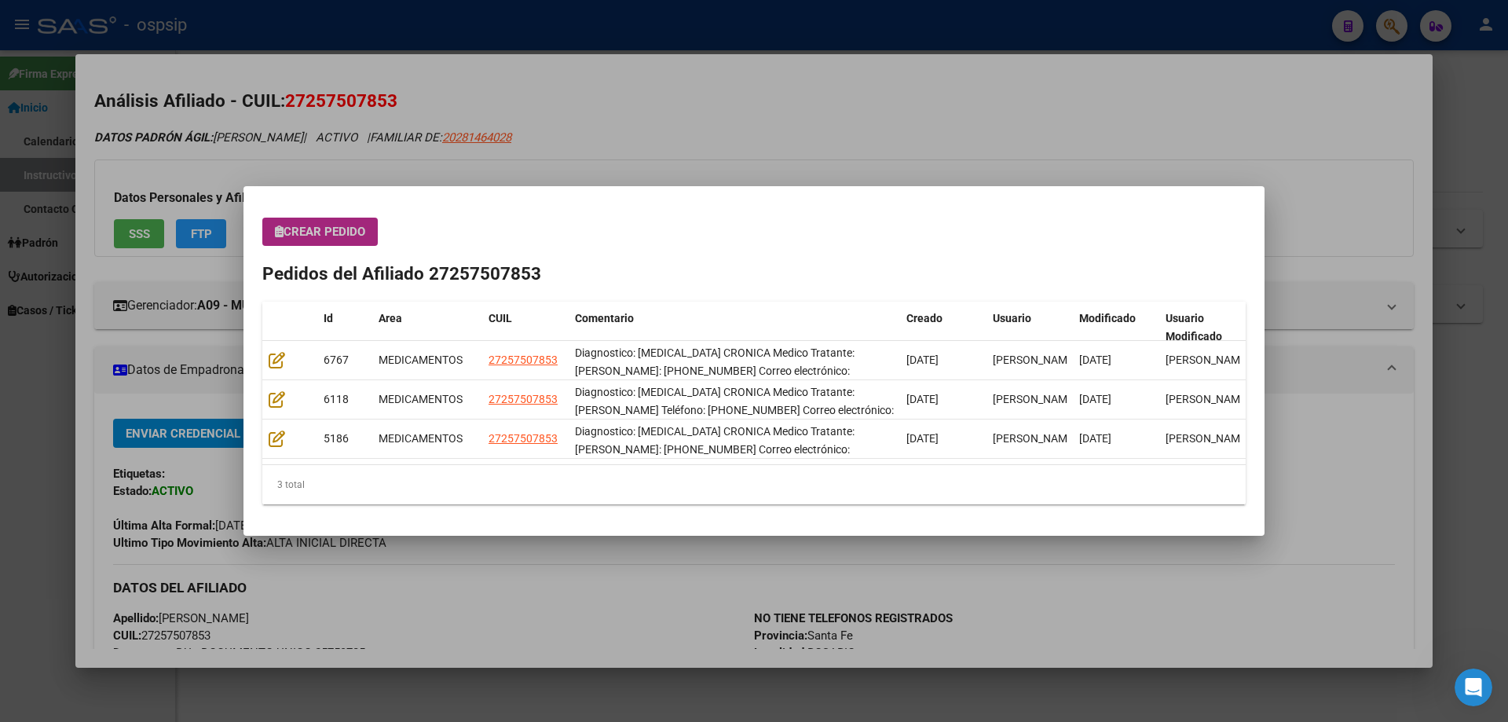
click at [319, 241] on button "Crear Pedido" at bounding box center [319, 232] width 115 height 28
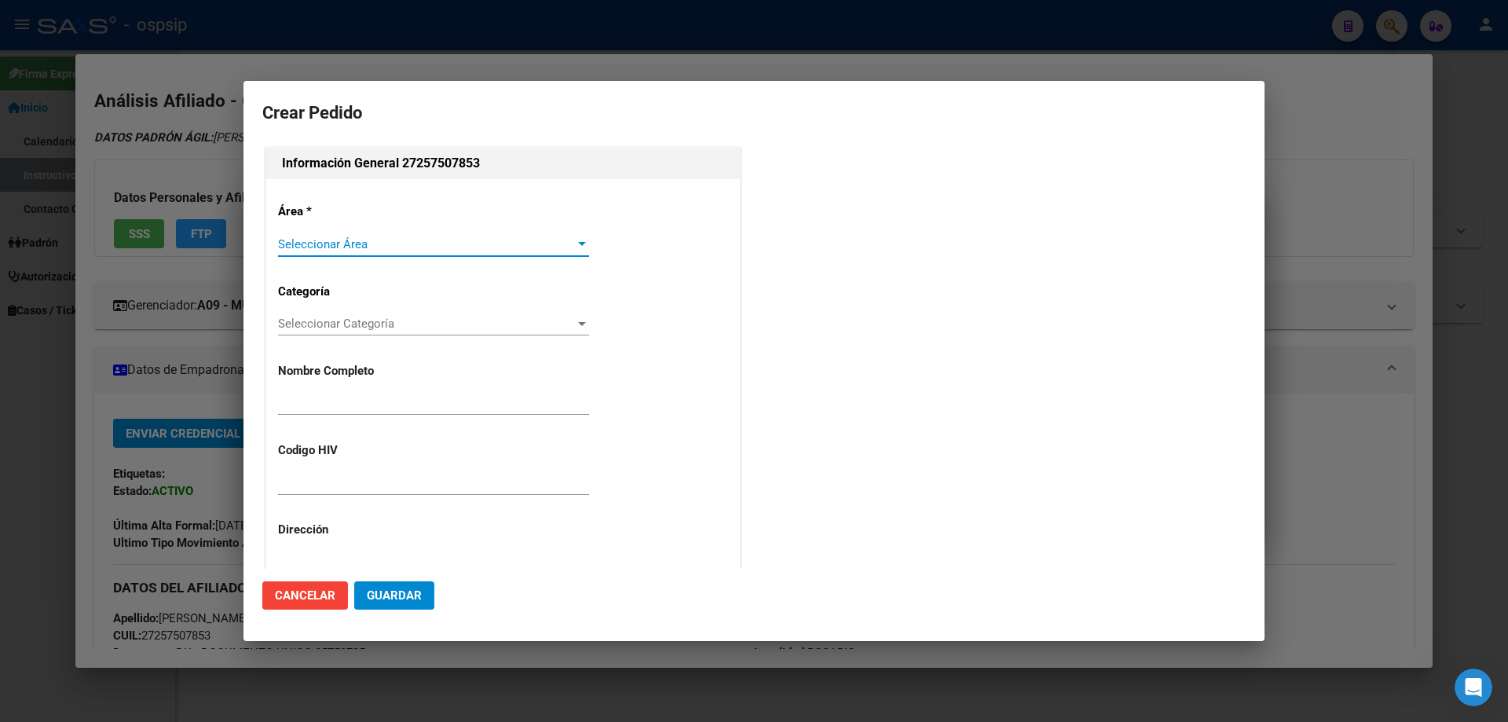
type input "[PERSON_NAME]"
type input "NO CORRESPONDE"
type input "SANTA FE, ROSARIO, [PERSON_NAME] 40, Piso: 2"
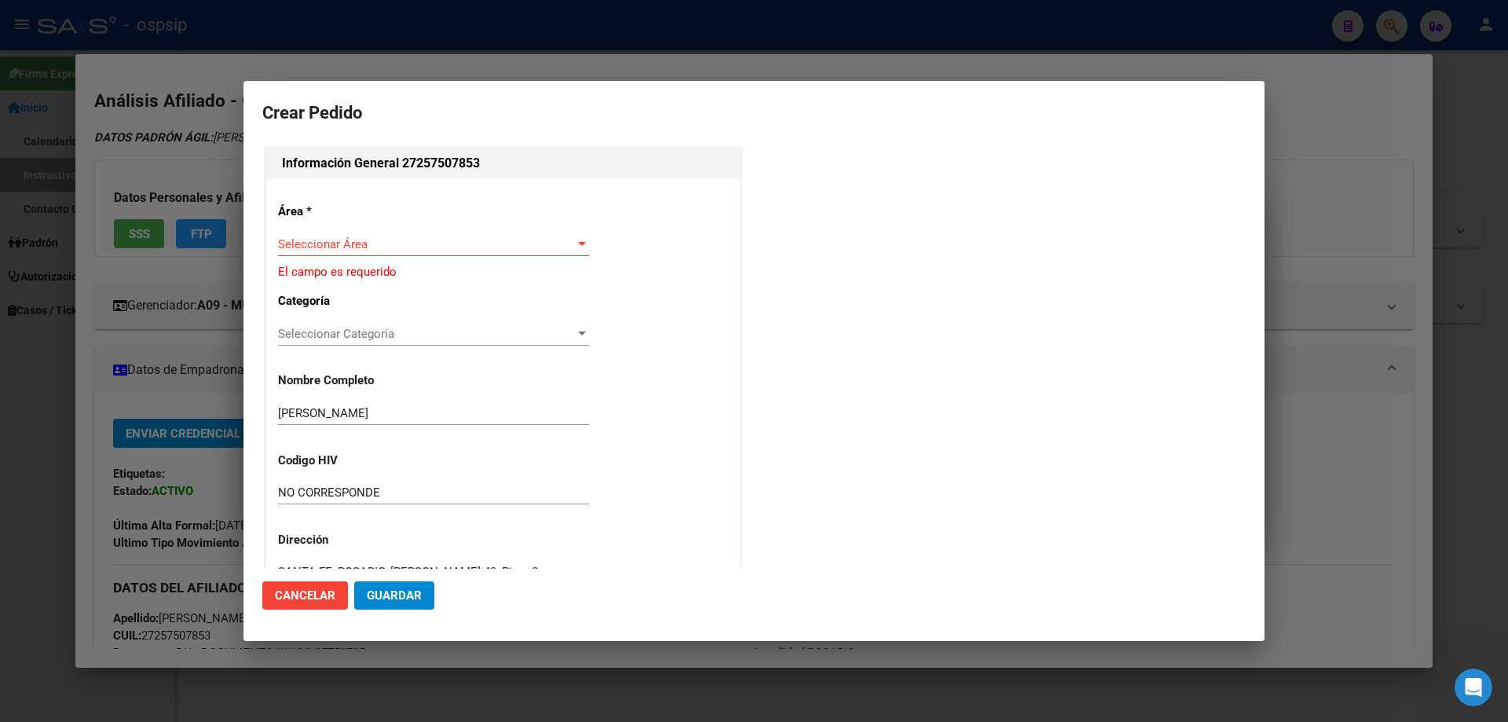
click at [327, 221] on div "Área * Seleccionar Área Seleccionar Área El campo es requerido Categoría Selecc…" at bounding box center [503, 542] width 474 height 726
click at [337, 250] on span "Seleccionar Área" at bounding box center [426, 244] width 297 height 14
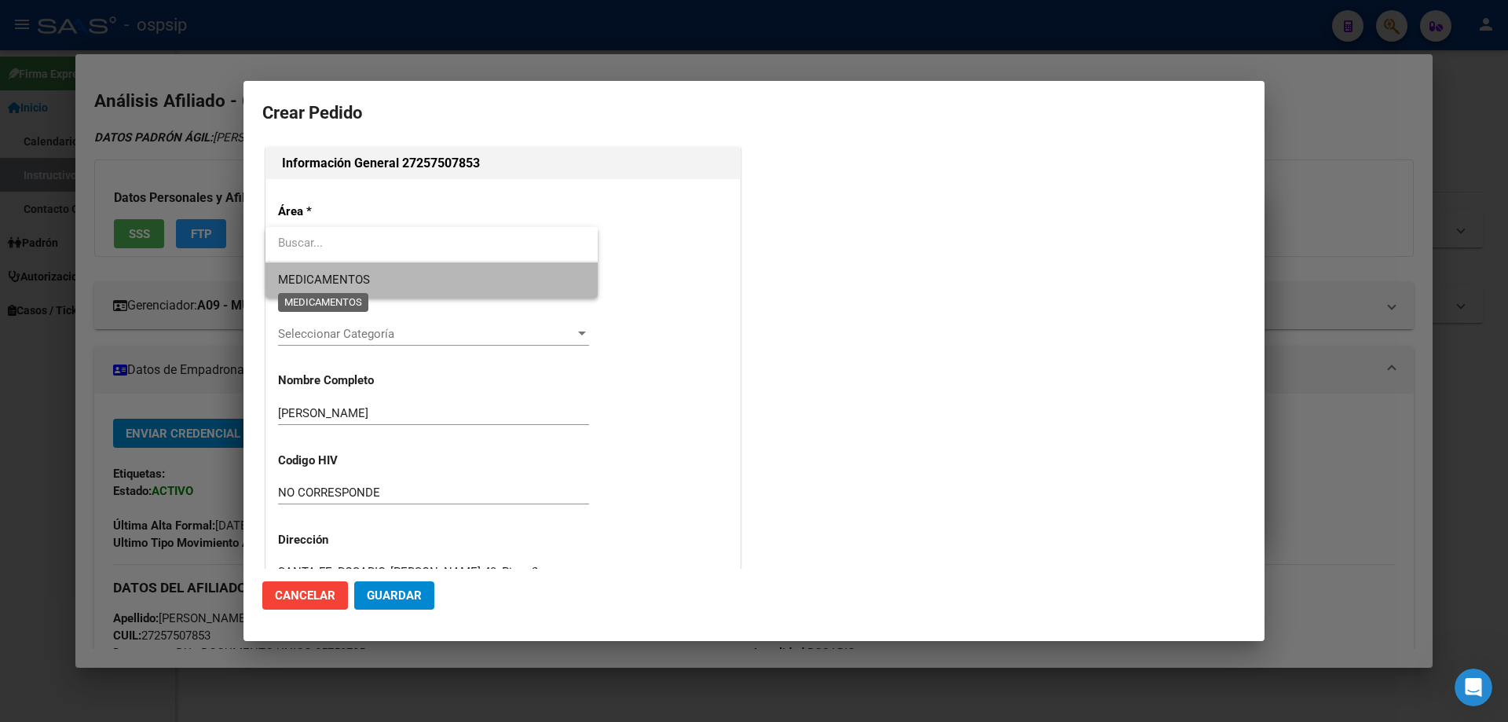
click at [338, 277] on span "MEDICAMENTOS" at bounding box center [324, 279] width 92 height 14
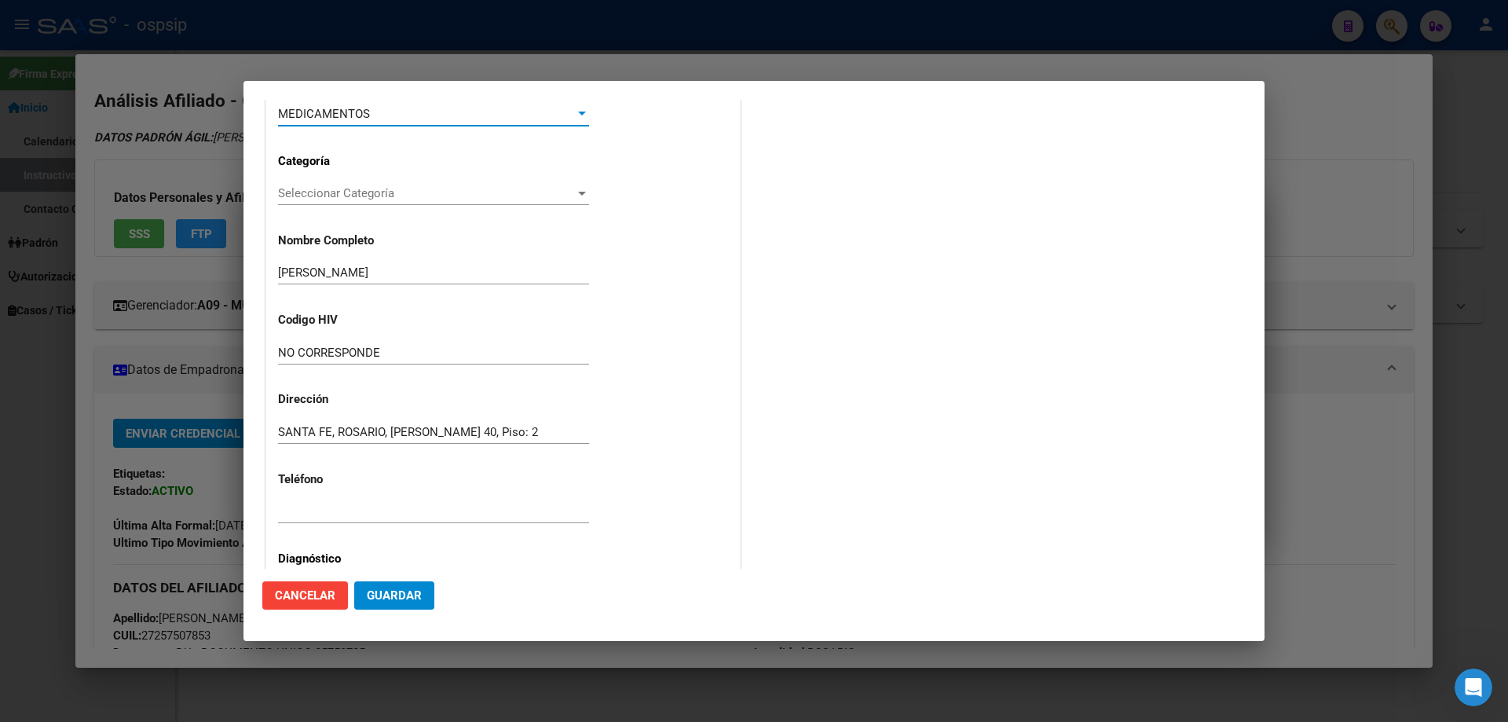
scroll to position [314, 0]
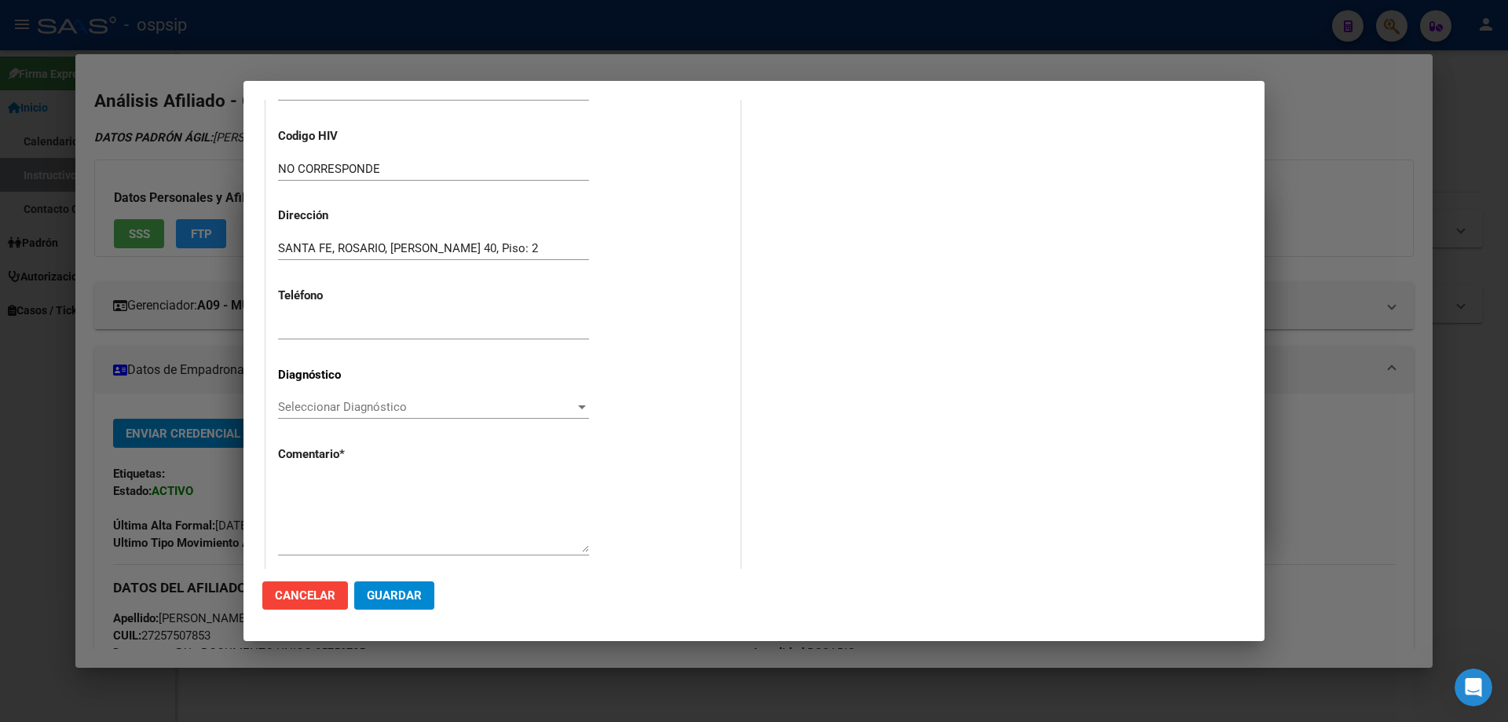
click at [294, 410] on span "Seleccionar Diagnóstico" at bounding box center [426, 407] width 297 height 14
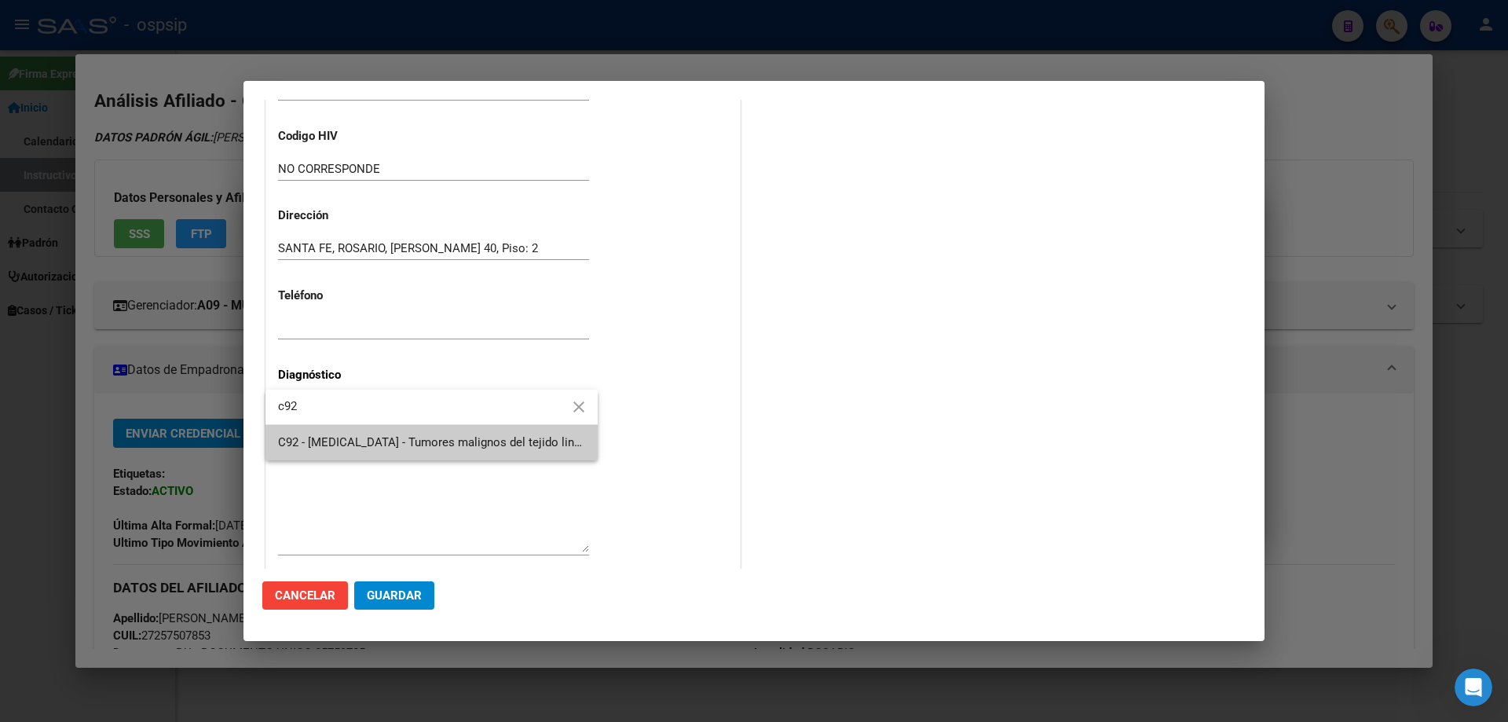
type input "c92"
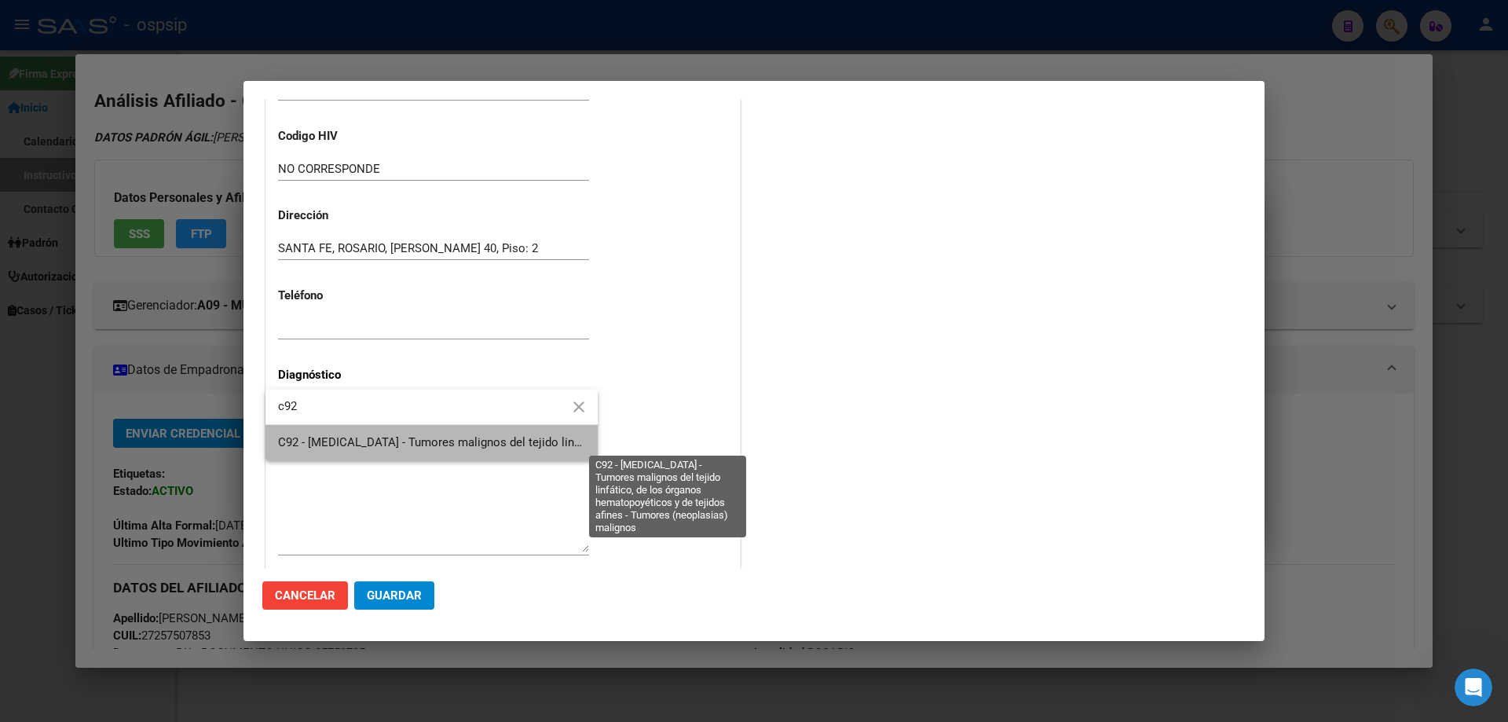
click at [324, 437] on span "C92 - [MEDICAL_DATA] - Tumores malignos del tejido linfático, de los órganos he…" at bounding box center [668, 442] width 780 height 14
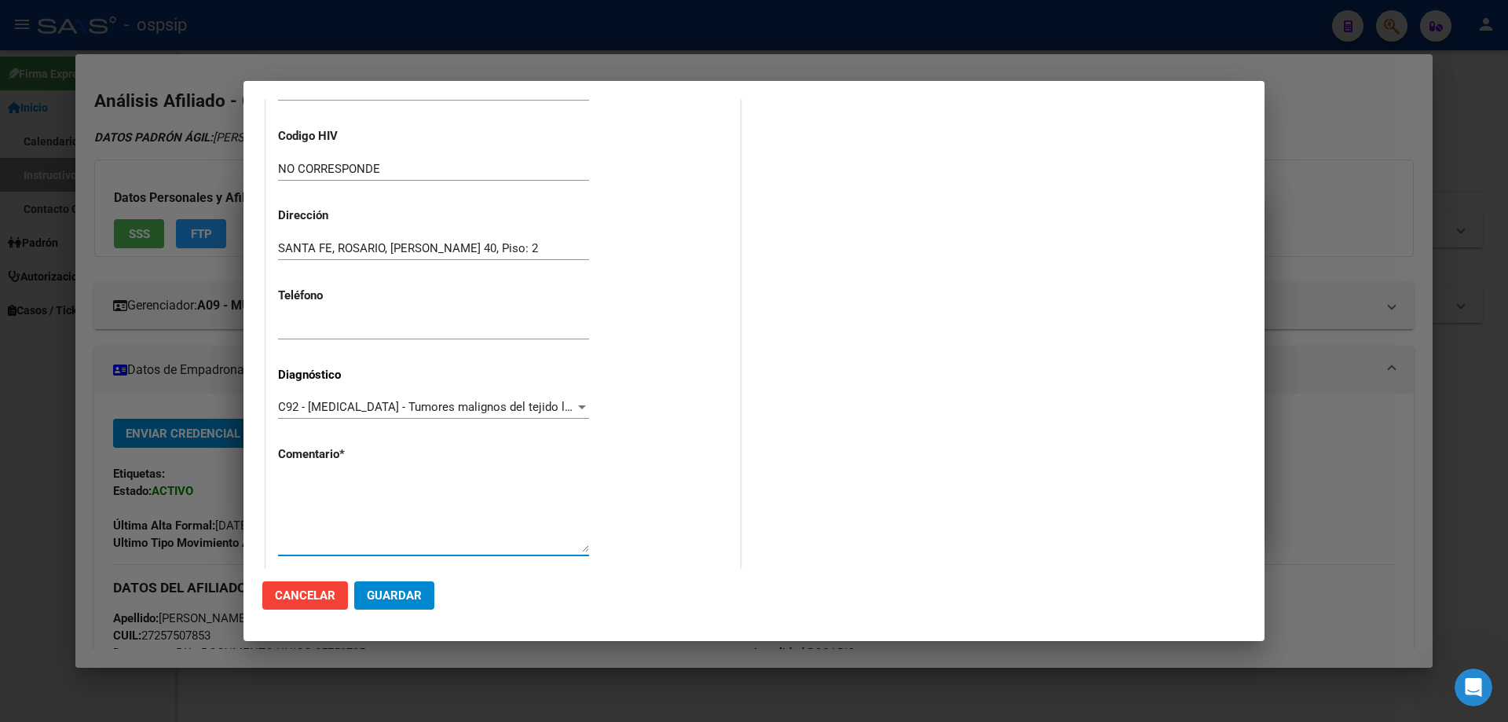
paste textarea "Diagnostico: [MEDICAL_DATA] CRONICA Medico Tratante: [PERSON_NAME]: [PHONE_NUMB…"
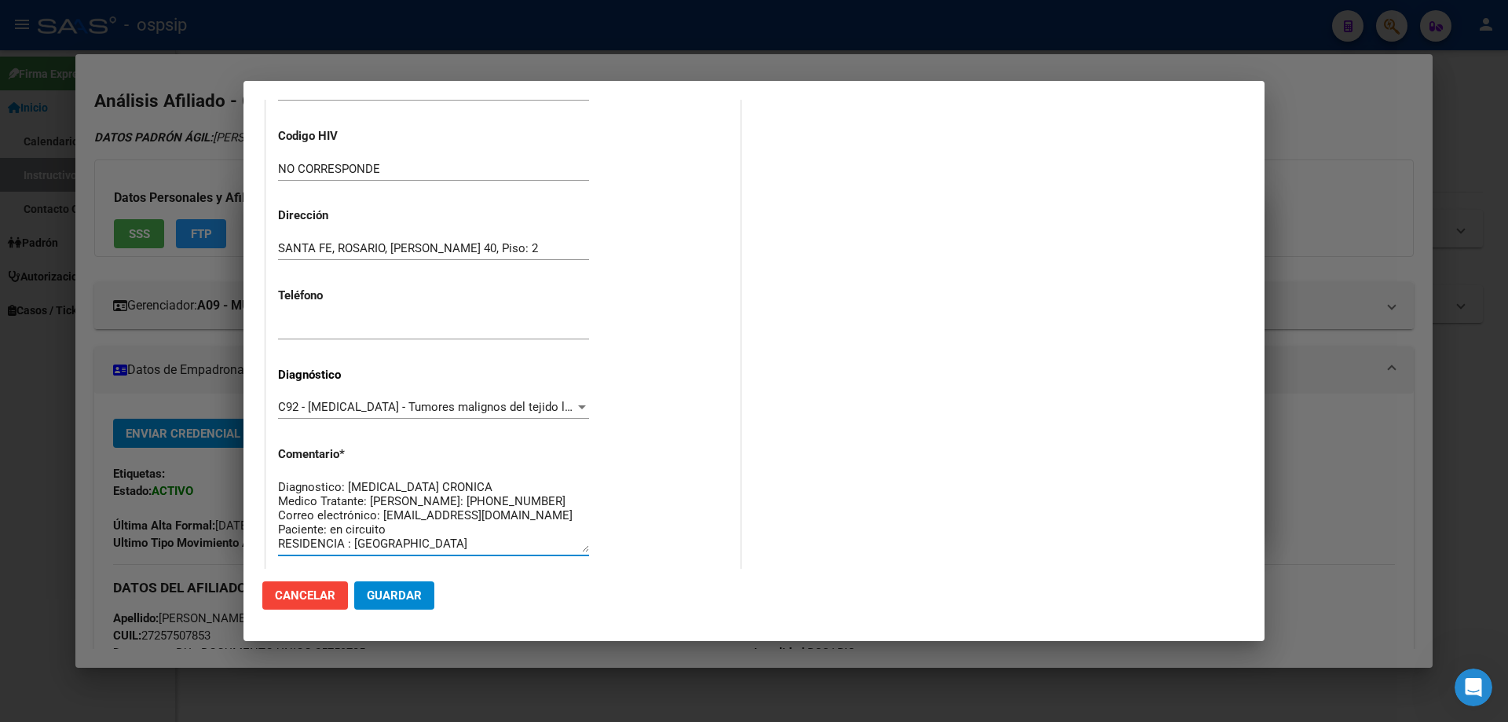
scroll to position [0, 0]
type textarea "Diagnostico: [MEDICAL_DATA] CRONICA Medico Tratante: [PERSON_NAME]: [PHONE_NUMB…"
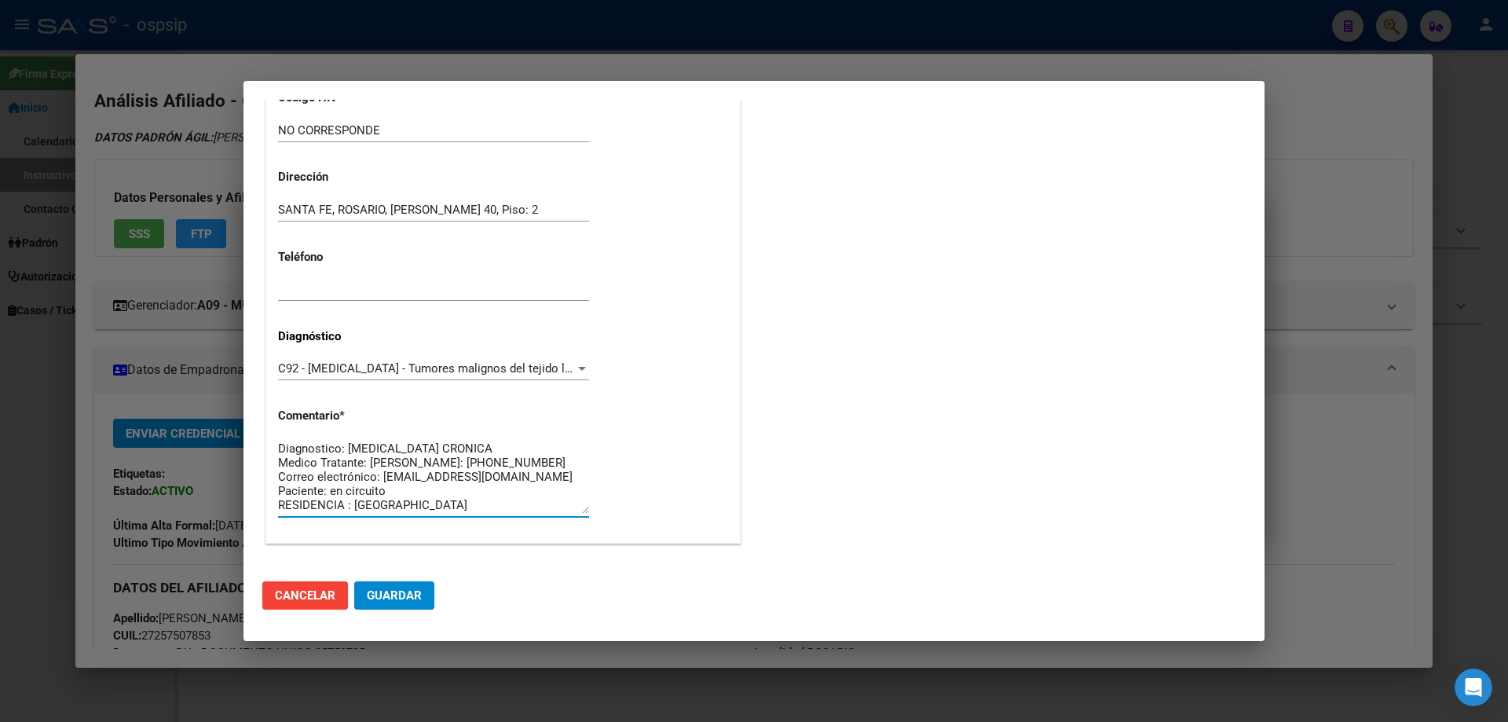
scroll to position [14, 0]
click at [411, 609] on button "Guardar" at bounding box center [394, 595] width 80 height 28
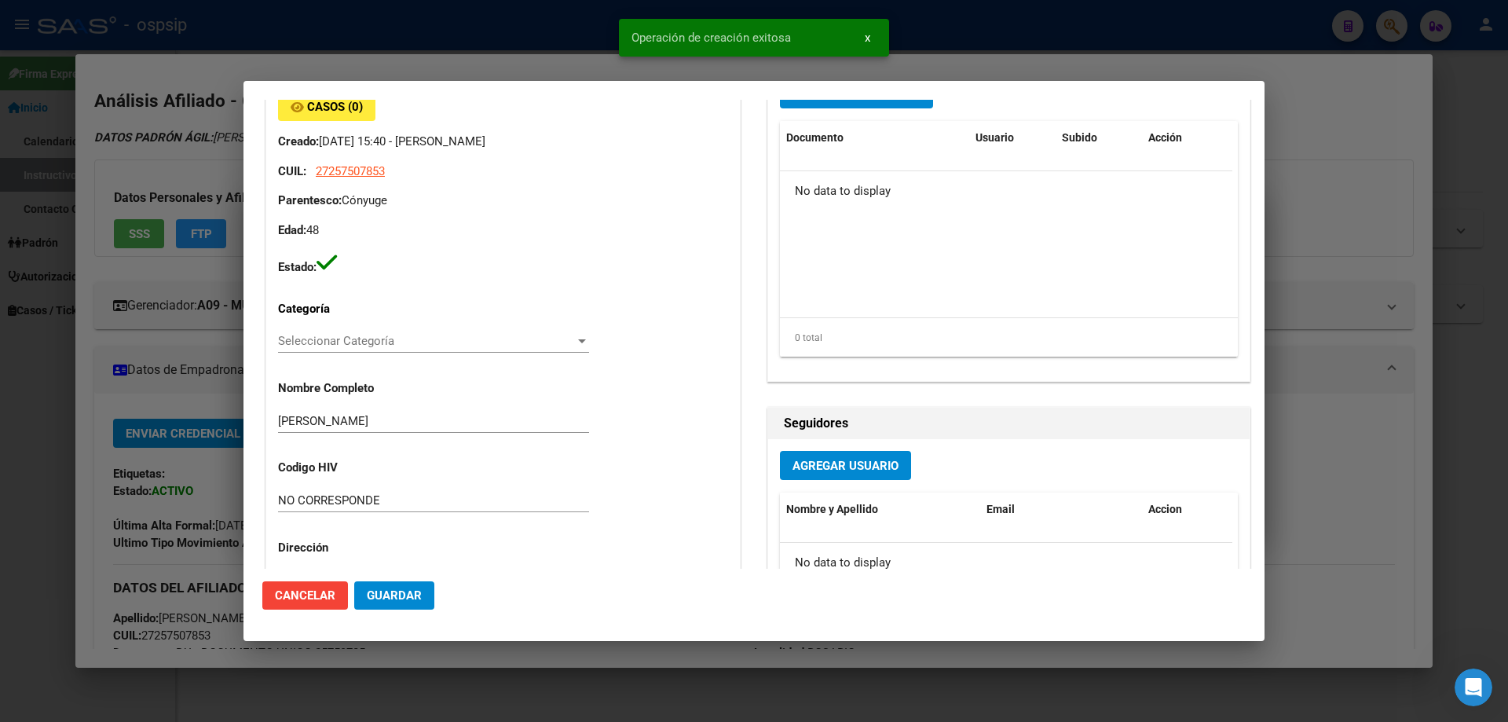
scroll to position [0, 0]
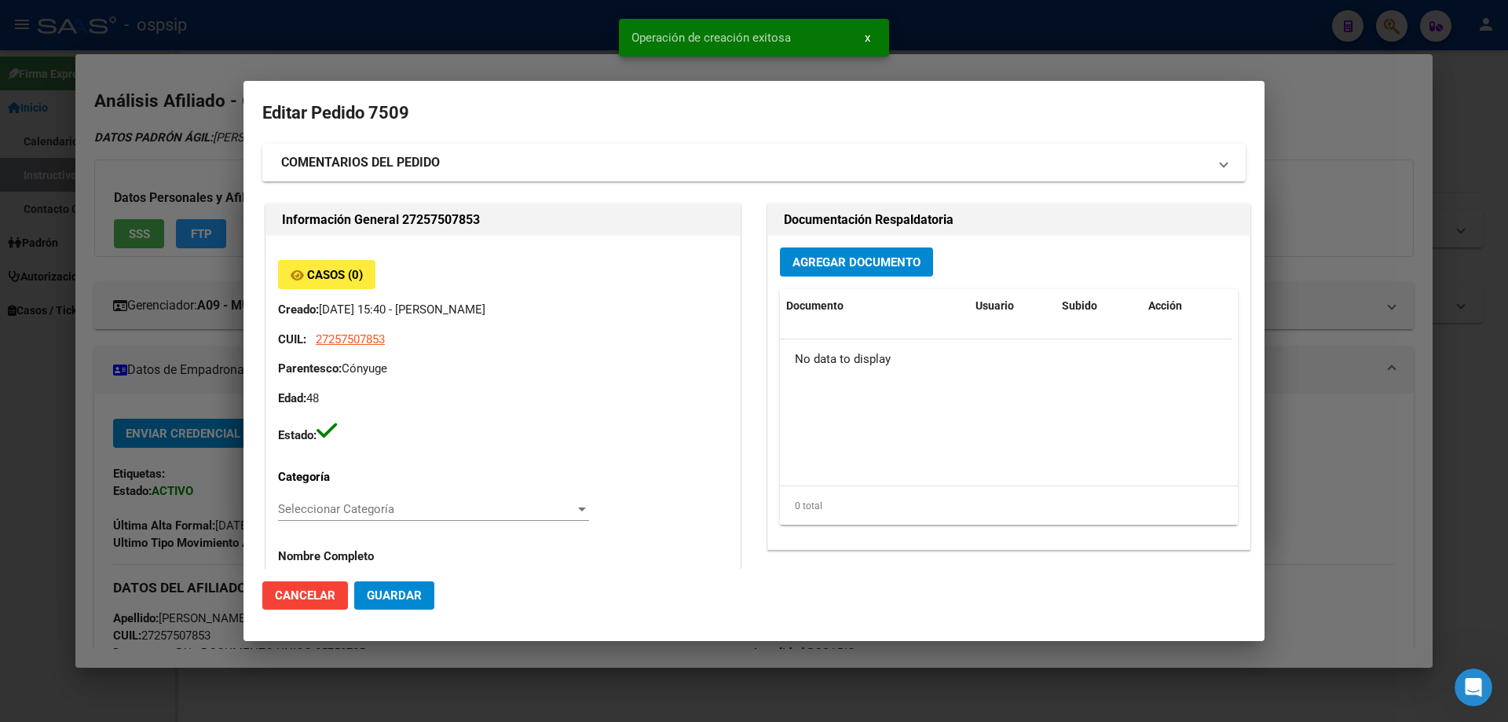
click at [812, 271] on button "Agregar Documento" at bounding box center [856, 261] width 153 height 29
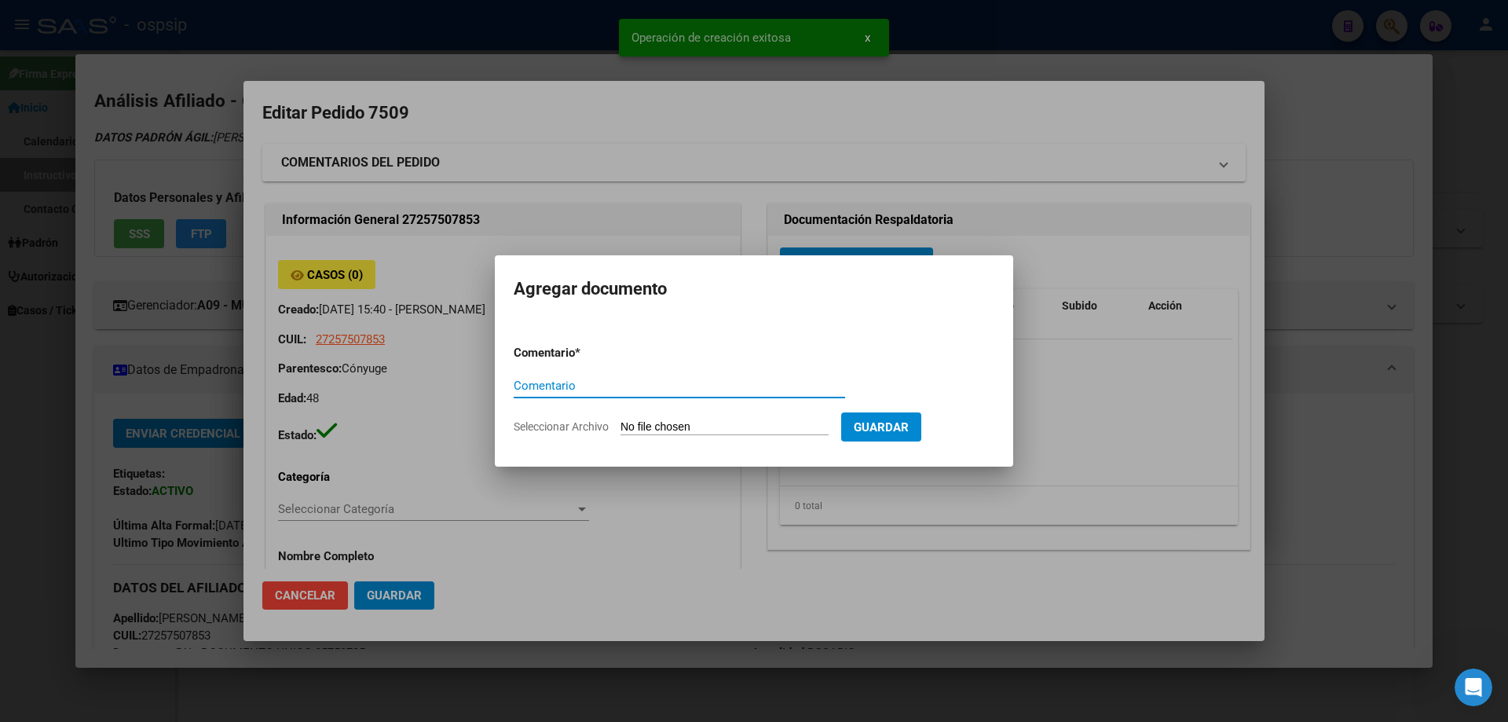
type input "e"
type input "RECETA"
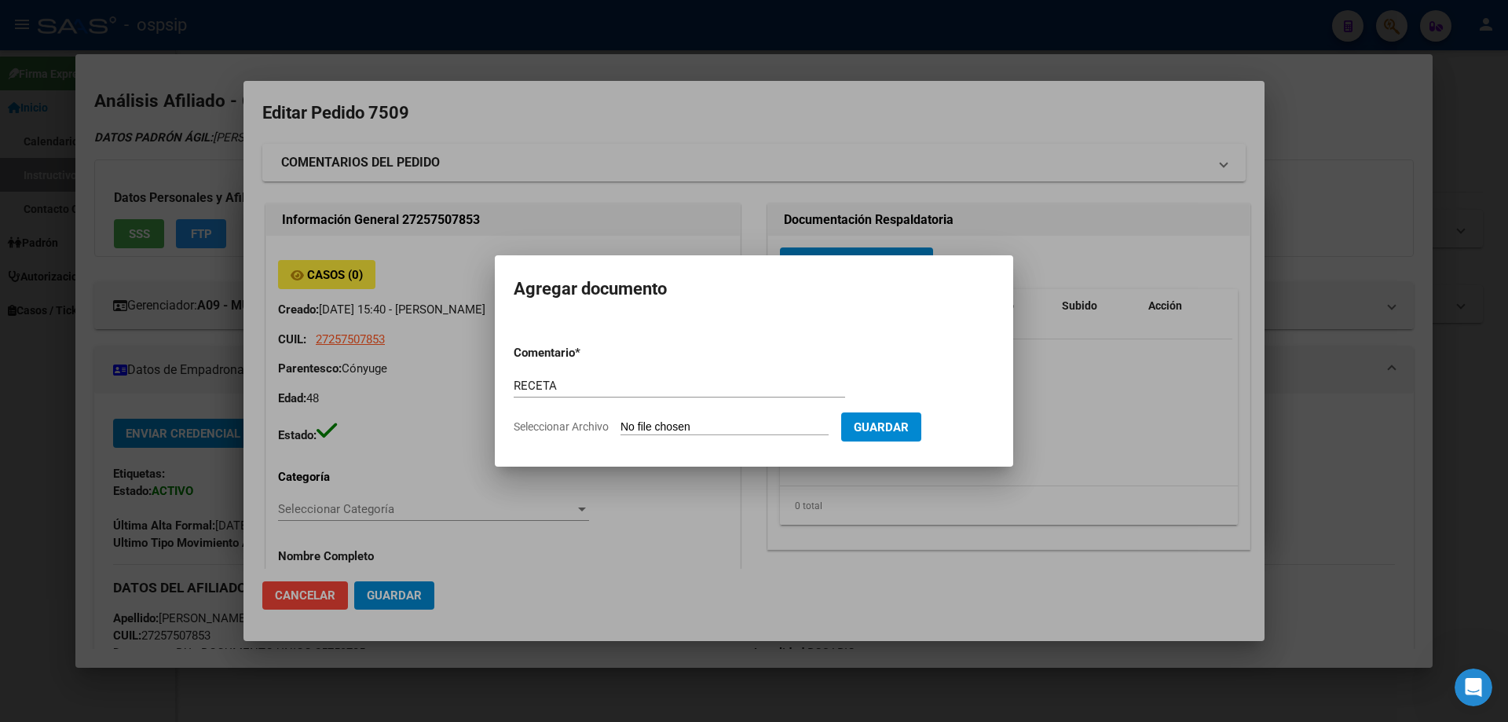
click at [697, 426] on input "Seleccionar Archivo" at bounding box center [724, 427] width 208 height 15
type input "C:\fakepath\17603667887274330308020698895358.jpg"
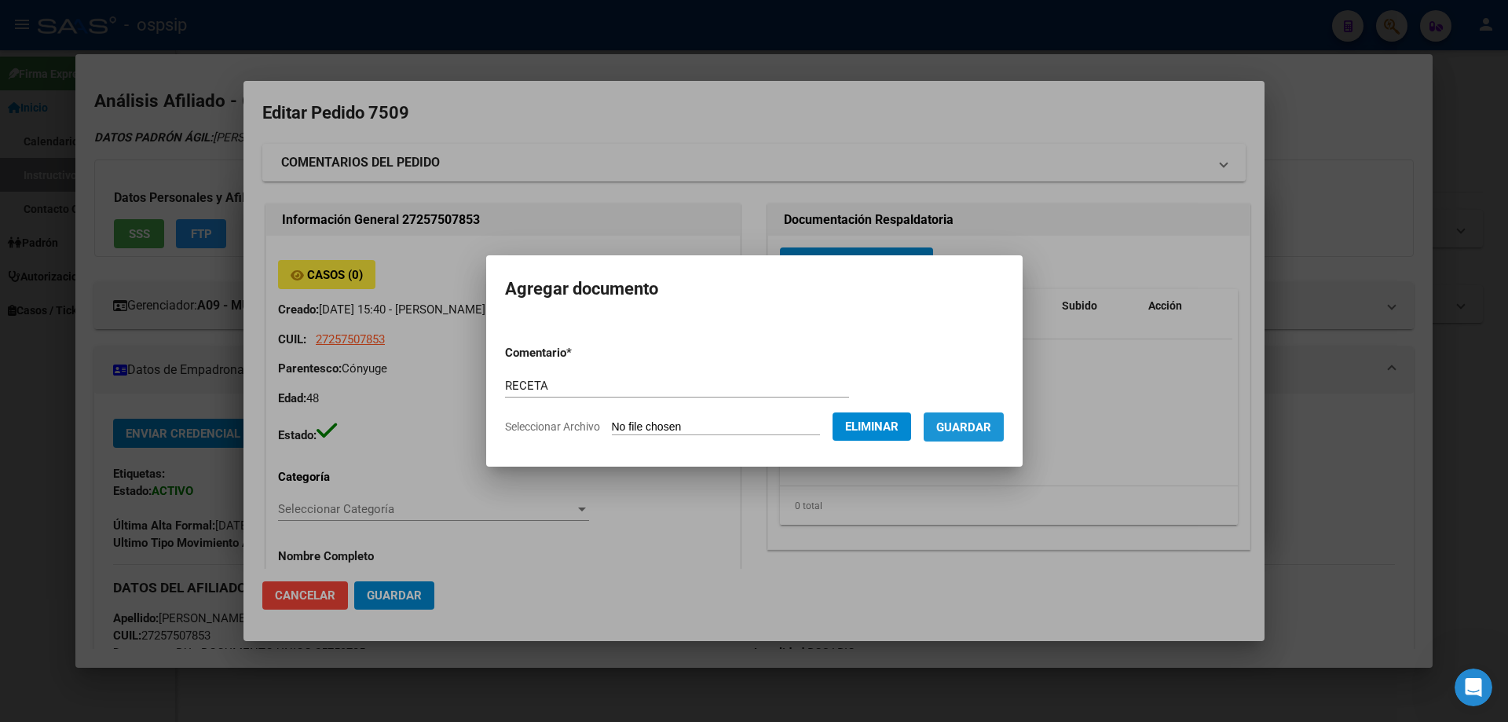
click at [978, 430] on span "Guardar" at bounding box center [963, 427] width 55 height 14
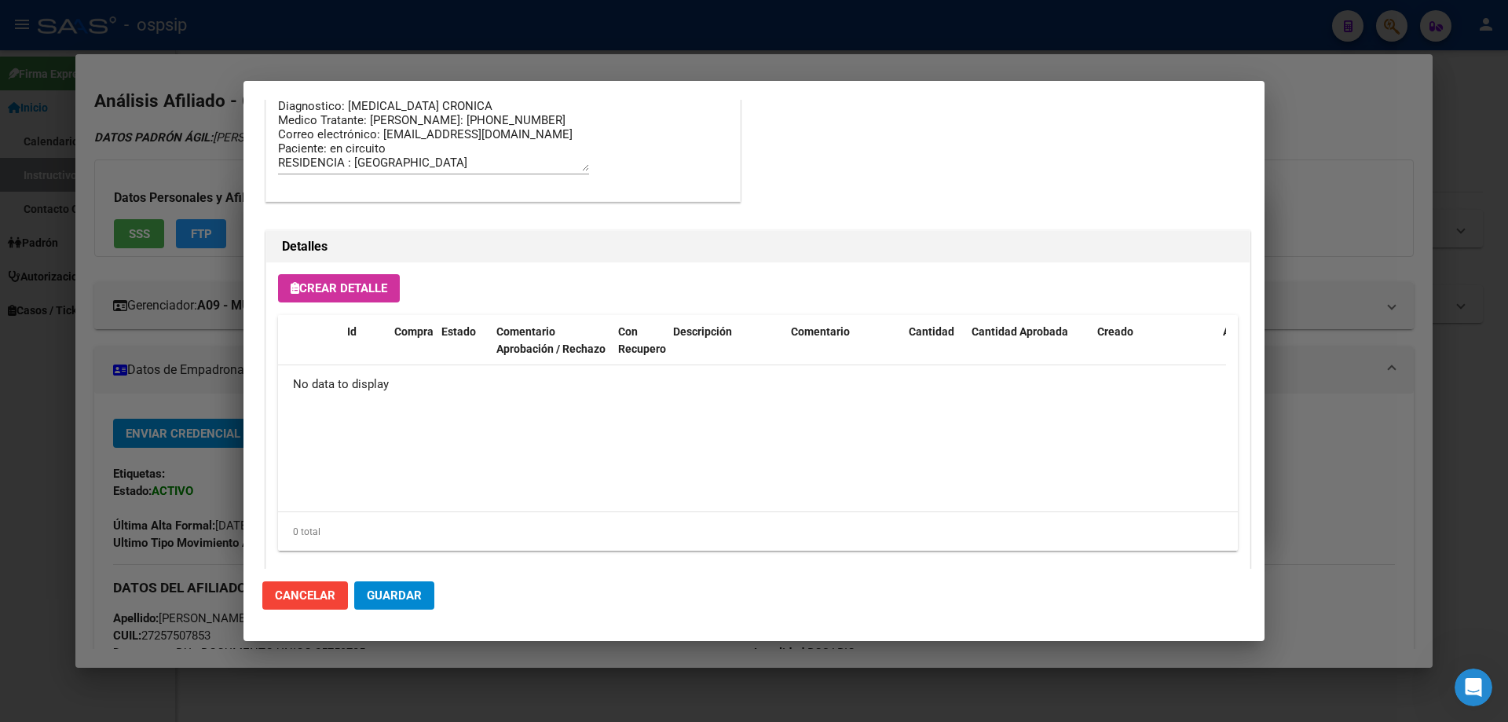
scroll to position [912, 0]
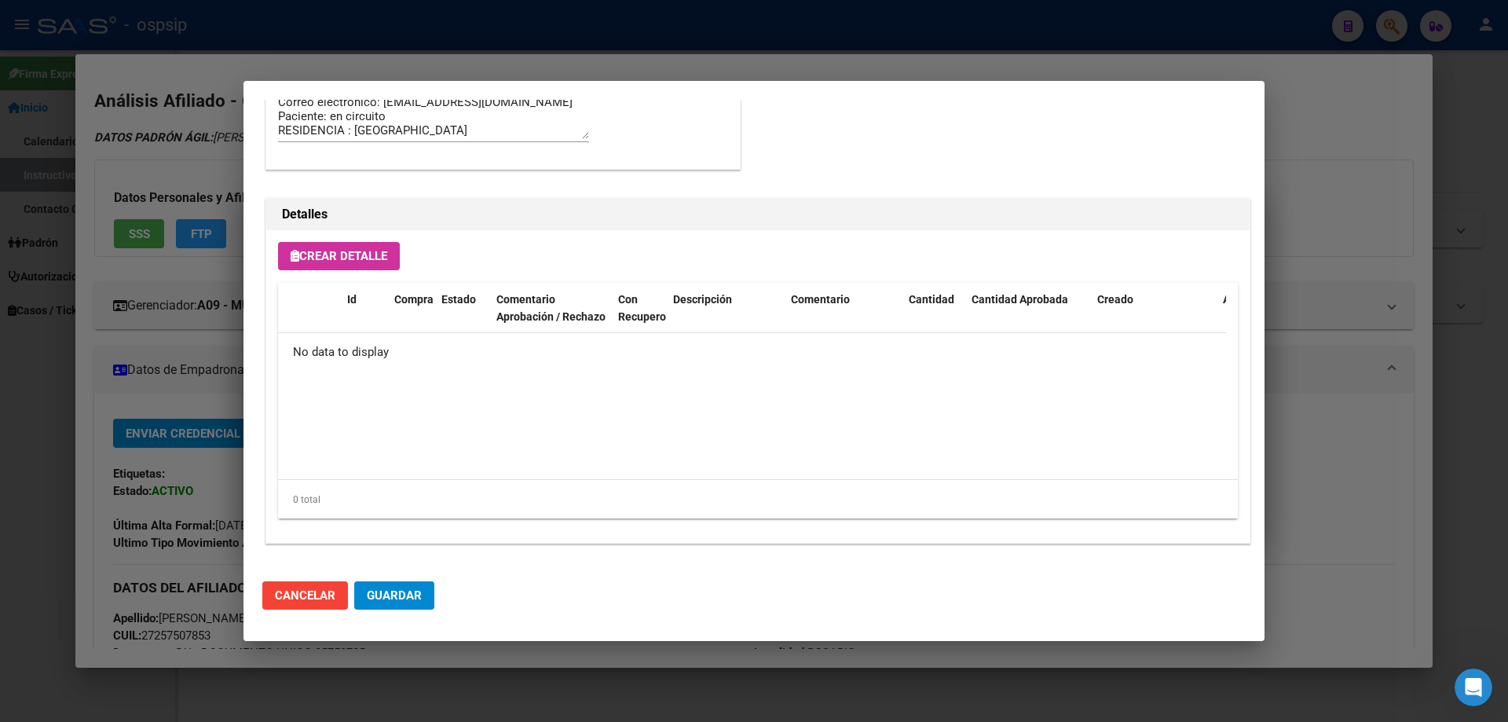
click at [330, 240] on div "Crear Detalle Id Compra Estado Comentario Aprobación / Rechazo Con Recupero Des…" at bounding box center [757, 386] width 983 height 313
click at [331, 247] on button "Crear Detalle" at bounding box center [339, 256] width 122 height 28
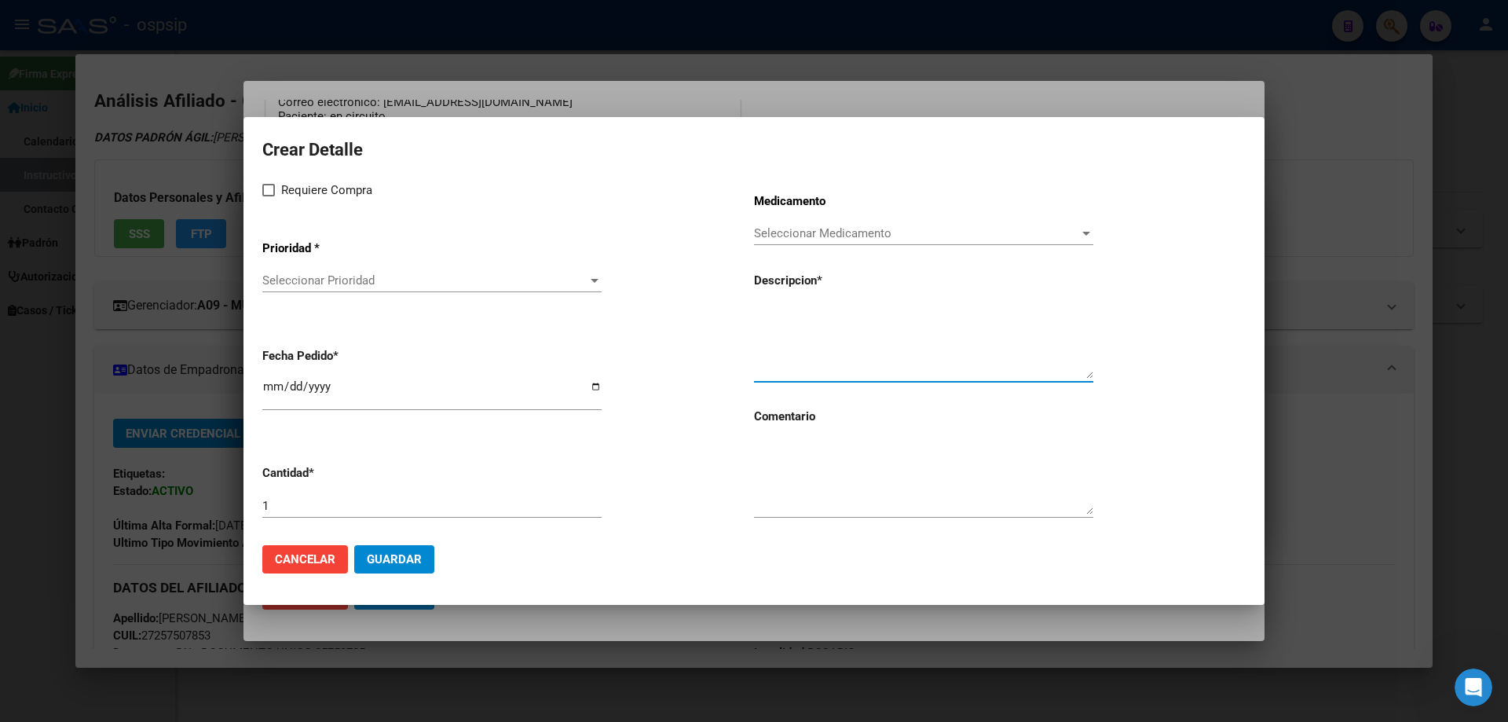
paste textarea "[MEDICAL_DATA] 200 mg Caps x 120"
type textarea "[MEDICAL_DATA] 200 mg Caps x 120"
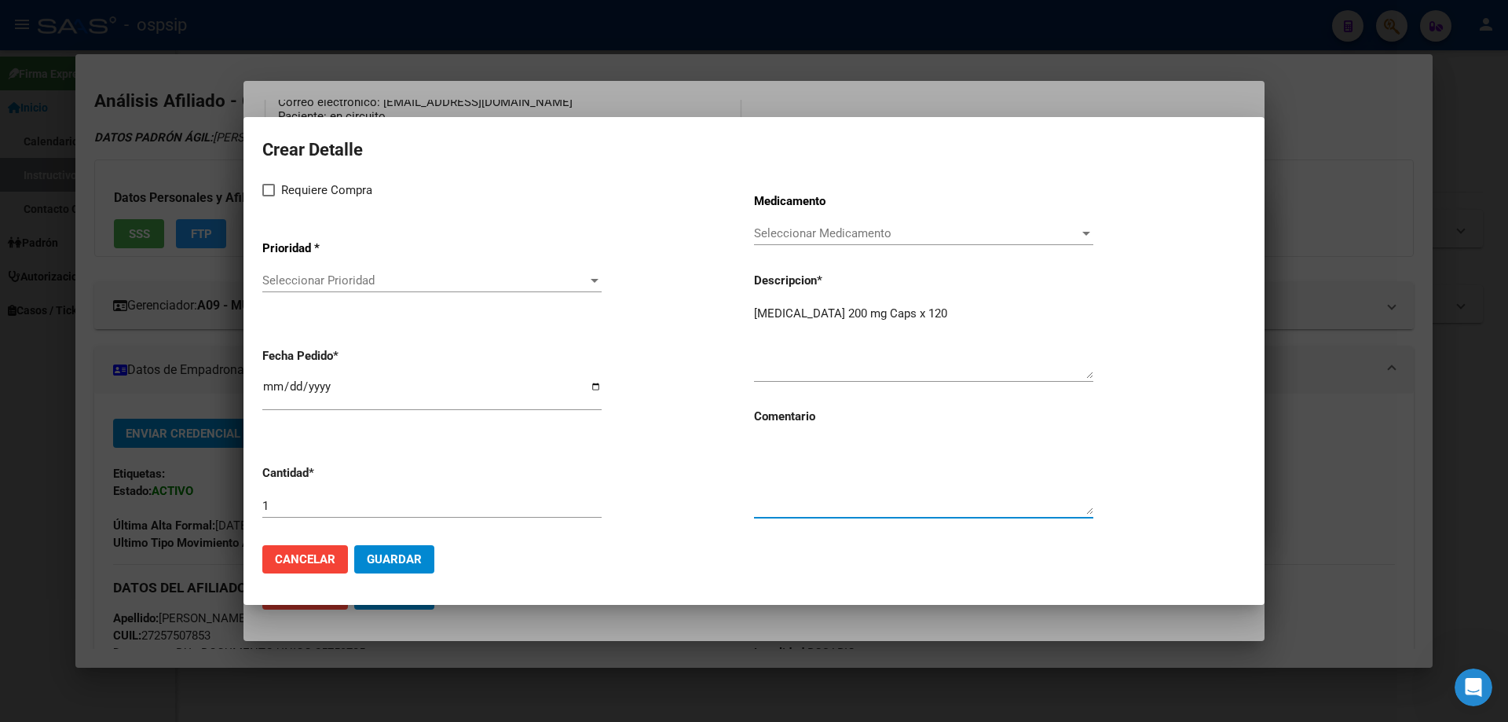
click at [790, 474] on textarea at bounding box center [923, 478] width 339 height 74
type textarea "MISMOT TTO"
click at [266, 198] on label "Requiere Compra" at bounding box center [317, 190] width 110 height 19
click at [268, 197] on input "Requiere Compra" at bounding box center [268, 196] width 1 height 1
checkbox input "true"
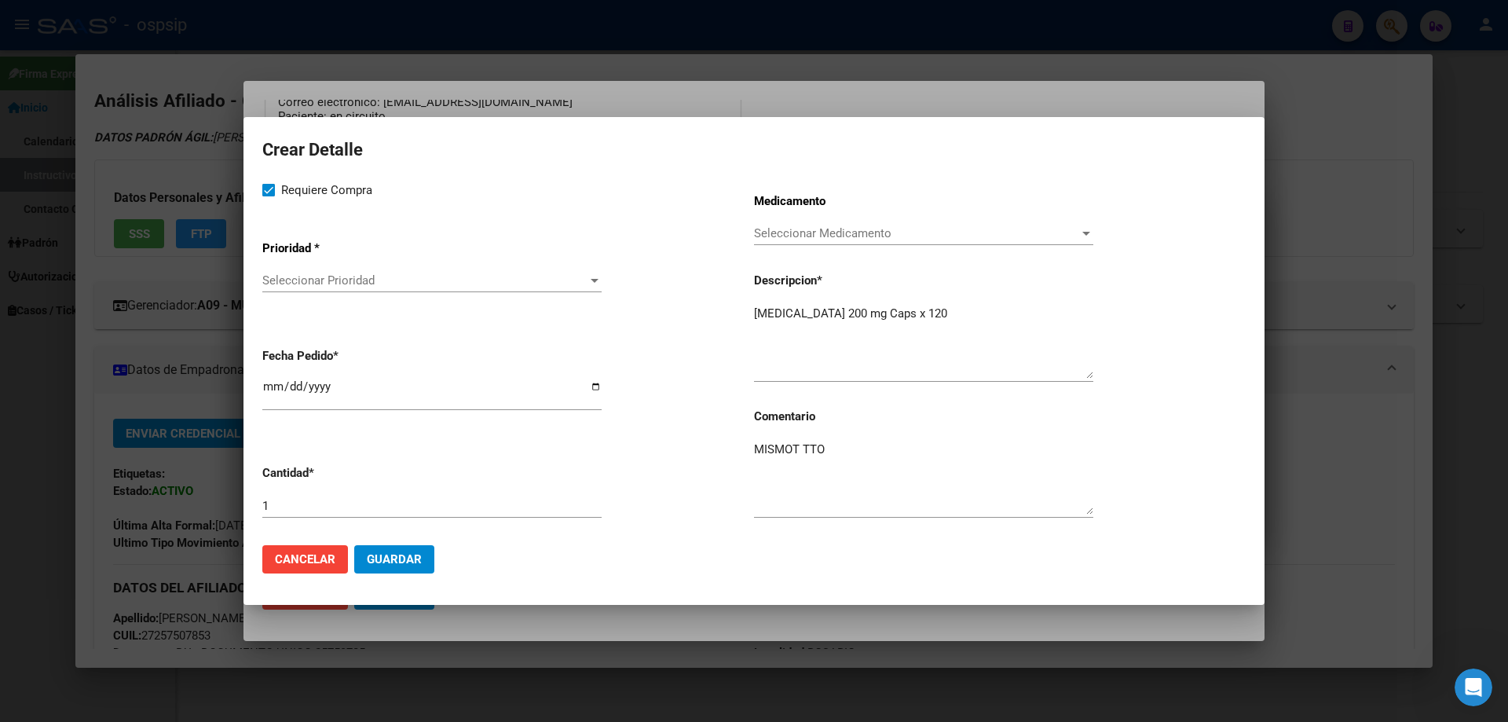
click at [317, 287] on span "Seleccionar Prioridad" at bounding box center [424, 280] width 325 height 14
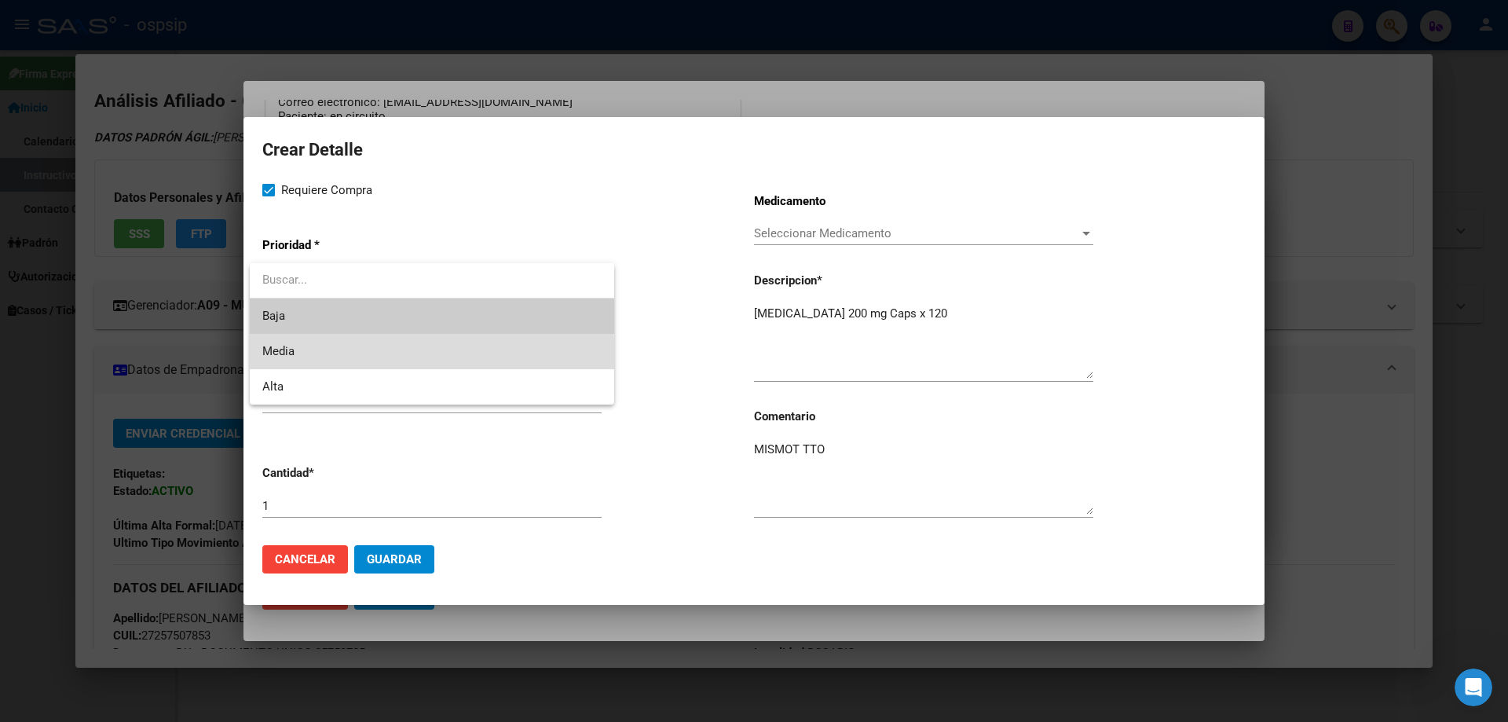
click at [348, 359] on span "Media" at bounding box center [431, 351] width 339 height 35
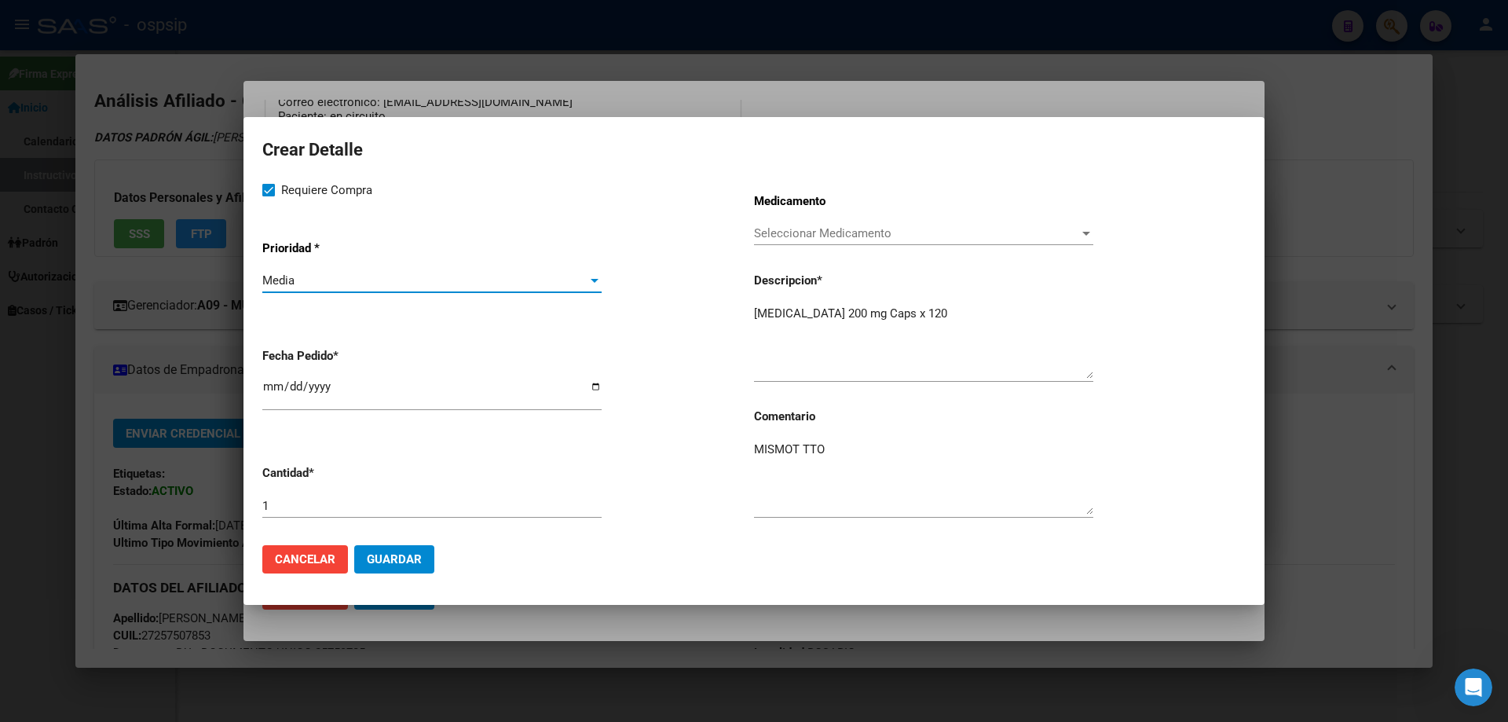
click at [277, 384] on input "[DATE]" at bounding box center [431, 392] width 339 height 25
type input "[DATE]"
click at [408, 565] on span "Guardar" at bounding box center [394, 559] width 55 height 14
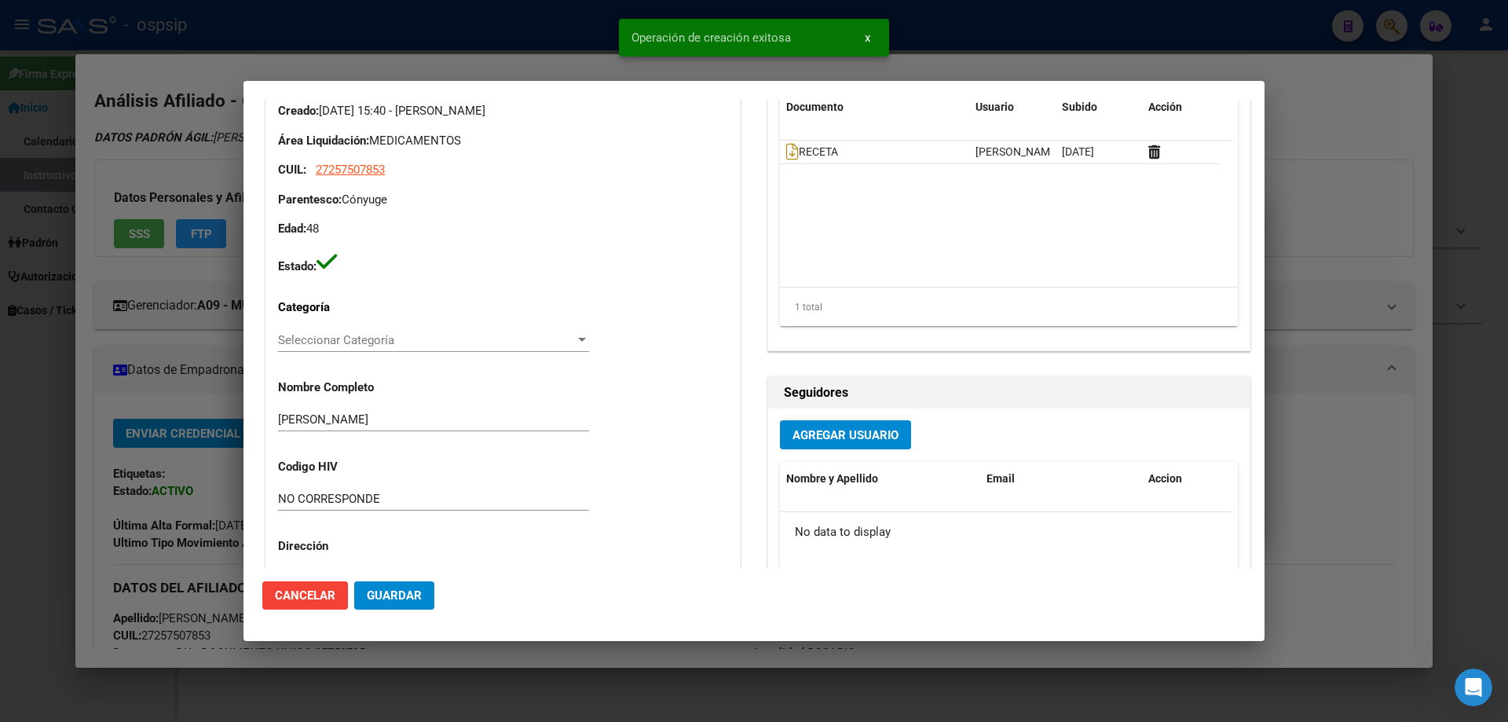
scroll to position [0, 0]
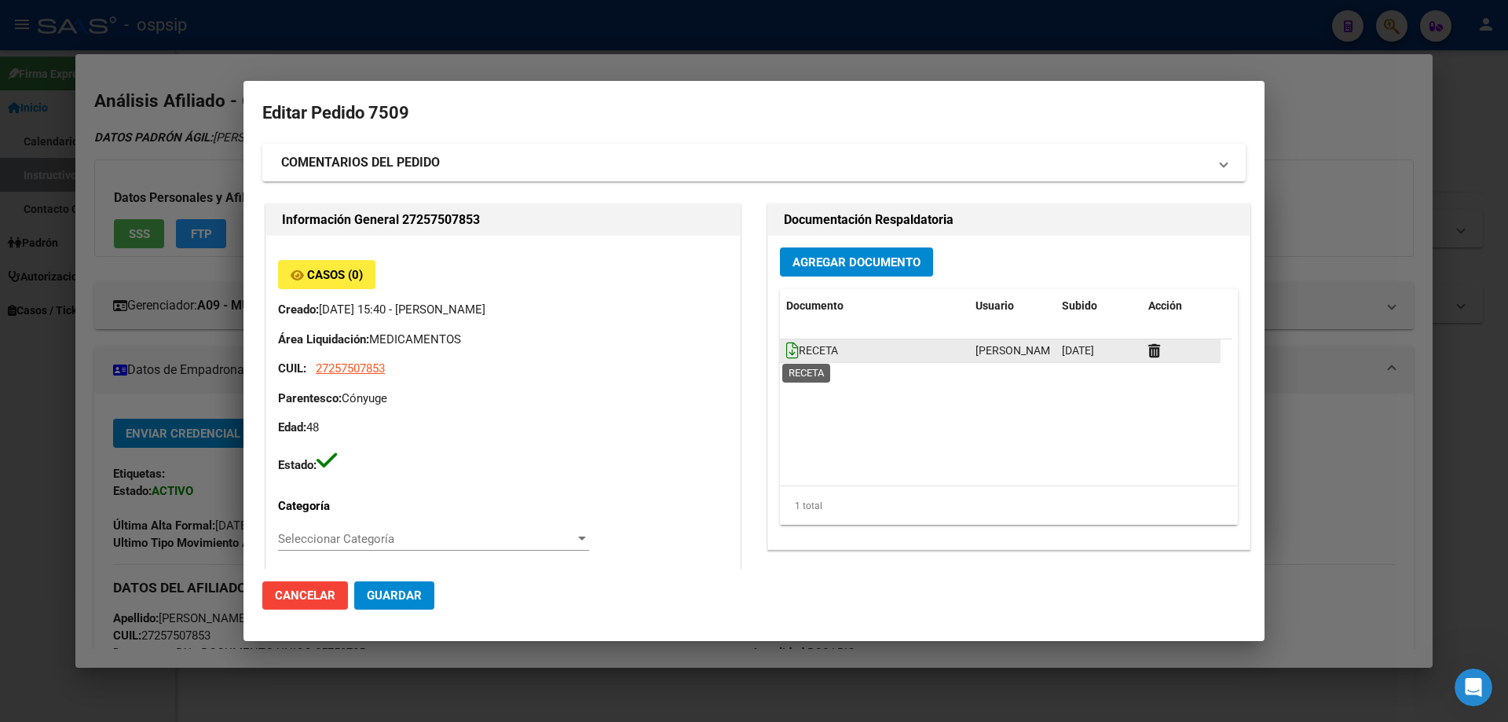
click at [786, 349] on icon at bounding box center [792, 350] width 13 height 17
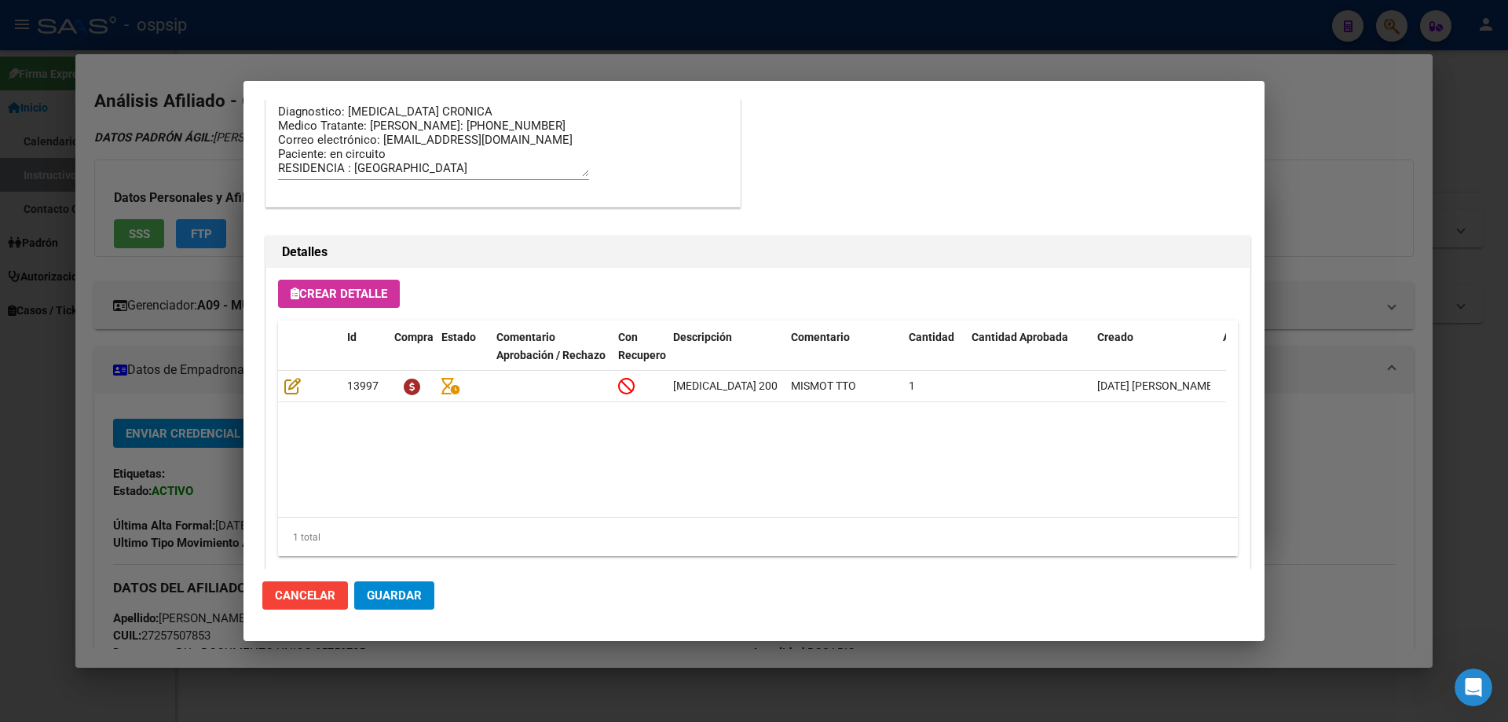
scroll to position [942, 0]
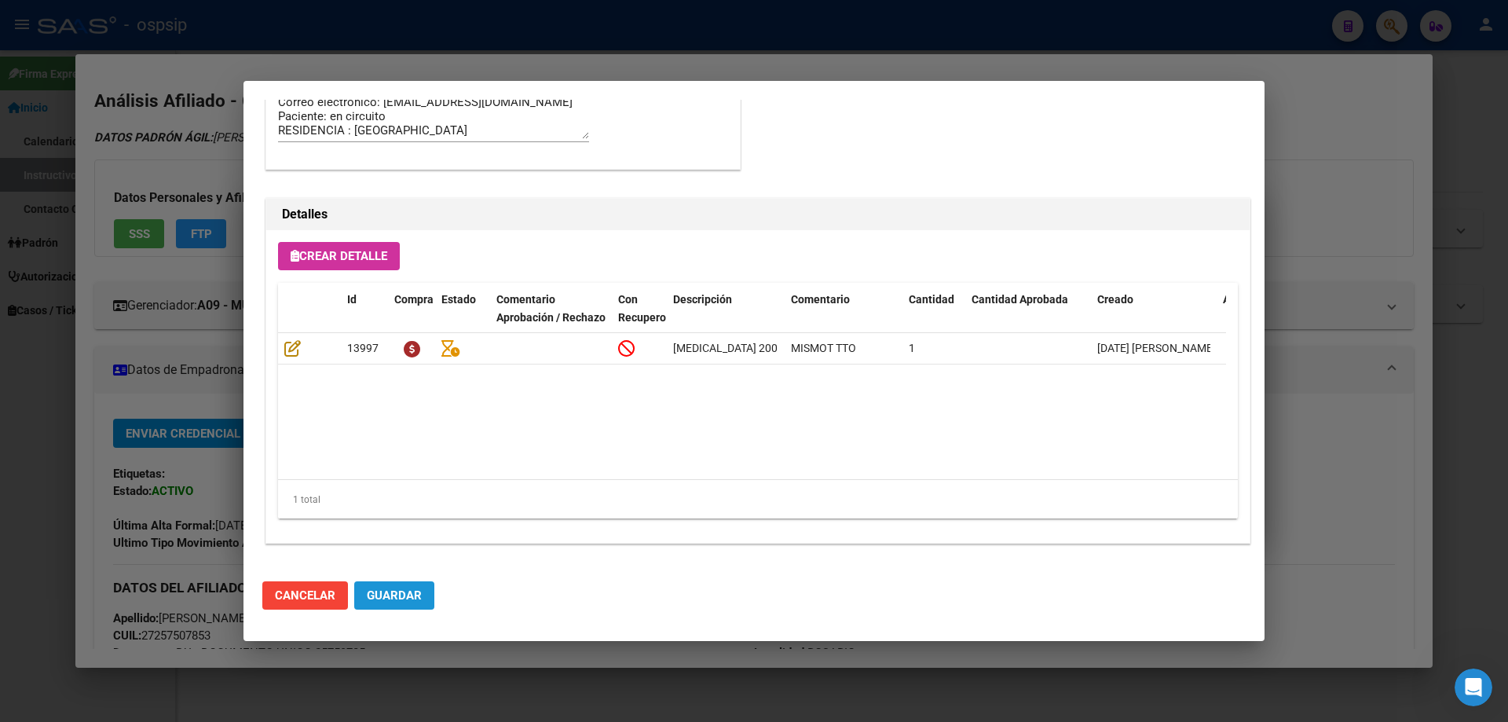
click at [401, 592] on span "Guardar" at bounding box center [394, 595] width 55 height 14
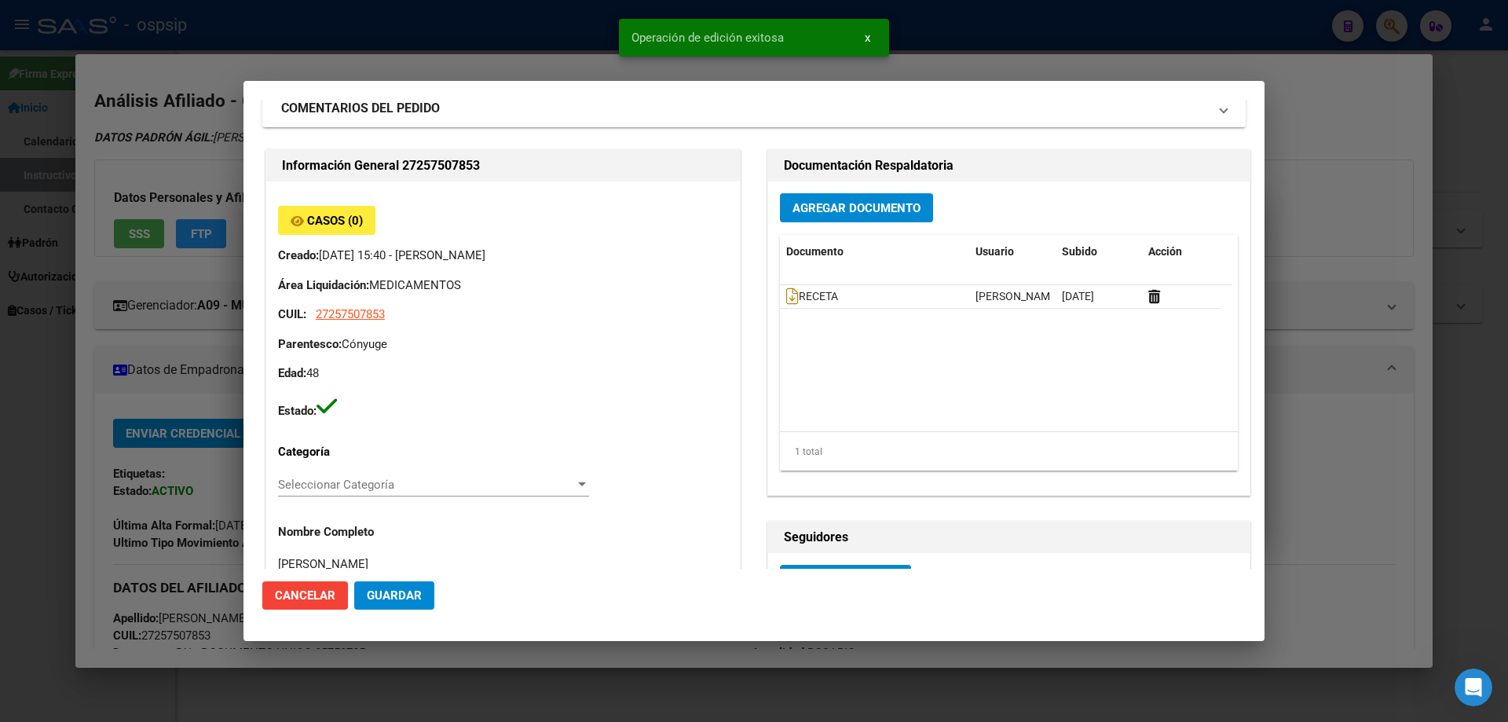
scroll to position [0, 0]
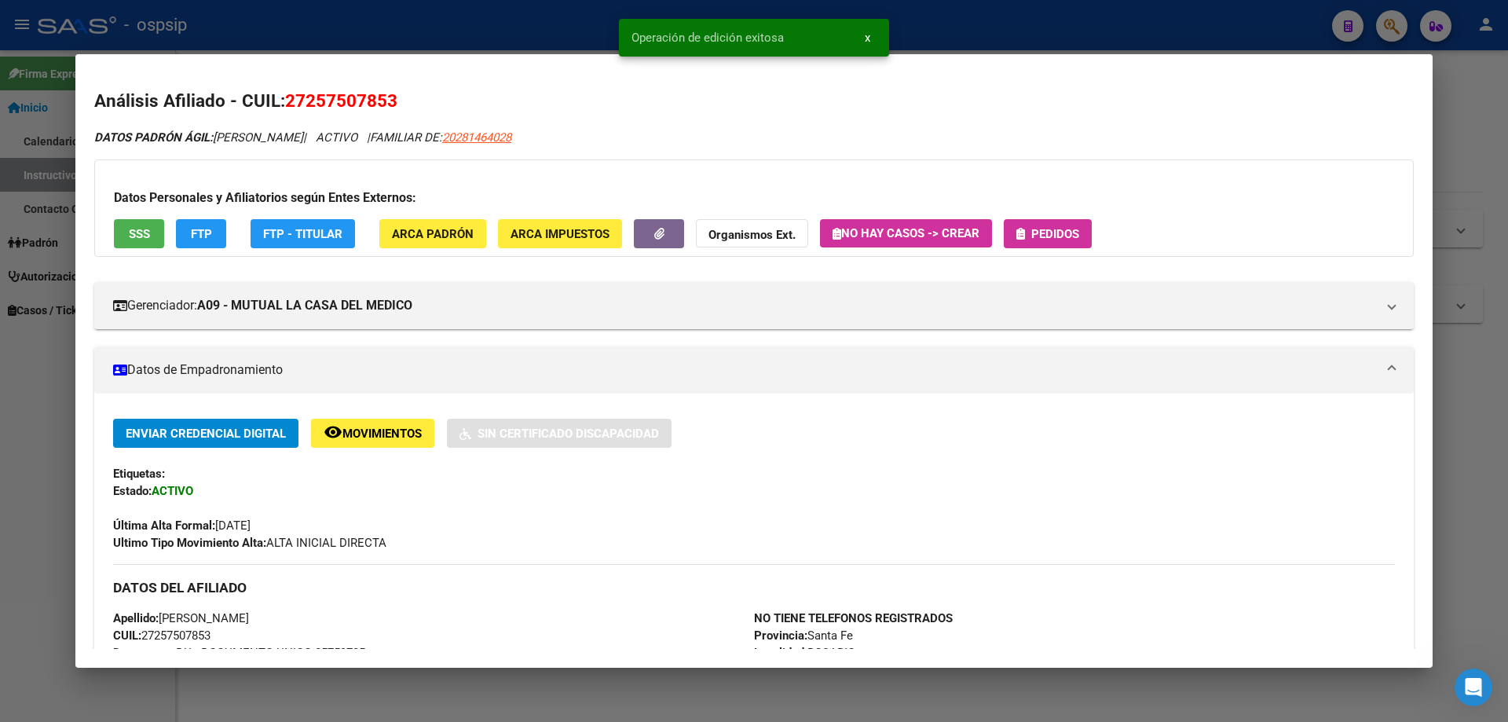
click at [1064, 236] on span "Pedidos" at bounding box center [1055, 234] width 48 height 14
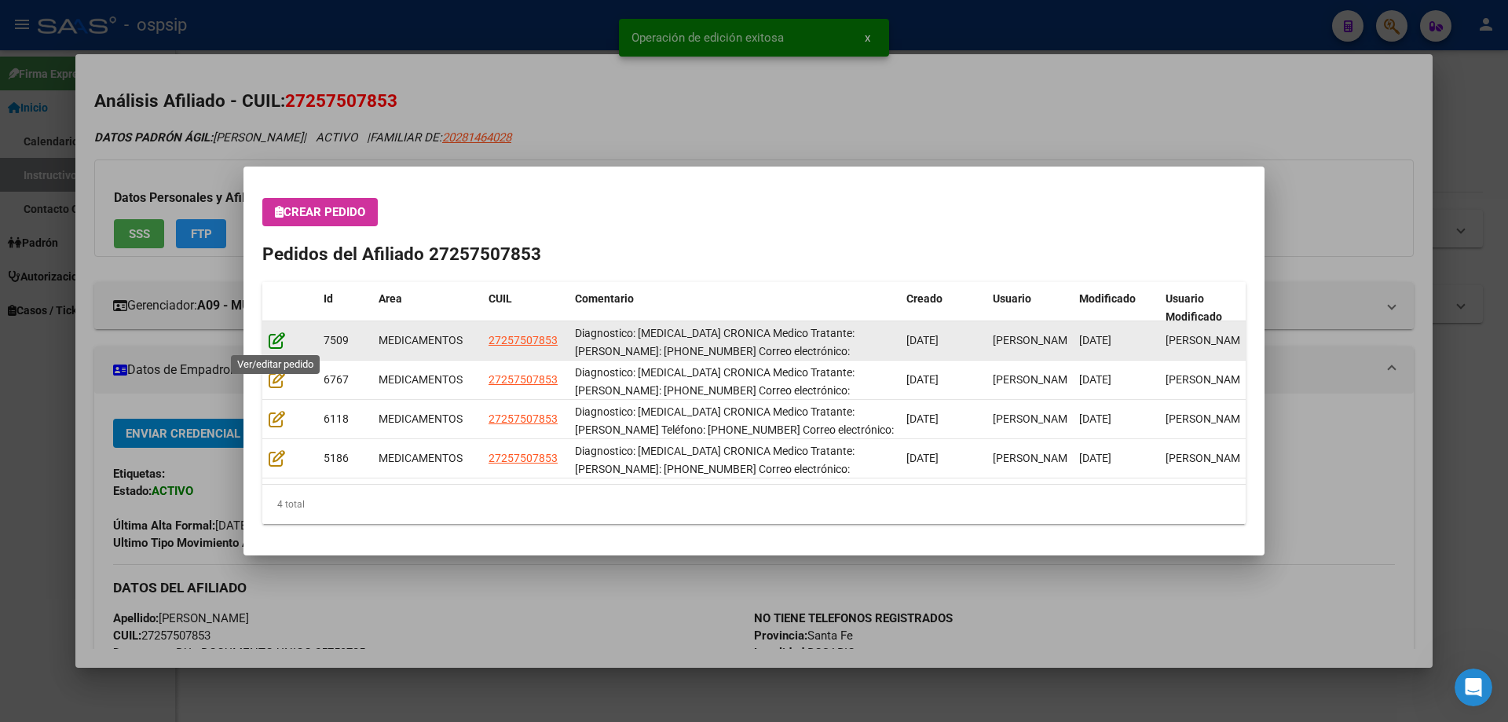
click at [279, 346] on icon at bounding box center [277, 339] width 16 height 17
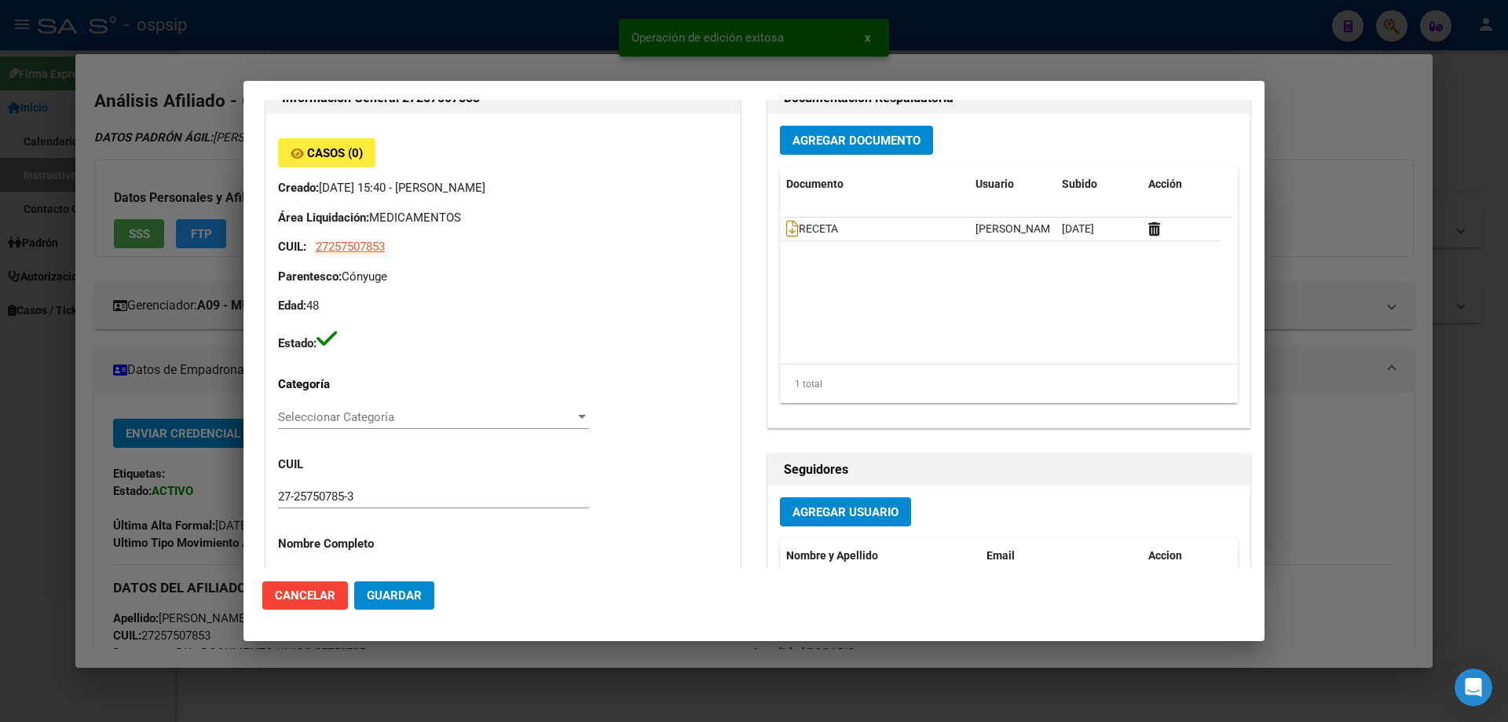
type input "Santa Fe, ROSARIO, [PERSON_NAME] 40, Piso: 2"
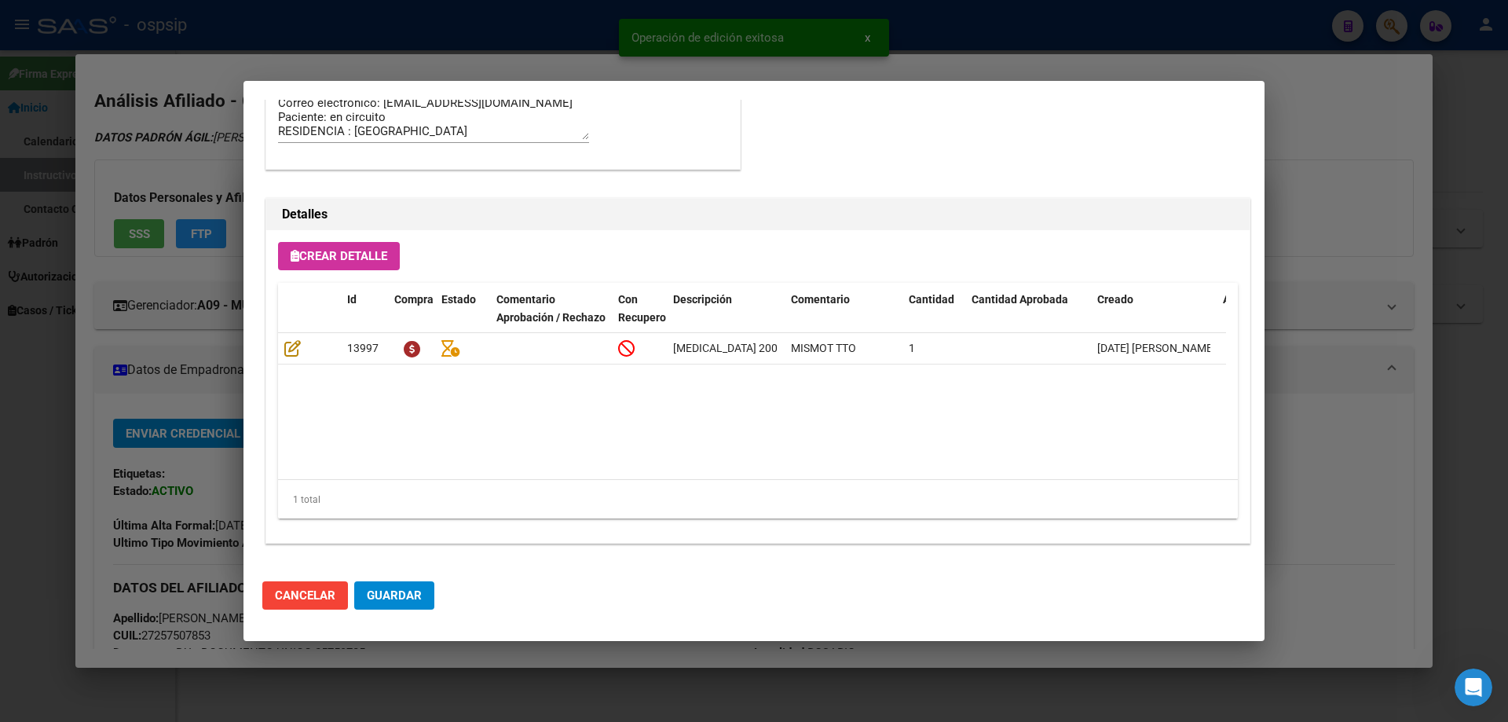
click at [412, 594] on span "Guardar" at bounding box center [394, 595] width 55 height 14
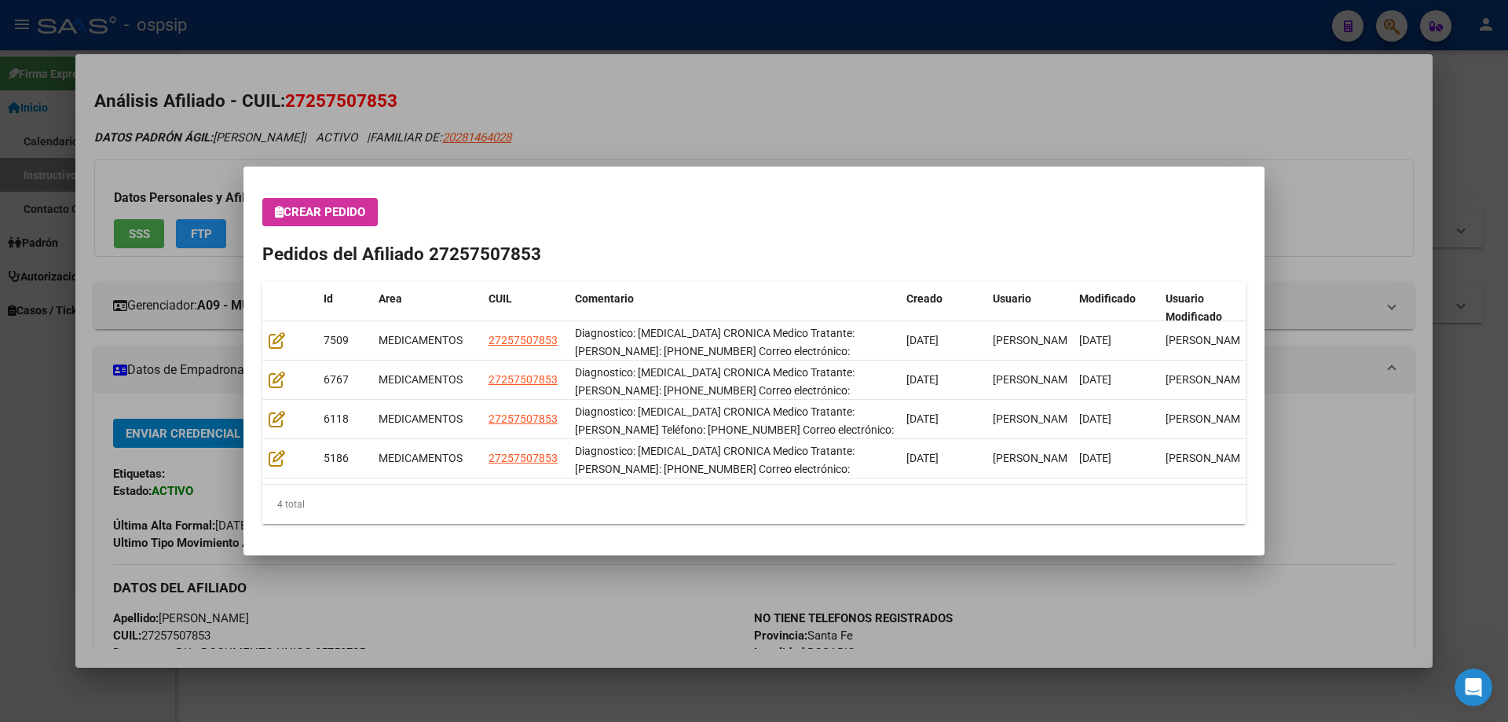
click at [793, 64] on div at bounding box center [754, 361] width 1508 height 722
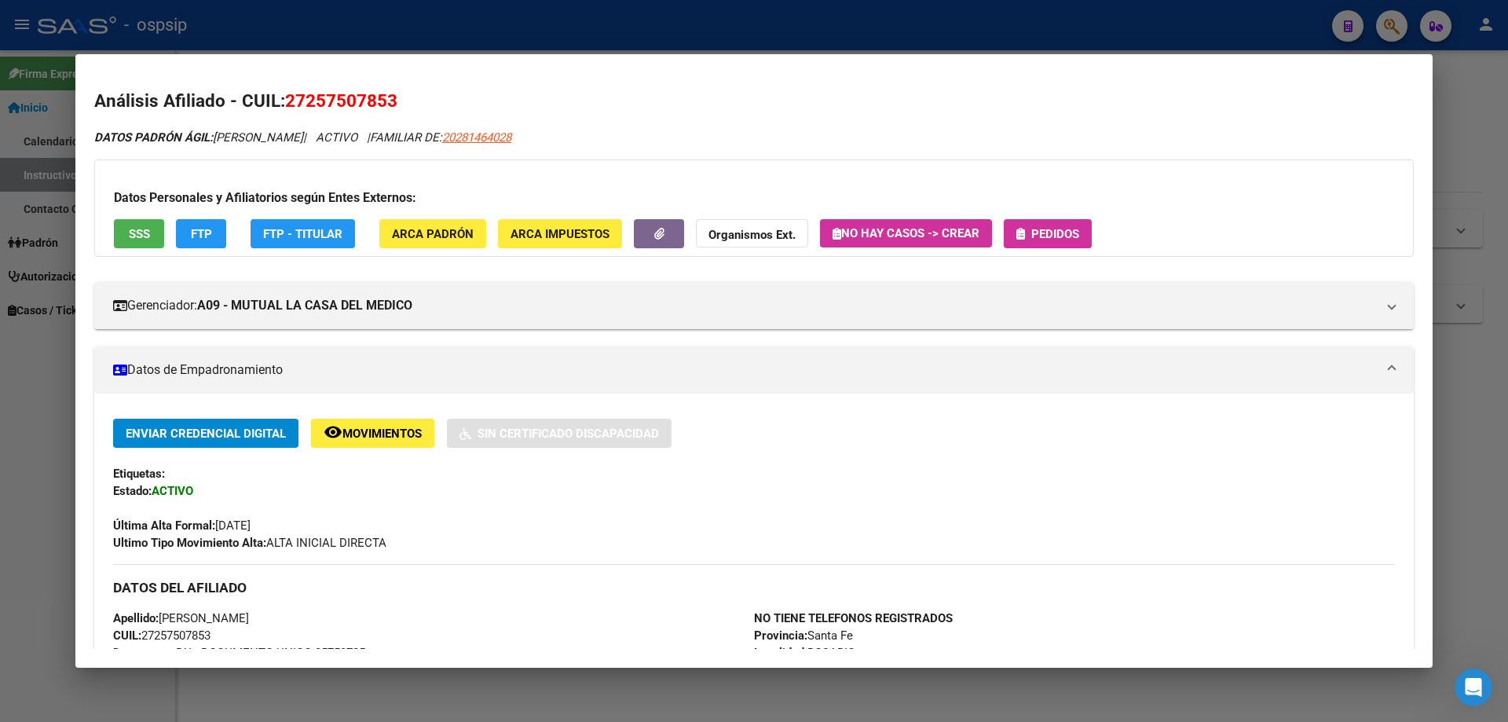
click at [1059, 219] on button "Pedidos" at bounding box center [1048, 233] width 88 height 29
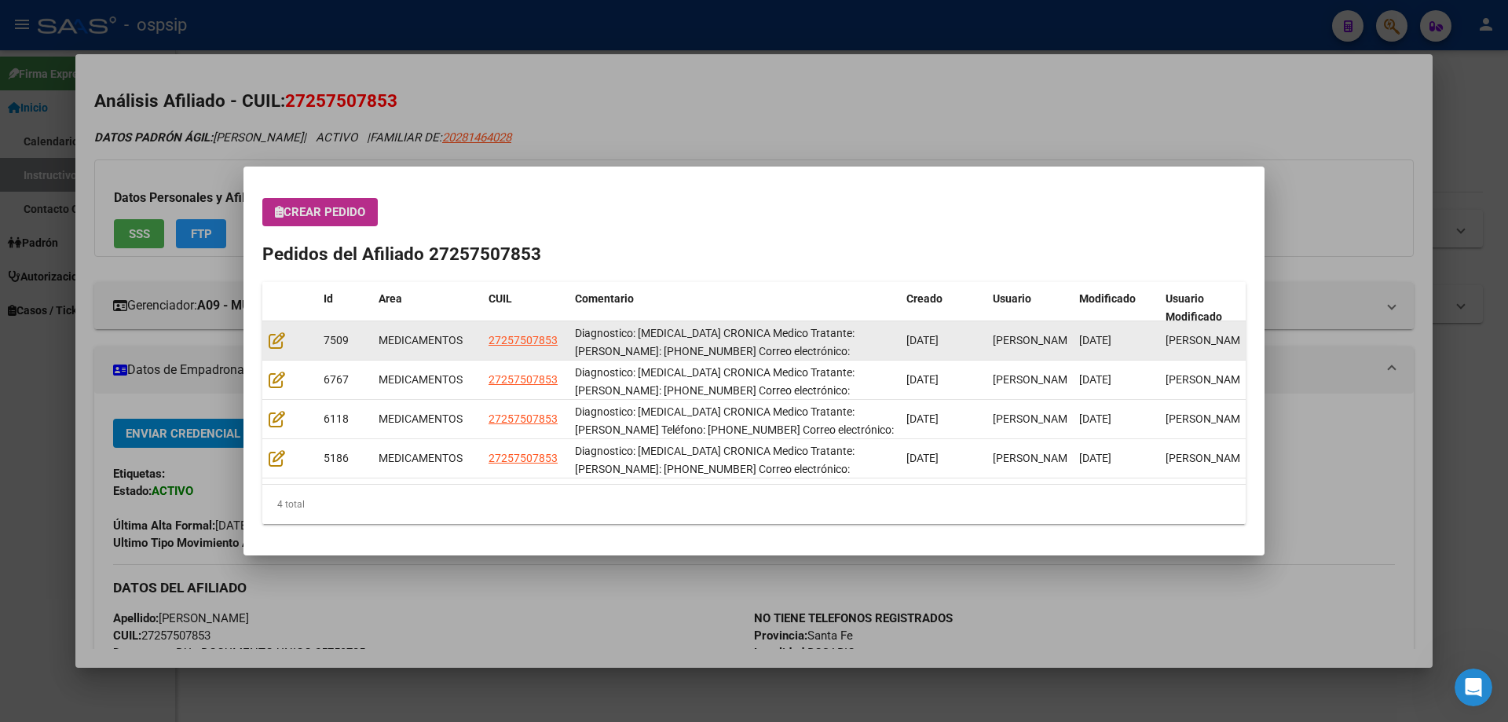
click at [273, 350] on datatable-body-cell at bounding box center [289, 340] width 55 height 38
click at [268, 337] on datatable-body-cell at bounding box center [289, 340] width 55 height 38
click at [279, 339] on icon at bounding box center [277, 339] width 16 height 17
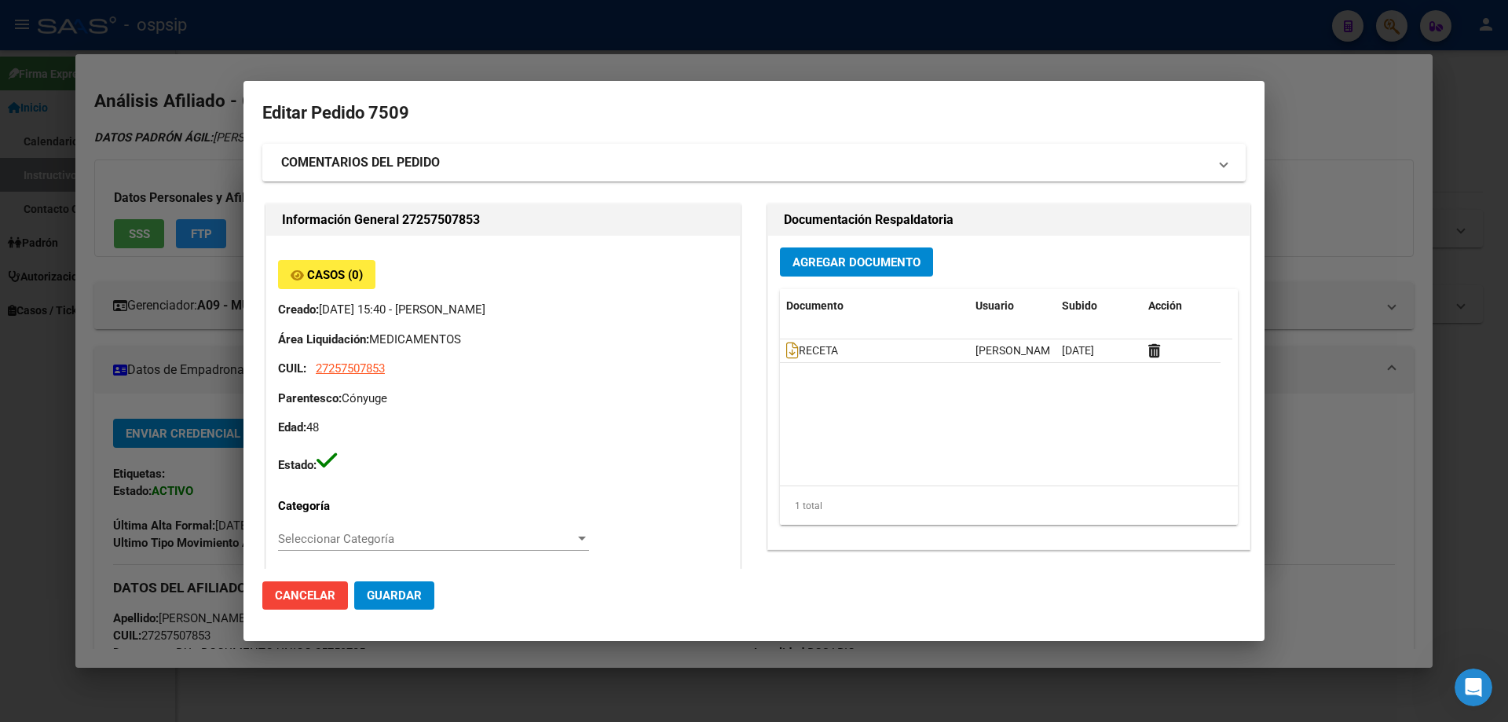
type input "Santa Fe, ROSARIO, [PERSON_NAME] 40, Piso: 2"
click at [786, 349] on icon at bounding box center [792, 350] width 13 height 17
